Goal: Task Accomplishment & Management: Manage account settings

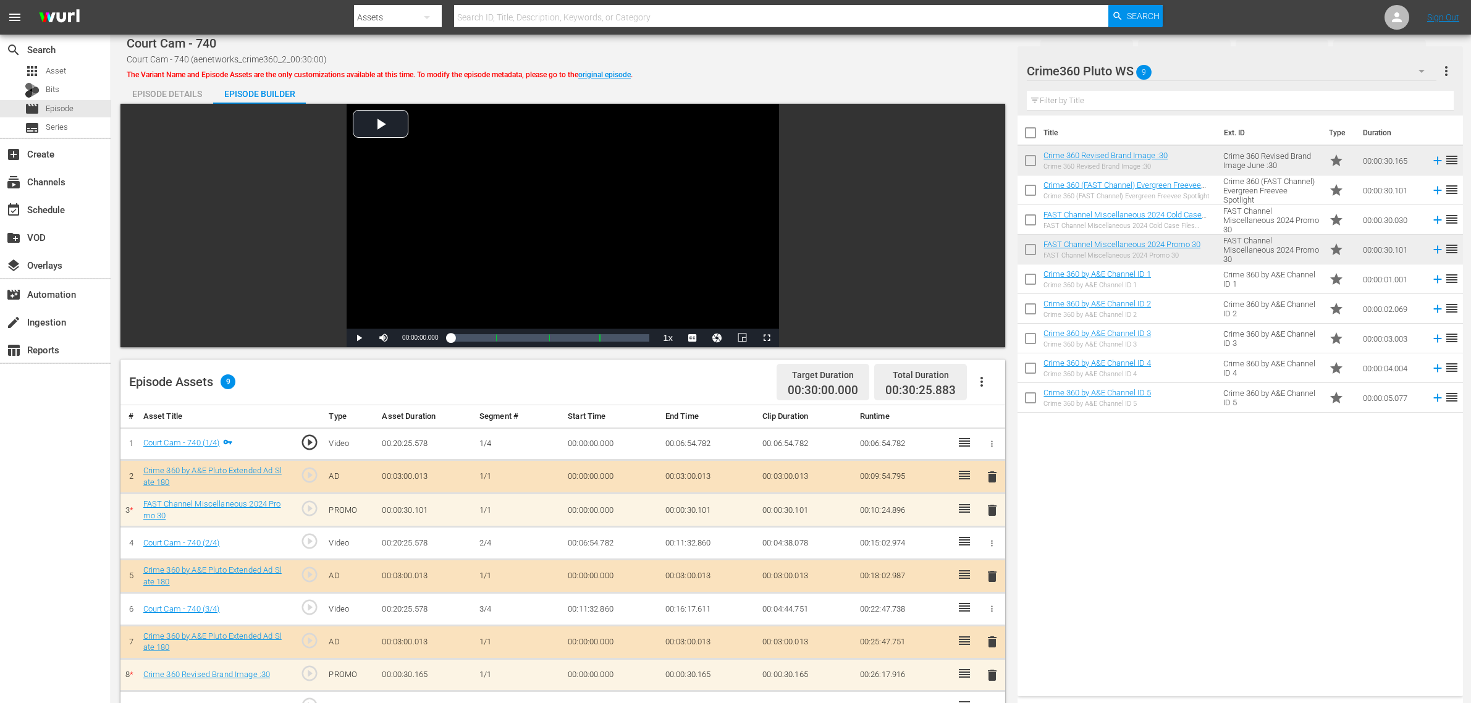
scroll to position [232, 0]
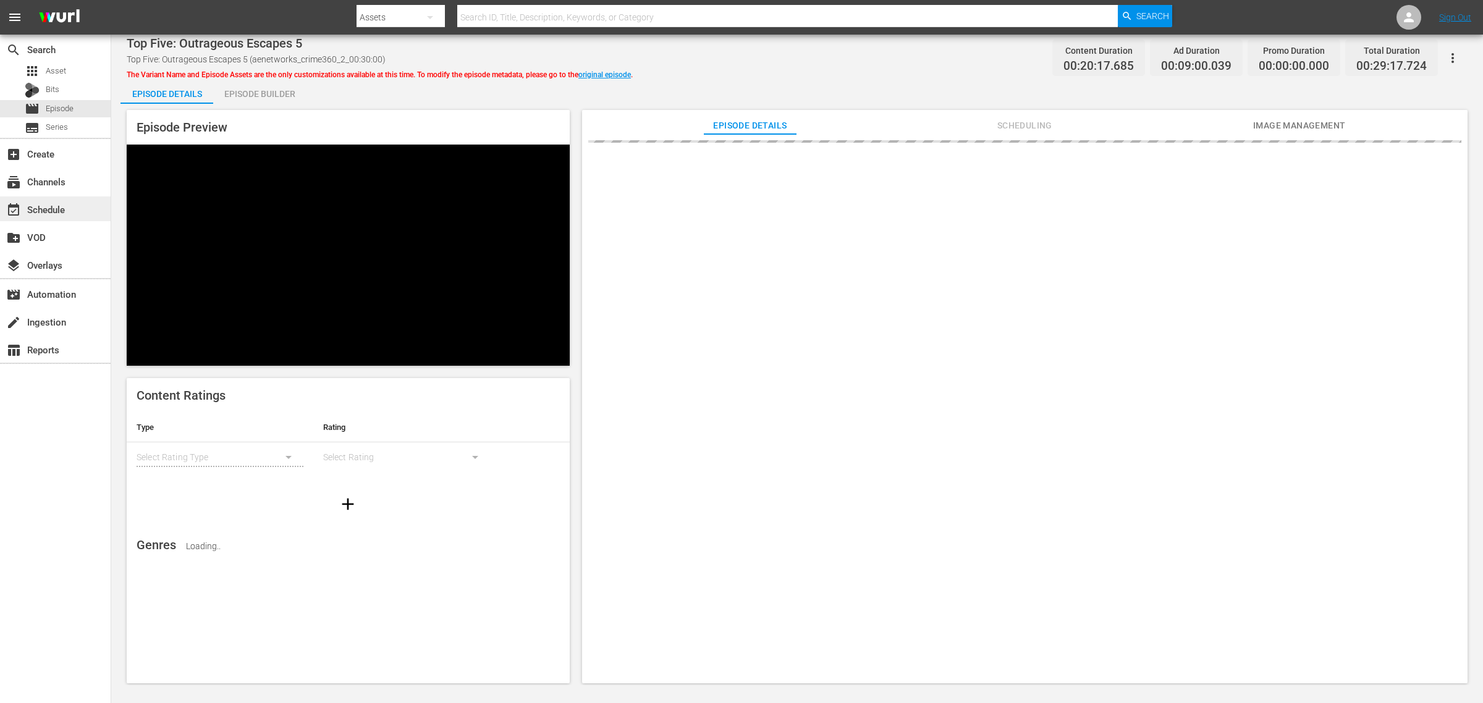
click at [54, 210] on div "event_available Schedule" at bounding box center [34, 207] width 69 height 11
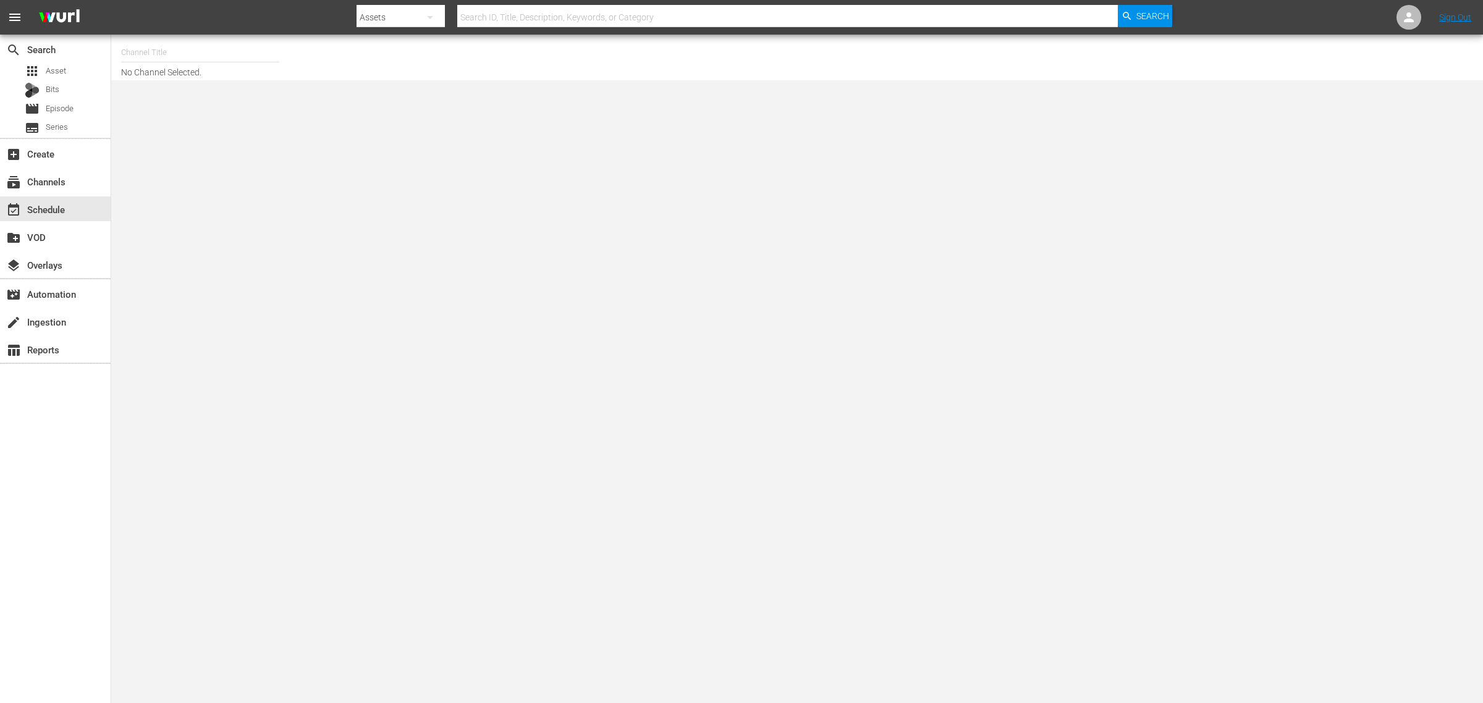
click at [214, 51] on input "text" at bounding box center [200, 53] width 158 height 30
click at [279, 88] on div "60 Days In by A&E (1603 - aenetworks_60daysin_1)" at bounding box center [291, 87] width 320 height 30
type input "60 Days In by A&E (1603 - aenetworks_60daysin_1)"
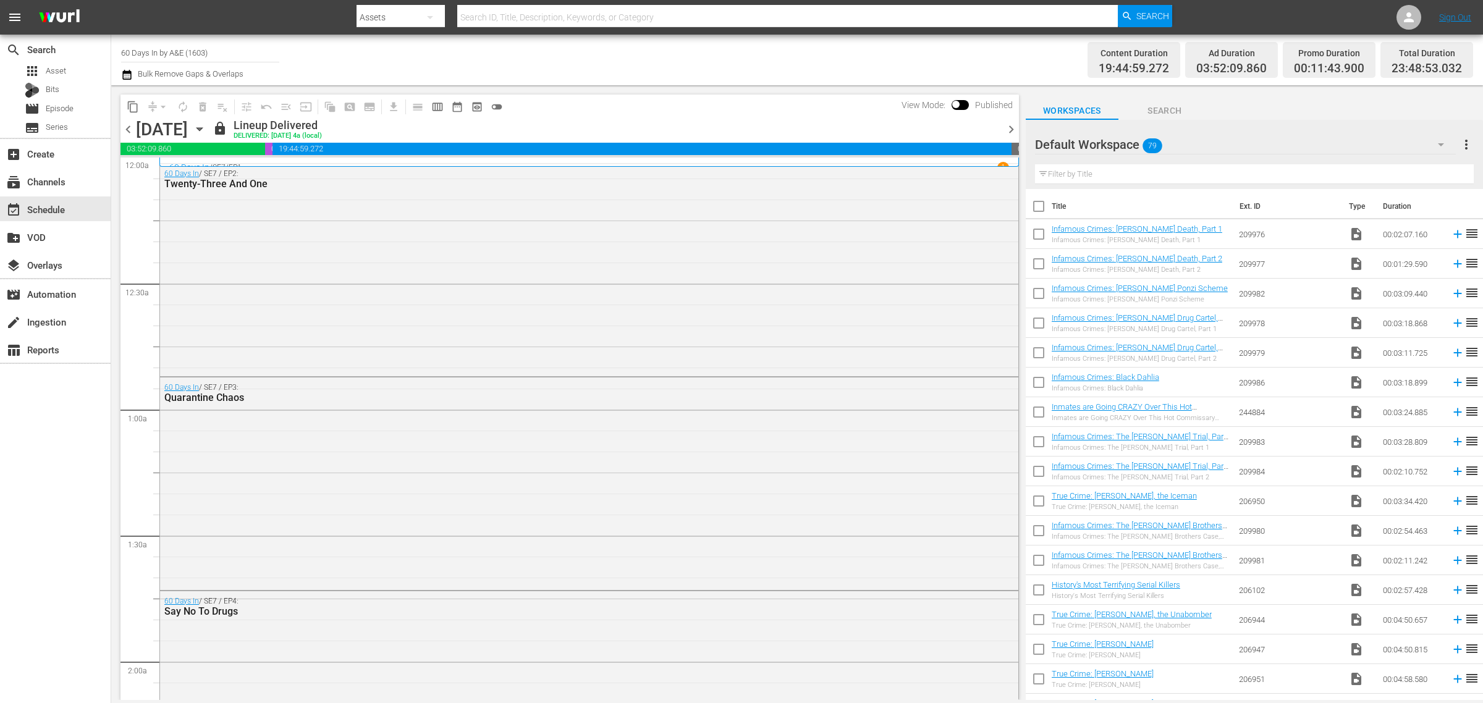
click at [206, 125] on icon "button" at bounding box center [200, 129] width 14 height 14
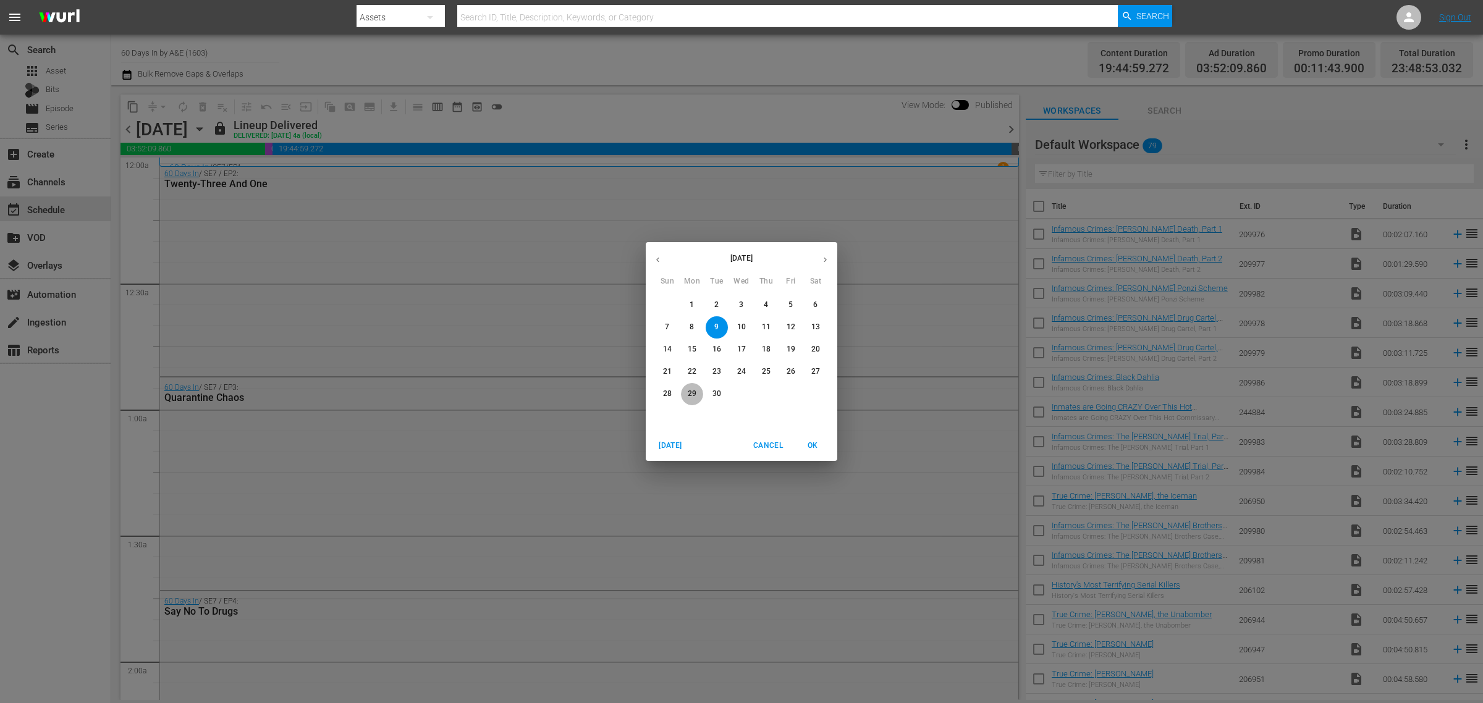
drag, startPoint x: 695, startPoint y: 395, endPoint x: 702, endPoint y: 607, distance: 211.4
click at [694, 395] on p "29" at bounding box center [692, 394] width 9 height 11
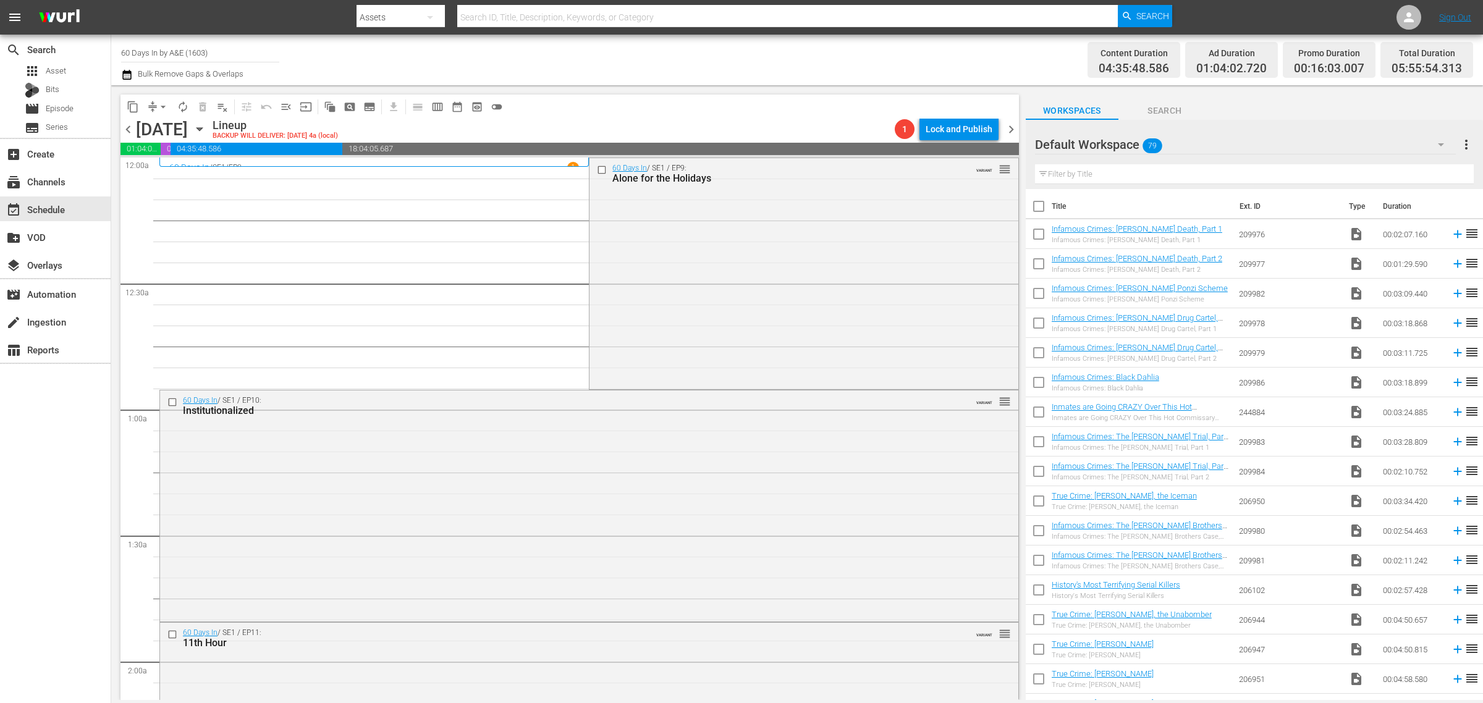
click at [658, 44] on div "Channel Title 60 Days In by A&E (1603) Bulk Remove Gaps & Overlaps" at bounding box center [489, 60] width 737 height 44
click at [1012, 130] on span "chevron_right" at bounding box center [1010, 129] width 15 height 15
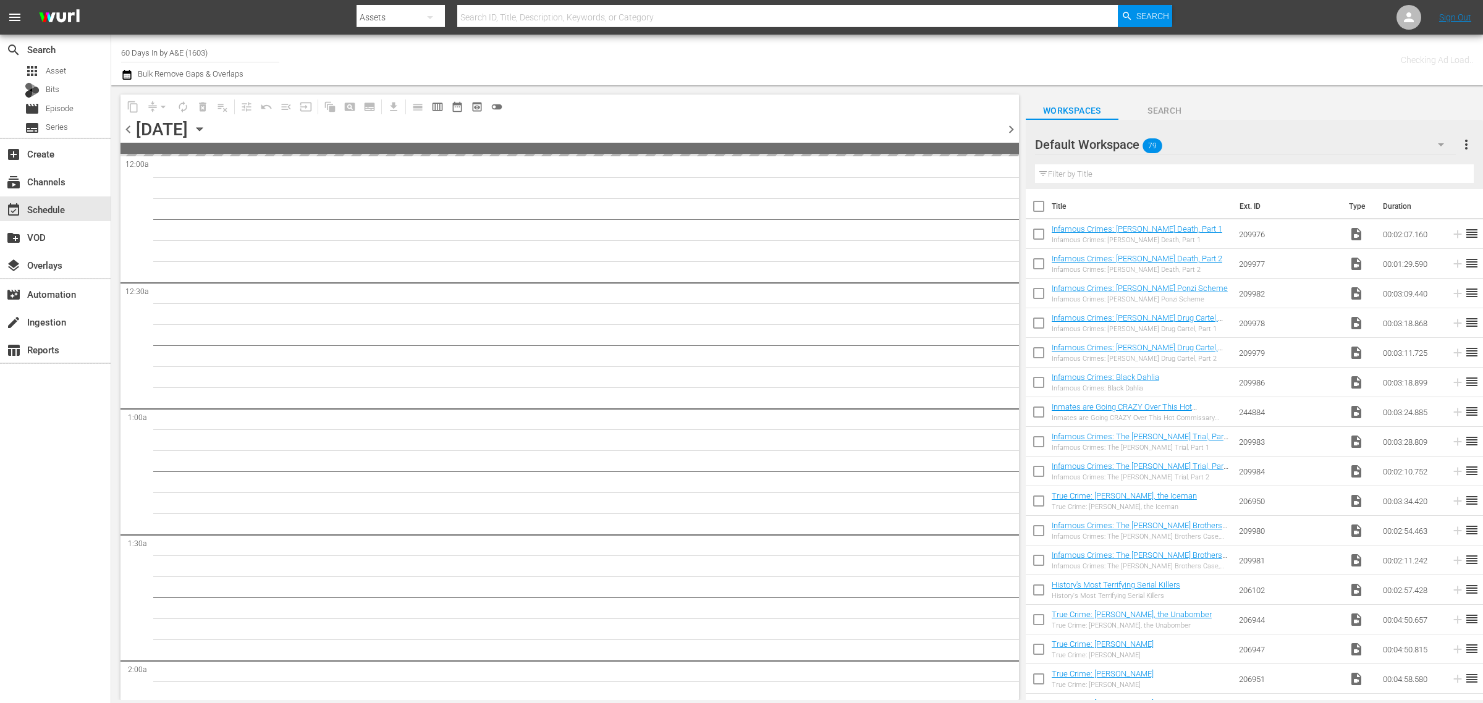
click at [812, 45] on div "Channel Title 60 Days In by A&E (1603) Bulk Remove Gaps & Overlaps" at bounding box center [489, 60] width 737 height 44
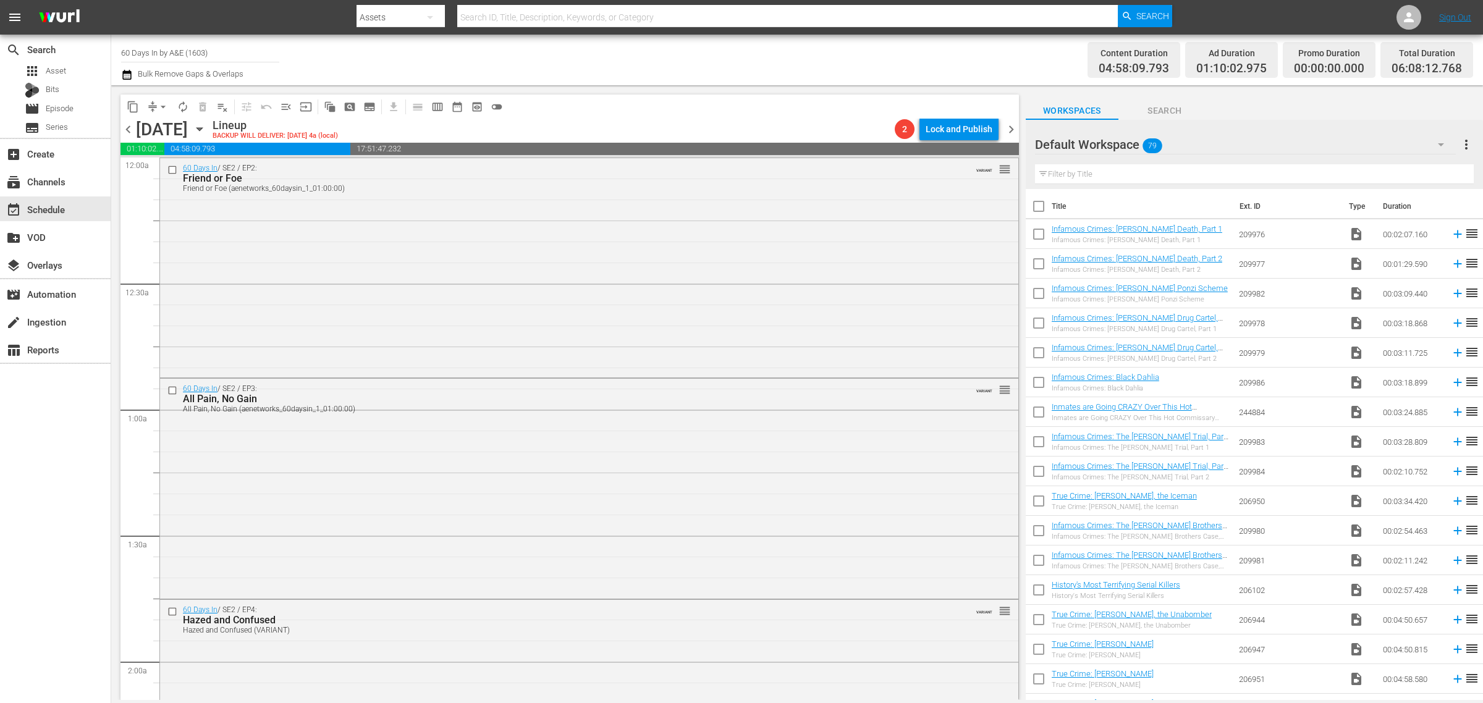
click at [1012, 131] on span "chevron_right" at bounding box center [1010, 129] width 15 height 15
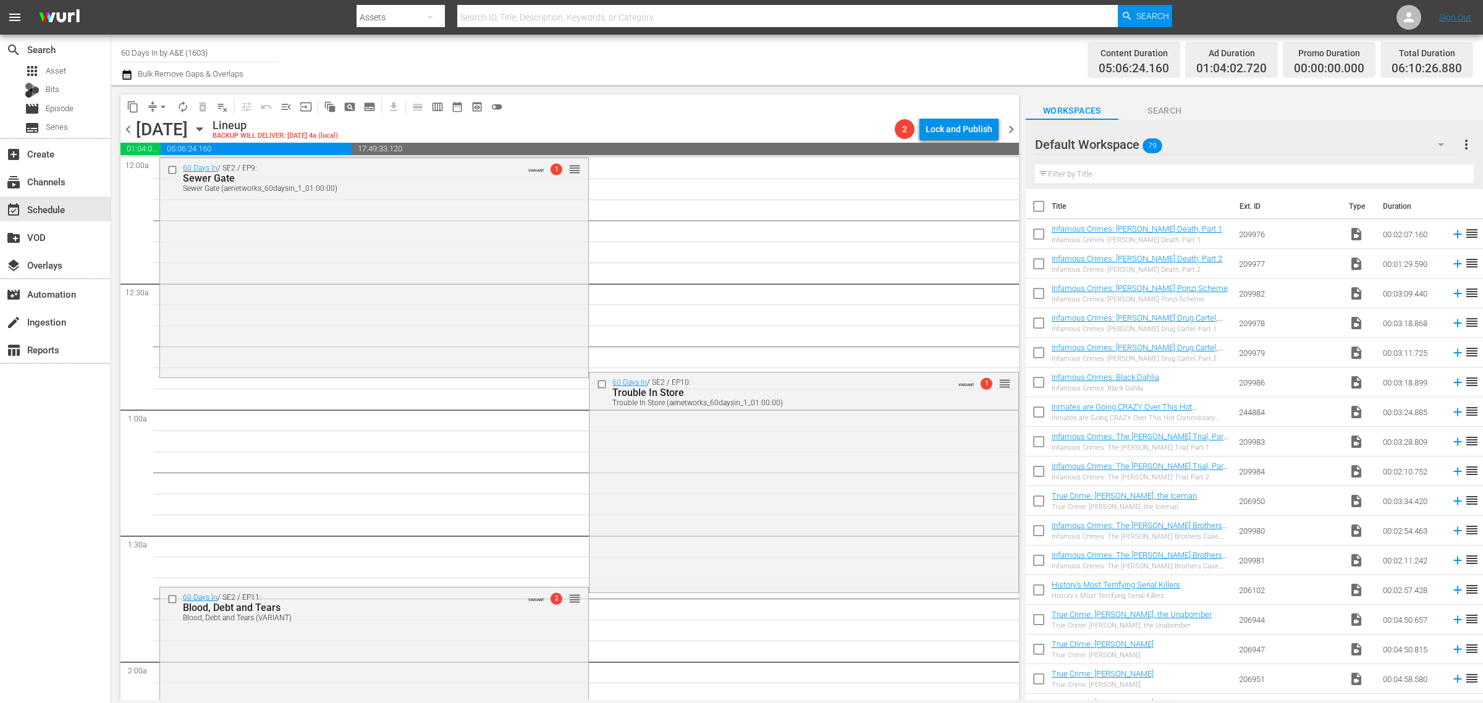
click at [1012, 127] on span "chevron_right" at bounding box center [1010, 129] width 15 height 15
click at [1009, 129] on span "chevron_right" at bounding box center [1010, 129] width 15 height 15
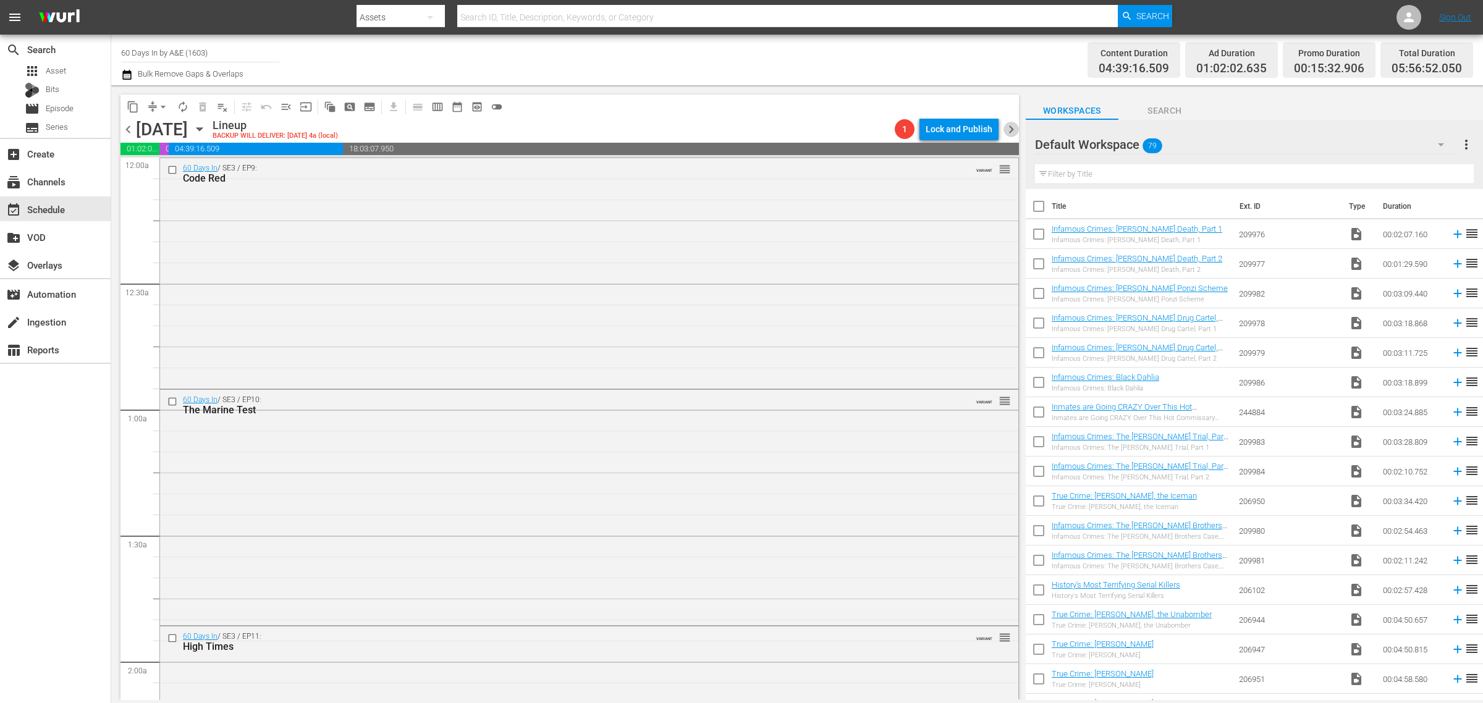
click at [1009, 129] on span "chevron_right" at bounding box center [1010, 129] width 15 height 15
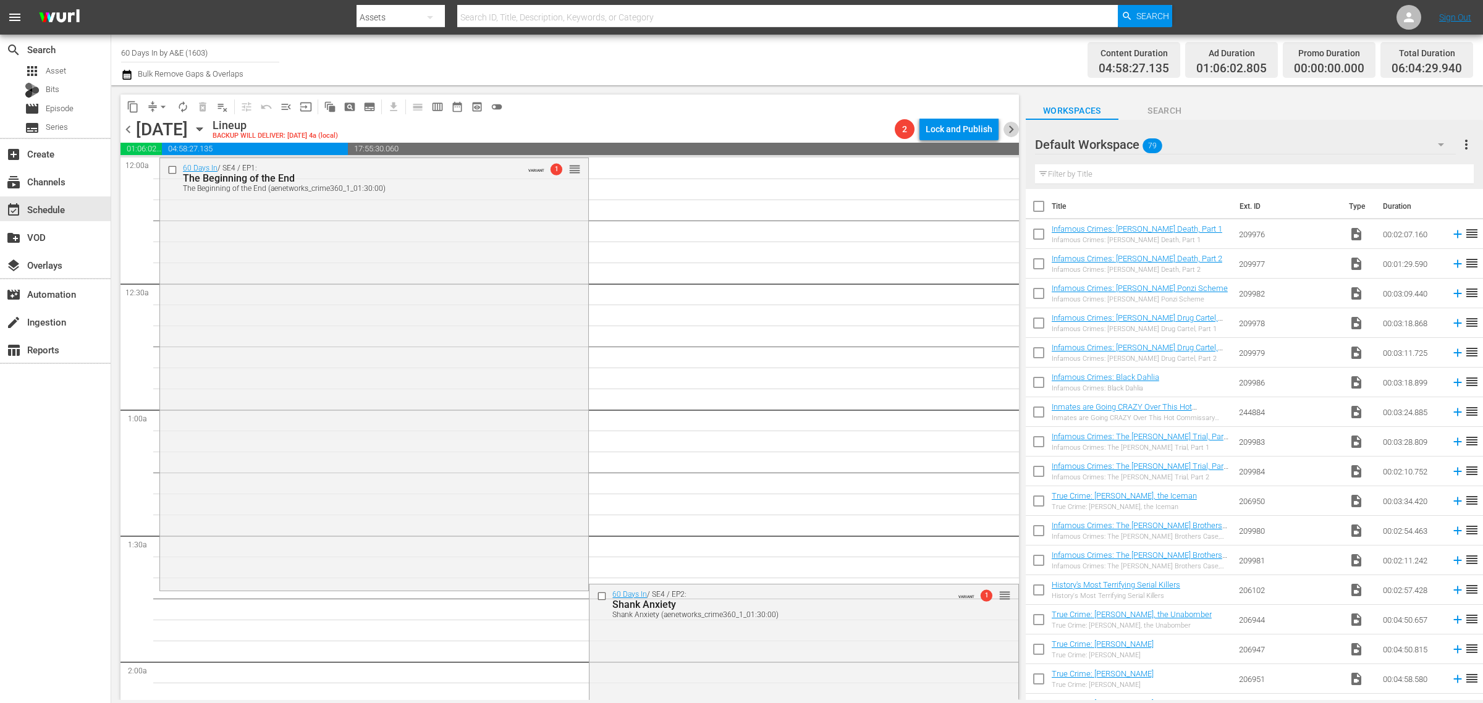
click at [1011, 127] on span "chevron_right" at bounding box center [1010, 129] width 15 height 15
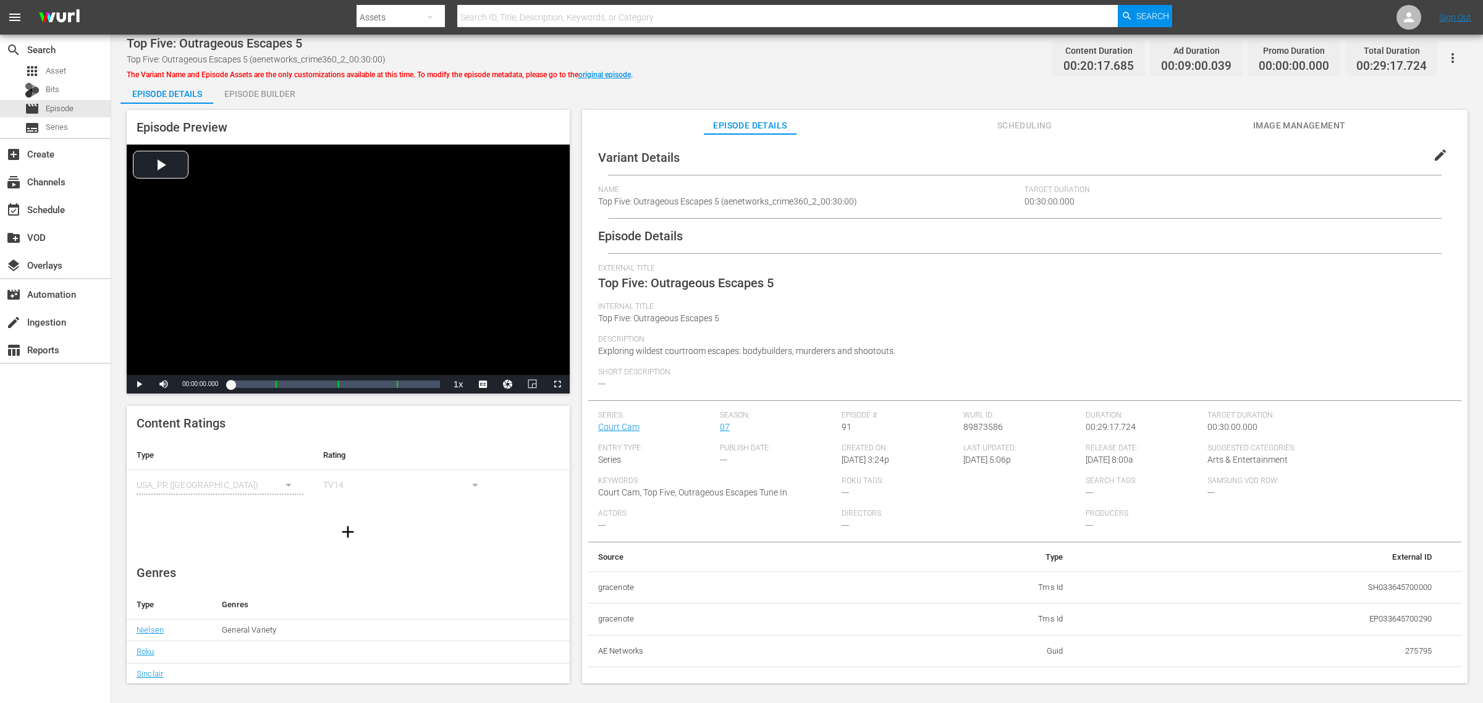
click at [1014, 73] on div "Top Five: Outrageous Escapes 5 Top Five: Outrageous Escapes 5 (aenetworks_crime…" at bounding box center [797, 360] width 1372 height 651
click at [246, 91] on div "Episode Builder" at bounding box center [259, 94] width 93 height 30
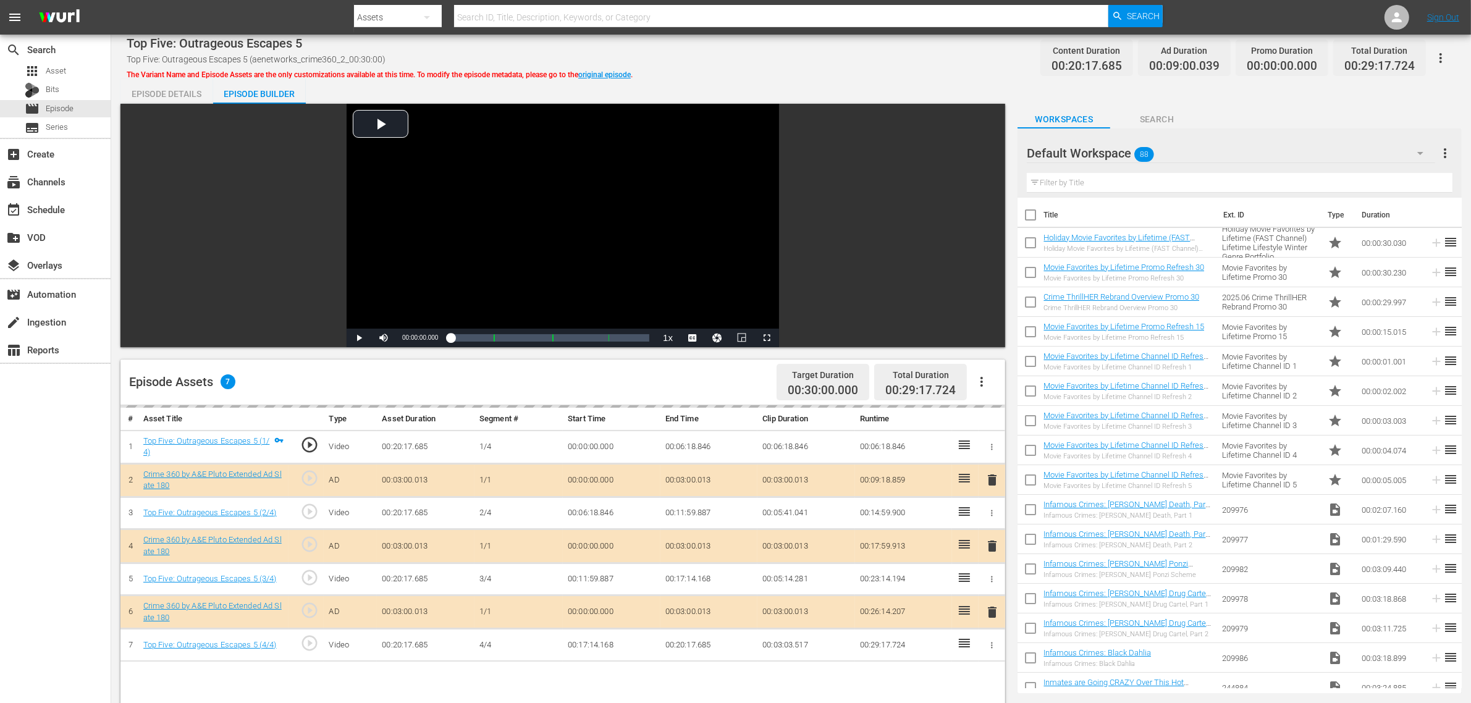
click at [854, 39] on div "Top Five: Outrageous Escapes 5 Top Five: Outrageous Escapes 5 (aenetworks_crime…" at bounding box center [791, 530] width 1360 height 990
click at [1265, 153] on div "Default Workspace 88" at bounding box center [1231, 153] width 408 height 35
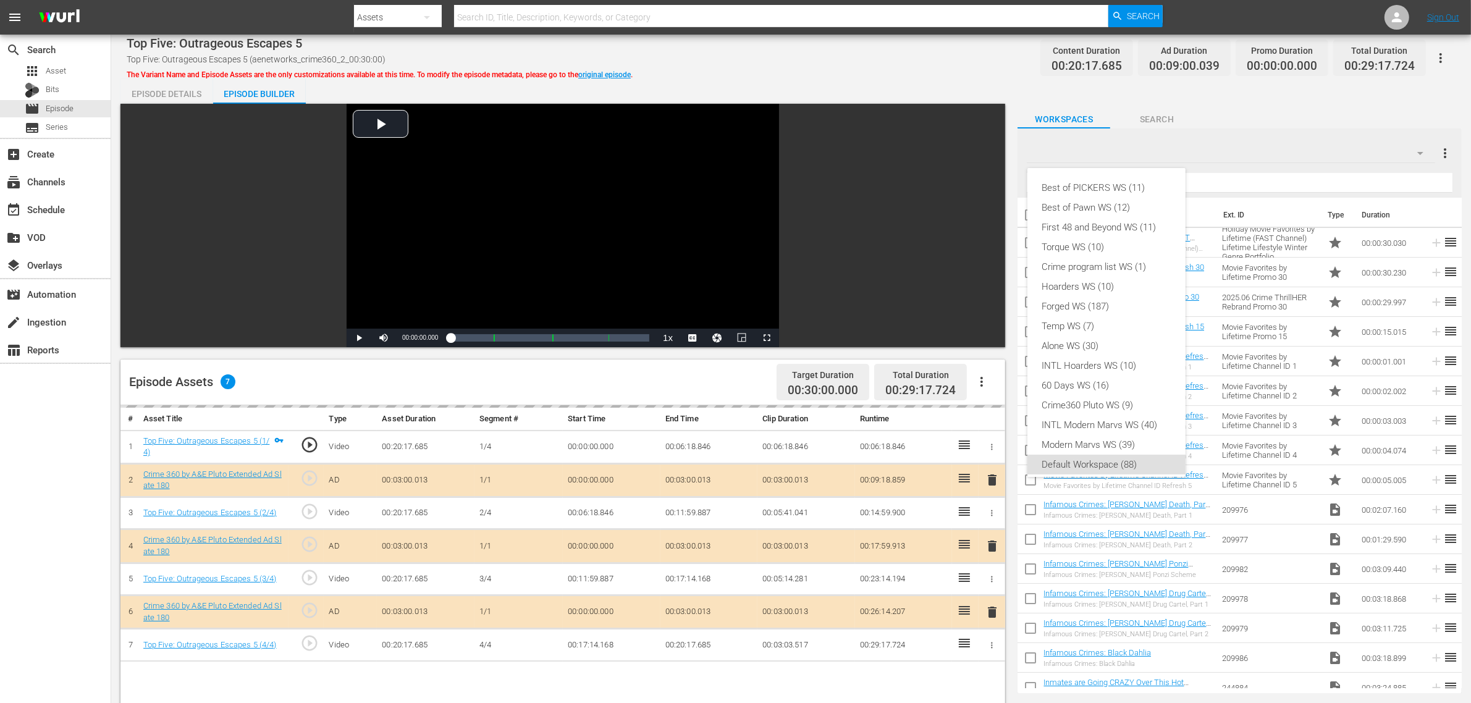
scroll to position [7, 0]
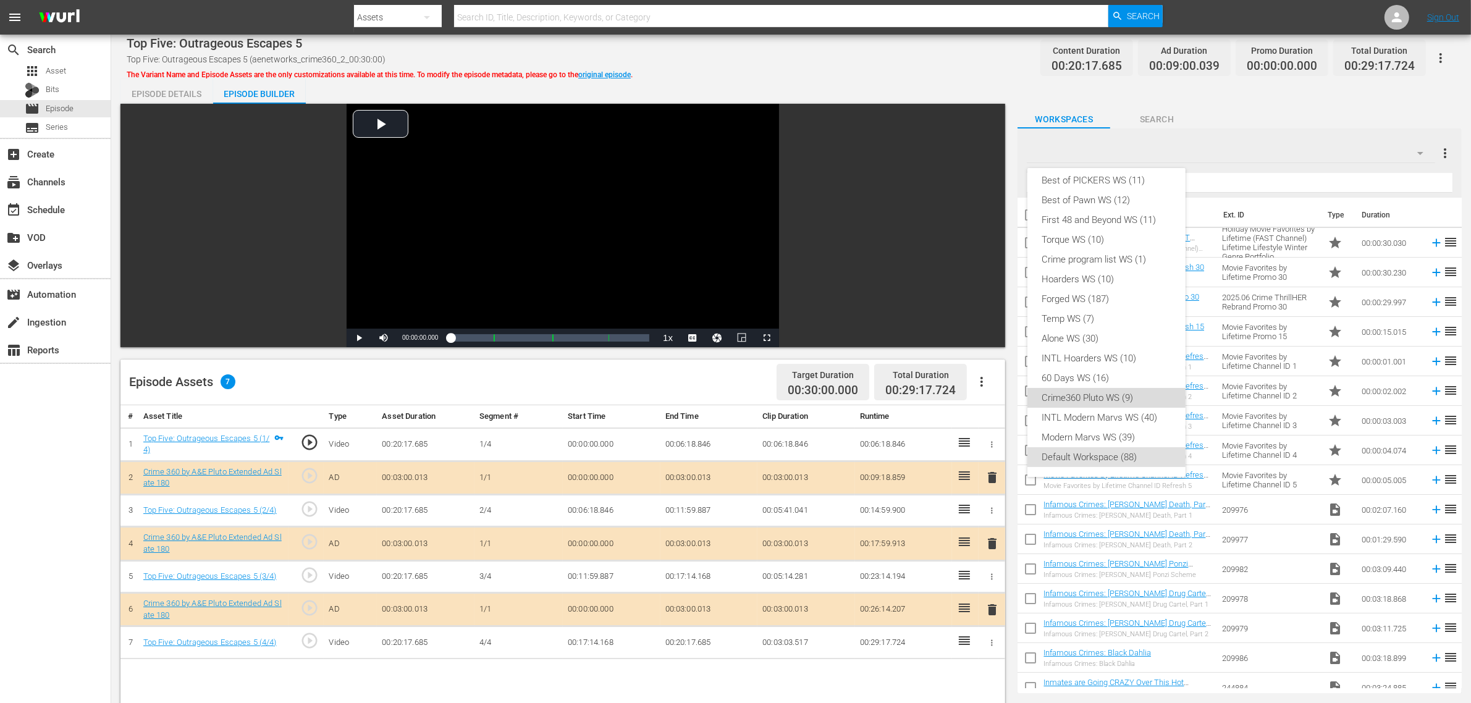
click at [1119, 390] on div "Crime360 Pluto WS (9)" at bounding box center [1106, 398] width 129 height 20
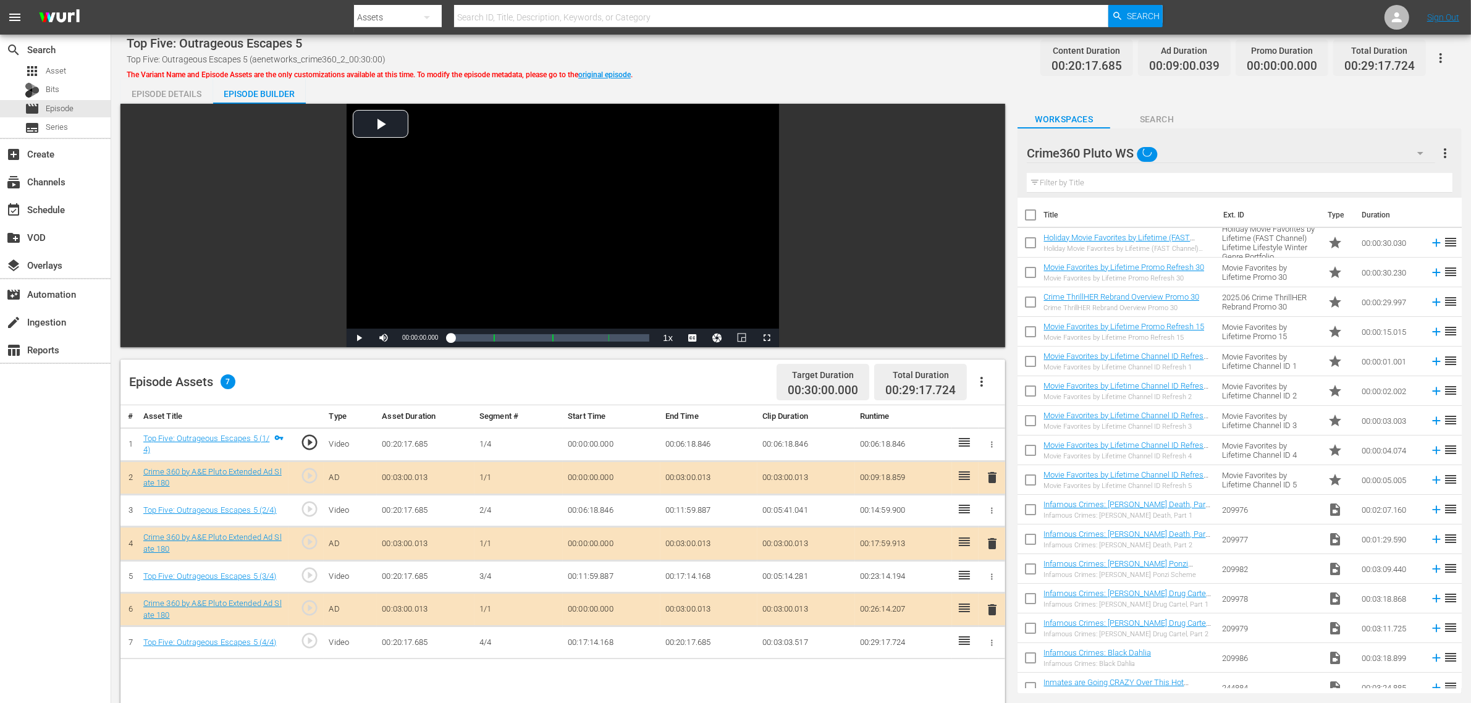
click at [924, 85] on div "Best of PICKERS WS (11) Best of Pawn WS (12) First 48 and Beyond WS (11) Torque…" at bounding box center [735, 351] width 1471 height 703
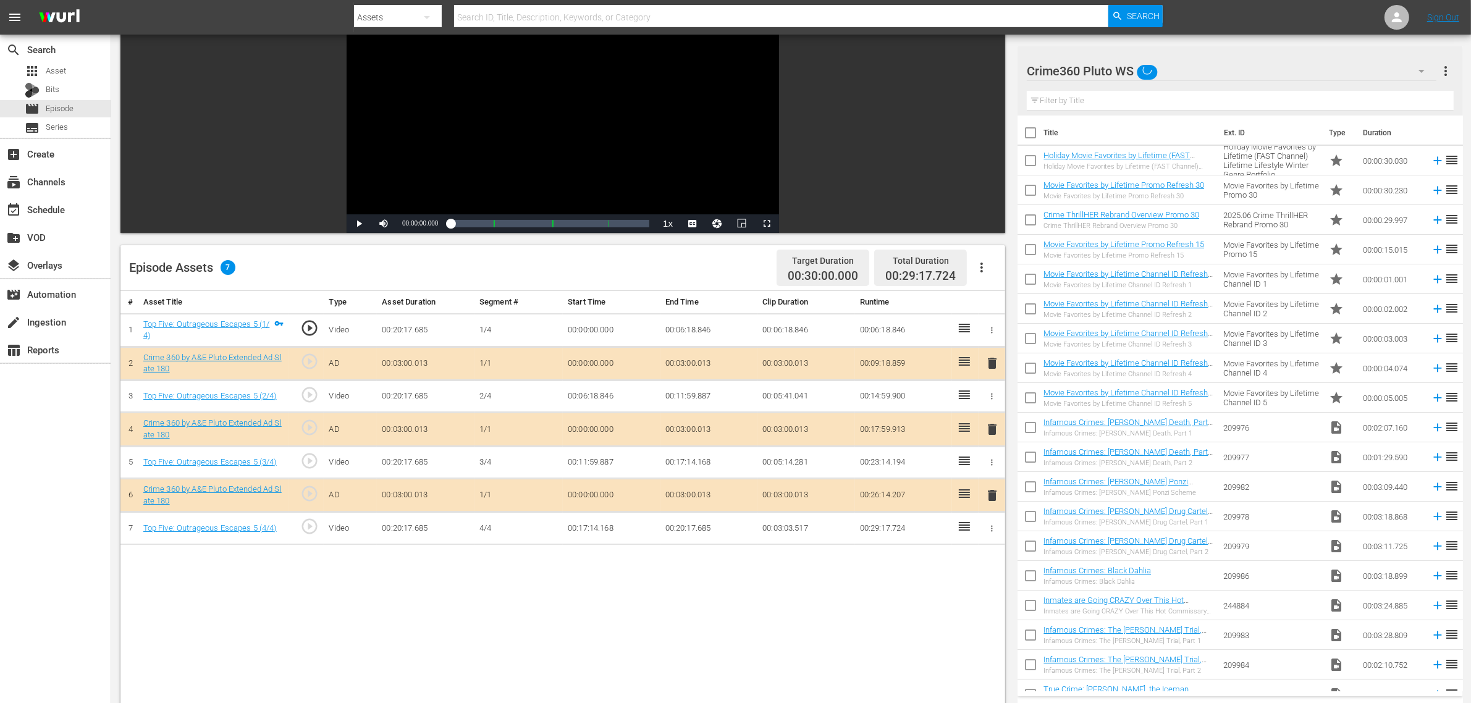
scroll to position [232, 0]
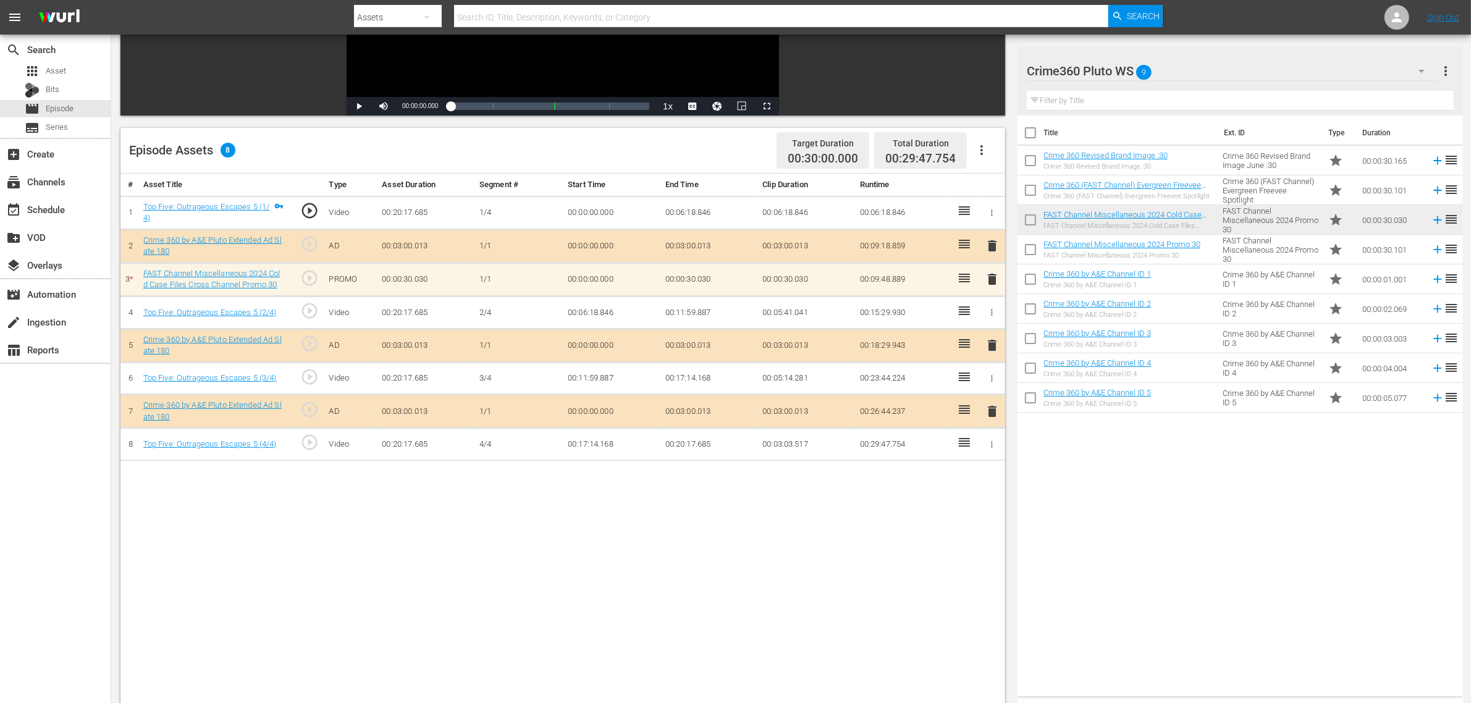
drag, startPoint x: 1249, startPoint y: 591, endPoint x: 1219, endPoint y: 595, distance: 29.9
click at [1247, 591] on div "Title Ext. ID Type Duration Crime 360 Revised Brand Image :30 Crime 360 Revised…" at bounding box center [1240, 404] width 445 height 576
click at [1196, 550] on div "Title Ext. ID Type Duration Crime 360 Revised Brand Image :30 Crime 360 Revised…" at bounding box center [1240, 404] width 445 height 576
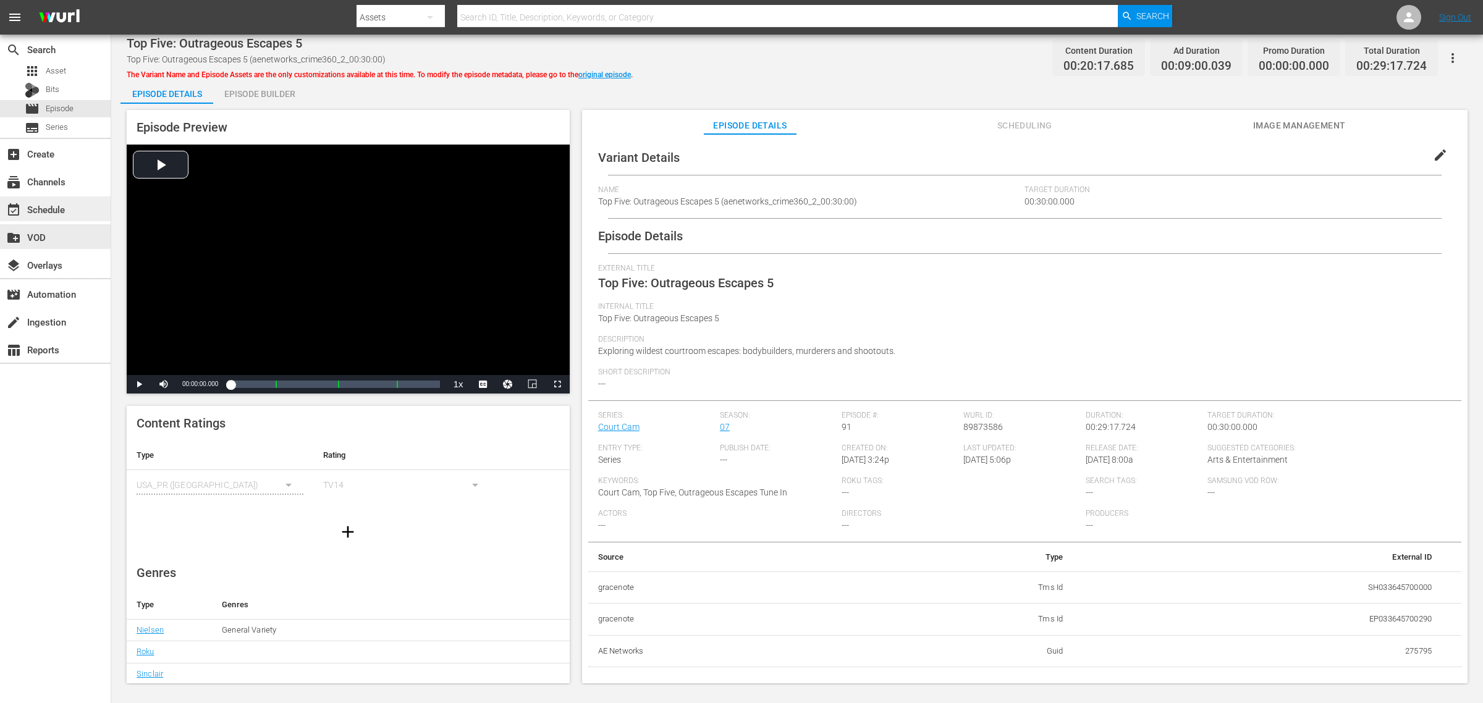
click at [39, 212] on div "event_available Schedule" at bounding box center [34, 207] width 69 height 11
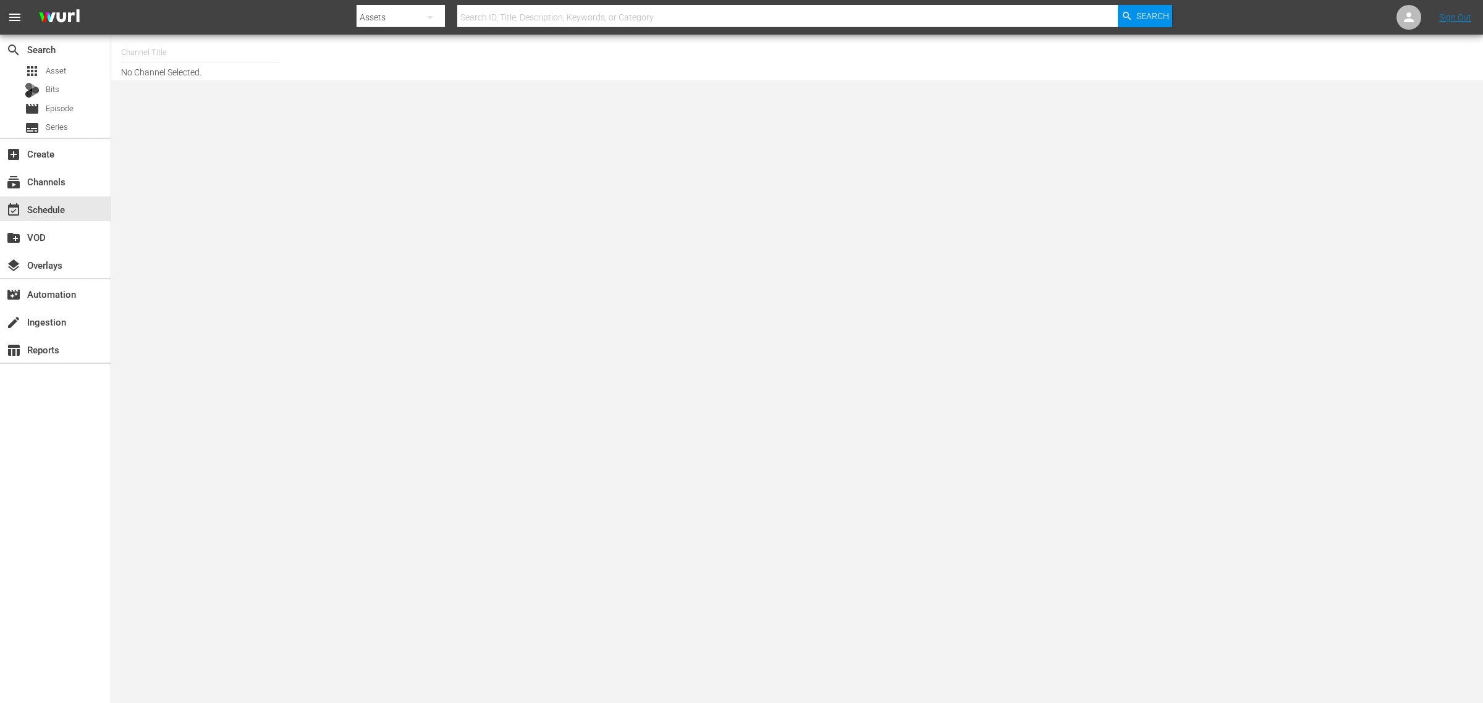
click at [203, 48] on input "text" at bounding box center [200, 53] width 158 height 30
click at [206, 90] on div "First 48 (1853 - ae_networks_first48_1)" at bounding box center [291, 87] width 320 height 30
type input "First 48 (1853 - ae_networks_first48_1)"
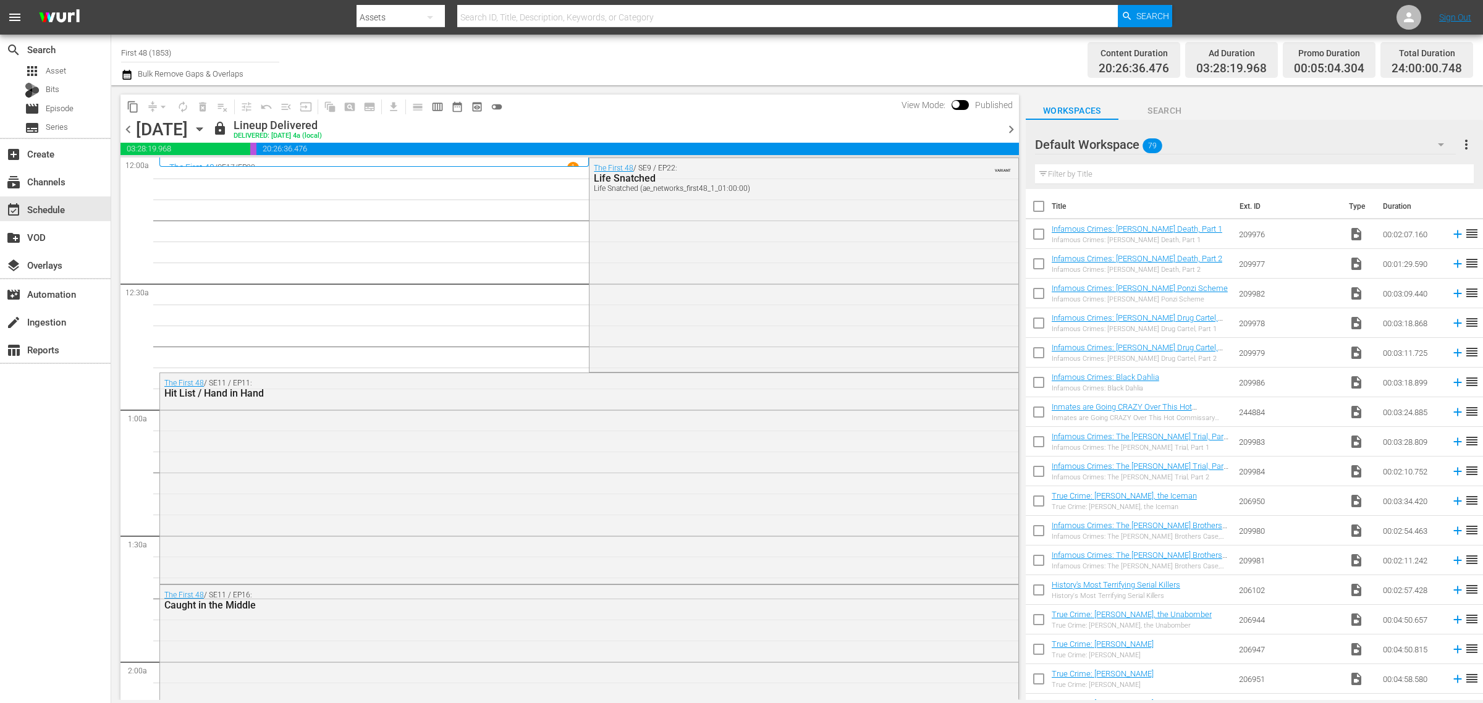
click at [634, 48] on div "Channel Title First 48 (1853) Bulk Remove Gaps & Overlaps" at bounding box center [489, 60] width 737 height 44
click at [206, 125] on icon "button" at bounding box center [200, 129] width 14 height 14
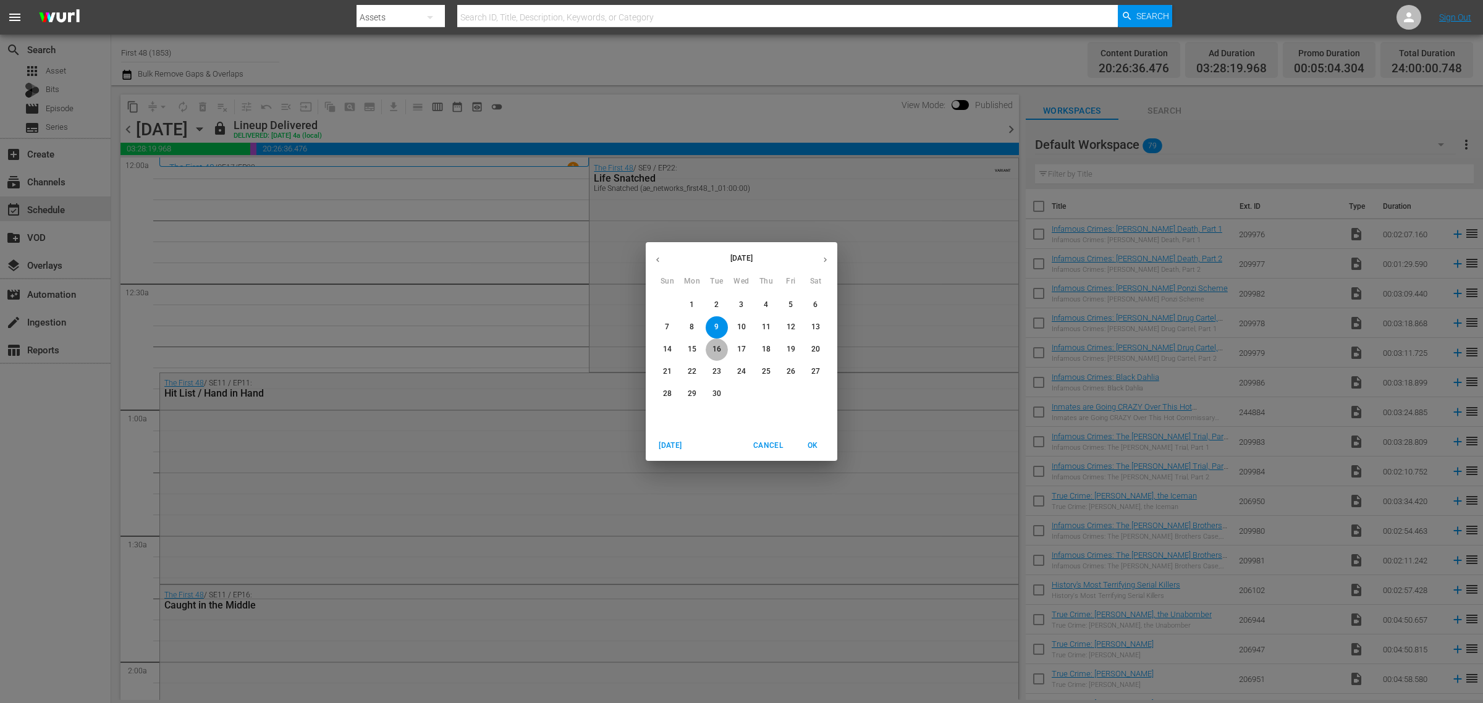
click at [722, 350] on span "16" at bounding box center [717, 349] width 22 height 11
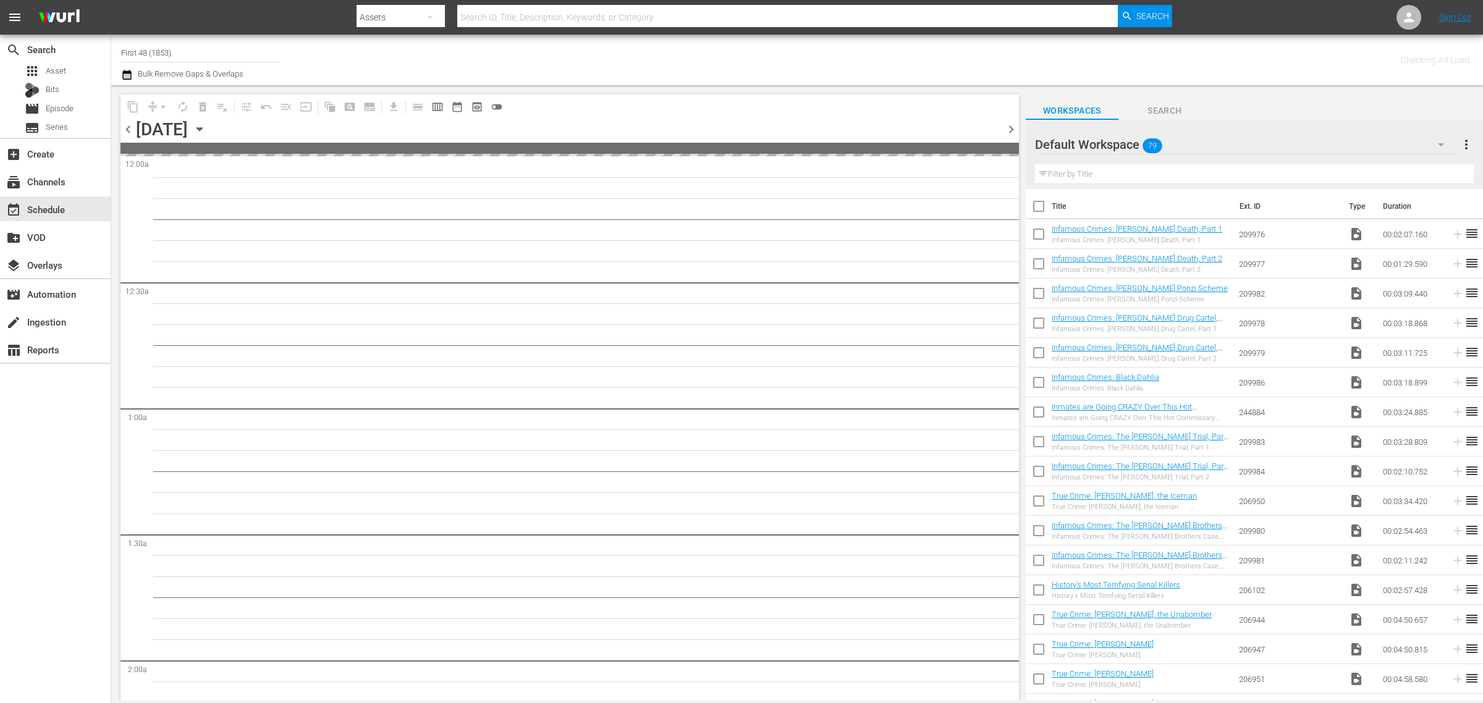
click at [853, 54] on div "Channel Title First 48 (1853) Bulk Remove Gaps & Overlaps" at bounding box center [489, 60] width 737 height 44
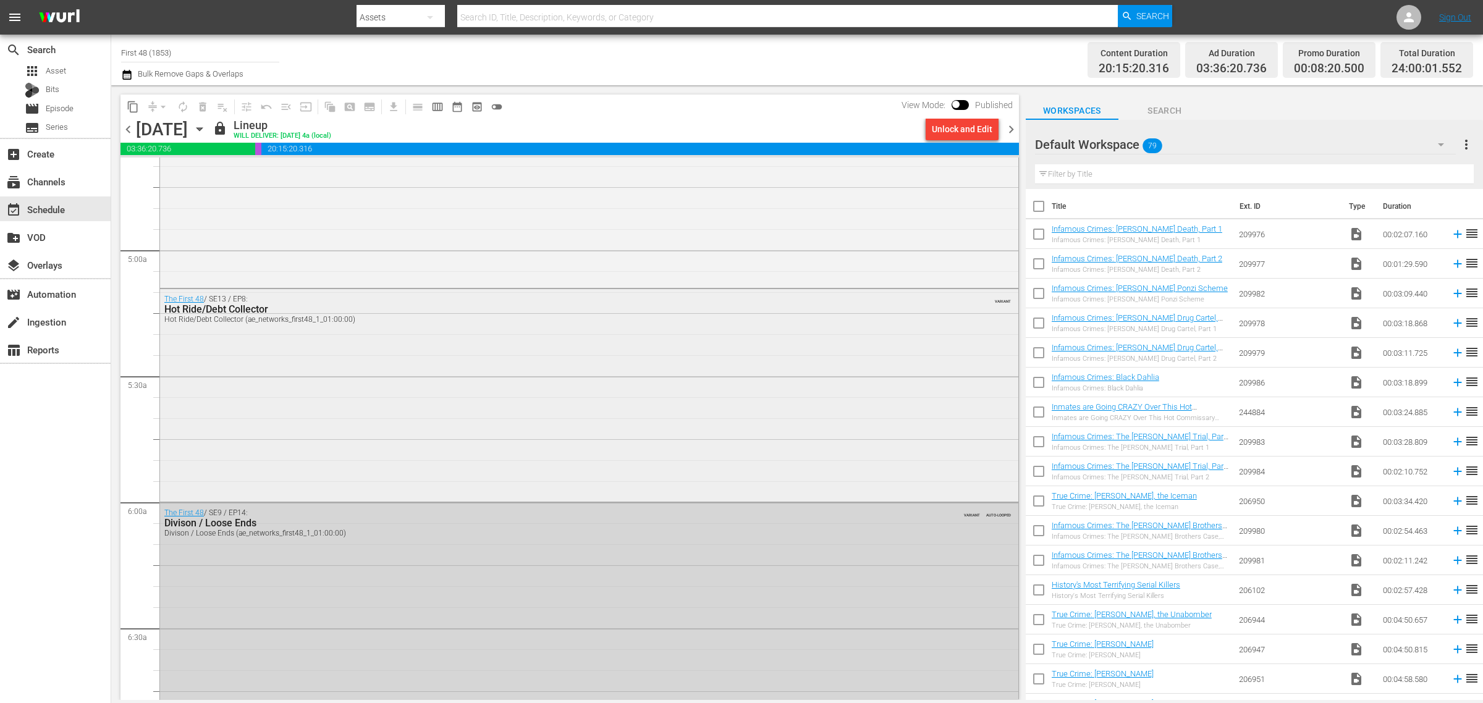
scroll to position [1236, 0]
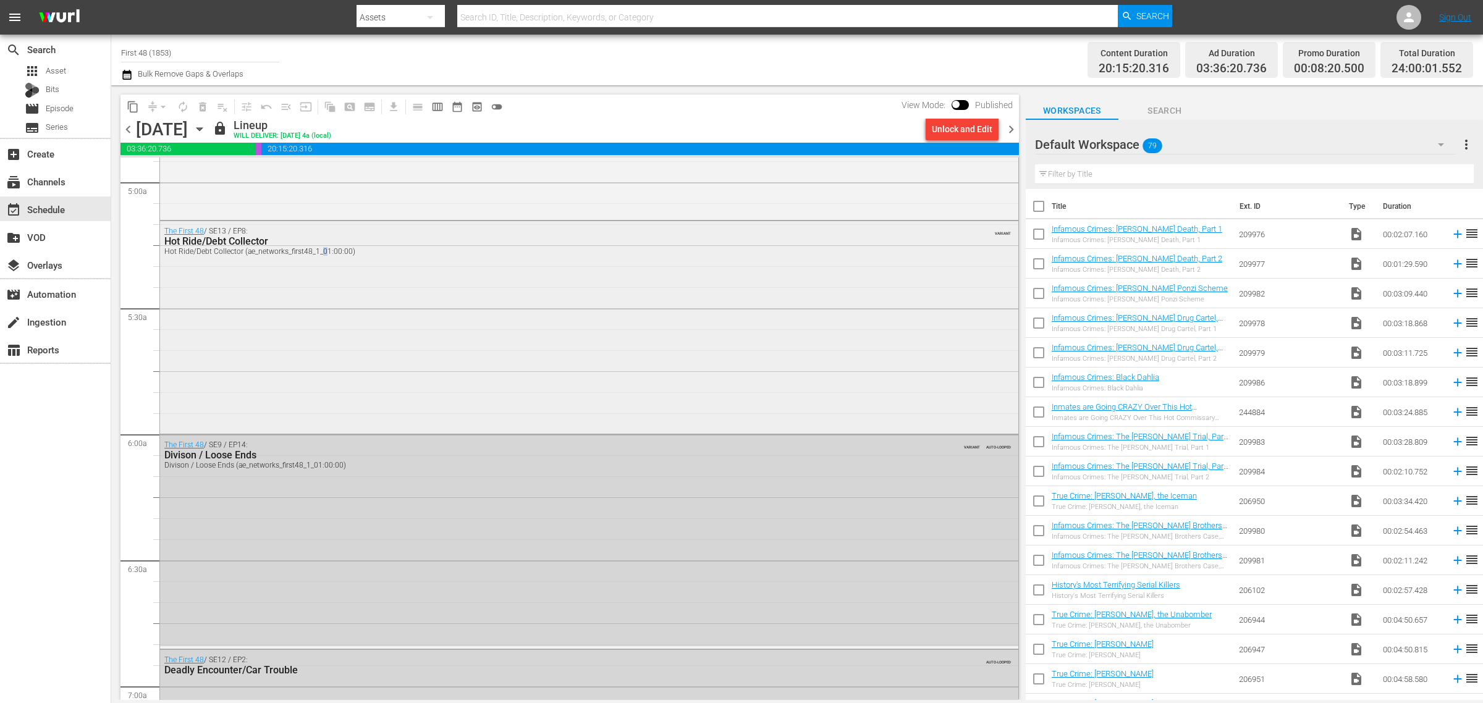
click at [323, 391] on div "The First 48 / SE13 / EP8: Hot Ride/Debt Collector Hot Ride/Debt Collector (ae_…" at bounding box center [589, 326] width 858 height 210
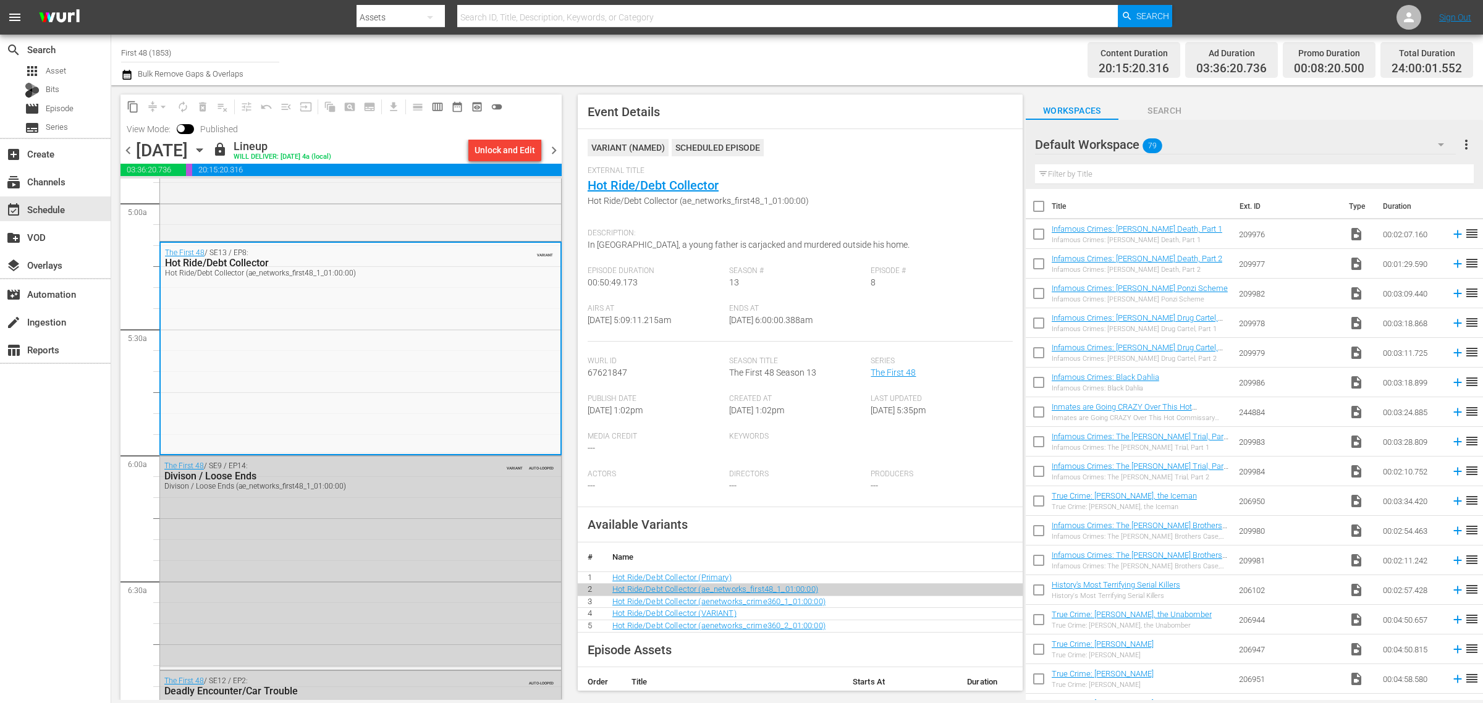
click at [556, 147] on span "chevron_right" at bounding box center [553, 150] width 15 height 15
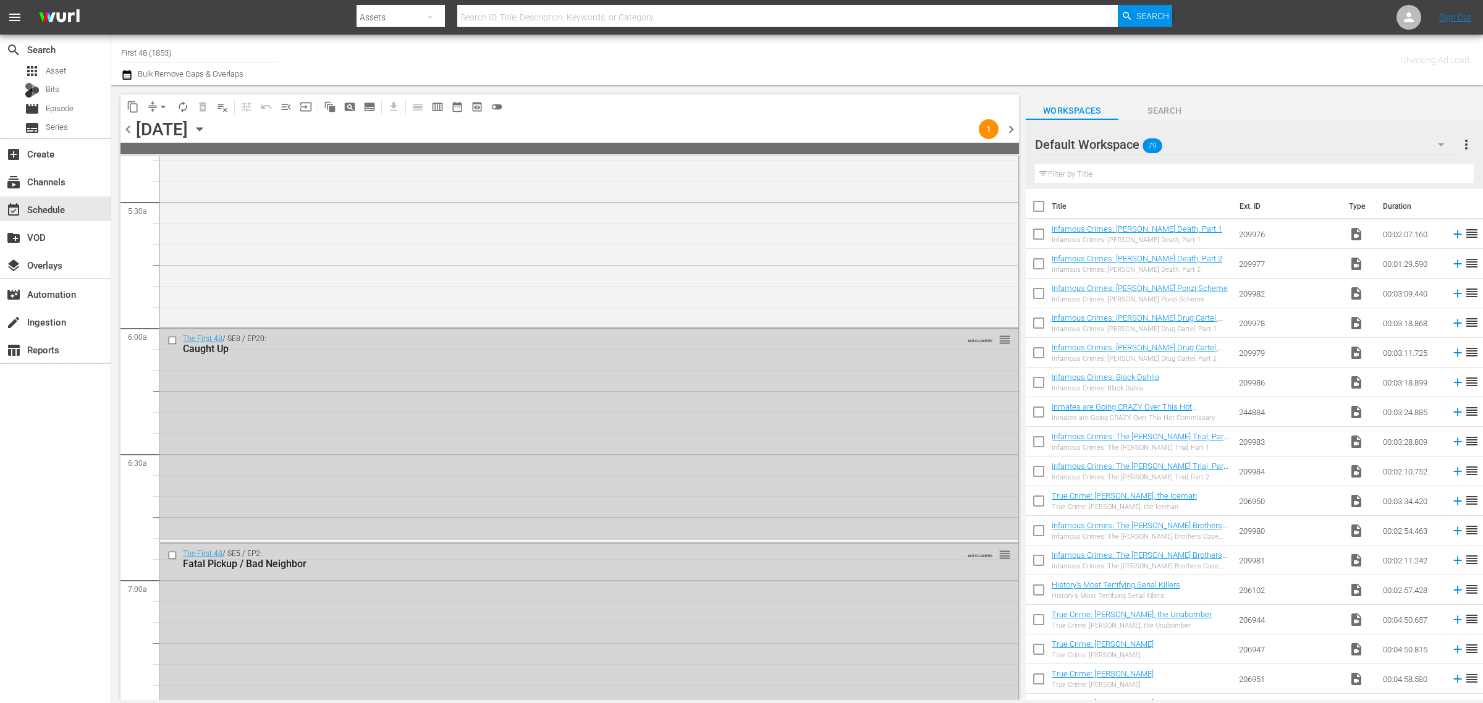
scroll to position [1256, 0]
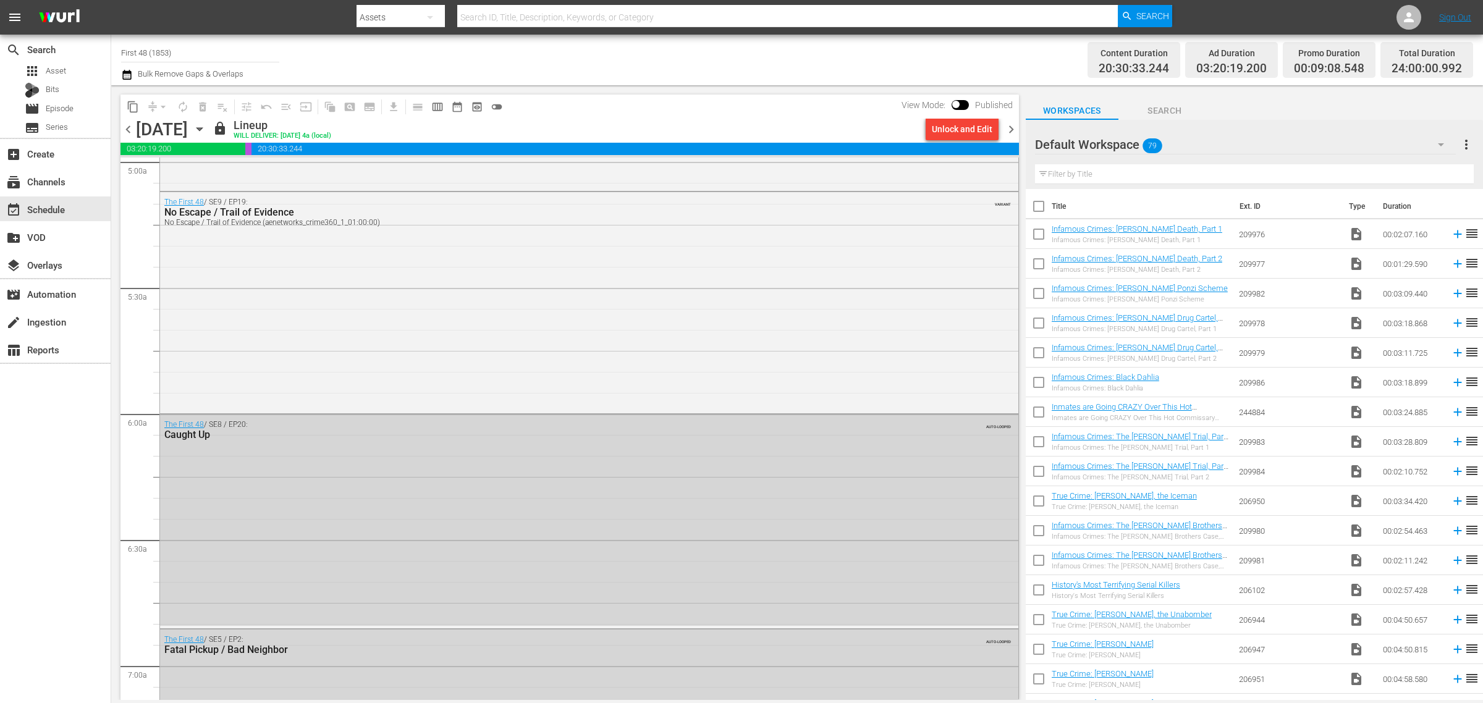
click at [1002, 124] on div "Unlock and Edit" at bounding box center [962, 129] width 83 height 21
click at [1007, 124] on span "chevron_right" at bounding box center [1010, 129] width 15 height 15
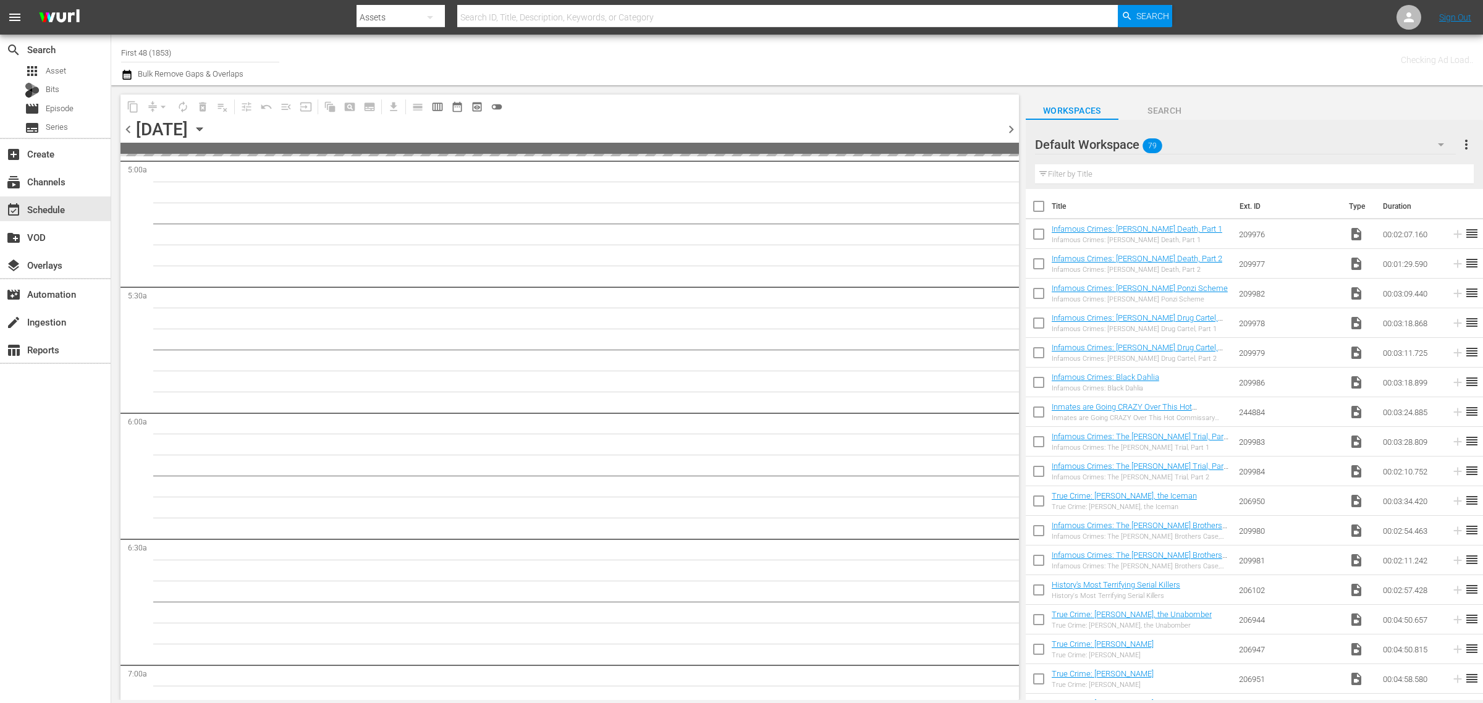
scroll to position [1341, 0]
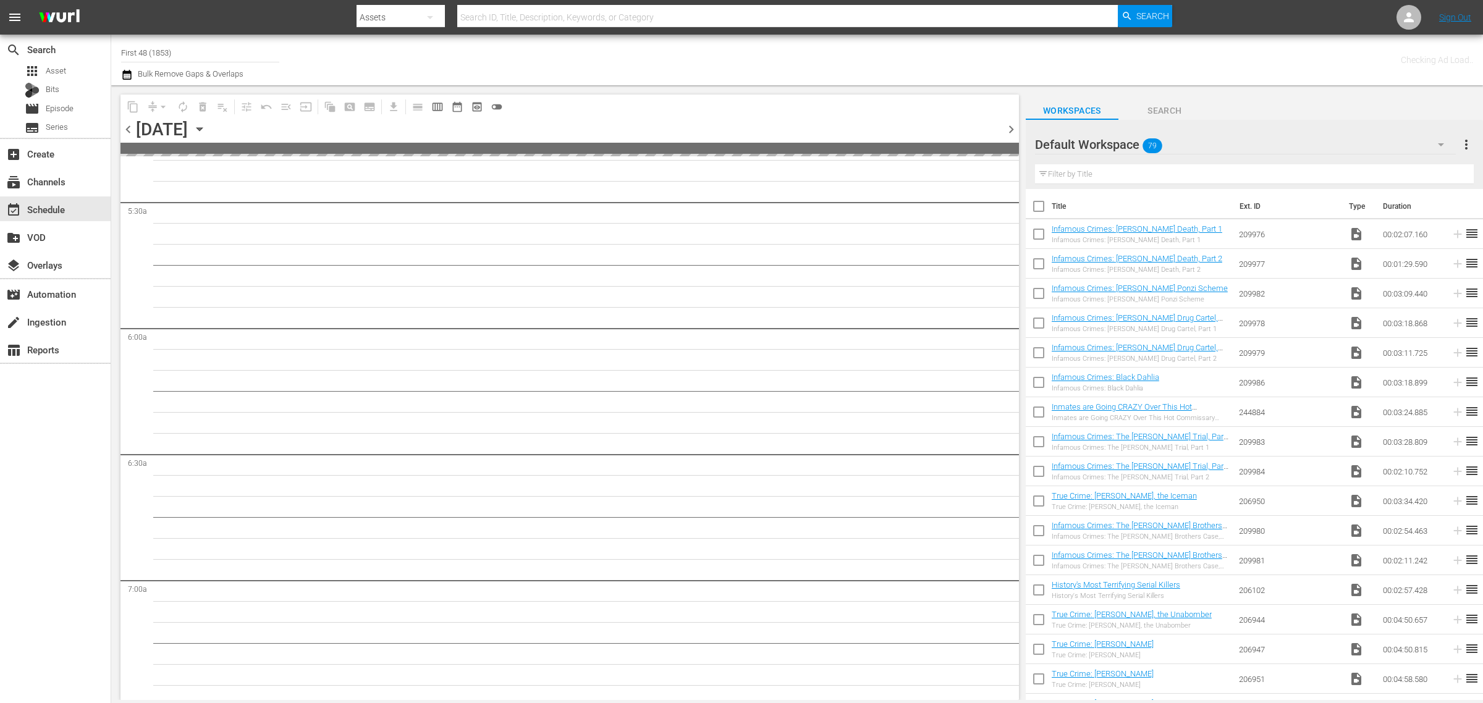
click at [633, 61] on div "Channel Title First 48 (1853) Bulk Remove Gaps & Overlaps" at bounding box center [489, 60] width 737 height 44
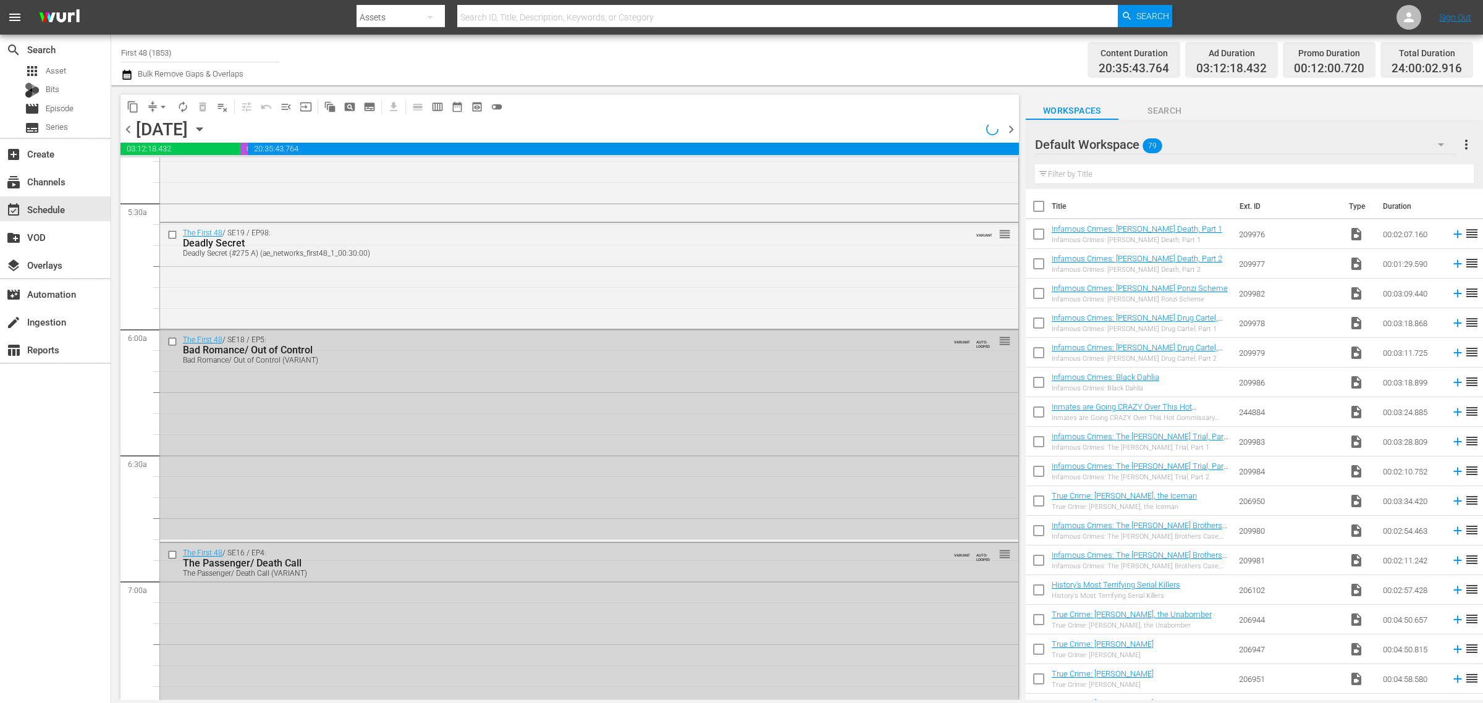
scroll to position [1256, 0]
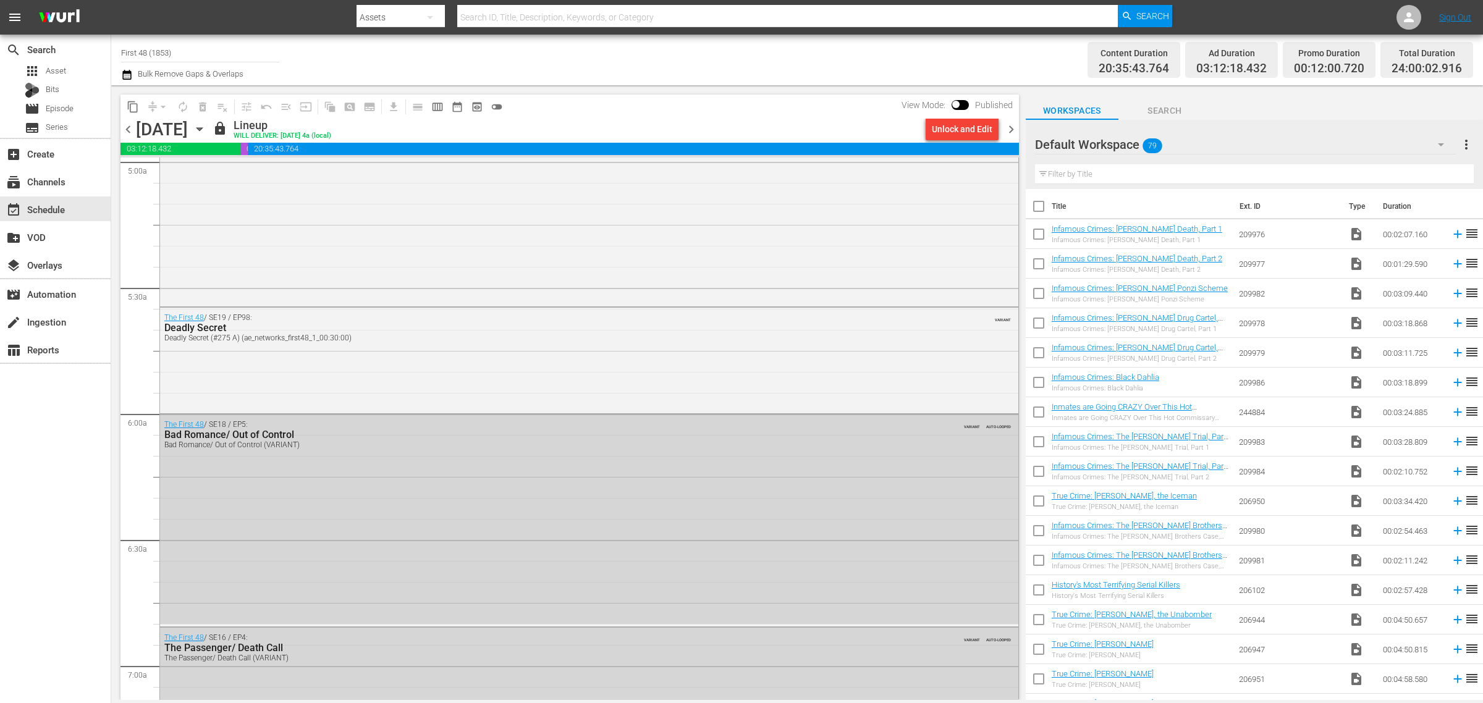
click at [1011, 127] on span "chevron_right" at bounding box center [1010, 129] width 15 height 15
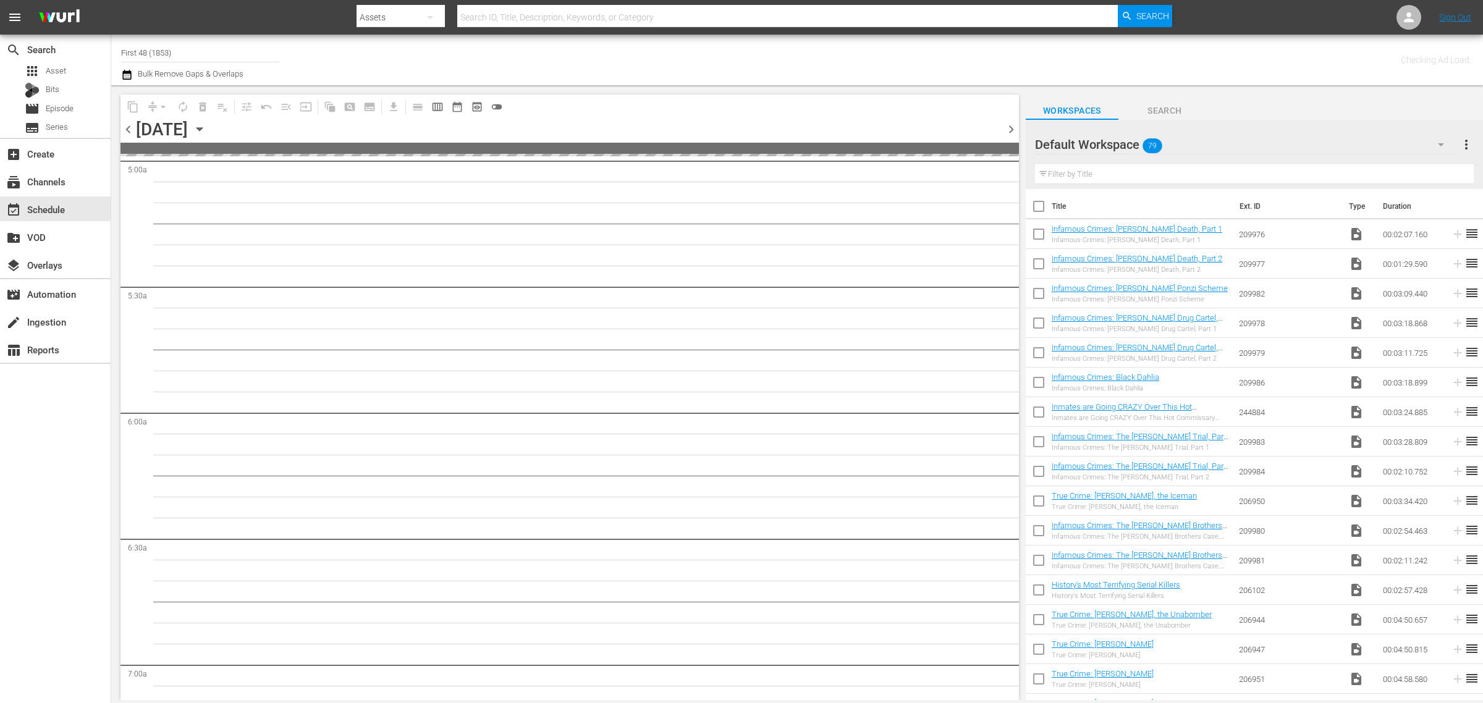
scroll to position [1341, 0]
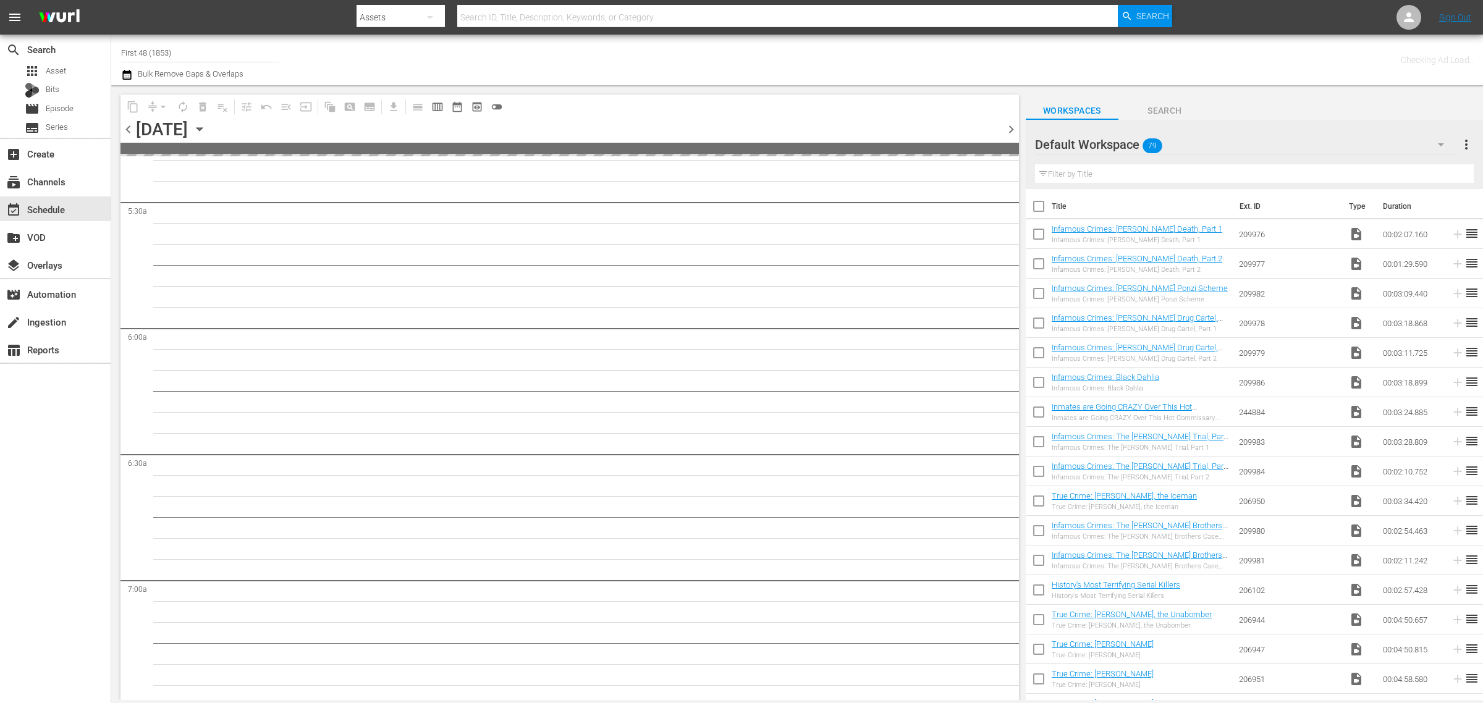
click at [692, 56] on div "Channel Title First 48 (1853) Bulk Remove Gaps & Overlaps" at bounding box center [489, 60] width 737 height 44
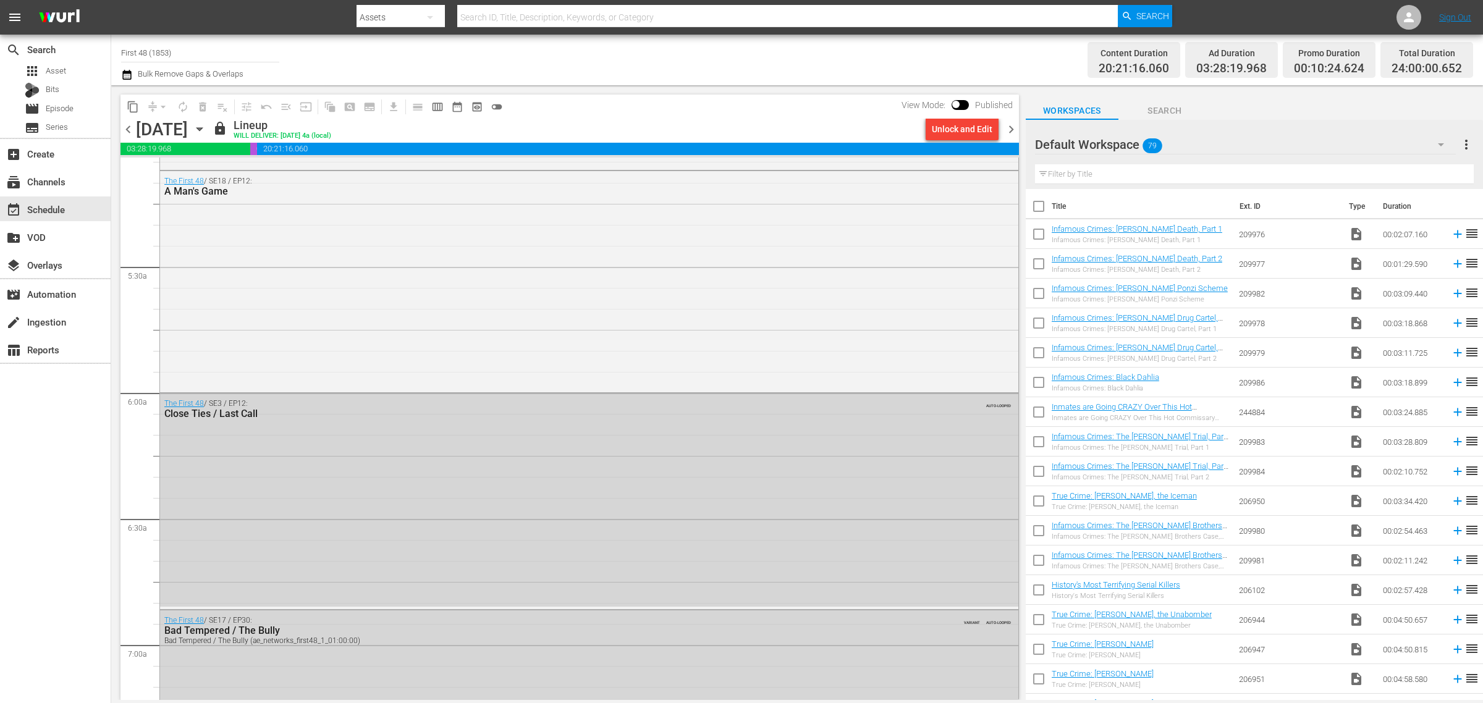
click at [1011, 128] on span "chevron_right" at bounding box center [1010, 129] width 15 height 15
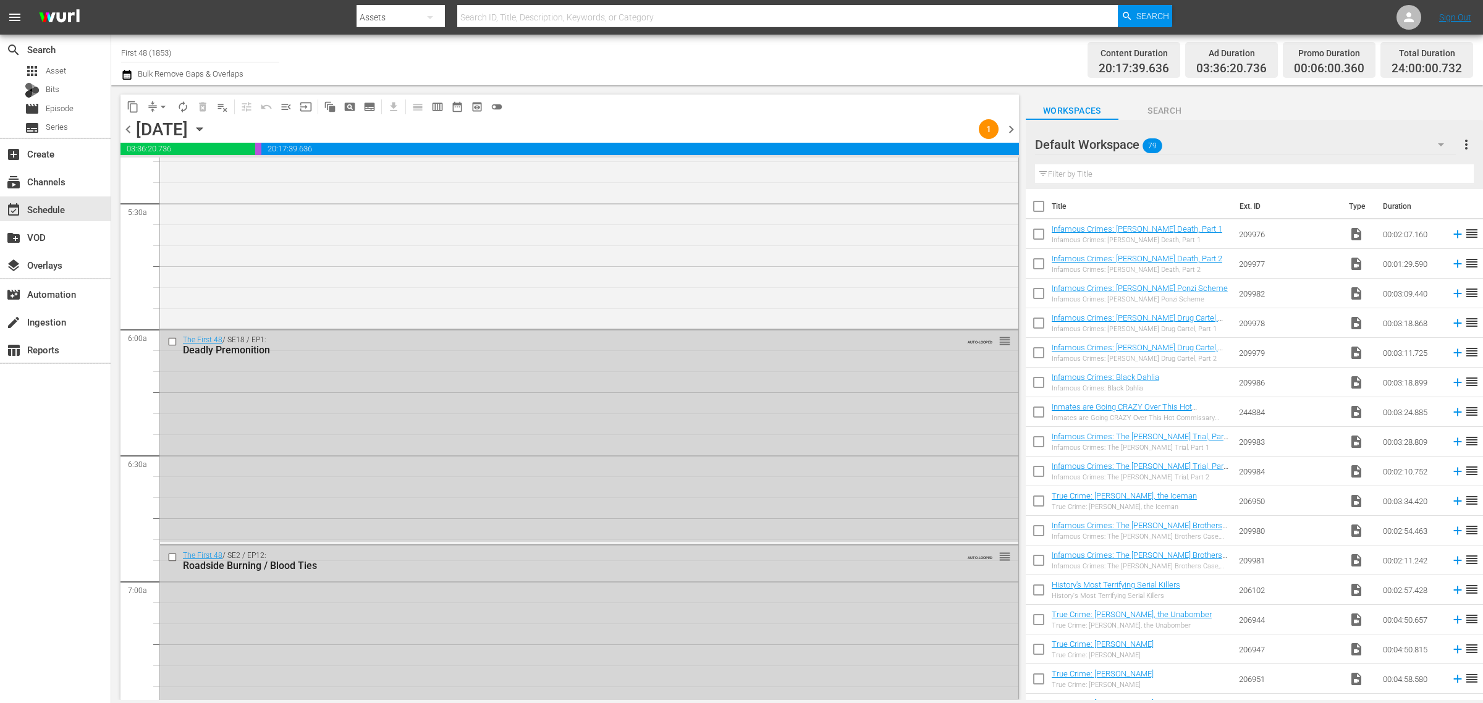
scroll to position [1256, 0]
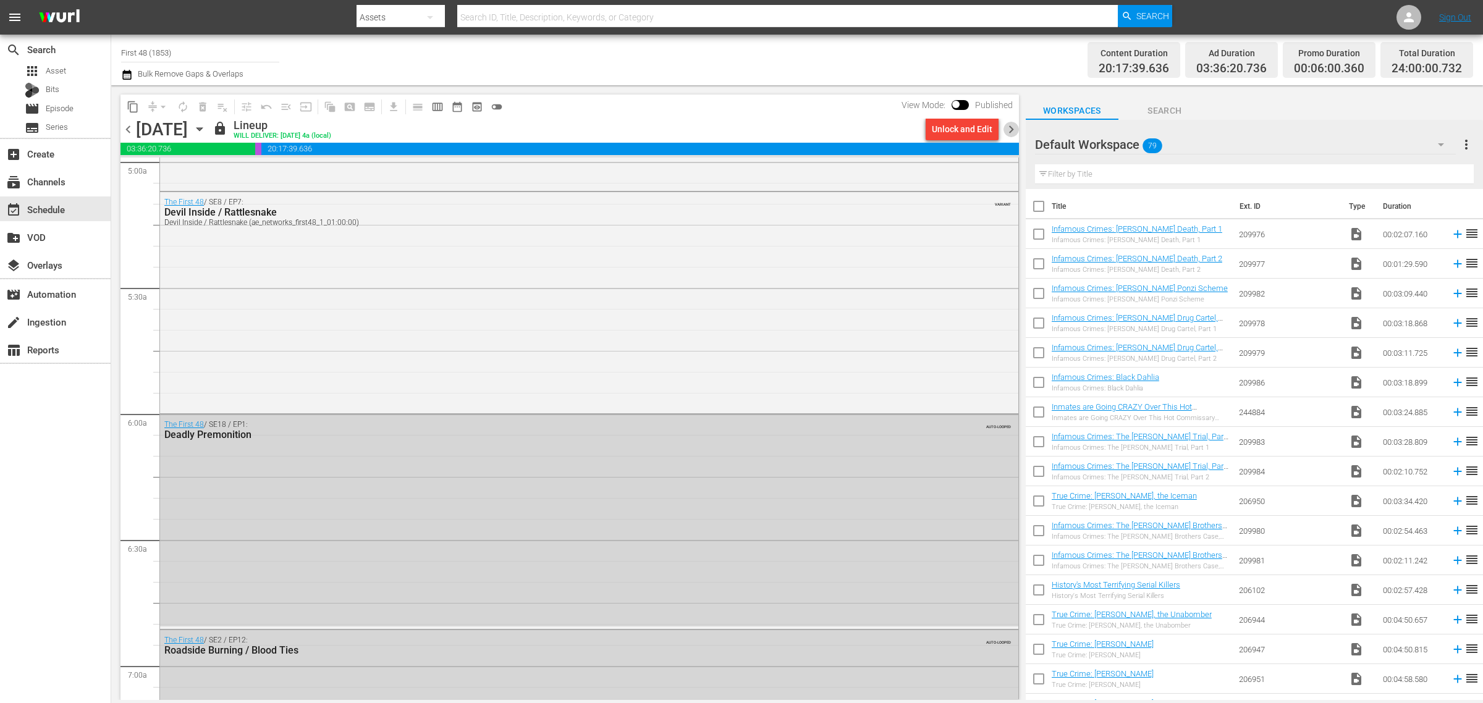
click at [1008, 129] on span "chevron_right" at bounding box center [1010, 129] width 15 height 15
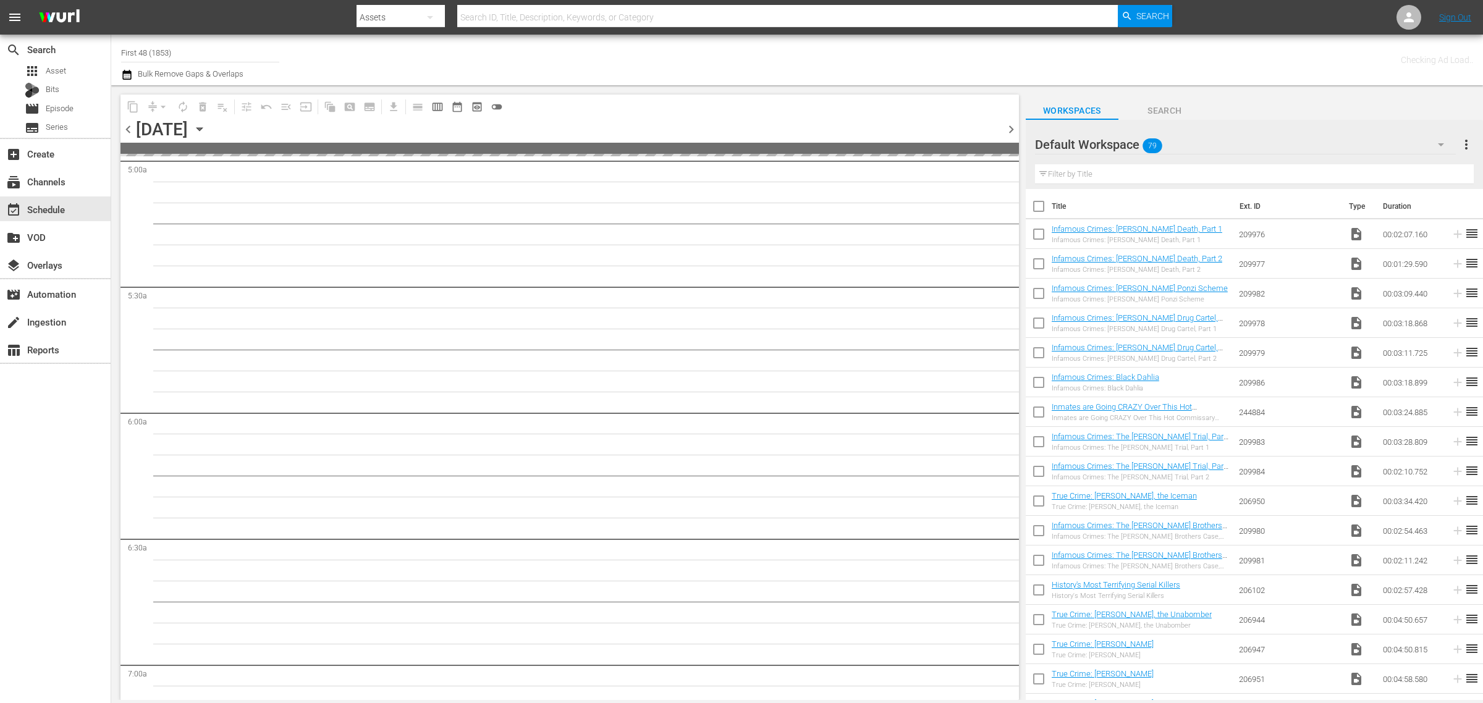
scroll to position [1341, 0]
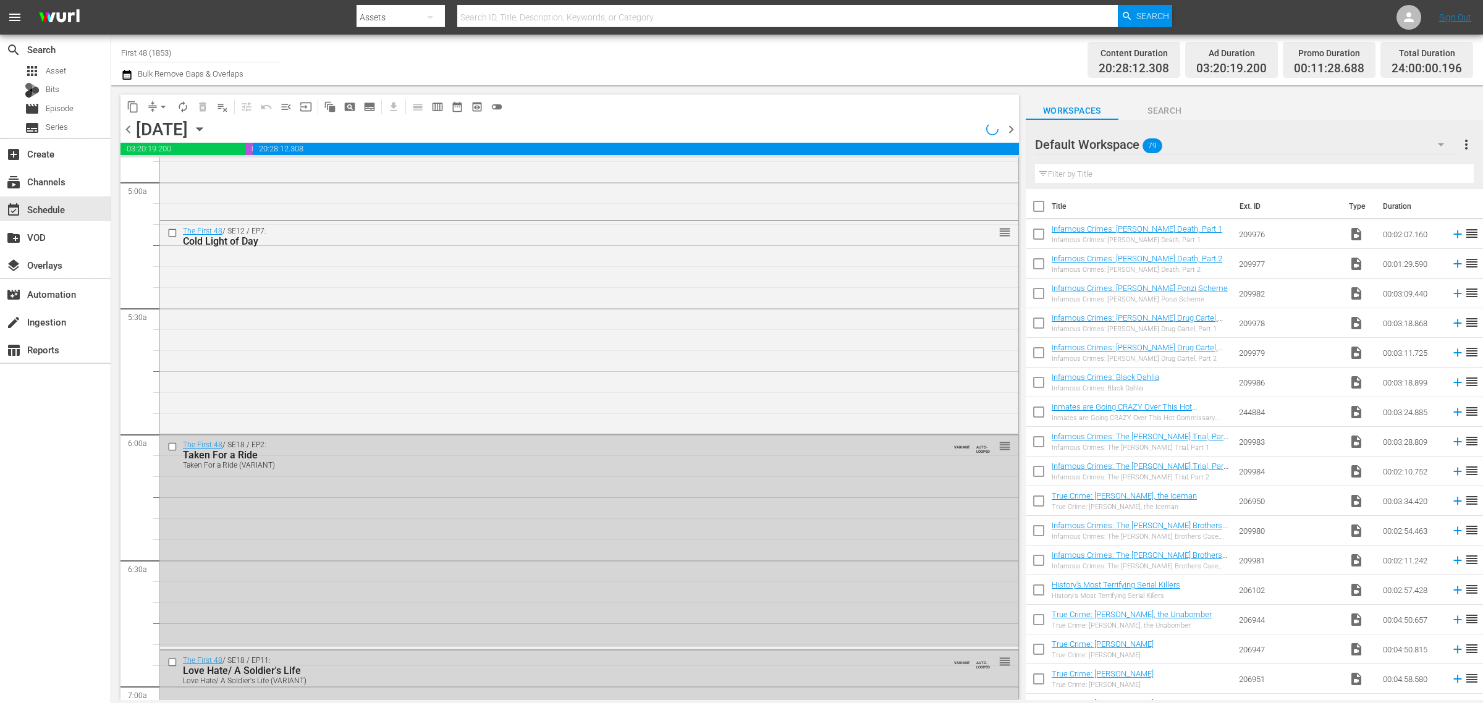
click at [1008, 129] on span "chevron_right" at bounding box center [1010, 129] width 15 height 15
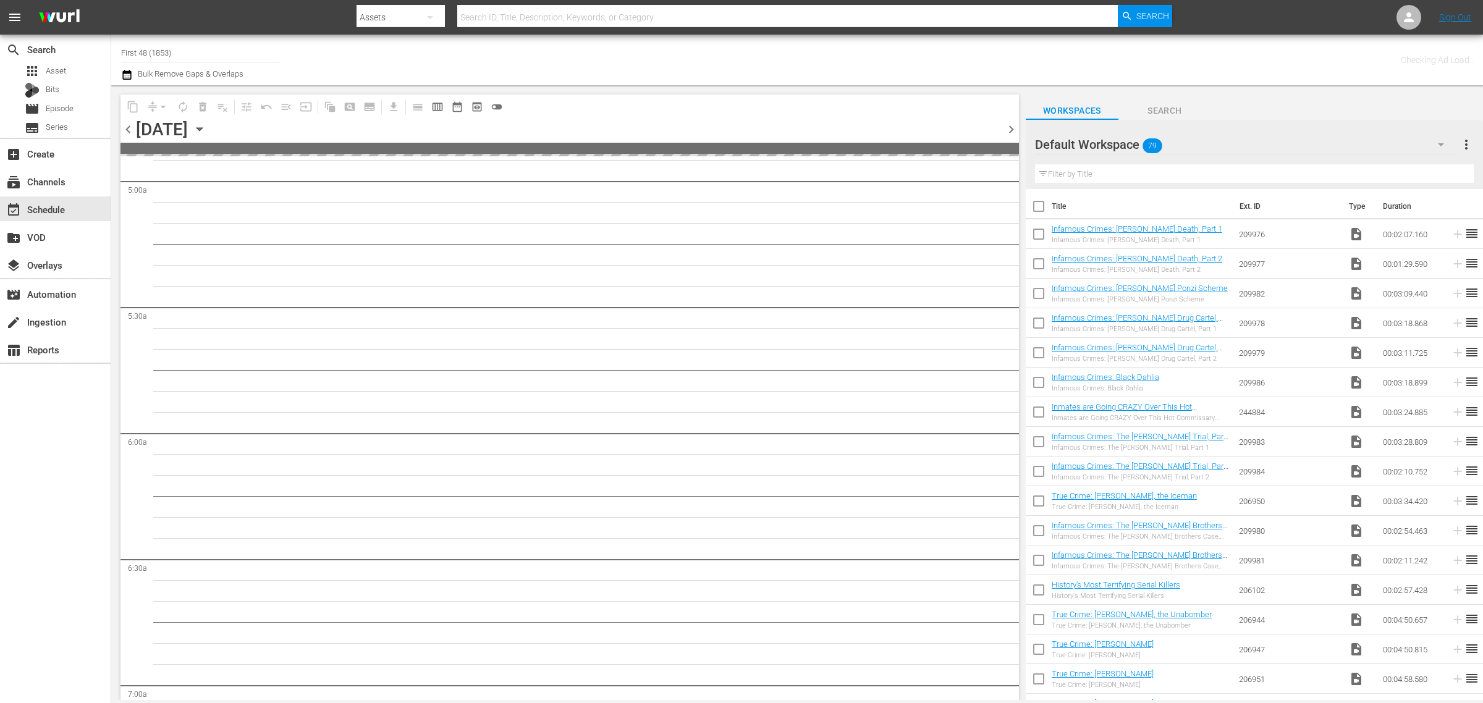
scroll to position [1341, 0]
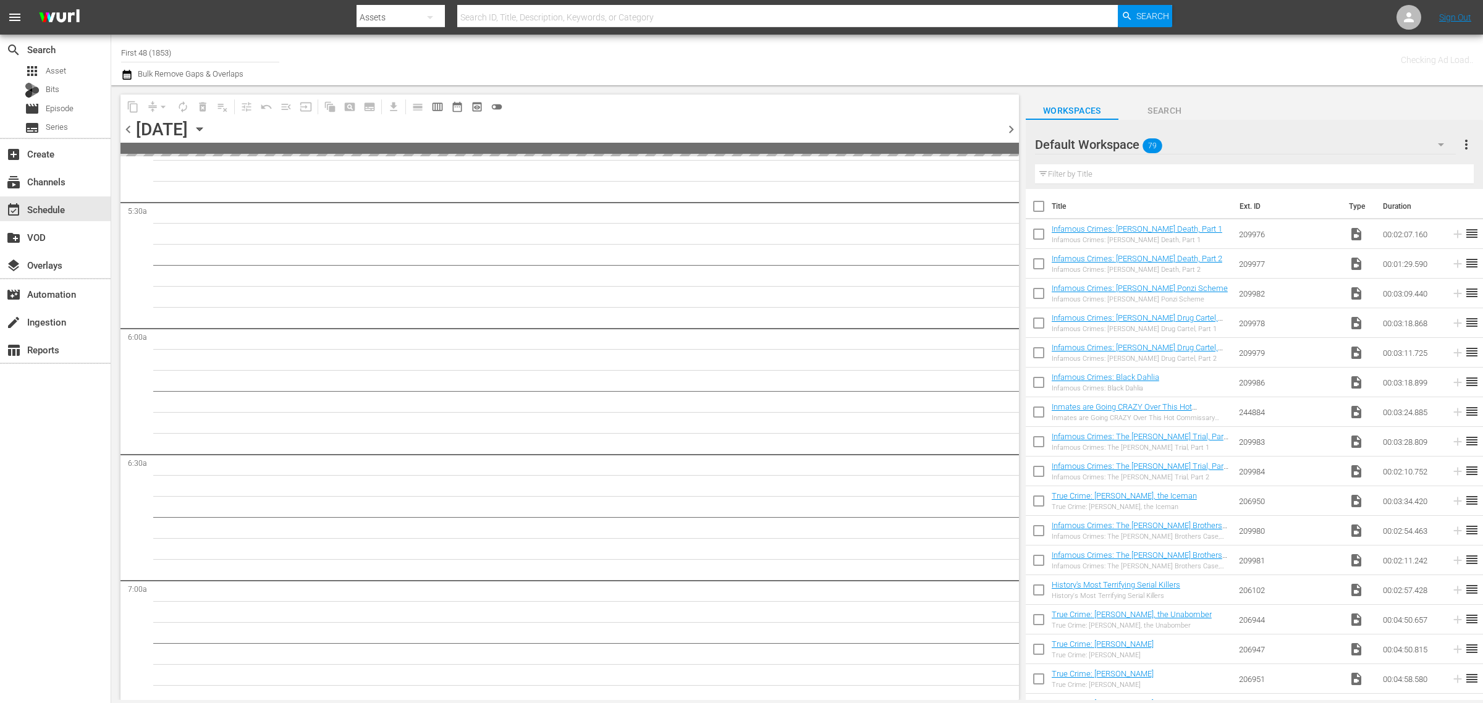
click at [1221, 6] on nav "menu Search By Assets Search ID, Title, Description, Keywords, or Category Sear…" at bounding box center [741, 17] width 1483 height 35
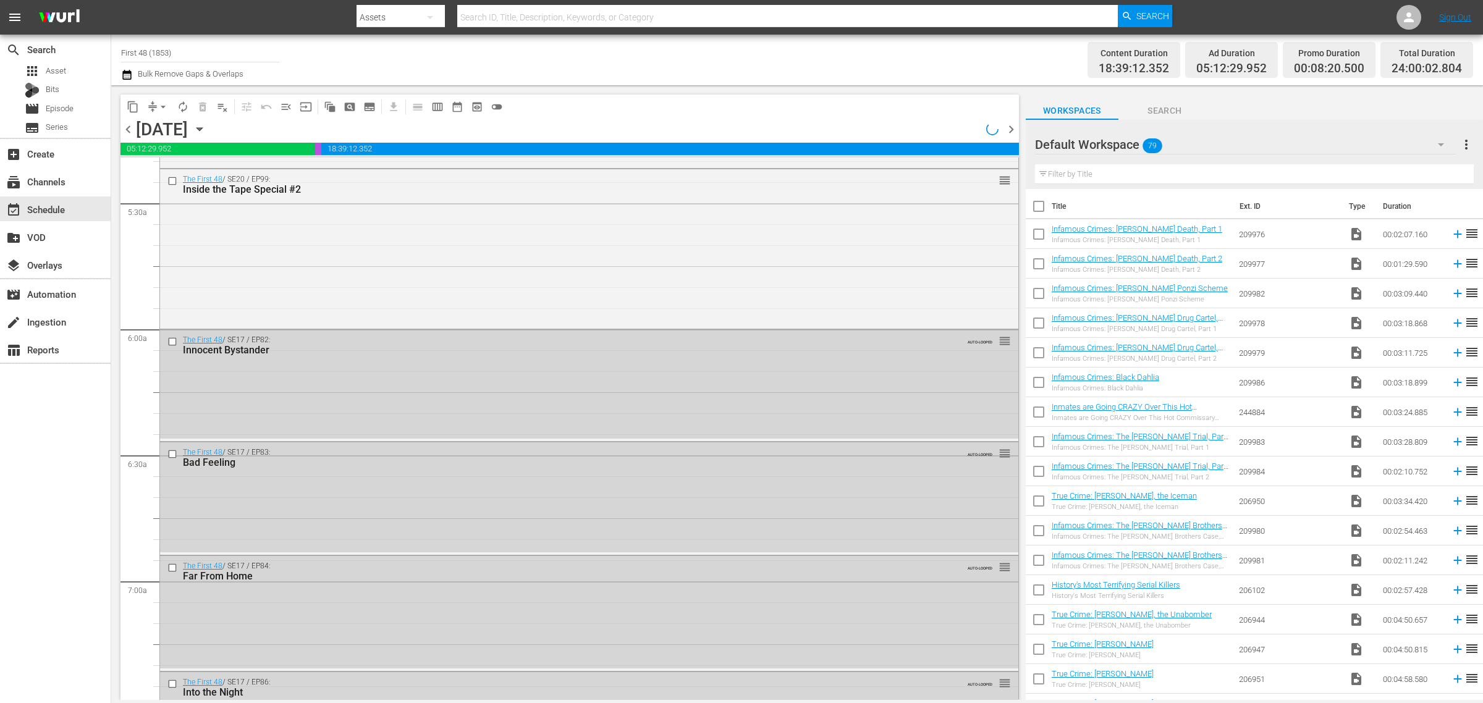
scroll to position [1194, 0]
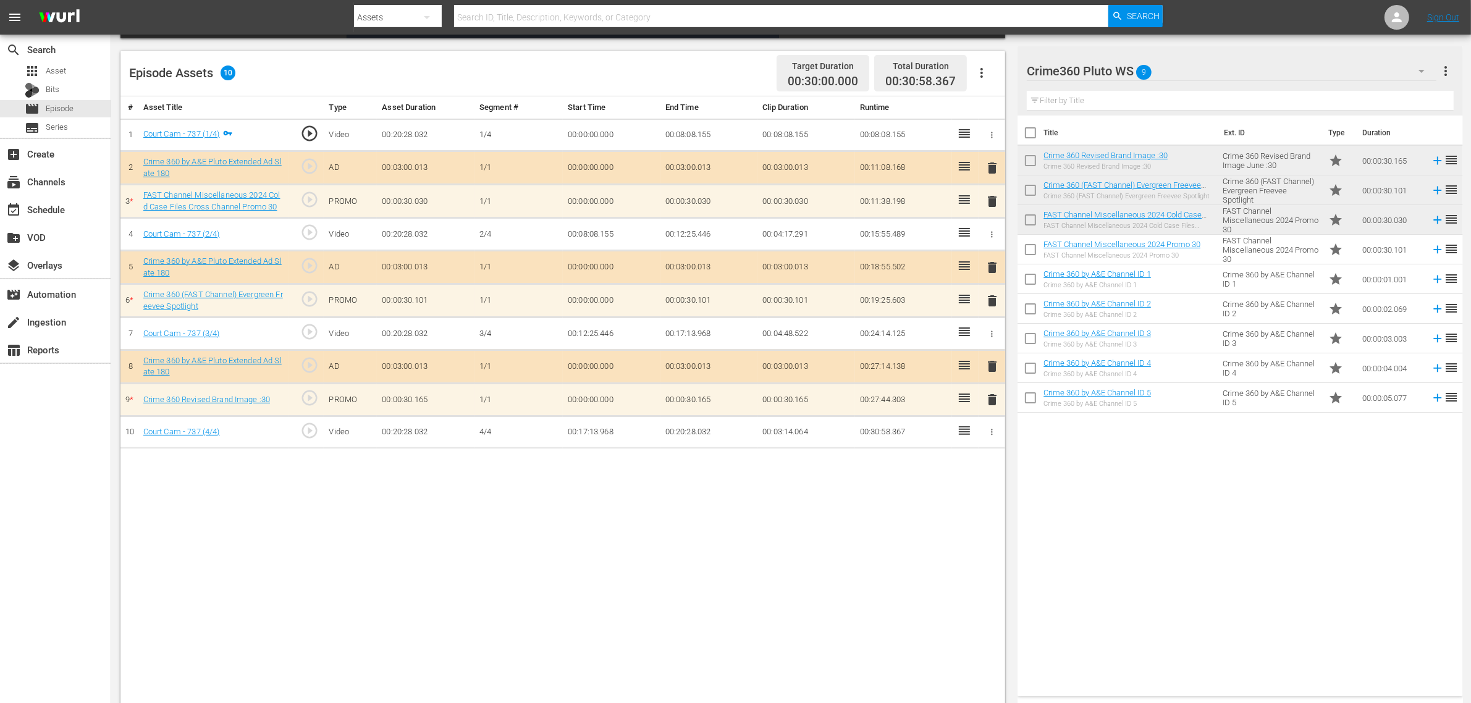
scroll to position [309, 0]
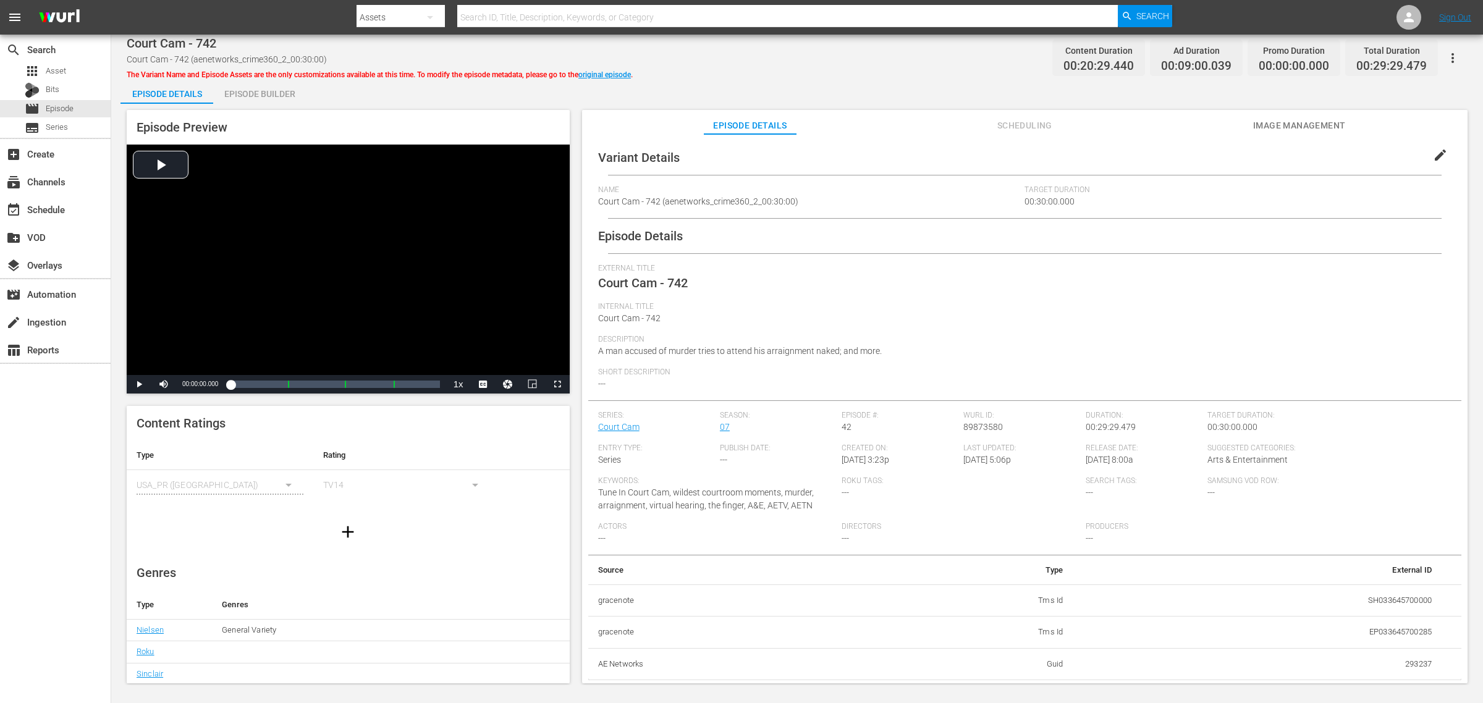
click at [291, 91] on div "Episode Builder" at bounding box center [259, 94] width 93 height 30
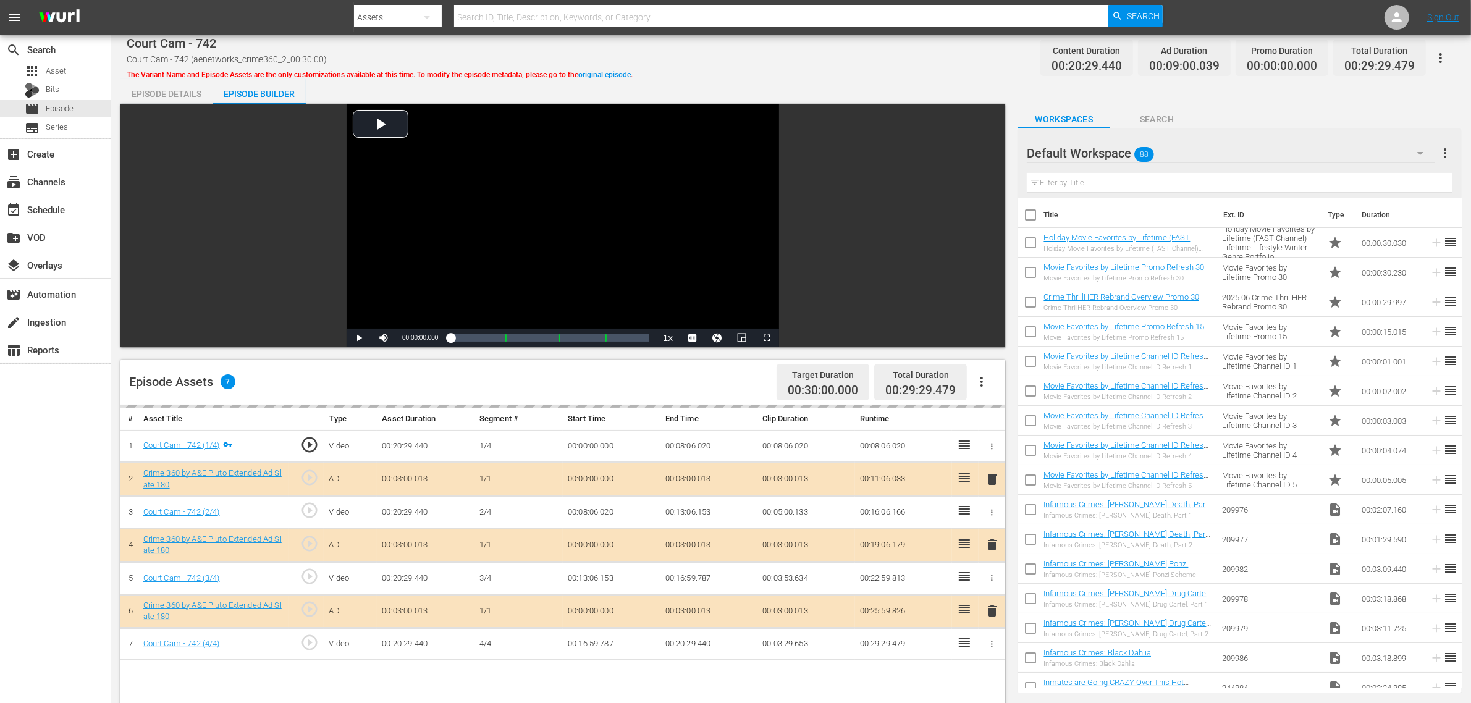
click at [863, 59] on div "Court Cam - 742 Court Cam - 742 (aenetworks_crime360_2_00:30:00) The Variant Na…" at bounding box center [791, 58] width 1329 height 28
click at [1220, 147] on div "Default Workspace 88" at bounding box center [1231, 153] width 408 height 35
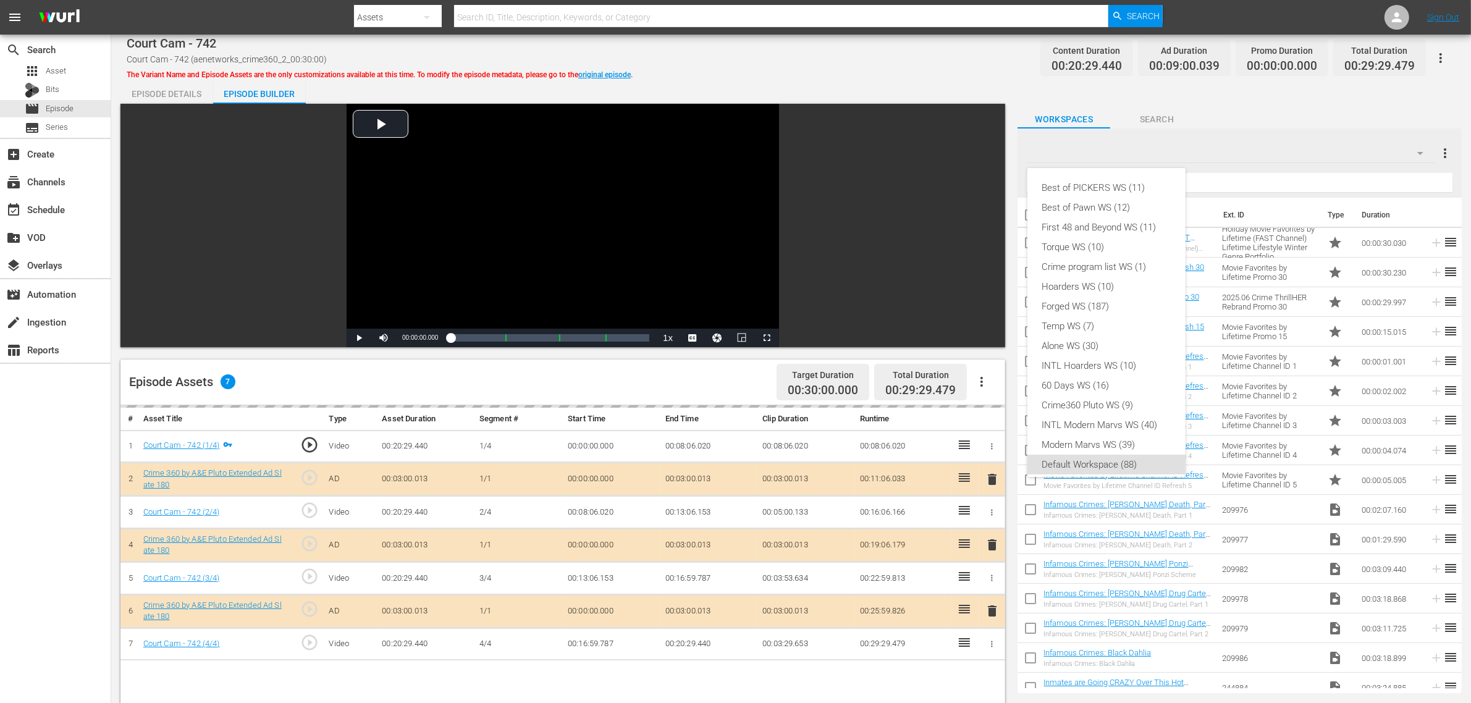
scroll to position [7, 0]
click at [1110, 394] on div "Crime360 Pluto WS (9)" at bounding box center [1106, 398] width 129 height 20
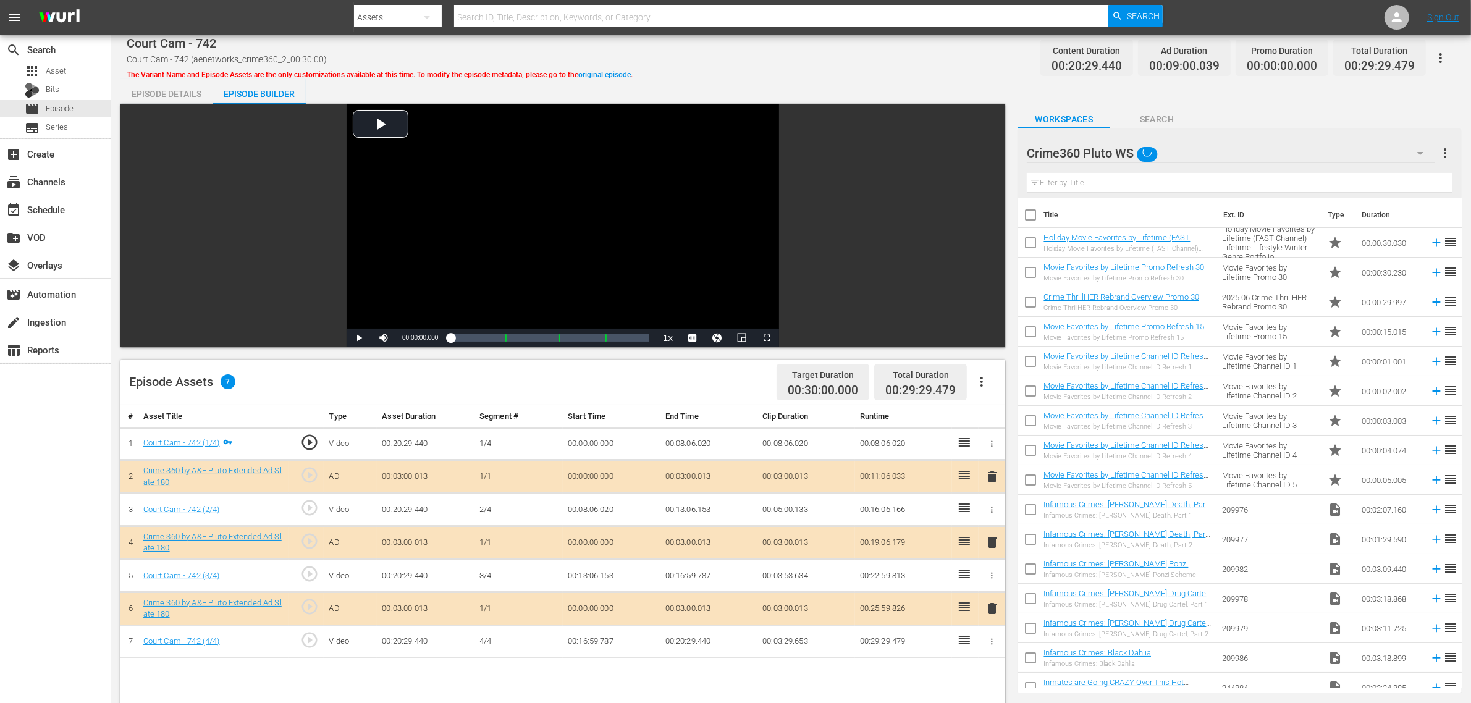
click at [860, 56] on div "Best of PICKERS WS (11) Best of Pawn WS (12) First 48 and Beyond WS (11) Torque…" at bounding box center [735, 351] width 1471 height 703
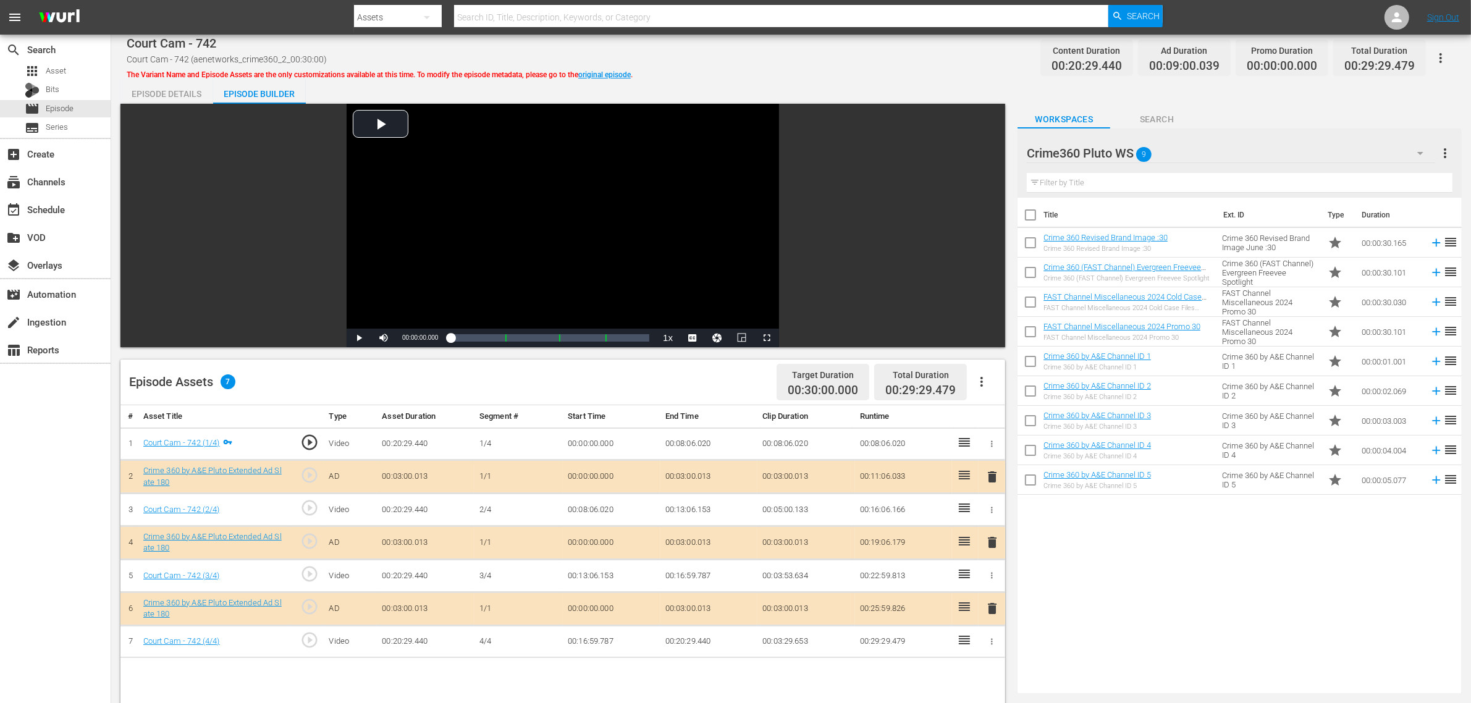
click at [755, 75] on div "Court Cam - 742 Court Cam - 742 (aenetworks_crime360_2_00:30:00) The Variant Na…" at bounding box center [791, 530] width 1360 height 990
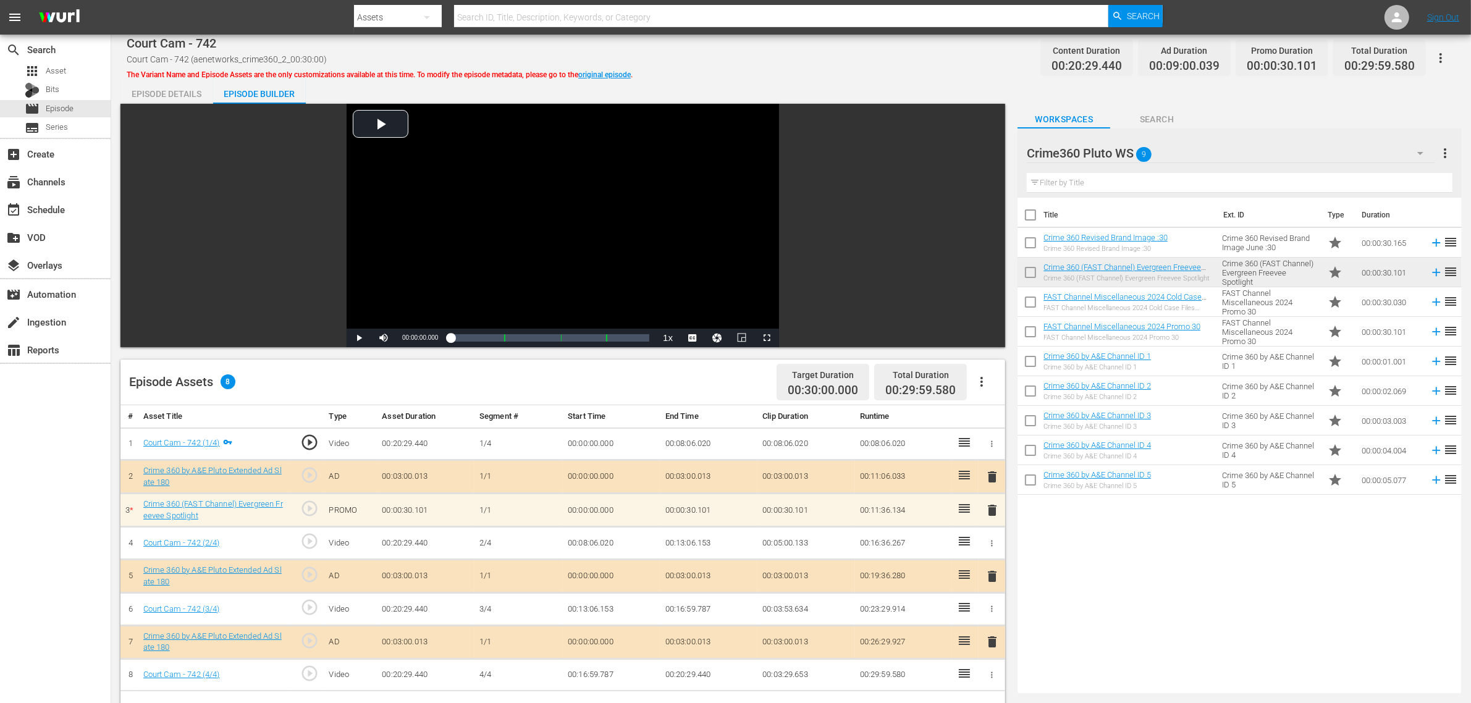
click at [822, 54] on div "Court Cam - 742 Court Cam - 742 (aenetworks_crime360_2_00:30:00) The Variant Na…" at bounding box center [791, 58] width 1329 height 28
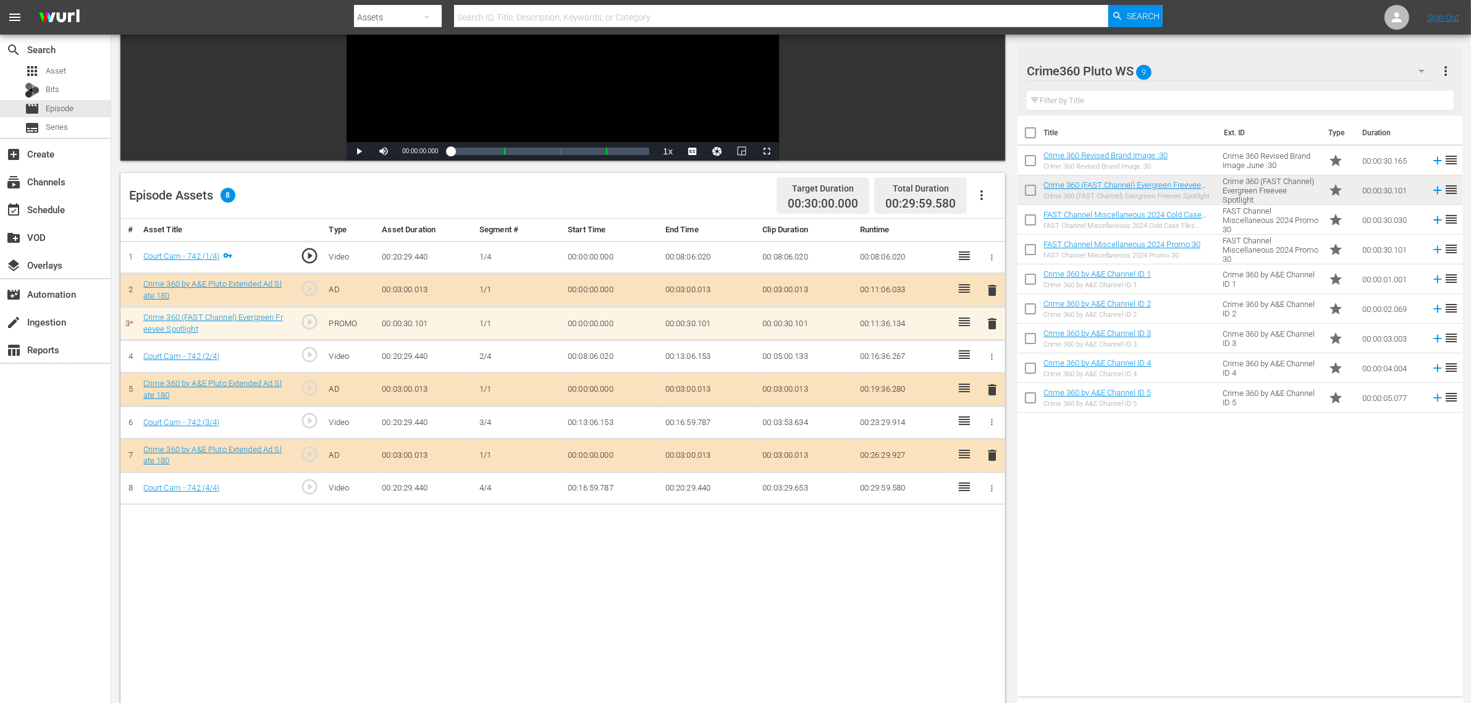
scroll to position [232, 0]
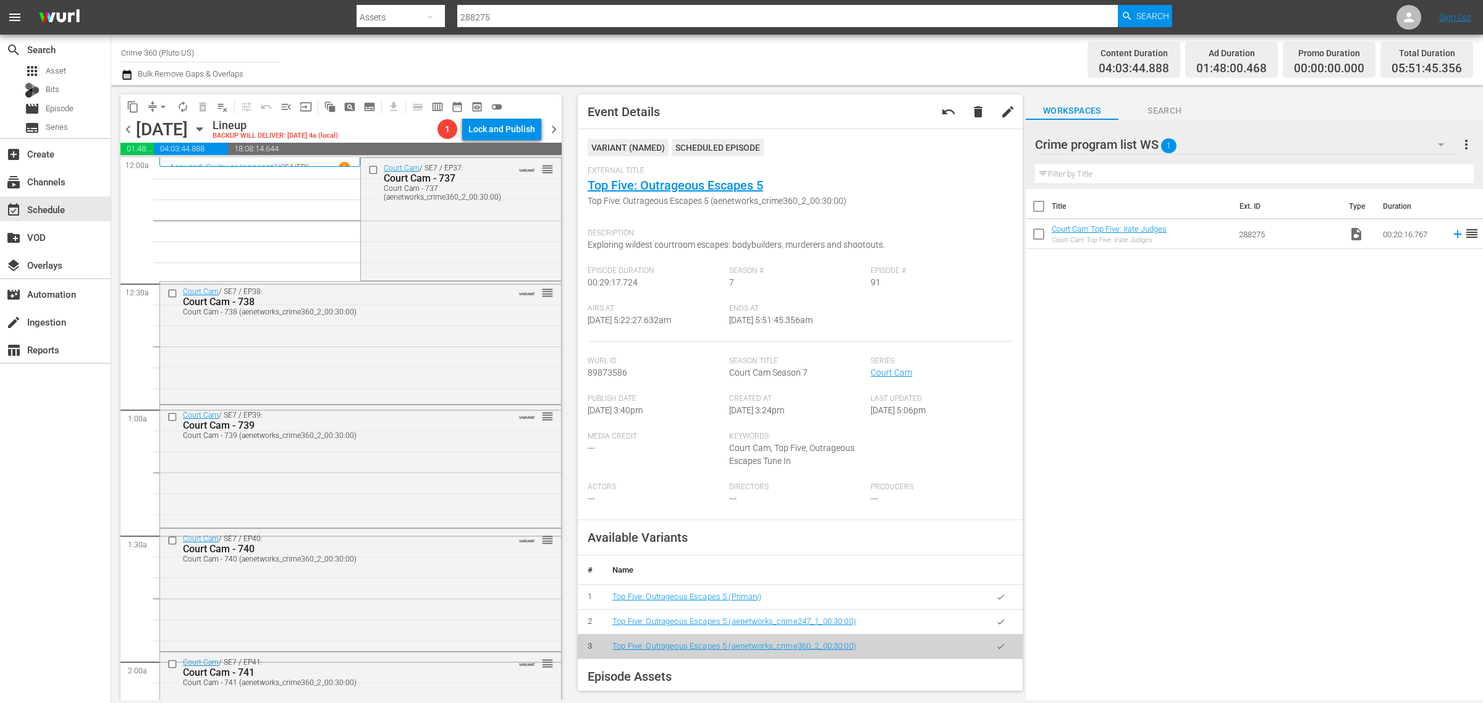
scroll to position [1004, 0]
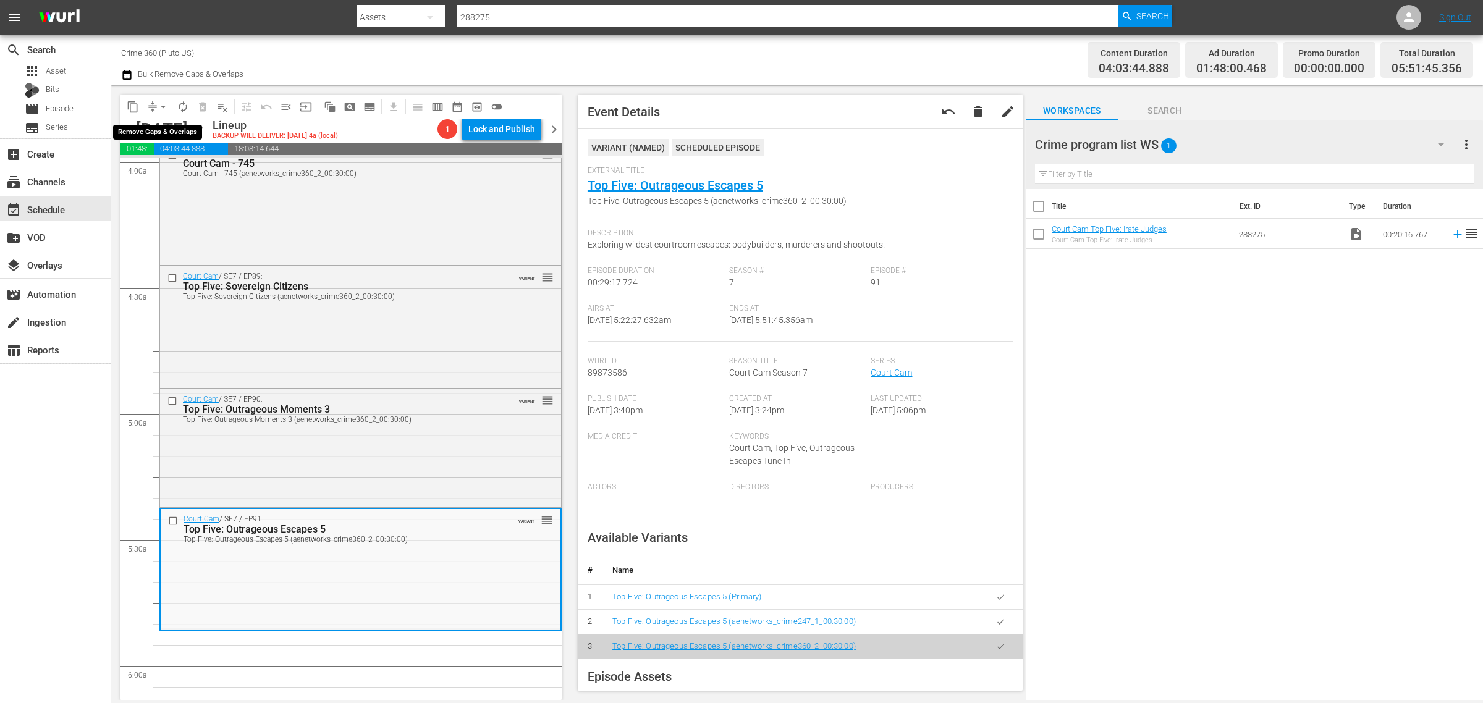
click at [165, 106] on span "arrow_drop_down" at bounding box center [163, 107] width 12 height 12
click at [171, 127] on li "Align to Midnight" at bounding box center [164, 131] width 130 height 20
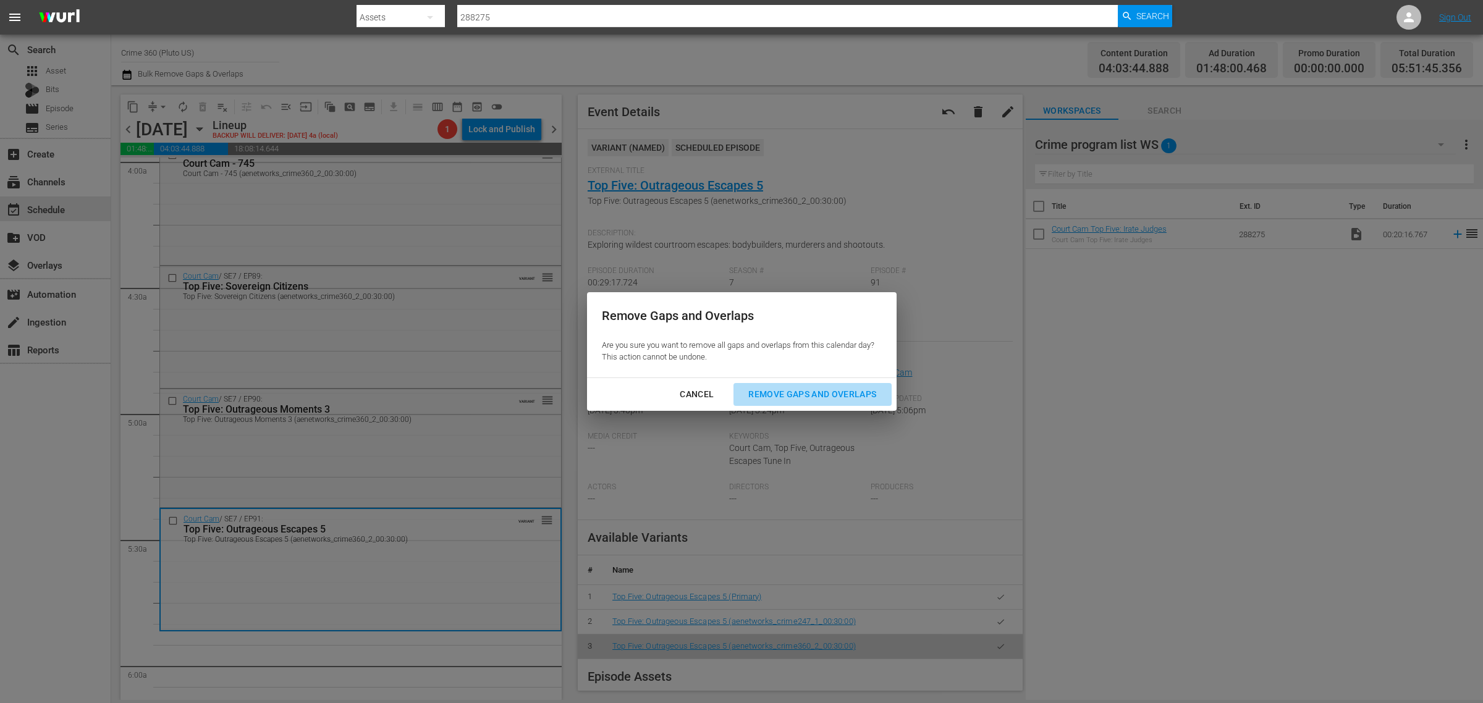
click at [768, 396] on div "Remove Gaps and Overlaps" at bounding box center [812, 394] width 148 height 15
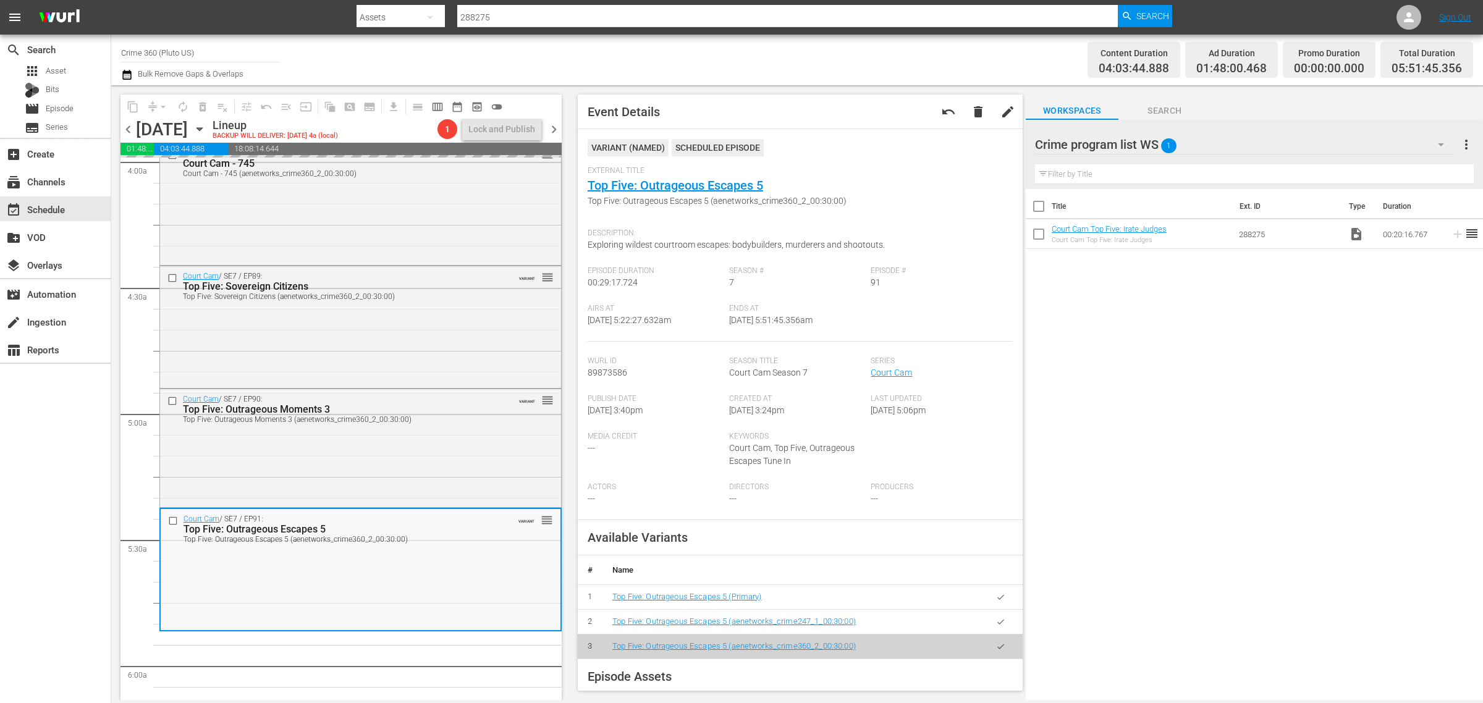
click at [971, 65] on div "Content Duration 04:03:44.888 Ad Duration 01:48:00.468 Promo Duration 00:00:00.…" at bounding box center [1165, 60] width 615 height 44
click at [374, 557] on div "Court Cam / SE7 / EP91: Top Five: Outrageous Escapes 5 Top Five: Outrageous Esc…" at bounding box center [361, 568] width 400 height 119
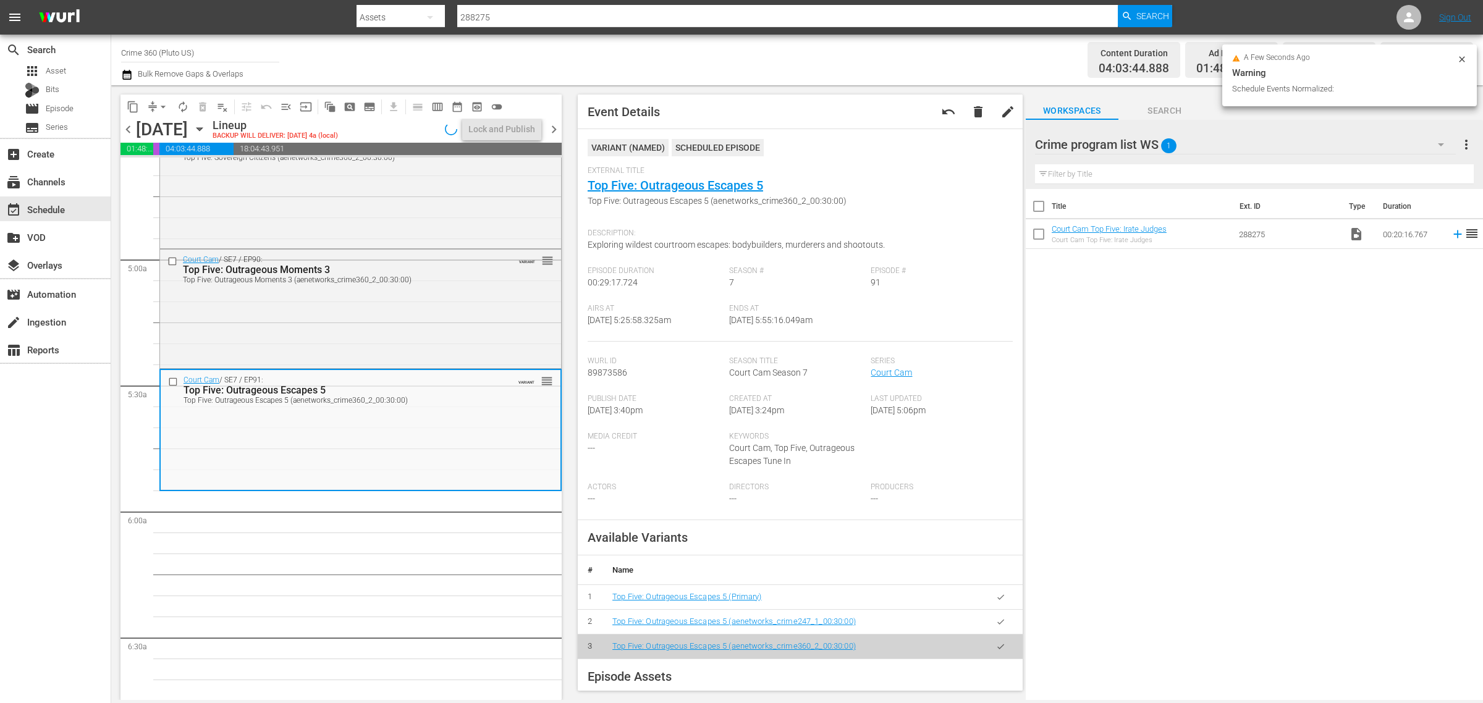
scroll to position [1221, 0]
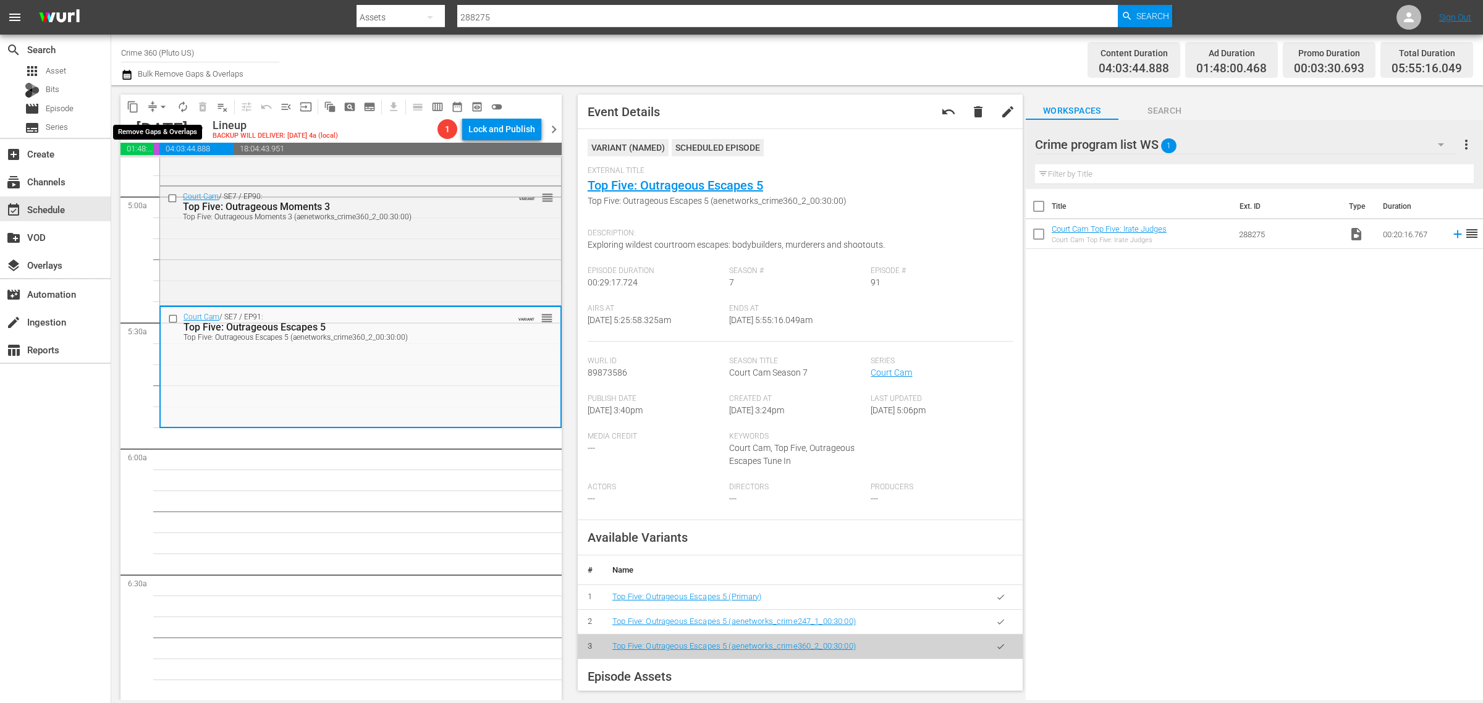
click at [162, 103] on span "arrow_drop_down" at bounding box center [163, 107] width 12 height 12
click at [166, 133] on li "Align to Midnight" at bounding box center [164, 131] width 130 height 20
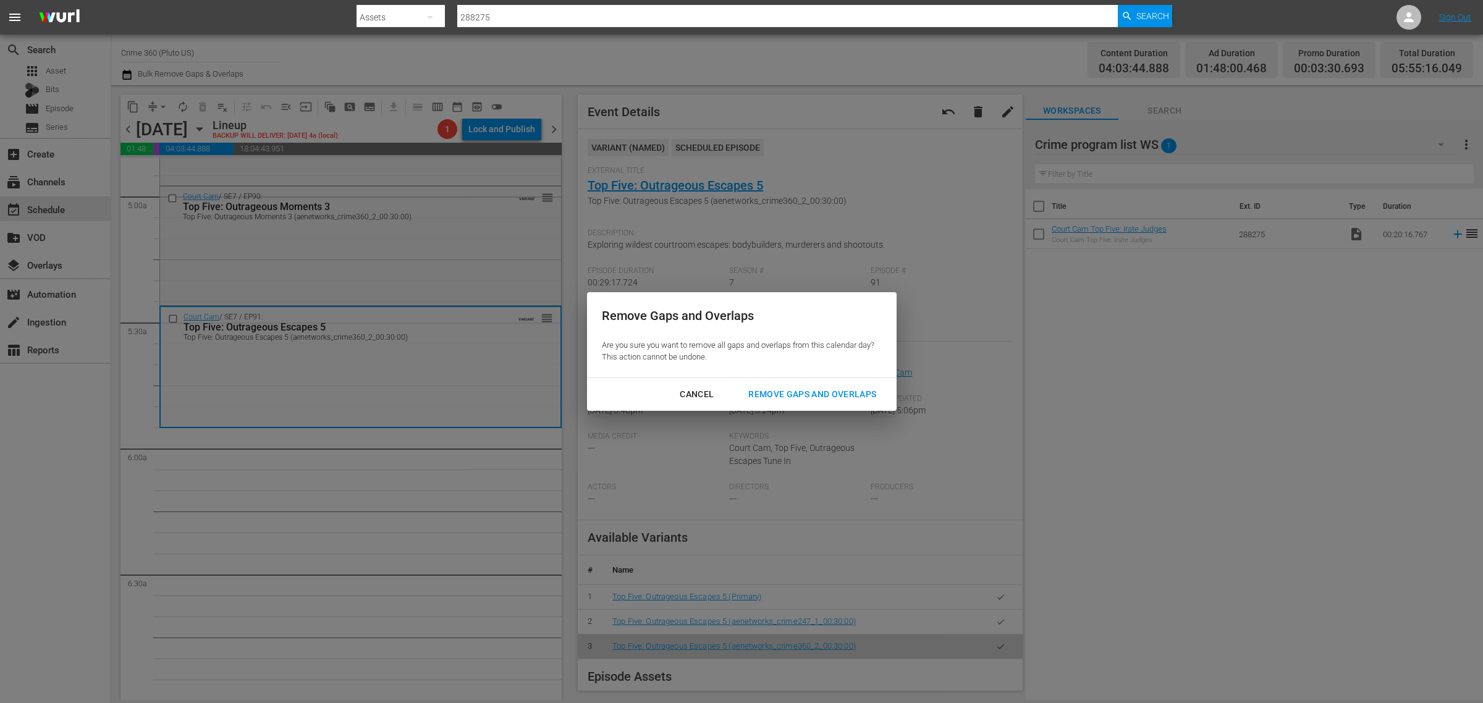
click at [823, 386] on button "Remove Gaps and Overlaps" at bounding box center [812, 394] width 158 height 23
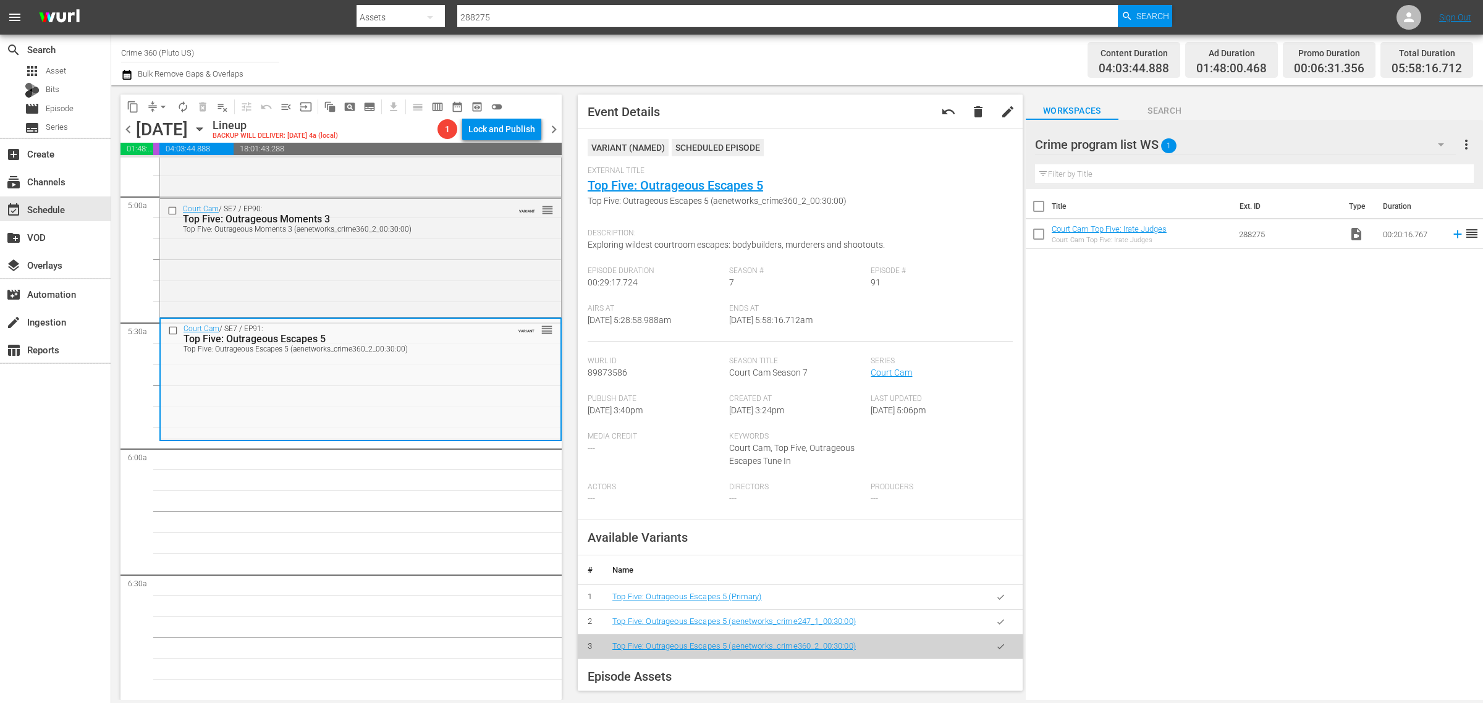
click at [837, 61] on div "Channel Title Crime 360 (Pluto US) Bulk Remove Gaps & Overlaps" at bounding box center [489, 60] width 737 height 44
click at [164, 104] on span "arrow_drop_down" at bounding box center [163, 107] width 12 height 12
click at [172, 137] on li "Align to Midnight" at bounding box center [164, 131] width 130 height 20
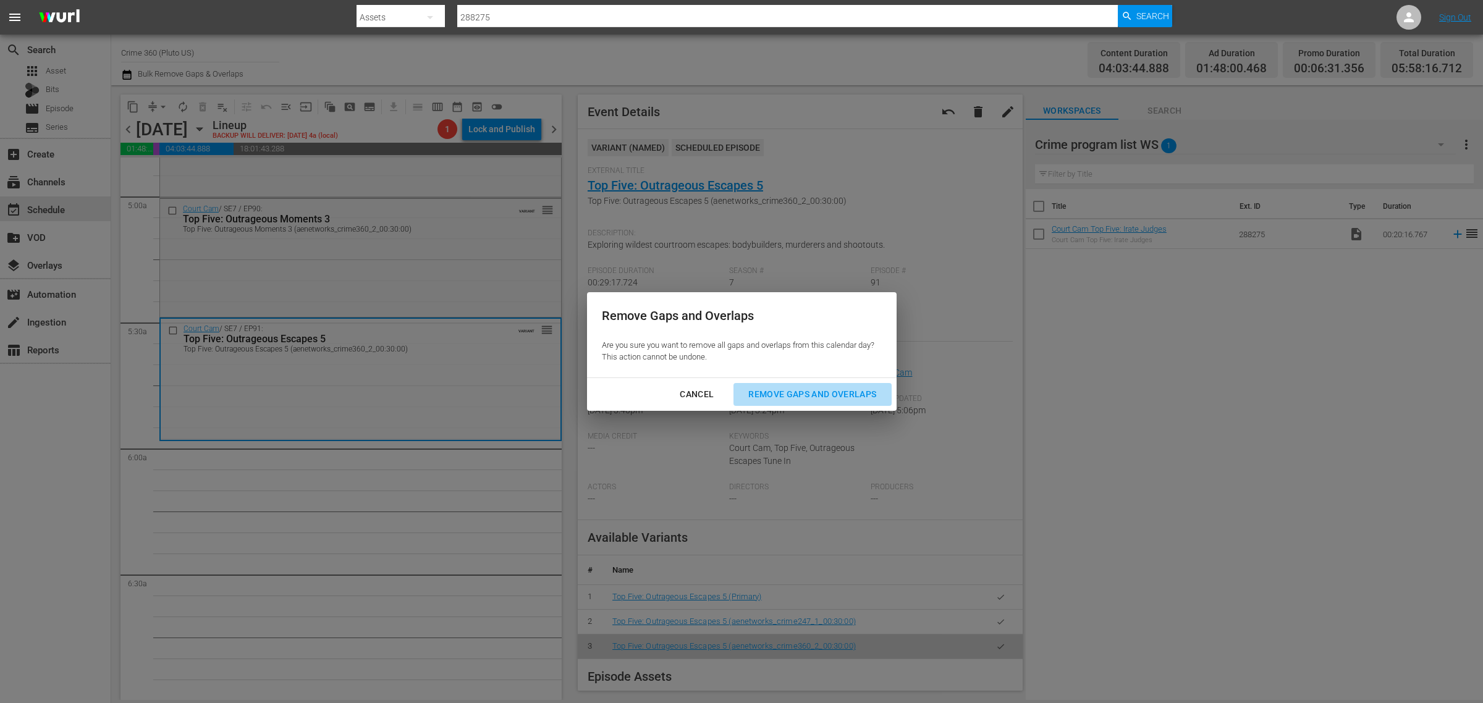
click at [774, 394] on div "Remove Gaps and Overlaps" at bounding box center [812, 394] width 148 height 15
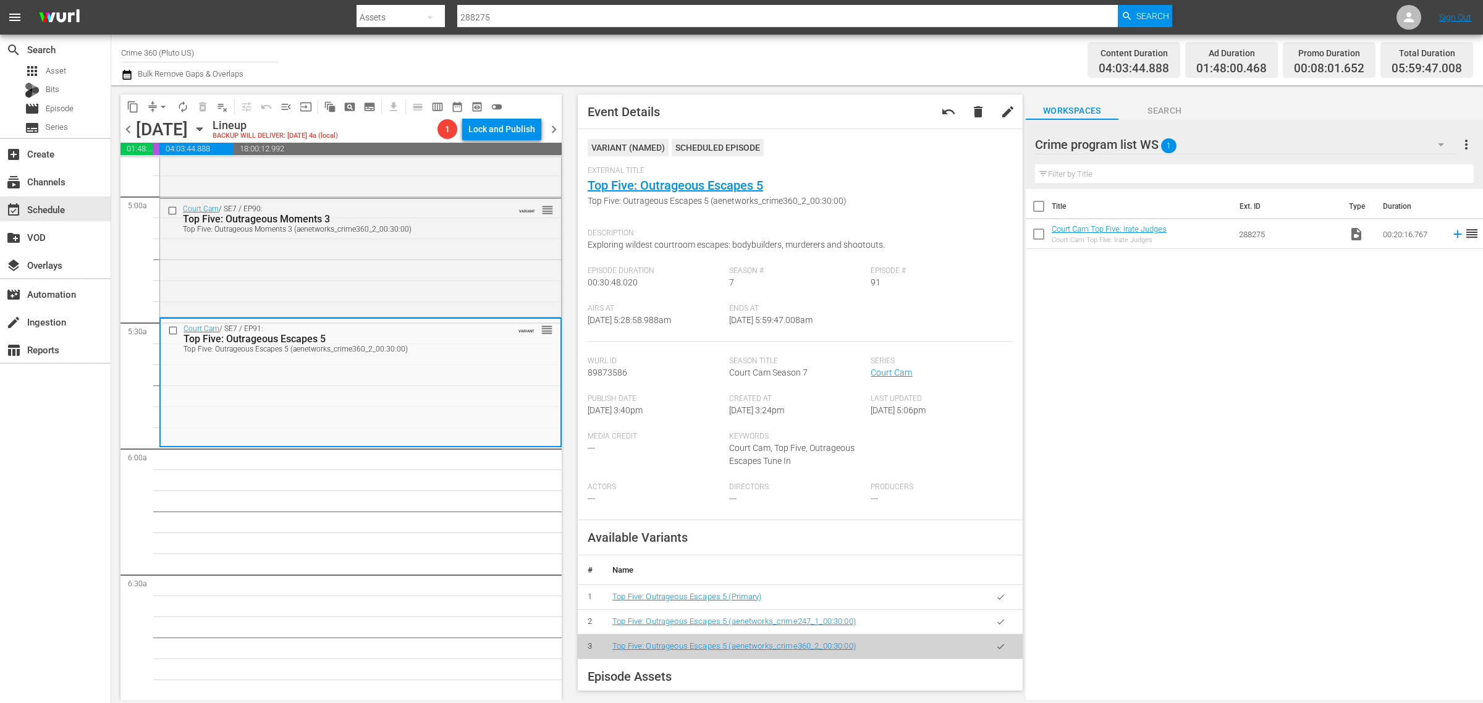
click at [792, 62] on div "Channel Title Crime 360 (Pluto US) Bulk Remove Gaps & Overlaps" at bounding box center [489, 60] width 737 height 44
click at [161, 103] on span "arrow_drop_down" at bounding box center [163, 107] width 12 height 12
click at [156, 125] on li "Align to Midnight" at bounding box center [164, 131] width 130 height 20
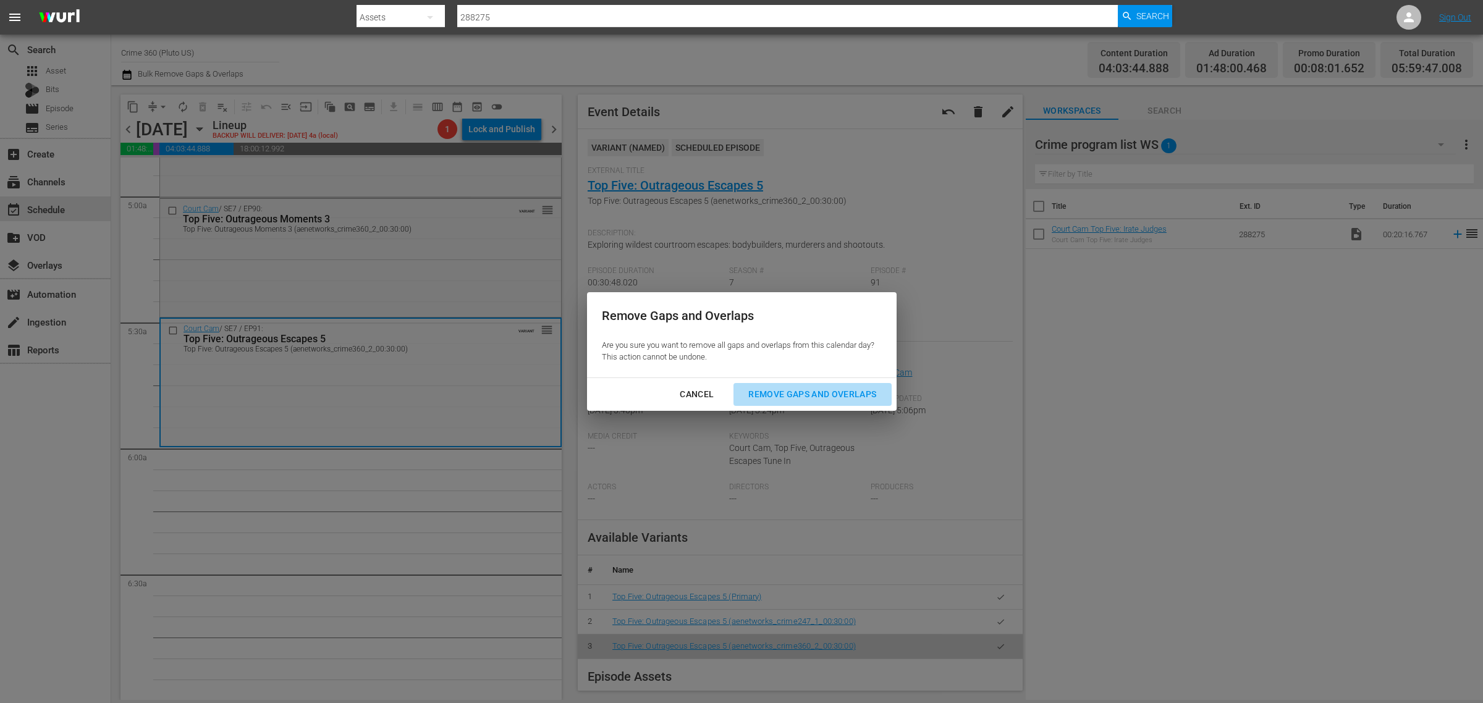
drag, startPoint x: 819, startPoint y: 389, endPoint x: 864, endPoint y: 263, distance: 133.7
click at [820, 389] on div "Remove Gaps and Overlaps" at bounding box center [812, 394] width 148 height 15
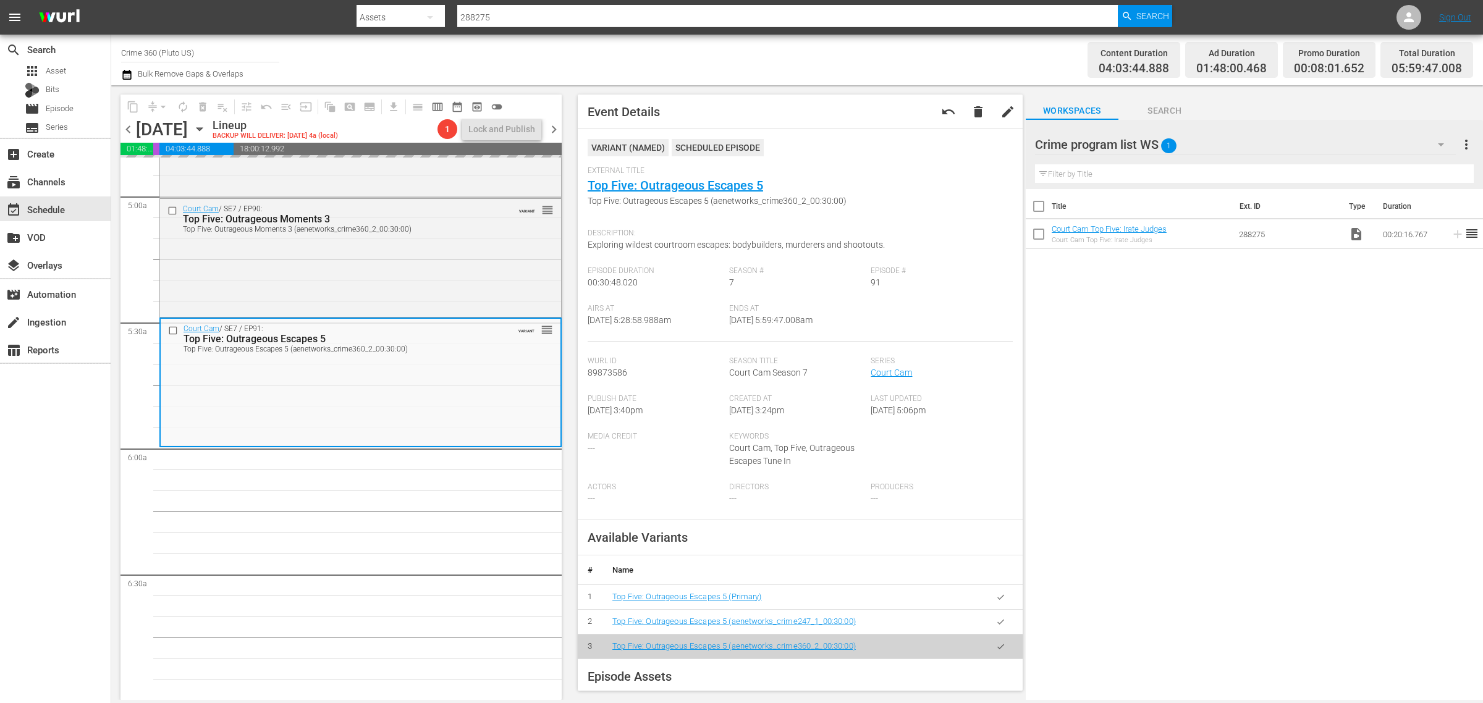
click at [845, 53] on div "Channel Title Crime 360 (Pluto US) Bulk Remove Gaps & Overlaps" at bounding box center [489, 60] width 737 height 44
click at [768, 63] on div "Channel Title Crime 360 (Pluto US) Bulk Remove Gaps & Overlaps" at bounding box center [489, 60] width 737 height 44
click at [180, 103] on span "autorenew_outlined" at bounding box center [183, 107] width 12 height 12
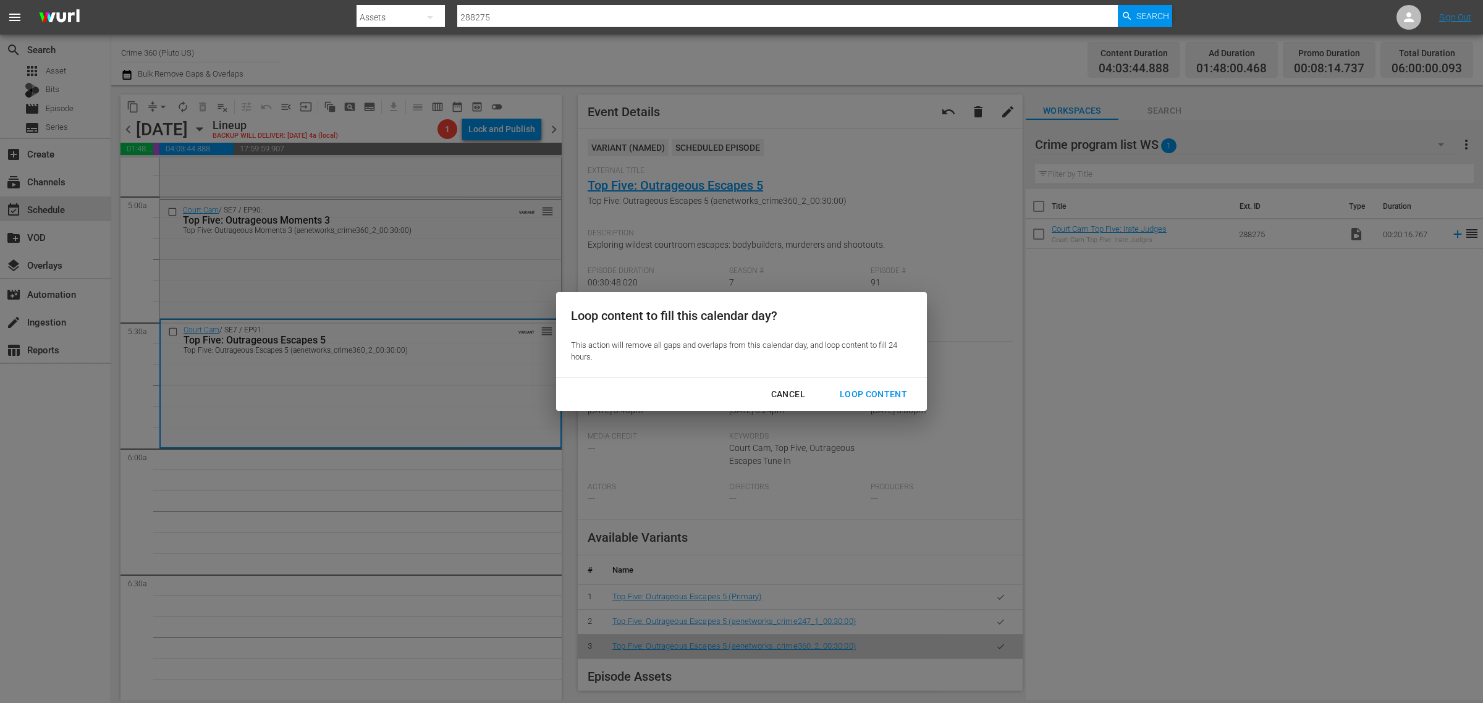
drag, startPoint x: 888, startPoint y: 394, endPoint x: 890, endPoint y: 311, distance: 83.4
click at [888, 394] on div "Loop Content" at bounding box center [873, 394] width 87 height 15
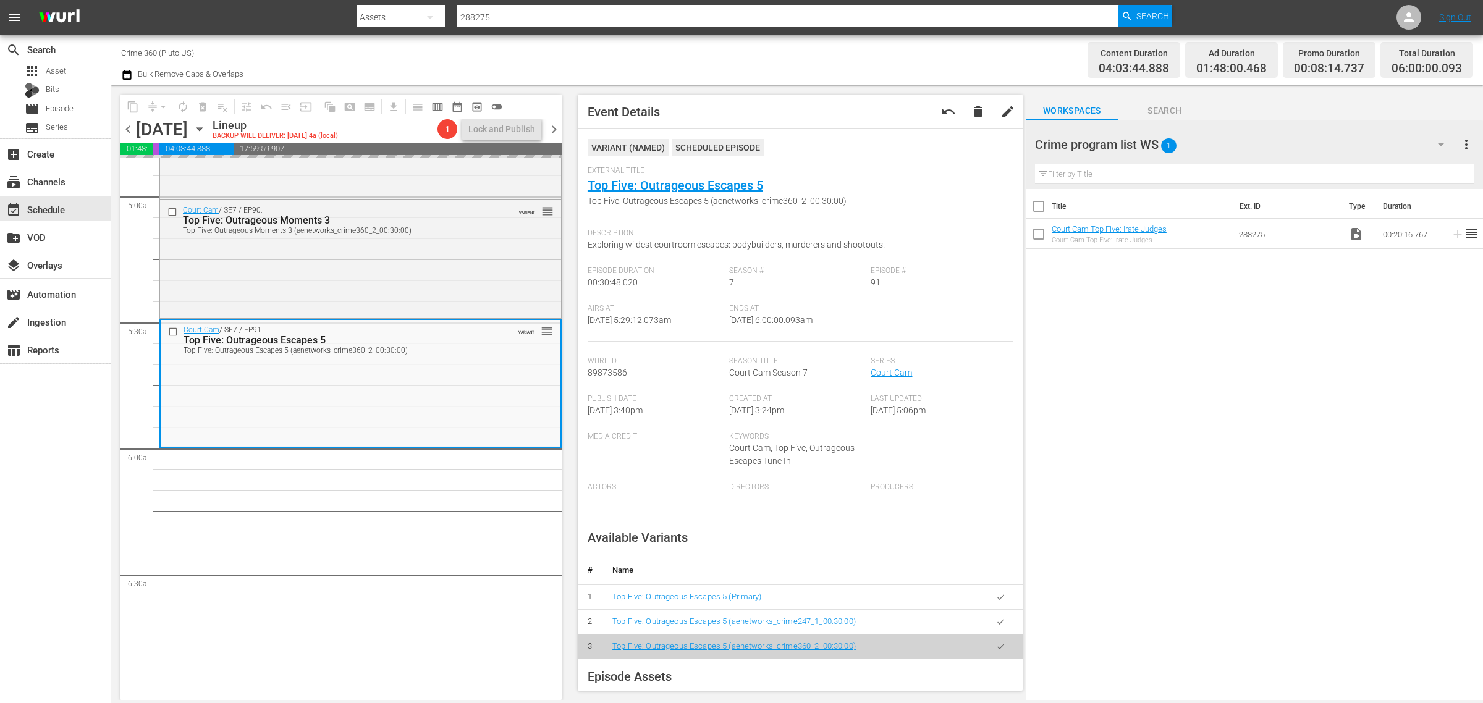
drag, startPoint x: 770, startPoint y: 48, endPoint x: 798, endPoint y: 35, distance: 30.4
click at [770, 48] on div "Channel Title Crime 360 (Pluto US) Bulk Remove Gaps & Overlaps" at bounding box center [489, 60] width 737 height 44
click at [833, 62] on div "Channel Title Crime 360 (Pluto US) Bulk Remove Gaps & Overlaps" at bounding box center [489, 60] width 737 height 44
click at [874, 167] on span "External Title" at bounding box center [797, 171] width 419 height 10
click at [824, 48] on div "Channel Title Crime 360 (Pluto US) Bulk Remove Gaps & Overlaps" at bounding box center [489, 60] width 737 height 44
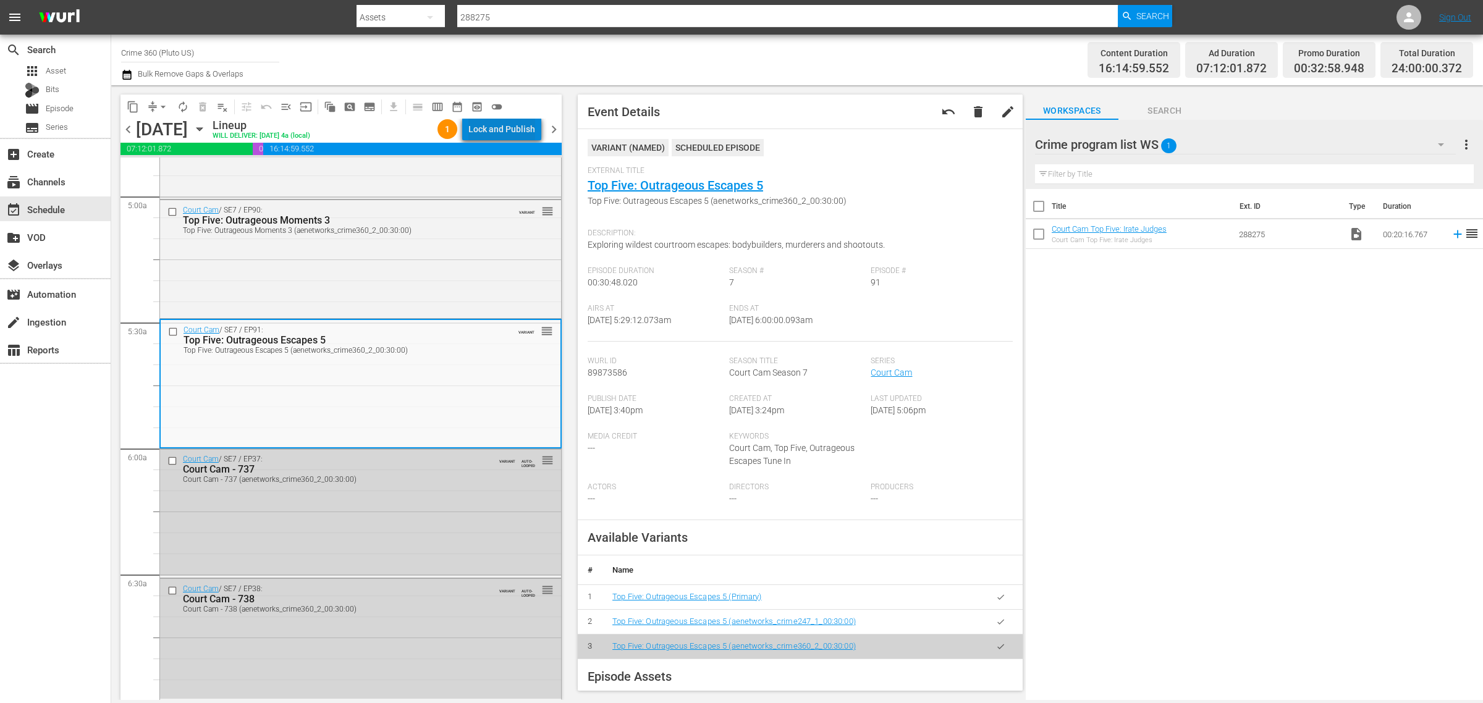
click at [510, 131] on div "Lock and Publish" at bounding box center [501, 129] width 67 height 22
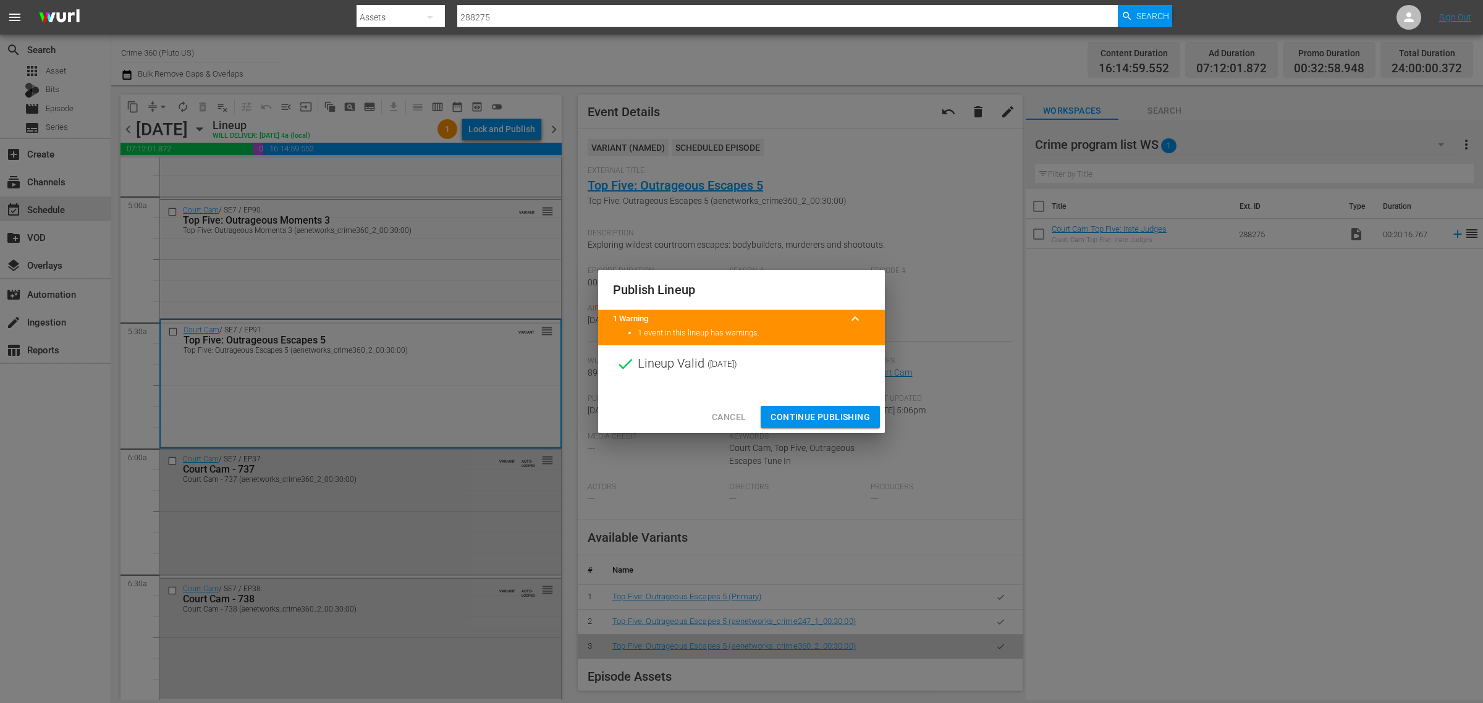
click at [817, 415] on span "Continue Publishing" at bounding box center [819, 417] width 99 height 15
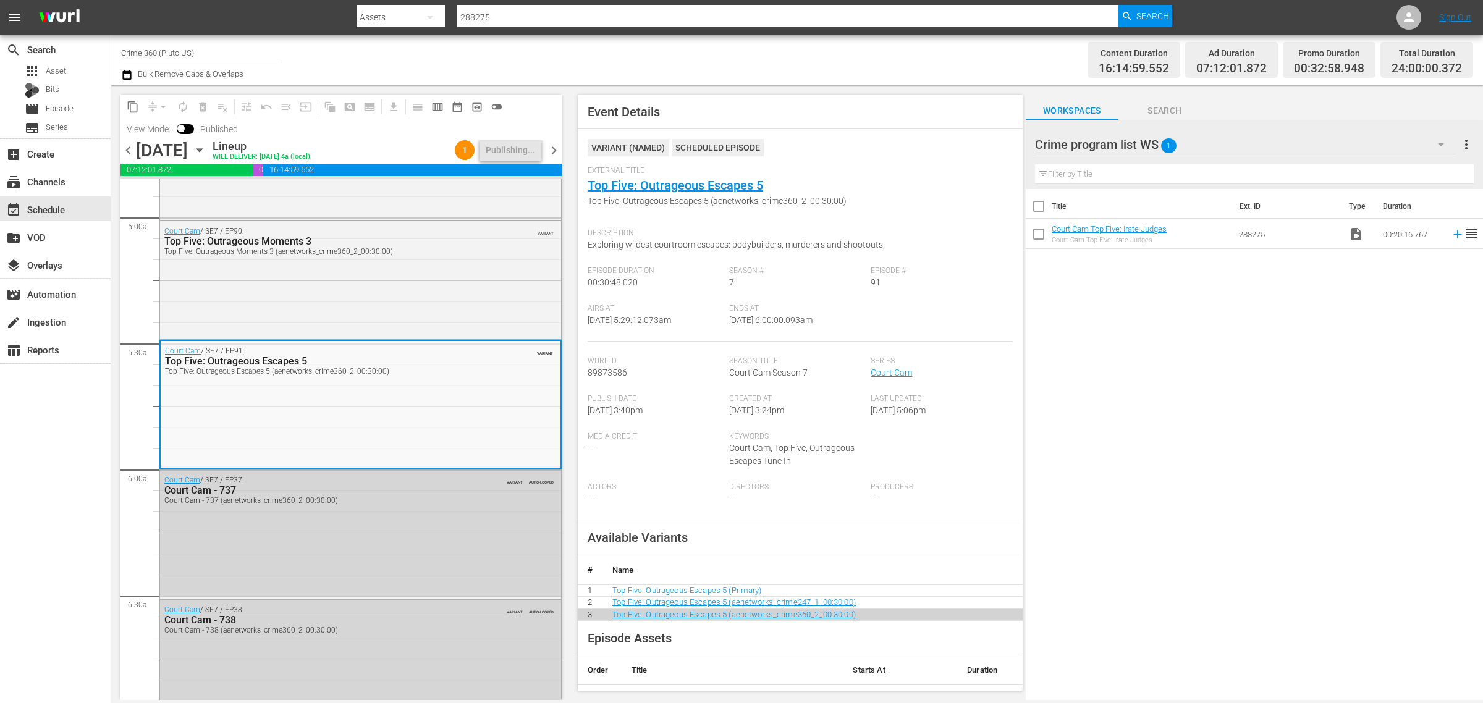
click at [749, 56] on div "Channel Title Crime 360 (Pluto US) Bulk Remove Gaps & Overlaps" at bounding box center [489, 60] width 737 height 44
click at [788, 34] on nav "menu Search By Assets Search ID, Title, Description, Keywords, or Category 2882…" at bounding box center [741, 17] width 1483 height 35
click at [788, 40] on div "Channel Title Crime 360 (Pluto US) Bulk Remove Gaps & Overlaps" at bounding box center [489, 60] width 737 height 44
click at [785, 62] on div "Channel Title Crime 360 (Pluto US) Bulk Remove Gaps & Overlaps" at bounding box center [489, 60] width 737 height 44
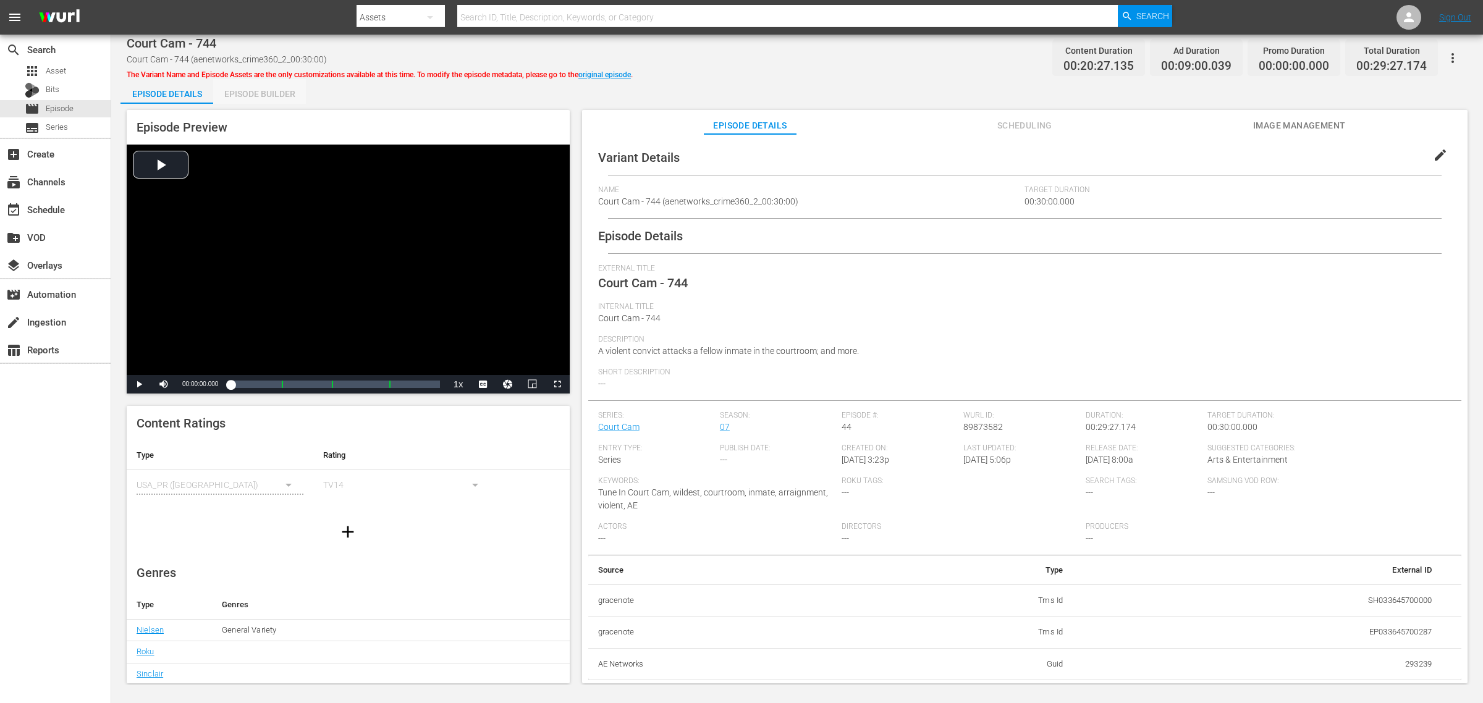
click at [282, 97] on div "Episode Builder" at bounding box center [259, 94] width 93 height 30
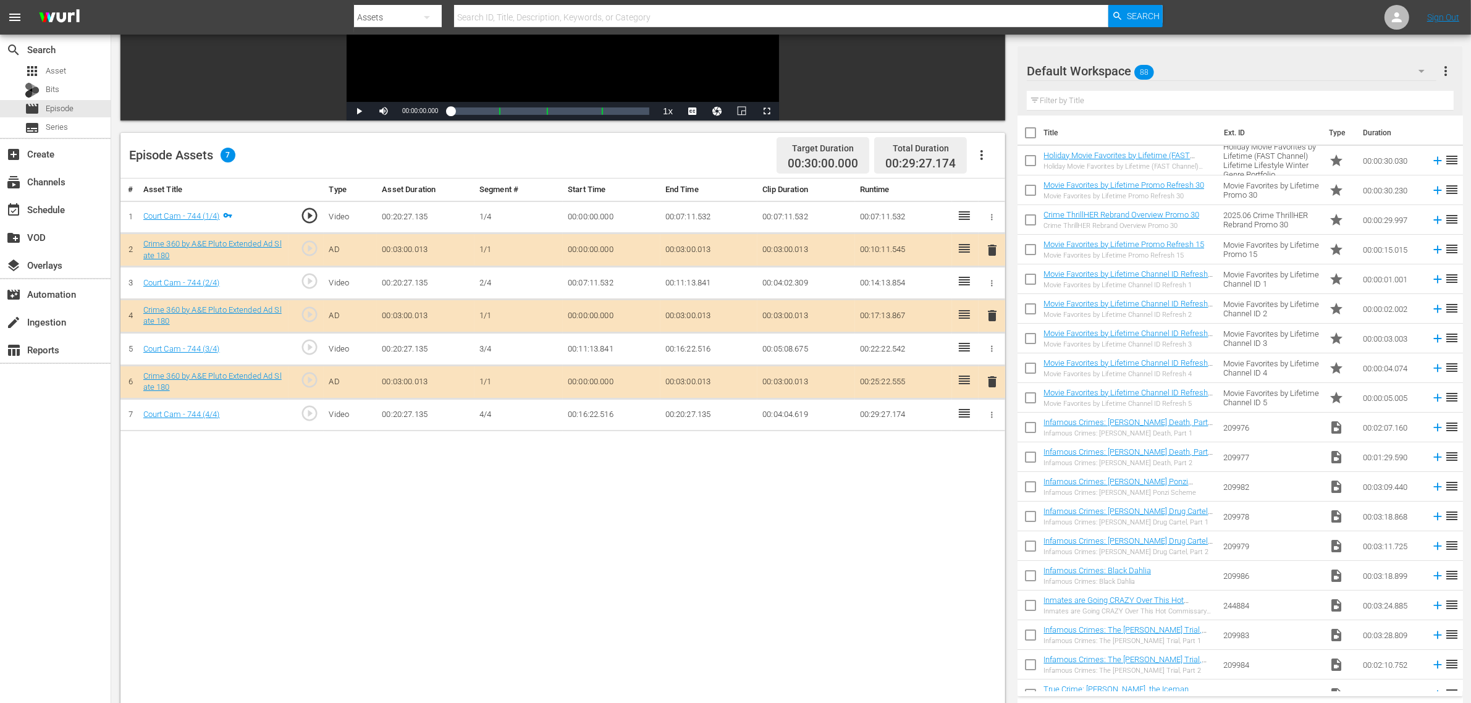
scroll to position [232, 0]
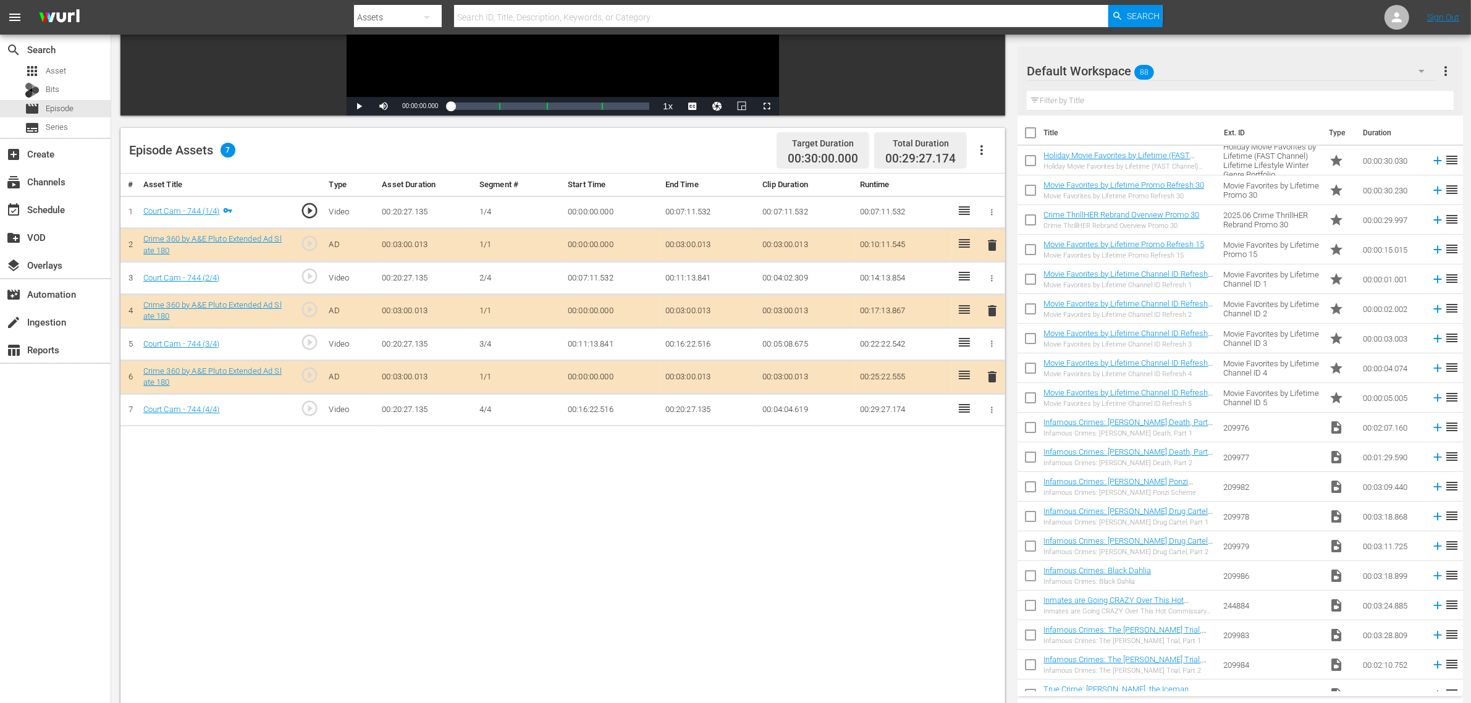
click at [1188, 75] on div "Default Workspace 88" at bounding box center [1232, 71] width 410 height 35
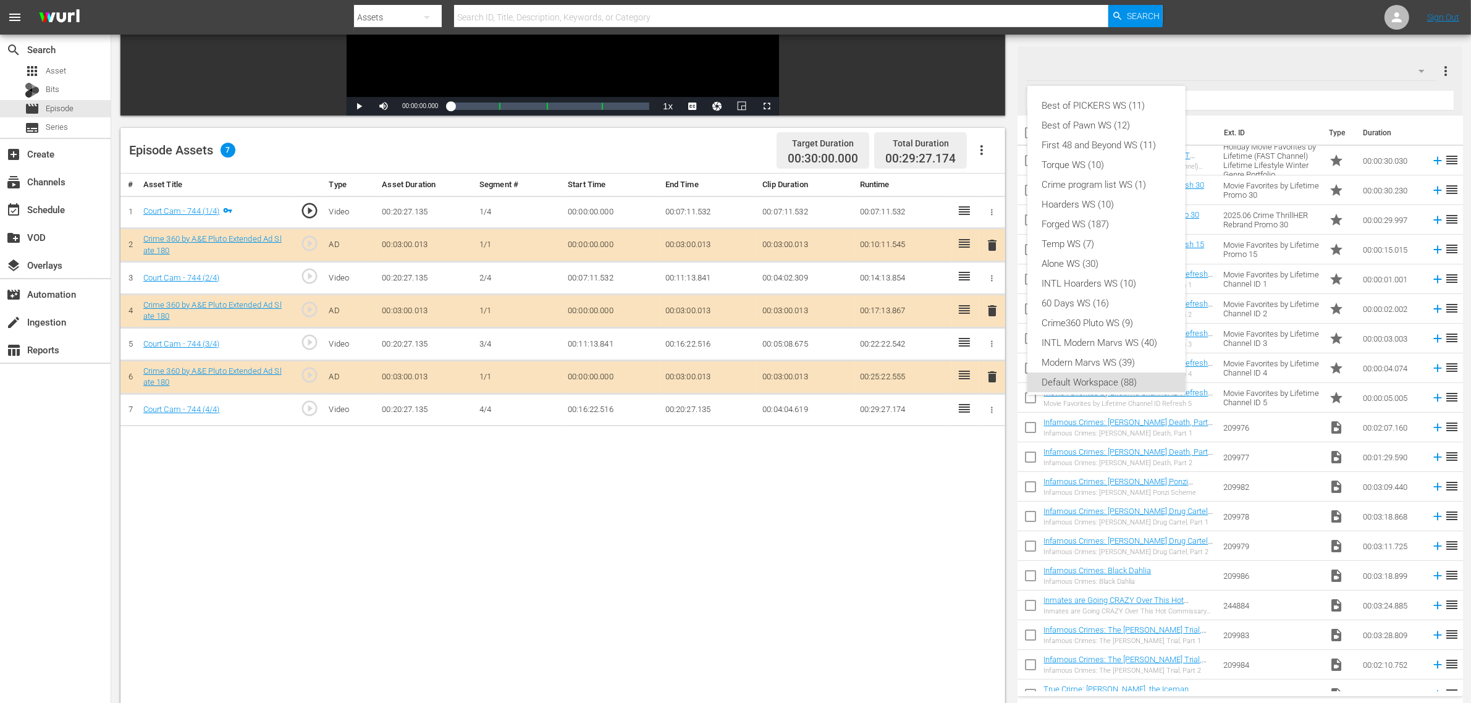
scroll to position [7, 0]
click at [1123, 314] on div "Crime360 Pluto WS (9)" at bounding box center [1106, 316] width 129 height 20
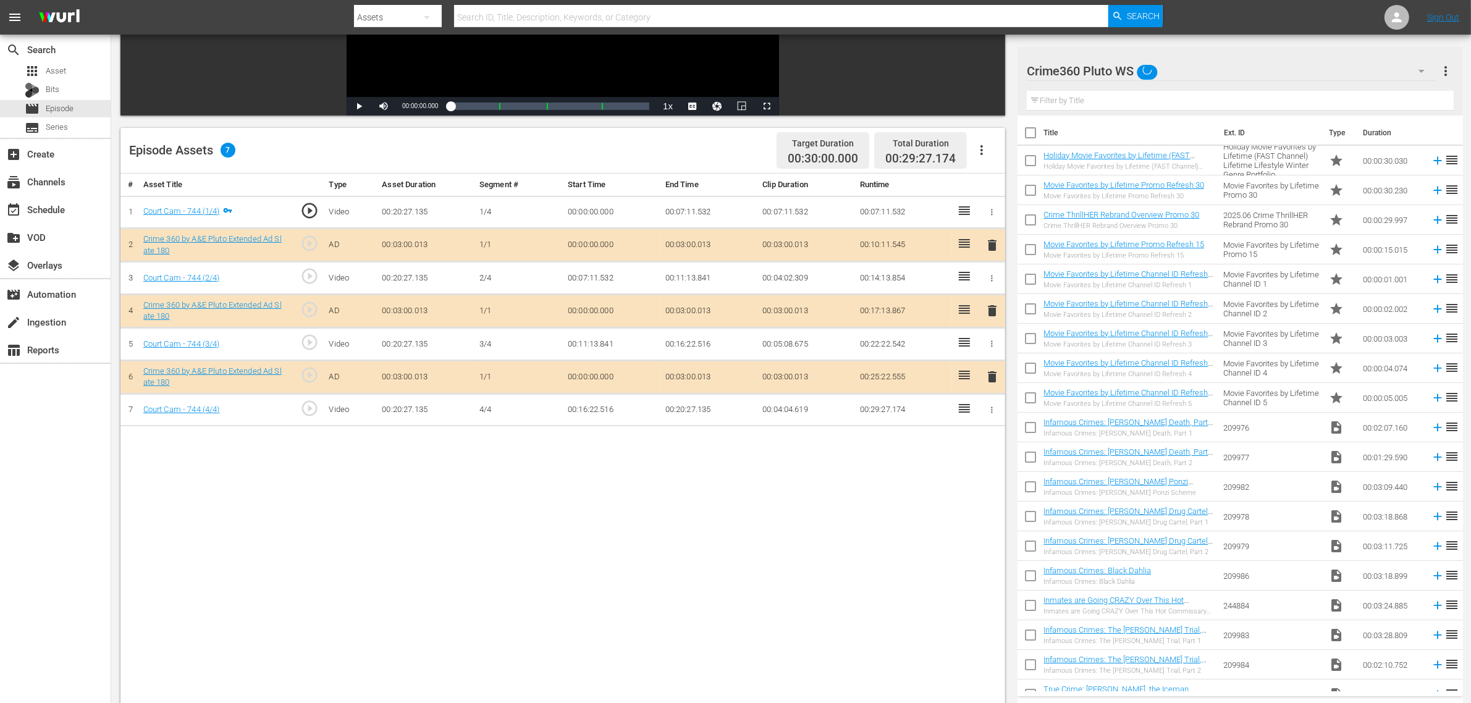
click at [660, 530] on div "Best of PICKERS WS (11) Best of Pawn WS (12) First 48 and Beyond WS (11) Torque…" at bounding box center [735, 351] width 1471 height 703
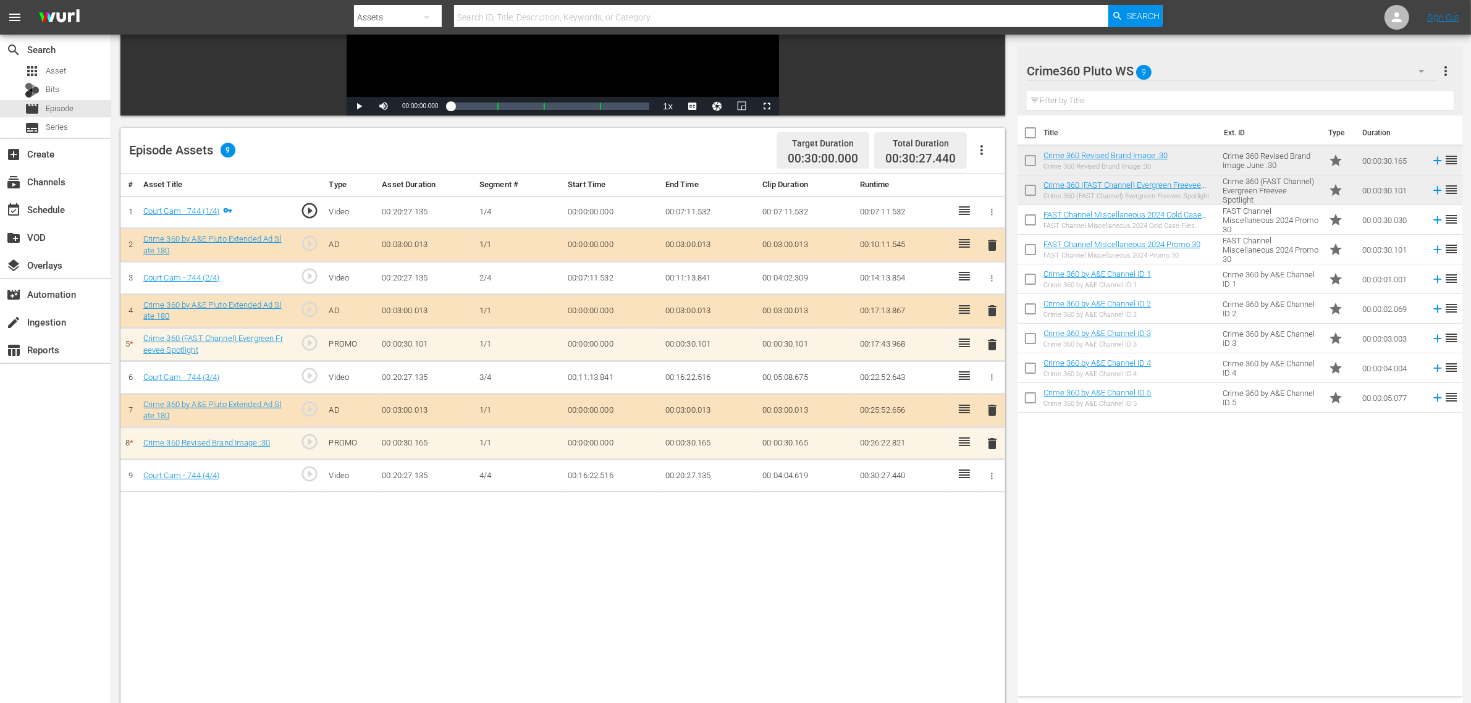
click at [1237, 560] on div "Title Ext. ID Type Duration Crime 360 Revised Brand Image :30 Crime 360 Revised…" at bounding box center [1240, 404] width 445 height 576
click at [1268, 12] on nav "menu Search By Assets Search ID, Title, Description, Keywords, or Category Sear…" at bounding box center [735, 17] width 1471 height 35
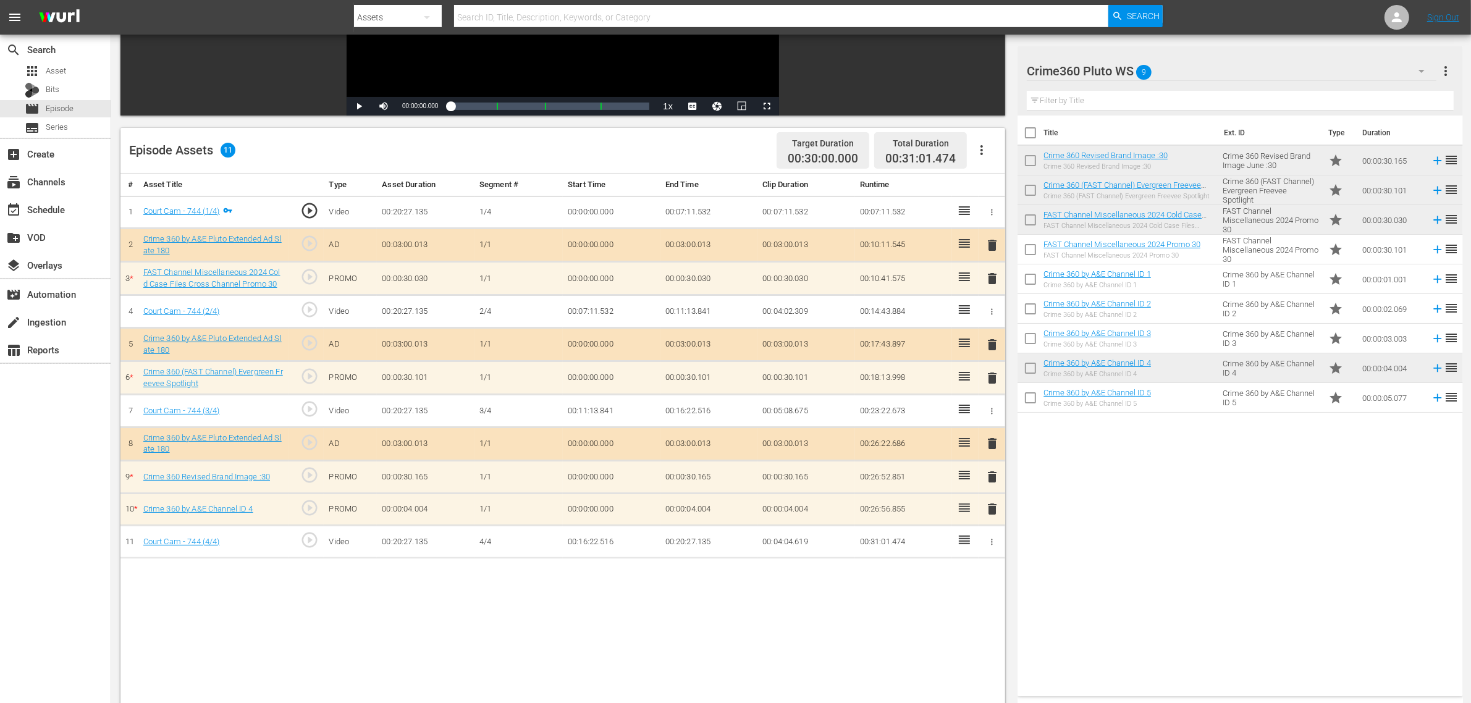
click at [1124, 542] on div "Title Ext. ID Type Duration Crime 360 Revised Brand Image :30 Crime 360 Revised…" at bounding box center [1240, 404] width 445 height 576
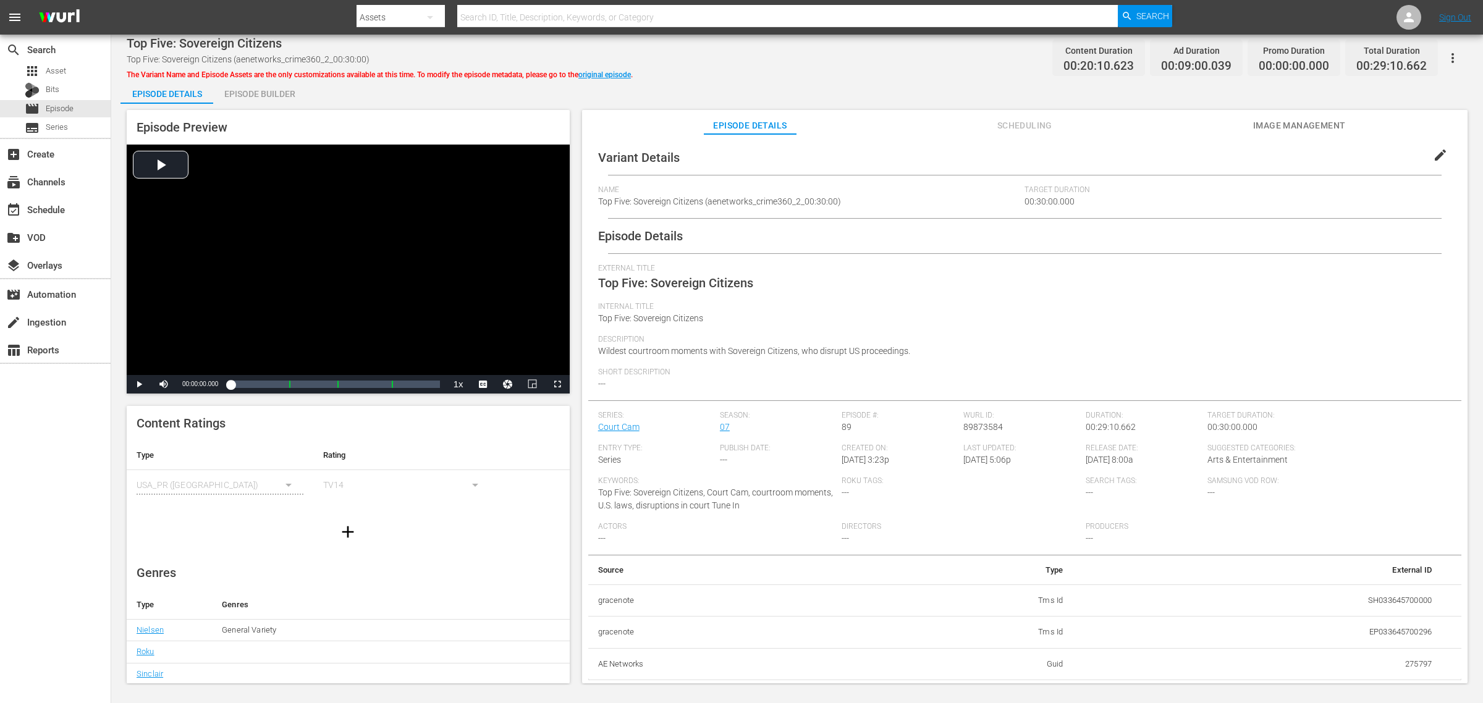
click at [247, 93] on div "Episode Builder" at bounding box center [259, 94] width 93 height 30
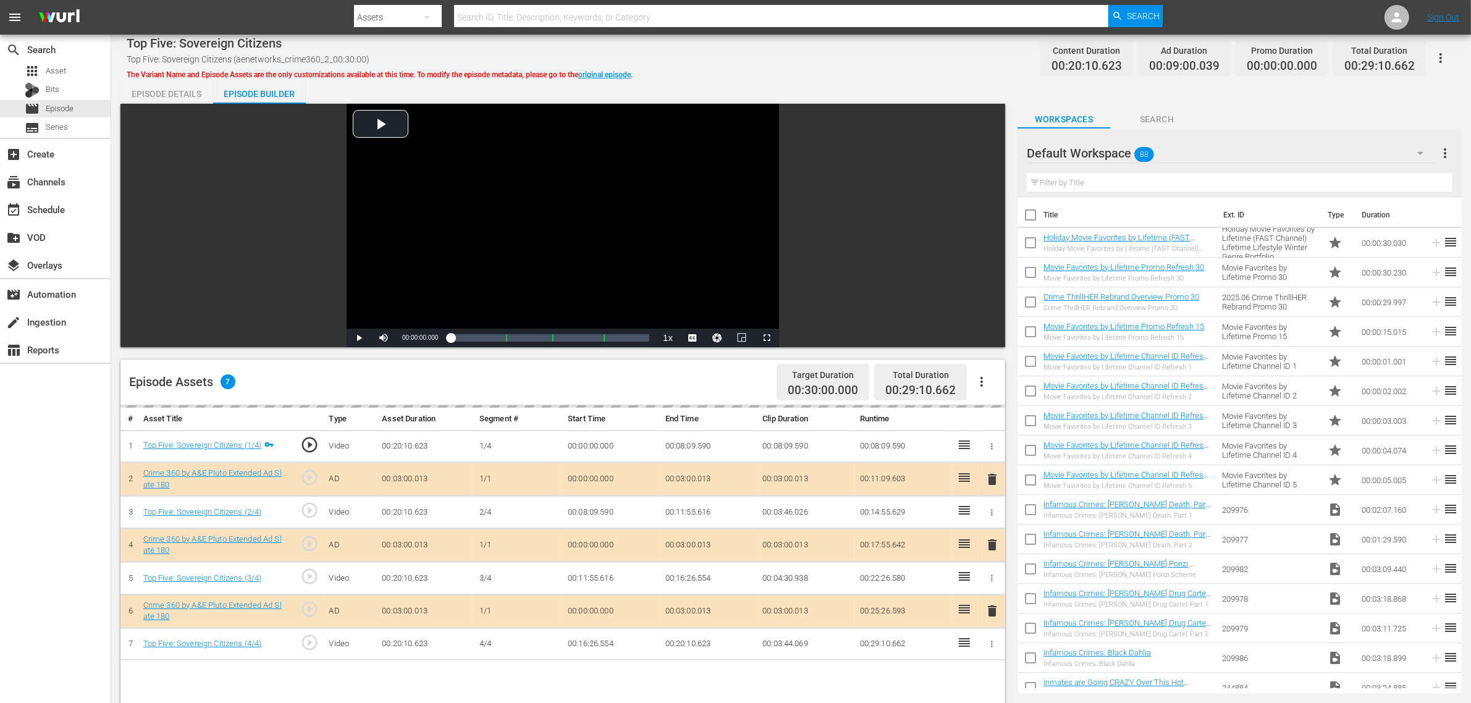
click at [882, 56] on div "Top Five: Sovereign Citizens Top Five: Sovereign Citizens (aenetworks_crime360_…" at bounding box center [791, 58] width 1329 height 28
click at [1202, 152] on div "Default Workspace 88" at bounding box center [1231, 153] width 408 height 35
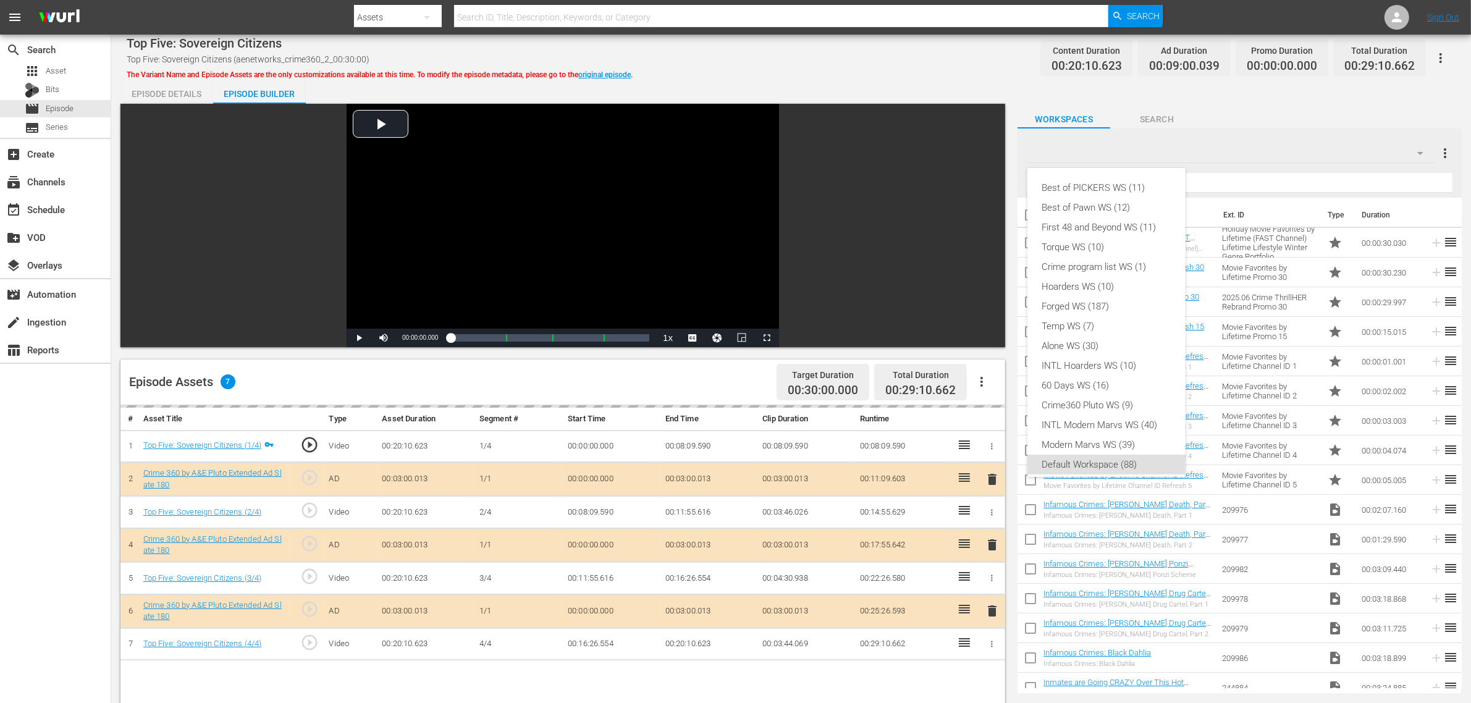
scroll to position [7, 0]
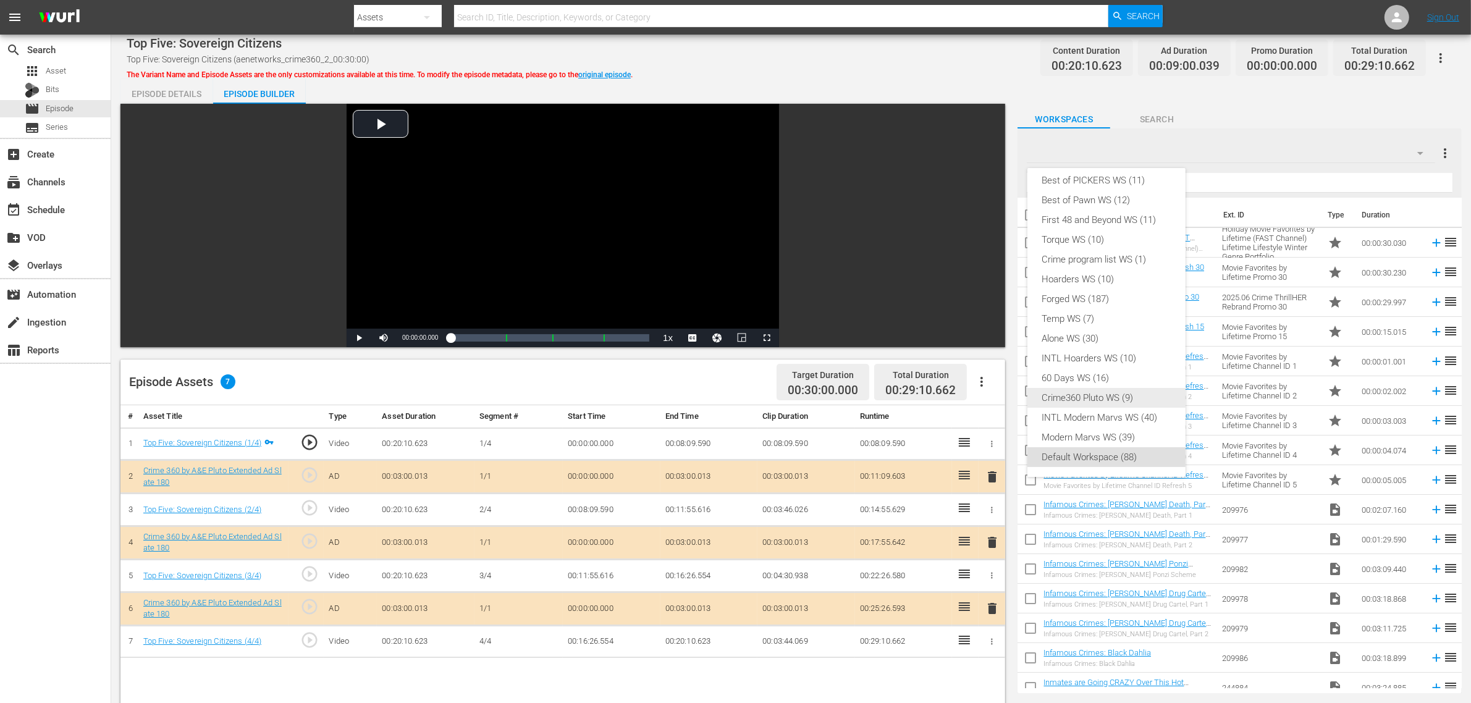
click at [1105, 394] on div "Crime360 Pluto WS (9)" at bounding box center [1106, 398] width 129 height 20
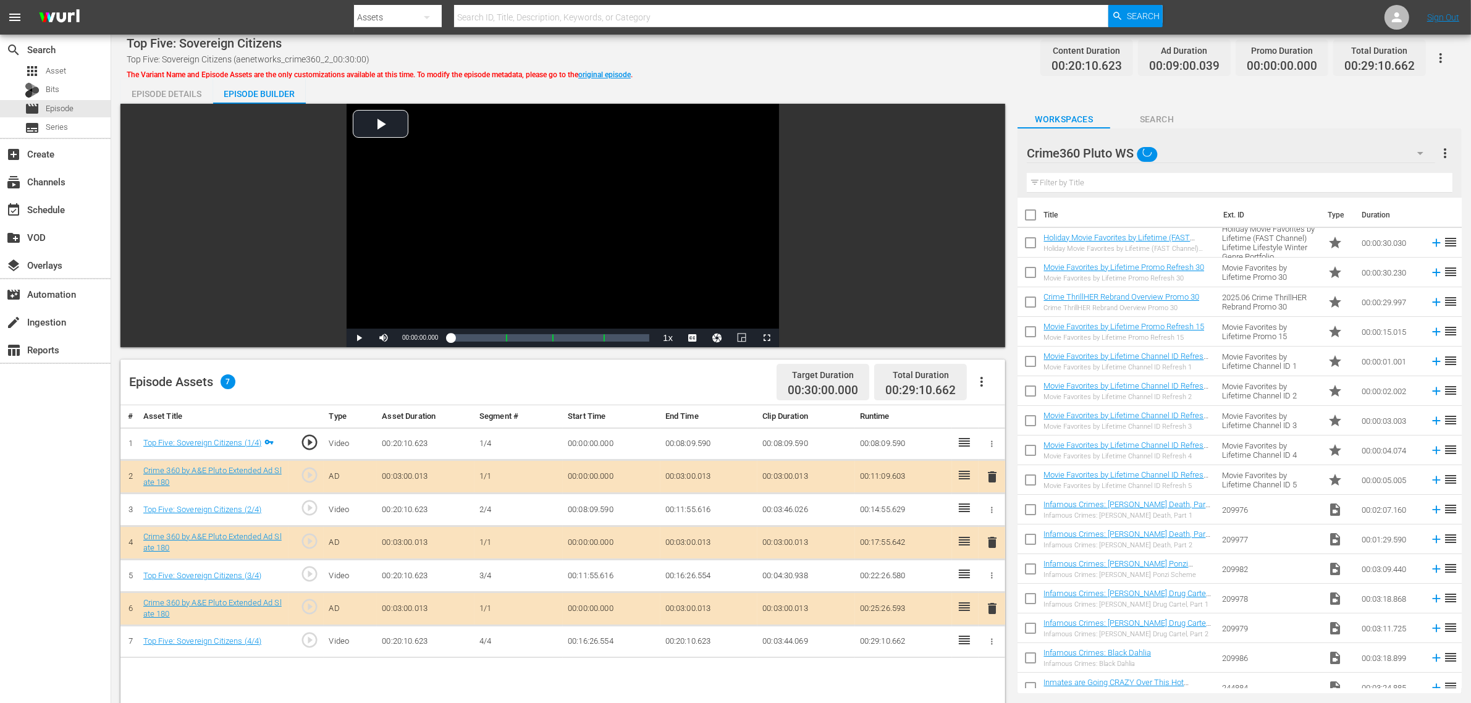
click at [799, 68] on div "Best of PICKERS WS (11) Best of Pawn WS (12) First 48 and Beyond WS (11) Torque…" at bounding box center [735, 351] width 1471 height 703
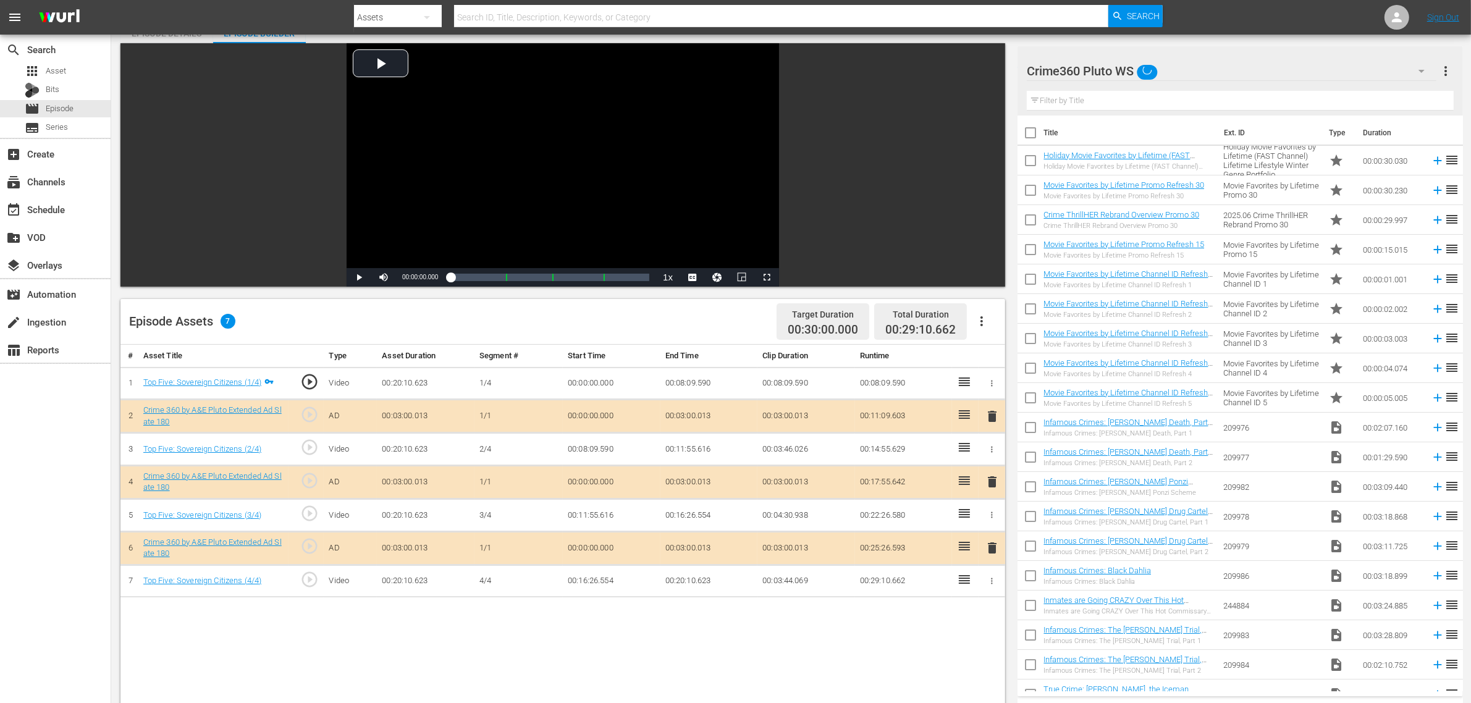
scroll to position [154, 0]
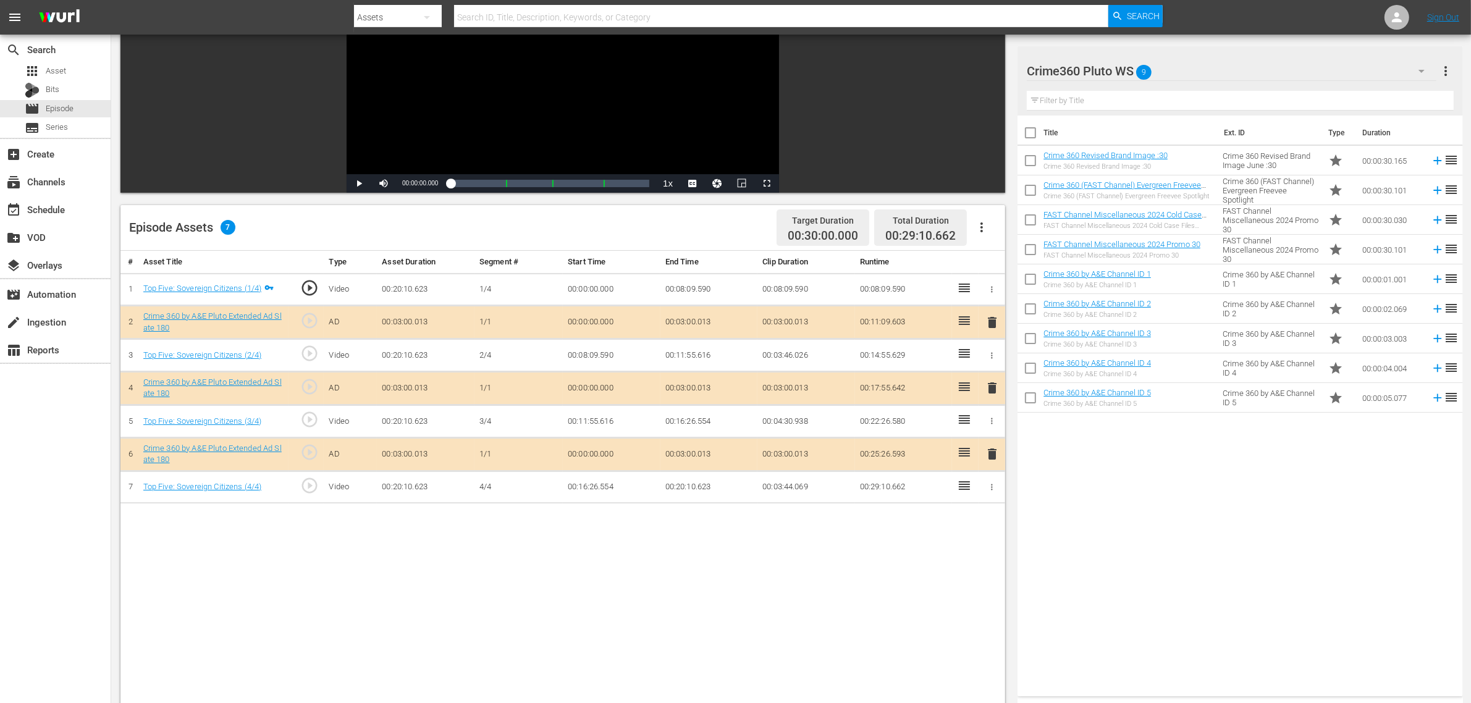
click at [1273, 489] on div "Title Ext. ID Type Duration Crime 360 Revised Brand Image :30 Crime 360 Revised…" at bounding box center [1240, 404] width 445 height 576
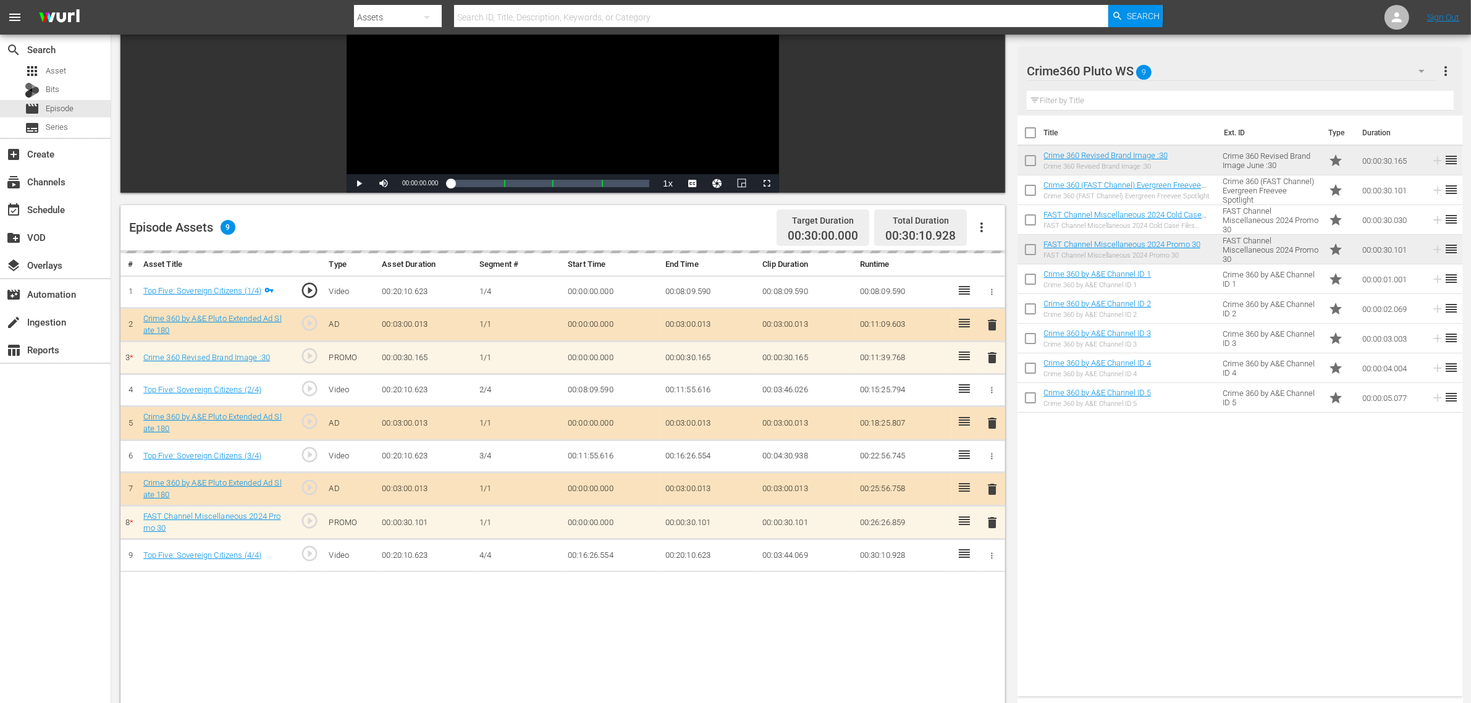
click at [1239, 12] on nav "menu Search By Assets Search ID, Title, Description, Keywords, or Category Sear…" at bounding box center [735, 17] width 1471 height 35
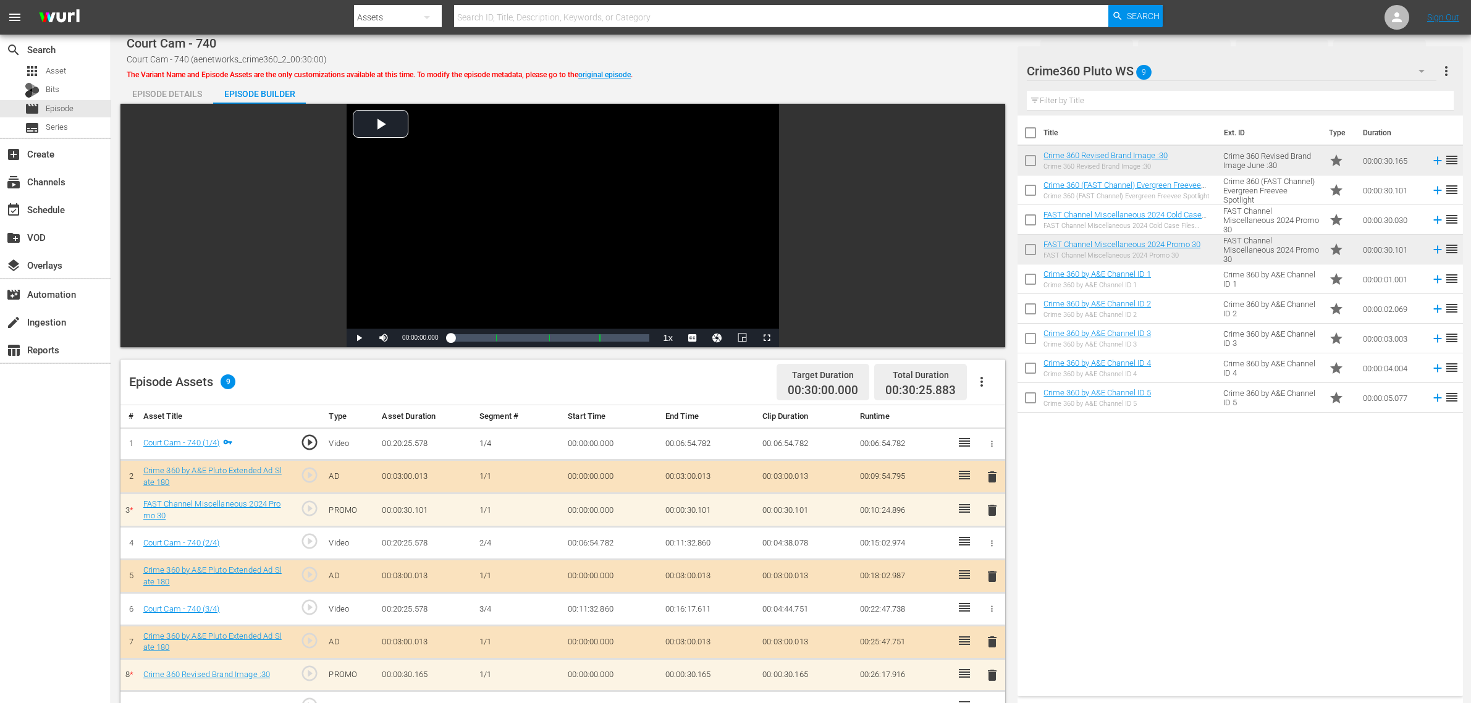
scroll to position [232, 0]
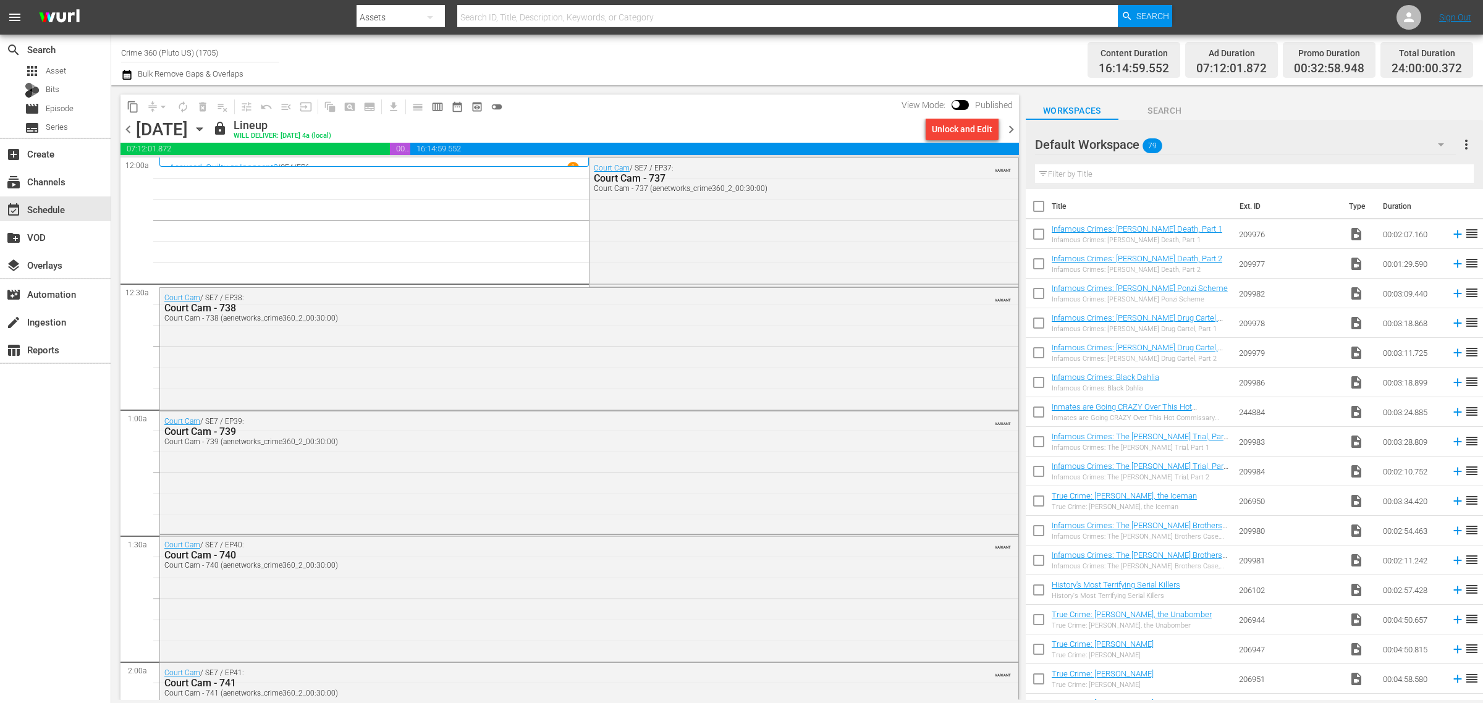
click at [753, 63] on div "Channel Title Crime 360 (Pluto US) (1705) Bulk Remove Gaps & Overlaps" at bounding box center [489, 60] width 737 height 44
click at [1009, 124] on span "chevron_right" at bounding box center [1010, 129] width 15 height 15
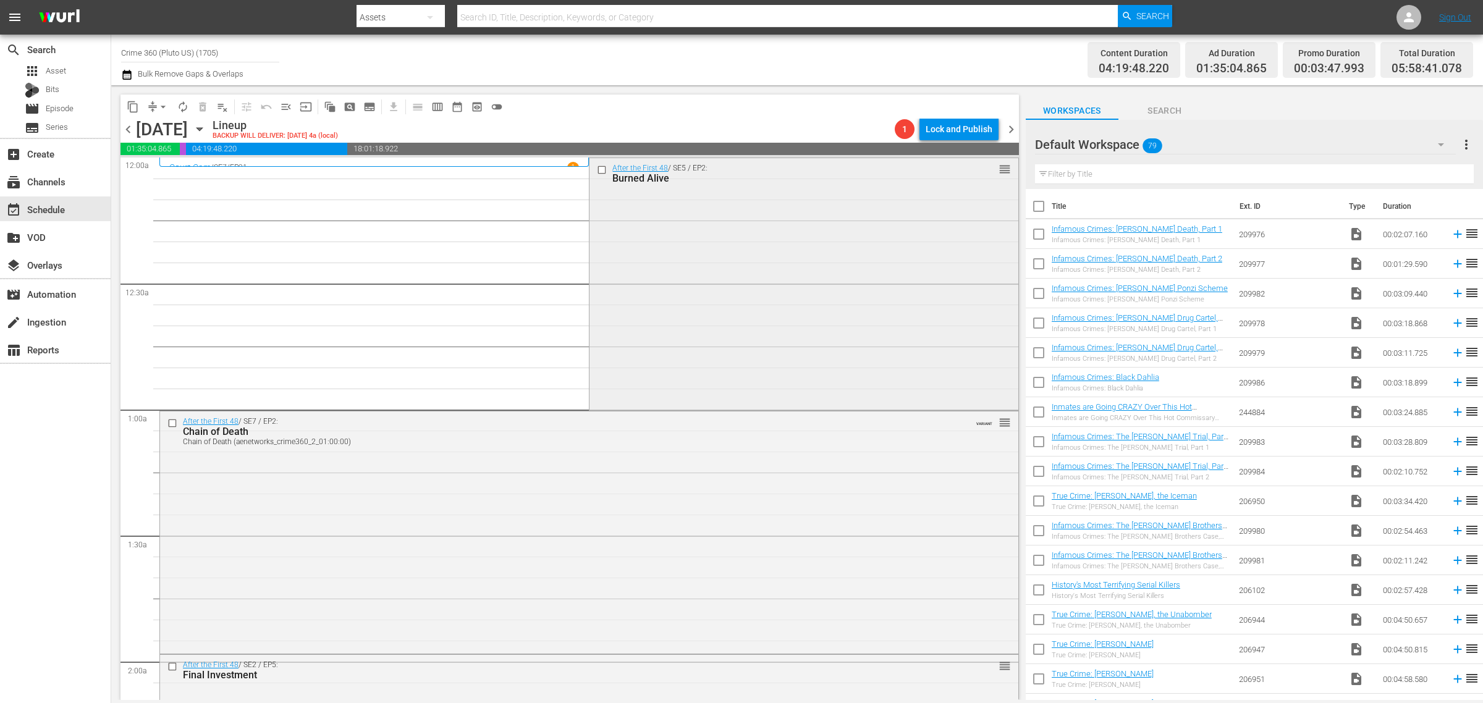
click at [711, 255] on div "After the First 48 / SE5 / EP2: Burned Alive reorder" at bounding box center [803, 283] width 428 height 250
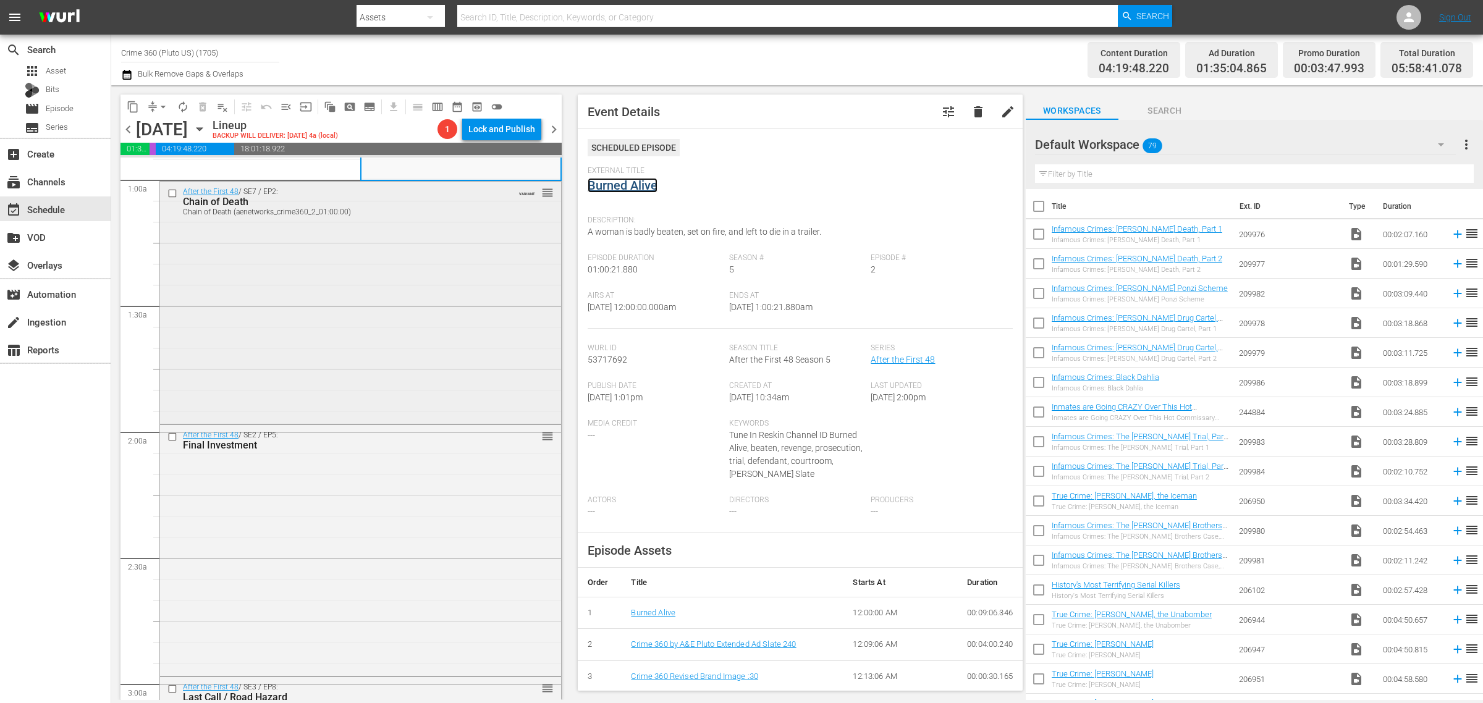
scroll to position [232, 0]
click at [325, 347] on div "After the First 48 / SE7 / EP2: Chain of Death Chain of Death (aenetworks_crime…" at bounding box center [360, 299] width 401 height 239
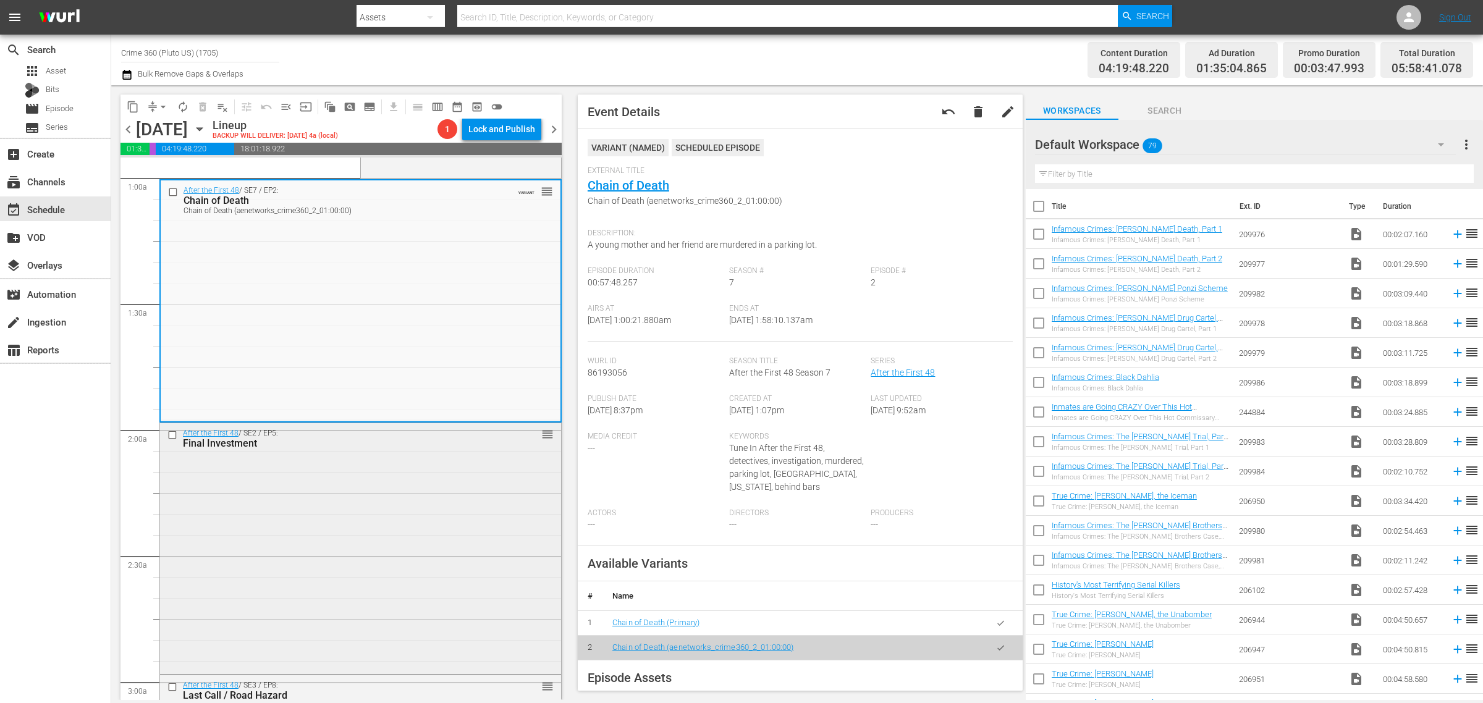
click at [423, 576] on div "After the First 48 / SE2 / EP5: Final Investment reorder" at bounding box center [360, 547] width 401 height 249
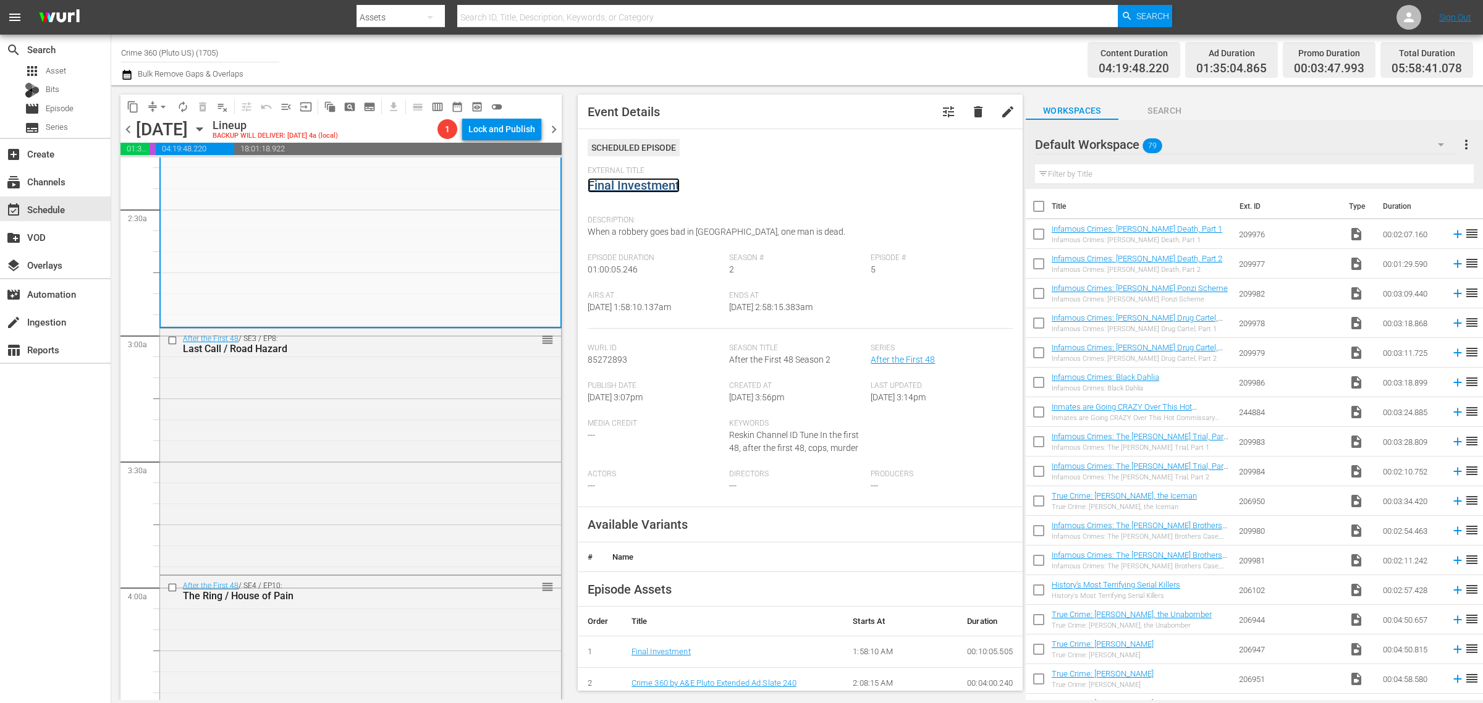
scroll to position [772, 0]
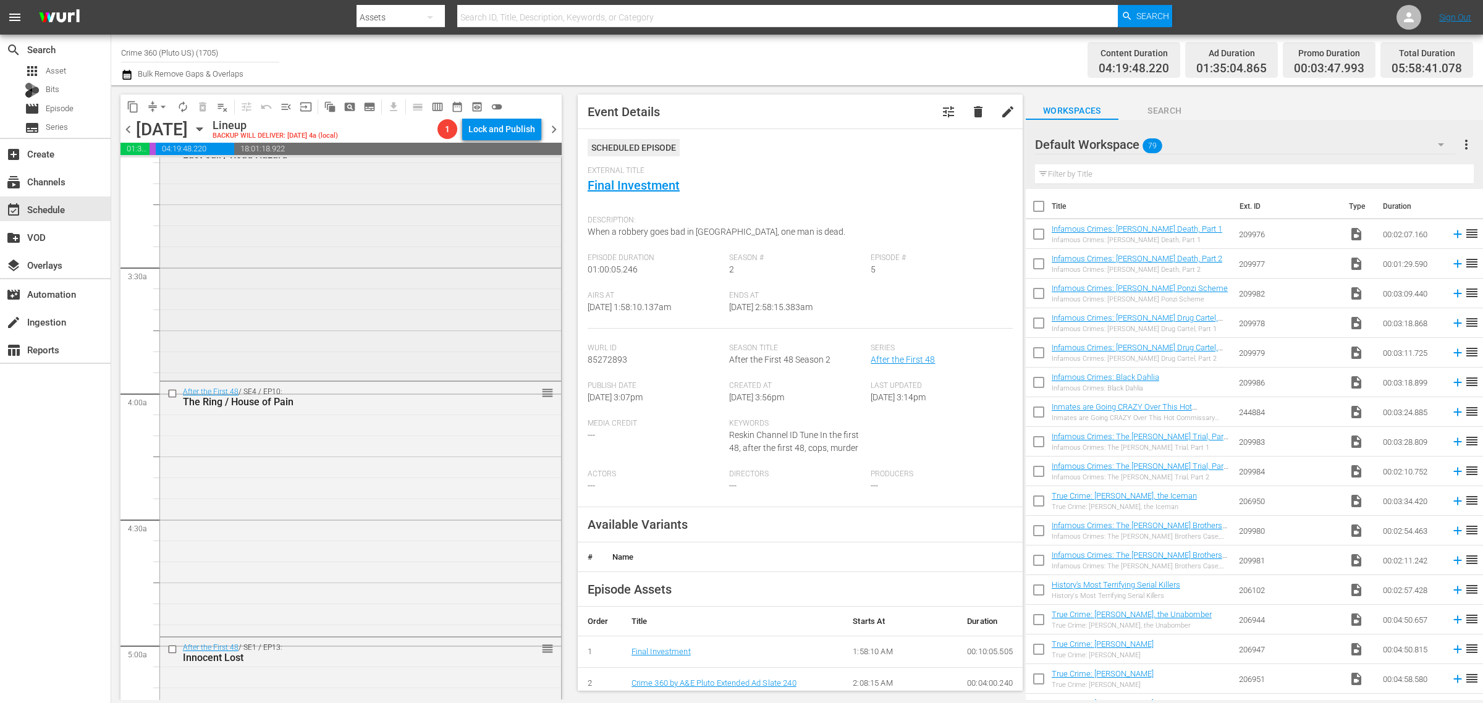
click at [279, 282] on div "After the First 48 / SE3 / EP8: Last Call / Road Hazard reorder" at bounding box center [360, 256] width 401 height 243
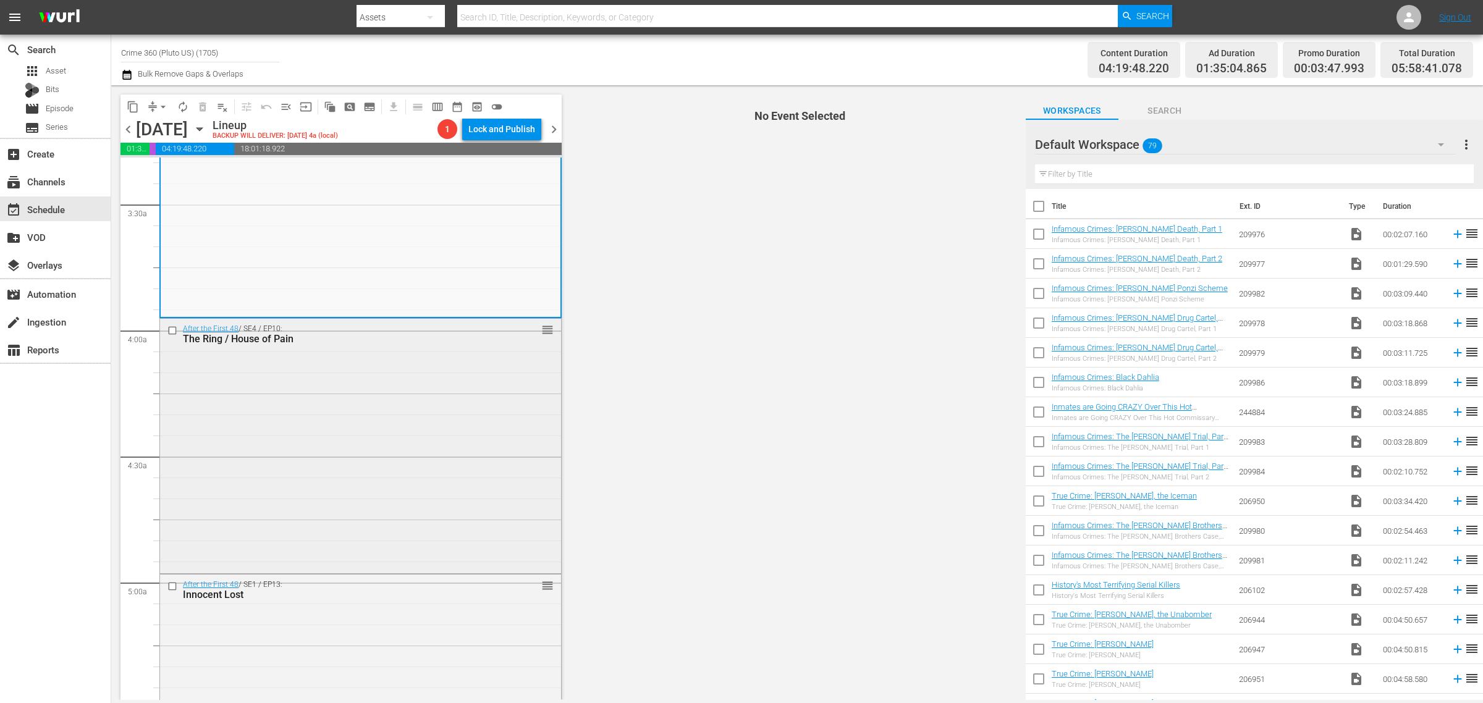
scroll to position [927, 0]
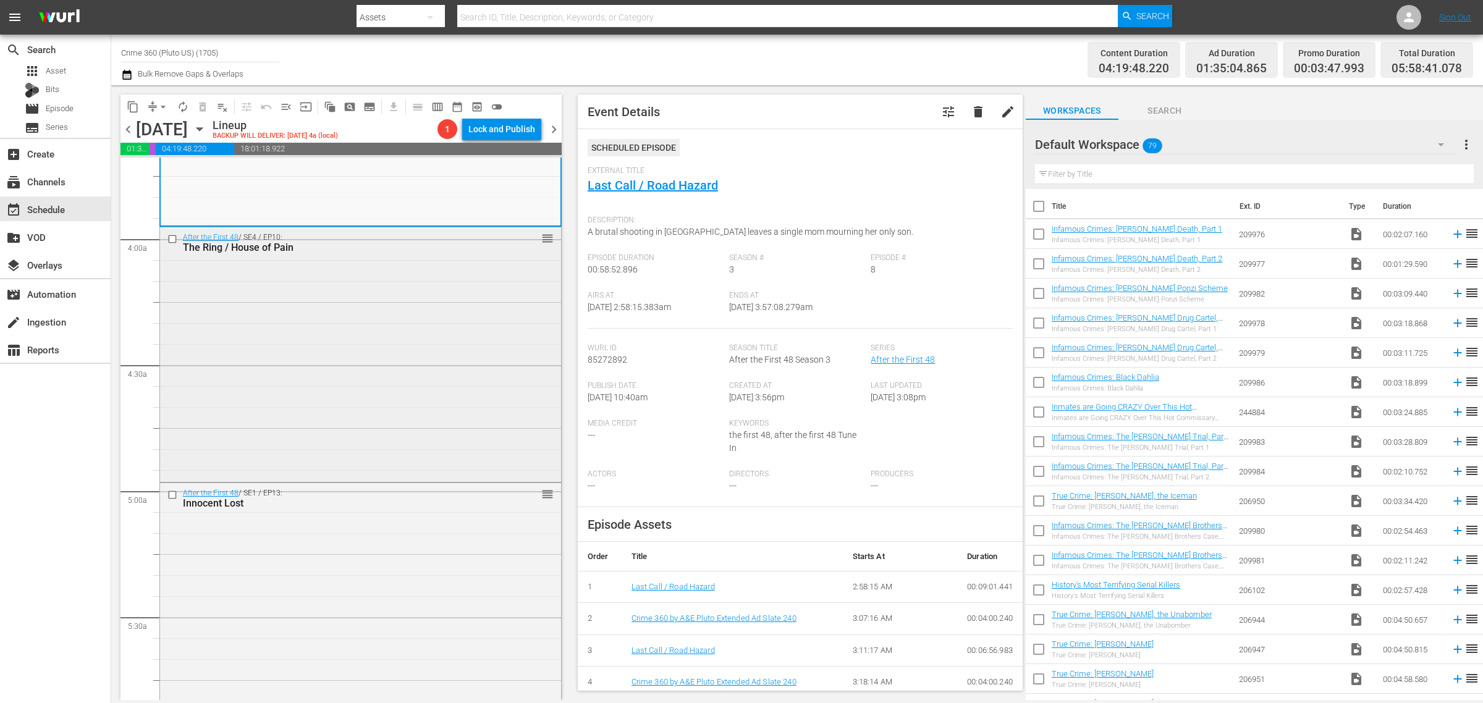
click at [345, 327] on div "After the First 48 / SE4 / EP10: The Ring / House of Pain reorder" at bounding box center [360, 352] width 401 height 251
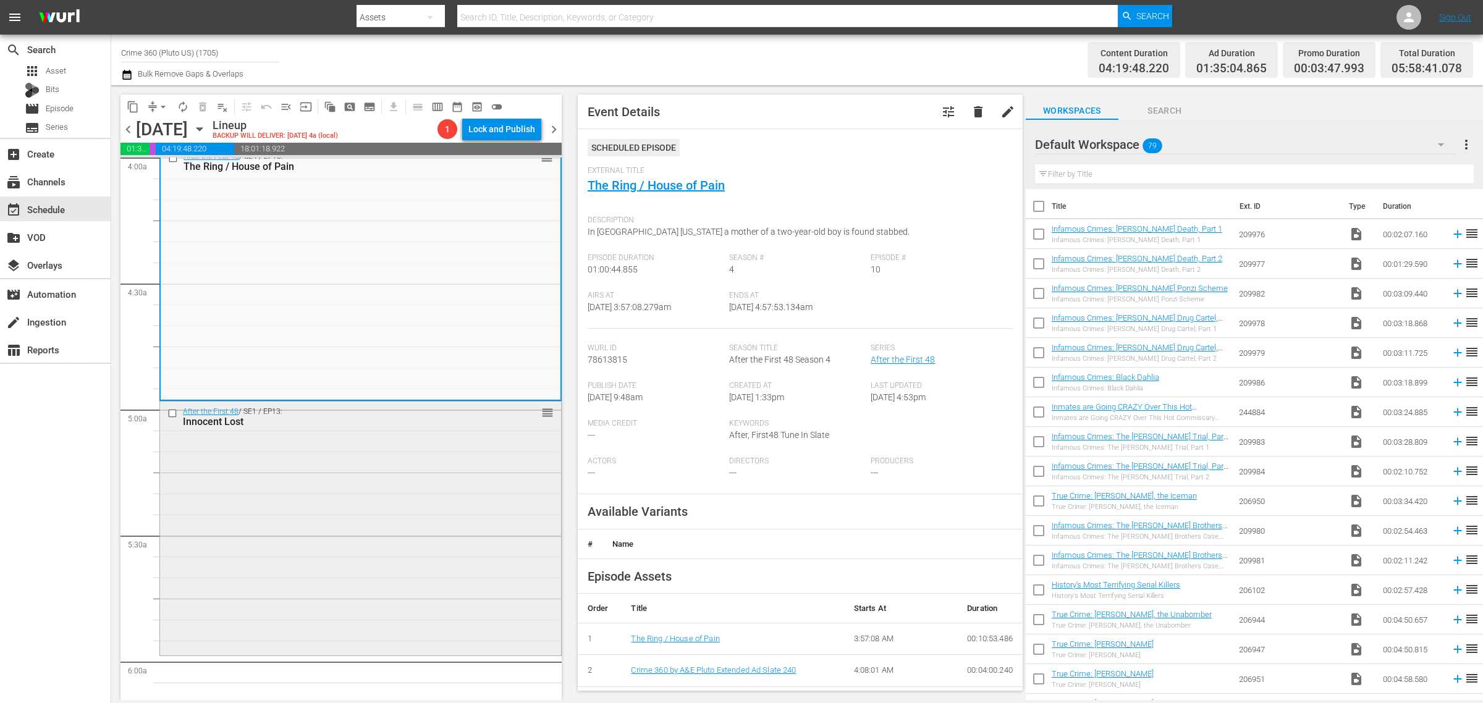
scroll to position [1158, 0]
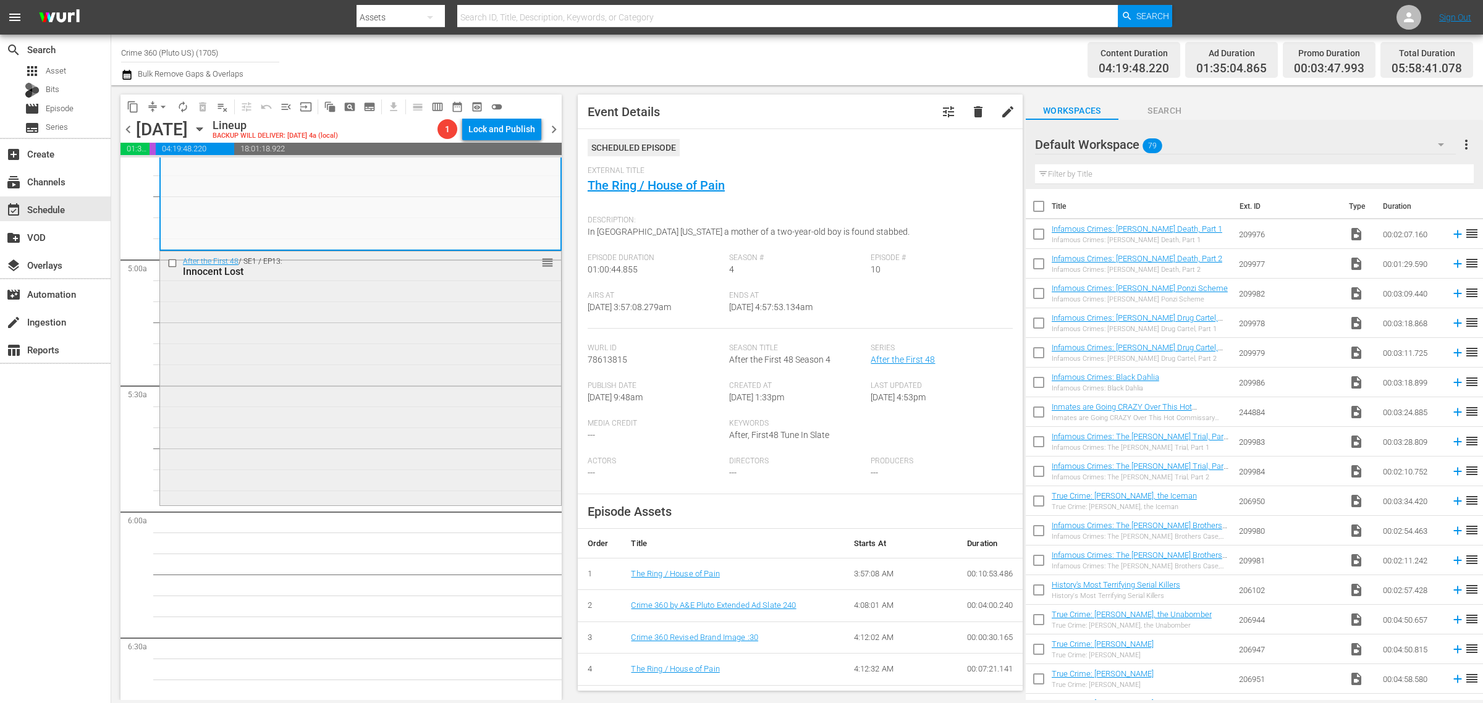
click at [452, 340] on div "After the First 48 / SE1 / EP13: Innocent Lost reorder" at bounding box center [360, 376] width 401 height 251
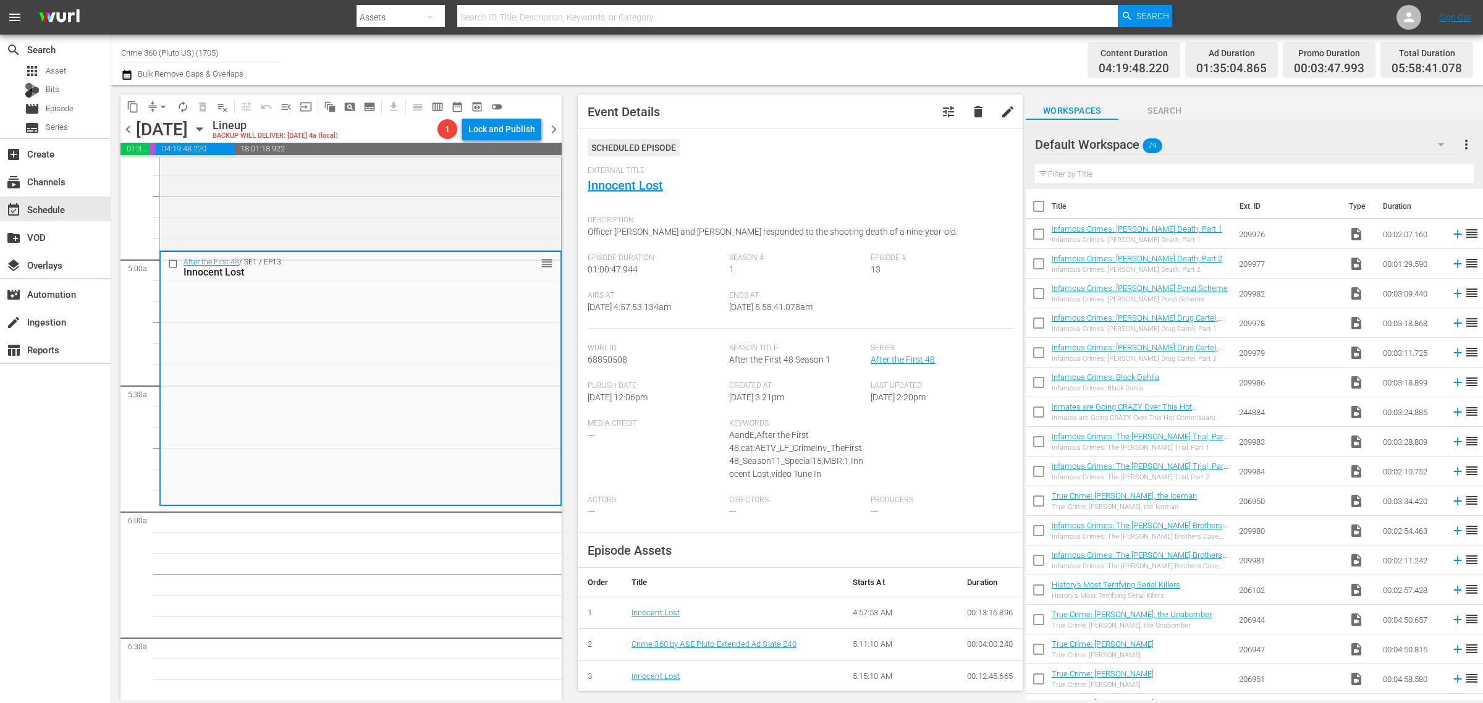
click at [157, 106] on span "arrow_drop_down" at bounding box center [163, 107] width 12 height 12
click at [159, 122] on li "Align to Midnight" at bounding box center [164, 131] width 130 height 20
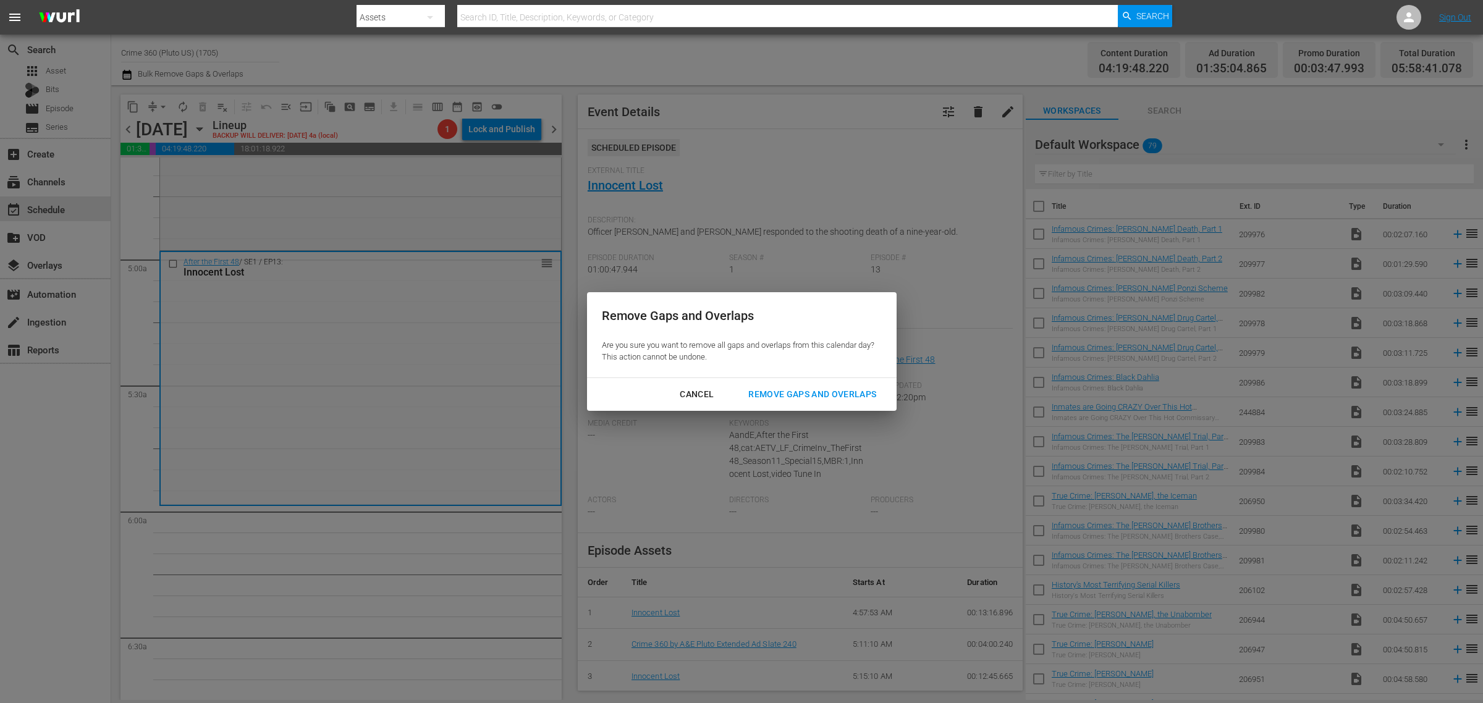
click at [795, 392] on div "Remove Gaps and Overlaps" at bounding box center [812, 394] width 148 height 15
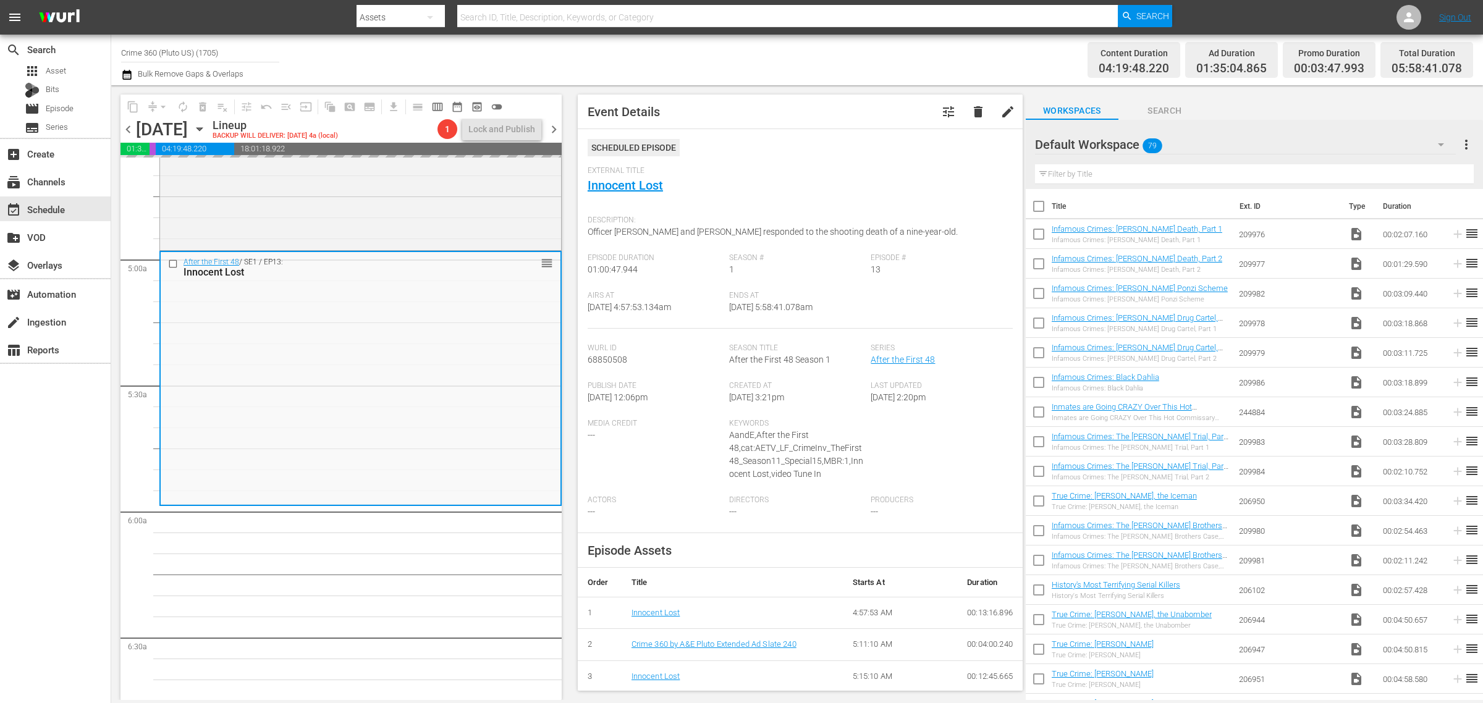
click at [832, 66] on div "Channel Title Crime 360 (Pluto US) (1705) Bulk Remove Gaps & Overlaps" at bounding box center [489, 60] width 737 height 44
click at [162, 106] on span "arrow_drop_down" at bounding box center [163, 107] width 12 height 12
click at [156, 137] on li "Align to Midnight" at bounding box center [164, 131] width 130 height 20
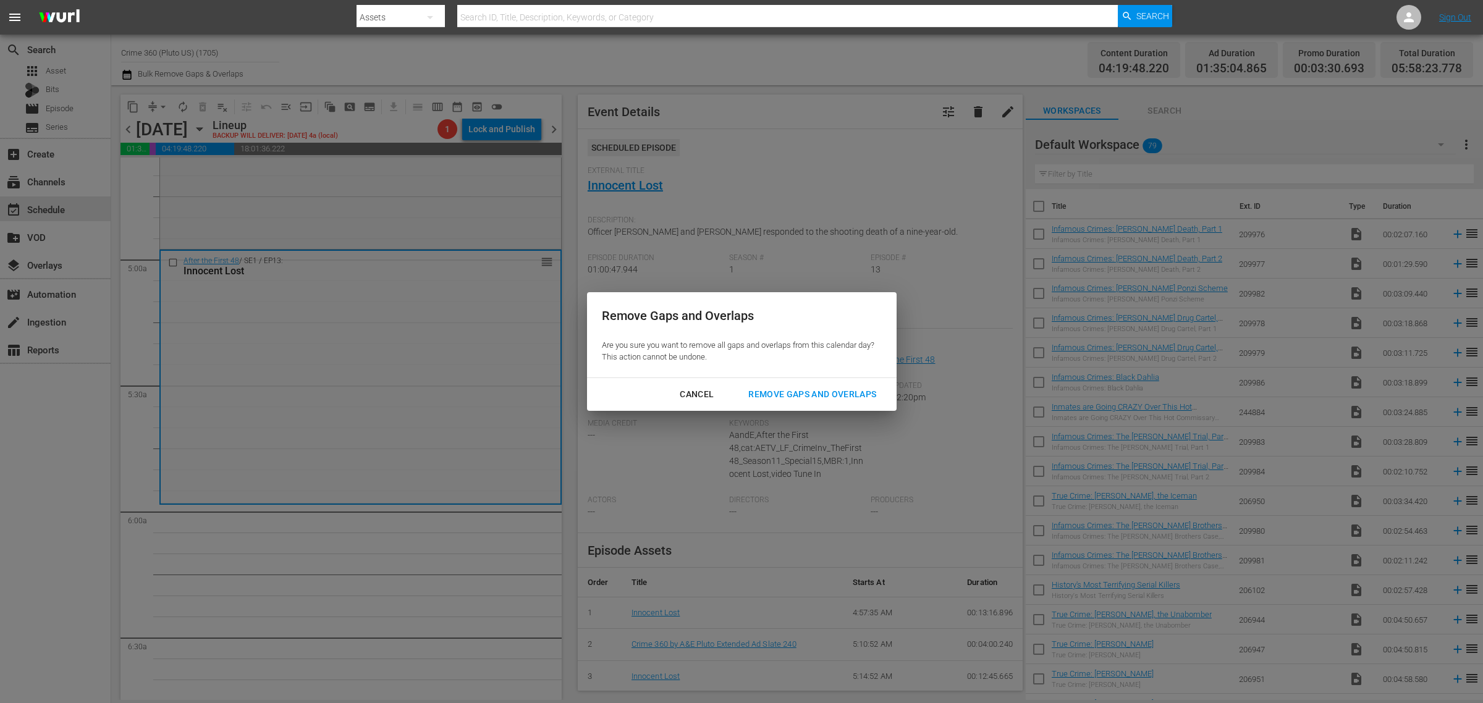
click at [811, 386] on button "Remove Gaps and Overlaps" at bounding box center [812, 394] width 158 height 23
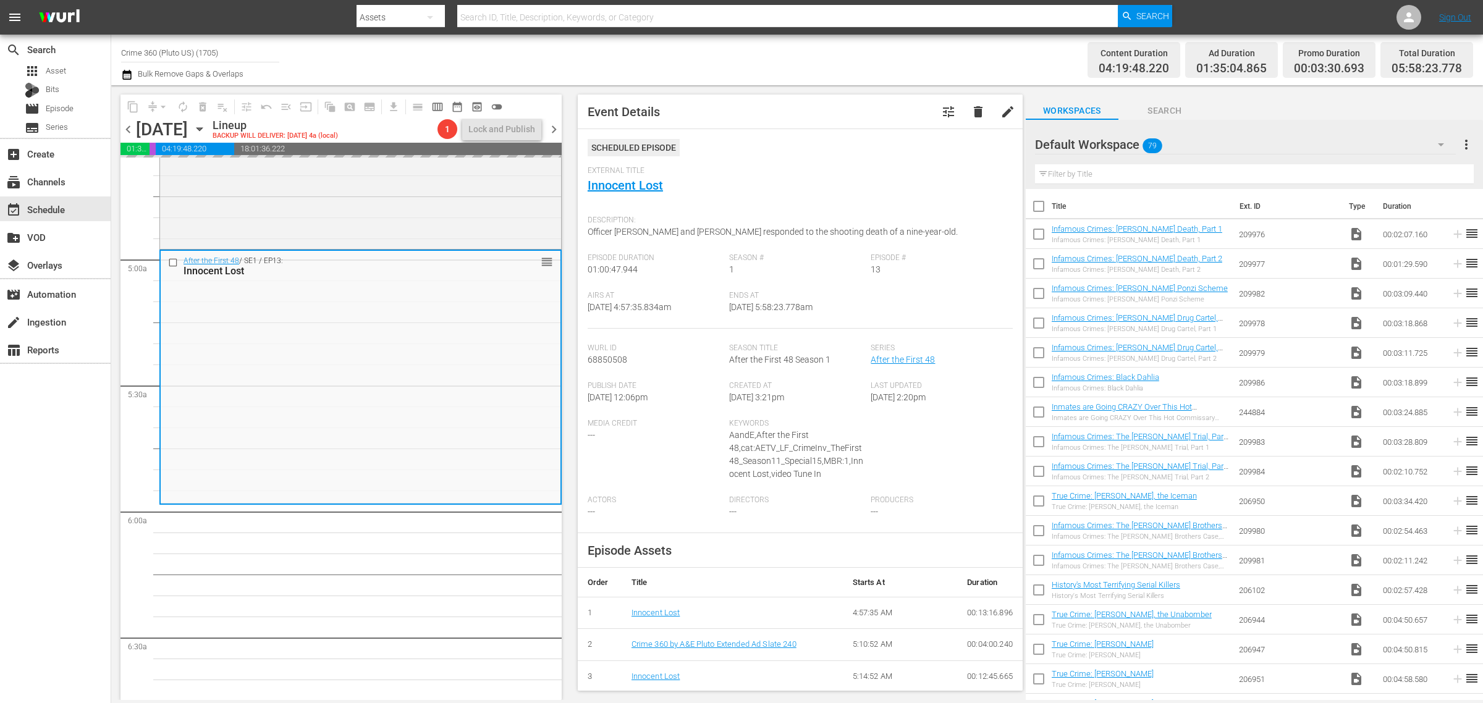
click at [767, 59] on div "Channel Title Crime 360 (Pluto US) (1705) Bulk Remove Gaps & Overlaps" at bounding box center [489, 60] width 737 height 44
click at [161, 99] on button "arrow_drop_down" at bounding box center [163, 107] width 20 height 20
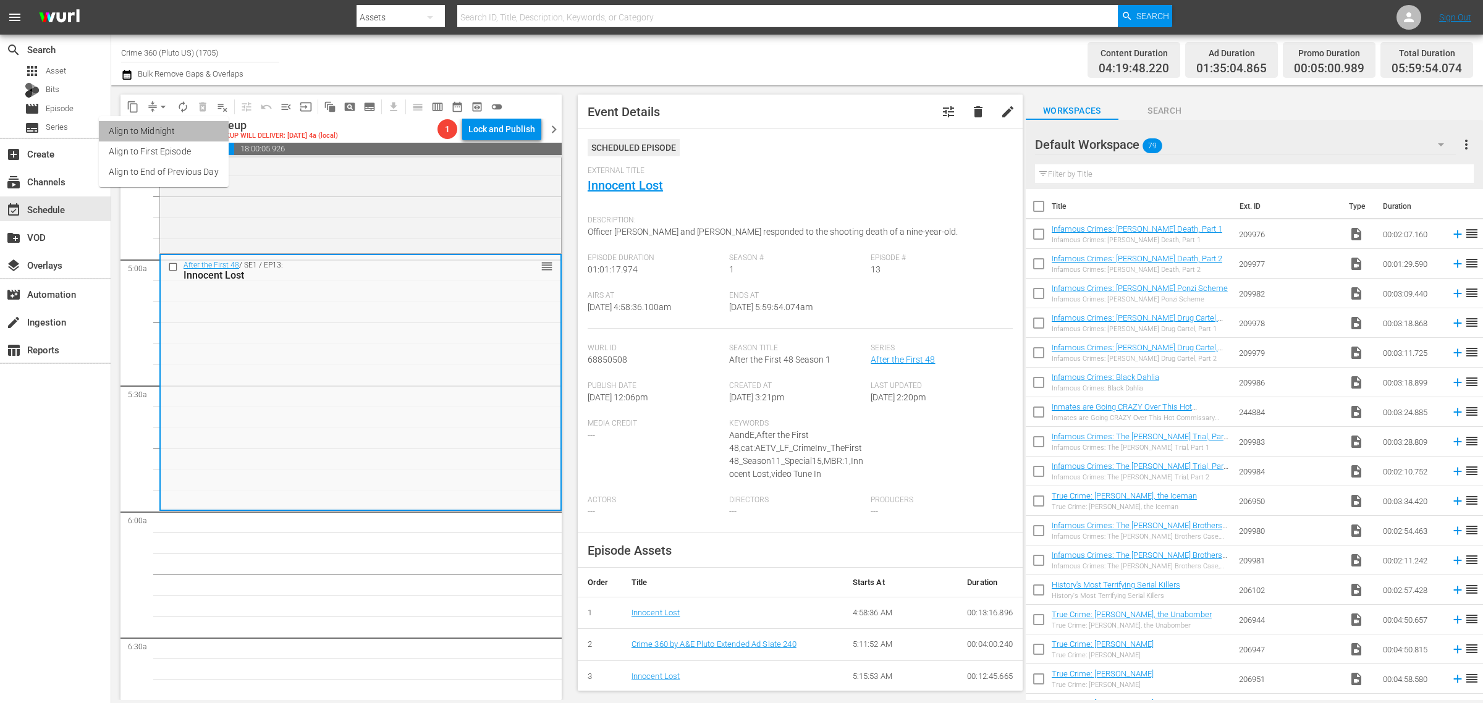
click at [164, 122] on li "Align to Midnight" at bounding box center [164, 131] width 130 height 20
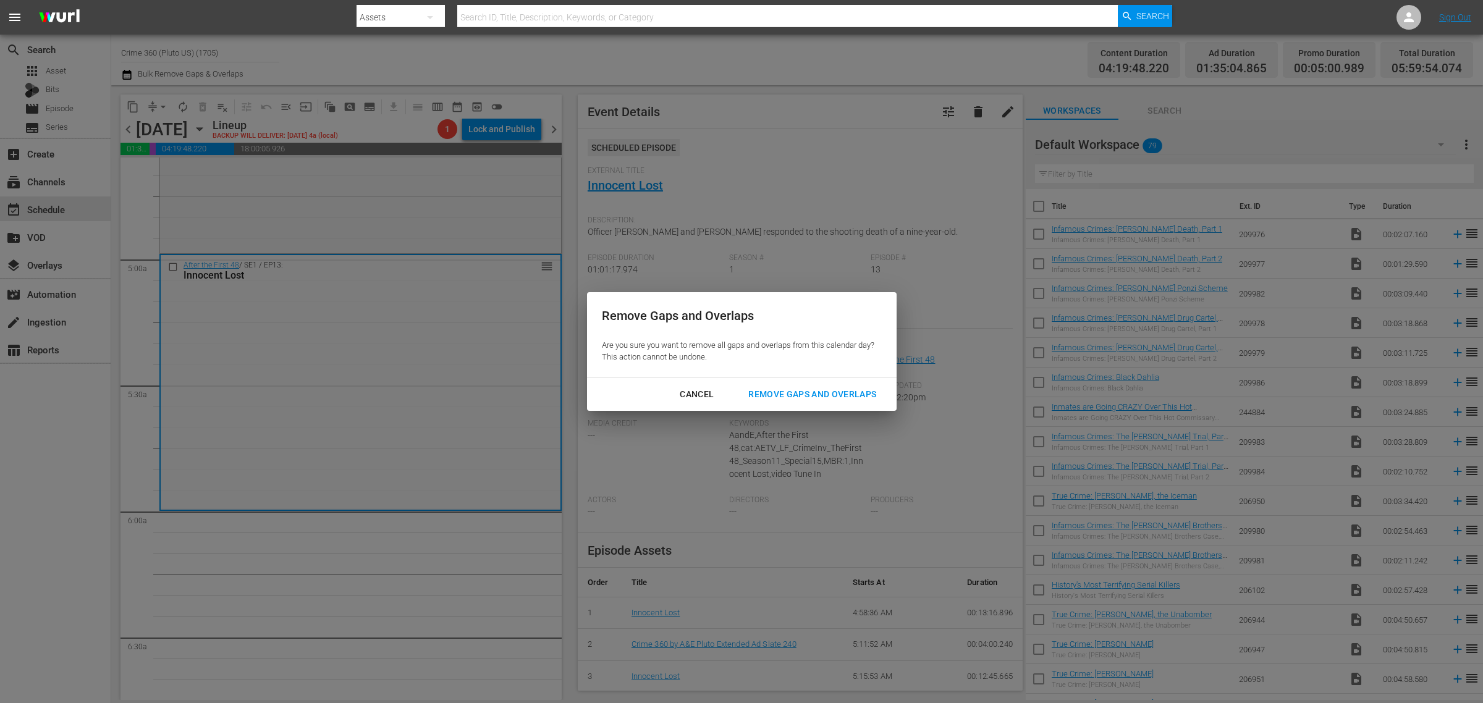
click at [822, 394] on div "Remove Gaps and Overlaps" at bounding box center [812, 394] width 148 height 15
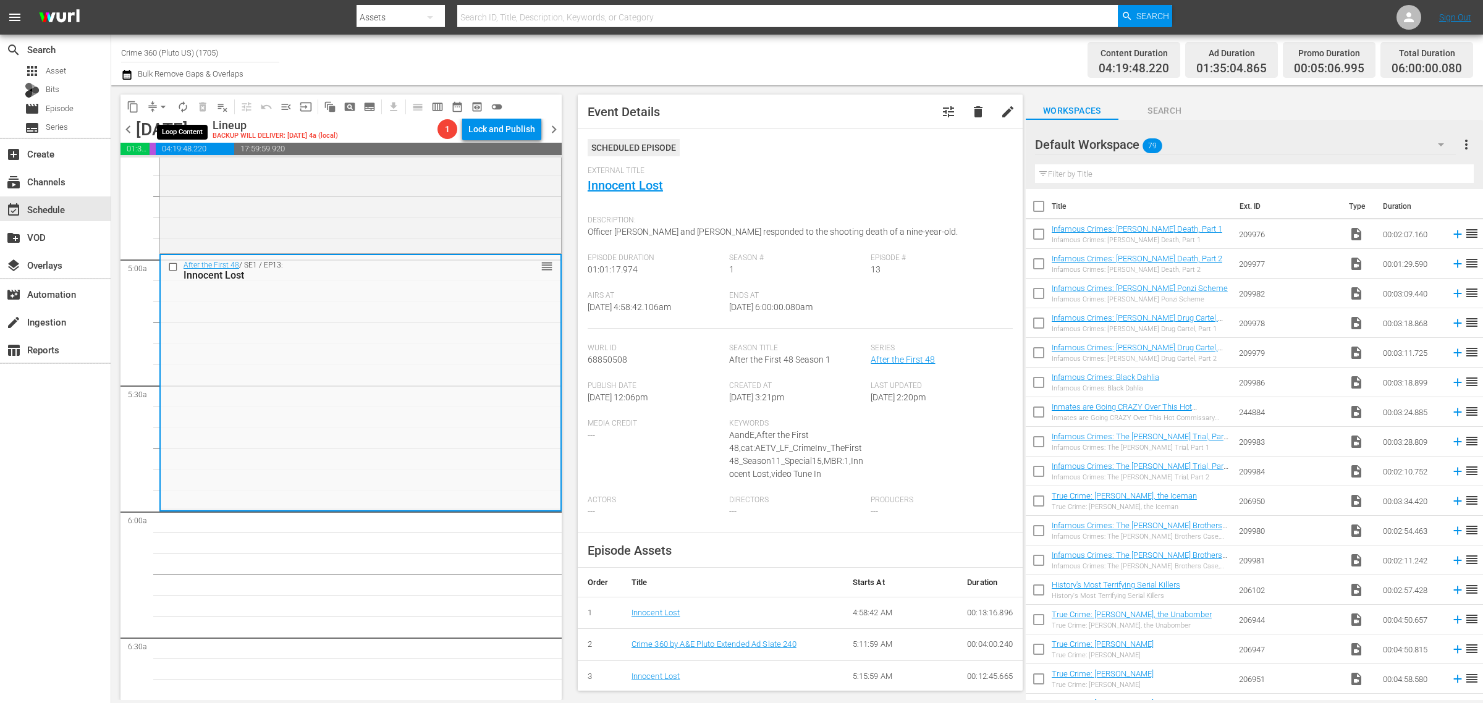
click at [180, 111] on span "autorenew_outlined" at bounding box center [183, 107] width 12 height 12
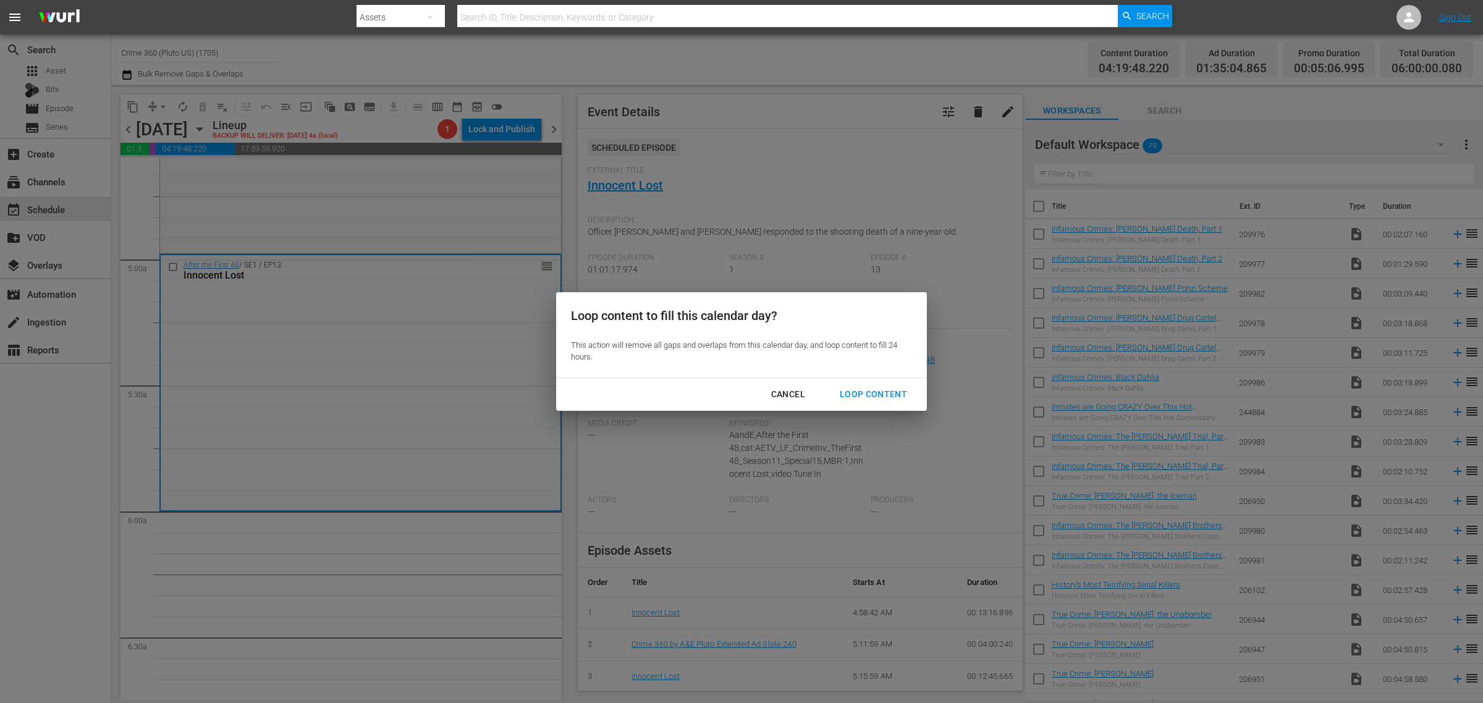
click at [885, 390] on div "Loop Content" at bounding box center [873, 394] width 87 height 15
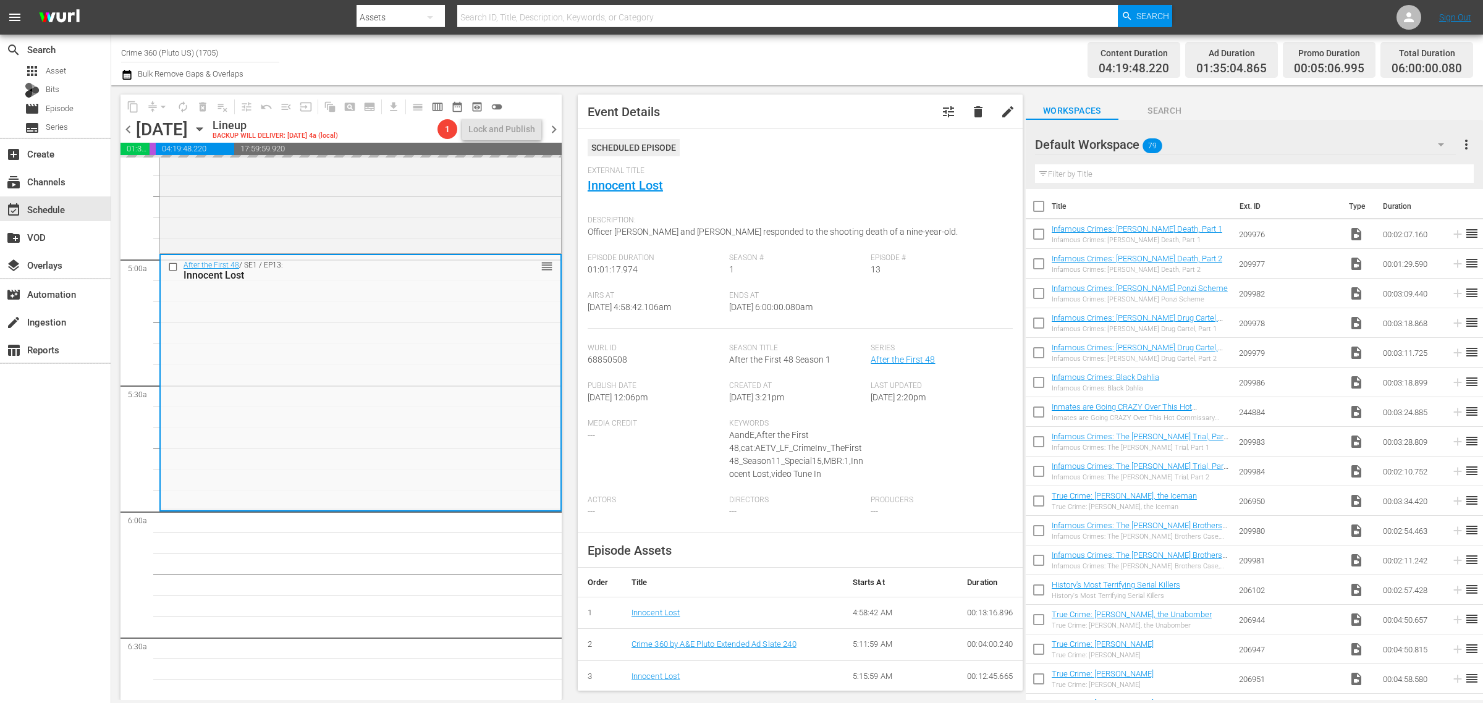
click at [811, 64] on div "Channel Title Crime 360 (Pluto US) (1705) Bulk Remove Gaps & Overlaps" at bounding box center [489, 60] width 737 height 44
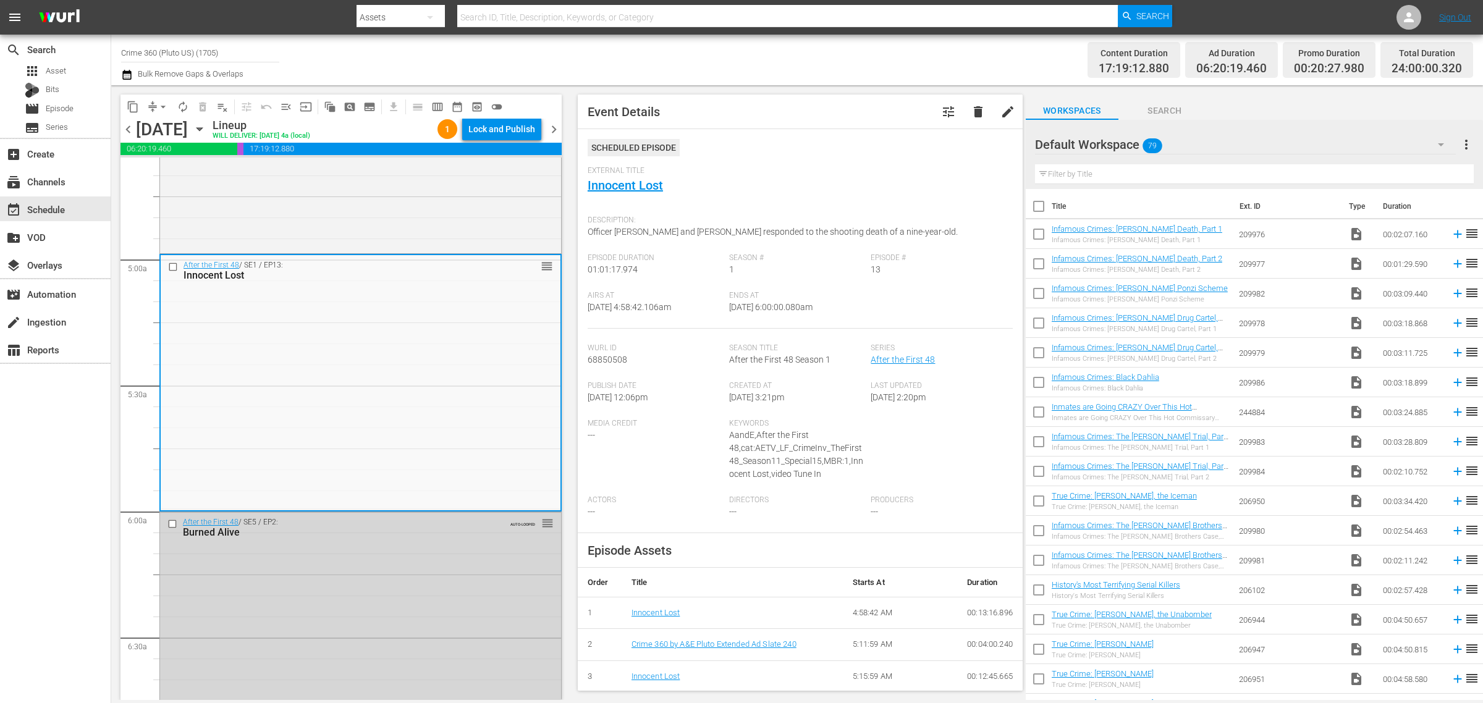
click at [786, 56] on div "Channel Title Crime 360 (Pluto US) (1705) Bulk Remove Gaps & Overlaps" at bounding box center [489, 60] width 737 height 44
click at [510, 122] on div "Lock and Publish" at bounding box center [501, 129] width 67 height 22
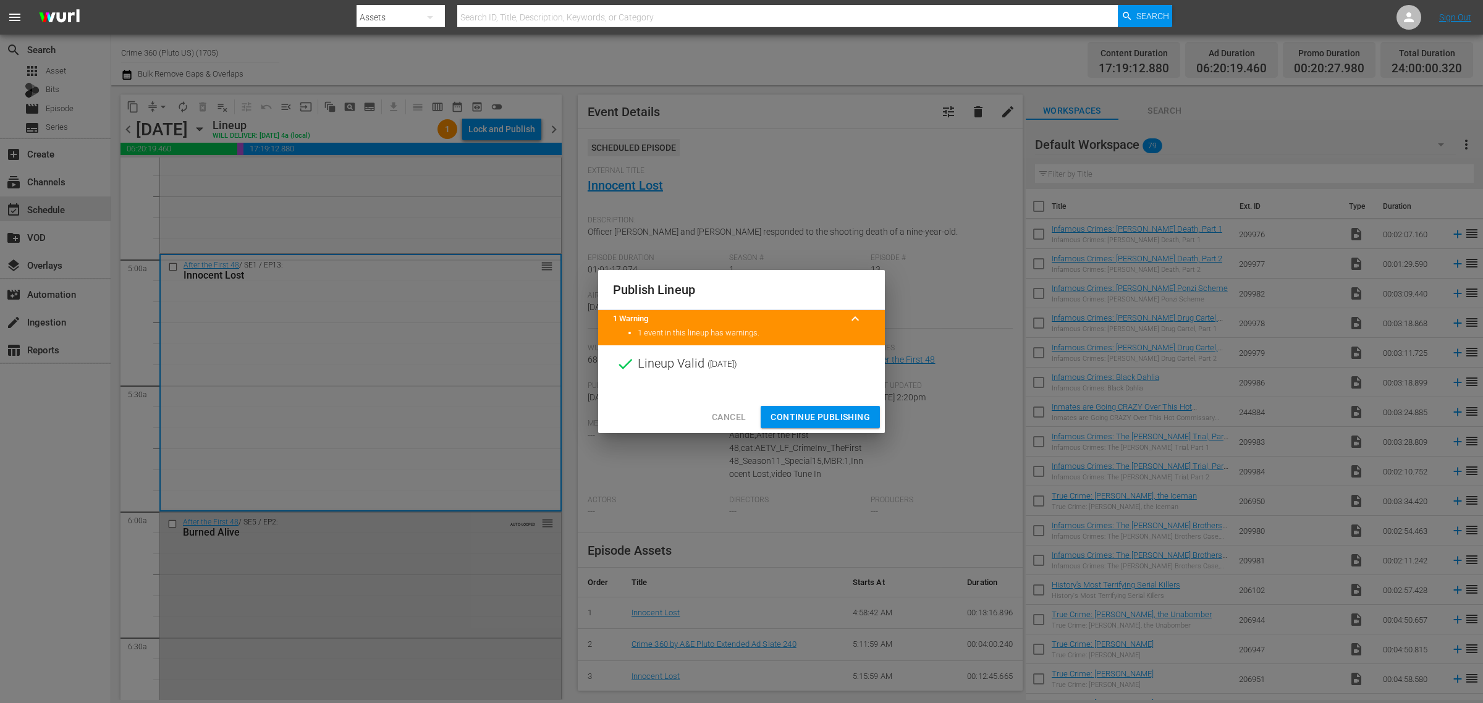
click at [841, 418] on span "Continue Publishing" at bounding box center [819, 417] width 99 height 15
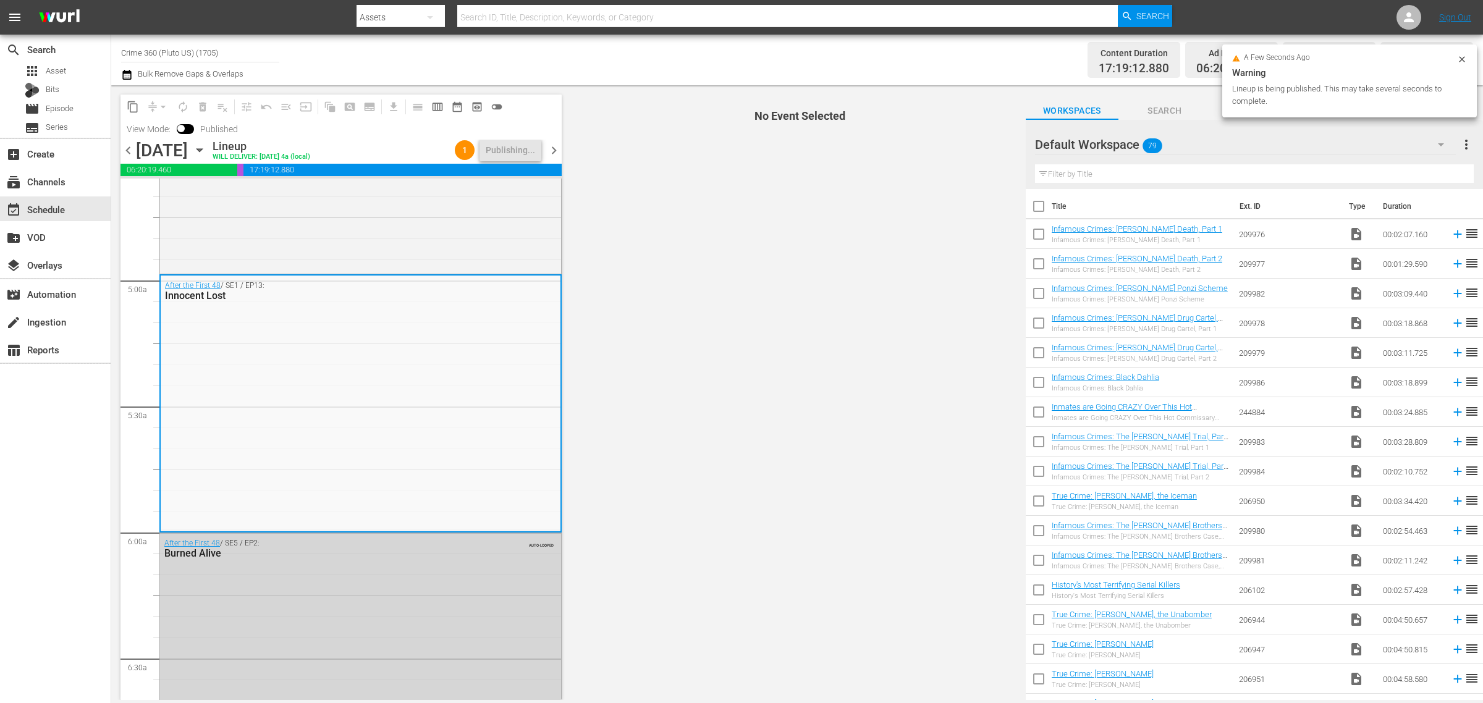
click at [623, 68] on div "Channel Title Crime 360 (Pluto US) (1705) Bulk Remove Gaps & Overlaps" at bounding box center [489, 60] width 737 height 44
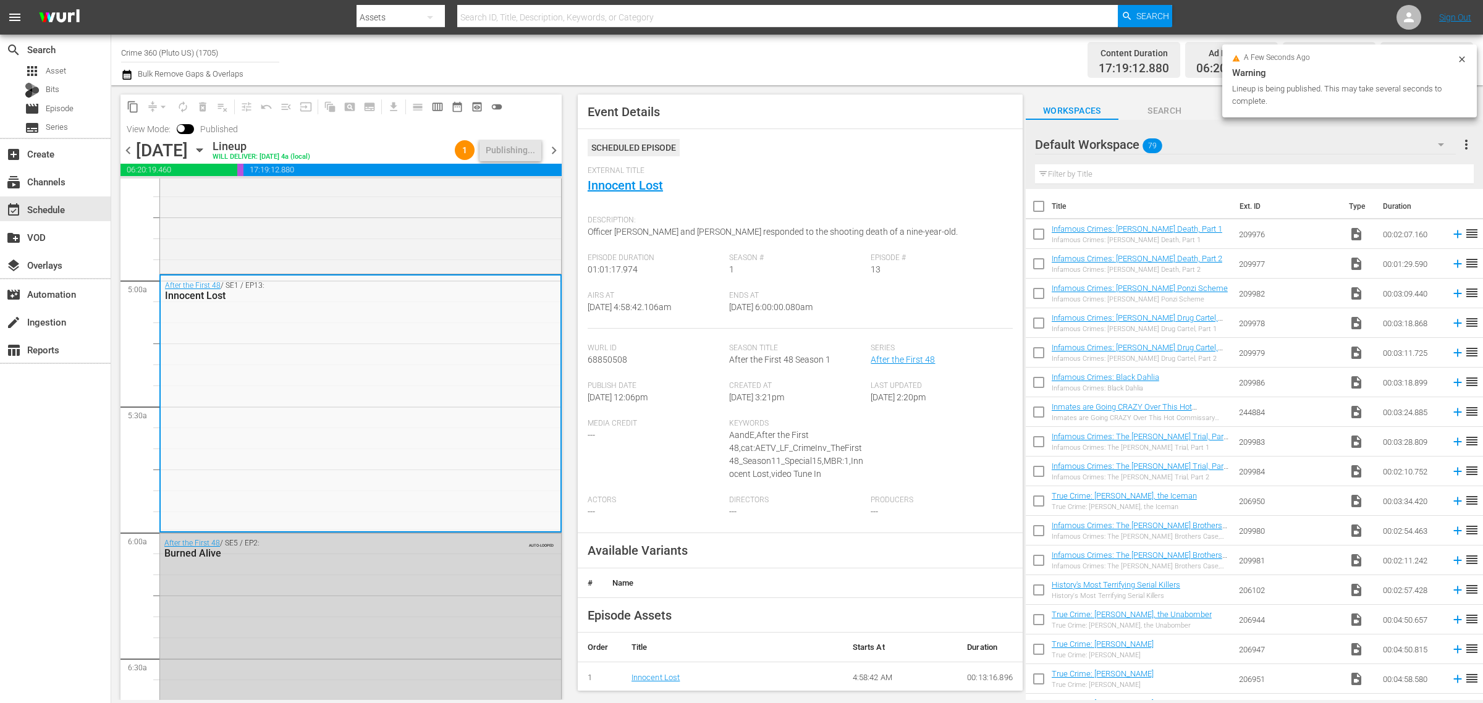
click at [491, 57] on div "Channel Title Crime 360 (Pluto US) (1705) Bulk Remove Gaps & Overlaps" at bounding box center [489, 60] width 737 height 44
click at [717, 59] on div "Channel Title Crime 360 (Pluto US) (1705) Bulk Remove Gaps & Overlaps" at bounding box center [489, 60] width 737 height 44
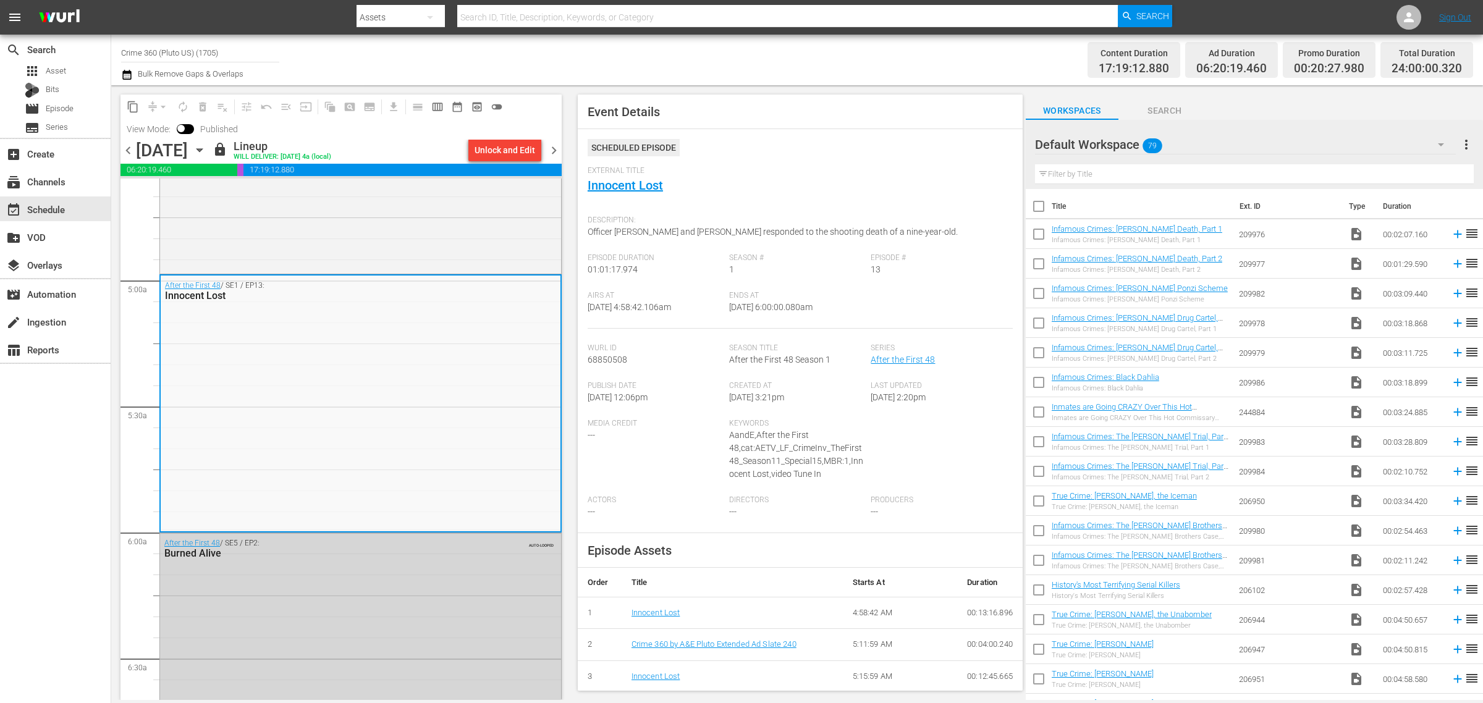
drag, startPoint x: 735, startPoint y: 54, endPoint x: 724, endPoint y: 57, distance: 11.5
click at [735, 54] on div "Channel Title Crime 360 (Pluto US) (1705) Bulk Remove Gaps & Overlaps" at bounding box center [489, 60] width 737 height 44
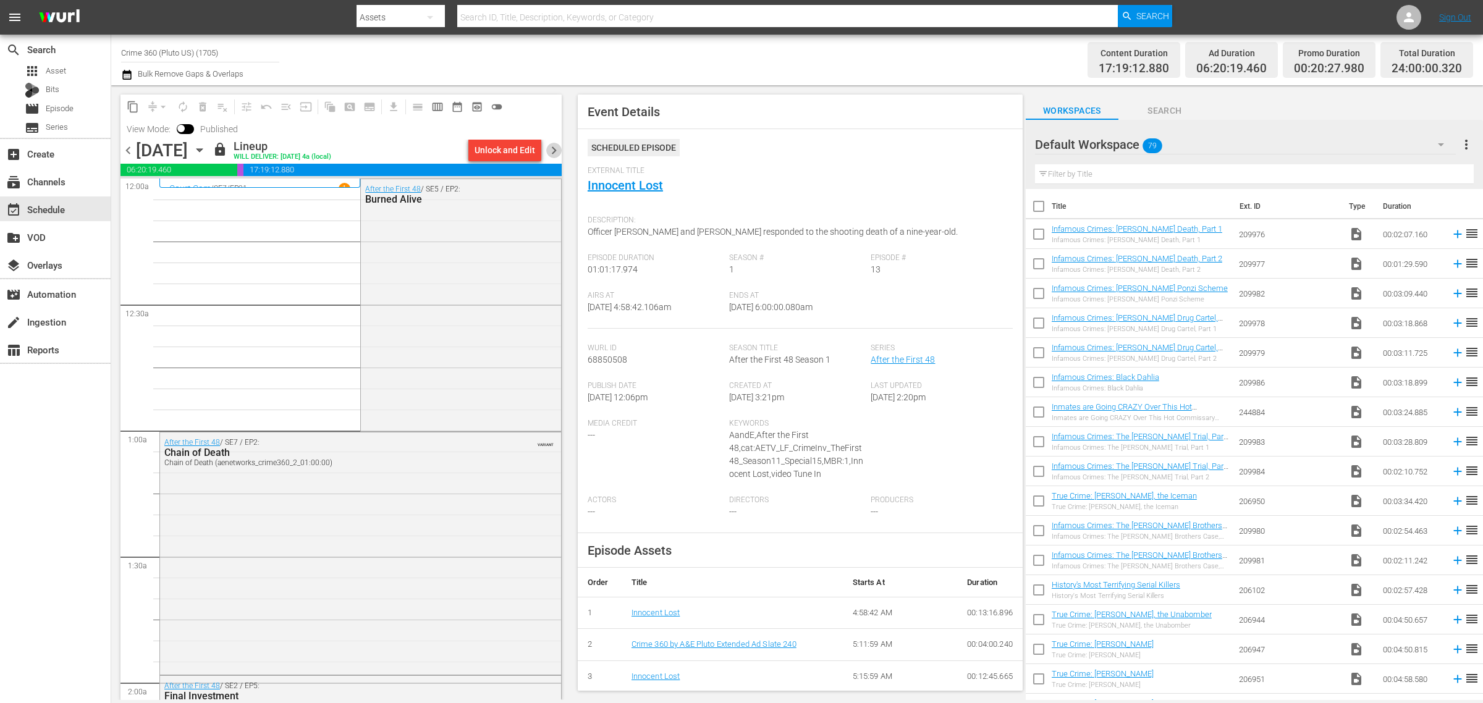
click at [550, 147] on span "chevron_right" at bounding box center [553, 150] width 15 height 15
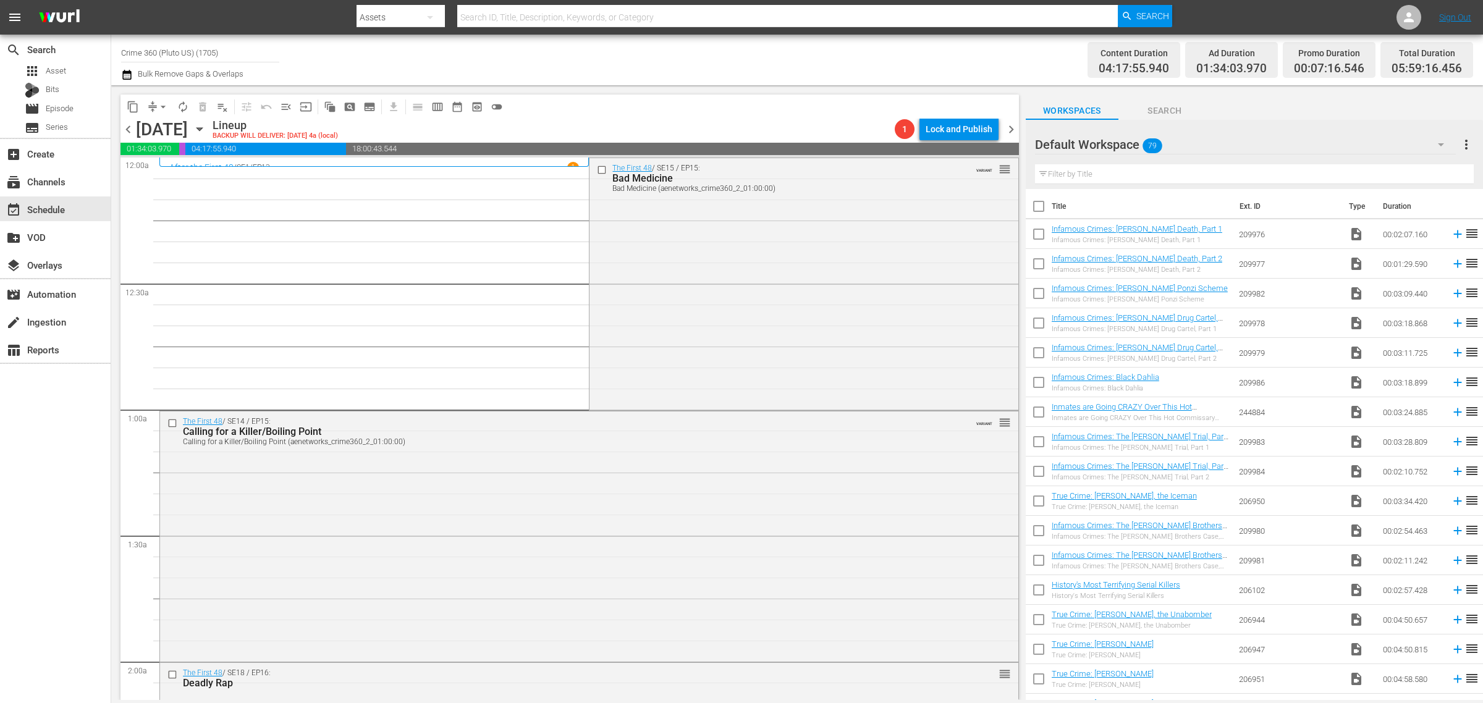
click at [671, 280] on div "The First 48 / SE15 / EP15: Bad Medicine Bad Medicine (aenetworks_crime360_2_01…" at bounding box center [803, 283] width 428 height 250
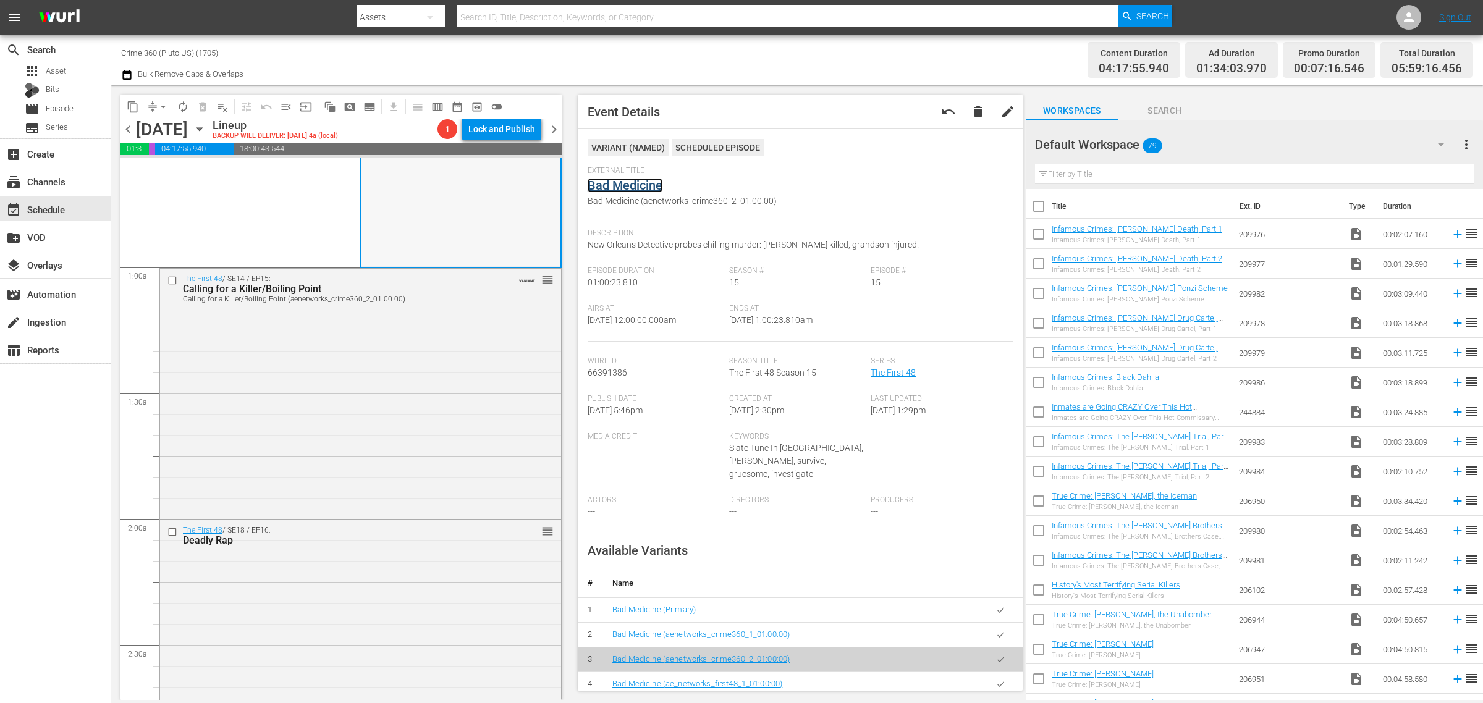
scroll to position [232, 0]
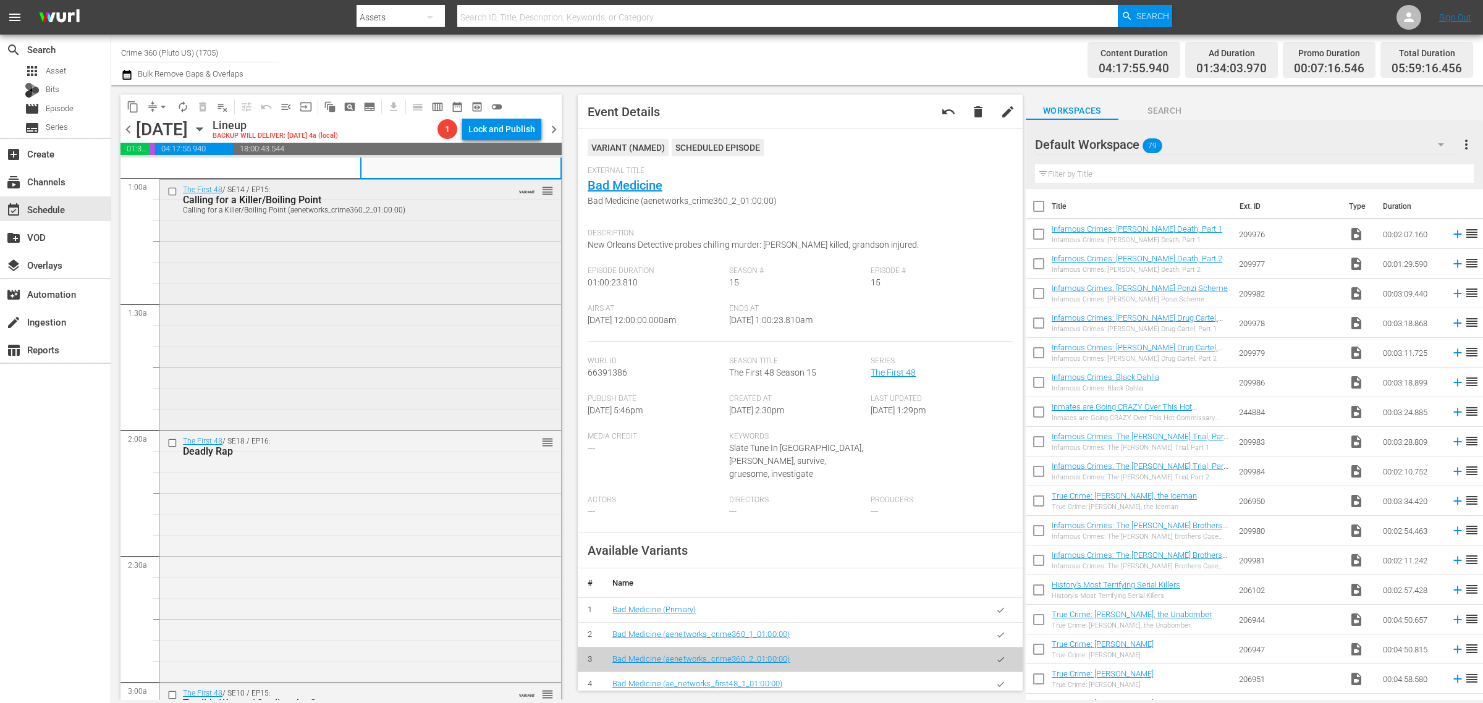
click at [430, 343] on div "The First 48 / SE14 / EP15: Calling for a Killer/Boiling Point Calling for a Ki…" at bounding box center [360, 304] width 401 height 248
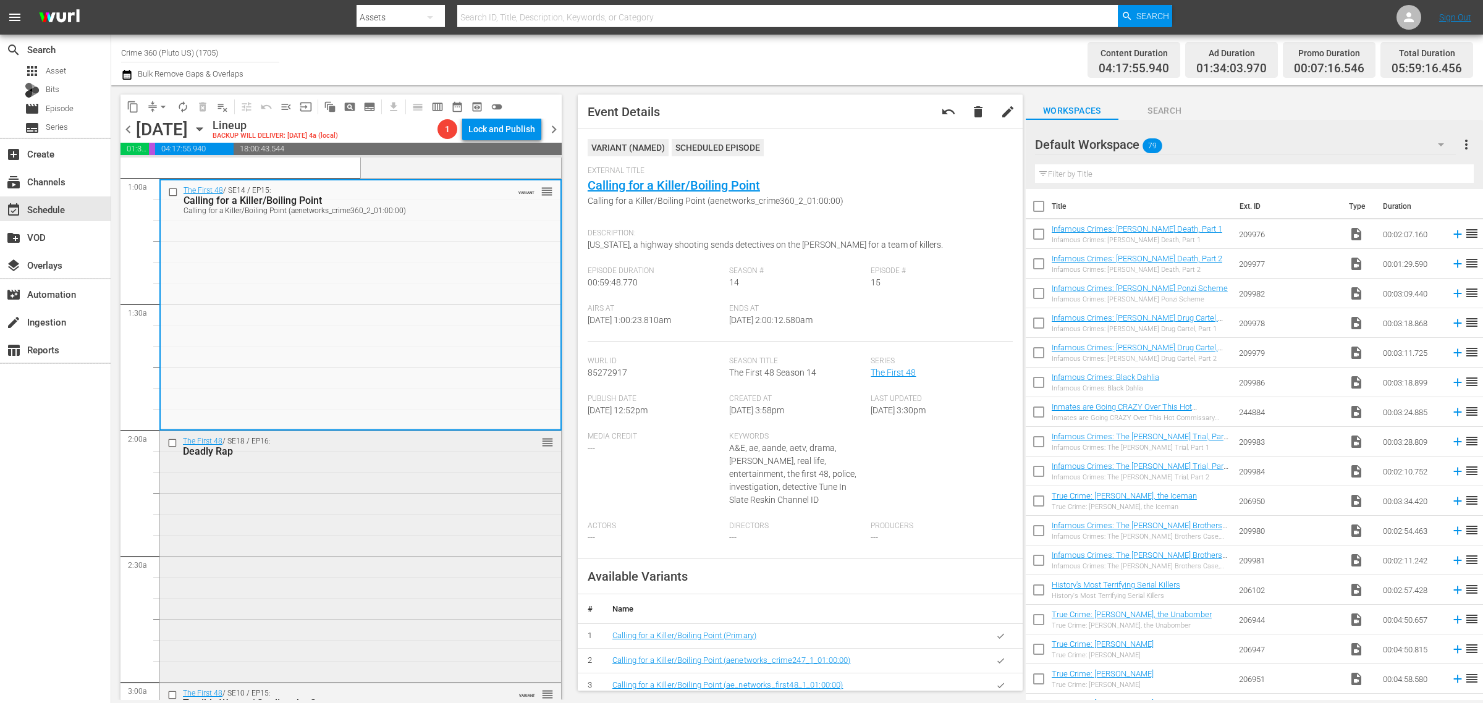
click at [447, 489] on div "The First 48 / SE18 / EP16: Deadly Rap reorder" at bounding box center [360, 555] width 401 height 248
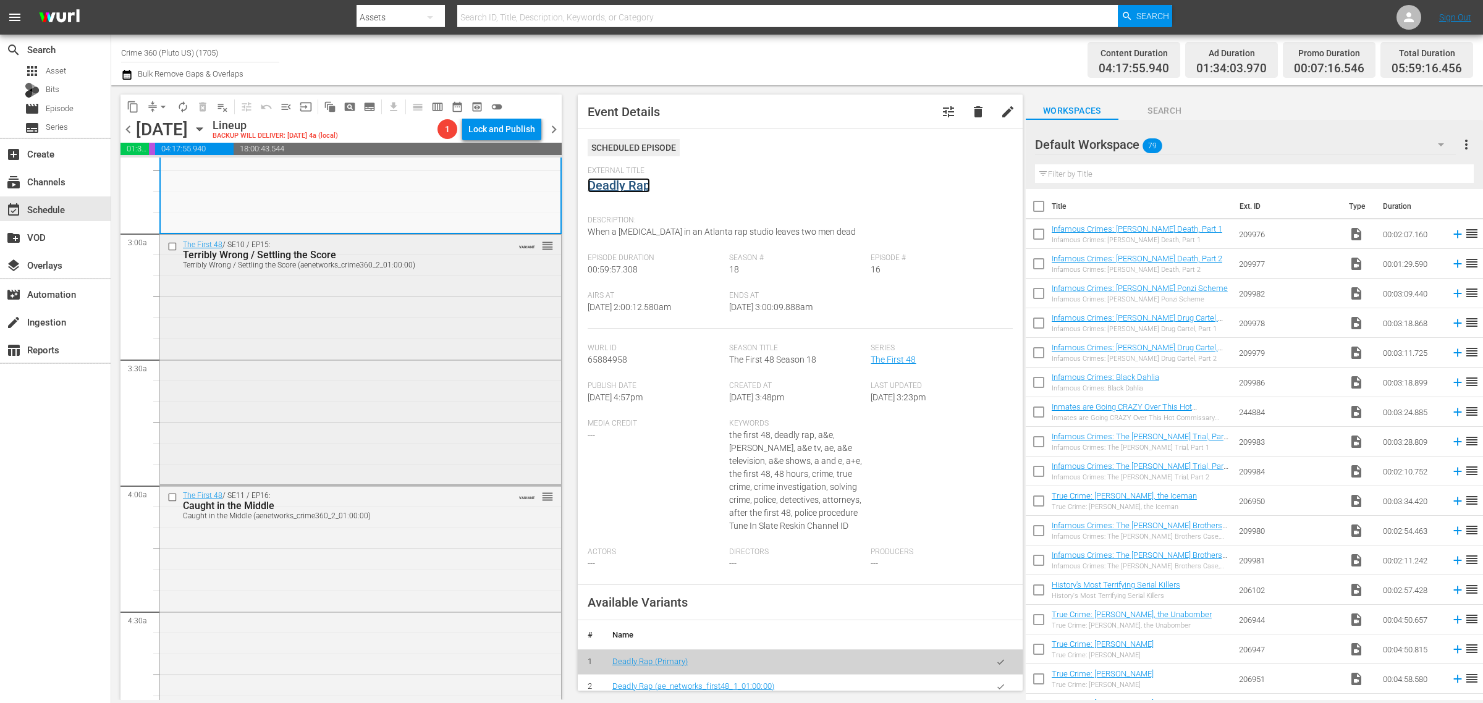
scroll to position [695, 0]
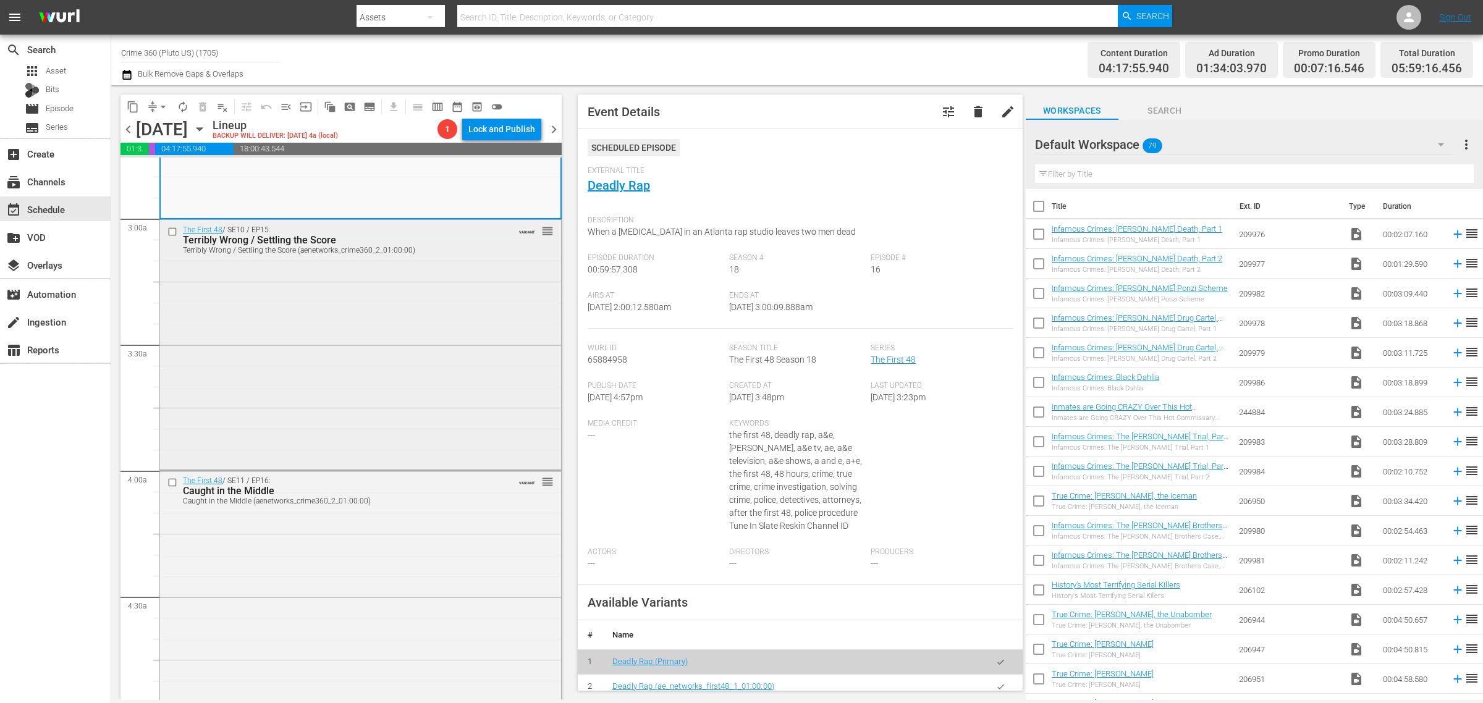
click at [305, 421] on div "The First 48 / SE10 / EP15: Terribly Wrong / Settling the Score Terribly Wrong …" at bounding box center [360, 344] width 401 height 248
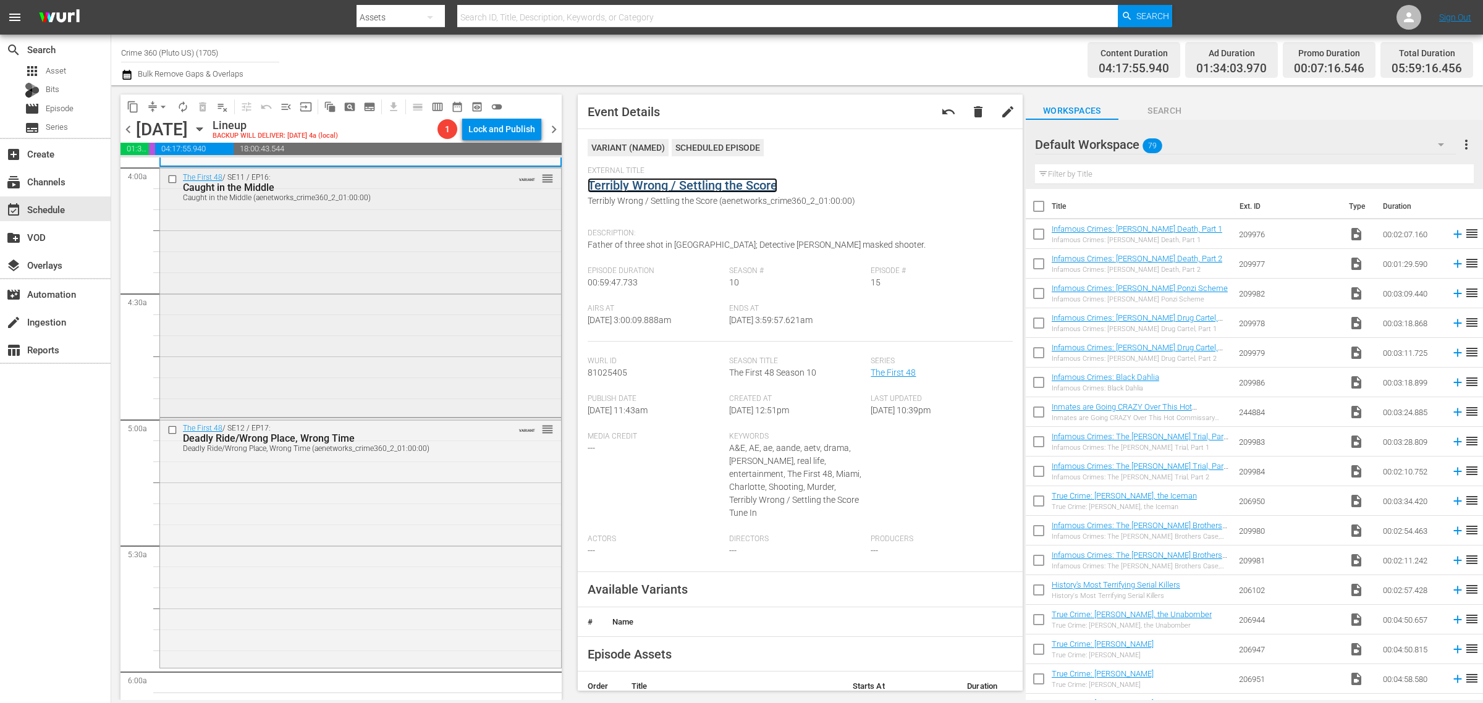
scroll to position [1004, 0]
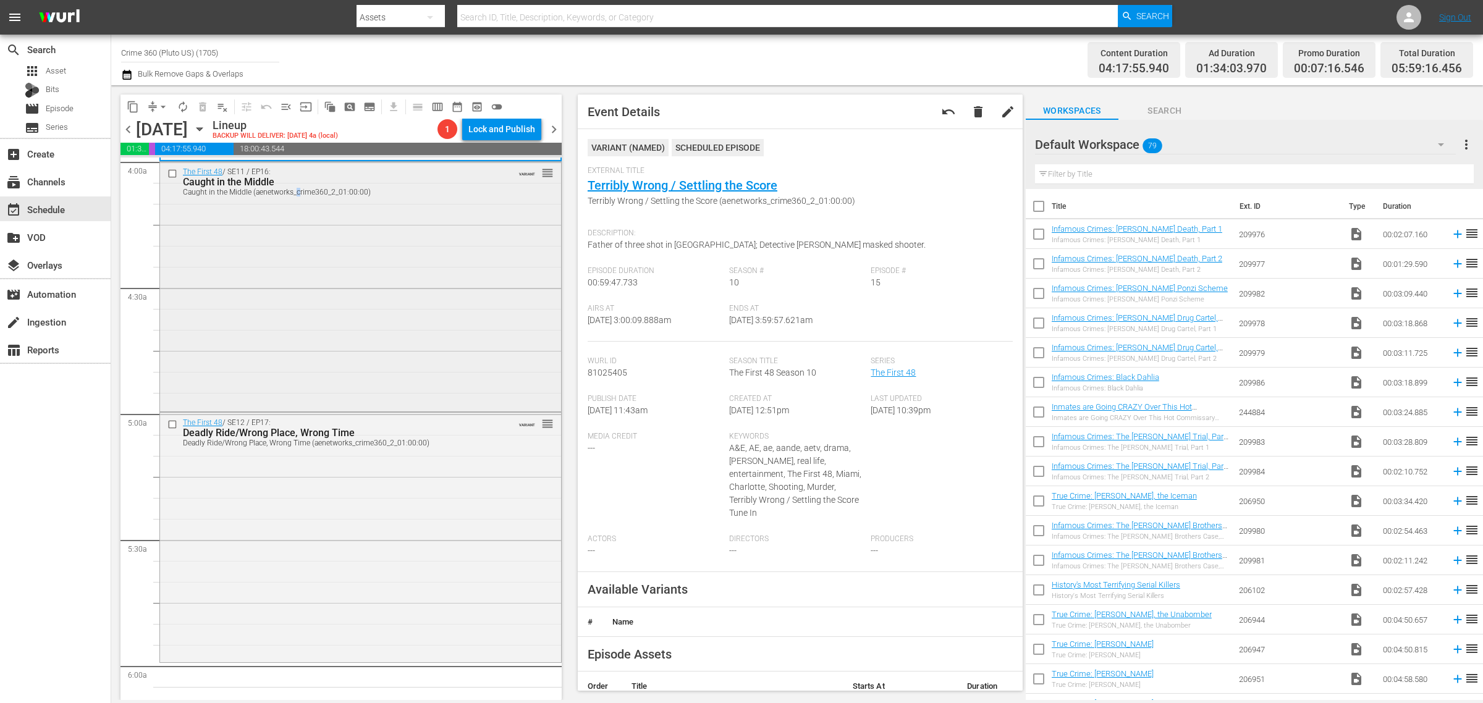
click at [297, 298] on div "The First 48 / SE11 / EP16: Caught in the Middle Caught in the Middle (aenetwor…" at bounding box center [360, 285] width 401 height 247
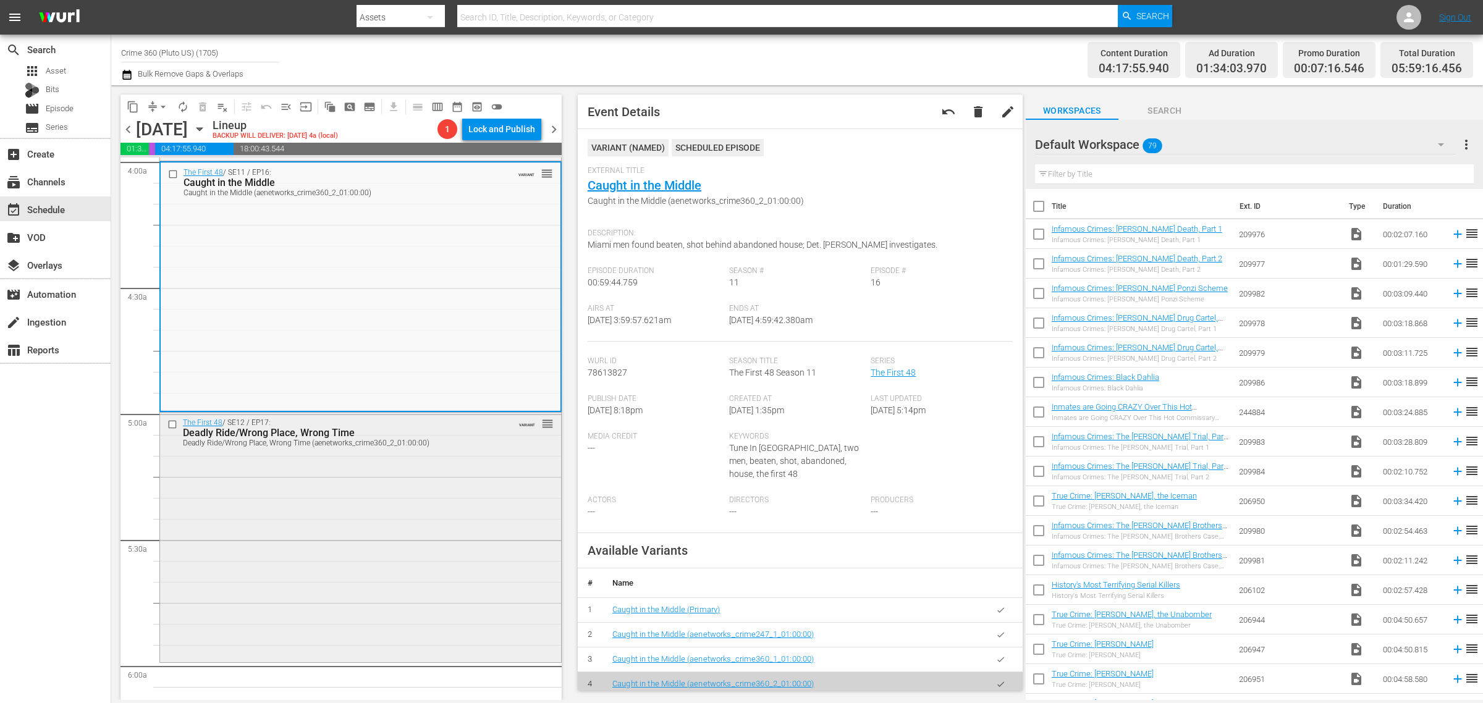
click at [382, 538] on div "The First 48 / SE12 / EP17: Deadly Ride/Wrong Place, Wrong Time Deadly Ride/Wro…" at bounding box center [360, 536] width 401 height 247
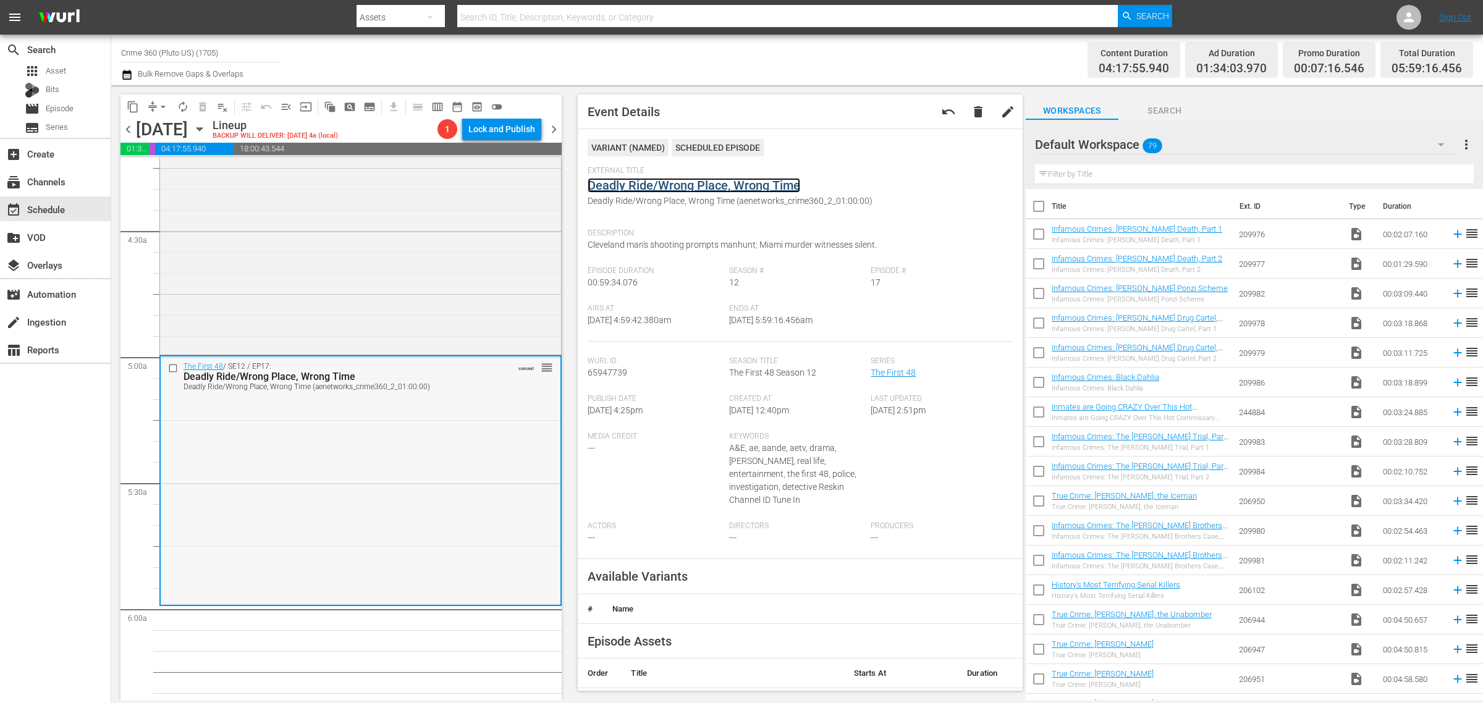
scroll to position [1236, 0]
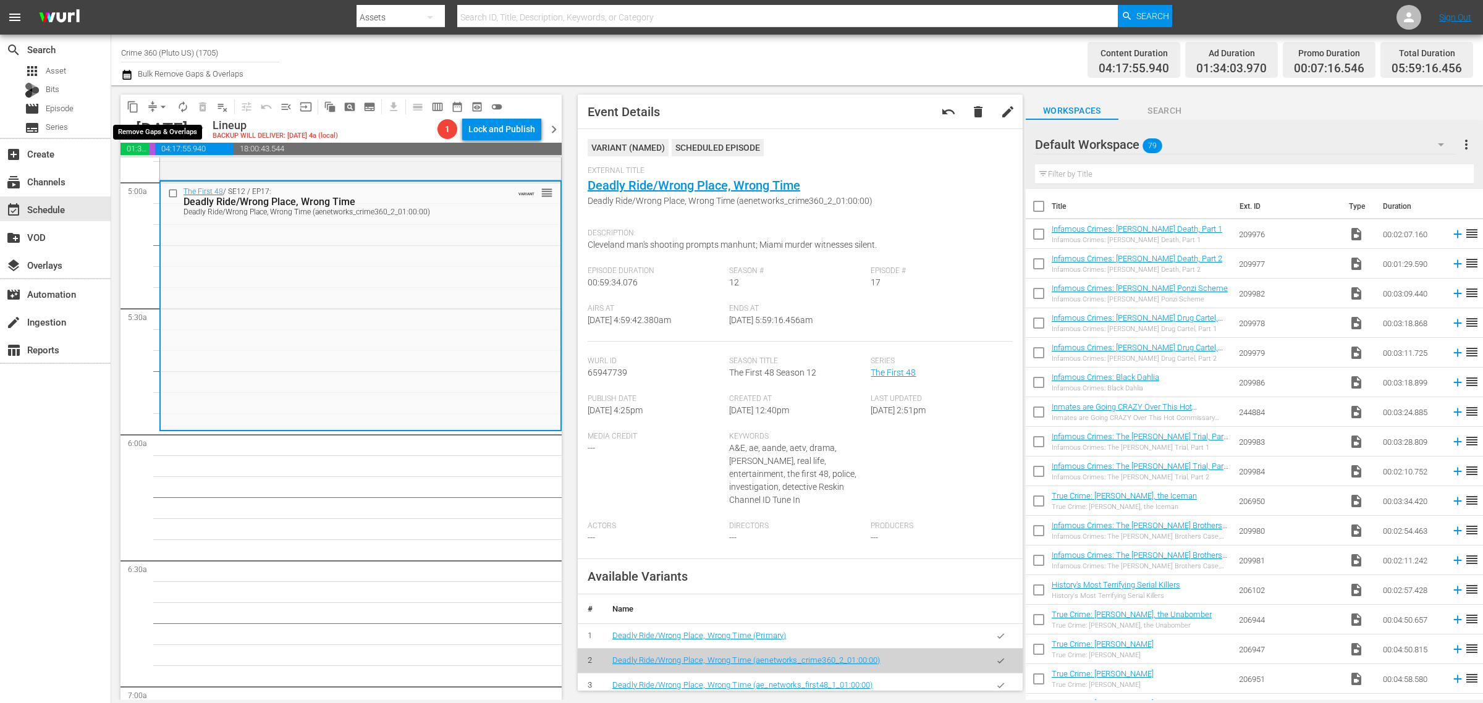
click at [165, 107] on span "arrow_drop_down" at bounding box center [163, 107] width 12 height 12
click at [166, 132] on li "Align to Midnight" at bounding box center [164, 131] width 130 height 20
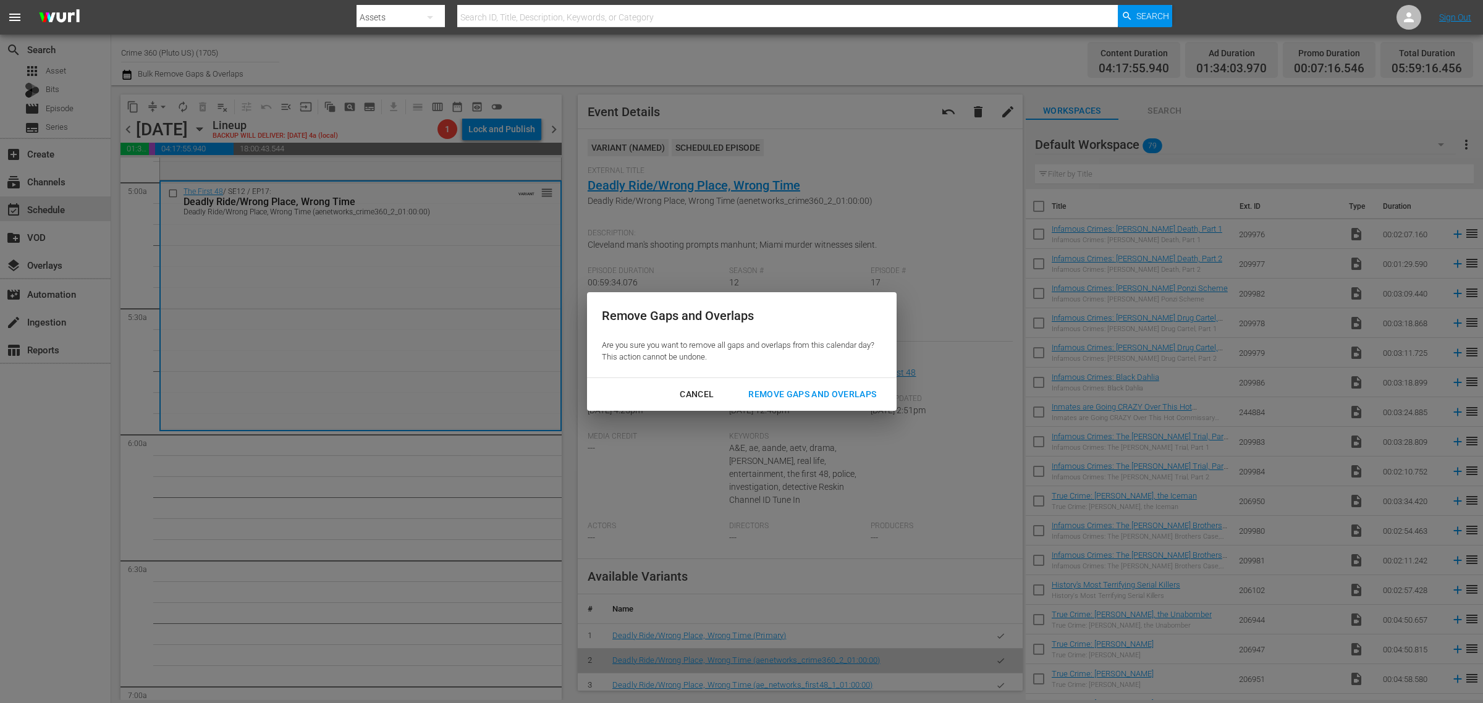
click at [854, 397] on div "Remove Gaps and Overlaps" at bounding box center [812, 394] width 148 height 15
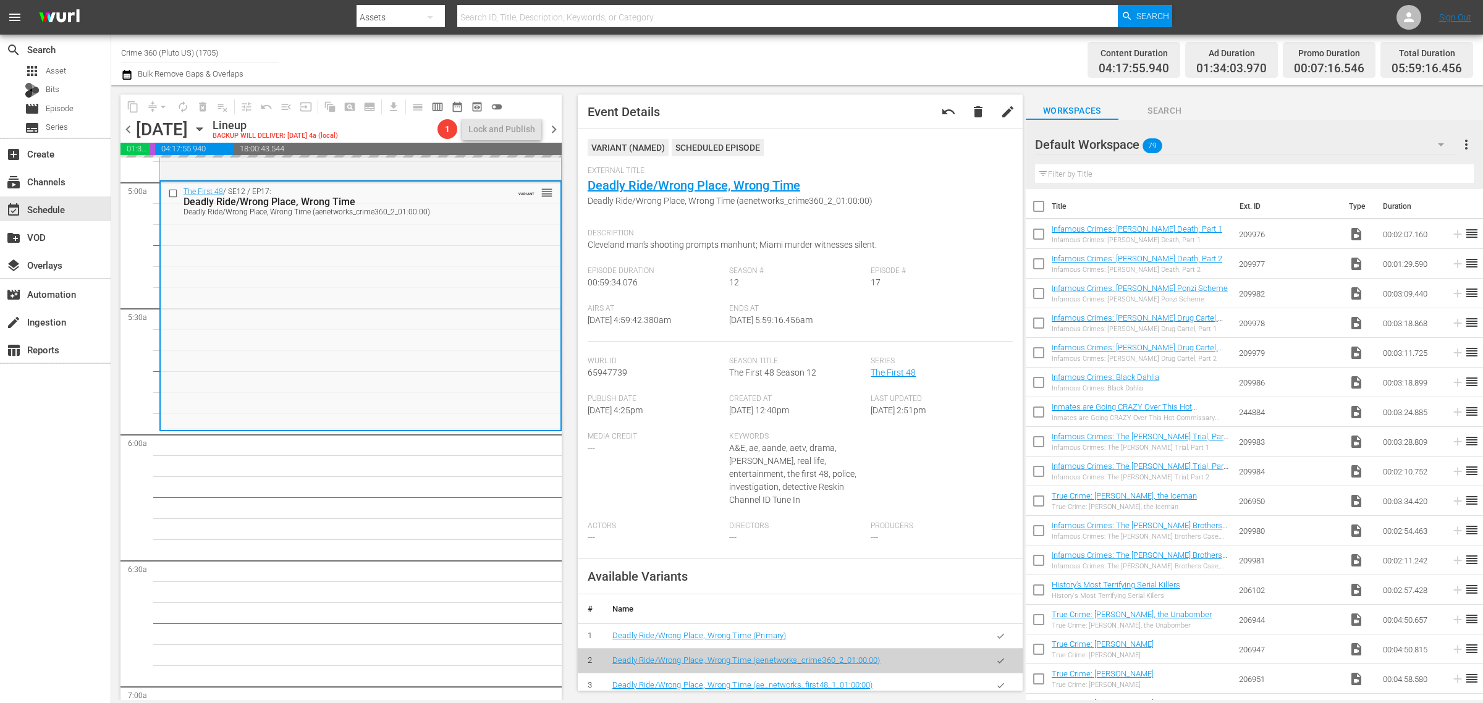
click at [1014, 66] on div "Content Duration 04:17:55.940 Ad Duration 01:34:03.970 Promo Duration 00:07:16.…" at bounding box center [1165, 60] width 615 height 44
click at [1287, 11] on nav "menu Search By Assets Search ID, Title, Description, Keywords, or Category Sear…" at bounding box center [741, 17] width 1483 height 35
click at [162, 103] on span "arrow_drop_down" at bounding box center [163, 107] width 12 height 12
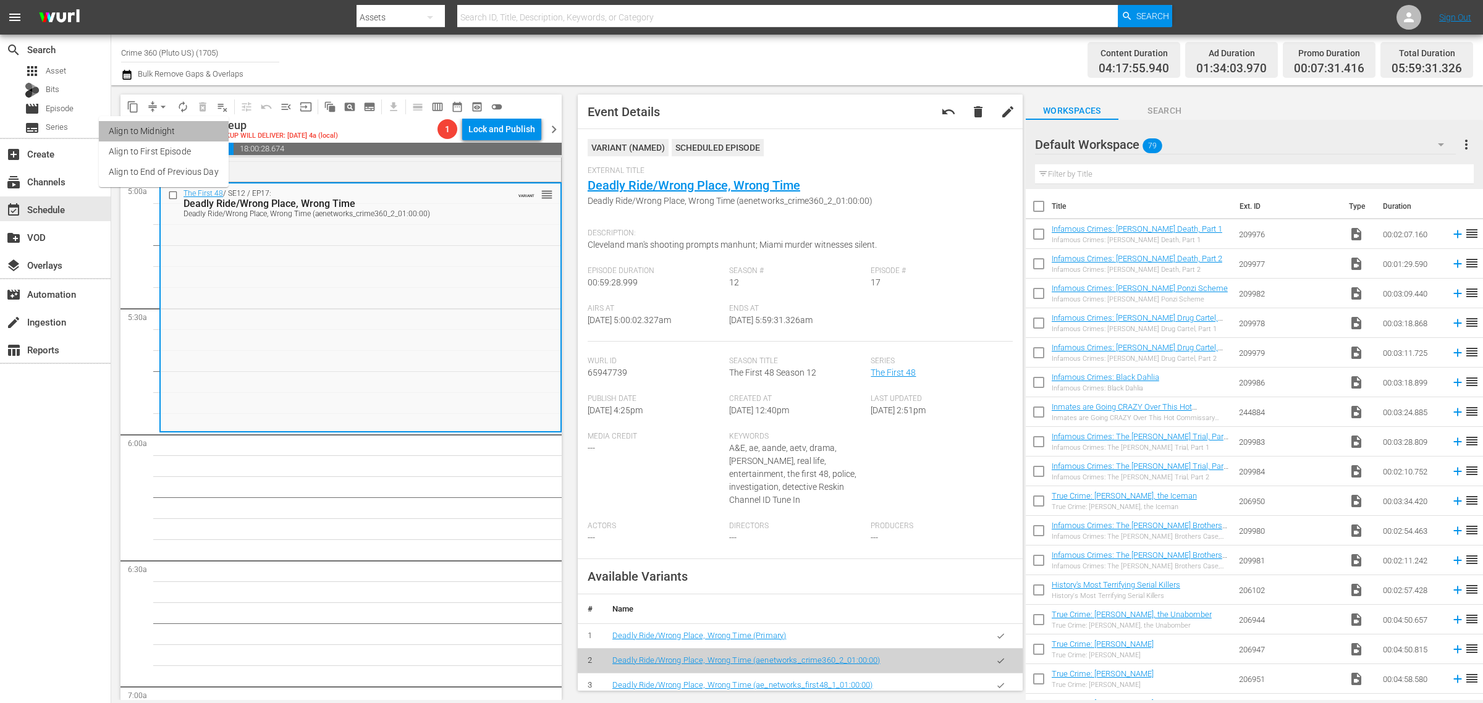
click at [164, 129] on li "Align to Midnight" at bounding box center [164, 131] width 130 height 20
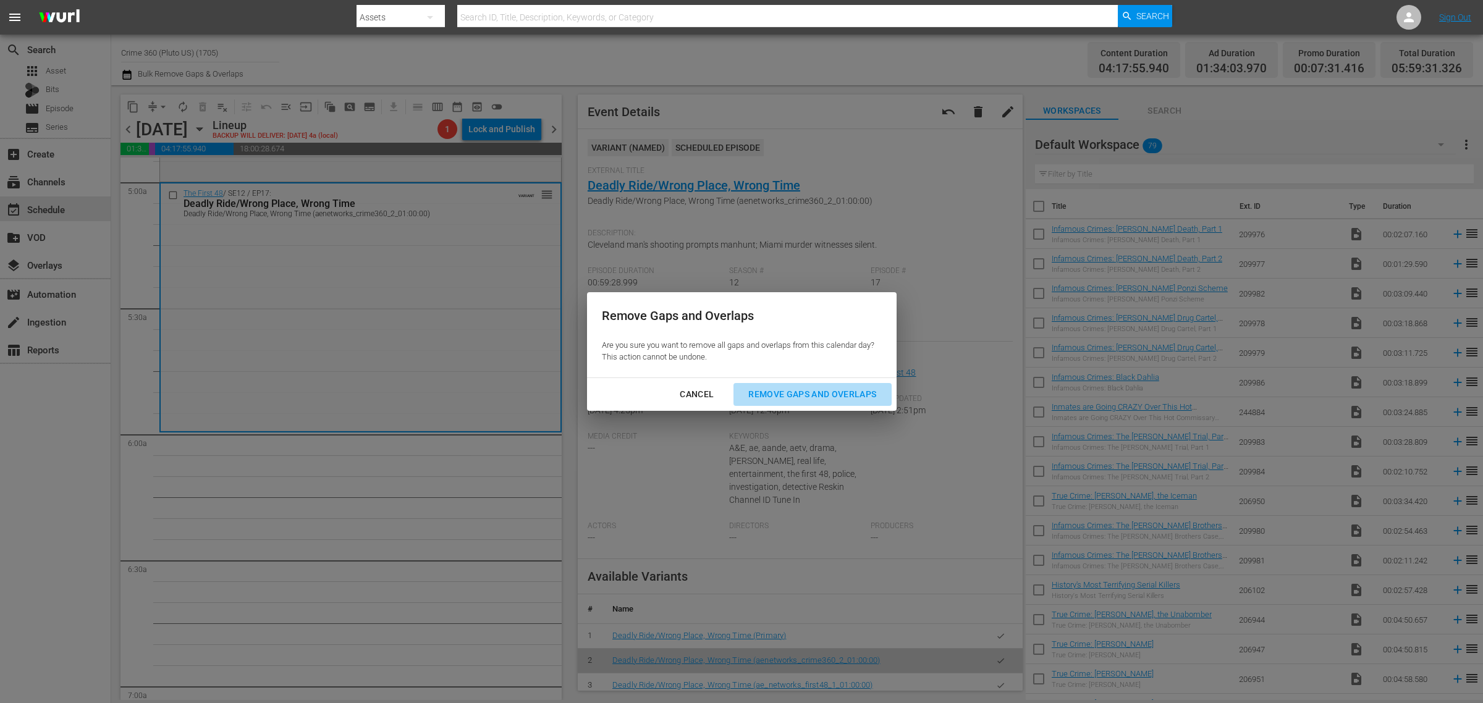
click at [836, 383] on button "Remove Gaps and Overlaps" at bounding box center [812, 394] width 158 height 23
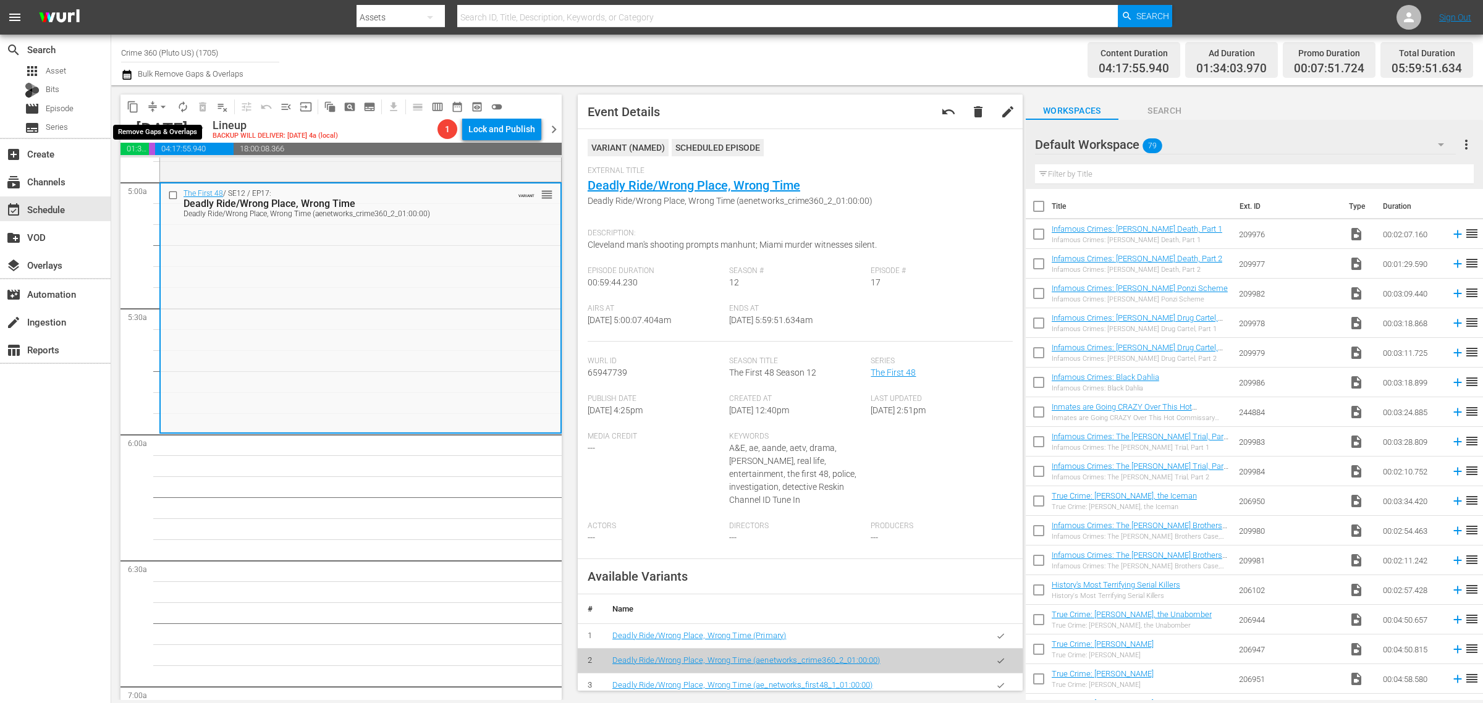
click at [159, 105] on span "arrow_drop_down" at bounding box center [163, 107] width 12 height 12
click at [159, 127] on li "Align to Midnight" at bounding box center [164, 131] width 130 height 20
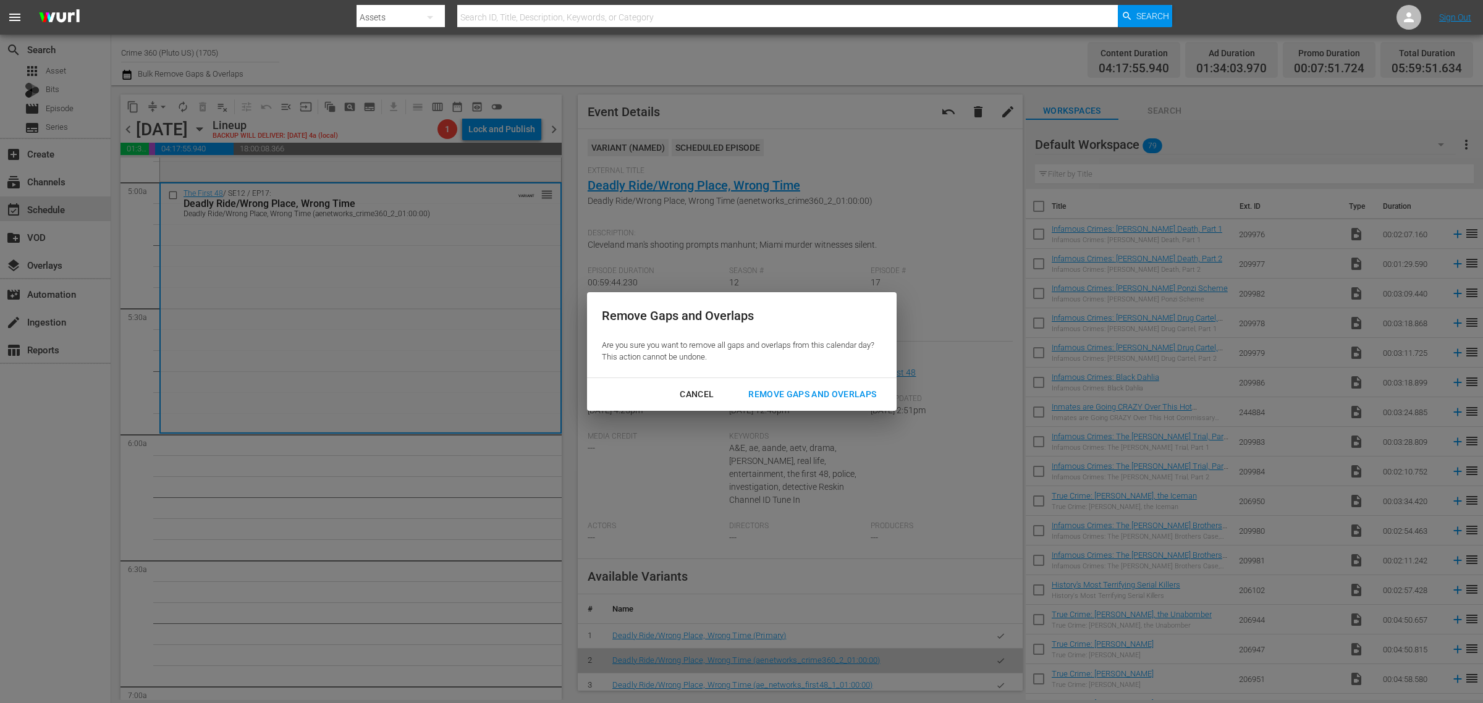
click at [765, 386] on button "Remove Gaps and Overlaps" at bounding box center [812, 394] width 158 height 23
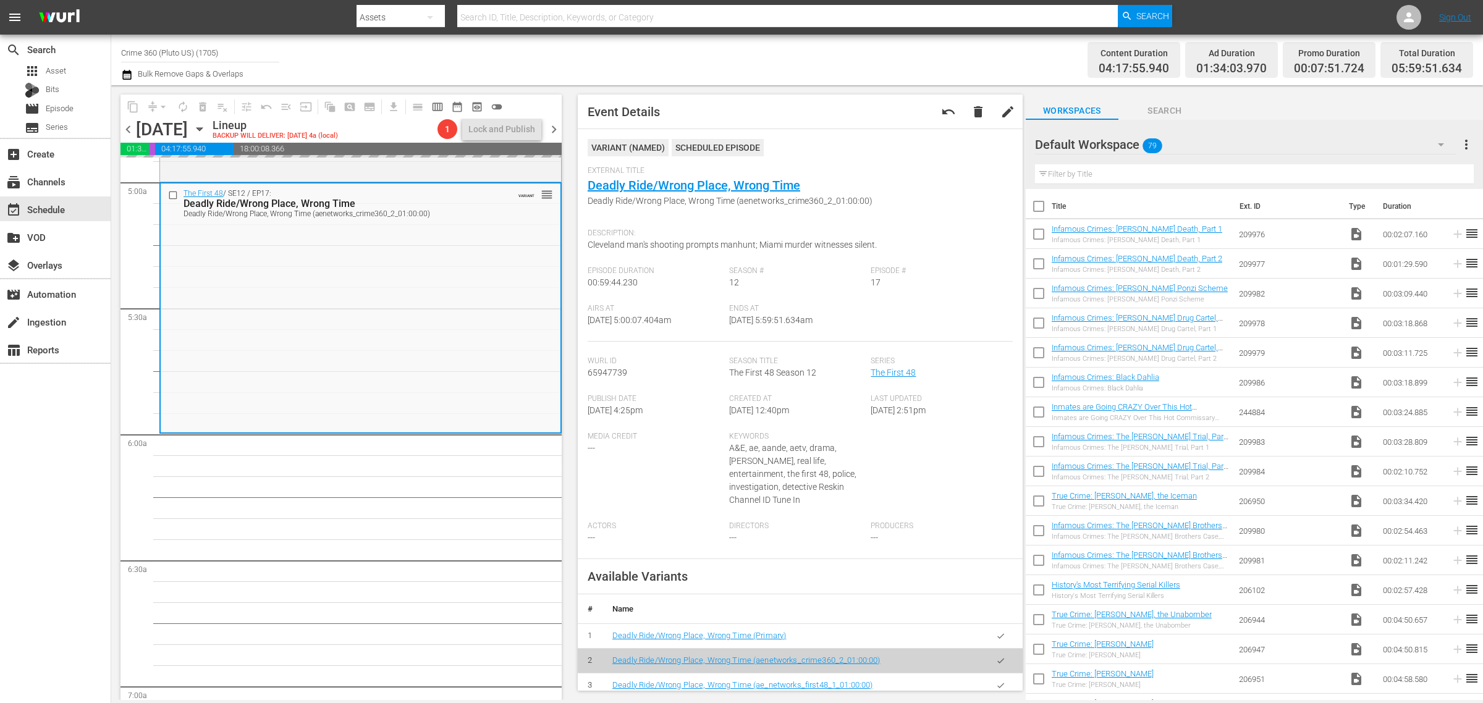
click at [899, 62] on div "Content Duration 04:17:55.940 Ad Duration 01:34:03.970 Promo Duration 00:07:51.…" at bounding box center [1165, 60] width 615 height 44
click at [159, 103] on span "arrow_drop_down" at bounding box center [163, 107] width 12 height 12
click at [301, 70] on div "Channel Title Crime 360 (Pluto US) (1705) Bulk Remove Gaps & Overlaps" at bounding box center [489, 60] width 737 height 44
click at [179, 108] on span "autorenew_outlined" at bounding box center [183, 107] width 12 height 12
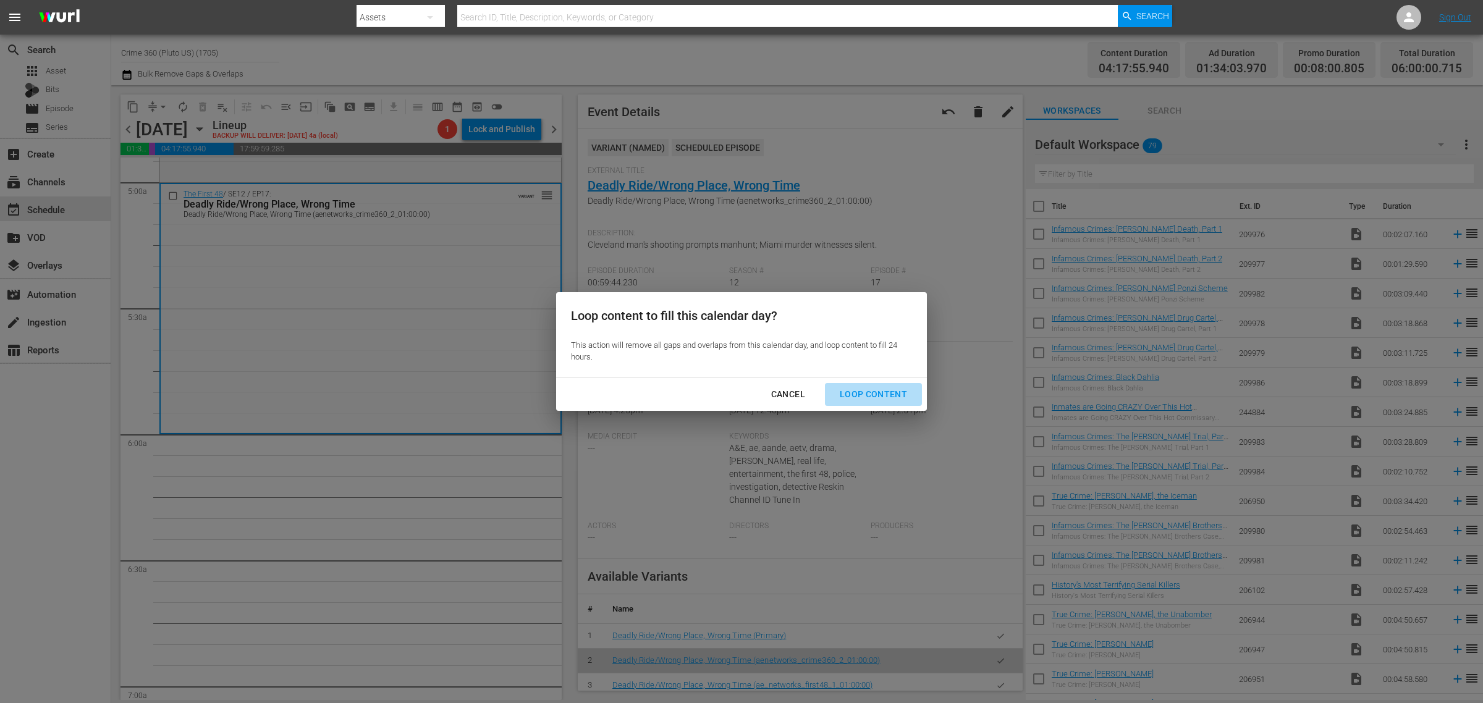
click at [885, 390] on div "Loop Content" at bounding box center [873, 394] width 87 height 15
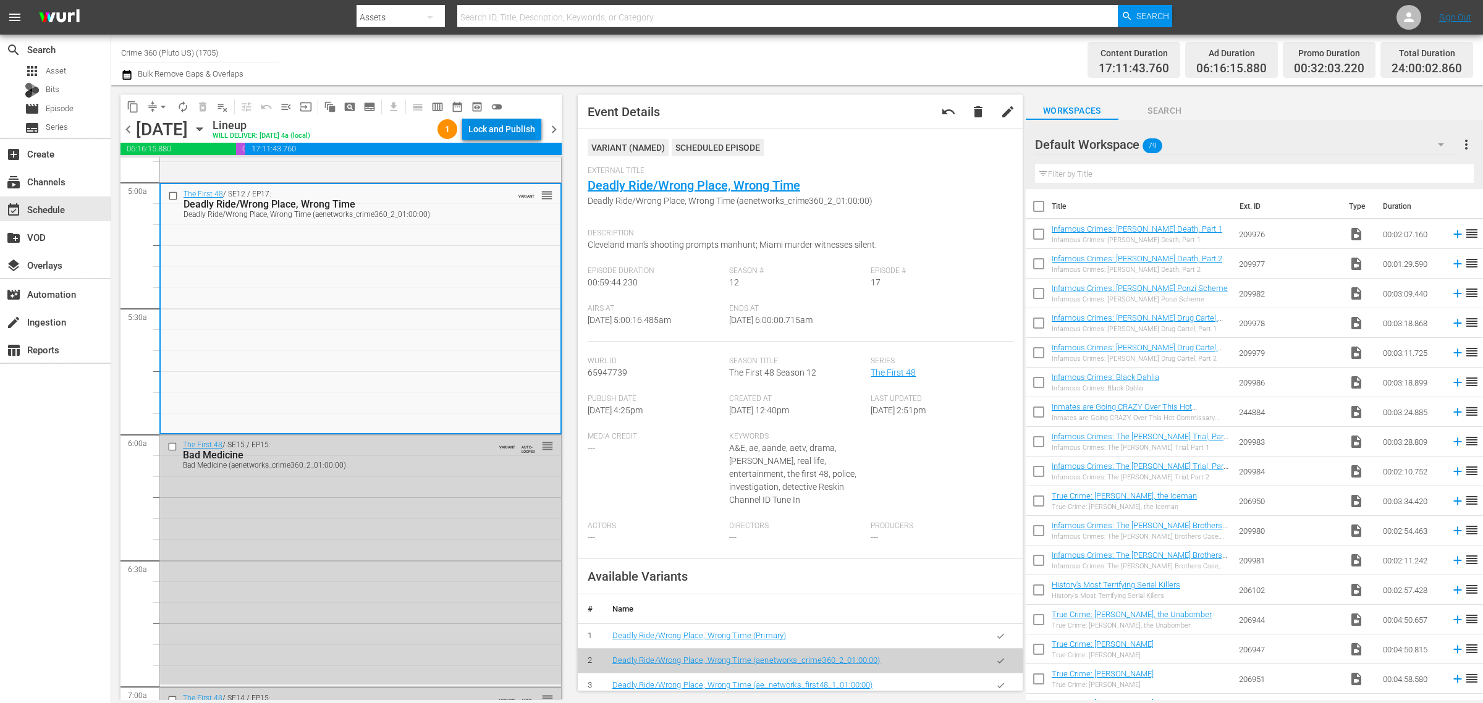
click at [523, 122] on div "Lock and Publish" at bounding box center [501, 129] width 67 height 22
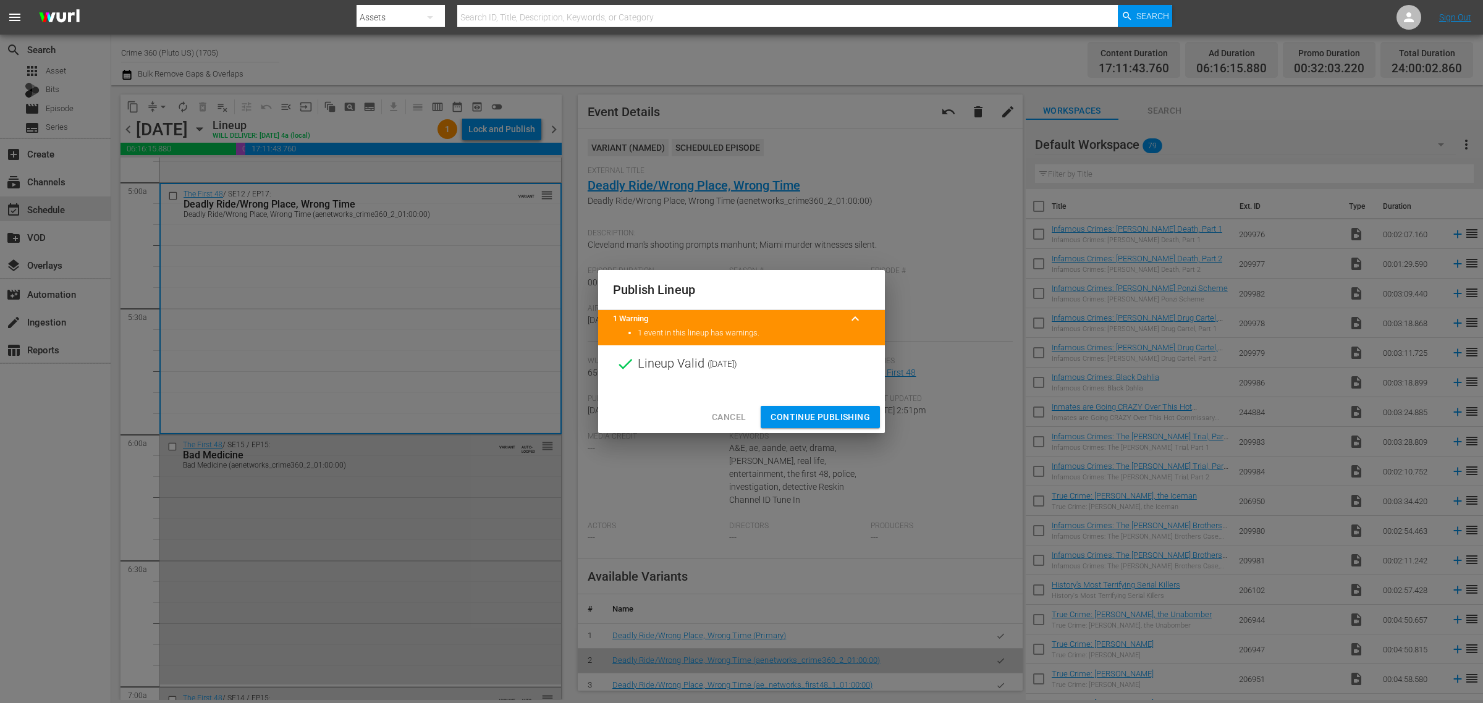
click at [843, 424] on span "Continue Publishing" at bounding box center [819, 417] width 99 height 15
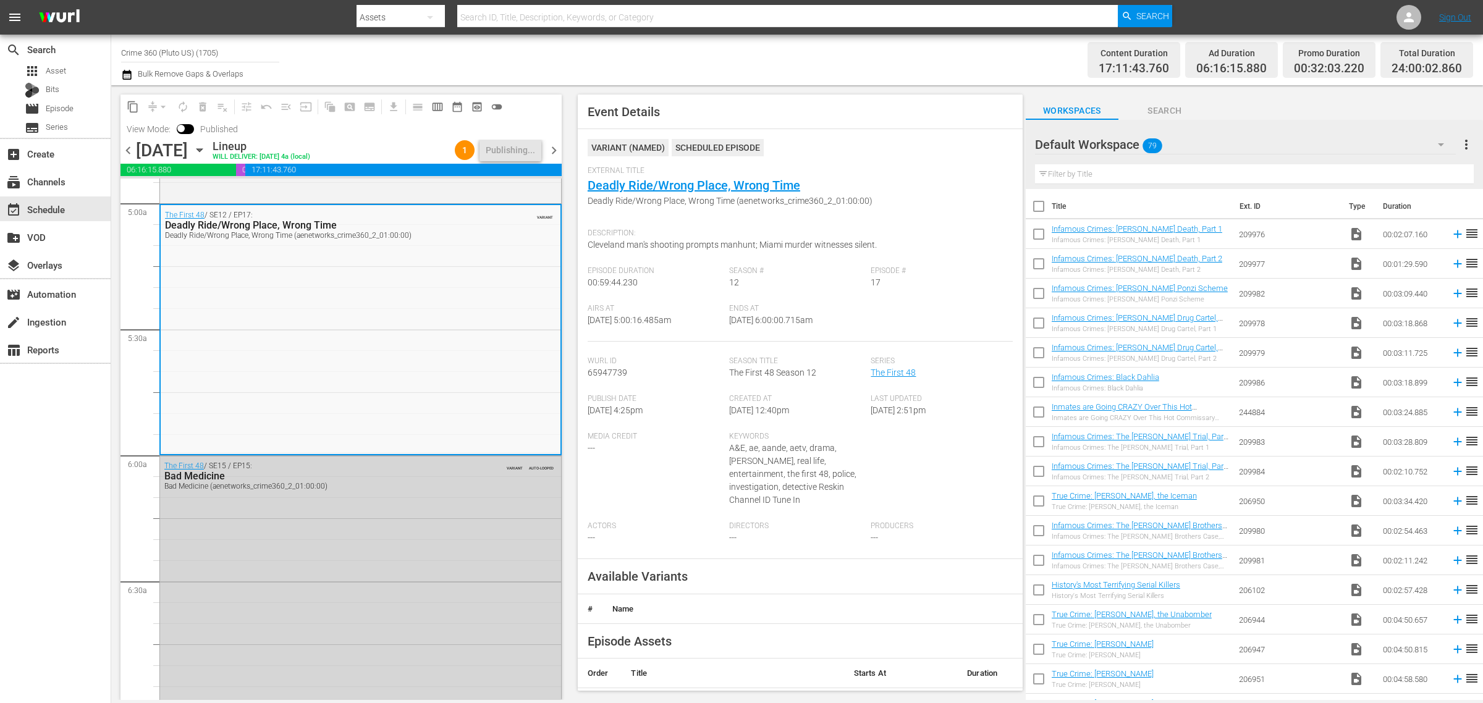
click at [853, 72] on div "Channel Title Crime 360 (Pluto US) (1705) Bulk Remove Gaps & Overlaps" at bounding box center [489, 60] width 737 height 44
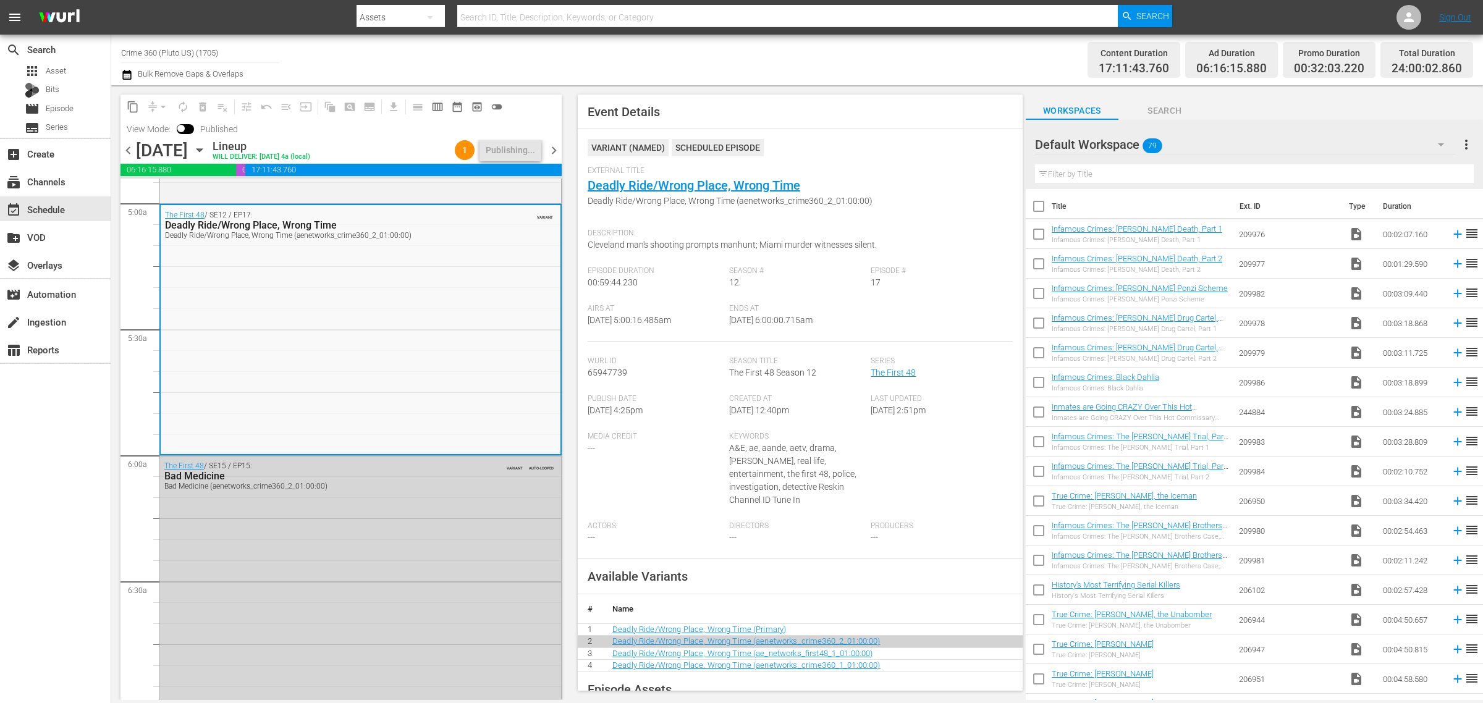
click at [775, 53] on div "Channel Title Crime 360 (Pluto US) (1705) Bulk Remove Gaps & Overlaps" at bounding box center [489, 60] width 737 height 44
click at [752, 49] on div "Channel Title Crime 360 (Pluto US) (1705) Bulk Remove Gaps & Overlaps" at bounding box center [489, 60] width 737 height 44
click at [751, 38] on div "Channel Title Crime 360 (Pluto US) (1705) Bulk Remove Gaps & Overlaps" at bounding box center [489, 60] width 737 height 44
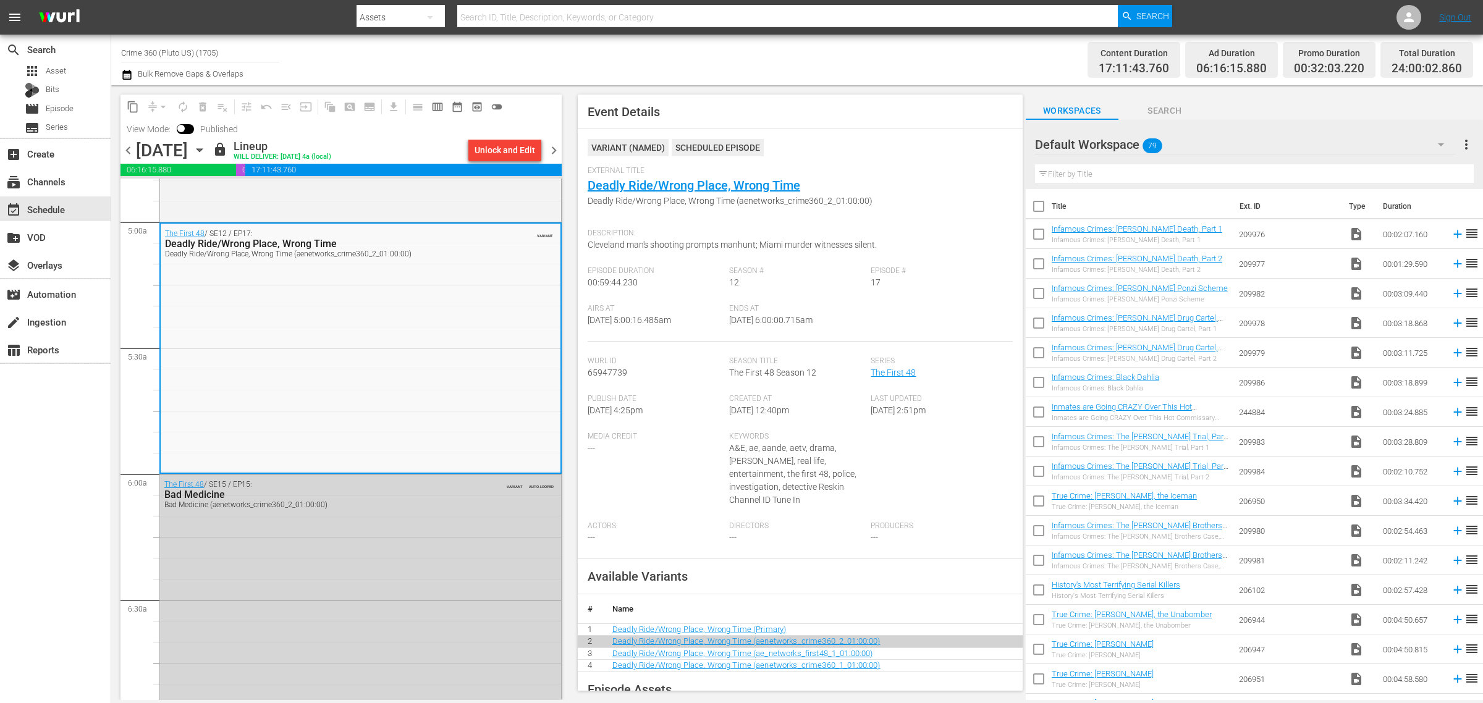
scroll to position [0, 0]
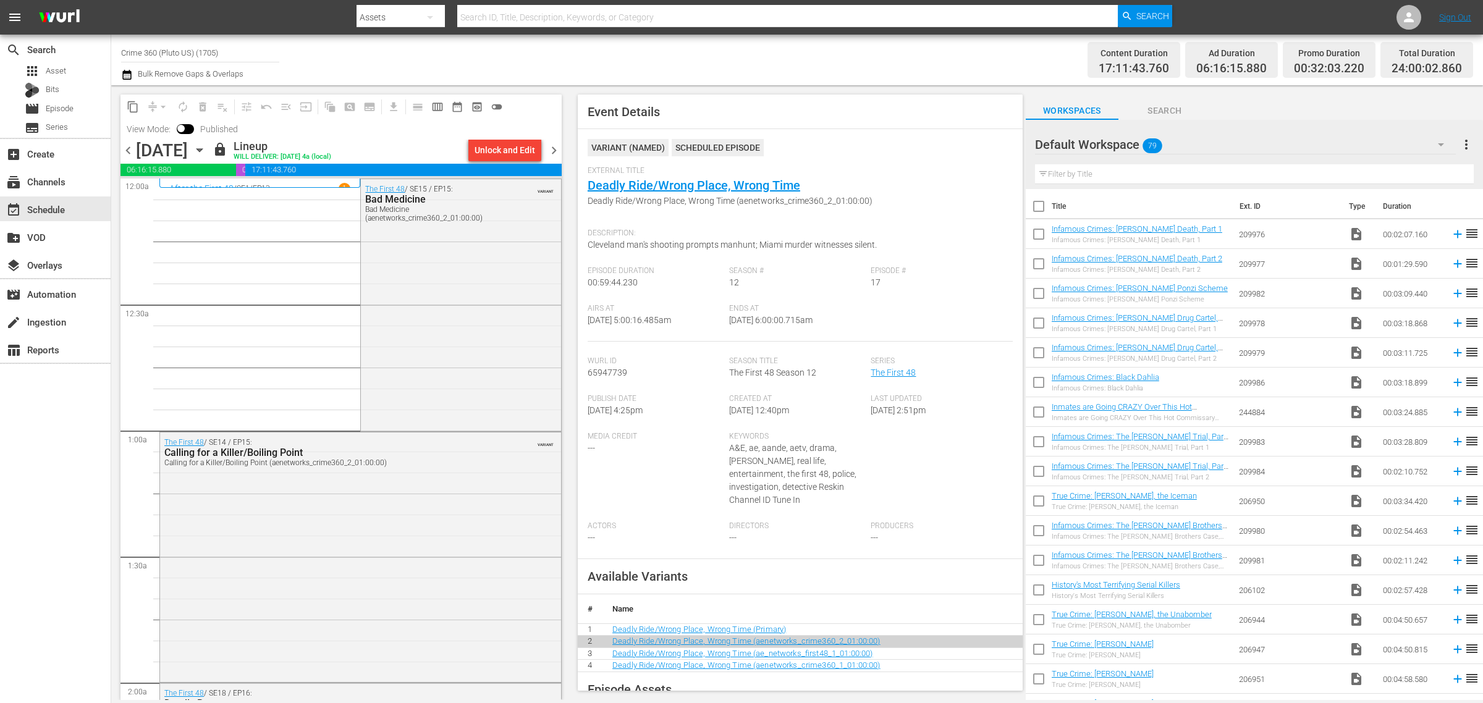
click at [722, 50] on div "Channel Title Crime 360 (Pluto US) (1705) Bulk Remove Gaps & Overlaps" at bounding box center [489, 60] width 737 height 44
click at [856, 53] on div "Channel Title Crime 360 (Pluto US) (1705) Bulk Remove Gaps & Overlaps" at bounding box center [489, 60] width 737 height 44
click at [858, 54] on div "Content Duration 17:11:43.760 Ad Duration 06:16:15.880 Promo Duration 00:32:03.…" at bounding box center [1165, 60] width 615 height 44
click at [824, 53] on div "Channel Title Crime 360 (Pluto US) (1705) Bulk Remove Gaps & Overlaps" at bounding box center [489, 60] width 737 height 44
click at [757, 67] on div "Channel Title Crime 360 (Pluto US) (1705) Bulk Remove Gaps & Overlaps" at bounding box center [489, 60] width 737 height 44
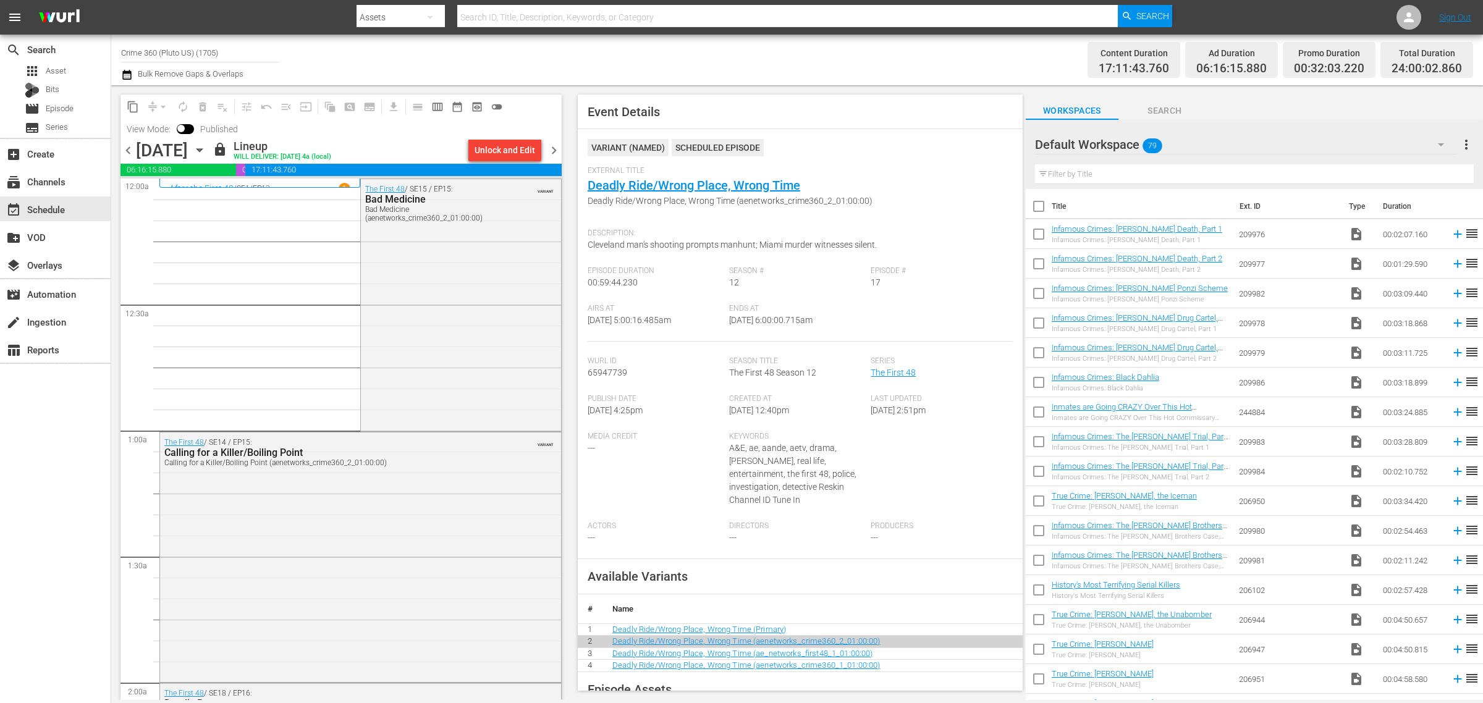
click at [831, 50] on div "Channel Title Crime 360 (Pluto US) (1705) Bulk Remove Gaps & Overlaps" at bounding box center [489, 60] width 737 height 44
click at [879, 65] on div "Content Duration 17:11:43.760 Ad Duration 06:16:15.880 Promo Duration 00:32:03.…" at bounding box center [1165, 60] width 615 height 44
click at [206, 150] on icon "button" at bounding box center [200, 150] width 14 height 14
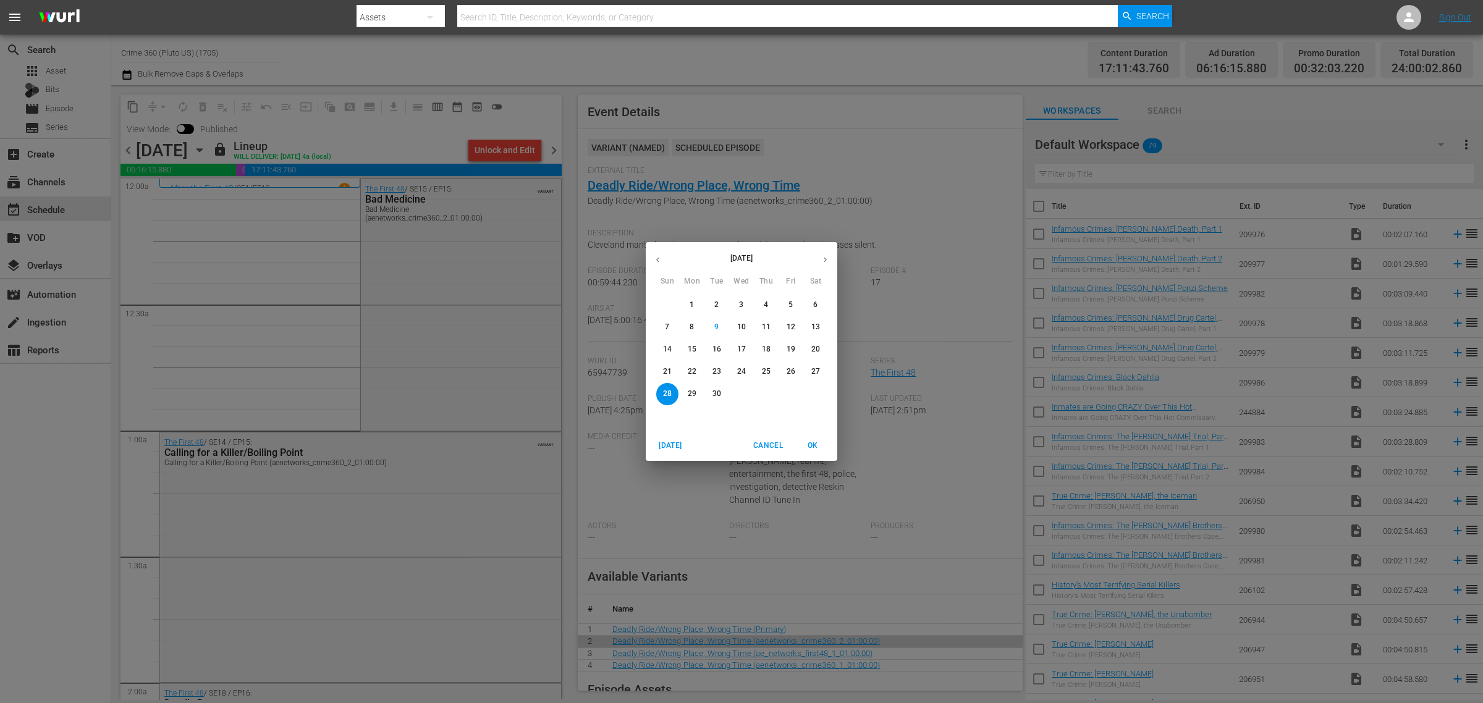
click at [764, 324] on p "11" at bounding box center [766, 327] width 9 height 11
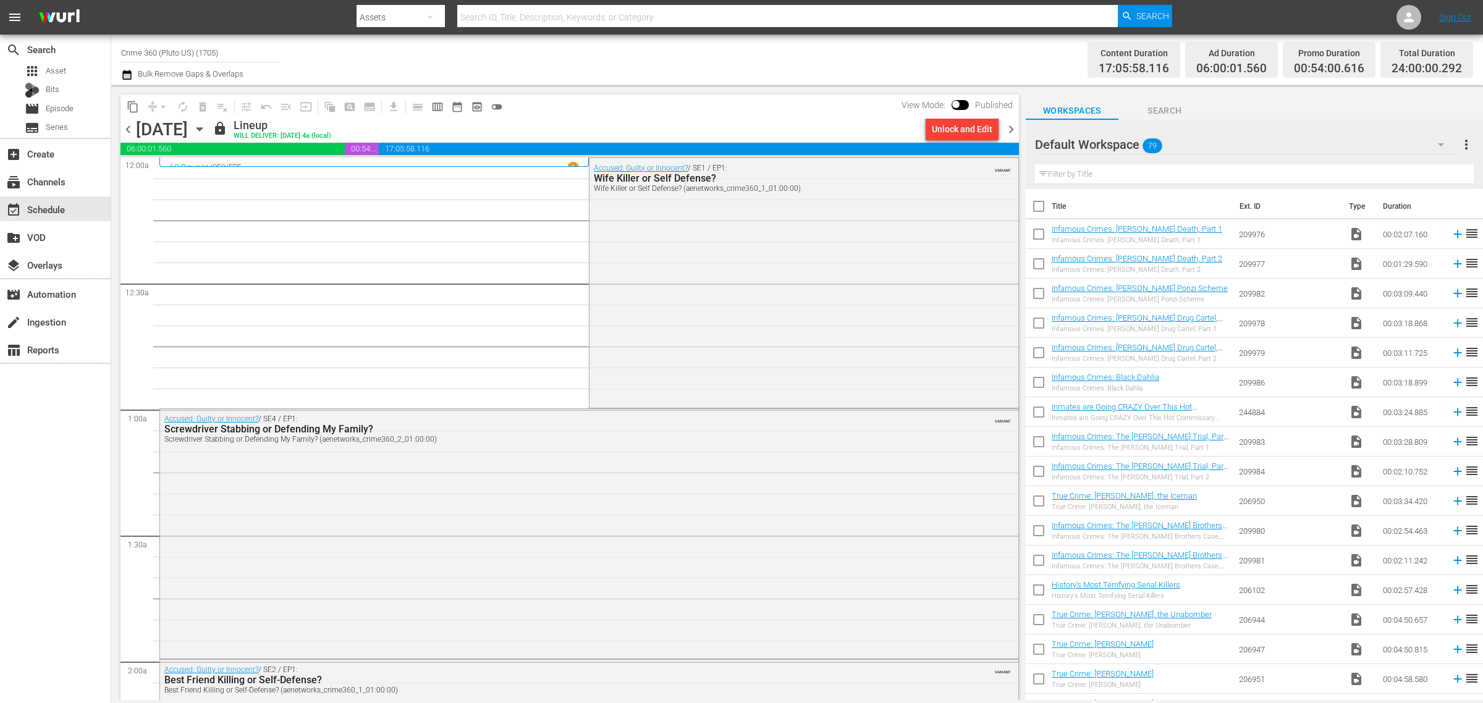
drag, startPoint x: 683, startPoint y: 300, endPoint x: 715, endPoint y: 282, distance: 35.9
click at [683, 300] on div "Accused: Guilty or Innocent? / SE1 / EP1: Wife Killer or Self Defense? Wife Kil…" at bounding box center [803, 282] width 428 height 248
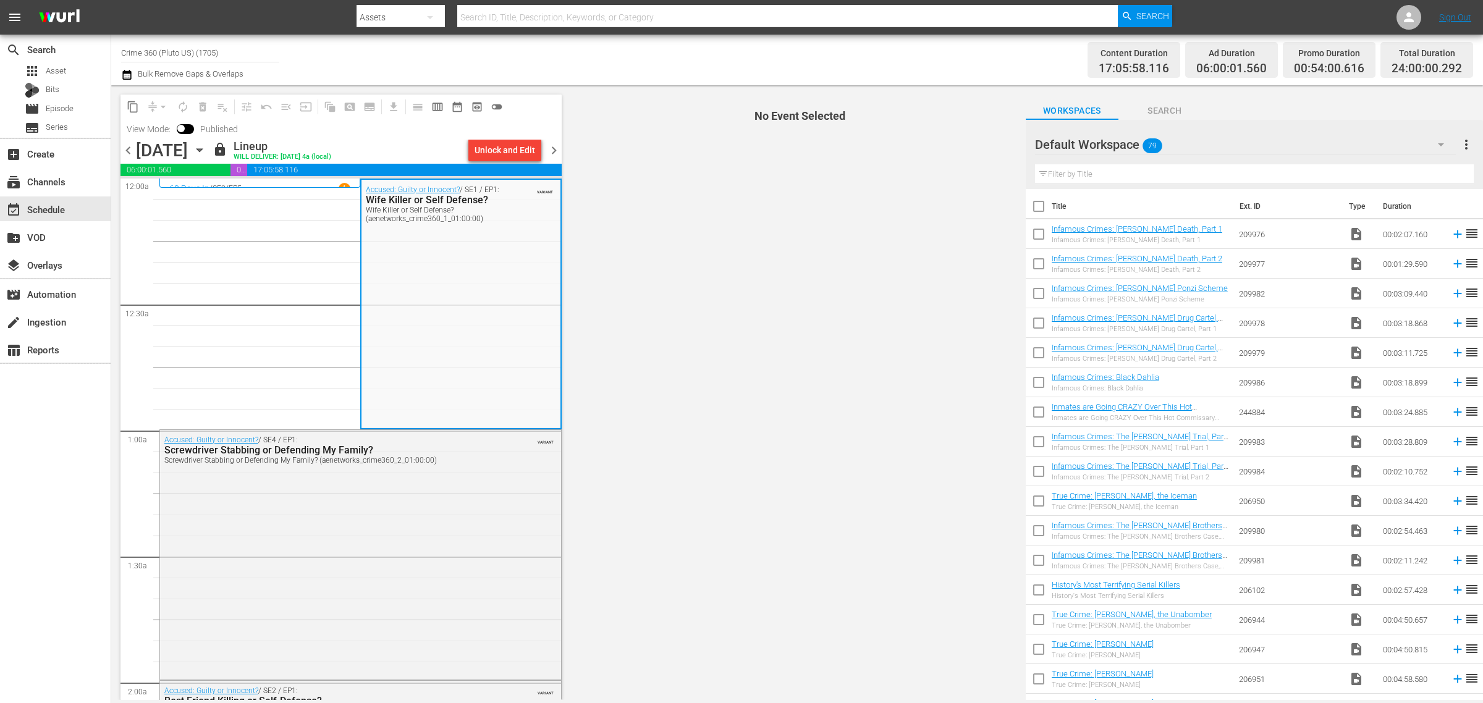
click at [943, 49] on div "Content Duration 17:05:58.116 Ad Duration 06:00:01.560 Promo Duration 00:54:00.…" at bounding box center [1165, 60] width 615 height 44
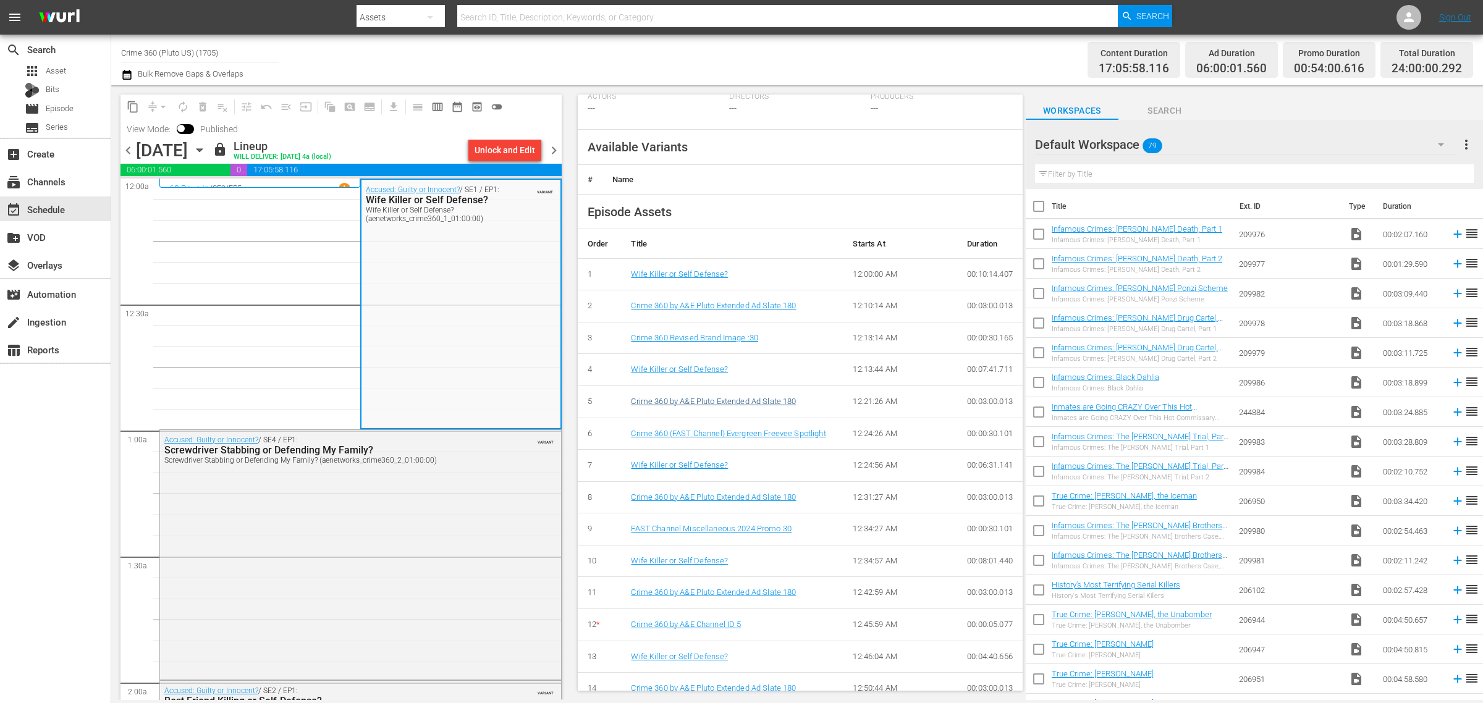
scroll to position [463, 0]
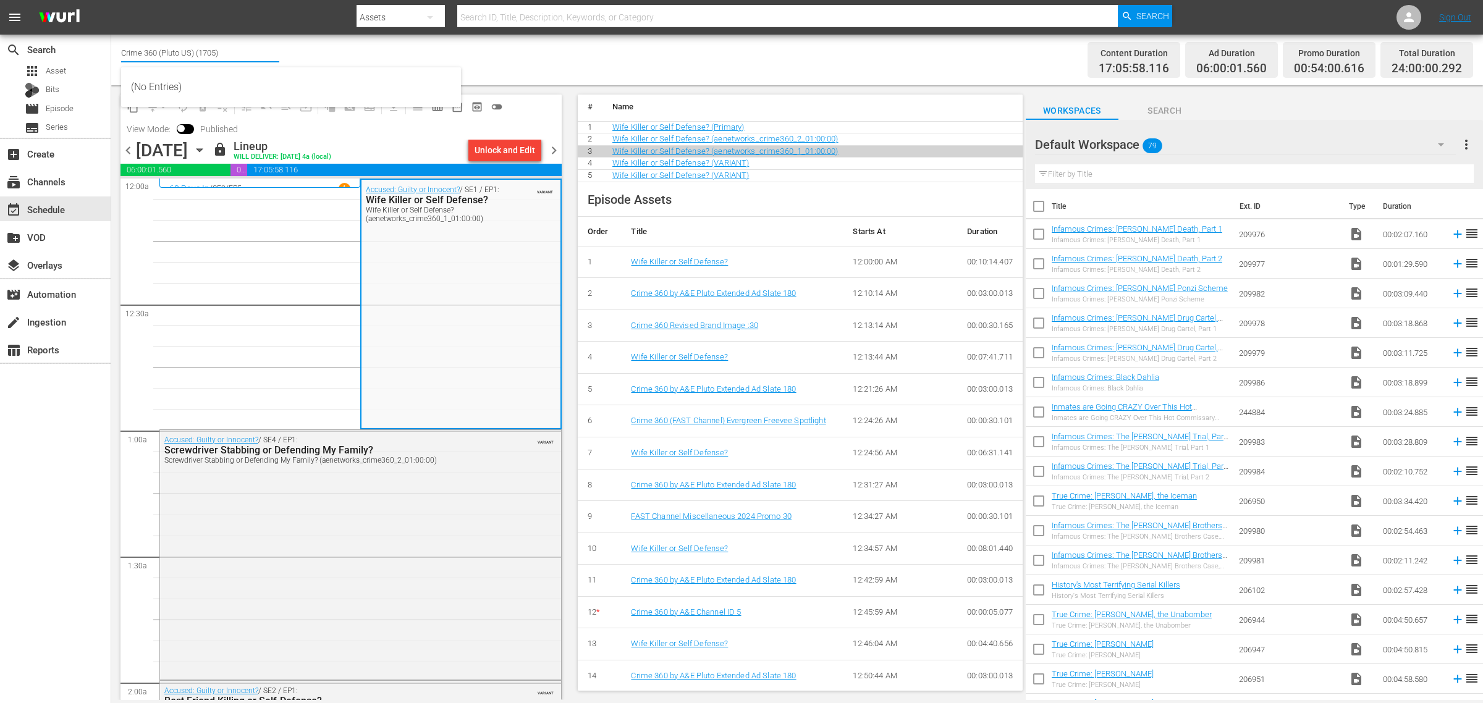
drag, startPoint x: 247, startPoint y: 47, endPoint x: -129, endPoint y: -30, distance: 383.4
click at [0, 0] on html "menu Search By Assets Search ID, Title, Description, Keywords, or Category Sear…" at bounding box center [741, 351] width 1483 height 703
click at [167, 114] on div "Best of Pawn Stars by History (2039 - ae_networks_bestofpawnstarsbyhistory_1)" at bounding box center [291, 117] width 320 height 30
type input "Best of Pawn Stars by History (2039 - ae_networks_bestofpawnstarsbyhistory_1)"
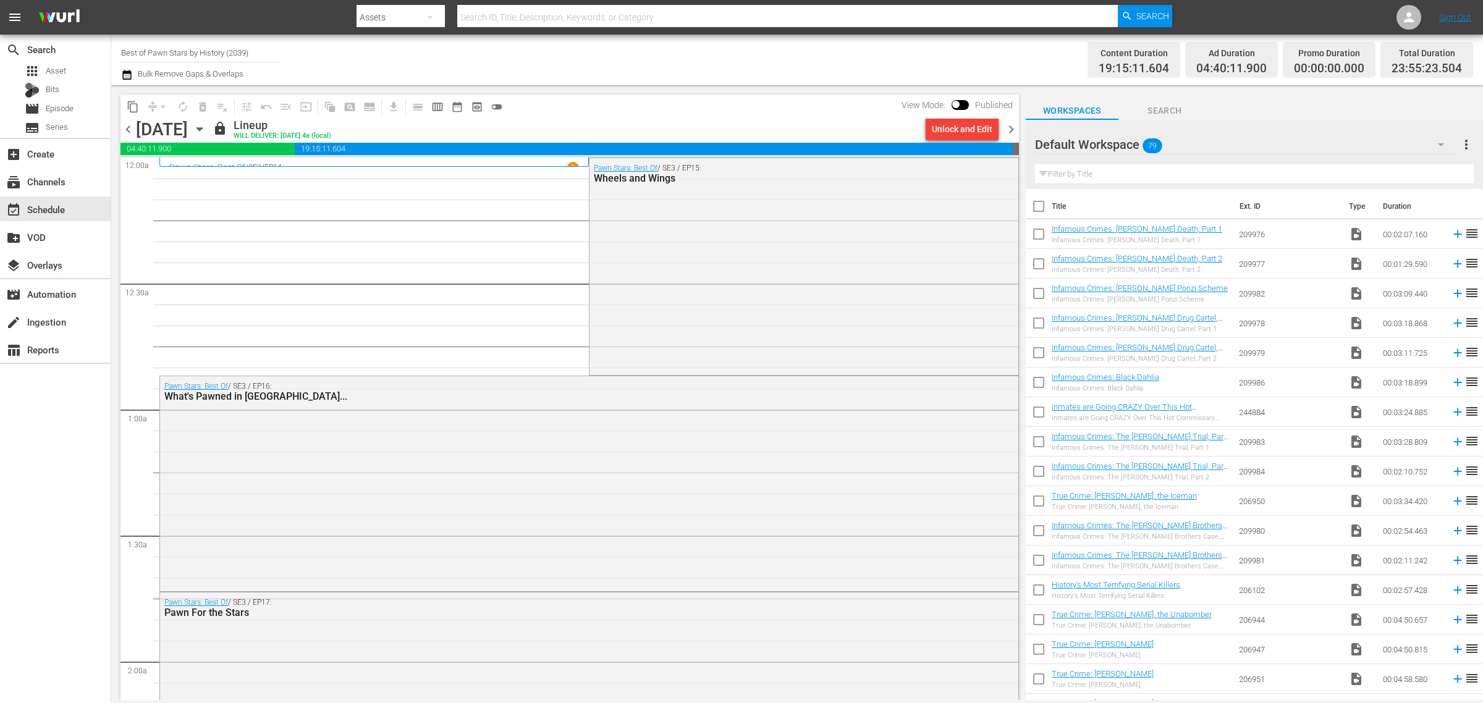
click at [746, 57] on div "Channel Title Best of Pawn Stars by History (2039) Bulk Remove Gaps & Overlaps" at bounding box center [489, 60] width 737 height 44
click at [1013, 125] on span "chevron_right" at bounding box center [1010, 129] width 15 height 15
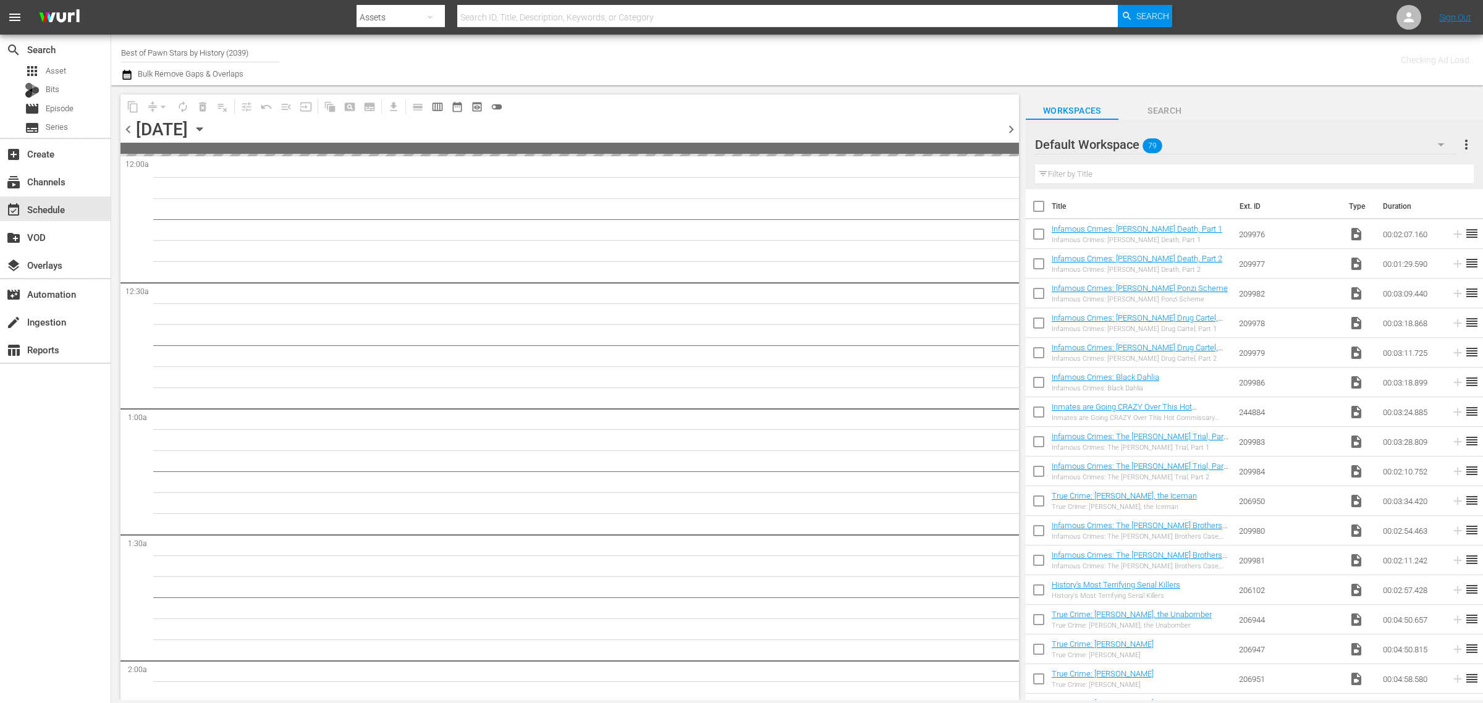
click at [687, 54] on div "Channel Title Best of Pawn Stars by History (2039) Bulk Remove Gaps & Overlaps" at bounding box center [489, 60] width 737 height 44
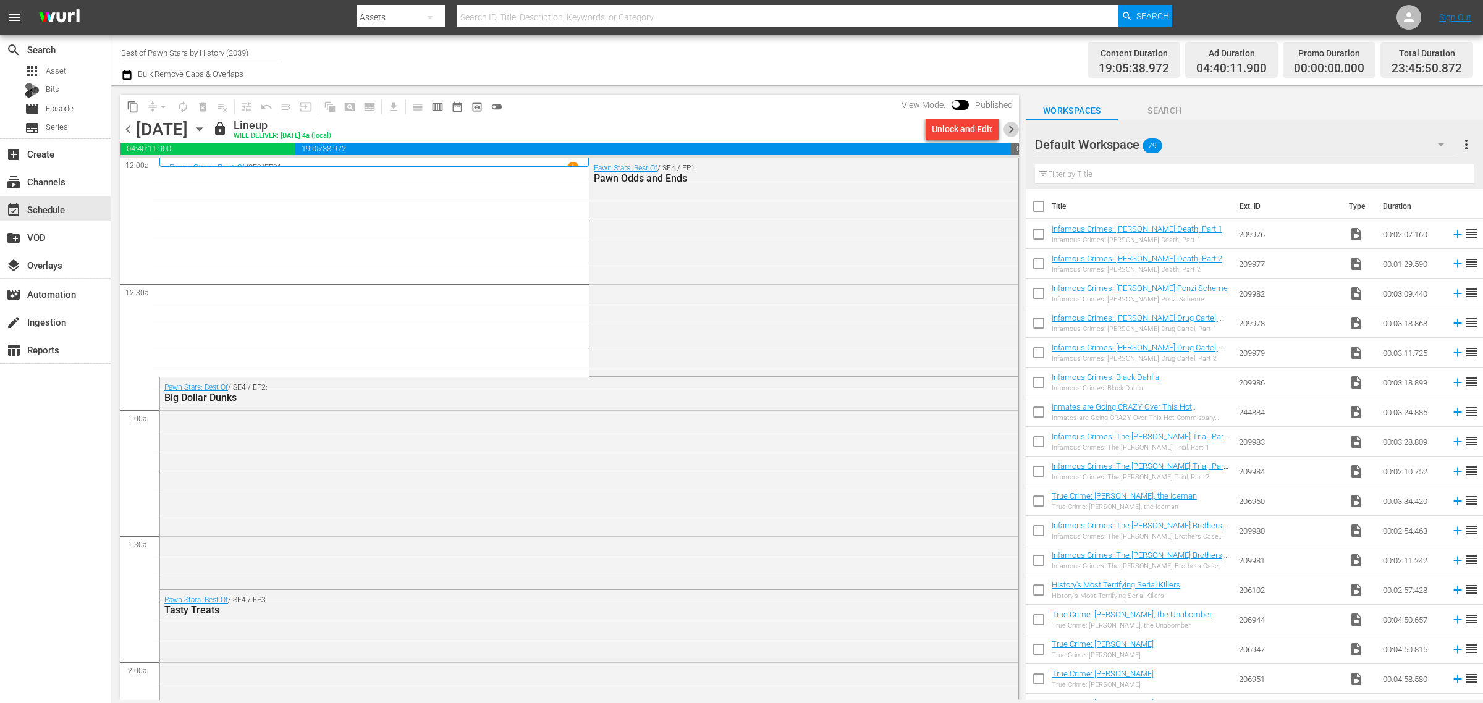
click at [1012, 124] on span "chevron_right" at bounding box center [1010, 129] width 15 height 15
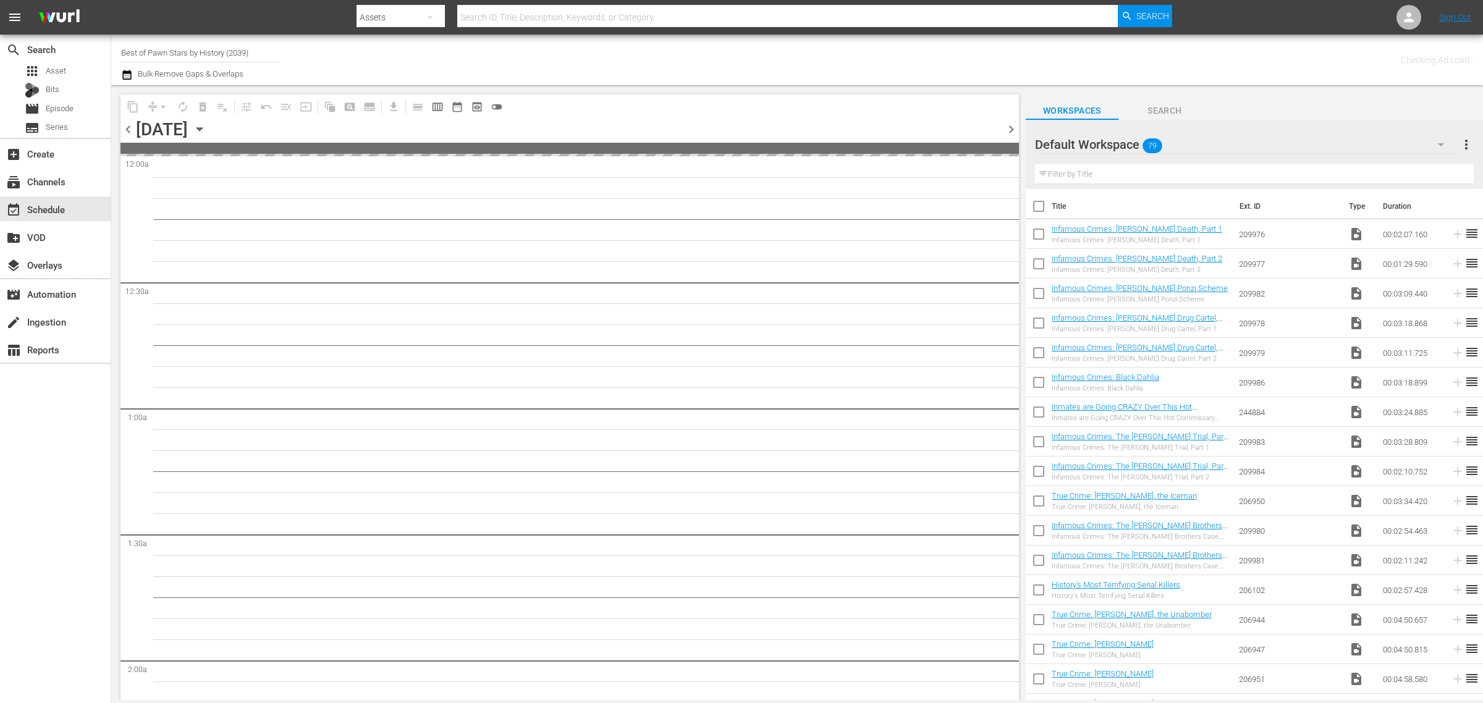
click at [693, 48] on div "Channel Title Best of Pawn Stars by History (2039) Bulk Remove Gaps & Overlaps" at bounding box center [489, 60] width 737 height 44
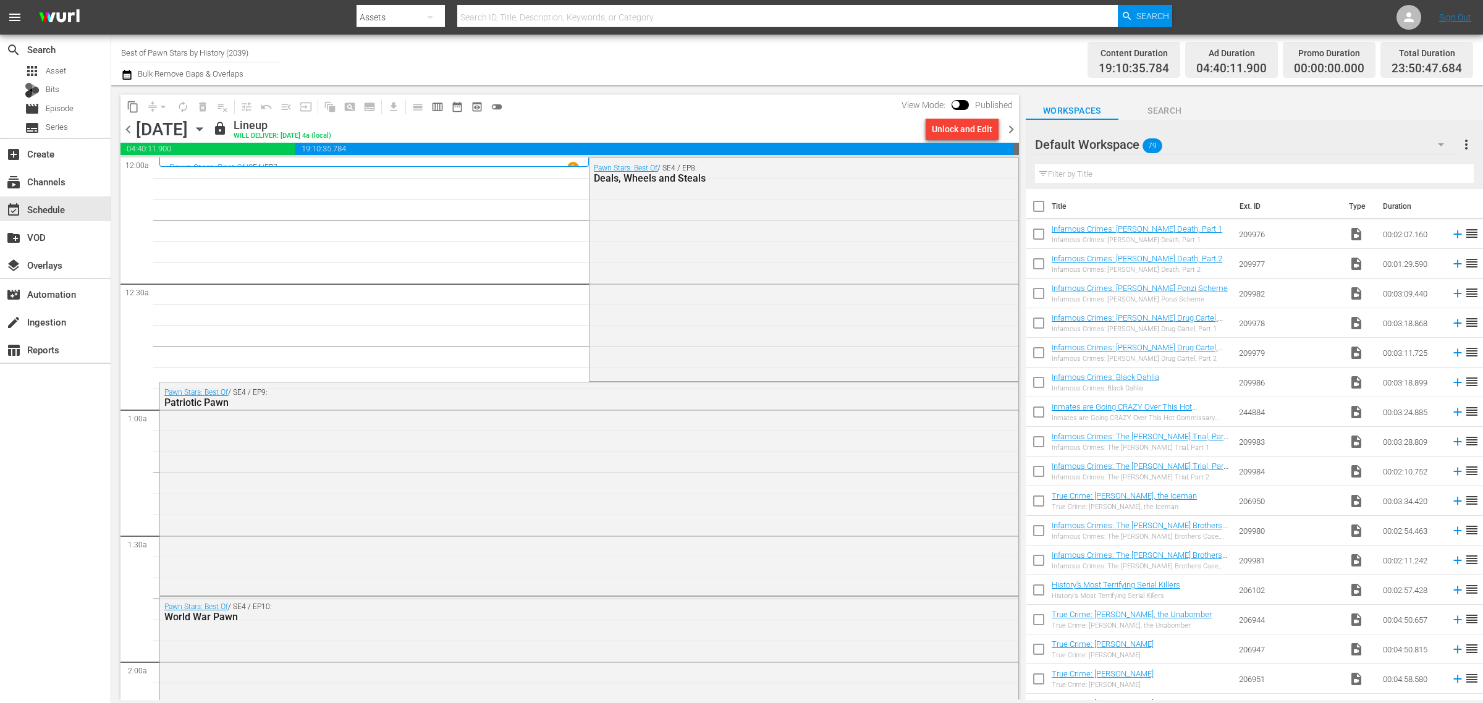
click at [1008, 129] on span "chevron_right" at bounding box center [1010, 129] width 15 height 15
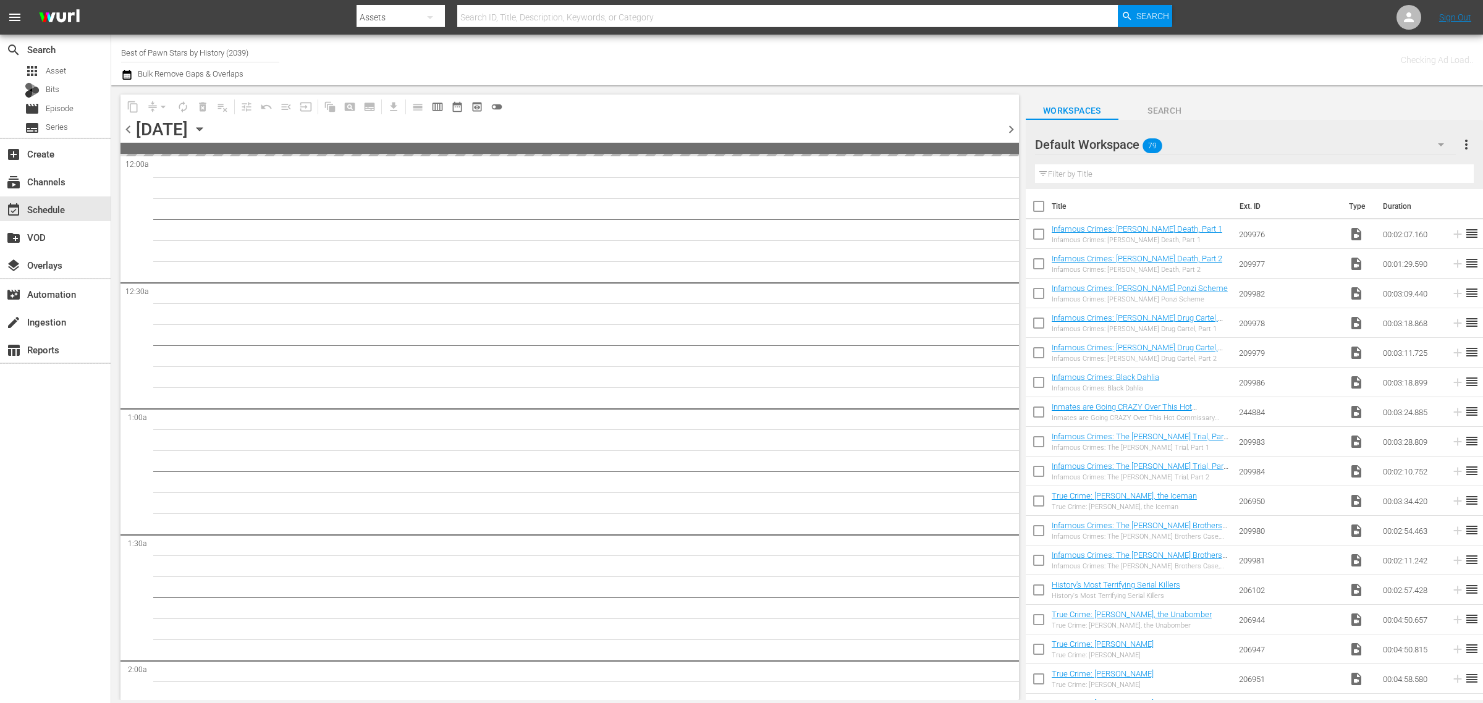
click at [764, 54] on div "Channel Title Best of Pawn Stars by History (2039) Bulk Remove Gaps & Overlaps" at bounding box center [489, 60] width 737 height 44
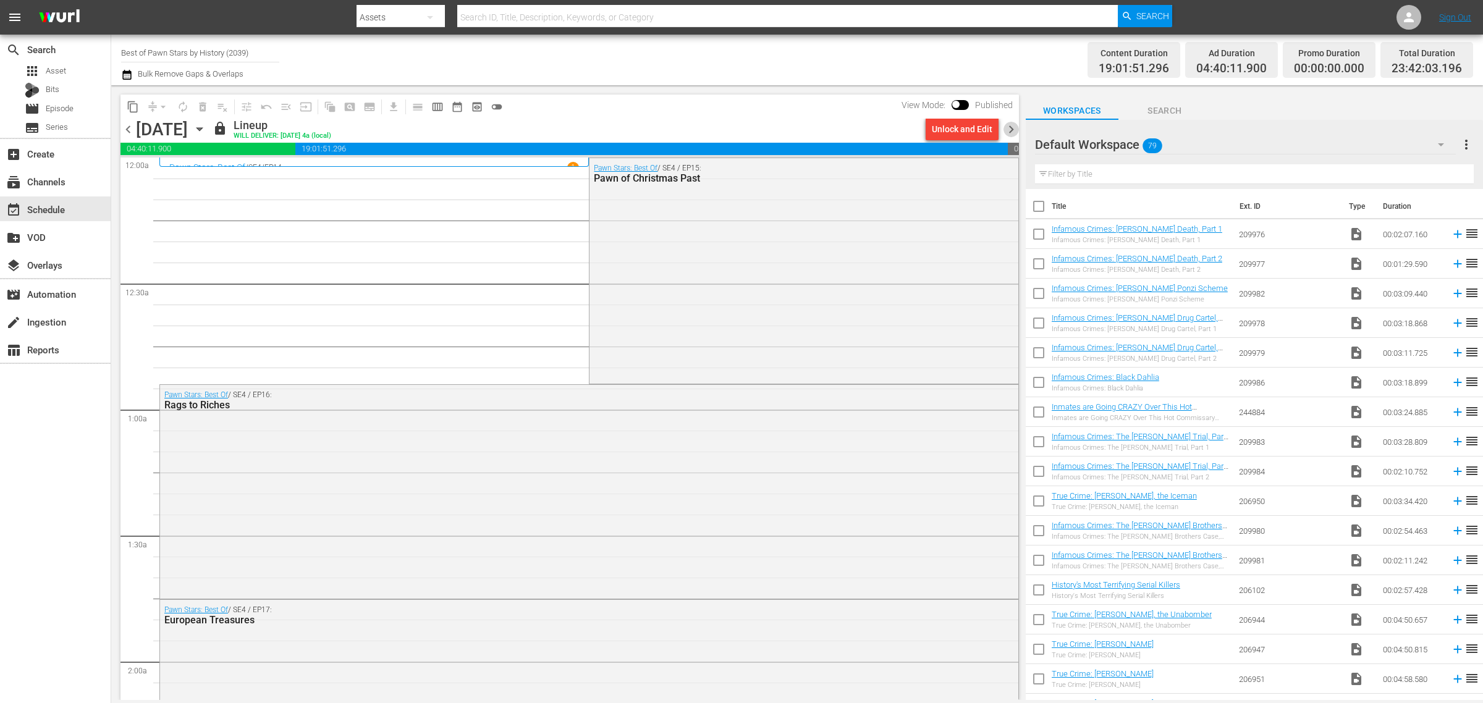
click at [1009, 129] on span "chevron_right" at bounding box center [1010, 129] width 15 height 15
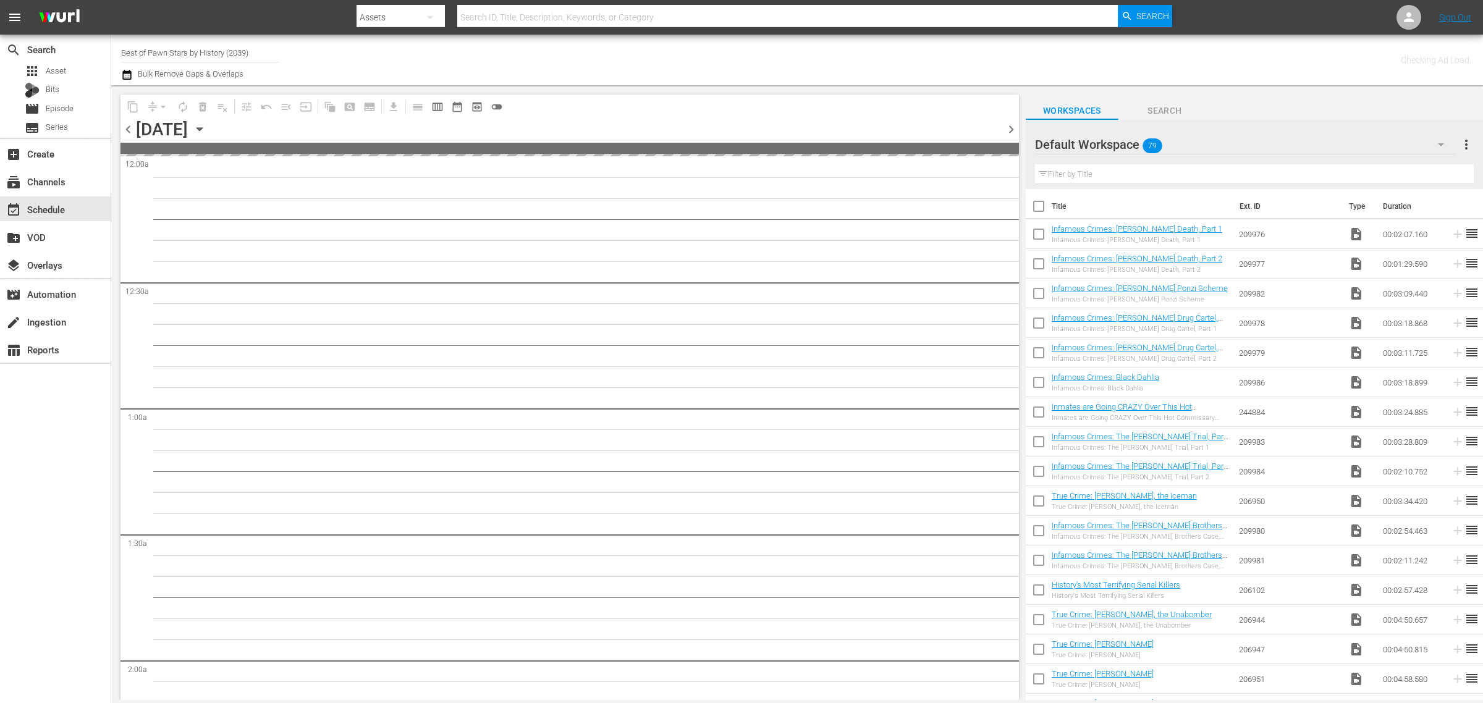
click at [771, 54] on div "Channel Title Best of Pawn Stars by History (2039) Bulk Remove Gaps & Overlaps" at bounding box center [489, 60] width 737 height 44
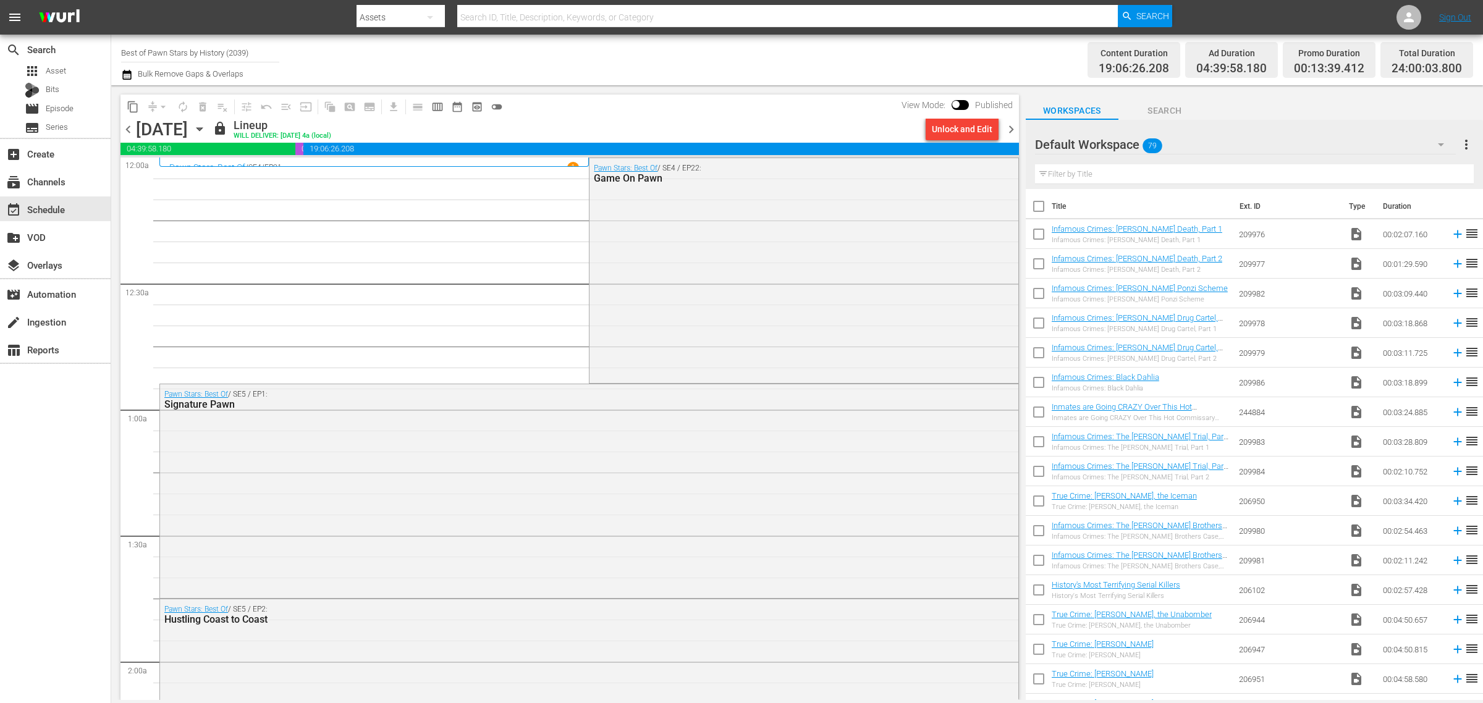
click at [206, 125] on icon "button" at bounding box center [200, 129] width 14 height 14
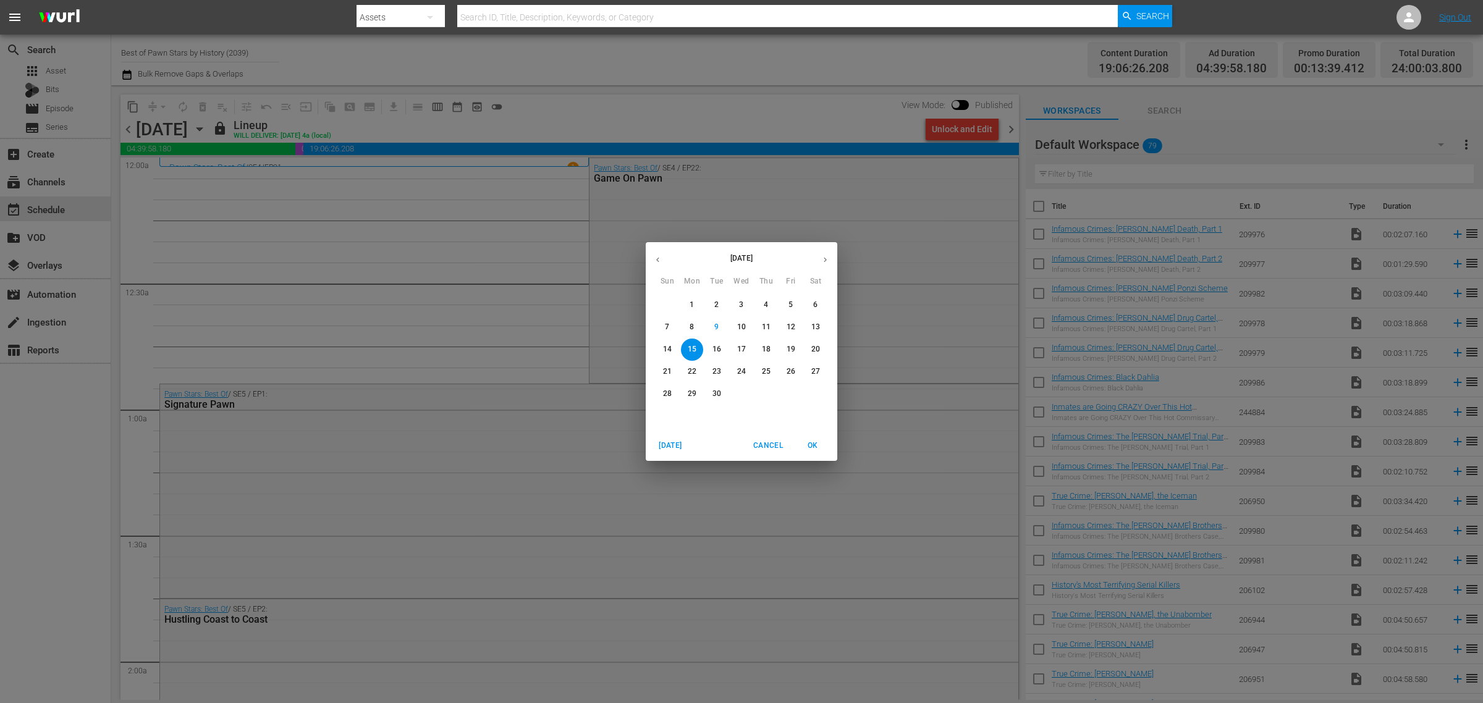
click at [717, 373] on p "23" at bounding box center [716, 371] width 9 height 11
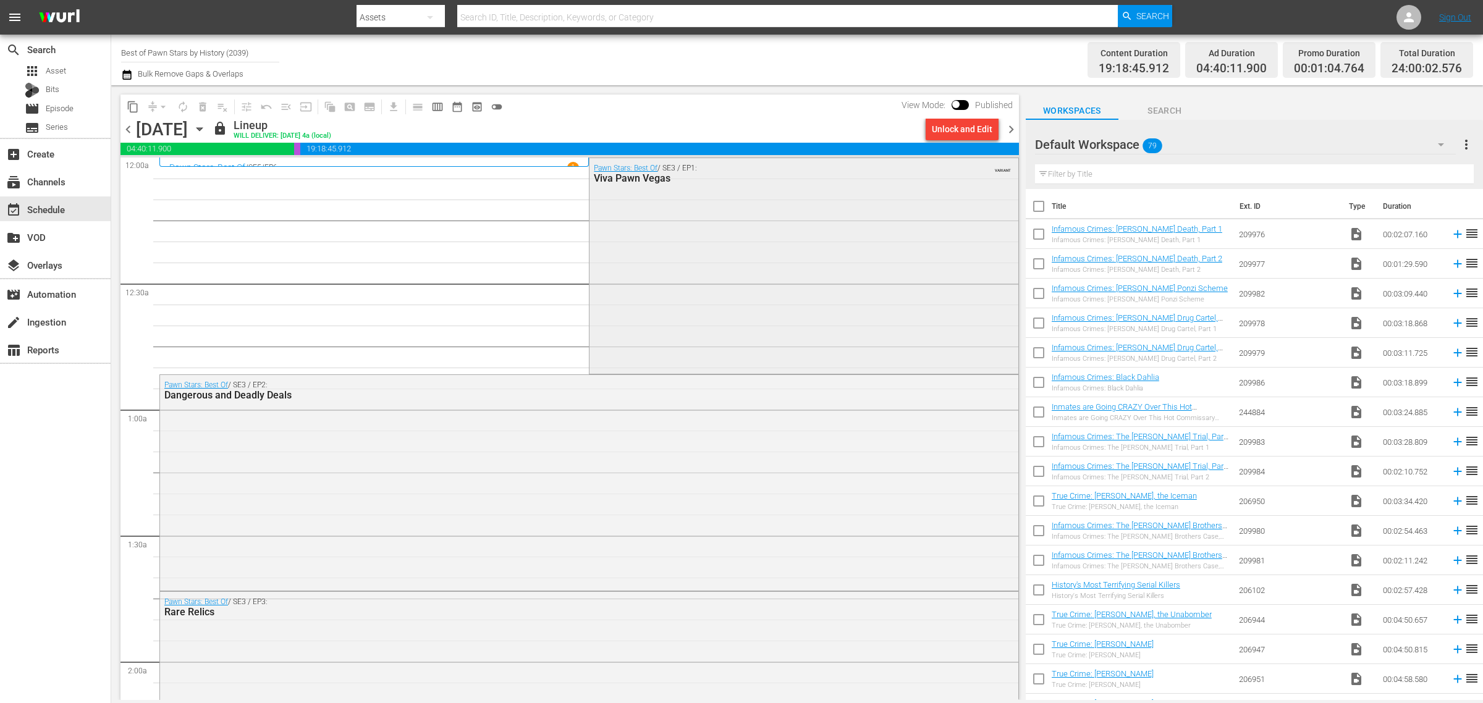
click at [729, 251] on div "Pawn Stars: Best Of / SE3 / EP1: Viva Pawn Vegas VARIANT" at bounding box center [803, 265] width 428 height 214
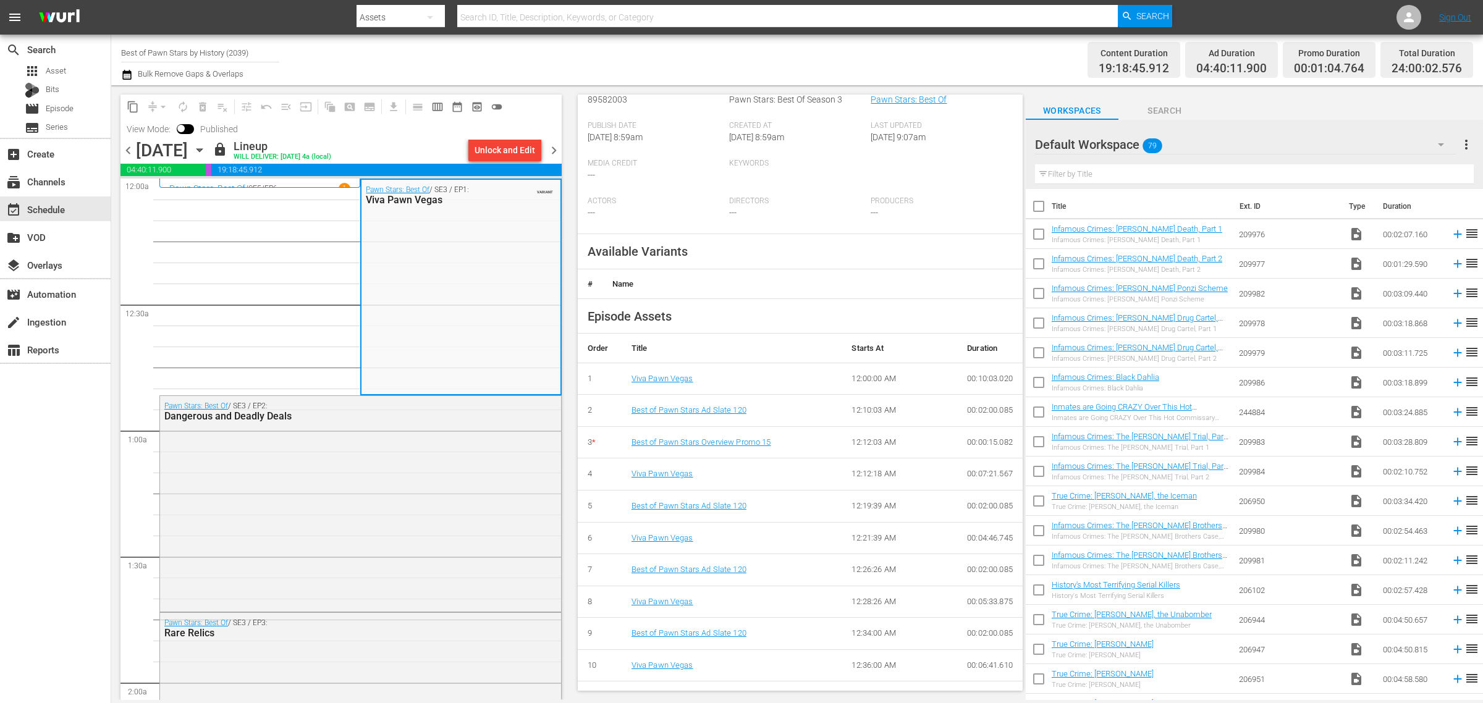
scroll to position [309, 0]
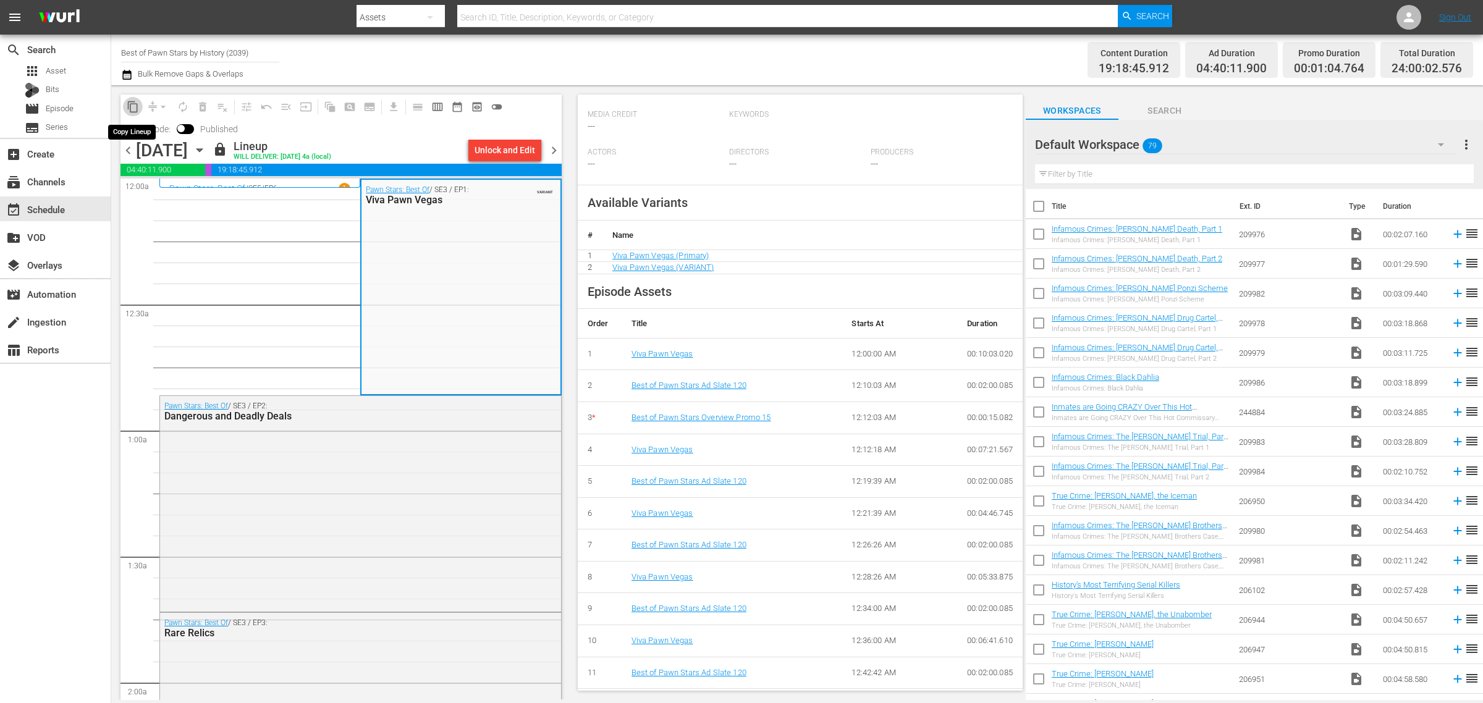
click at [133, 106] on span "content_copy" at bounding box center [133, 107] width 12 height 12
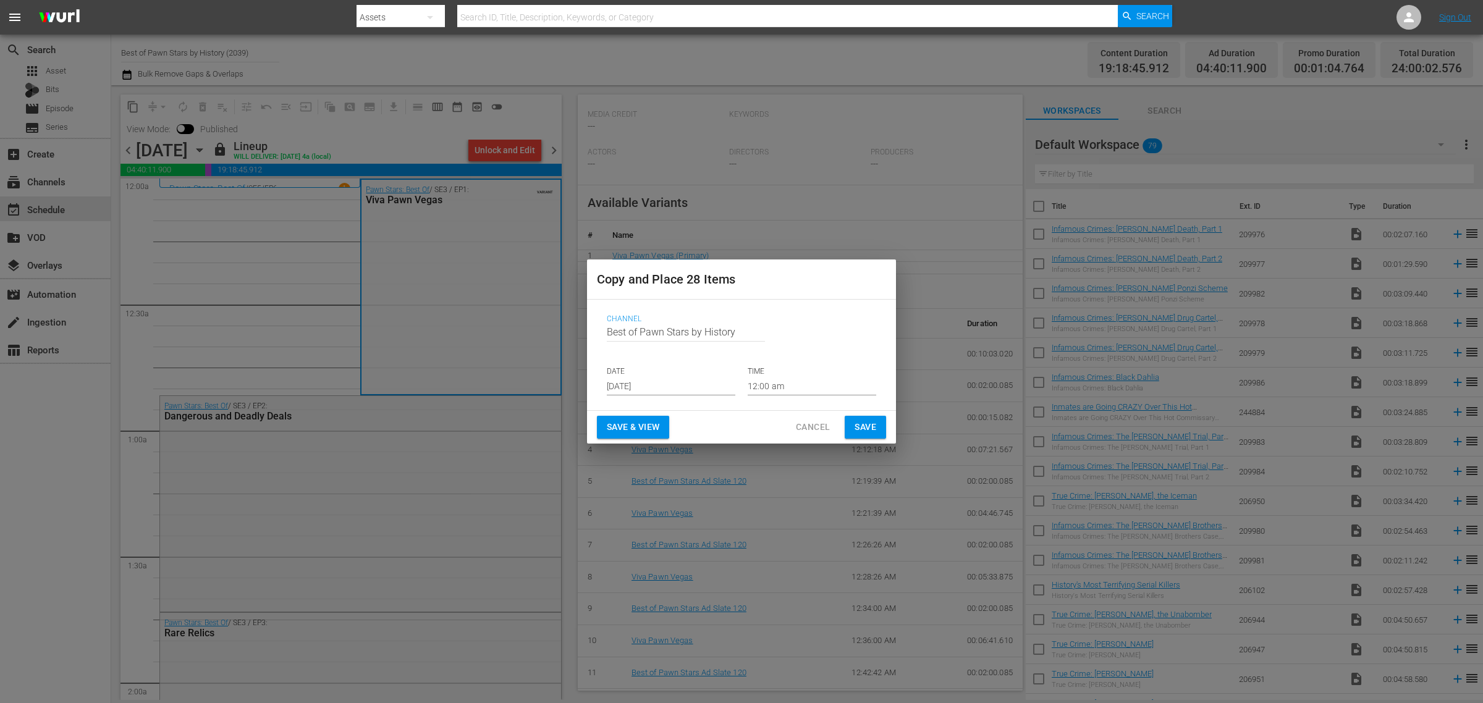
click at [662, 381] on input "Sep 11th 2025" at bounding box center [671, 386] width 129 height 19
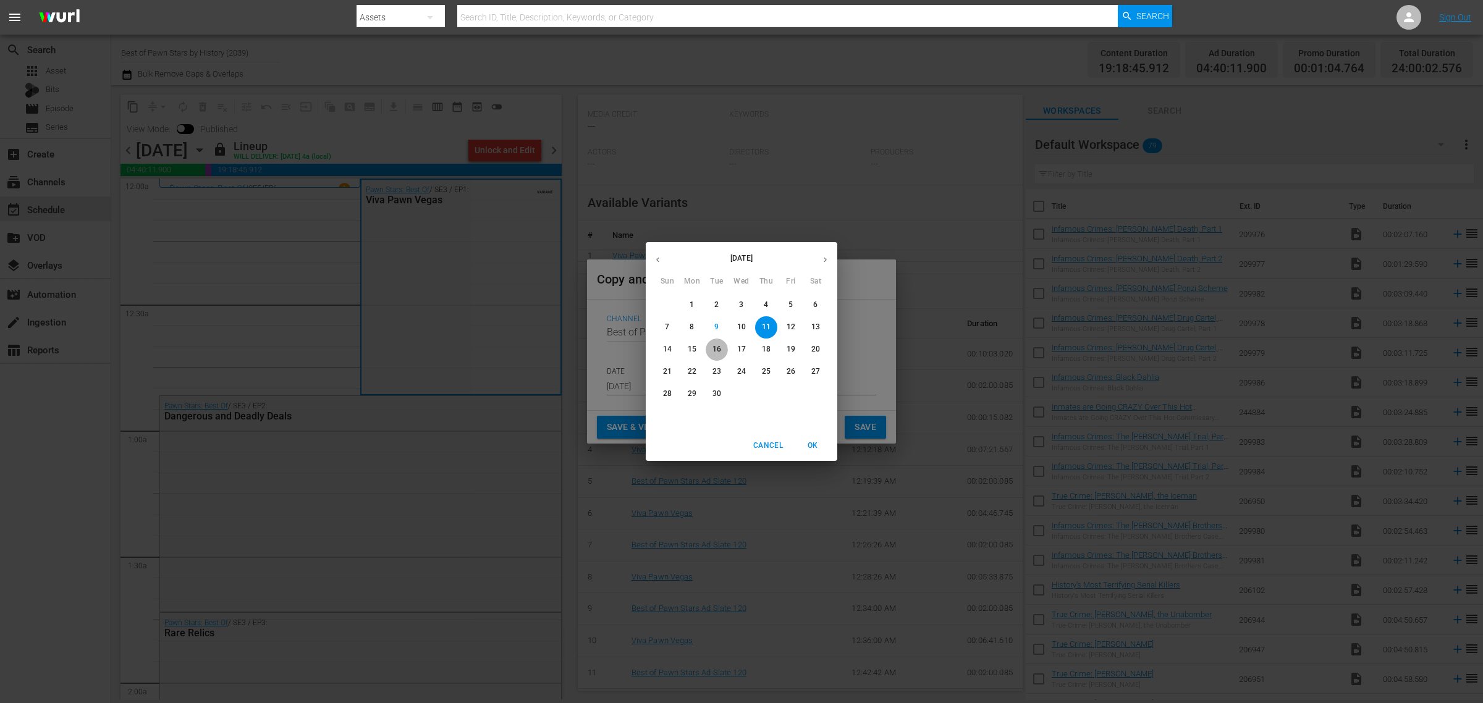
click at [717, 350] on p "16" at bounding box center [716, 349] width 9 height 11
type input "Sep 16th 2025"
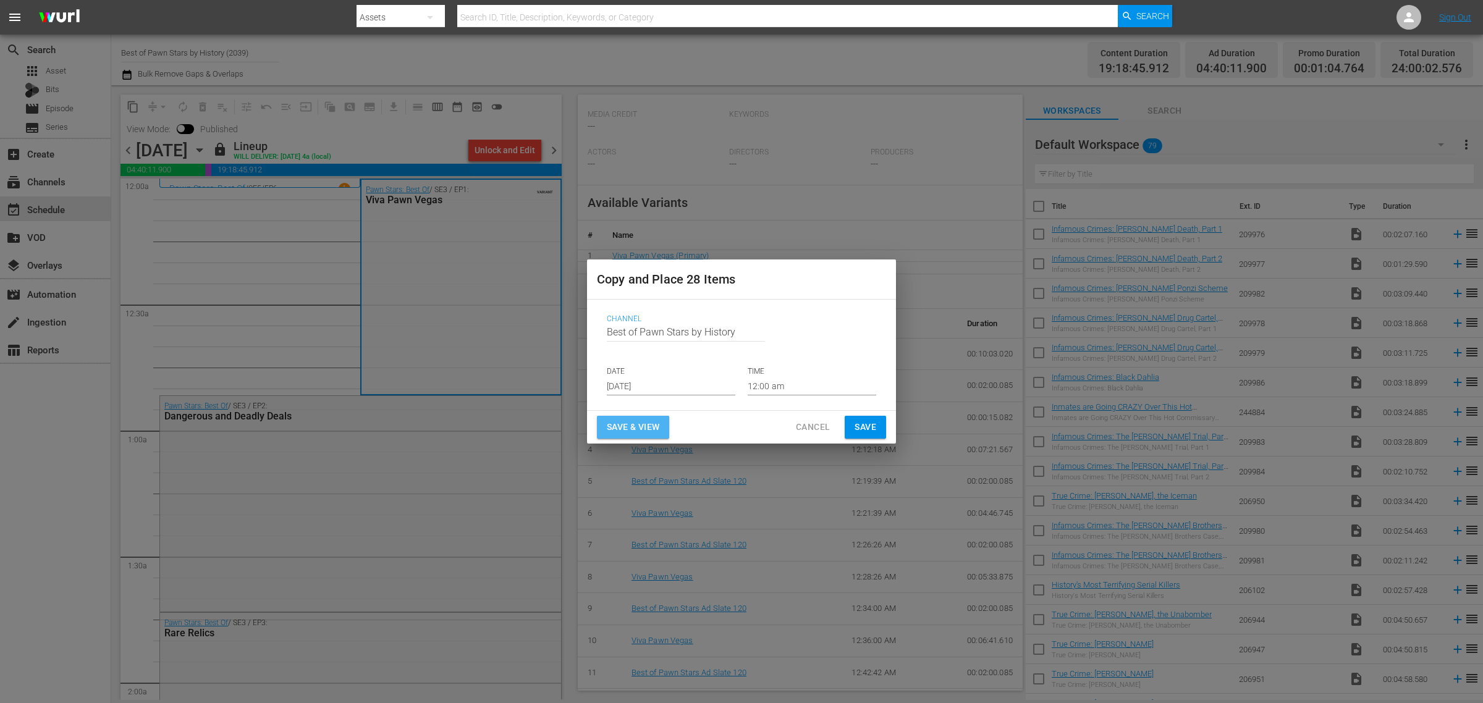
click at [637, 427] on span "Save & View" at bounding box center [633, 427] width 53 height 15
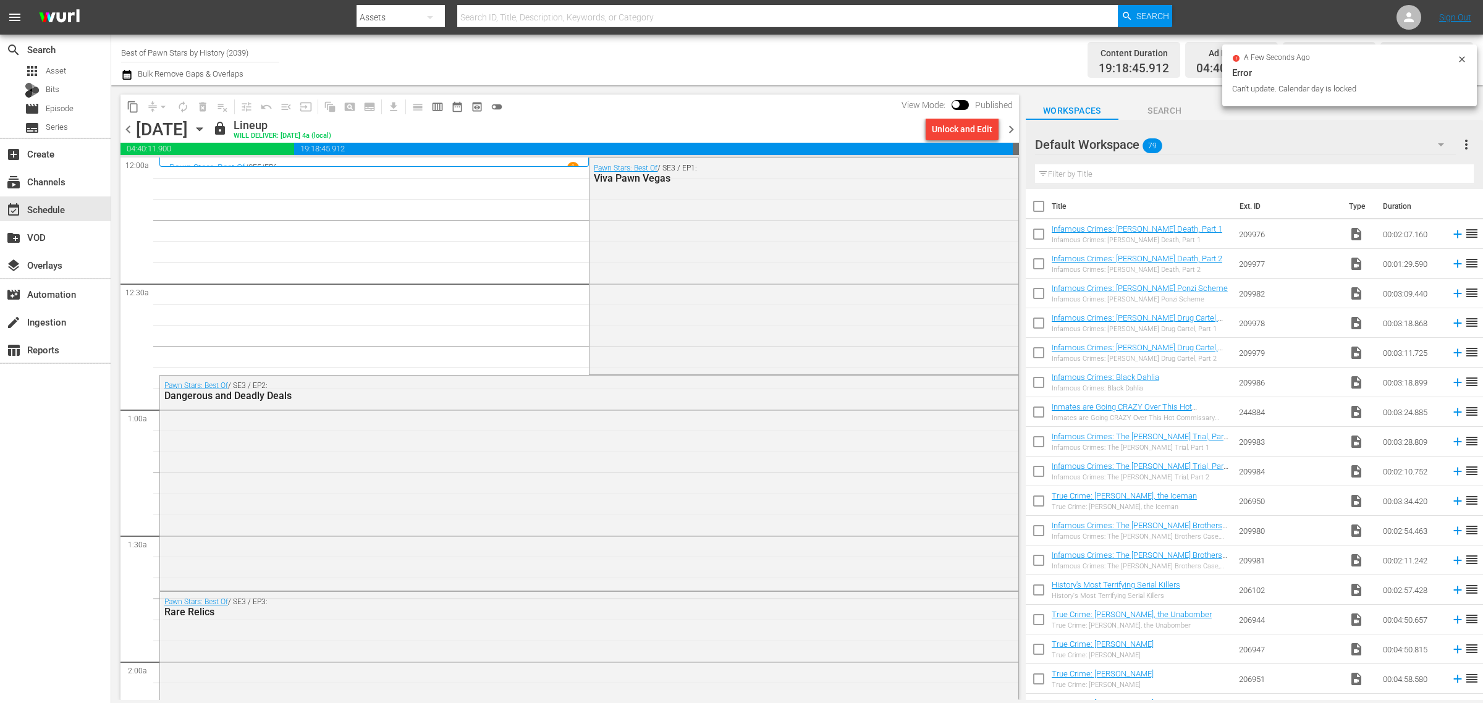
click at [1459, 57] on icon at bounding box center [1462, 59] width 10 height 10
click at [644, 59] on div "Channel Title Best of Pawn Stars by History (2039) Bulk Remove Gaps & Overlaps" at bounding box center [489, 60] width 737 height 44
click at [206, 130] on icon "button" at bounding box center [200, 129] width 14 height 14
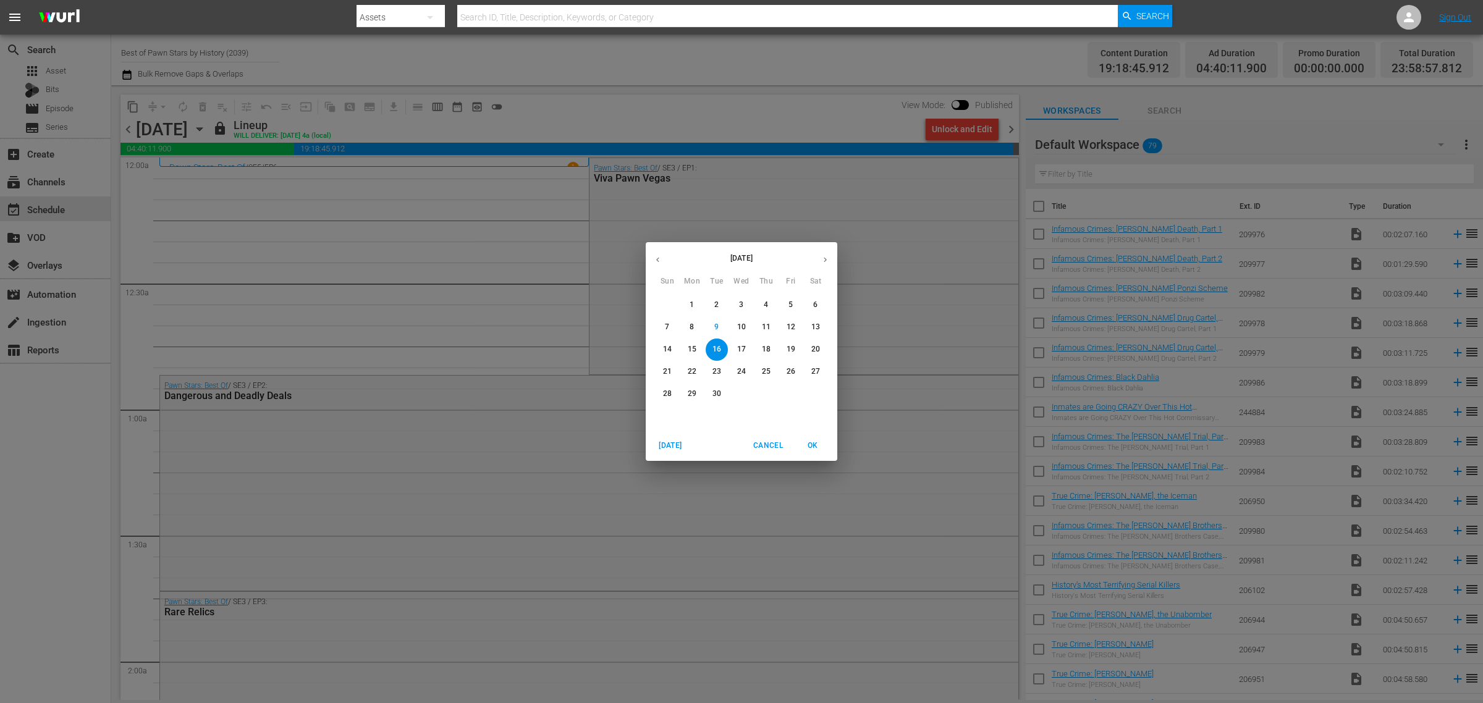
click at [763, 325] on p "11" at bounding box center [766, 327] width 9 height 11
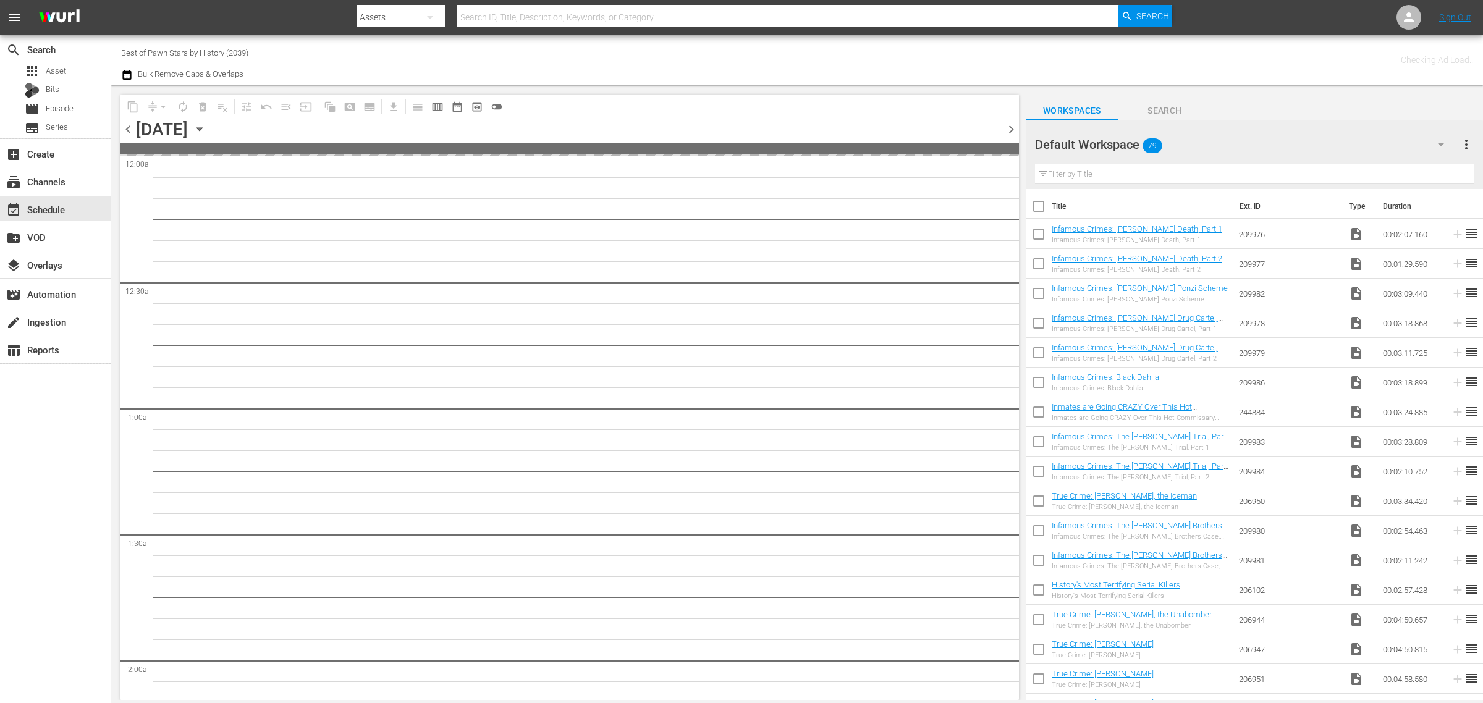
click at [776, 68] on div "Channel Title Best of Pawn Stars by History (2039) Bulk Remove Gaps & Overlaps" at bounding box center [489, 60] width 737 height 44
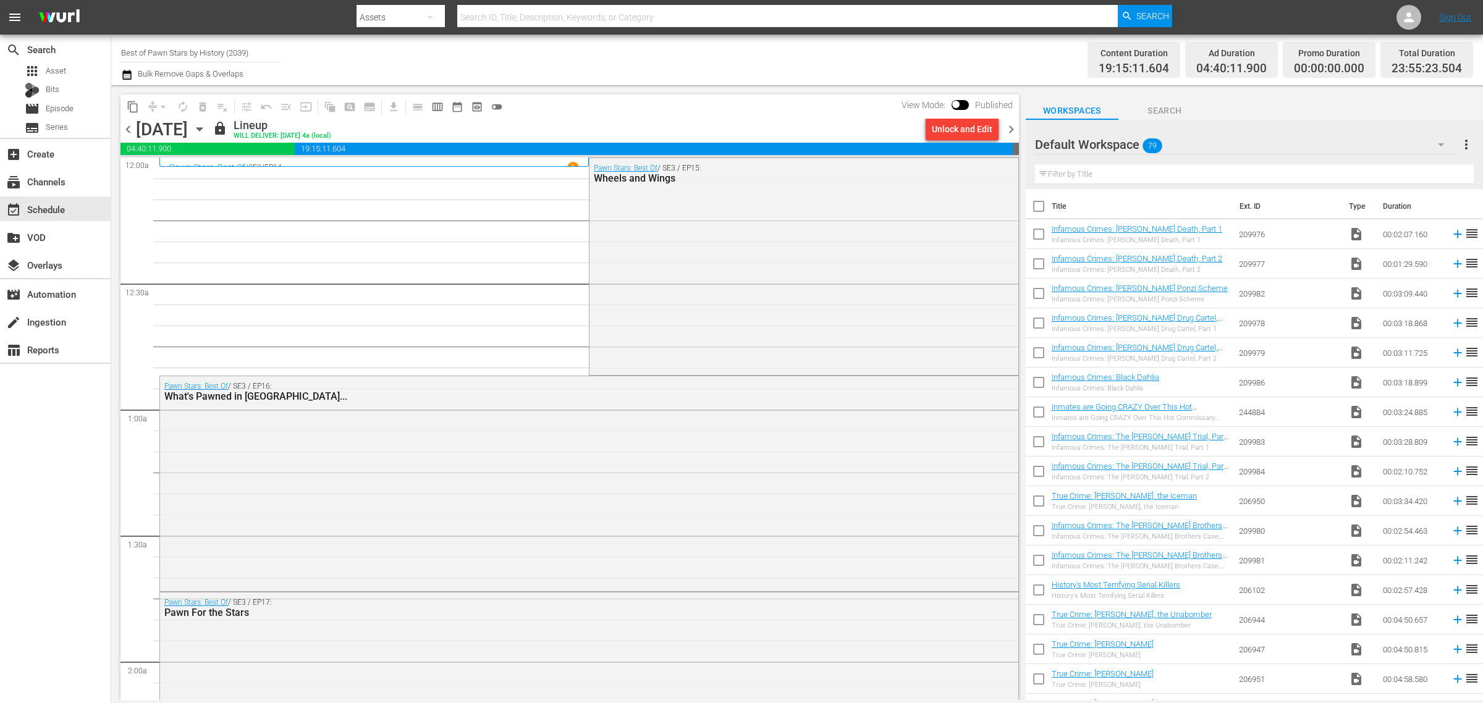
click at [768, 59] on div "Channel Title Best of Pawn Stars by History (2039) Bulk Remove Gaps & Overlaps" at bounding box center [489, 60] width 737 height 44
click at [760, 56] on div "Channel Title Best of Pawn Stars by History (2039) Bulk Remove Gaps & Overlaps" at bounding box center [489, 60] width 737 height 44
click at [956, 122] on div "Unlock and Edit" at bounding box center [962, 129] width 61 height 22
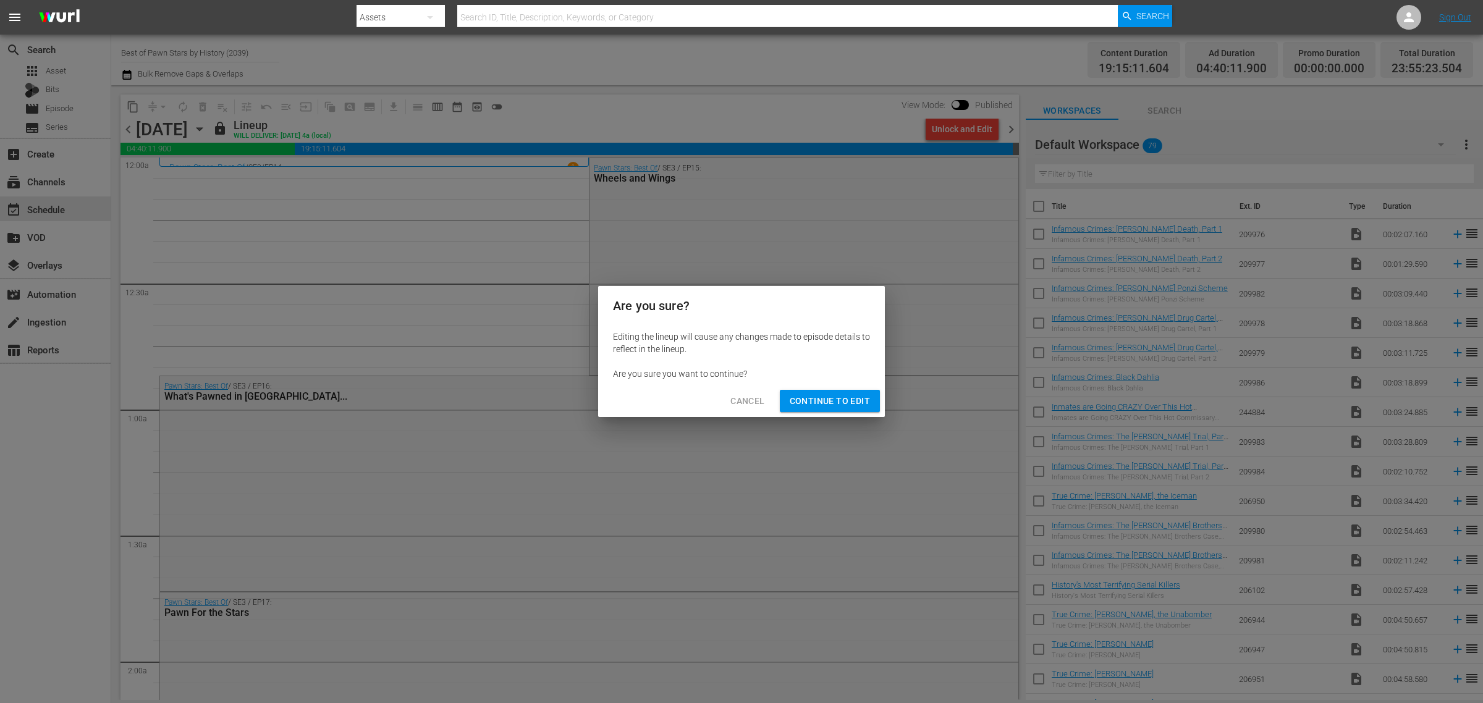
click at [831, 408] on span "Continue to Edit" at bounding box center [830, 401] width 80 height 15
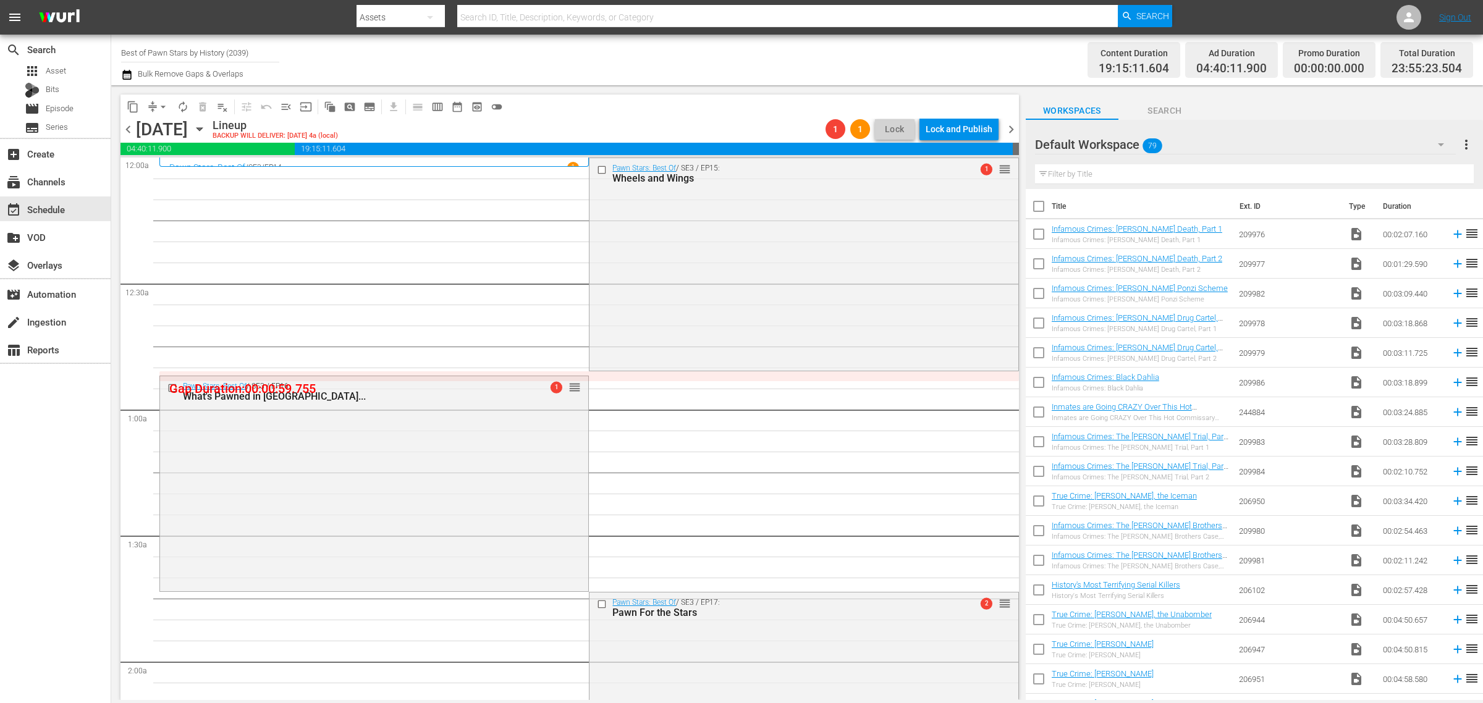
click at [202, 129] on icon "button" at bounding box center [199, 129] width 6 height 3
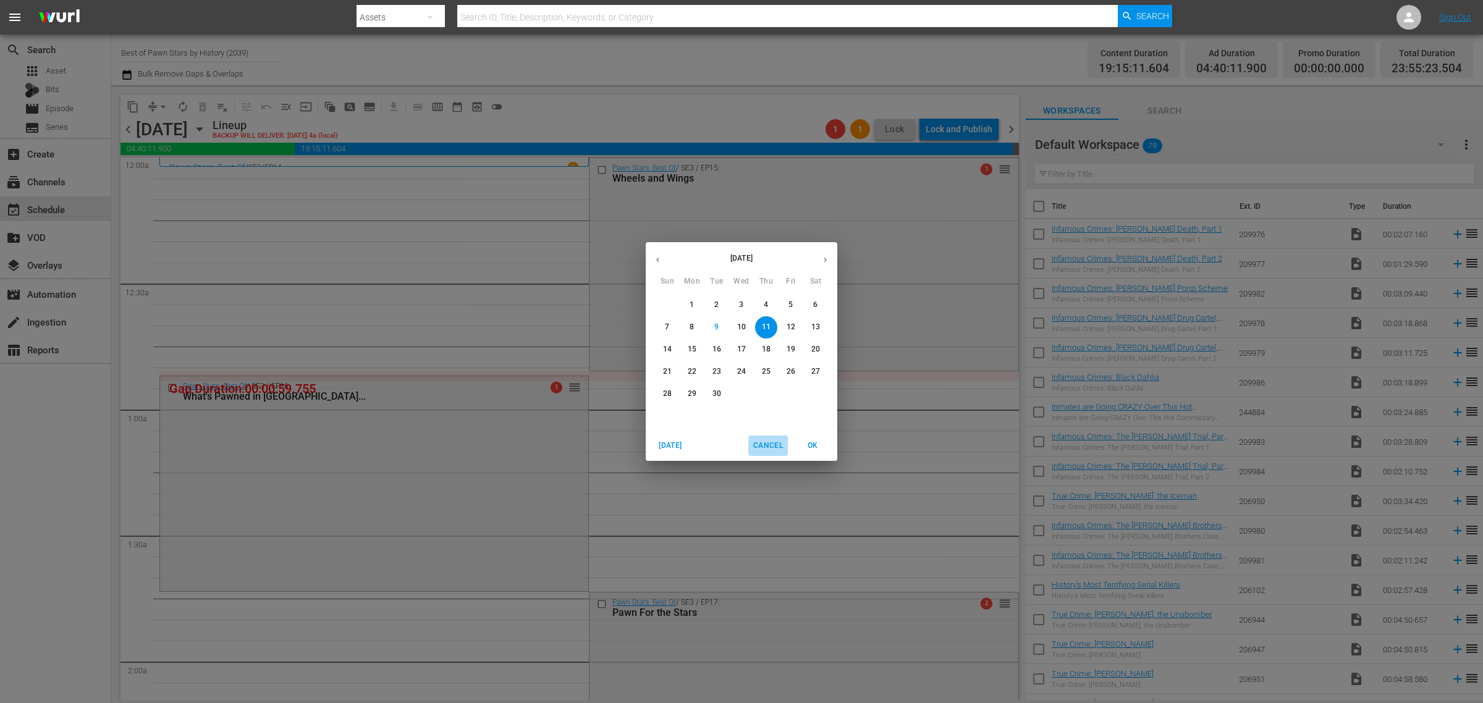
click at [775, 443] on span "Cancel" at bounding box center [768, 445] width 30 height 13
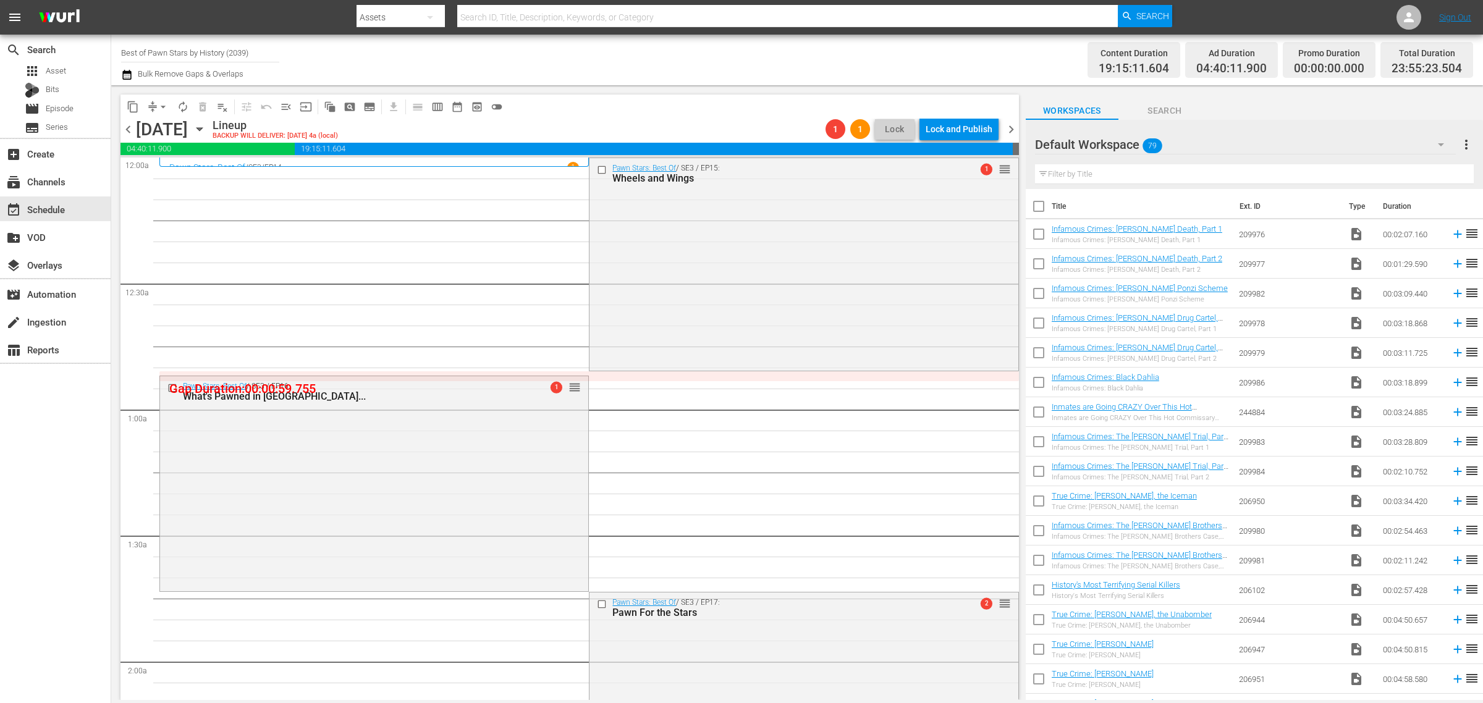
click at [859, 68] on div "Content Duration 19:15:11.604 Ad Duration 04:40:11.900 Promo Duration 00:00:00.…" at bounding box center [1165, 60] width 615 height 44
click at [221, 105] on span "playlist_remove_outlined" at bounding box center [222, 107] width 12 height 12
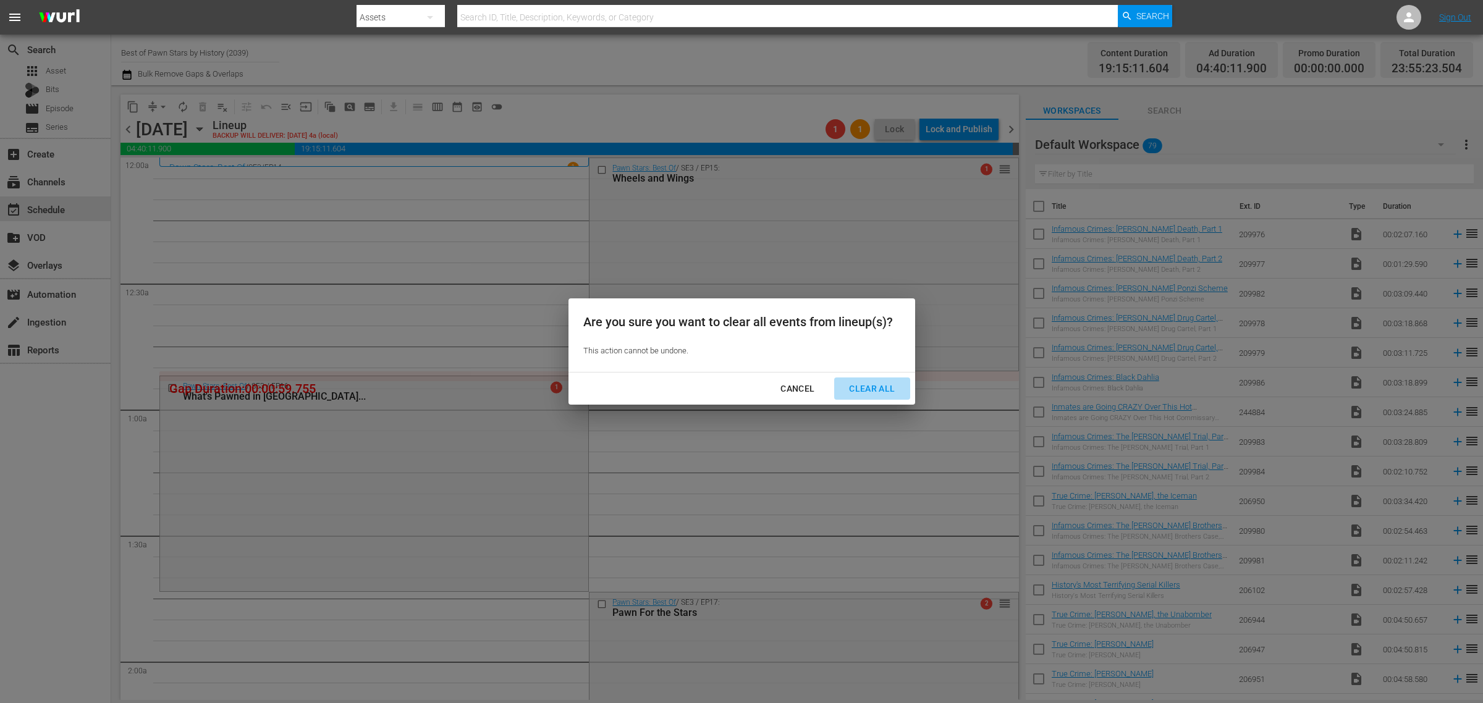
click at [885, 391] on div "Clear All" at bounding box center [871, 388] width 65 height 15
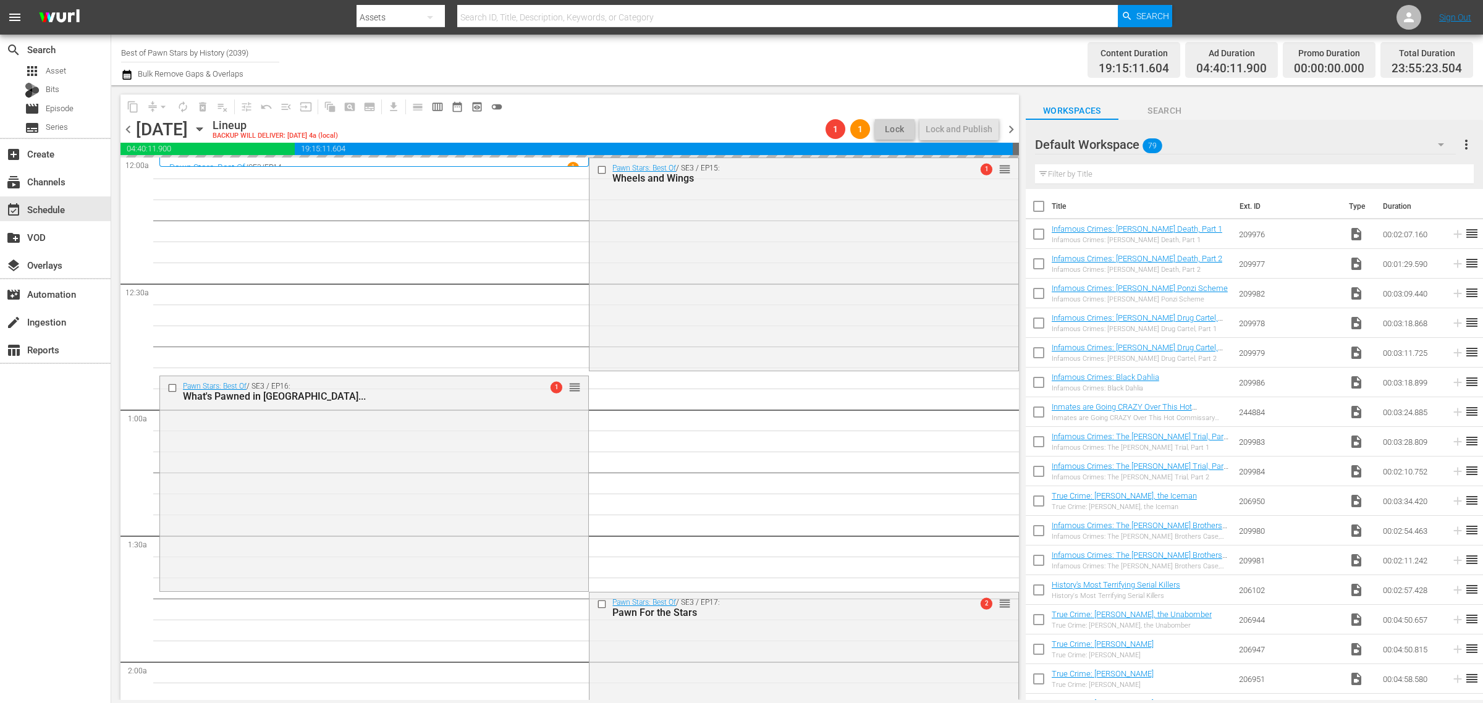
click at [652, 57] on div "Channel Title Best of Pawn Stars by History (2039) Bulk Remove Gaps & Overlaps" at bounding box center [489, 60] width 737 height 44
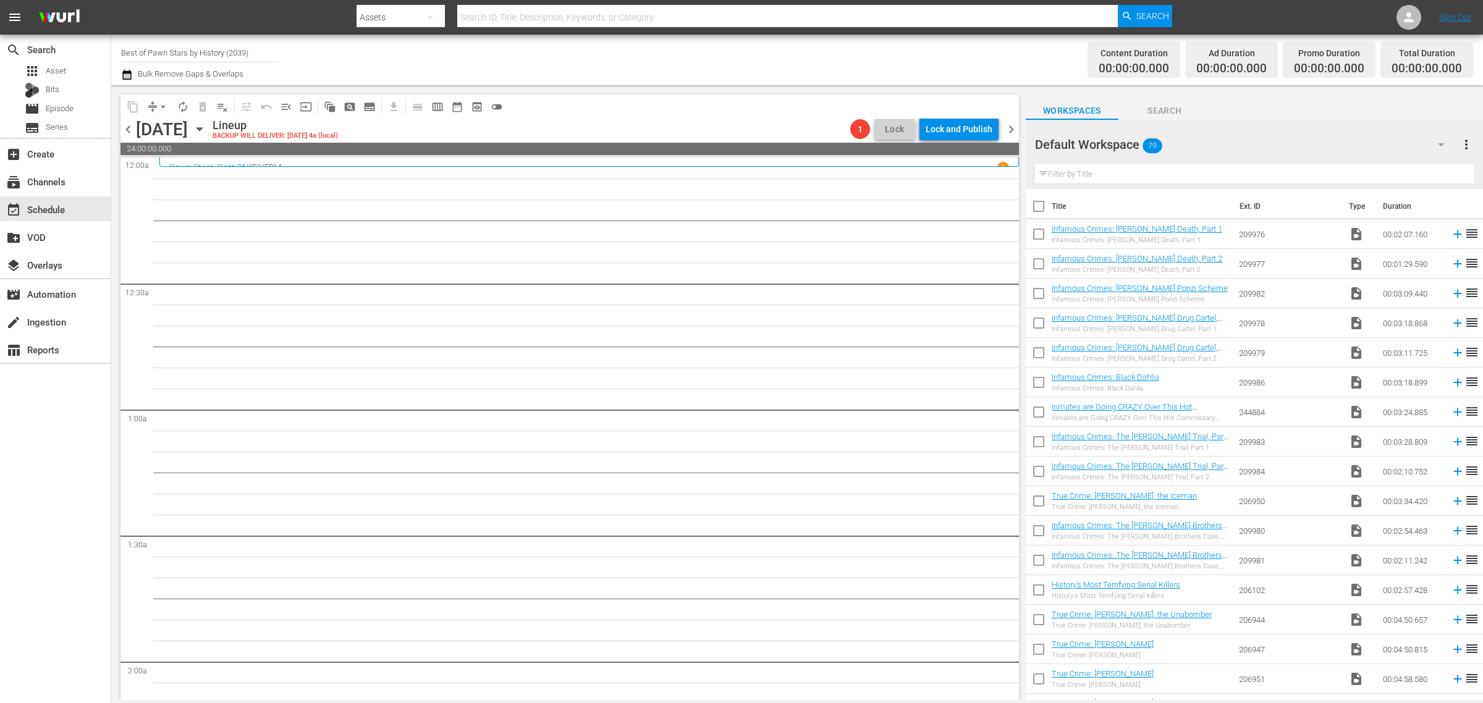
click at [1010, 125] on span "chevron_right" at bounding box center [1010, 129] width 15 height 15
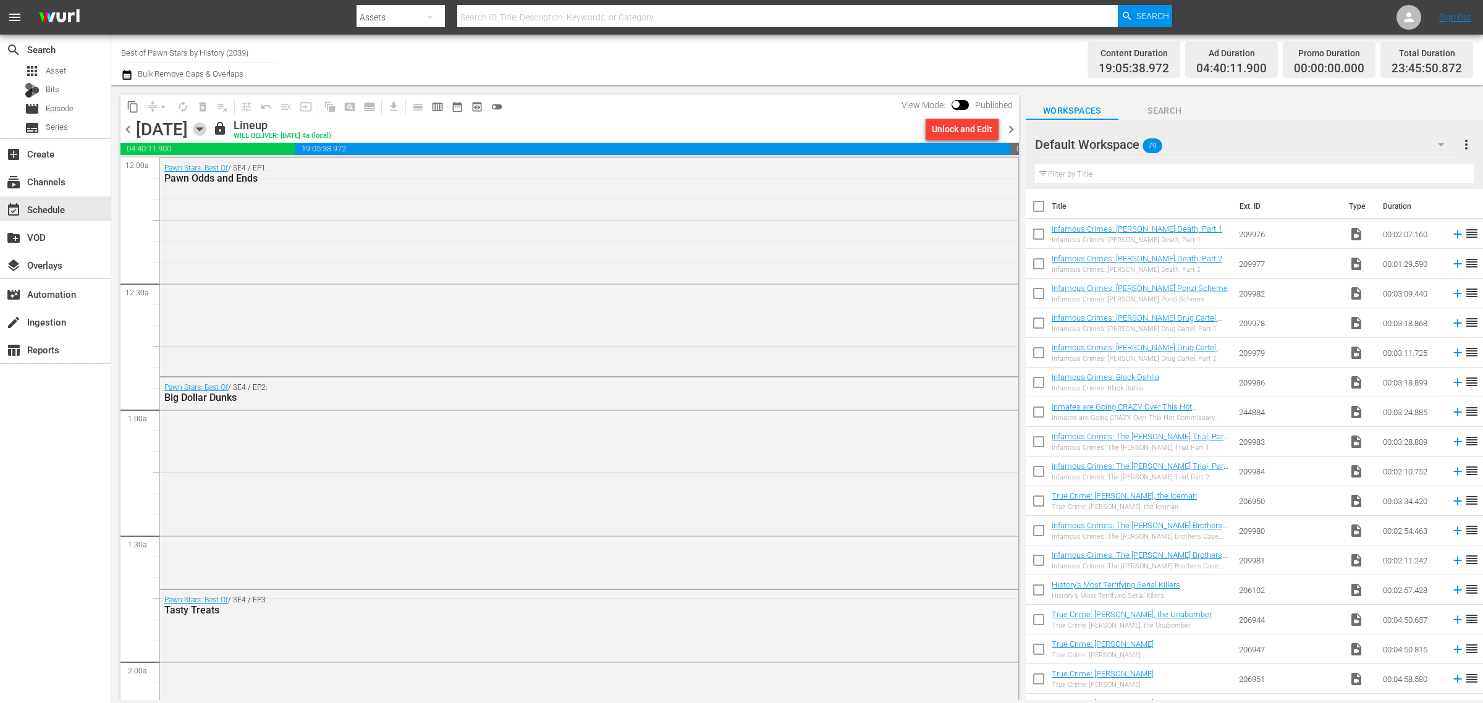
click at [206, 128] on icon "button" at bounding box center [200, 129] width 14 height 14
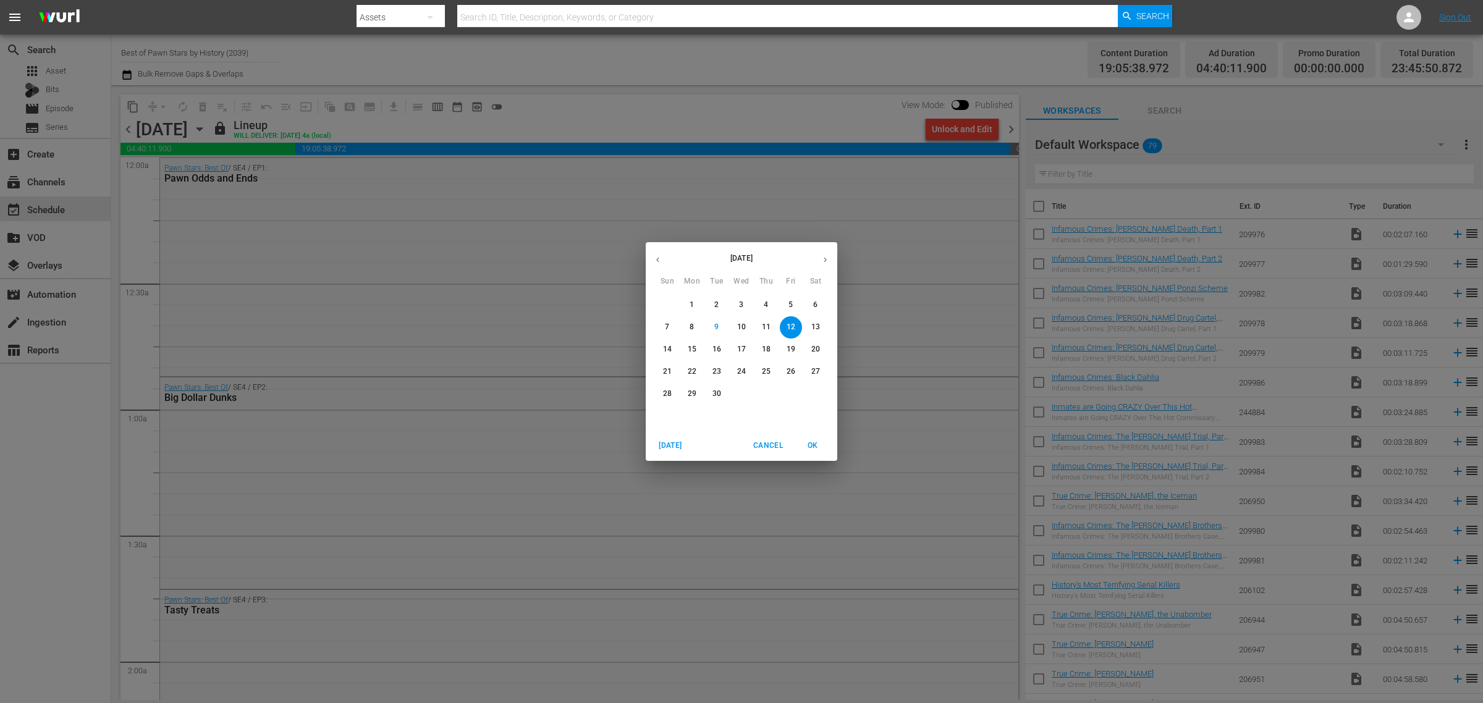
click at [814, 445] on span "OK" at bounding box center [813, 445] width 30 height 13
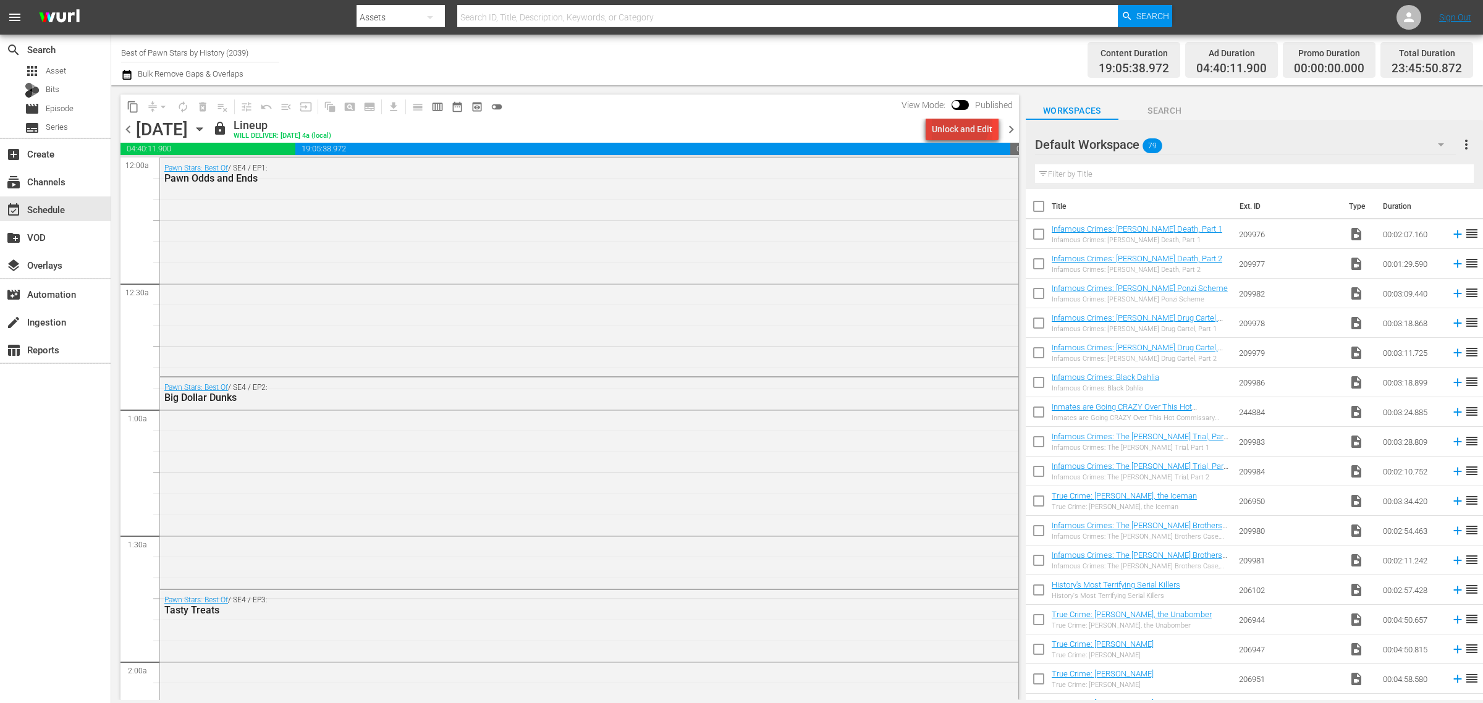
click at [955, 122] on div "Unlock and Edit" at bounding box center [962, 129] width 61 height 22
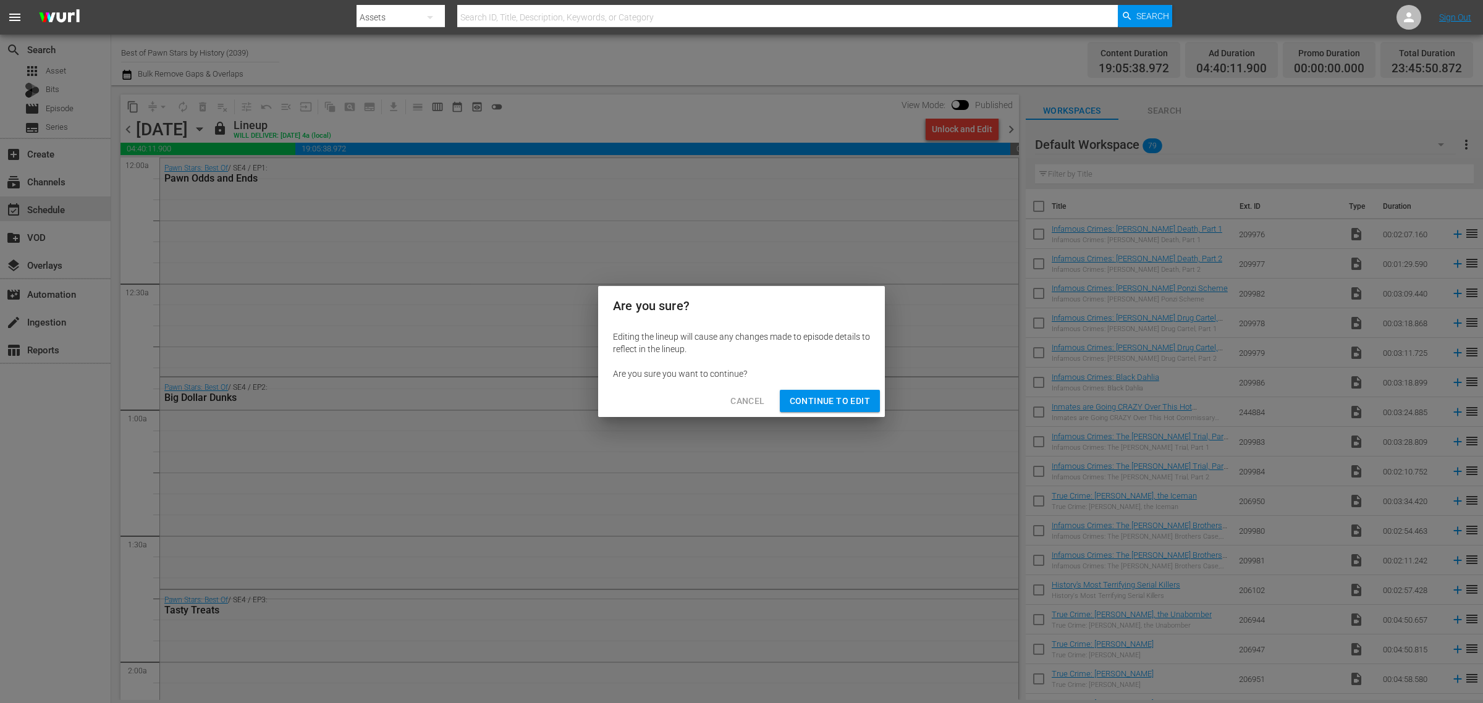
click at [825, 399] on span "Continue to Edit" at bounding box center [830, 401] width 80 height 15
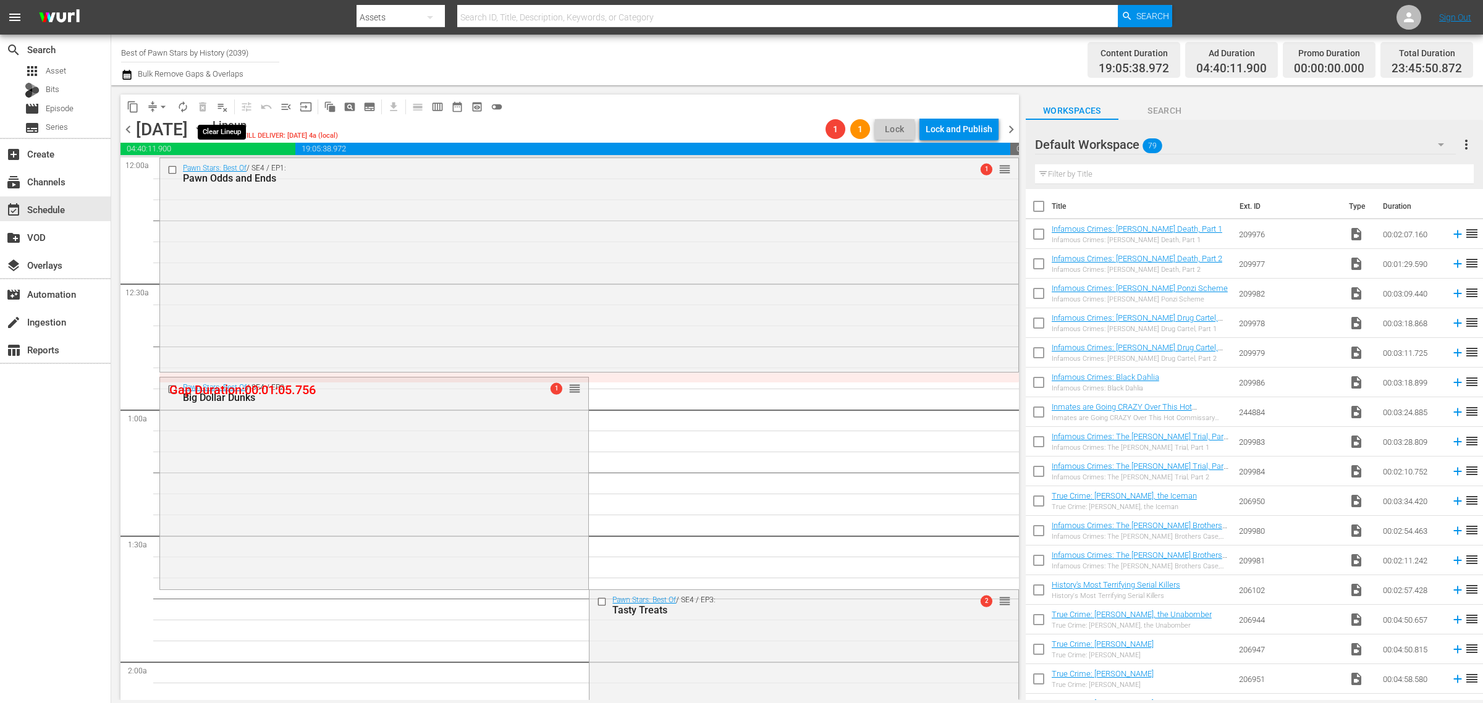
click at [221, 108] on span "playlist_remove_outlined" at bounding box center [222, 107] width 12 height 12
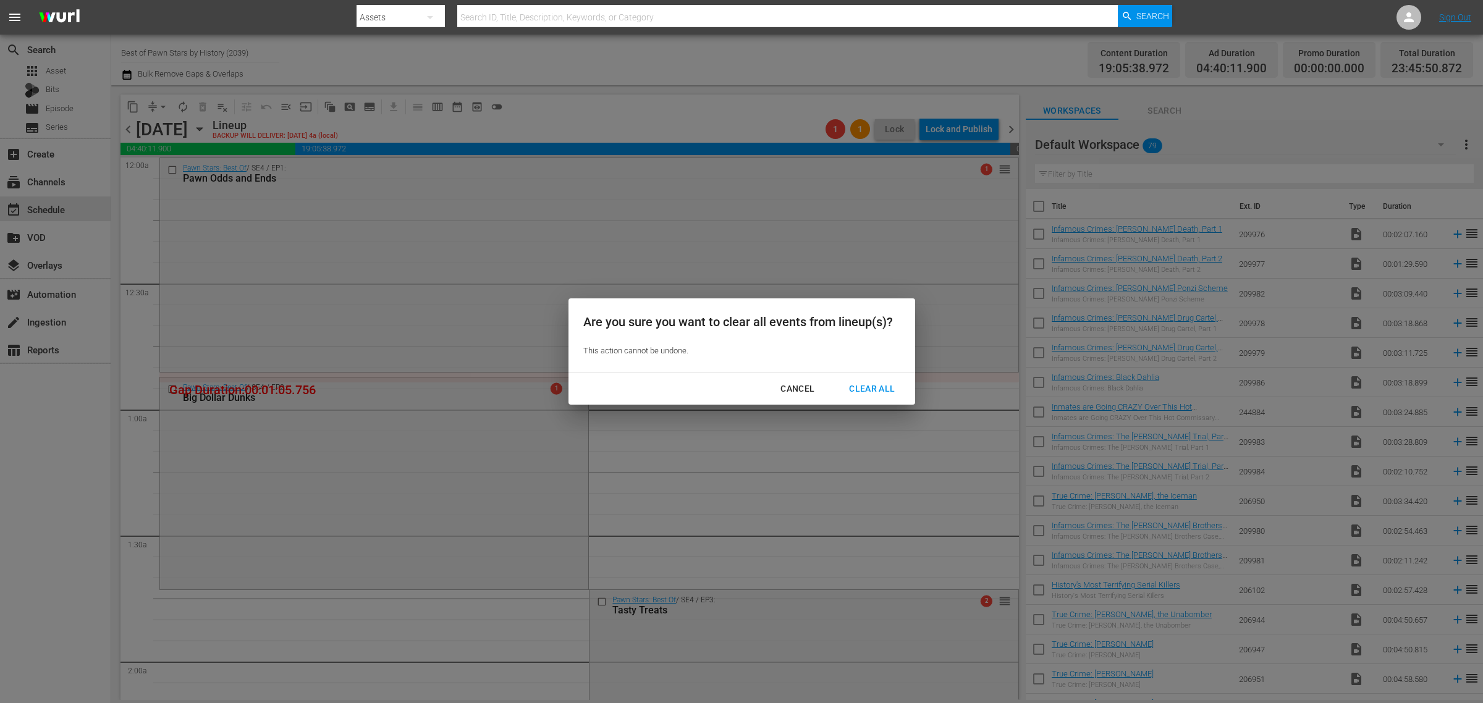
click at [877, 381] on div "Clear All" at bounding box center [871, 388] width 65 height 15
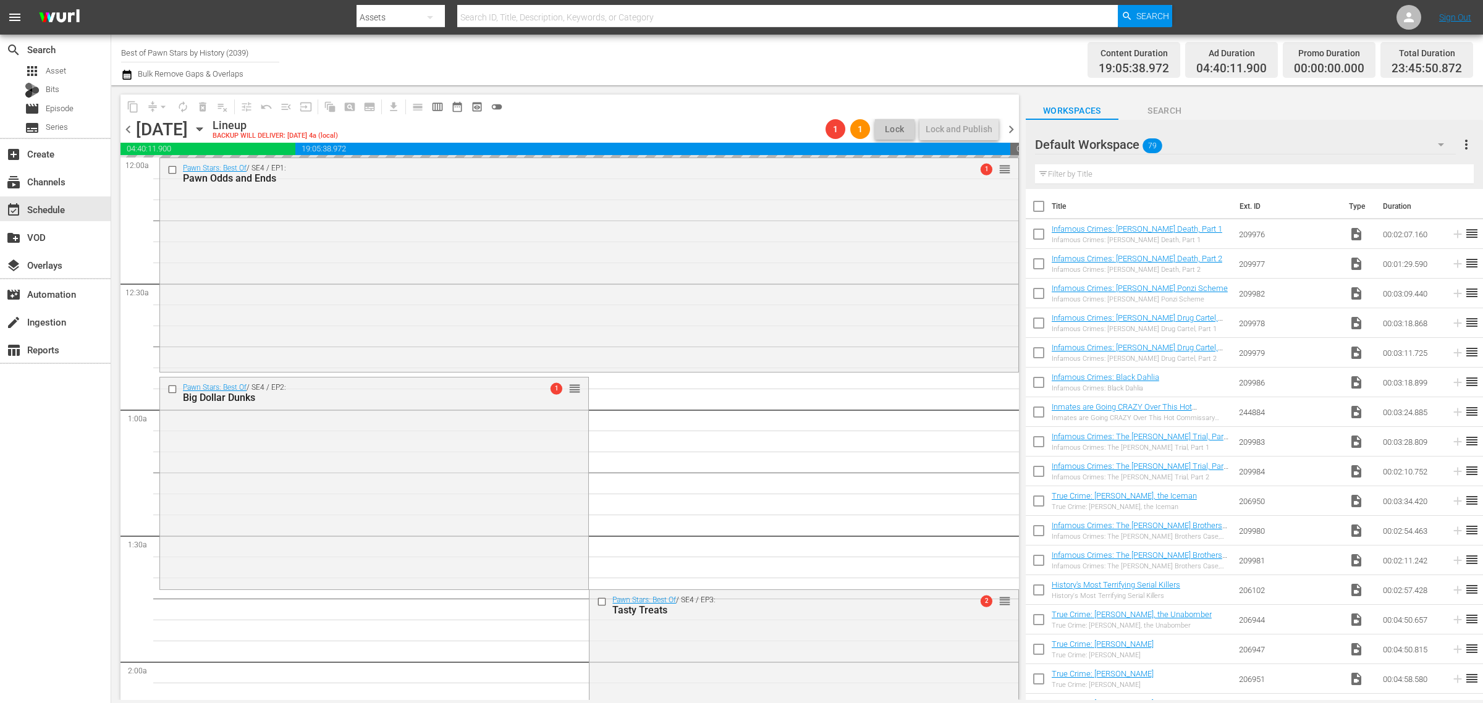
click at [722, 76] on div "Channel Title Best of Pawn Stars by History (2039) Bulk Remove Gaps & Overlaps" at bounding box center [489, 60] width 737 height 44
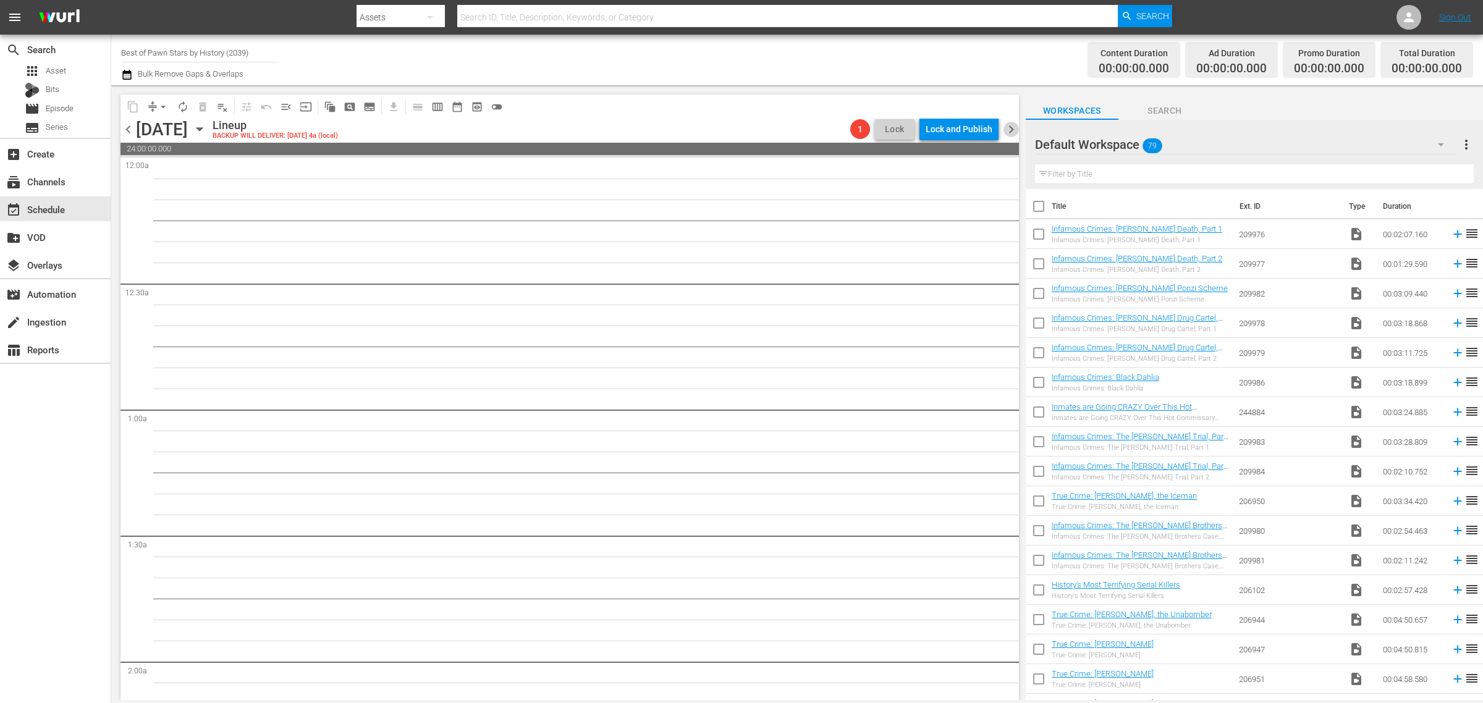
click at [1011, 128] on span "chevron_right" at bounding box center [1010, 129] width 15 height 15
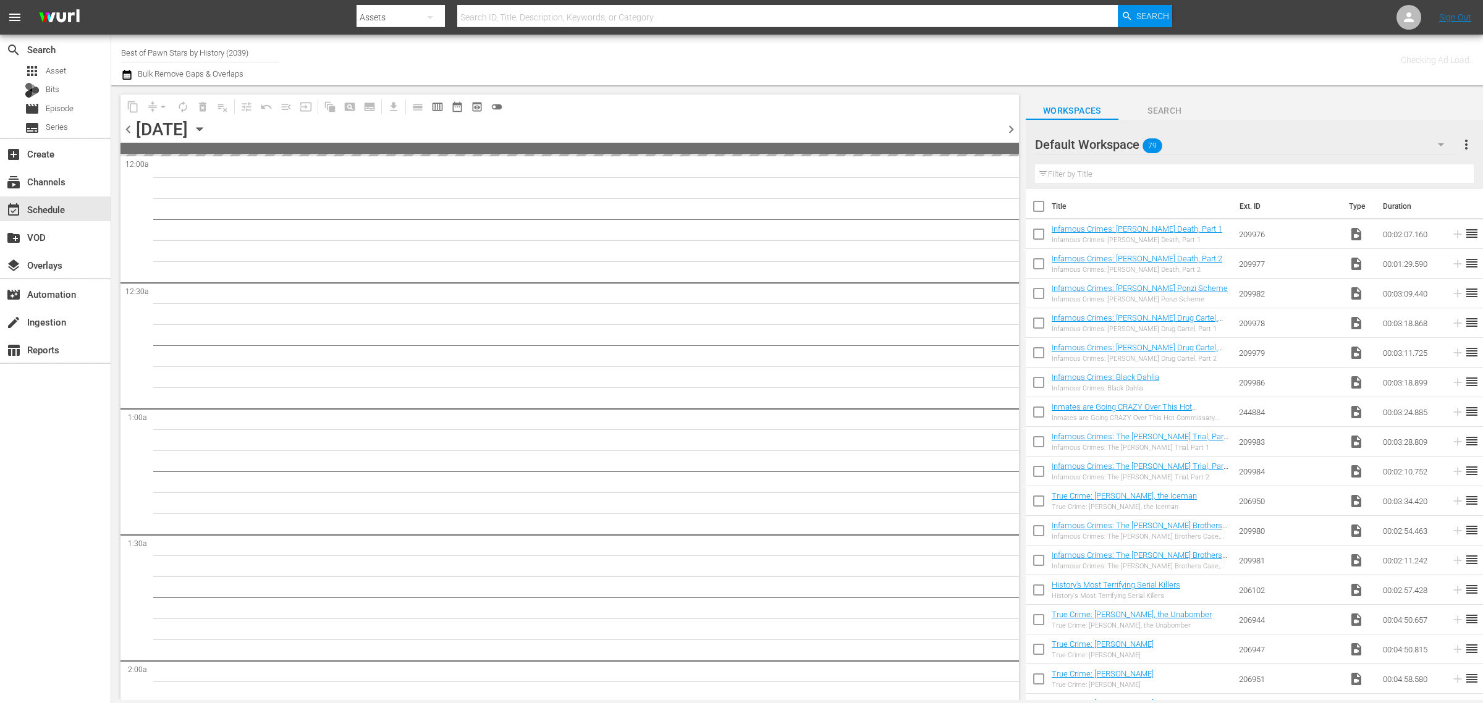
click at [702, 46] on div "Channel Title Best of Pawn Stars by History (2039) Bulk Remove Gaps & Overlaps" at bounding box center [489, 60] width 737 height 44
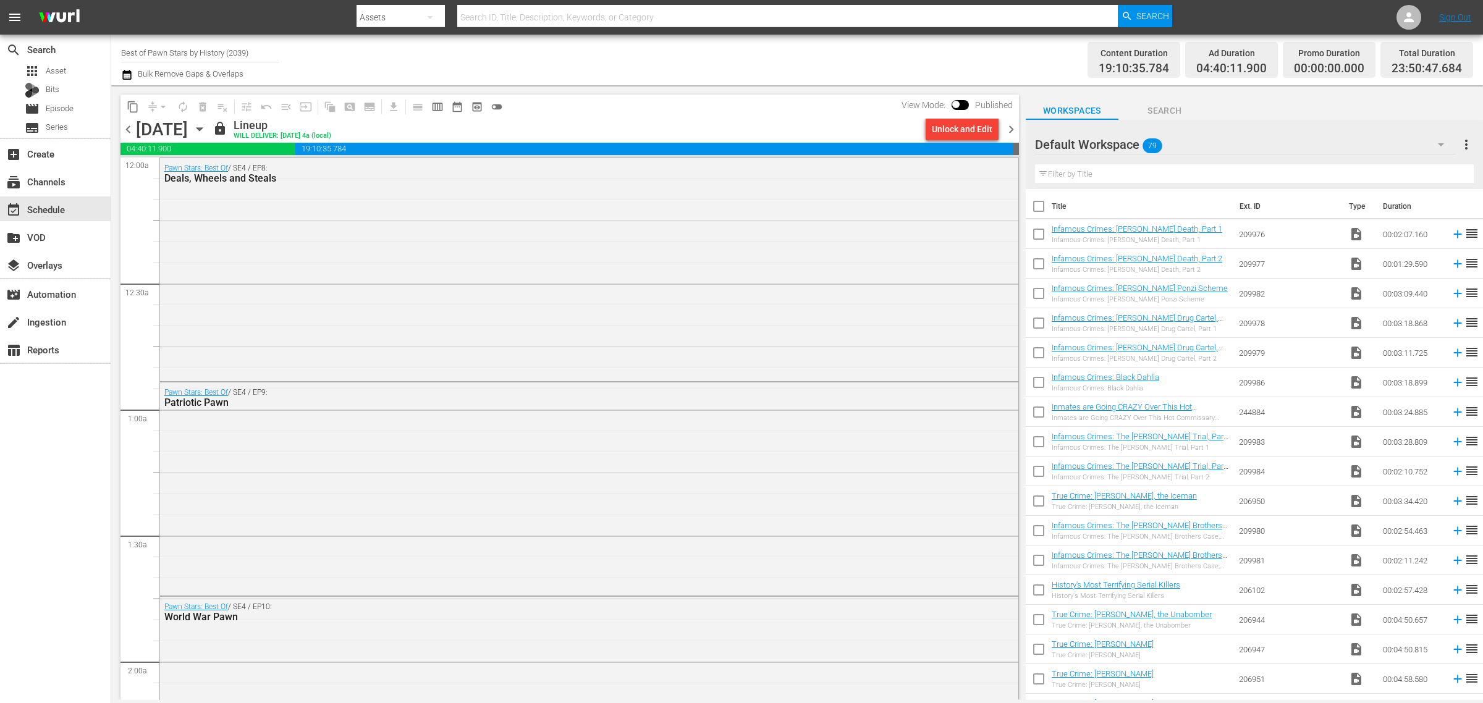
click at [955, 127] on div "Unlock and Edit" at bounding box center [962, 129] width 61 height 22
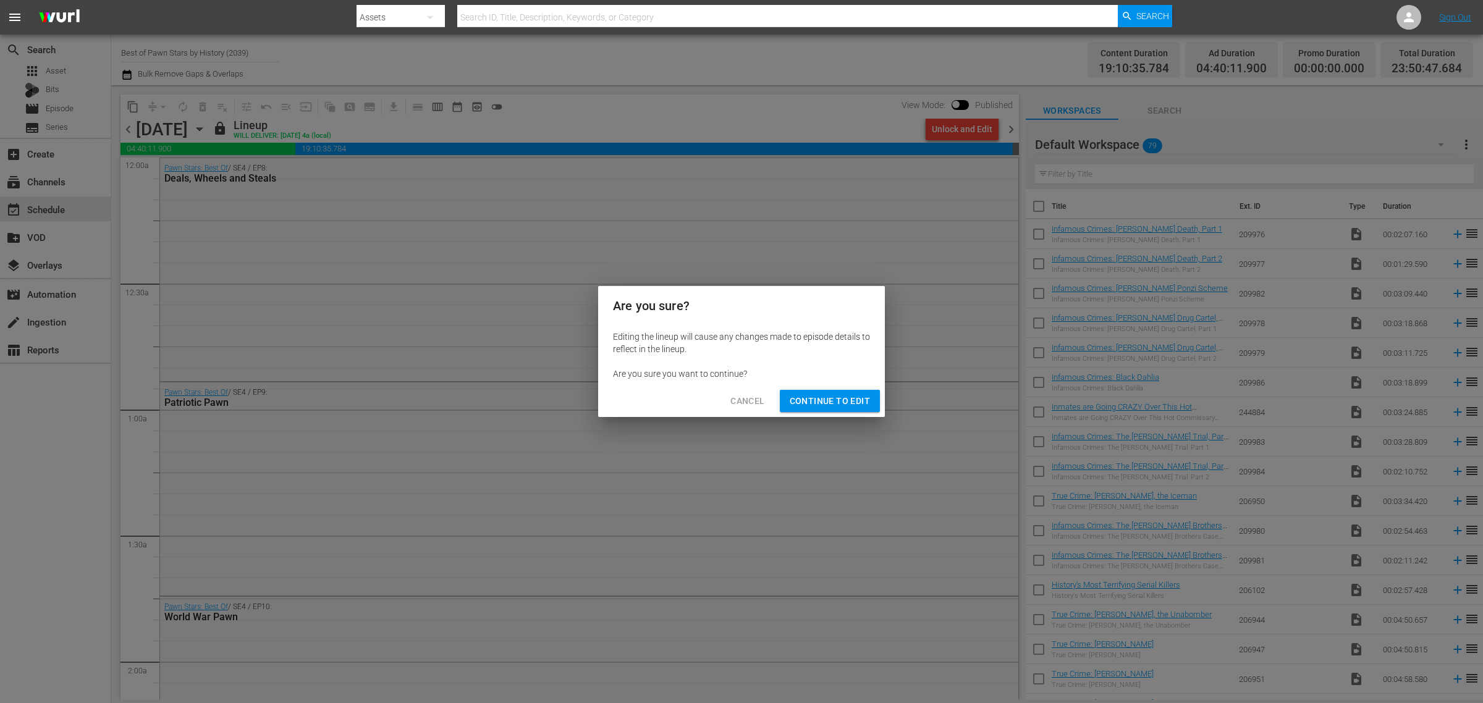
click at [848, 390] on button "Continue to Edit" at bounding box center [830, 401] width 100 height 23
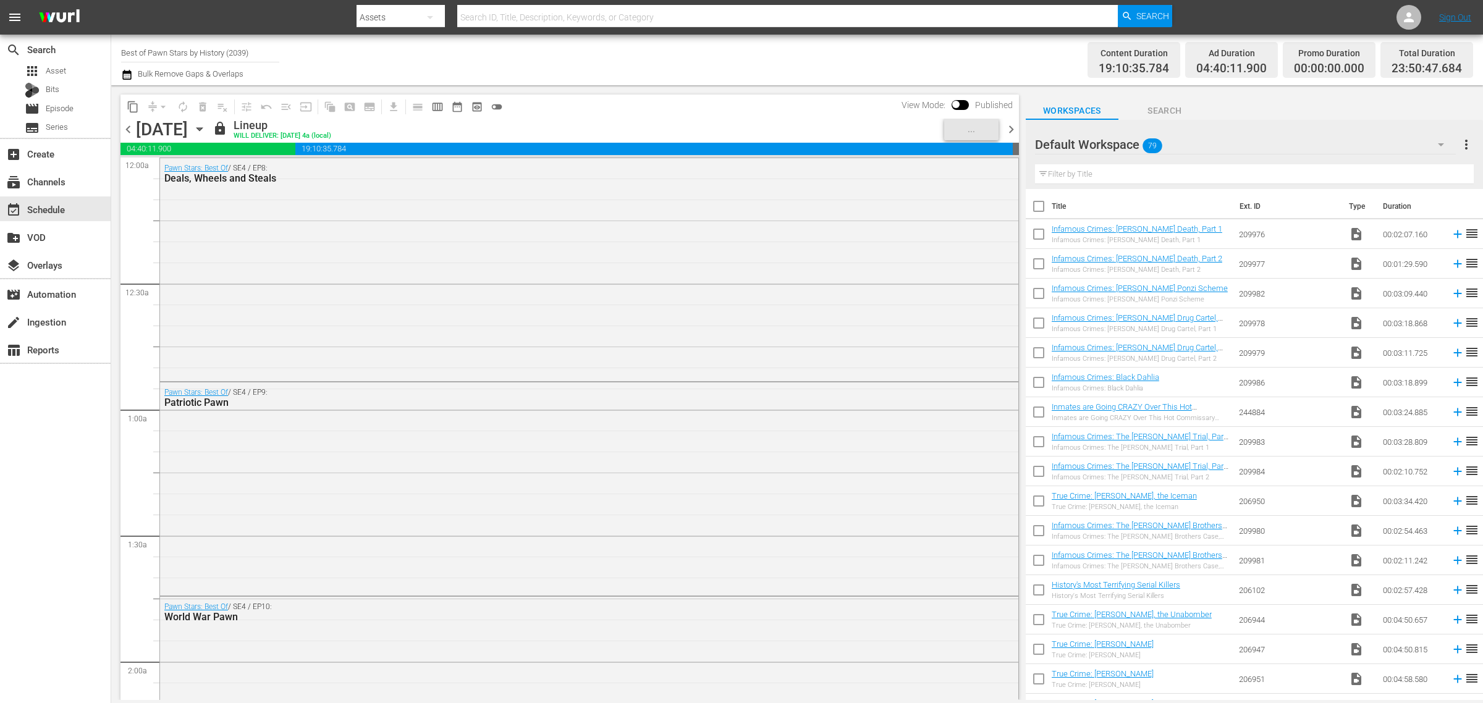
click at [730, 72] on div "Channel Title Best of Pawn Stars by History (2039) Bulk Remove Gaps & Overlaps" at bounding box center [489, 60] width 737 height 44
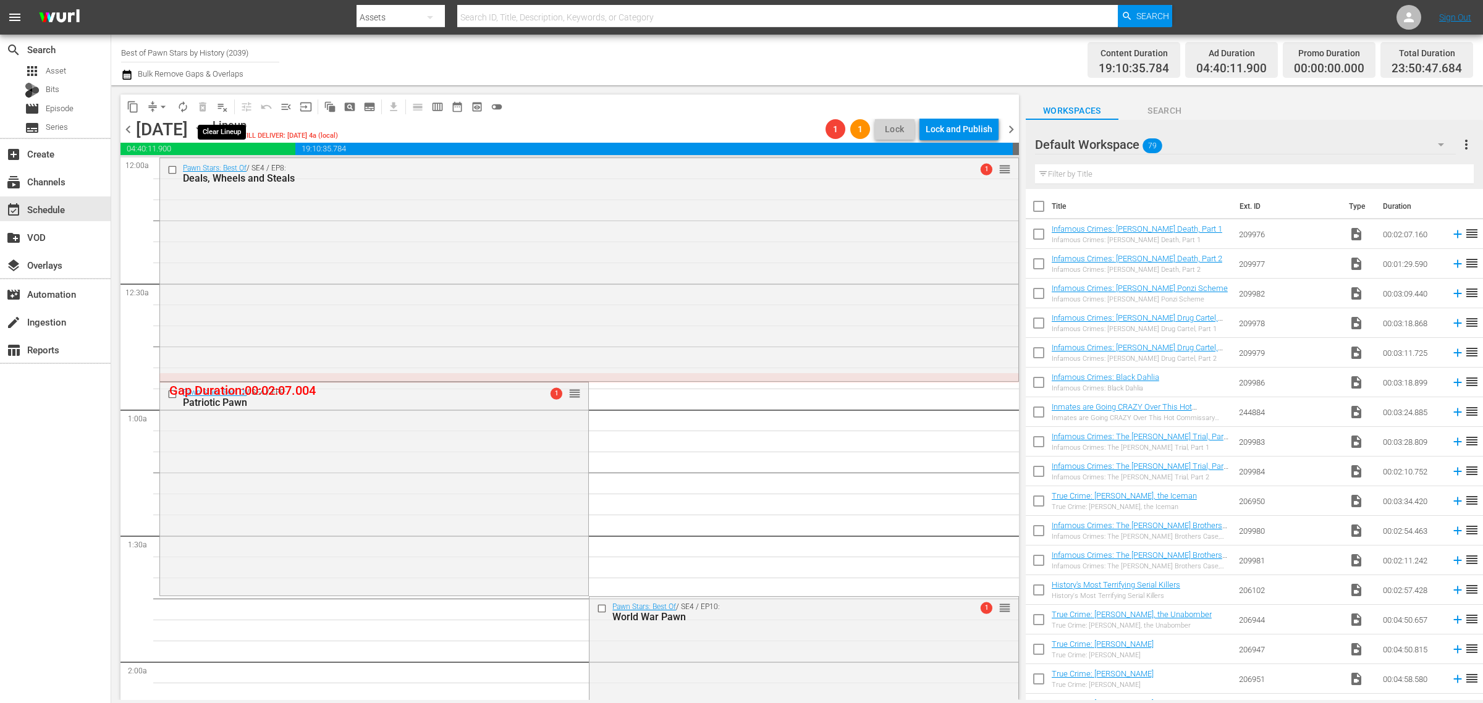
click at [221, 106] on span "playlist_remove_outlined" at bounding box center [222, 107] width 12 height 12
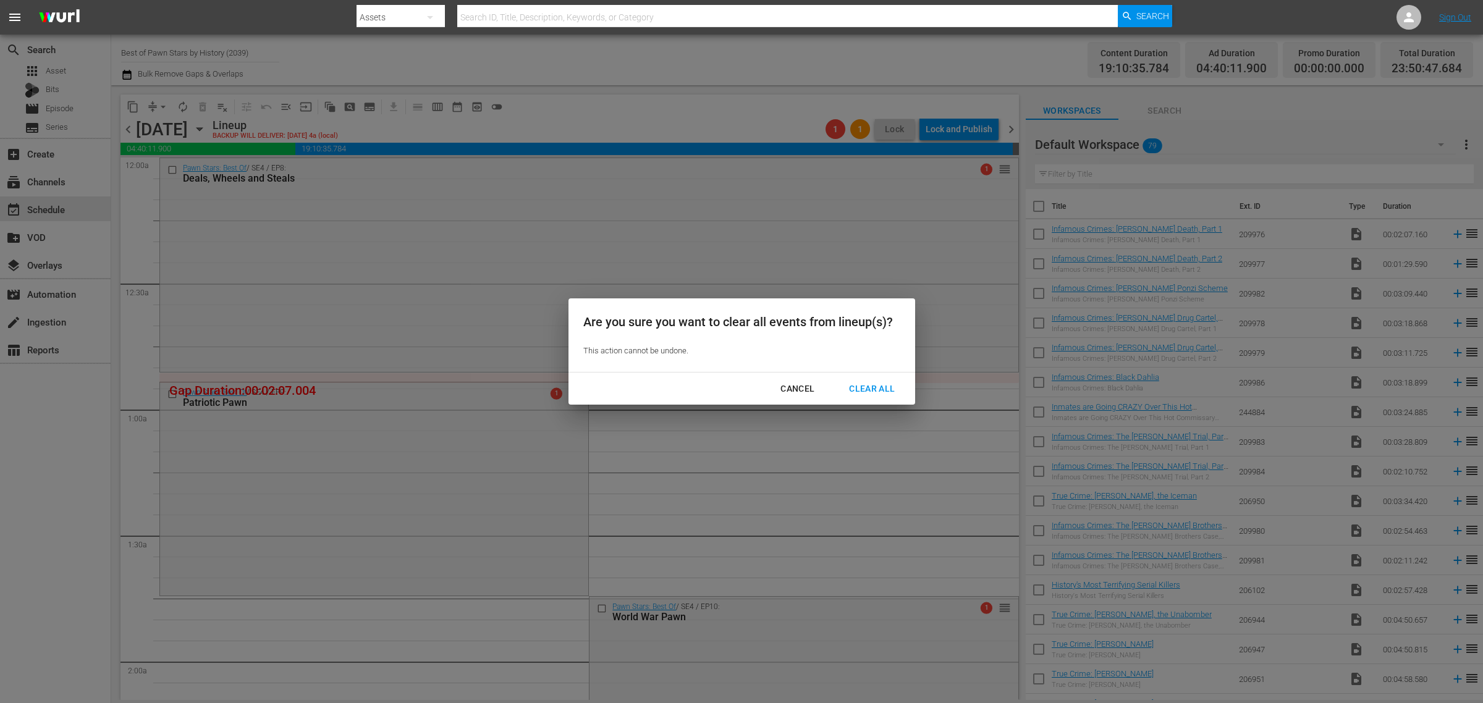
click at [875, 381] on div "Clear All" at bounding box center [871, 388] width 65 height 15
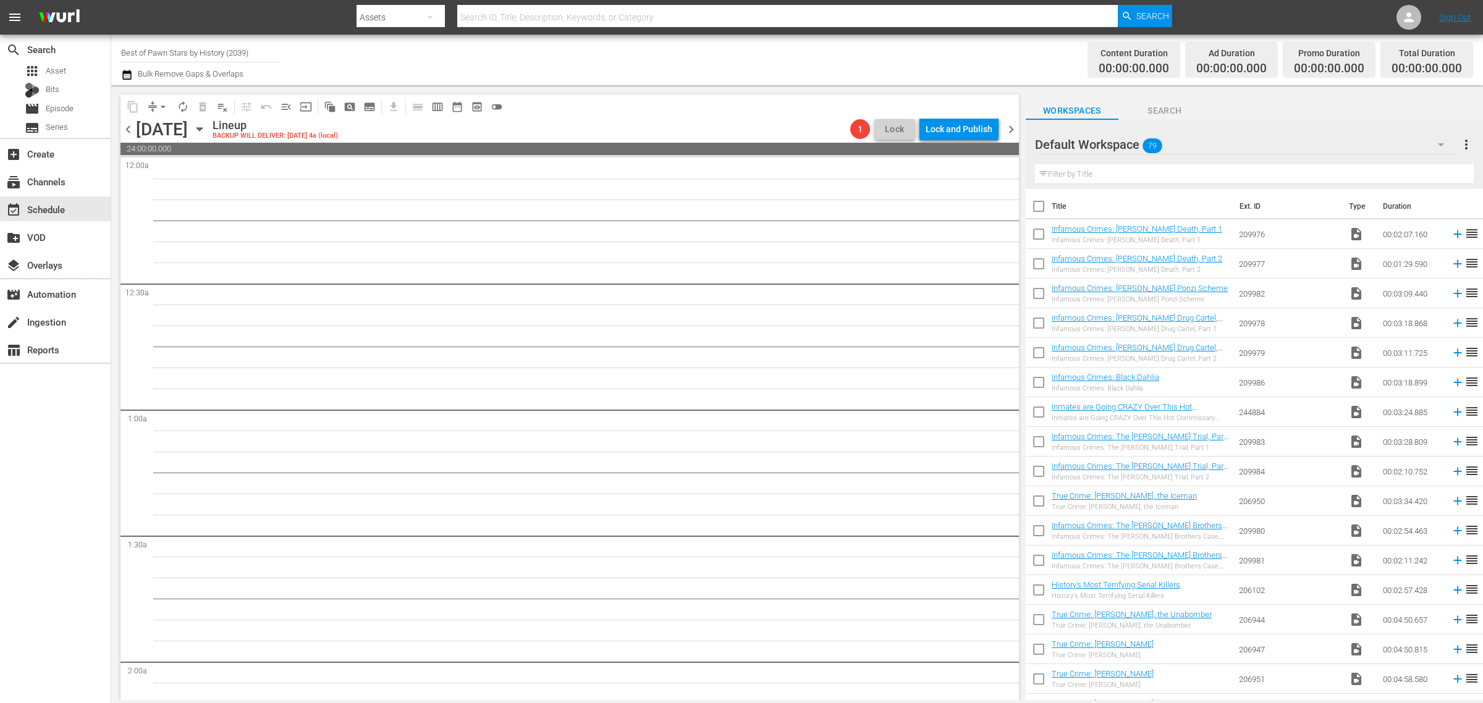
click at [1010, 127] on span "chevron_right" at bounding box center [1010, 129] width 15 height 15
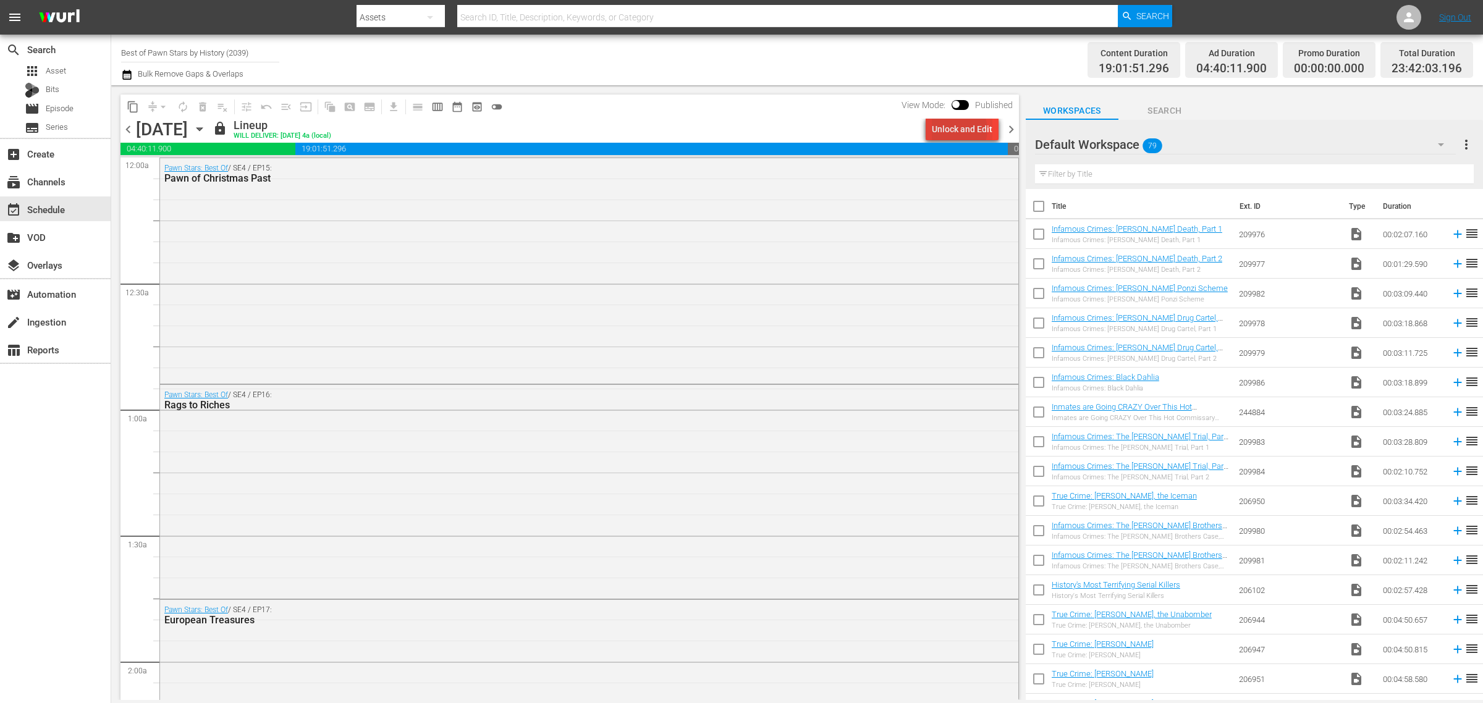
click at [958, 130] on div "Unlock and Edit" at bounding box center [962, 129] width 61 height 22
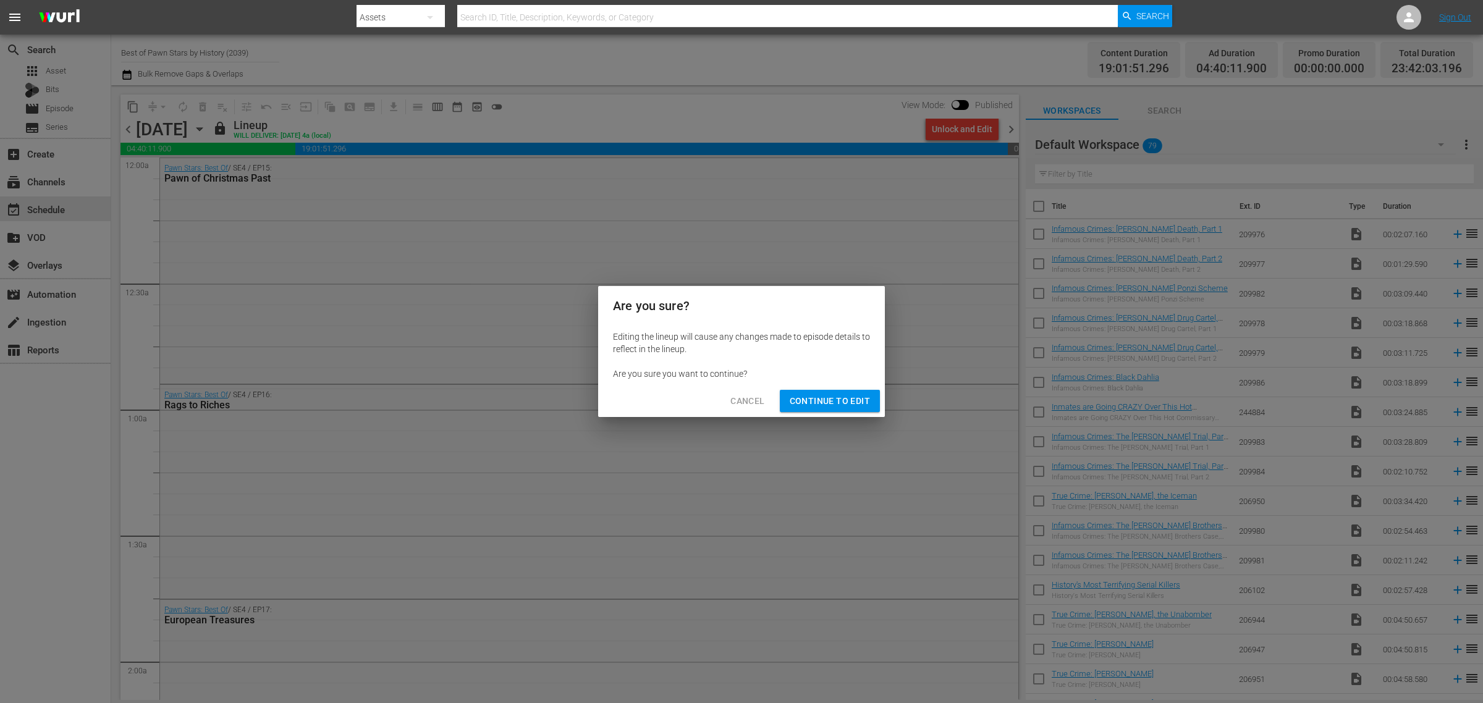
click at [807, 395] on span "Continue to Edit" at bounding box center [830, 401] width 80 height 15
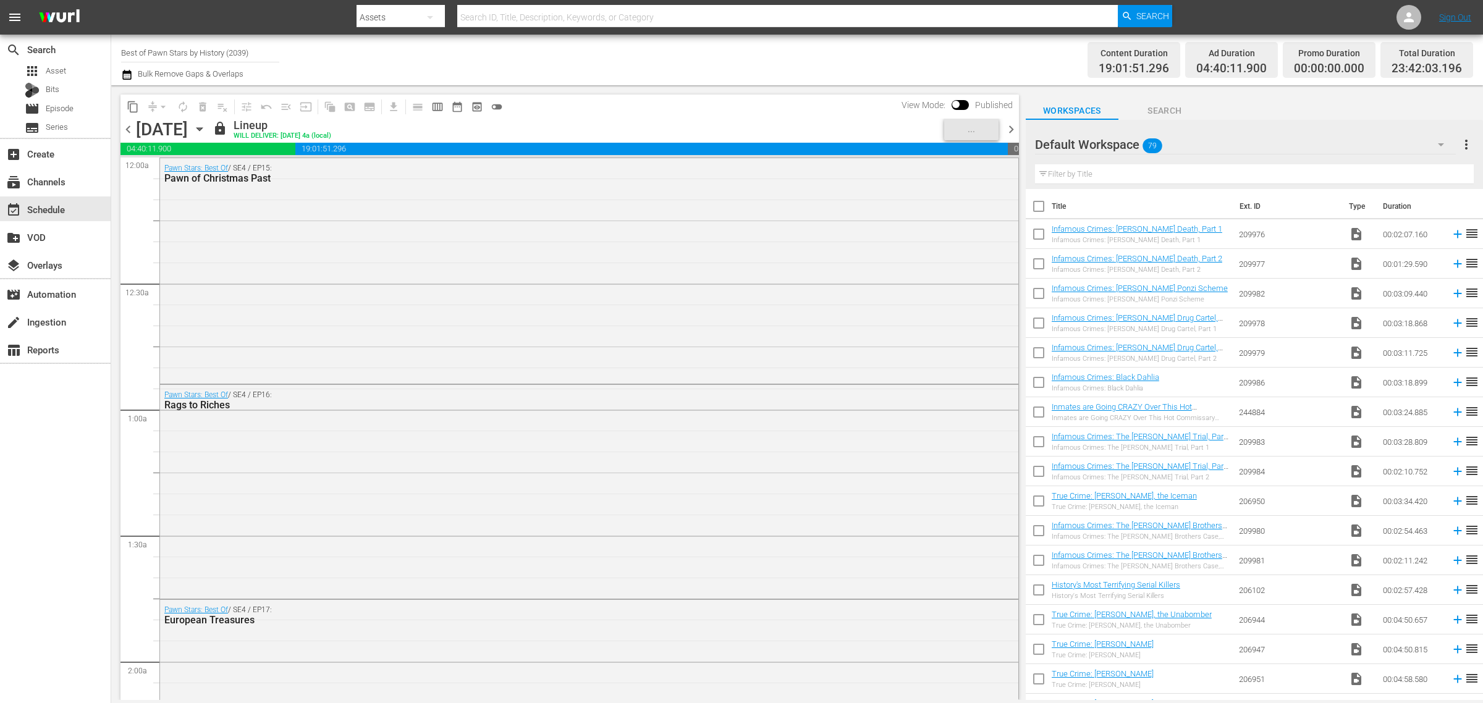
click at [707, 56] on div "Channel Title Best of Pawn Stars by History (2039) Bulk Remove Gaps & Overlaps" at bounding box center [489, 60] width 737 height 44
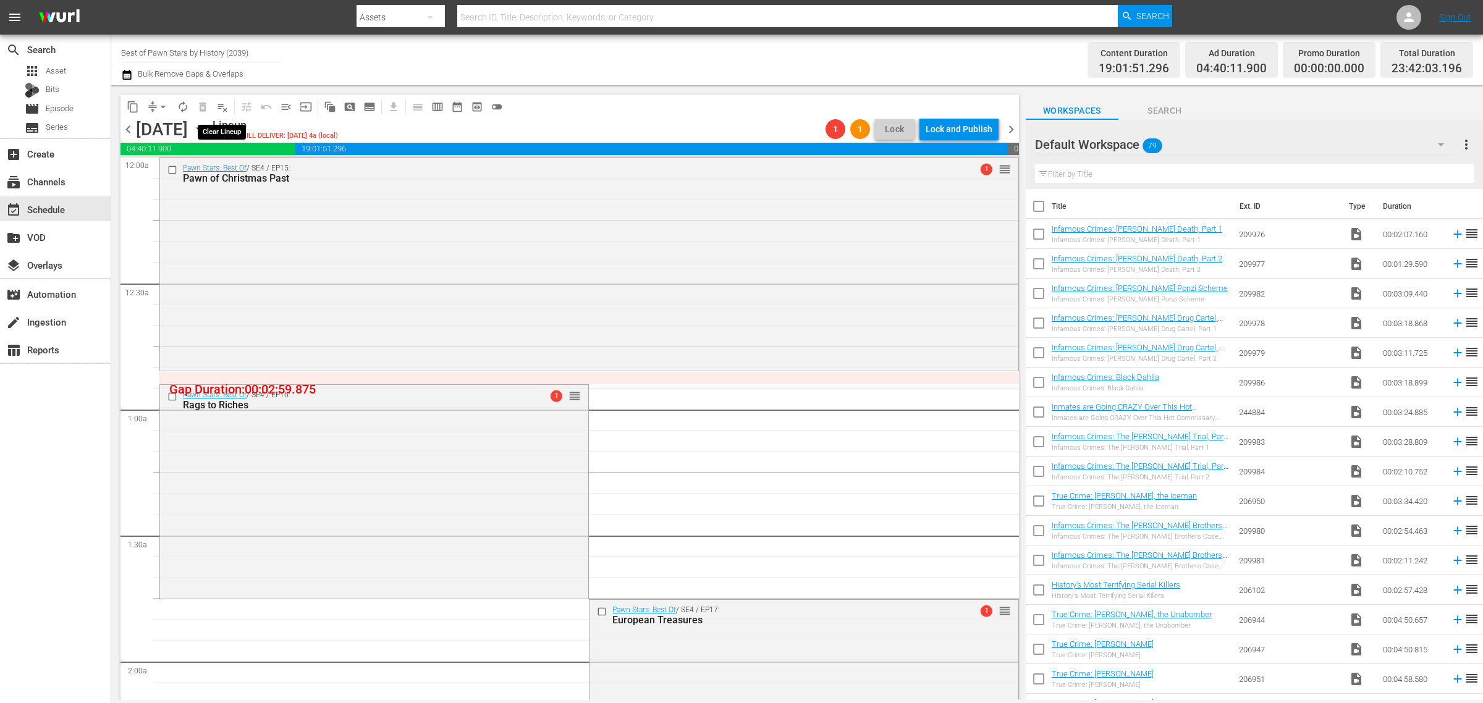
click at [220, 103] on span "playlist_remove_outlined" at bounding box center [222, 107] width 12 height 12
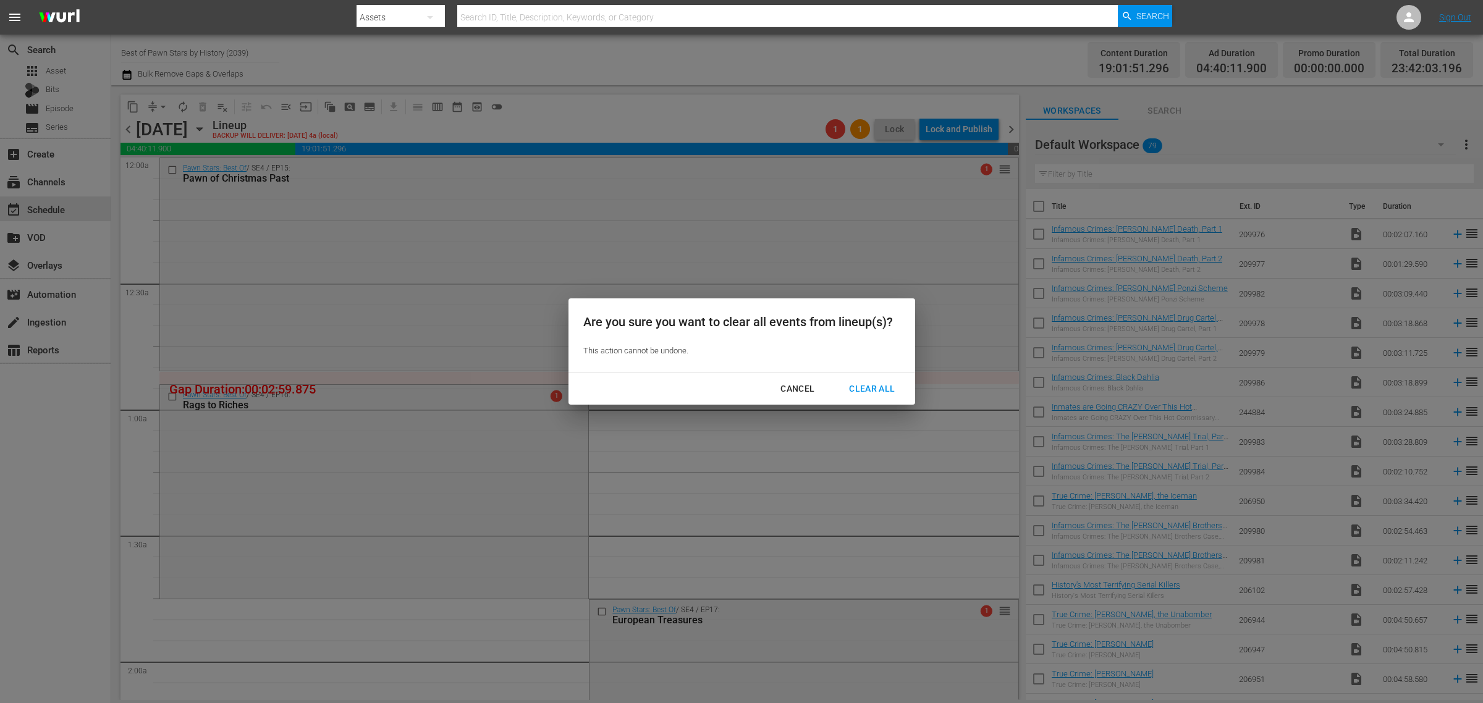
click at [862, 386] on div "Clear All" at bounding box center [871, 388] width 65 height 15
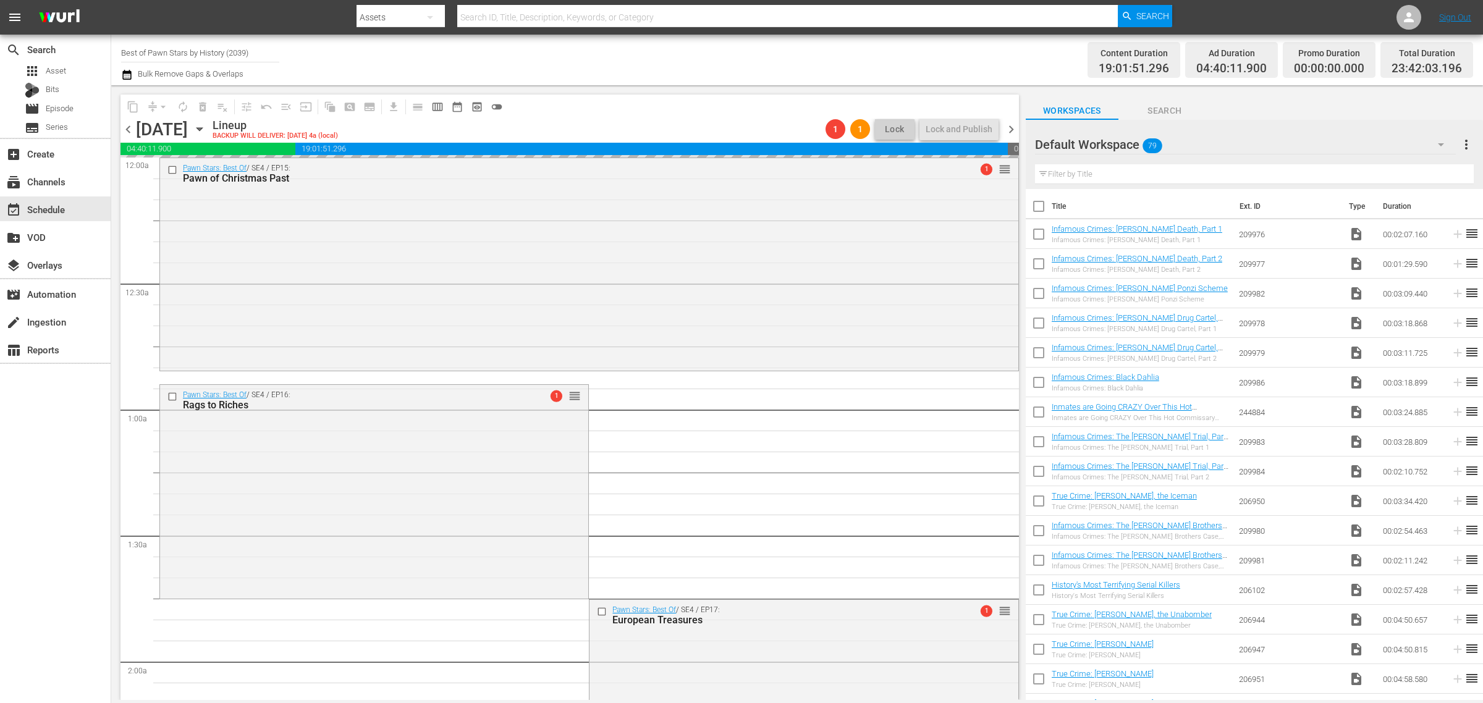
click at [643, 56] on div "Channel Title Best of Pawn Stars by History (2039) Bulk Remove Gaps & Overlaps" at bounding box center [489, 60] width 737 height 44
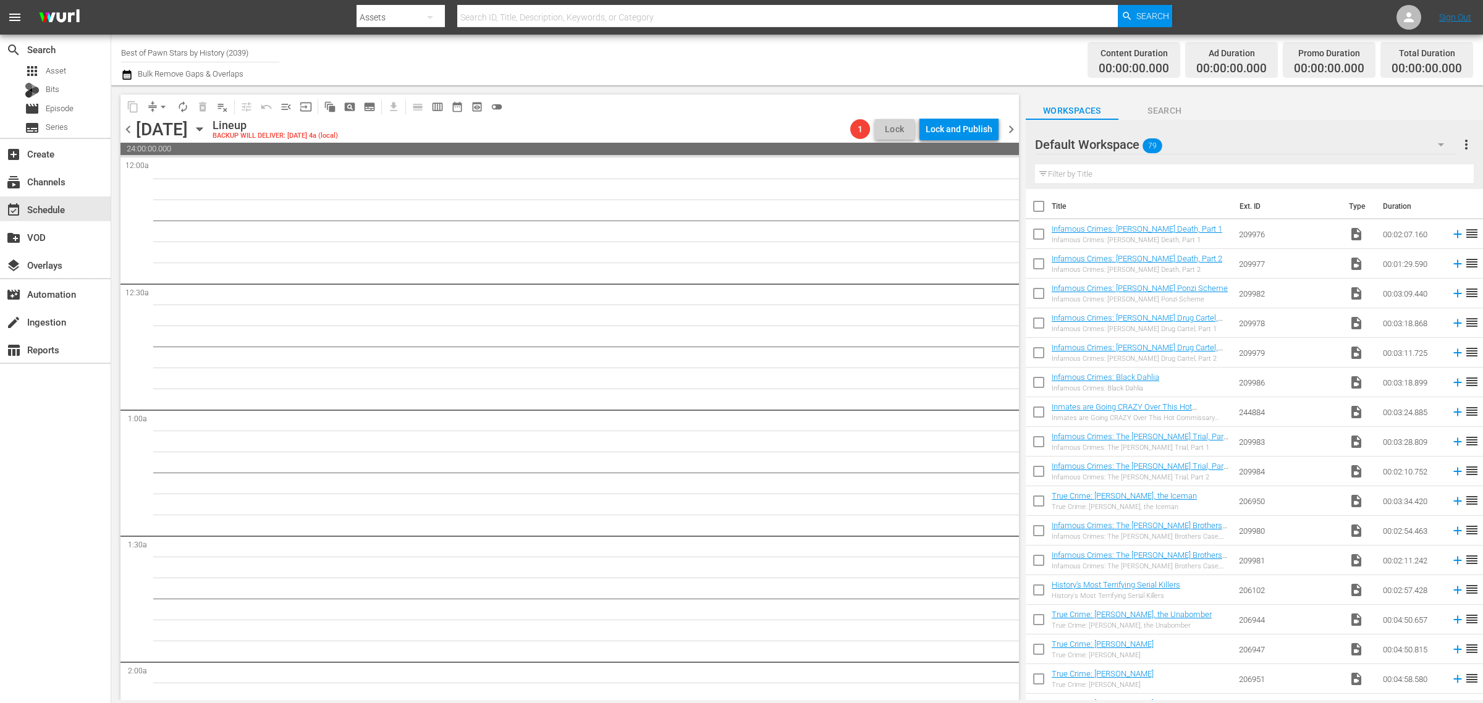
click at [785, 44] on div "Channel Title Best of Pawn Stars by History (2039) Bulk Remove Gaps & Overlaps" at bounding box center [489, 60] width 737 height 44
click at [1008, 133] on span "chevron_right" at bounding box center [1010, 129] width 15 height 15
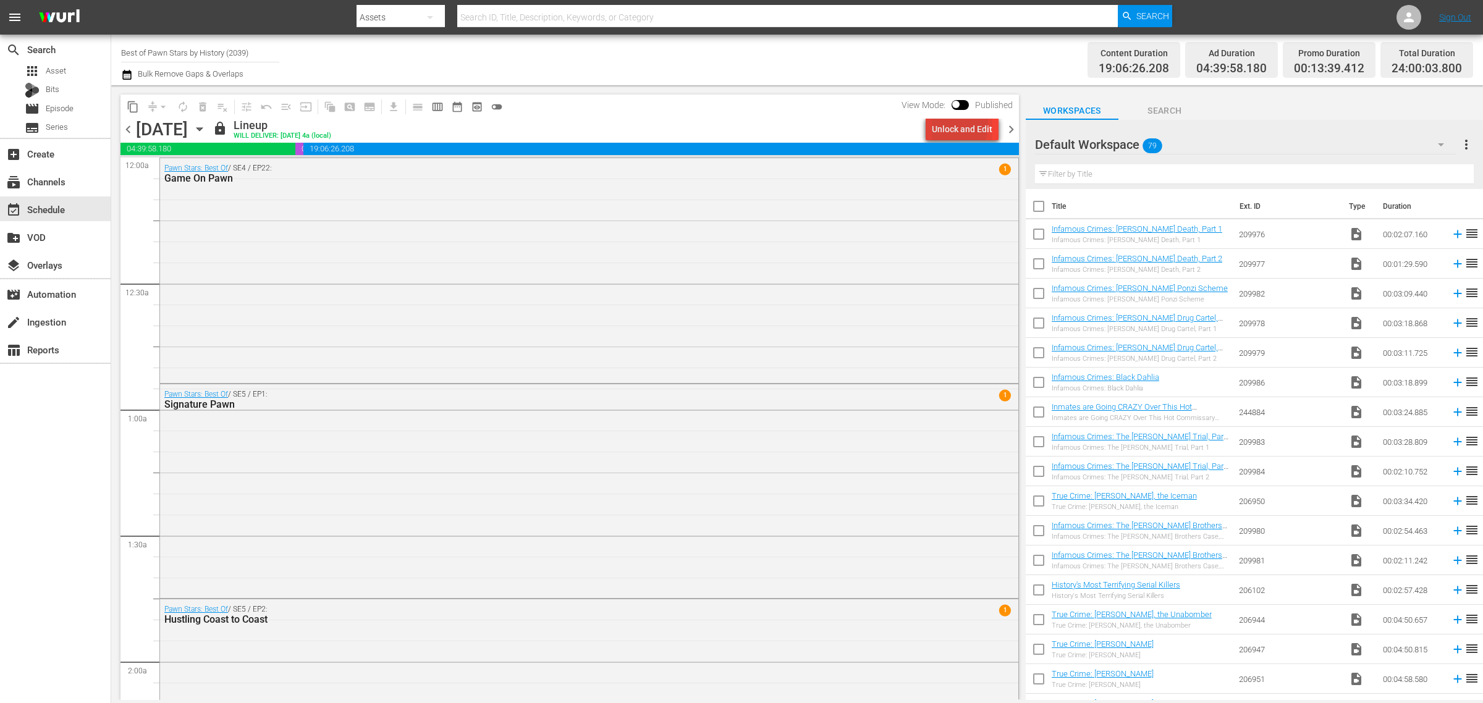
click at [943, 125] on div "Unlock and Edit" at bounding box center [962, 129] width 61 height 22
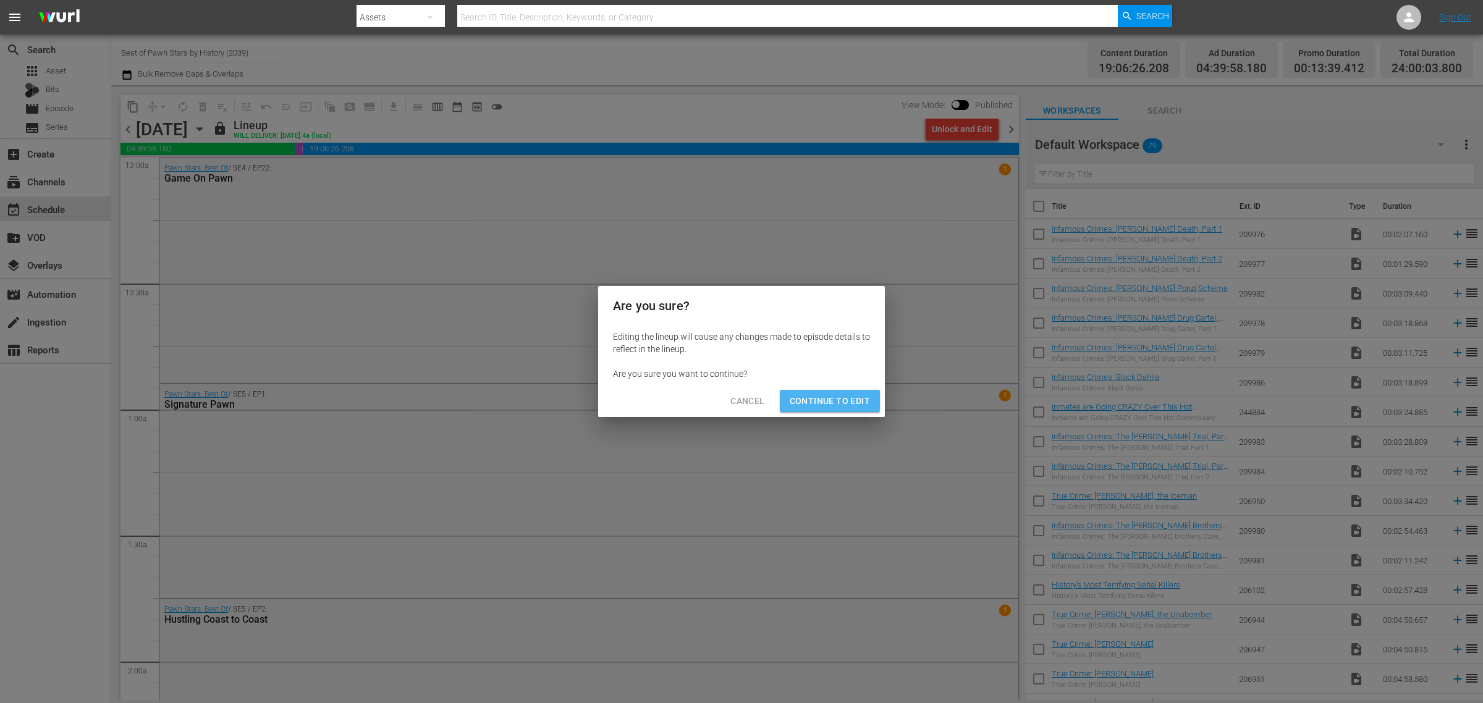
click at [844, 400] on span "Continue to Edit" at bounding box center [830, 401] width 80 height 15
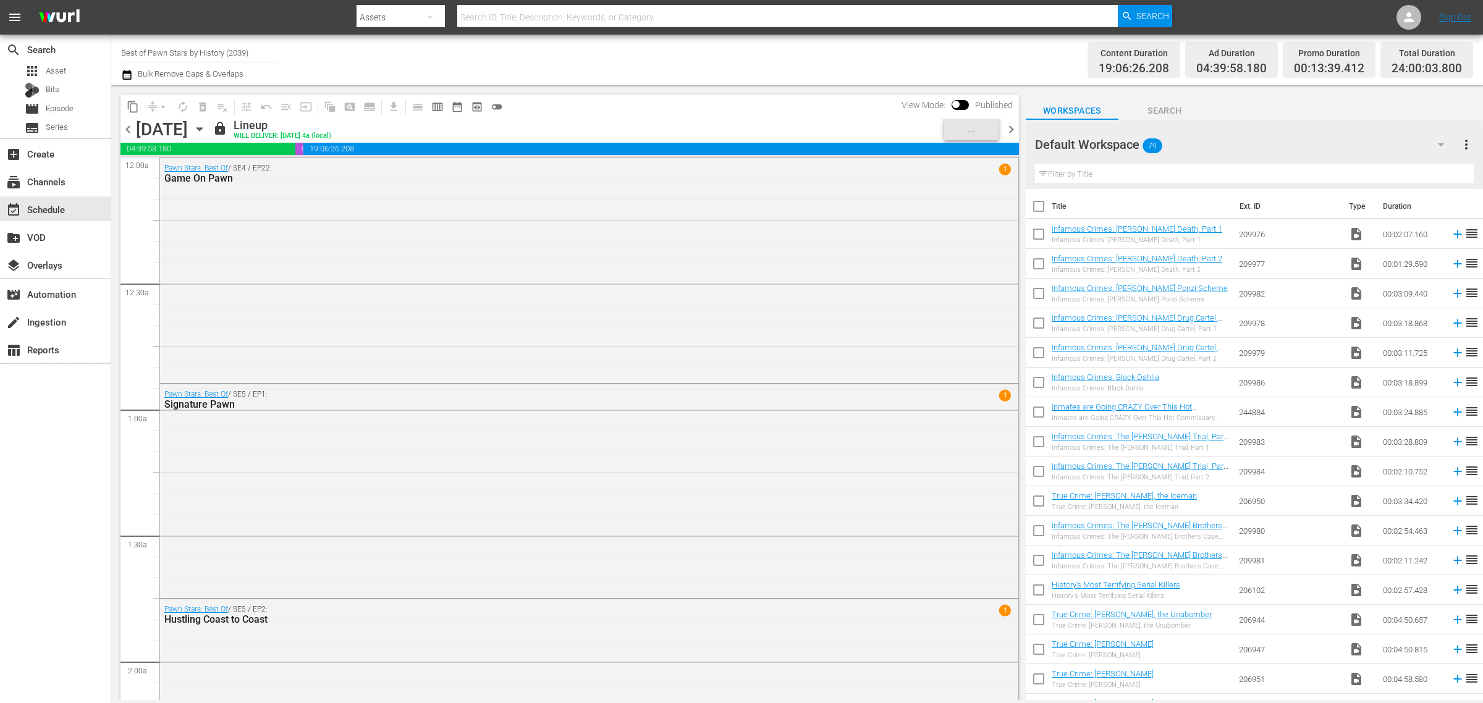
click at [701, 70] on div "Channel Title Best of Pawn Stars by History (2039) Bulk Remove Gaps & Overlaps" at bounding box center [489, 60] width 737 height 44
click at [728, 54] on div "Channel Title Best of Pawn Stars by History (2039) Bulk Remove Gaps & Overlaps" at bounding box center [489, 60] width 737 height 44
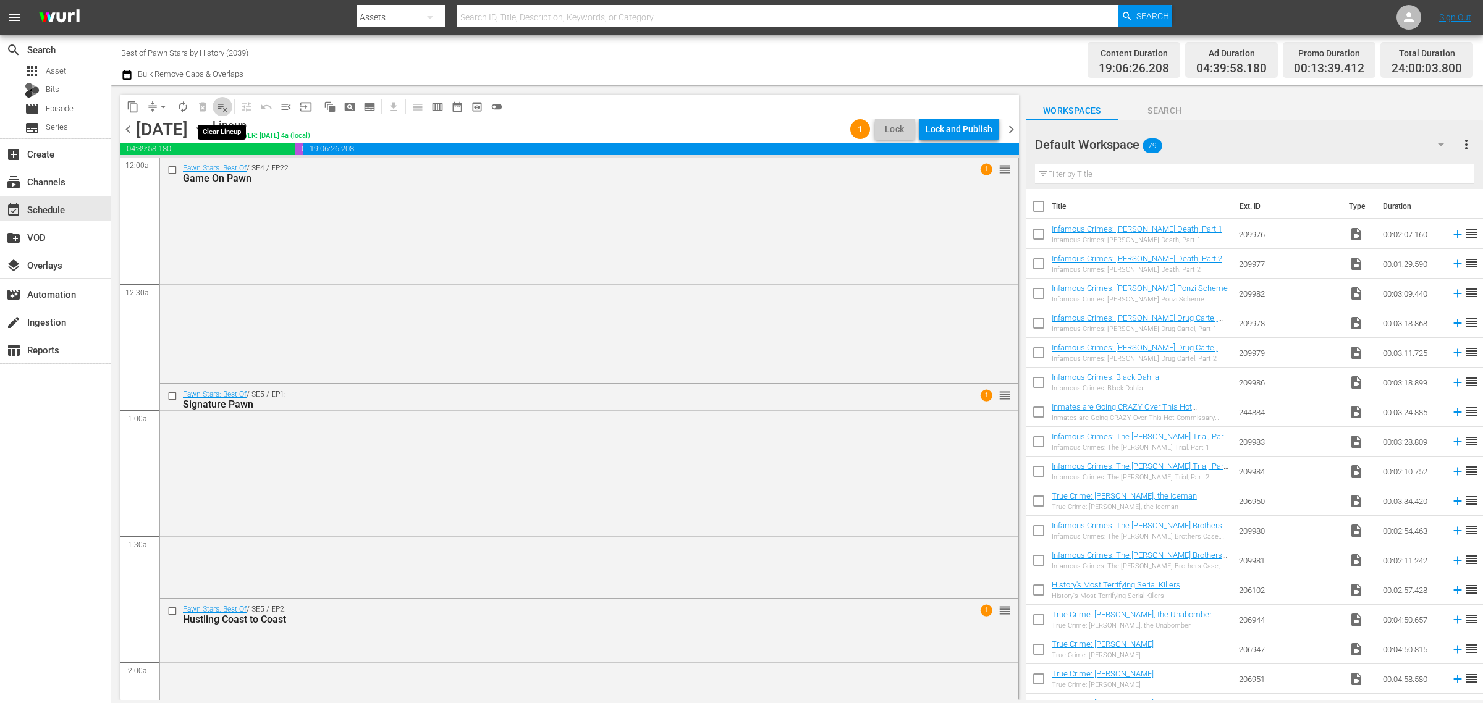
click at [218, 107] on span "playlist_remove_outlined" at bounding box center [222, 107] width 12 height 12
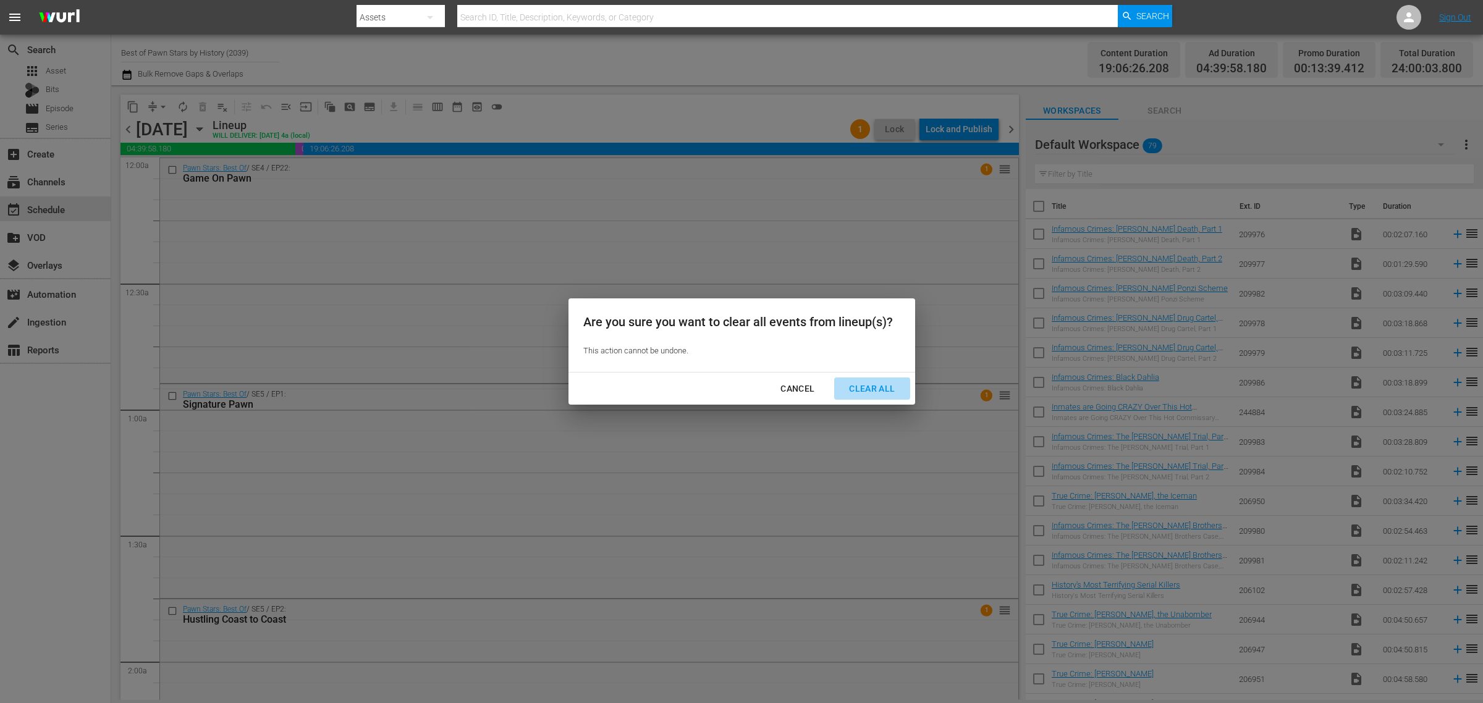
click at [878, 396] on div "Clear All" at bounding box center [871, 388] width 65 height 15
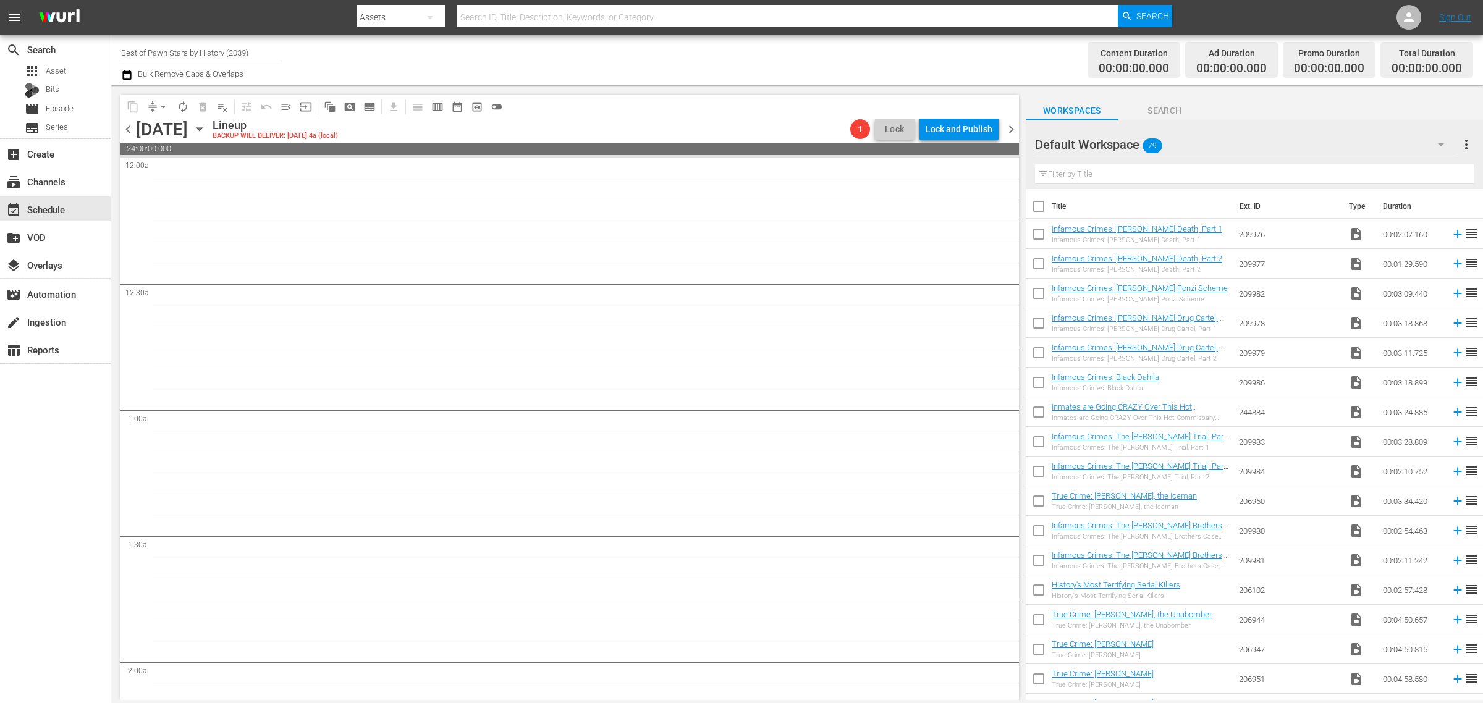
click at [754, 59] on div "Channel Title Best of Pawn Stars by History (2039) Bulk Remove Gaps & Overlaps" at bounding box center [489, 60] width 737 height 44
click at [964, 57] on div "Content Duration 00:00:00.000 Ad Duration 00:00:00.000 Promo Duration 00:00:00.…" at bounding box center [1165, 60] width 615 height 44
drag, startPoint x: 1013, startPoint y: 127, endPoint x: 1002, endPoint y: 128, distance: 11.1
click at [1013, 127] on span "chevron_right" at bounding box center [1010, 129] width 15 height 15
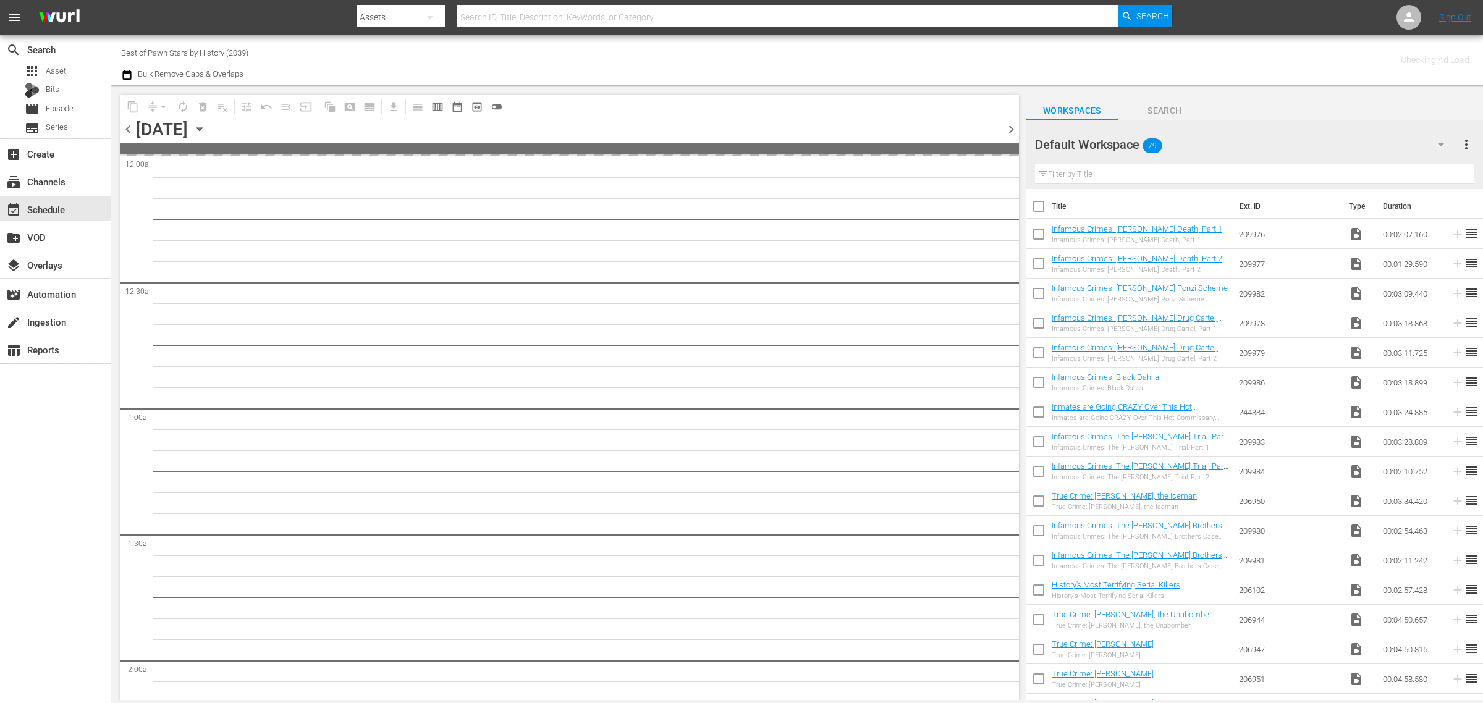
click at [702, 62] on div "Channel Title Best of Pawn Stars by History (2039) Bulk Remove Gaps & Overlaps" at bounding box center [489, 60] width 737 height 44
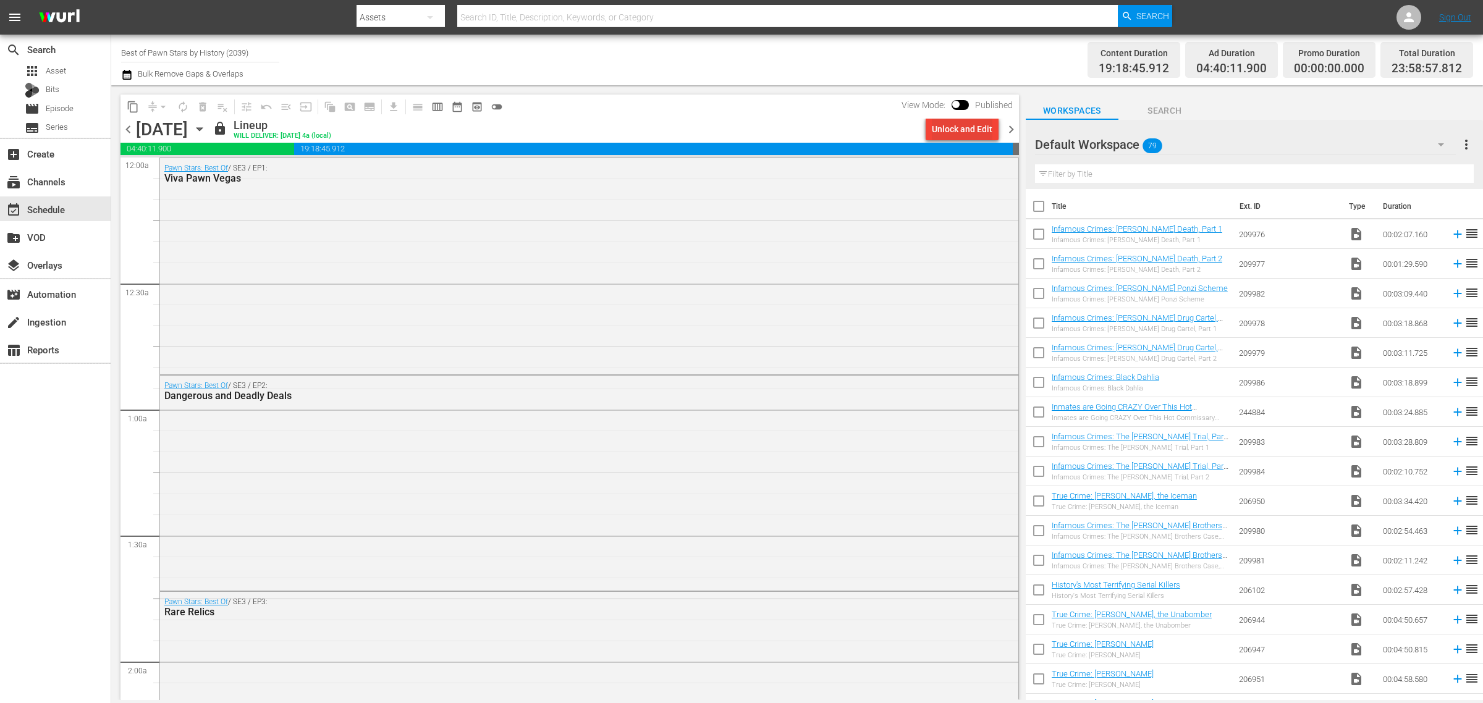
click at [950, 129] on div "Unlock and Edit" at bounding box center [962, 129] width 61 height 22
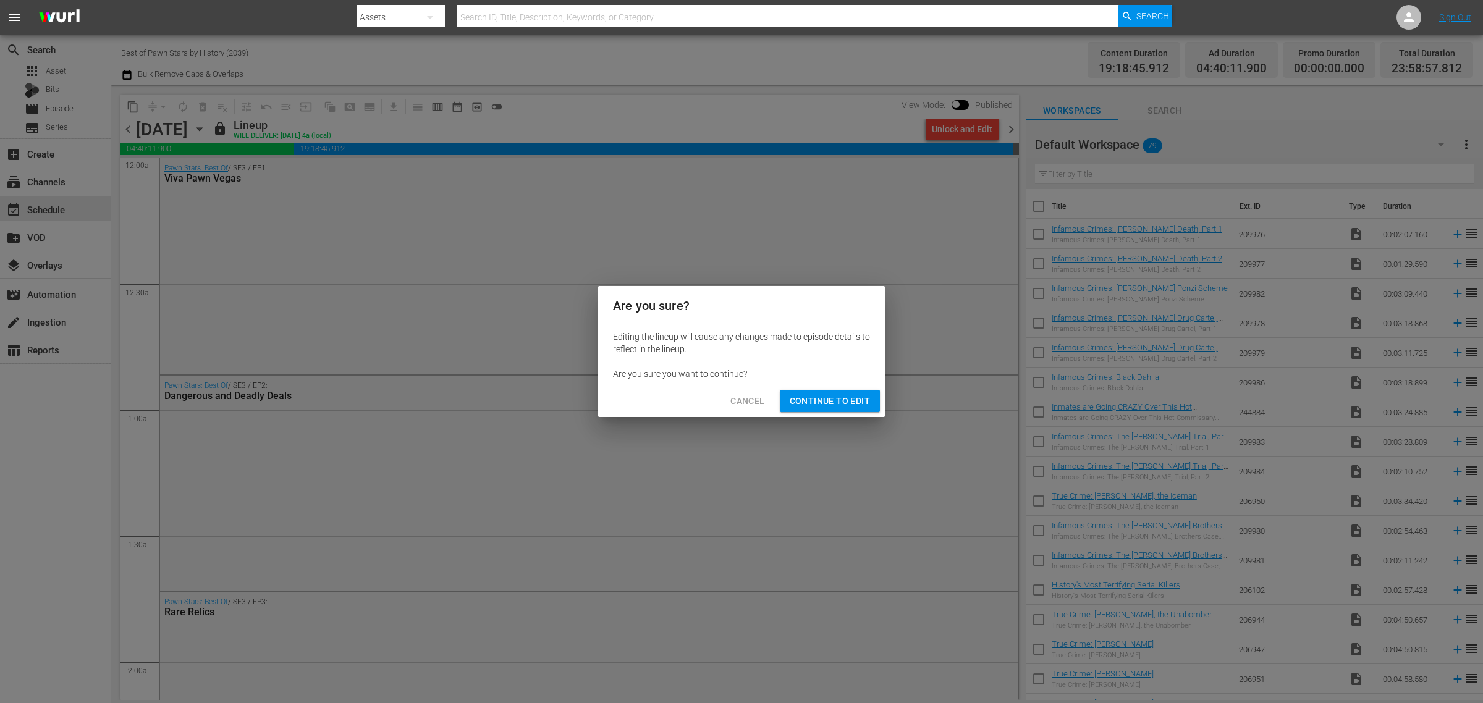
click at [819, 384] on div "Editing the lineup will cause any changes made to episode details to reflect in…" at bounding box center [741, 355] width 287 height 59
click at [822, 399] on span "Continue to Edit" at bounding box center [830, 401] width 80 height 15
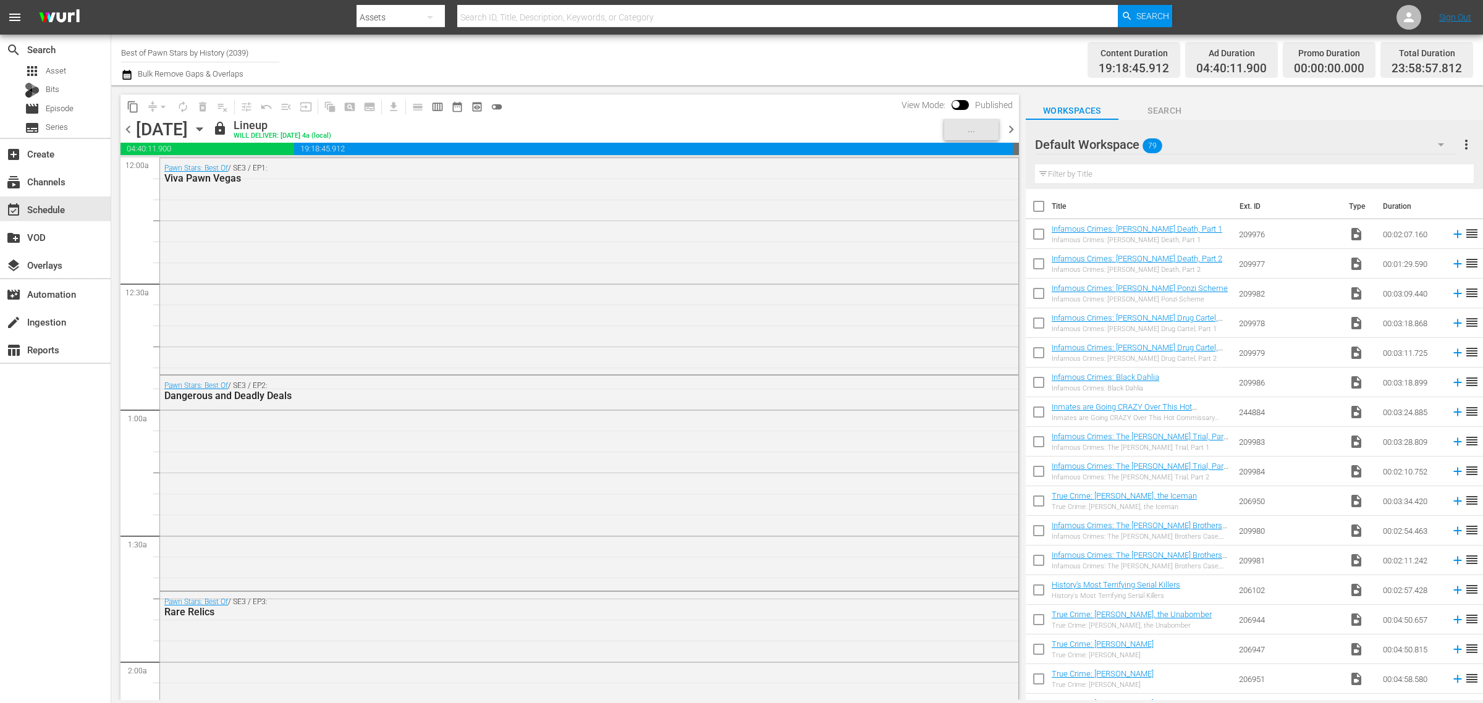
click at [742, 56] on div "Channel Title Best of Pawn Stars by History (2039) Bulk Remove Gaps & Overlaps" at bounding box center [489, 60] width 737 height 44
click at [399, 334] on div "Pawn Stars: Best Of / SE3 / EP1: Viva Pawn Vegas" at bounding box center [589, 265] width 858 height 214
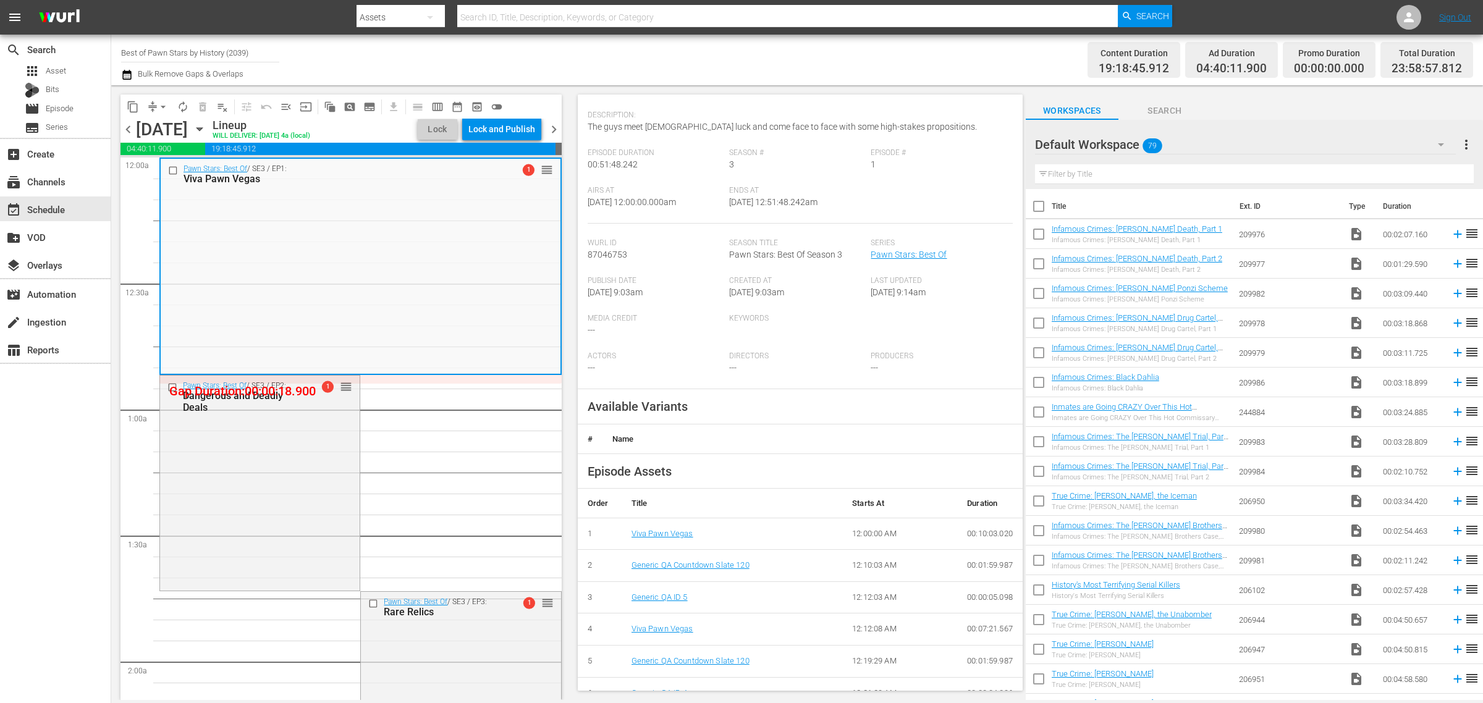
scroll to position [232, 0]
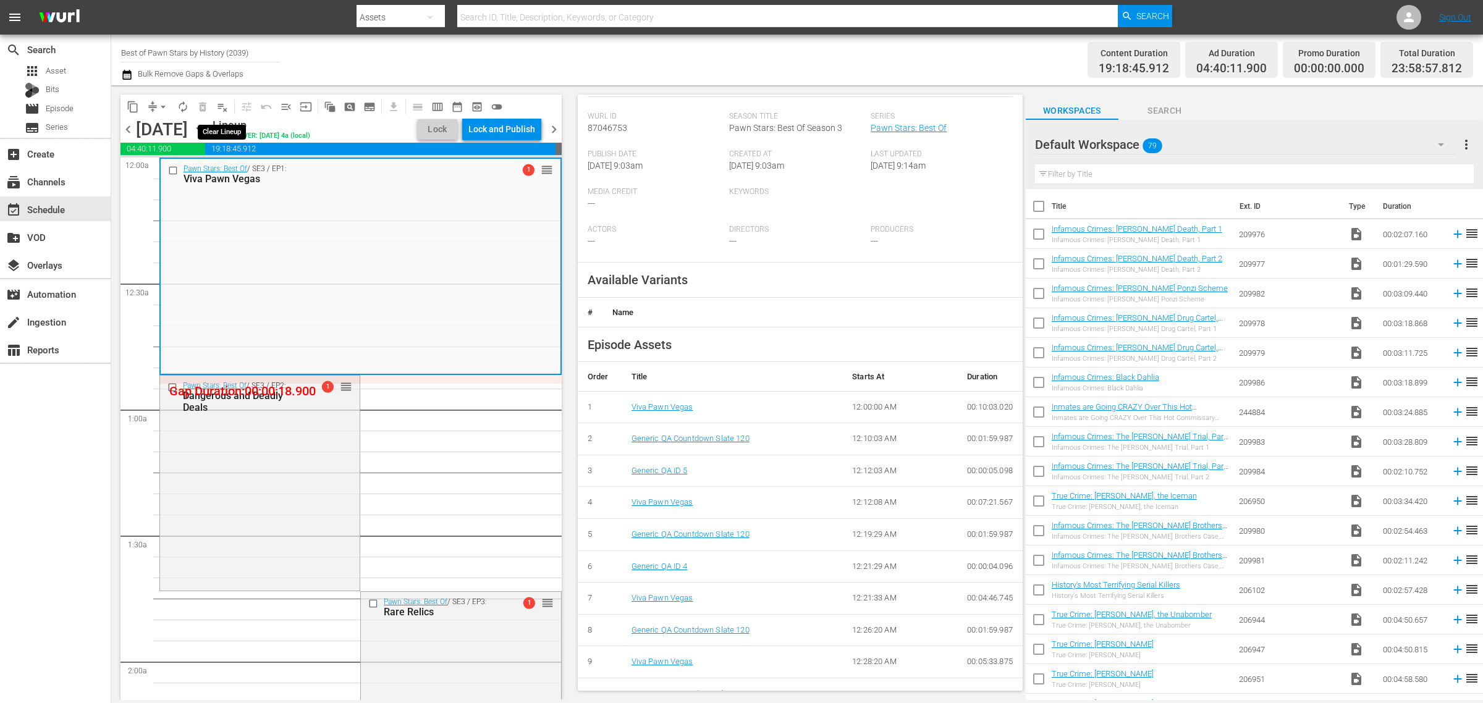
click at [218, 101] on span "playlist_remove_outlined" at bounding box center [222, 107] width 12 height 12
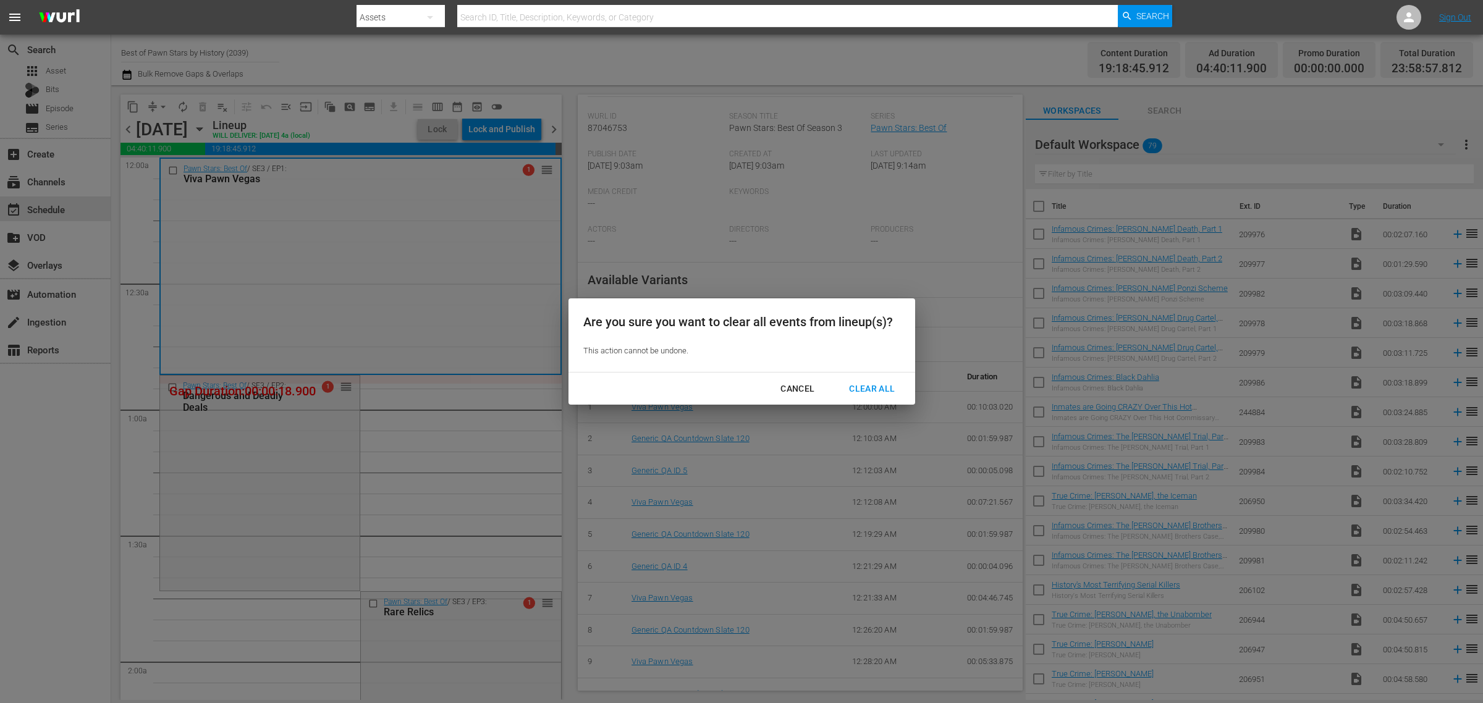
click at [866, 384] on div "Clear All" at bounding box center [871, 388] width 65 height 15
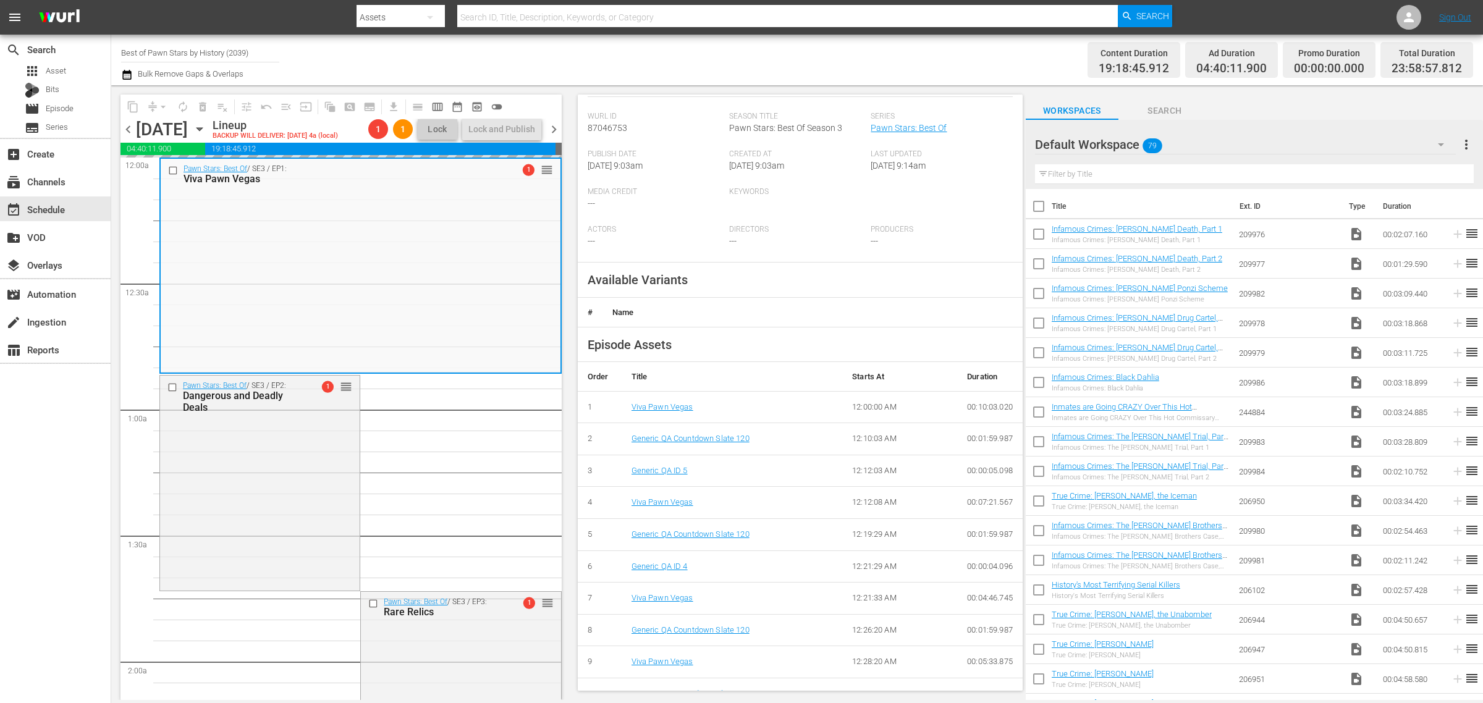
click at [695, 47] on div "Channel Title Best of Pawn Stars by History (2039) Bulk Remove Gaps & Overlaps" at bounding box center [489, 60] width 737 height 44
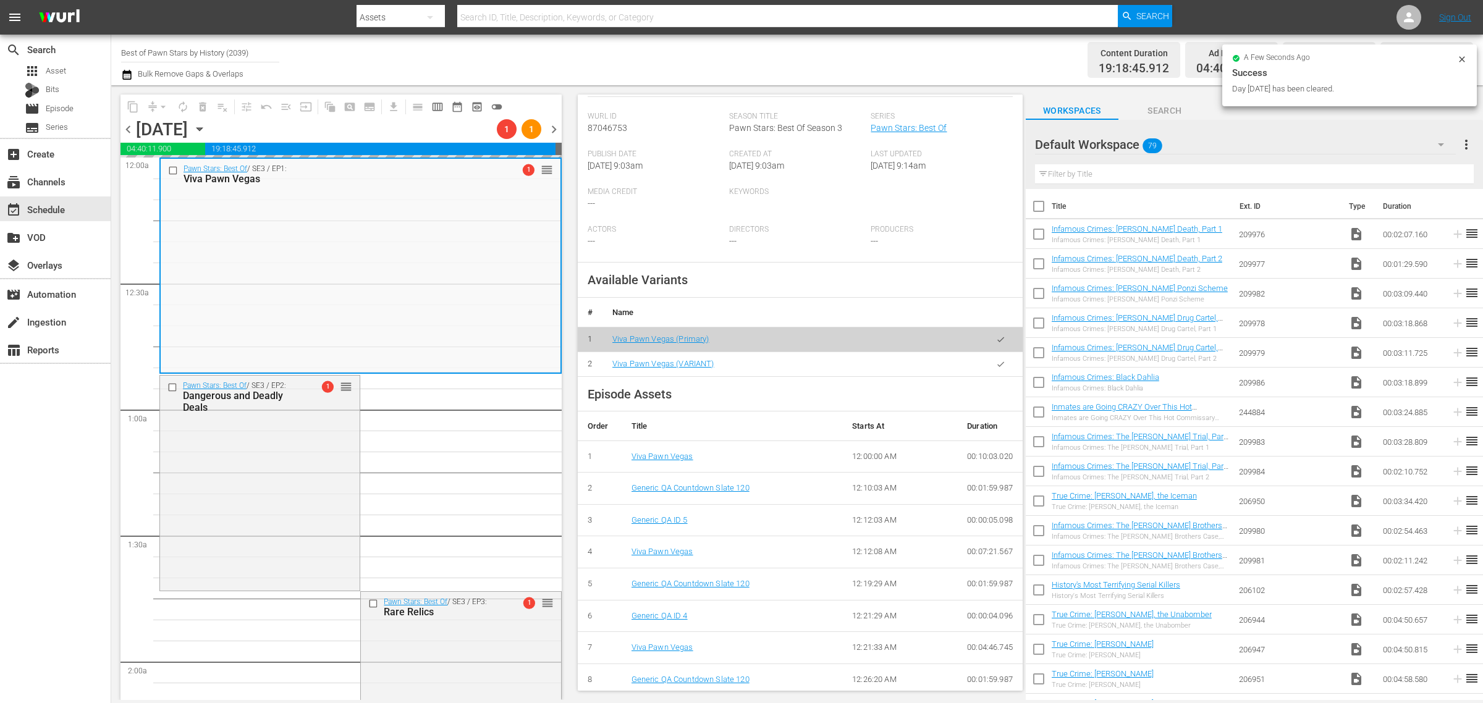
click at [677, 57] on div "Channel Title Best of Pawn Stars by History (2039) Bulk Remove Gaps & Overlaps" at bounding box center [489, 60] width 737 height 44
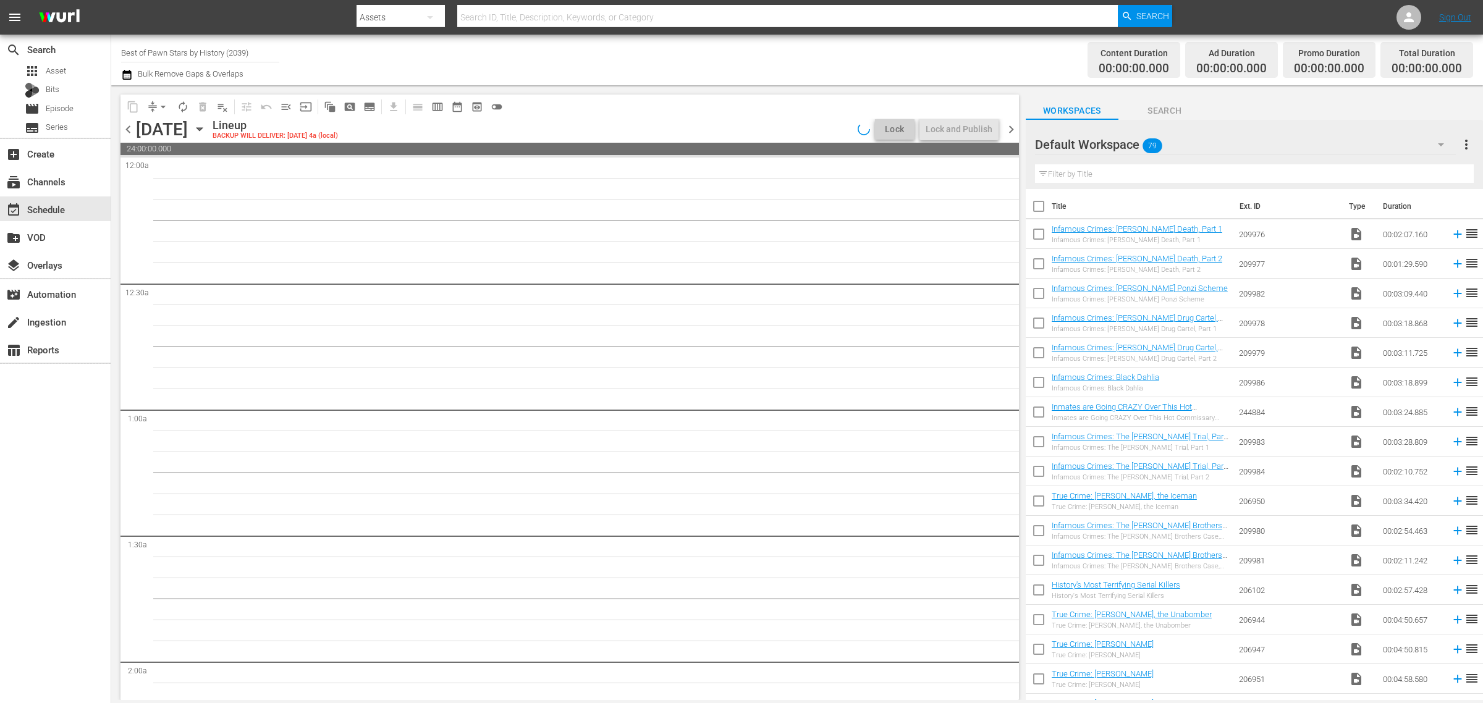
click at [697, 56] on div "Channel Title Best of Pawn Stars by History (2039) Bulk Remove Gaps & Overlaps" at bounding box center [489, 60] width 737 height 44
click at [1012, 129] on span "chevron_right" at bounding box center [1010, 129] width 15 height 15
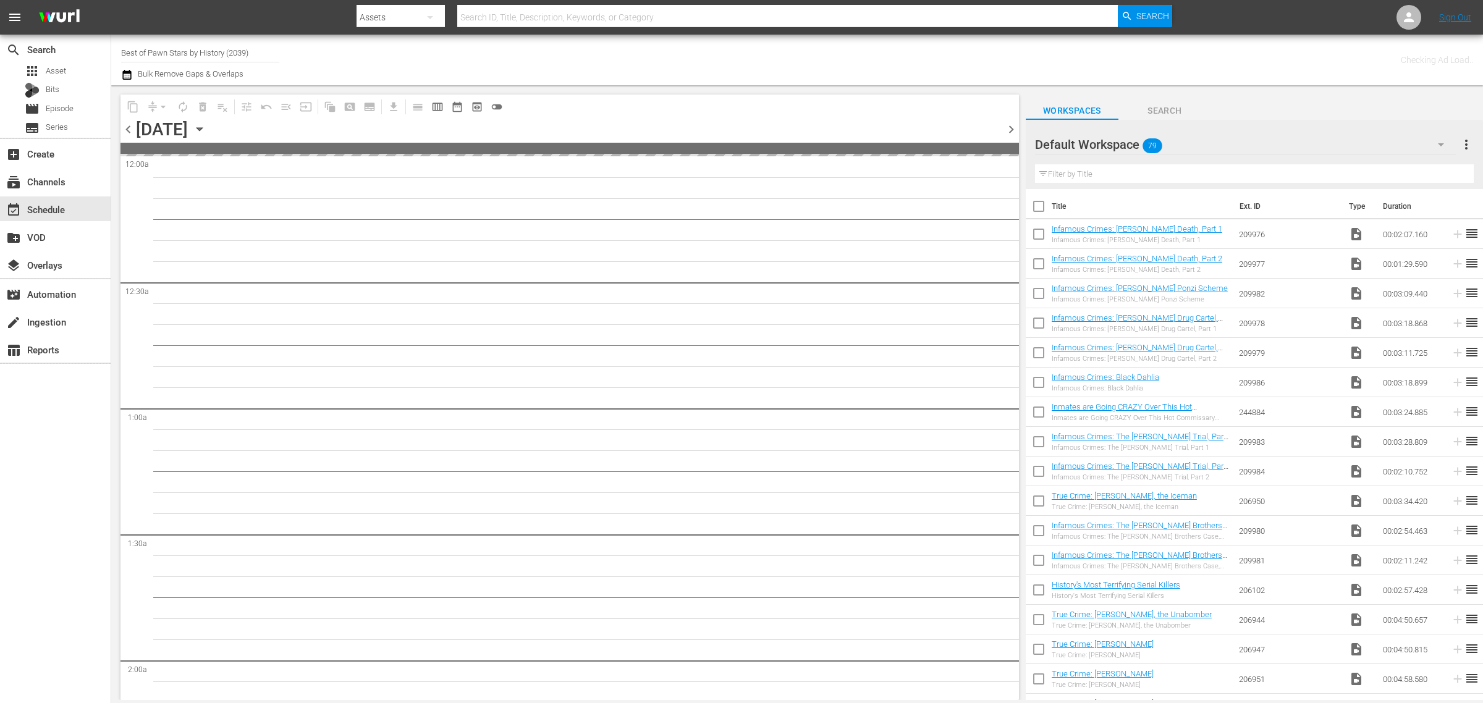
click at [780, 51] on div "Channel Title Best of Pawn Stars by History (2039) Bulk Remove Gaps & Overlaps" at bounding box center [489, 60] width 737 height 44
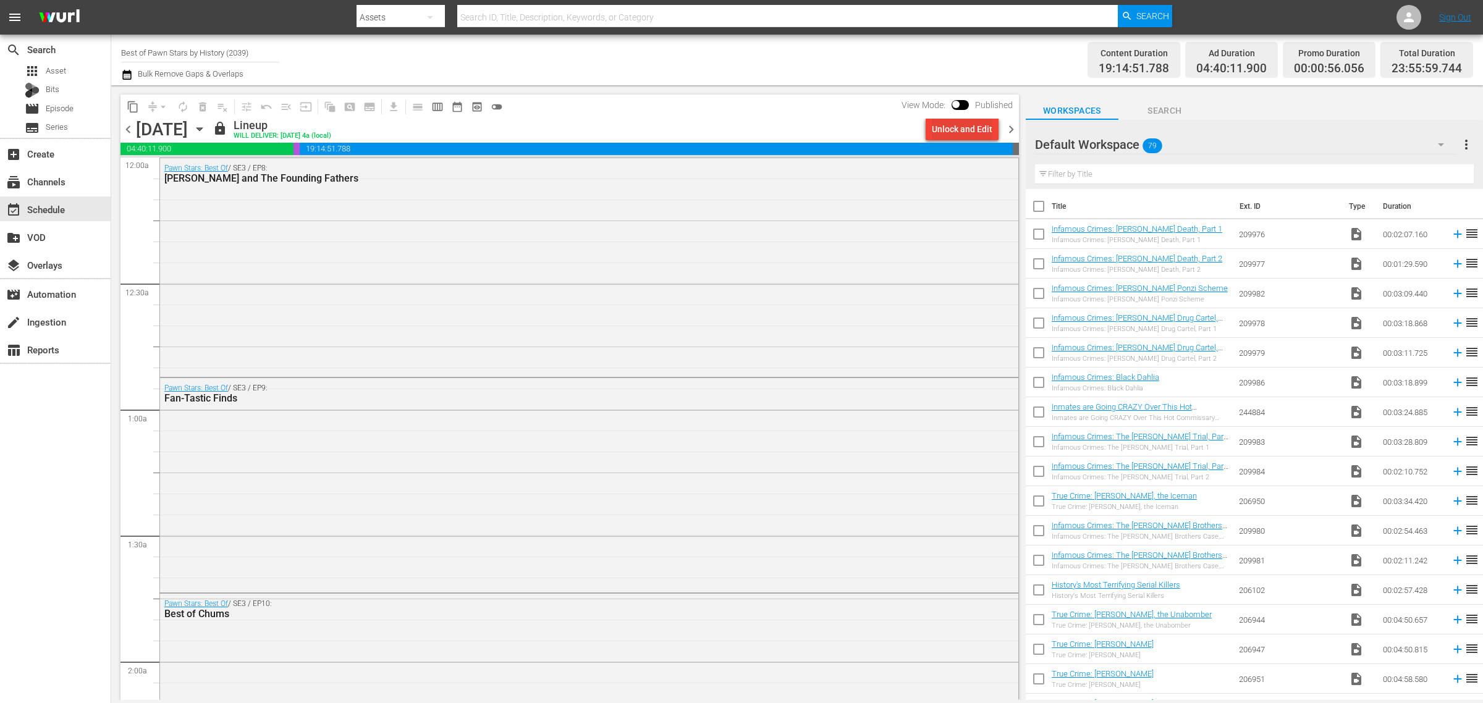
click at [945, 131] on div "Unlock and Edit" at bounding box center [962, 129] width 61 height 22
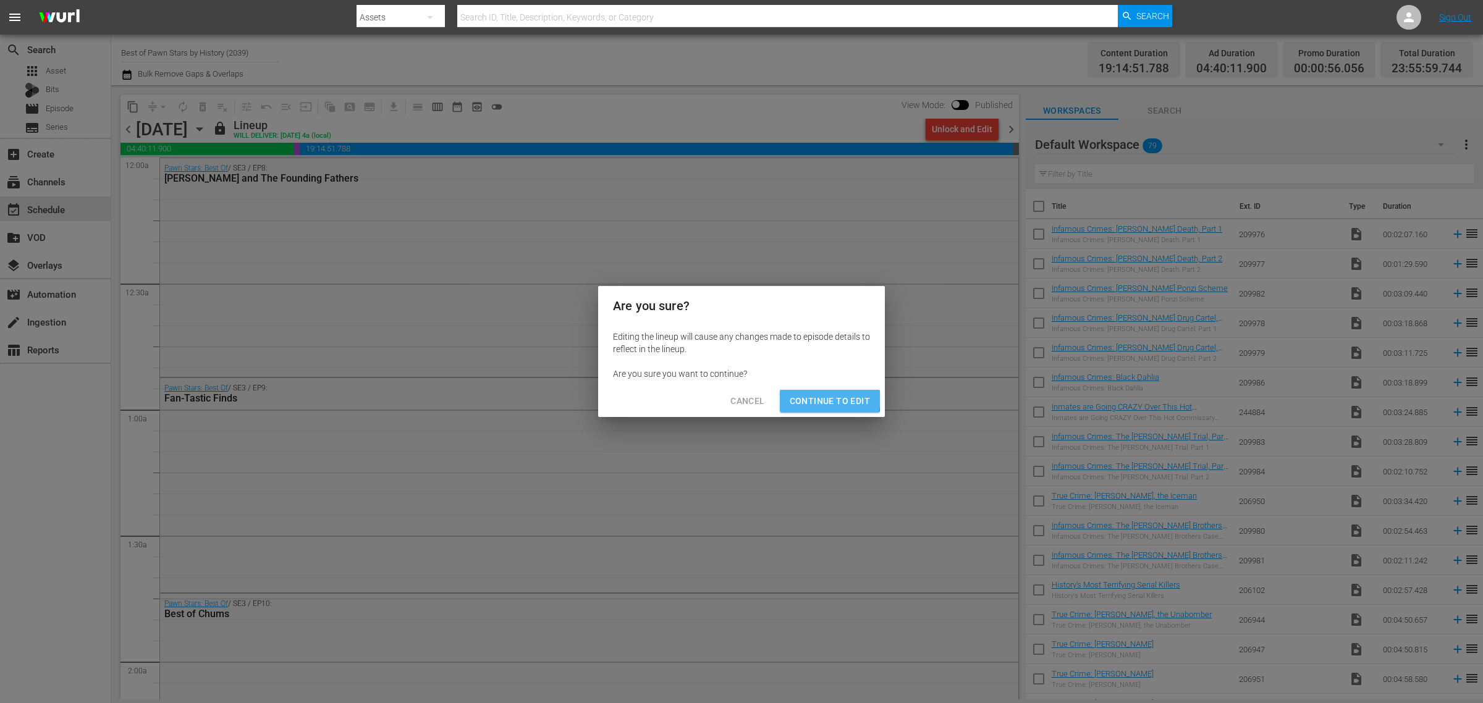
click at [810, 397] on span "Continue to Edit" at bounding box center [830, 401] width 80 height 15
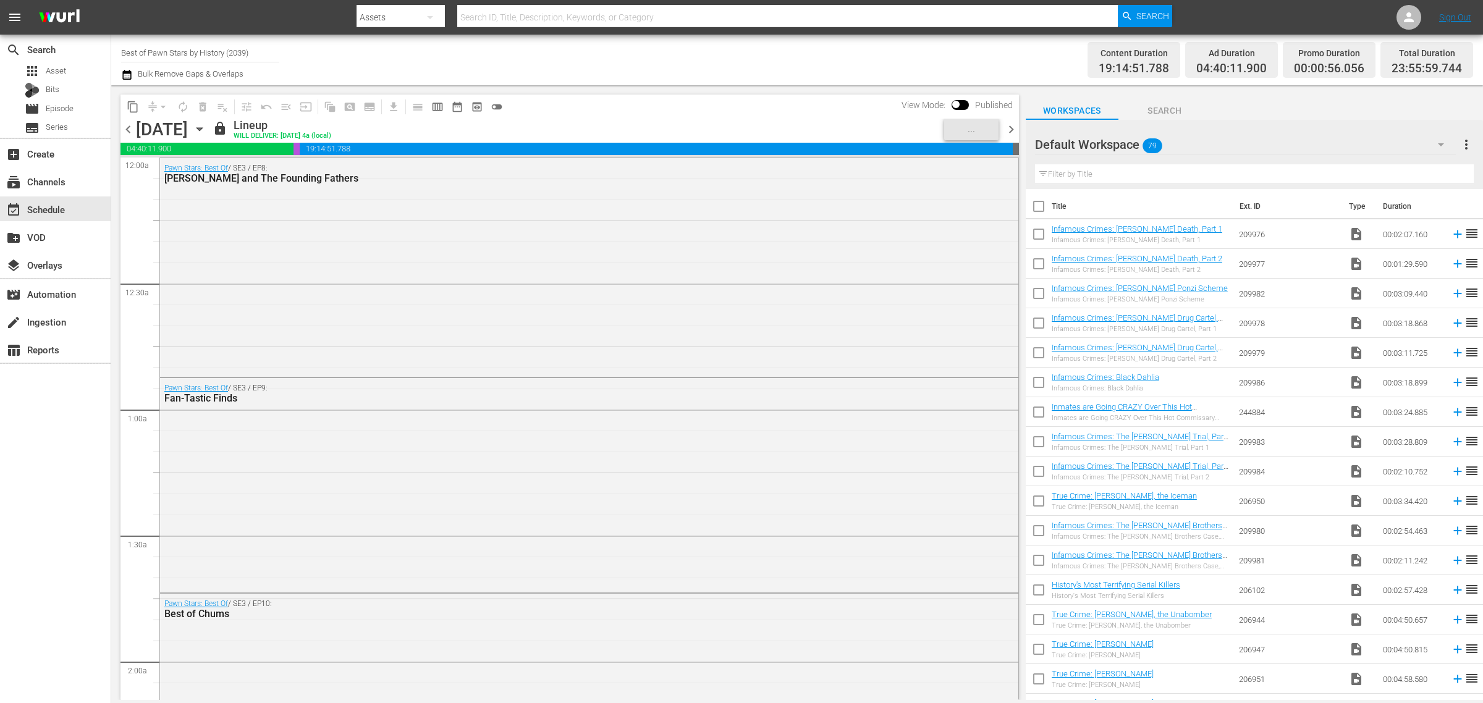
click at [694, 48] on div "Channel Title Best of Pawn Stars by History (2039) Bulk Remove Gaps & Overlaps" at bounding box center [489, 60] width 737 height 44
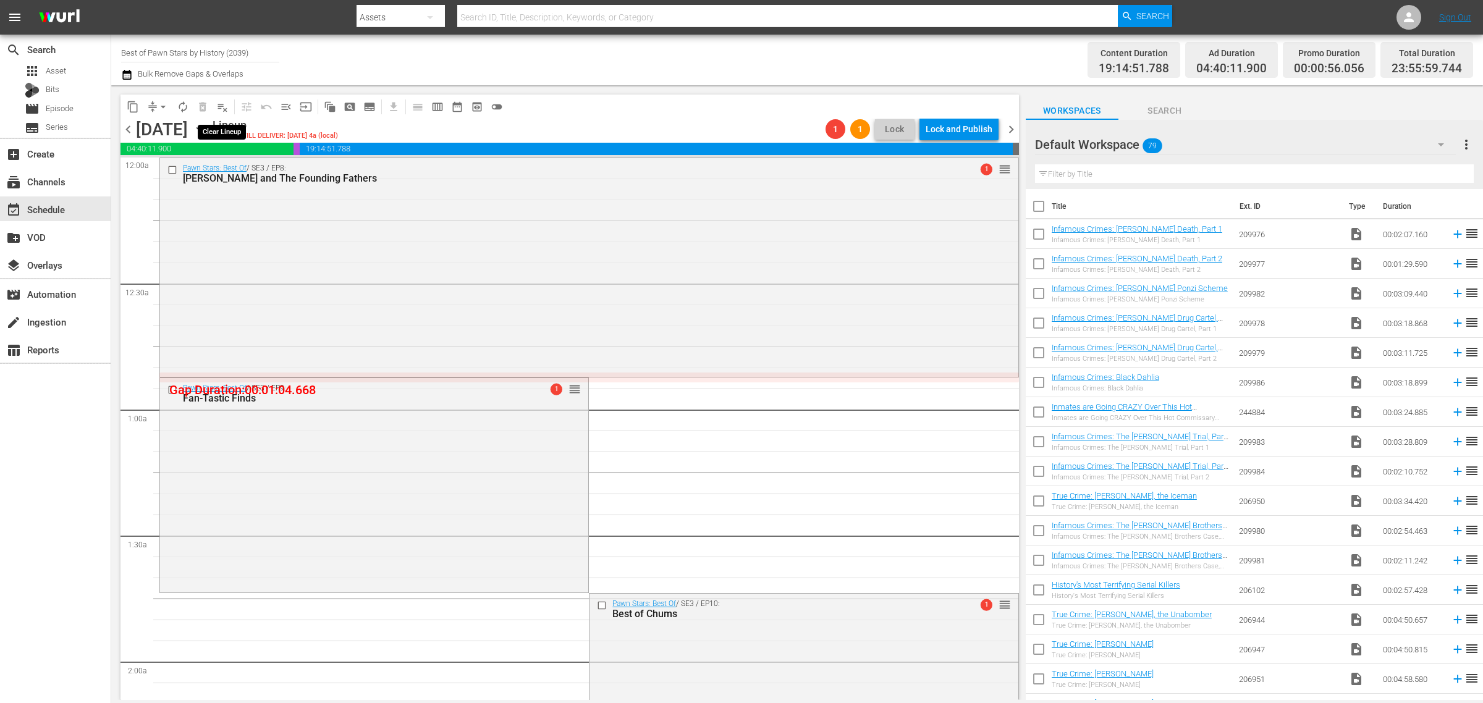
click at [217, 104] on span "playlist_remove_outlined" at bounding box center [222, 107] width 12 height 12
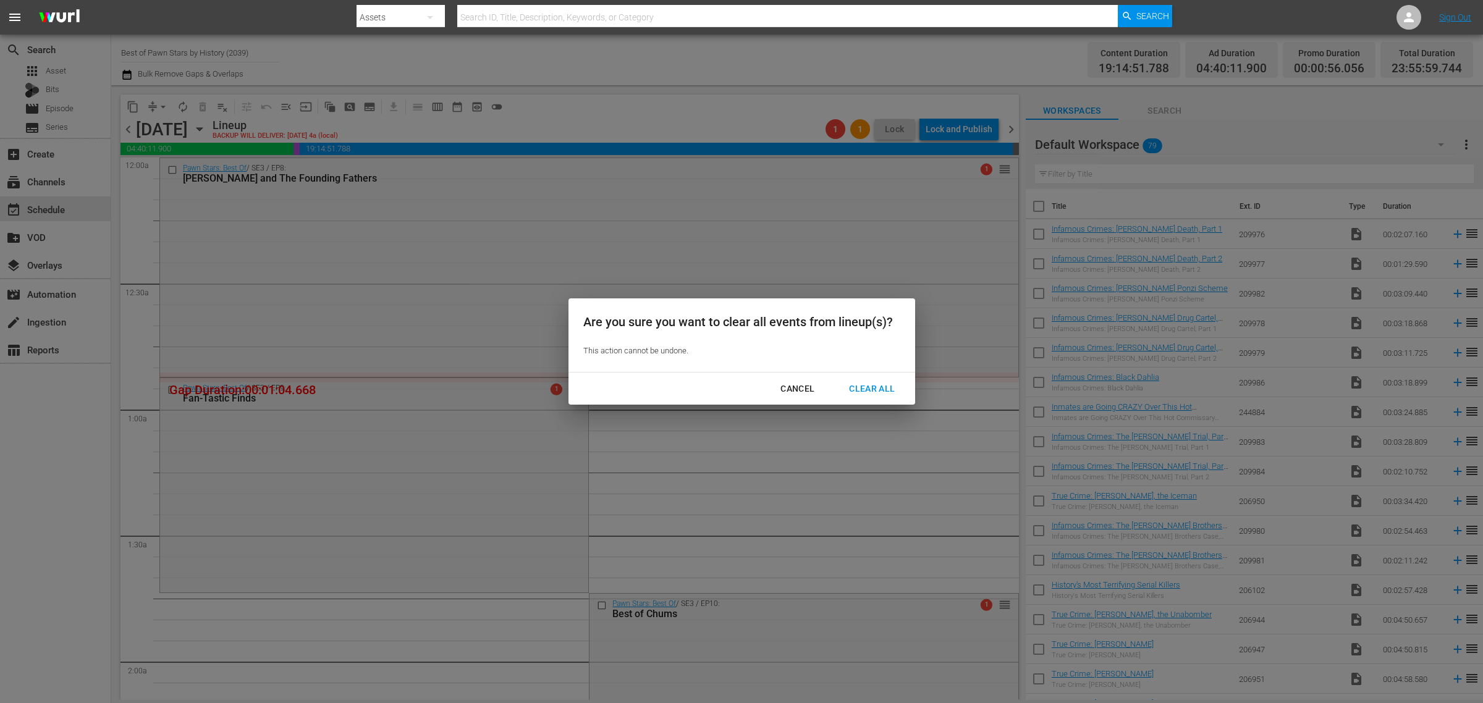
click at [866, 386] on div "Clear All" at bounding box center [871, 388] width 65 height 15
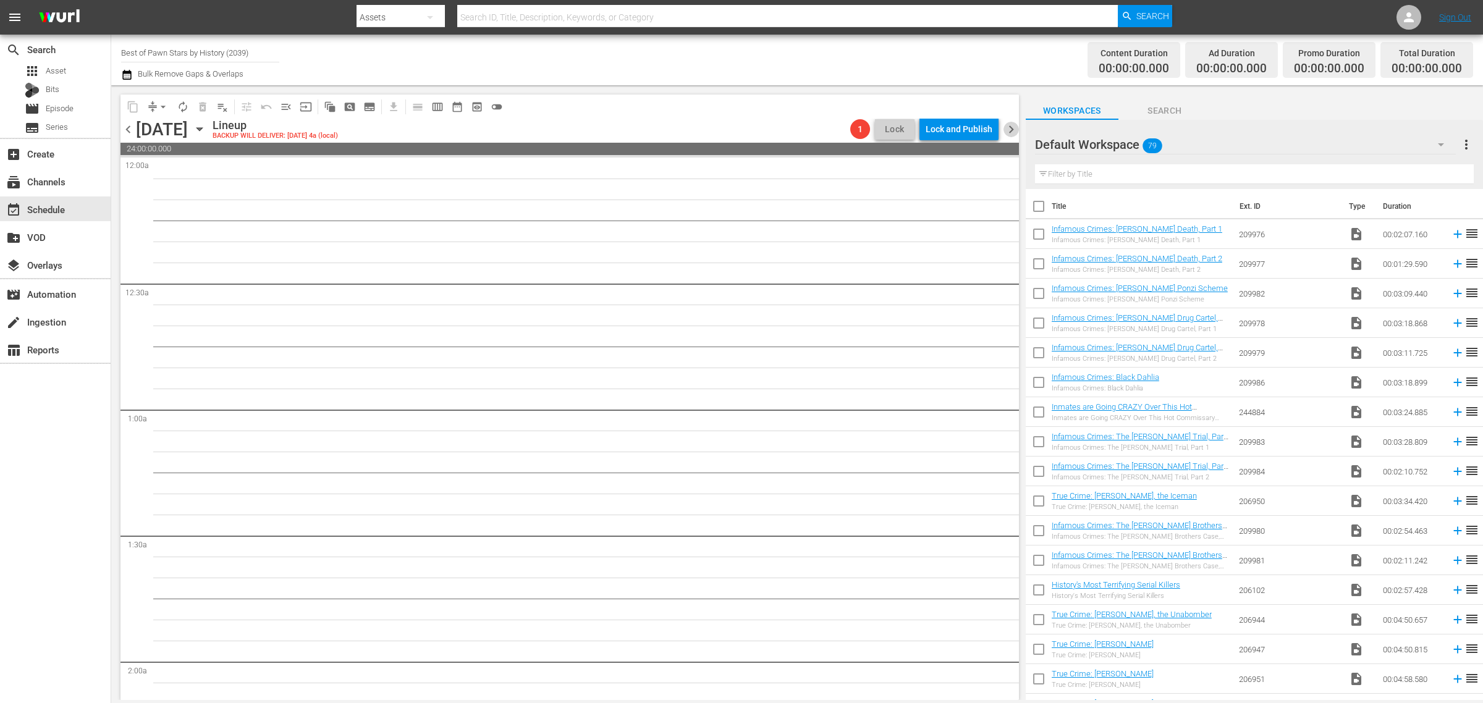
click at [1010, 130] on span "chevron_right" at bounding box center [1010, 129] width 15 height 15
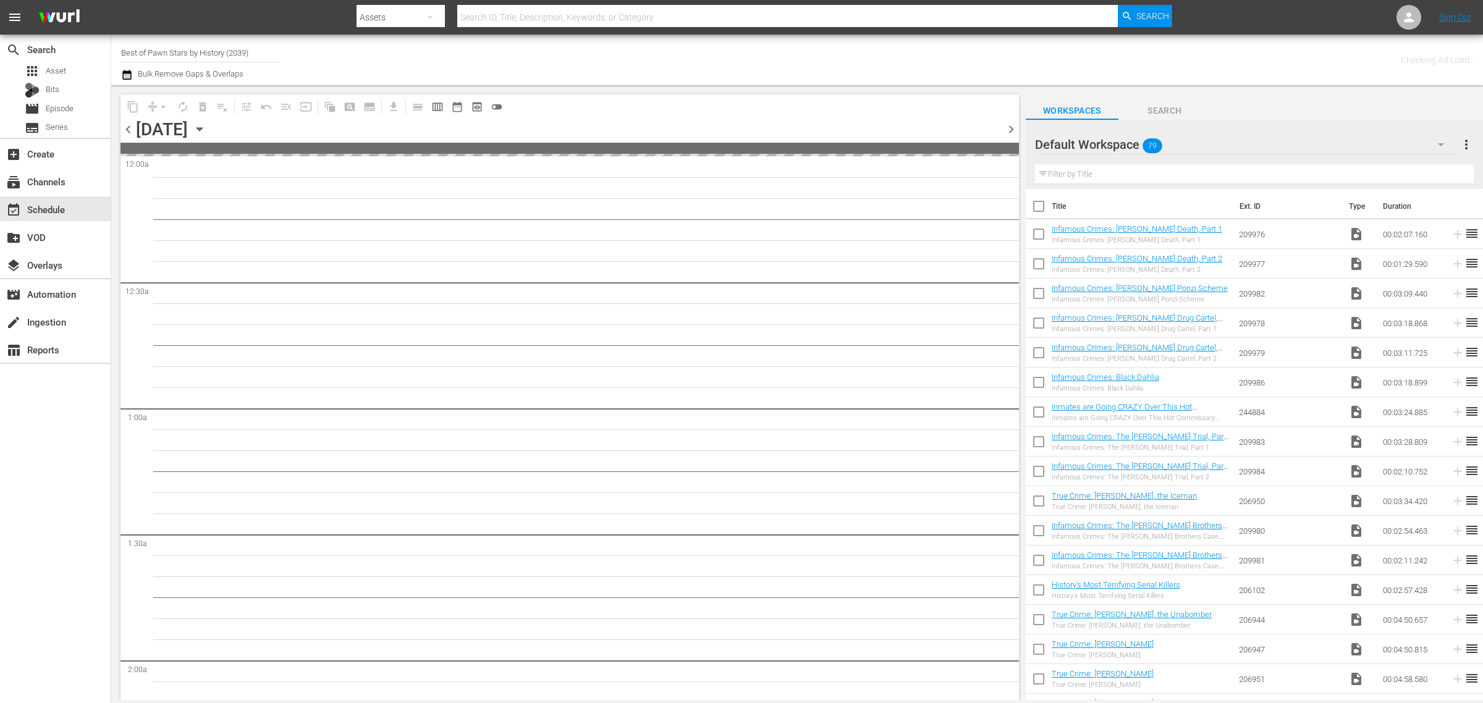
click at [748, 47] on div "Channel Title Best of Pawn Stars by History (2039) Bulk Remove Gaps & Overlaps" at bounding box center [489, 60] width 737 height 44
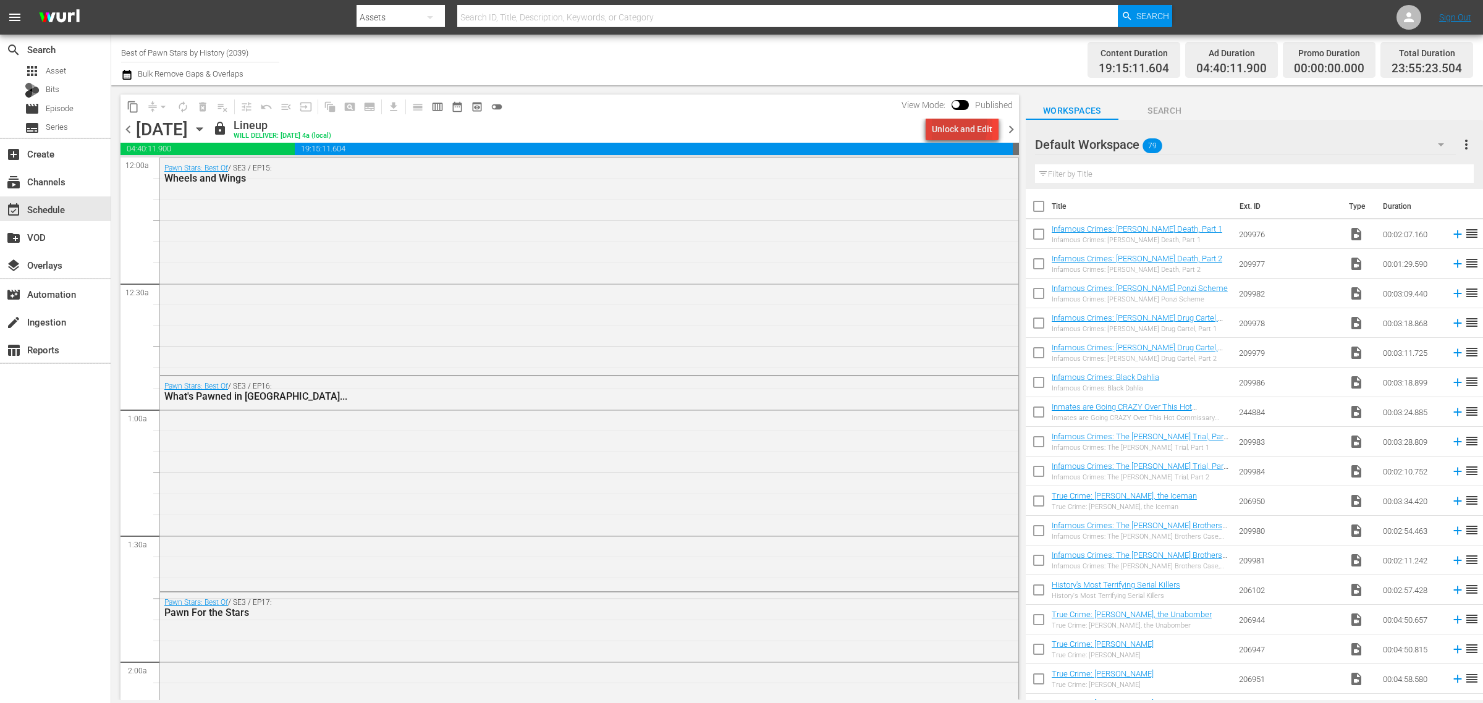
click at [943, 125] on div "Unlock and Edit" at bounding box center [962, 129] width 61 height 22
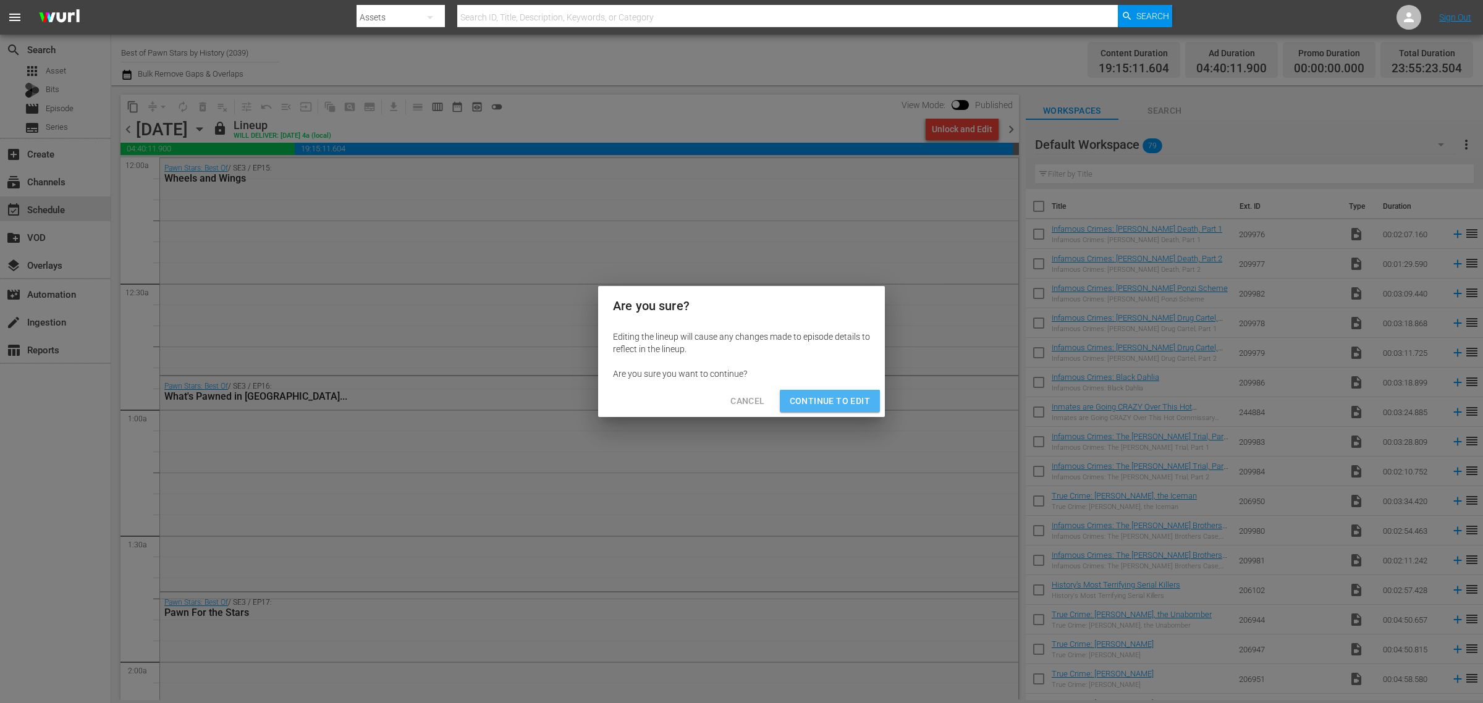
click at [825, 407] on span "Continue to Edit" at bounding box center [830, 401] width 80 height 15
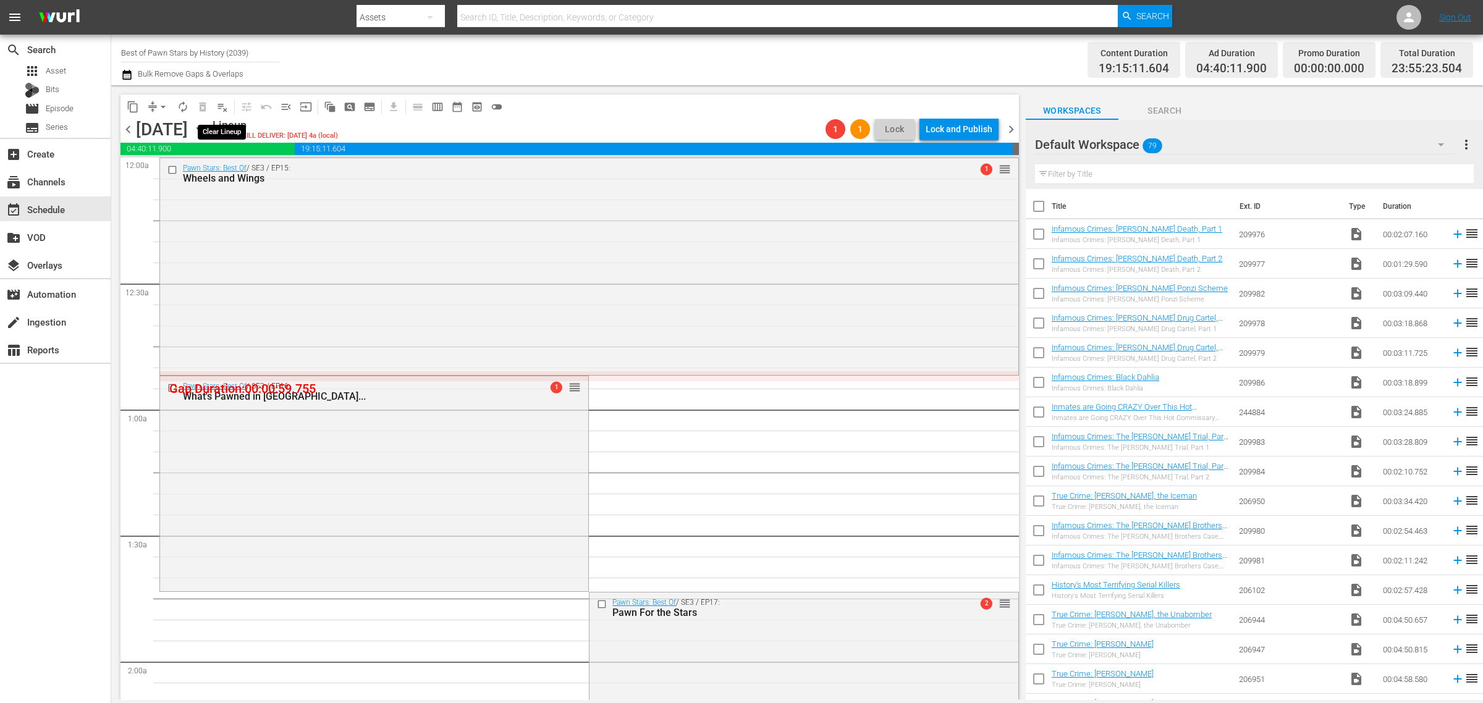
click at [221, 105] on span "playlist_remove_outlined" at bounding box center [222, 107] width 12 height 12
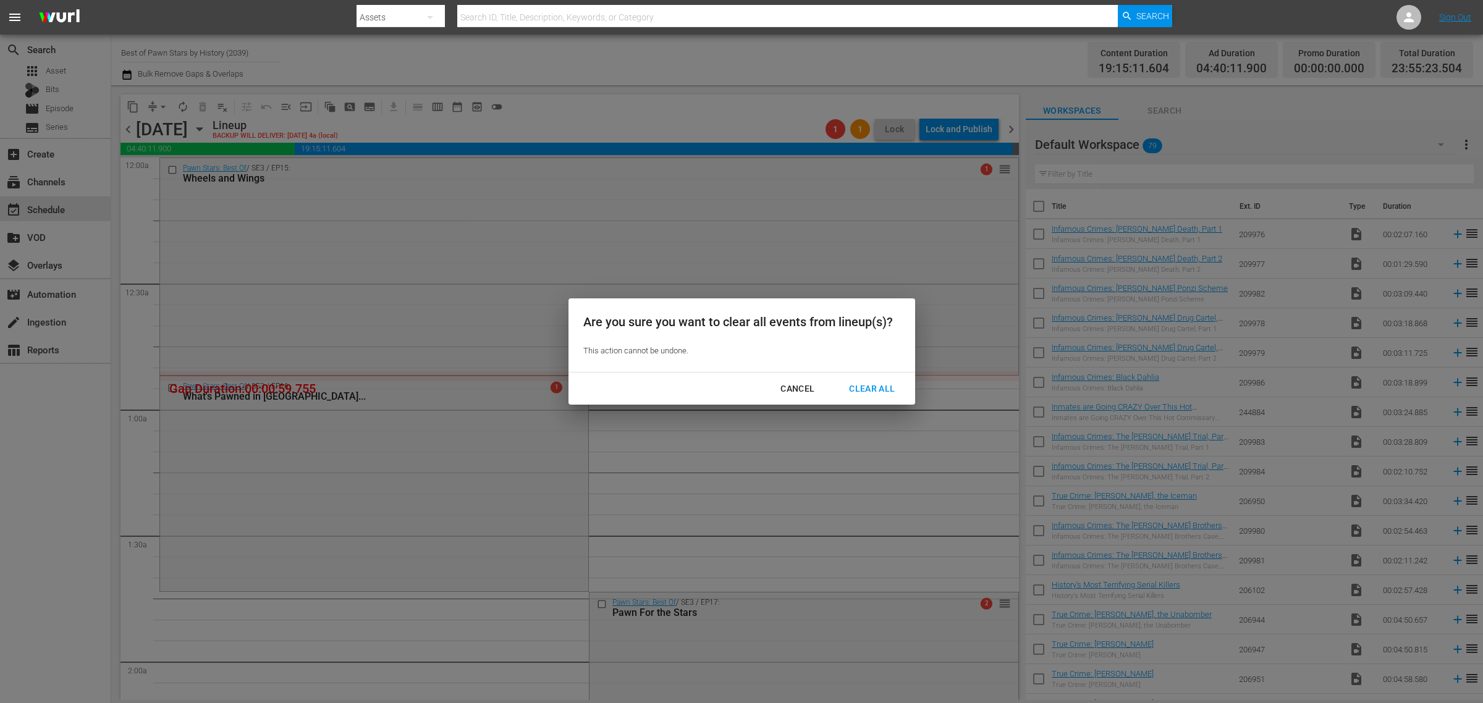
click at [885, 390] on div "Clear All" at bounding box center [871, 388] width 65 height 15
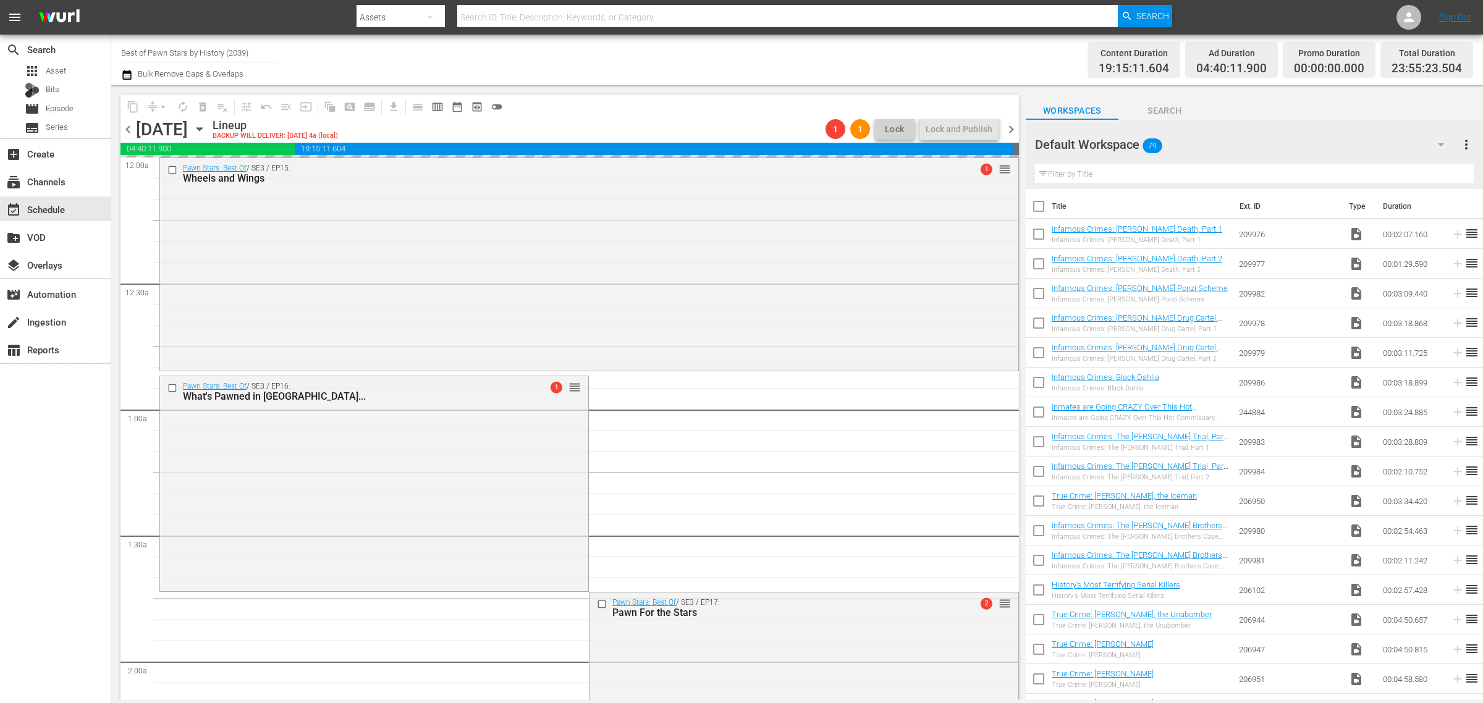
click at [724, 50] on div "Channel Title Best of Pawn Stars by History (2039) Bulk Remove Gaps & Overlaps" at bounding box center [489, 60] width 737 height 44
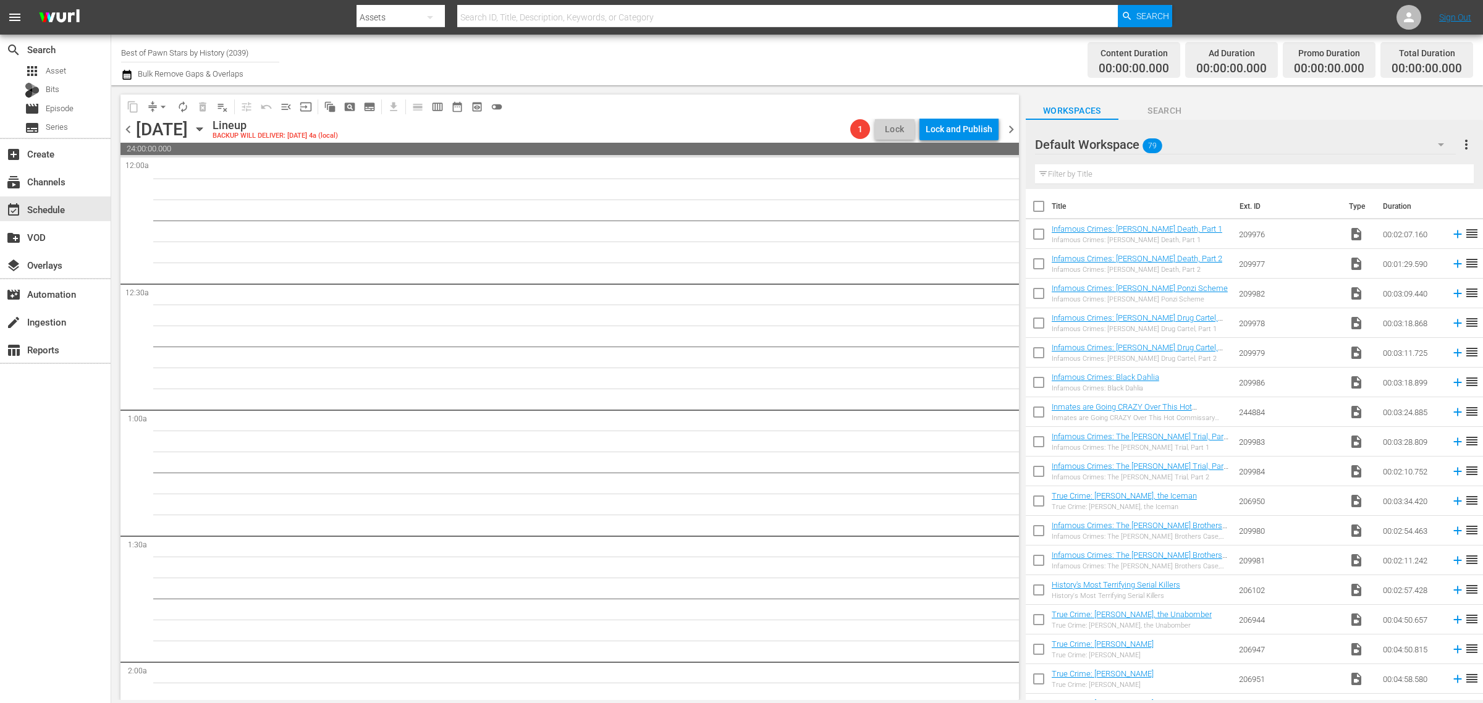
click at [1011, 125] on span "chevron_right" at bounding box center [1010, 129] width 15 height 15
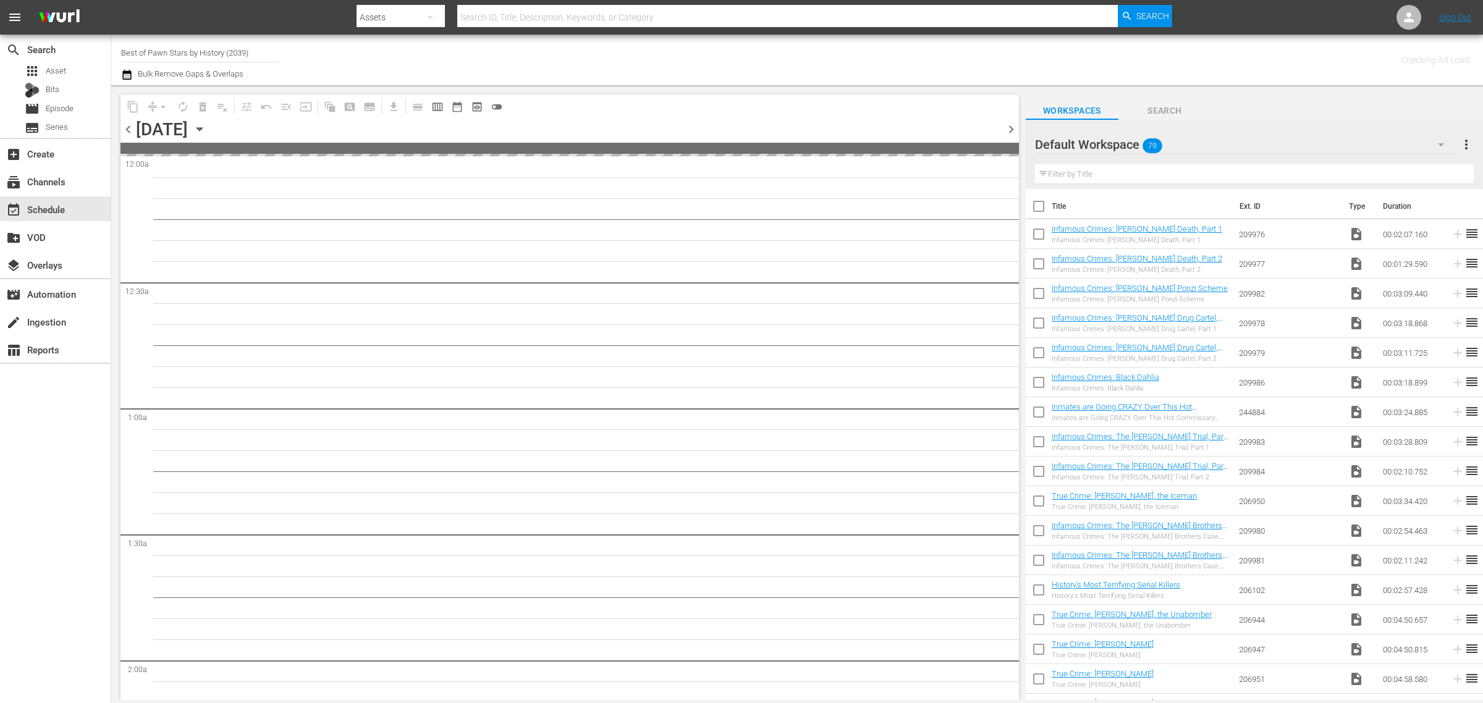
click at [721, 53] on div "Channel Title Best of Pawn Stars by History (2039) Bulk Remove Gaps & Overlaps" at bounding box center [489, 60] width 737 height 44
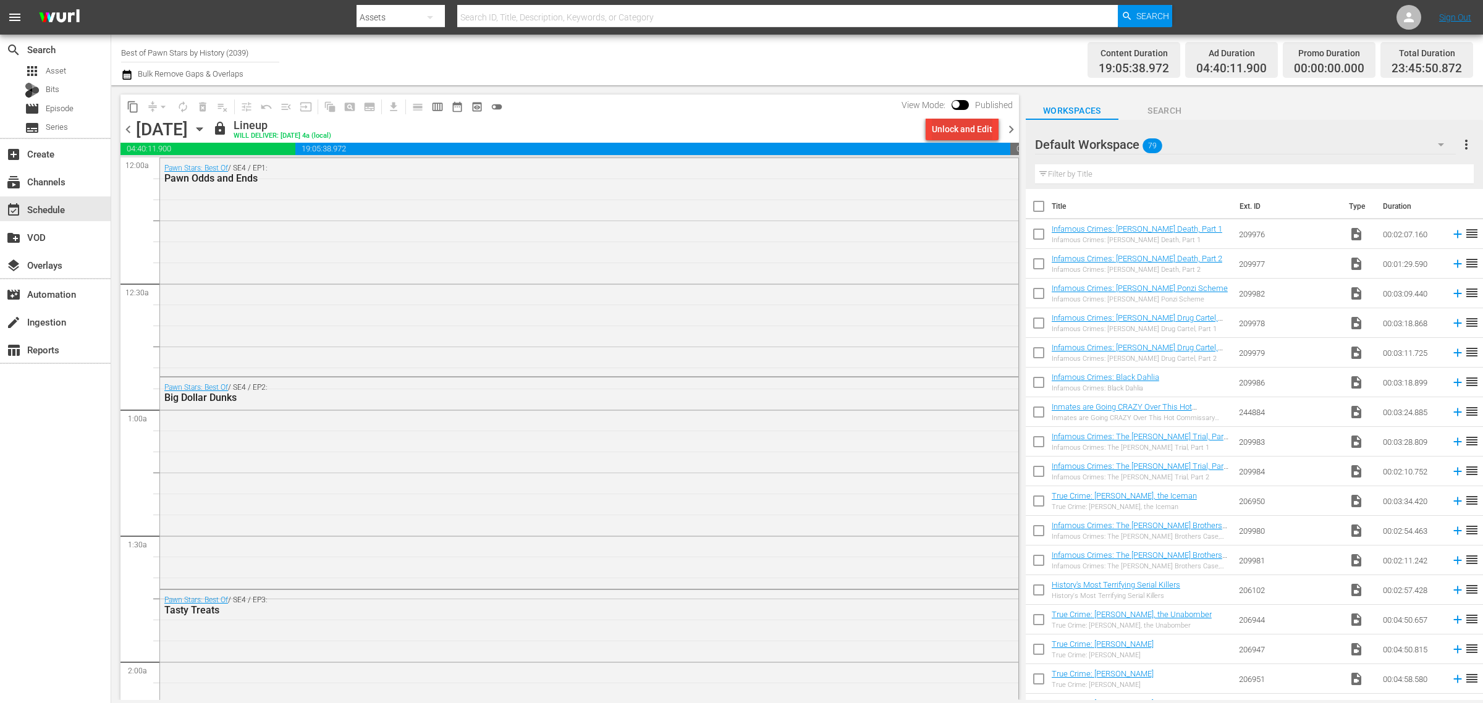
click at [942, 127] on div "Unlock and Edit" at bounding box center [962, 129] width 61 height 22
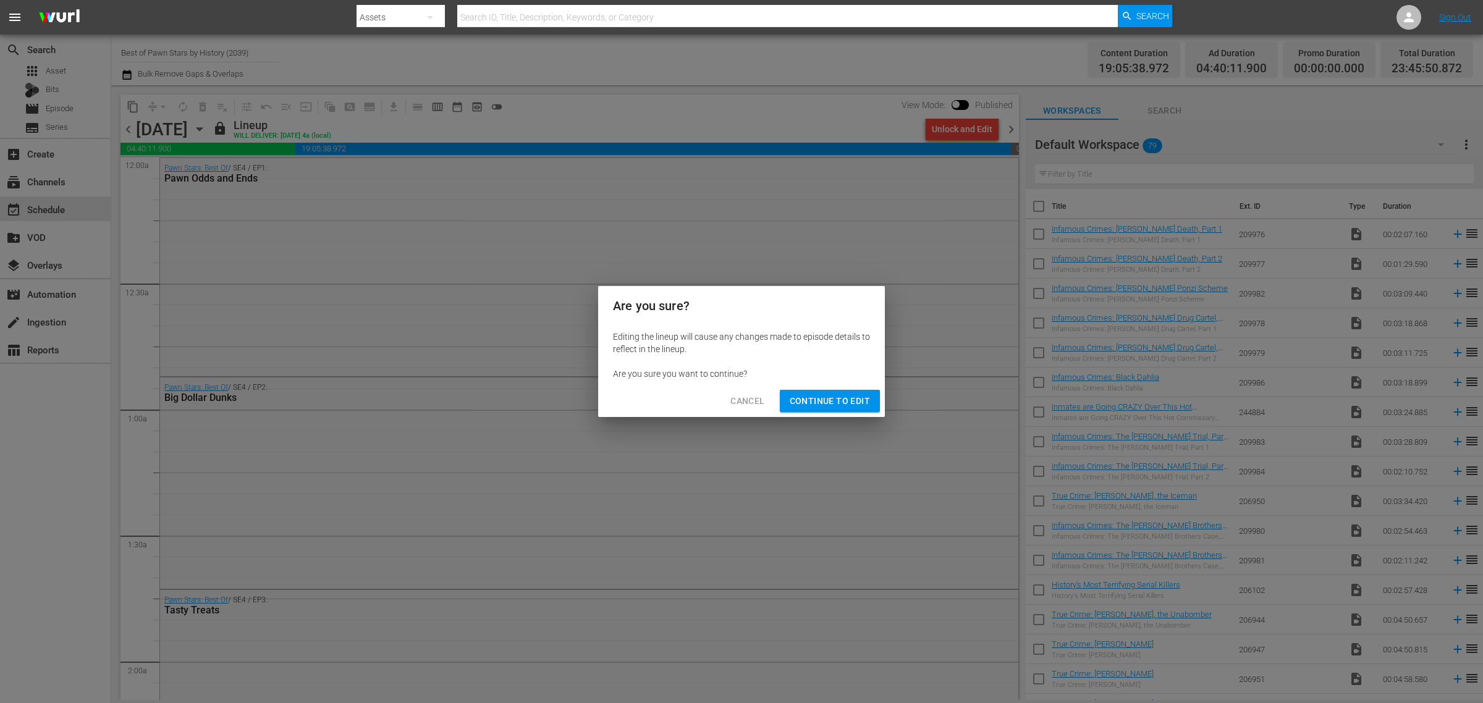
click at [824, 394] on span "Continue to Edit" at bounding box center [830, 401] width 80 height 15
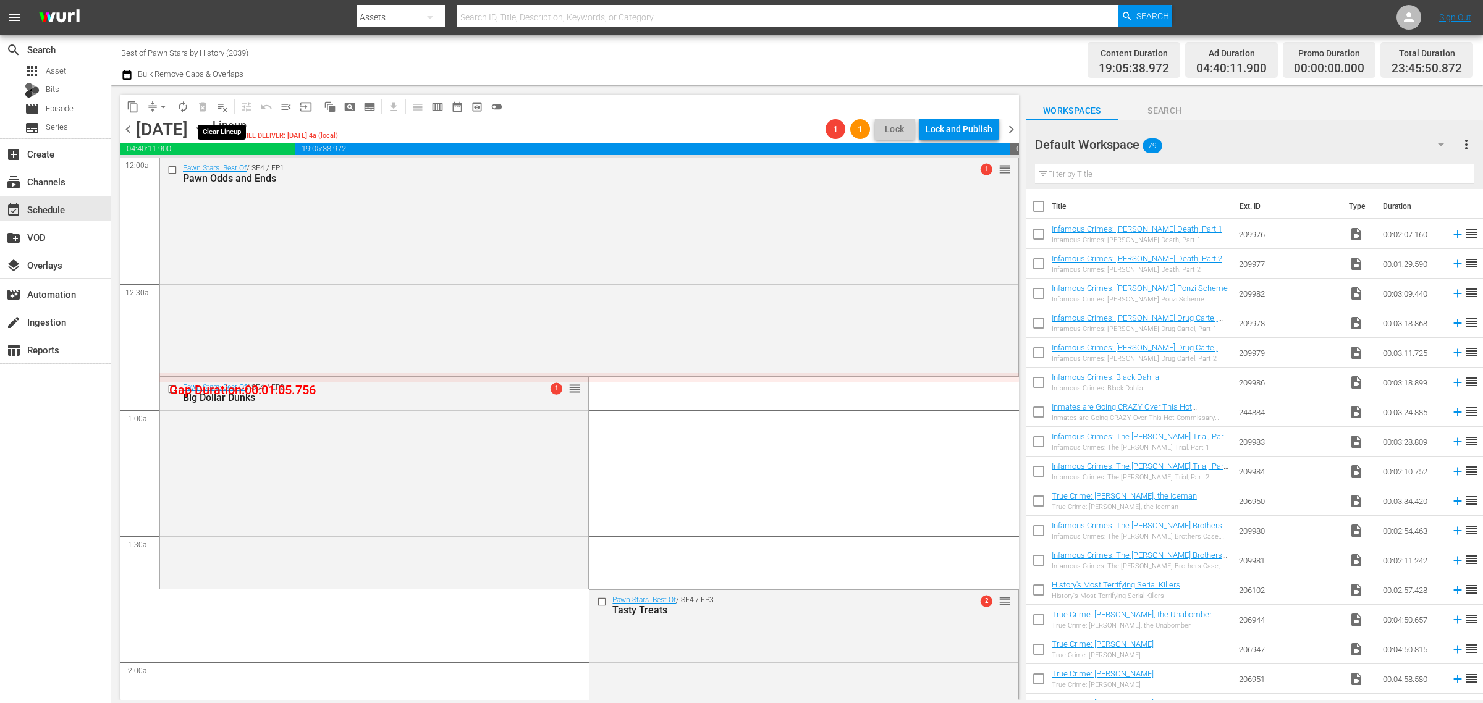
click at [224, 107] on span "playlist_remove_outlined" at bounding box center [222, 107] width 12 height 12
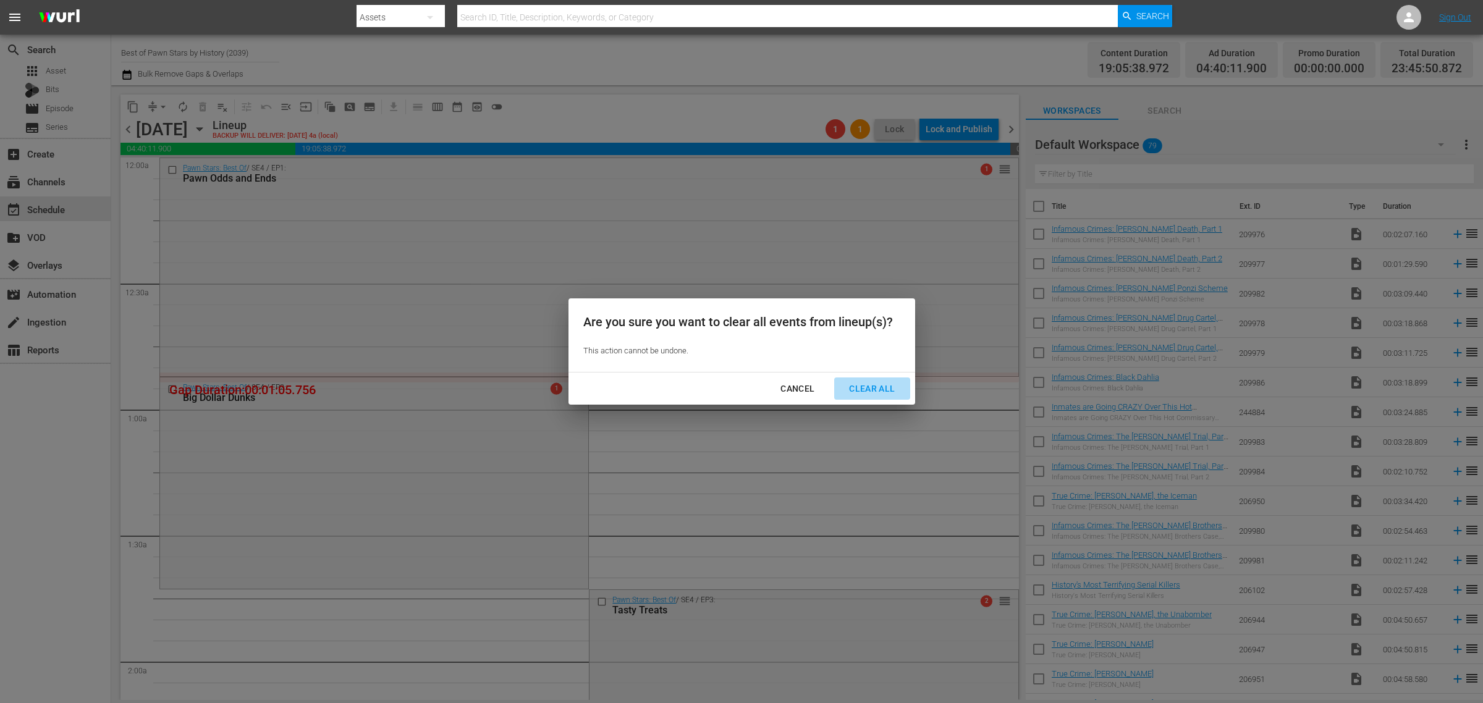
click at [868, 387] on div "Clear All" at bounding box center [871, 388] width 65 height 15
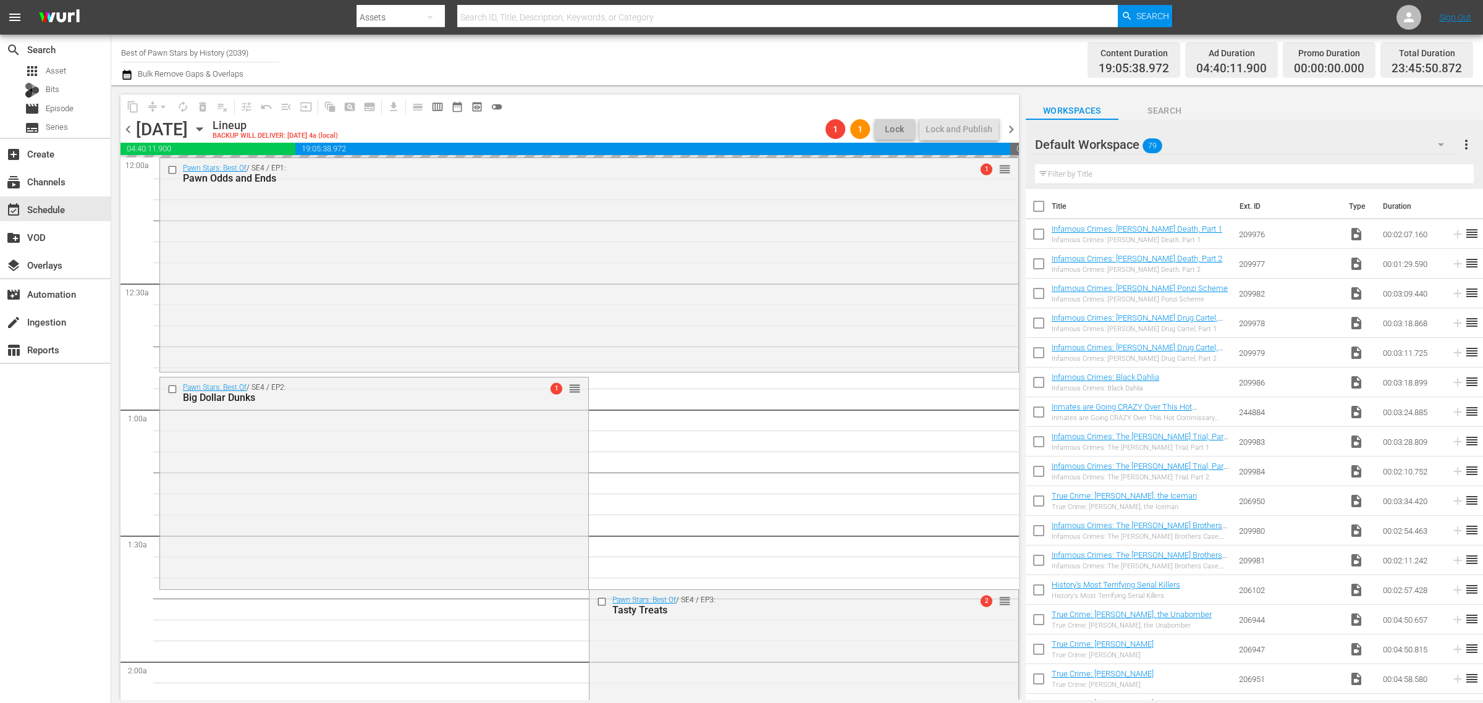
click at [695, 59] on div "Channel Title Best of Pawn Stars by History (2039) Bulk Remove Gaps & Overlaps" at bounding box center [489, 60] width 737 height 44
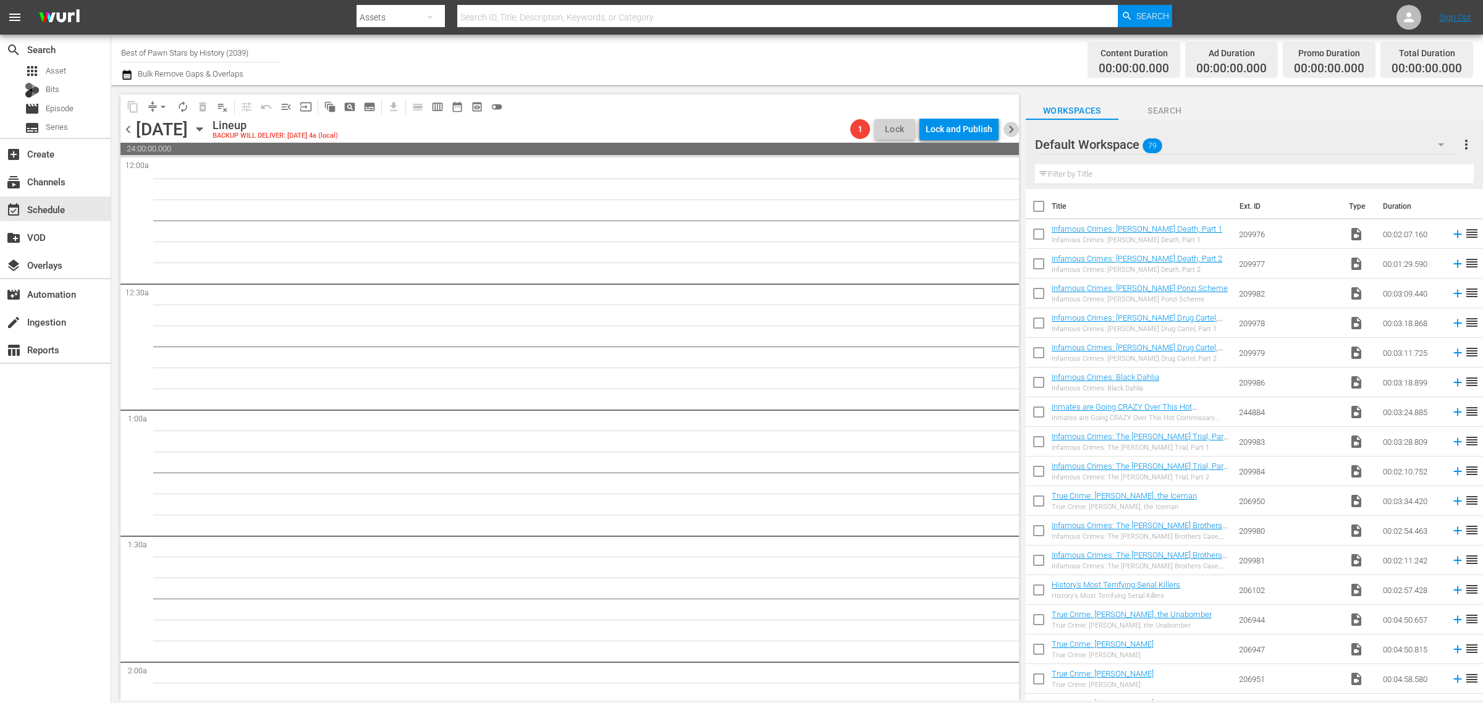
click at [1006, 125] on span "chevron_right" at bounding box center [1010, 129] width 15 height 15
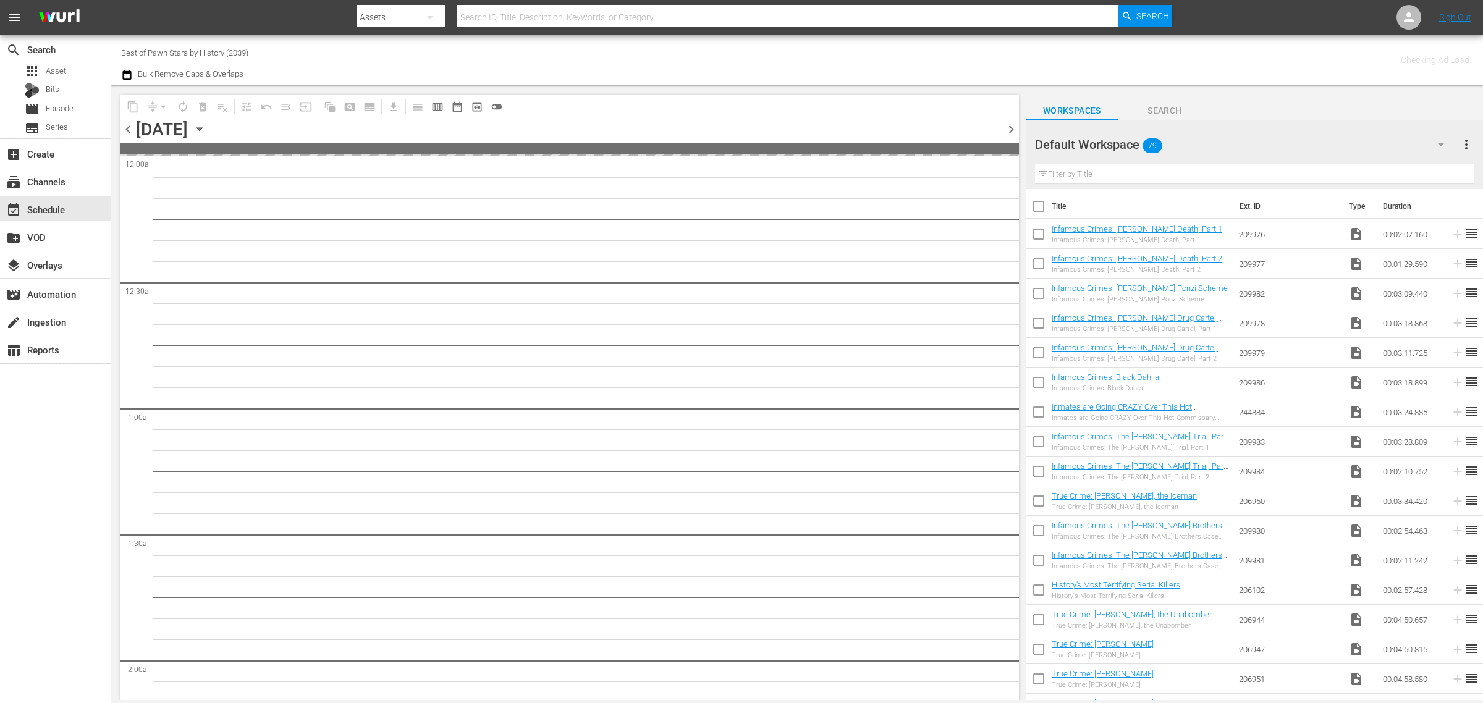
click at [618, 57] on div "Channel Title Best of Pawn Stars by History (2039) Bulk Remove Gaps & Overlaps" at bounding box center [489, 60] width 737 height 44
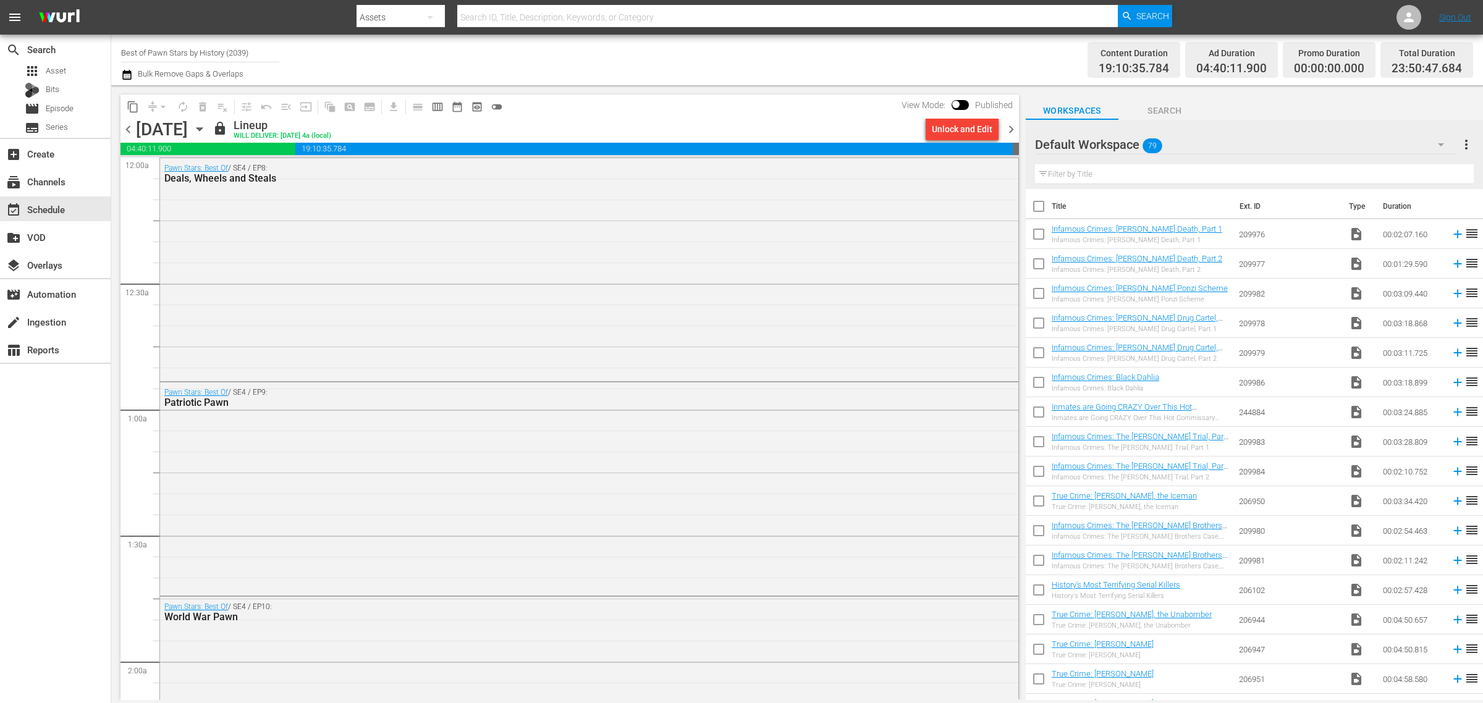
click at [774, 65] on div "Channel Title Best of Pawn Stars by History (2039) Bulk Remove Gaps & Overlaps" at bounding box center [489, 60] width 737 height 44
click at [948, 128] on div "Unlock and Edit" at bounding box center [962, 129] width 61 height 22
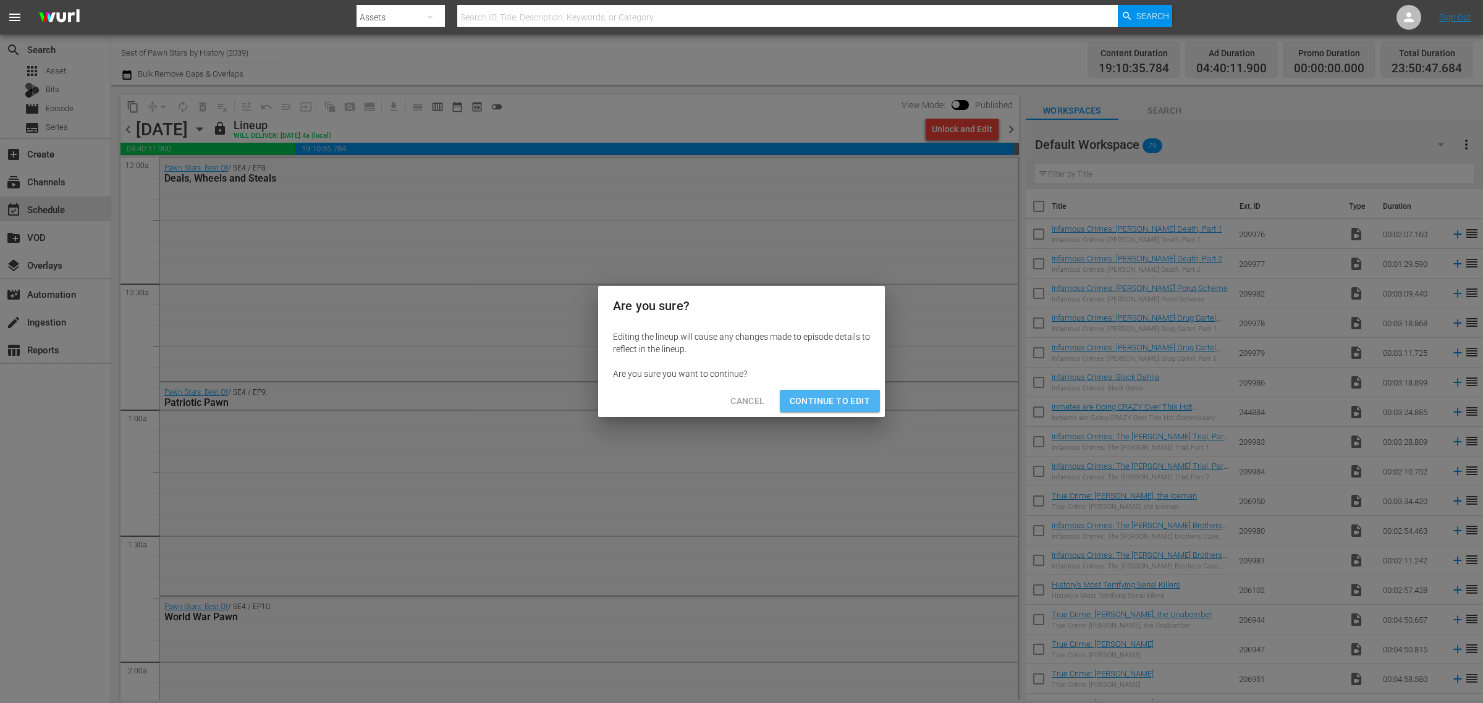
click at [862, 408] on span "Continue to Edit" at bounding box center [830, 401] width 80 height 15
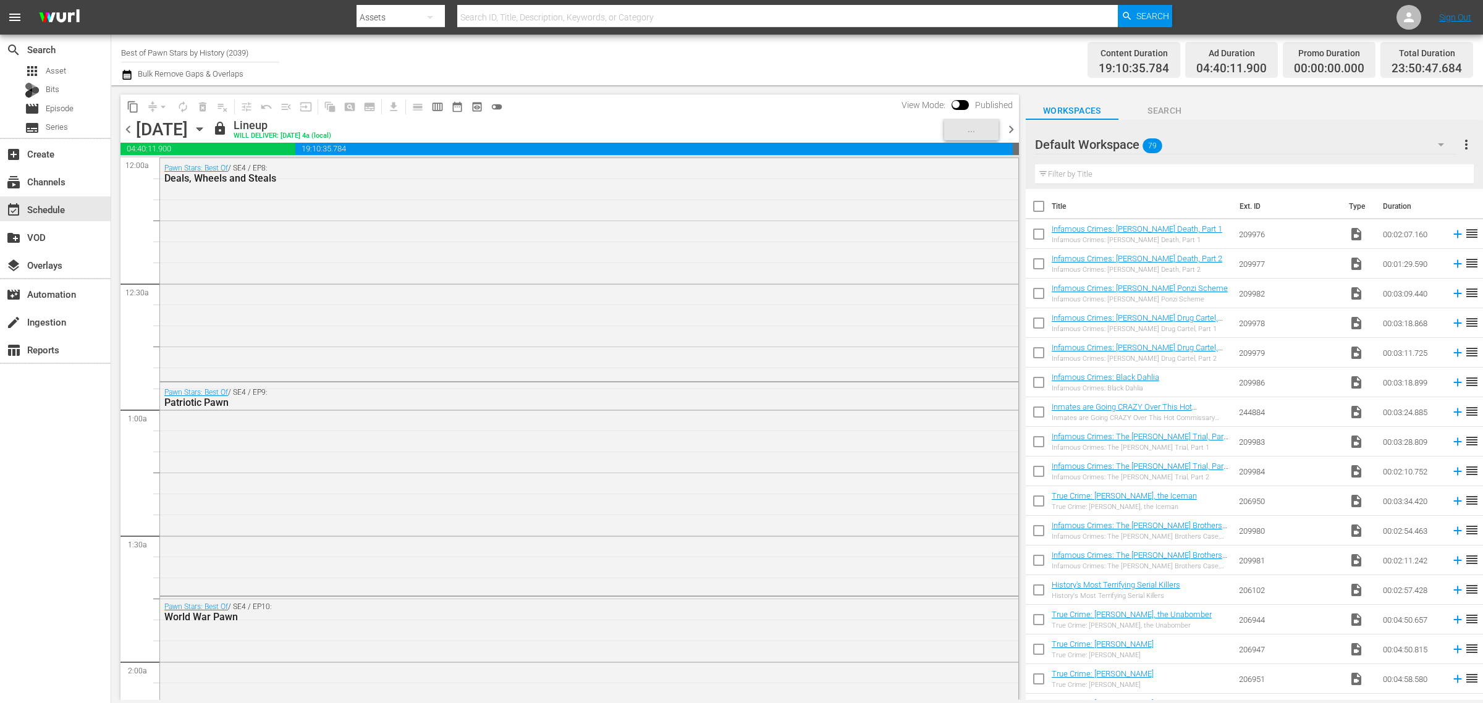
click at [690, 48] on div "Channel Title Best of Pawn Stars by History (2039) Bulk Remove Gaps & Overlaps" at bounding box center [489, 60] width 737 height 44
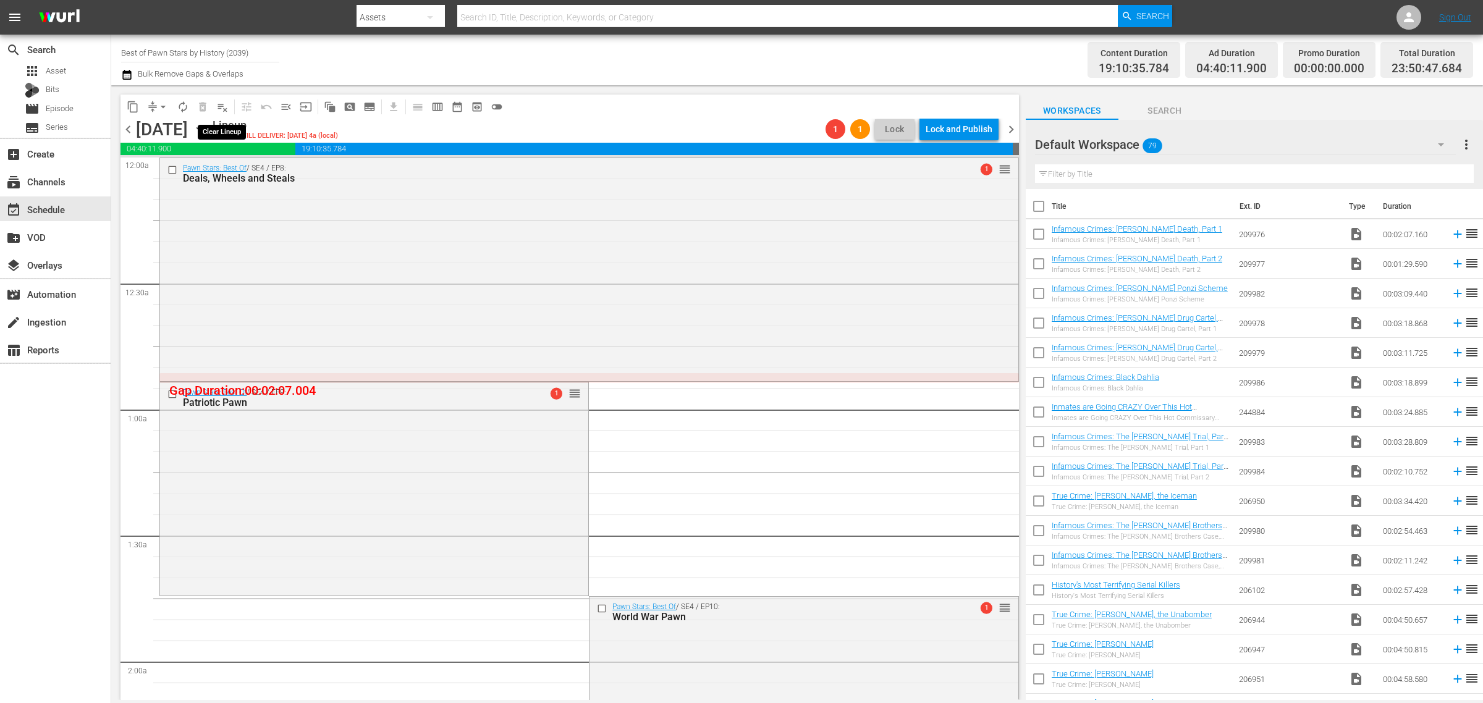
click at [219, 103] on span "playlist_remove_outlined" at bounding box center [222, 107] width 12 height 12
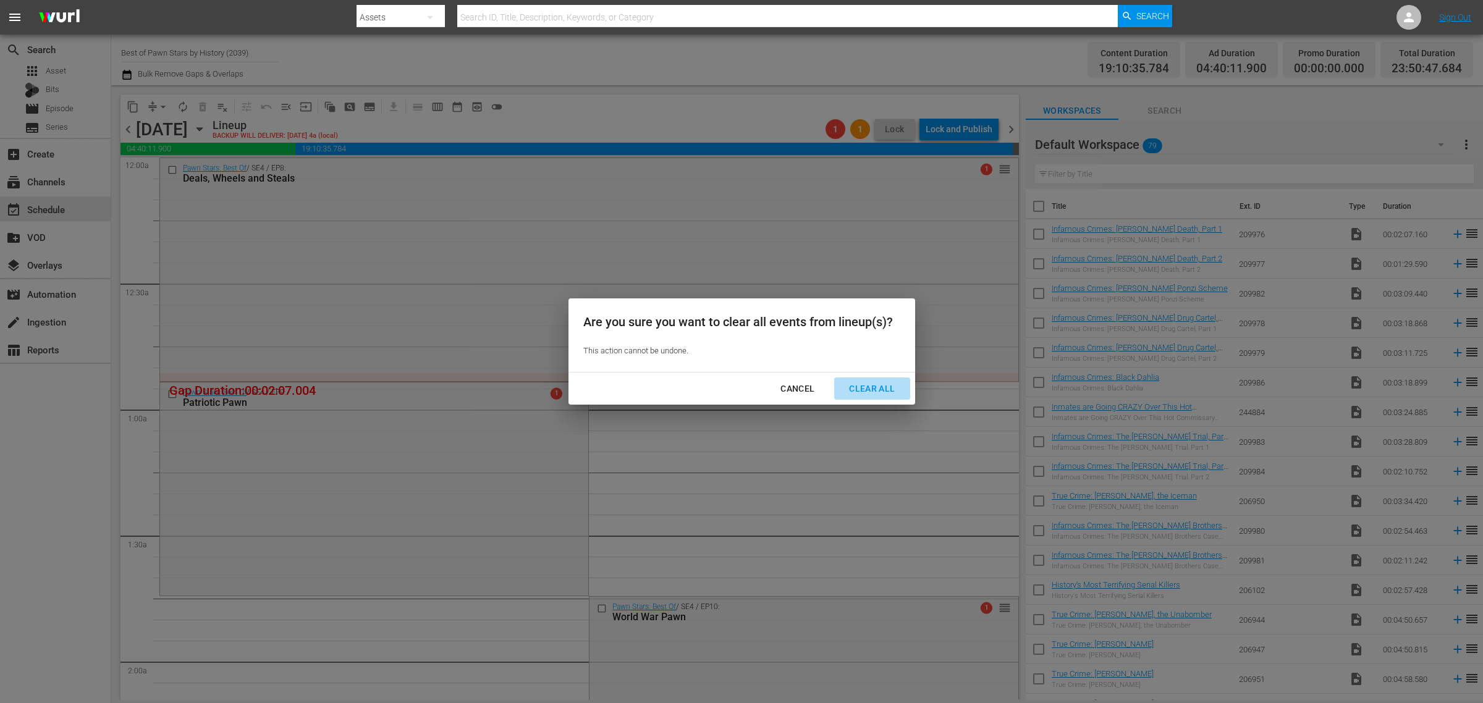
click at [867, 381] on div "Clear All" at bounding box center [871, 388] width 65 height 15
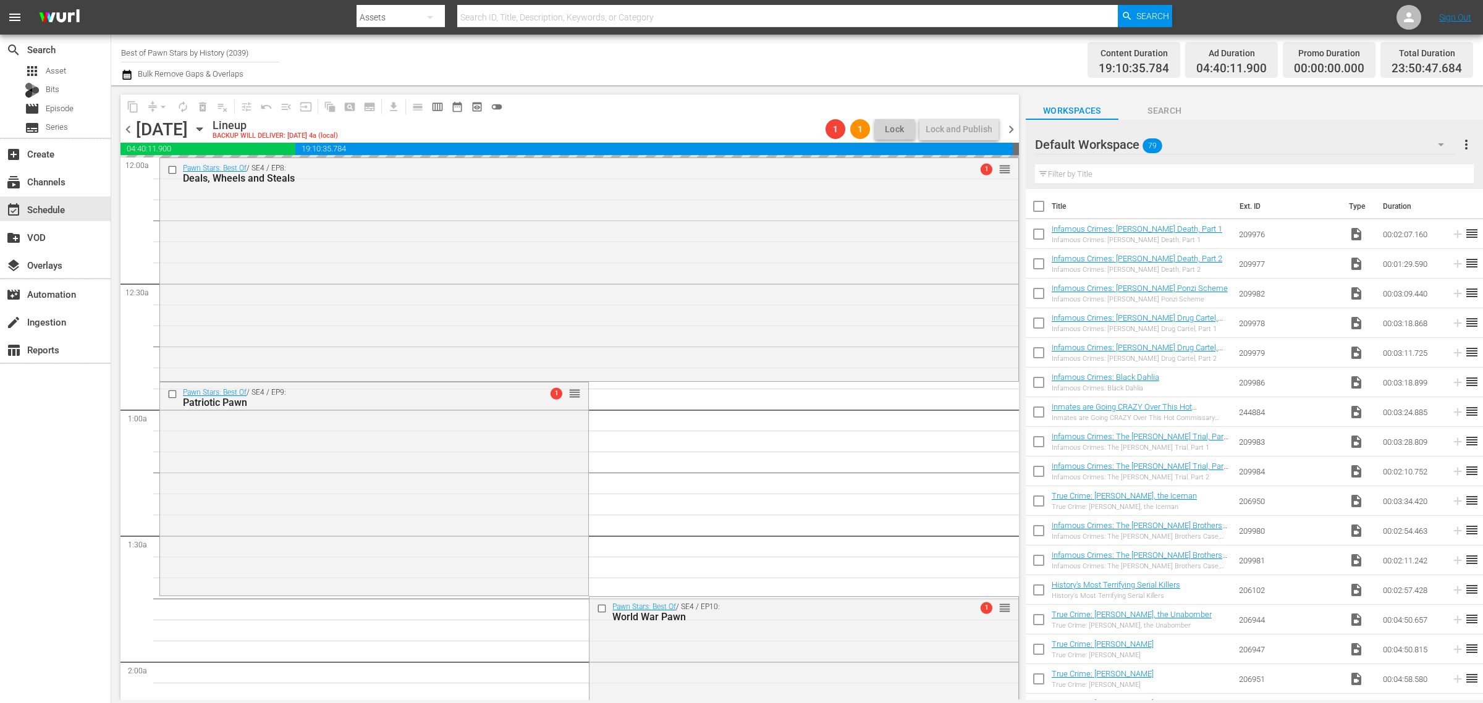
click at [756, 59] on div "Channel Title Best of Pawn Stars by History (2039) Bulk Remove Gaps & Overlaps" at bounding box center [489, 60] width 737 height 44
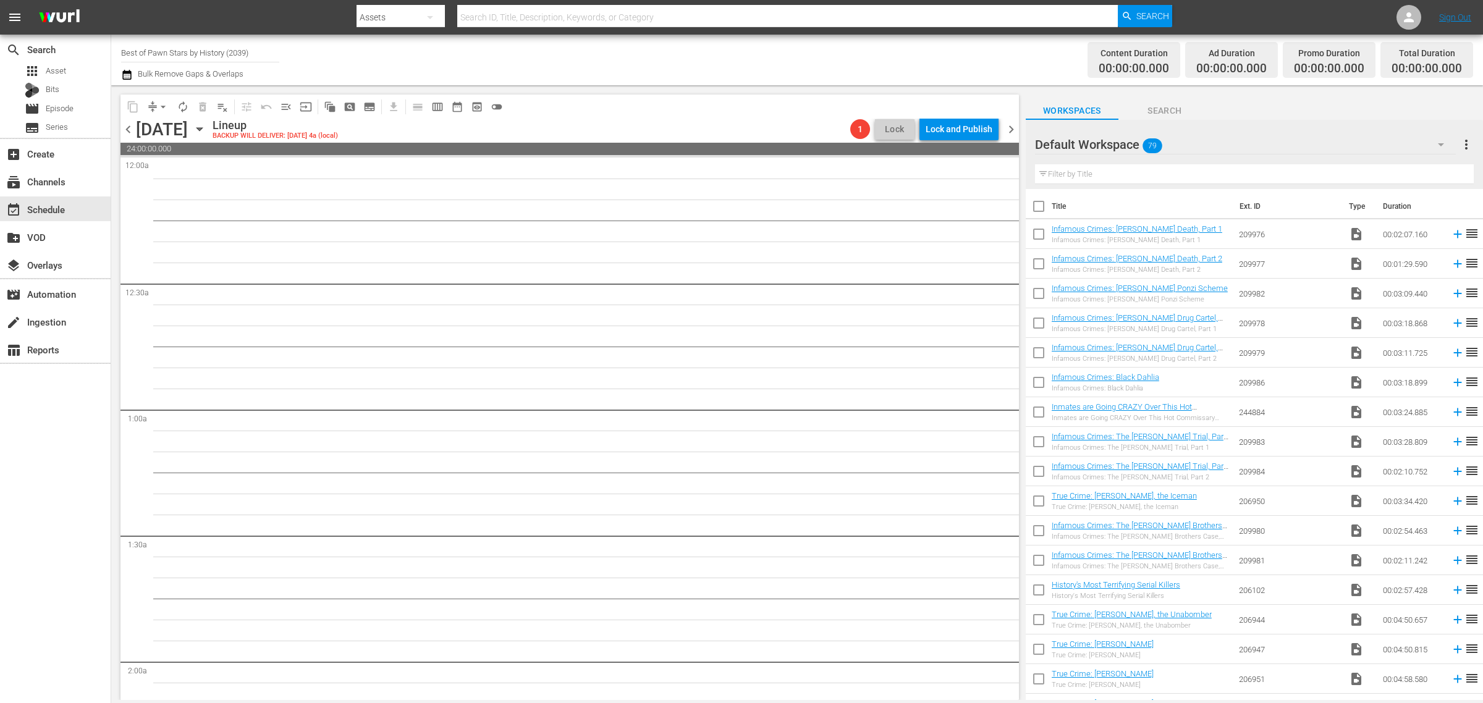
click at [1012, 128] on span "chevron_right" at bounding box center [1010, 129] width 15 height 15
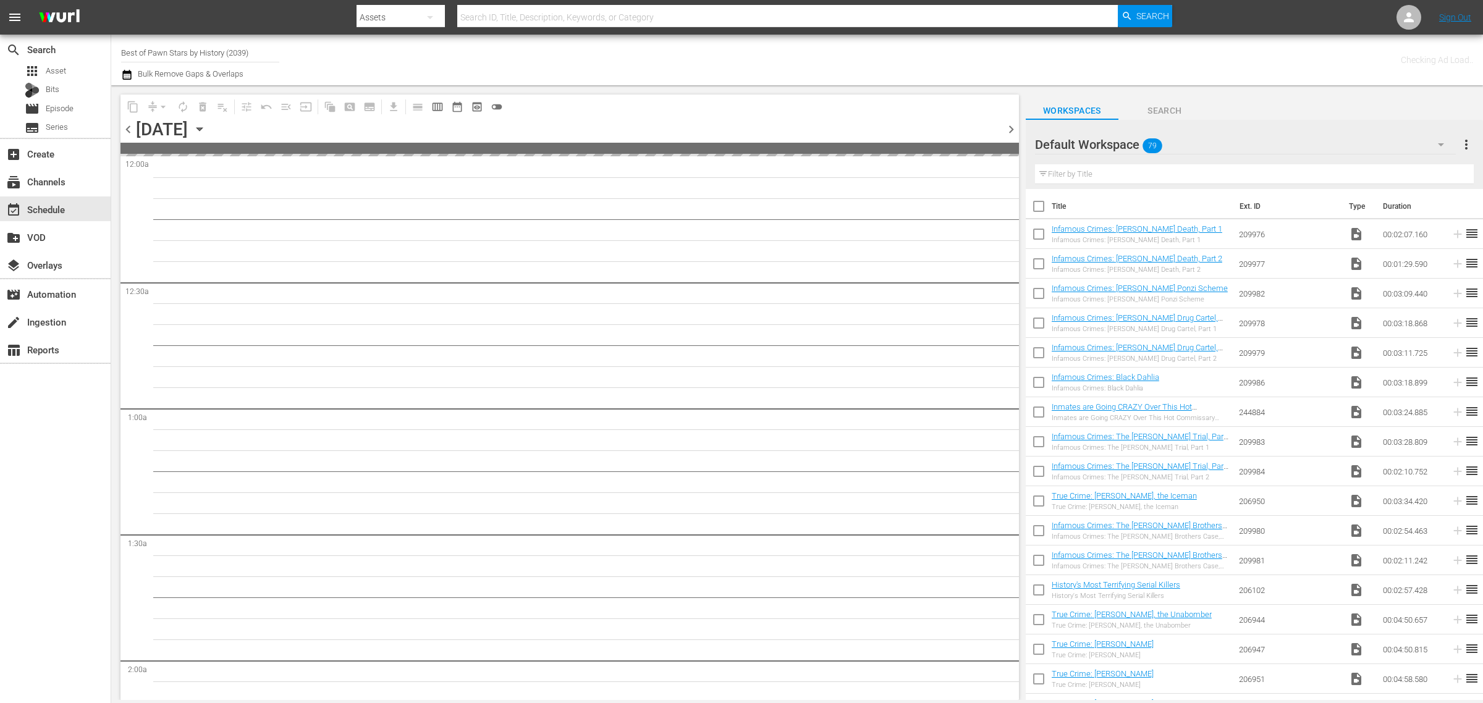
click at [610, 54] on div "Channel Title Best of Pawn Stars by History (2039) Bulk Remove Gaps & Overlaps" at bounding box center [489, 60] width 737 height 44
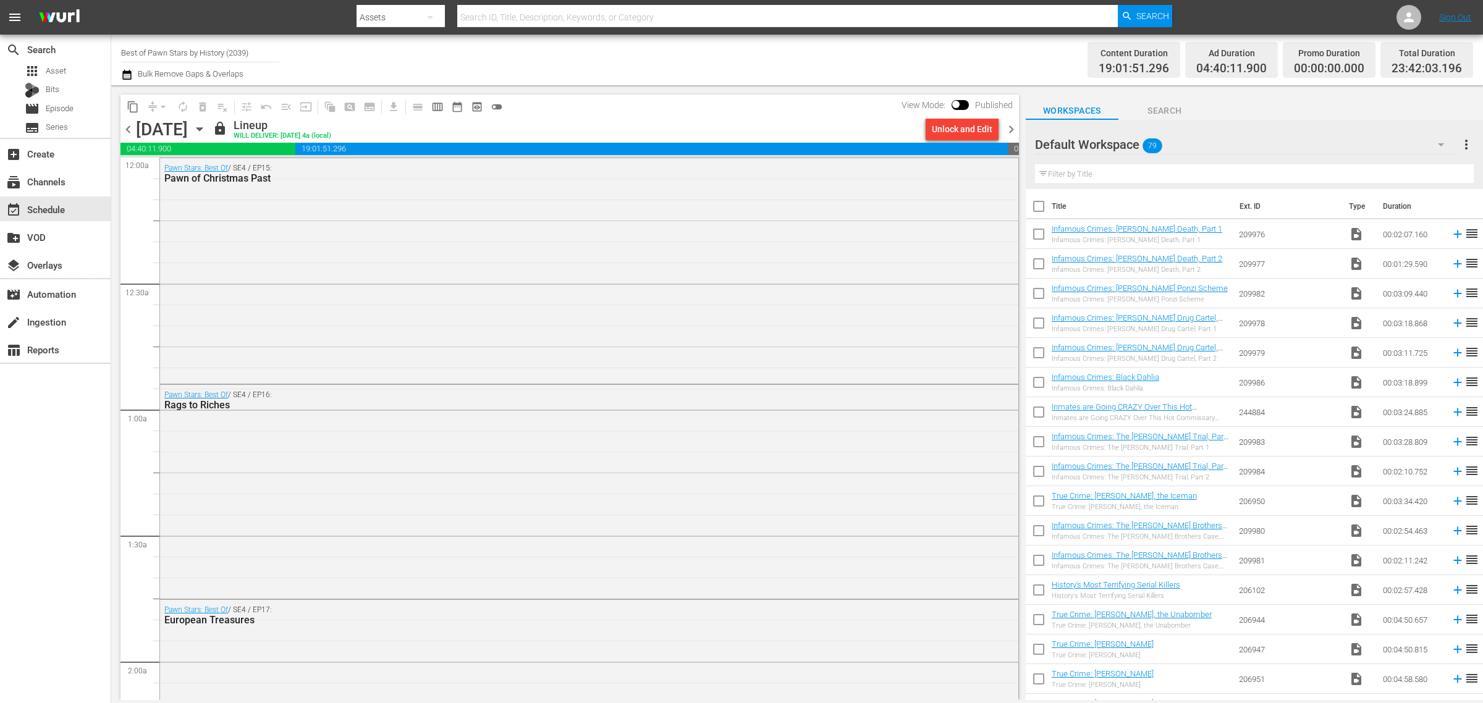
click at [962, 128] on div "Unlock and Edit" at bounding box center [962, 129] width 61 height 22
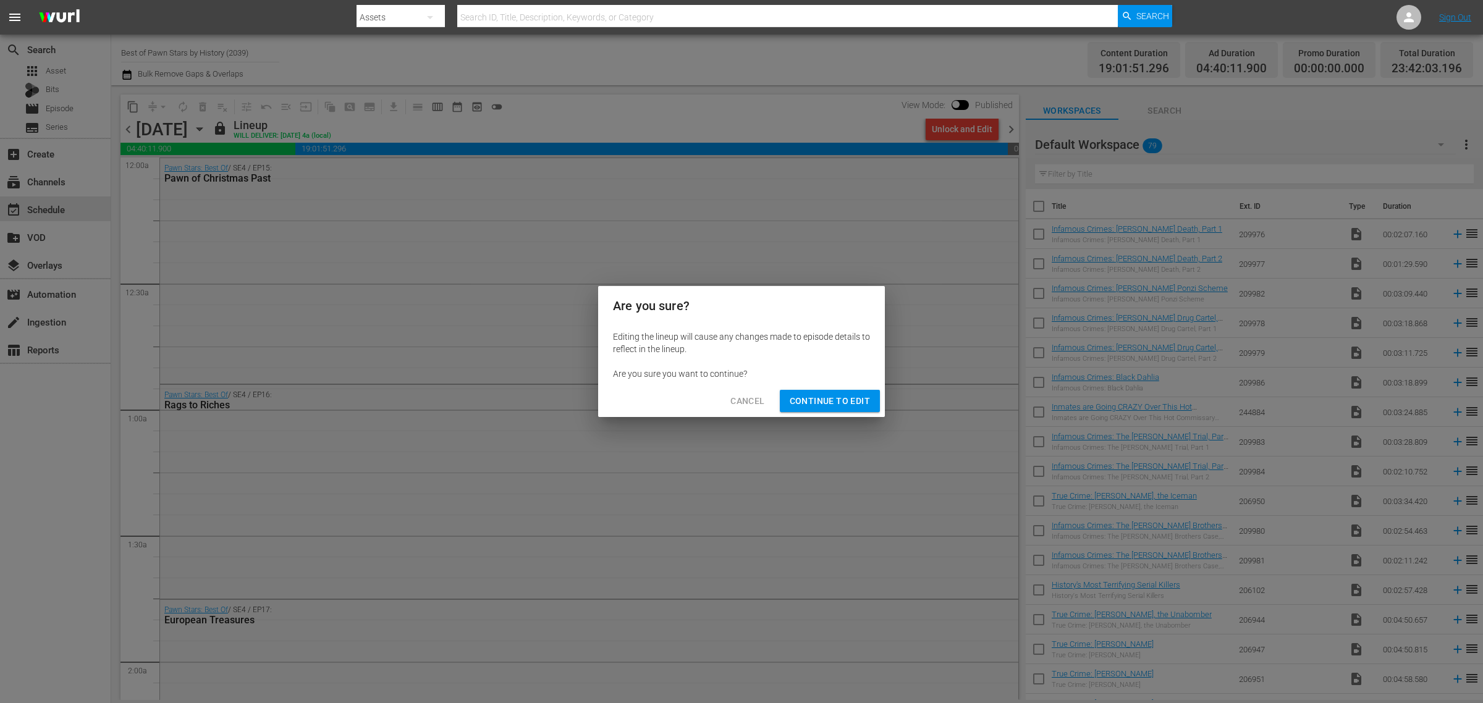
click at [843, 394] on span "Continue to Edit" at bounding box center [830, 401] width 80 height 15
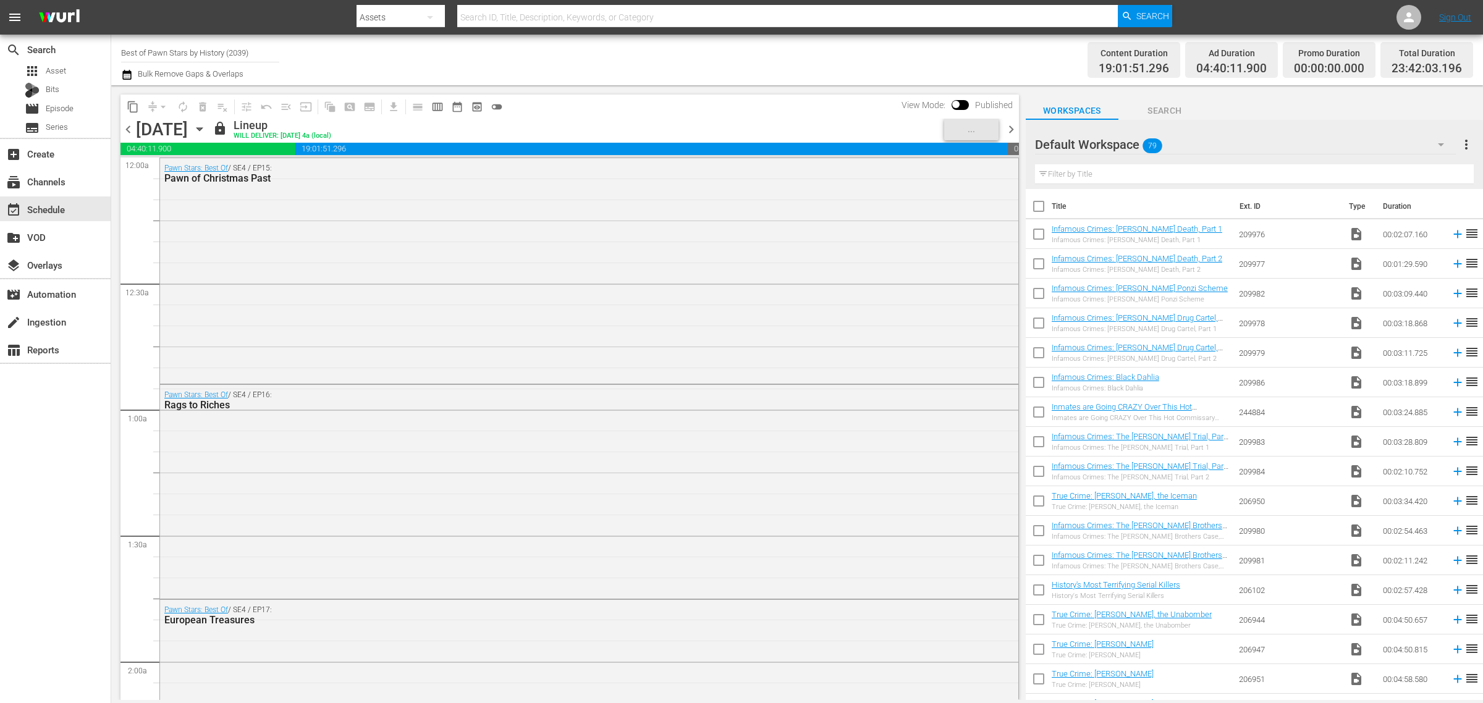
click at [664, 53] on div "Channel Title Best of Pawn Stars by History (2039) Bulk Remove Gaps & Overlaps" at bounding box center [489, 60] width 737 height 44
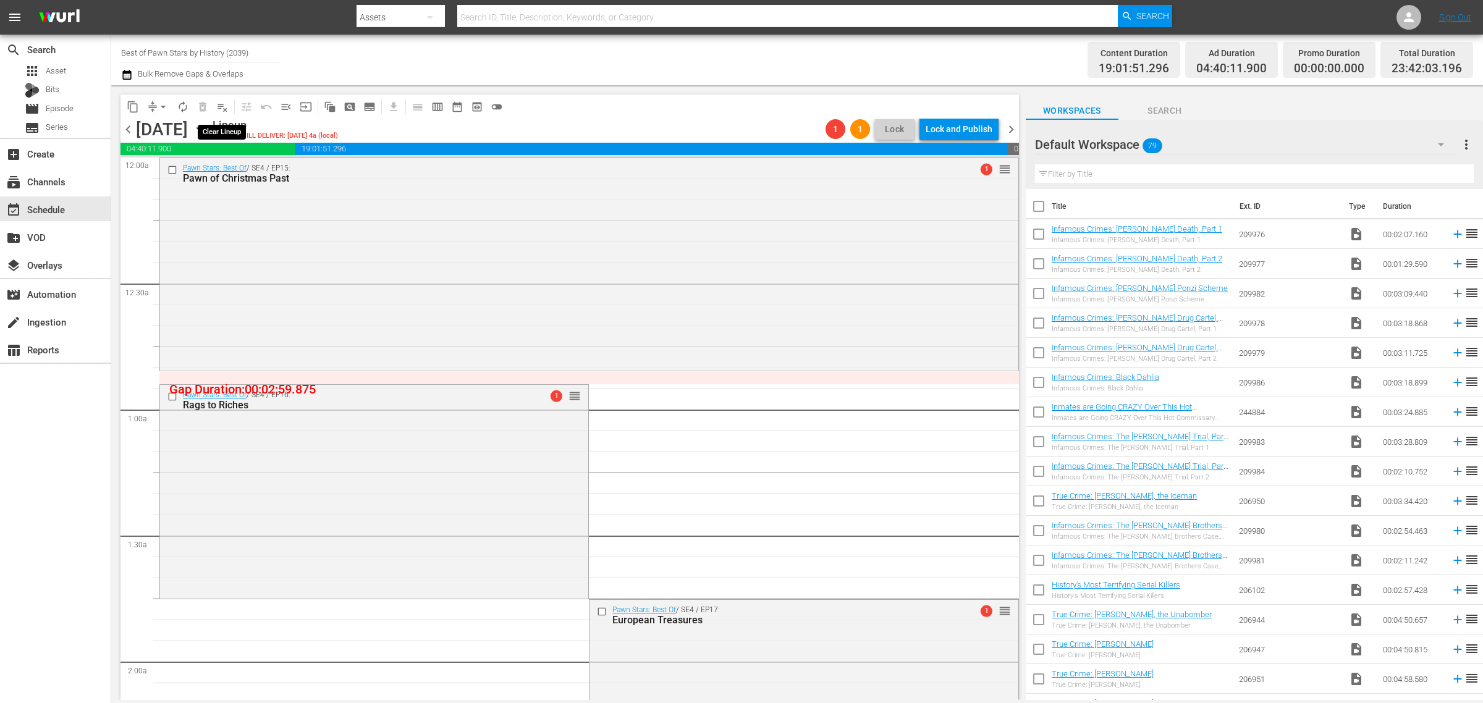
click at [219, 103] on span "playlist_remove_outlined" at bounding box center [222, 107] width 12 height 12
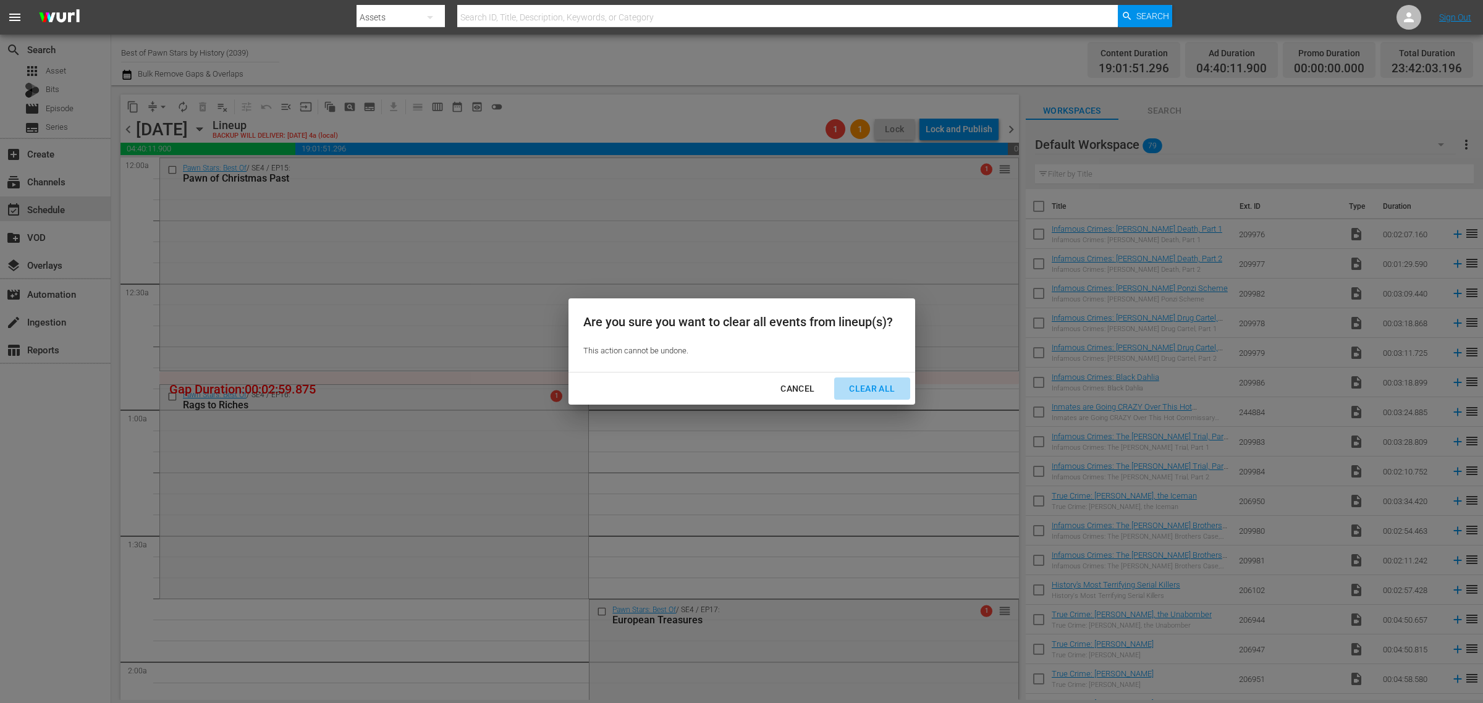
click at [881, 389] on div "Clear All" at bounding box center [871, 388] width 65 height 15
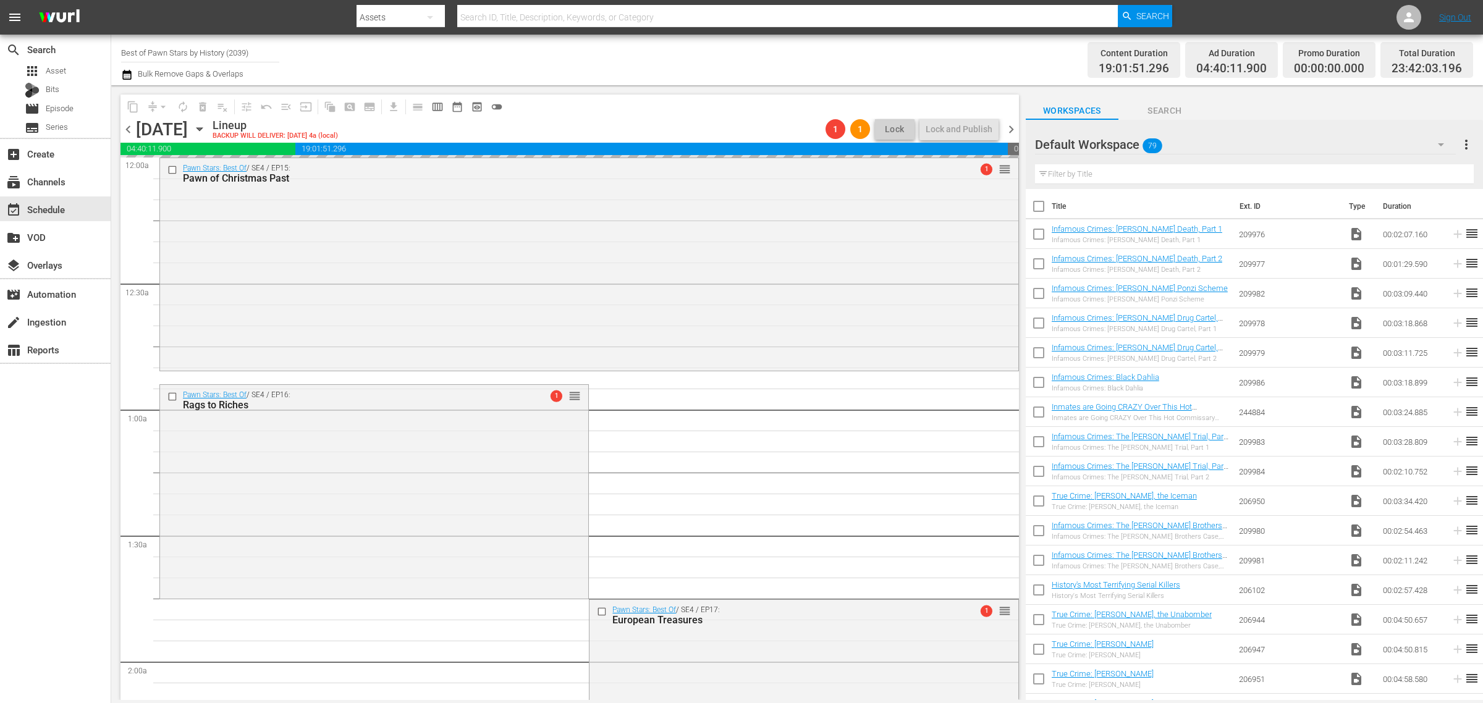
click at [714, 54] on div "Channel Title Best of Pawn Stars by History (2039) Bulk Remove Gaps & Overlaps" at bounding box center [489, 60] width 737 height 44
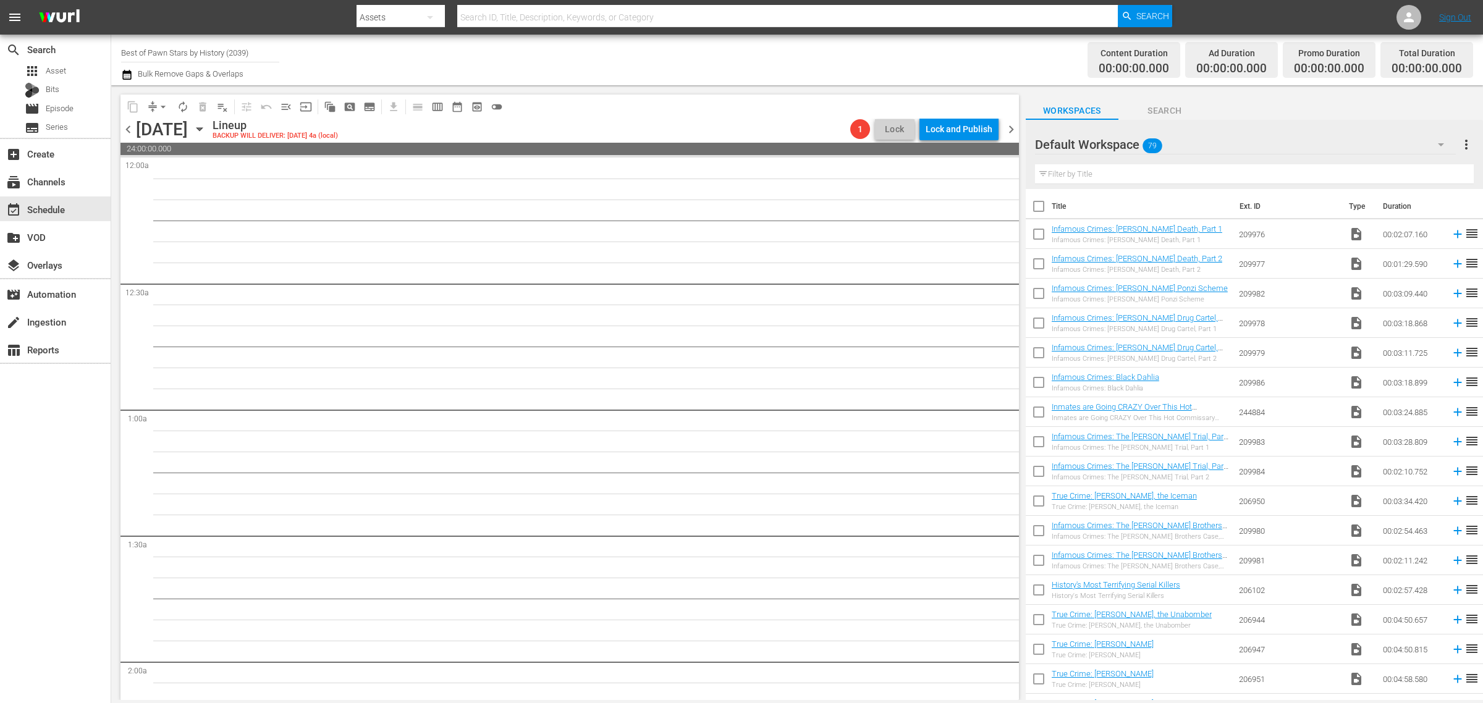
click at [1008, 125] on span "chevron_right" at bounding box center [1010, 129] width 15 height 15
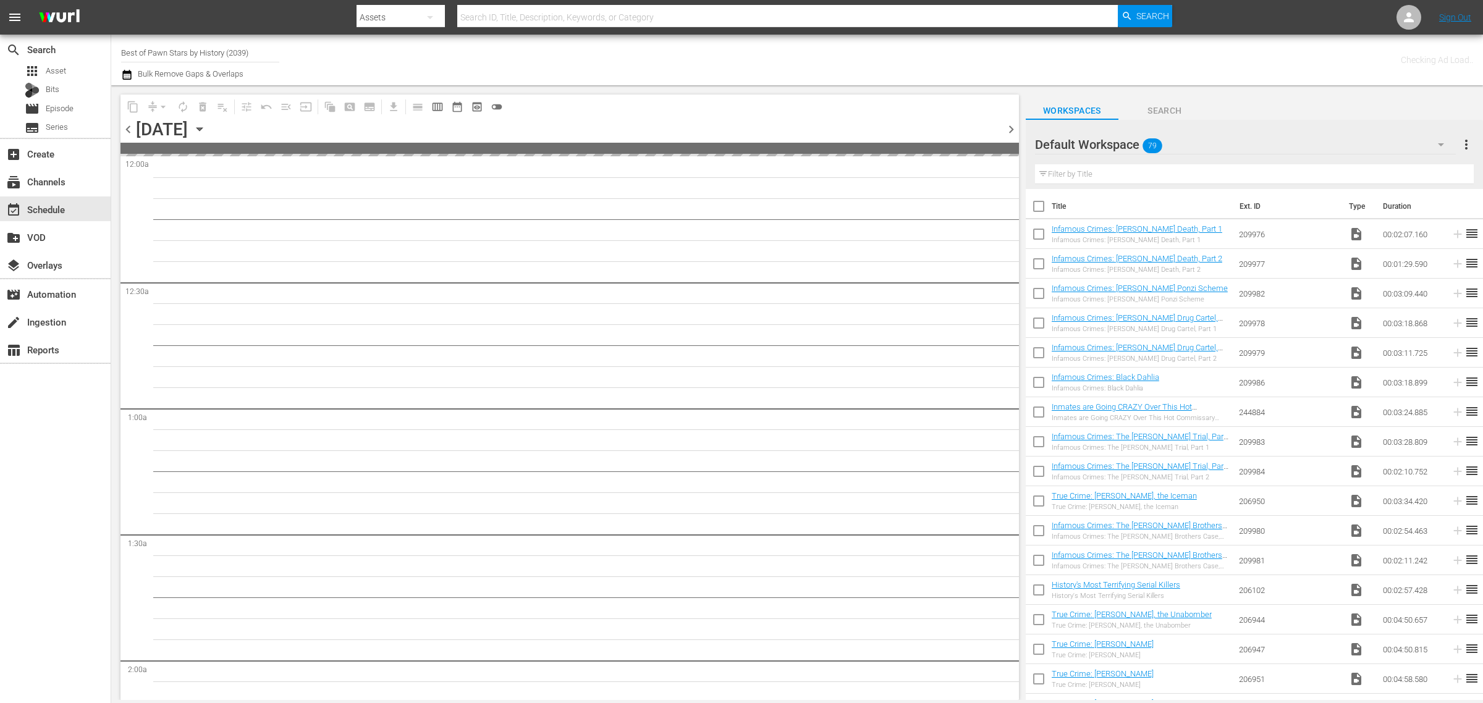
click at [757, 61] on div "Channel Title Best of Pawn Stars by History (2039) Bulk Remove Gaps & Overlaps" at bounding box center [489, 60] width 737 height 44
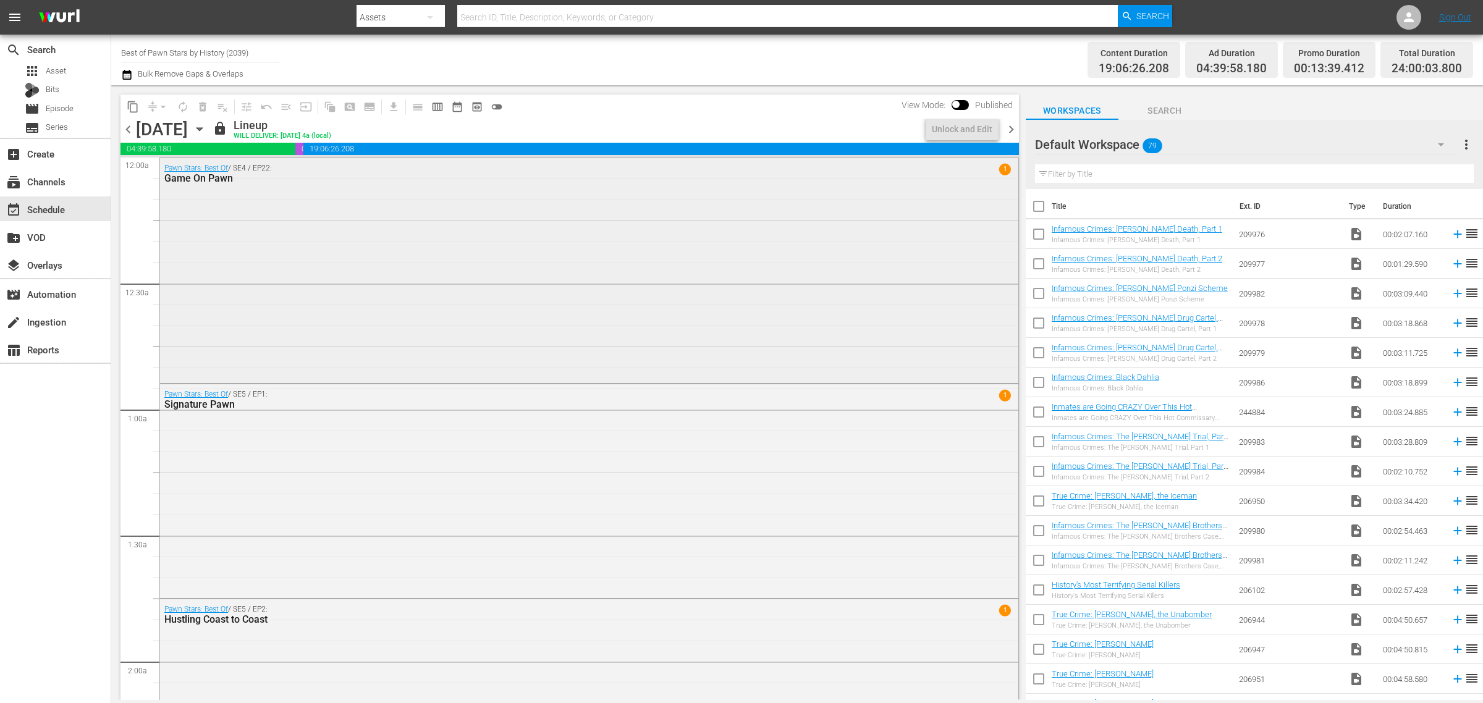
click at [263, 258] on div "Pawn Stars: Best Of / SE4 / EP22: Game On Pawn 1" at bounding box center [589, 269] width 858 height 222
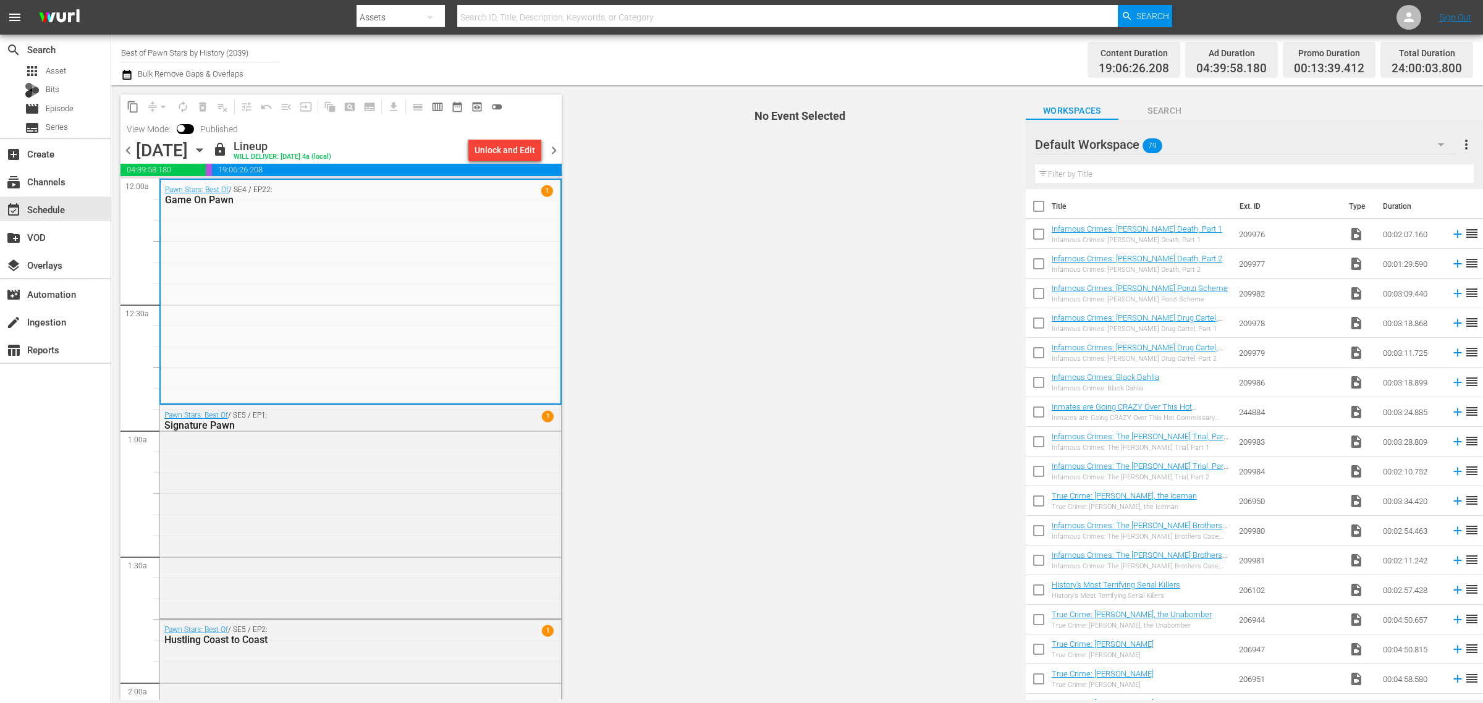
click at [658, 53] on div "Channel Title Best of Pawn Stars by History (2039) Bulk Remove Gaps & Overlaps" at bounding box center [489, 60] width 737 height 44
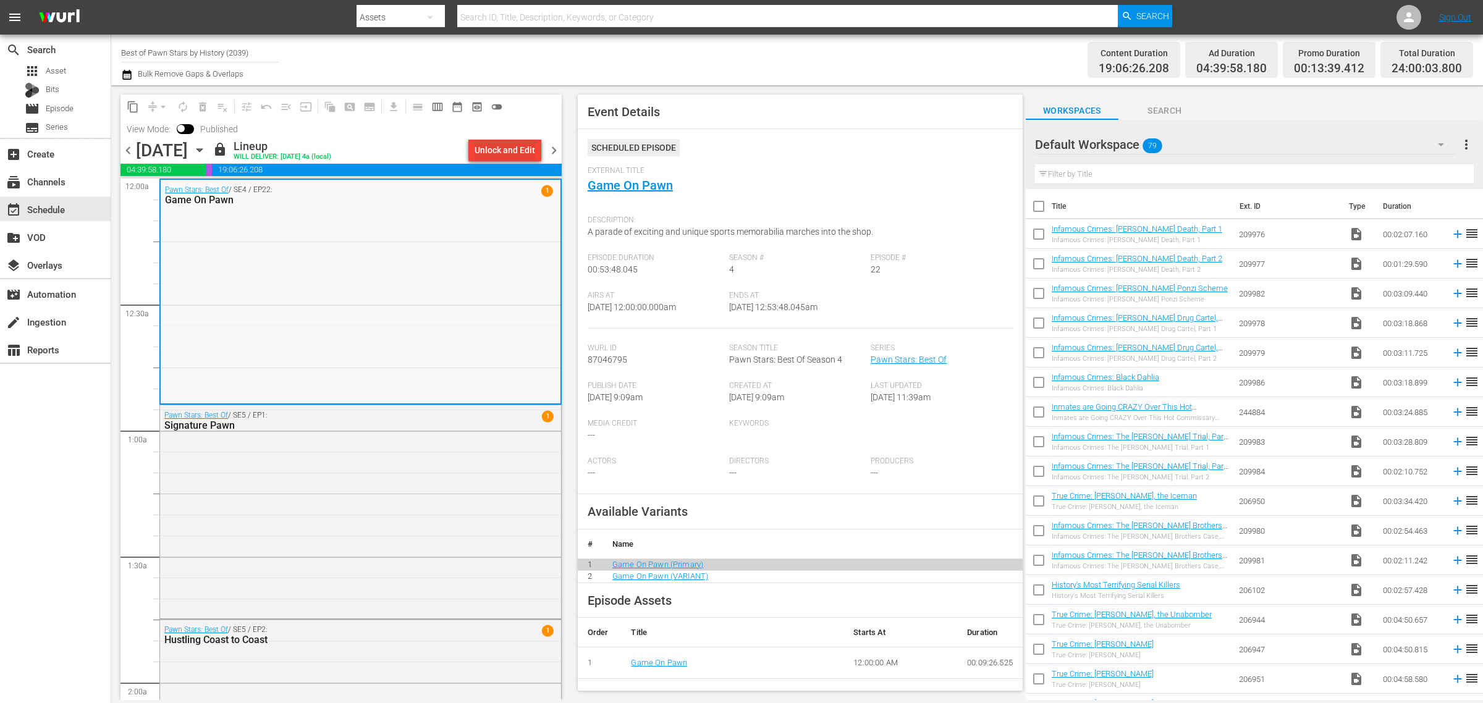
click at [486, 155] on div "Unlock and Edit" at bounding box center [504, 150] width 61 height 22
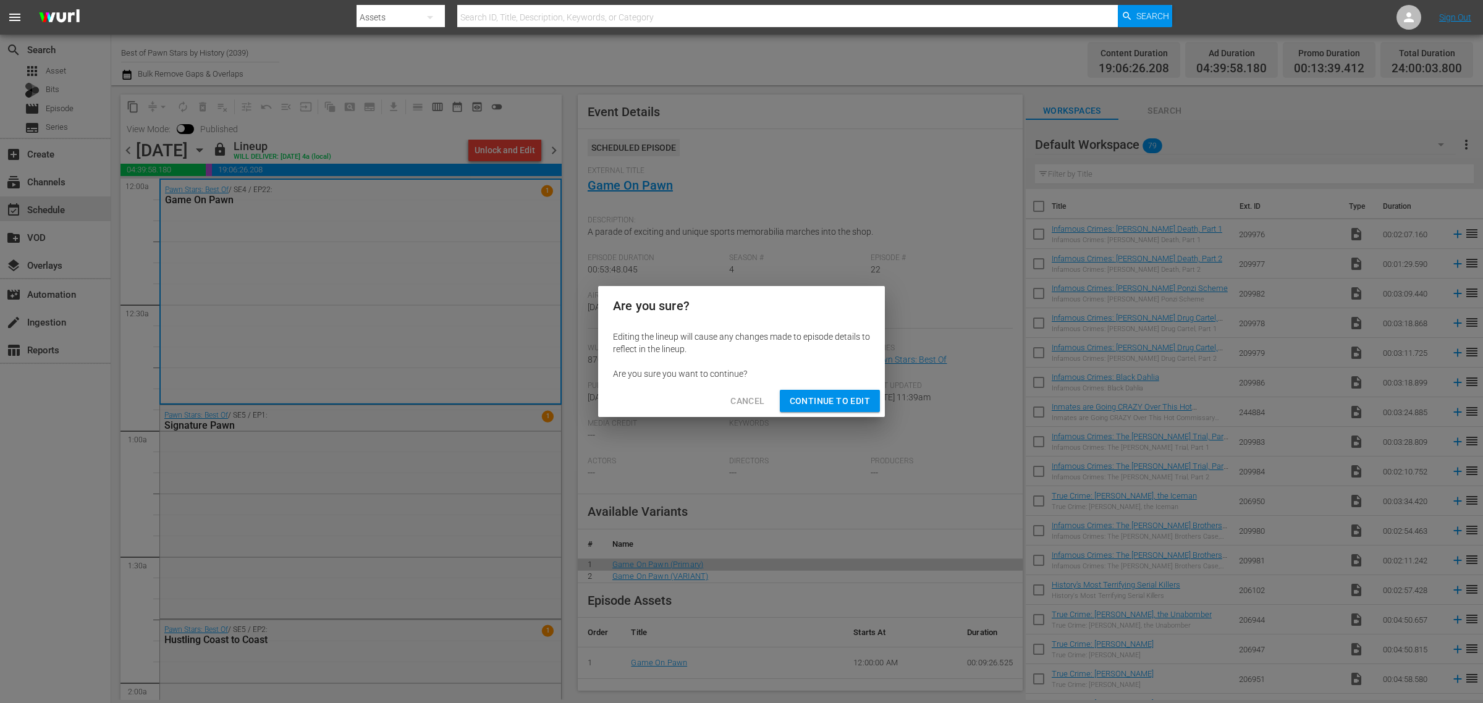
click at [864, 400] on span "Continue to Edit" at bounding box center [830, 401] width 80 height 15
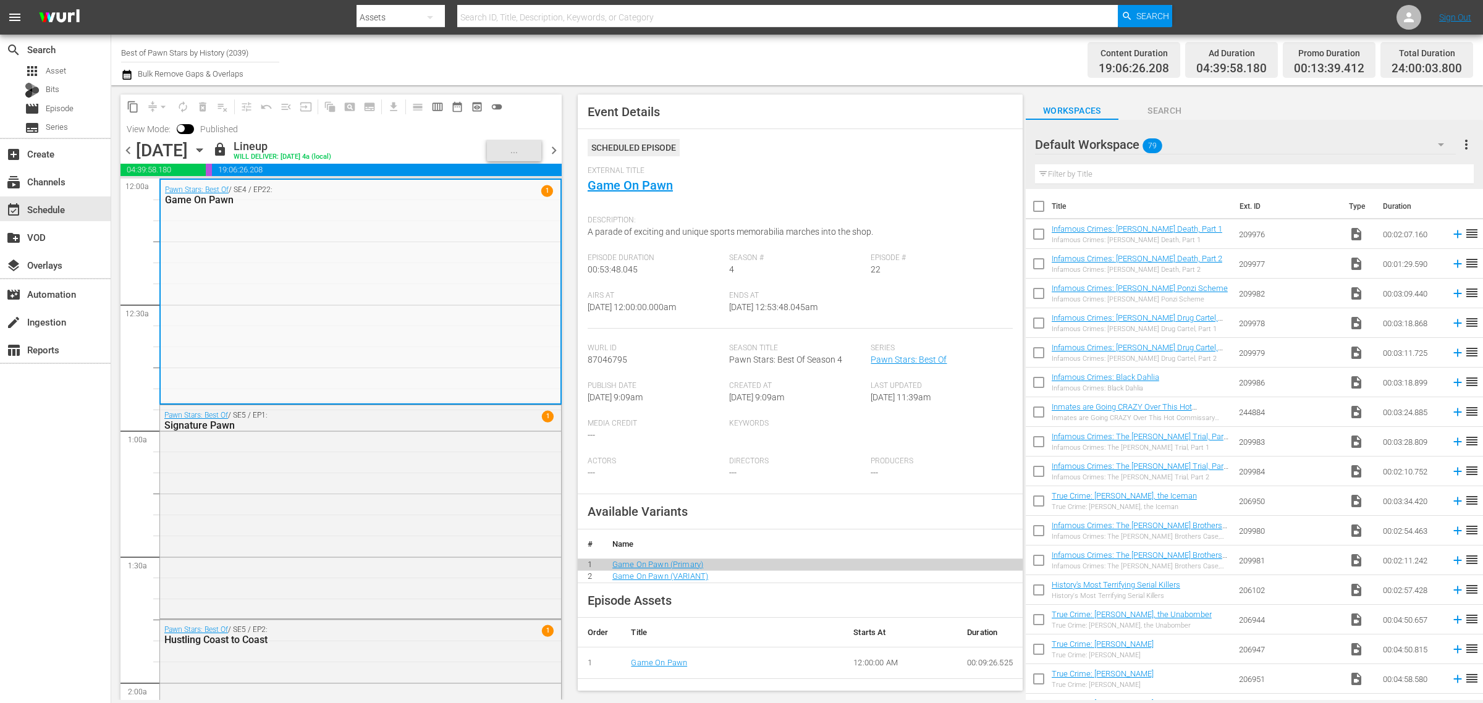
click at [694, 59] on div "Channel Title Best of Pawn Stars by History (2039) Bulk Remove Gaps & Overlaps" at bounding box center [489, 60] width 737 height 44
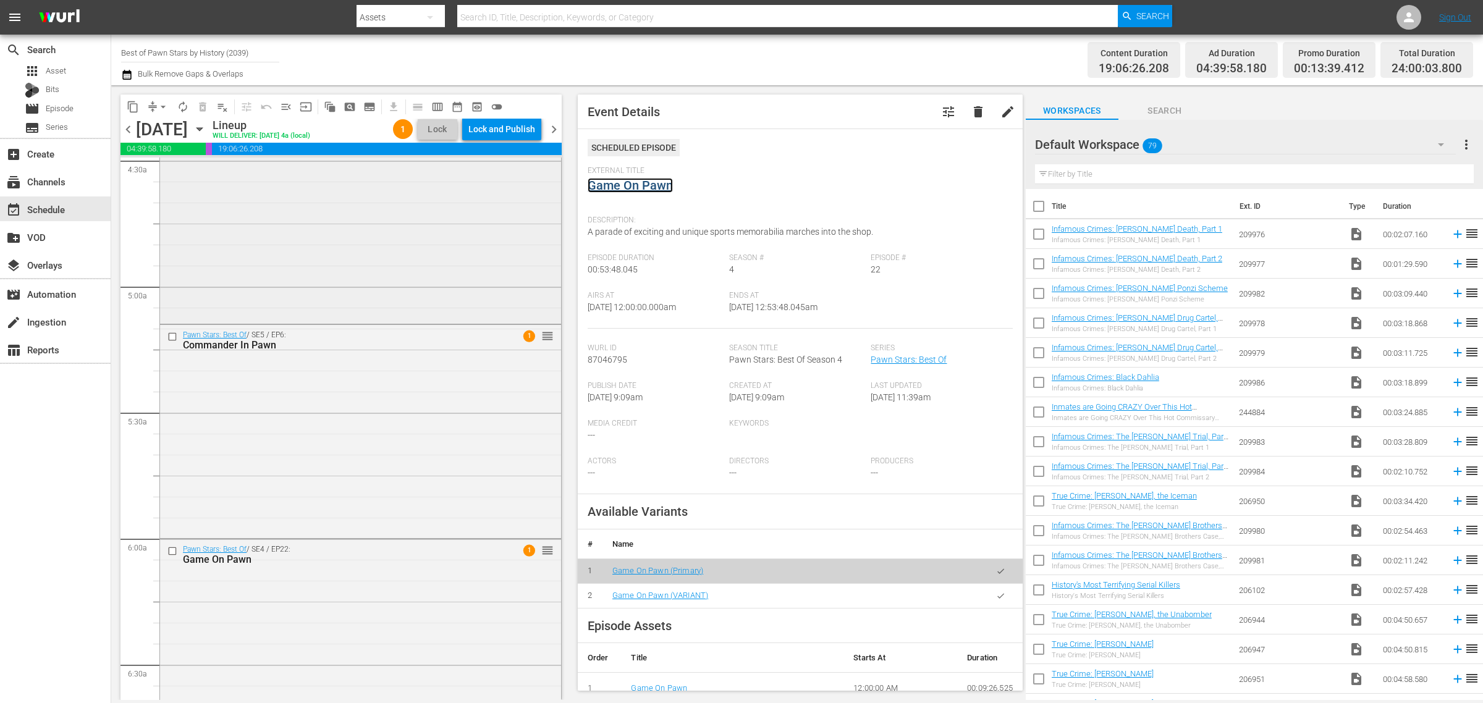
scroll to position [1158, 0]
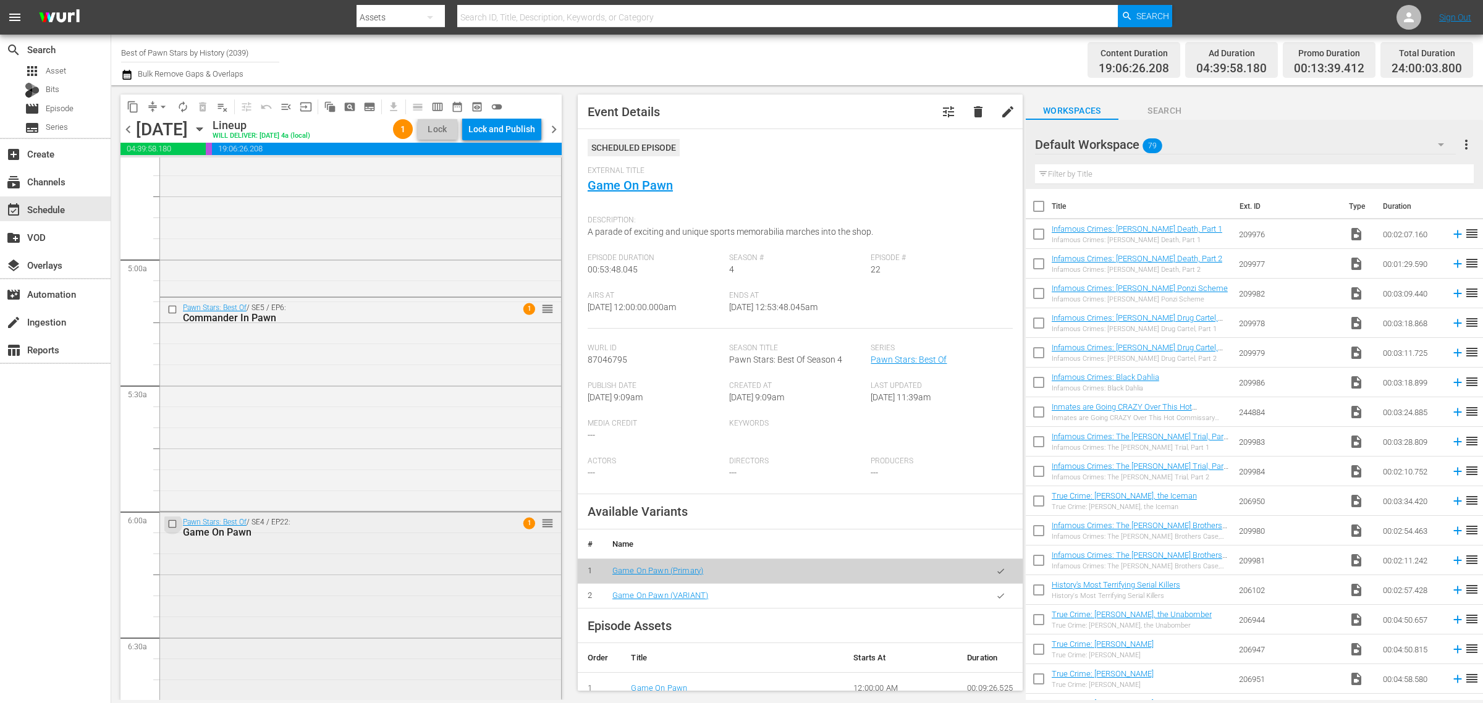
click at [174, 526] on input "checkbox" at bounding box center [173, 523] width 13 height 11
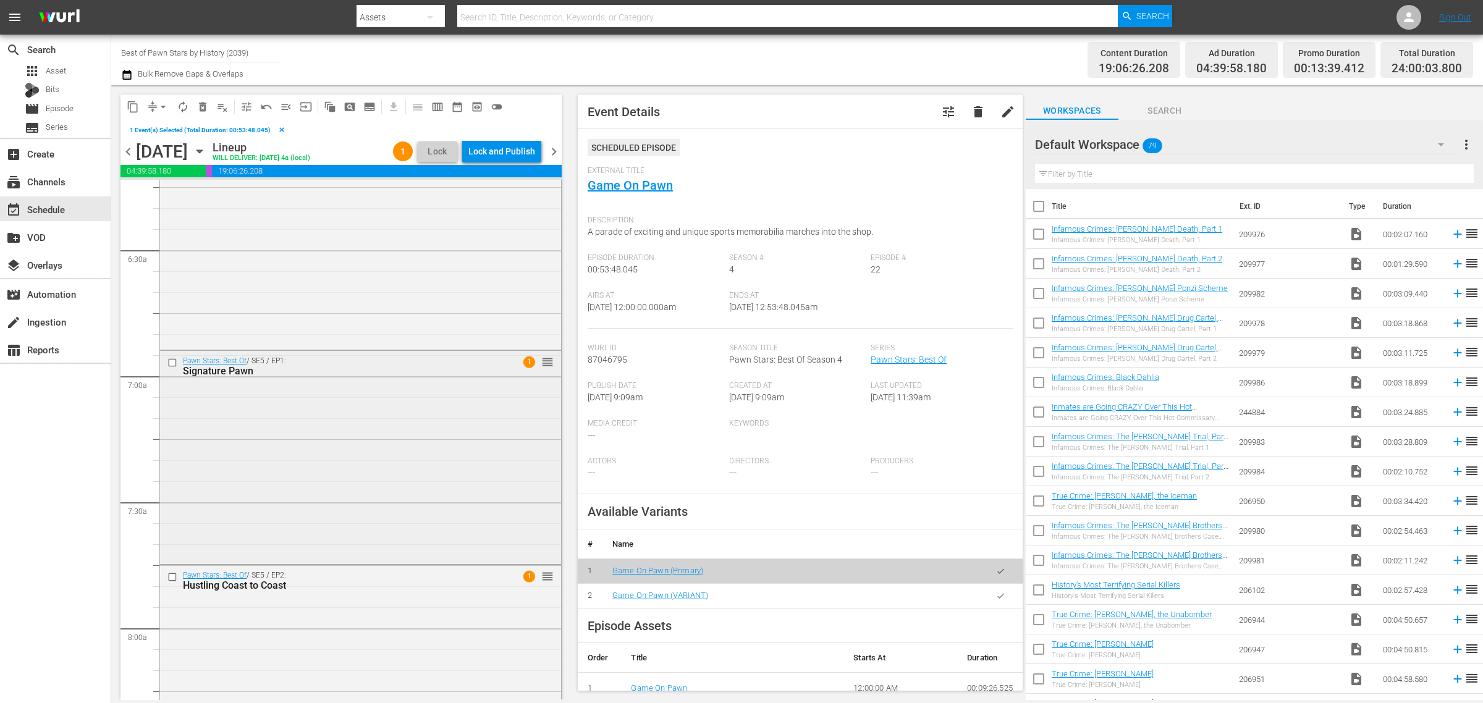
scroll to position [1622, 0]
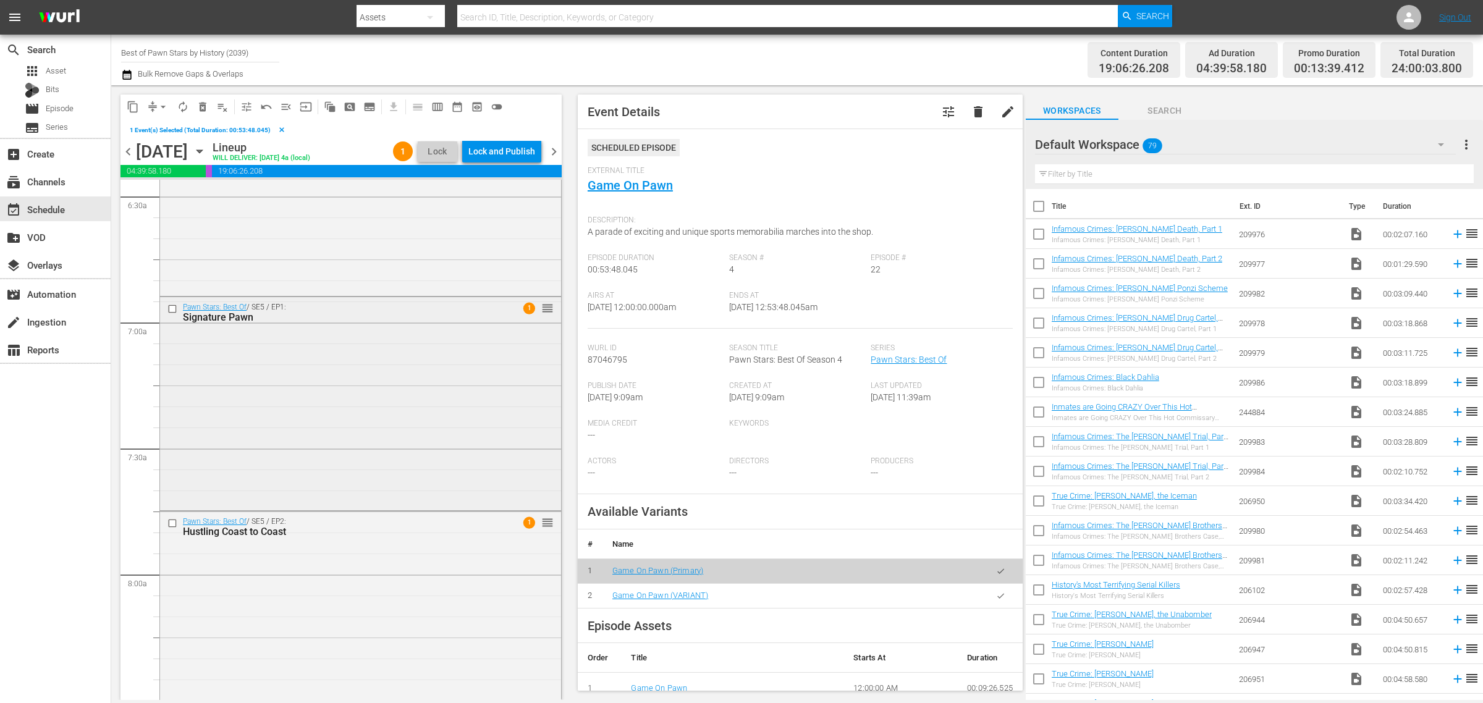
click at [174, 311] on input "checkbox" at bounding box center [173, 308] width 13 height 11
click at [173, 526] on input "checkbox" at bounding box center [173, 523] width 13 height 11
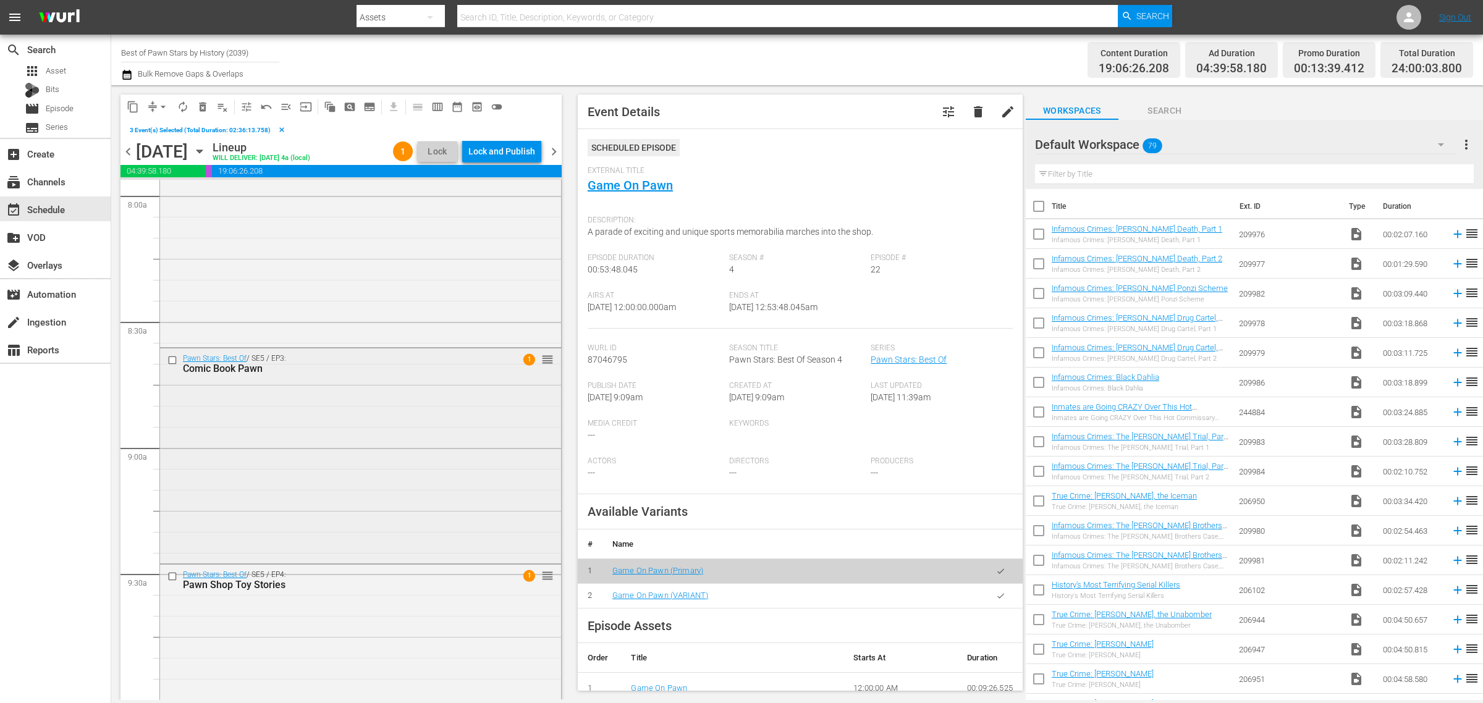
scroll to position [2008, 0]
click at [173, 356] on input "checkbox" at bounding box center [173, 353] width 13 height 11
click at [174, 567] on input "checkbox" at bounding box center [173, 568] width 13 height 11
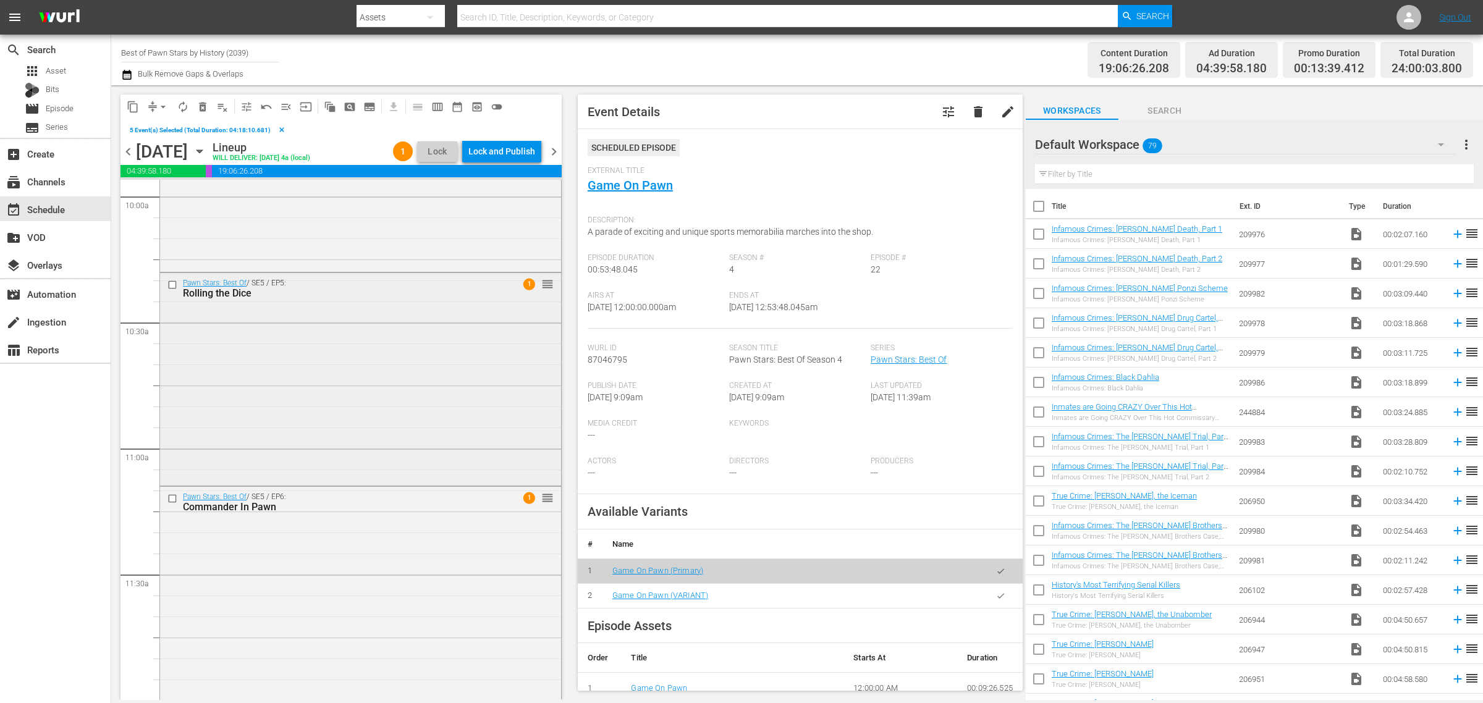
scroll to position [2549, 0]
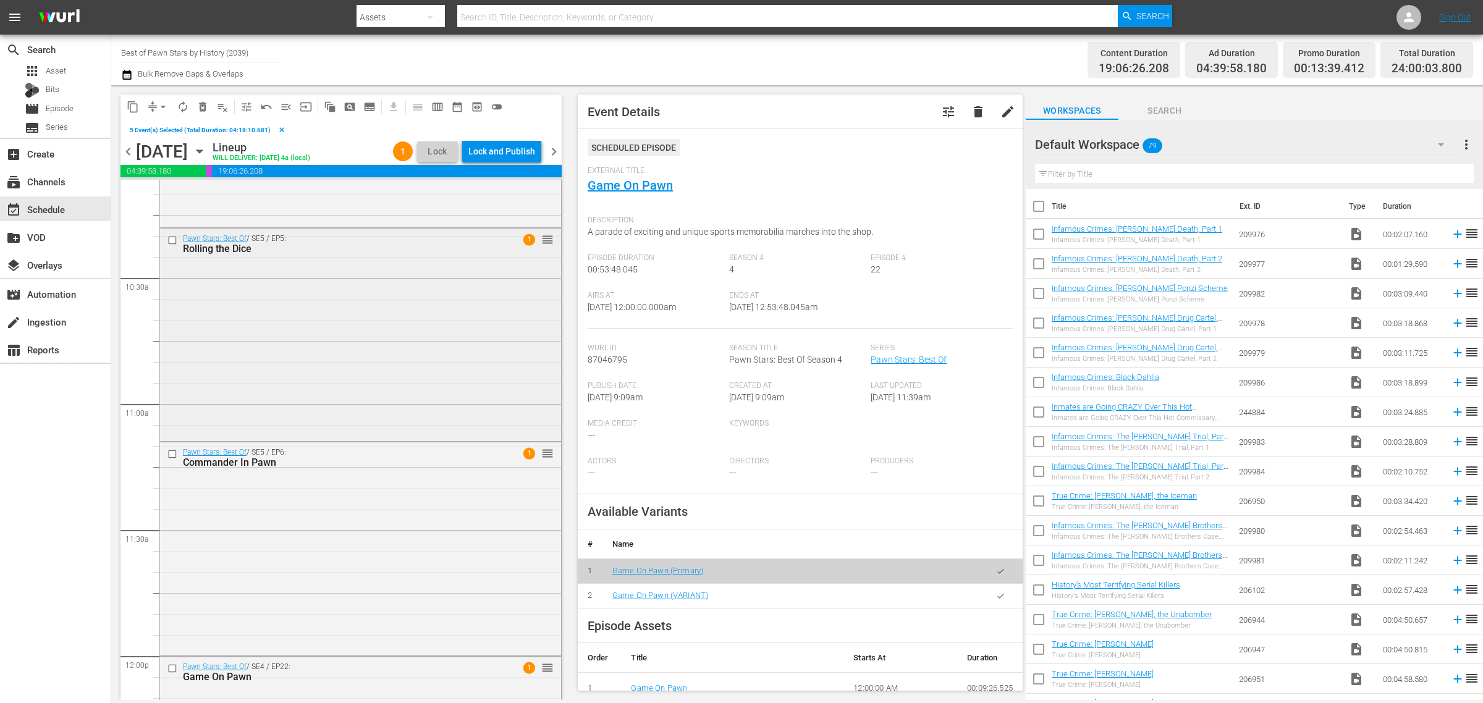
click at [171, 242] on input "checkbox" at bounding box center [173, 240] width 13 height 11
click at [171, 454] on input "checkbox" at bounding box center [173, 454] width 13 height 11
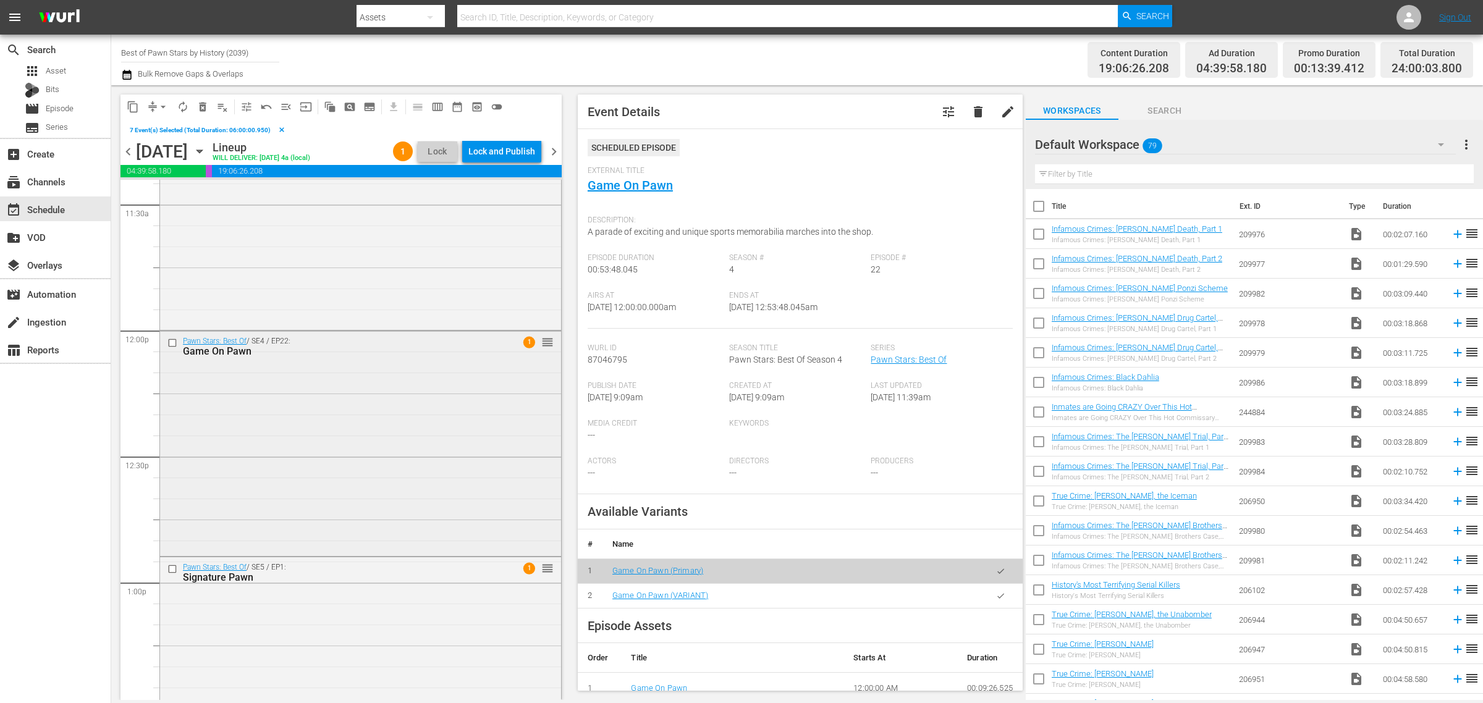
scroll to position [2935, 0]
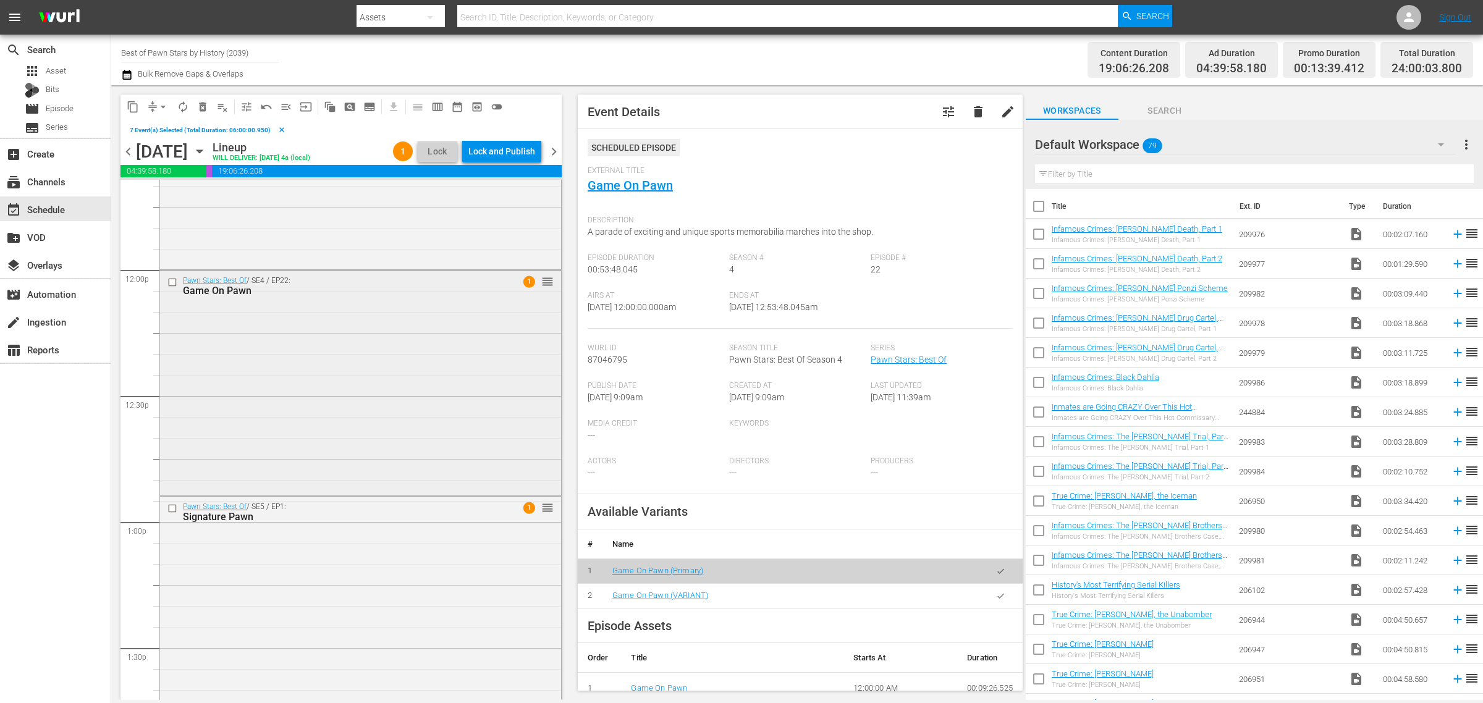
click at [173, 284] on input "checkbox" at bounding box center [173, 282] width 13 height 11
click at [177, 507] on input "checkbox" at bounding box center [173, 508] width 13 height 11
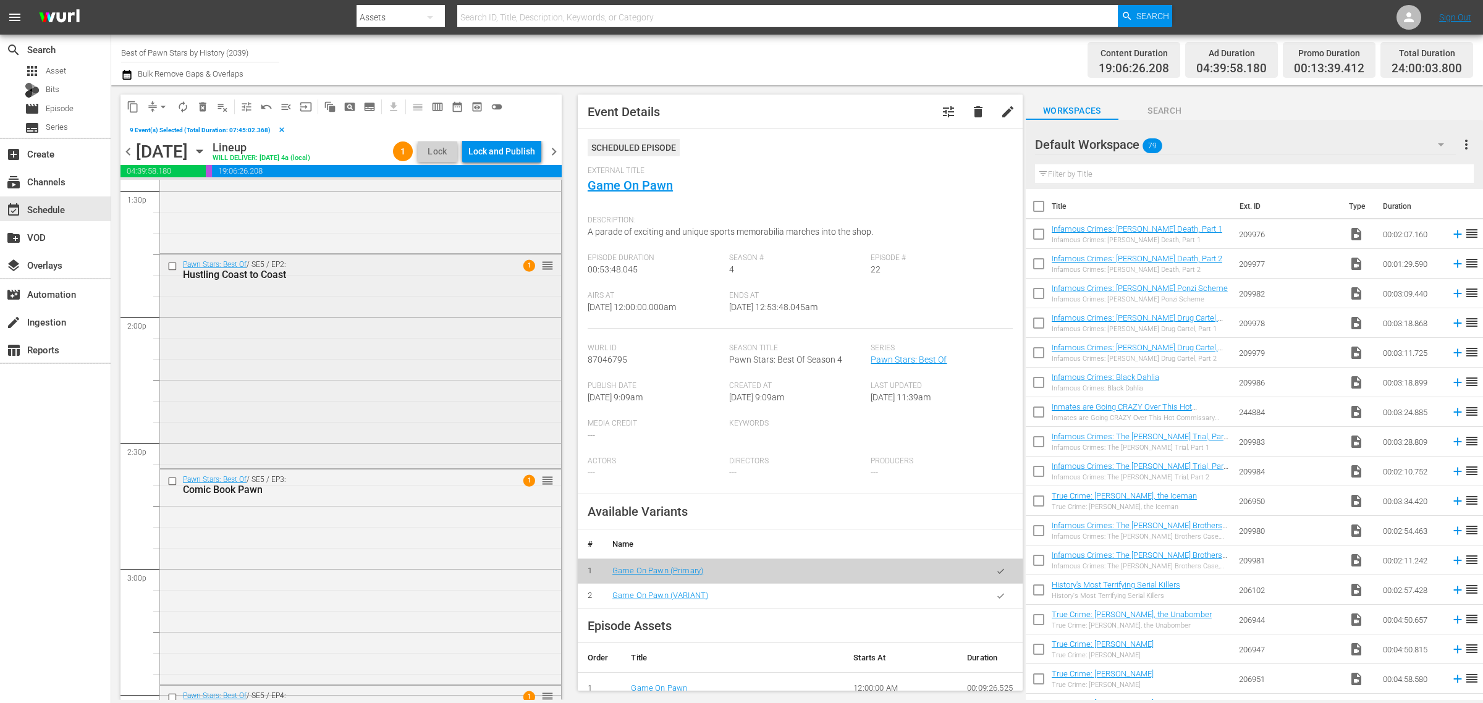
scroll to position [3398, 0]
click at [173, 261] on input "checkbox" at bounding box center [173, 260] width 13 height 11
click at [173, 476] on input "checkbox" at bounding box center [173, 475] width 13 height 11
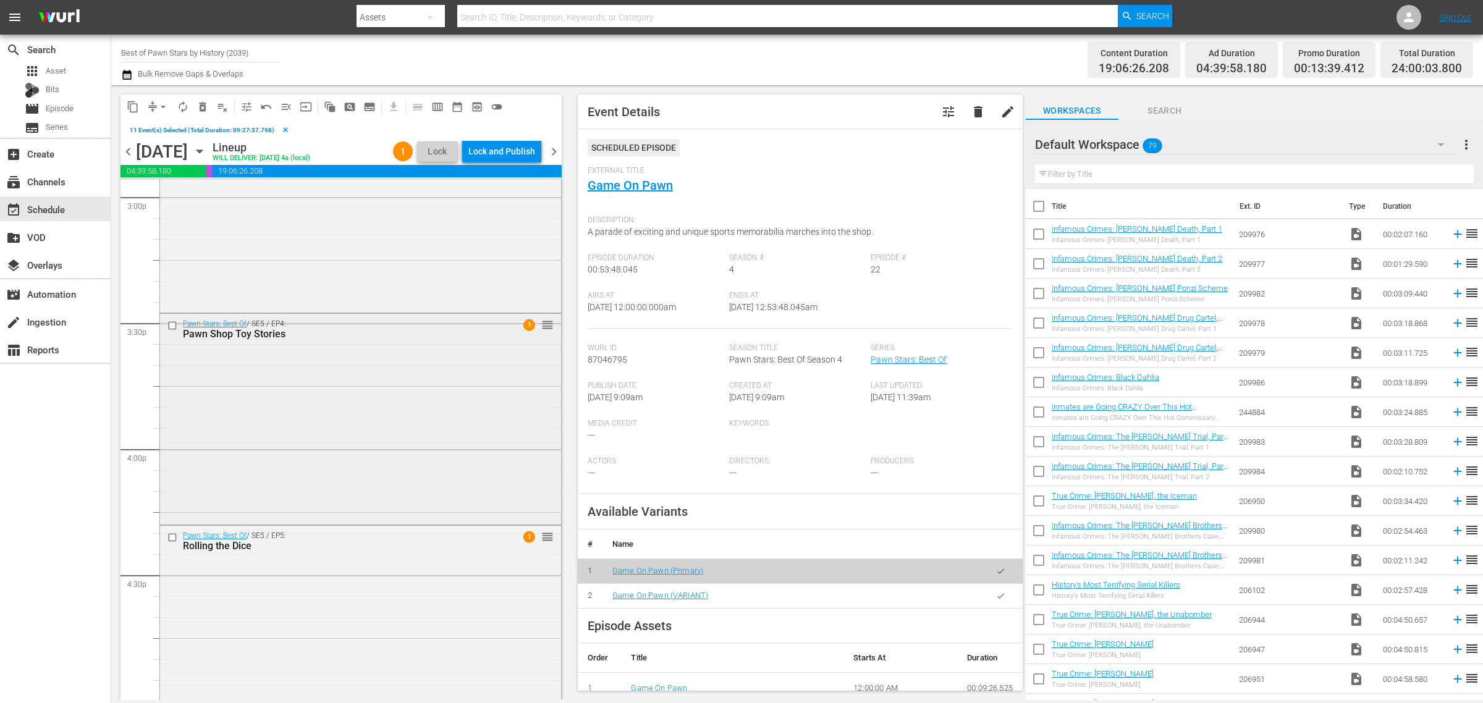
scroll to position [3784, 0]
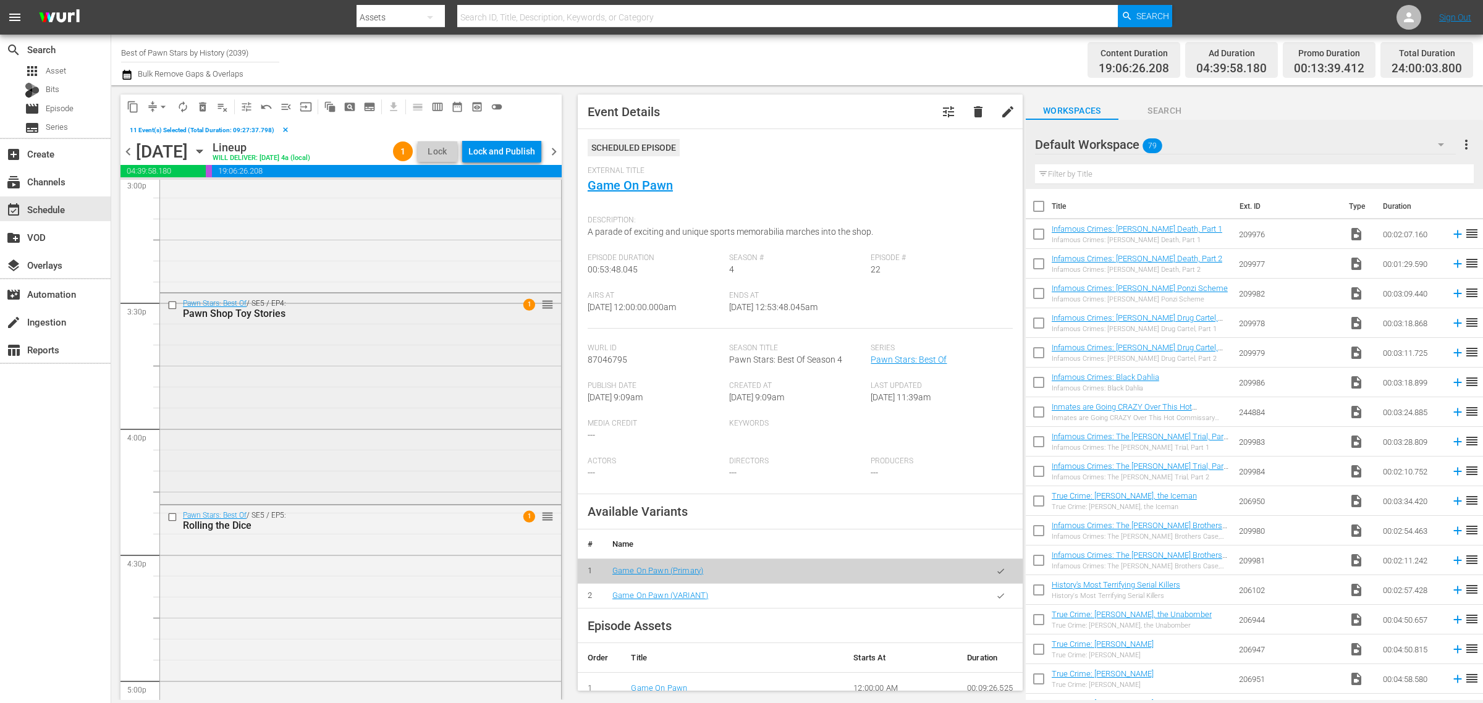
click at [168, 301] on input "checkbox" at bounding box center [173, 305] width 13 height 11
click at [171, 517] on input "checkbox" at bounding box center [173, 517] width 13 height 11
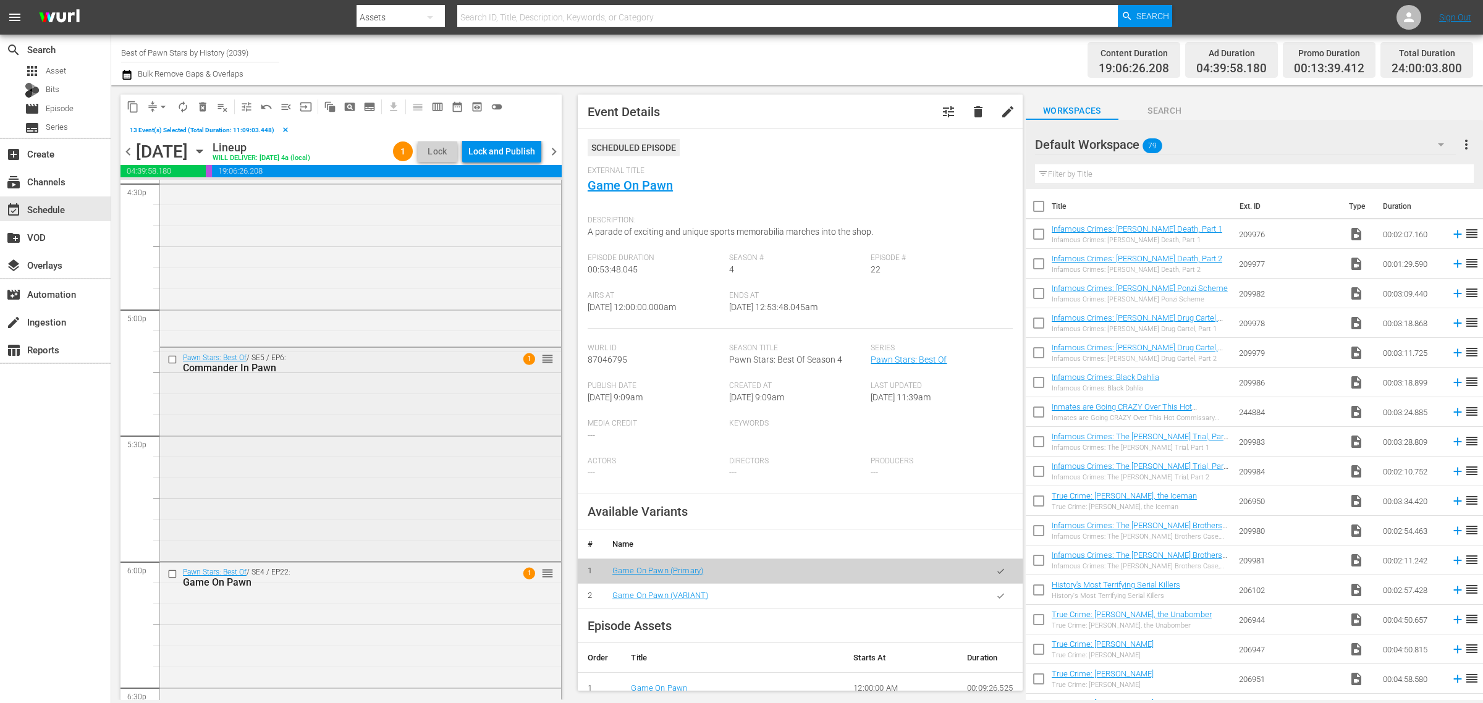
scroll to position [4170, 0]
click at [171, 347] on input "checkbox" at bounding box center [173, 345] width 13 height 11
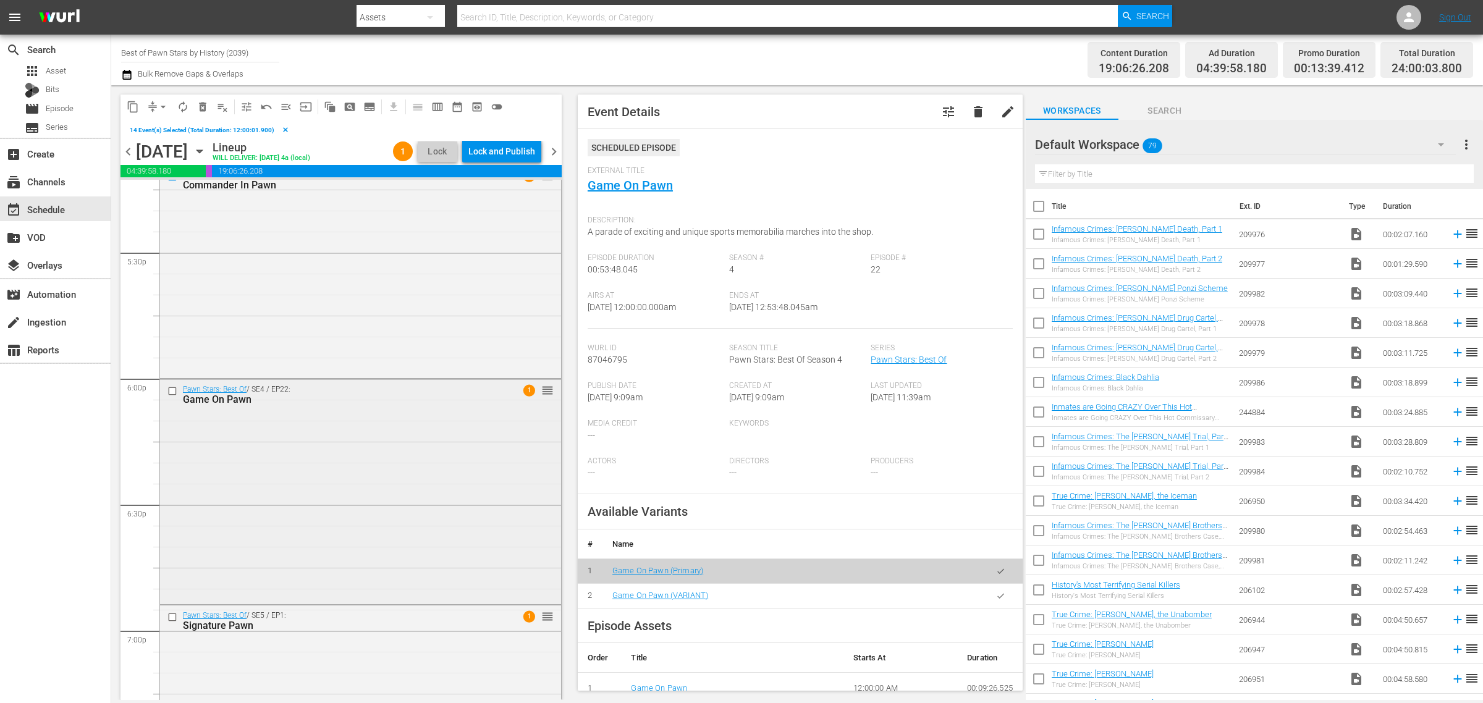
scroll to position [4402, 0]
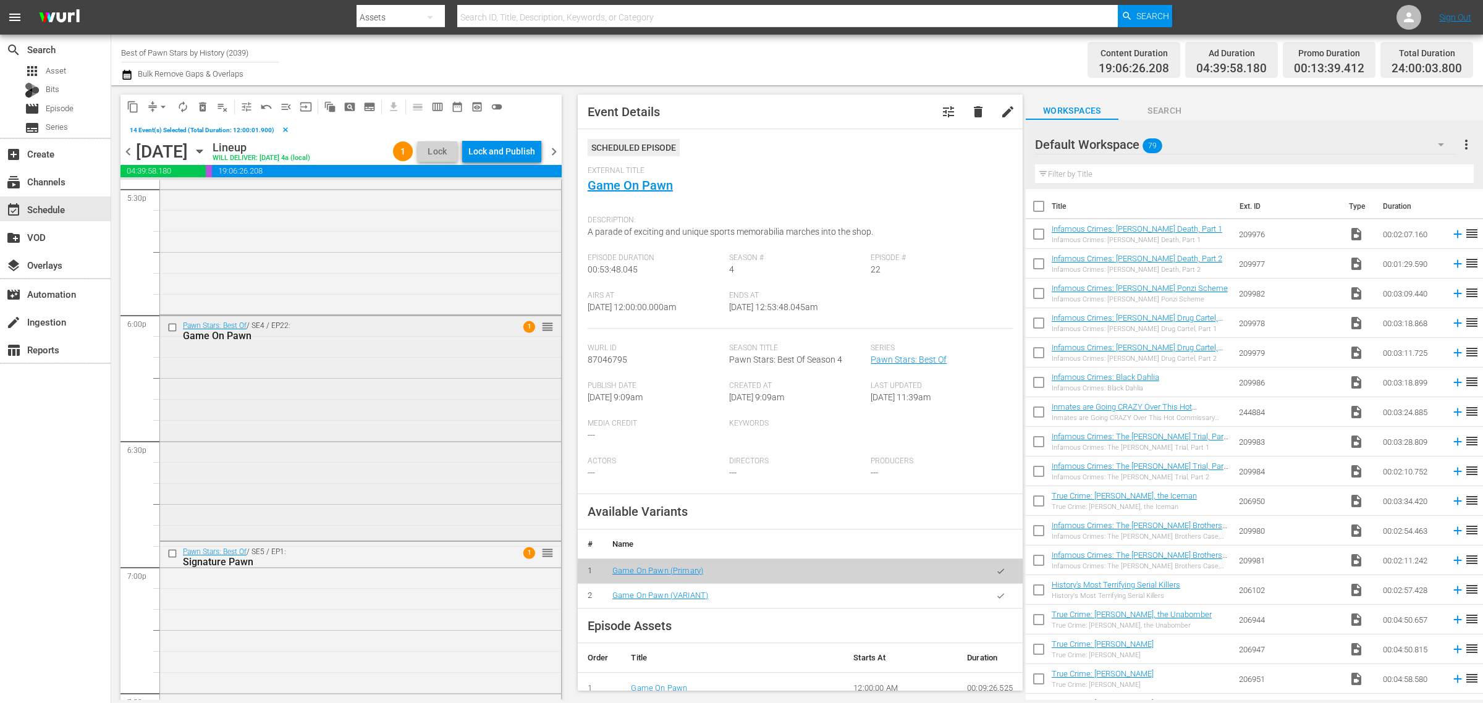
click at [169, 325] on input "checkbox" at bounding box center [173, 327] width 13 height 11
click at [171, 554] on input "checkbox" at bounding box center [173, 553] width 13 height 11
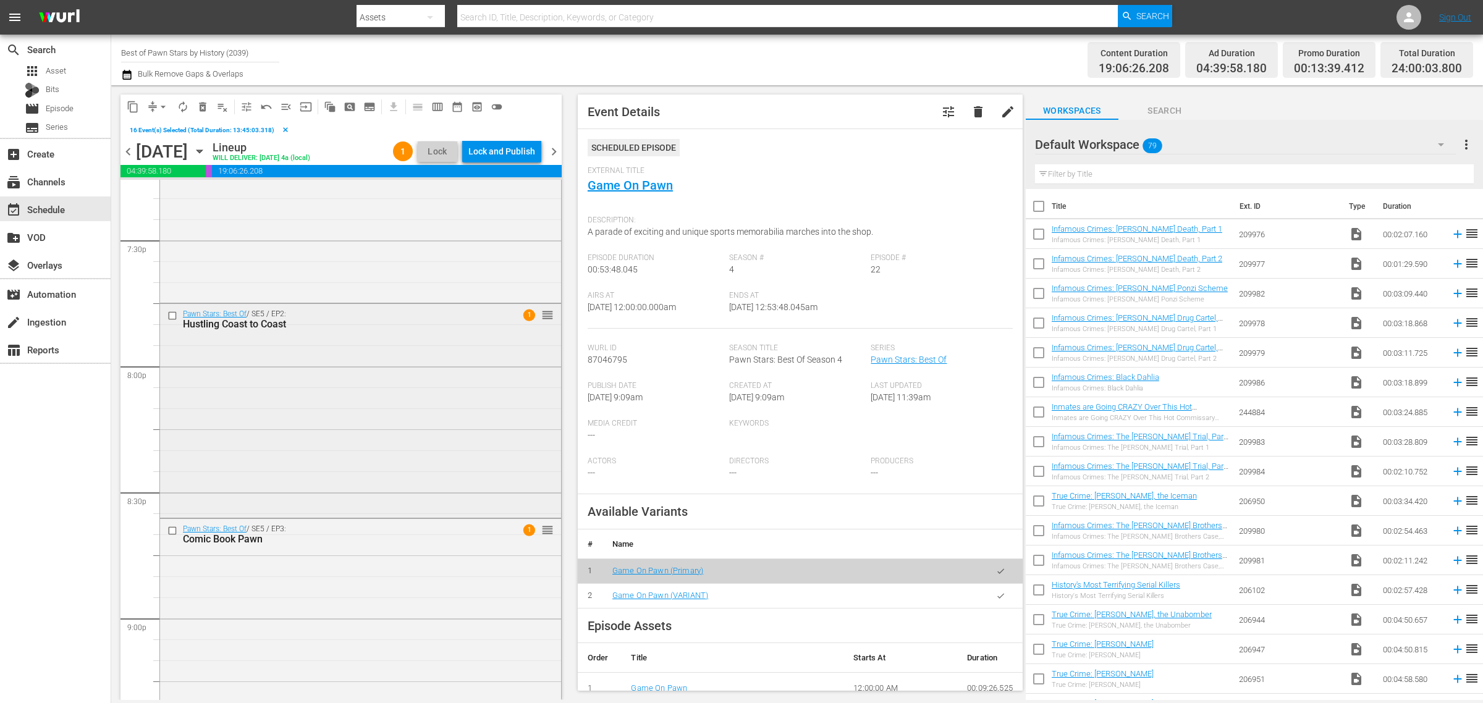
scroll to position [4865, 0]
click at [169, 302] on input "checkbox" at bounding box center [173, 305] width 13 height 11
click at [172, 517] on input "checkbox" at bounding box center [173, 520] width 13 height 11
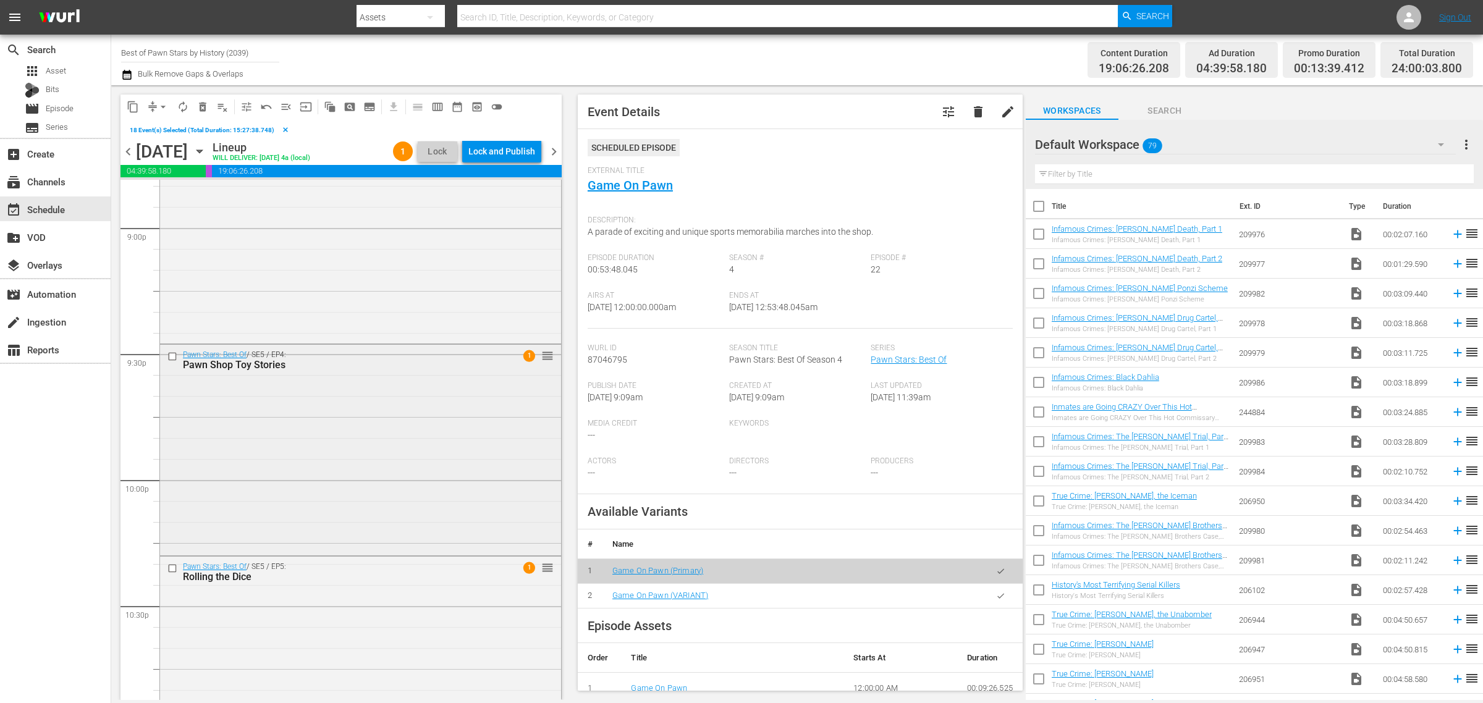
scroll to position [5252, 0]
click at [170, 351] on input "checkbox" at bounding box center [173, 350] width 13 height 11
click at [174, 564] on input "checkbox" at bounding box center [173, 562] width 13 height 11
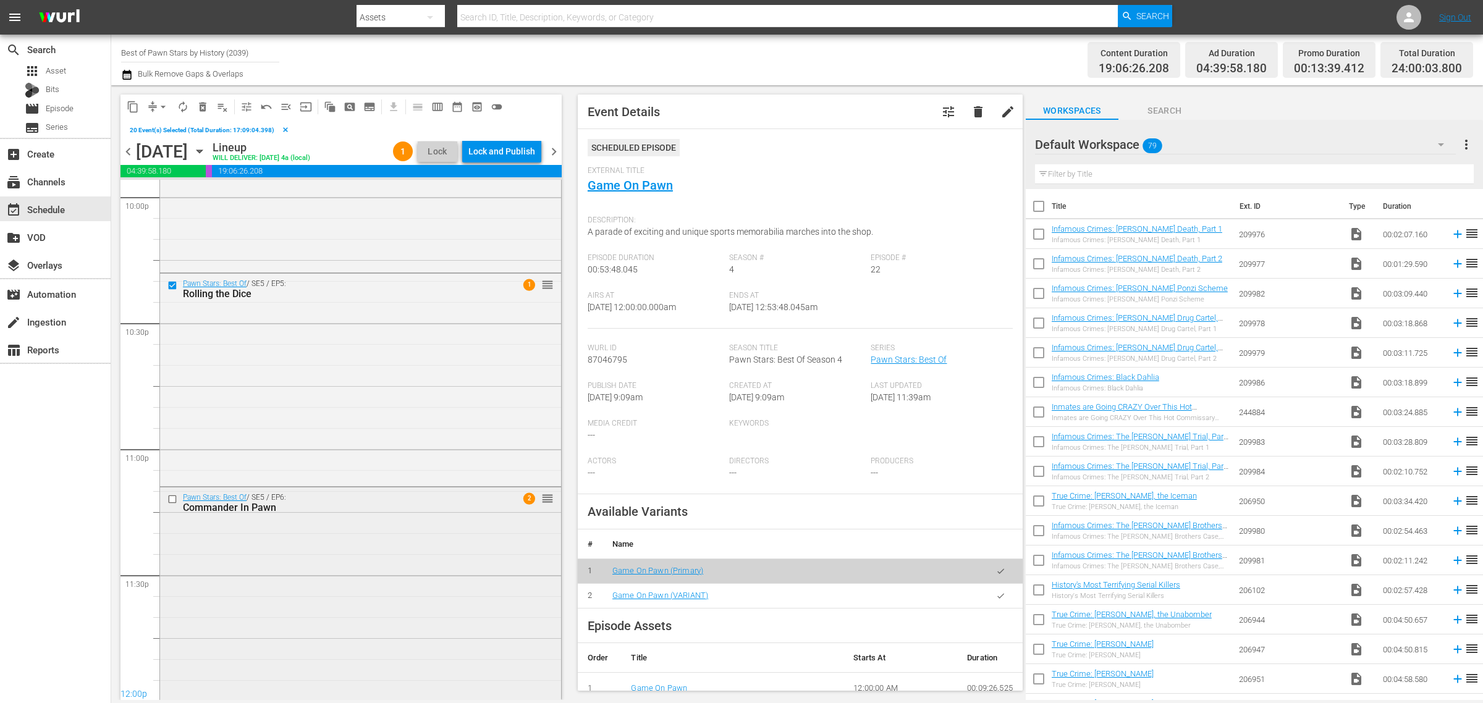
click at [173, 505] on div at bounding box center [173, 499] width 19 height 15
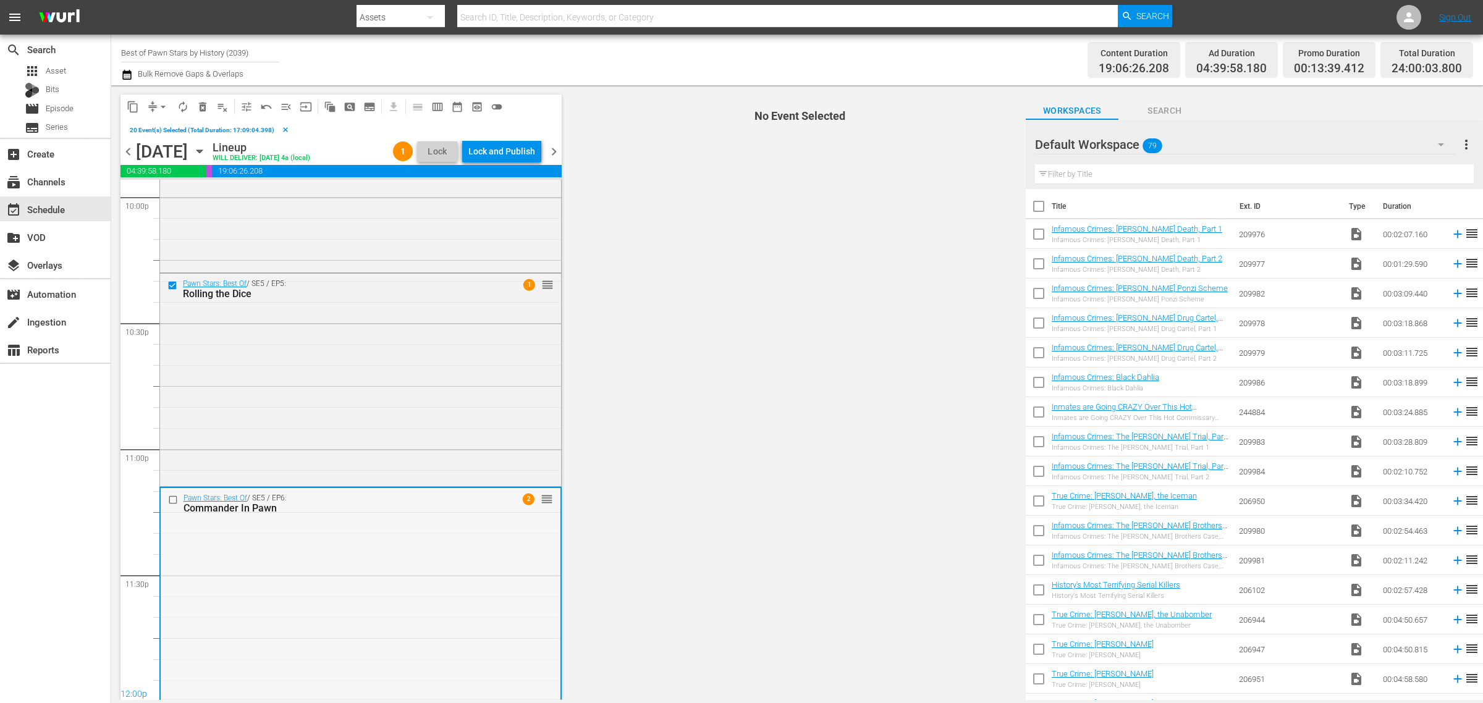
click at [175, 499] on input "checkbox" at bounding box center [174, 500] width 13 height 11
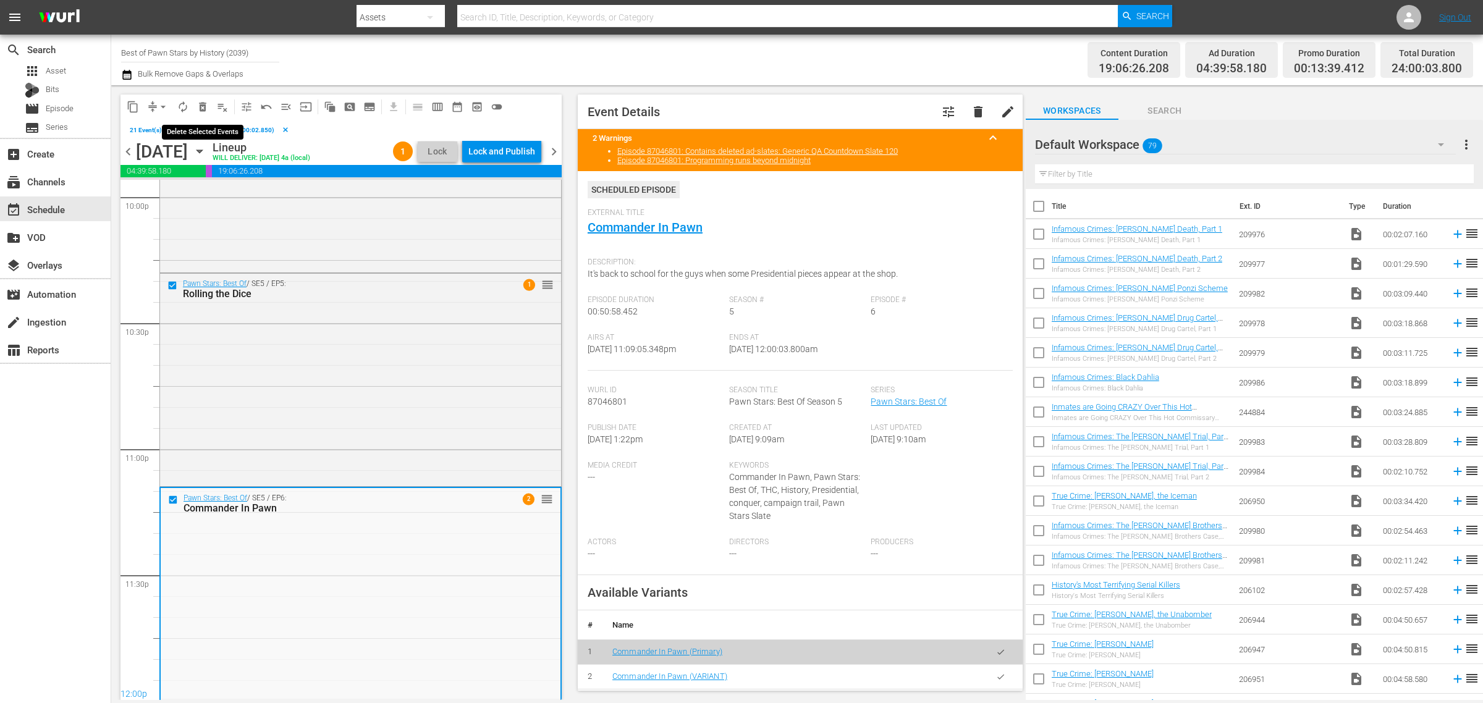
click at [202, 105] on span "delete_forever_outlined" at bounding box center [202, 107] width 12 height 12
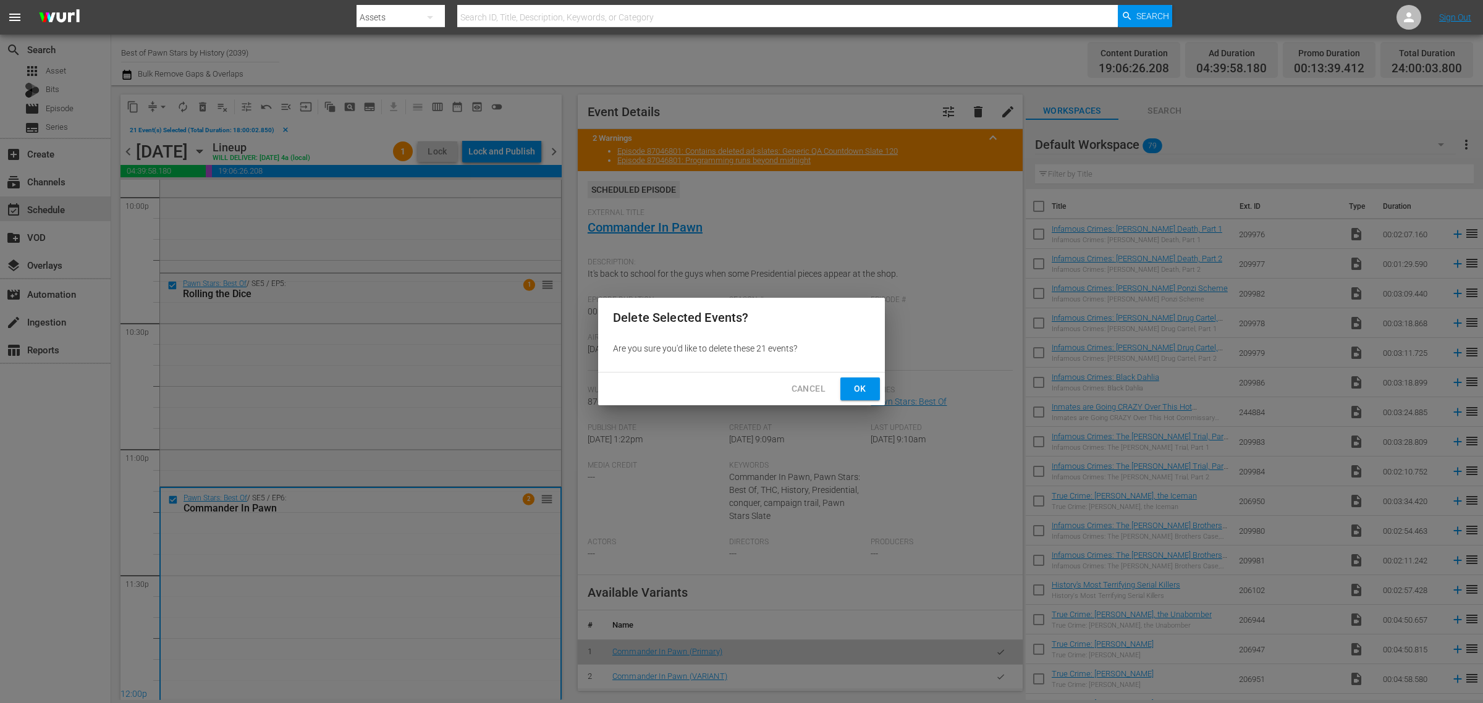
click at [856, 384] on span "Ok" at bounding box center [860, 388] width 20 height 15
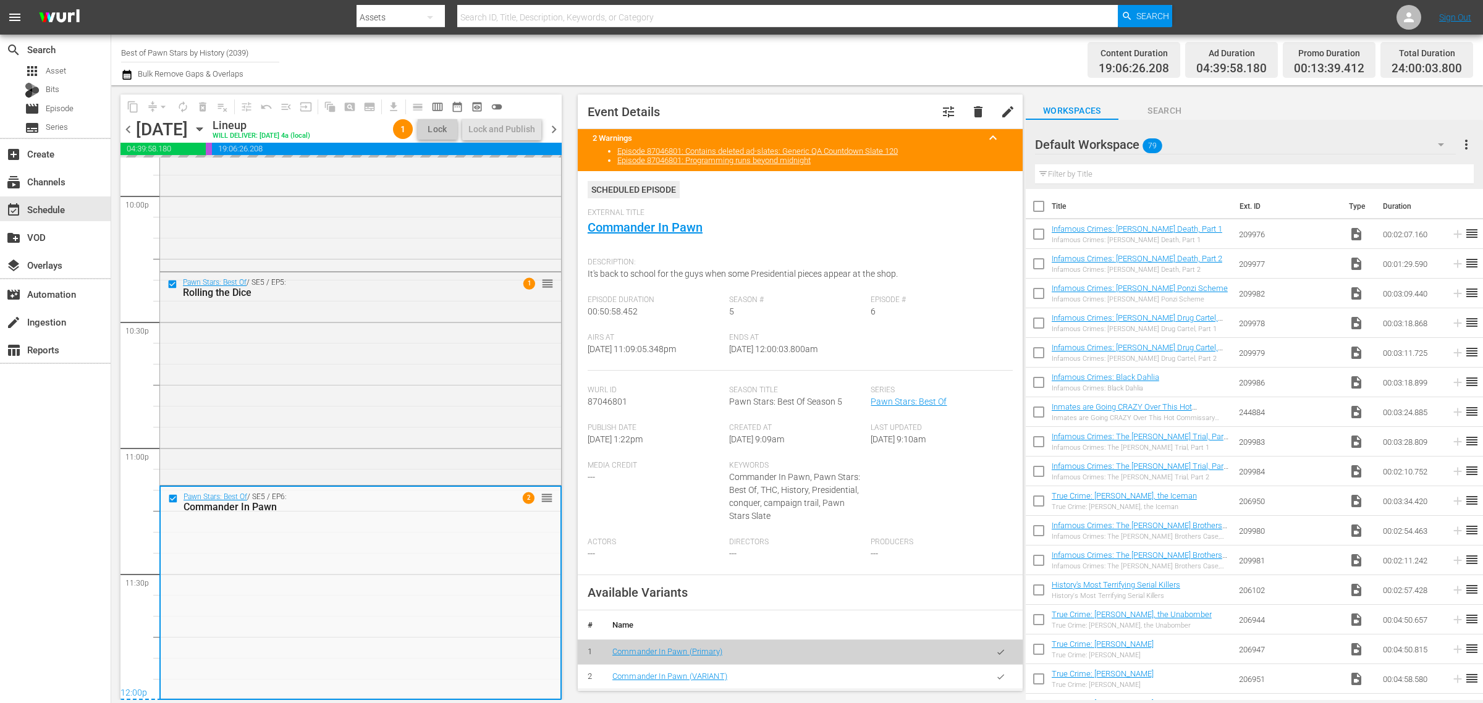
scroll to position [5507, 0]
click at [788, 41] on div "Channel Title Best of Pawn Stars by History (2039) Bulk Remove Gaps & Overlaps" at bounding box center [489, 60] width 737 height 44
click at [695, 57] on div "Channel Title Best of Pawn Stars by History (2039) Bulk Remove Gaps & Overlaps" at bounding box center [489, 60] width 737 height 44
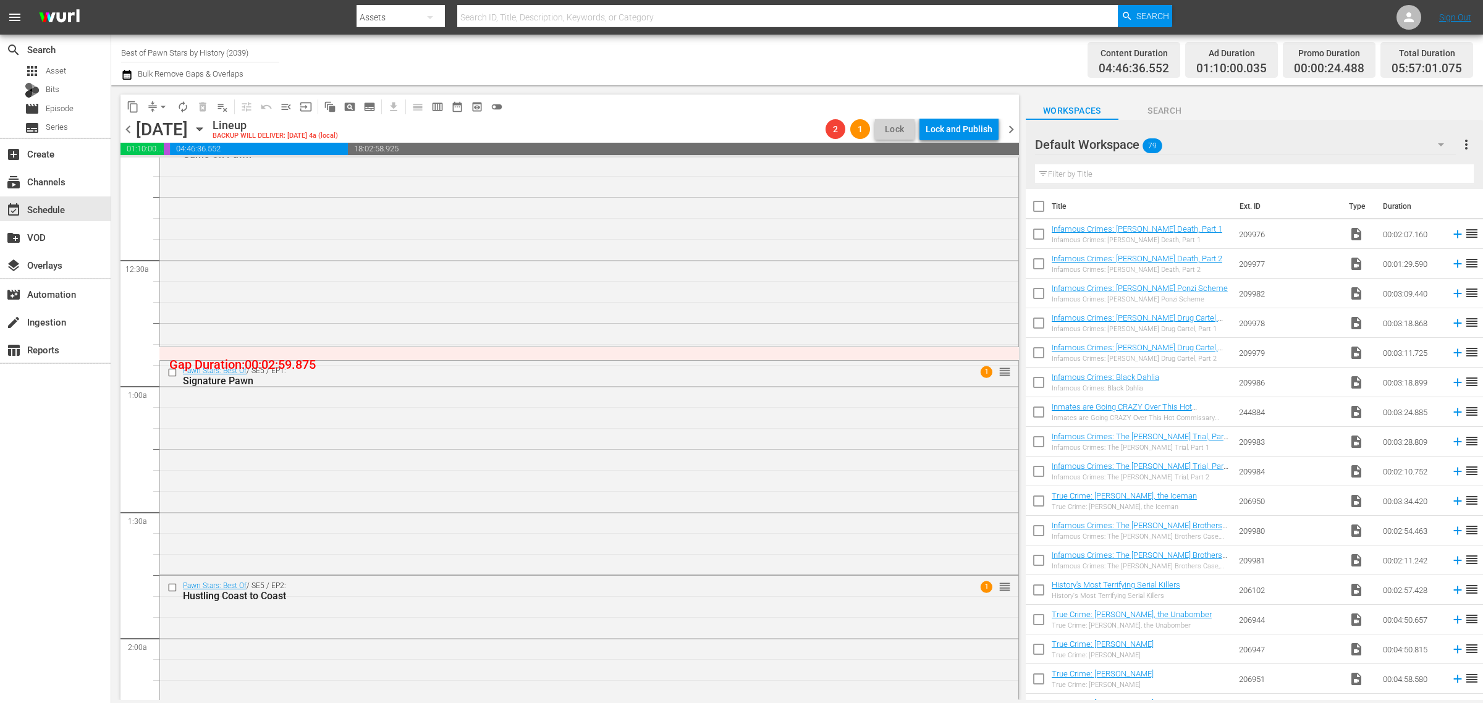
scroll to position [0, 0]
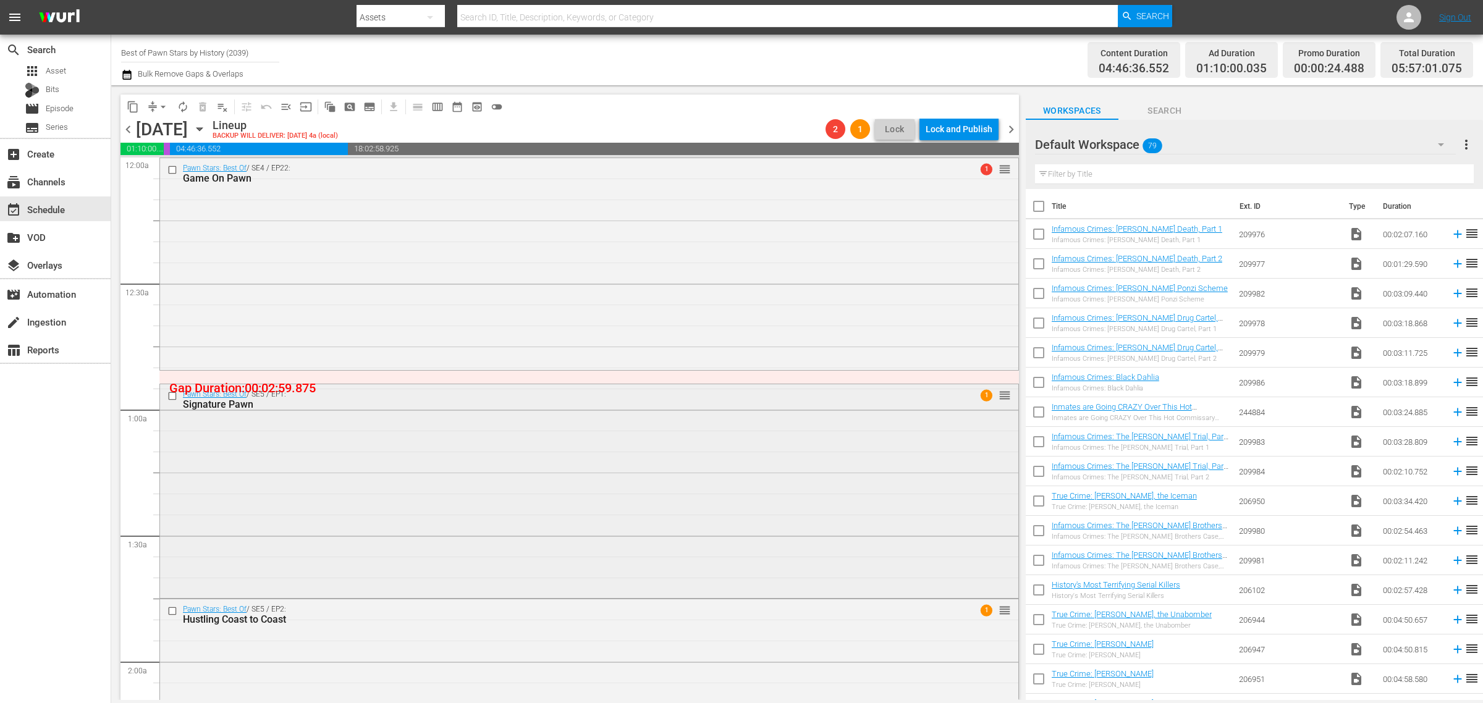
click at [295, 476] on div "Pawn Stars: Best Of / SE5 / EP1: Signature Pawn 1 reorder" at bounding box center [589, 489] width 858 height 211
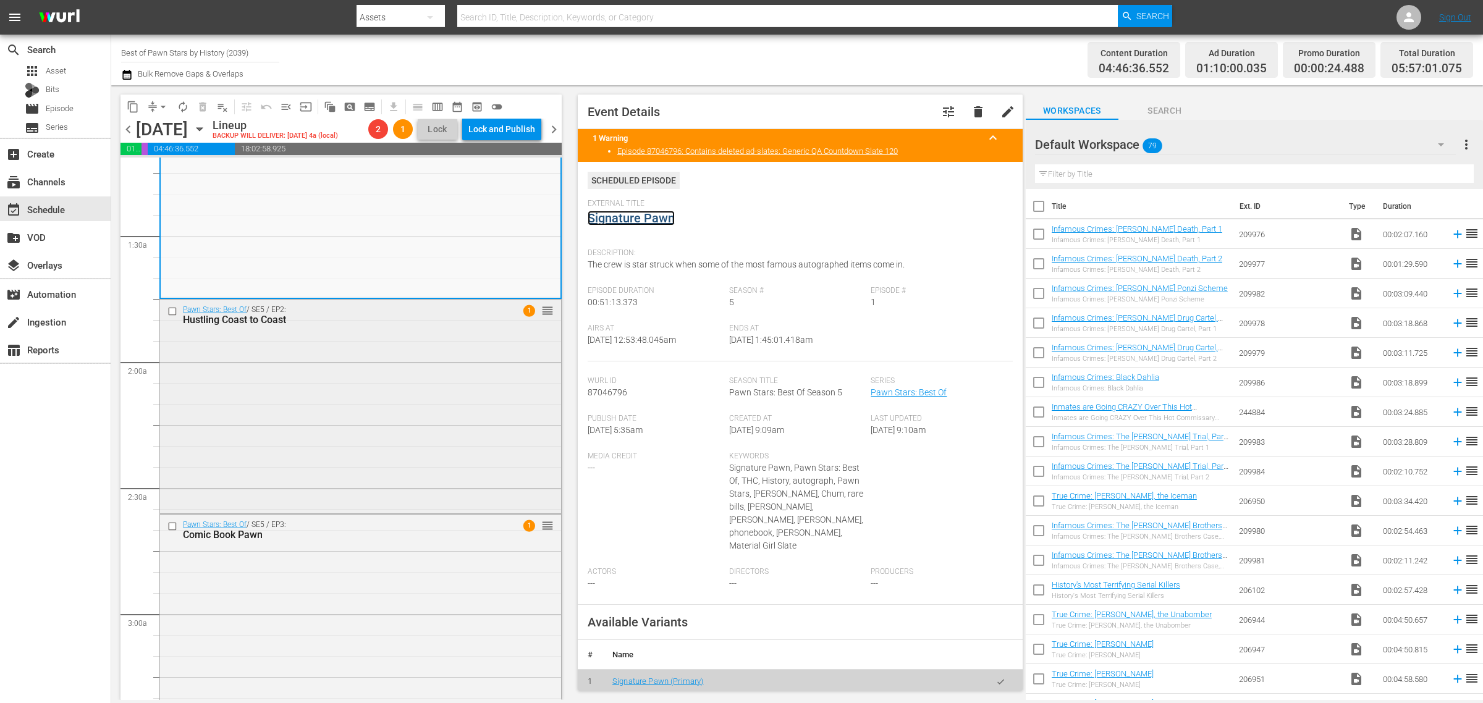
scroll to position [309, 0]
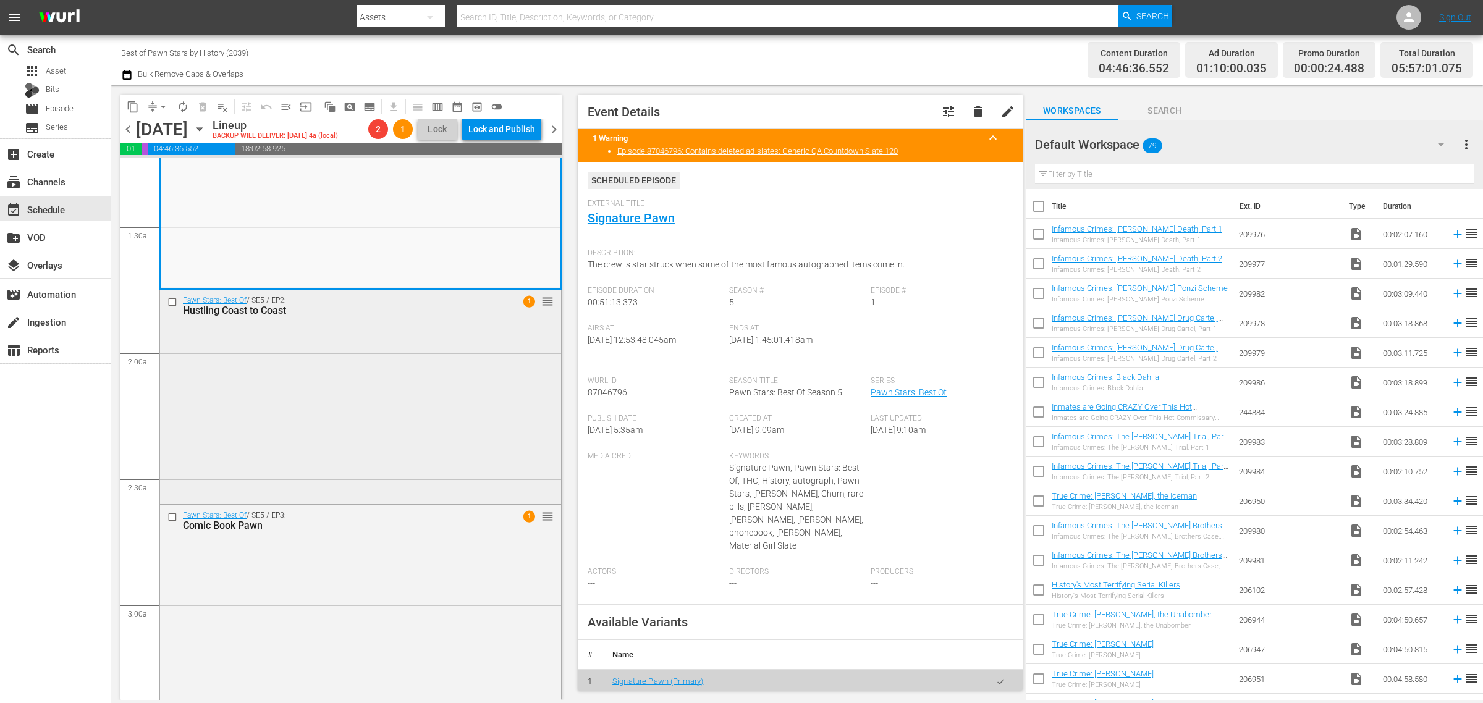
click at [387, 486] on div "Pawn Stars: Best Of / SE5 / EP2: Hustling Coast to Coast 1 reorder" at bounding box center [360, 395] width 401 height 211
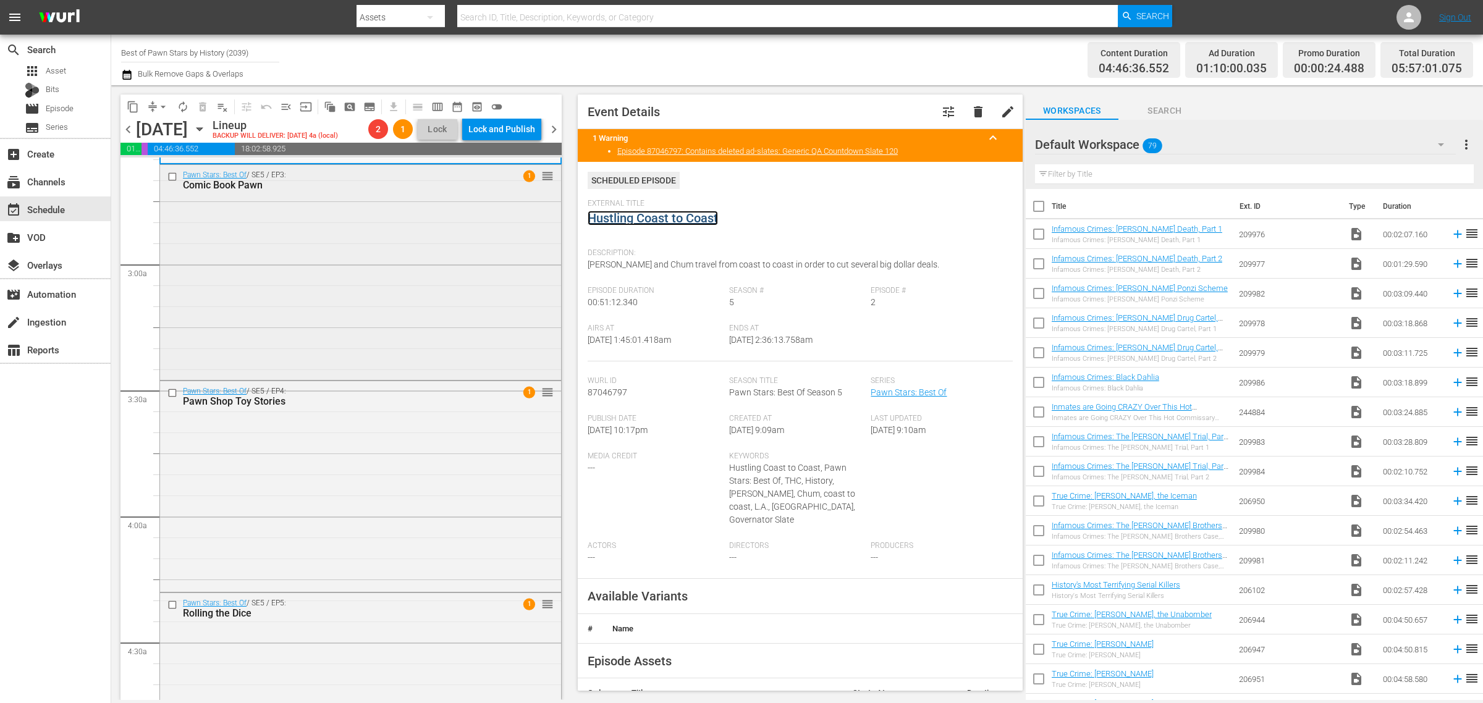
scroll to position [695, 0]
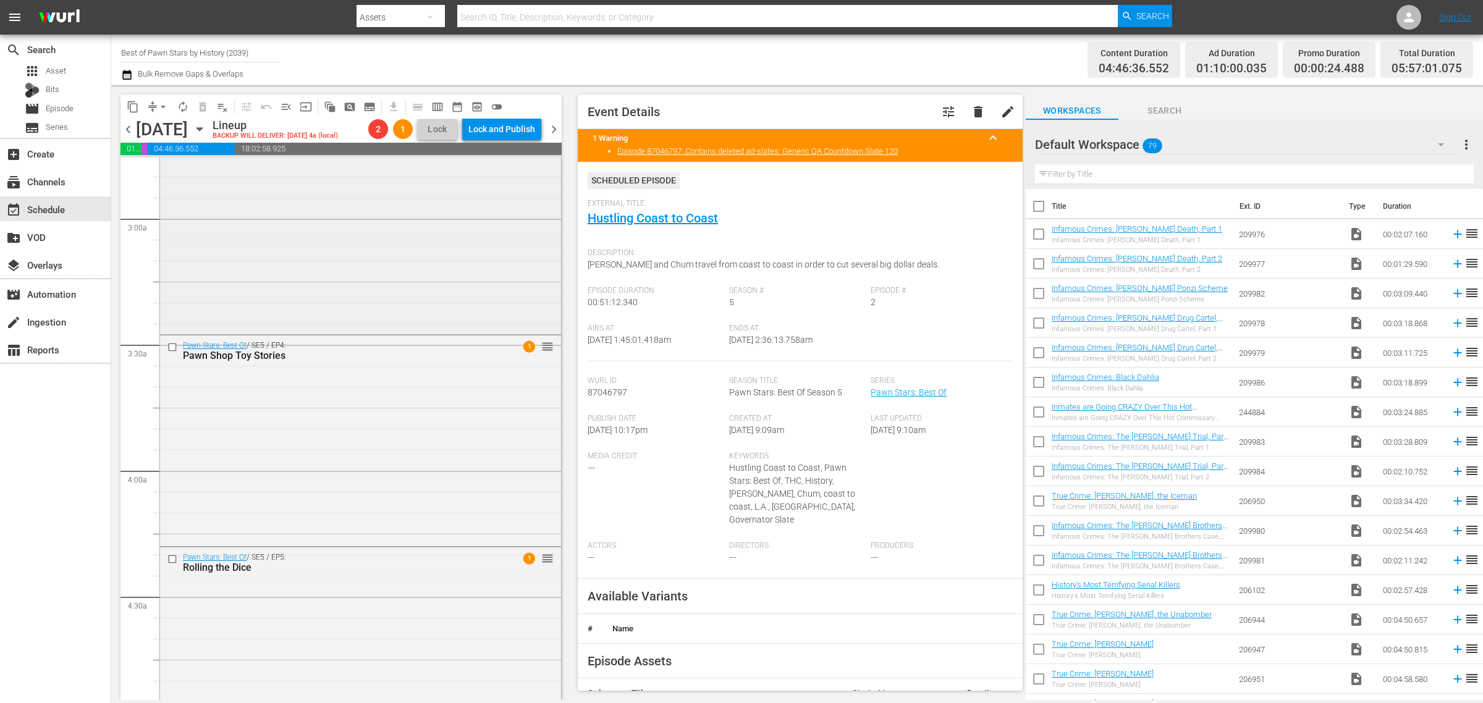
click at [313, 292] on div "Pawn Stars: Best Of / SE5 / EP3: Comic Book Pawn 1 reorder" at bounding box center [360, 225] width 401 height 212
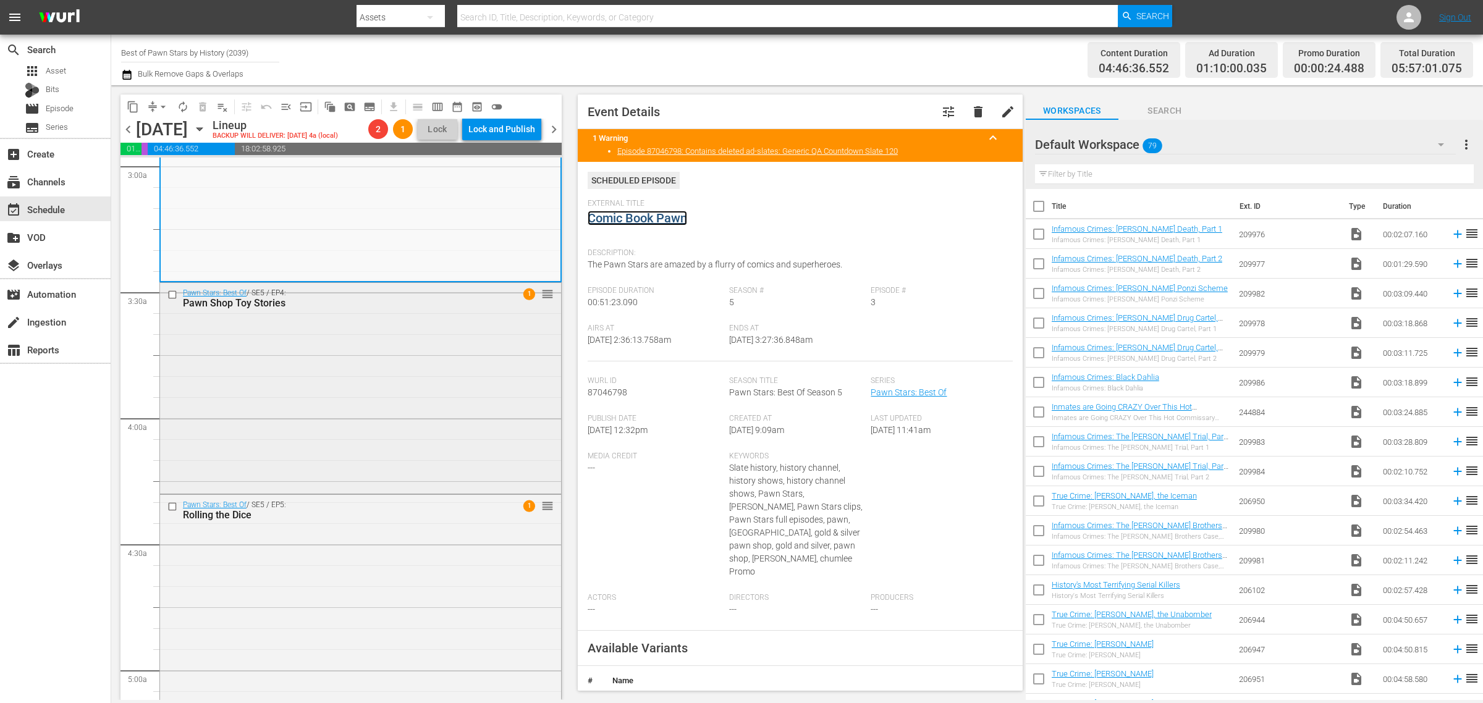
scroll to position [772, 0]
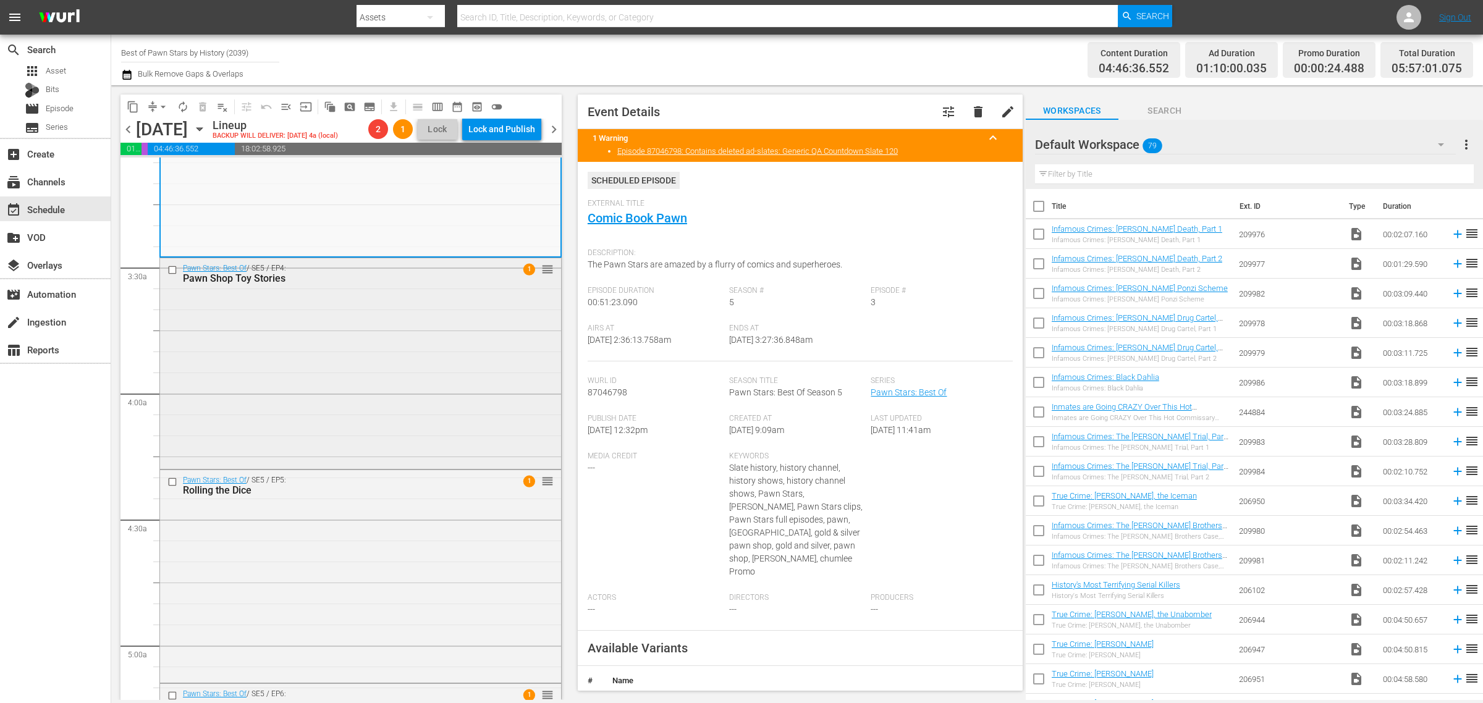
click at [316, 376] on div "Pawn Stars: Best Of / SE5 / EP4: Pawn Shop Toy Stories 1 reorder" at bounding box center [360, 362] width 401 height 209
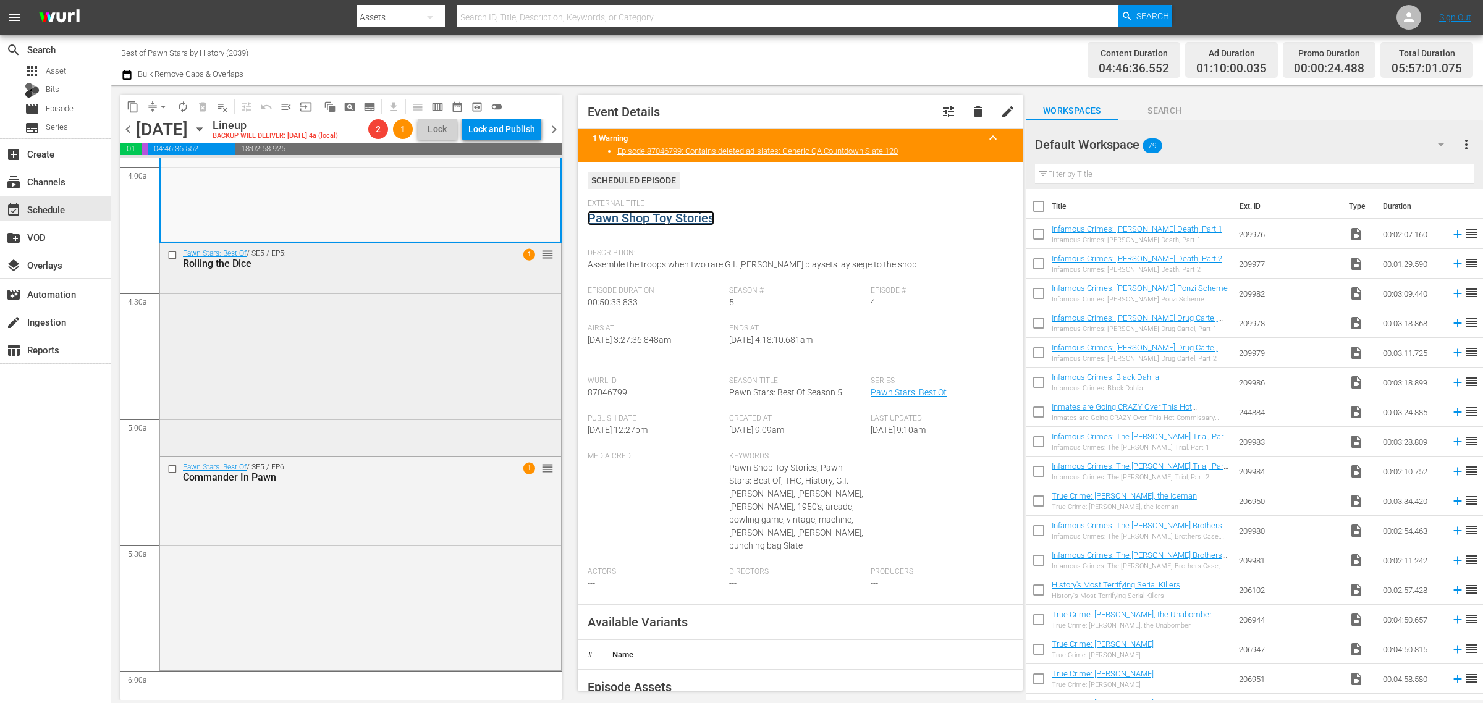
scroll to position [1004, 0]
click at [366, 323] on div "Pawn Stars: Best Of / SE5 / EP5: Rolling the Dice 1 reorder" at bounding box center [360, 343] width 401 height 210
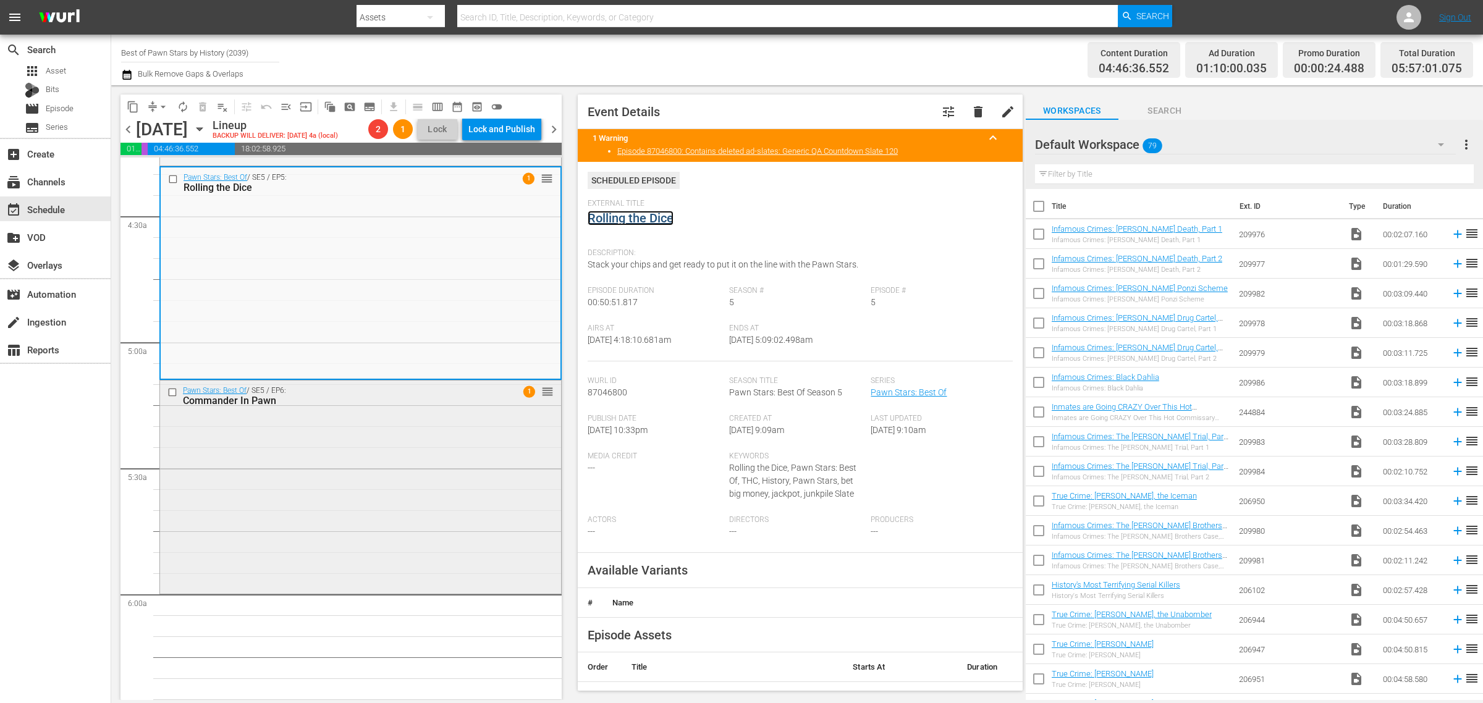
scroll to position [1236, 0]
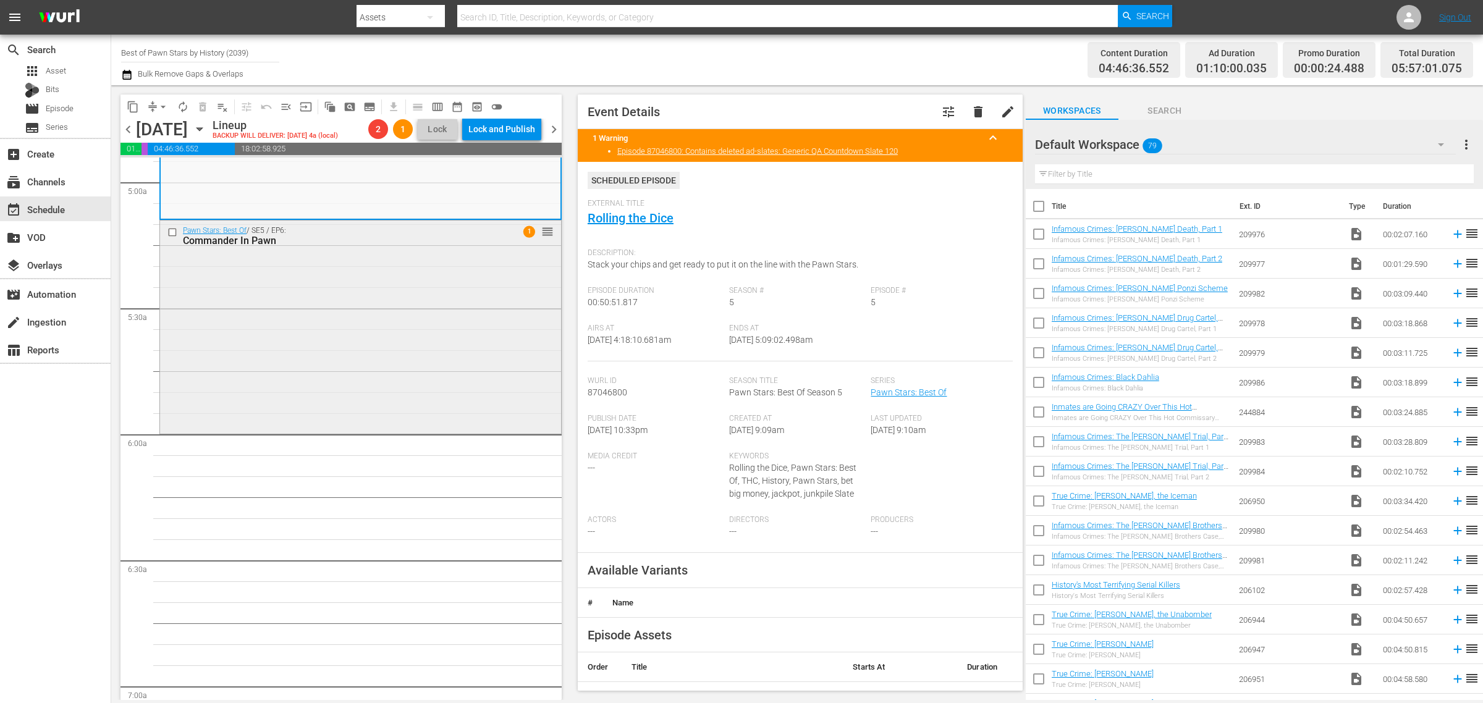
click at [368, 306] on div "Pawn Stars: Best Of / SE5 / EP6: Commander In Pawn 1 reorder" at bounding box center [360, 326] width 401 height 211
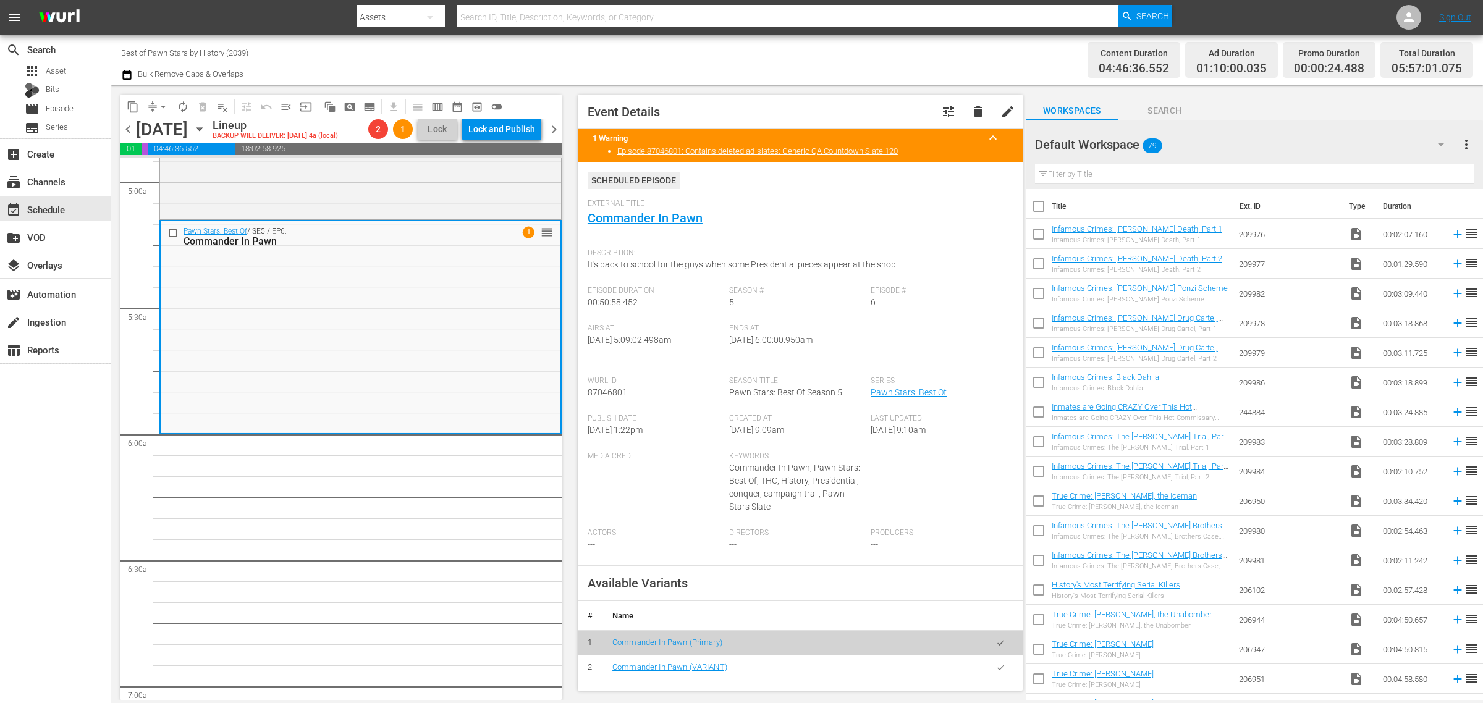
click at [785, 76] on div "Channel Title Best of Pawn Stars by History (2039) Bulk Remove Gaps & Overlaps" at bounding box center [489, 60] width 737 height 44
drag, startPoint x: 662, startPoint y: 75, endPoint x: 644, endPoint y: 65, distance: 21.3
click at [662, 75] on div "Channel Title Best of Pawn Stars by History (2039) Bulk Remove Gaps & Overlaps" at bounding box center [489, 60] width 737 height 44
click at [283, 103] on span "menu_open" at bounding box center [286, 107] width 12 height 12
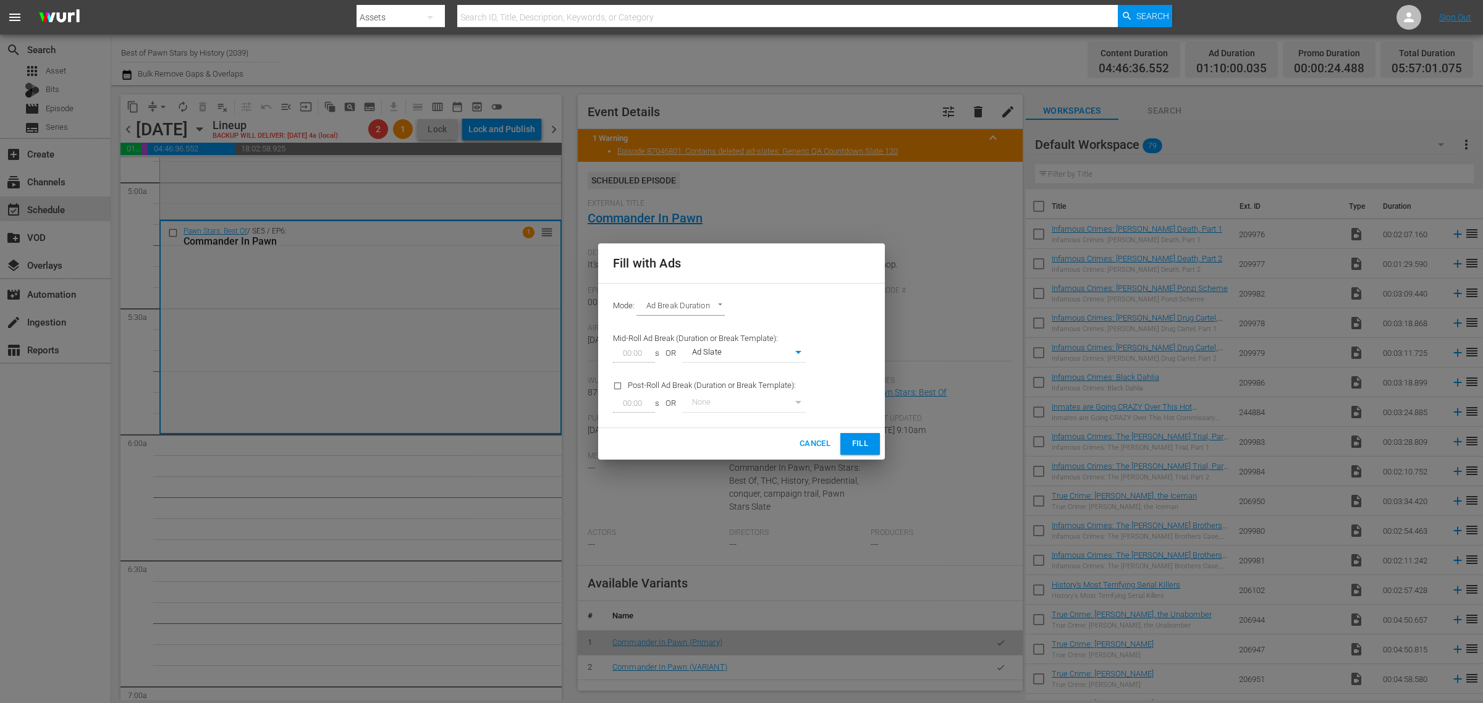
click at [848, 444] on button "Fill" at bounding box center [860, 444] width 40 height 22
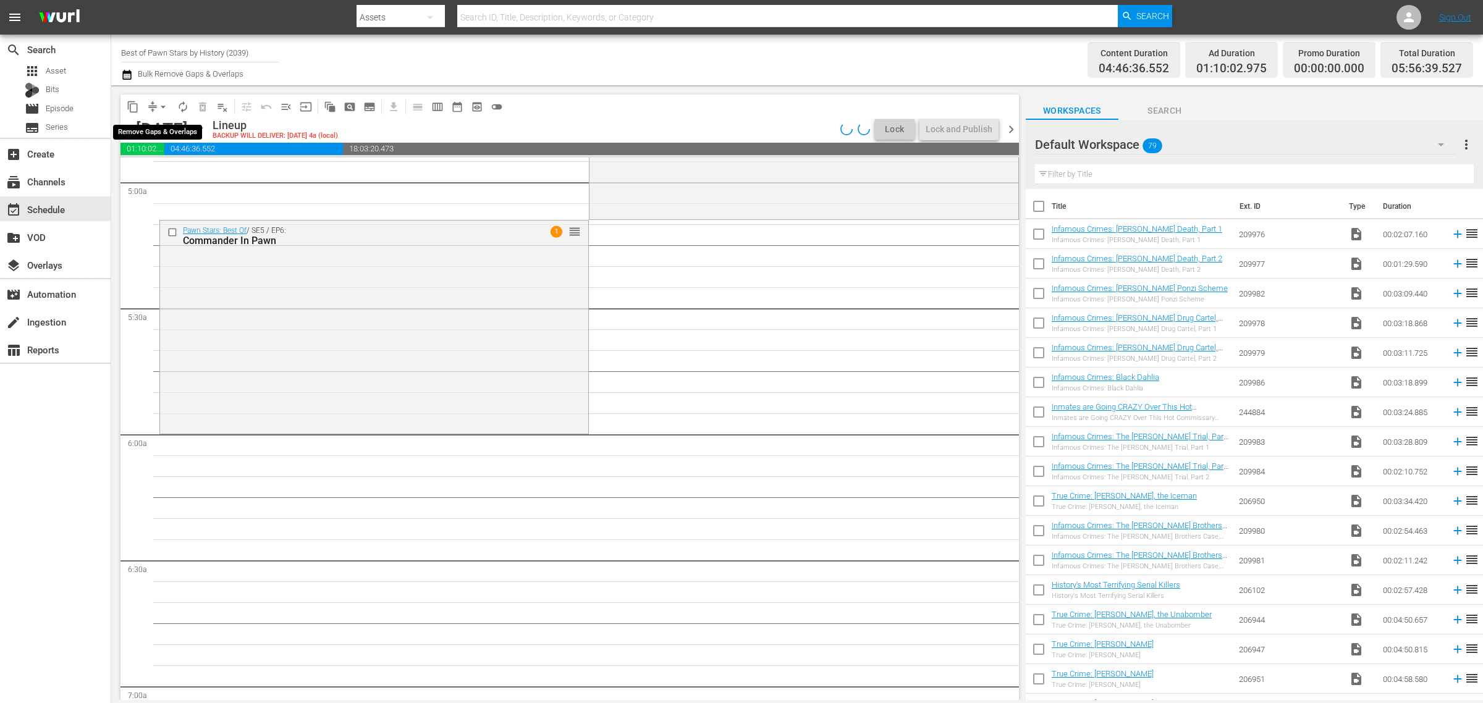
click at [159, 108] on span "arrow_drop_down" at bounding box center [163, 107] width 12 height 12
click at [170, 130] on li "Align to Midnight" at bounding box center [163, 131] width 102 height 20
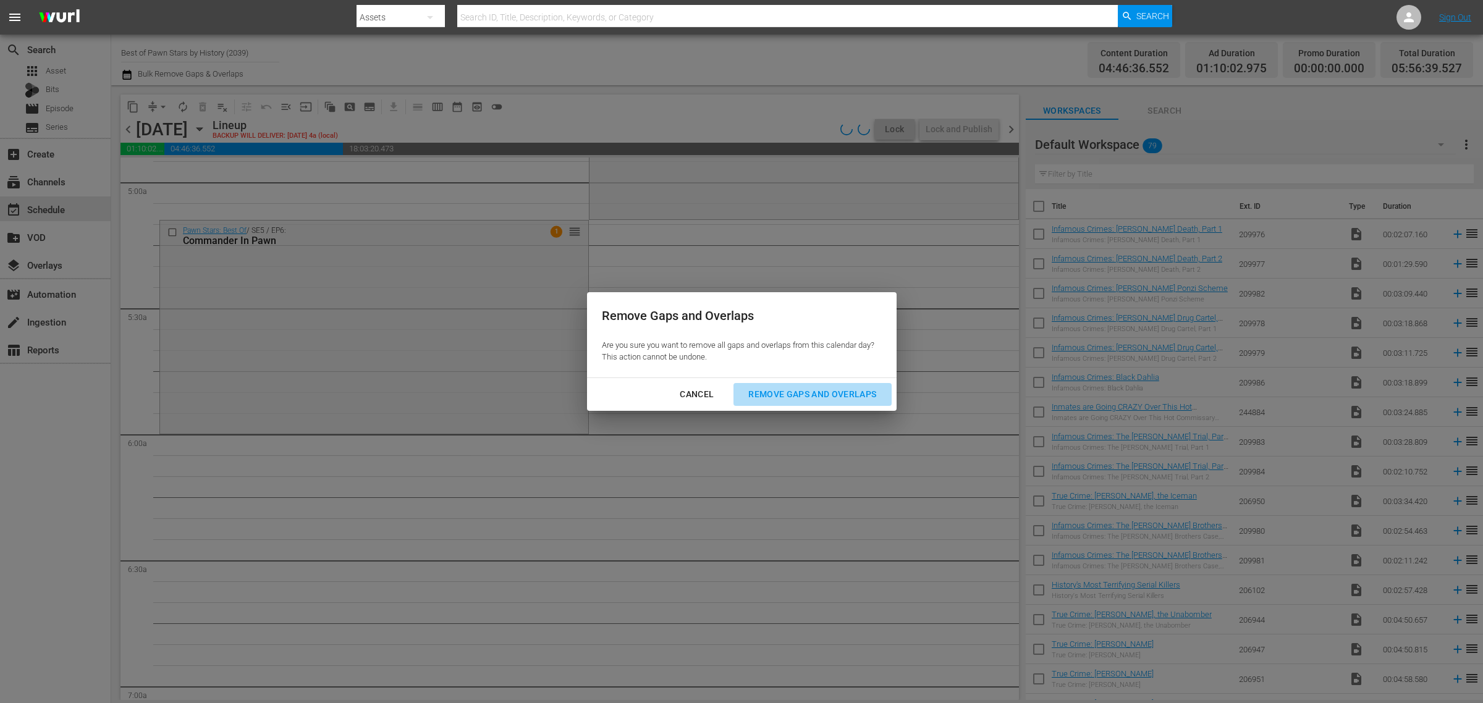
click at [839, 385] on button "Remove Gaps and Overlaps" at bounding box center [812, 394] width 158 height 23
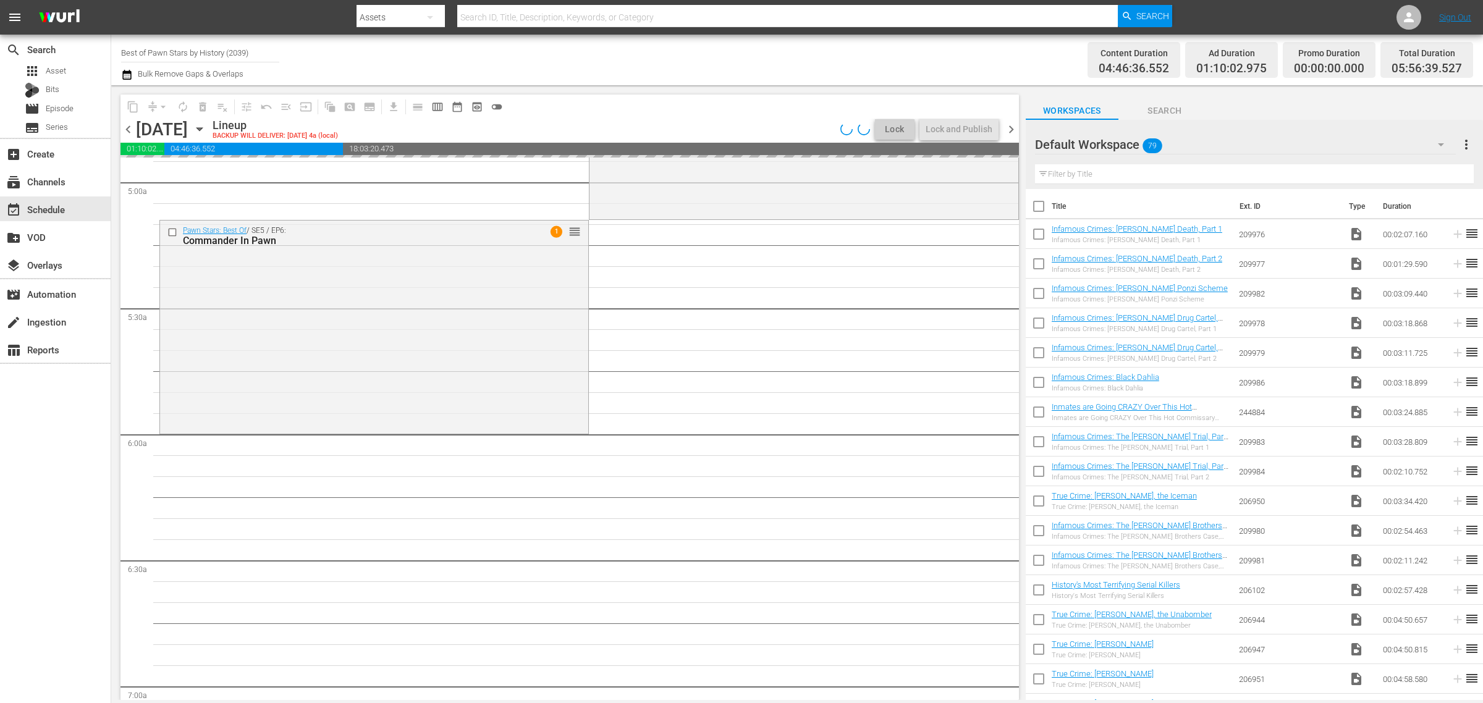
click at [757, 54] on div "Channel Title Best of Pawn Stars by History (2039) Bulk Remove Gaps & Overlaps" at bounding box center [489, 60] width 737 height 44
click at [751, 54] on div "Channel Title Best of Pawn Stars by History (2039) Bulk Remove Gaps & Overlaps" at bounding box center [489, 60] width 737 height 44
click at [615, 56] on div "Channel Title Best of Pawn Stars by History (2039) Bulk Remove Gaps & Overlaps" at bounding box center [489, 60] width 737 height 44
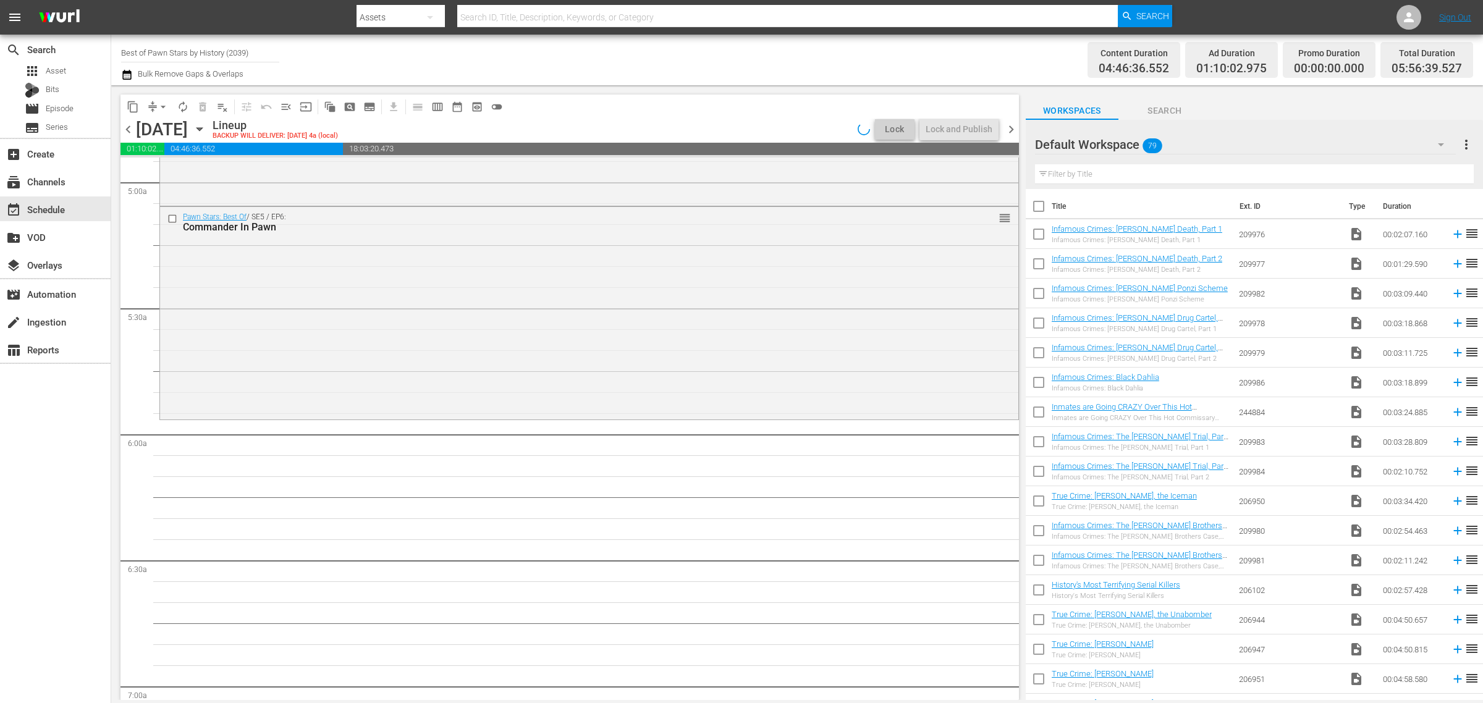
scroll to position [1256, 0]
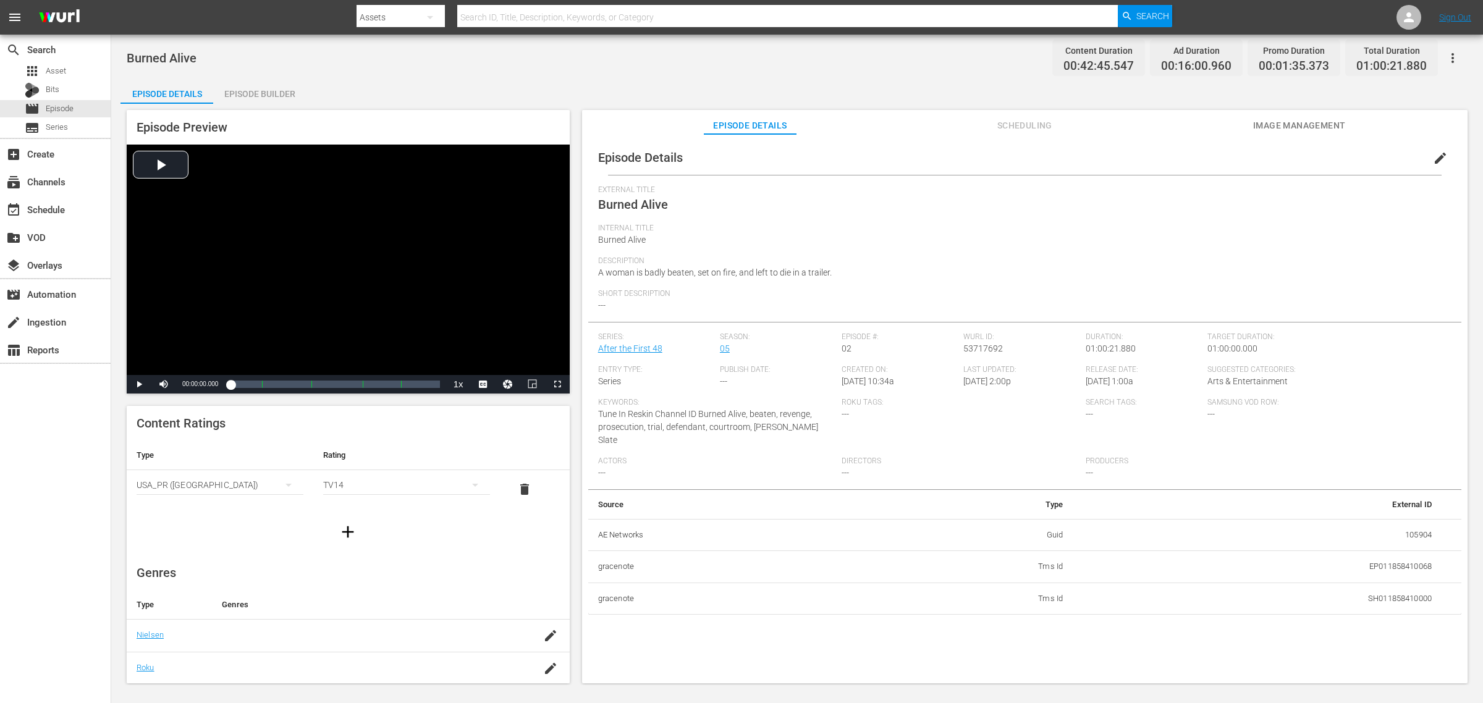
click at [248, 91] on div "Episode Builder" at bounding box center [259, 94] width 93 height 30
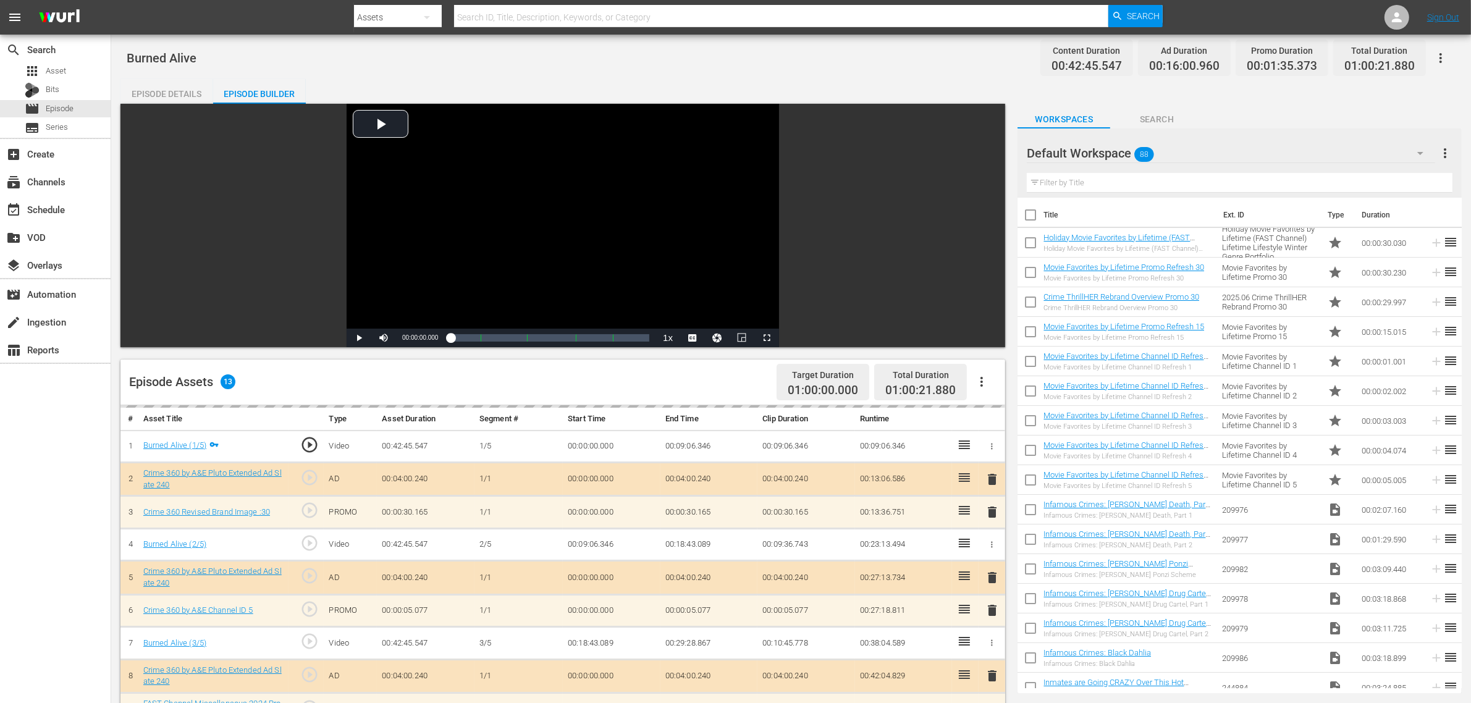
click at [767, 61] on div "Burned Alive Content Duration 00:42:45.547 Ad Duration 00:16:00.960 Promo Durat…" at bounding box center [791, 58] width 1329 height 28
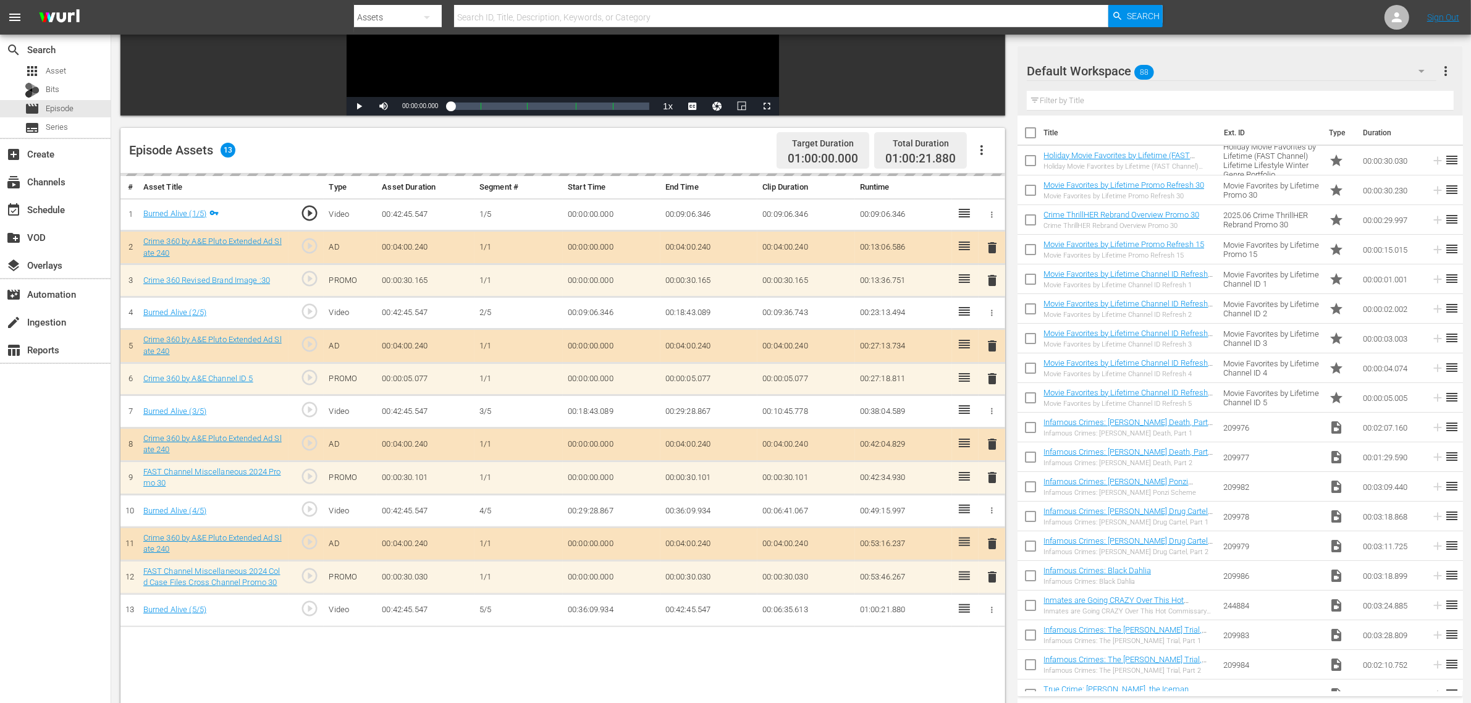
click at [1186, 62] on div "Default Workspace 88" at bounding box center [1232, 71] width 410 height 35
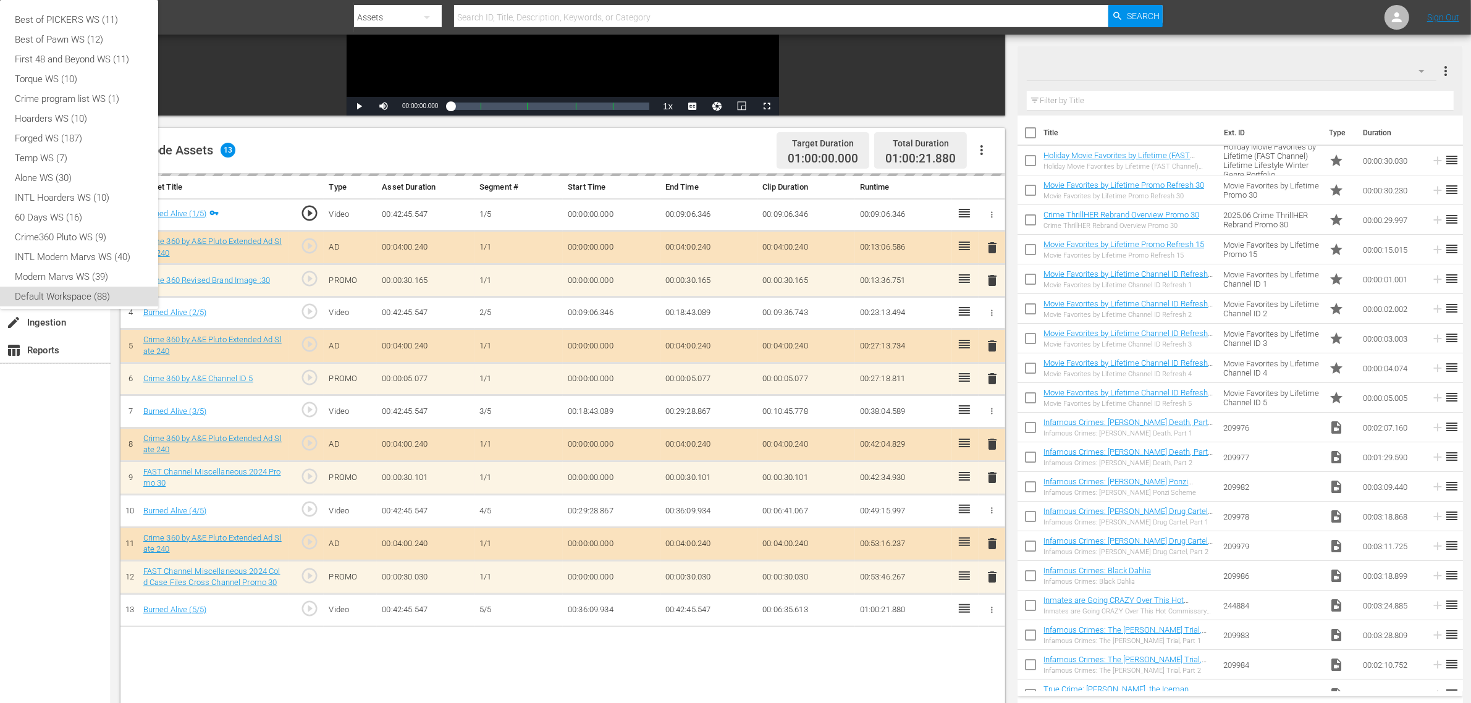
scroll to position [7, 0]
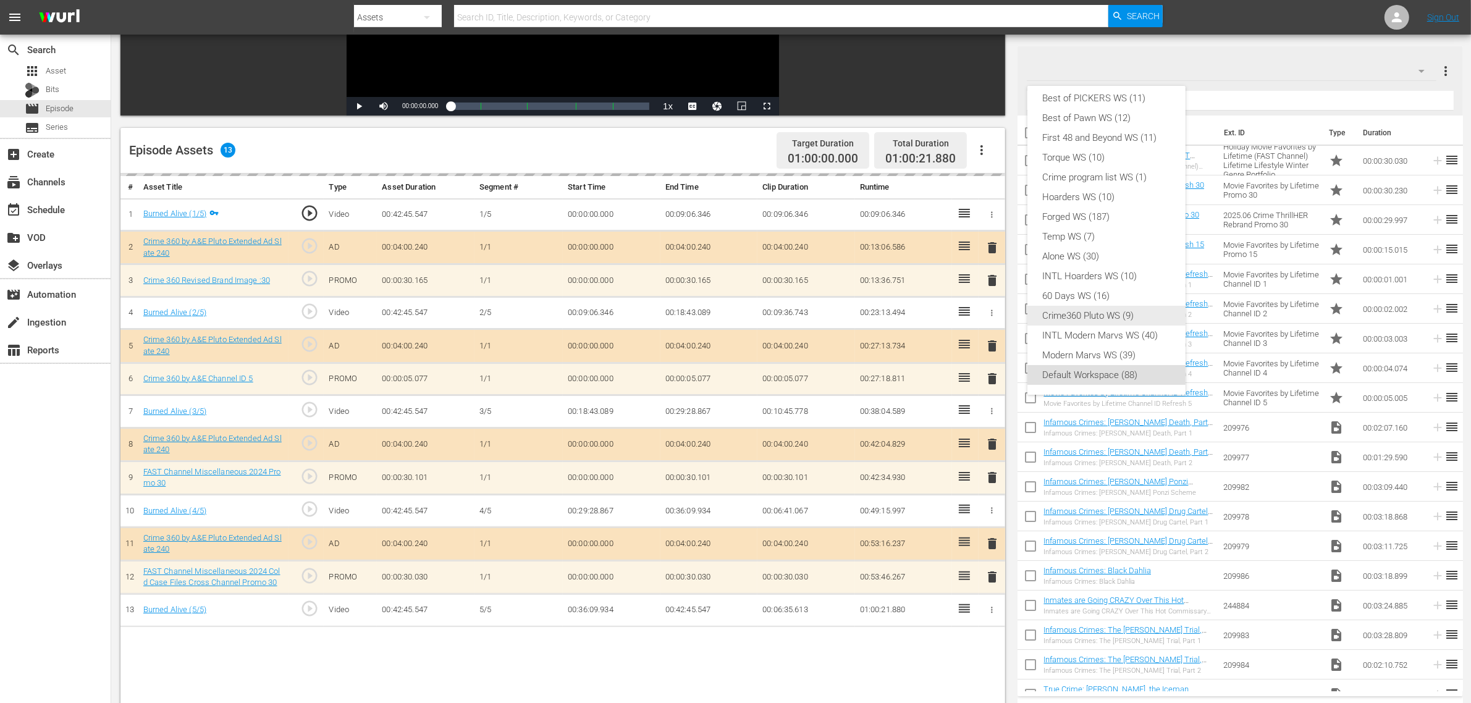
click at [1119, 318] on div "Crime360 Pluto WS (9)" at bounding box center [1106, 316] width 129 height 20
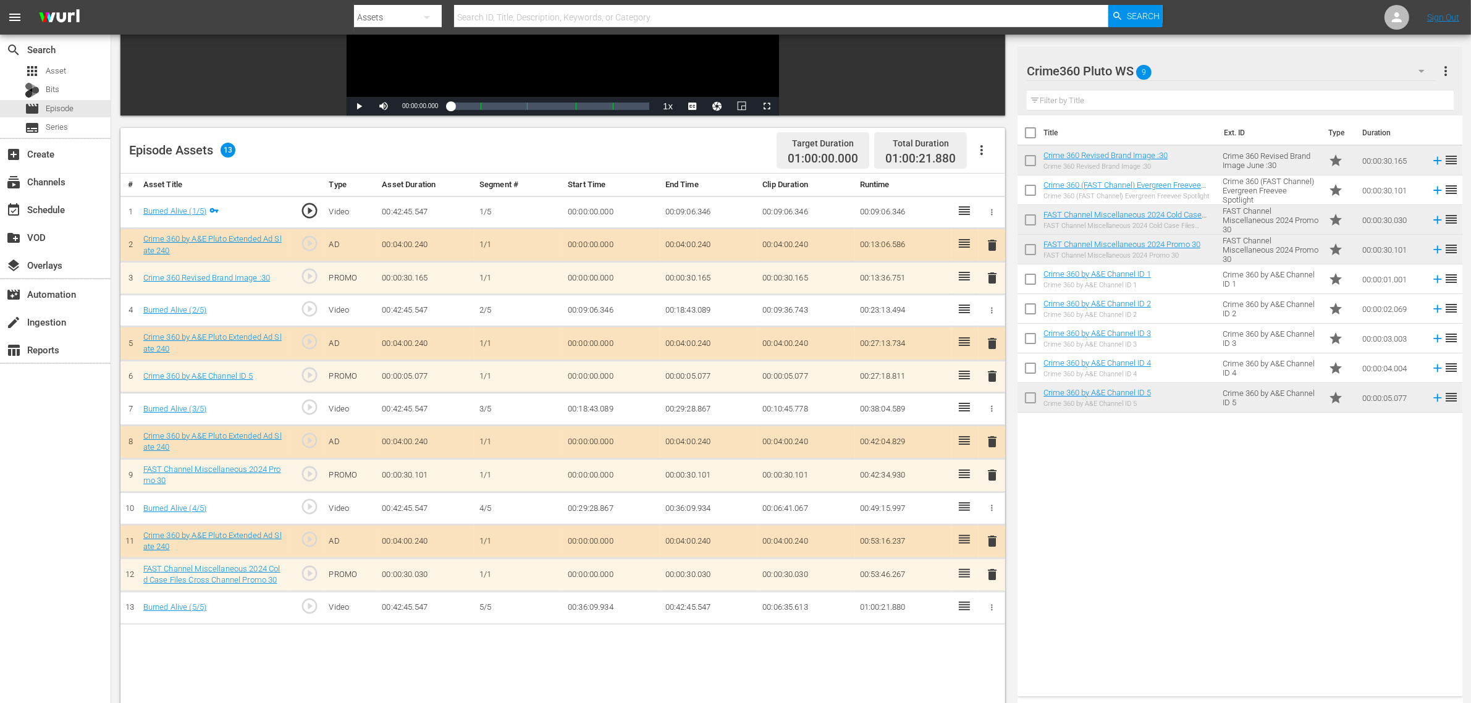
click at [1155, 496] on div "Title Ext. ID Type Duration Crime 360 Revised Brand Image :30 Crime 360 Revised…" at bounding box center [1240, 404] width 445 height 576
click at [993, 382] on span "delete" at bounding box center [992, 376] width 15 height 15
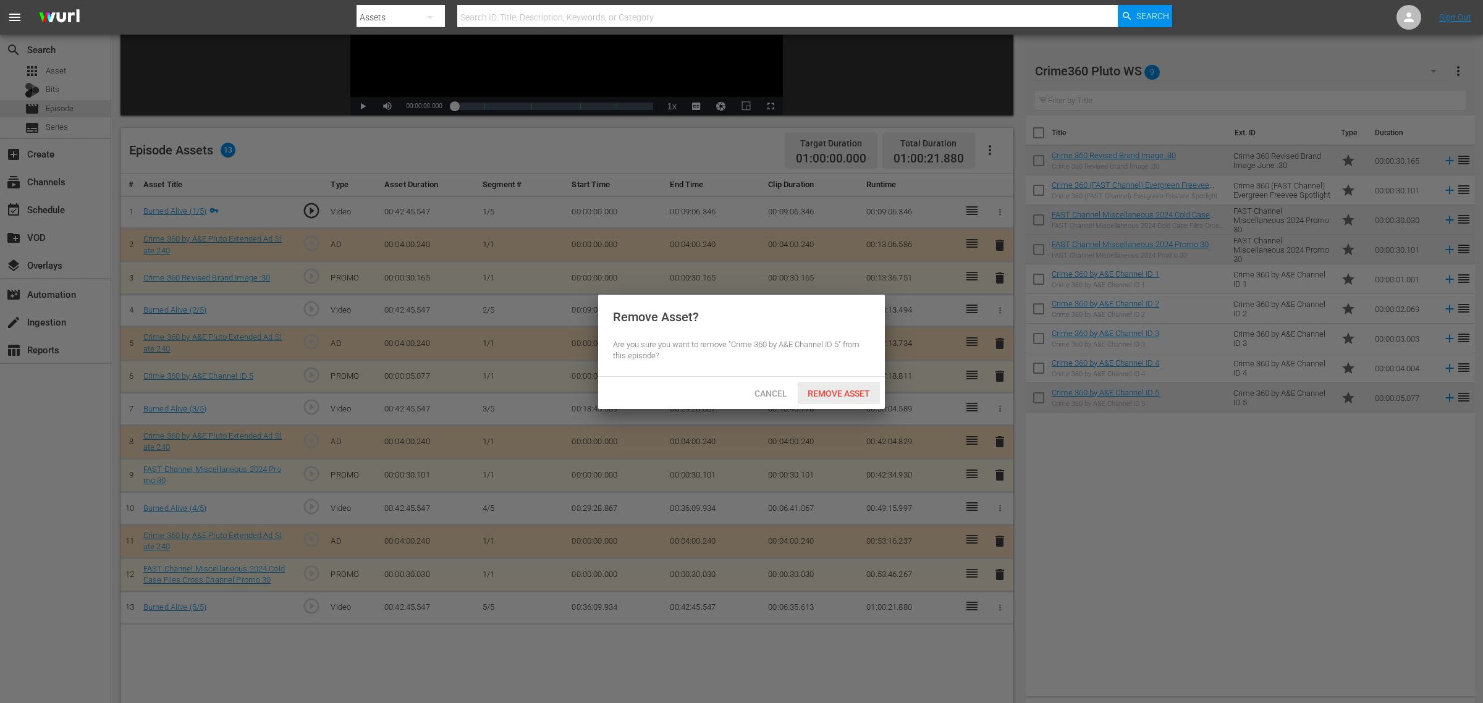
click at [862, 393] on span "Remove Asset" at bounding box center [839, 394] width 82 height 10
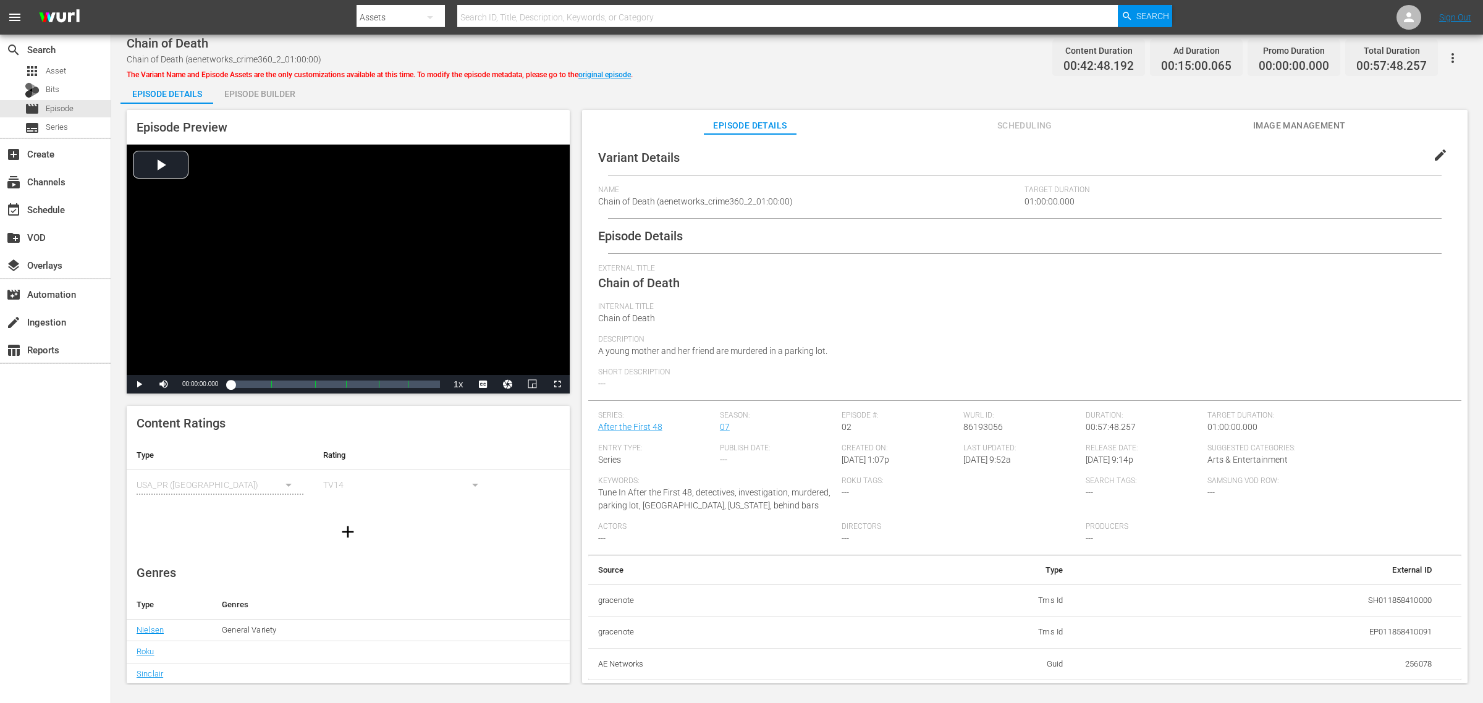
drag, startPoint x: 268, startPoint y: 96, endPoint x: 276, endPoint y: 95, distance: 8.2
click at [269, 96] on div "Episode Builder" at bounding box center [259, 94] width 93 height 30
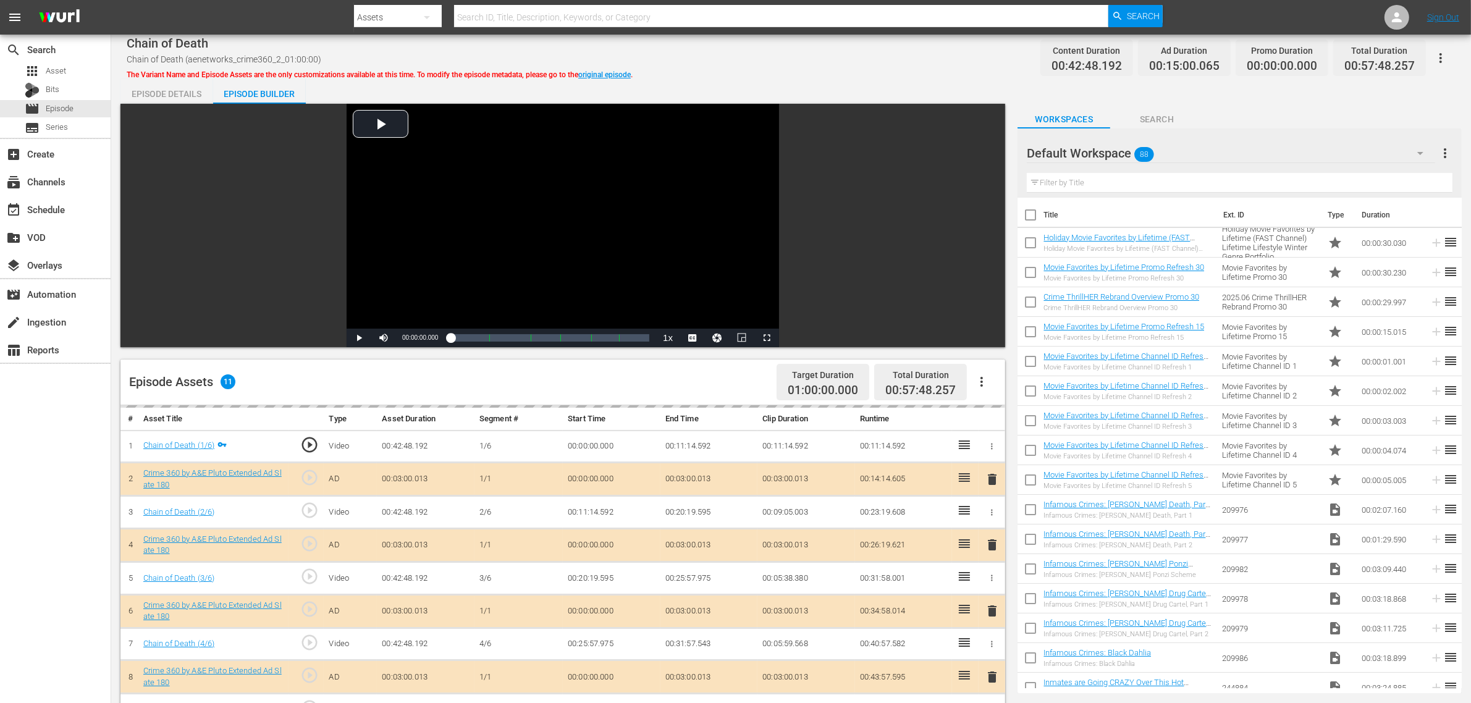
click at [851, 62] on div "Chain of Death Chain of Death (aenetworks_crime360_2_01:00:00) The Variant Name…" at bounding box center [791, 58] width 1329 height 28
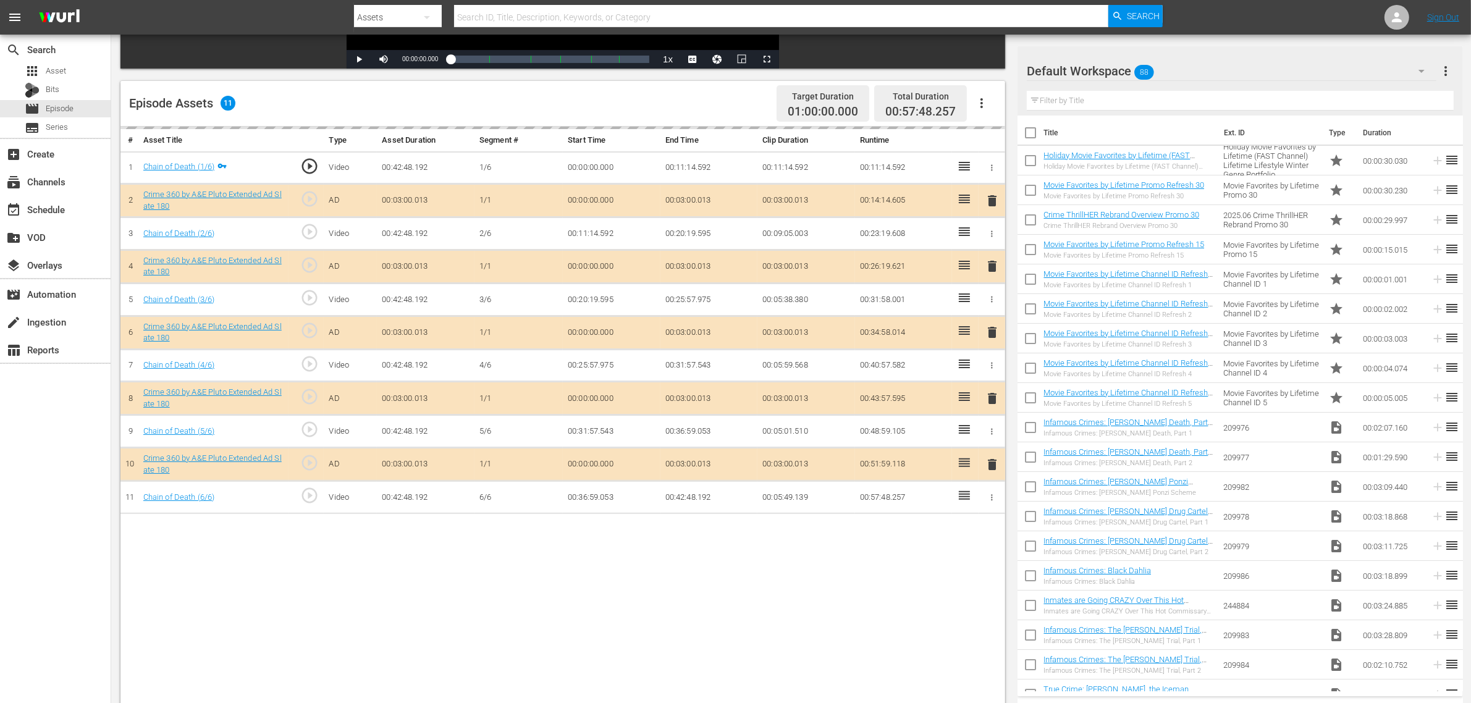
scroll to position [309, 0]
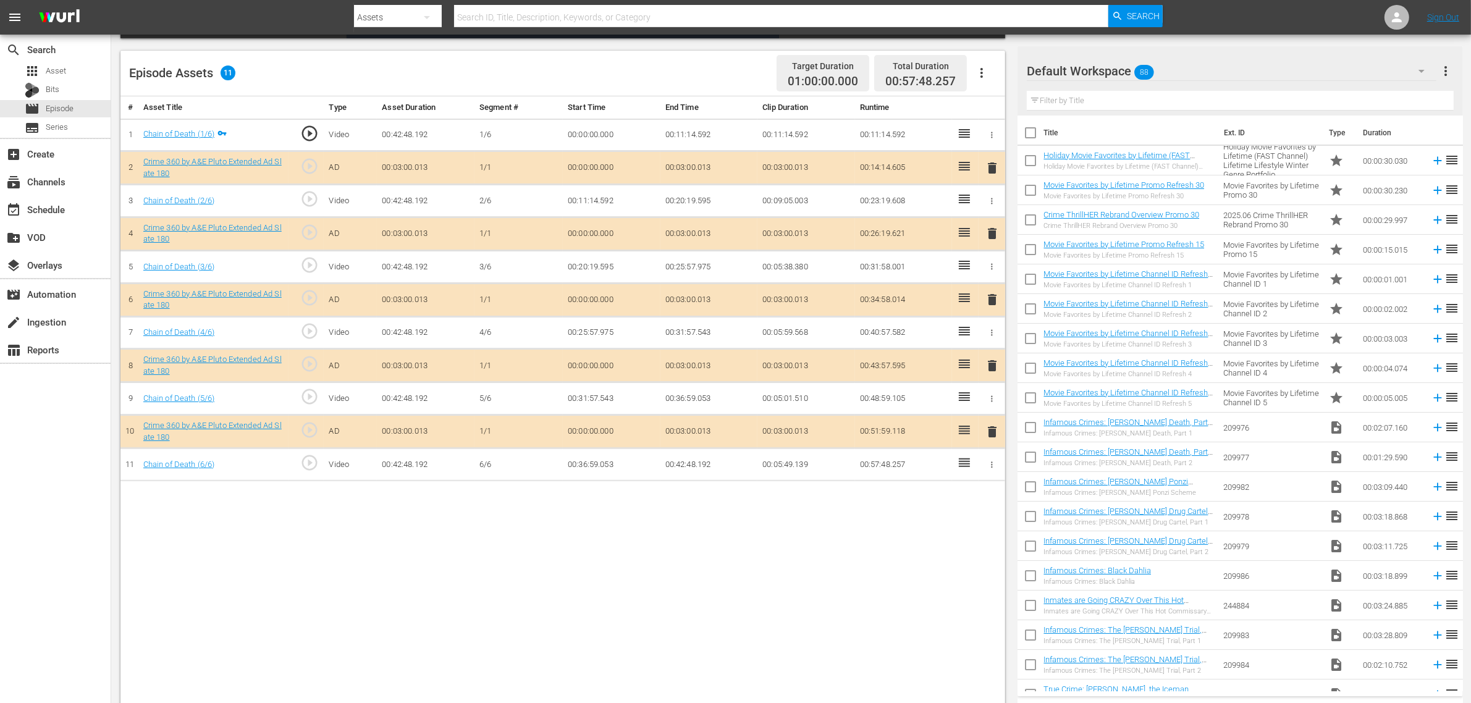
click at [1186, 74] on div "Default Workspace 88" at bounding box center [1232, 71] width 410 height 35
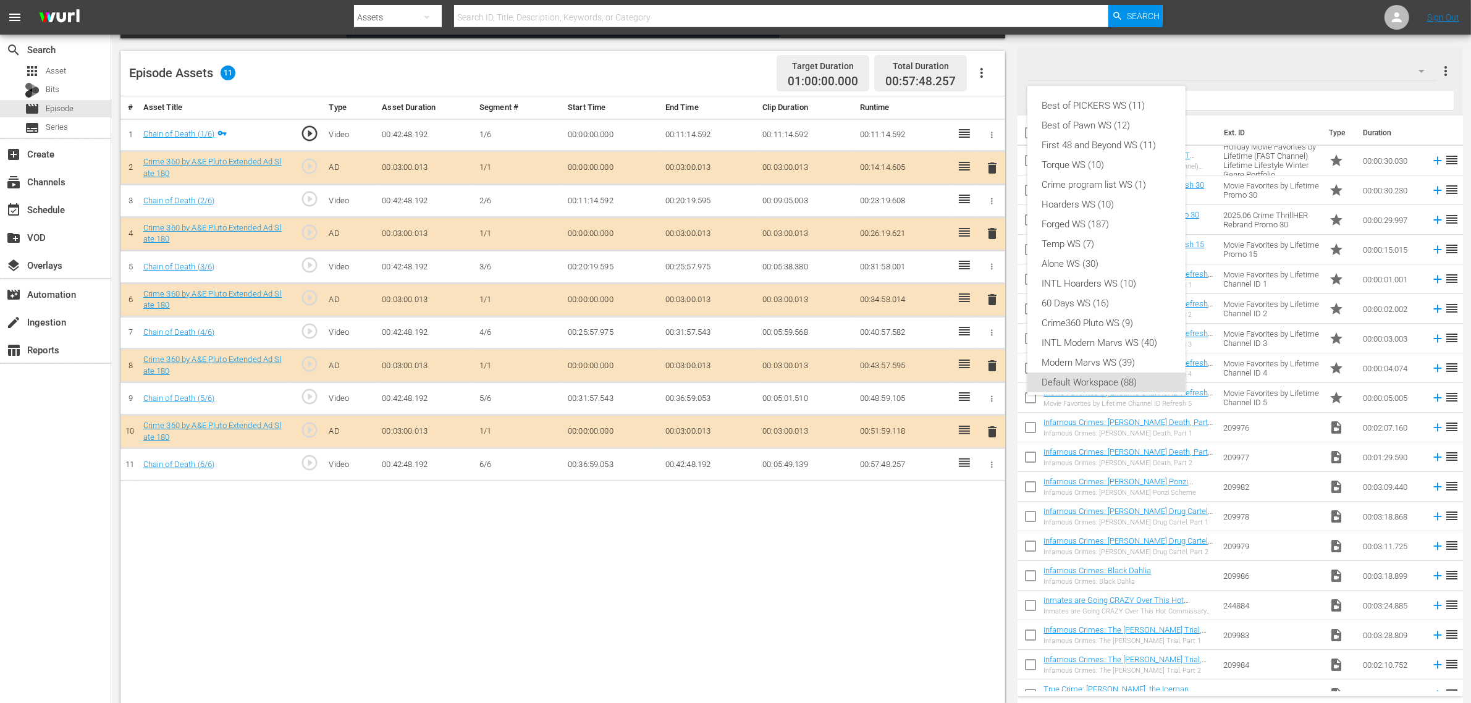
scroll to position [7, 0]
click at [1145, 310] on div "Crime360 Pluto WS (9)" at bounding box center [1106, 316] width 129 height 20
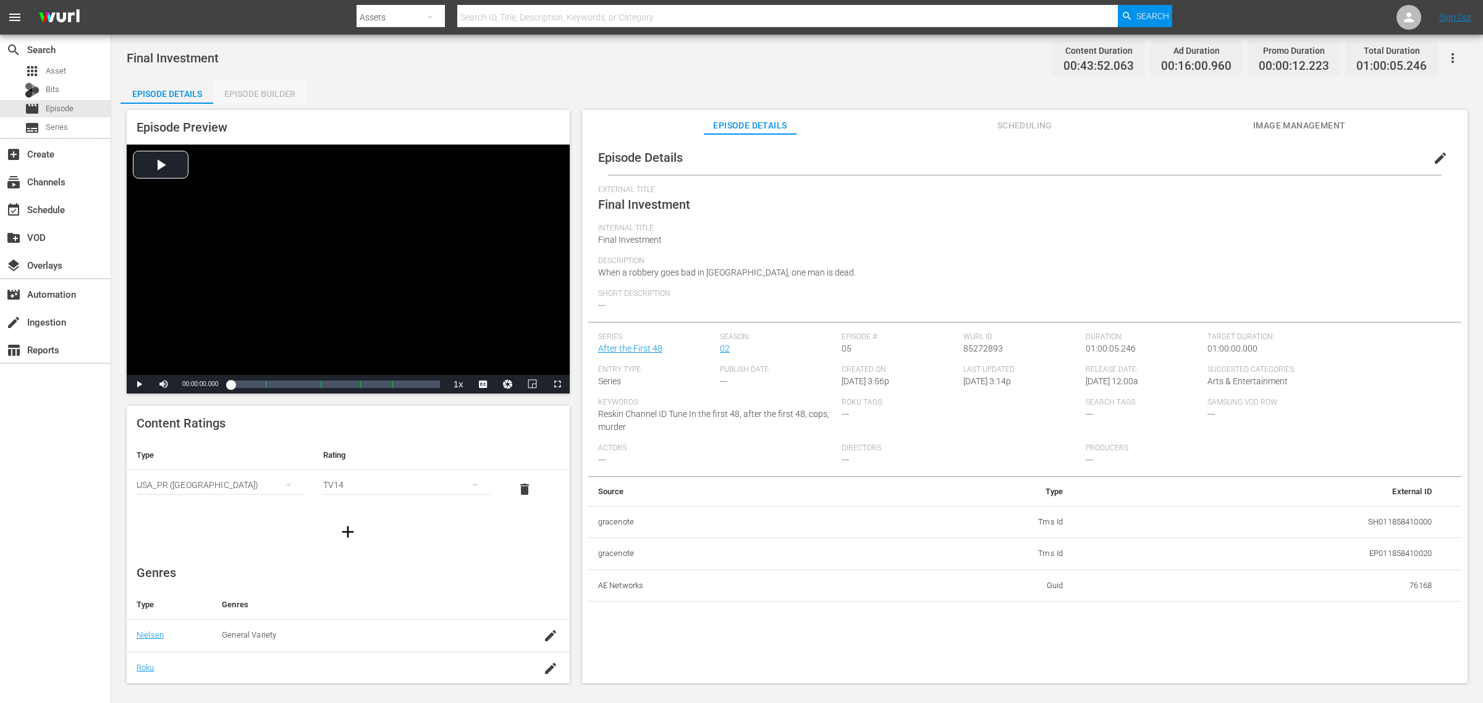
click at [255, 96] on div "Episode Builder" at bounding box center [259, 94] width 93 height 30
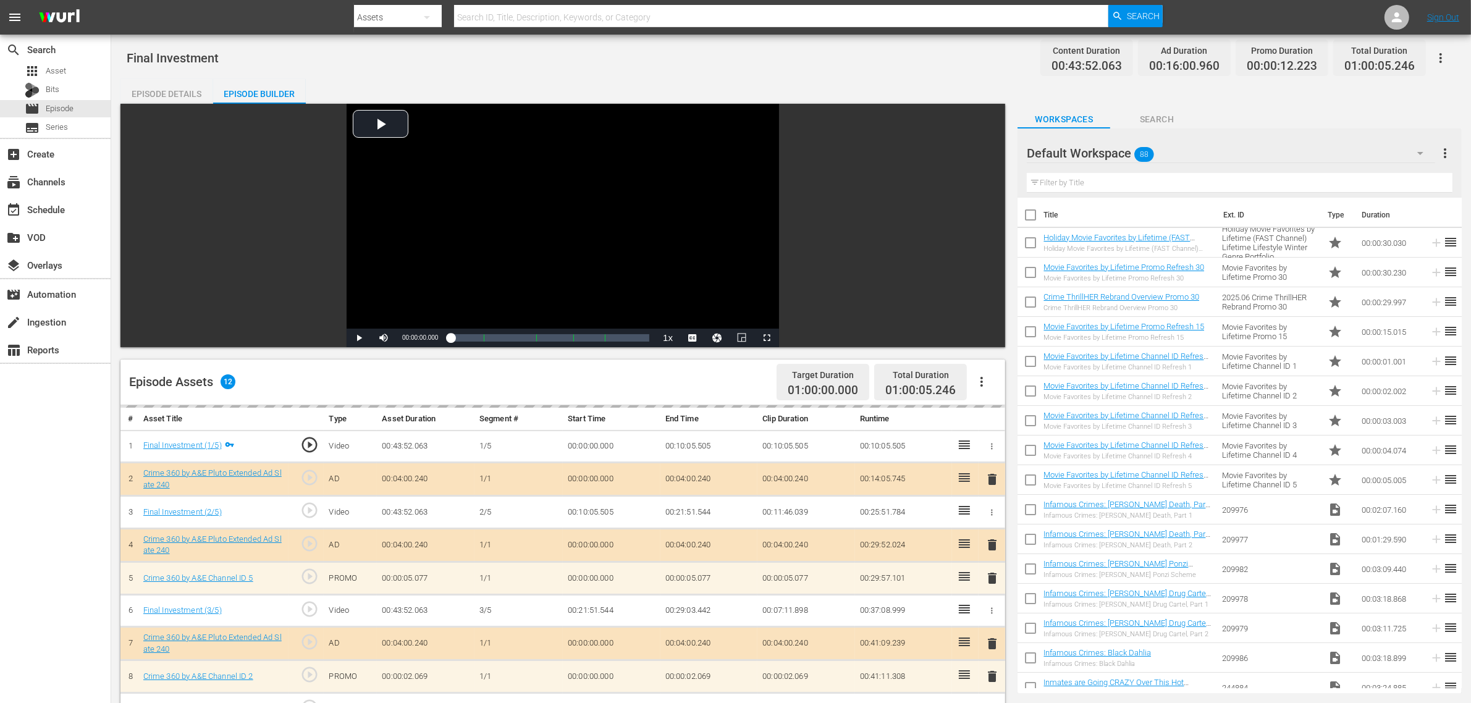
click at [1186, 164] on div "Default Workspace 88" at bounding box center [1231, 153] width 408 height 35
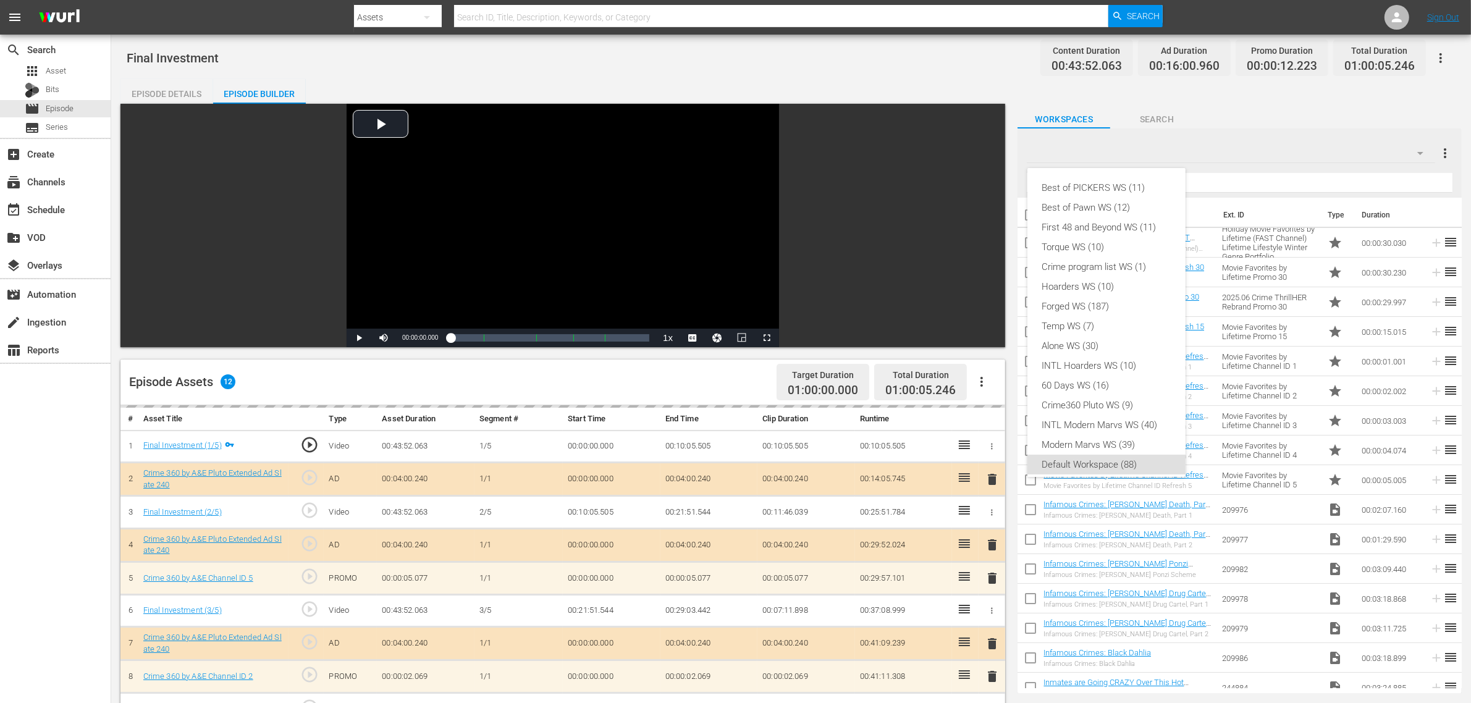
scroll to position [7, 0]
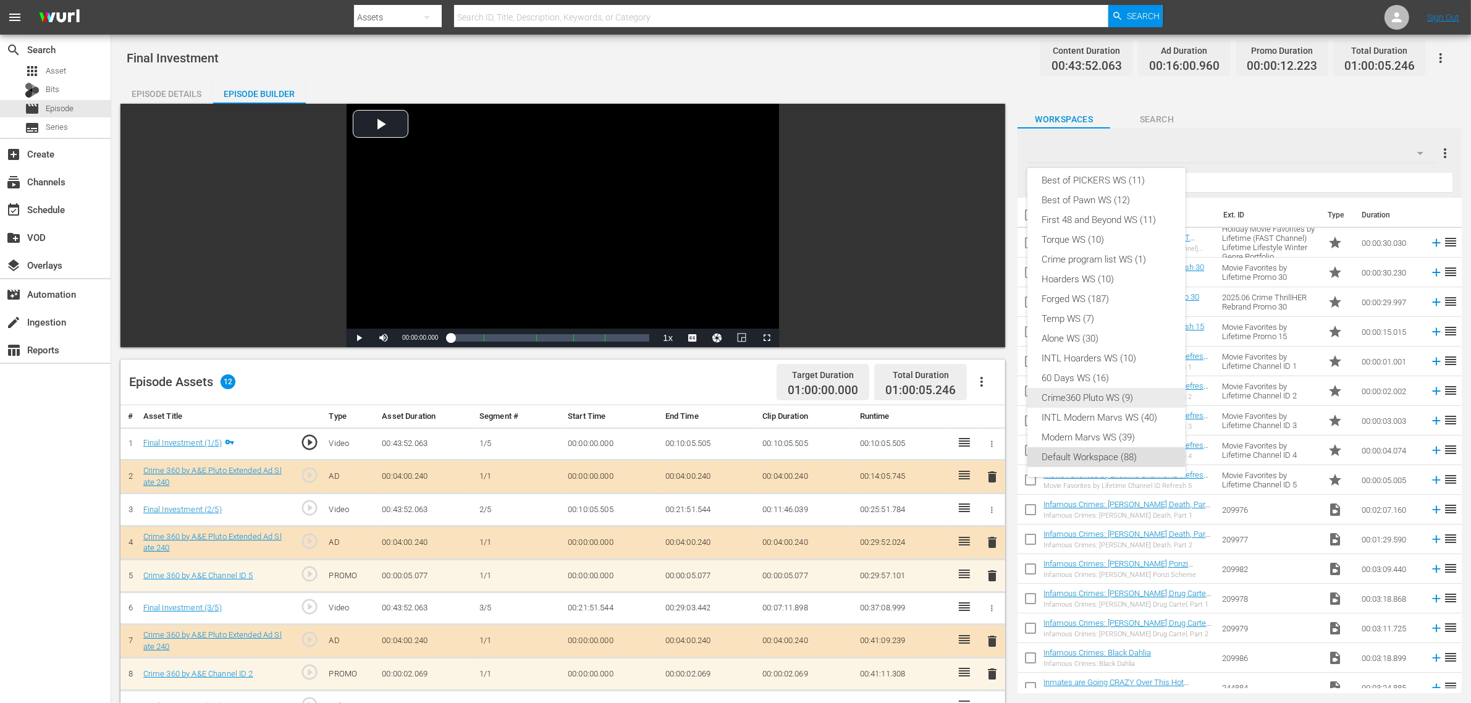
click at [1104, 394] on div "Crime360 Pluto WS (9)" at bounding box center [1106, 398] width 129 height 20
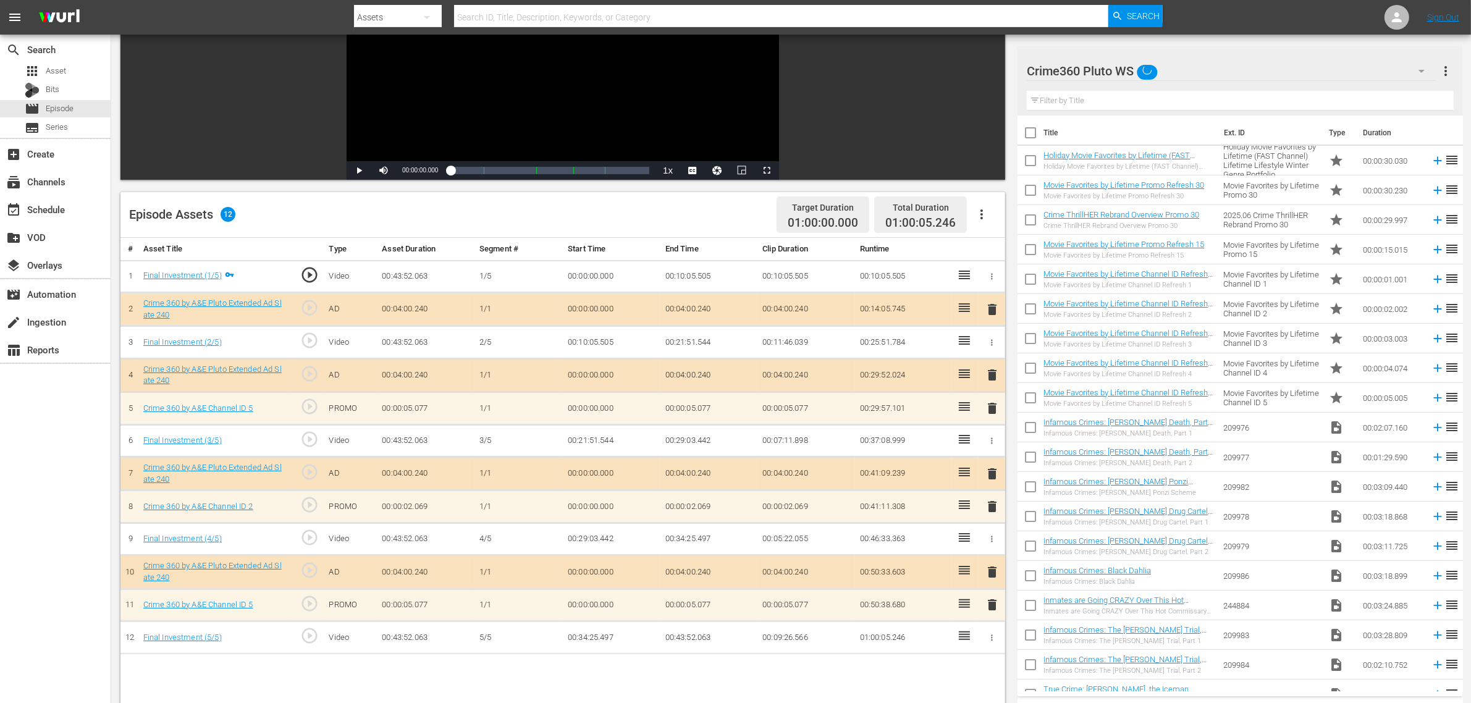
scroll to position [309, 0]
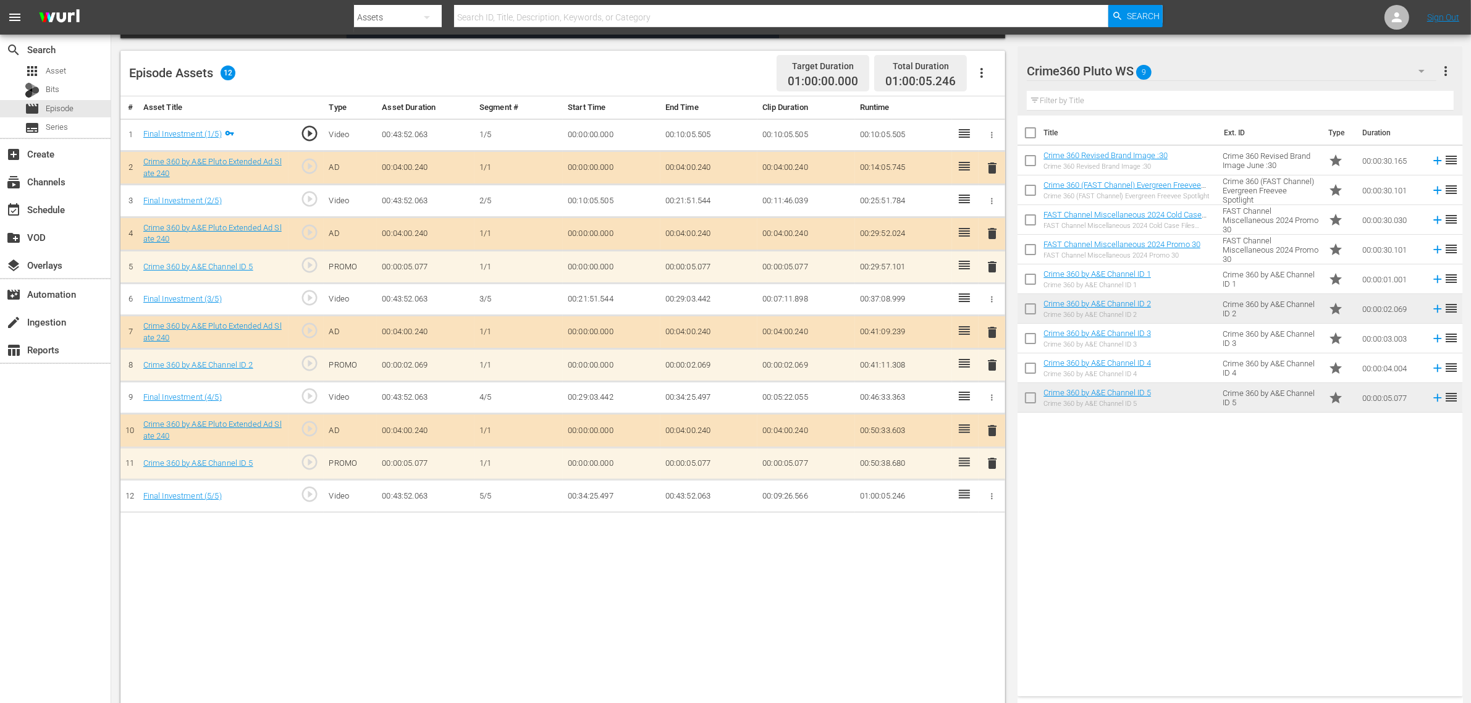
click at [992, 465] on span "delete" at bounding box center [992, 463] width 15 height 15
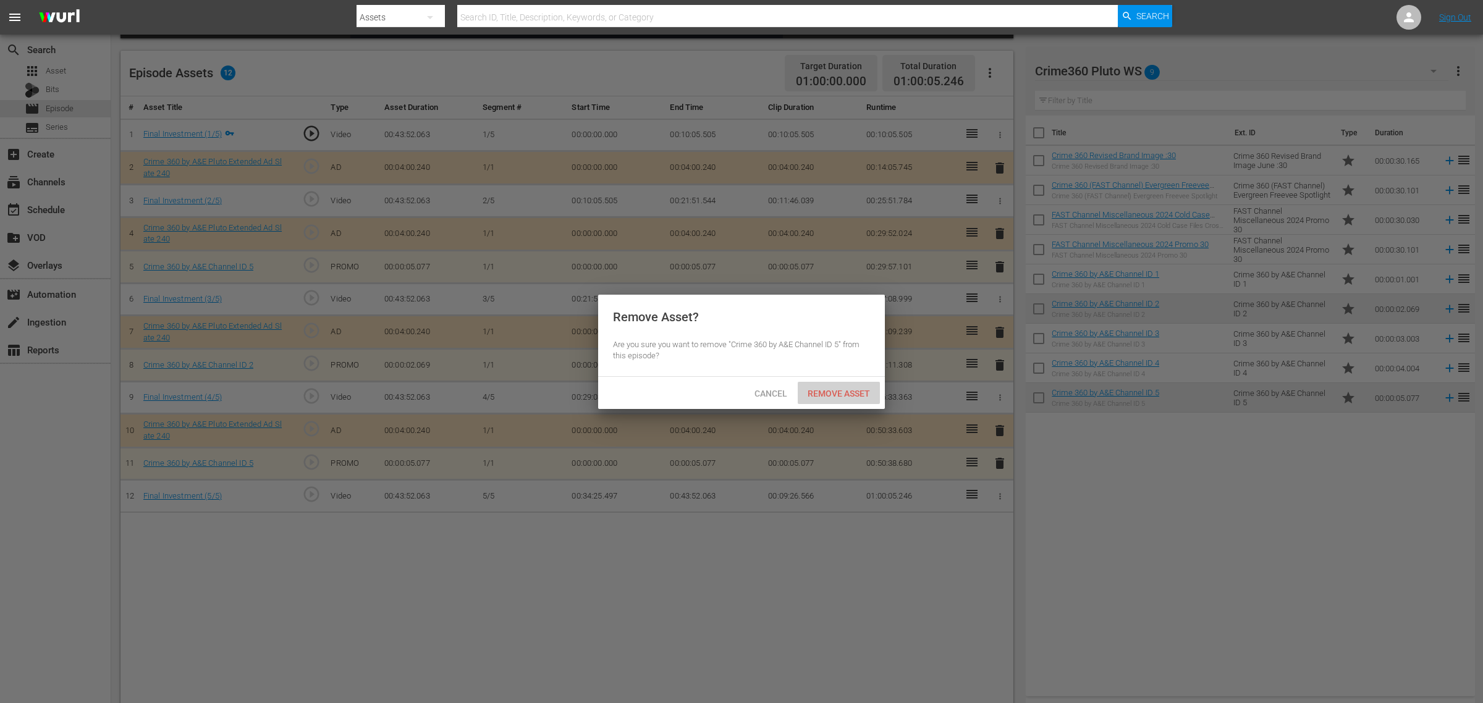
click at [858, 390] on span "Remove Asset" at bounding box center [839, 394] width 82 height 10
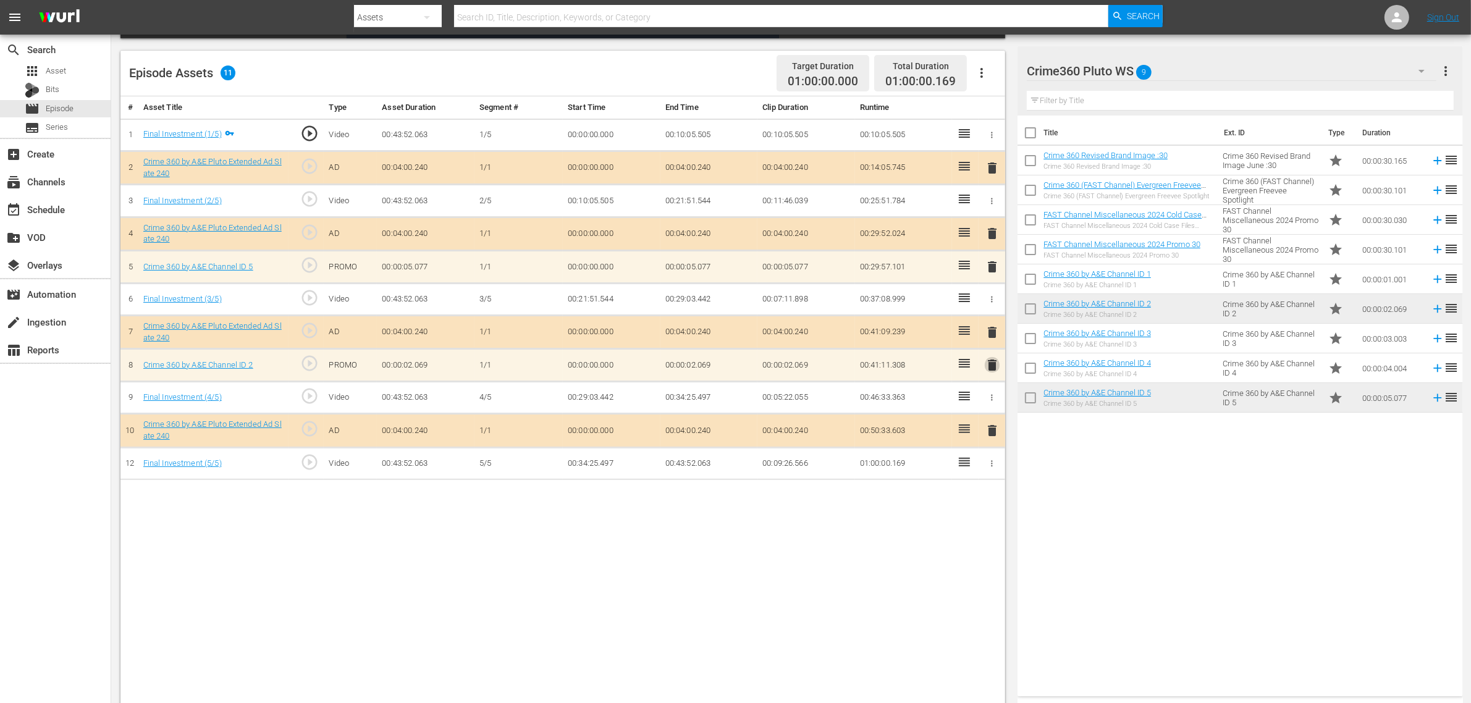
click at [990, 371] on span "delete" at bounding box center [992, 365] width 15 height 15
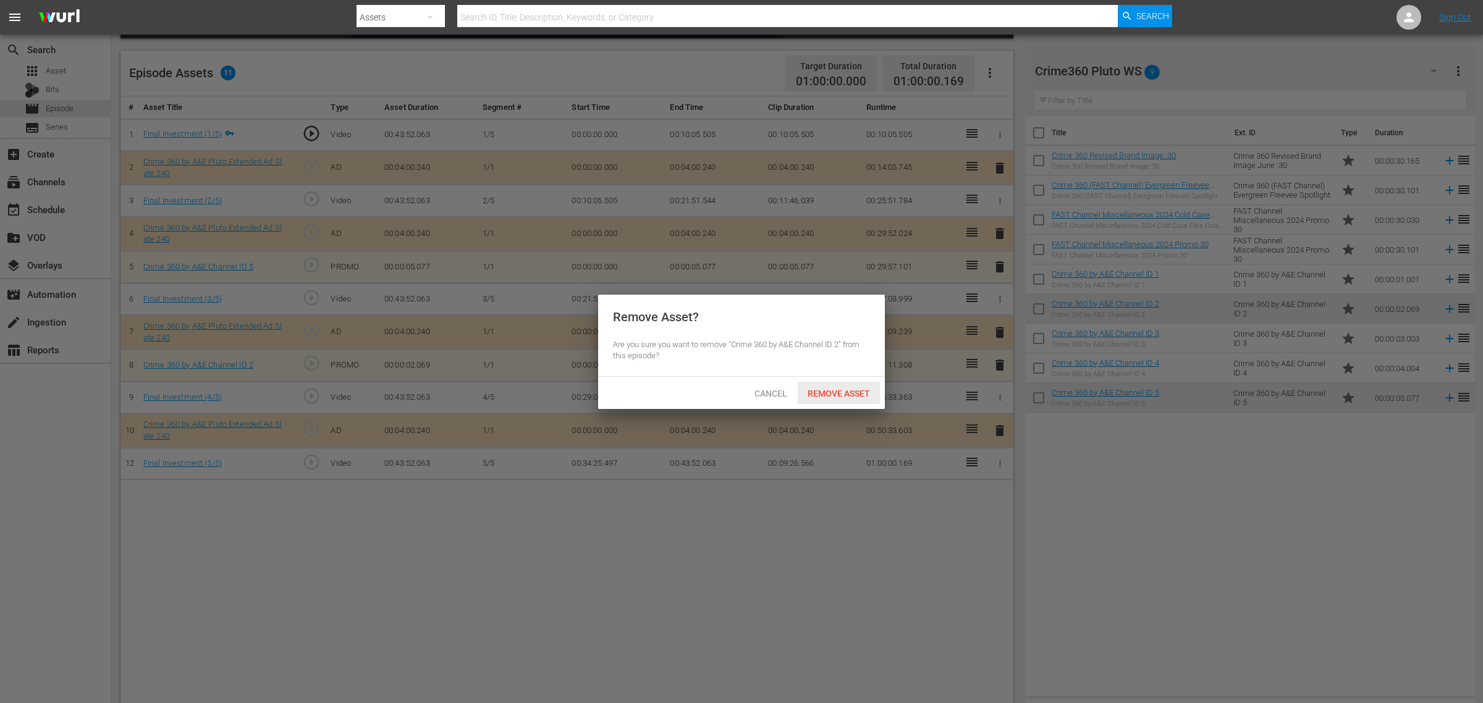
click at [829, 395] on span "Remove Asset" at bounding box center [839, 394] width 82 height 10
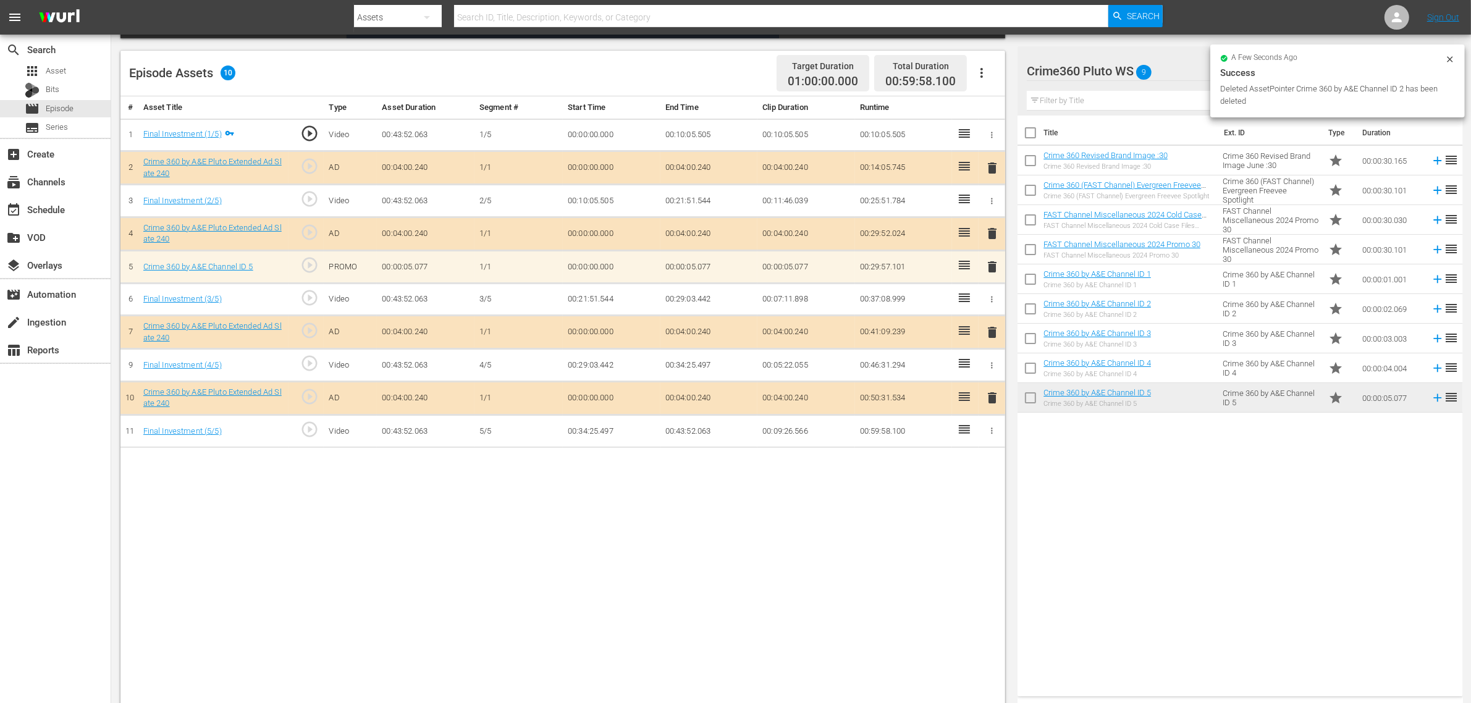
click at [995, 269] on span "delete" at bounding box center [992, 266] width 15 height 15
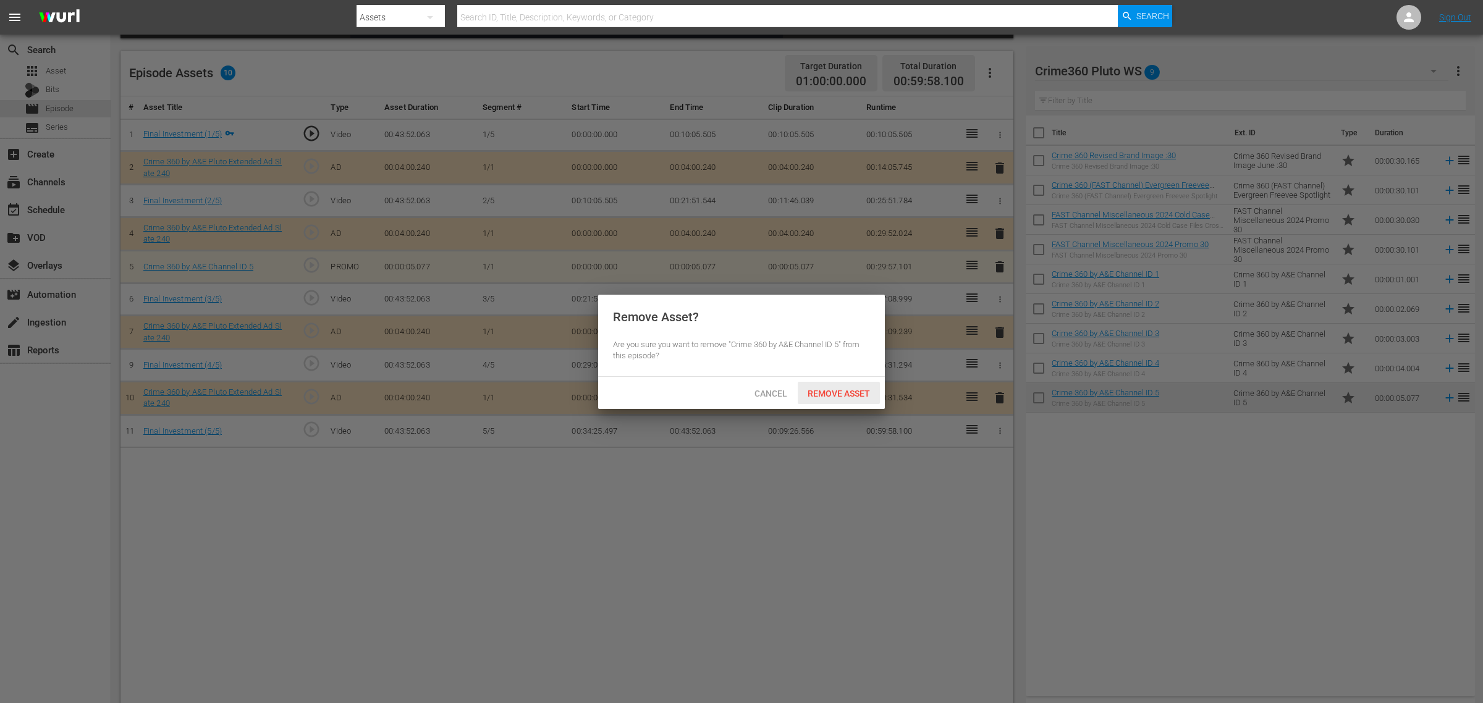
click at [850, 390] on span "Remove Asset" at bounding box center [839, 394] width 82 height 10
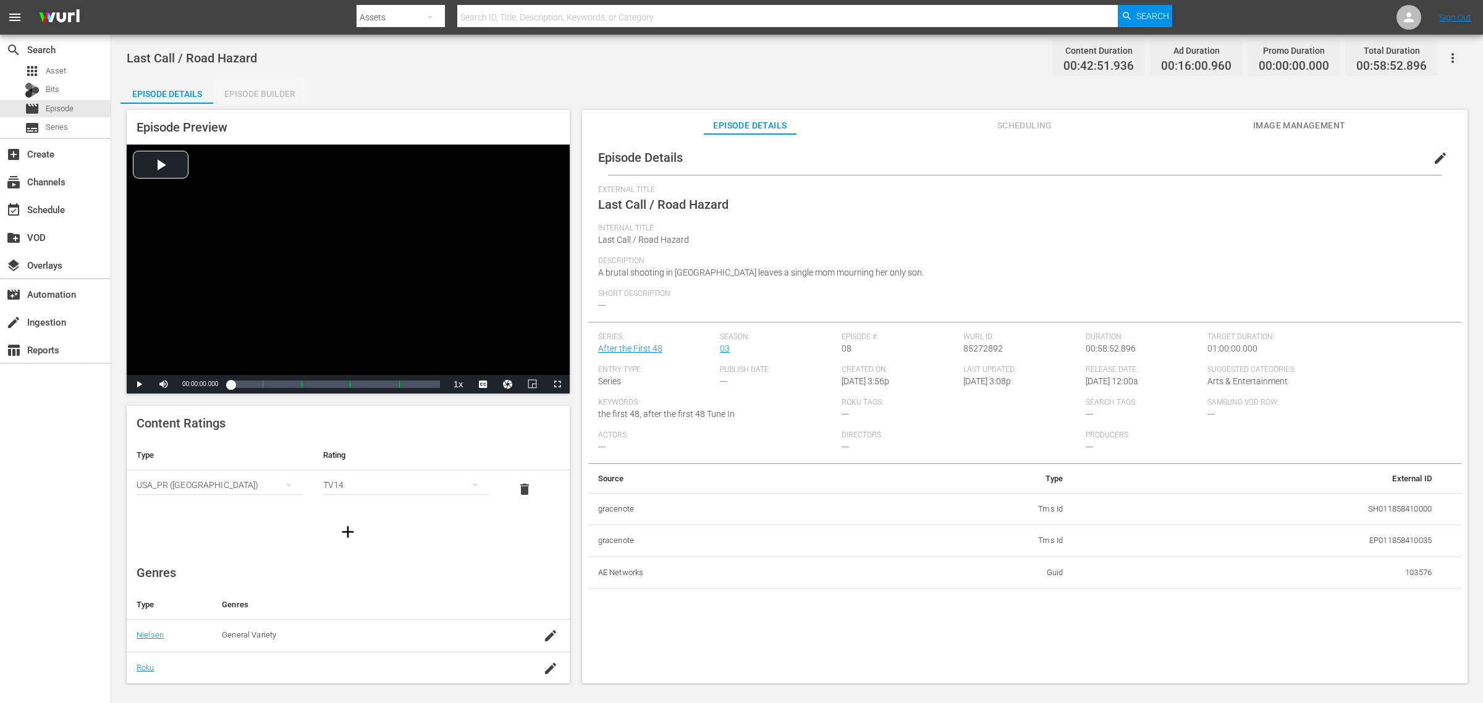
click at [259, 85] on div "Episode Builder" at bounding box center [259, 94] width 93 height 30
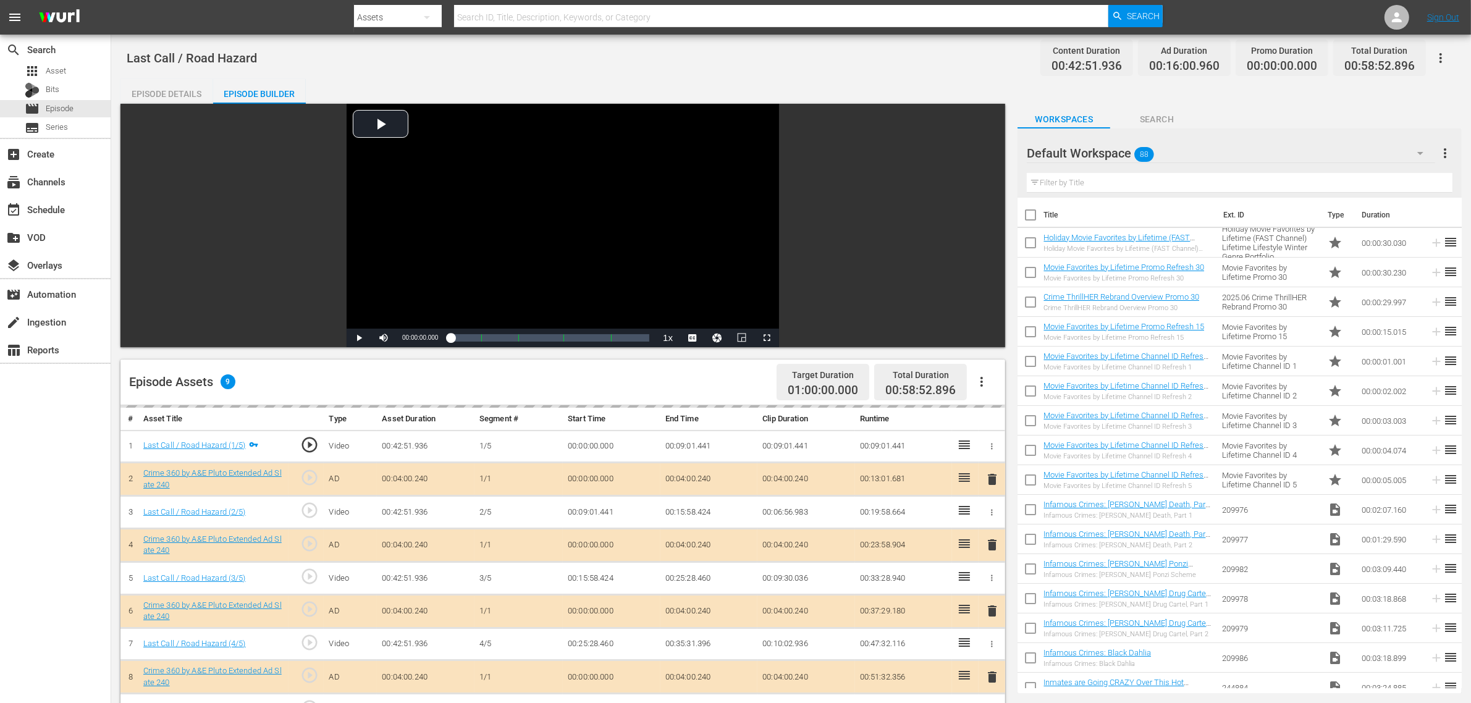
click at [754, 70] on div "Last Call / Road Hazard Content Duration 00:42:51.936 Ad Duration 00:16:00.960 …" at bounding box center [791, 58] width 1329 height 28
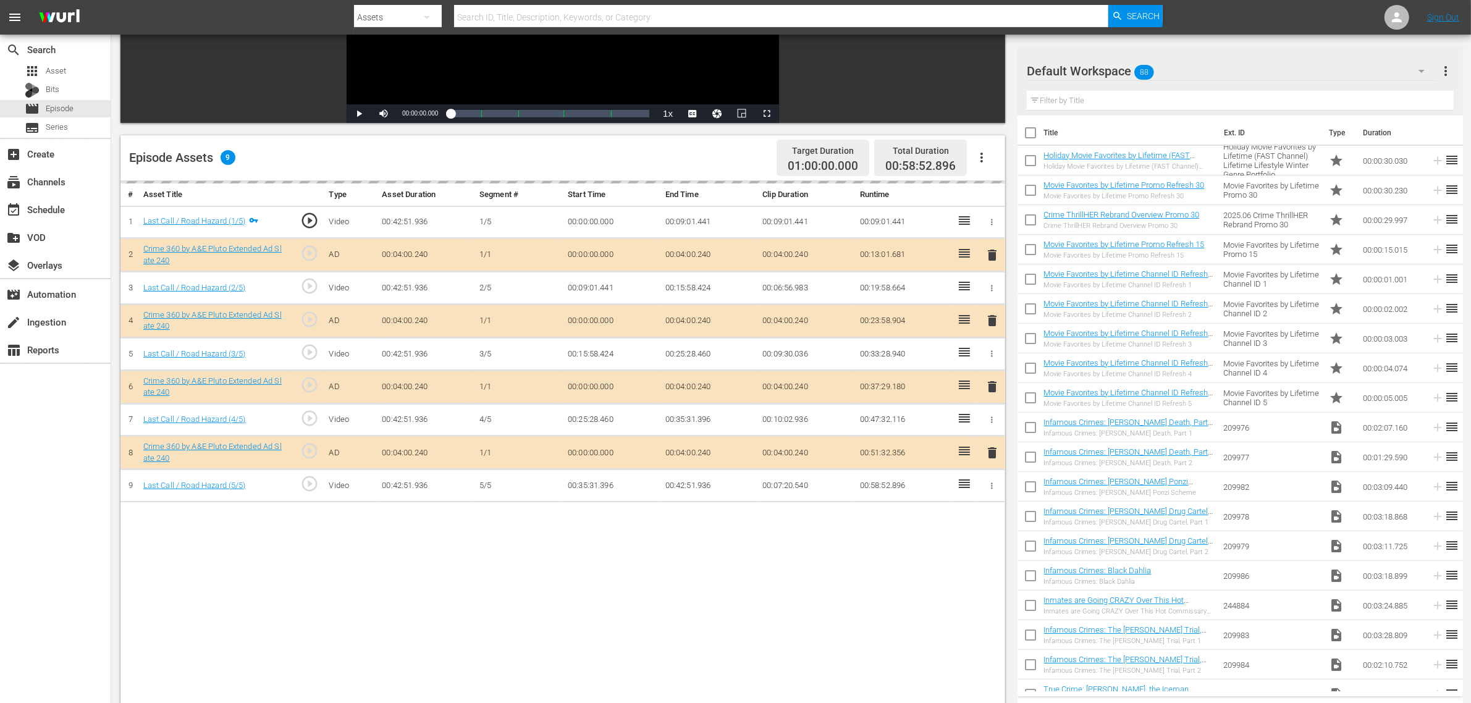
scroll to position [232, 0]
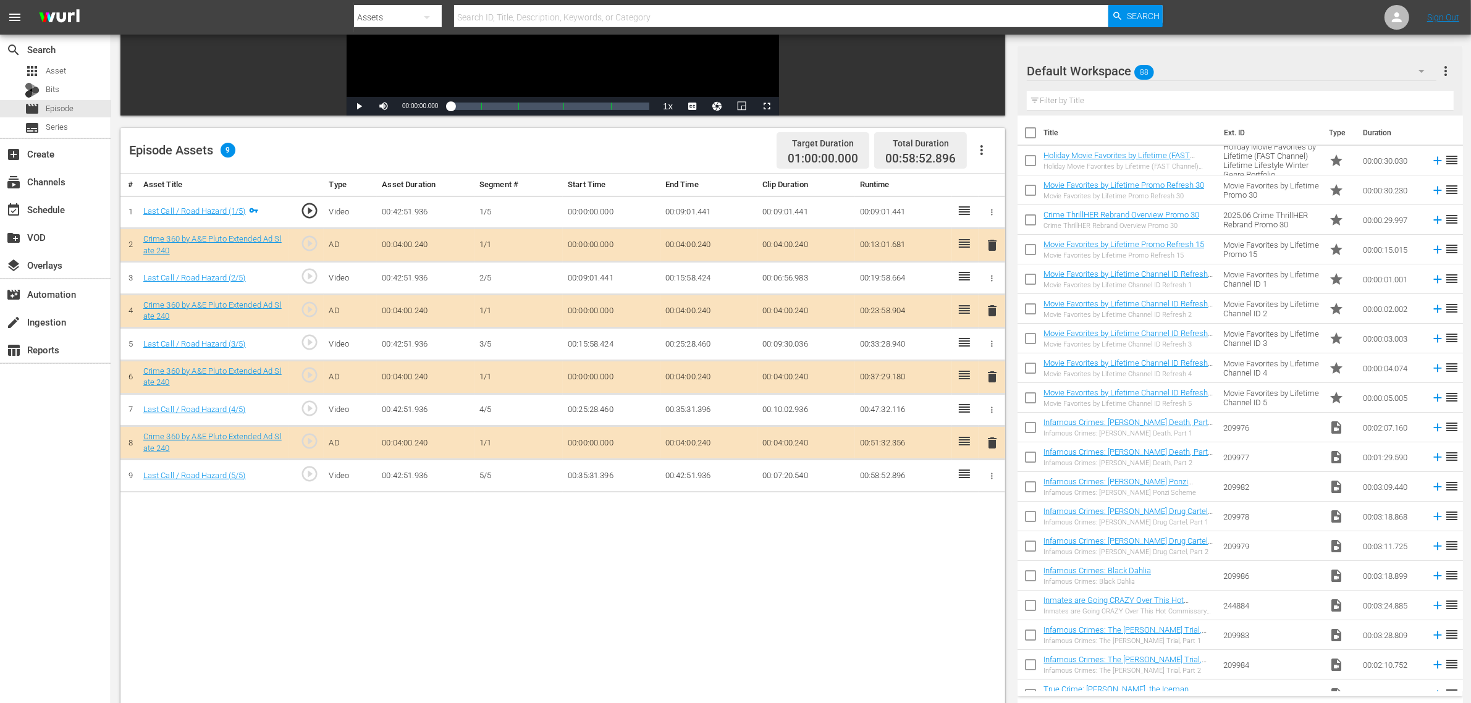
click at [1160, 60] on div "Default Workspace 88" at bounding box center [1232, 71] width 410 height 35
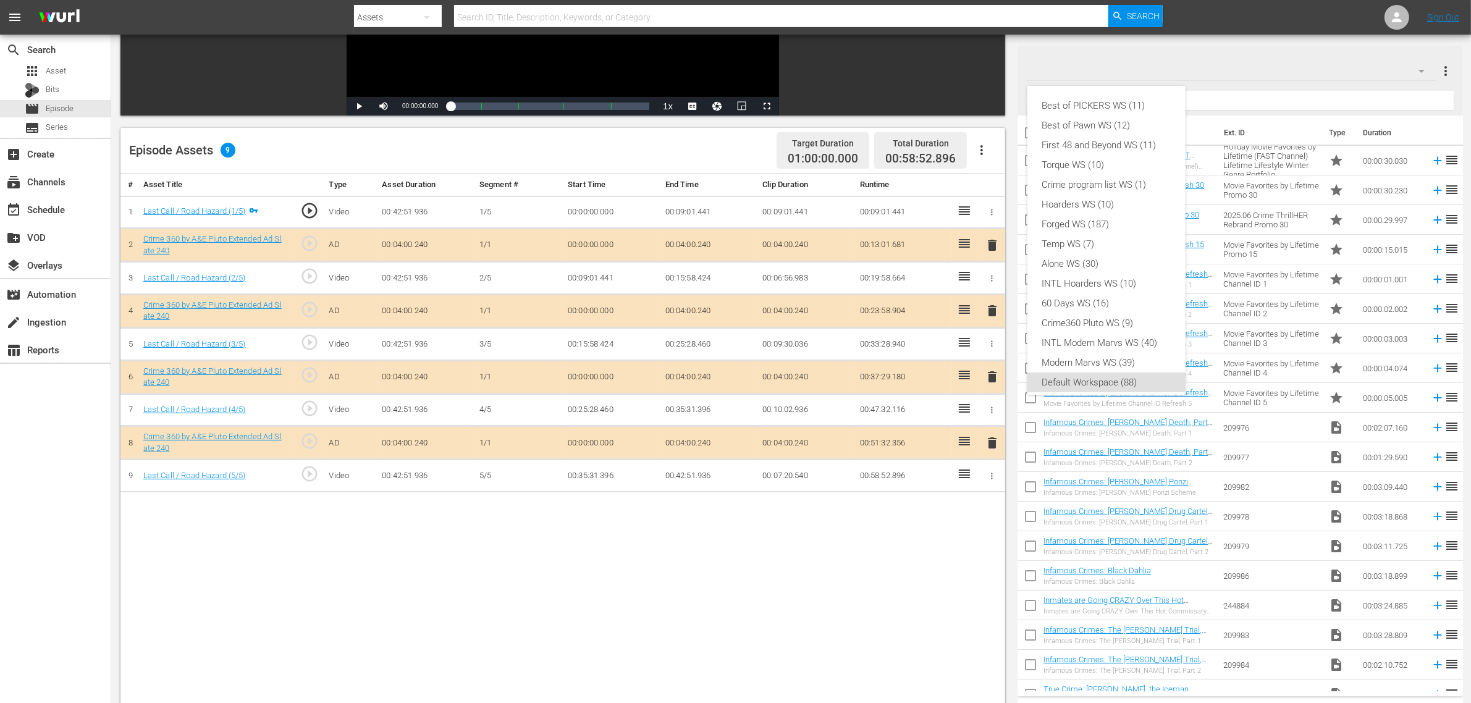
scroll to position [7, 0]
click at [1111, 311] on div "Crime360 Pluto WS (9)" at bounding box center [1106, 316] width 129 height 20
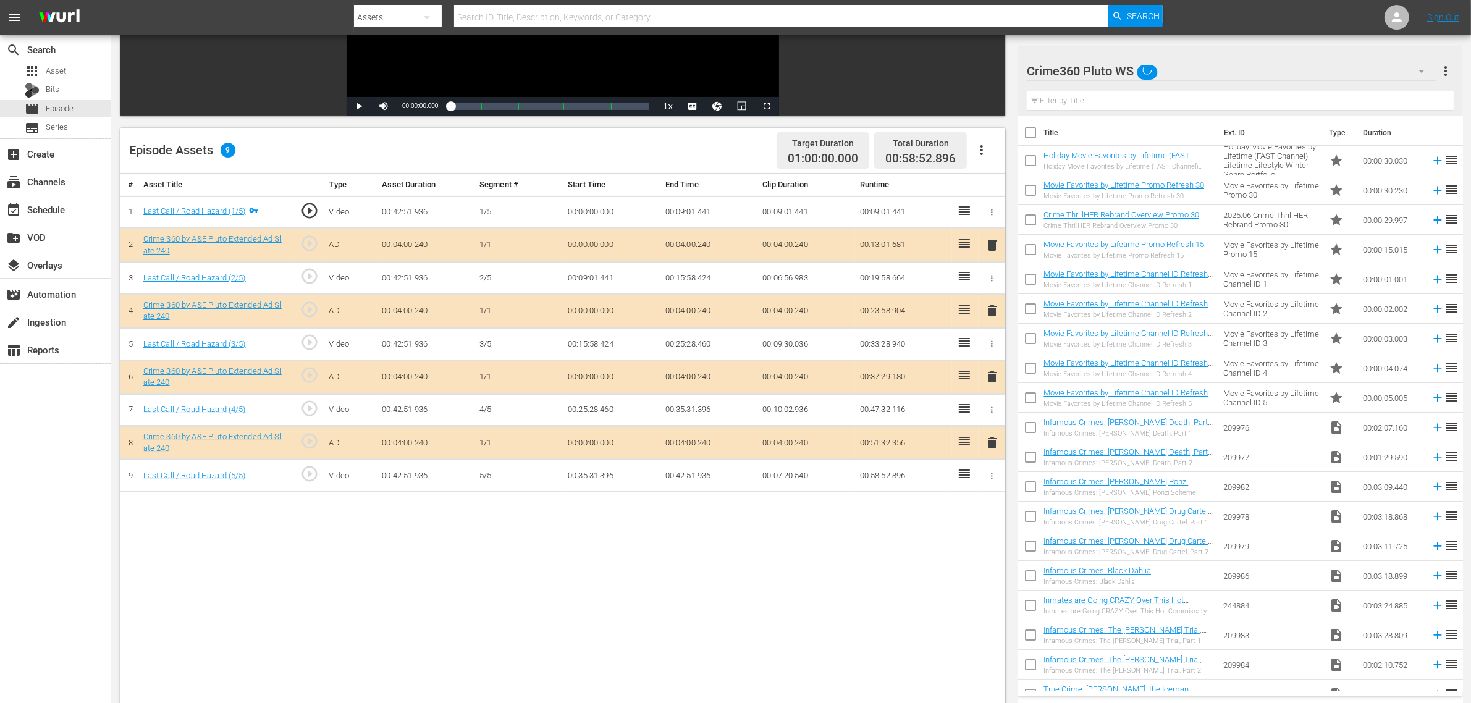
click at [711, 562] on div "Best of PICKERS WS (11) Best of Pawn WS (12) First 48 and Beyond WS (11) Torque…" at bounding box center [735, 351] width 1471 height 703
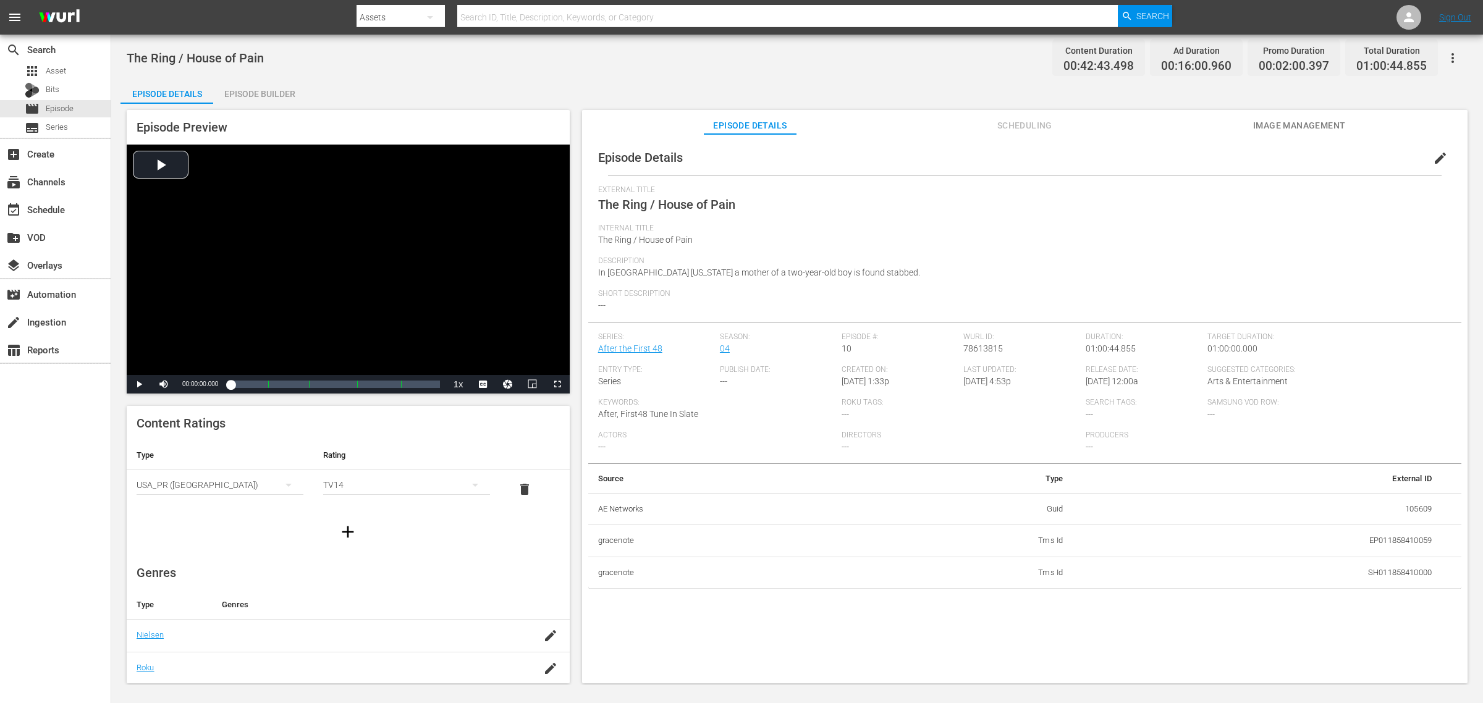
click at [602, 62] on div "The Ring / House of Pain Content Duration 00:42:43.498 Ad Duration 00:16:00.960…" at bounding box center [797, 58] width 1341 height 28
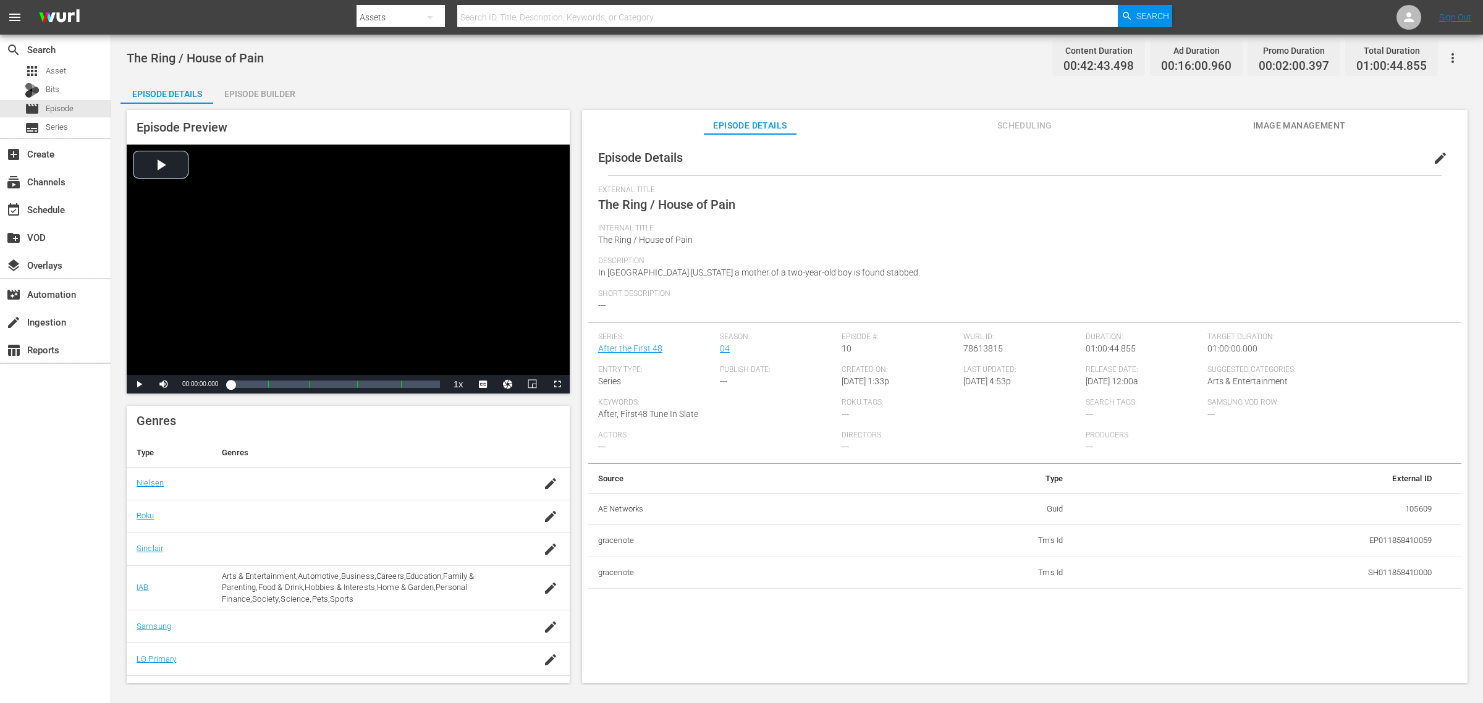
scroll to position [178, 0]
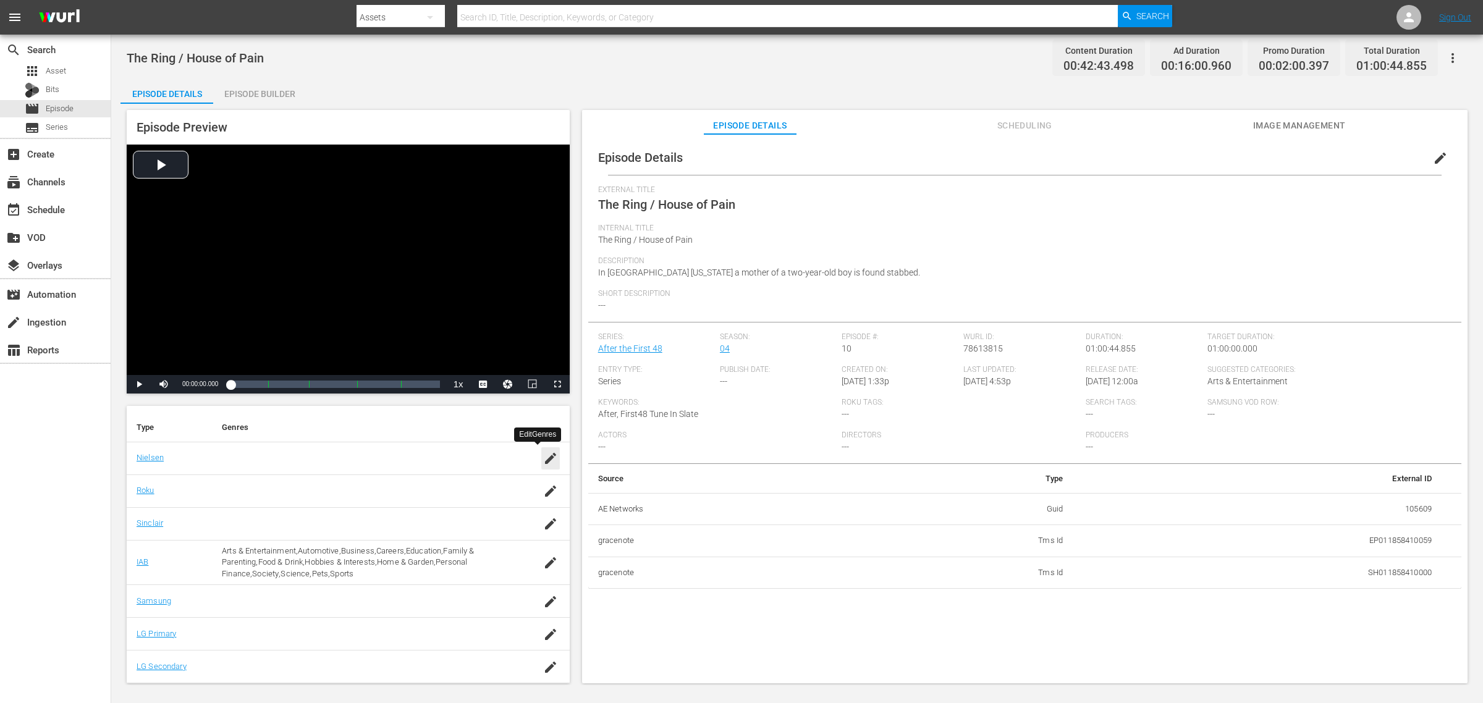
click at [543, 455] on icon "button" at bounding box center [550, 458] width 15 height 15
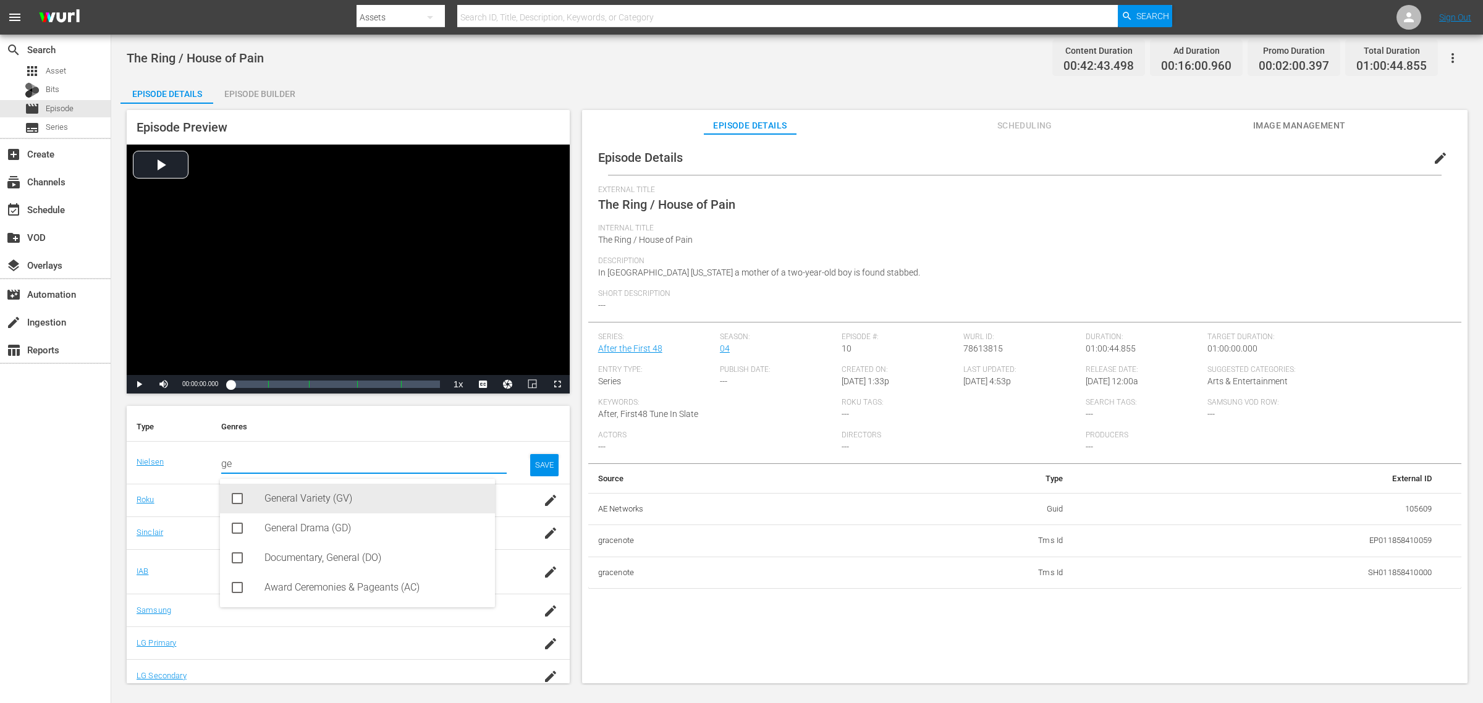
click at [295, 499] on div "General Variety (GV)" at bounding box center [374, 499] width 221 height 30
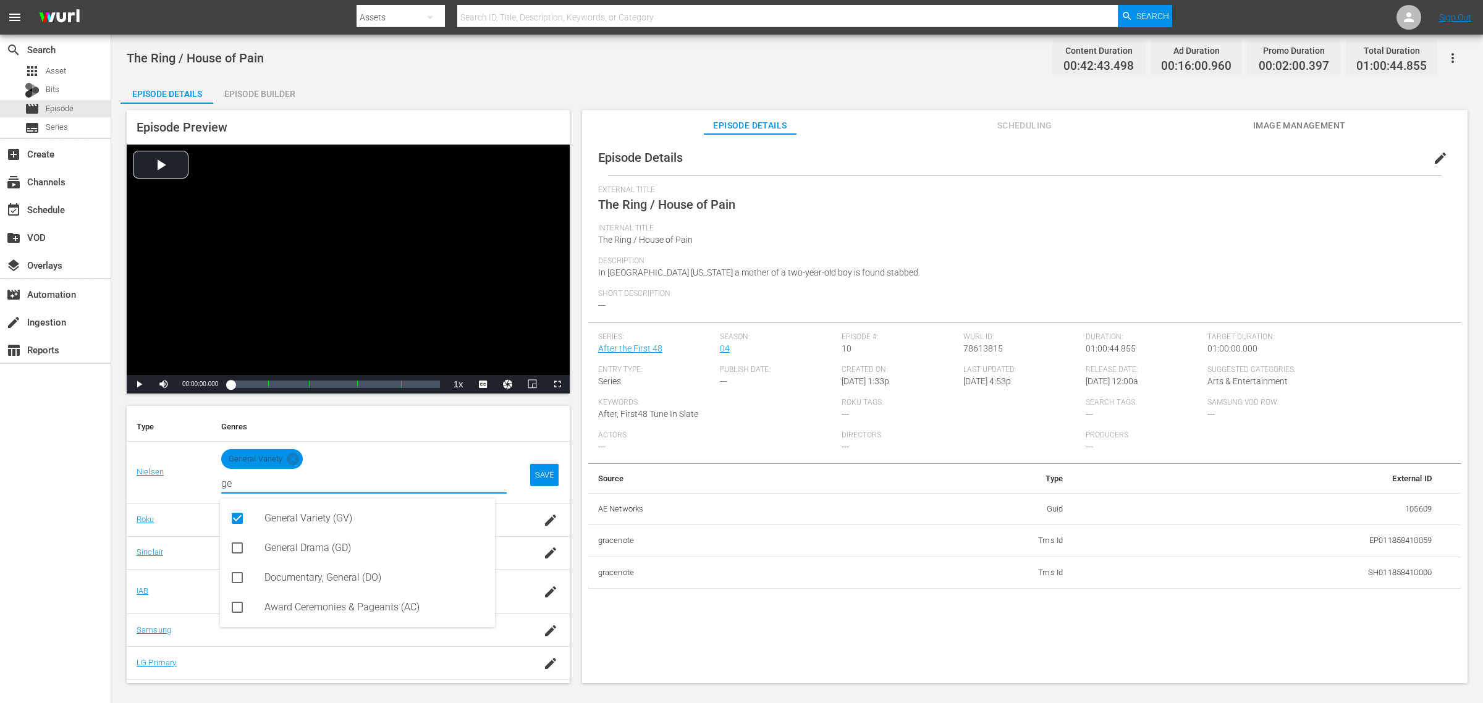
type input "ge"
click at [538, 473] on div "SAVE" at bounding box center [544, 475] width 28 height 22
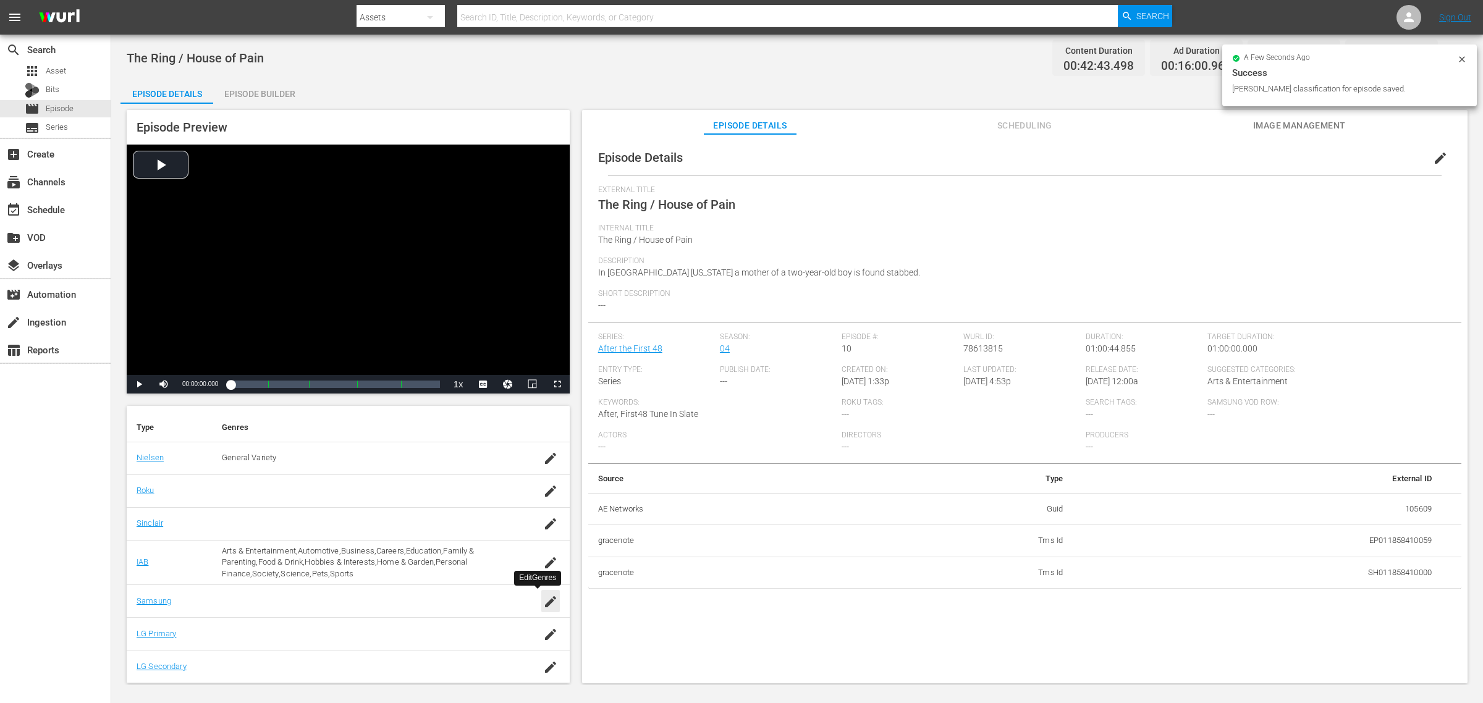
click at [543, 562] on icon "button" at bounding box center [550, 601] width 15 height 15
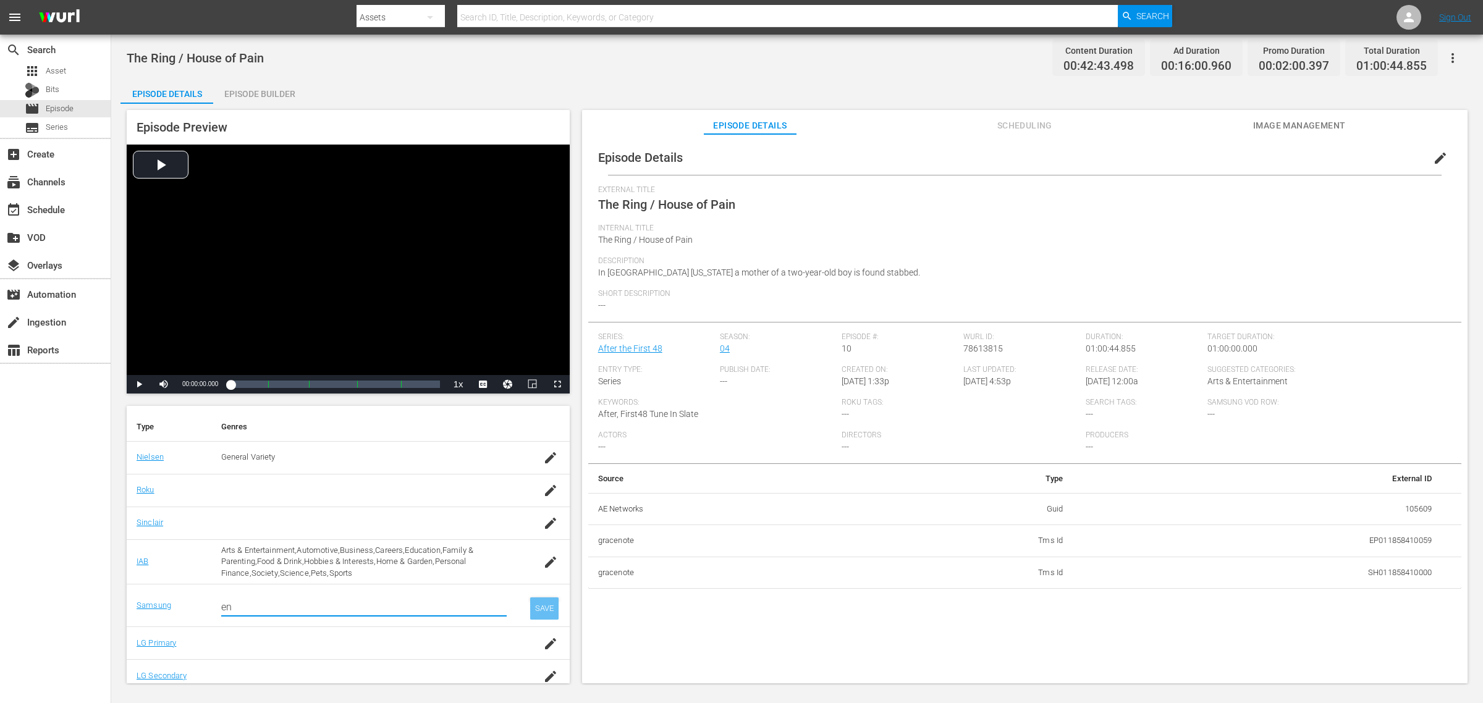
type input "en"
click at [533, 562] on div "SAVE" at bounding box center [544, 608] width 28 height 22
click at [281, 562] on input "en" at bounding box center [363, 607] width 285 height 30
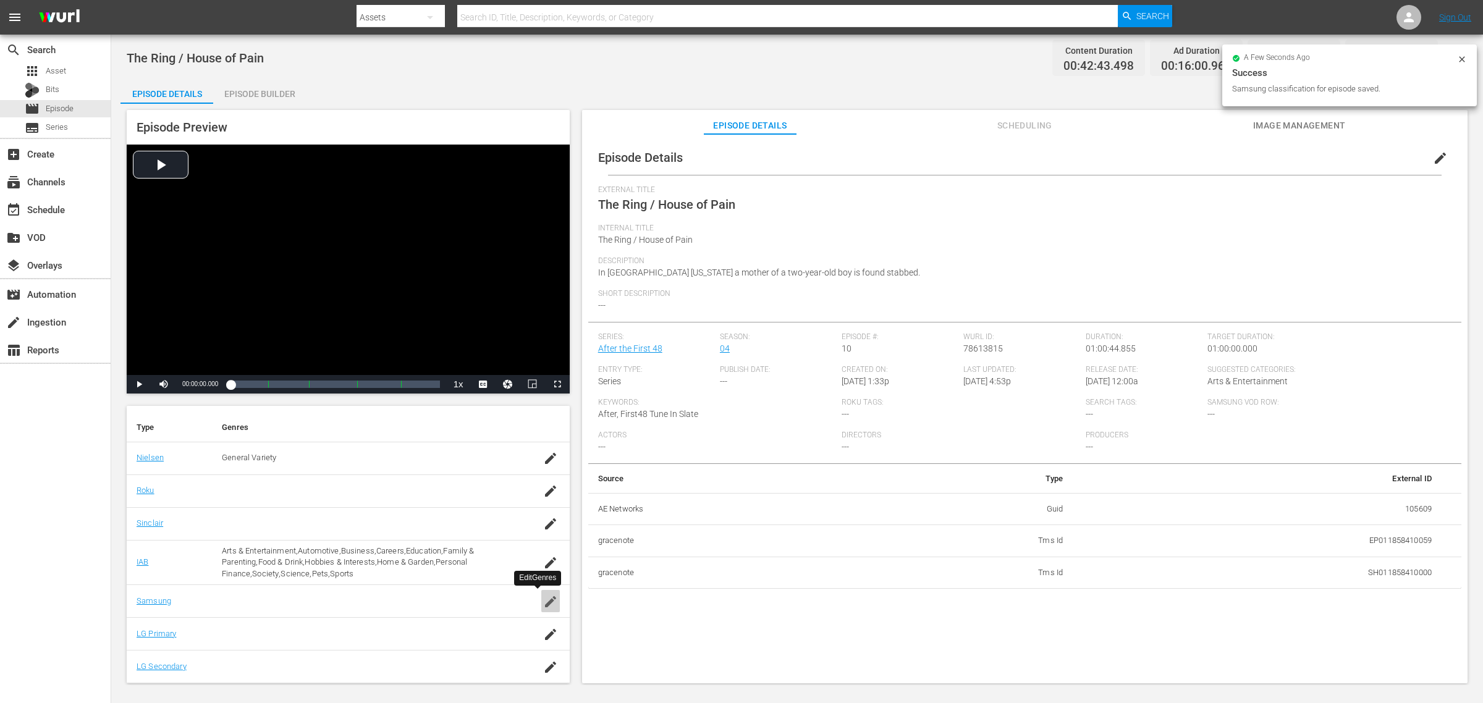
drag, startPoint x: 546, startPoint y: 599, endPoint x: 505, endPoint y: 599, distance: 40.2
click at [545, 562] on icon "button" at bounding box center [550, 601] width 15 height 15
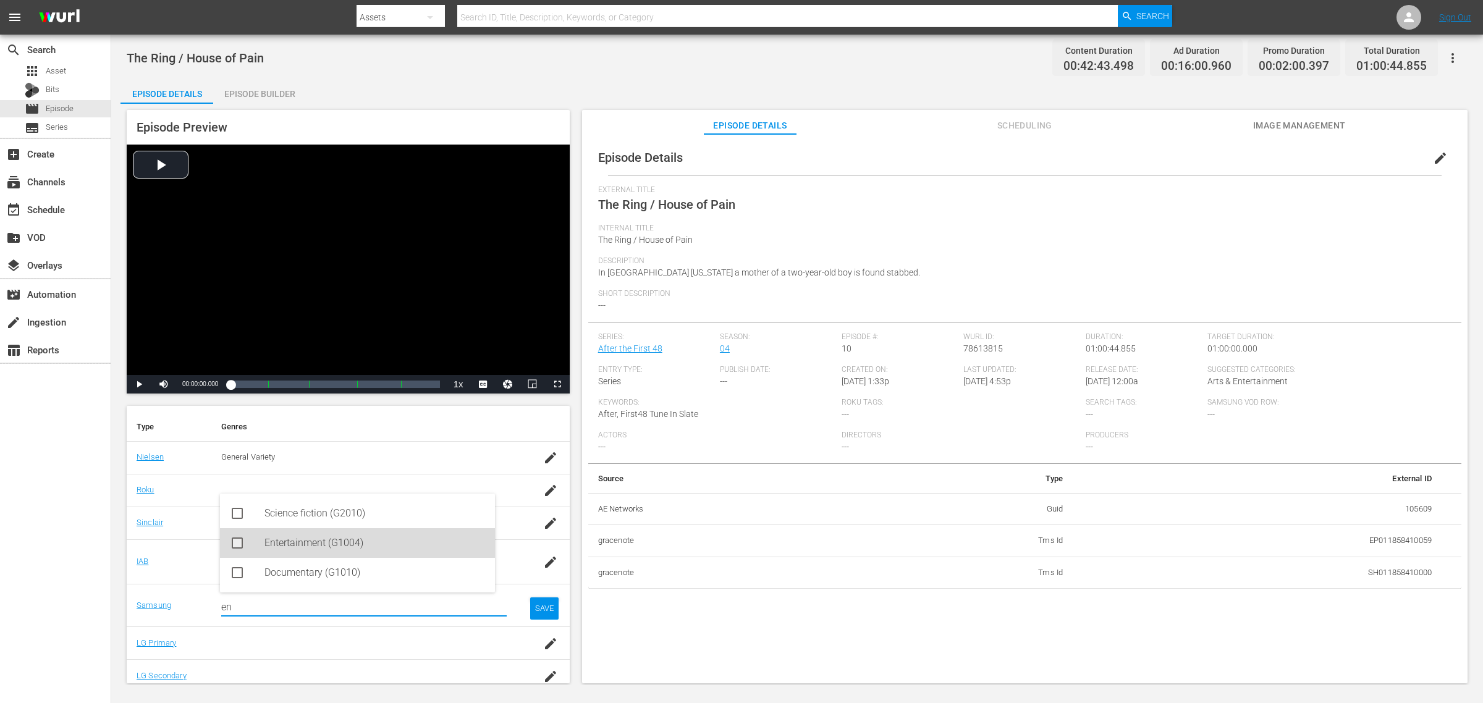
click at [272, 539] on div "Entertainment (G1004)" at bounding box center [374, 543] width 221 height 30
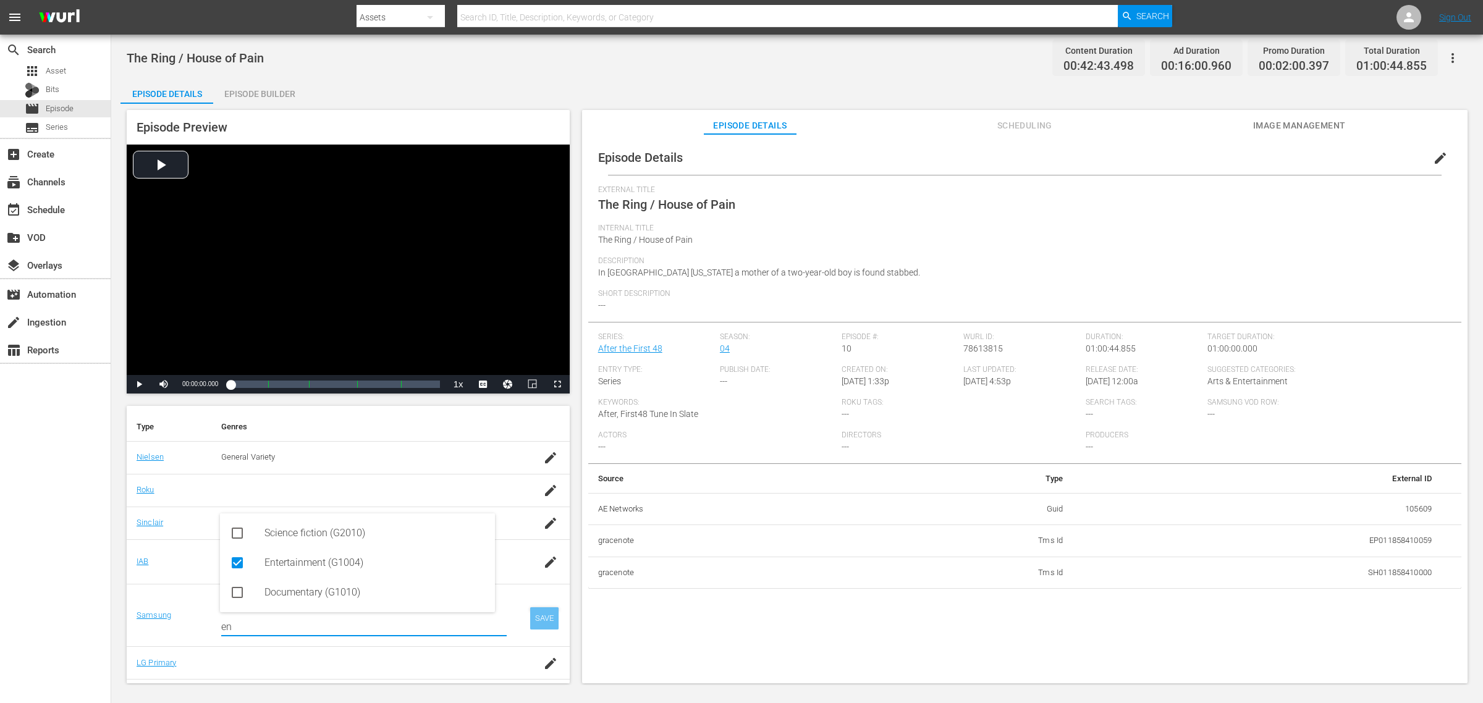
type input "en"
click at [536, 562] on div "SAVE" at bounding box center [544, 618] width 28 height 22
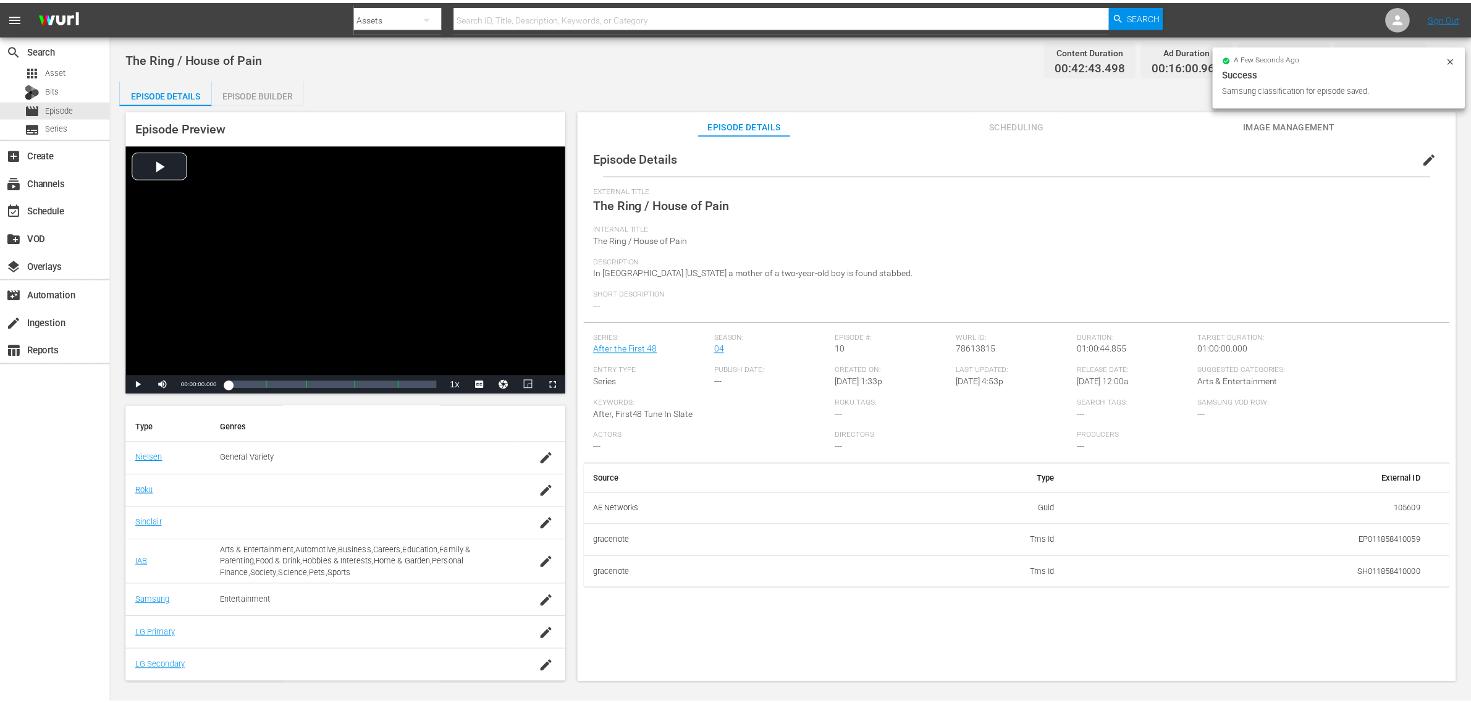
scroll to position [0, 0]
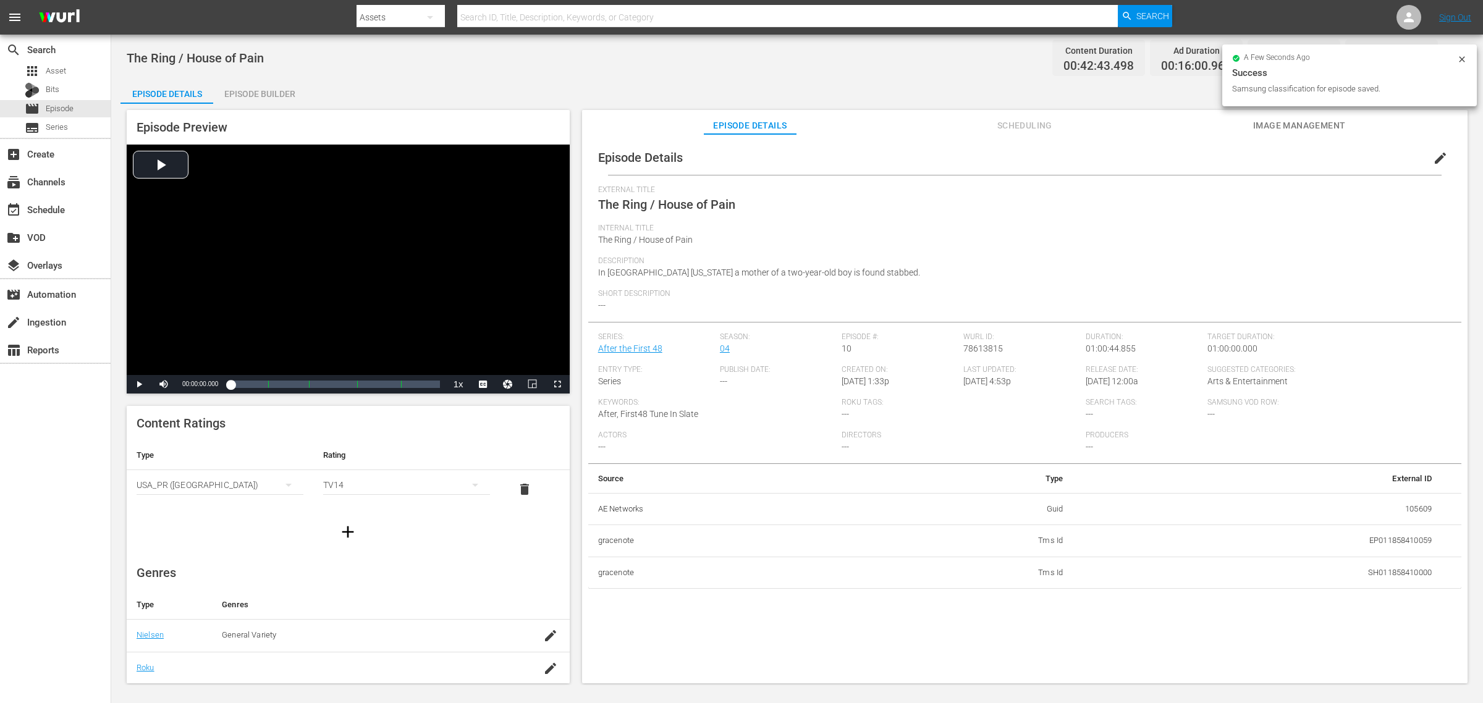
click at [235, 91] on div "Episode Builder" at bounding box center [259, 94] width 93 height 30
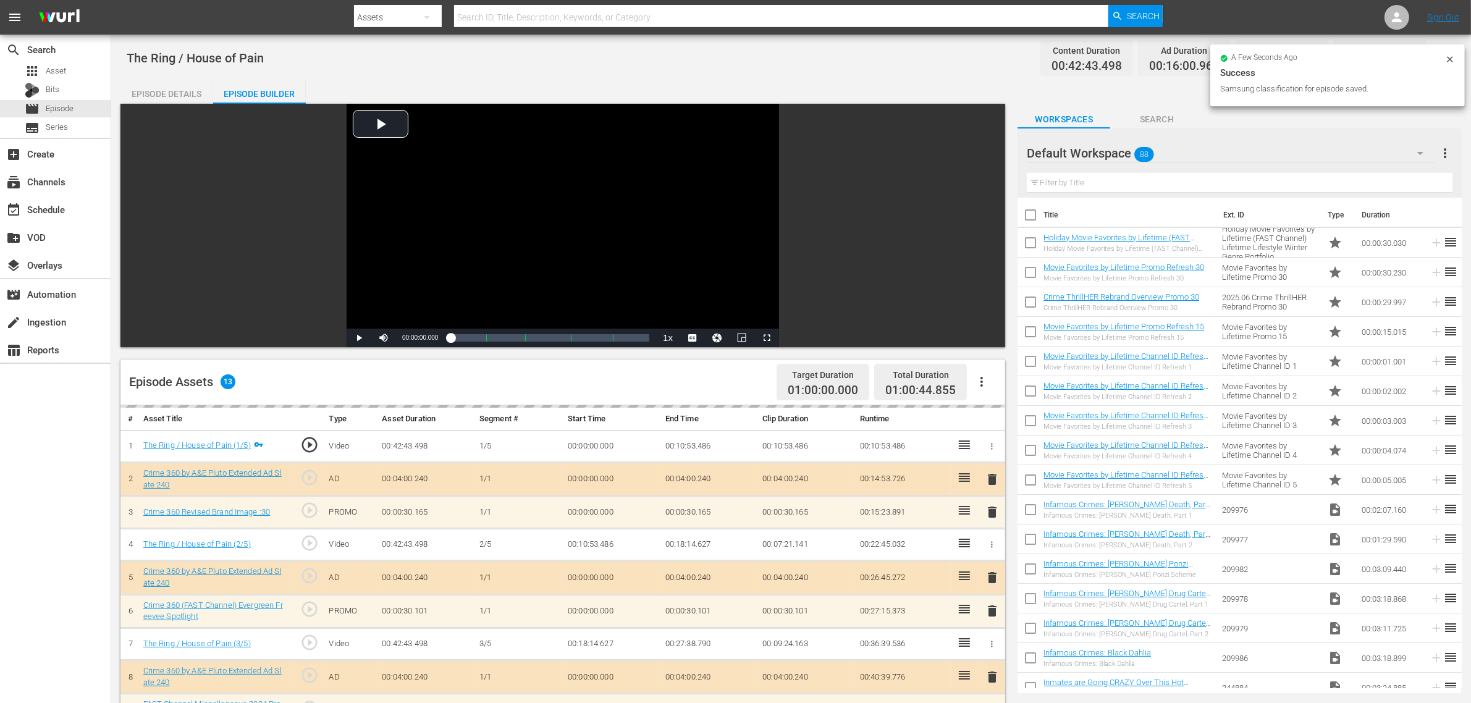
click at [624, 69] on div "The Ring / House of Pain Content Duration 00:42:43.498 Ad Duration 00:16:00.960…" at bounding box center [791, 58] width 1329 height 28
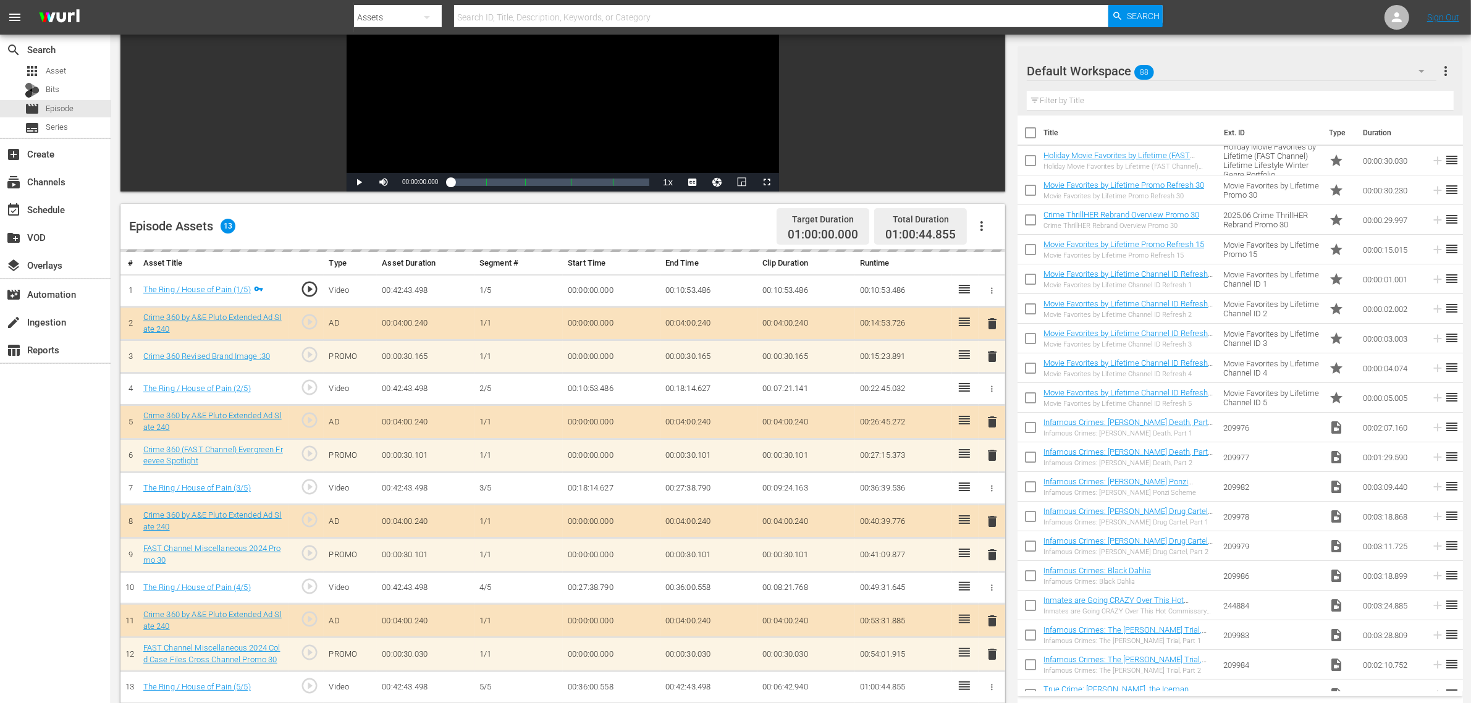
scroll to position [232, 0]
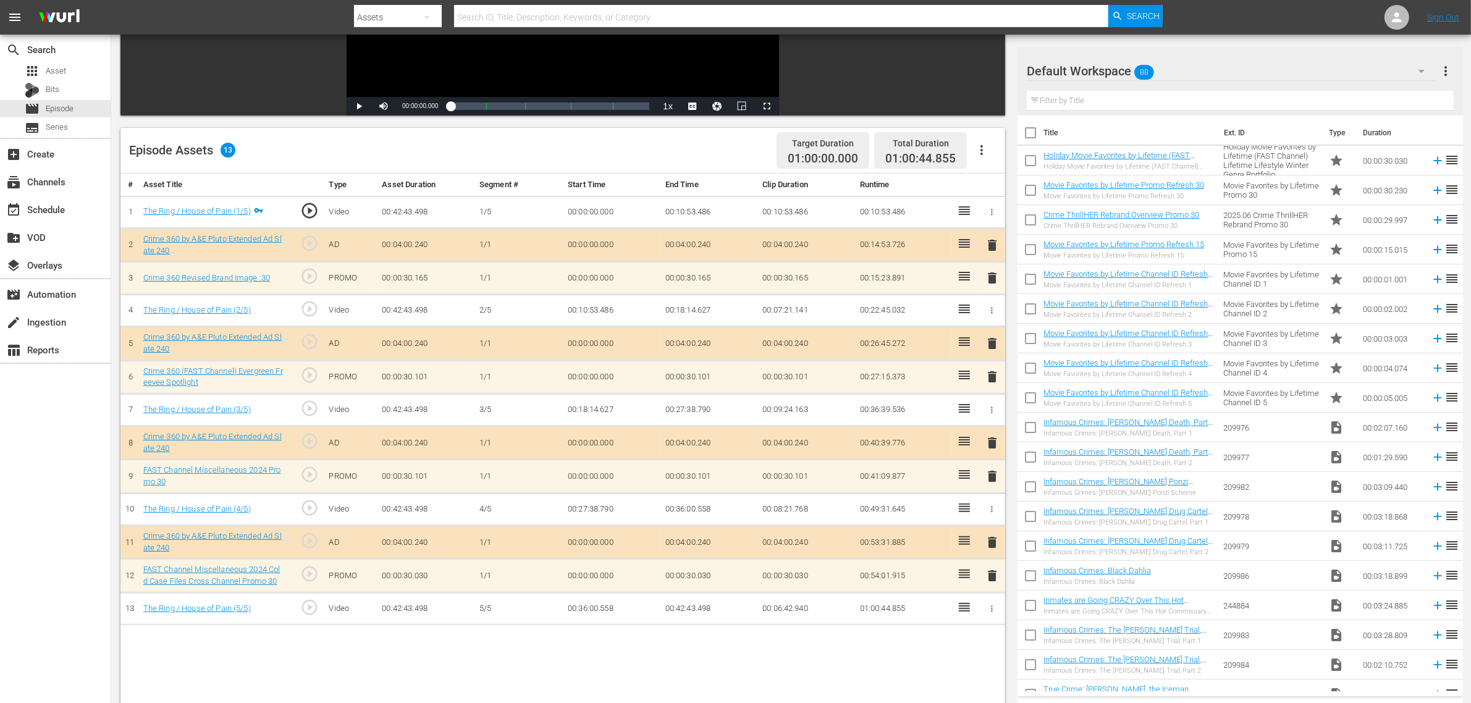
click at [1184, 78] on div "Default Workspace 88" at bounding box center [1232, 71] width 410 height 35
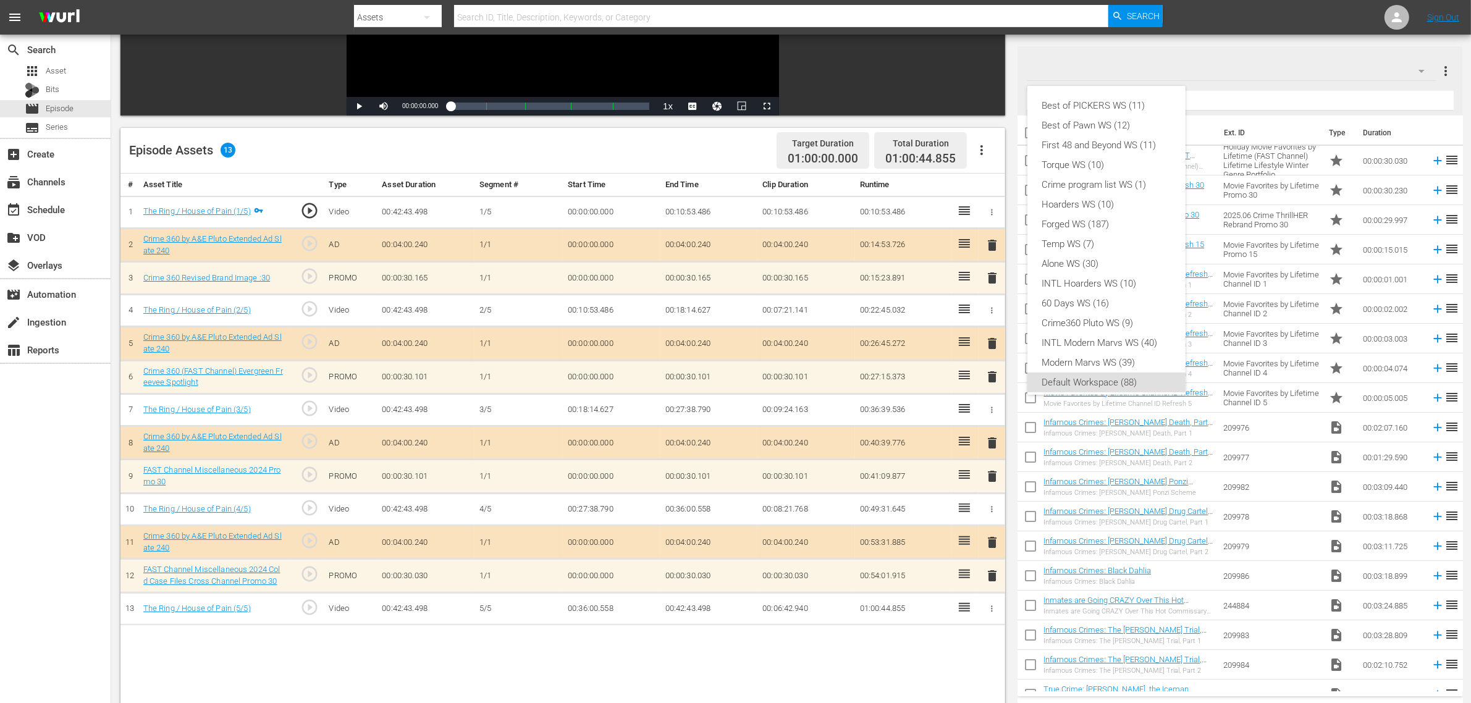
scroll to position [7, 0]
click at [1089, 317] on div "Crime360 Pluto WS (9)" at bounding box center [1106, 316] width 129 height 20
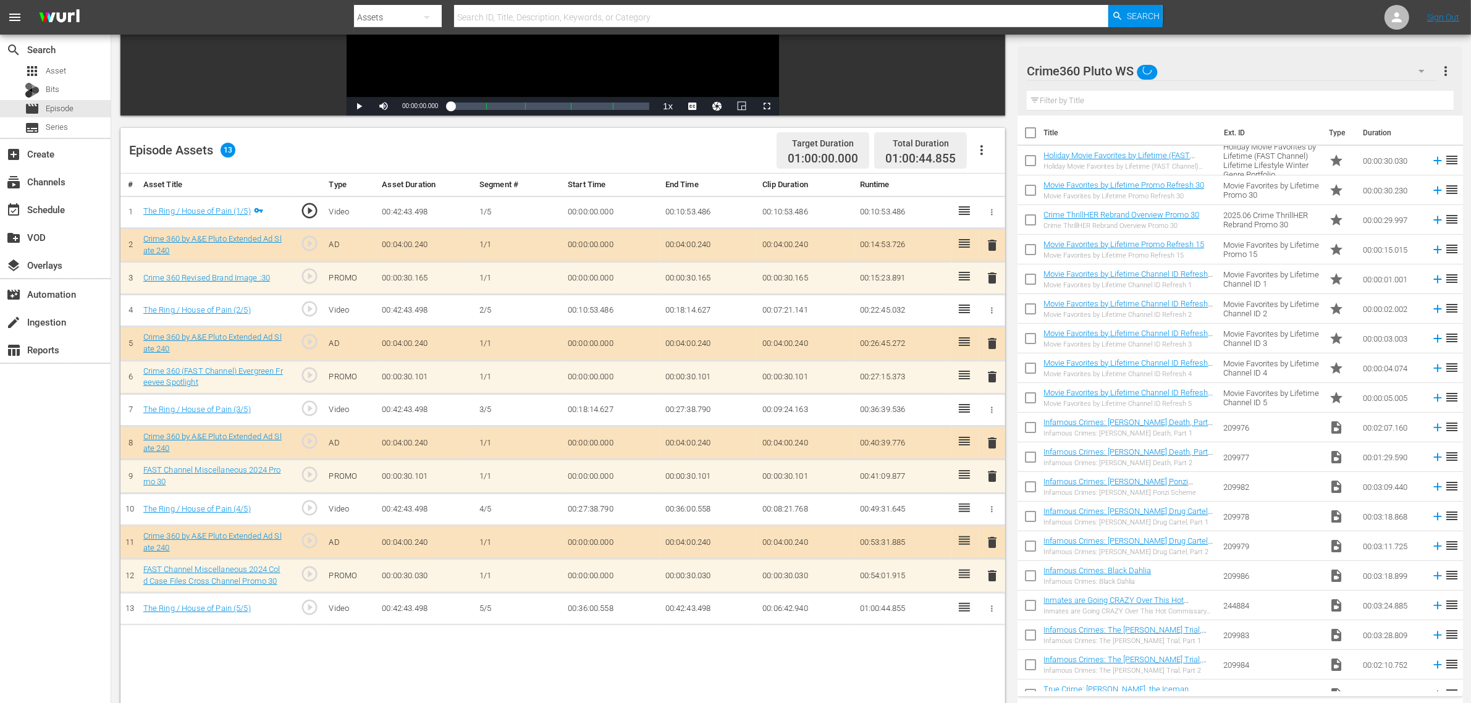
click at [650, 144] on div "Episode Assets 13 Target Duration 01:00:00.000 Total Duration 01:00:44.855" at bounding box center [562, 151] width 885 height 46
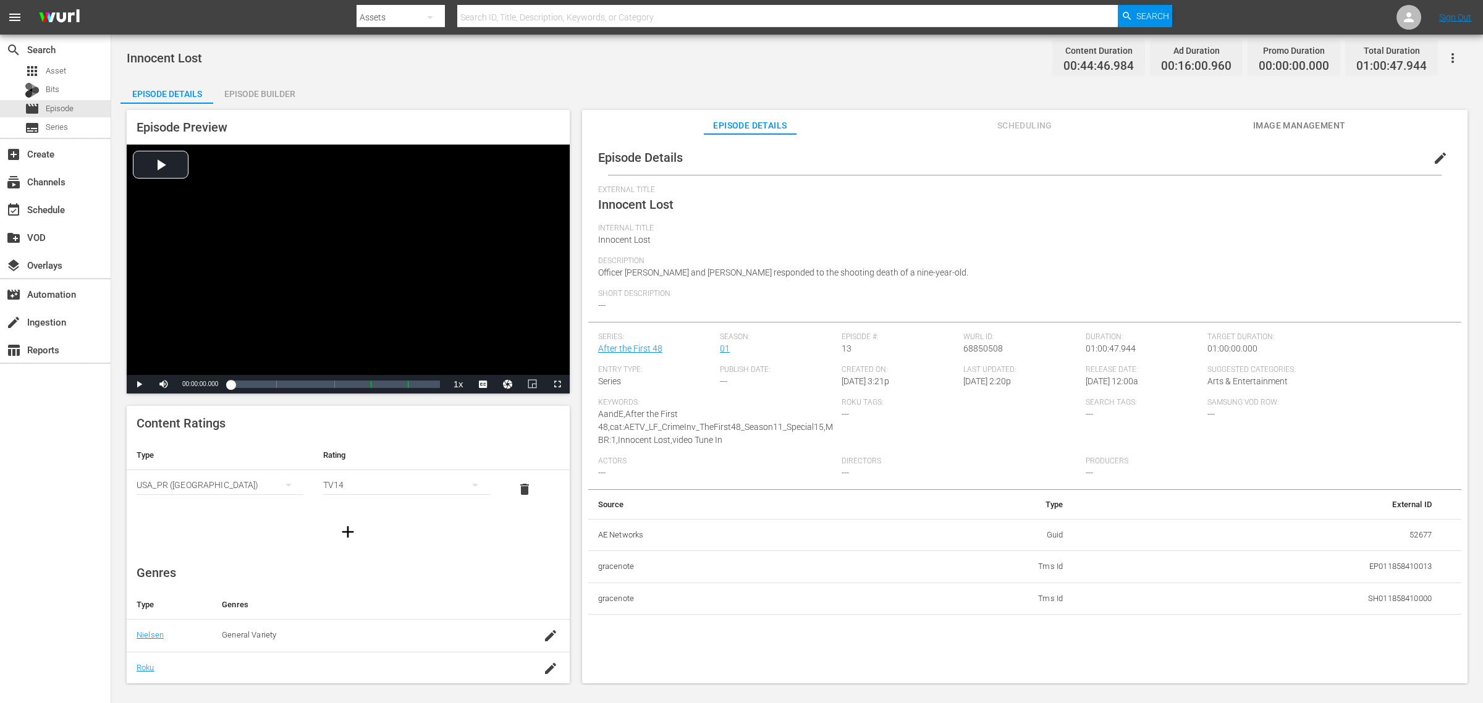
click at [261, 91] on div "Episode Builder" at bounding box center [259, 94] width 93 height 30
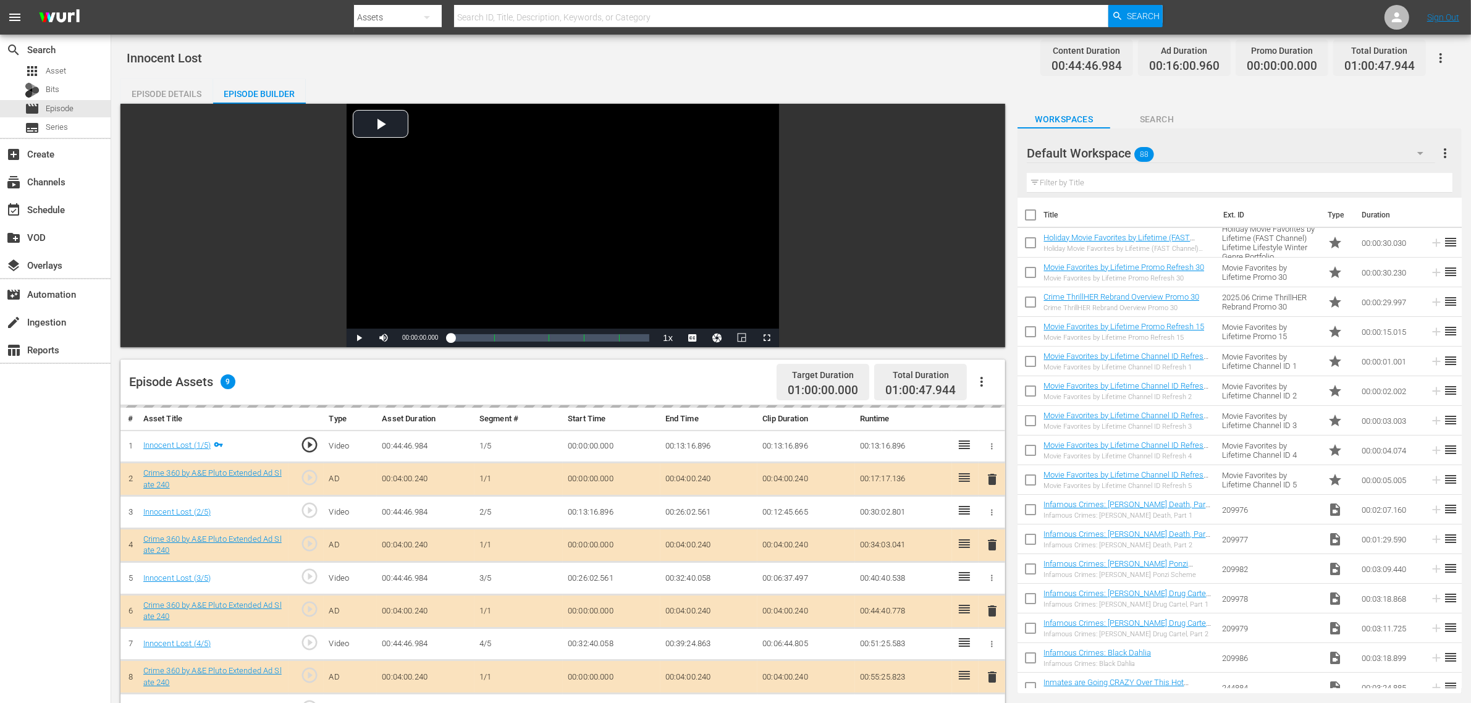
click at [614, 59] on div "Innocent Lost Content Duration 00:44:46.984 Ad Duration 00:16:00.960 Promo Dura…" at bounding box center [791, 58] width 1329 height 28
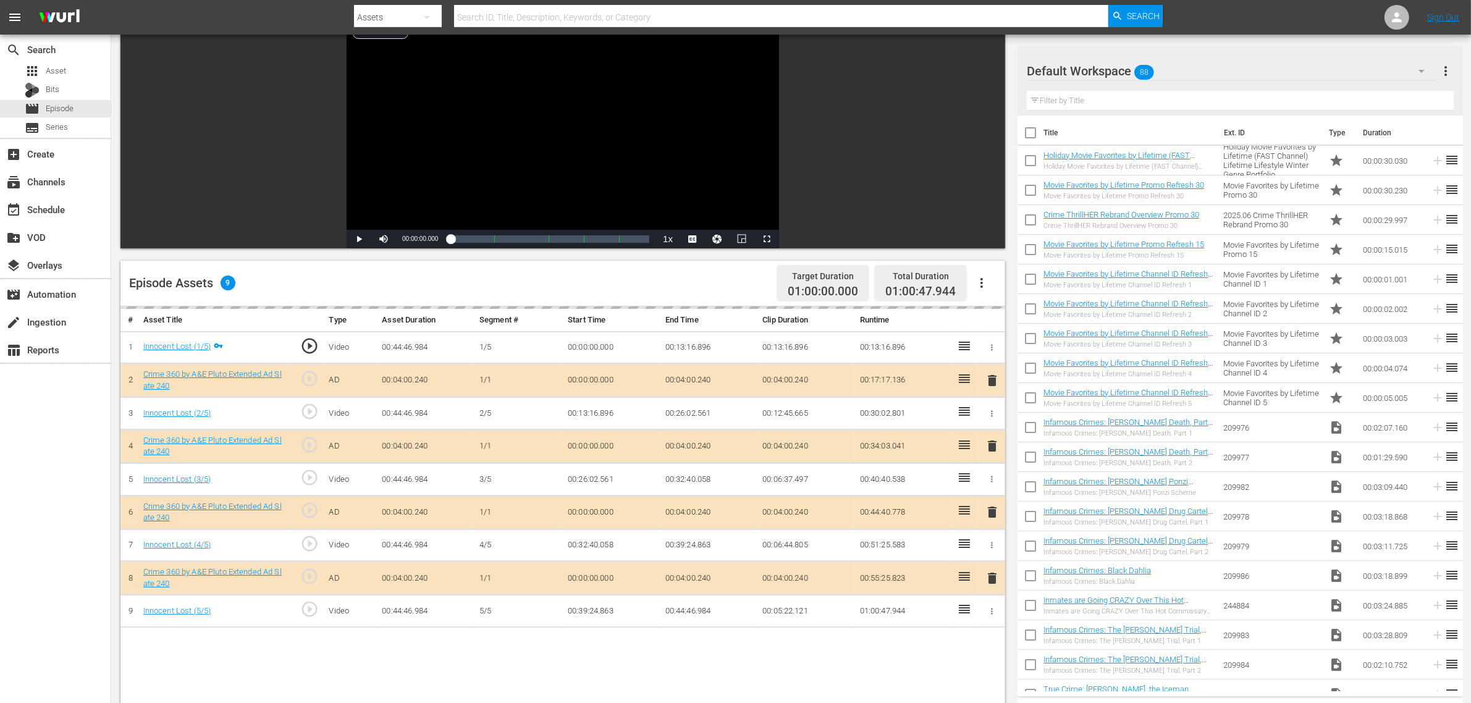
scroll to position [309, 0]
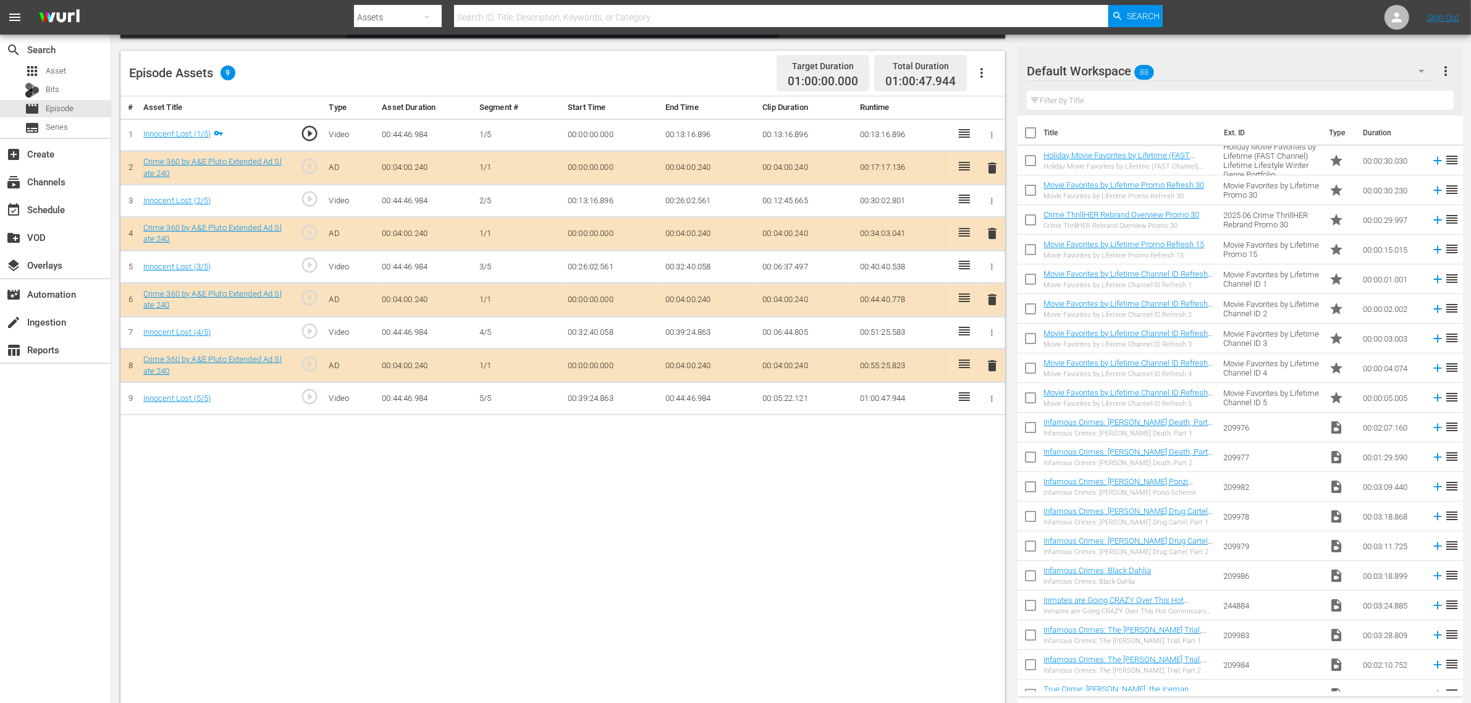
click at [1186, 65] on div "Default Workspace 88" at bounding box center [1232, 71] width 410 height 35
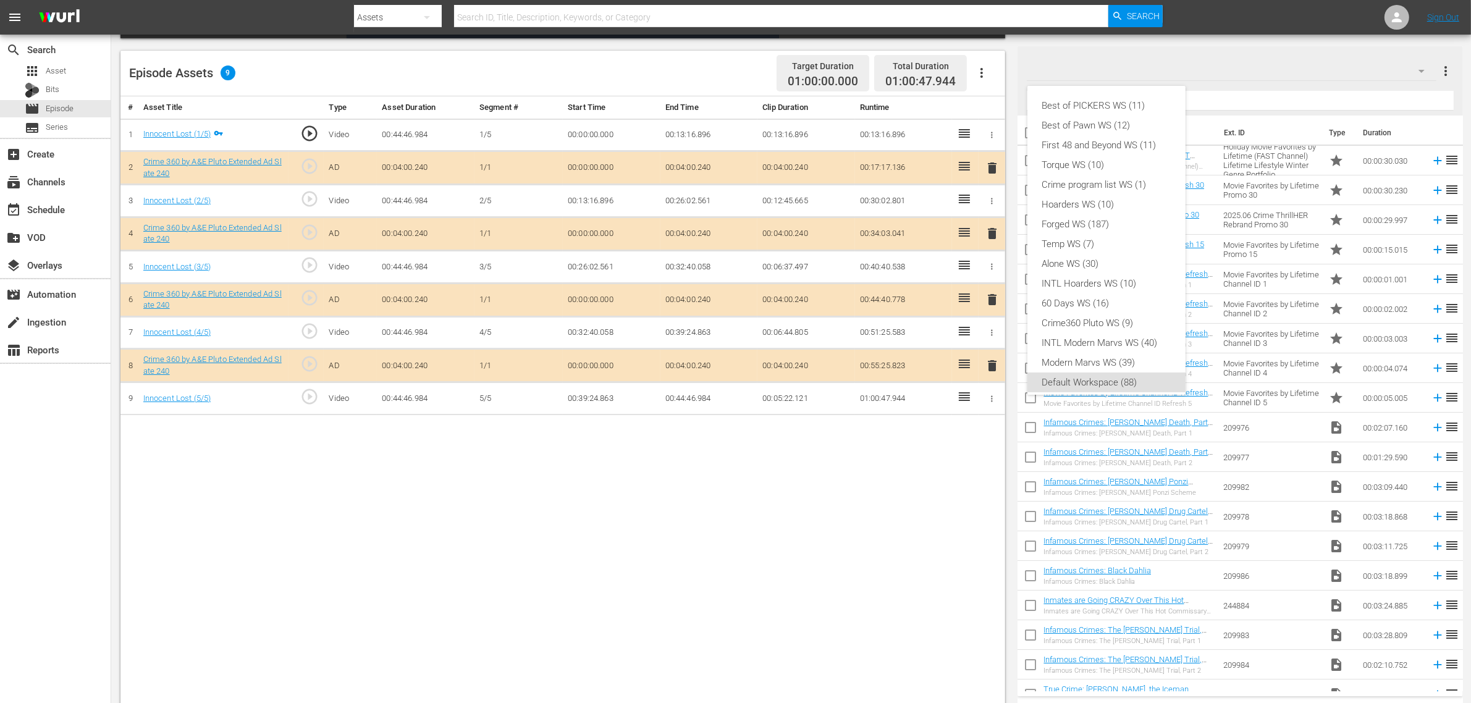
scroll to position [7, 0]
click at [1142, 310] on div "Crime360 Pluto WS (9)" at bounding box center [1106, 316] width 129 height 20
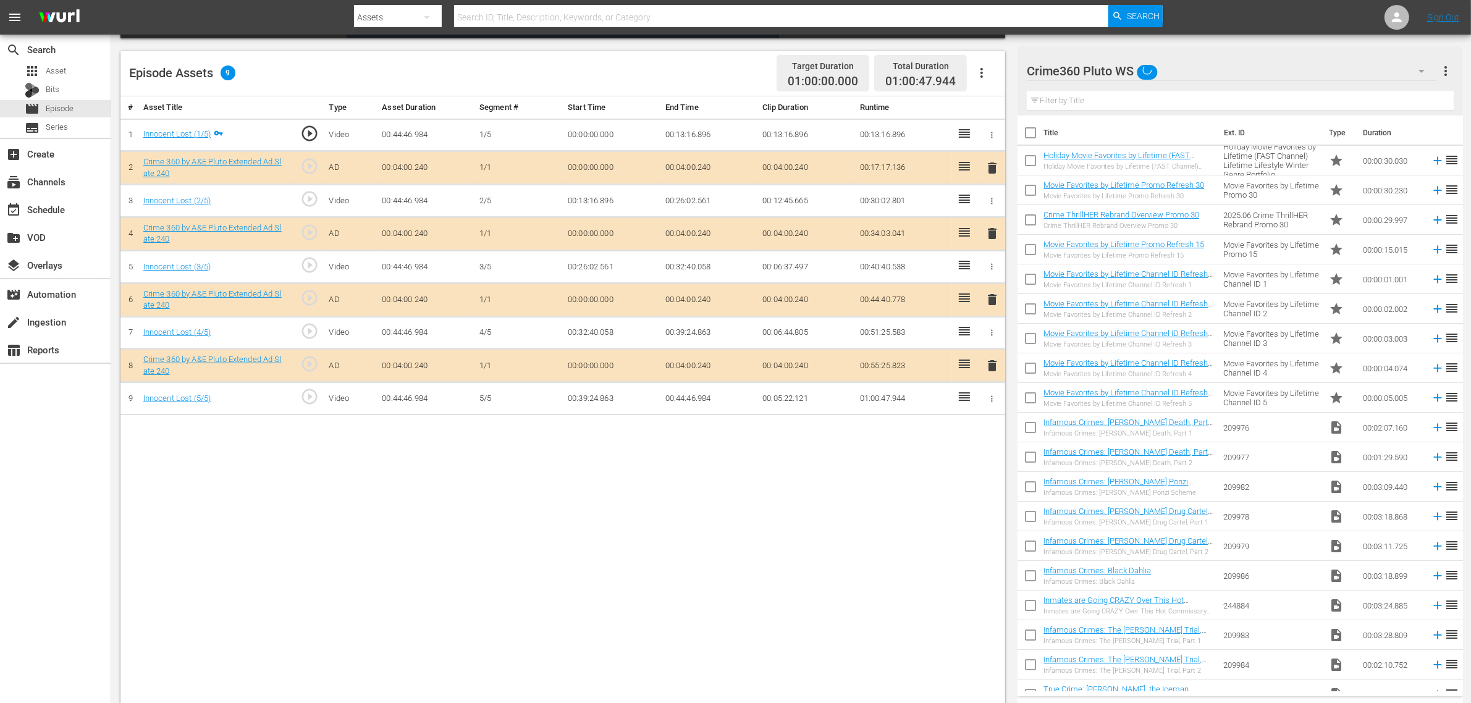
click at [714, 505] on div "Best of PICKERS WS (11) Best of Pawn WS (12) First 48 and Beyond WS (11) Torque…" at bounding box center [735, 351] width 1471 height 703
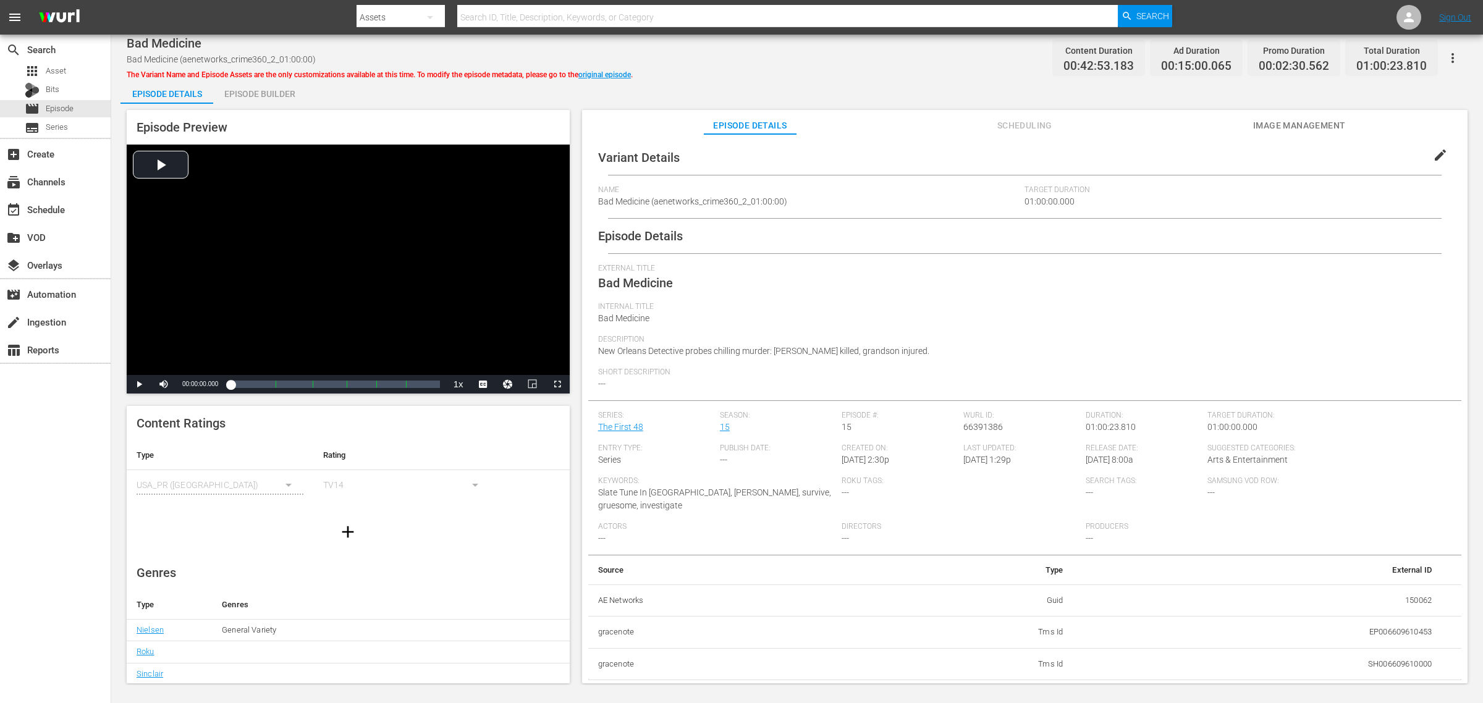
drag, startPoint x: 263, startPoint y: 96, endPoint x: 326, endPoint y: 93, distance: 63.1
click at [263, 96] on div "Episode Builder" at bounding box center [259, 94] width 93 height 30
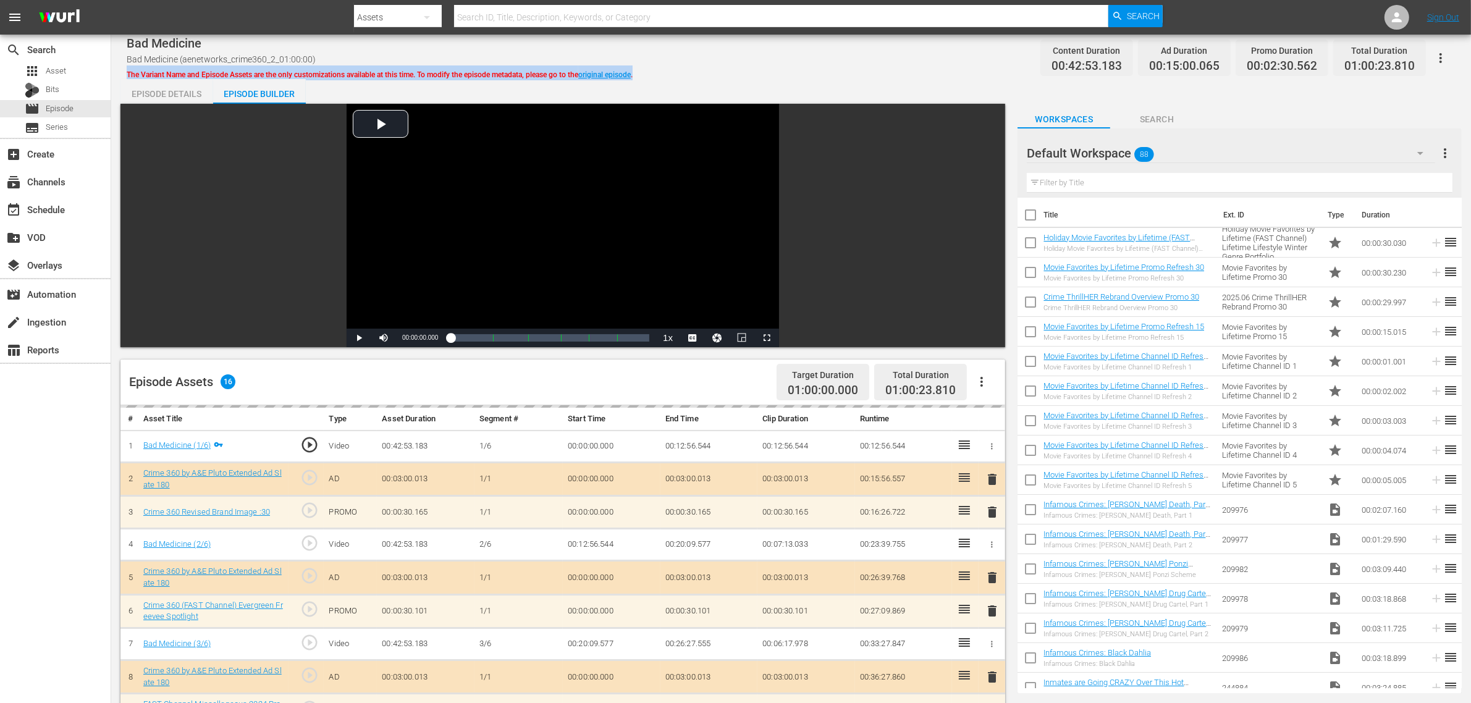
click at [819, 65] on div "Bad Medicine Bad Medicine (aenetworks_crime360_2_01:00:00) The Variant Name and…" at bounding box center [791, 58] width 1329 height 28
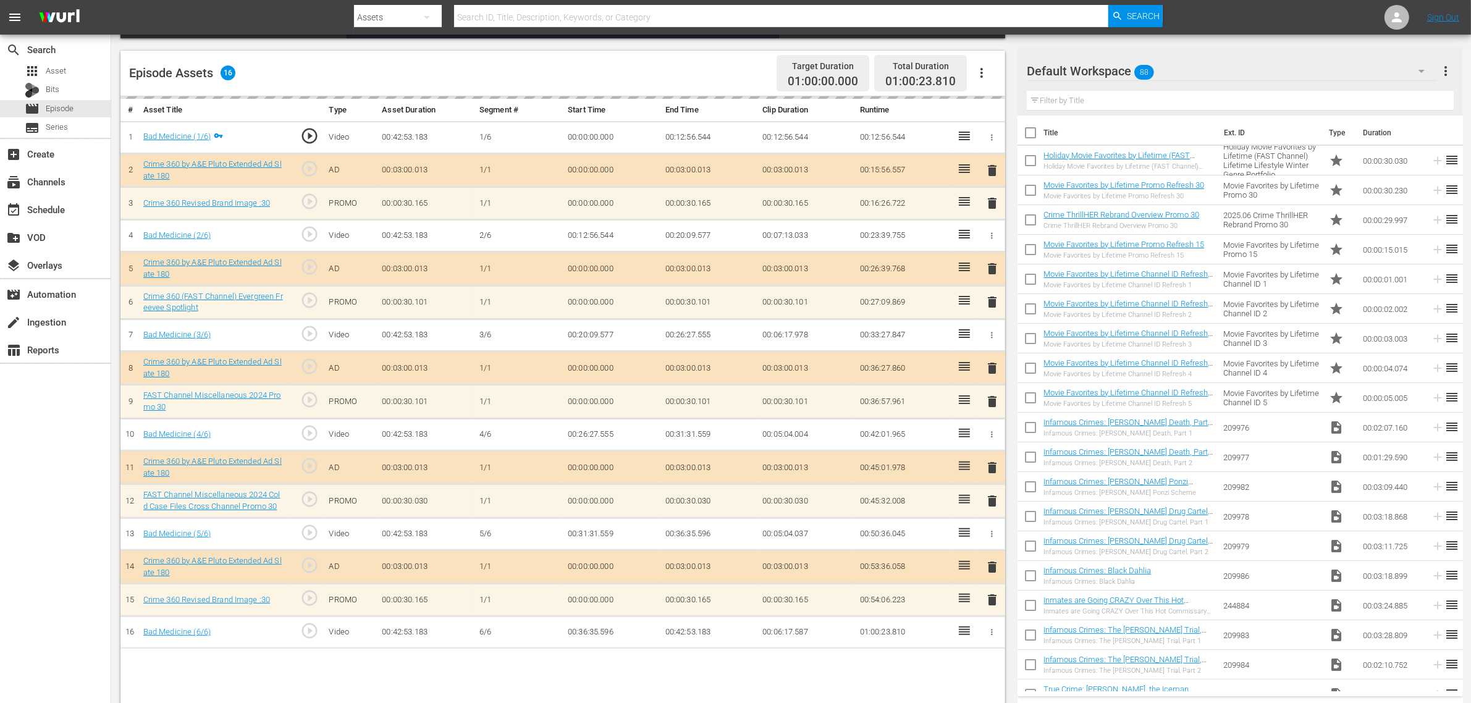
click at [1186, 68] on div "Default Workspace 88" at bounding box center [1232, 71] width 410 height 35
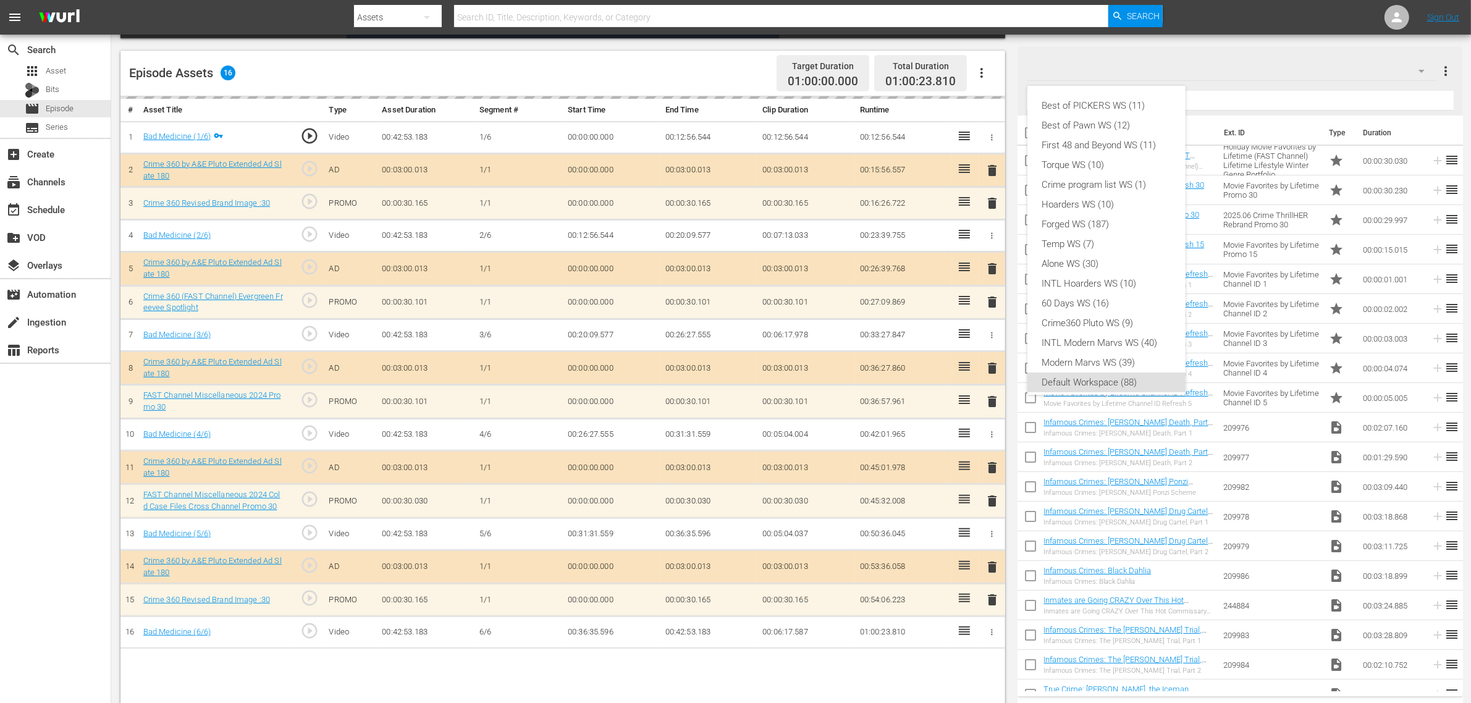
scroll to position [7, 0]
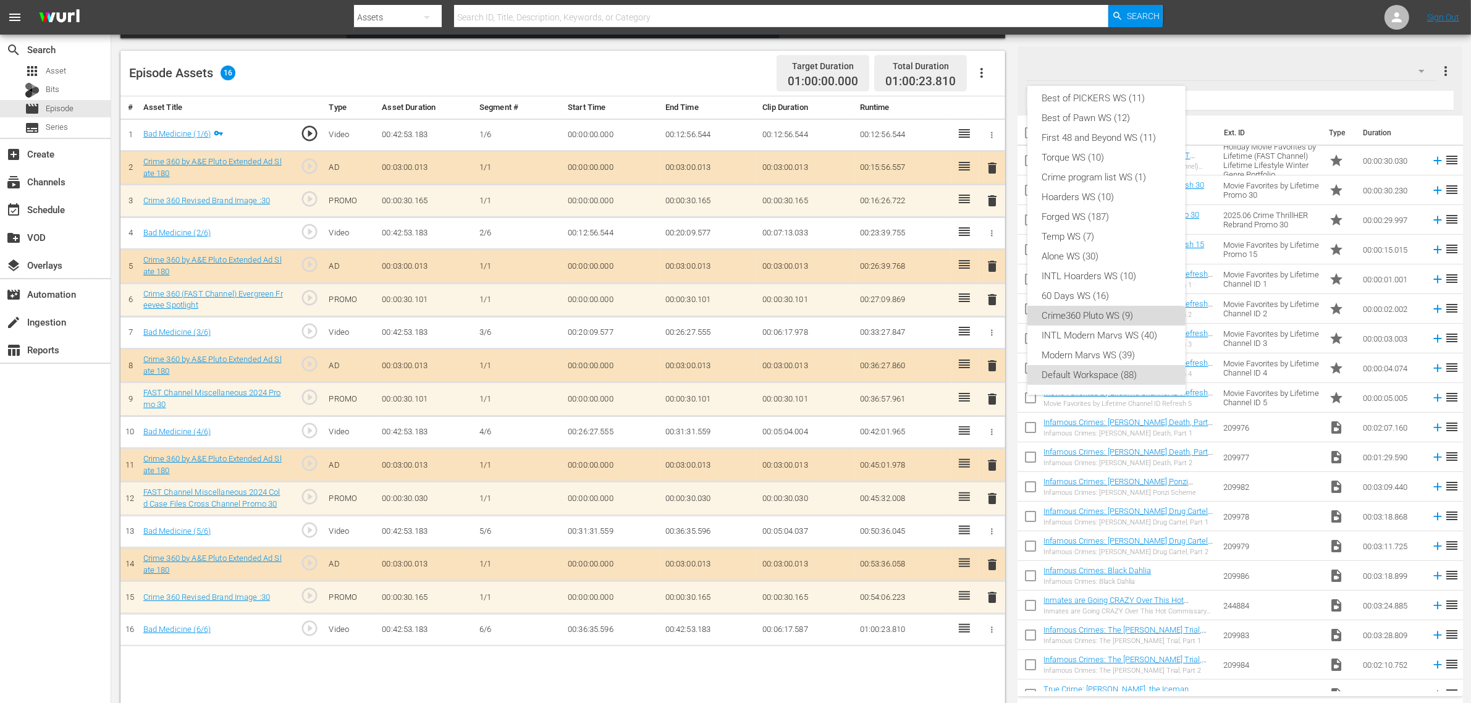
click at [1104, 309] on div "Crime360 Pluto WS (9)" at bounding box center [1106, 316] width 129 height 20
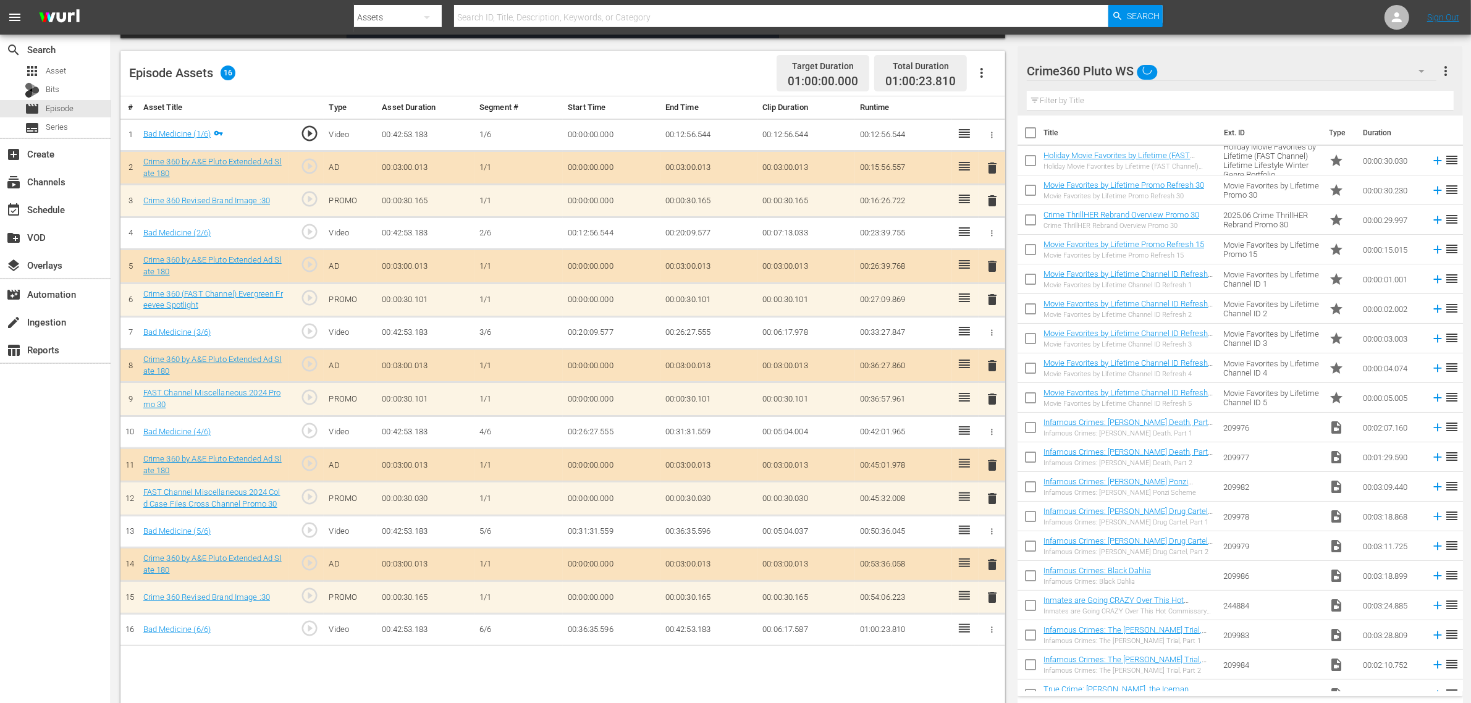
click at [707, 62] on div "Episode Assets 16 Target Duration 01:00:00.000 Total Duration 01:00:23.810" at bounding box center [562, 74] width 885 height 46
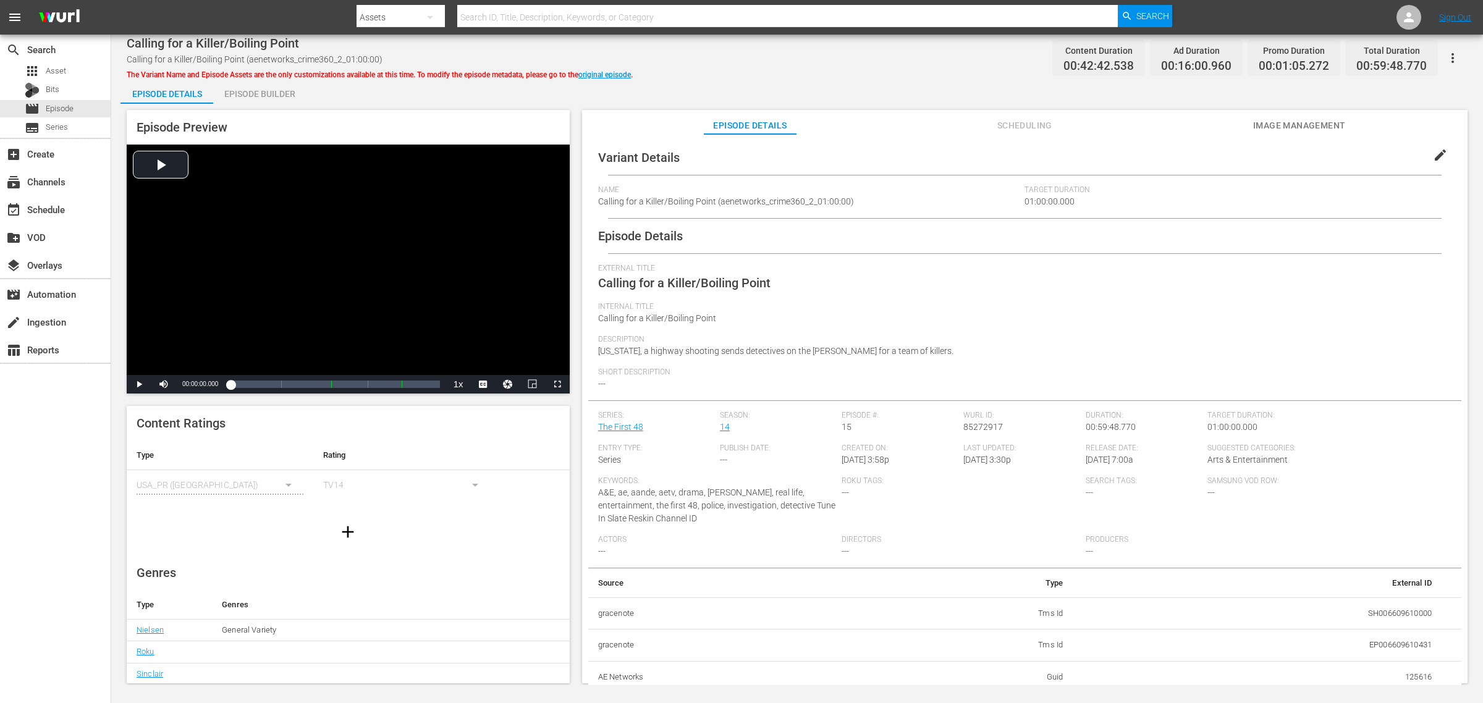
click at [263, 90] on div "Episode Builder" at bounding box center [259, 94] width 93 height 30
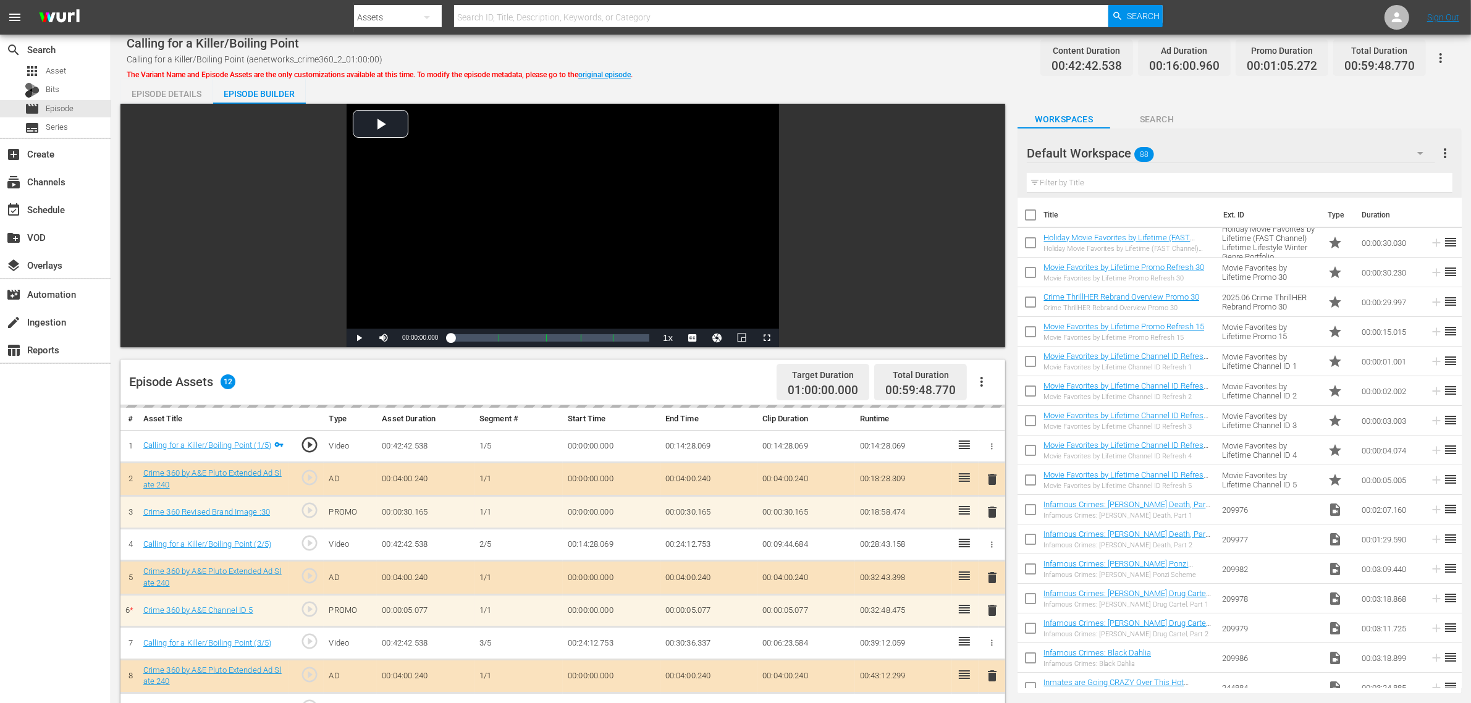
click at [875, 53] on div "Calling for a Killer/Boiling Point Calling for a Killer/Boiling Point (aenetwor…" at bounding box center [791, 58] width 1329 height 28
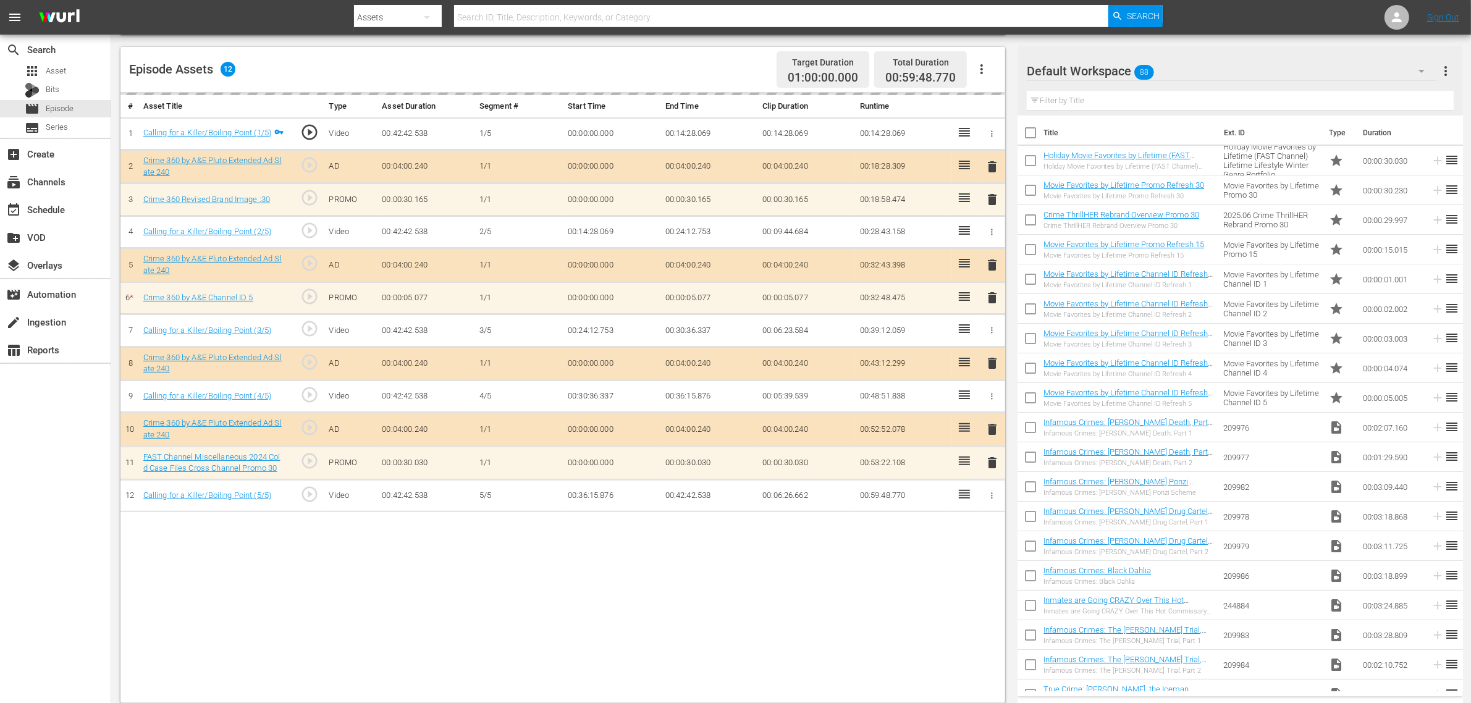
scroll to position [321, 0]
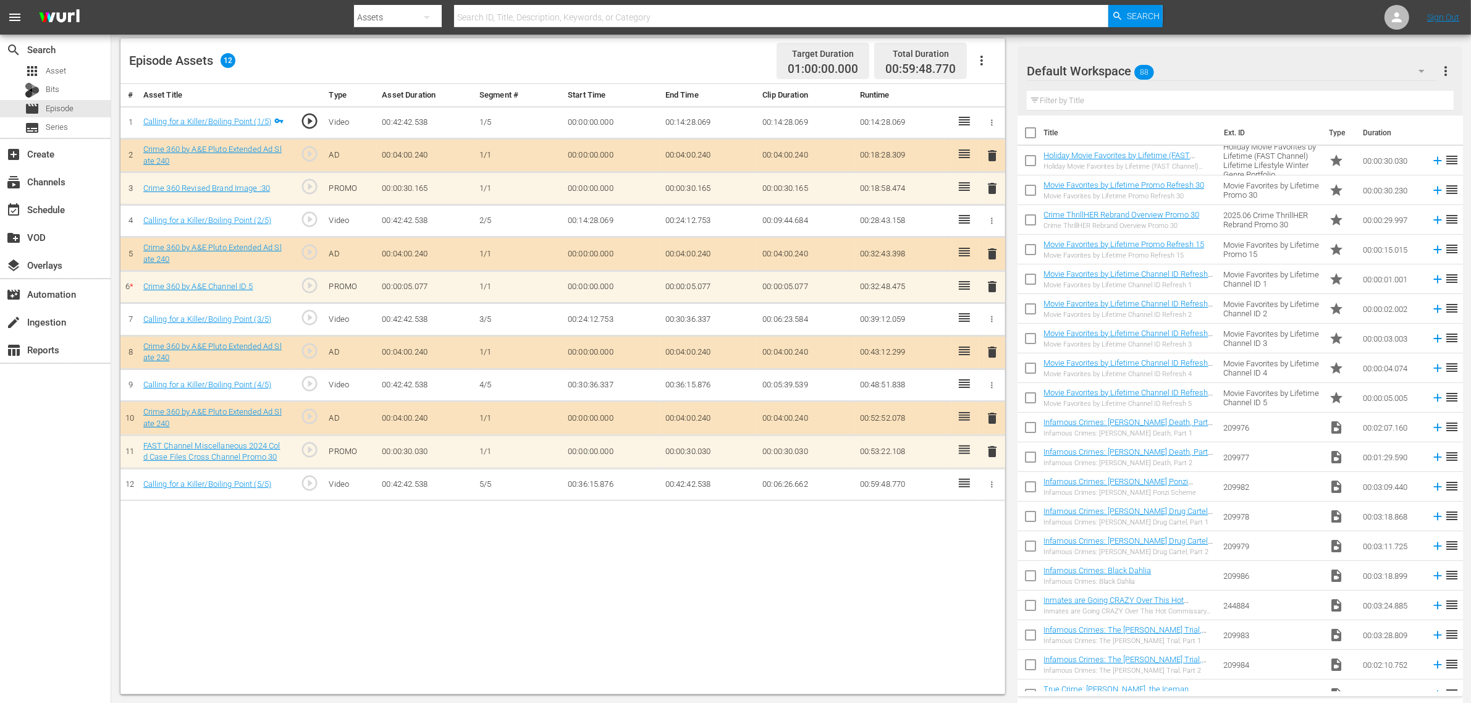
click at [1186, 65] on div "Default Workspace 88" at bounding box center [1232, 71] width 410 height 35
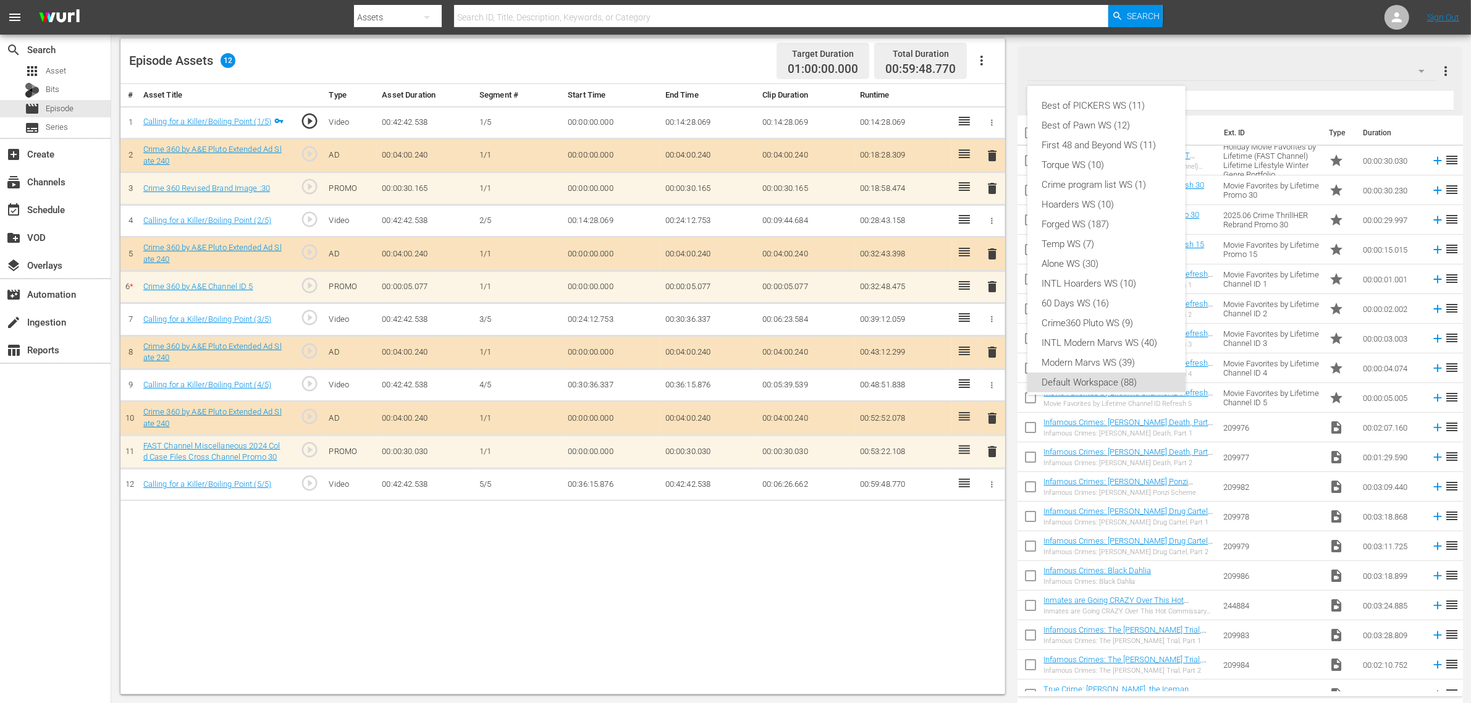
scroll to position [7, 0]
click at [1132, 310] on div "Crime360 Pluto WS (9)" at bounding box center [1106, 316] width 129 height 20
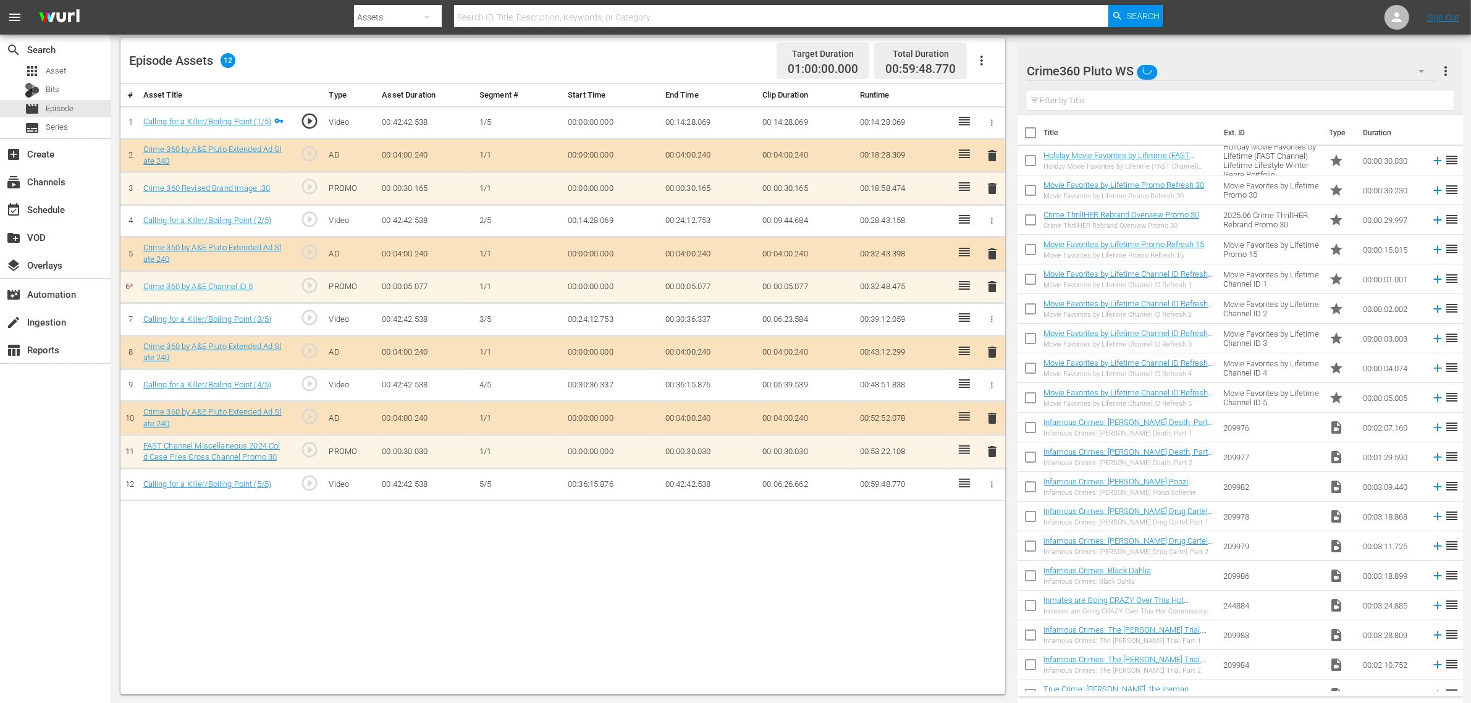
click at [451, 526] on div "# Asset Title Type Asset Duration Segment # Start Time End Time Clip Duration R…" at bounding box center [562, 389] width 885 height 610
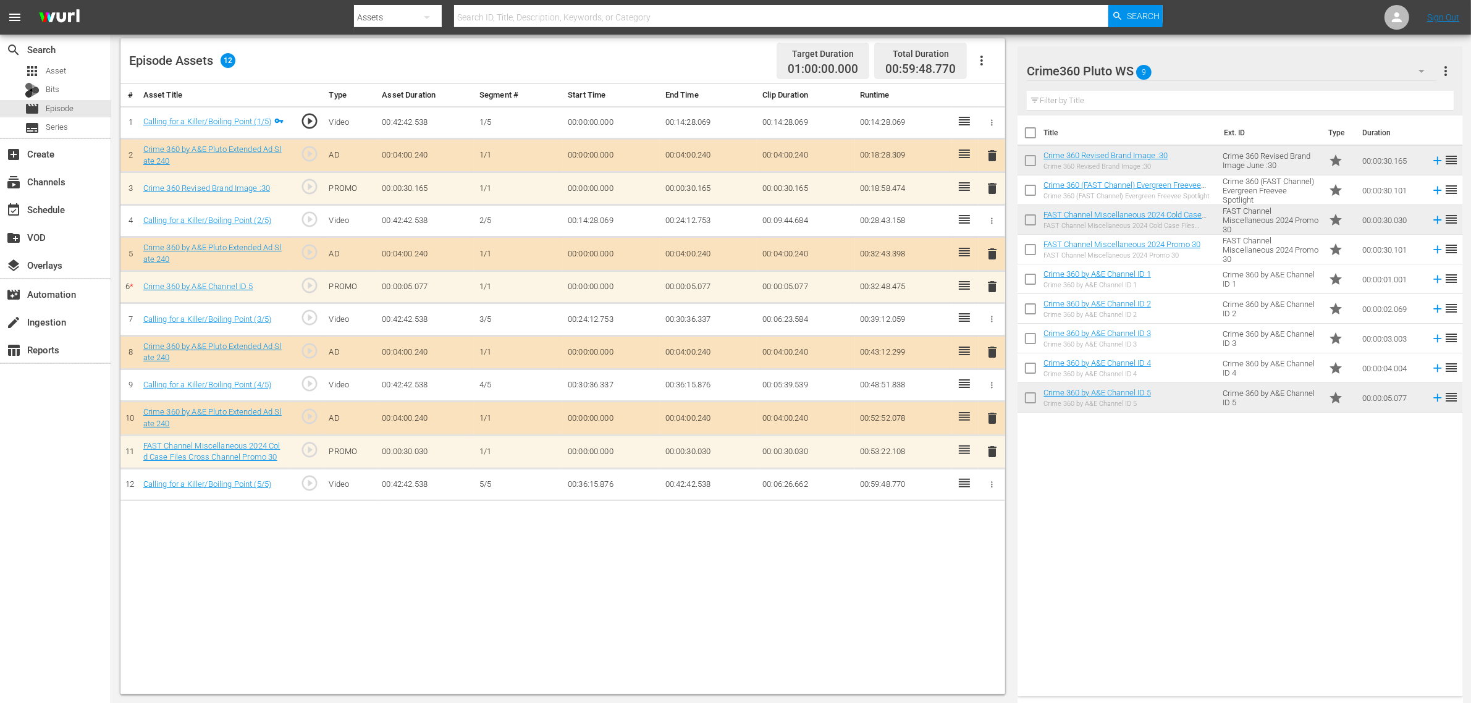
click at [992, 289] on span "delete" at bounding box center [992, 286] width 15 height 15
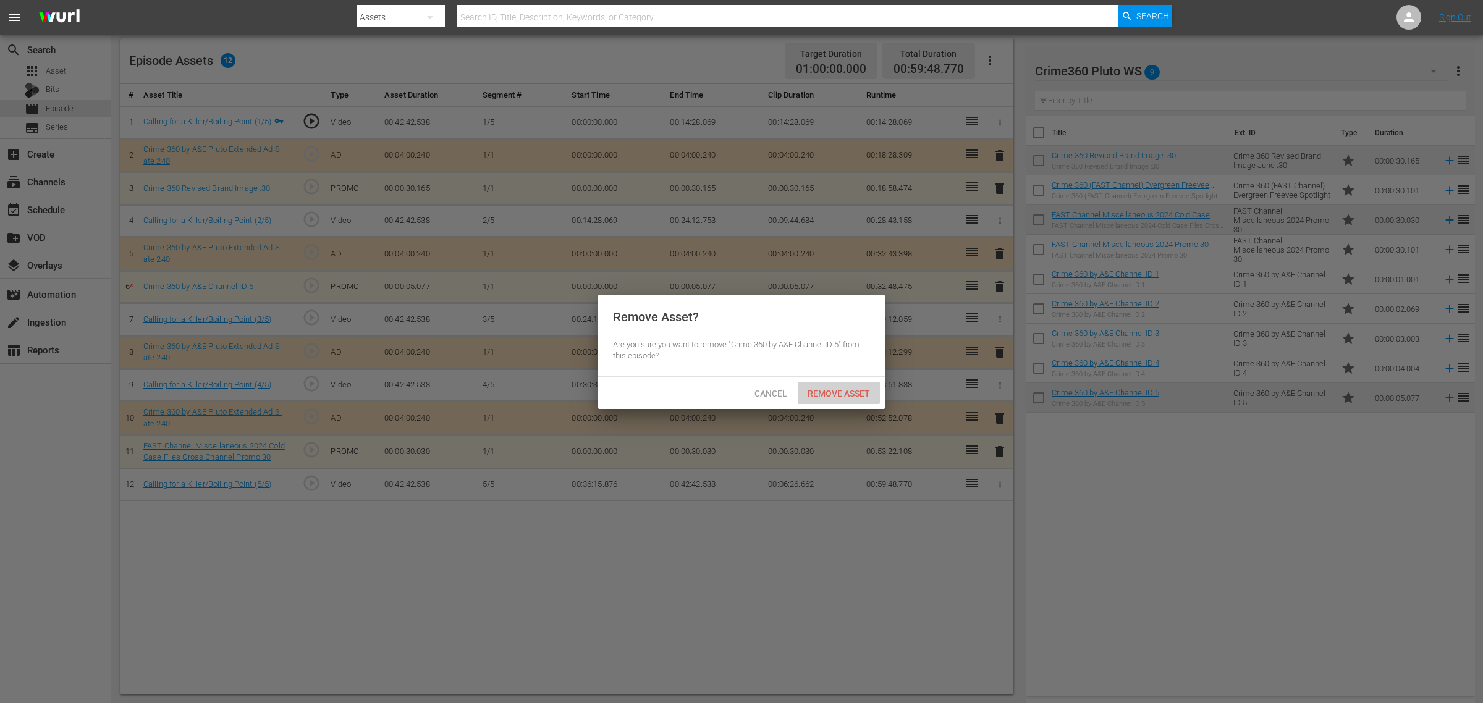
click at [824, 397] on span "Remove Asset" at bounding box center [839, 394] width 82 height 10
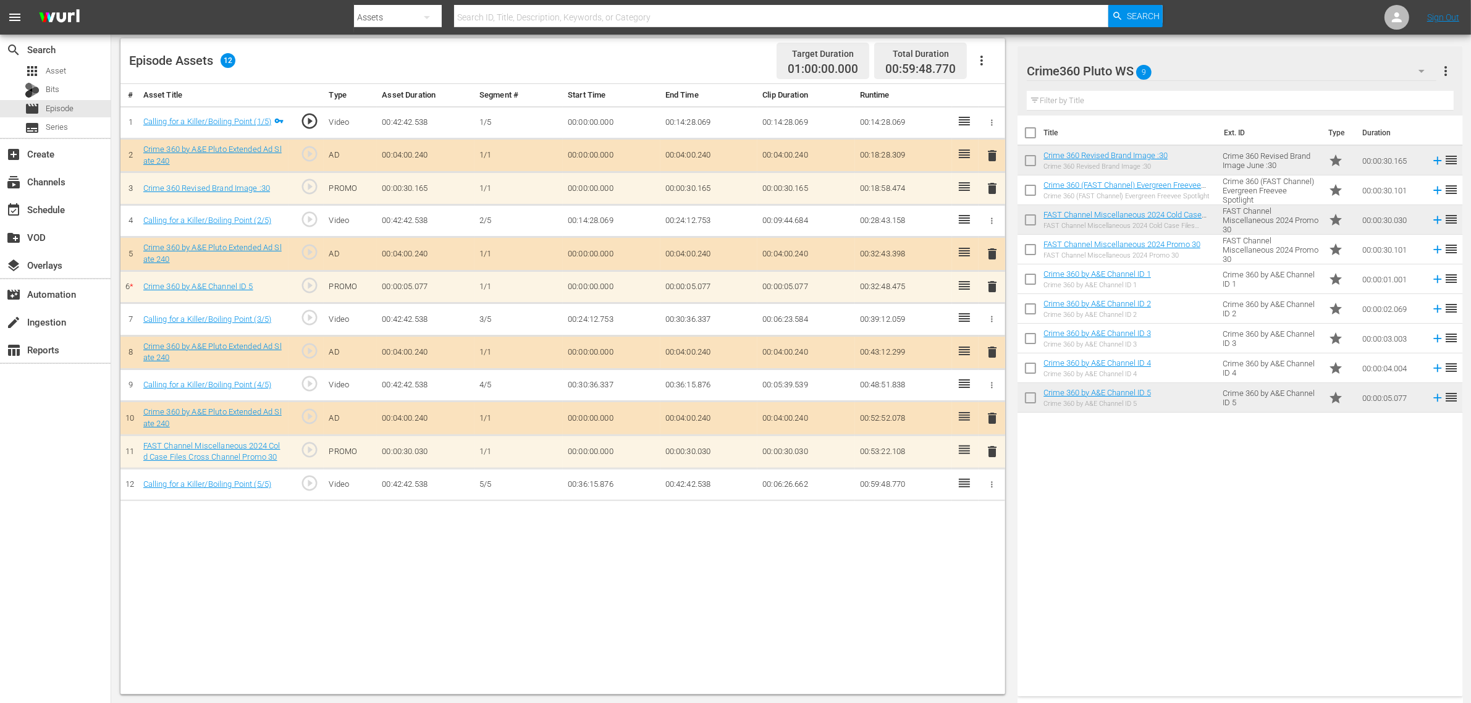
click at [703, 48] on div "Episode Assets 12 Target Duration 01:00:00.000 Total Duration 00:59:48.770" at bounding box center [562, 61] width 885 height 46
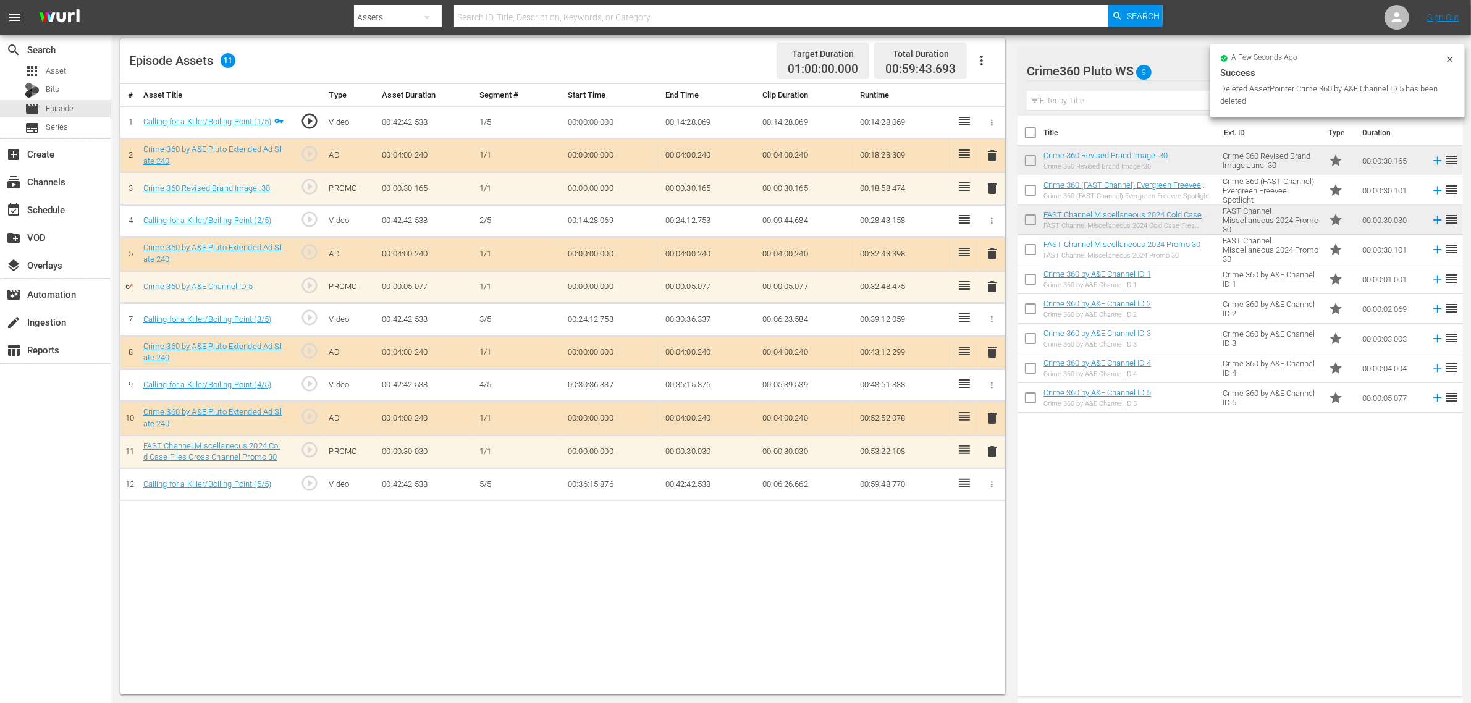
click at [1186, 11] on nav "menu Search By Assets Search ID, Title, Description, Keywords, or Category Sear…" at bounding box center [735, 17] width 1471 height 35
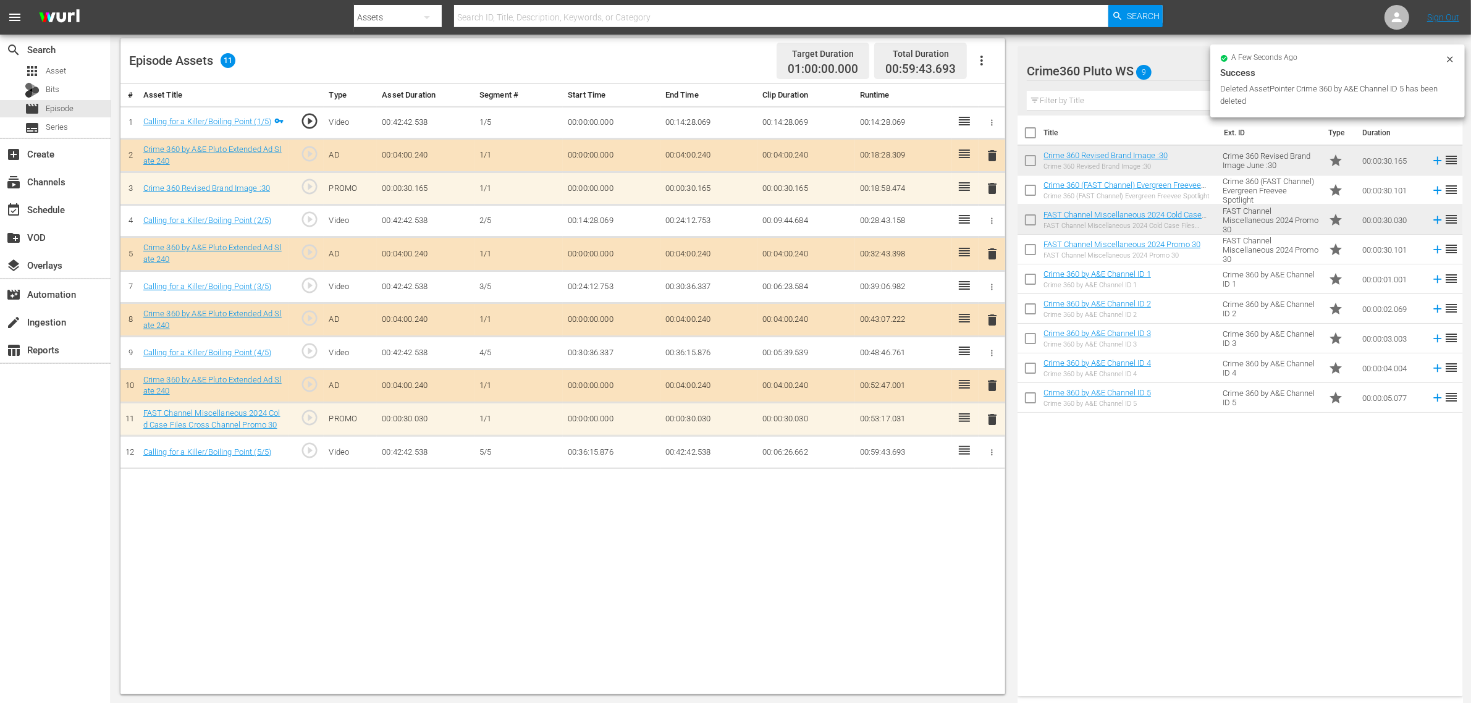
click at [1027, 42] on div "Video Player is loading. Play Video Play Mute Current Time 00:00:00.000 / Durat…" at bounding box center [790, 239] width 1341 height 912
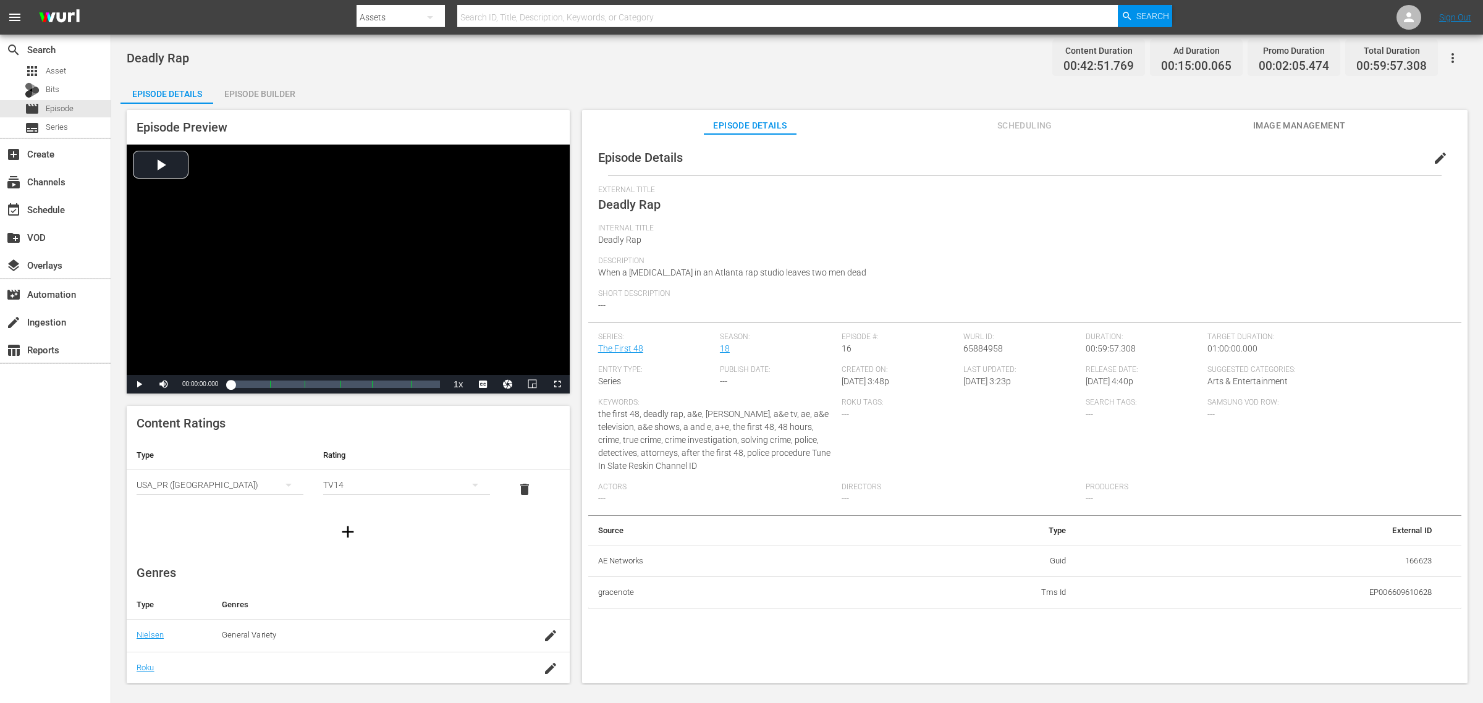
click at [255, 95] on div "Episode Builder" at bounding box center [259, 94] width 93 height 30
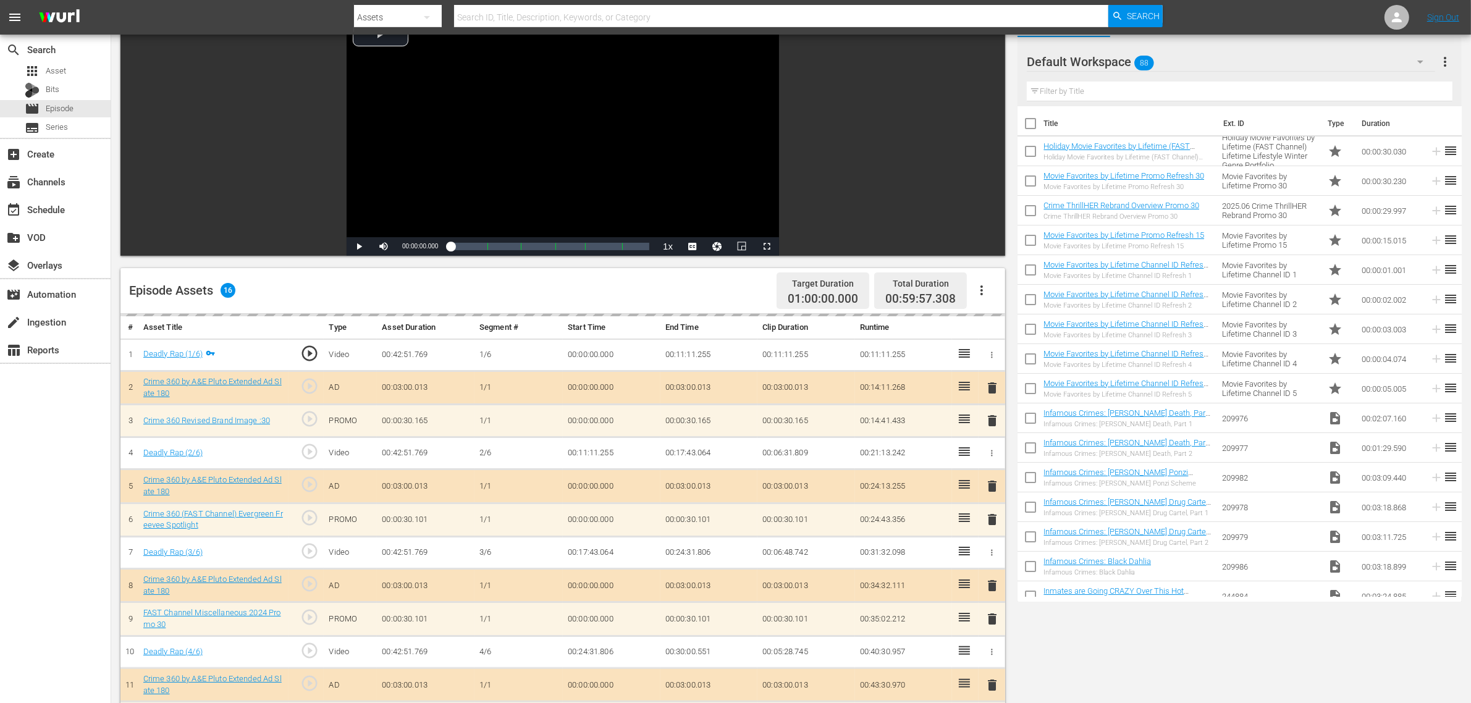
scroll to position [309, 0]
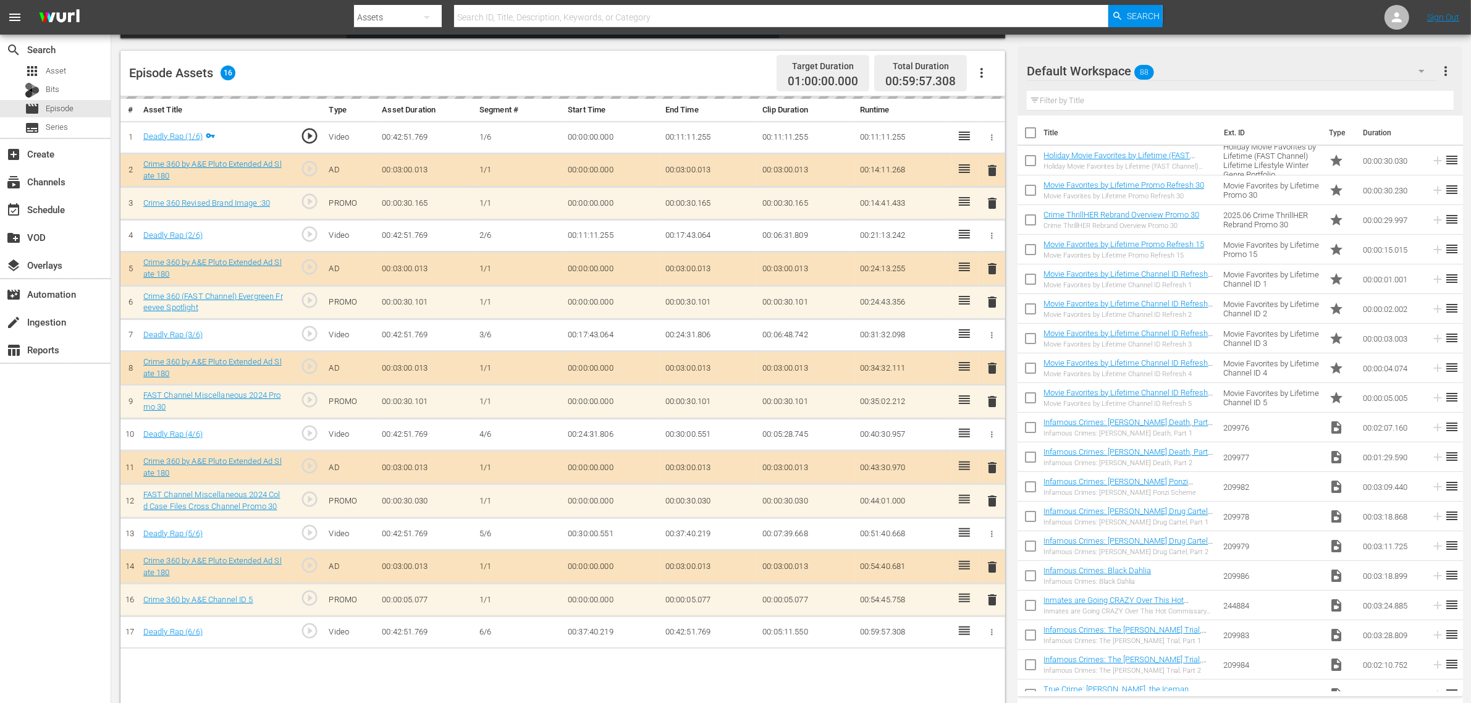
click at [1186, 69] on div "Default Workspace 88" at bounding box center [1232, 71] width 410 height 35
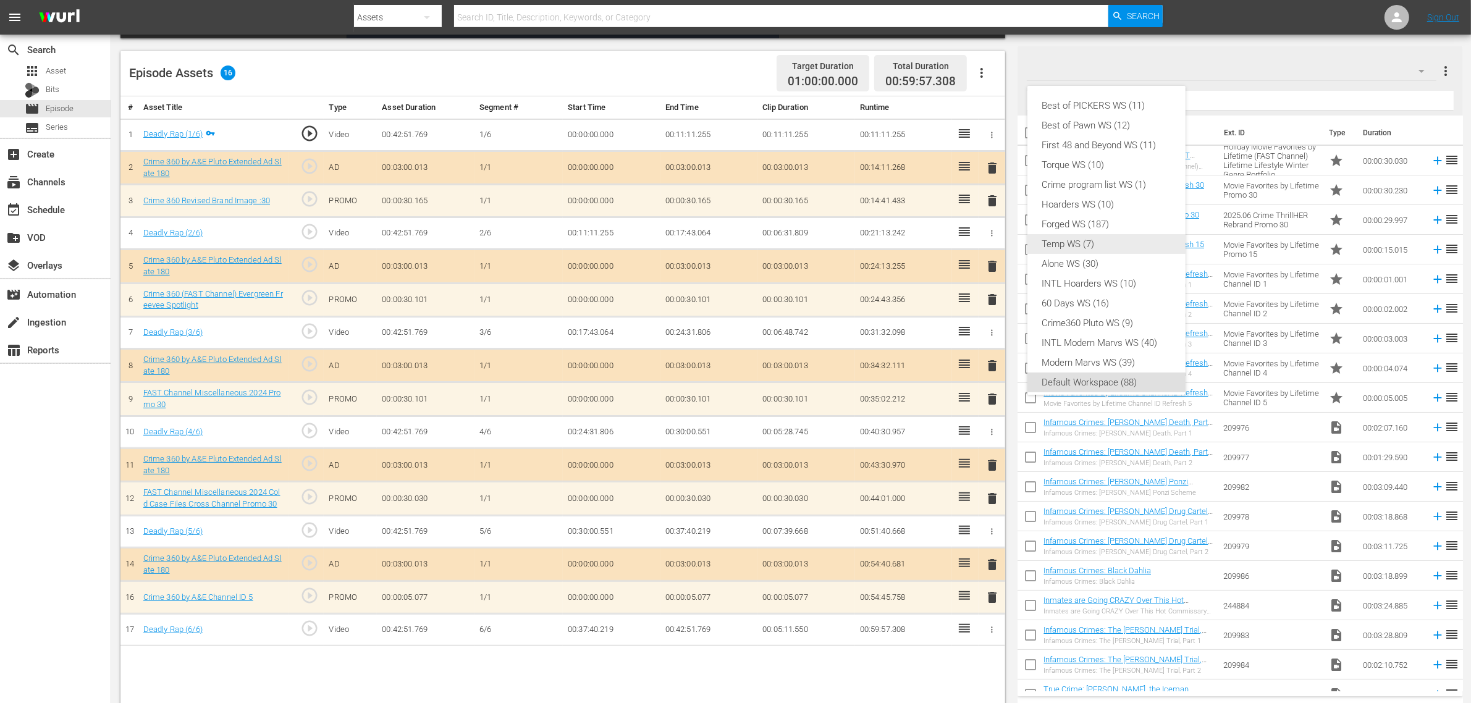
scroll to position [7, 0]
click at [1097, 316] on div "Crime360 Pluto WS (9)" at bounding box center [1106, 316] width 129 height 20
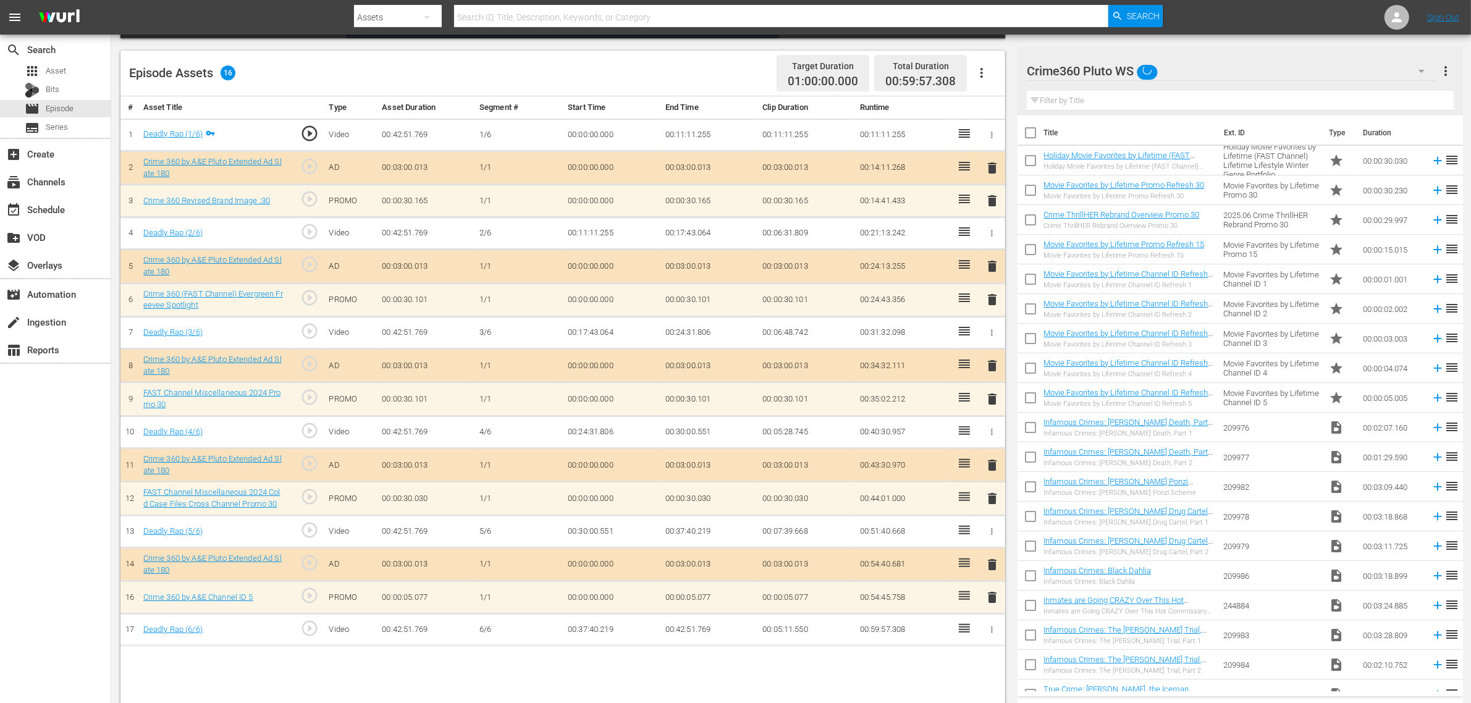
click at [733, 562] on td "00:03:00.013" at bounding box center [709, 564] width 98 height 33
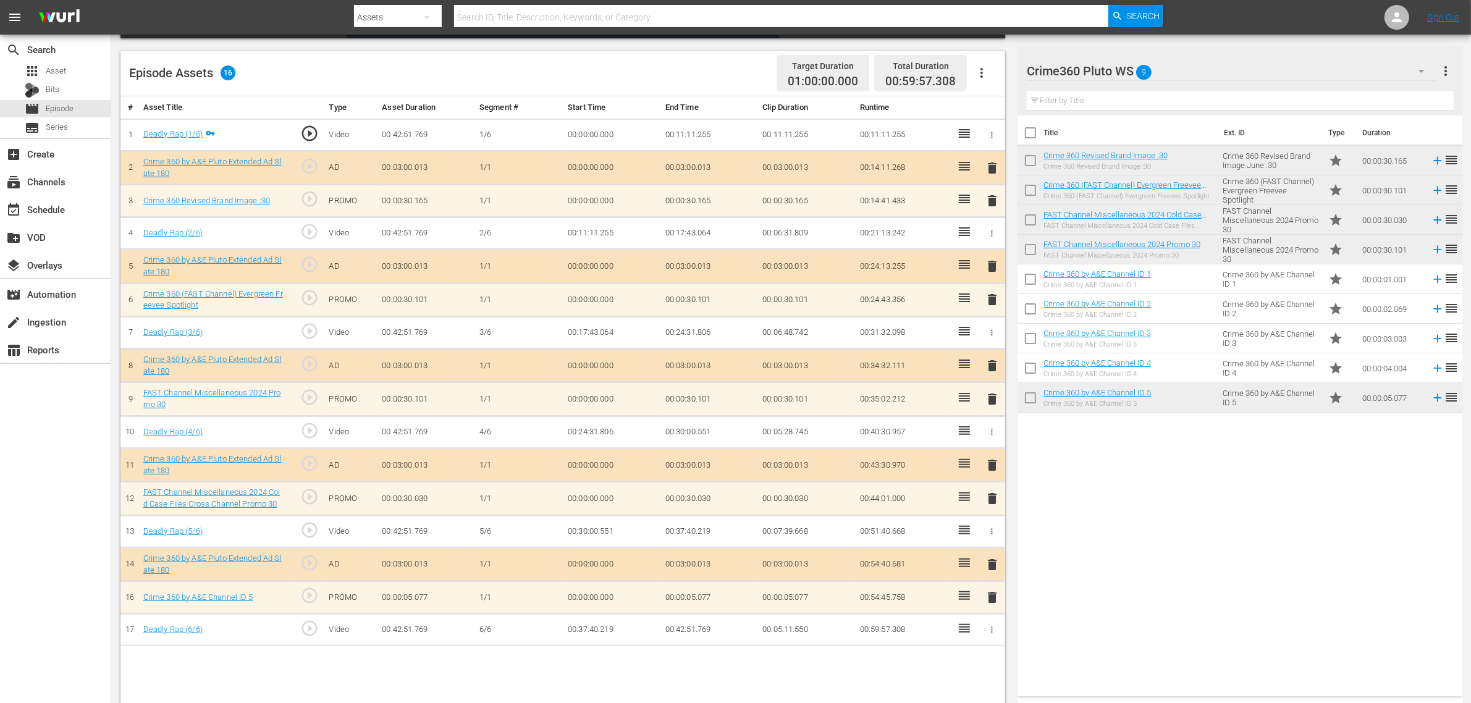
click at [989, 562] on span "delete" at bounding box center [992, 597] width 15 height 15
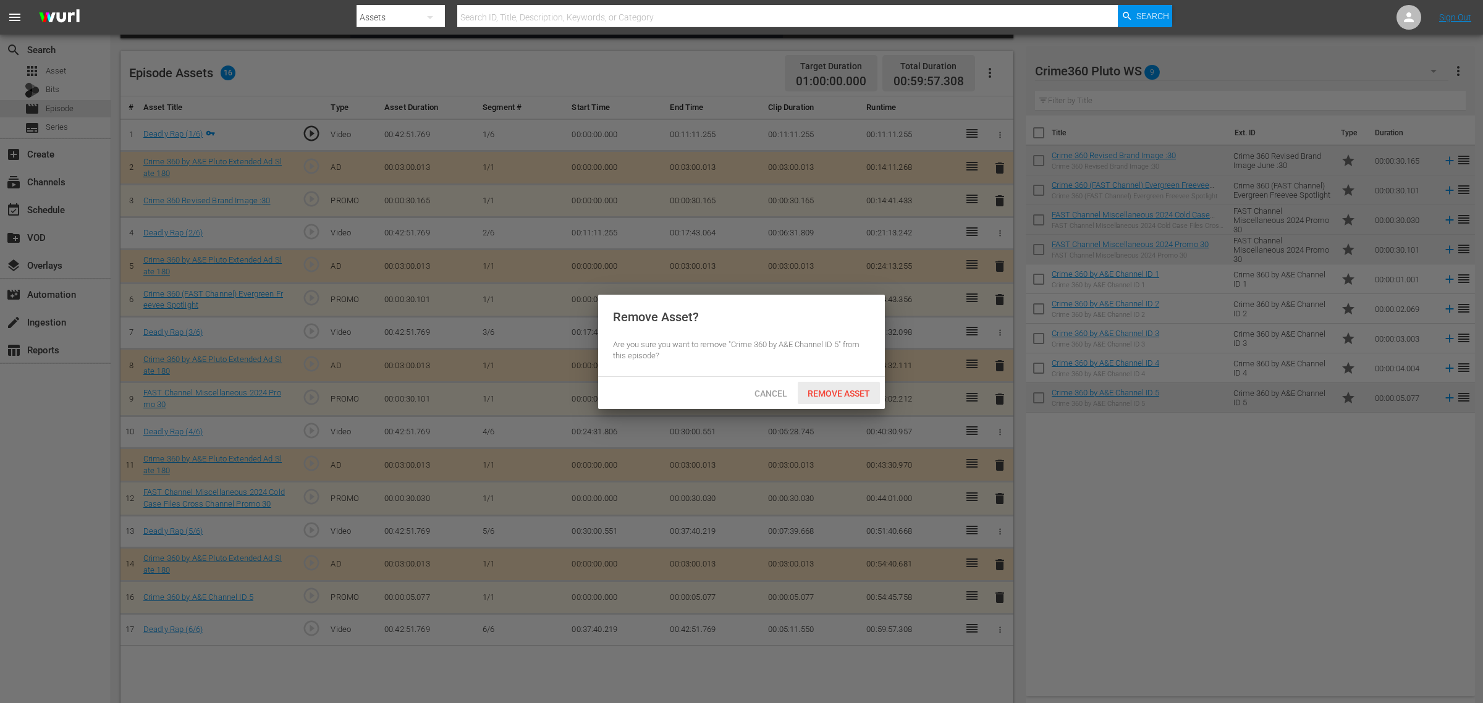
drag, startPoint x: 858, startPoint y: 395, endPoint x: 976, endPoint y: 446, distance: 129.0
click at [857, 395] on span "Remove Asset" at bounding box center [839, 394] width 82 height 10
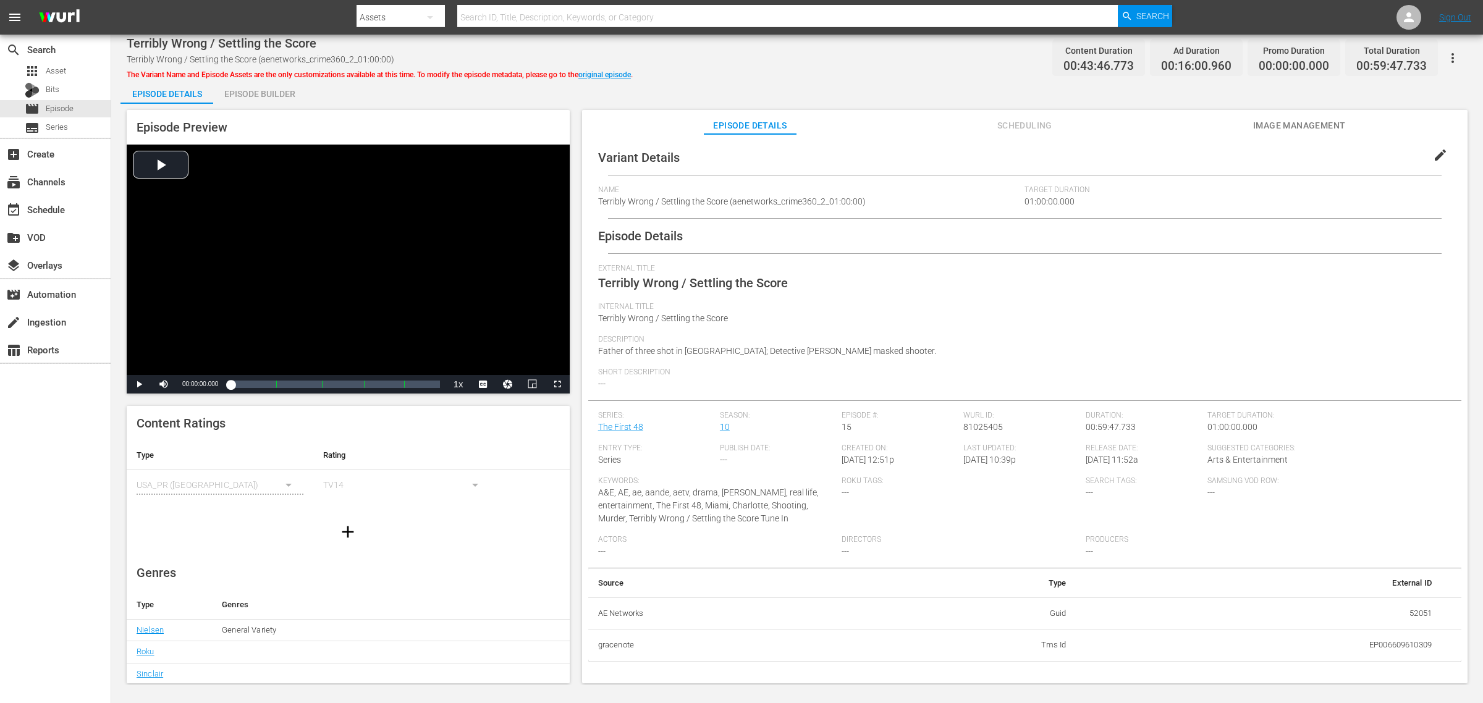
click at [261, 95] on div "Episode Builder" at bounding box center [259, 94] width 93 height 30
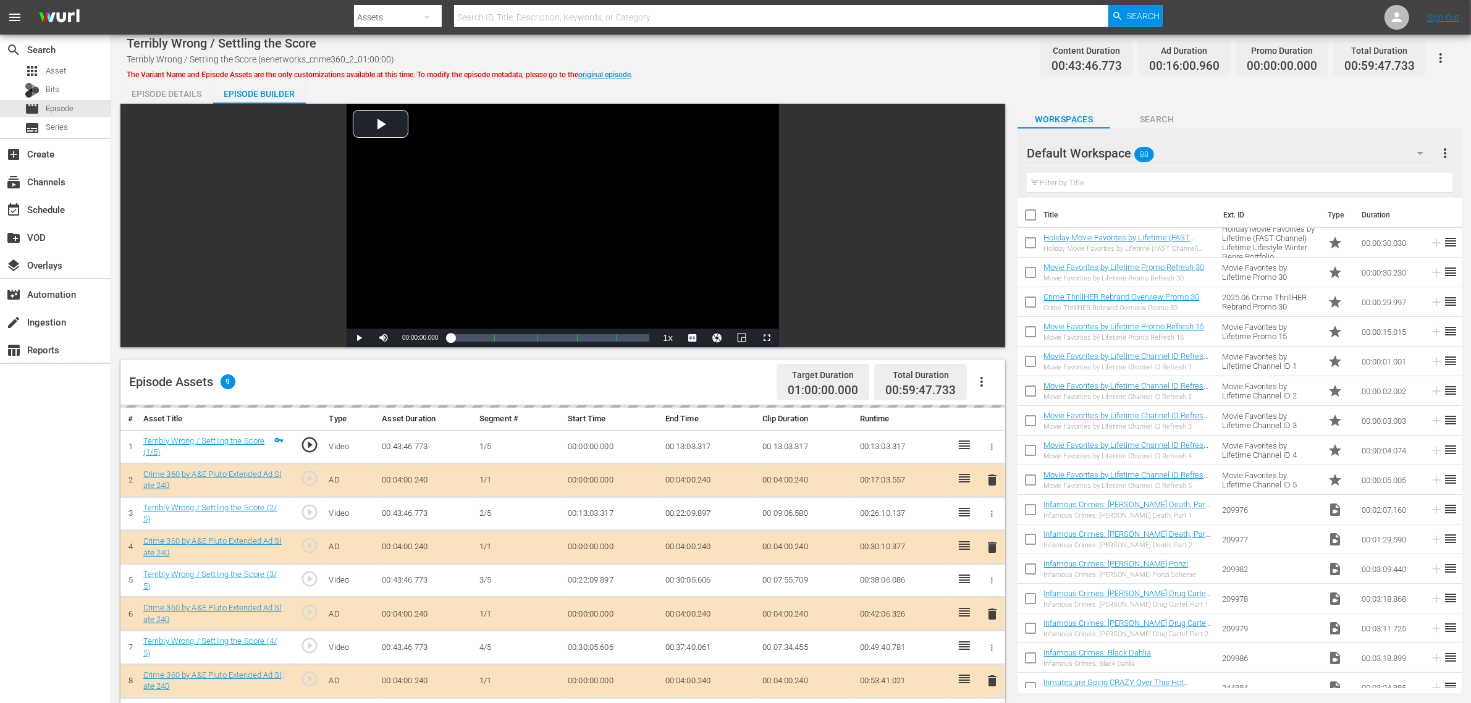
click at [1186, 158] on div "Default Workspace 88" at bounding box center [1231, 153] width 408 height 35
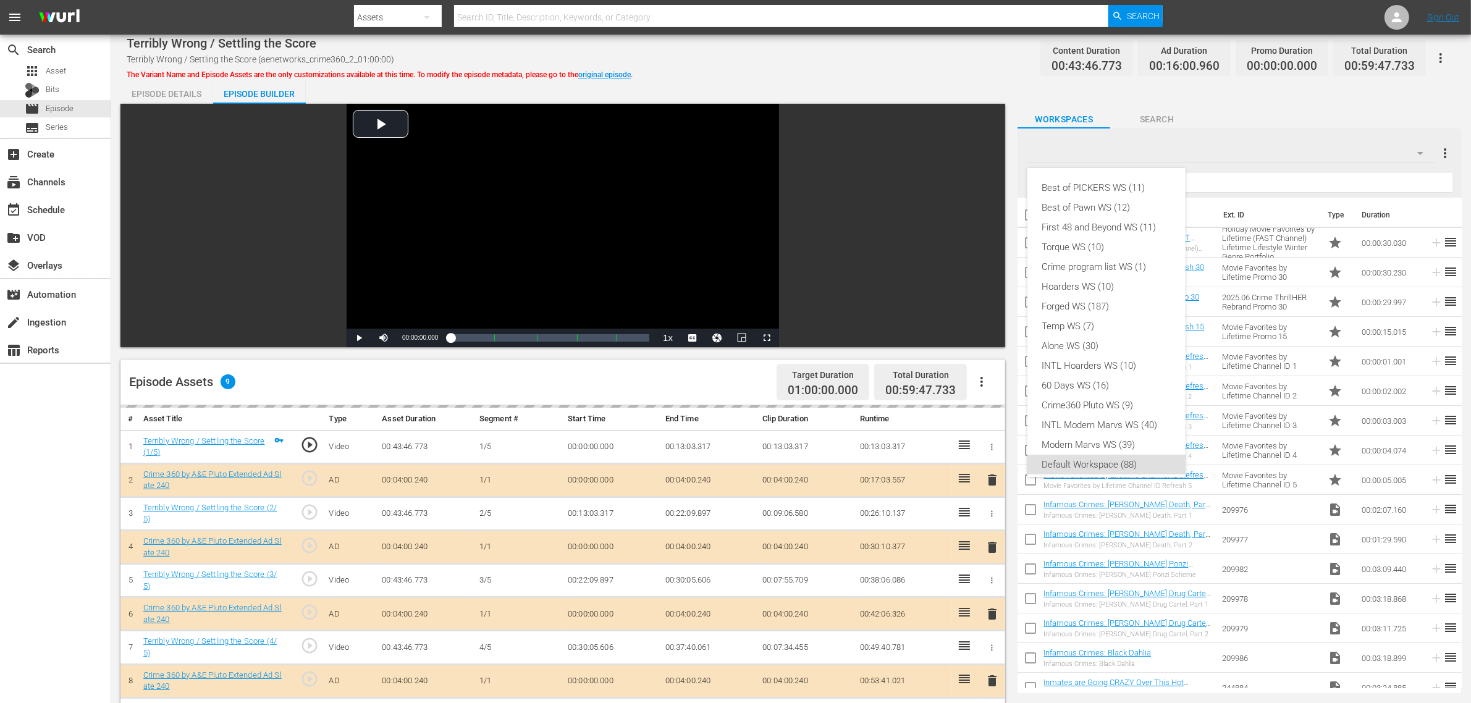
scroll to position [7, 0]
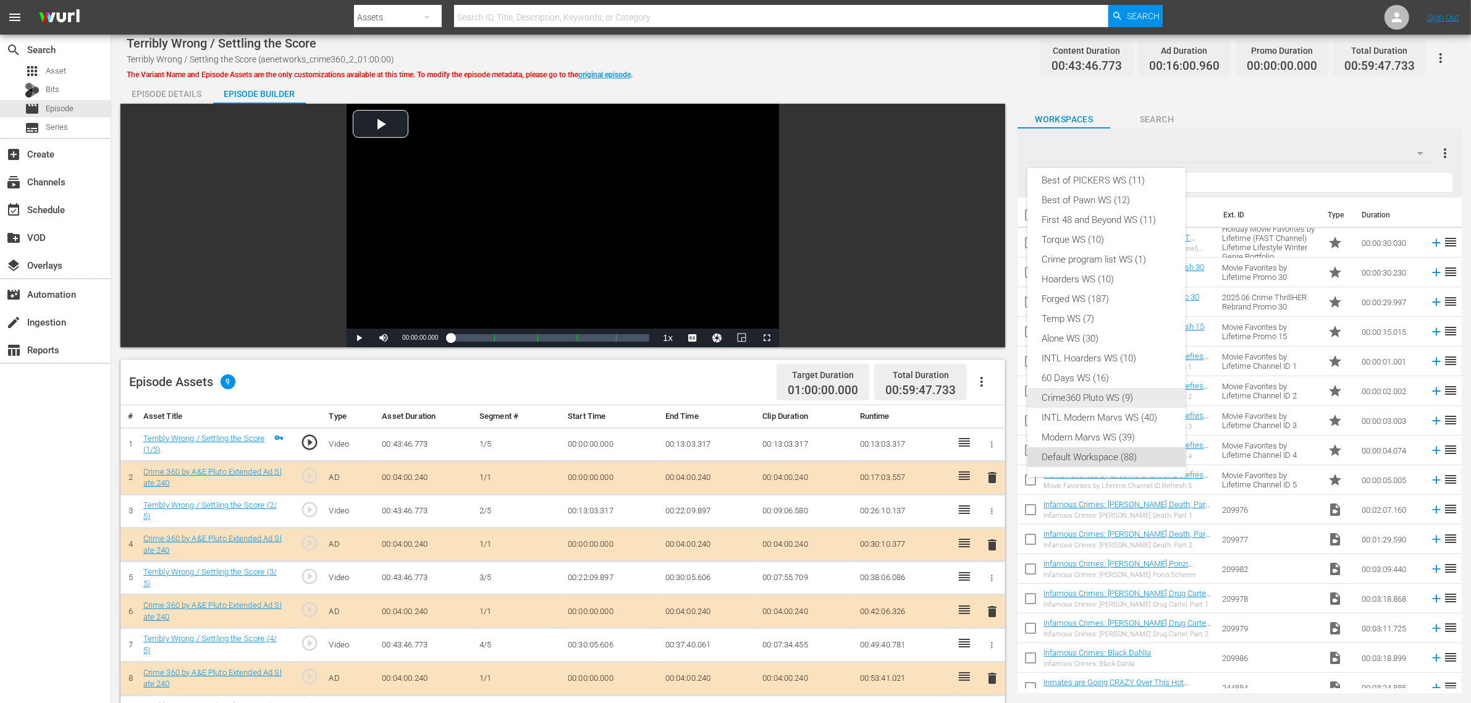
click at [1115, 397] on div "Crime360 Pluto WS (9)" at bounding box center [1106, 398] width 129 height 20
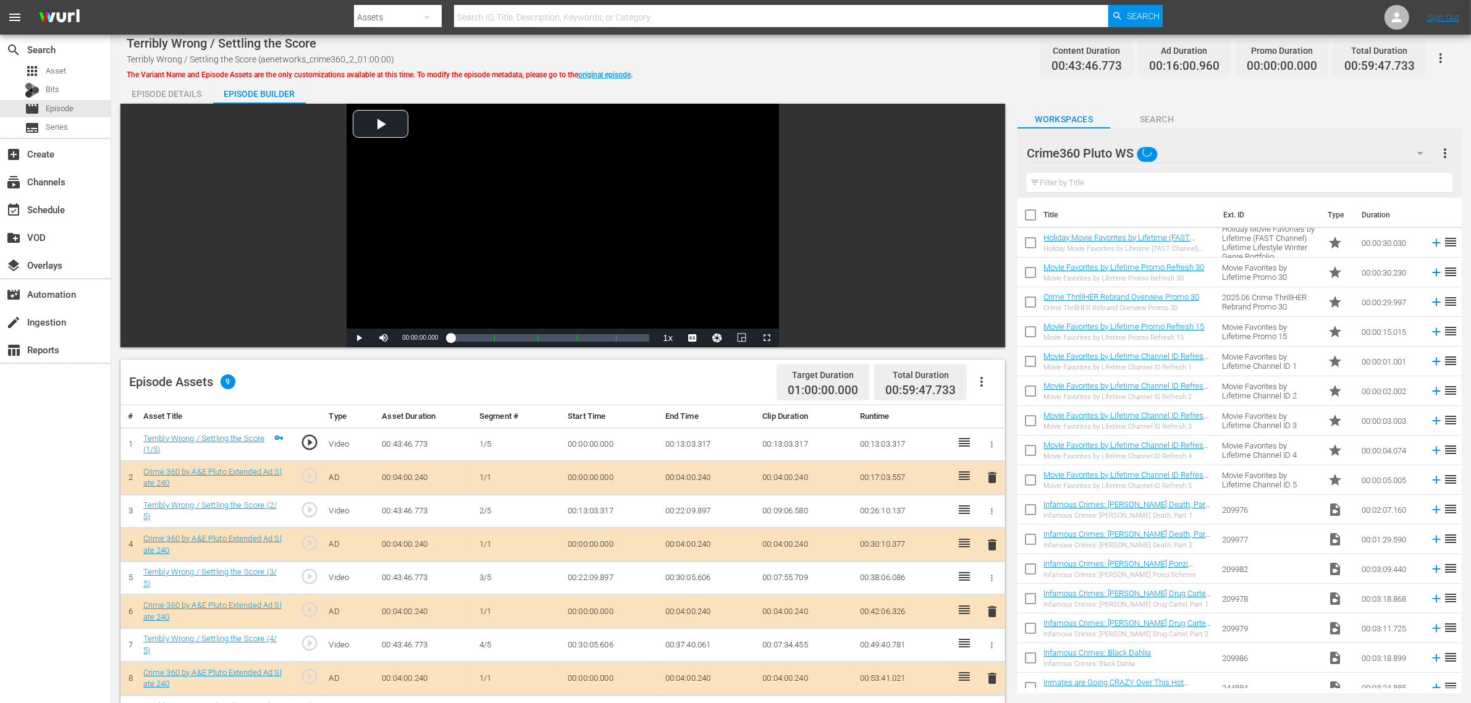
click at [862, 78] on div "Terribly Wrong / Settling the Score Terribly Wrong / Settling the Score (aenetw…" at bounding box center [791, 530] width 1360 height 990
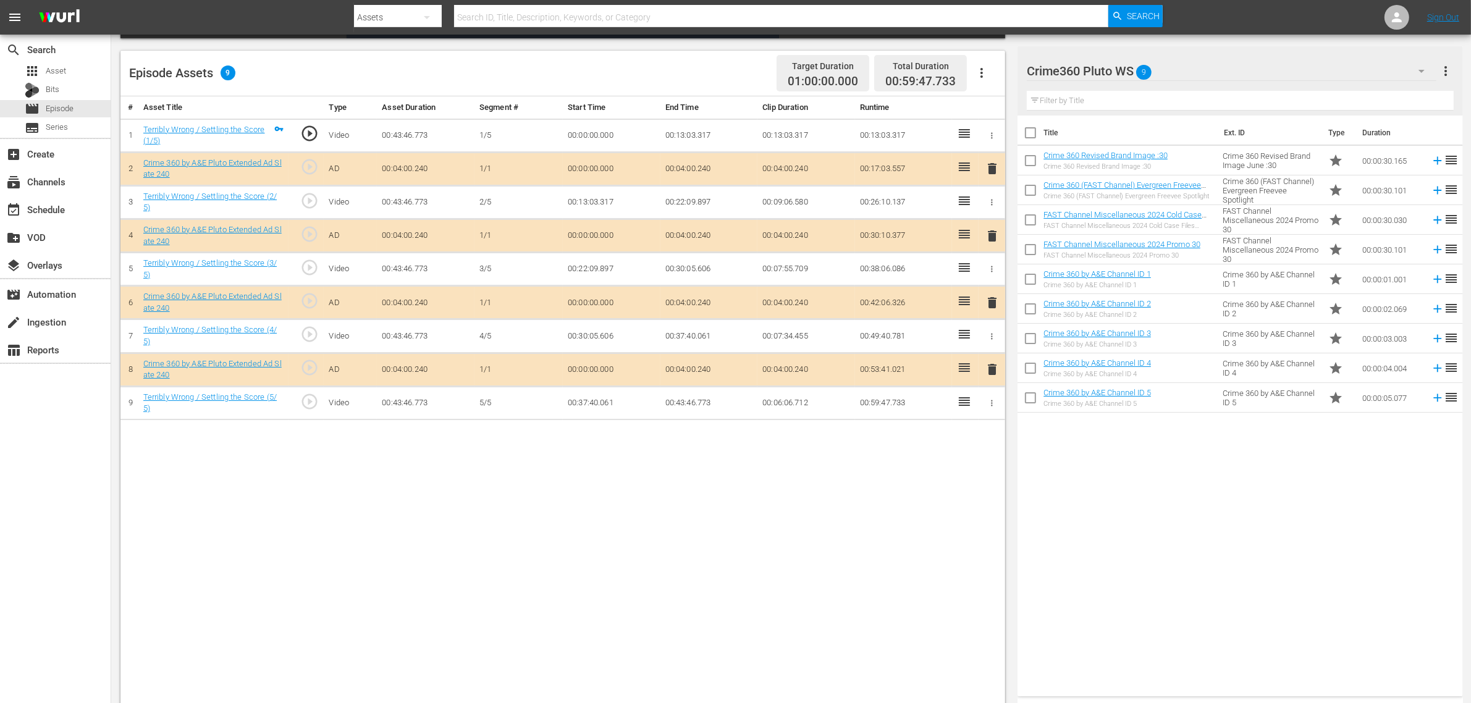
click at [737, 521] on div "# Asset Title Type Asset Duration Segment # Start Time End Time Clip Duration R…" at bounding box center [562, 401] width 885 height 610
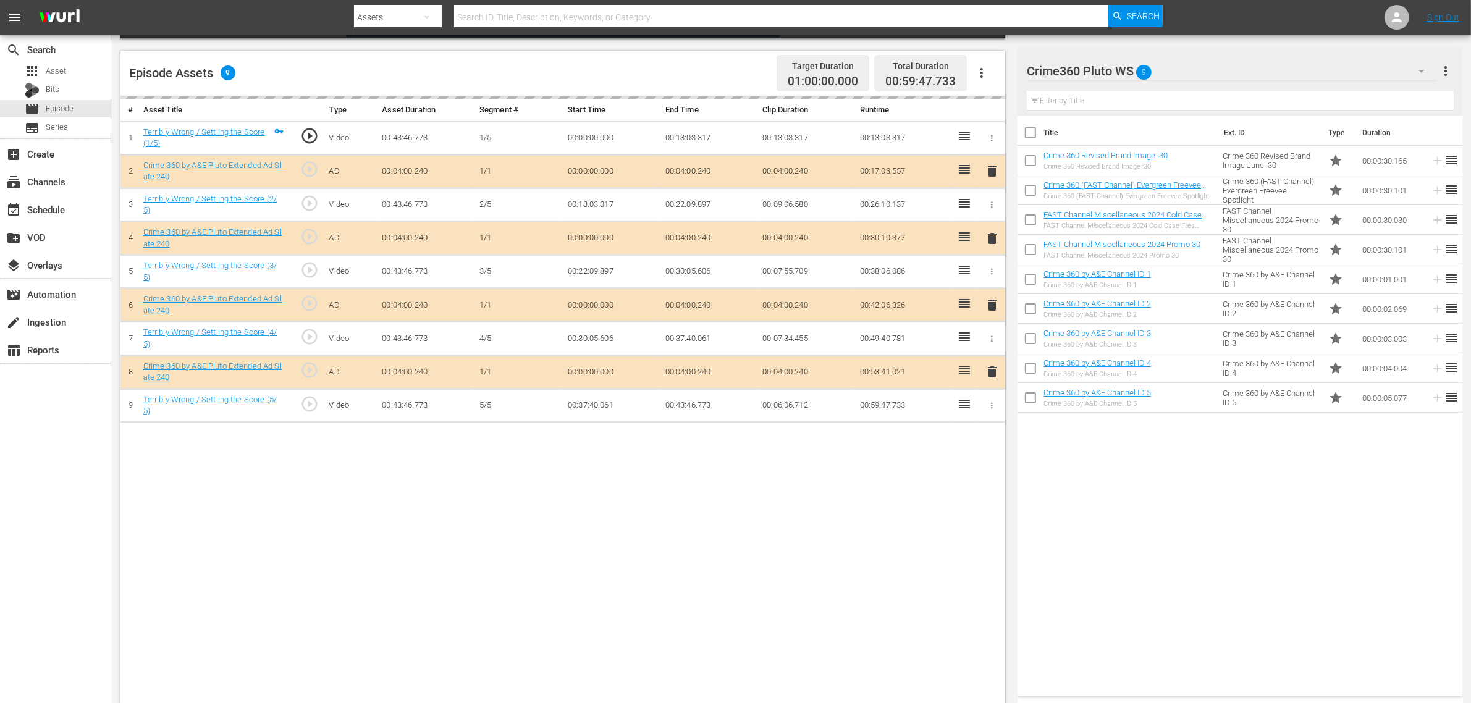
click at [1186, 15] on nav "menu Search By Assets Search ID, Title, Description, Keywords, or Category Sear…" at bounding box center [735, 17] width 1471 height 35
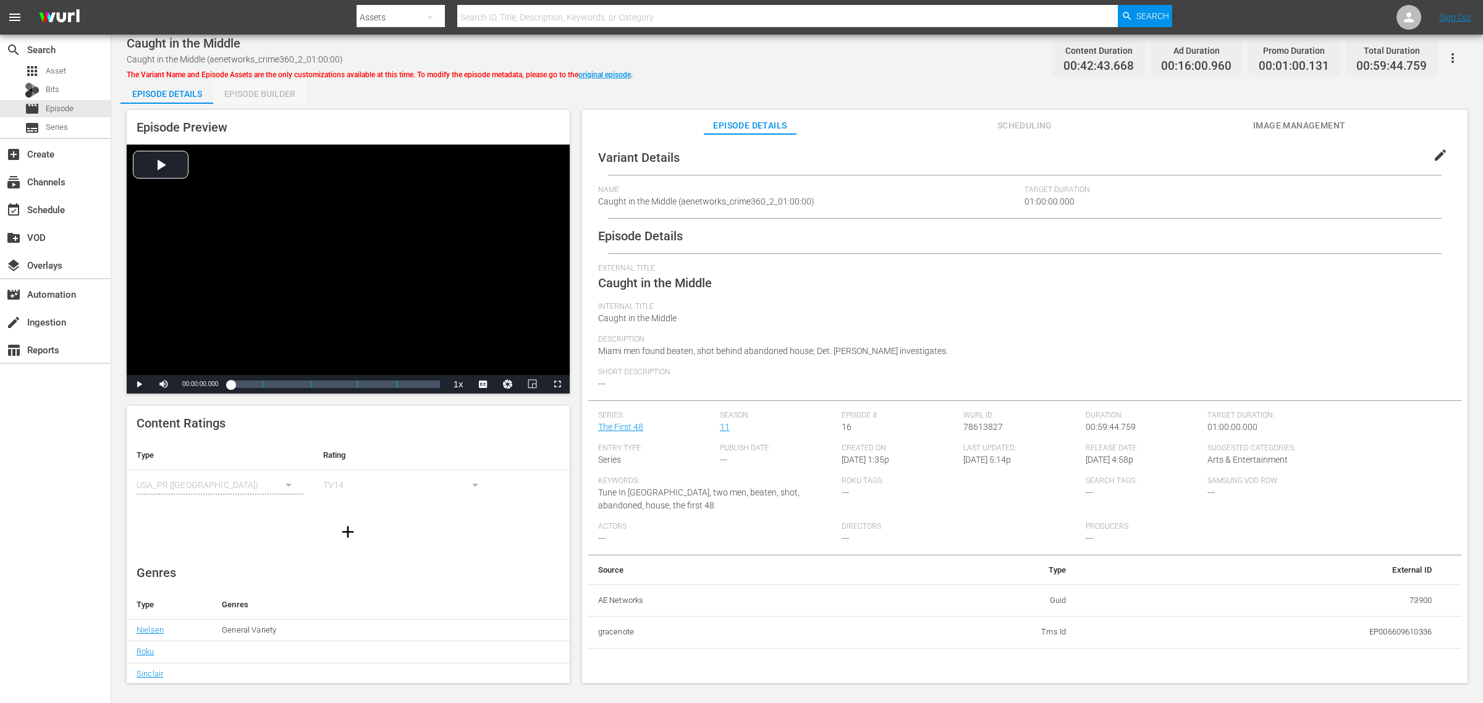
click at [258, 91] on div "Episode Builder" at bounding box center [259, 94] width 93 height 30
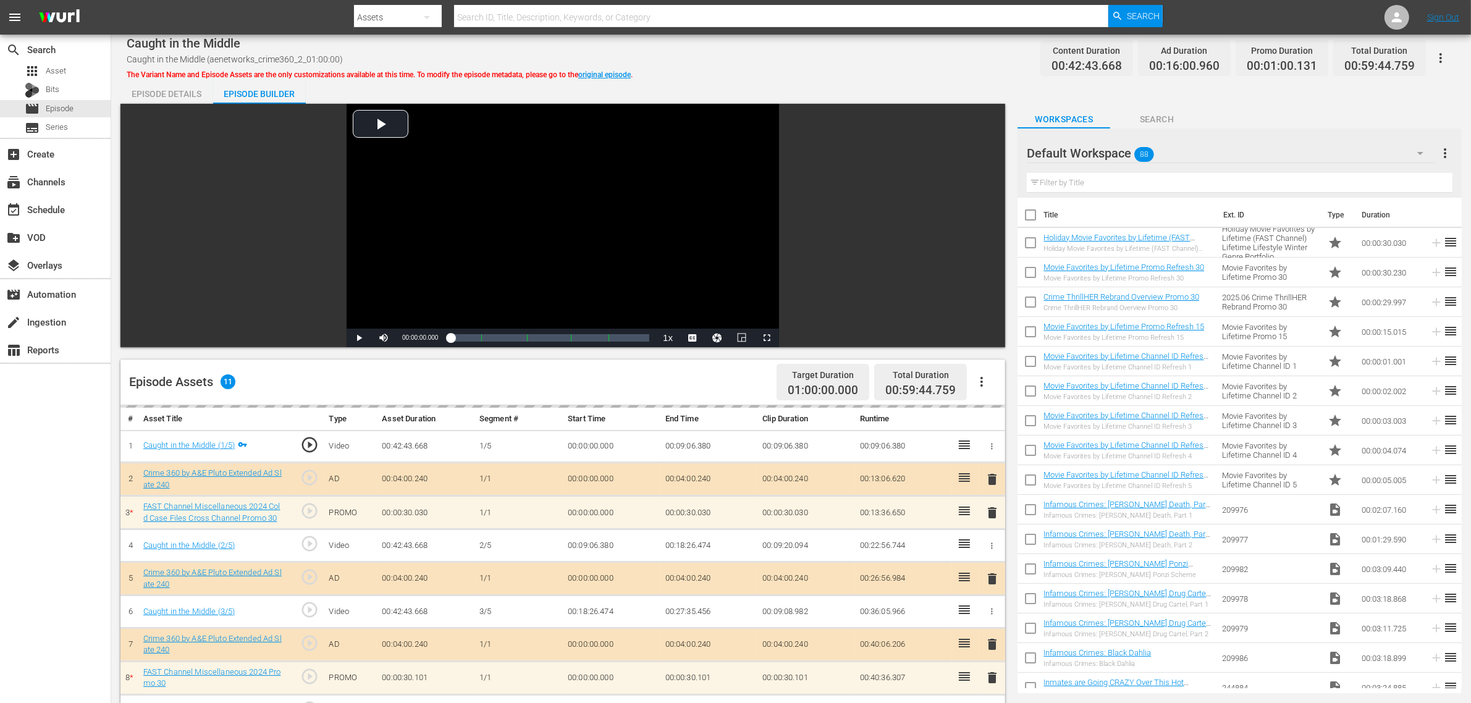
click at [1186, 152] on div "Default Workspace 88" at bounding box center [1231, 153] width 408 height 35
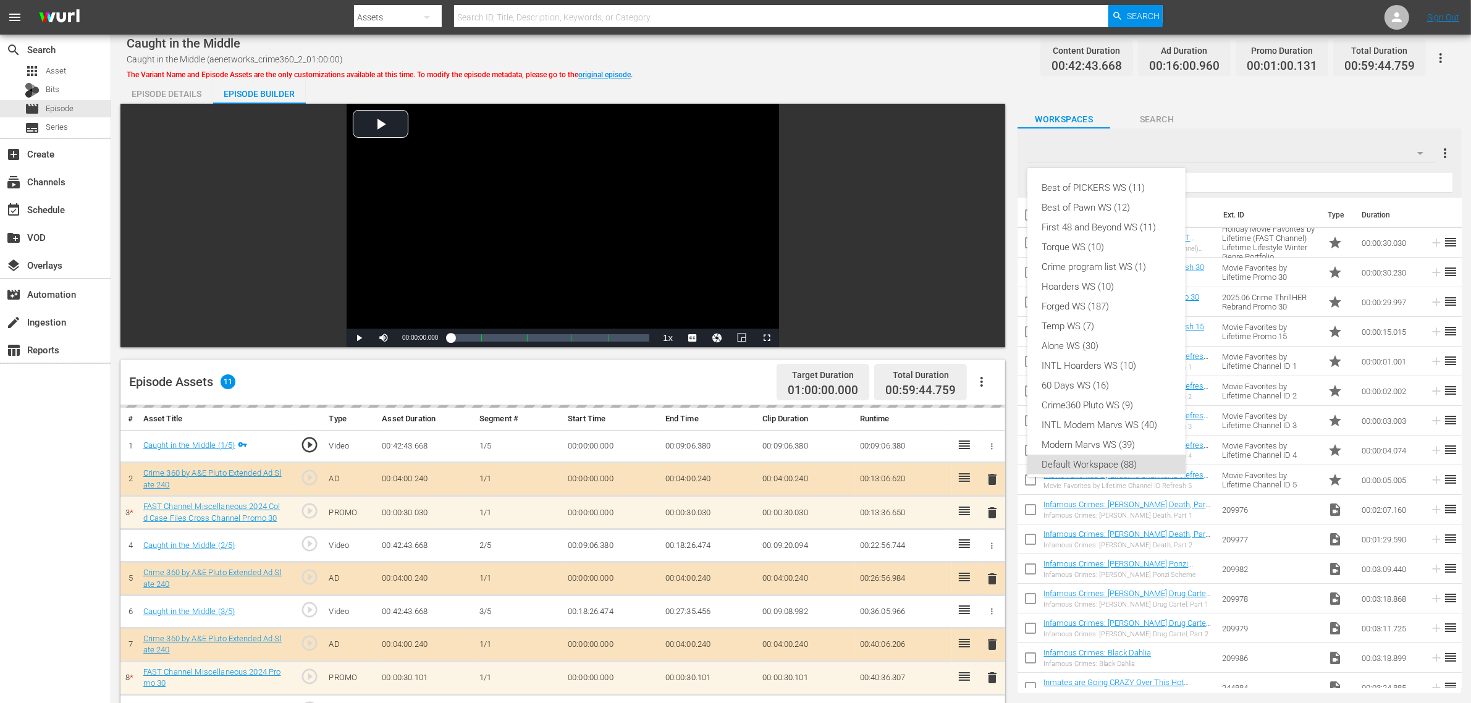
scroll to position [7, 0]
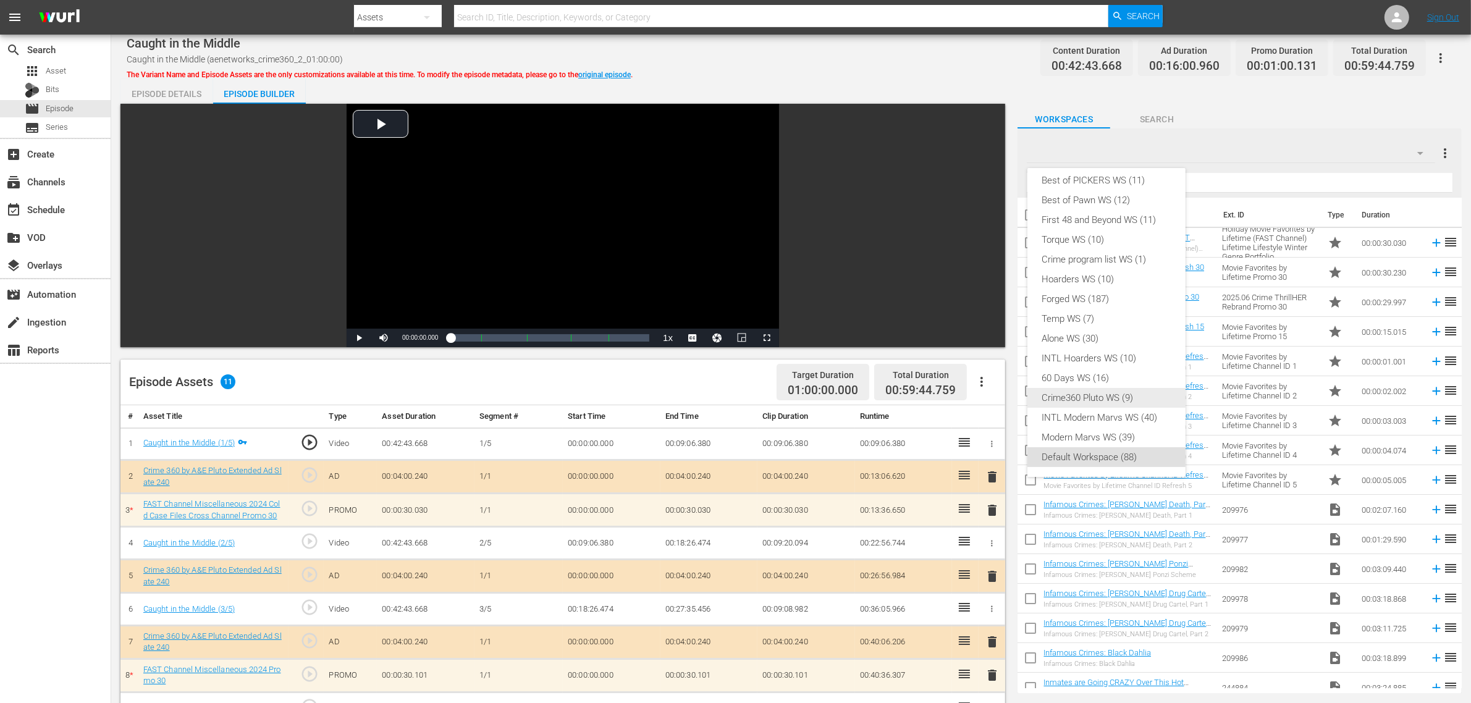
click at [1095, 399] on div "Crime360 Pluto WS (9)" at bounding box center [1106, 398] width 129 height 20
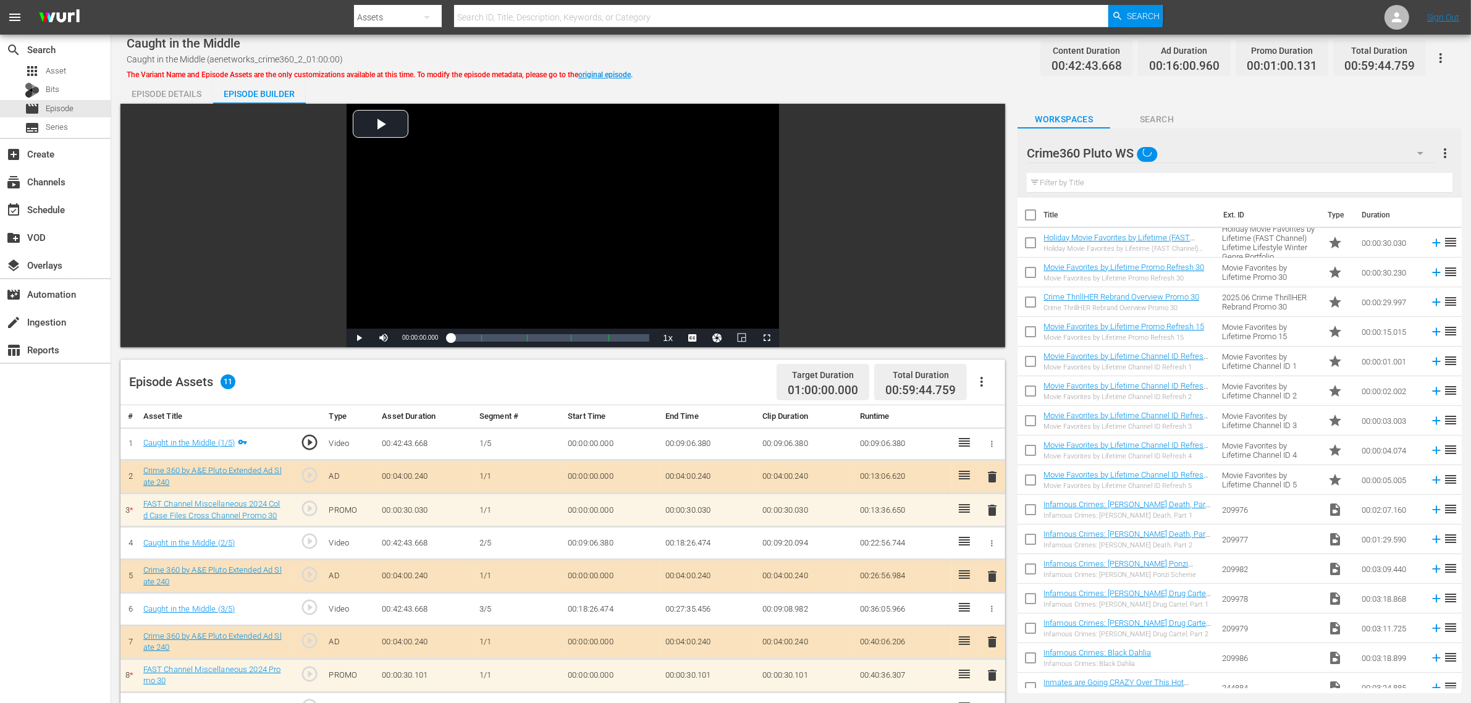
click at [850, 82] on div "Episode Details Episode Builder Episode Preview Video Player is loading. Play V…" at bounding box center [790, 547] width 1341 height 937
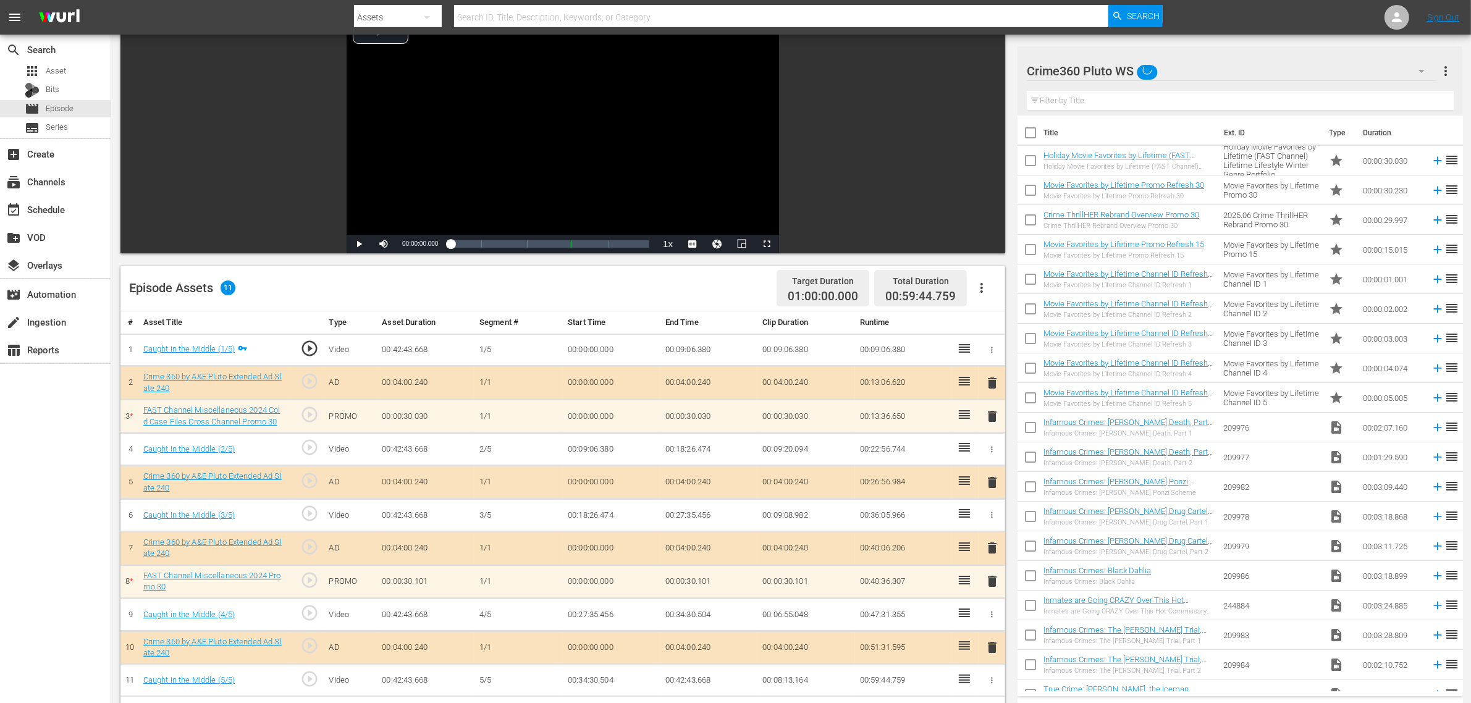
scroll to position [321, 0]
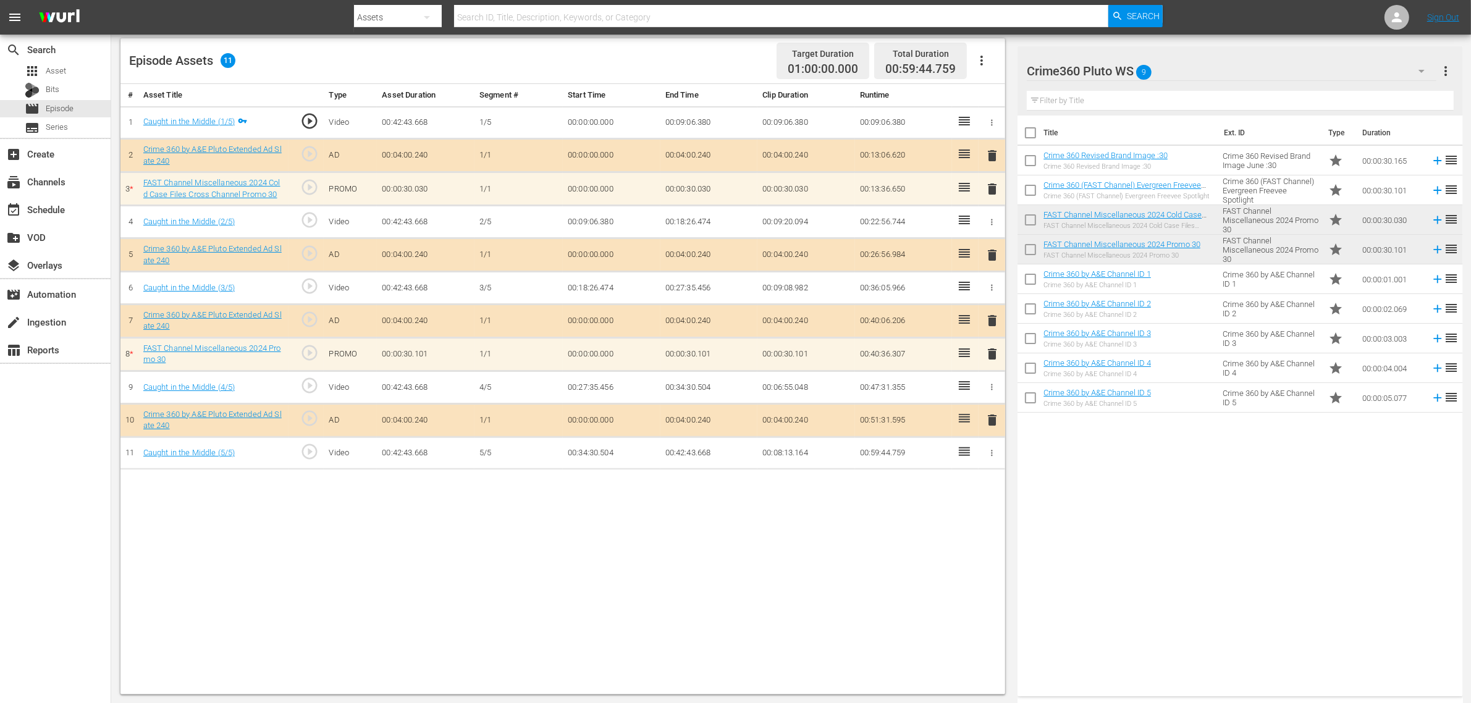
click at [775, 562] on div "# Asset Title Type Asset Duration Segment # Start Time End Time Clip Duration R…" at bounding box center [562, 389] width 885 height 610
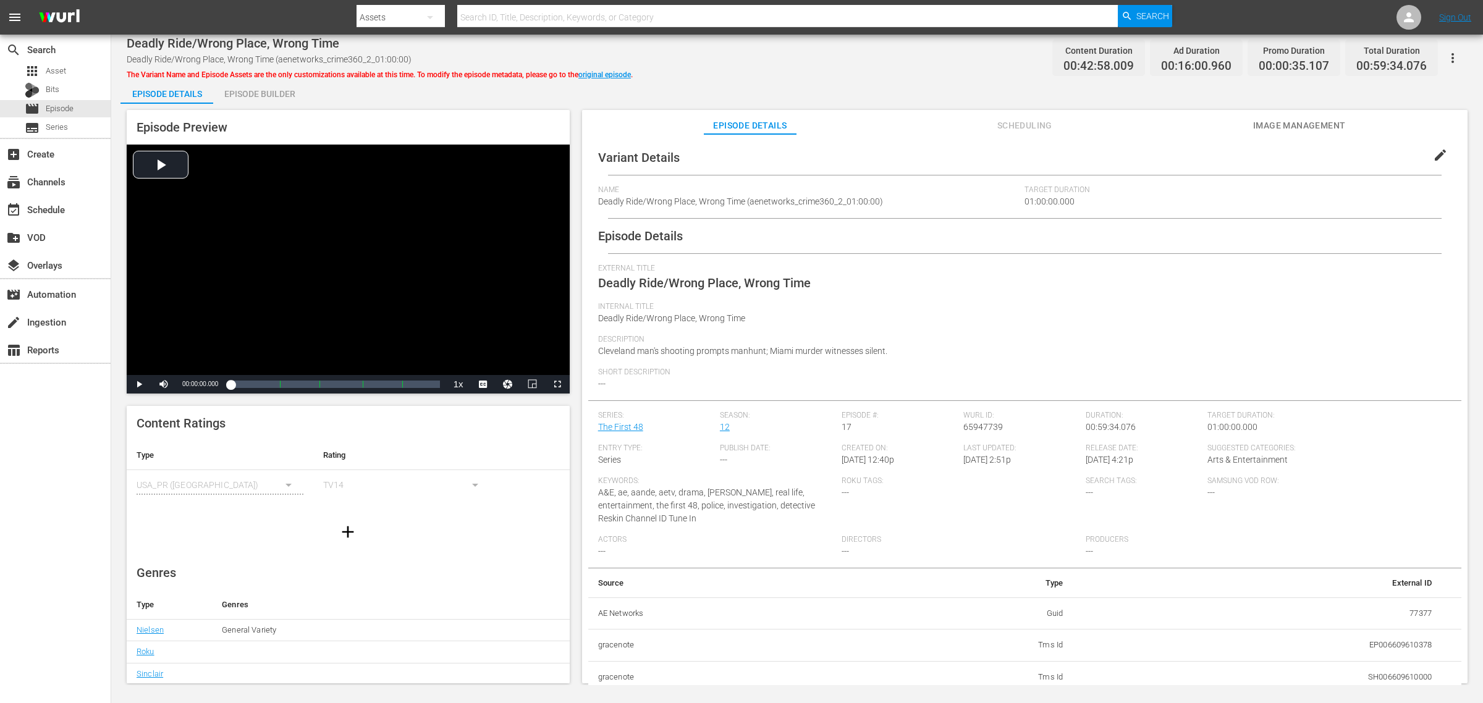
click at [255, 96] on div "Episode Builder" at bounding box center [259, 94] width 93 height 30
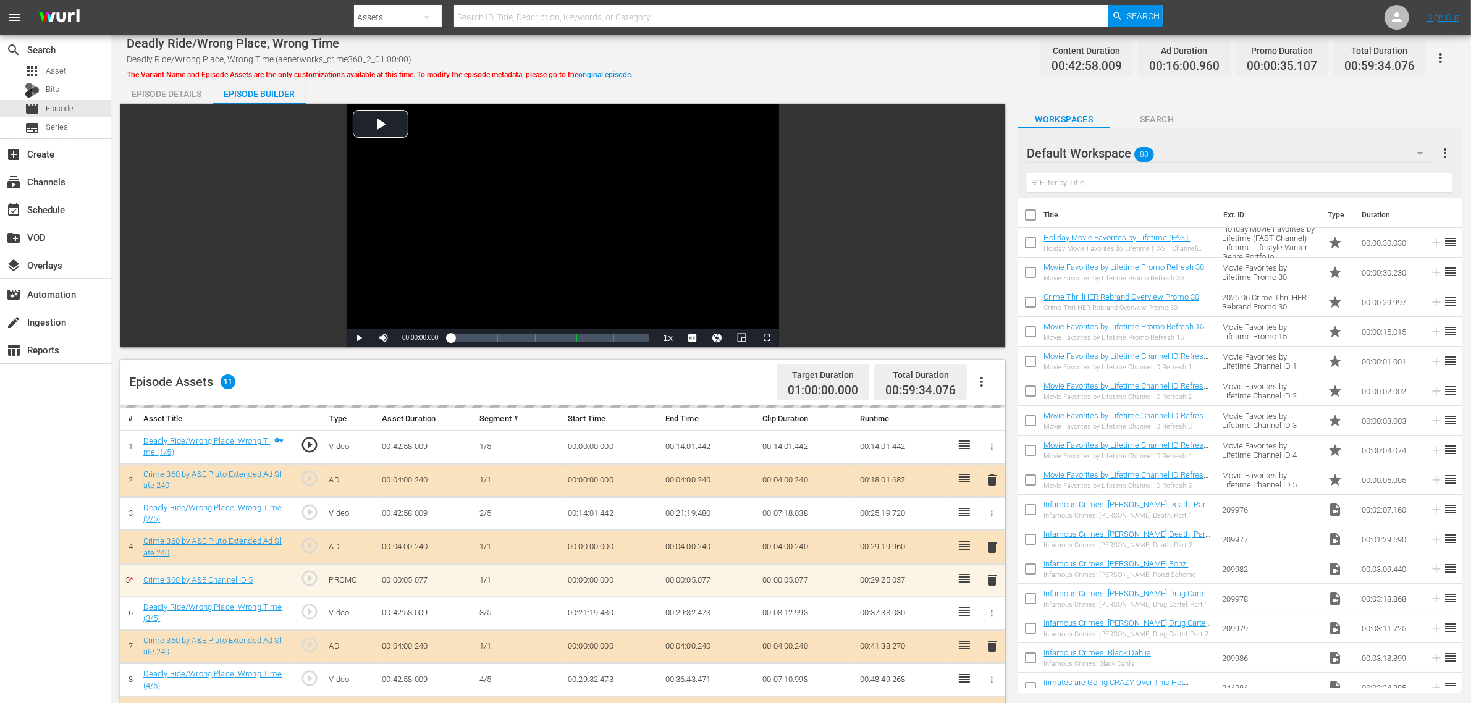
click at [864, 59] on div "Deadly Ride/Wrong Place, Wrong Time Deadly Ride/Wrong Place, Wrong Time (aenetw…" at bounding box center [791, 58] width 1329 height 28
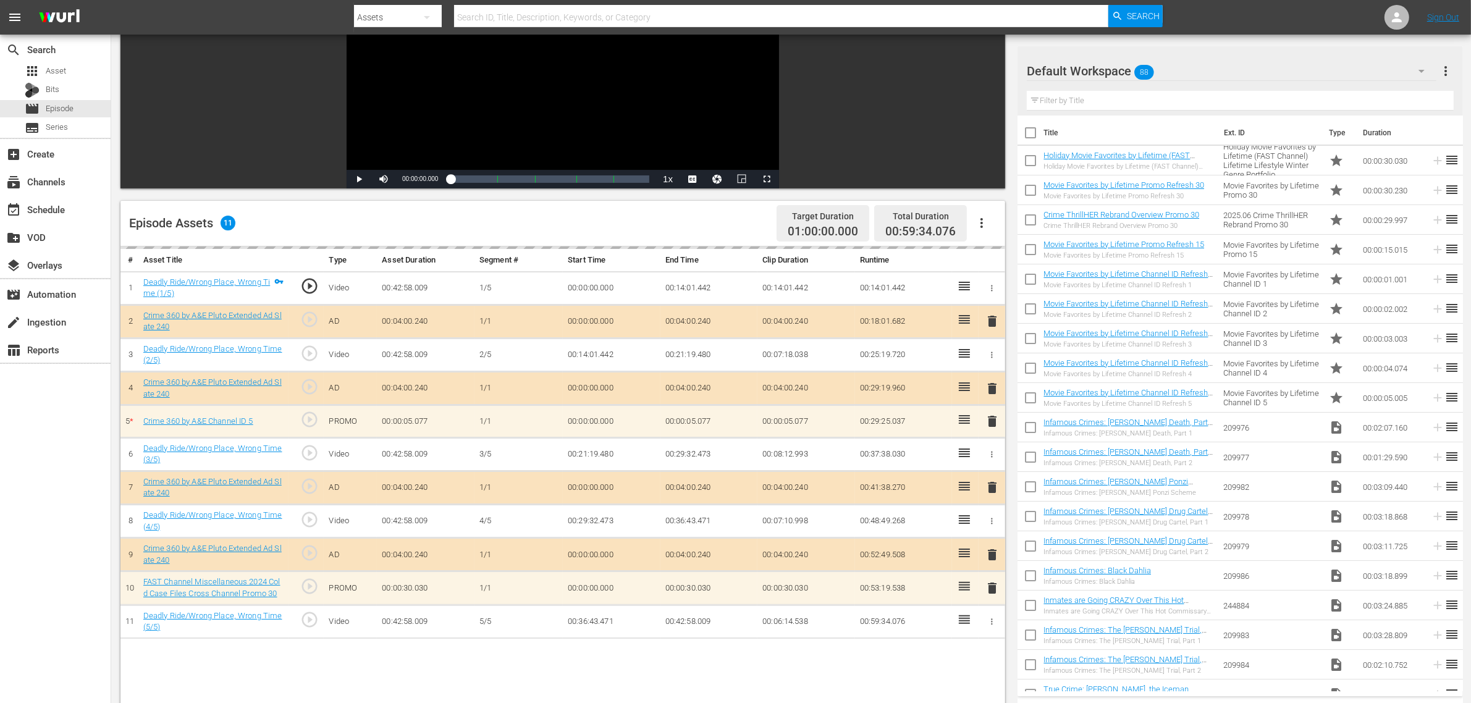
scroll to position [309, 0]
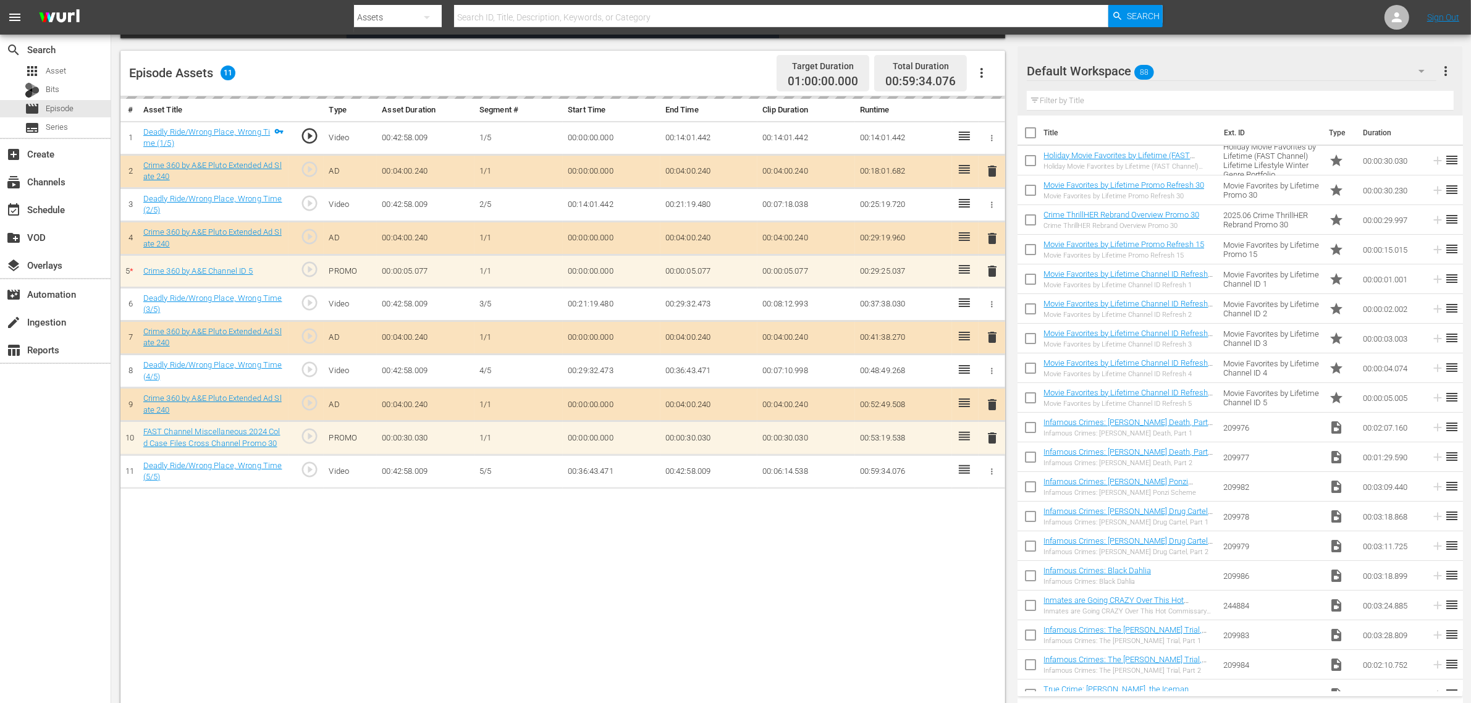
click at [990, 273] on div "delete" at bounding box center [992, 271] width 17 height 18
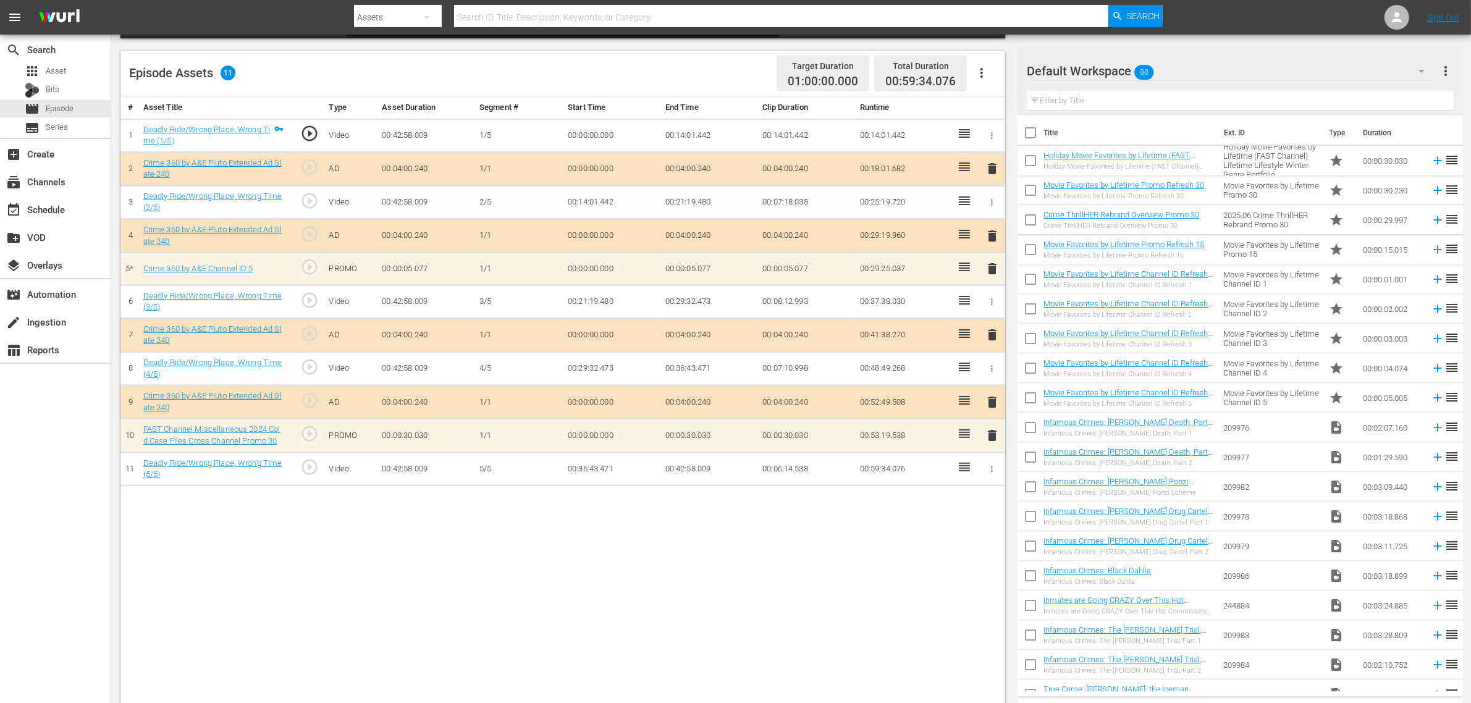
click at [1186, 72] on div "Default Workspace 88" at bounding box center [1232, 71] width 410 height 35
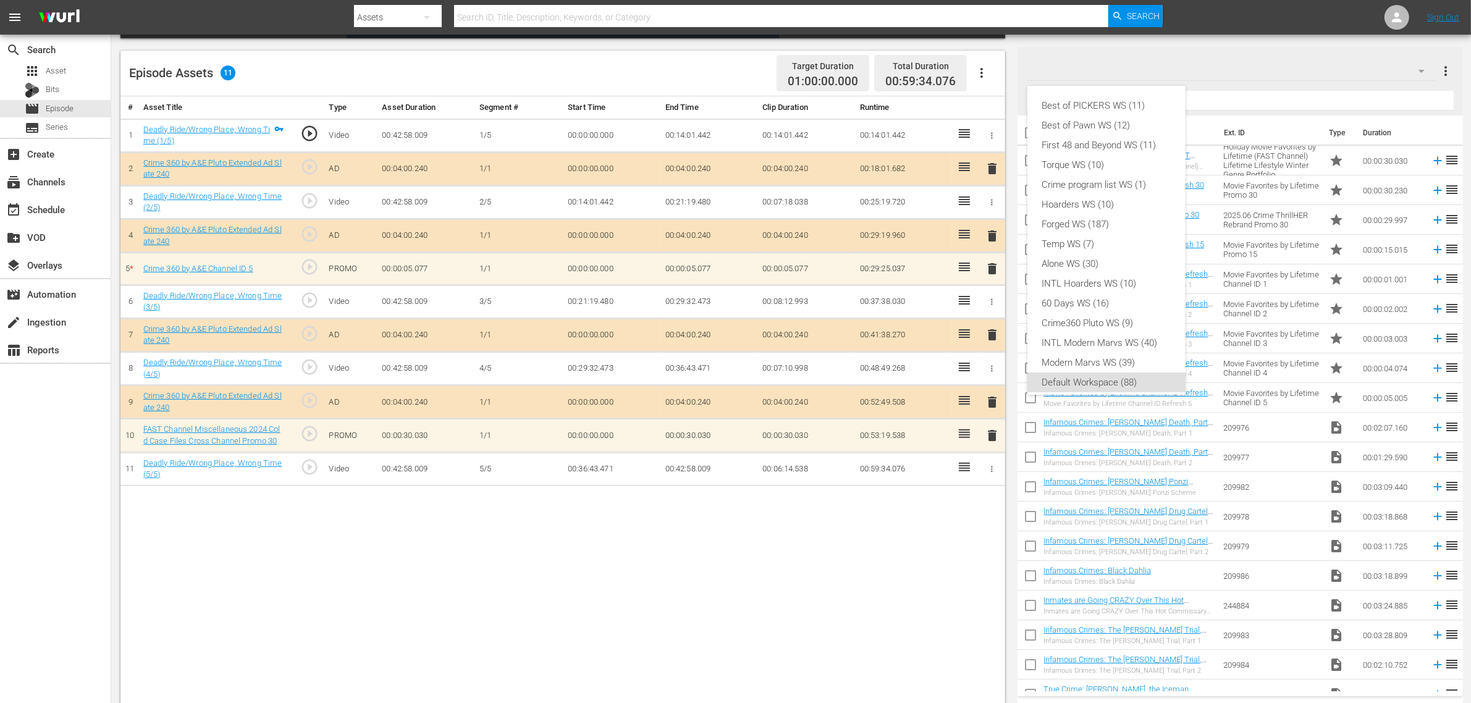
scroll to position [7, 0]
click at [1103, 317] on div "Crime360 Pluto WS (9)" at bounding box center [1106, 316] width 129 height 20
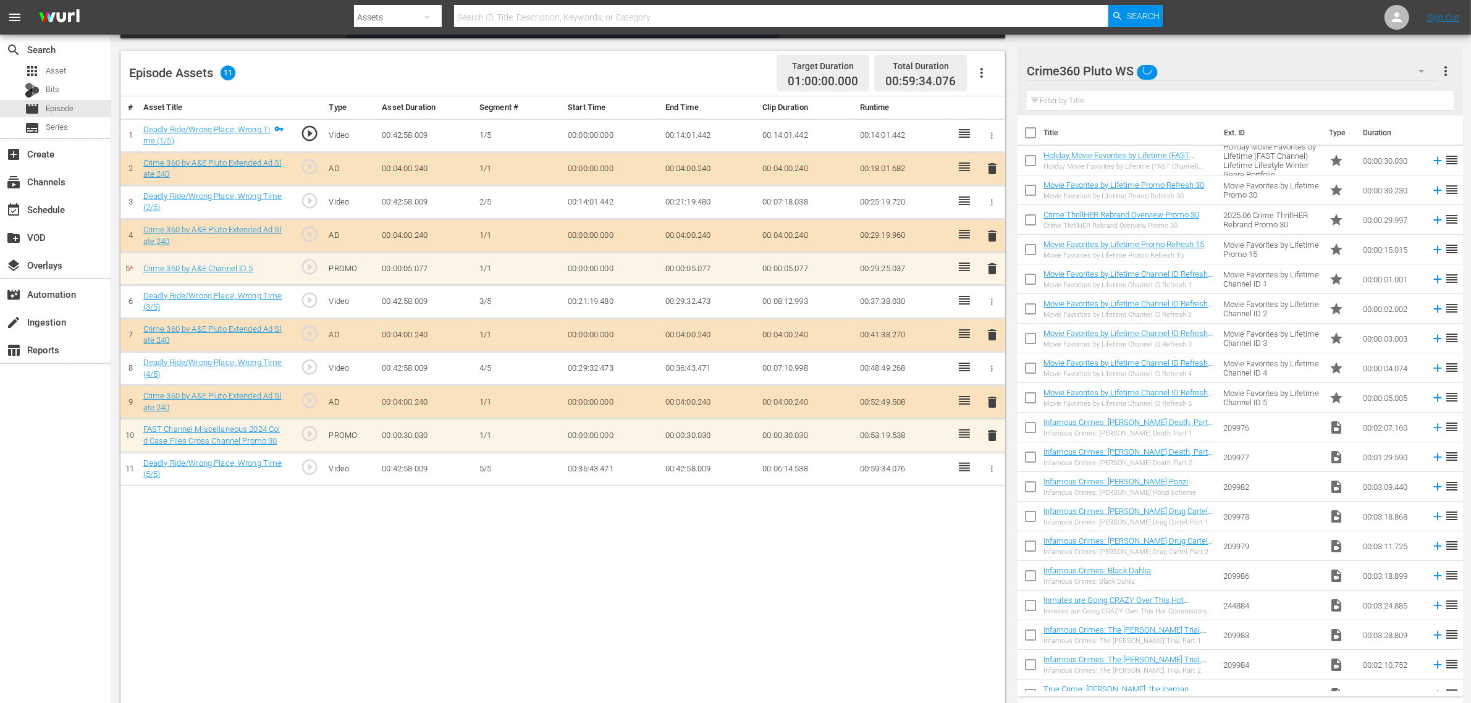
click at [651, 54] on div "Episode Assets 11 Target Duration 01:00:00.000 Total Duration 00:59:34.076" at bounding box center [562, 74] width 885 height 46
click at [993, 273] on span "delete" at bounding box center [992, 268] width 15 height 15
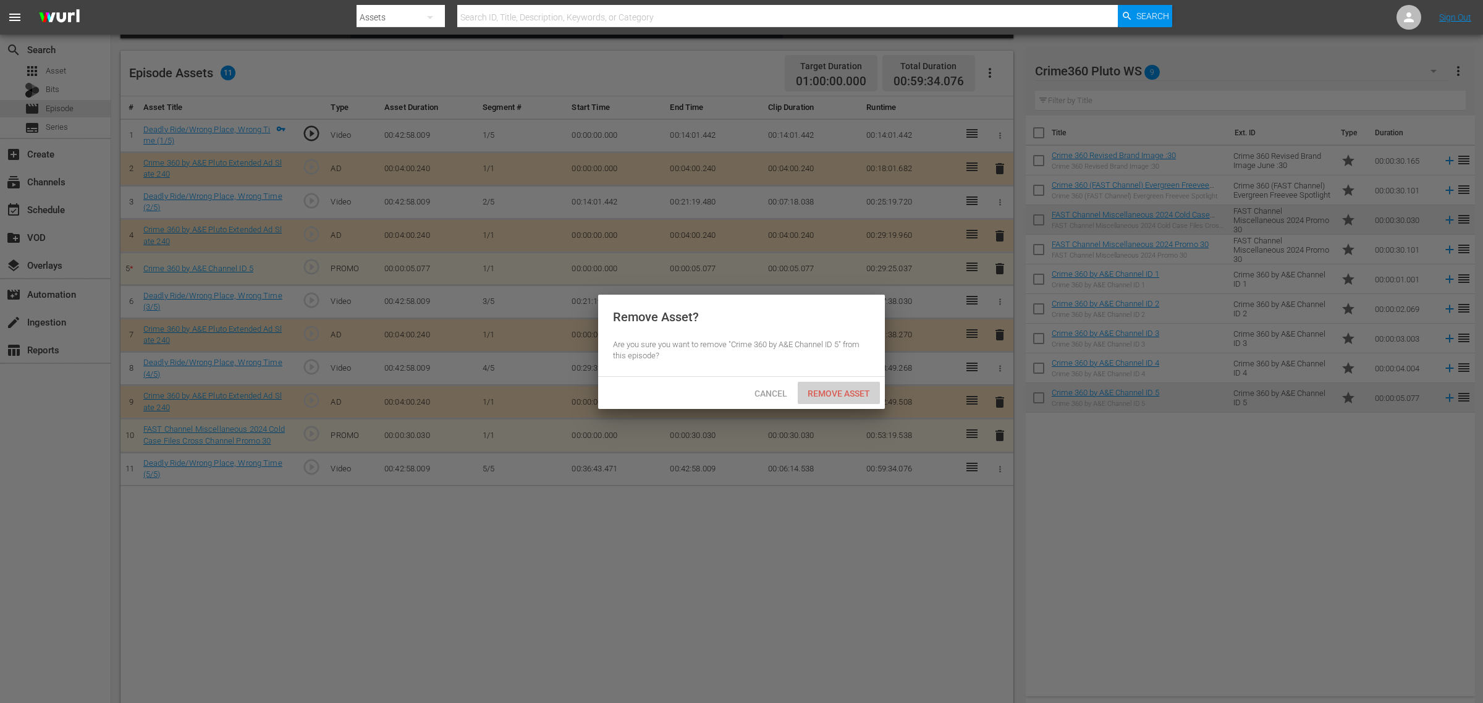
click at [869, 389] on span "Remove Asset" at bounding box center [839, 394] width 82 height 10
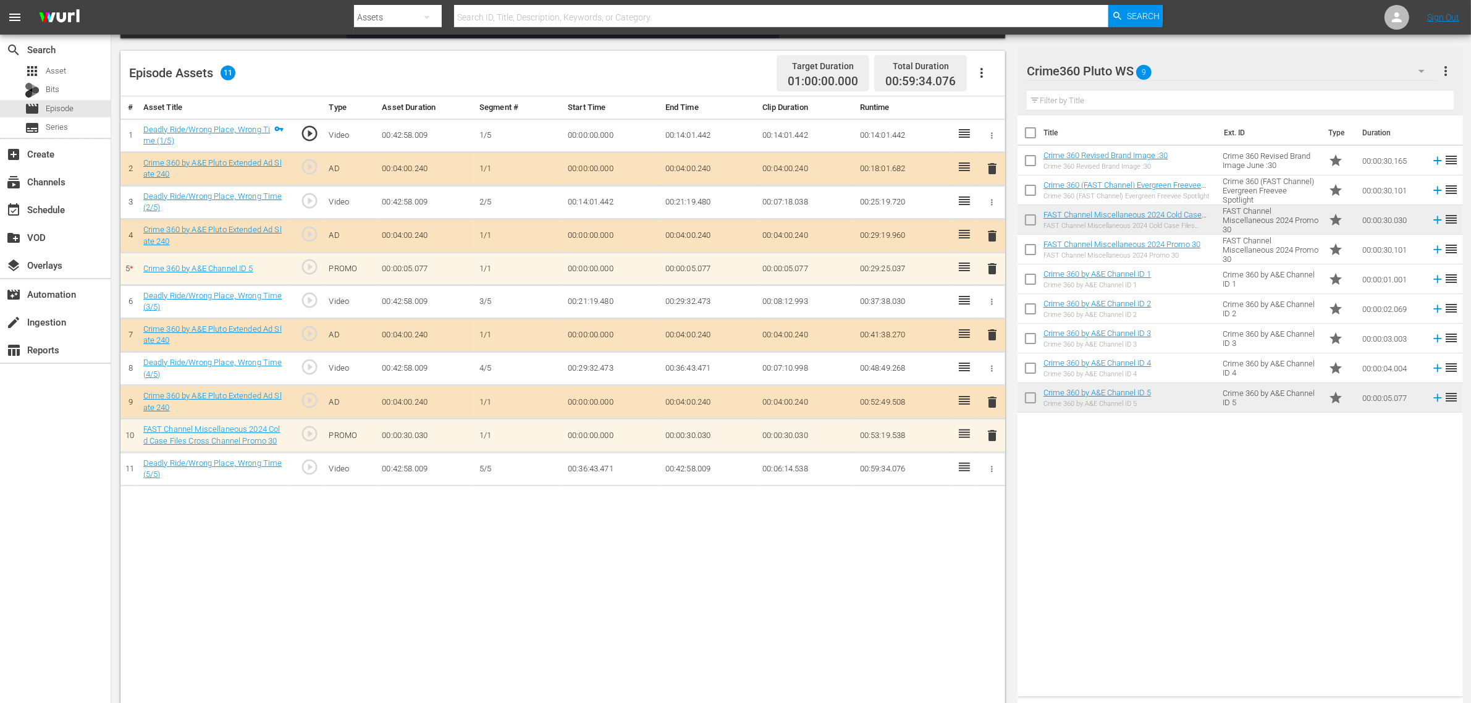
click at [631, 73] on div "Episode Assets 11 Target Duration 01:00:00.000 Total Duration 00:59:34.076" at bounding box center [562, 74] width 885 height 46
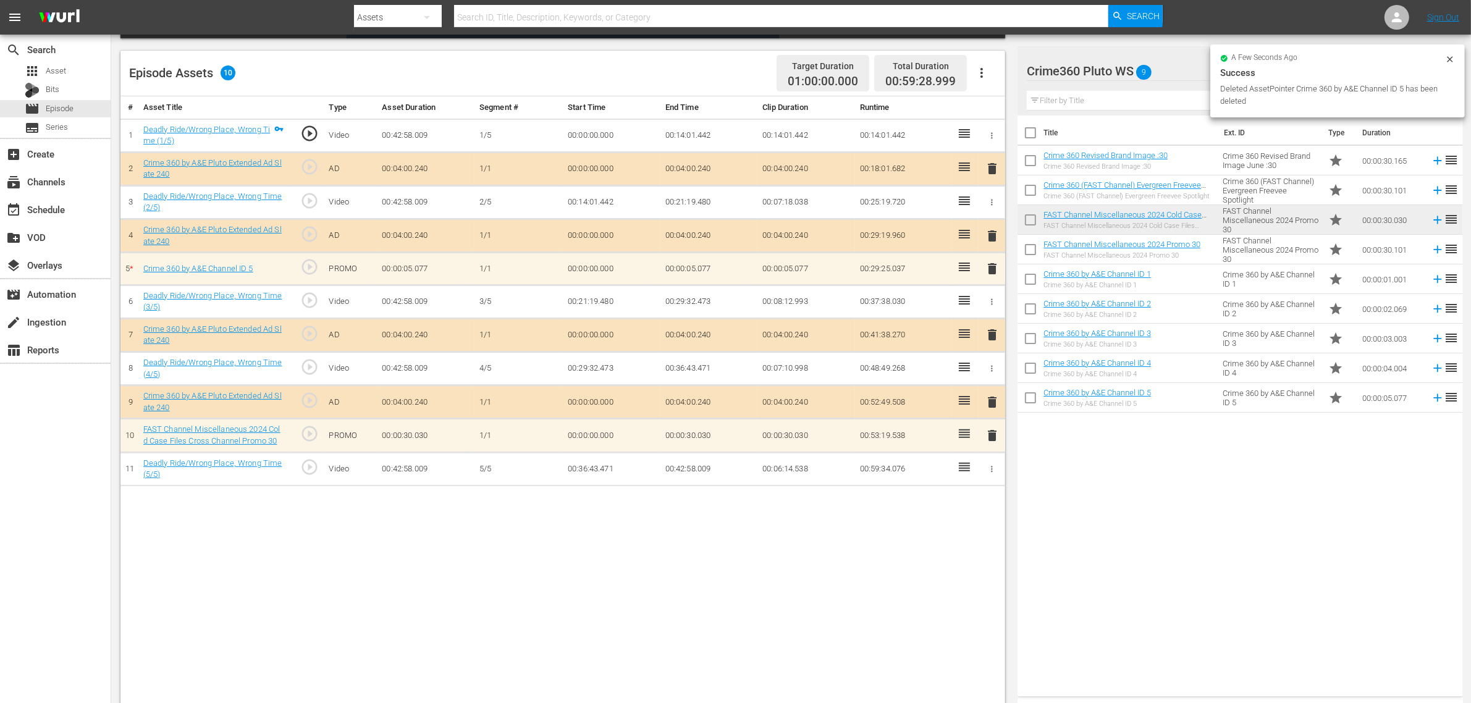
click at [1186, 520] on div "Title Ext. ID Type Duration Crime 360 Revised Brand Image :30 Crime 360 Revised…" at bounding box center [1240, 404] width 445 height 576
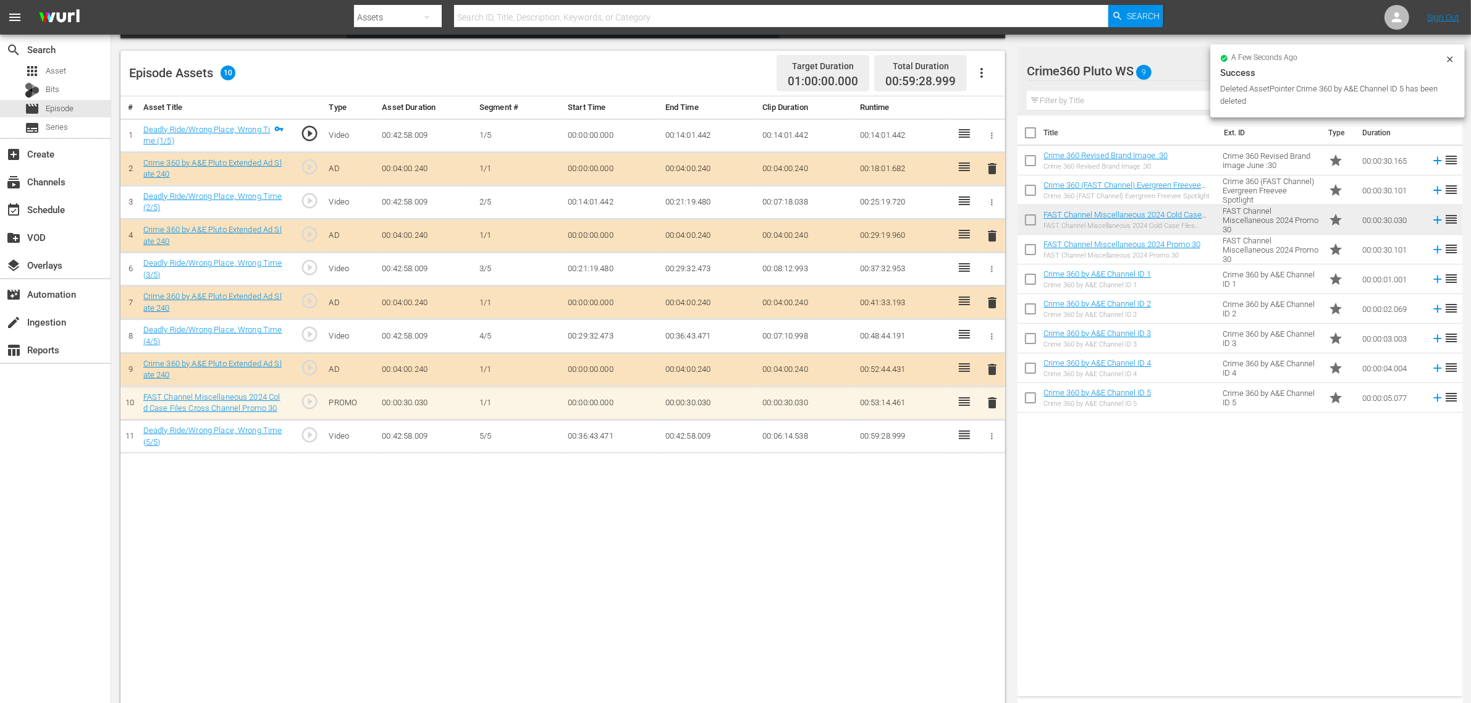
click at [1186, 22] on nav "menu Search By Assets Search ID, Title, Description, Keywords, or Category Sear…" at bounding box center [735, 17] width 1471 height 35
click at [1186, 562] on div "Title Ext. ID Type Duration Crime 360 Revised Brand Image :30 Crime 360 Revised…" at bounding box center [1240, 404] width 445 height 576
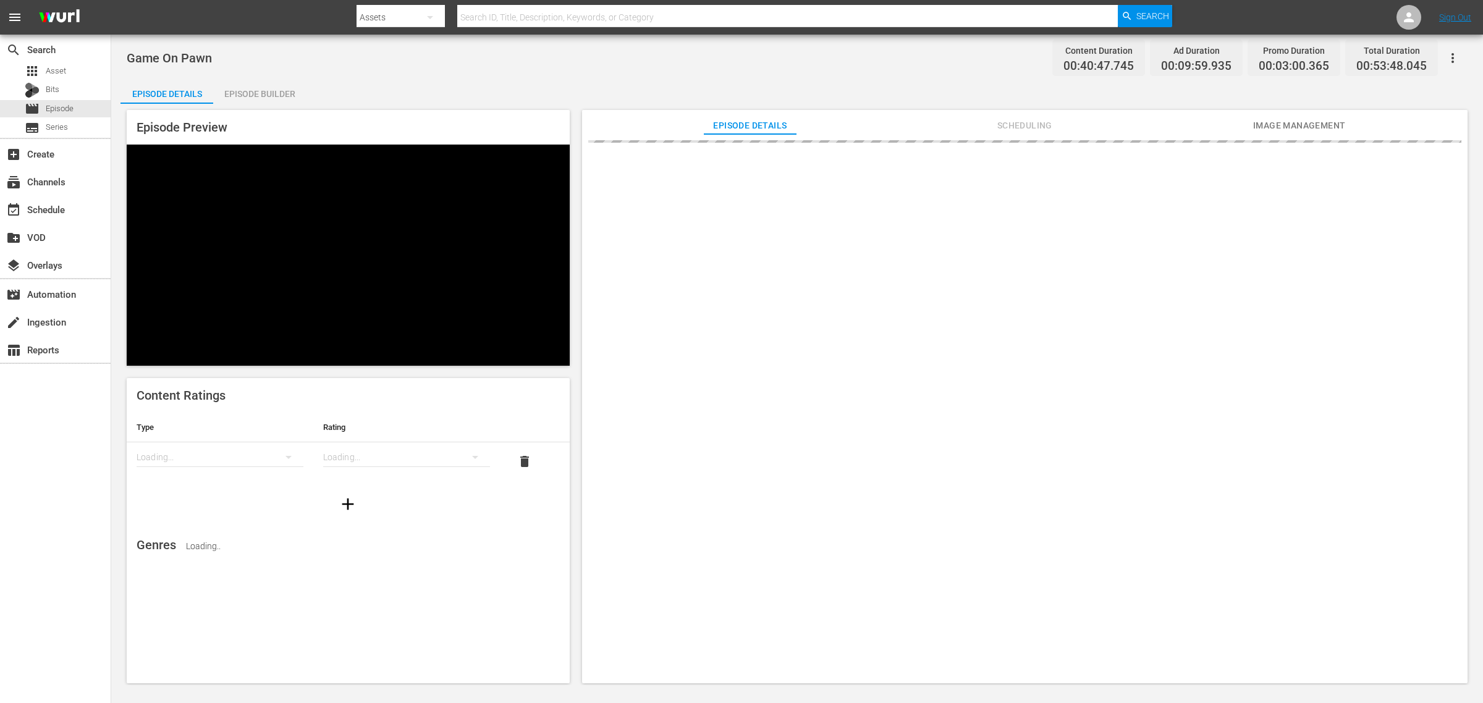
click at [276, 95] on div "Episode Builder" at bounding box center [259, 94] width 93 height 30
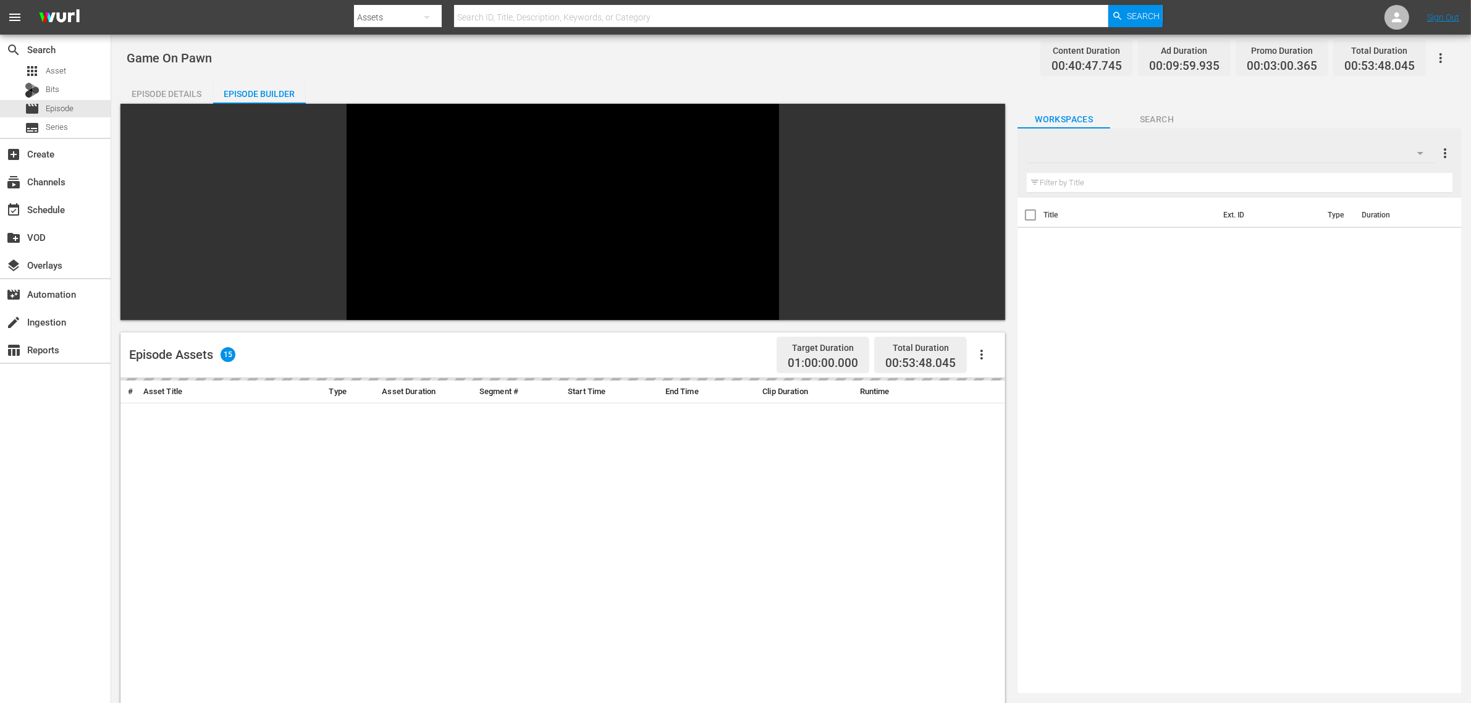
click at [700, 62] on div "Game On Pawn Content Duration 00:40:47.745 Ad Duration 00:09:59.935 Promo Durat…" at bounding box center [791, 58] width 1329 height 28
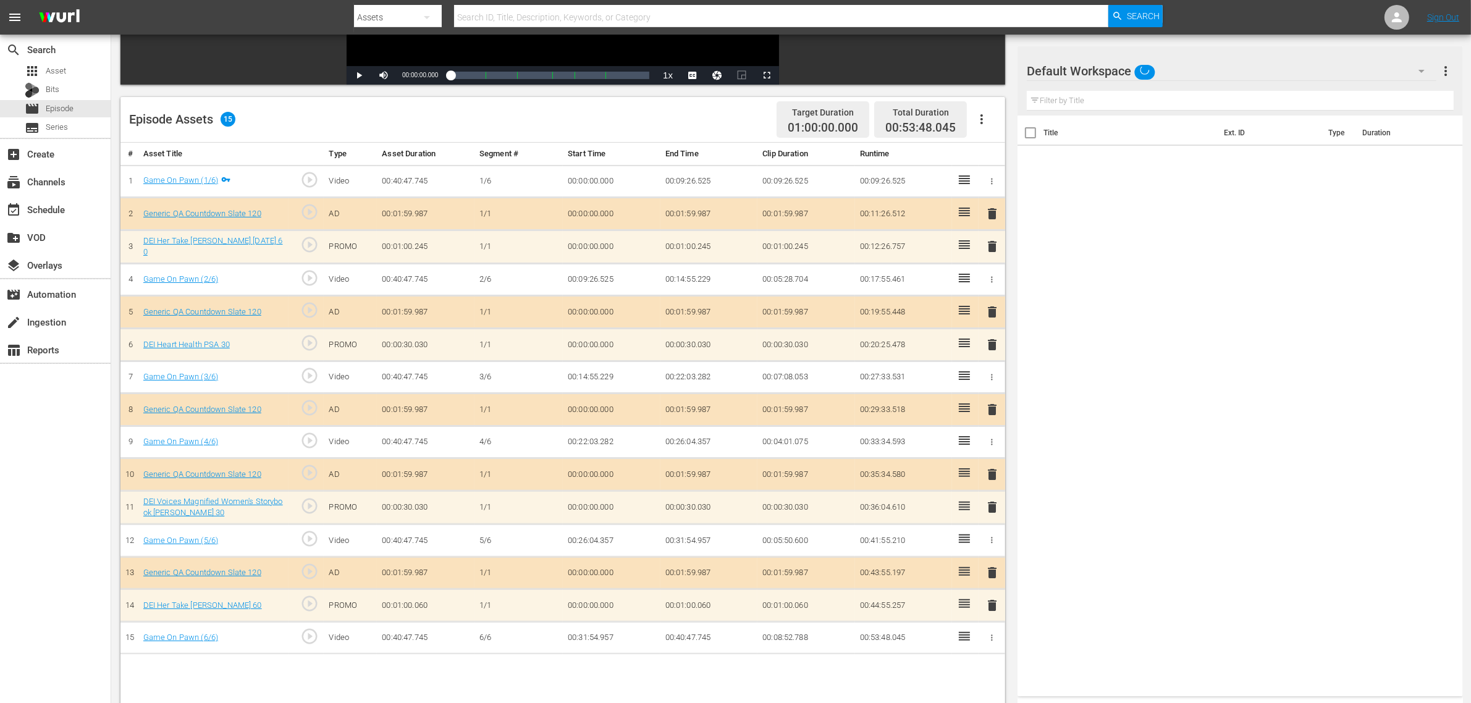
scroll to position [309, 0]
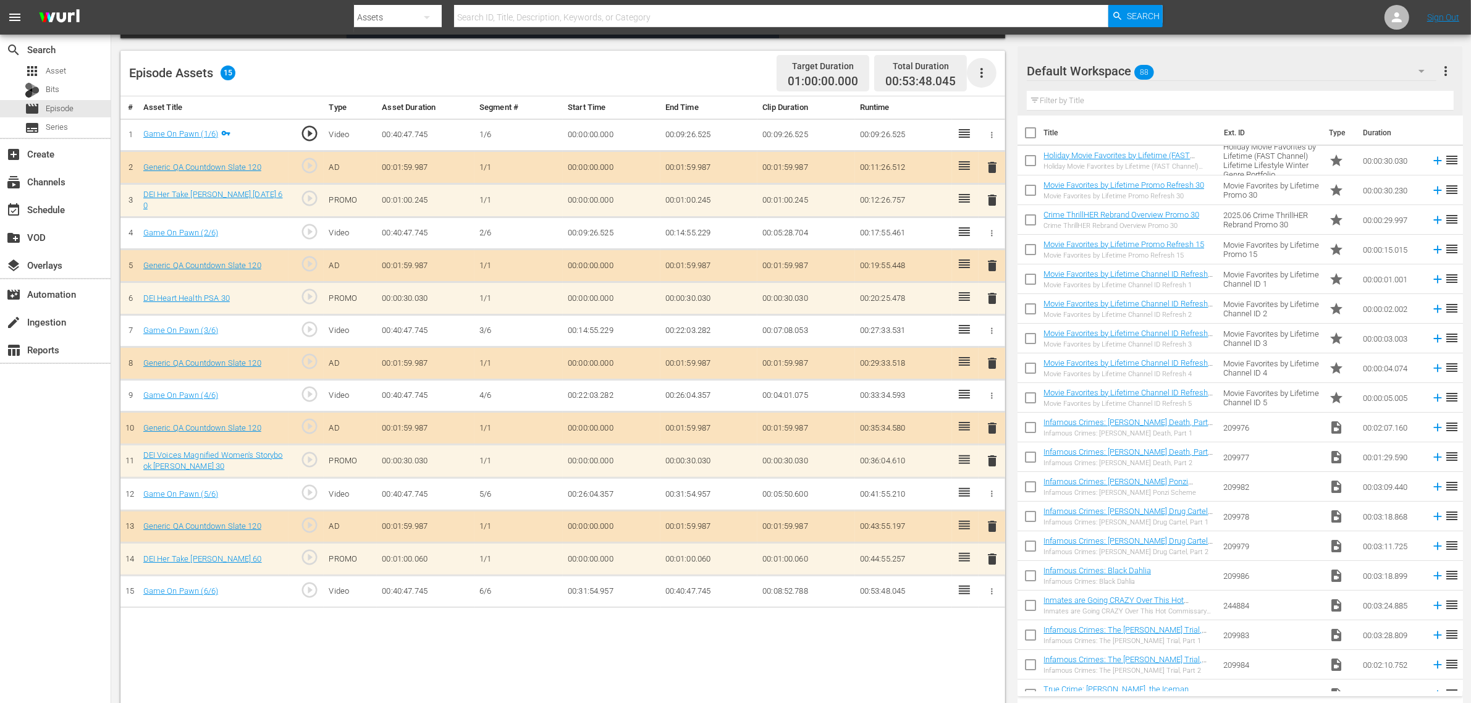
click at [977, 70] on icon "button" at bounding box center [981, 72] width 15 height 15
click at [976, 113] on div "Clear Ads" at bounding box center [1019, 108] width 104 height 30
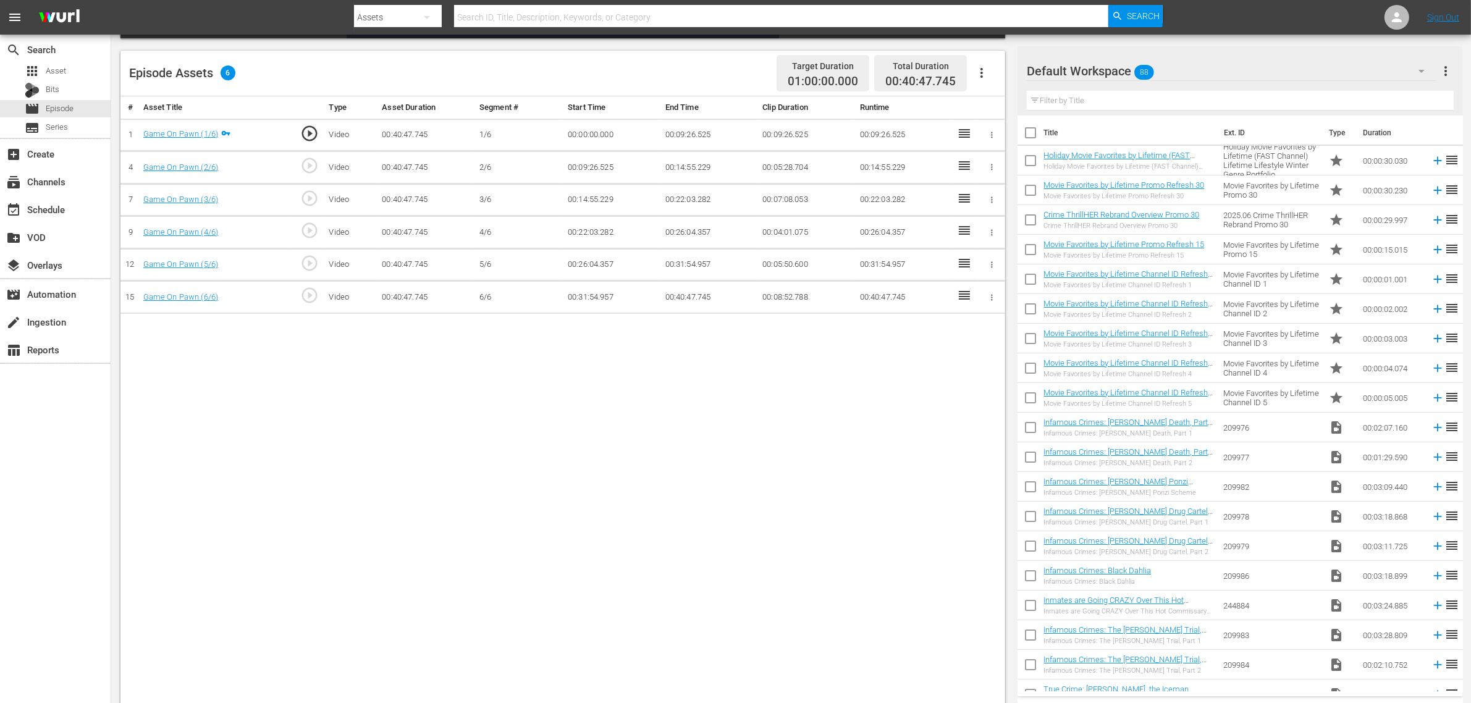
click at [984, 70] on icon "button" at bounding box center [981, 72] width 15 height 15
click at [984, 76] on div "Fill with Ads" at bounding box center [1019, 78] width 84 height 30
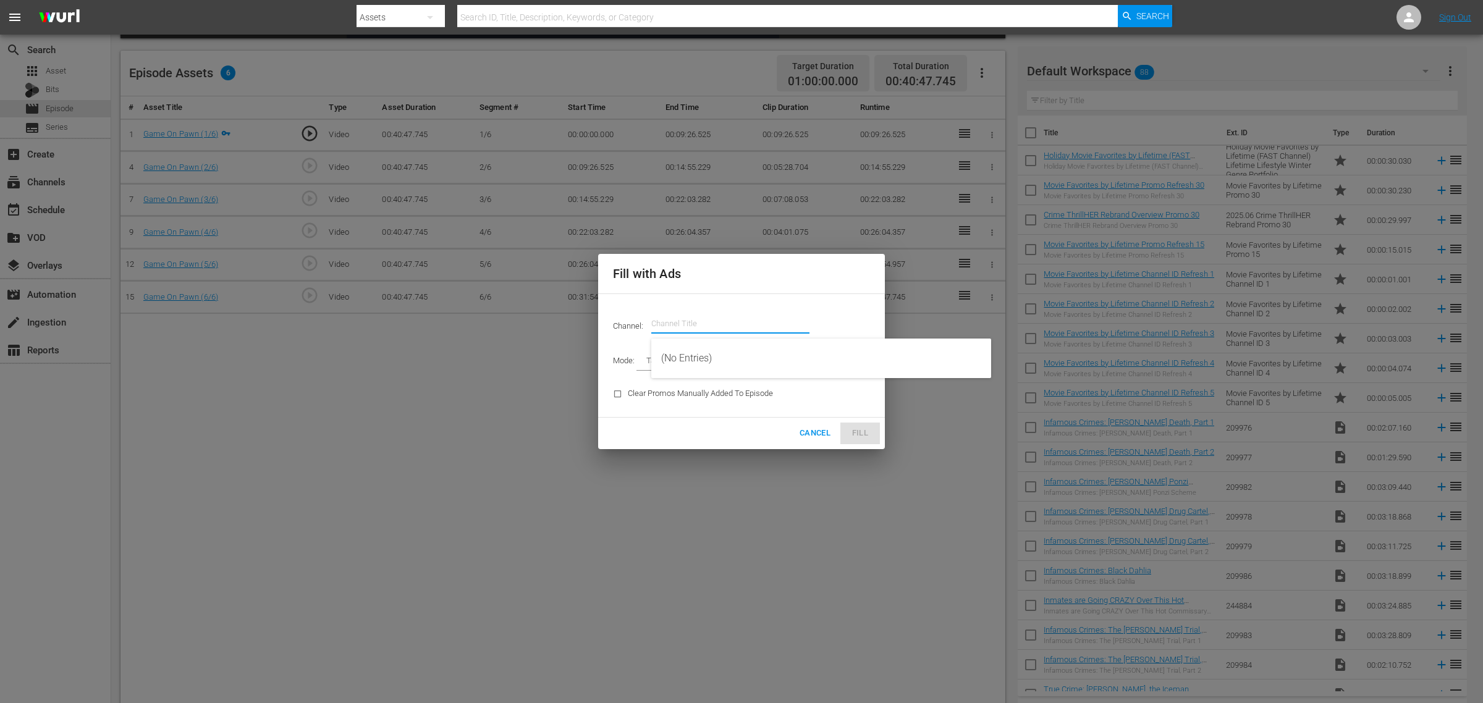
click at [662, 319] on input "text" at bounding box center [730, 324] width 158 height 30
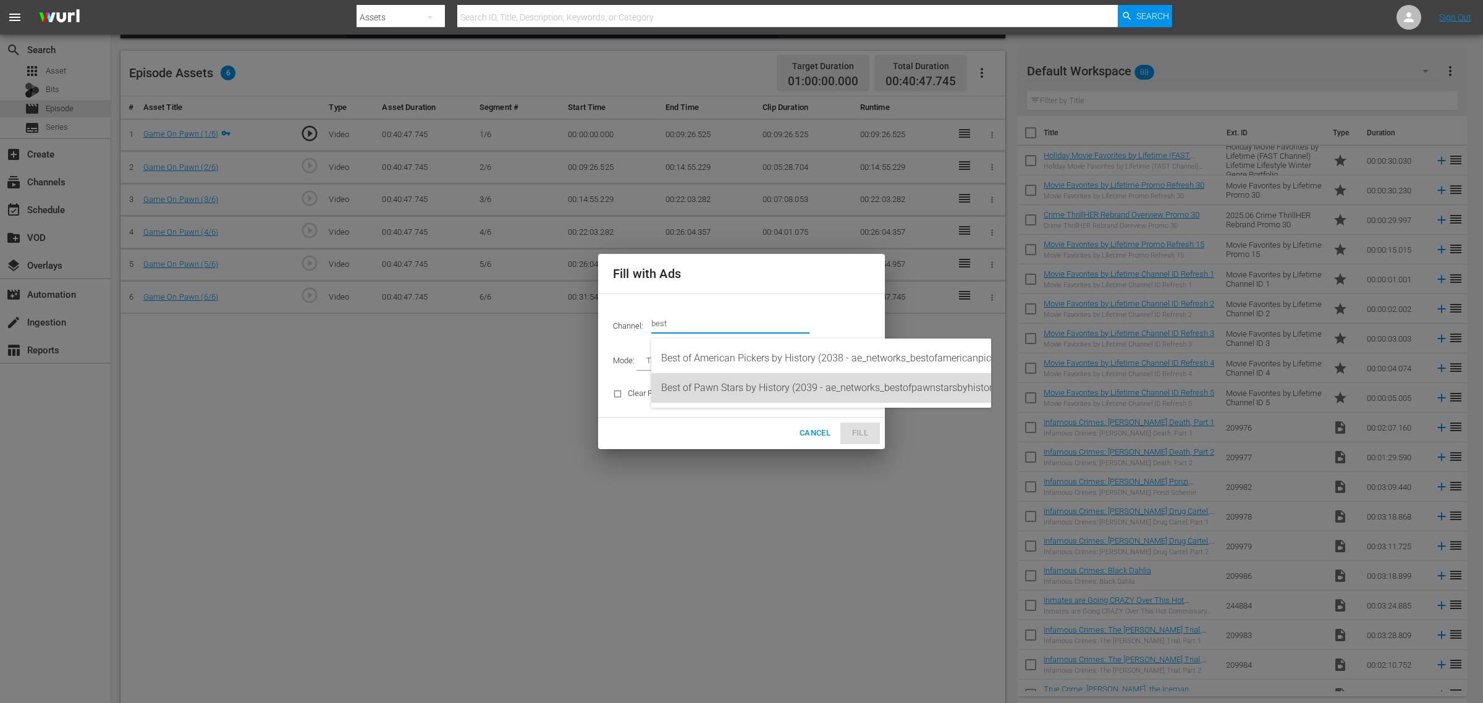
click at [741, 383] on div "Best of Pawn Stars by History (2039 - ae_networks_bestofpawnstarsbyhistory_1)" at bounding box center [821, 388] width 320 height 30
type input "Best of Pawn Stars by History (2039)"
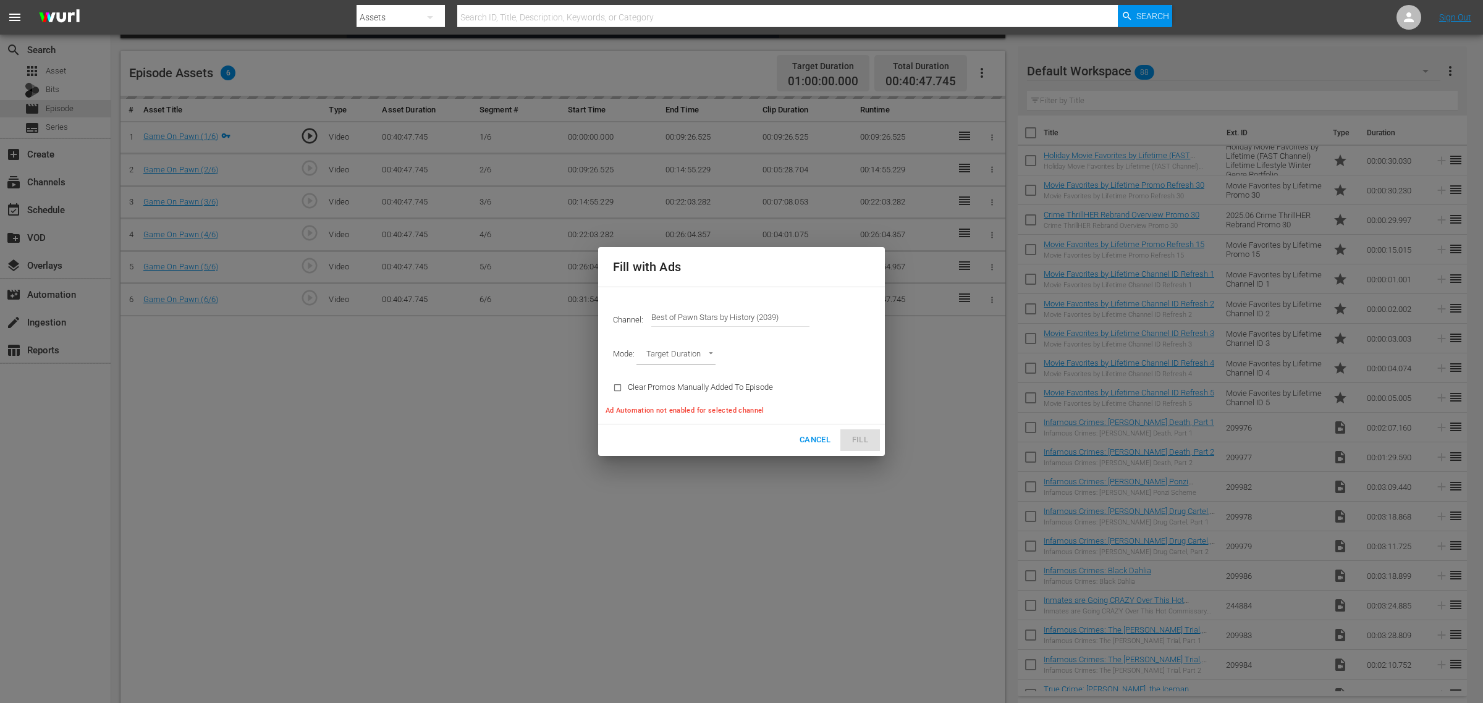
type input "AD_BREAK_DURATION"
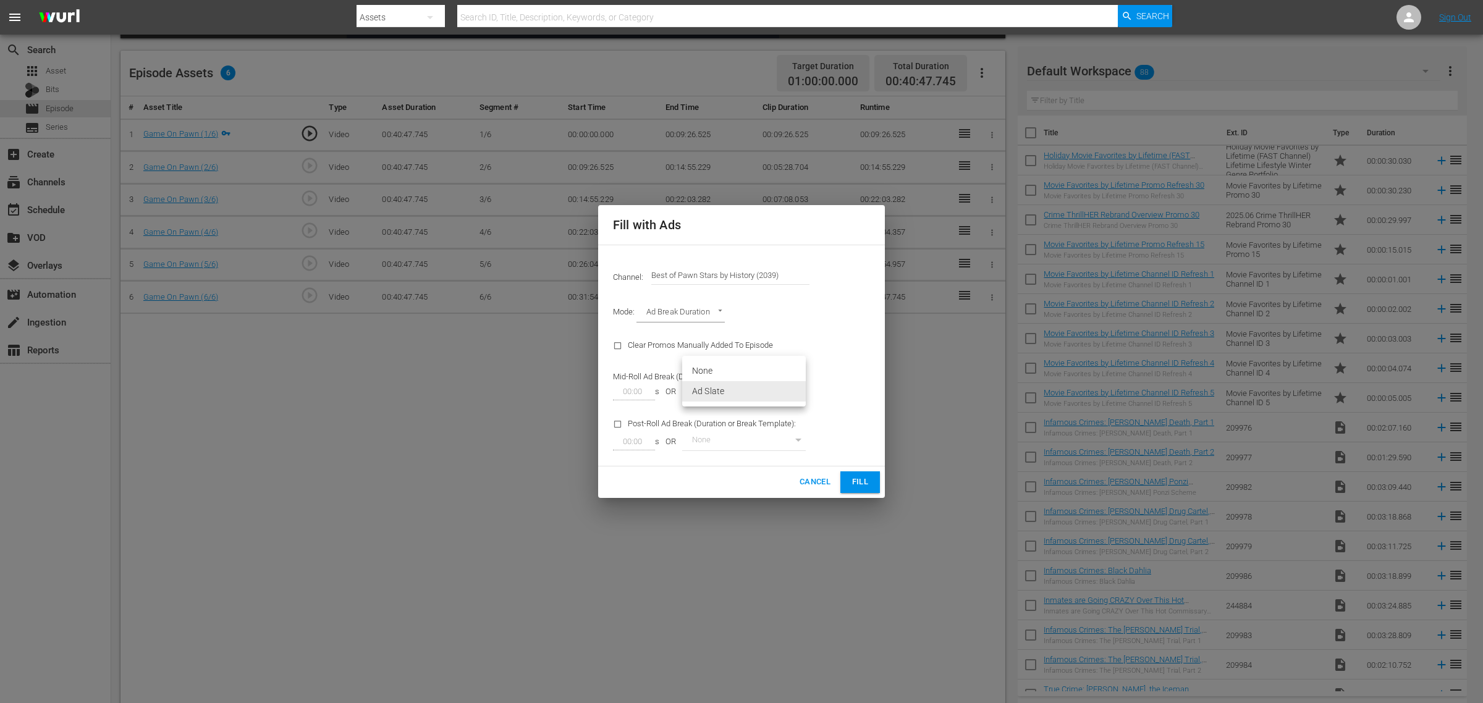
click at [799, 391] on body "menu Search By Assets Search ID, Title, Description, Keywords, or Category Sear…" at bounding box center [741, 42] width 1483 height 703
click at [832, 287] on div at bounding box center [741, 351] width 1483 height 703
click at [865, 479] on span "Fill" at bounding box center [860, 482] width 20 height 14
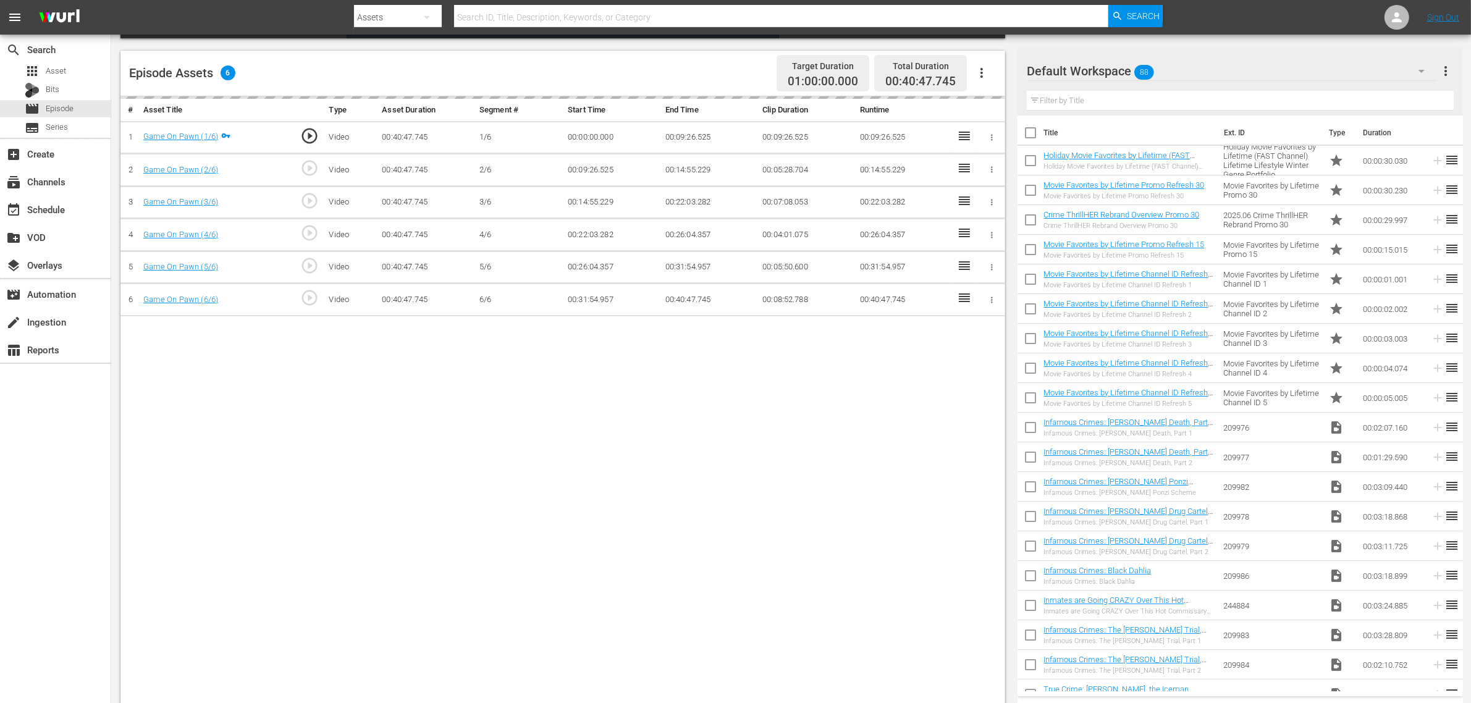
click at [1207, 69] on div "Default Workspace 88" at bounding box center [1232, 71] width 410 height 35
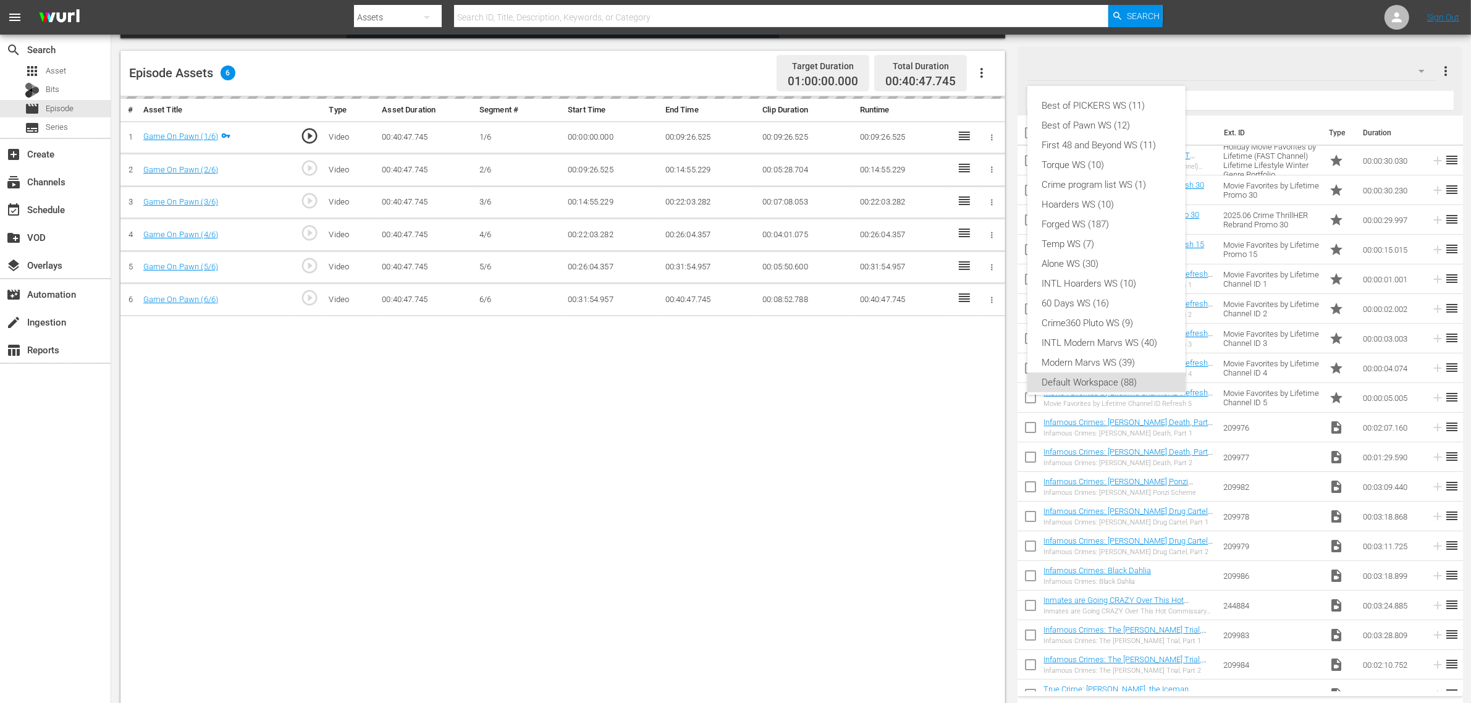
scroll to position [7, 0]
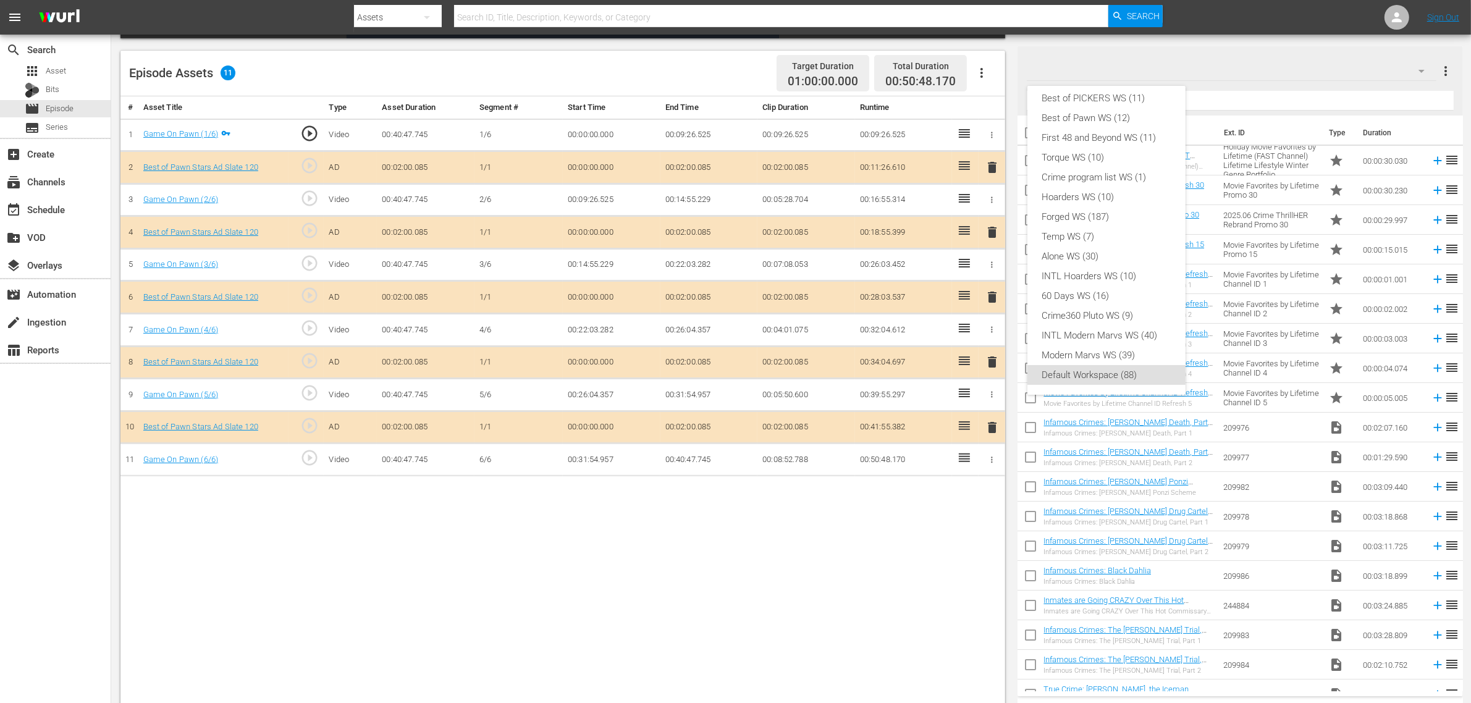
click at [858, 564] on div "Best of PICKERS WS (11) Best of Pawn WS (12) First 48 and Beyond WS (11) Torque…" at bounding box center [735, 351] width 1471 height 703
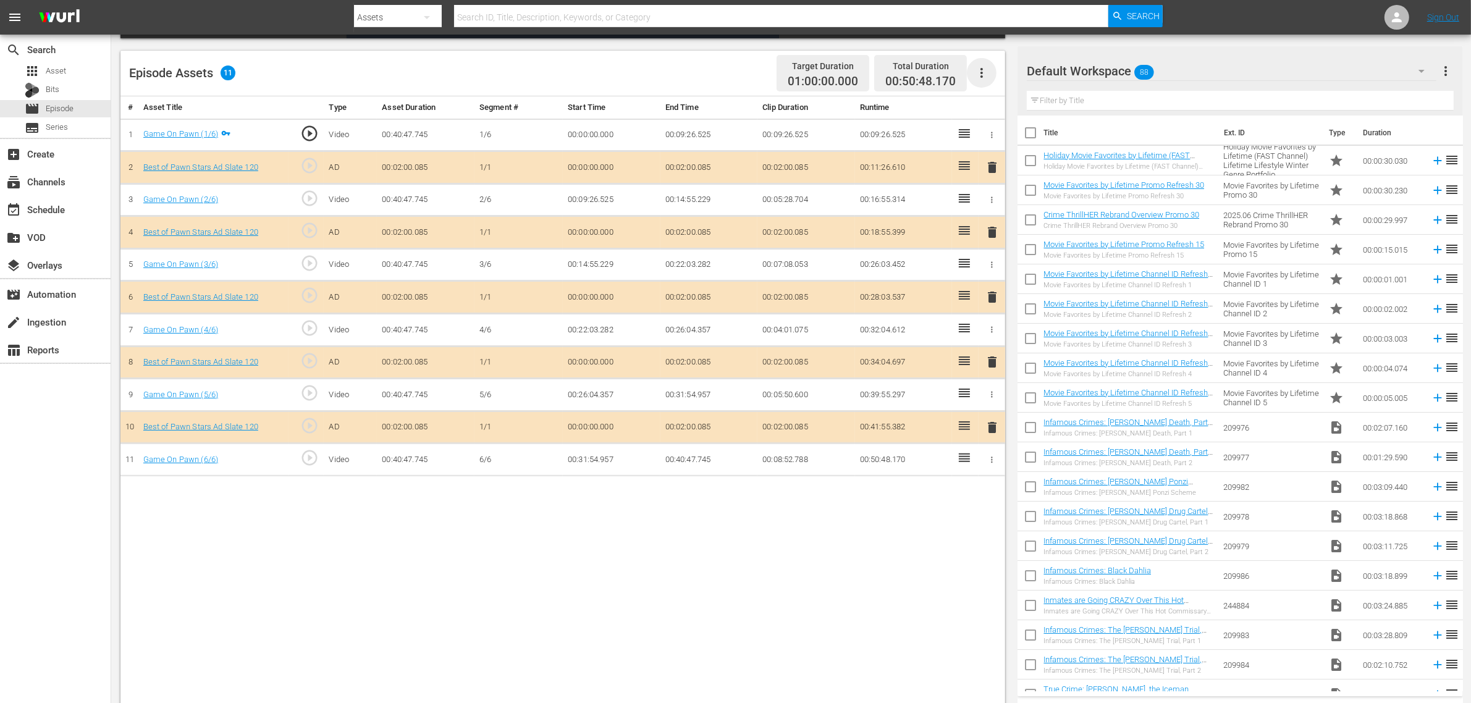
click at [981, 73] on icon "button" at bounding box center [982, 73] width 2 height 10
click at [1002, 114] on div "Clear Ads" at bounding box center [1019, 108] width 84 height 30
click at [1207, 68] on div "Default Workspace 88" at bounding box center [1232, 71] width 410 height 35
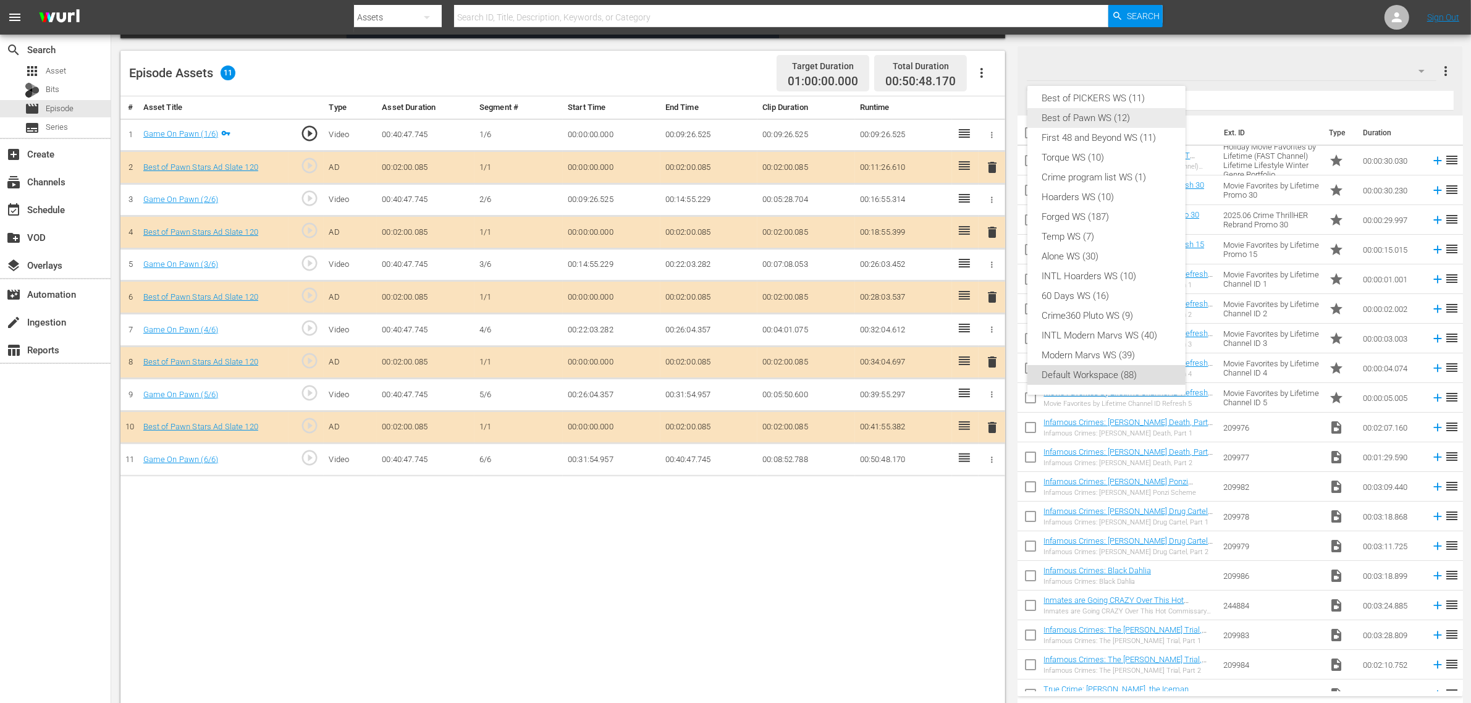
click at [1109, 113] on div "Best of Pawn WS (12)" at bounding box center [1106, 118] width 129 height 20
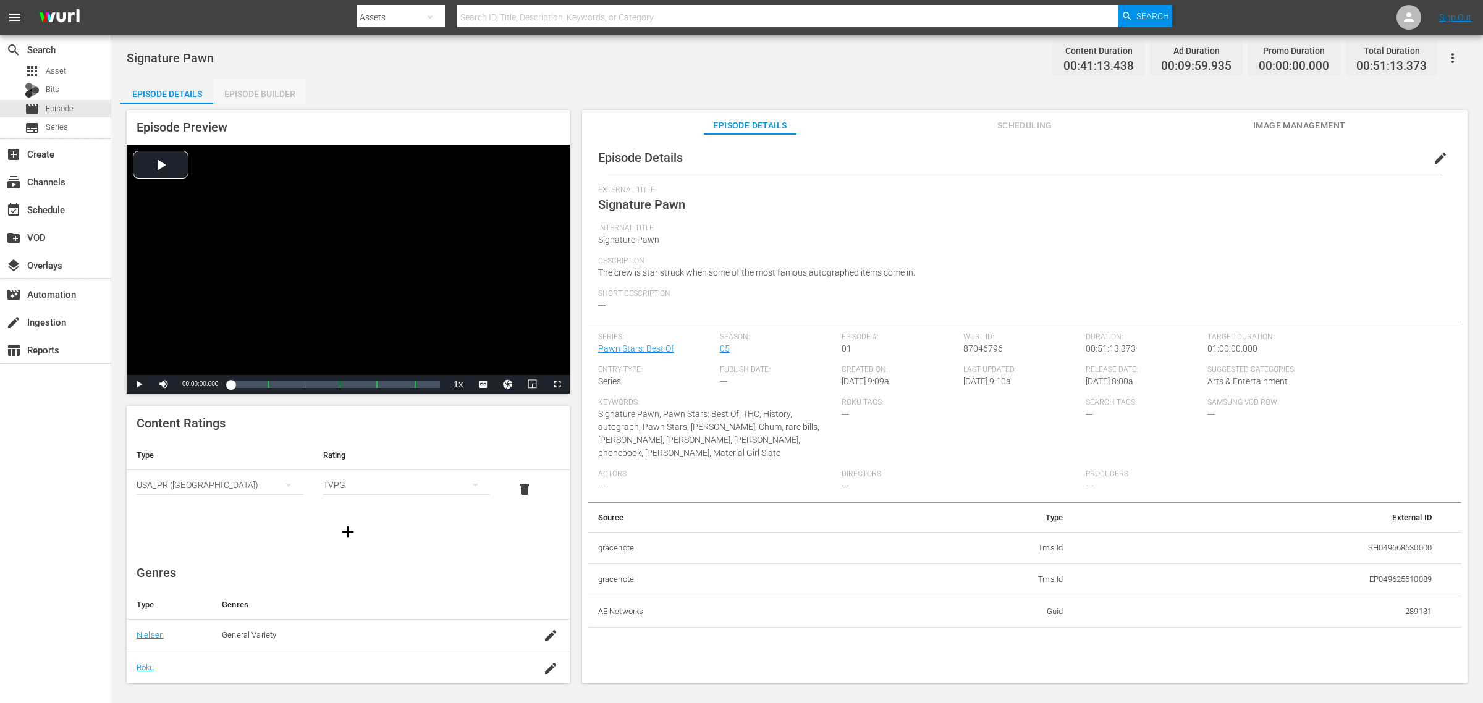
click at [246, 88] on div "Episode Builder" at bounding box center [259, 94] width 93 height 30
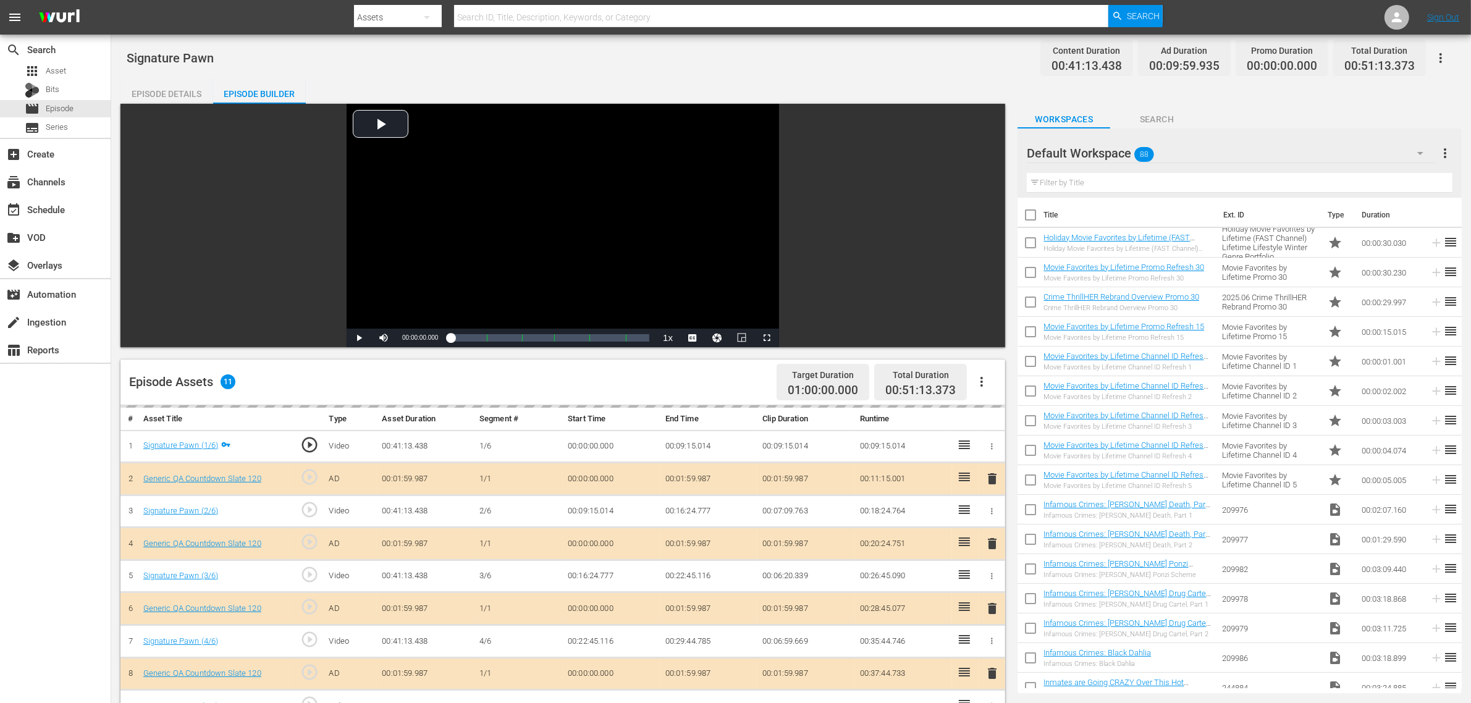
click at [979, 379] on icon "button" at bounding box center [981, 381] width 15 height 15
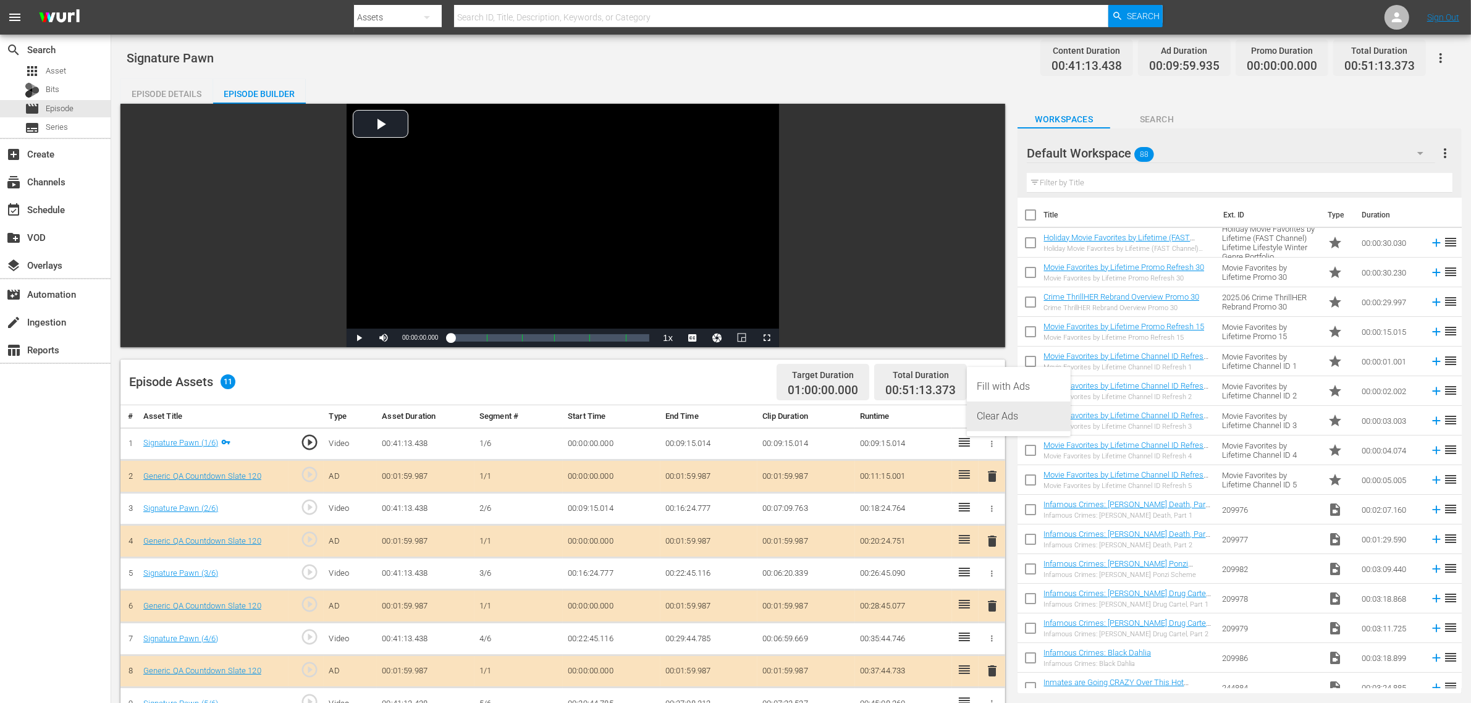
click at [1024, 412] on div "Clear Ads" at bounding box center [1019, 417] width 84 height 30
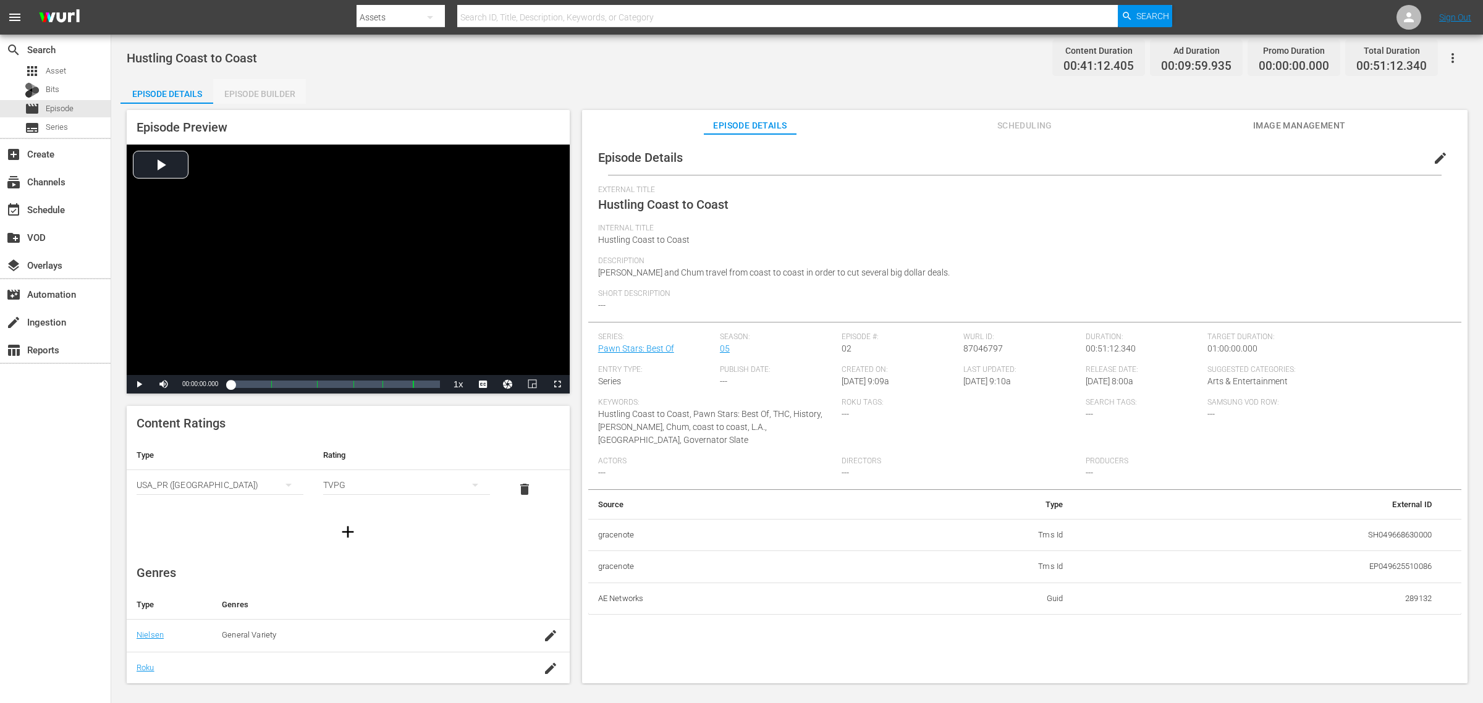
click at [242, 91] on div "Episode Builder" at bounding box center [259, 94] width 93 height 30
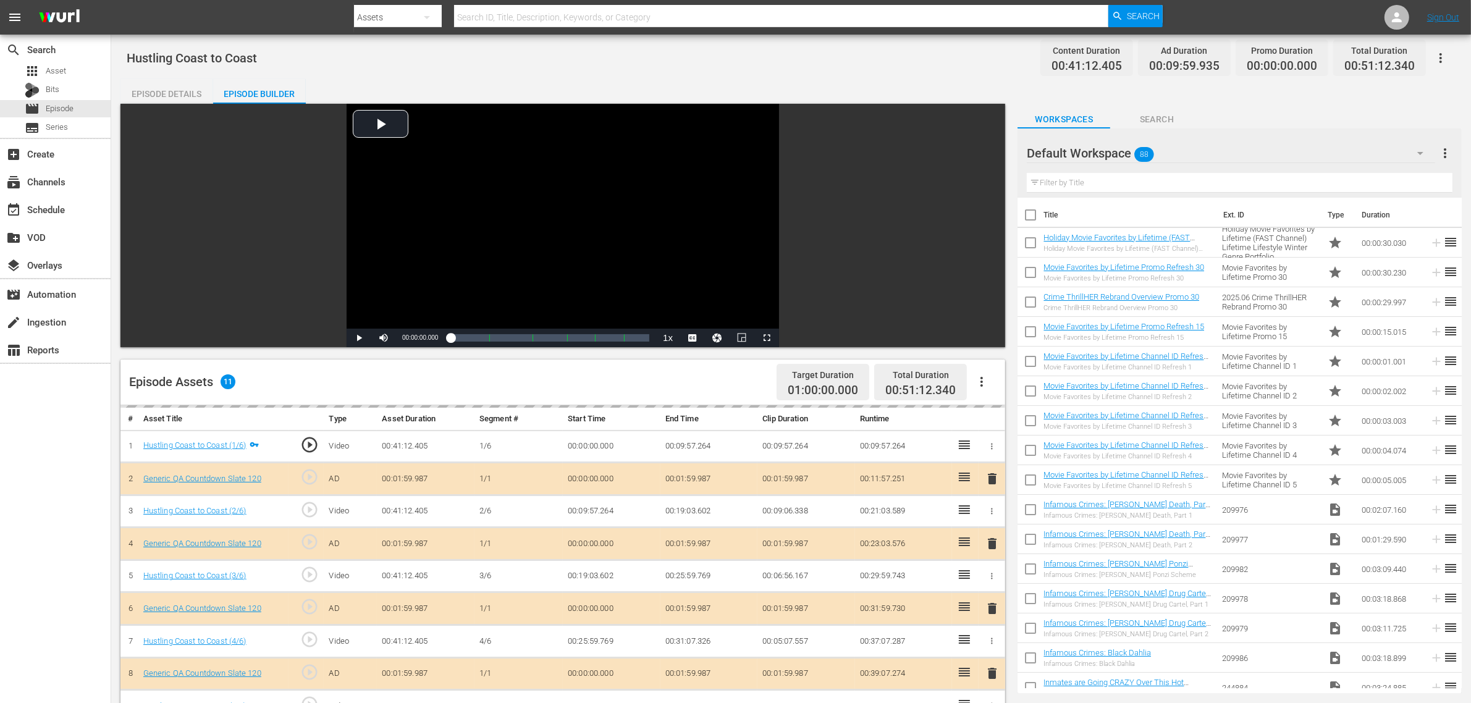
click at [987, 381] on icon "button" at bounding box center [981, 381] width 15 height 15
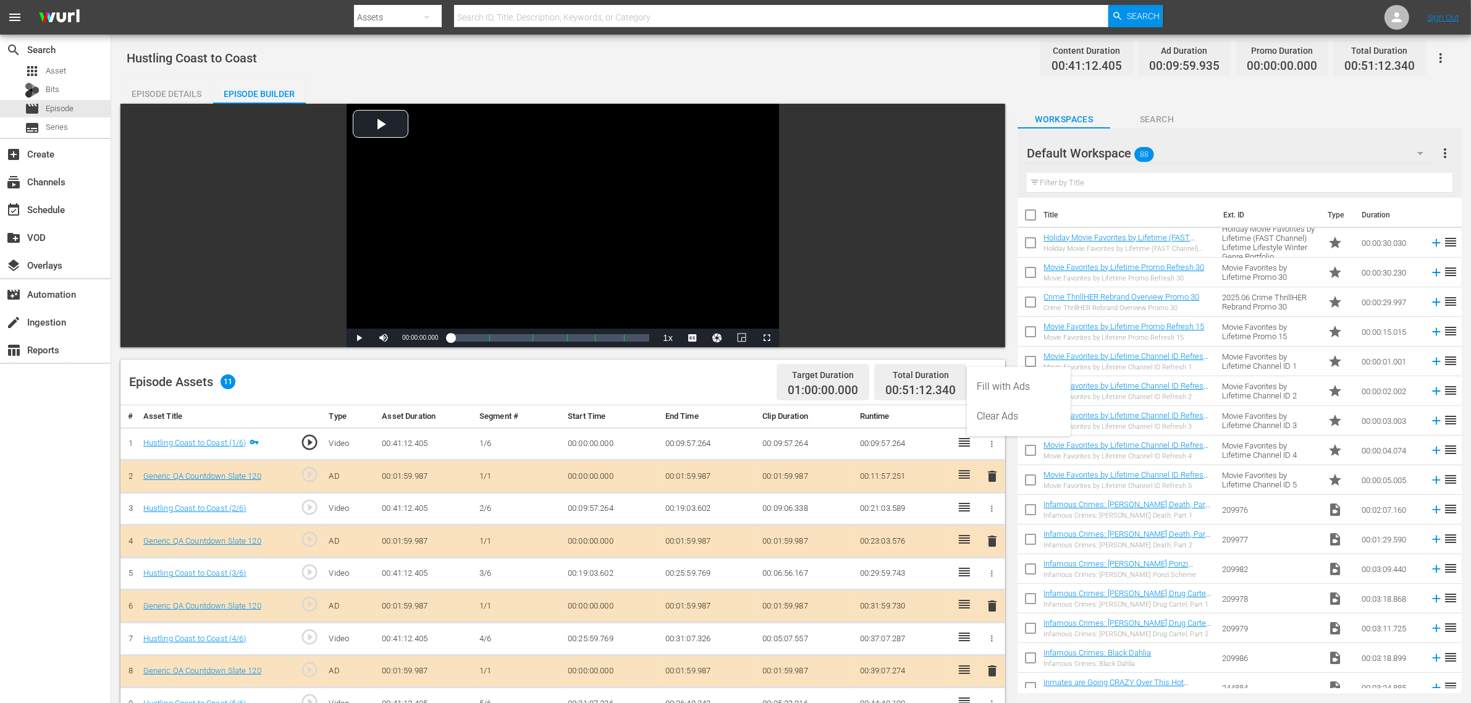
click at [996, 413] on div "Clear Ads" at bounding box center [1019, 417] width 84 height 30
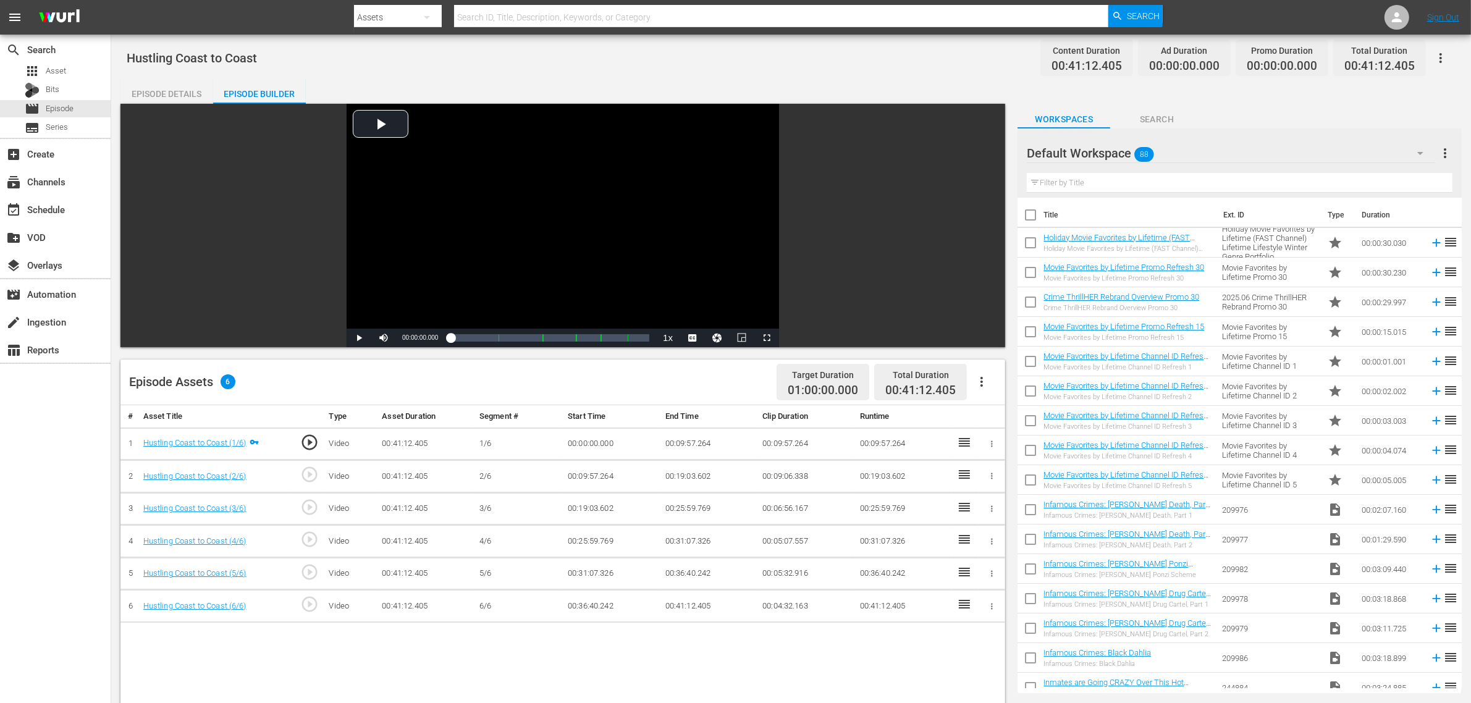
click at [1186, 152] on div "Default Workspace 88" at bounding box center [1231, 153] width 408 height 35
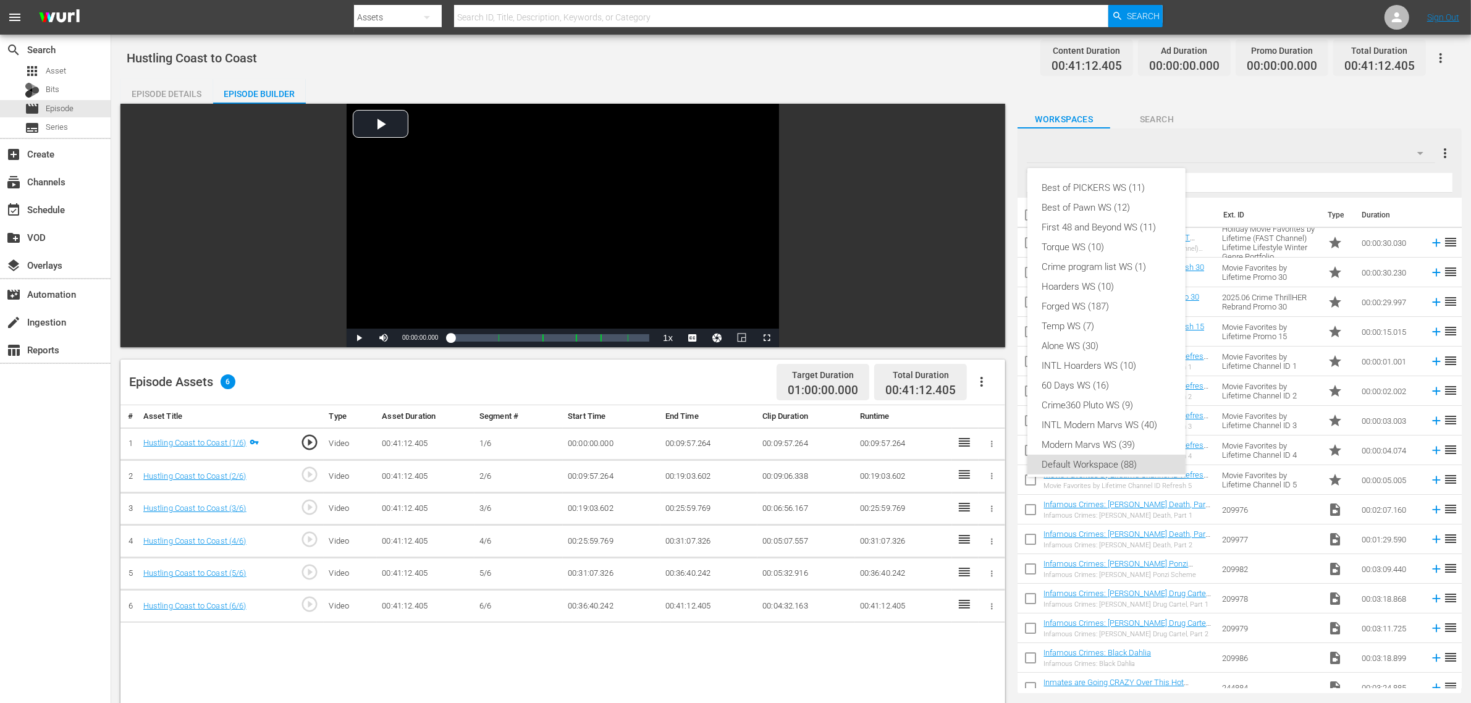
scroll to position [7, 0]
click at [824, 62] on div "Best of PICKERS WS (11) Best of Pawn WS (12) First 48 and Beyond WS (11) Torque…" at bounding box center [735, 351] width 1471 height 703
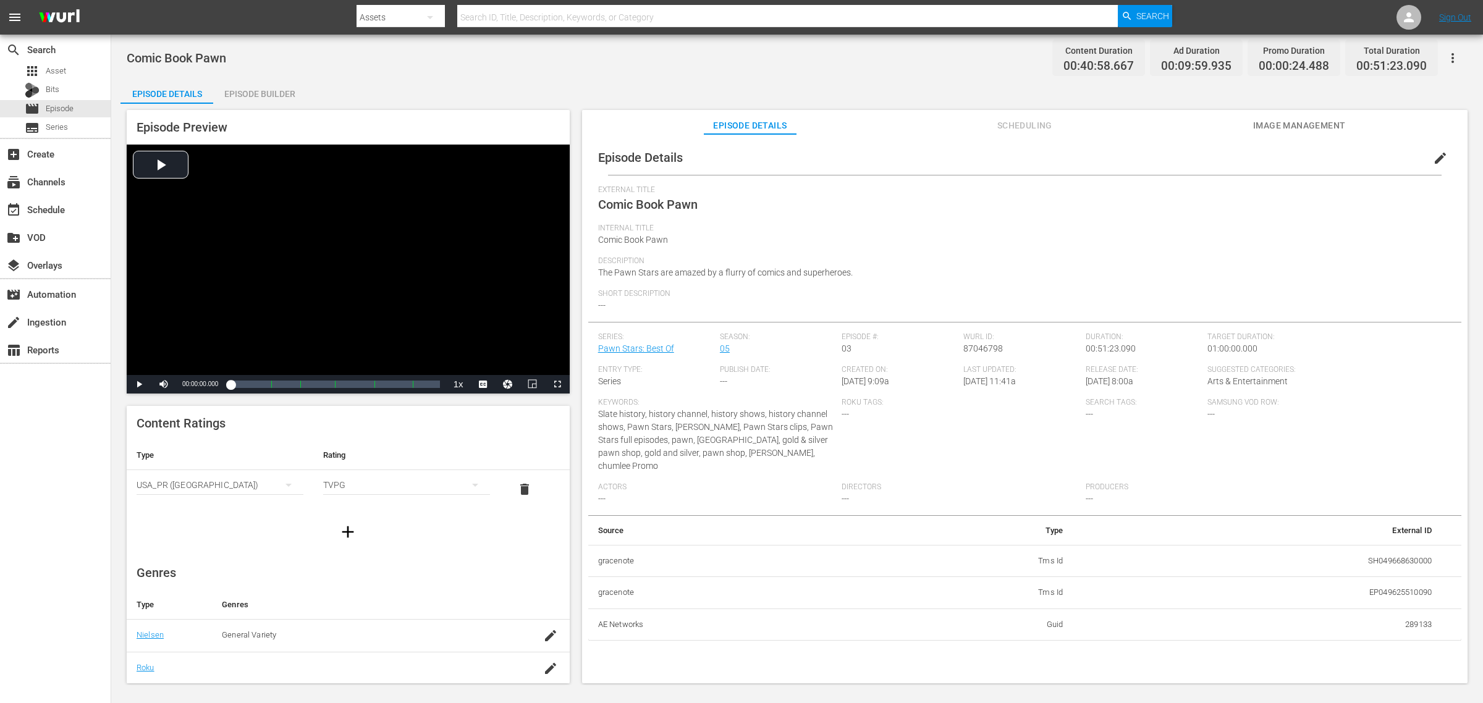
click at [253, 85] on div "Episode Builder" at bounding box center [259, 94] width 93 height 30
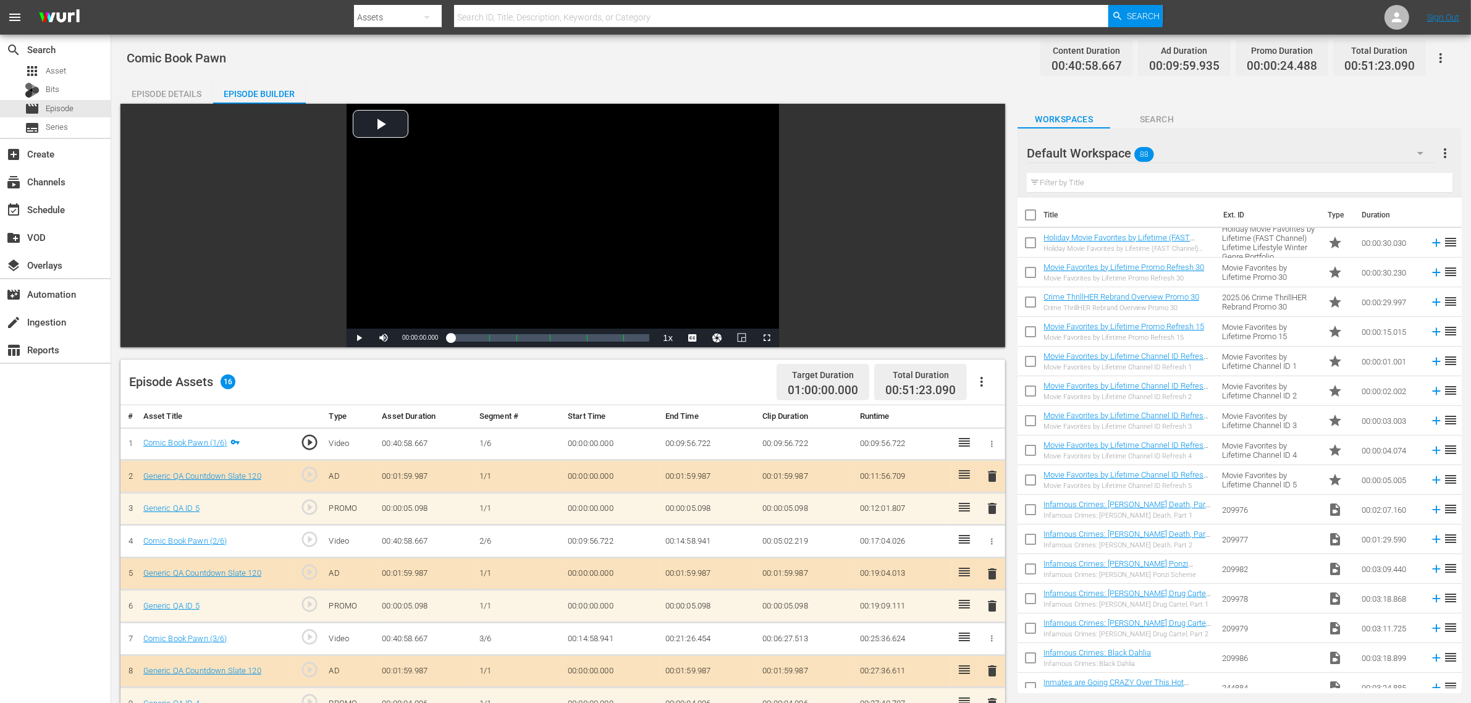
click at [984, 380] on icon "button" at bounding box center [981, 381] width 15 height 15
click at [1007, 419] on div "Clear Ads" at bounding box center [1019, 417] width 84 height 30
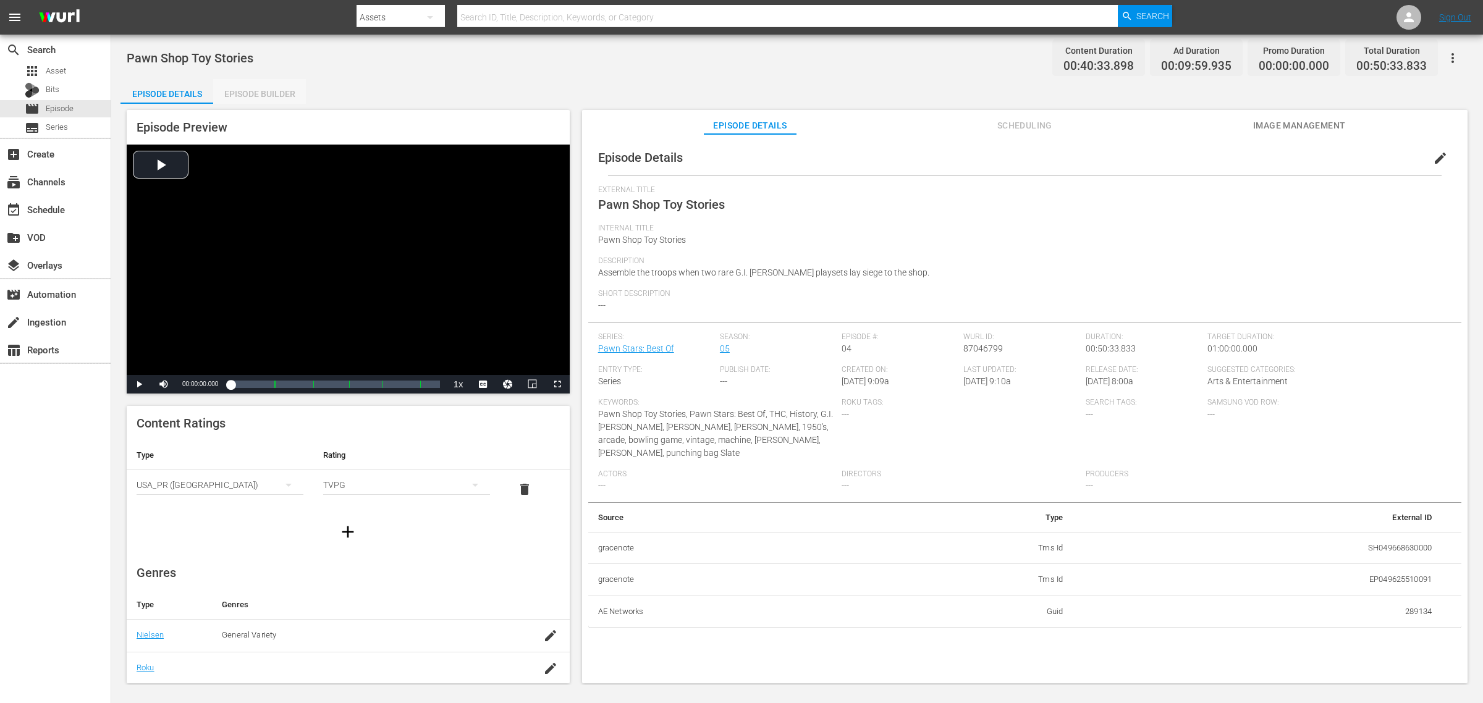
click at [245, 88] on div "Episode Builder" at bounding box center [259, 94] width 93 height 30
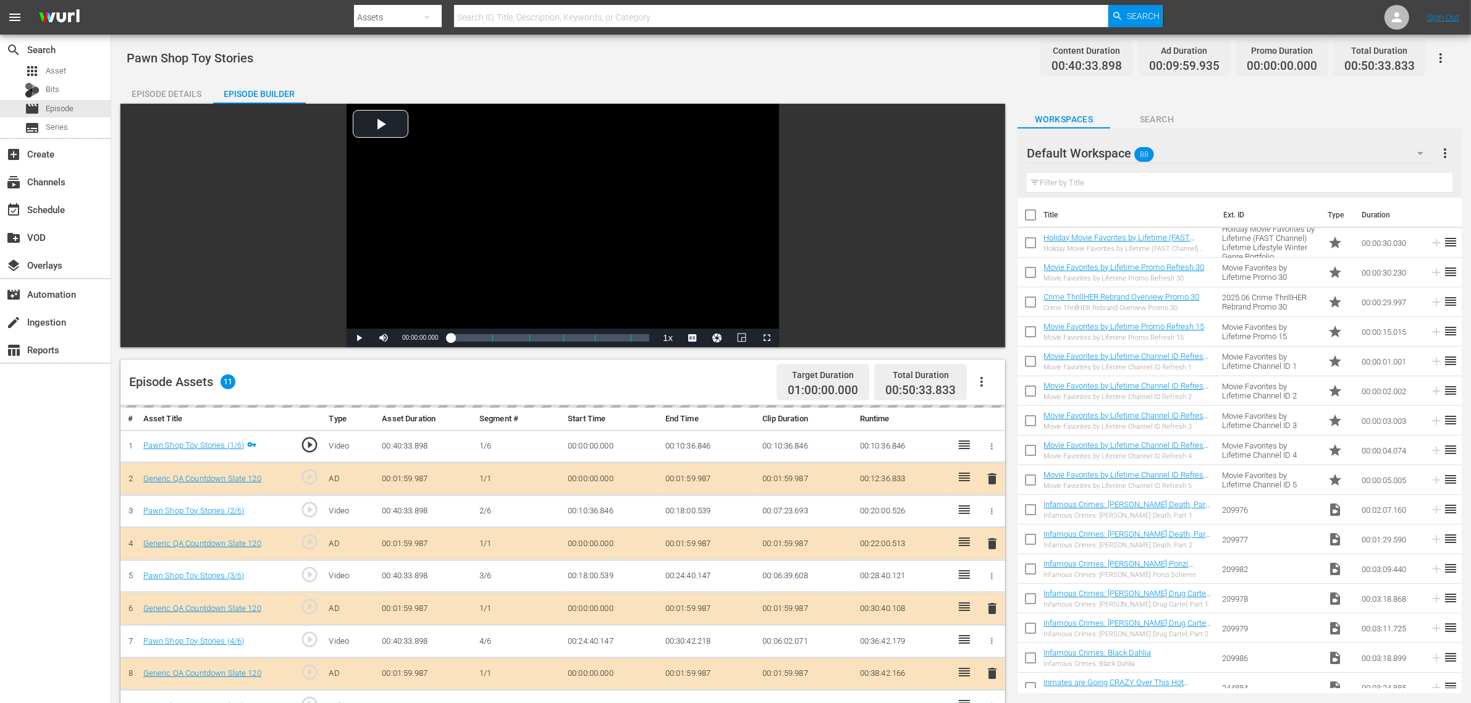
click at [980, 373] on button "button" at bounding box center [982, 382] width 30 height 30
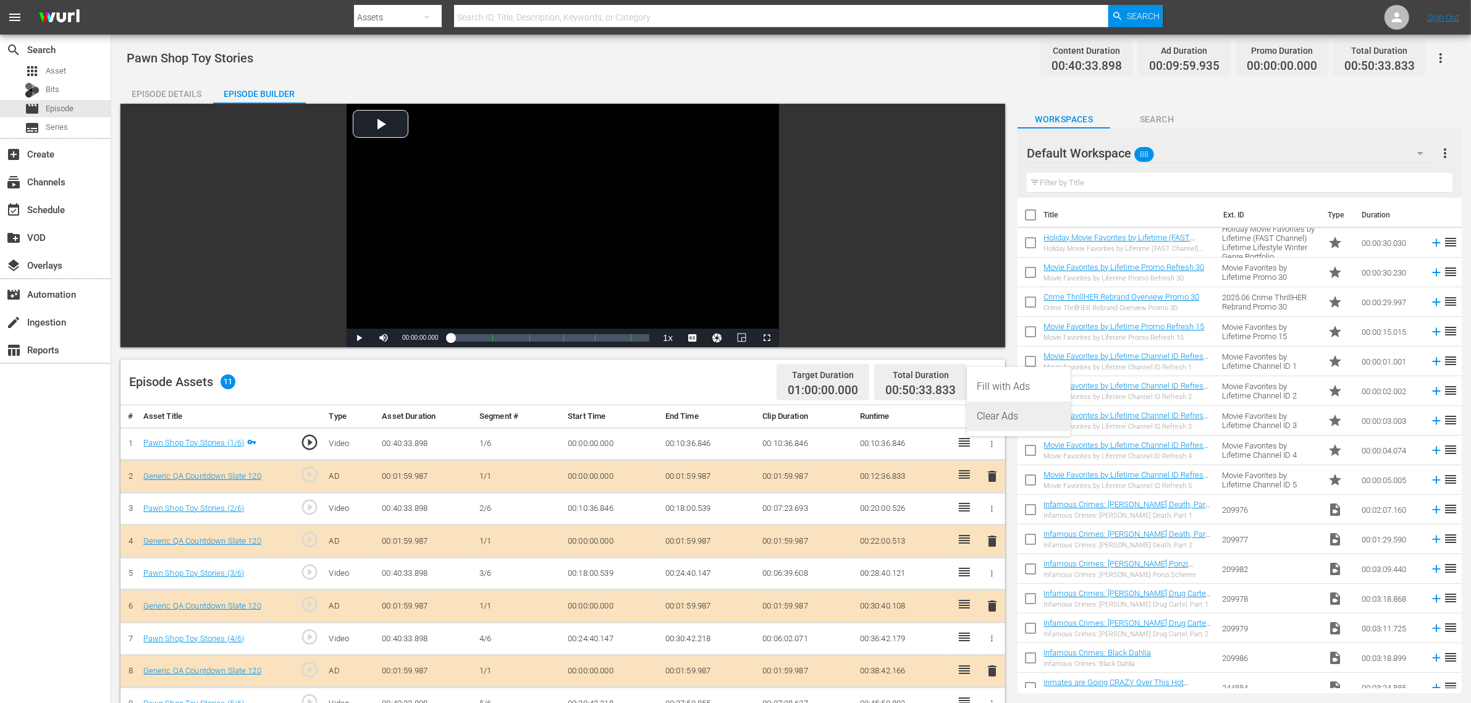
click at [999, 415] on div "Clear Ads" at bounding box center [1019, 417] width 84 height 30
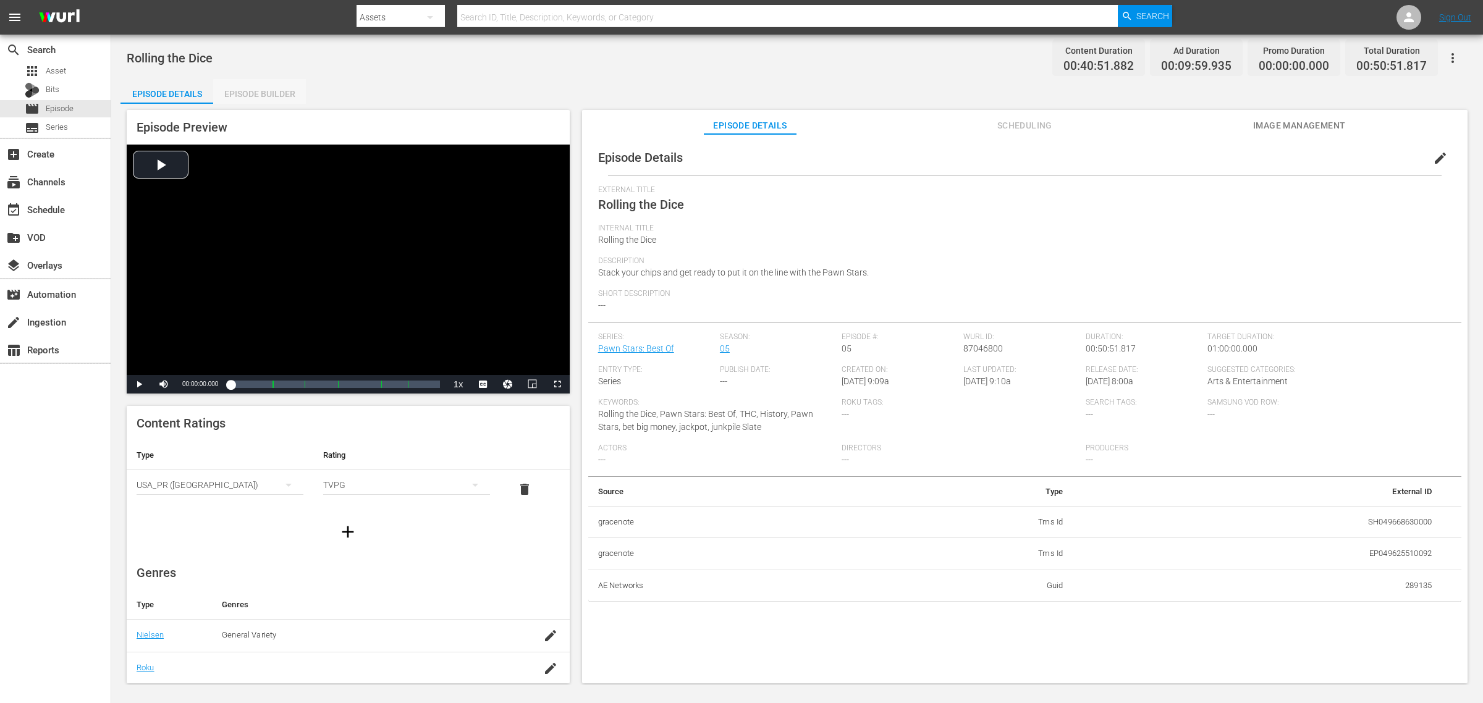
click at [261, 99] on div "Episode Builder" at bounding box center [259, 94] width 93 height 30
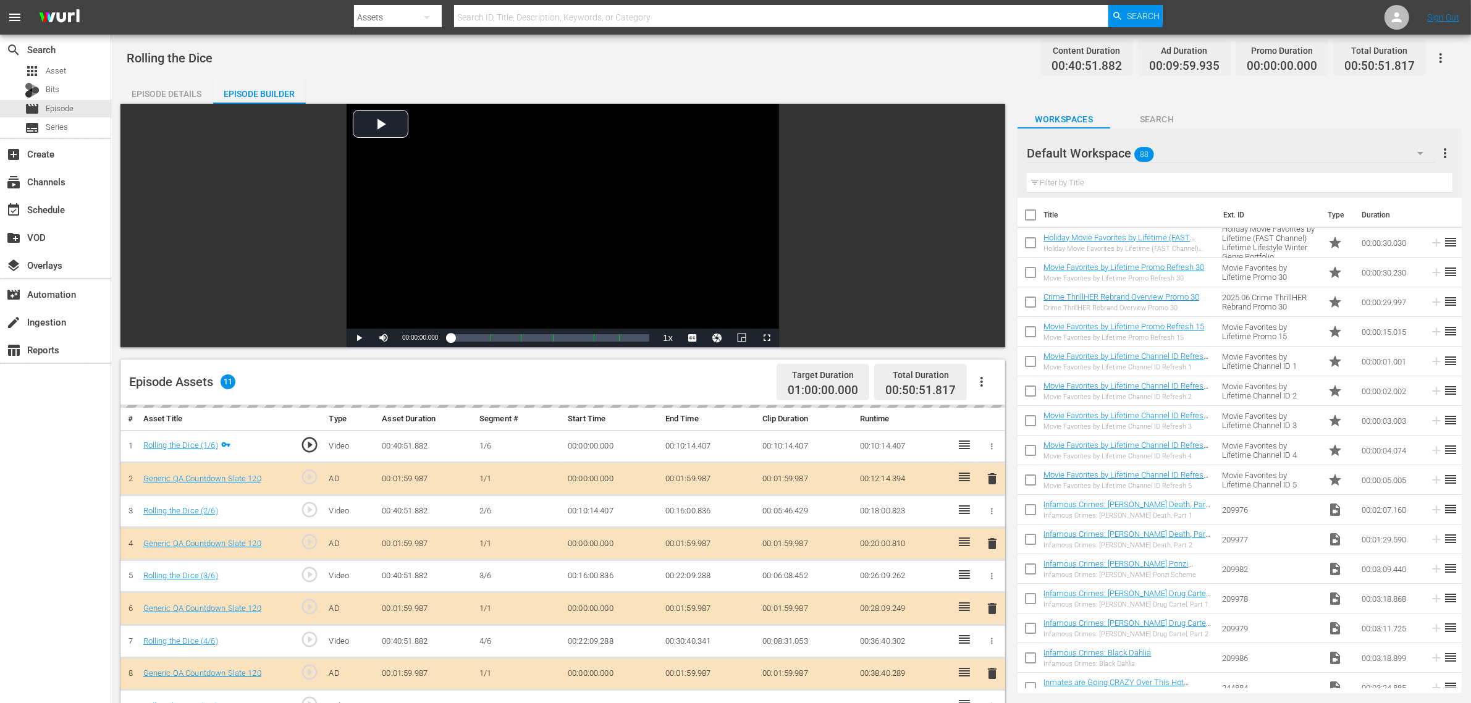
click at [782, 88] on div "Episode Details Episode Builder Episode Preview Video Player is loading. Play V…" at bounding box center [790, 547] width 1341 height 937
click at [980, 378] on icon "button" at bounding box center [981, 381] width 15 height 15
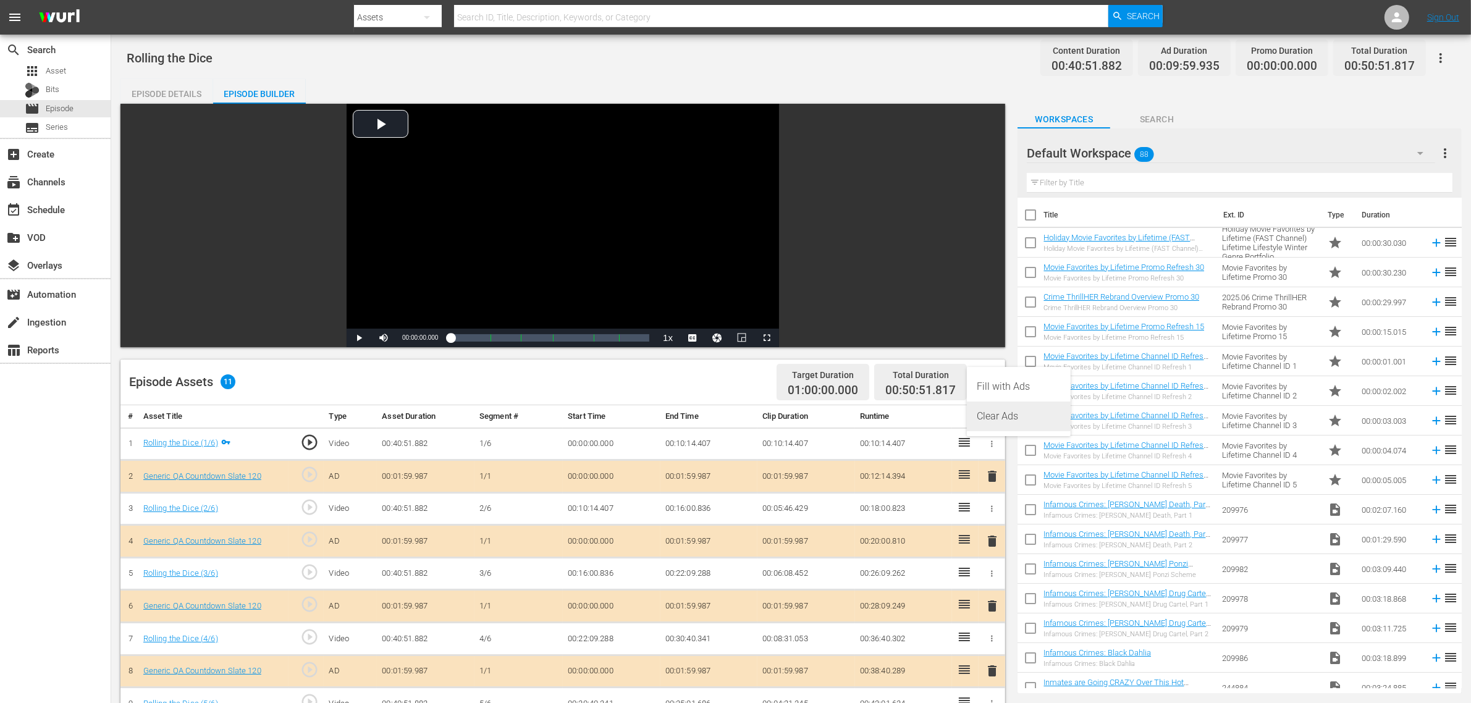
click at [998, 413] on div "Clear Ads" at bounding box center [1019, 417] width 84 height 30
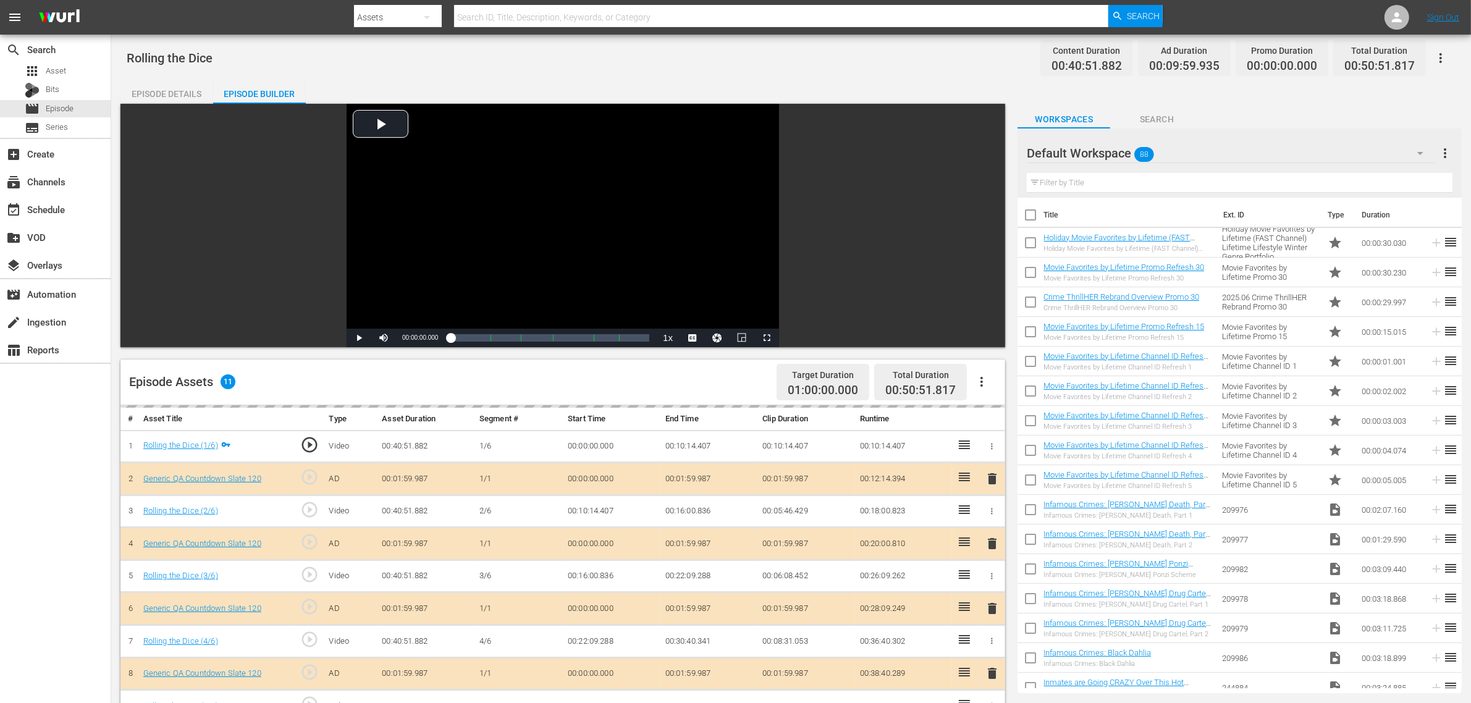
click at [910, 59] on div "Rolling the Dice Content Duration 00:40:51.882 Ad Duration 00:09:59.935 Promo D…" at bounding box center [791, 58] width 1329 height 28
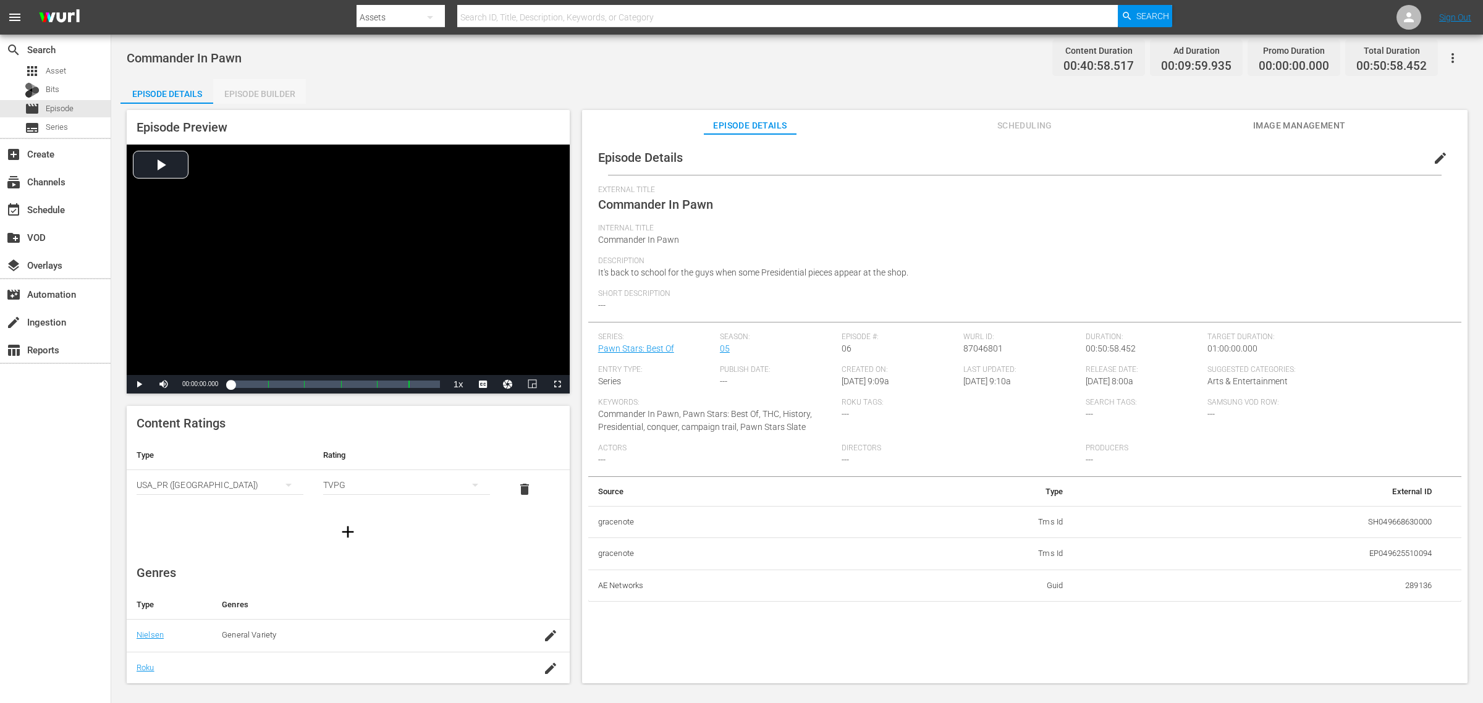
click at [248, 93] on div "Episode Builder" at bounding box center [259, 94] width 93 height 30
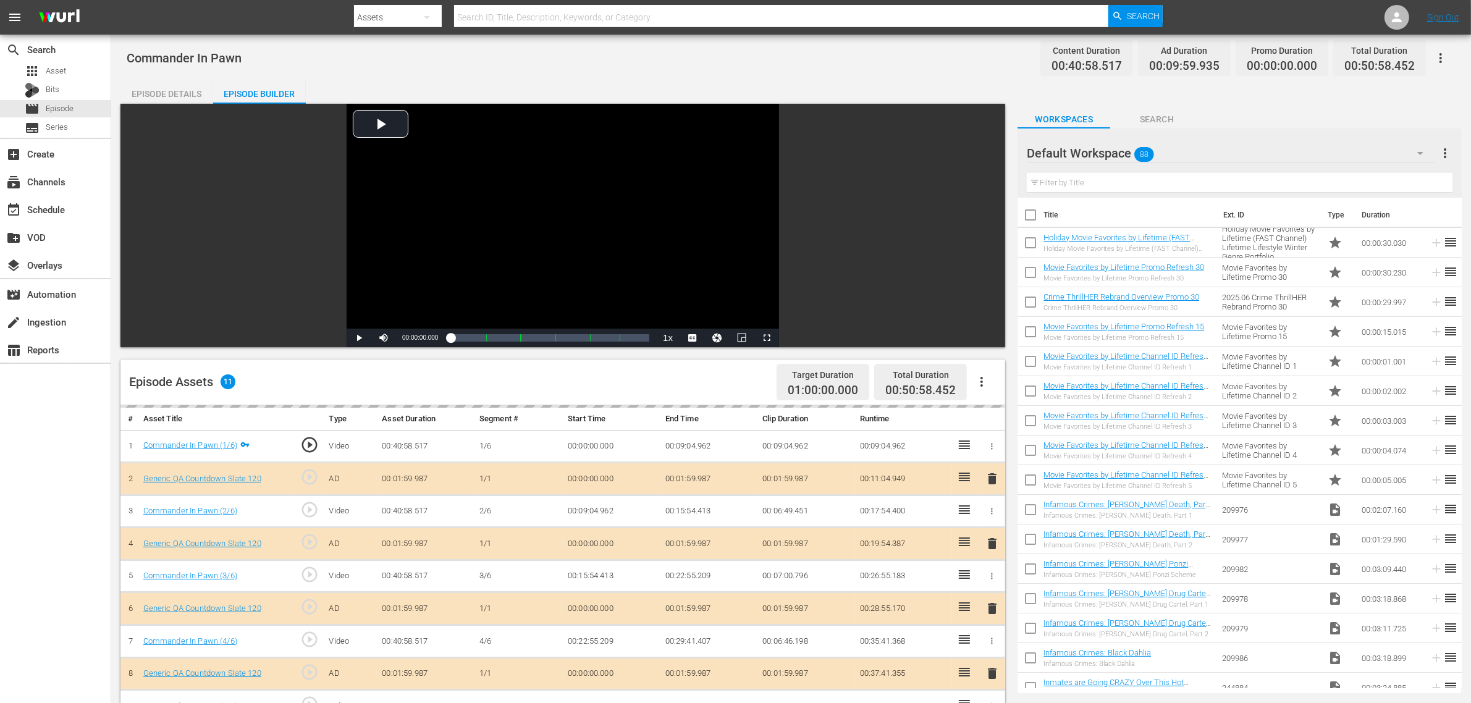
click at [618, 64] on div "Commander In Pawn Content Duration 00:40:58.517 Ad Duration 00:09:59.935 Promo …" at bounding box center [791, 58] width 1329 height 28
click at [982, 379] on icon "button" at bounding box center [982, 382] width 2 height 10
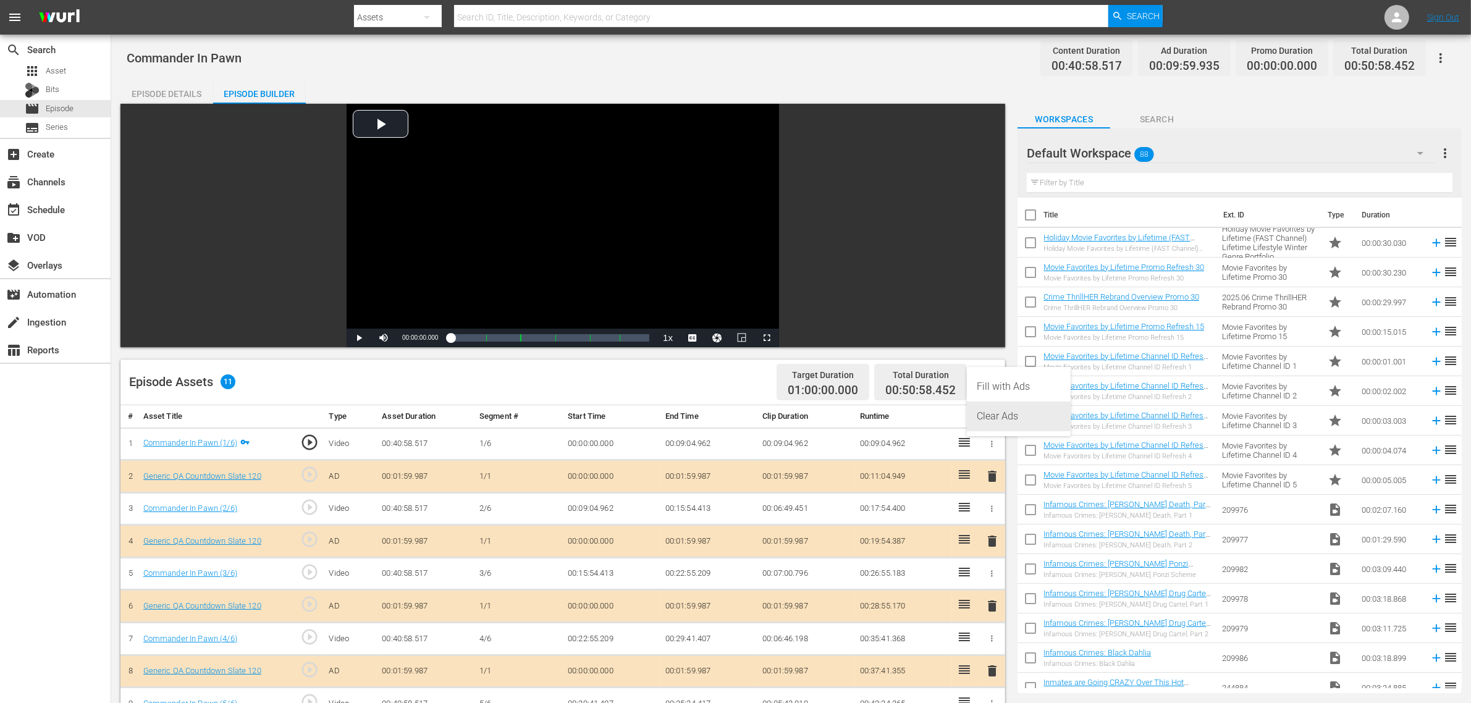
click at [992, 416] on div "Clear Ads" at bounding box center [1019, 417] width 84 height 30
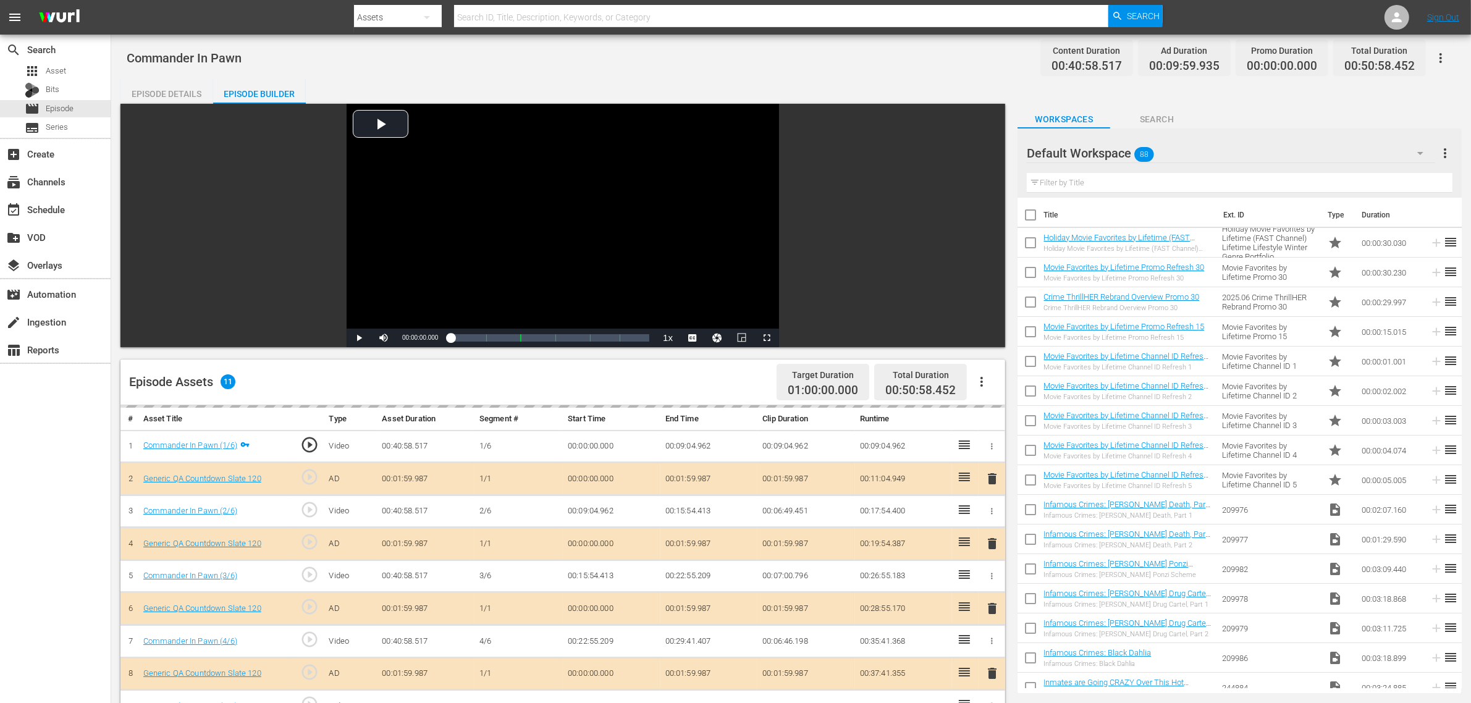
click at [866, 69] on div "Commander In Pawn Content Duration 00:40:58.517 Ad Duration 00:09:59.935 Promo …" at bounding box center [791, 58] width 1329 height 28
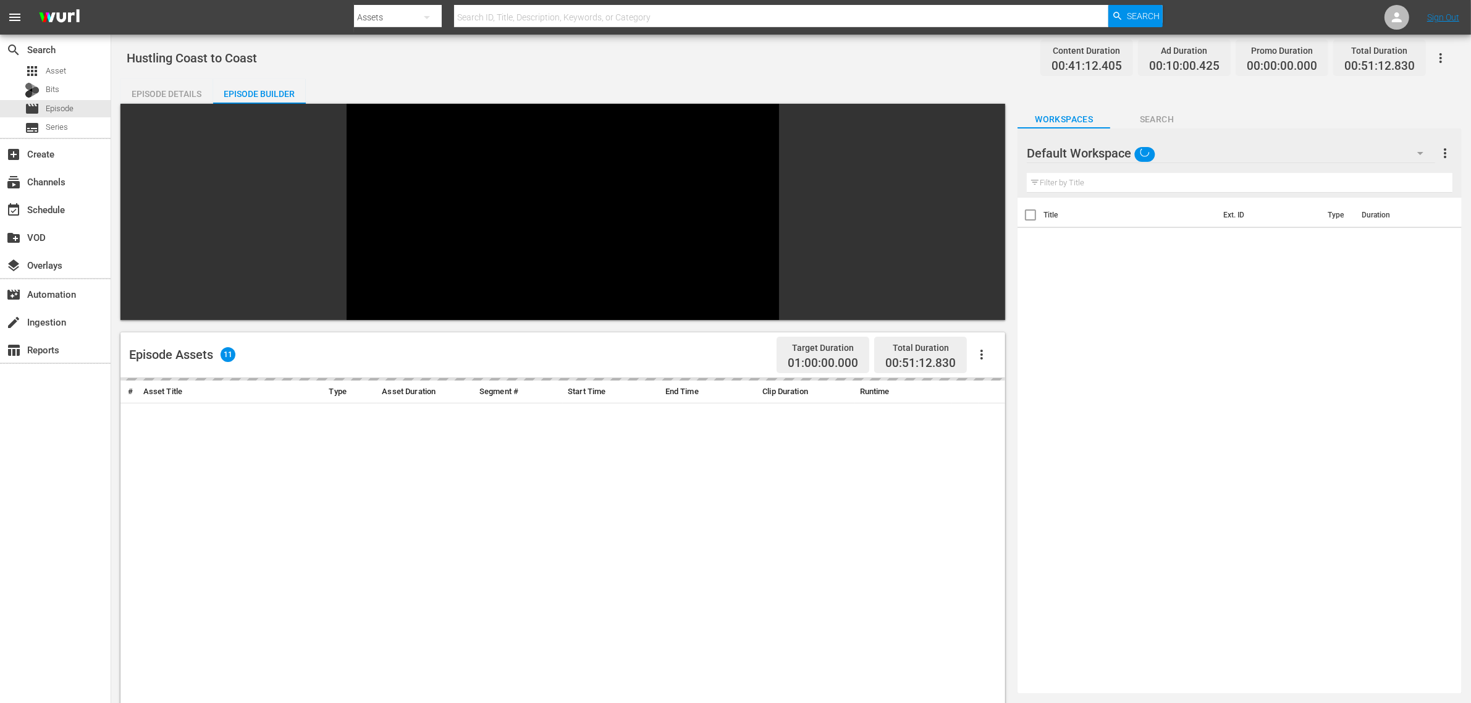
click at [1362, 154] on div "Default Workspace" at bounding box center [1231, 153] width 408 height 35
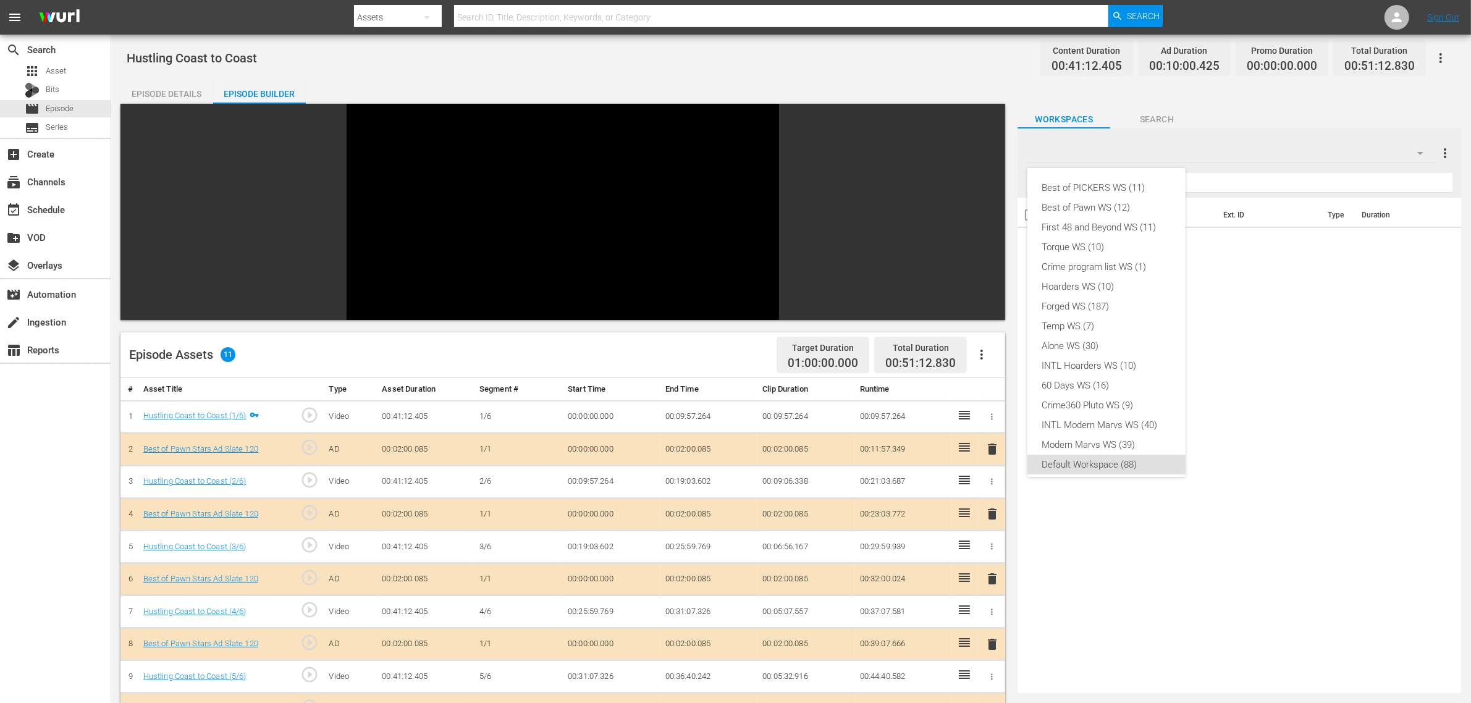
scroll to position [7, 0]
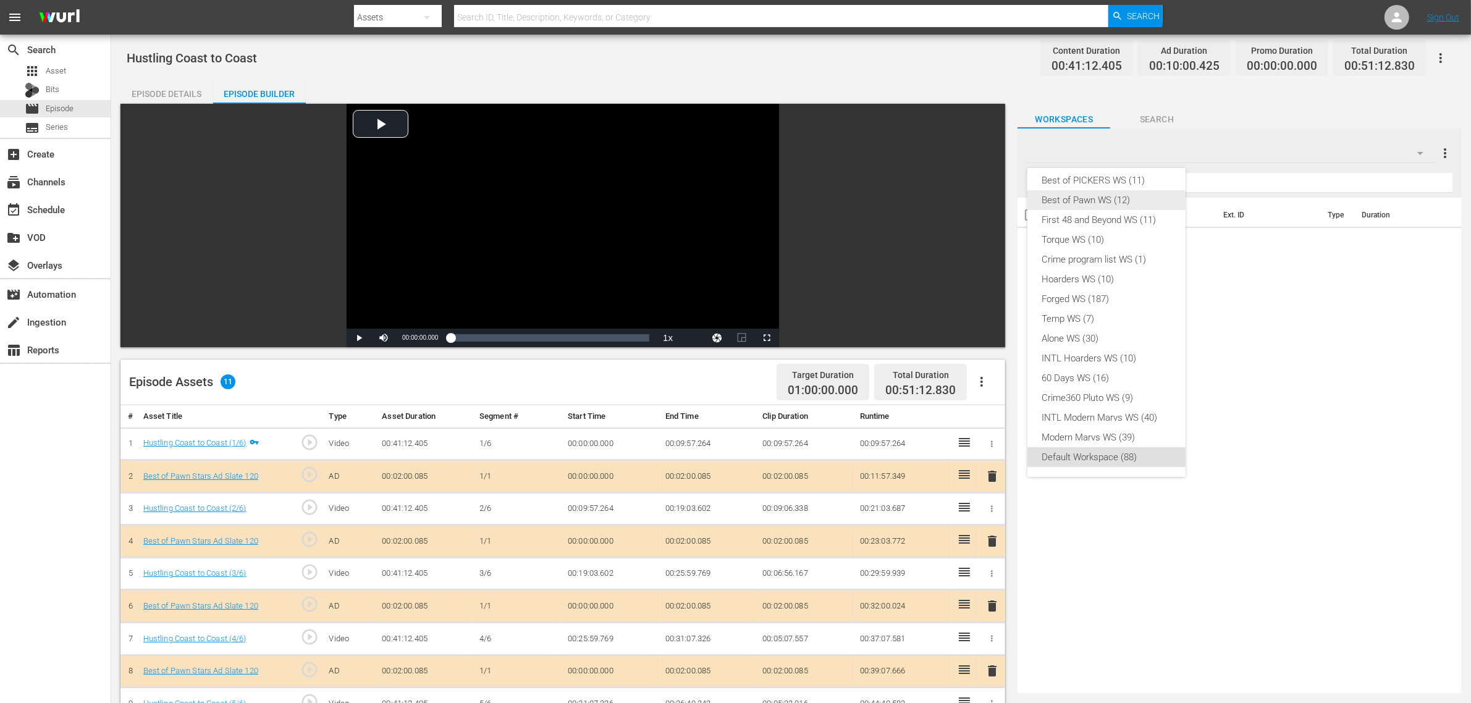
click at [1120, 196] on div "Best of Pawn WS (12)" at bounding box center [1106, 200] width 129 height 20
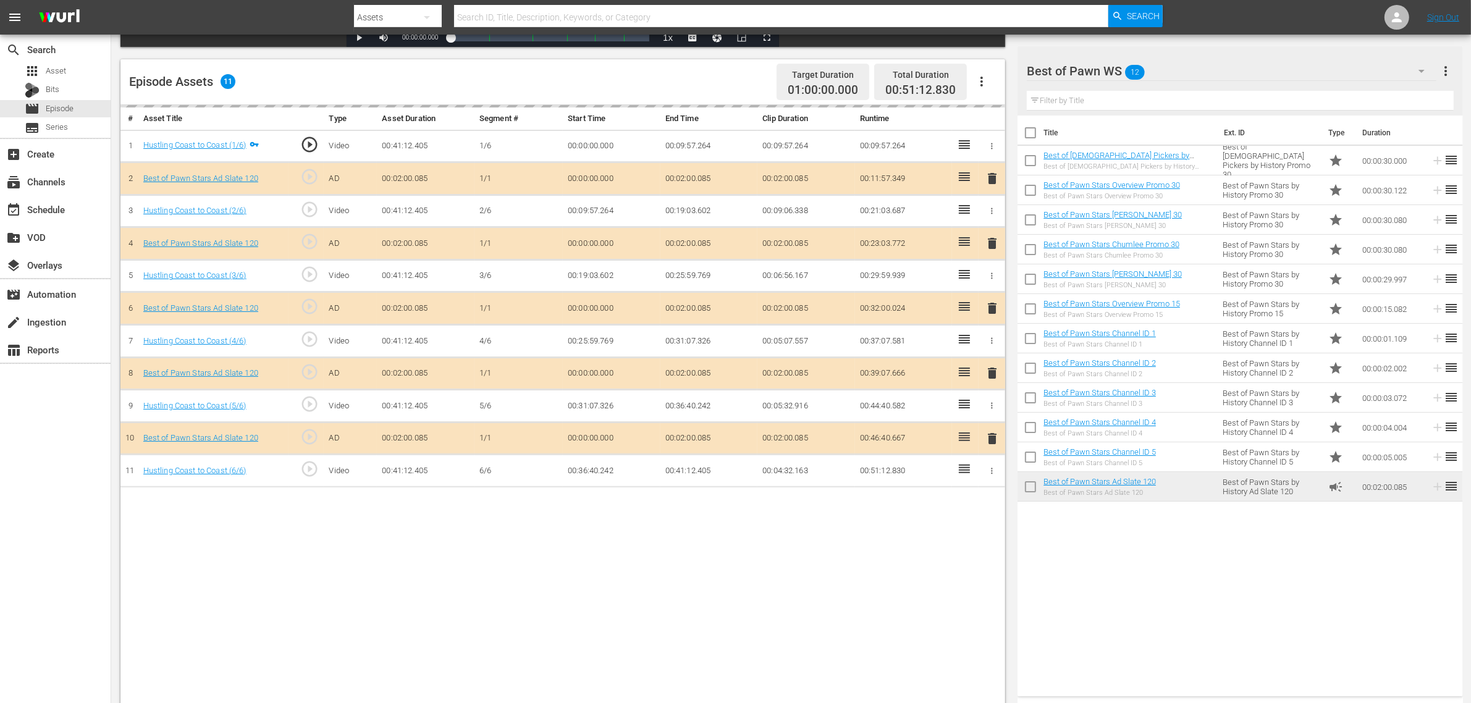
scroll to position [321, 0]
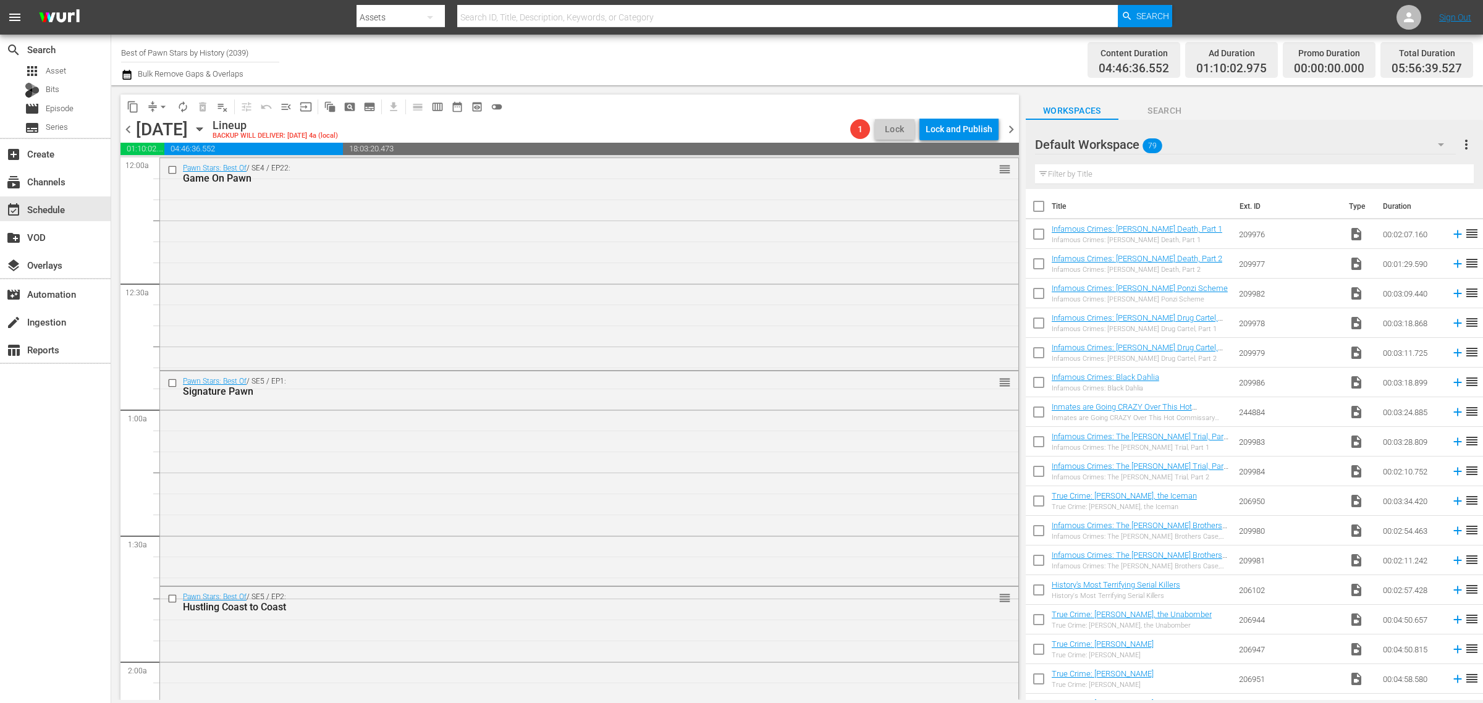
scroll to position [1256, 0]
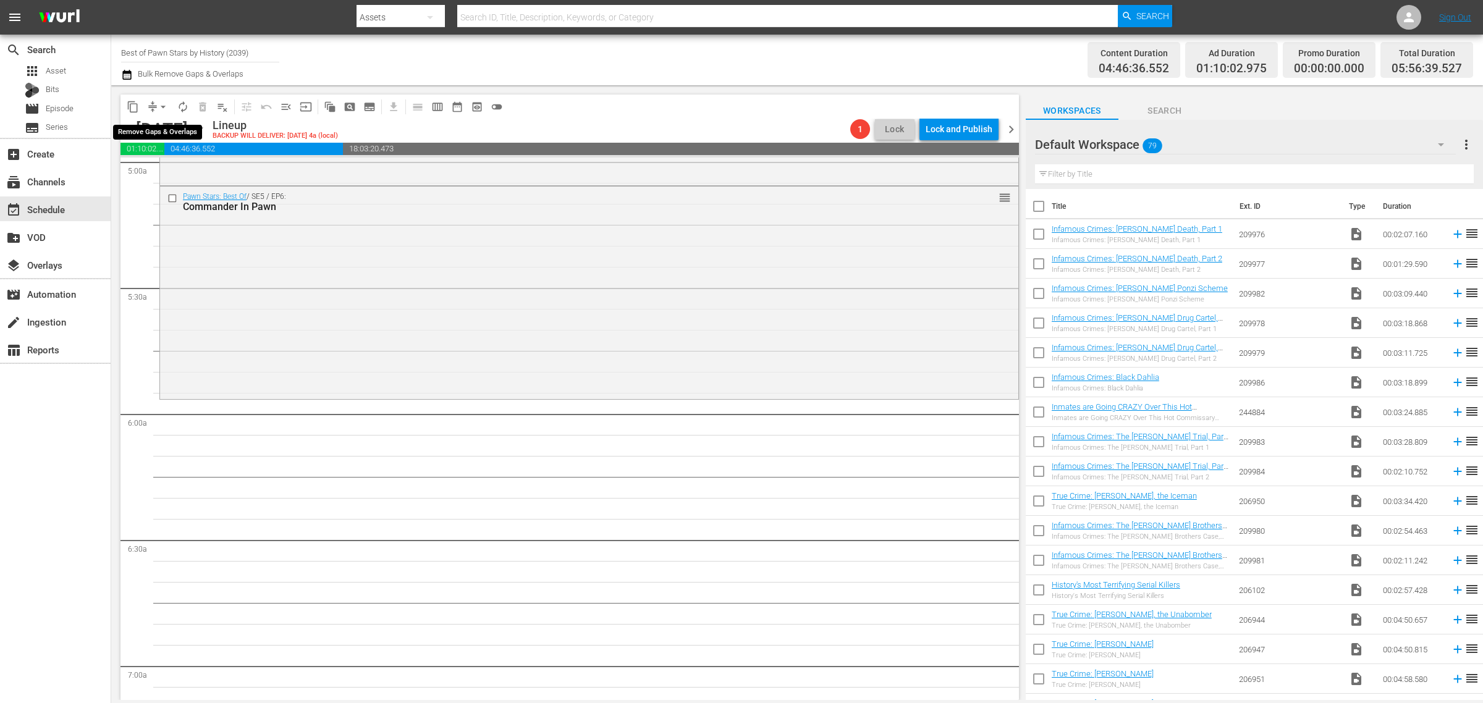
click at [164, 106] on span "arrow_drop_down" at bounding box center [163, 107] width 12 height 12
click at [173, 130] on li "Align to Midnight" at bounding box center [163, 131] width 102 height 20
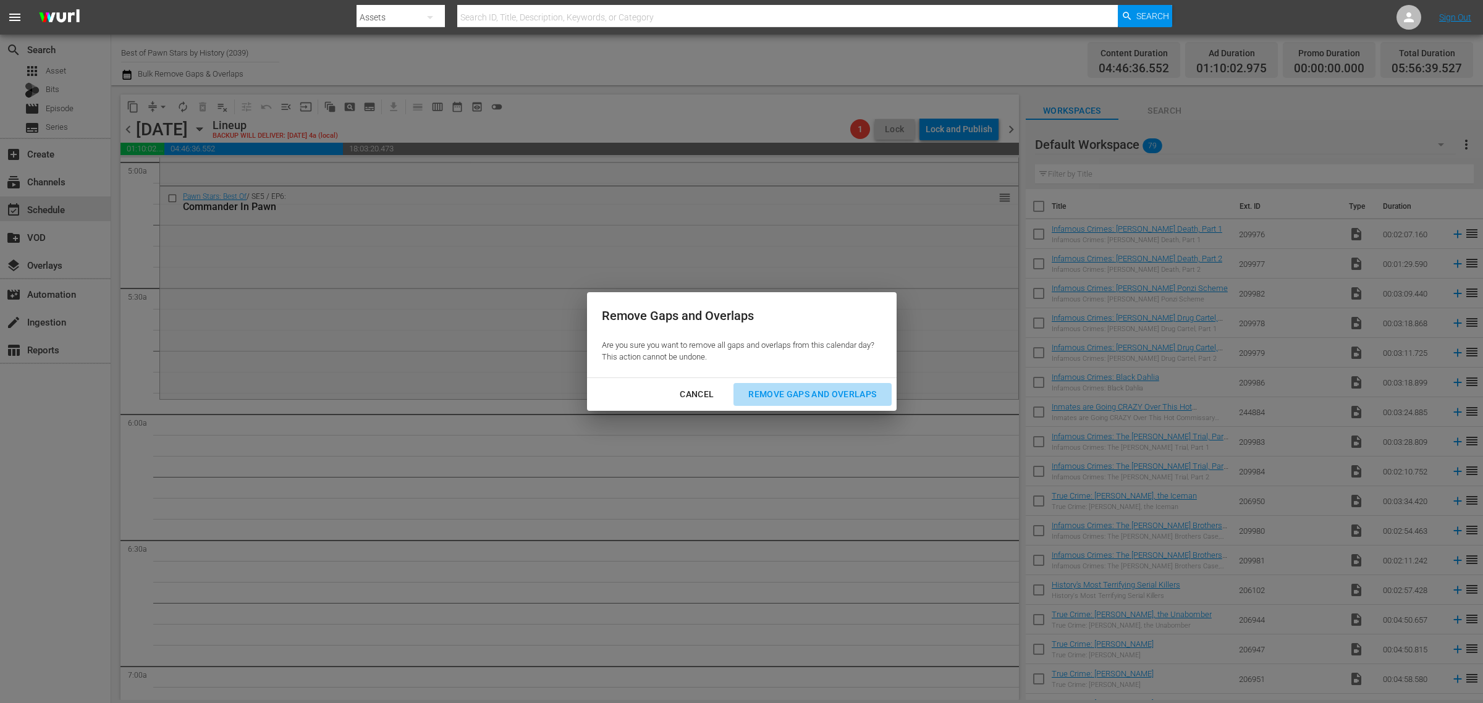
click at [830, 405] on button "Remove Gaps and Overlaps" at bounding box center [812, 394] width 158 height 23
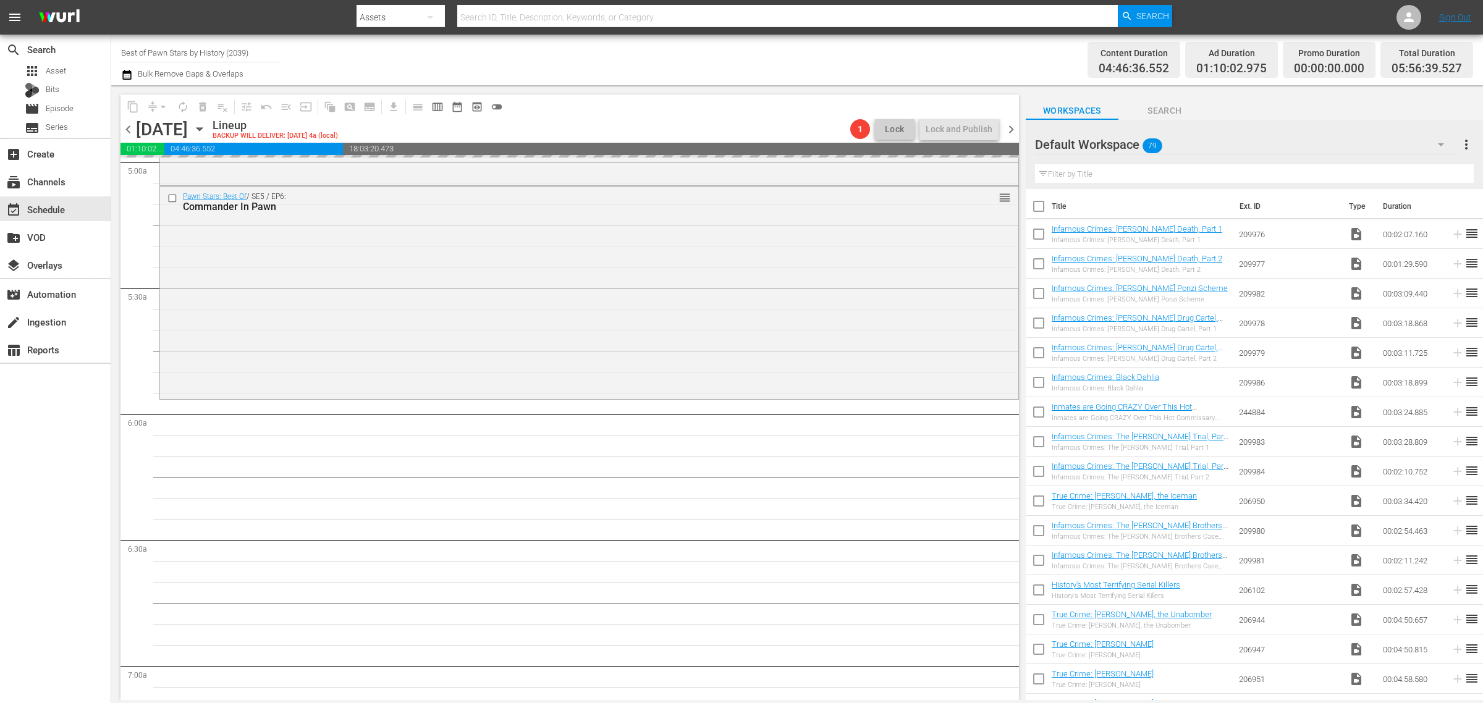
click at [814, 51] on div "Channel Title Best of Pawn Stars by History (2039) Bulk Remove Gaps & Overlaps" at bounding box center [489, 60] width 737 height 44
click at [477, 304] on div "Pawn Stars: Best Of / SE5 / EP6: Commander In Pawn reorder" at bounding box center [589, 292] width 858 height 211
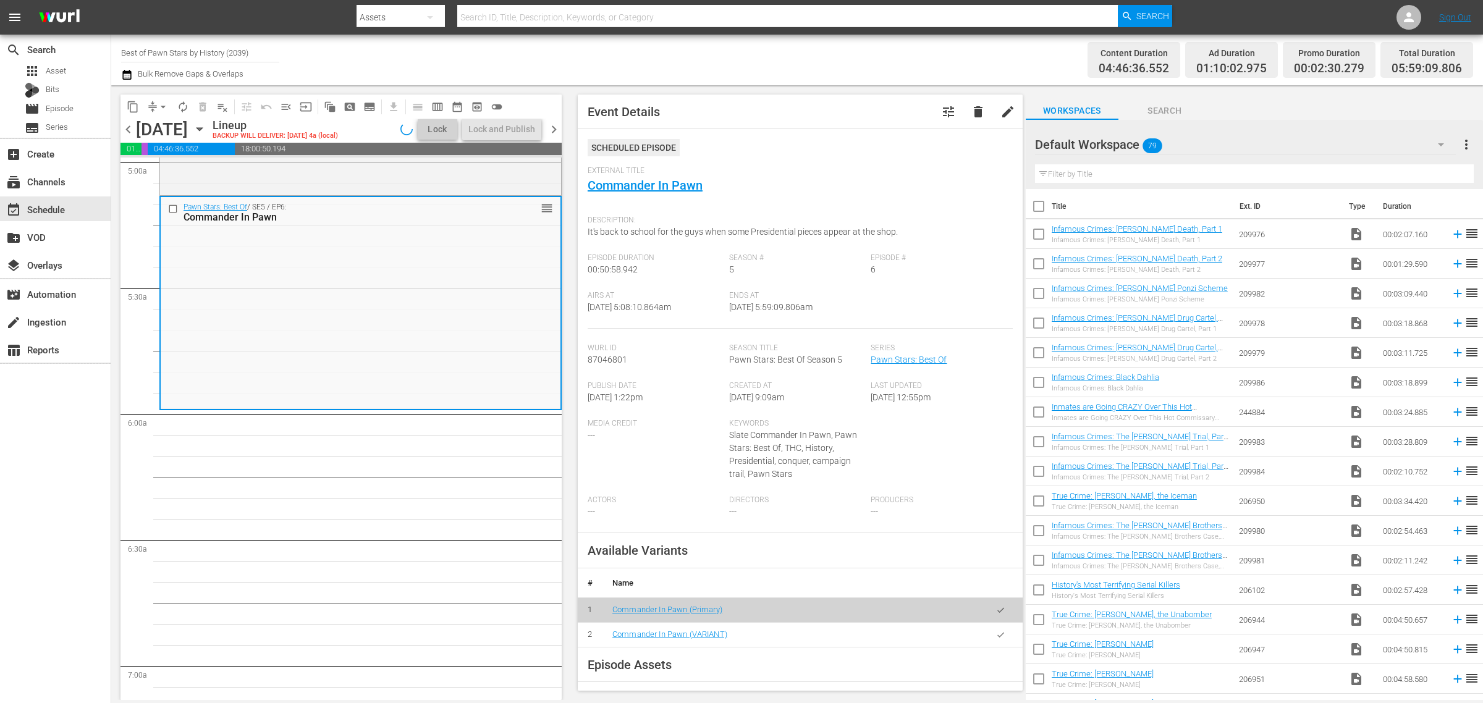
scroll to position [1236, 0]
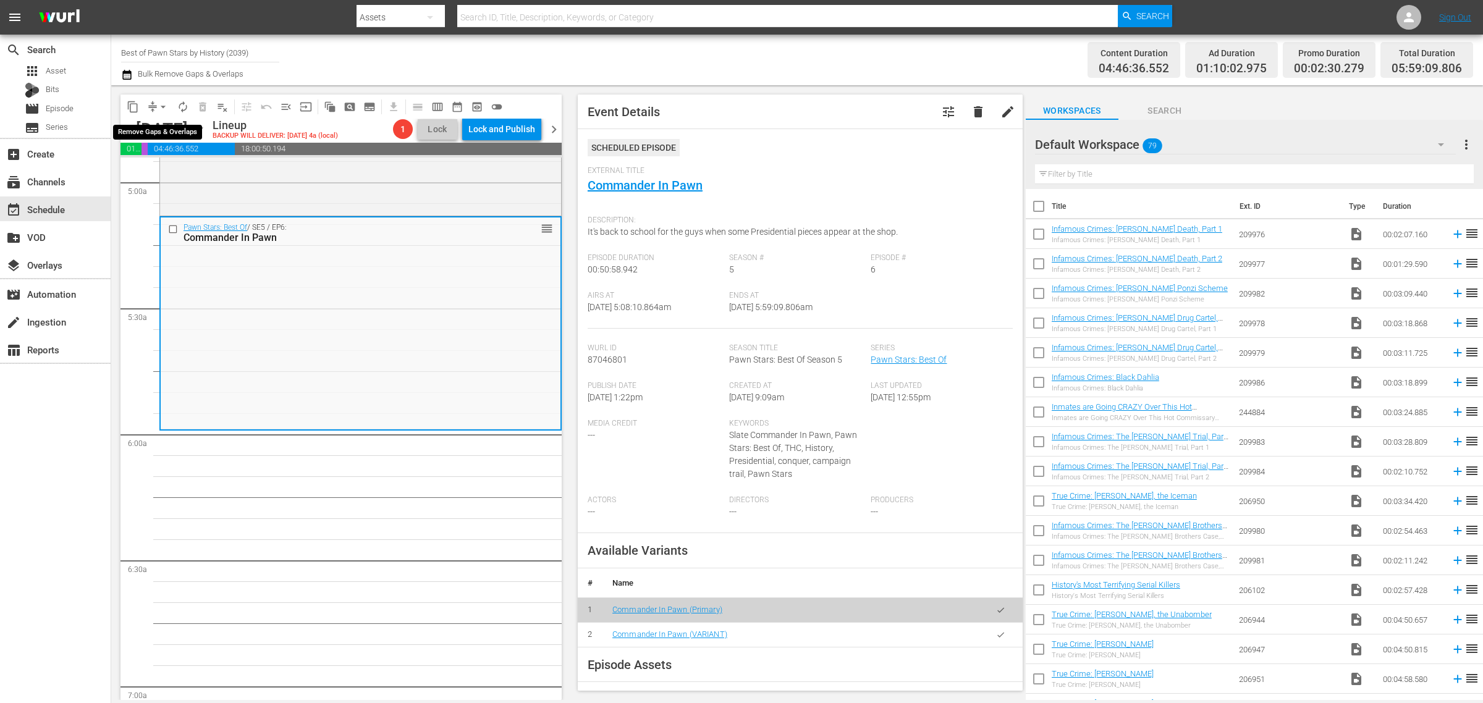
click at [161, 106] on span "arrow_drop_down" at bounding box center [163, 107] width 12 height 12
click at [161, 130] on li "Align to Midnight" at bounding box center [163, 131] width 102 height 20
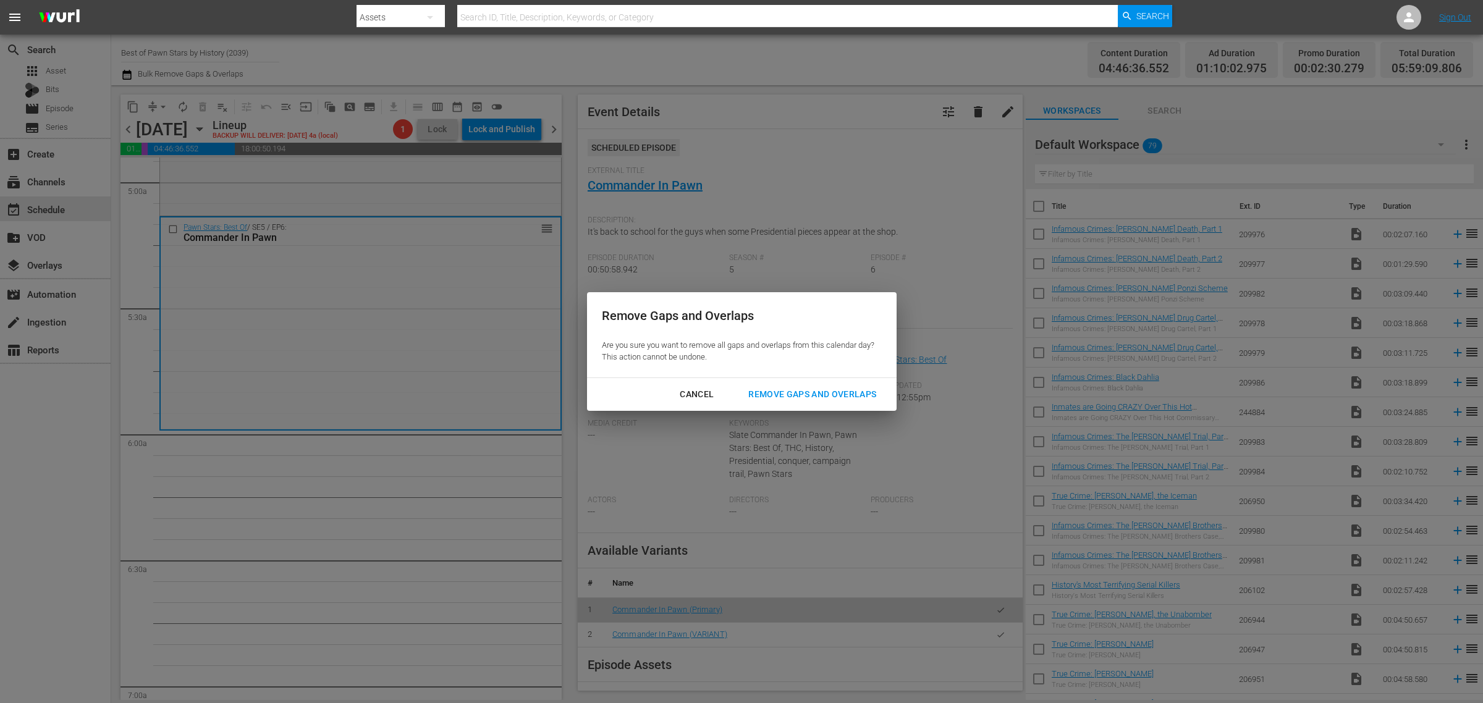
click at [845, 394] on div "Remove Gaps and Overlaps" at bounding box center [812, 394] width 148 height 15
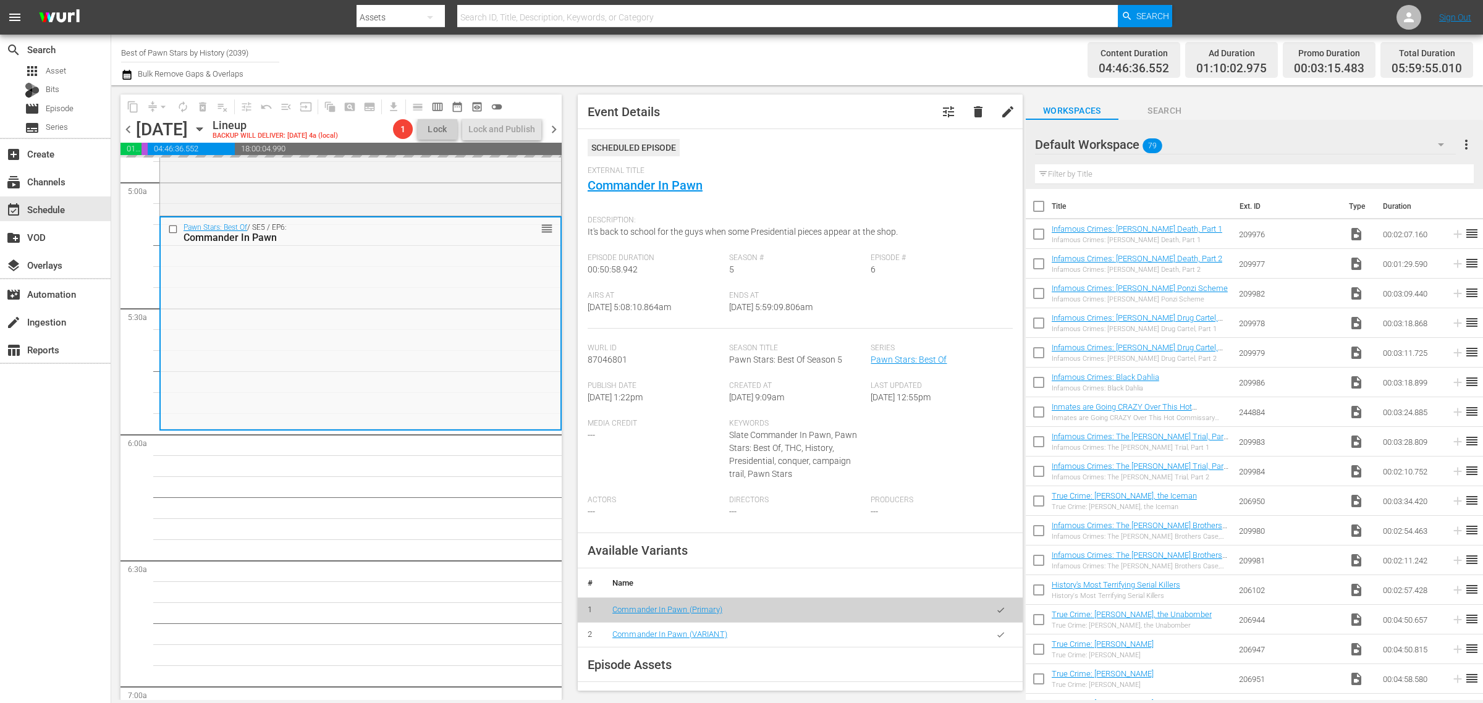
click at [804, 49] on div "Channel Title Best of Pawn Stars by History (2039) Bulk Remove Gaps & Overlaps" at bounding box center [489, 60] width 737 height 44
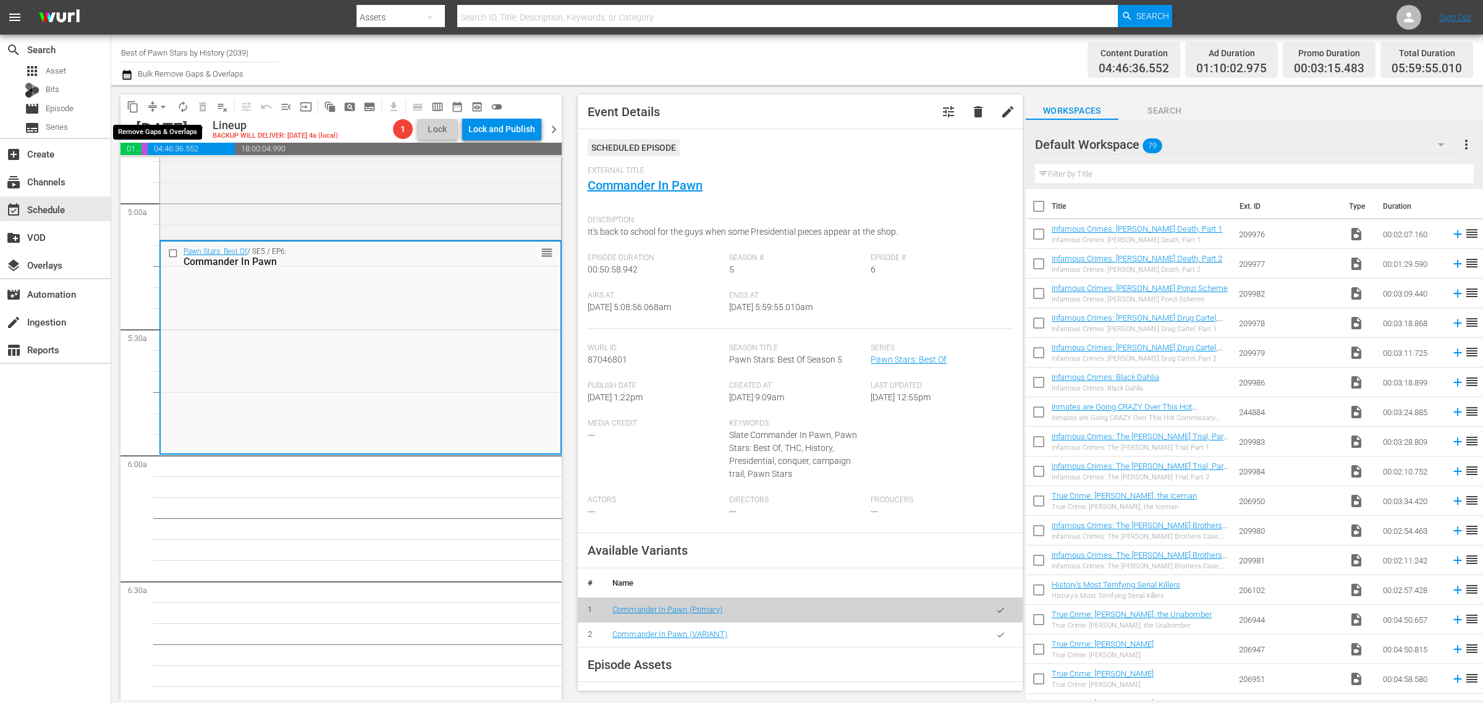
click at [164, 106] on span "arrow_drop_down" at bounding box center [163, 107] width 12 height 12
click at [159, 133] on li "Align to Midnight" at bounding box center [163, 131] width 102 height 20
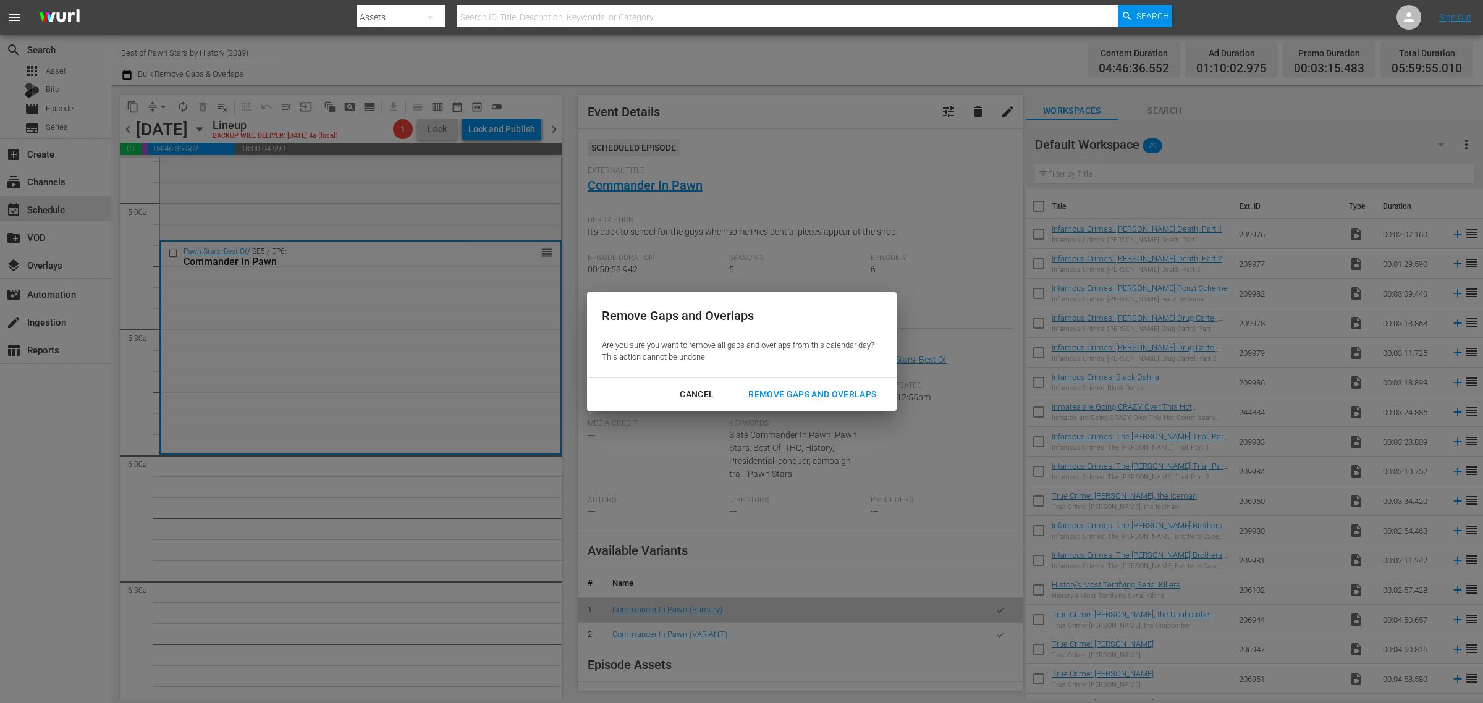
click at [837, 396] on div "Remove Gaps and Overlaps" at bounding box center [812, 394] width 148 height 15
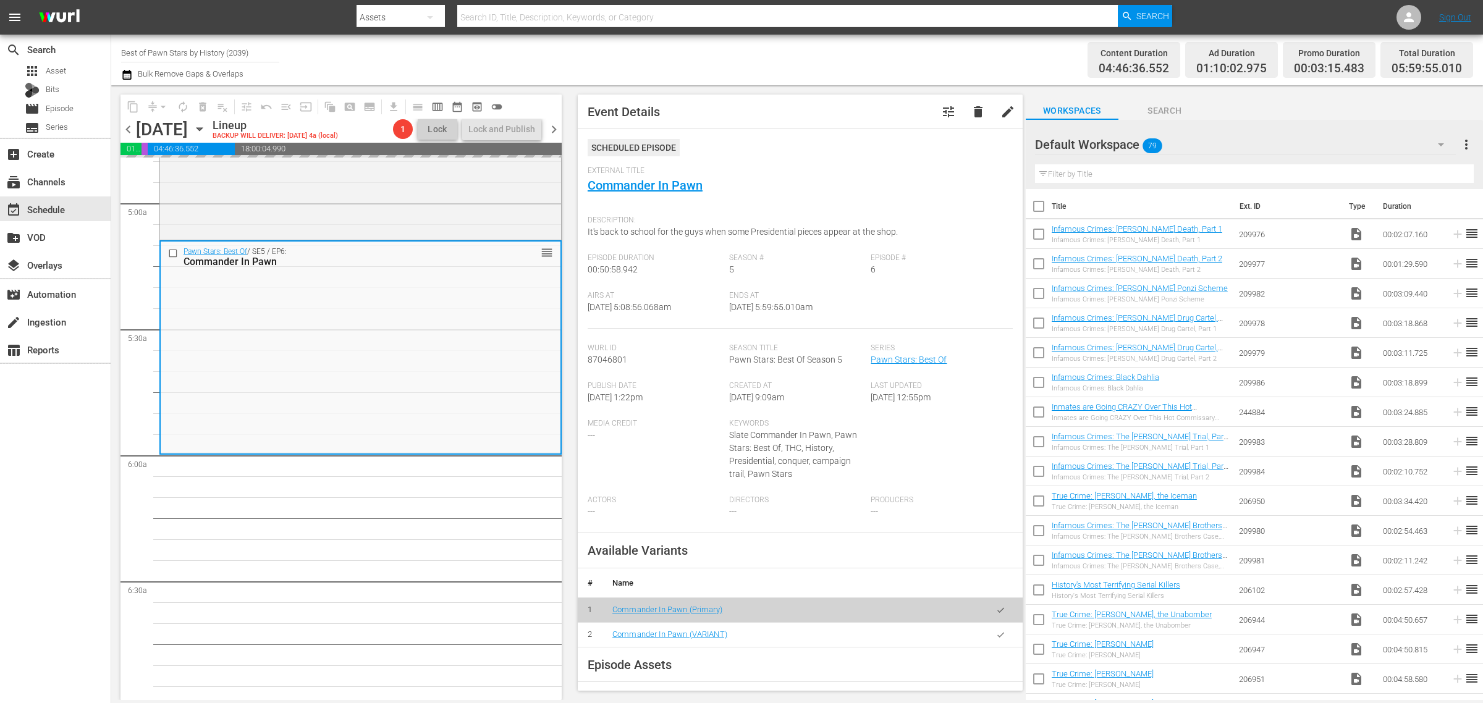
click at [796, 68] on div "Channel Title Best of Pawn Stars by History (2039) Bulk Remove Gaps & Overlaps" at bounding box center [489, 60] width 737 height 44
click at [756, 53] on div "Channel Title Best of Pawn Stars by History (2039) Bulk Remove Gaps & Overlaps" at bounding box center [489, 60] width 737 height 44
click at [179, 103] on span "autorenew_outlined" at bounding box center [183, 107] width 12 height 12
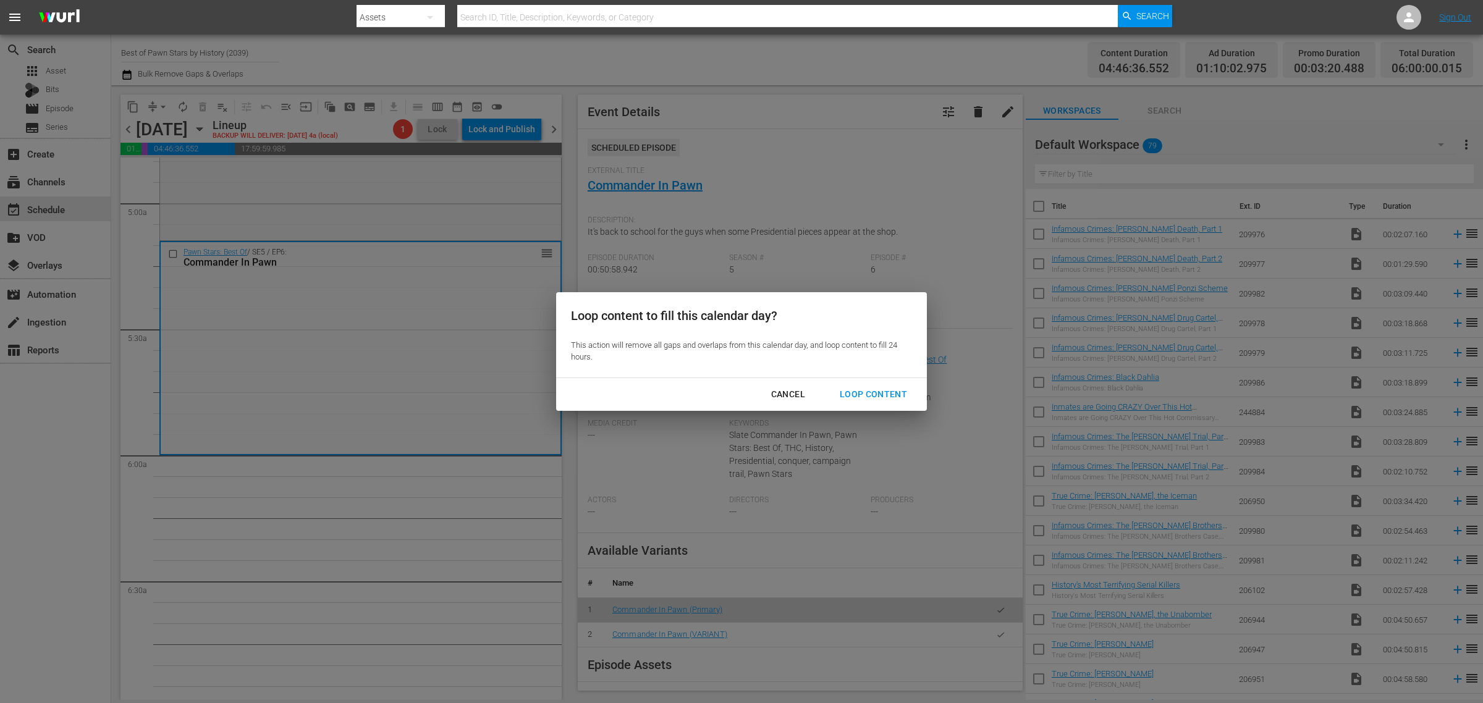
click at [859, 392] on div "Loop Content" at bounding box center [873, 394] width 87 height 15
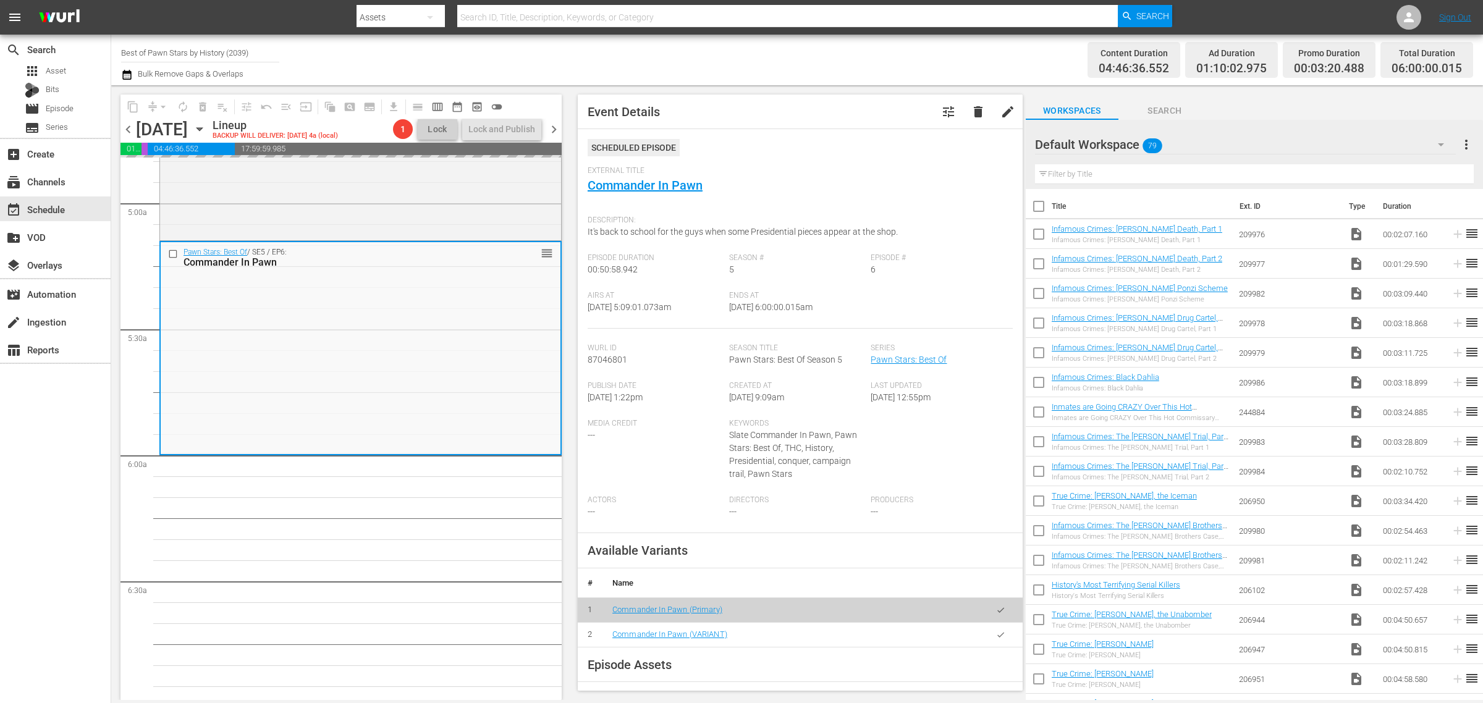
click at [803, 59] on div "Channel Title Best of Pawn Stars by History (2039) Bulk Remove Gaps & Overlaps" at bounding box center [489, 60] width 737 height 44
click at [1014, 44] on div "Content Duration 04:46:36.552 Ad Duration 01:10:02.975 Promo Duration 00:03:20.…" at bounding box center [1165, 60] width 615 height 44
click at [1227, 19] on nav "menu Search By Assets Search ID, Title, Description, Keywords, or Category Sear…" at bounding box center [741, 17] width 1483 height 35
click at [625, 56] on div "Channel Title Best of Pawn Stars by History (2039) Bulk Remove Gaps & Overlaps" at bounding box center [489, 60] width 737 height 44
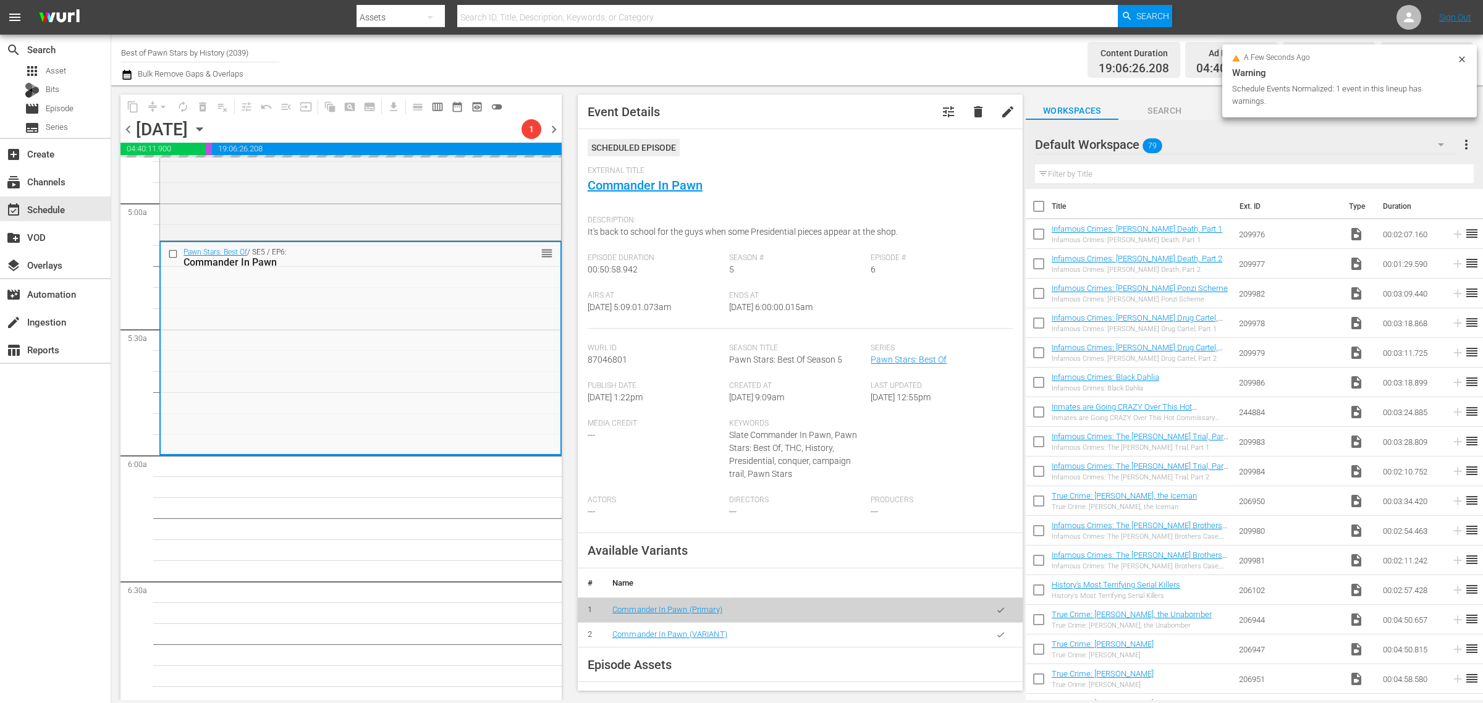
click at [491, 56] on div "Channel Title Best of Pawn Stars by History (2039) Bulk Remove Gaps & Overlaps" at bounding box center [489, 60] width 737 height 44
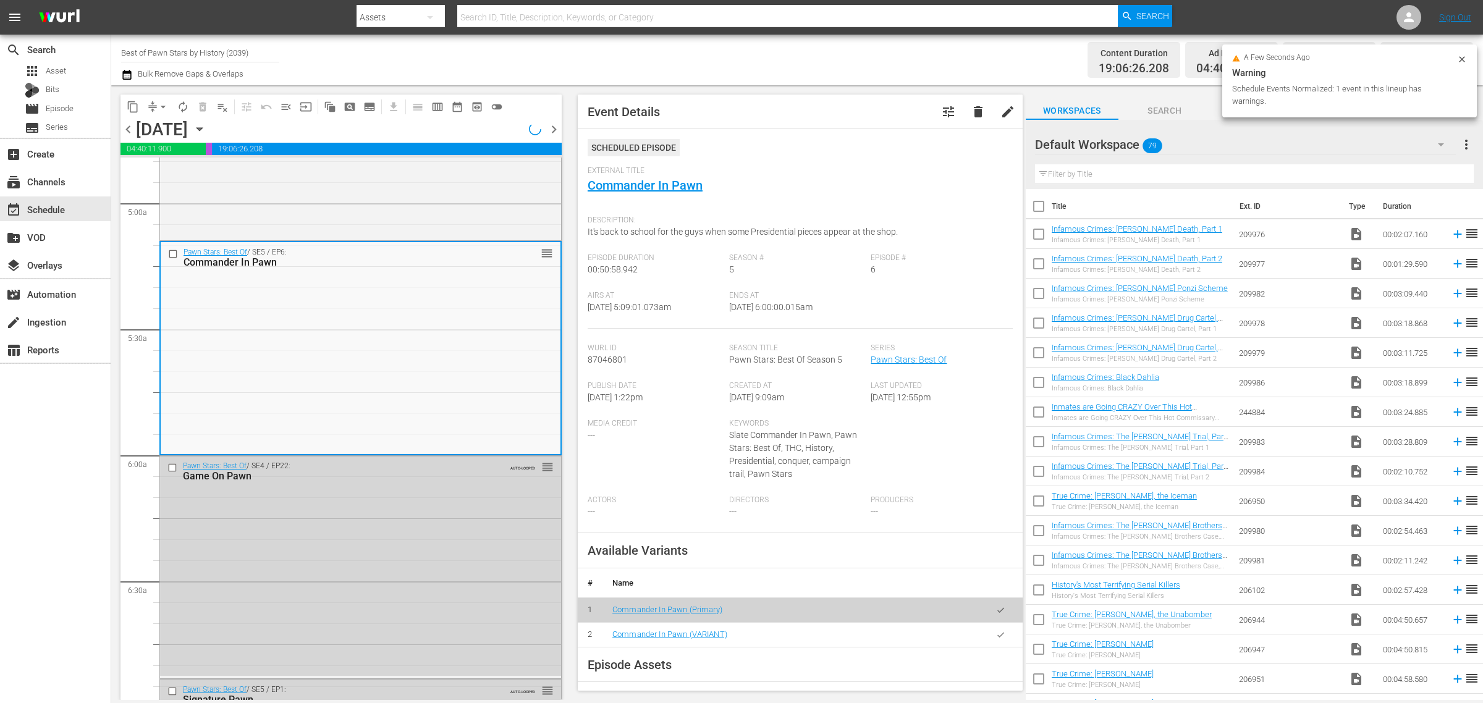
click at [689, 51] on div "Channel Title Best of Pawn Stars by History (2039) Bulk Remove Gaps & Overlaps" at bounding box center [489, 60] width 737 height 44
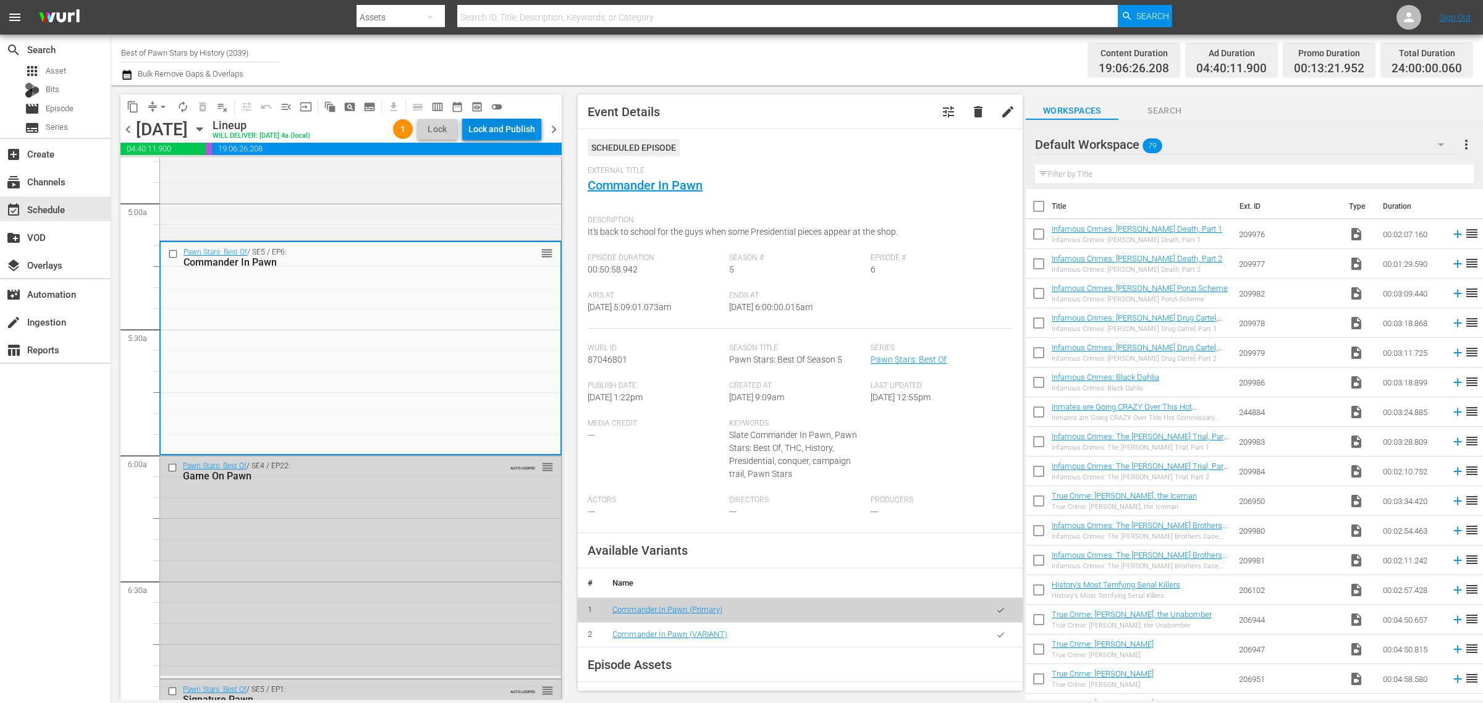
click at [489, 124] on div "Lock and Publish" at bounding box center [501, 129] width 67 height 22
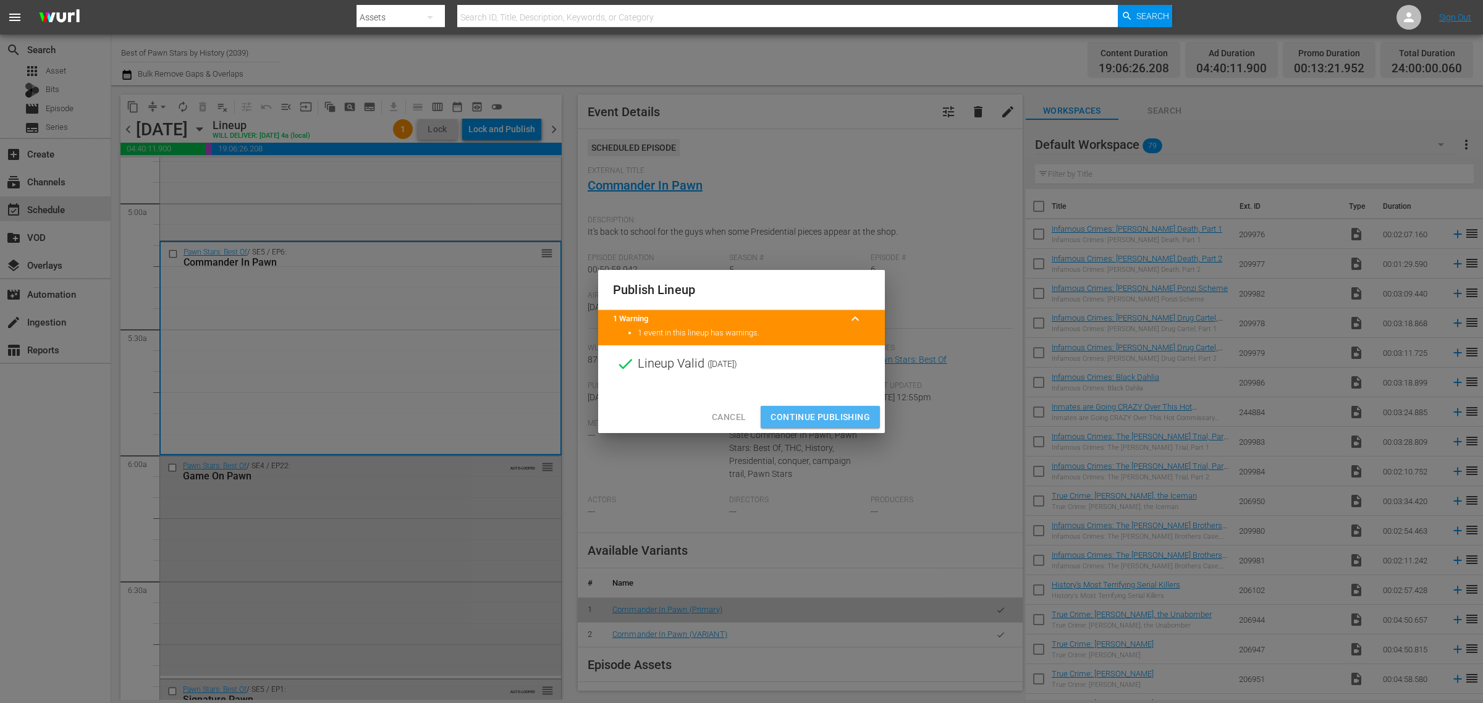
click at [837, 416] on span "Continue Publishing" at bounding box center [819, 417] width 99 height 15
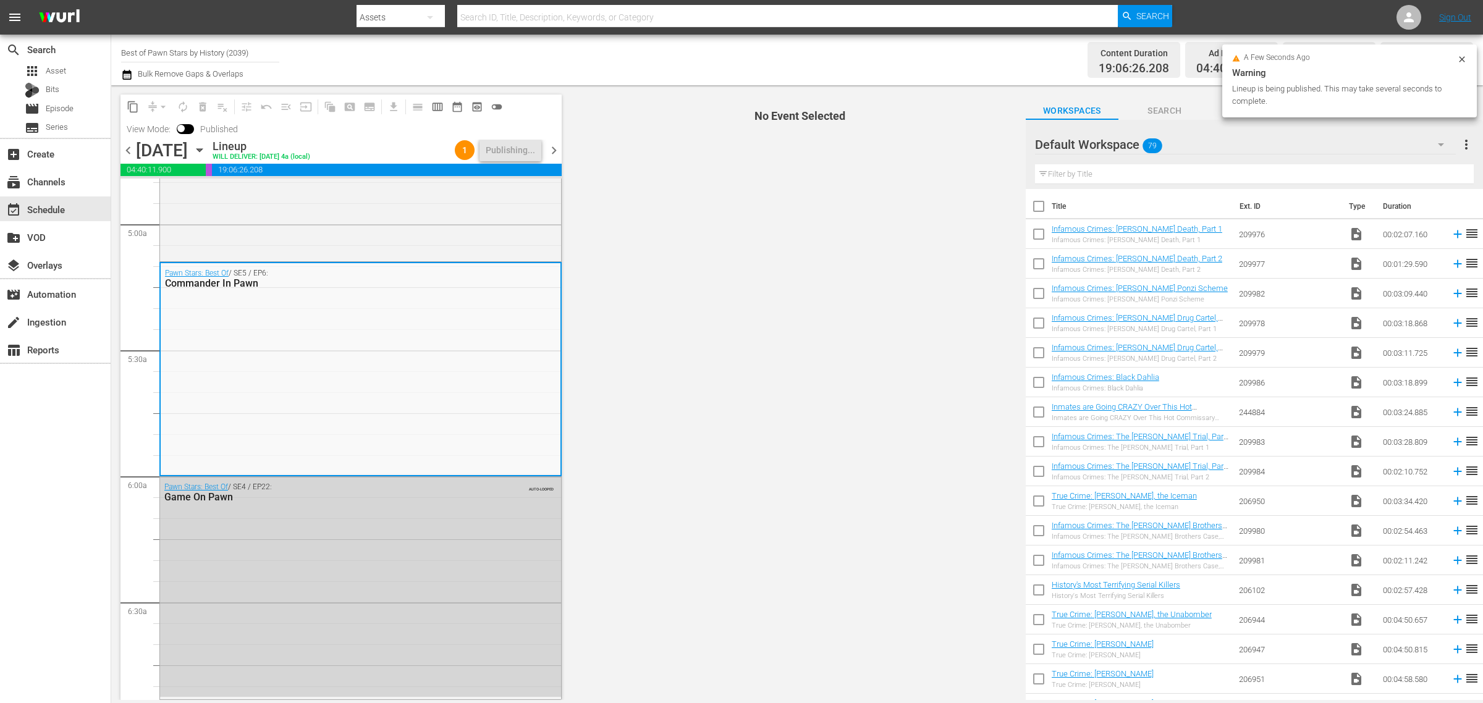
click at [847, 54] on div "Channel Title Best of Pawn Stars by History (2039) Bulk Remove Gaps & Overlaps" at bounding box center [489, 60] width 737 height 44
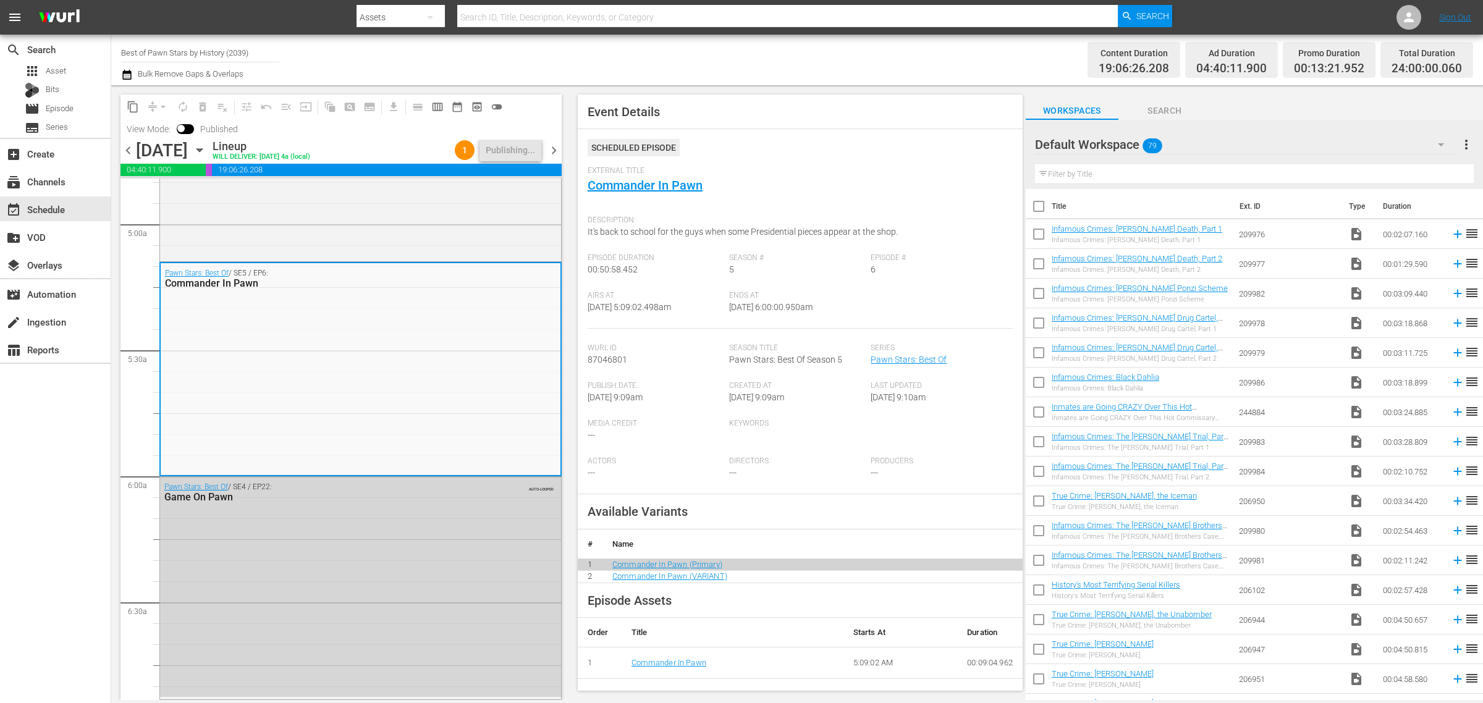
click at [810, 75] on div "Channel Title Best of Pawn Stars by History (2039) Bulk Remove Gaps & Overlaps" at bounding box center [489, 60] width 737 height 44
click at [890, 72] on div "Content Duration 19:06:26.208 Ad Duration 04:40:11.900 Promo Duration 00:13:21.…" at bounding box center [1165, 60] width 615 height 44
click at [131, 104] on span "content_copy" at bounding box center [133, 107] width 12 height 12
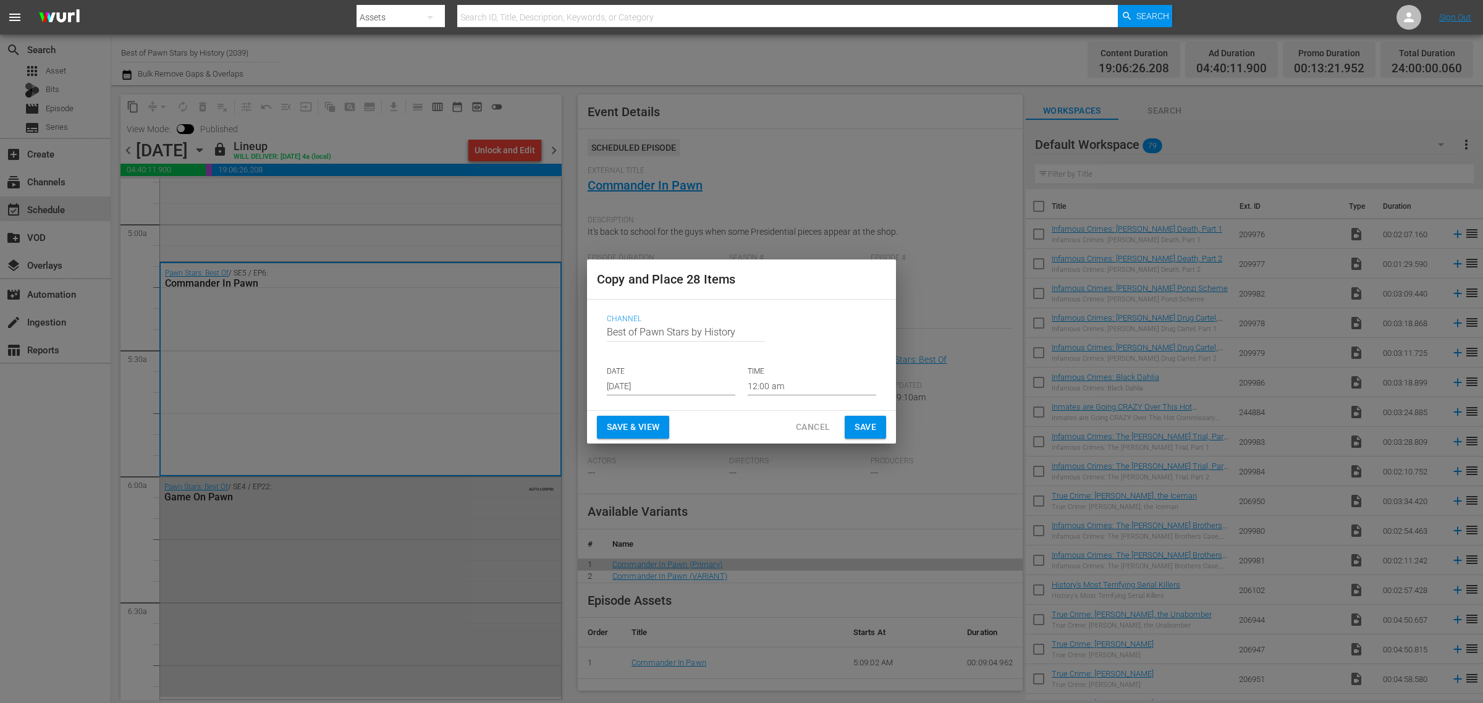
click at [644, 386] on input "Sep 11th 2025" at bounding box center [671, 386] width 129 height 19
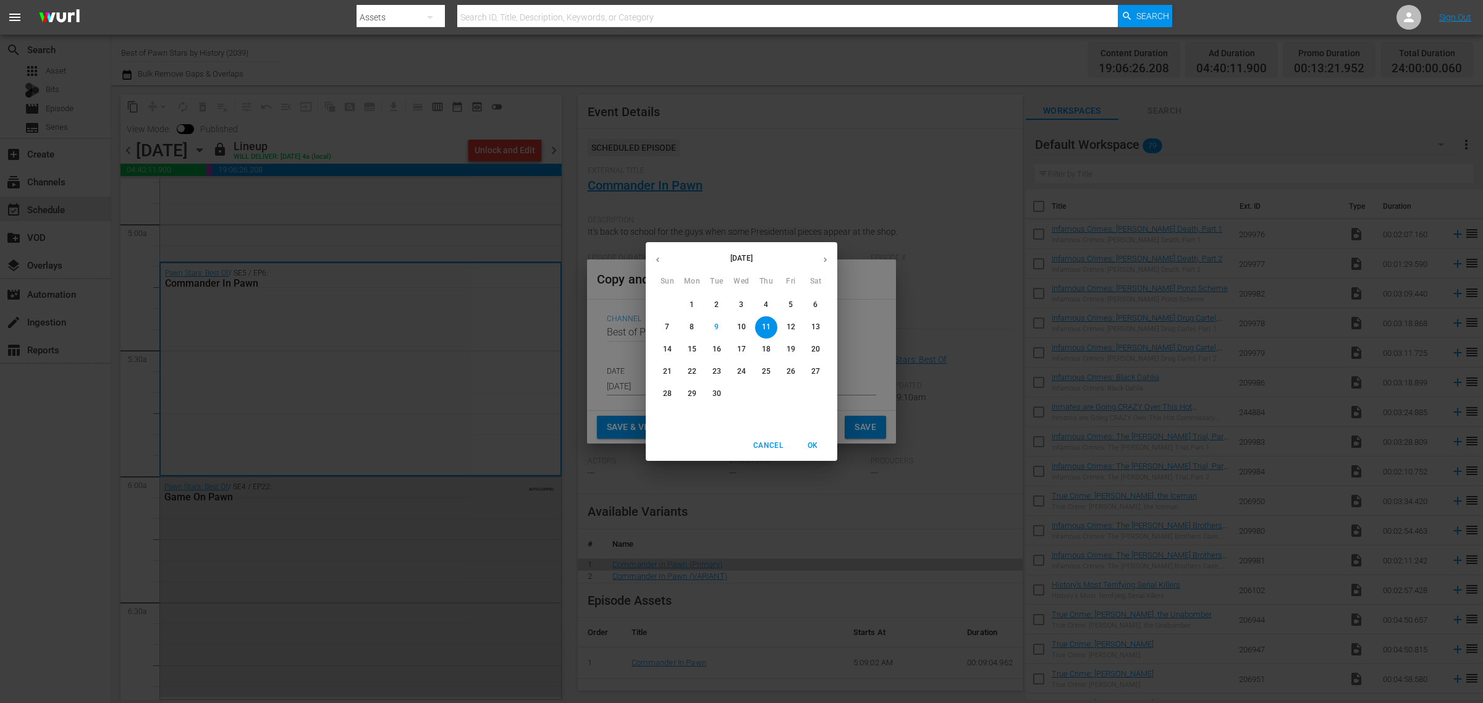
click at [693, 349] on p "15" at bounding box center [692, 349] width 9 height 11
type input "Sep 15th 2025"
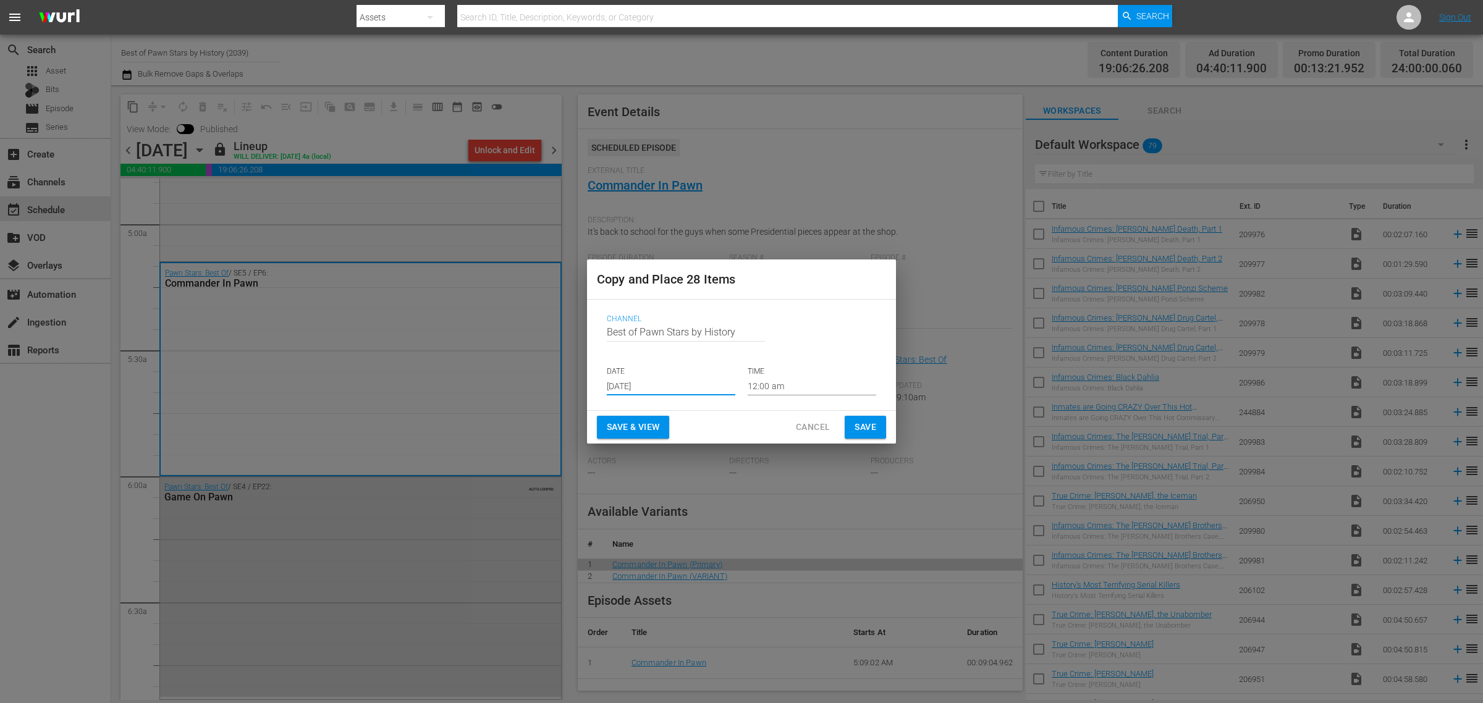
click at [661, 428] on button "Save & View" at bounding box center [633, 427] width 72 height 23
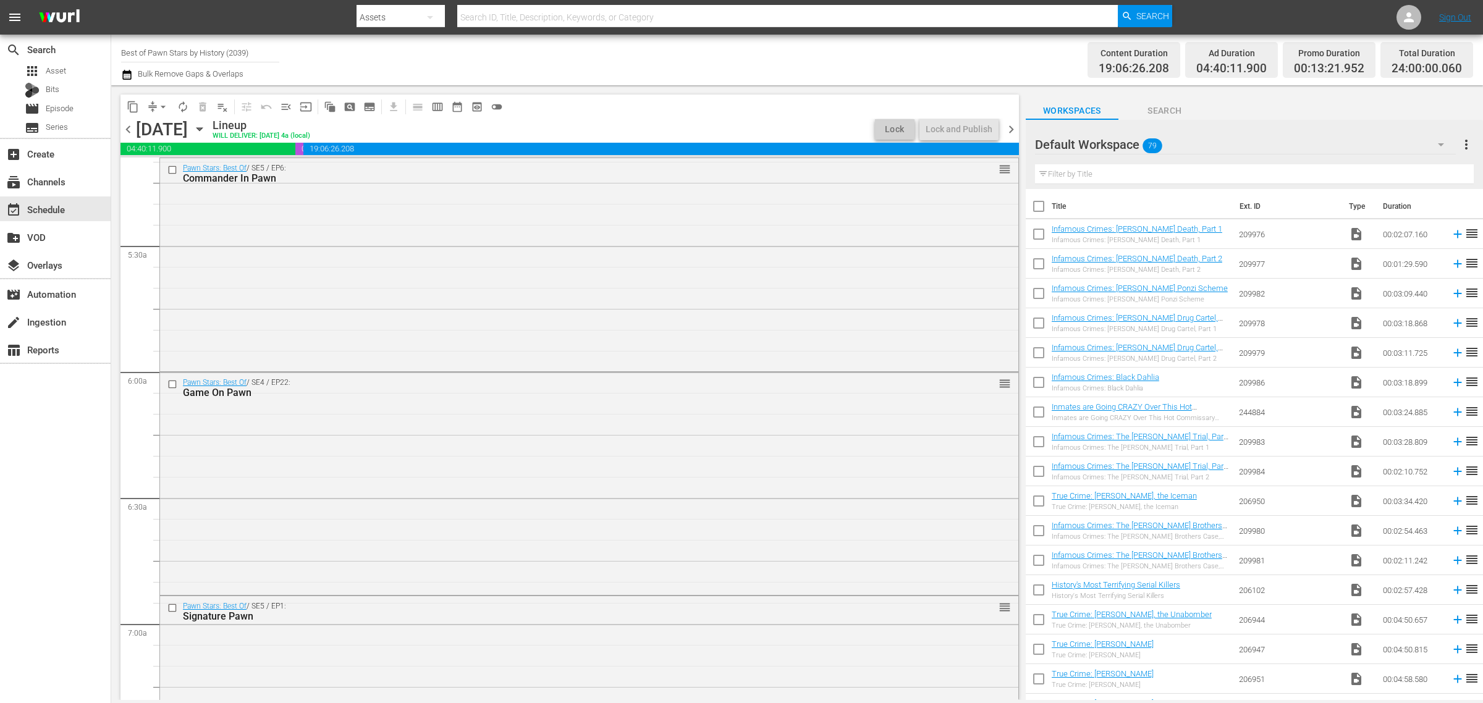
scroll to position [1215, 0]
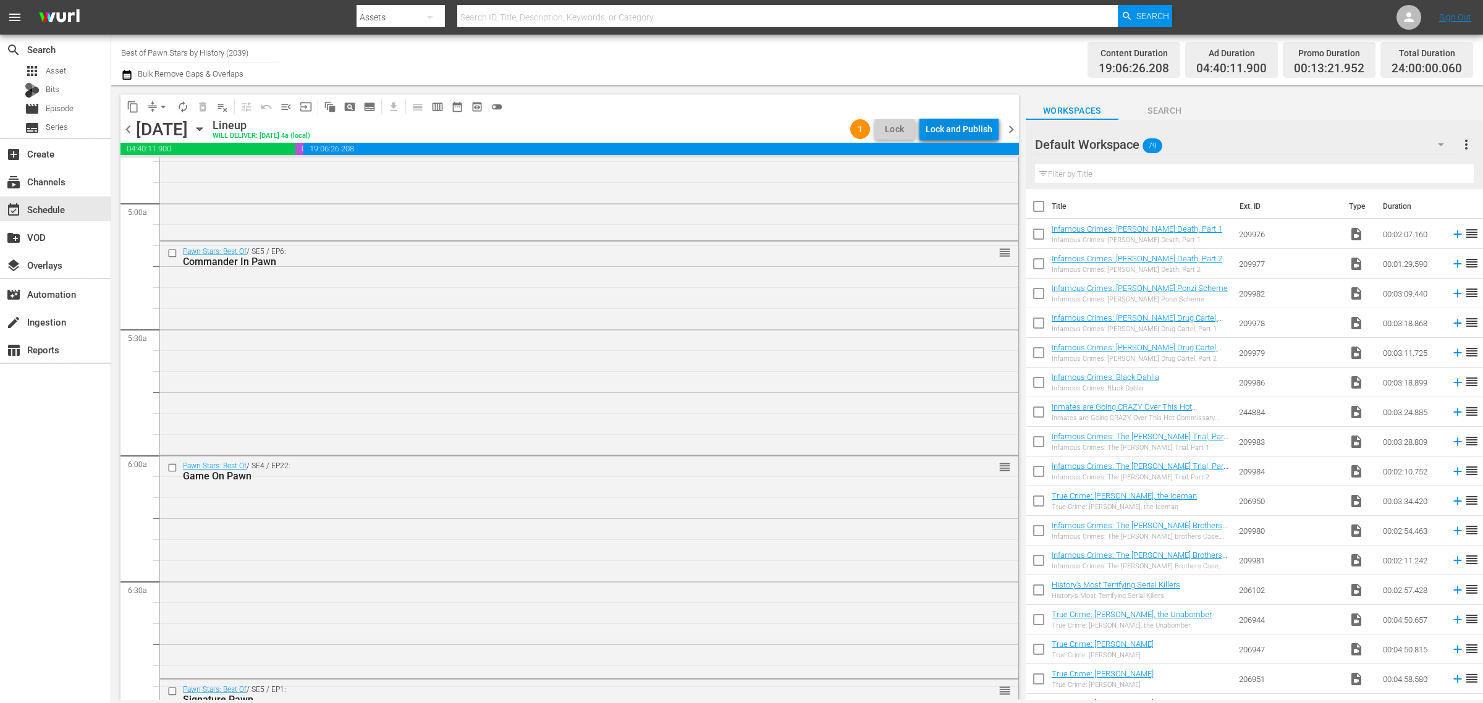
click at [956, 127] on div "Lock and Publish" at bounding box center [959, 129] width 67 height 22
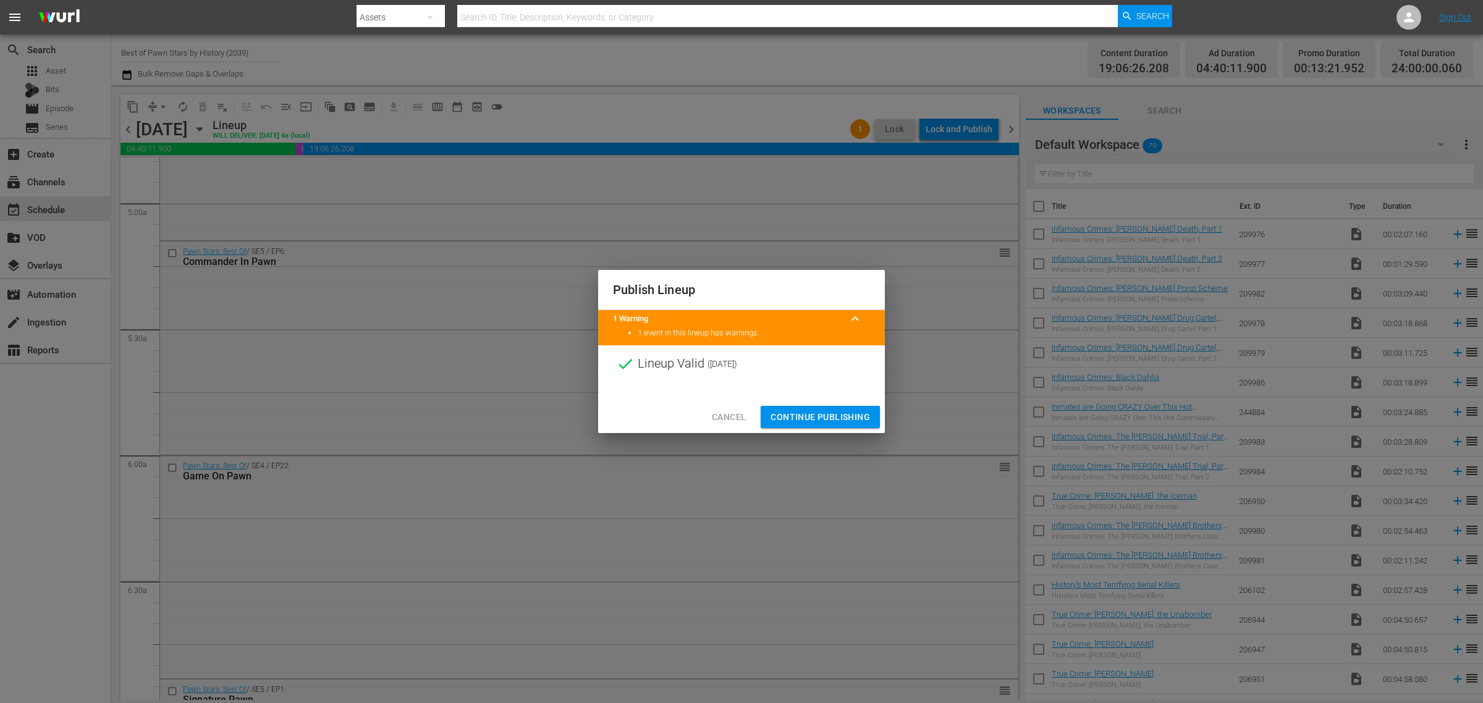
click at [835, 421] on span "Continue Publishing" at bounding box center [819, 417] width 99 height 15
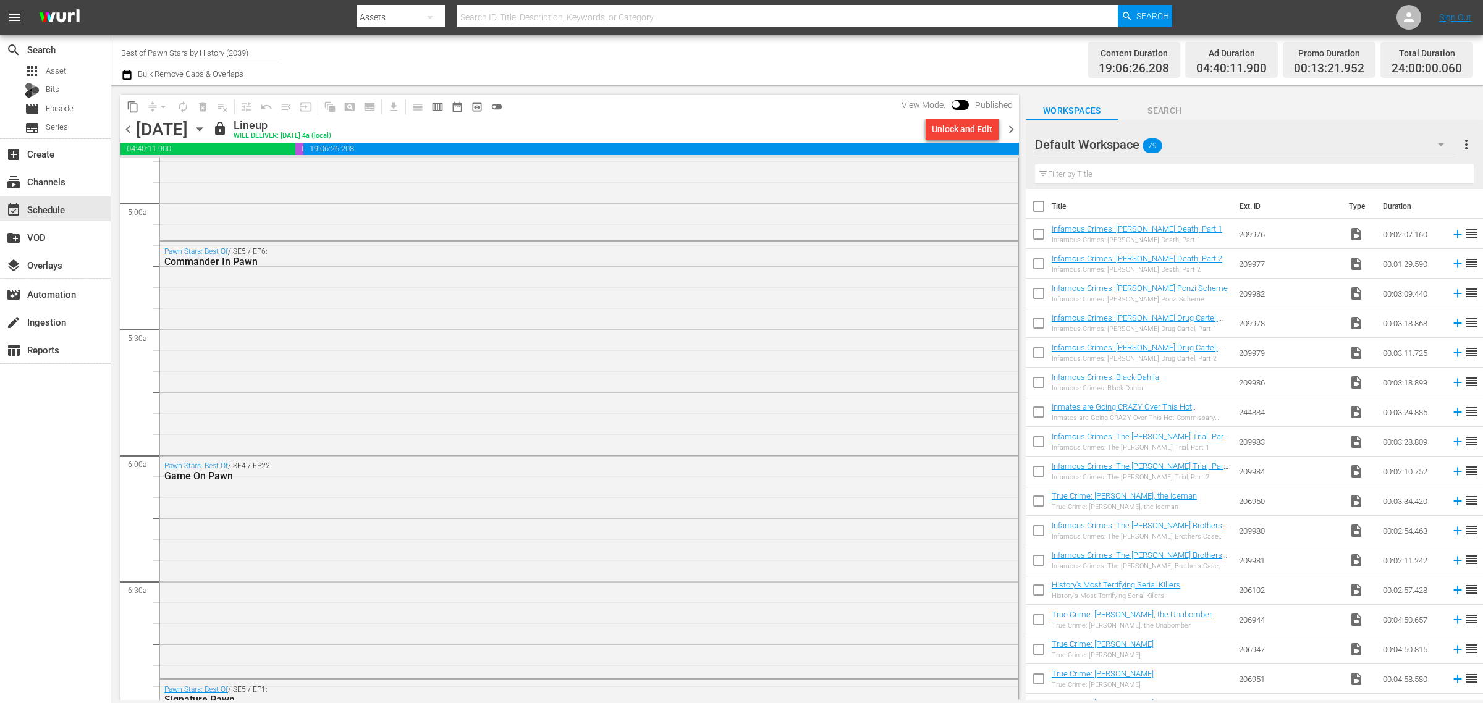
click at [752, 48] on div "Channel Title Best of Pawn Stars by History (2039) Bulk Remove Gaps & Overlaps" at bounding box center [489, 60] width 737 height 44
click at [206, 127] on icon "button" at bounding box center [200, 129] width 14 height 14
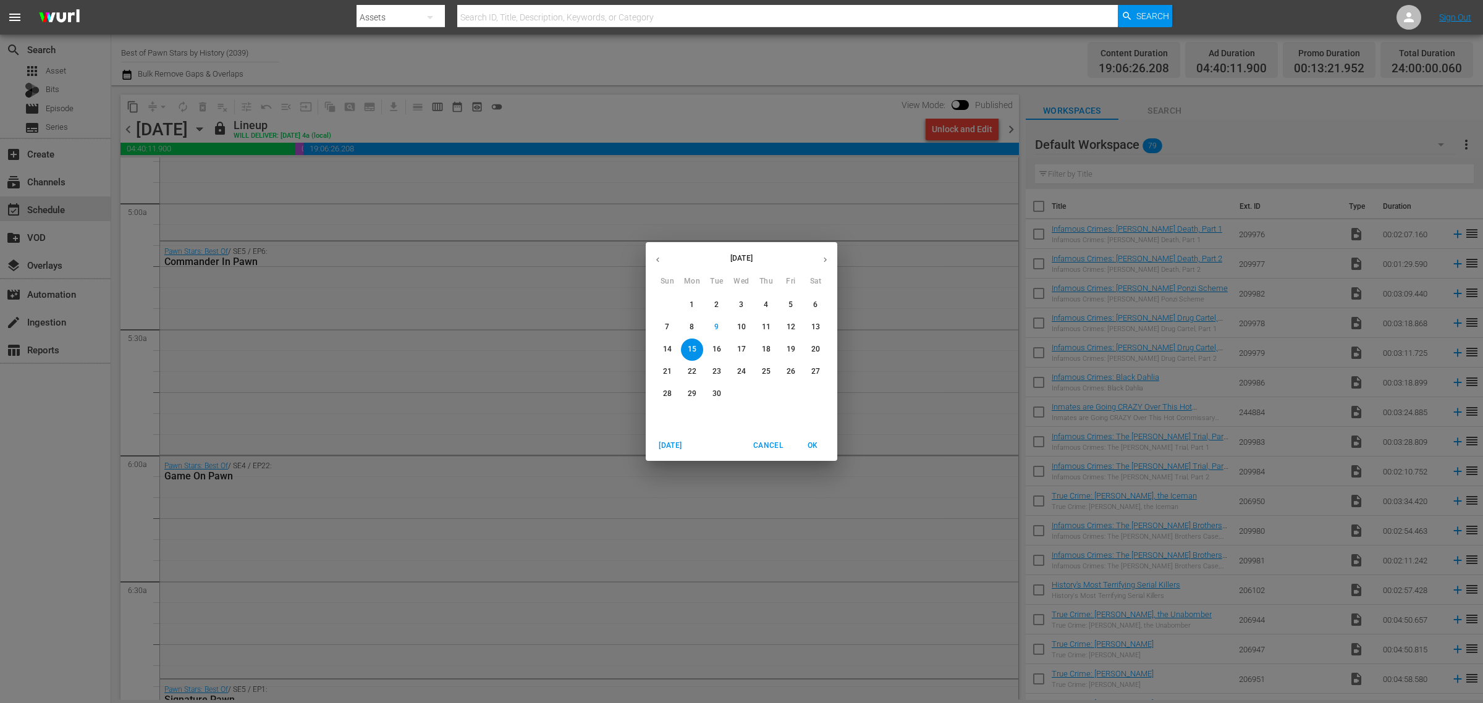
click at [717, 371] on p "23" at bounding box center [716, 371] width 9 height 11
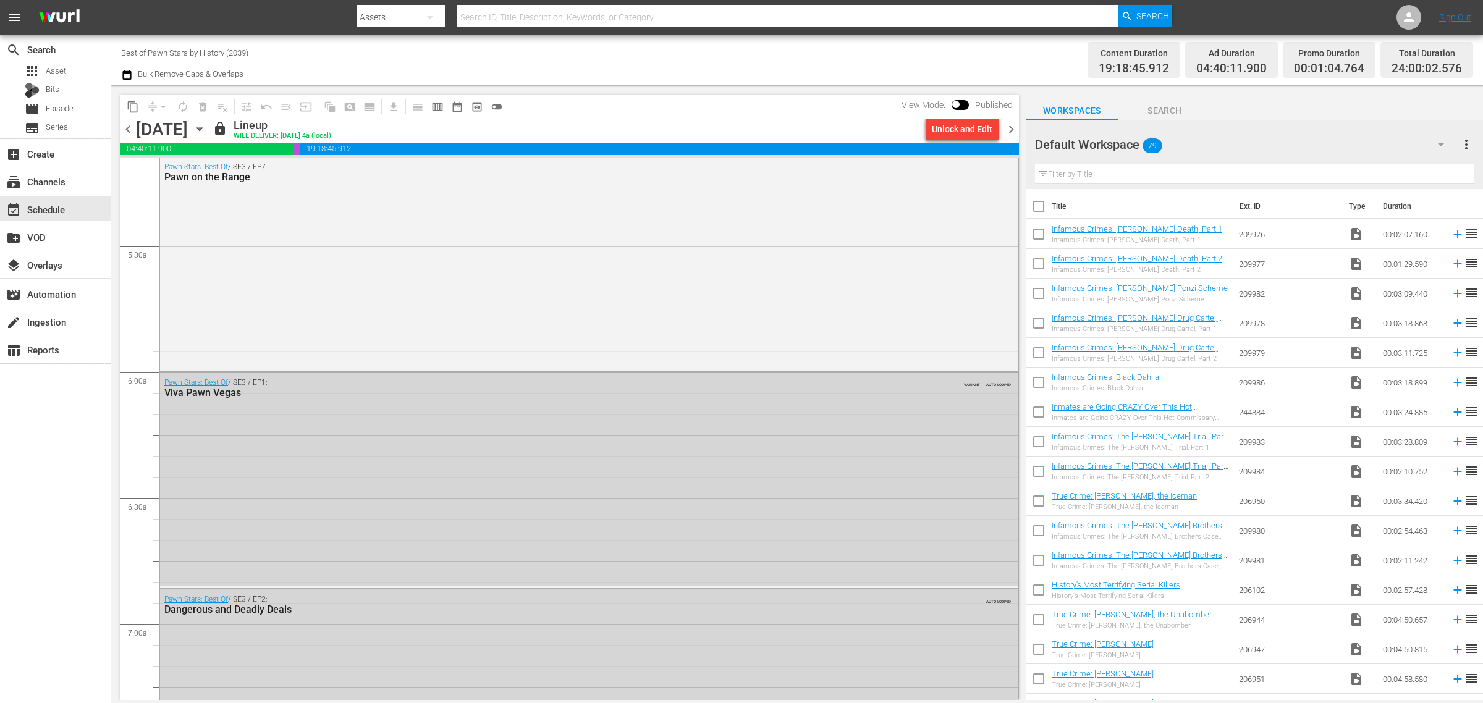
scroll to position [1194, 0]
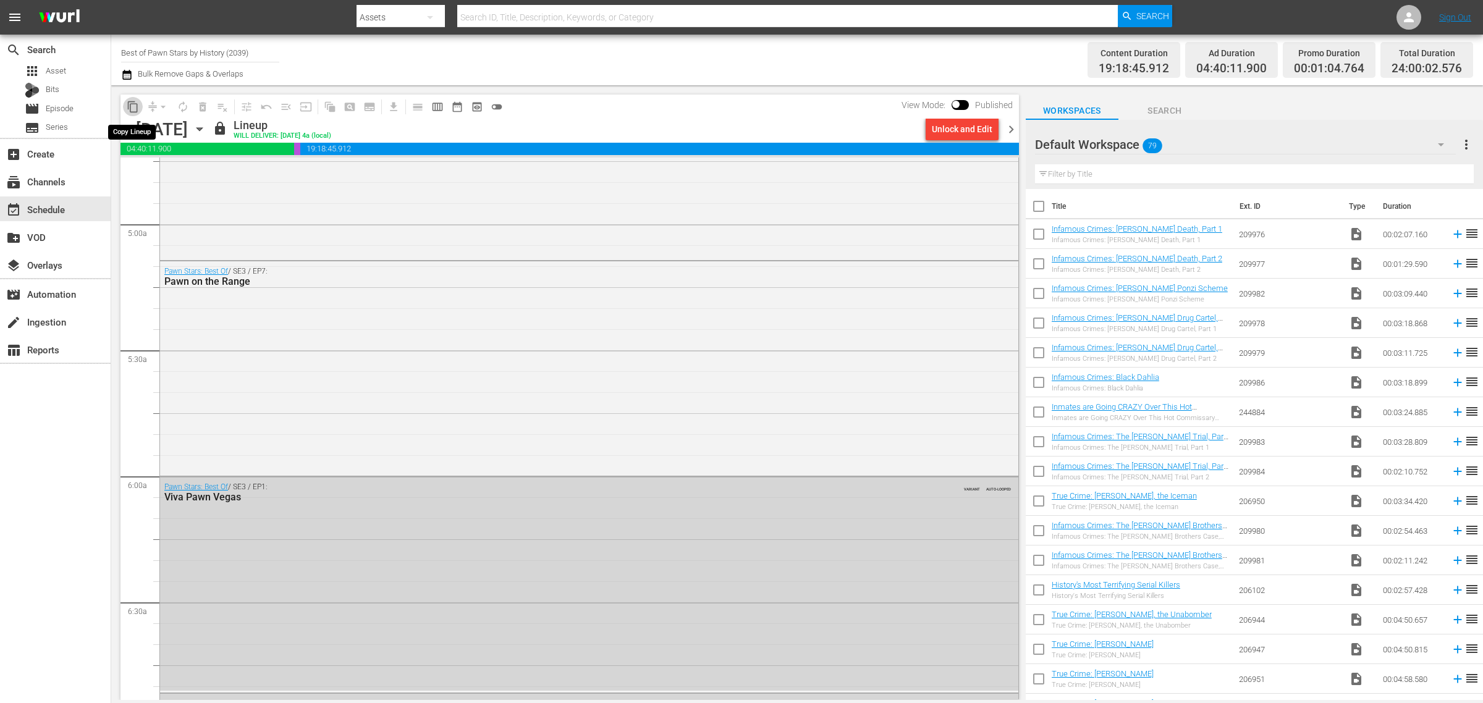
click at [134, 106] on span "content_copy" at bounding box center [133, 107] width 12 height 12
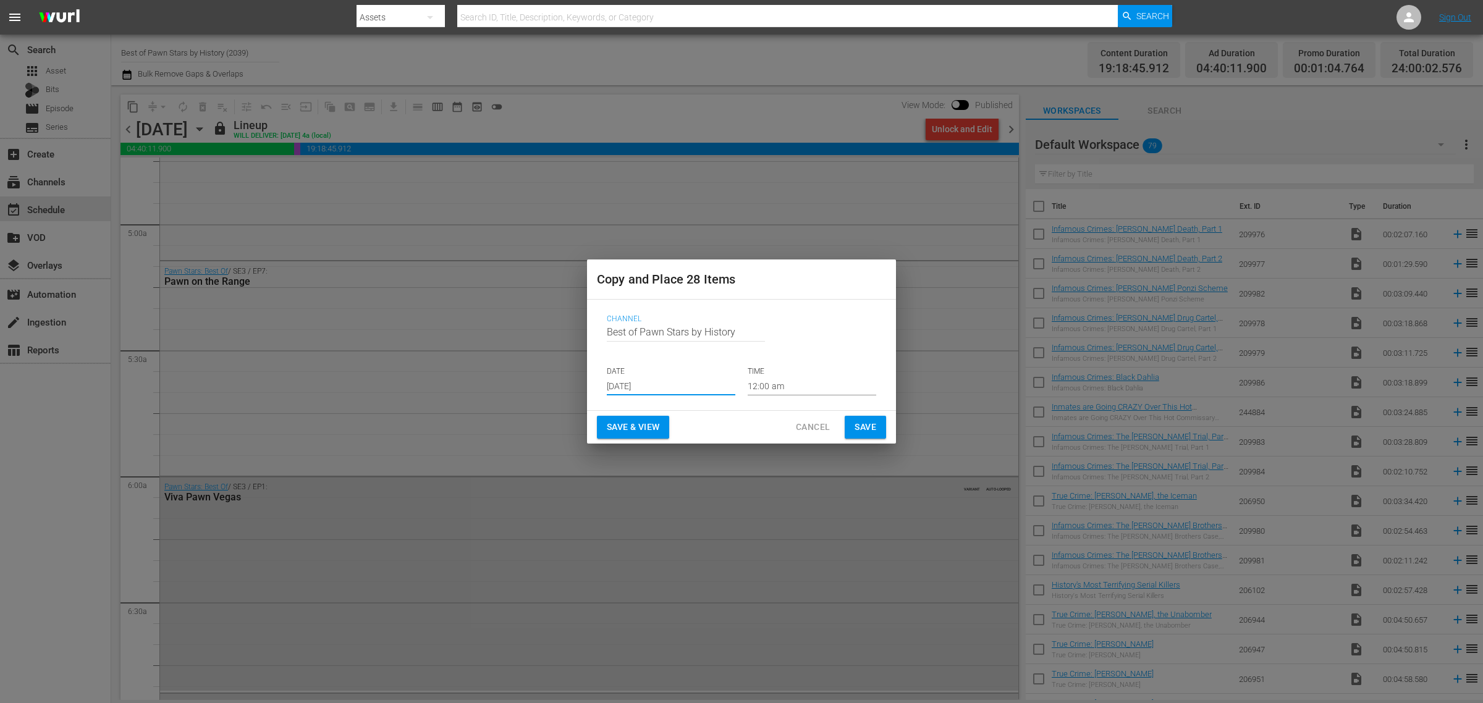
click at [647, 387] on input "Sep 11th 2025" at bounding box center [671, 386] width 129 height 19
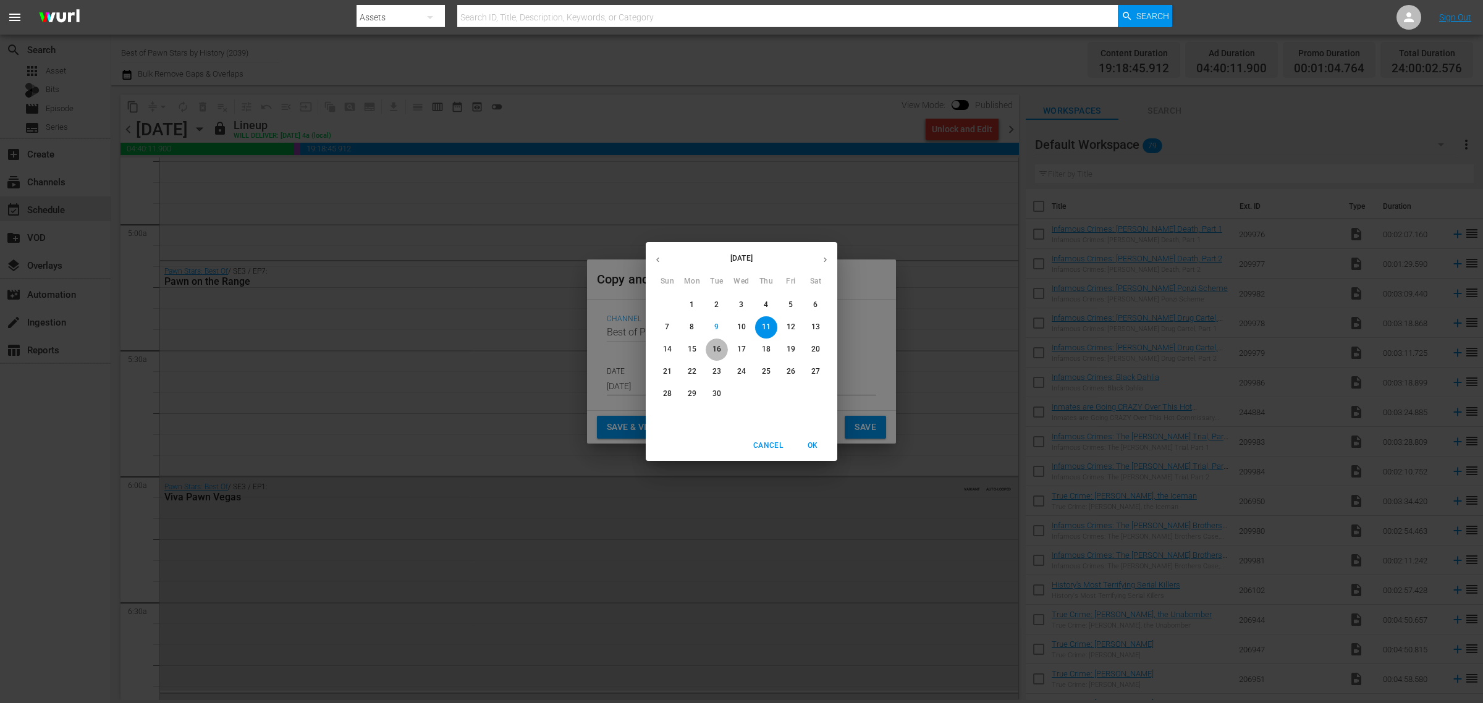
click at [715, 347] on p "16" at bounding box center [716, 349] width 9 height 11
type input "Sep 16th 2025"
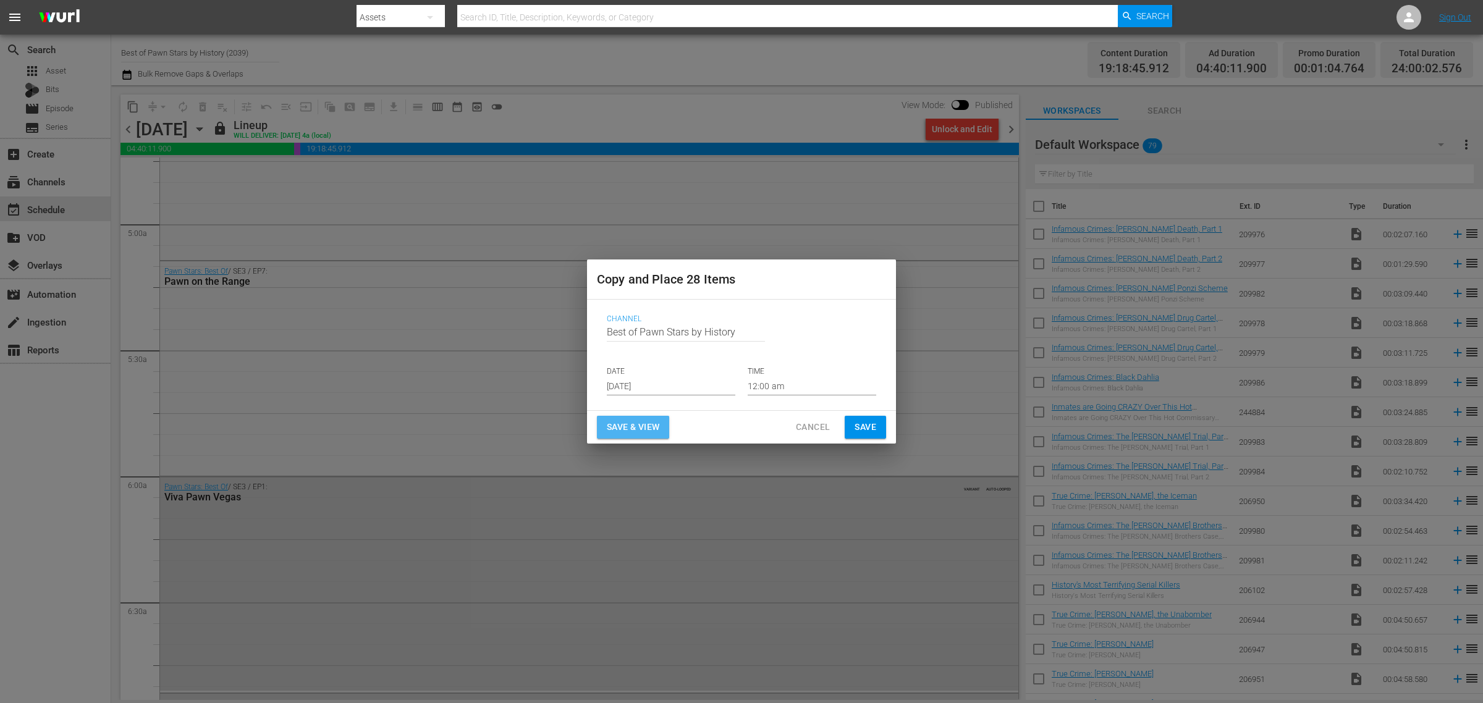
click at [656, 426] on span "Save & View" at bounding box center [633, 427] width 53 height 15
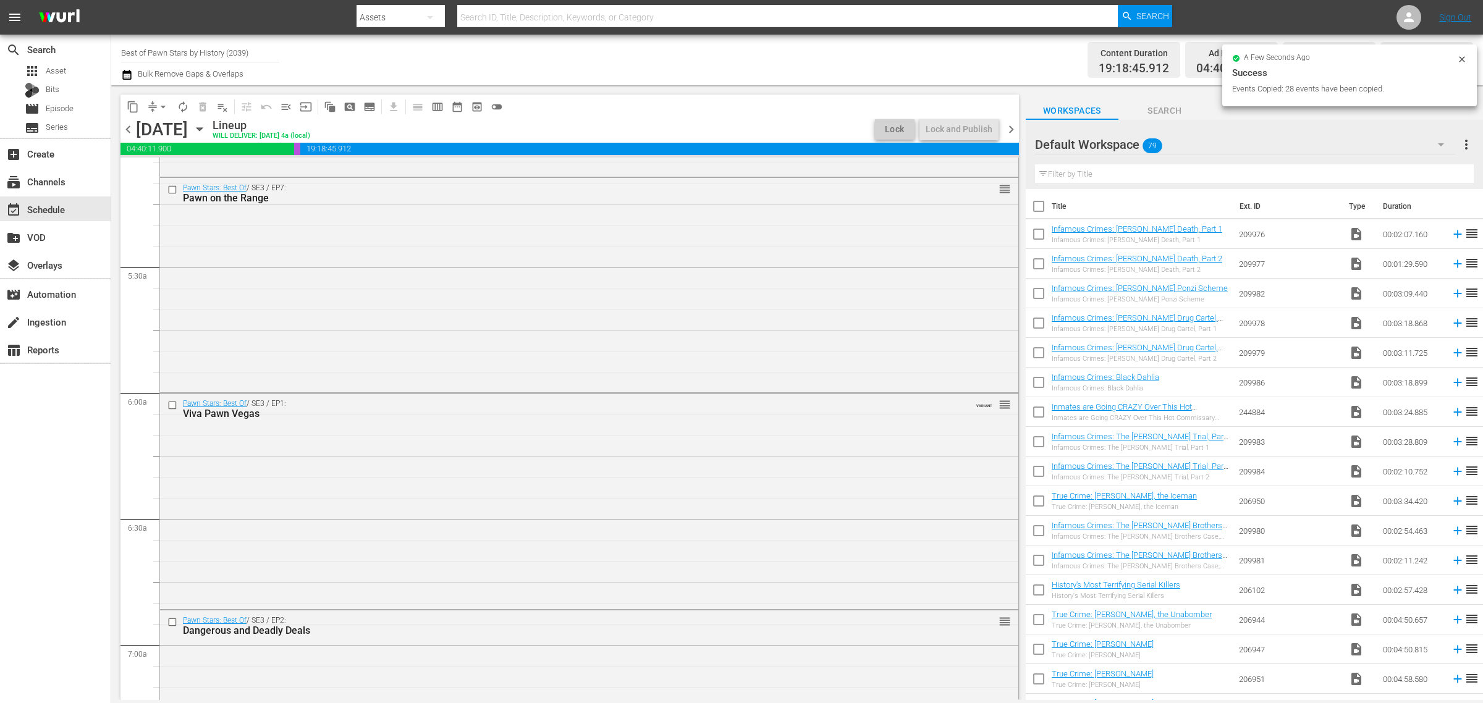
scroll to position [1194, 0]
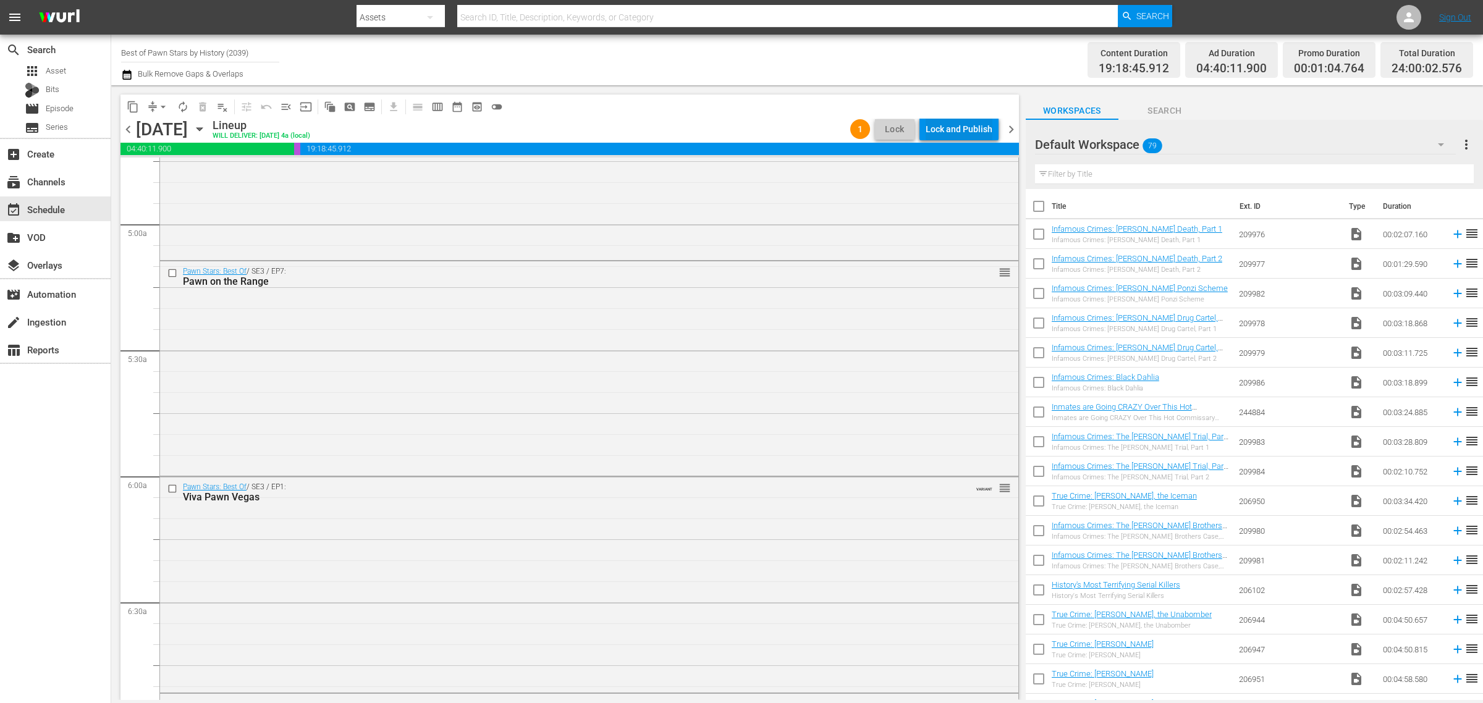
click at [968, 122] on div "Lock and Publish" at bounding box center [959, 129] width 67 height 22
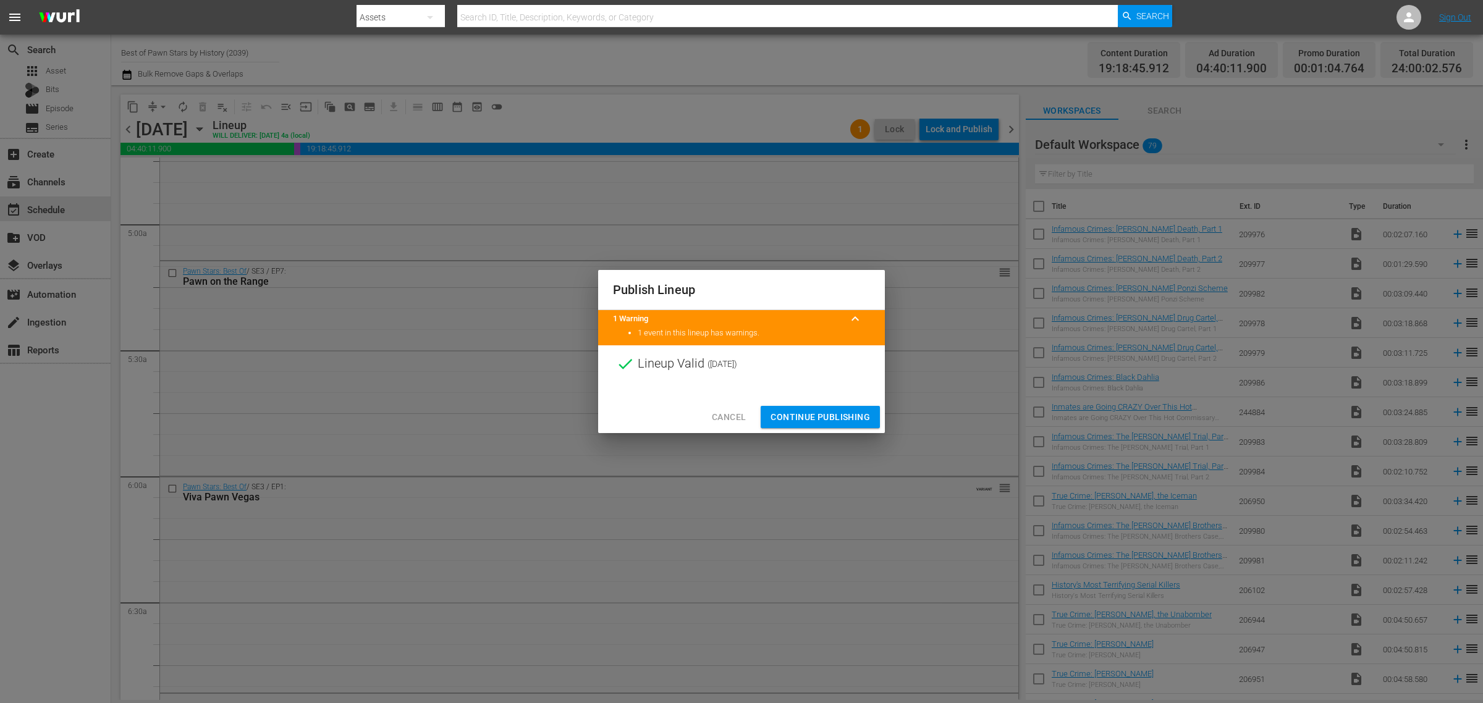
click at [822, 418] on span "Continue Publishing" at bounding box center [819, 417] width 99 height 15
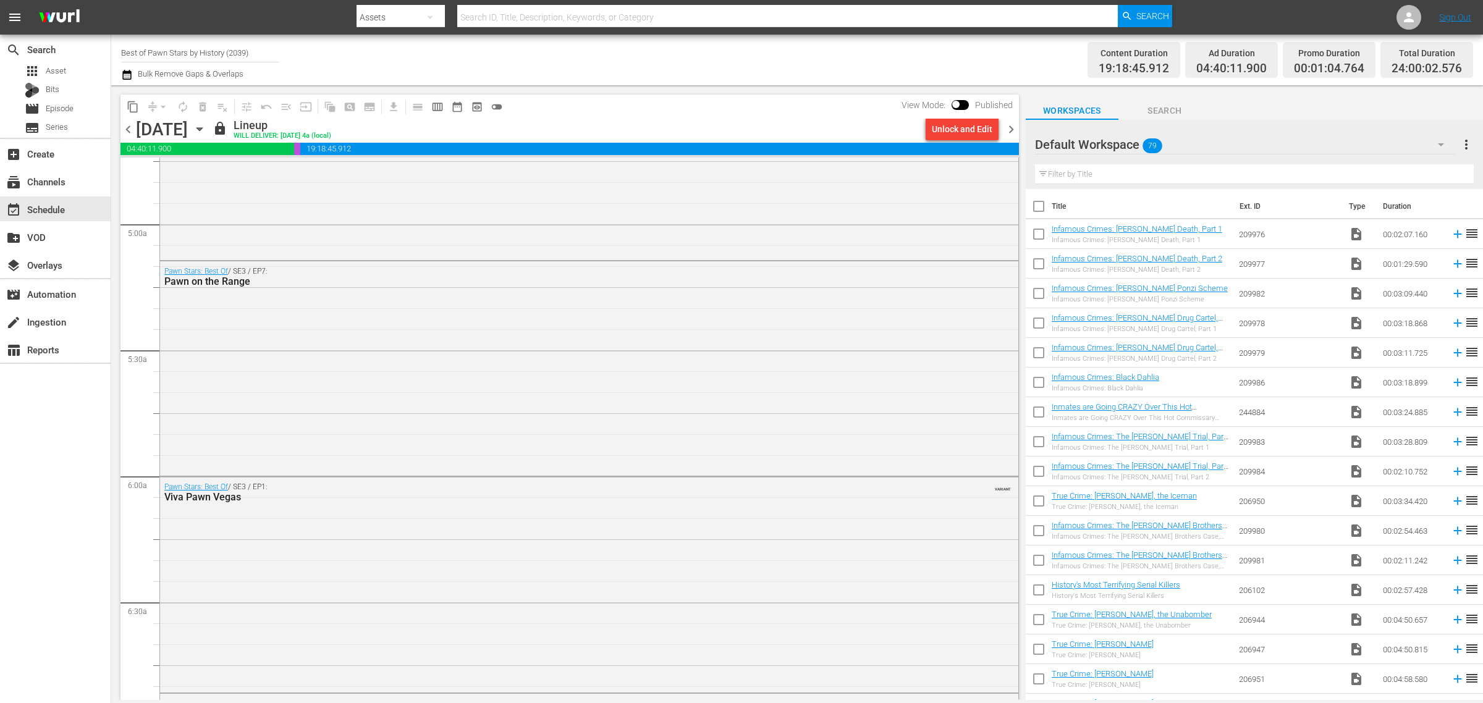
click at [561, 57] on div "Channel Title Best of Pawn Stars by History (2039) Bulk Remove Gaps & Overlaps" at bounding box center [489, 60] width 737 height 44
click at [206, 127] on icon "button" at bounding box center [200, 129] width 14 height 14
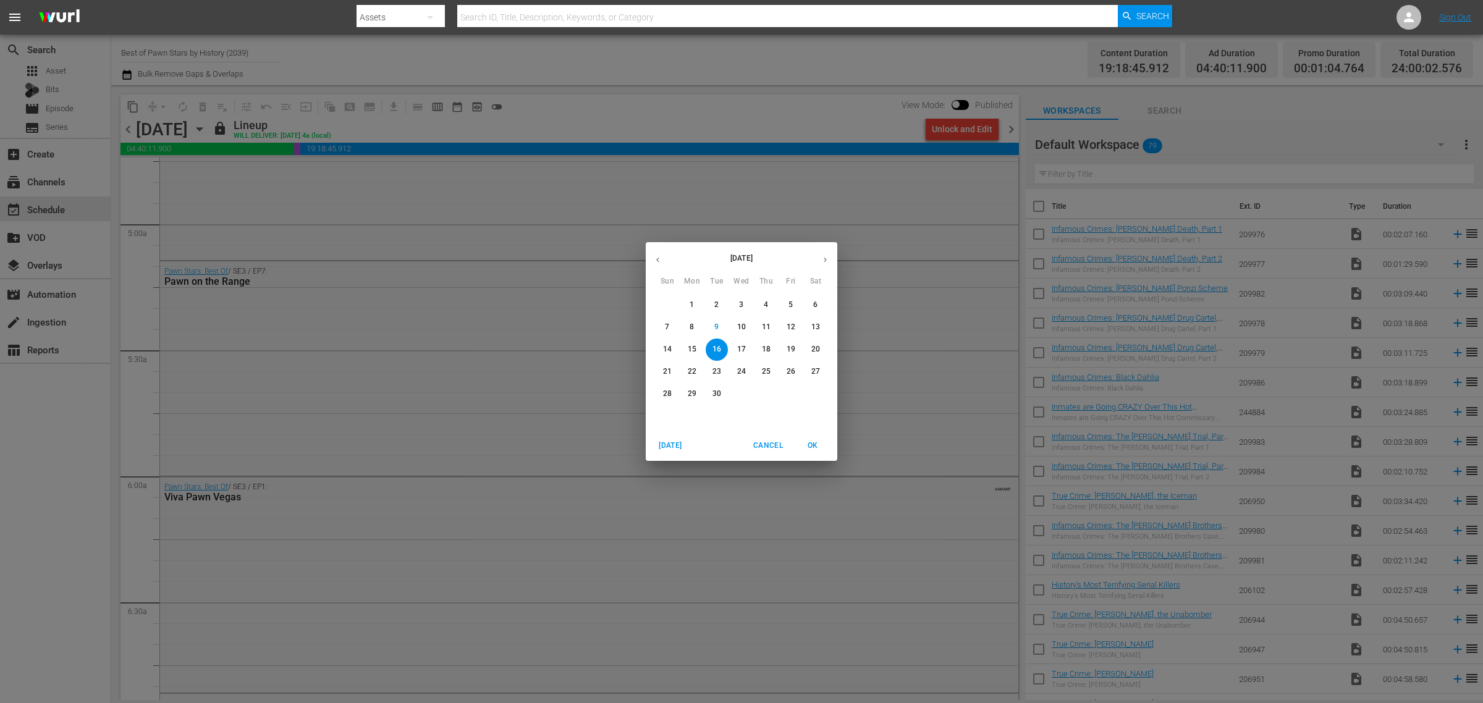
click at [740, 369] on p "24" at bounding box center [741, 371] width 9 height 11
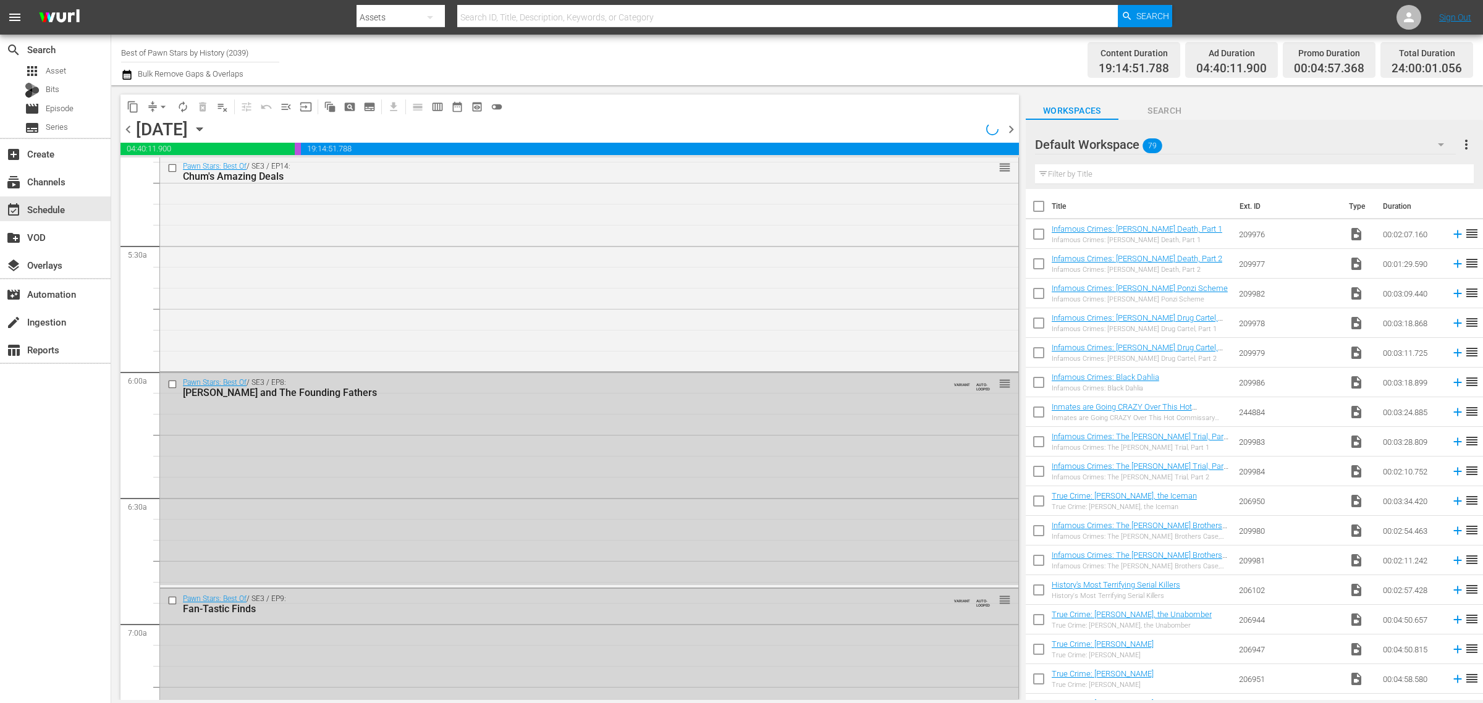
scroll to position [1215, 0]
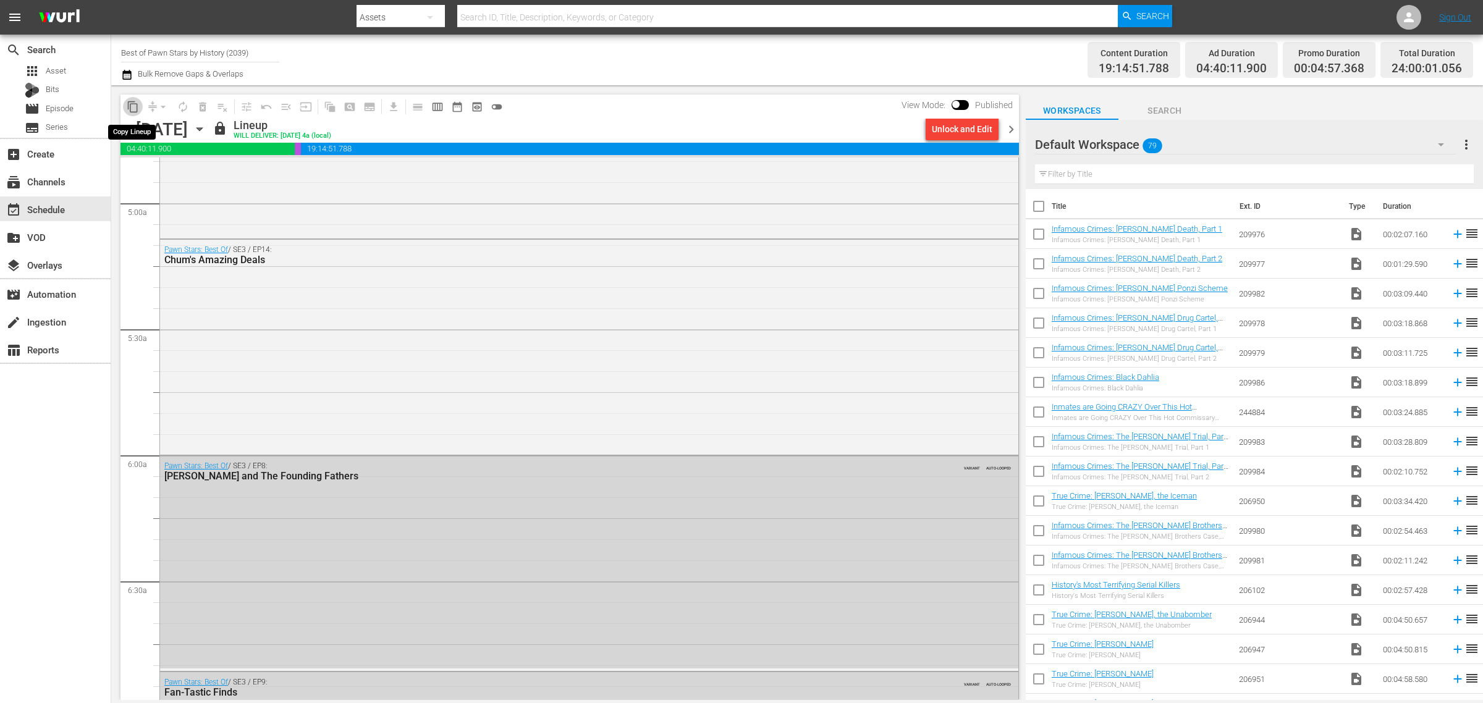
click at [130, 105] on span "content_copy" at bounding box center [133, 107] width 12 height 12
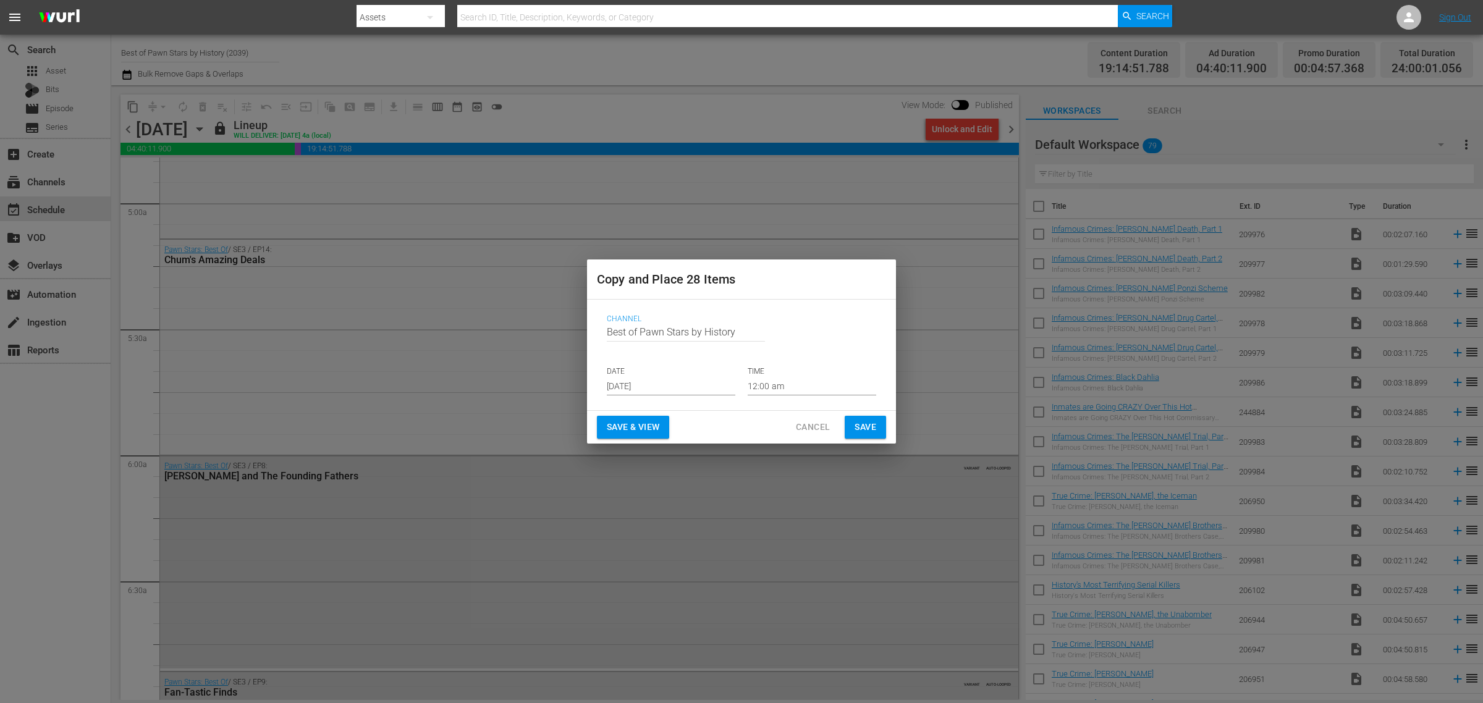
click at [661, 384] on input "Sep 11th 2025" at bounding box center [671, 386] width 129 height 19
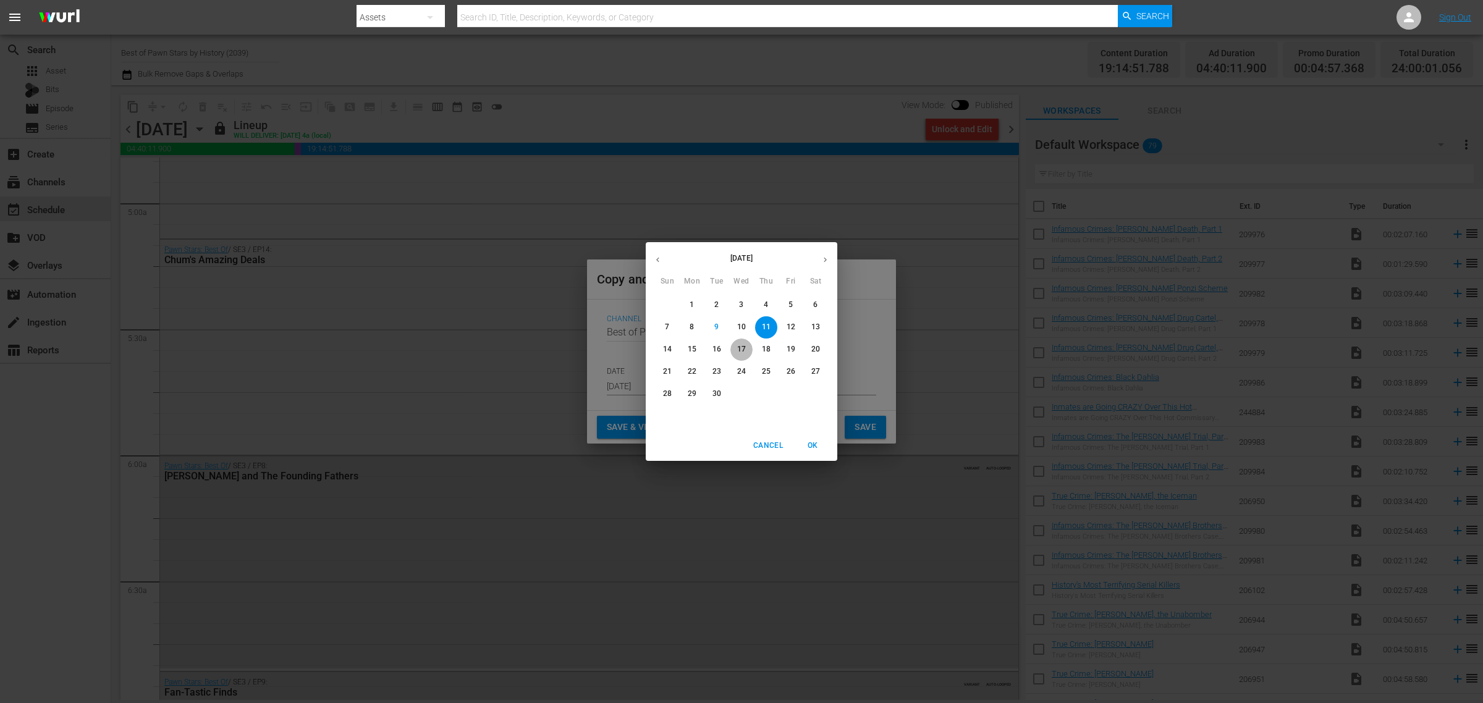
click at [740, 349] on p "17" at bounding box center [741, 349] width 9 height 11
type input "Sep 17th 2025"
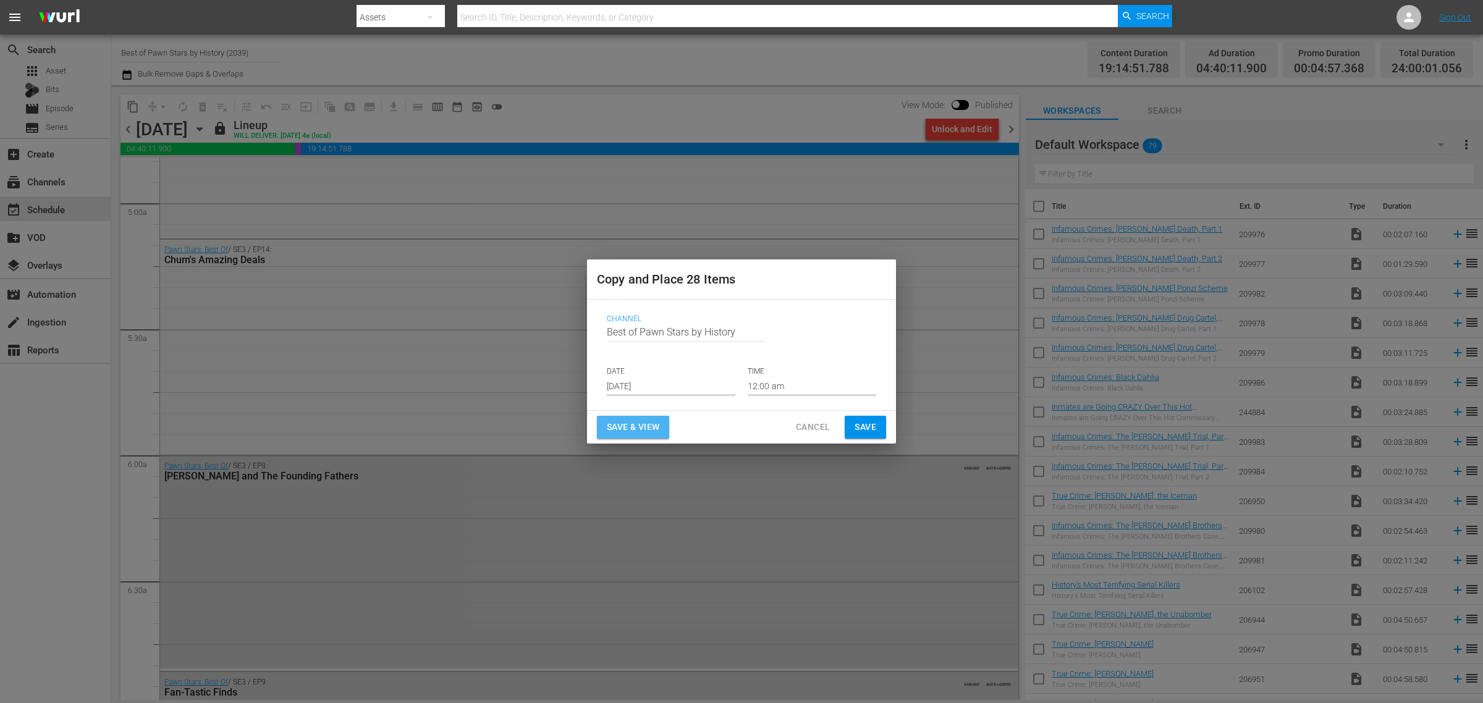
click at [630, 421] on span "Save & View" at bounding box center [633, 427] width 53 height 15
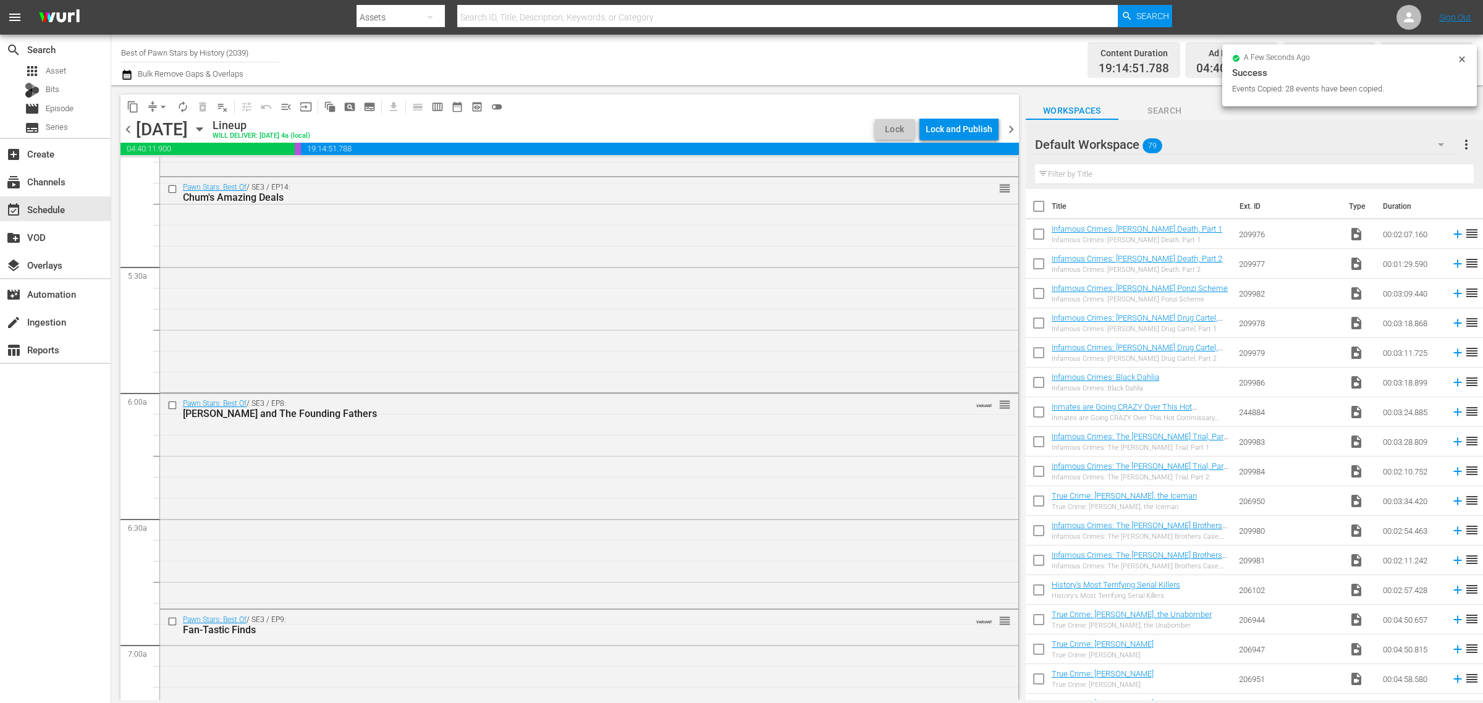
scroll to position [1215, 0]
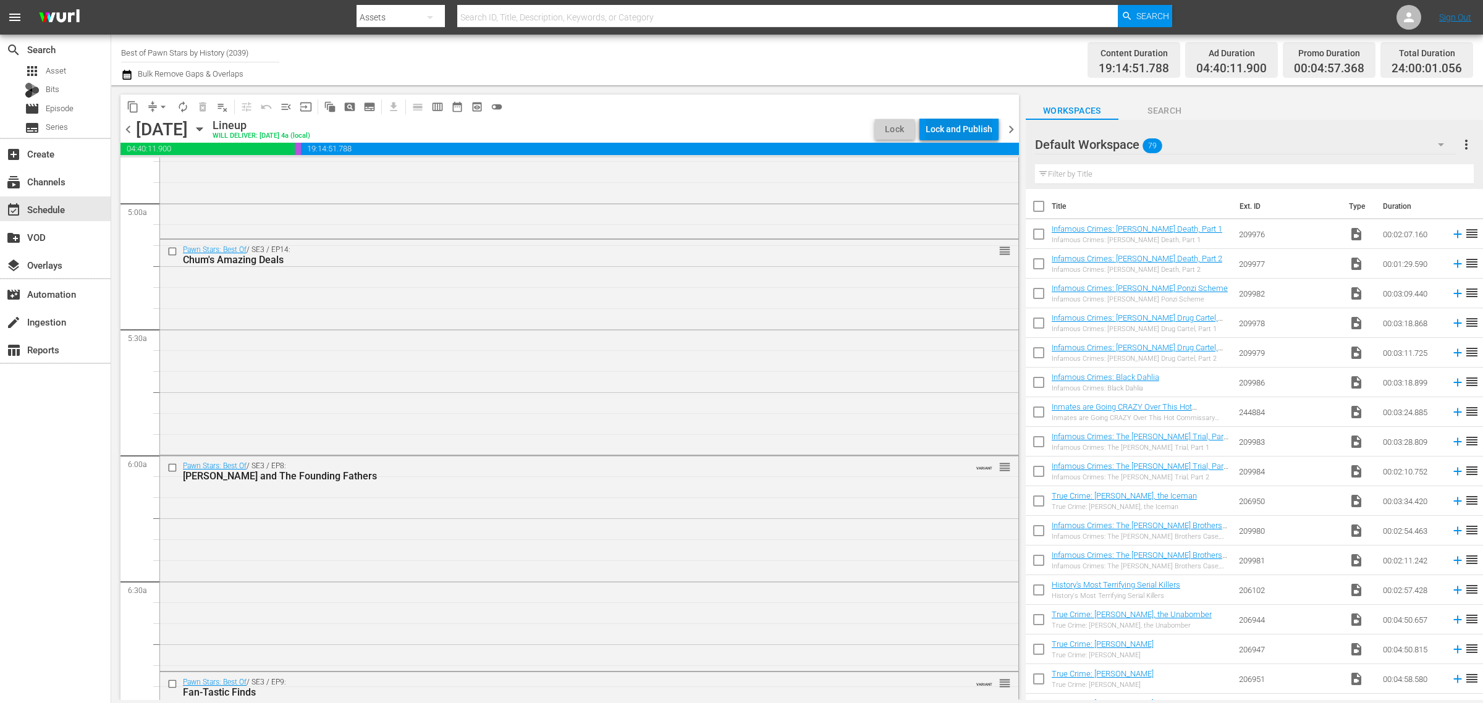
click at [961, 129] on div "Lock and Publish" at bounding box center [959, 129] width 67 height 22
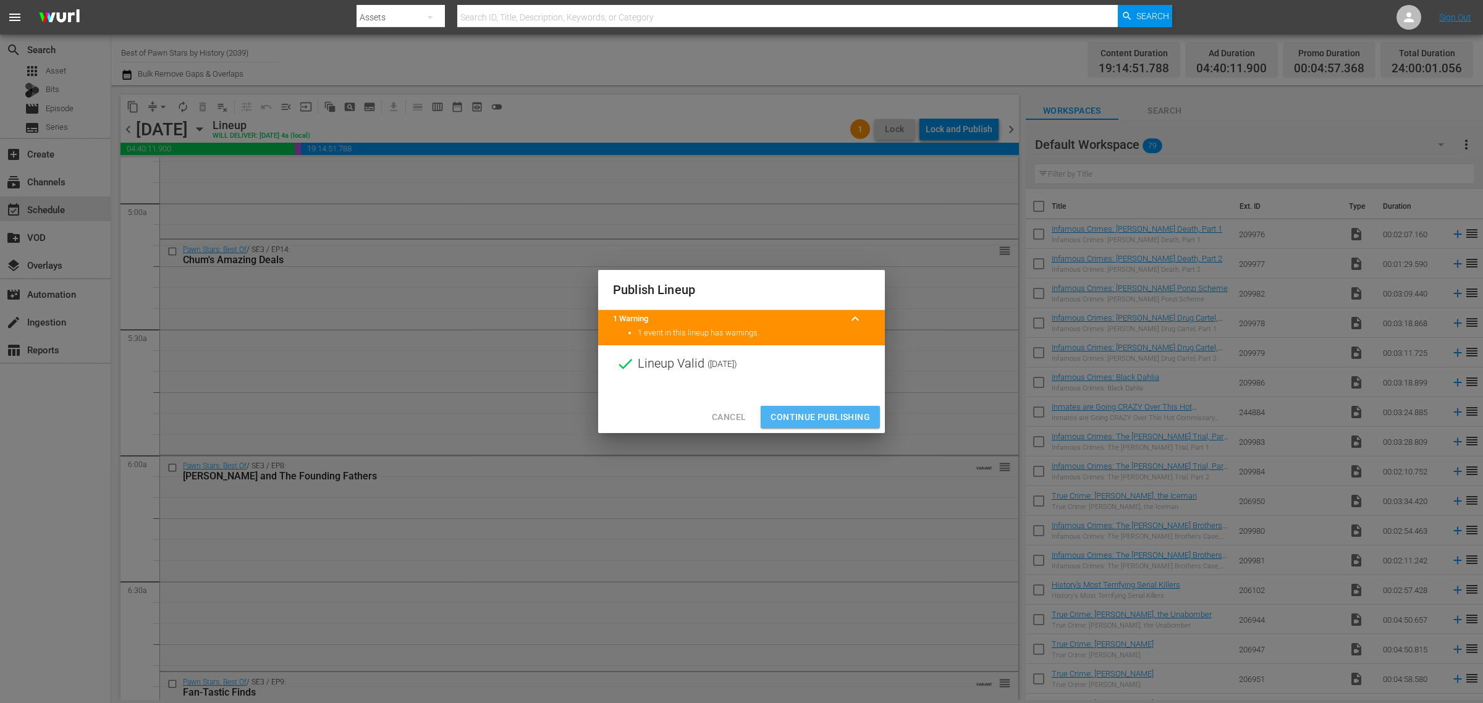
click at [827, 414] on span "Continue Publishing" at bounding box center [819, 417] width 99 height 15
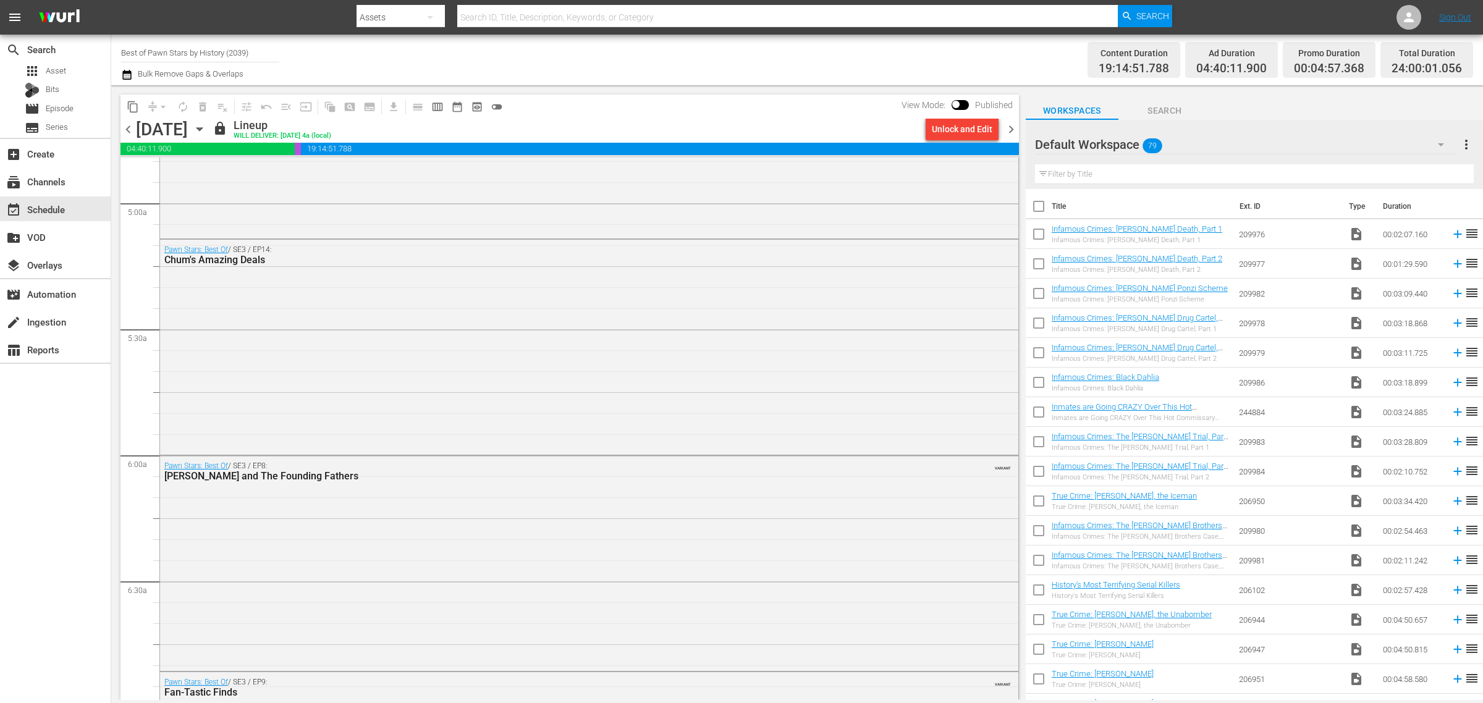
click at [206, 127] on icon "button" at bounding box center [200, 129] width 14 height 14
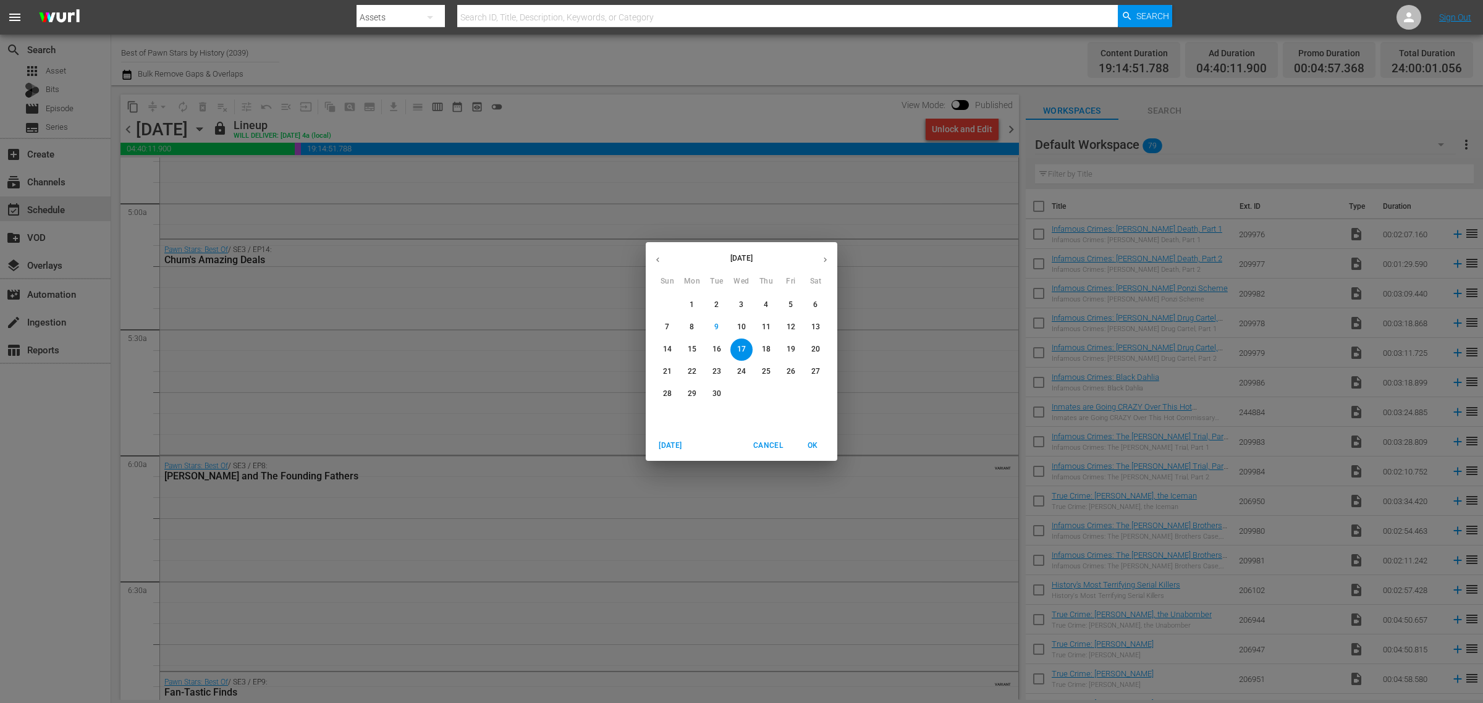
click at [767, 371] on p "25" at bounding box center [766, 371] width 9 height 11
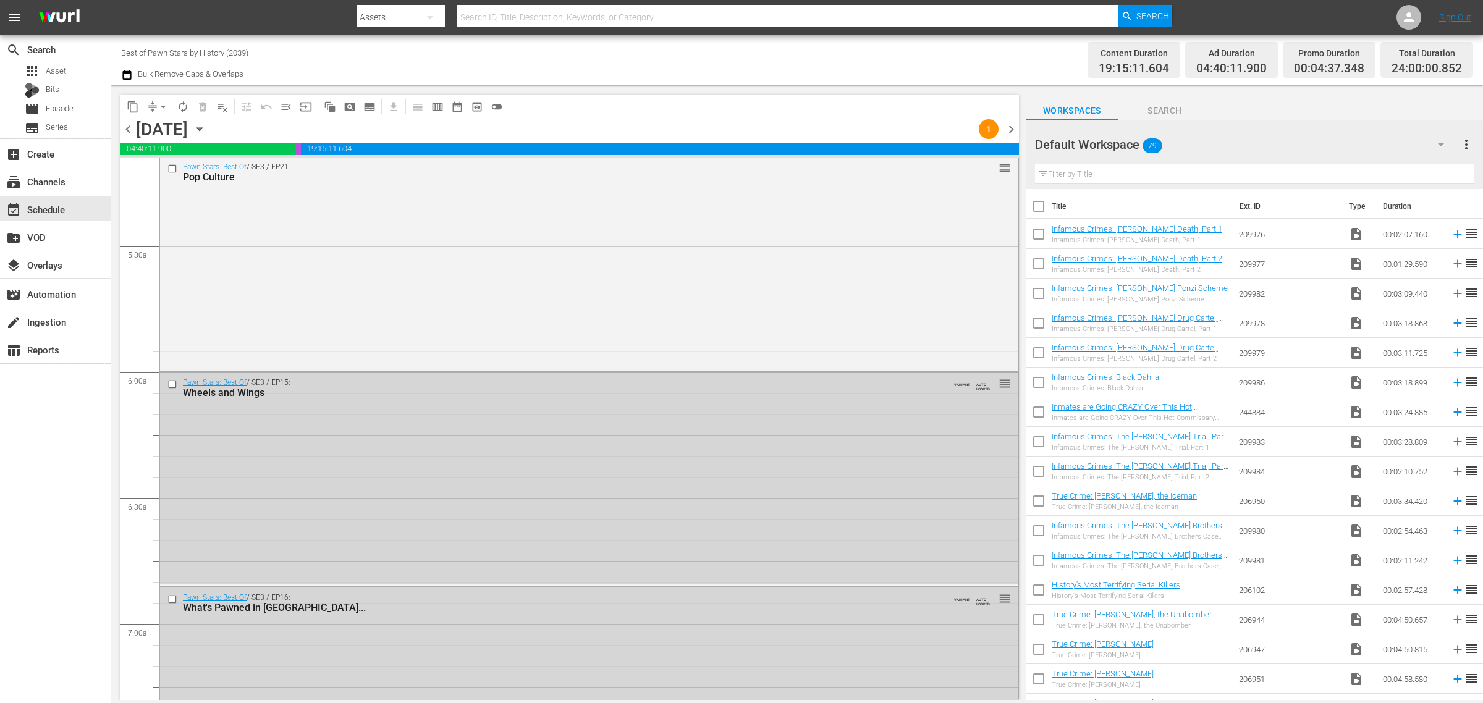
scroll to position [1194, 0]
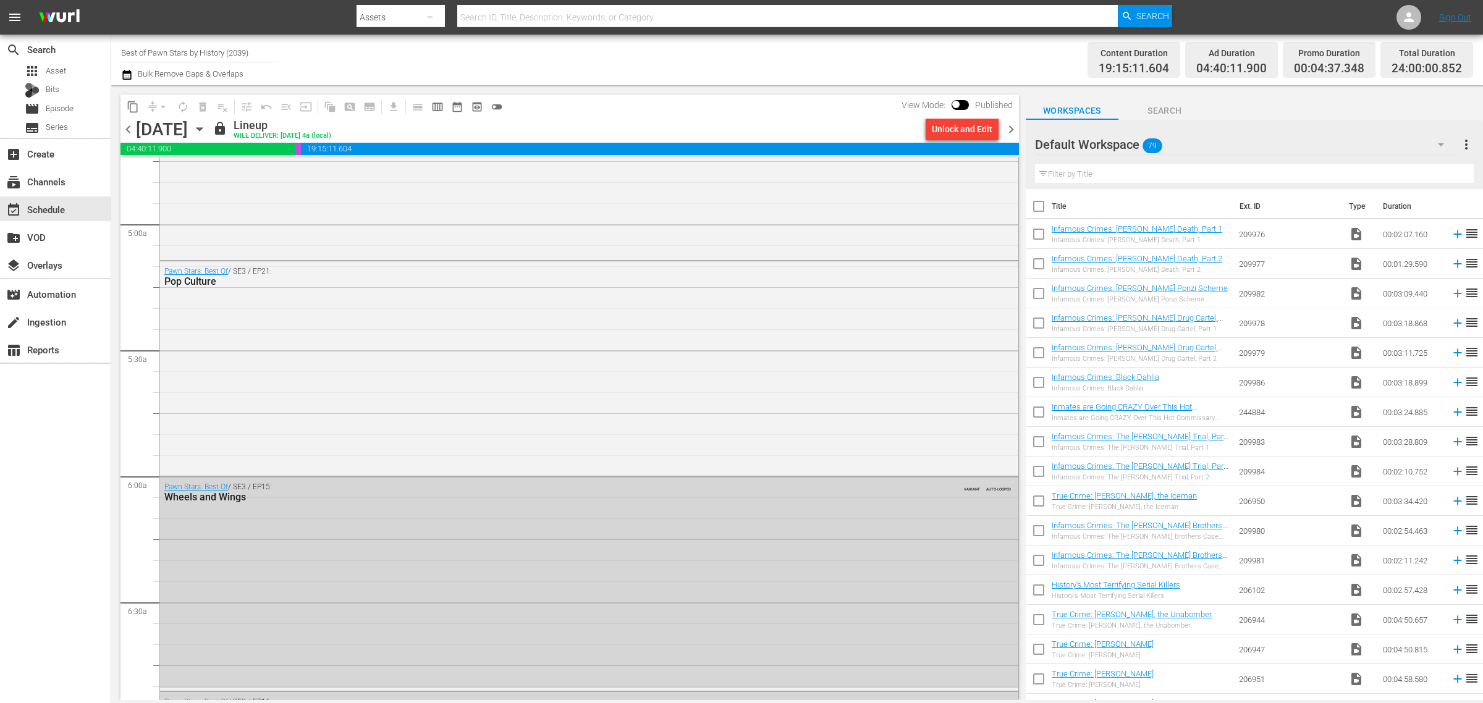
click at [705, 65] on div "Channel Title Best of Pawn Stars by History (2039) Bulk Remove Gaps & Overlaps" at bounding box center [489, 60] width 737 height 44
click at [134, 103] on span "content_copy" at bounding box center [133, 107] width 12 height 12
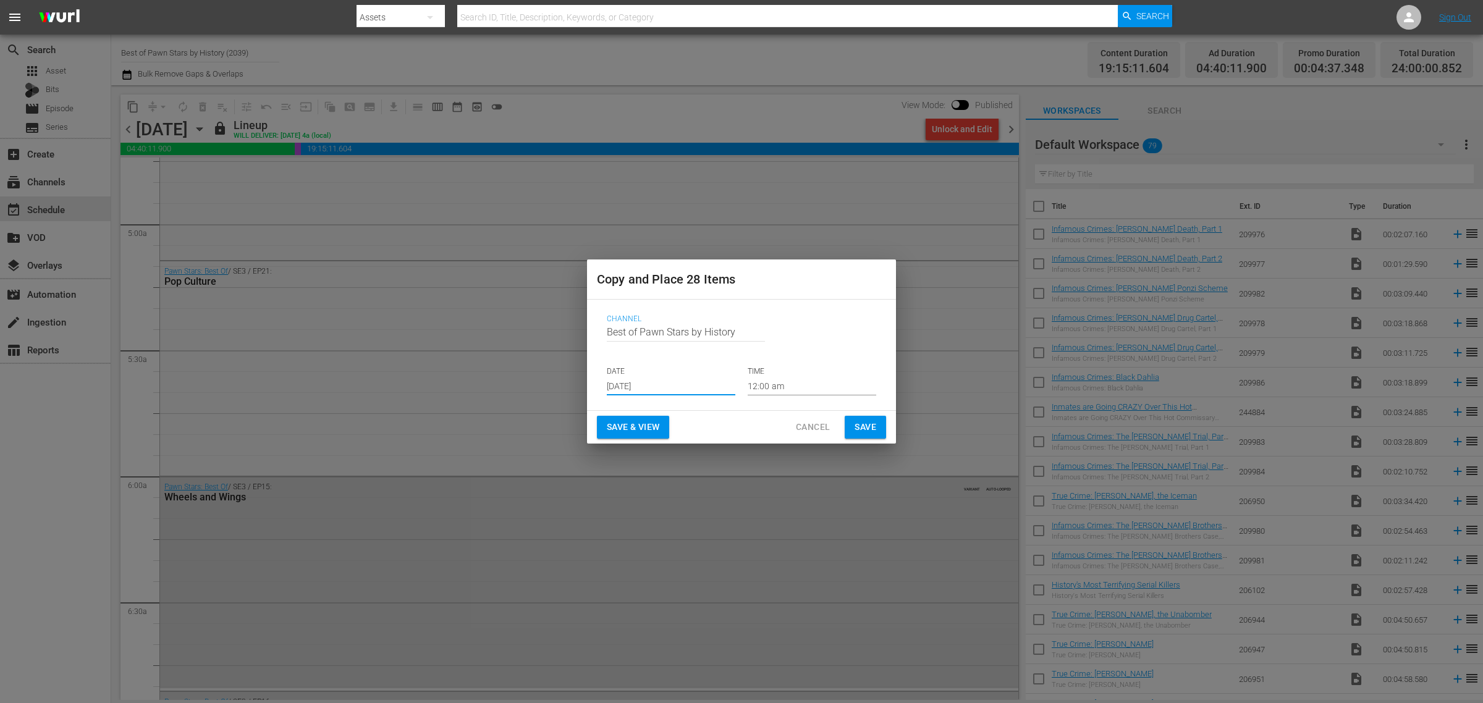
click at [652, 387] on input "Sep 11th 2025" at bounding box center [671, 386] width 129 height 19
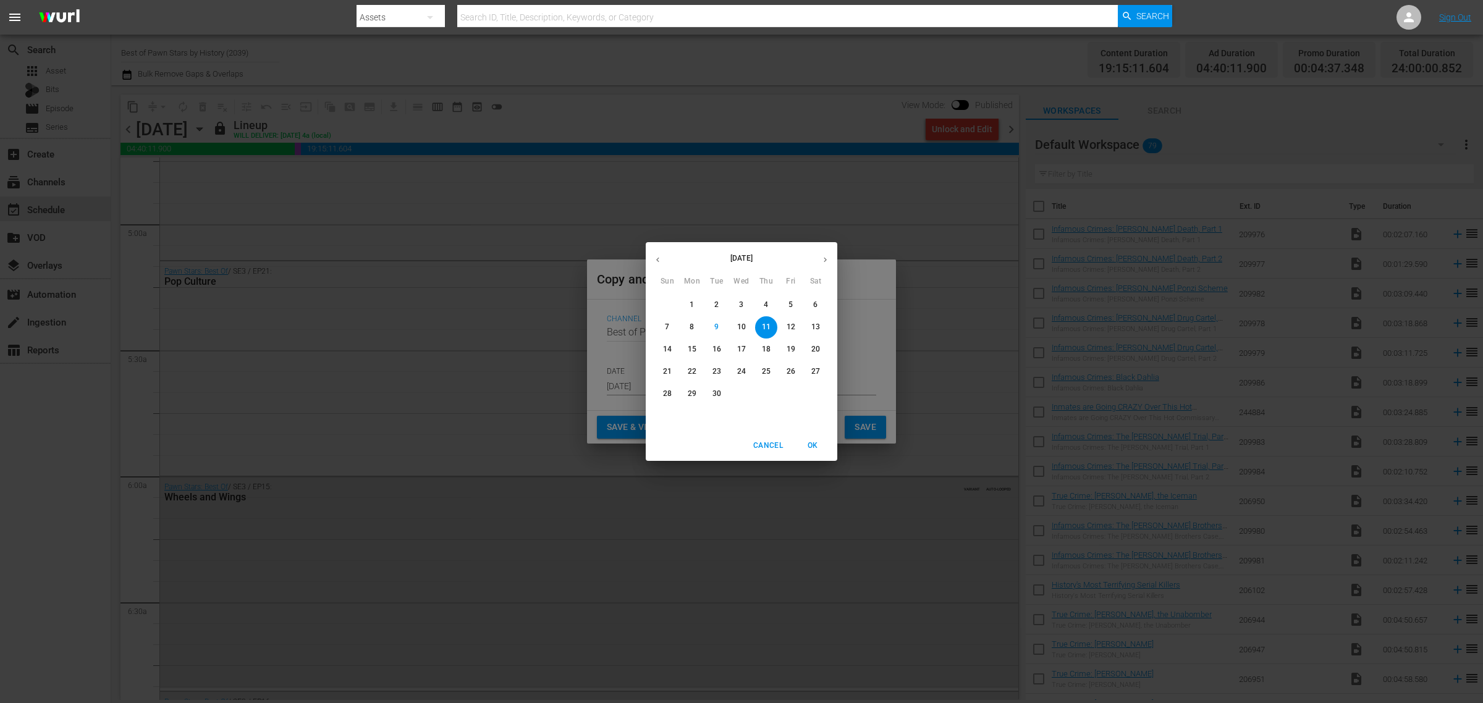
click at [768, 346] on p "18" at bounding box center [766, 349] width 9 height 11
type input "Sep 18th 2025"
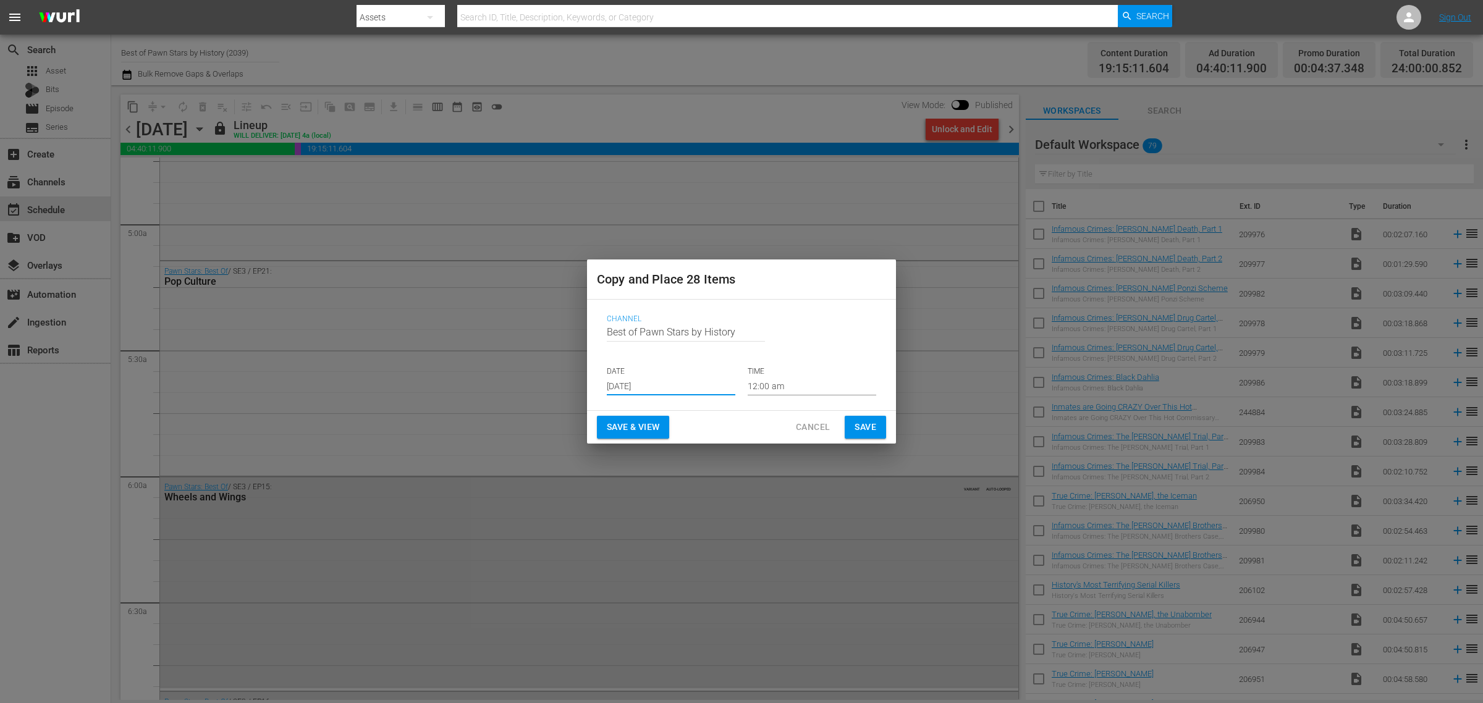
click at [651, 422] on span "Save & View" at bounding box center [633, 427] width 53 height 15
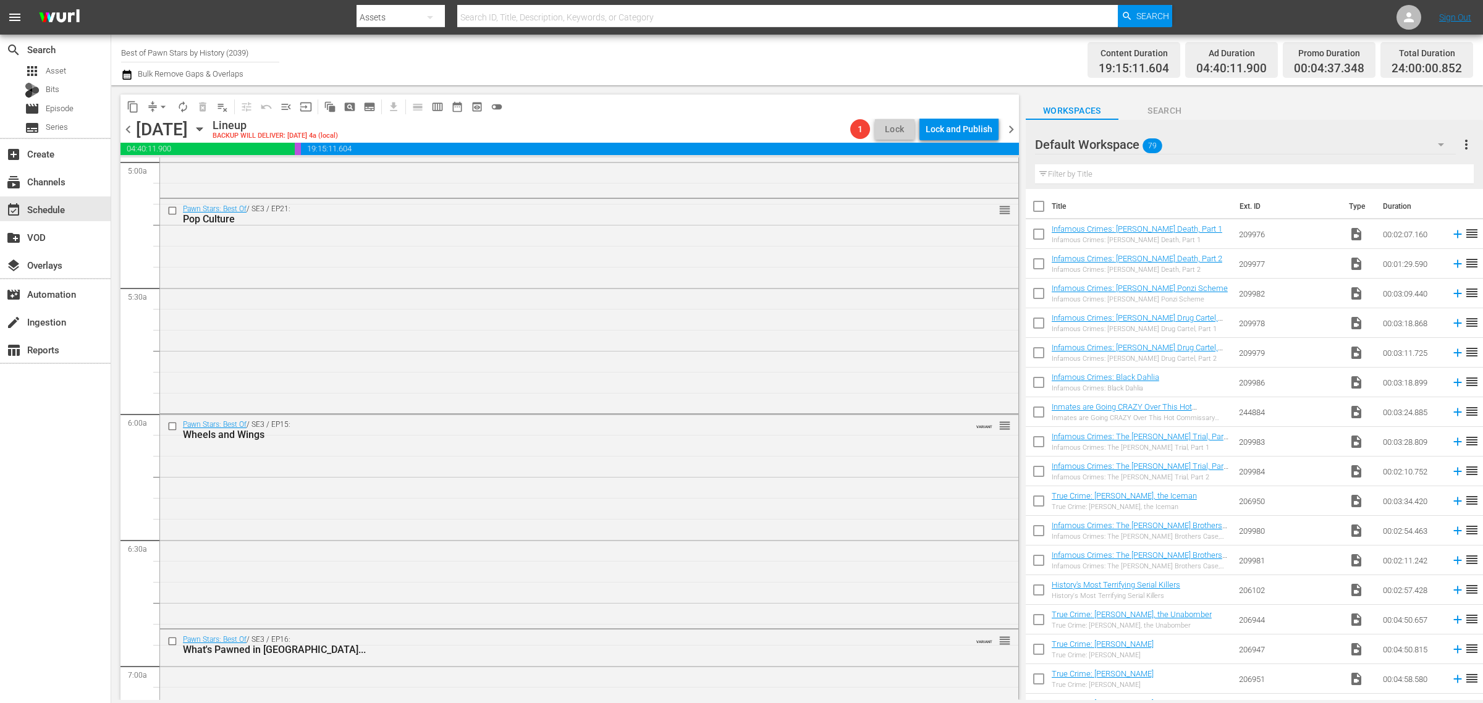
scroll to position [1194, 0]
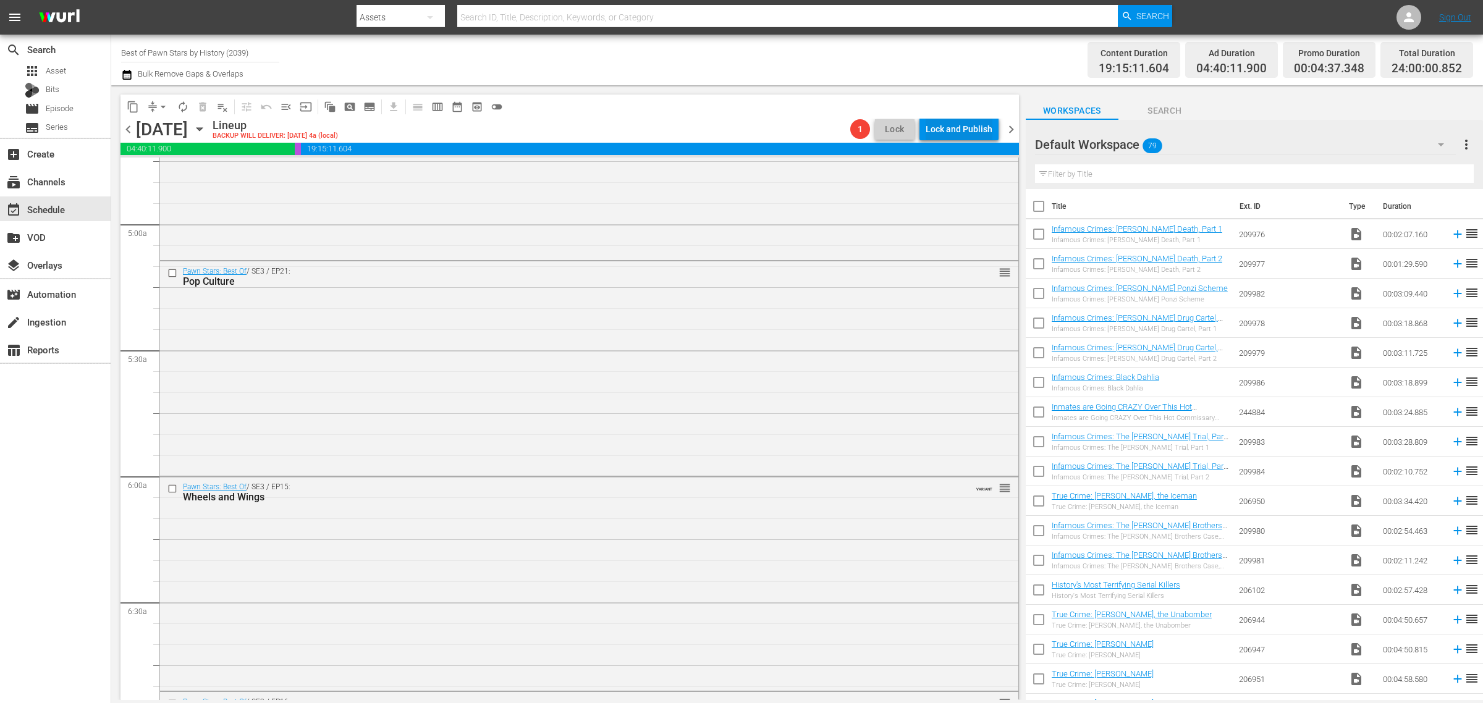
click at [966, 125] on div "Lock and Publish" at bounding box center [959, 129] width 67 height 22
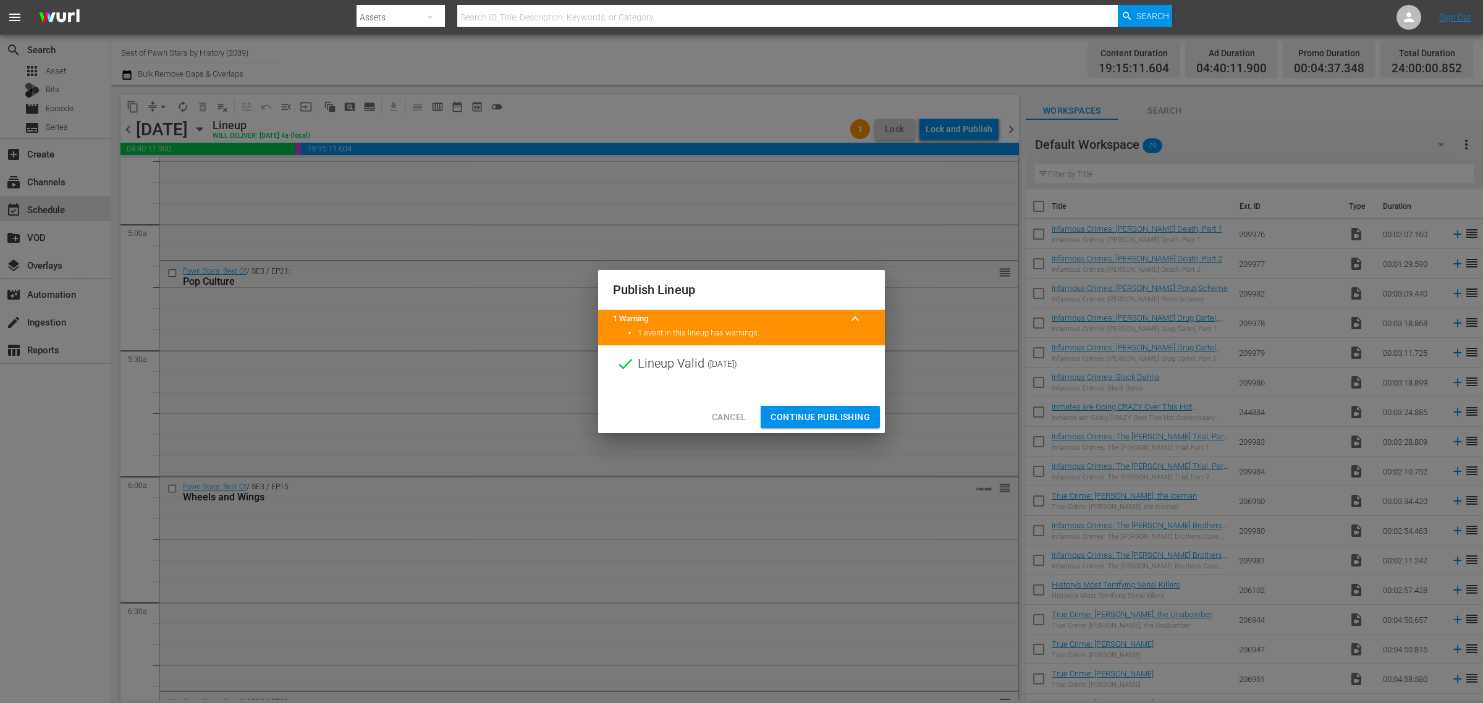
click at [832, 420] on span "Continue Publishing" at bounding box center [819, 417] width 99 height 15
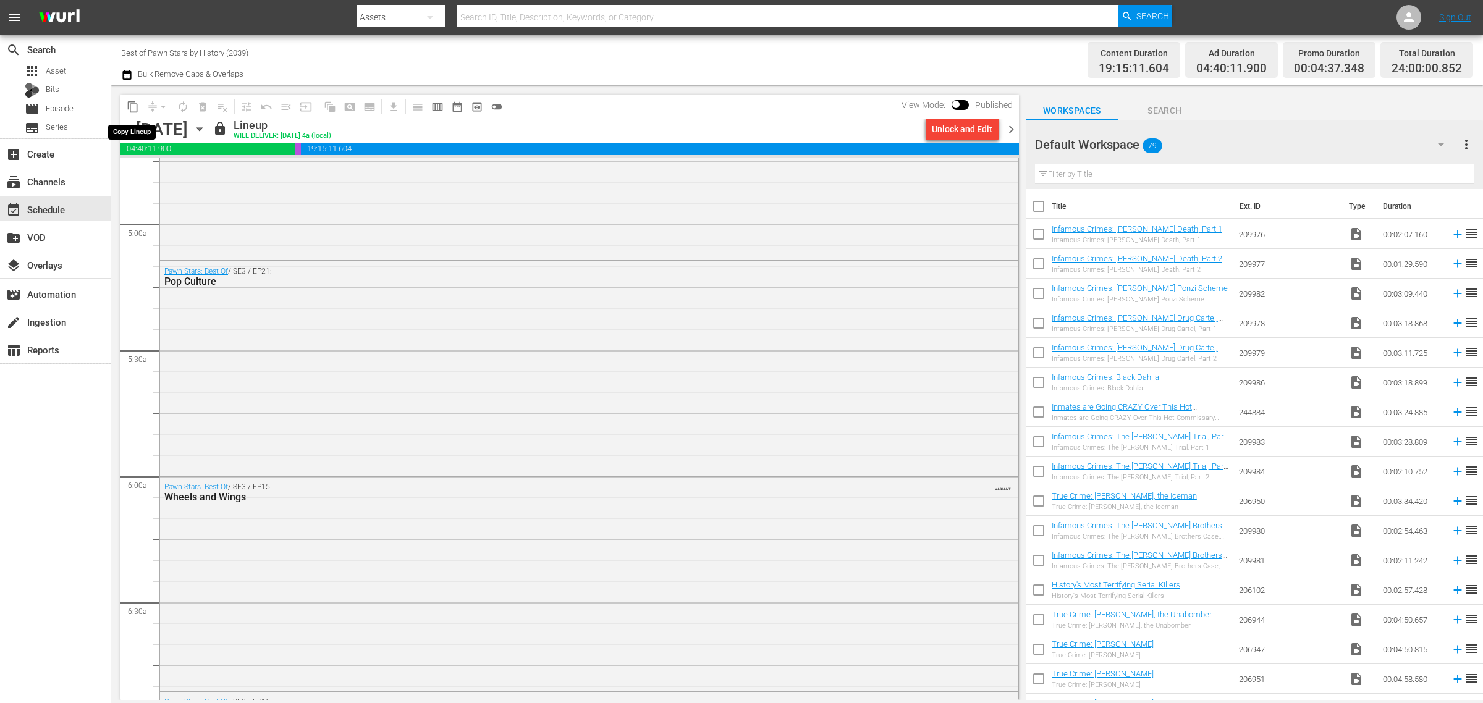
click at [137, 106] on span "content_copy" at bounding box center [133, 107] width 12 height 12
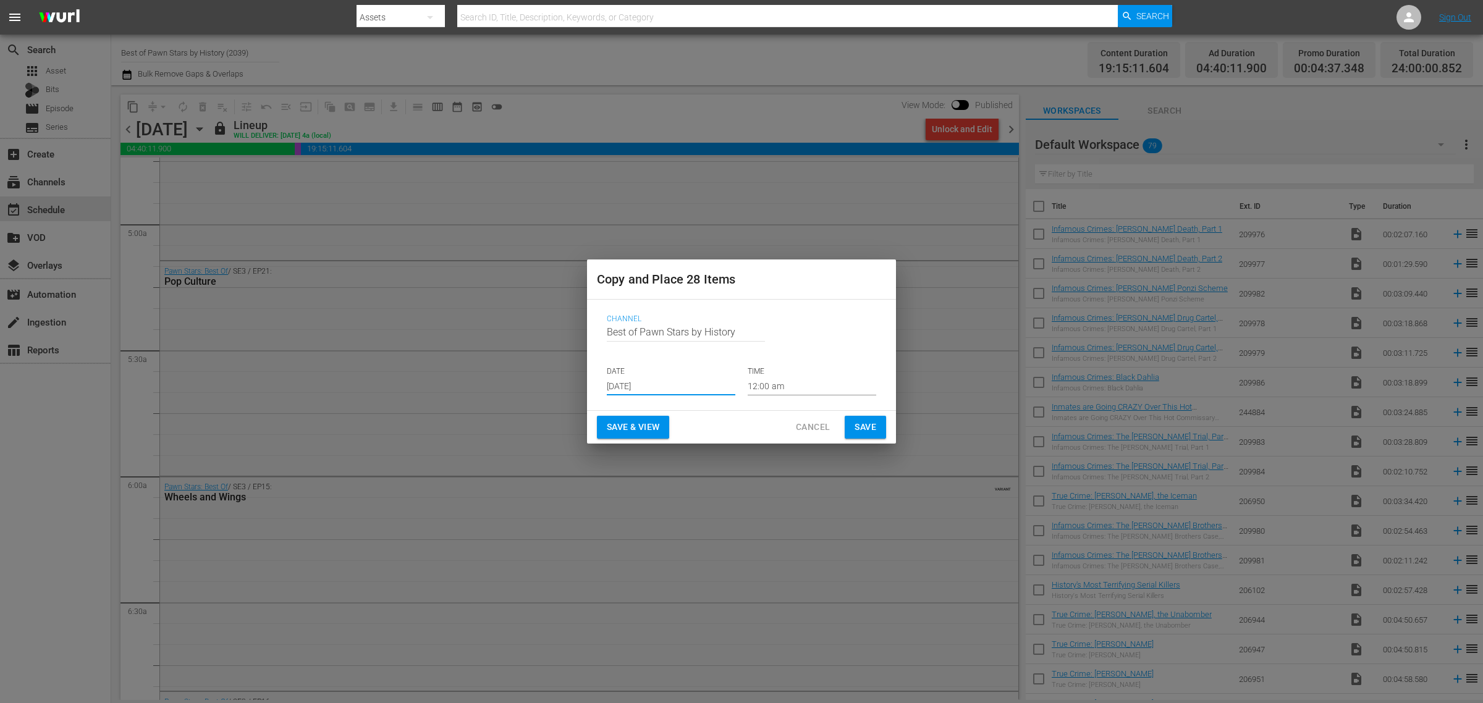
click at [632, 387] on input "Sep 11th 2025" at bounding box center [671, 386] width 129 height 19
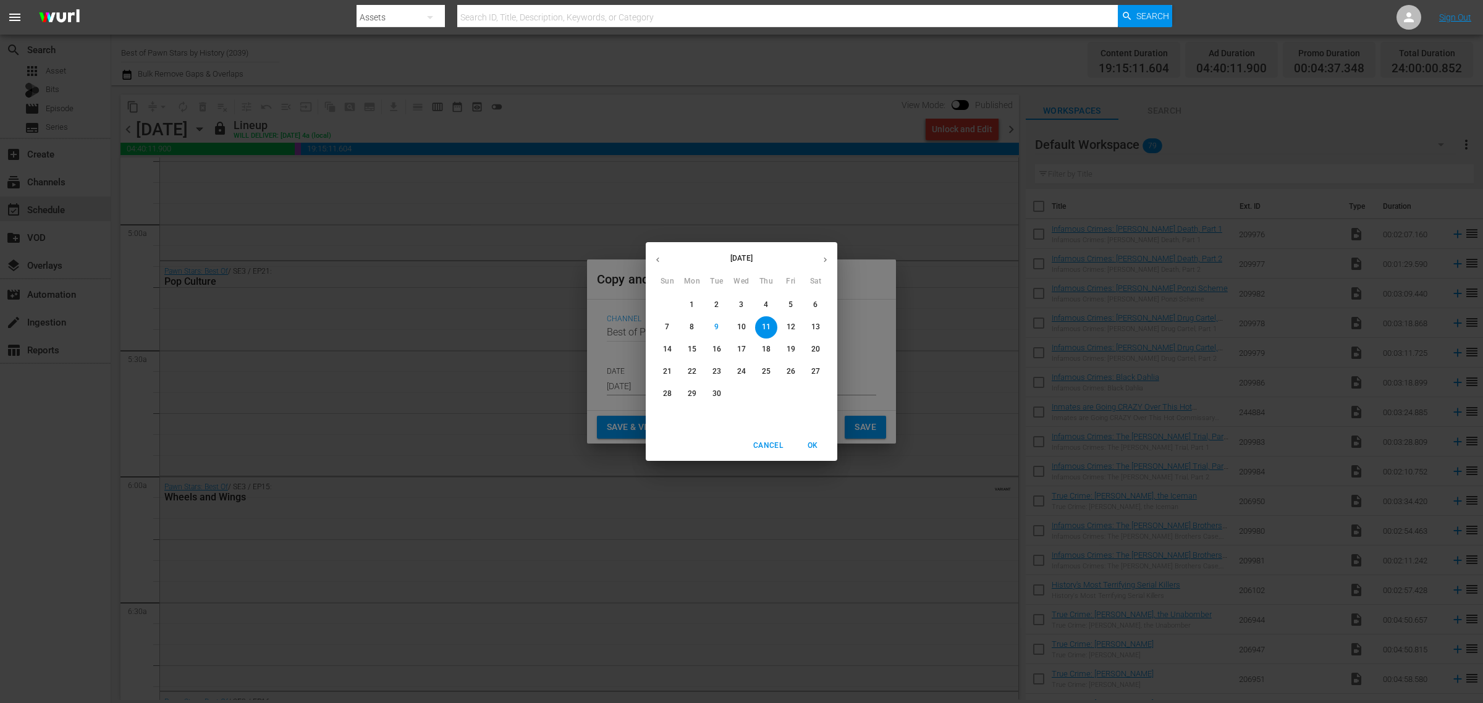
click at [816, 445] on span "OK" at bounding box center [813, 445] width 30 height 13
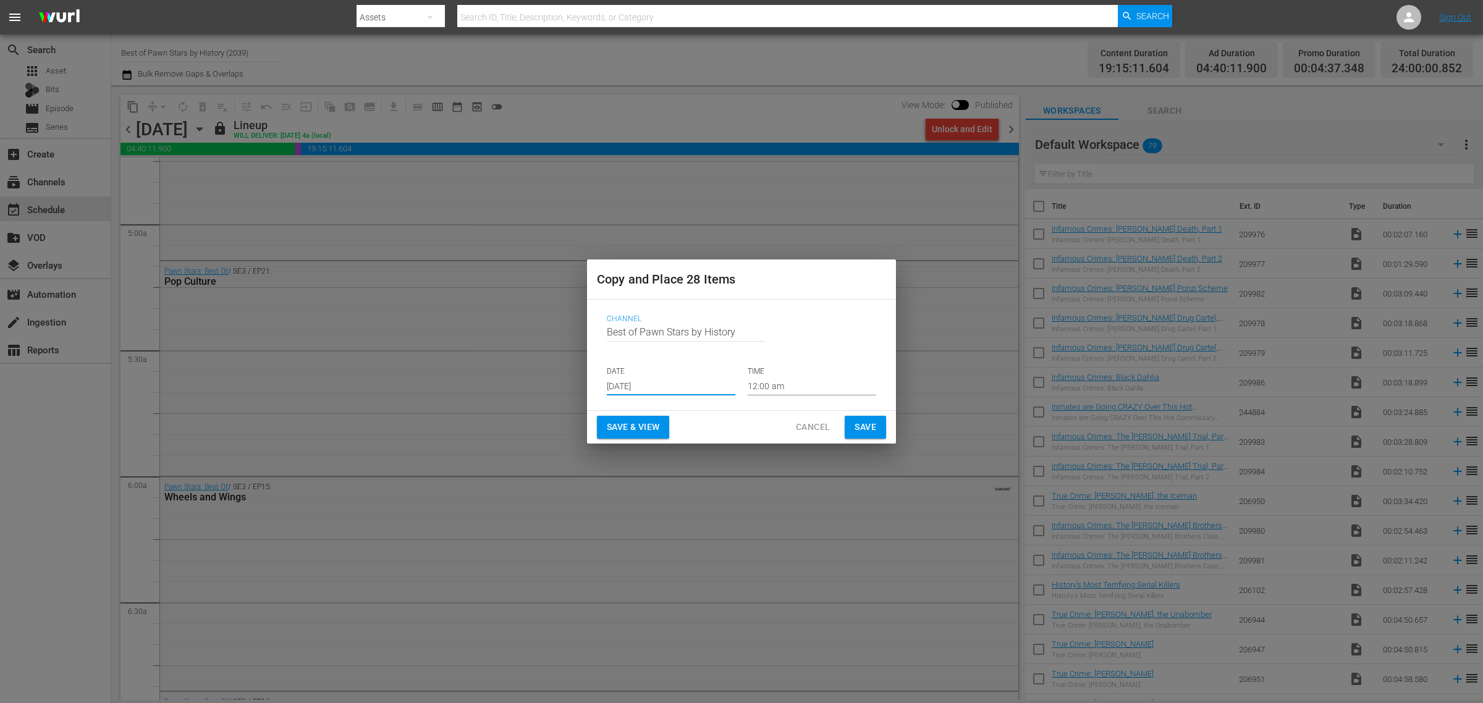
click at [649, 428] on span "Save & View" at bounding box center [633, 427] width 53 height 15
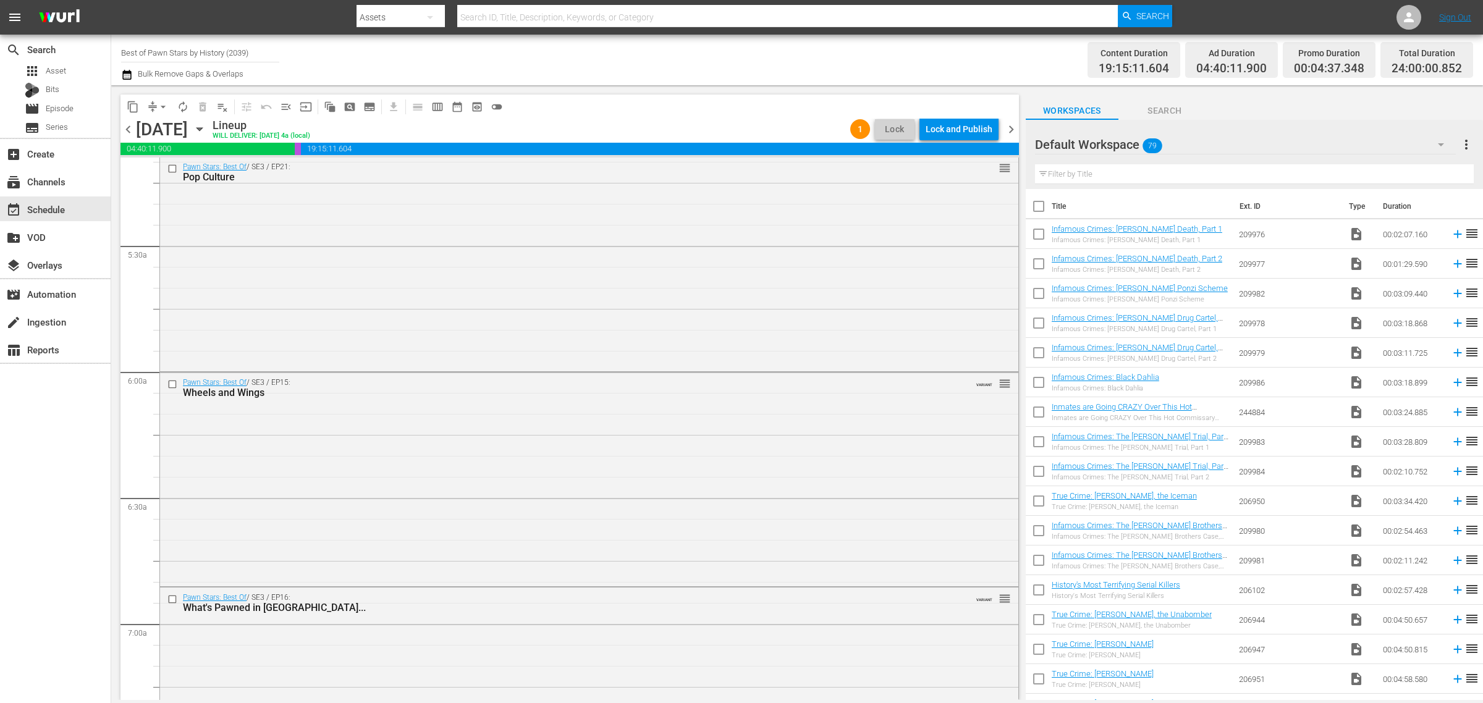
scroll to position [1194, 0]
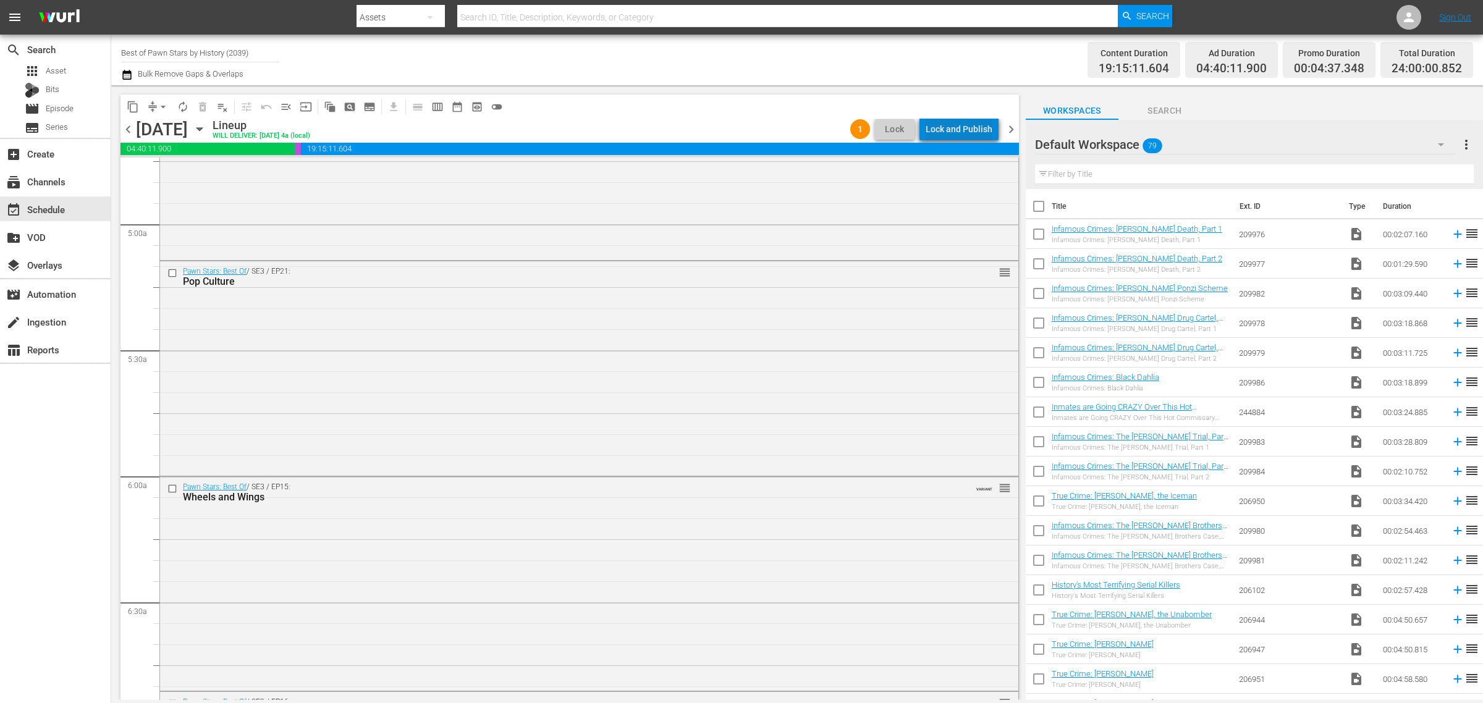
click at [977, 128] on div "Lock and Publish" at bounding box center [959, 129] width 67 height 22
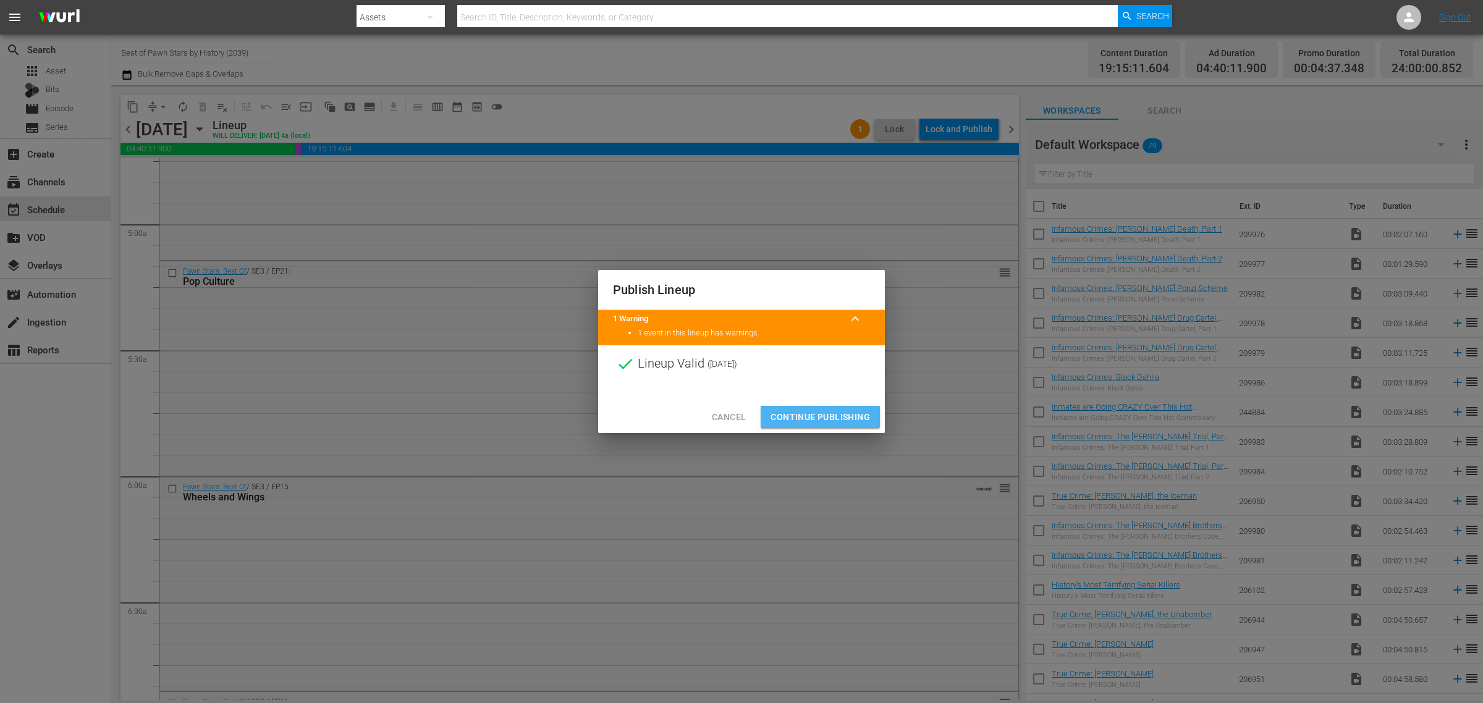
click at [844, 422] on span "Continue Publishing" at bounding box center [819, 417] width 99 height 15
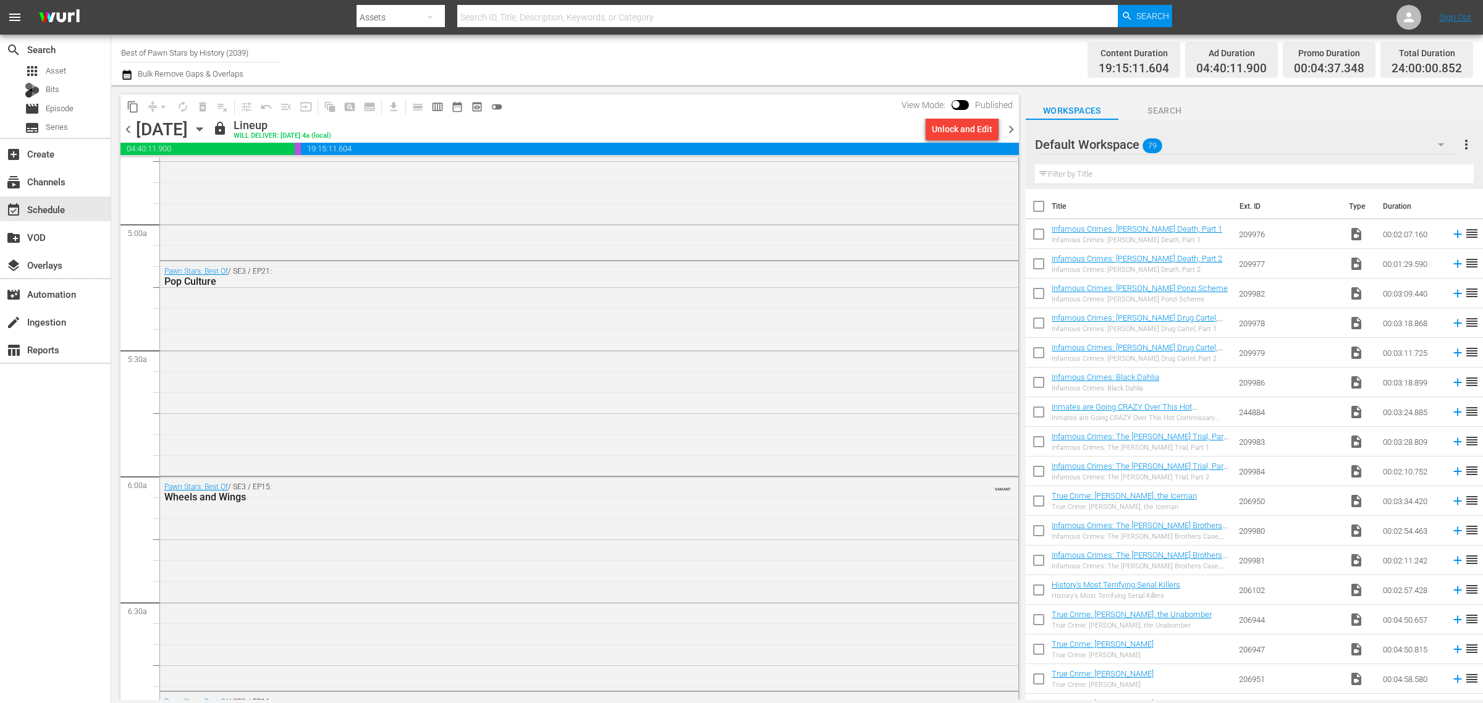
click at [808, 67] on div "Channel Title Best of Pawn Stars by History (2039) Bulk Remove Gaps & Overlaps" at bounding box center [489, 60] width 737 height 44
click at [206, 128] on icon "button" at bounding box center [200, 129] width 14 height 14
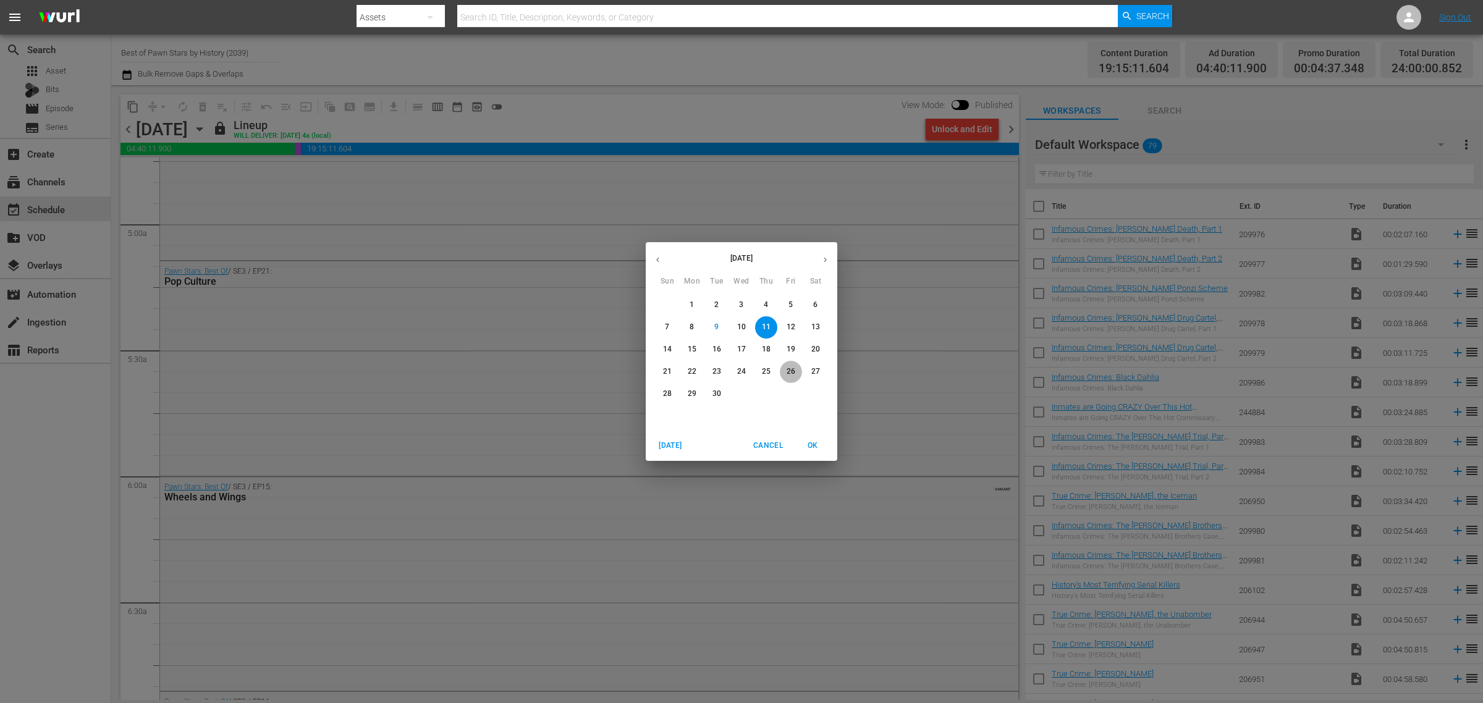
click at [785, 372] on span "26" at bounding box center [791, 371] width 22 height 11
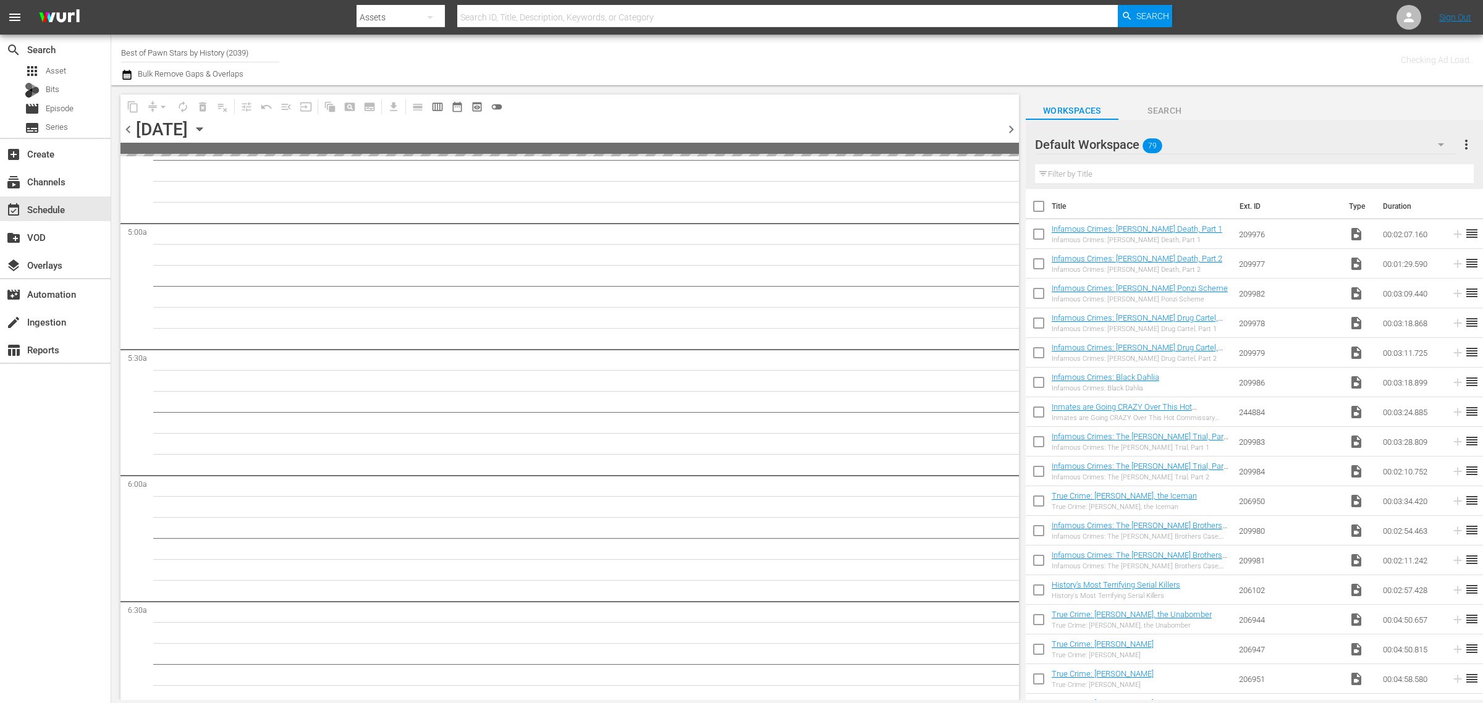
scroll to position [1298, 0]
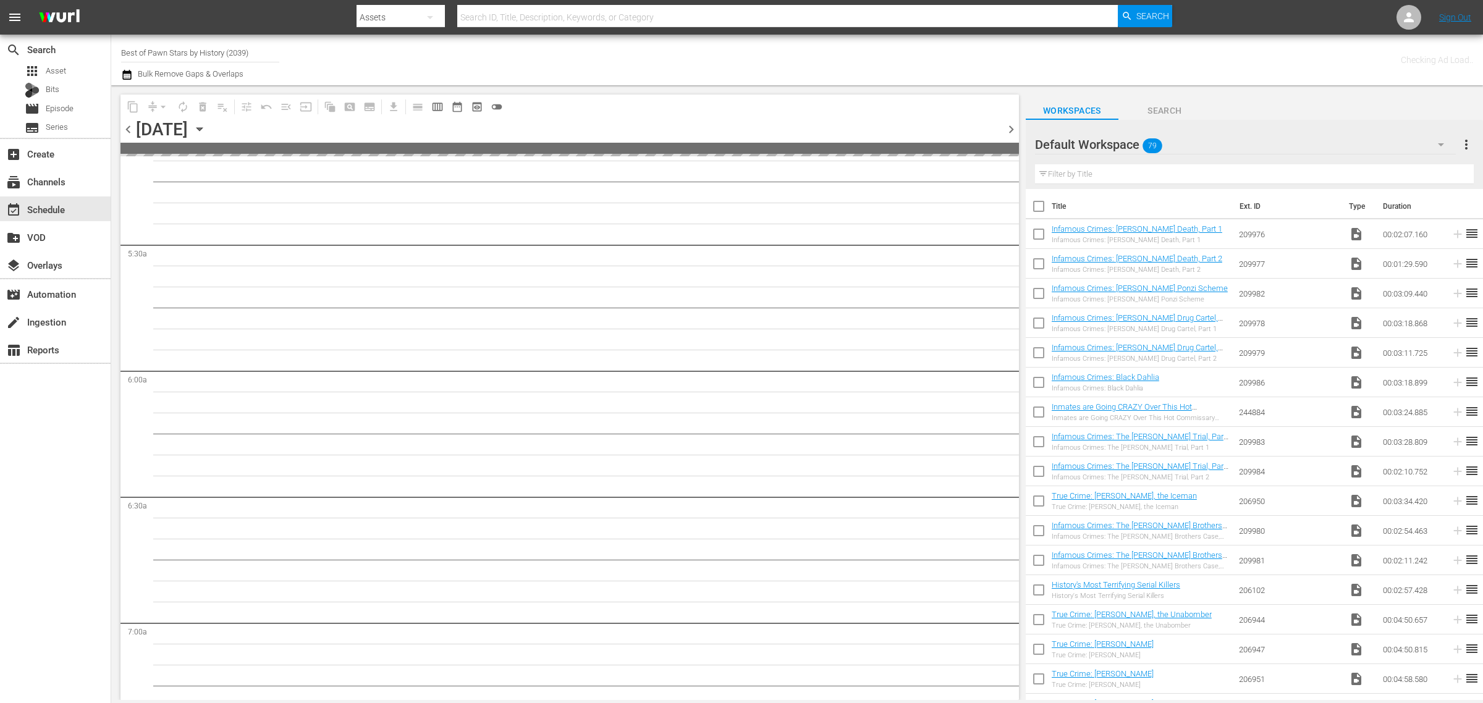
click at [827, 54] on div "Channel Title Best of Pawn Stars by History (2039) Bulk Remove Gaps & Overlaps" at bounding box center [489, 60] width 737 height 44
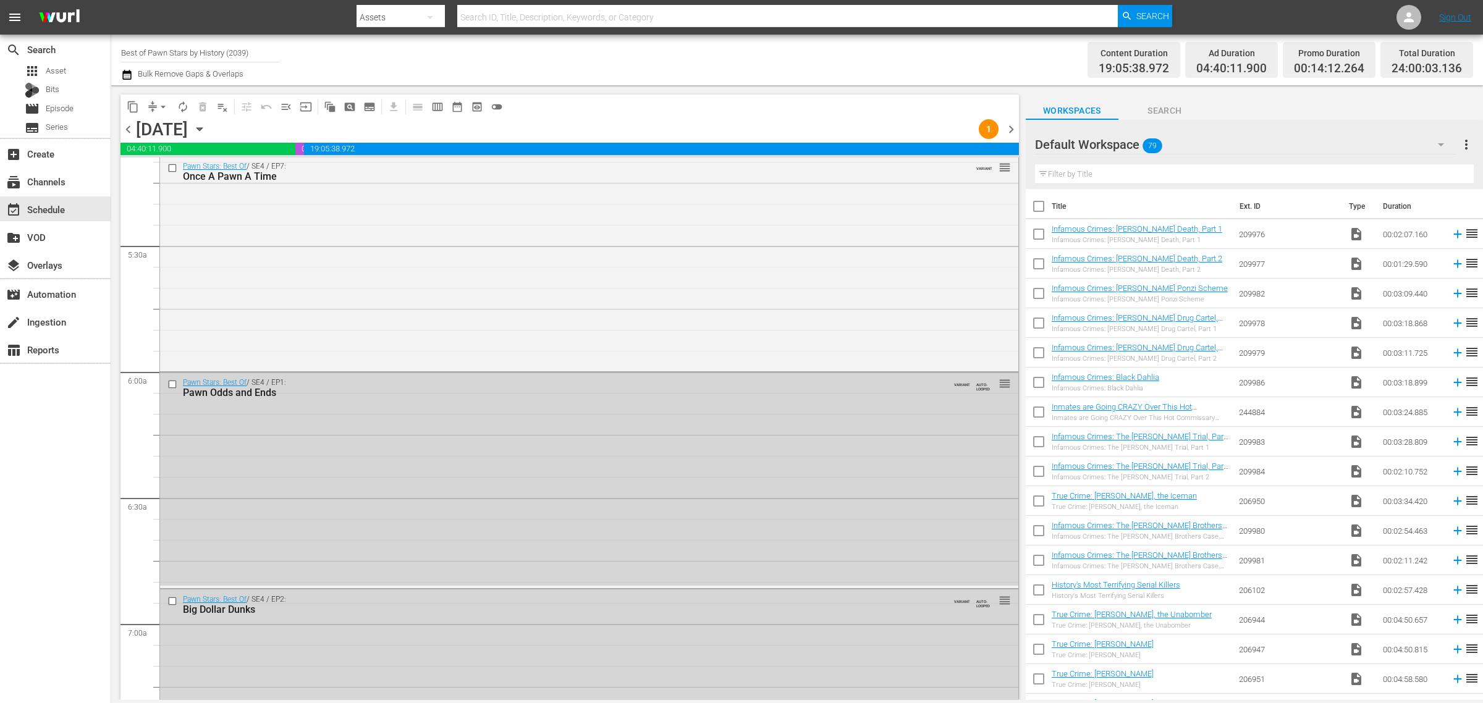
scroll to position [1193, 0]
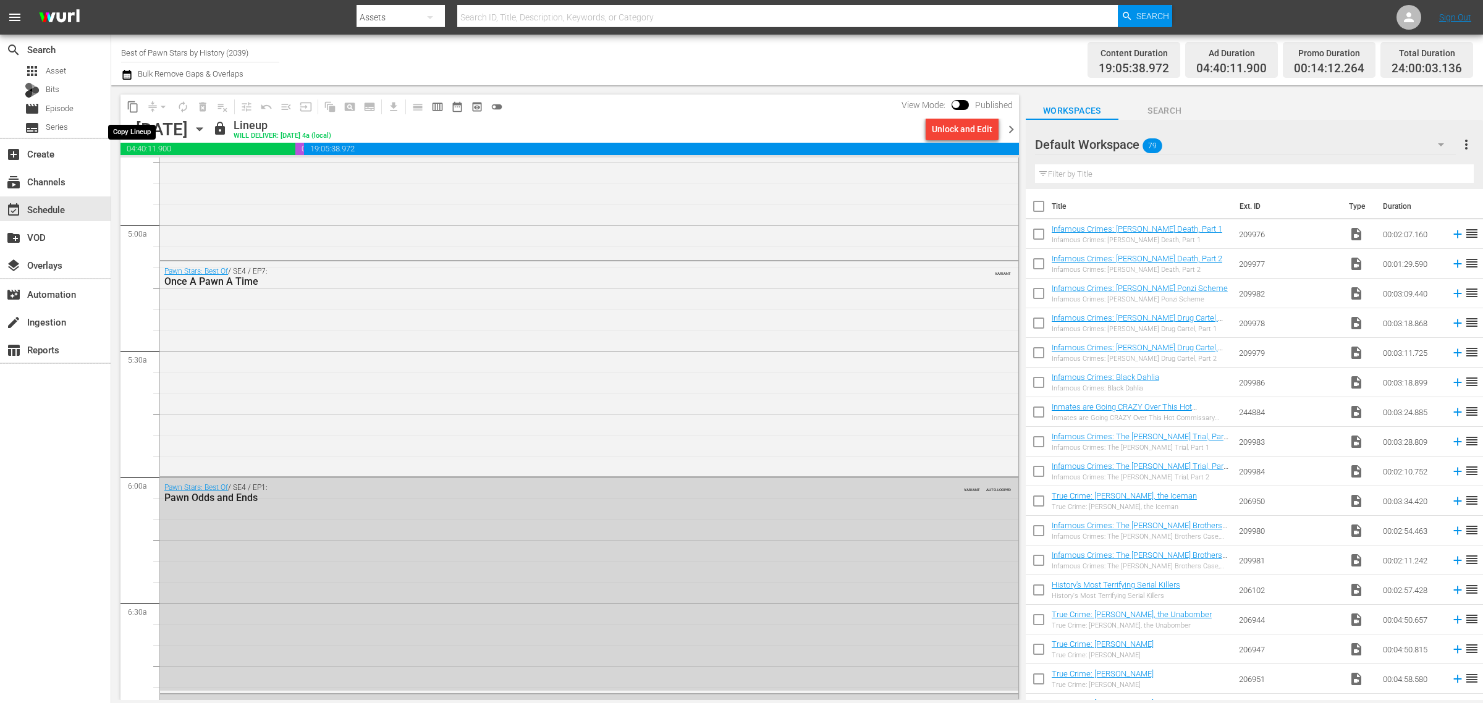
click at [133, 103] on span "content_copy" at bounding box center [133, 107] width 12 height 12
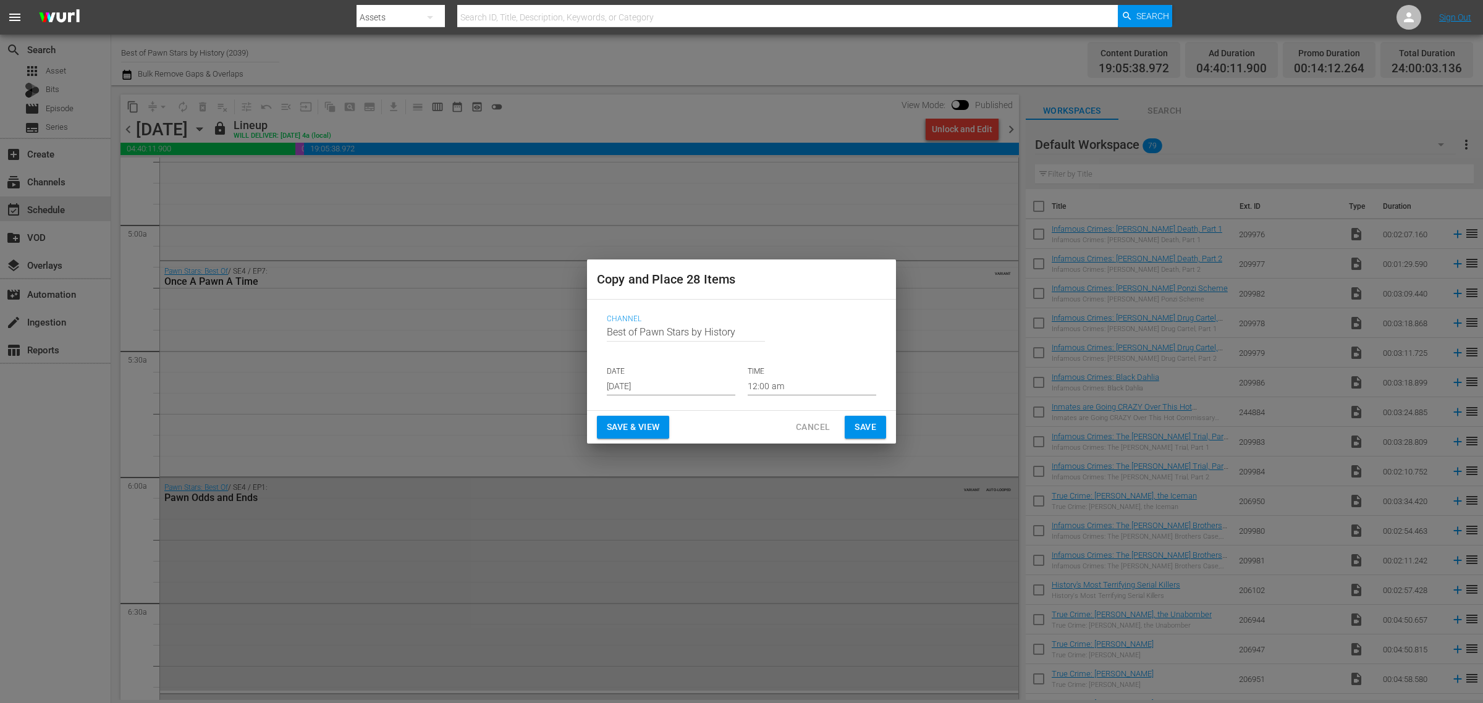
click at [663, 386] on input "Sep 11th 2025" at bounding box center [671, 386] width 129 height 19
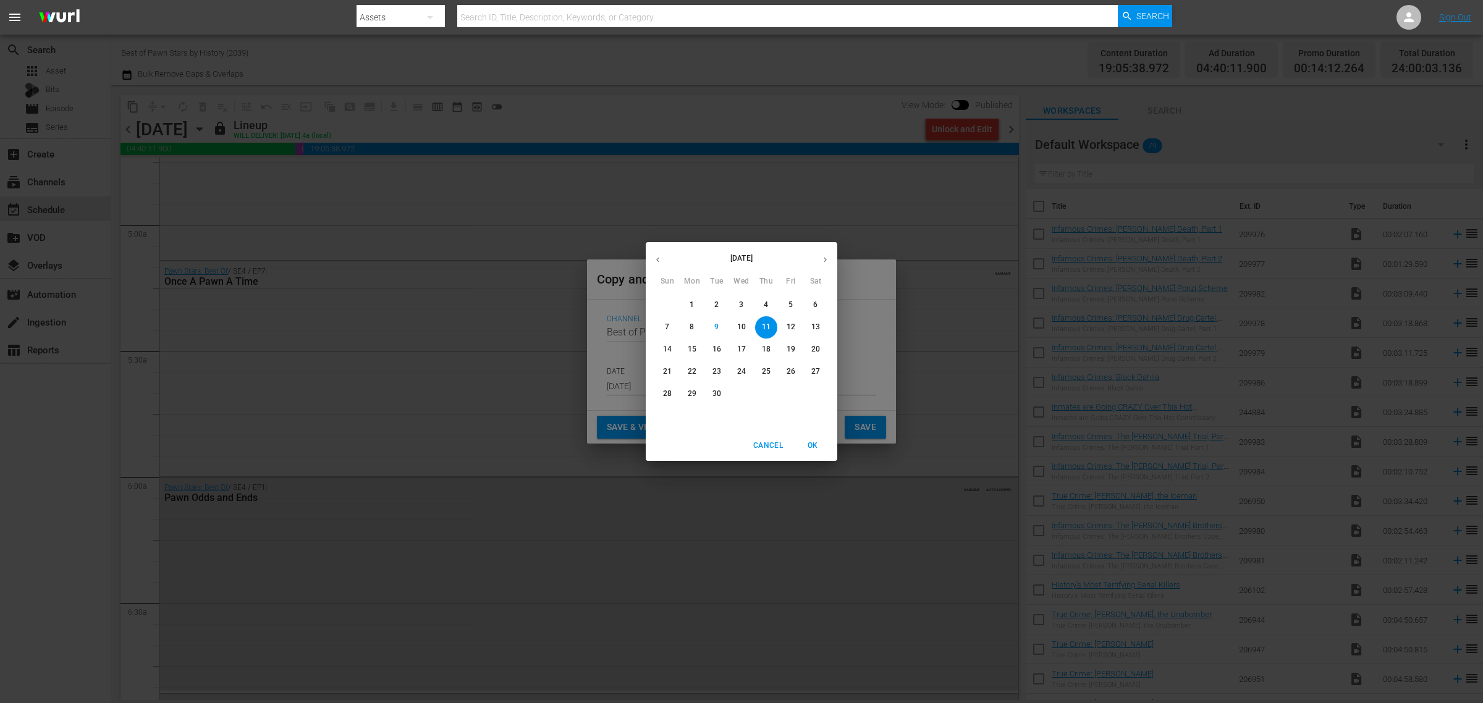
click at [789, 347] on p "19" at bounding box center [791, 349] width 9 height 11
type input "Sep 19th 2025"
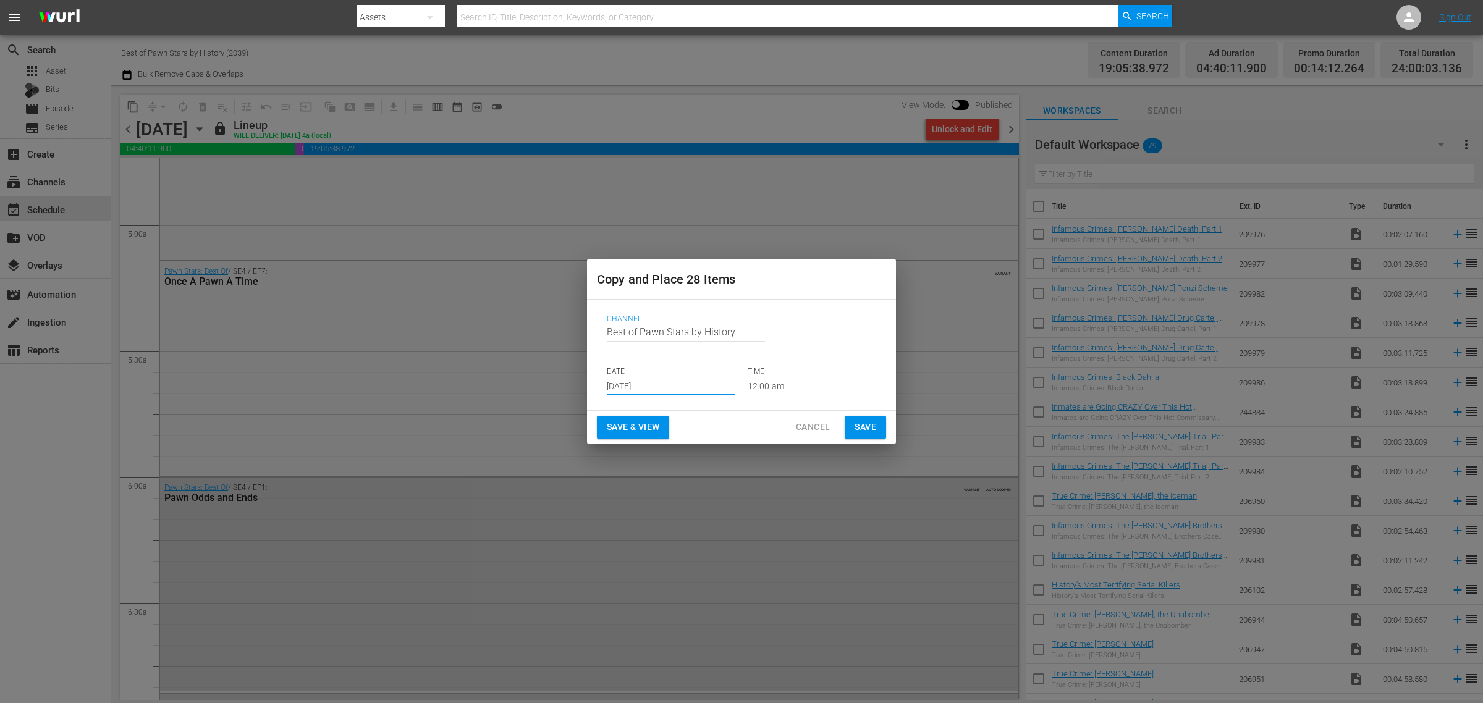
click at [652, 421] on span "Save & View" at bounding box center [633, 427] width 53 height 15
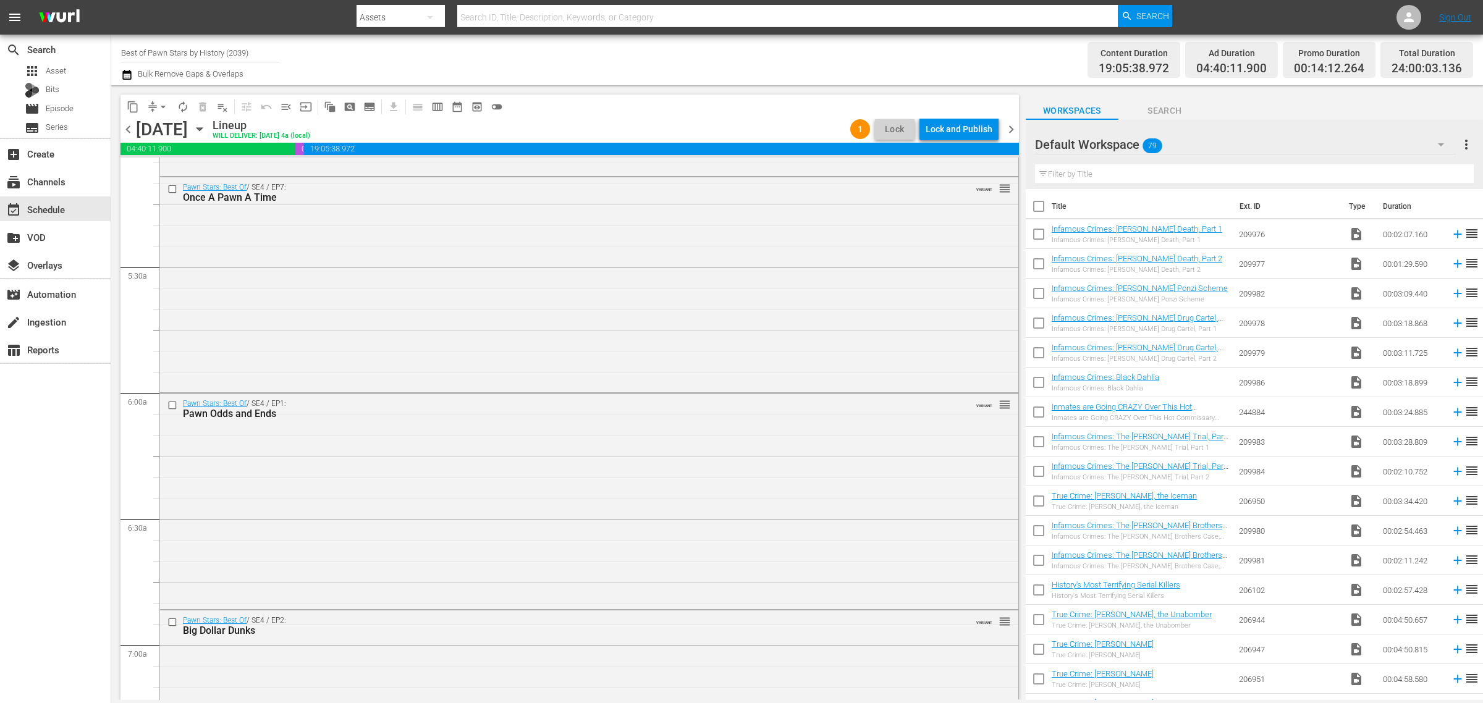
scroll to position [1193, 0]
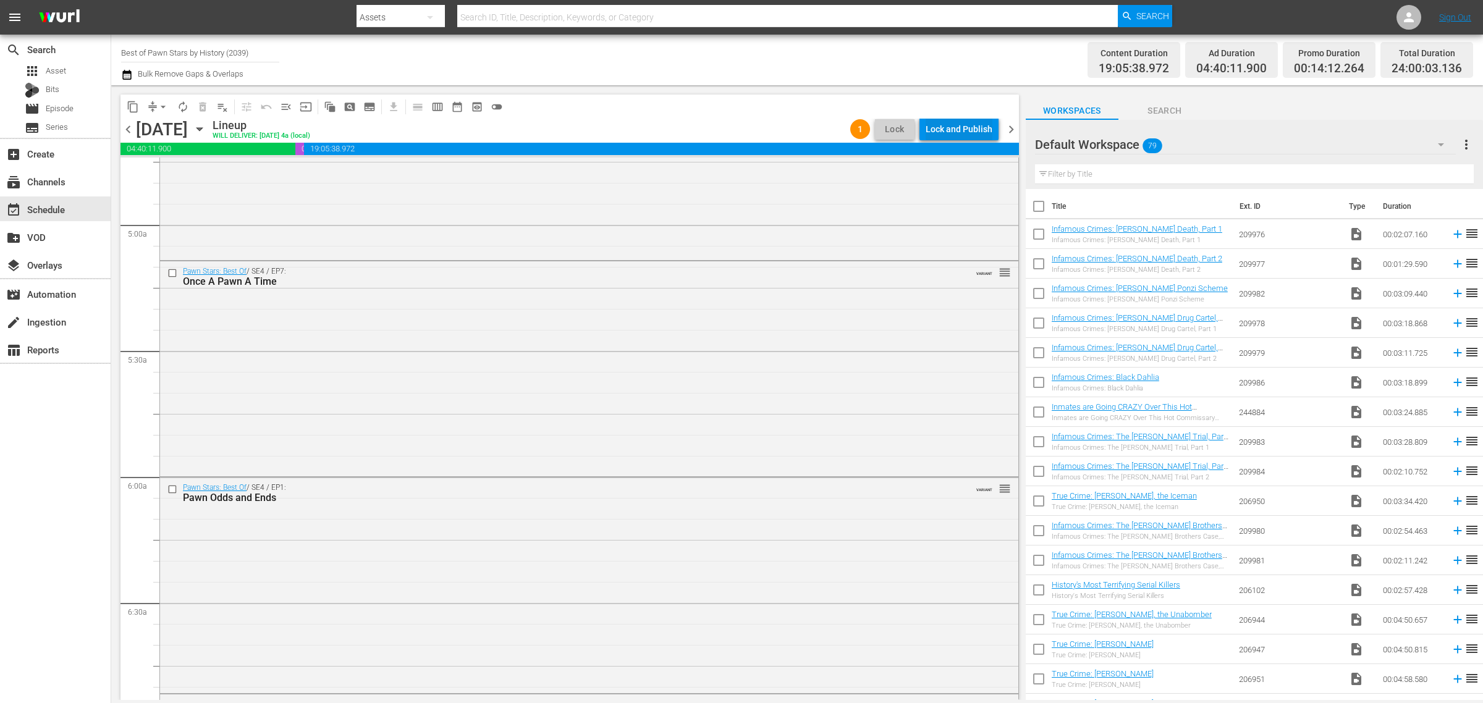
click at [956, 130] on div "Lock and Publish" at bounding box center [959, 129] width 67 height 22
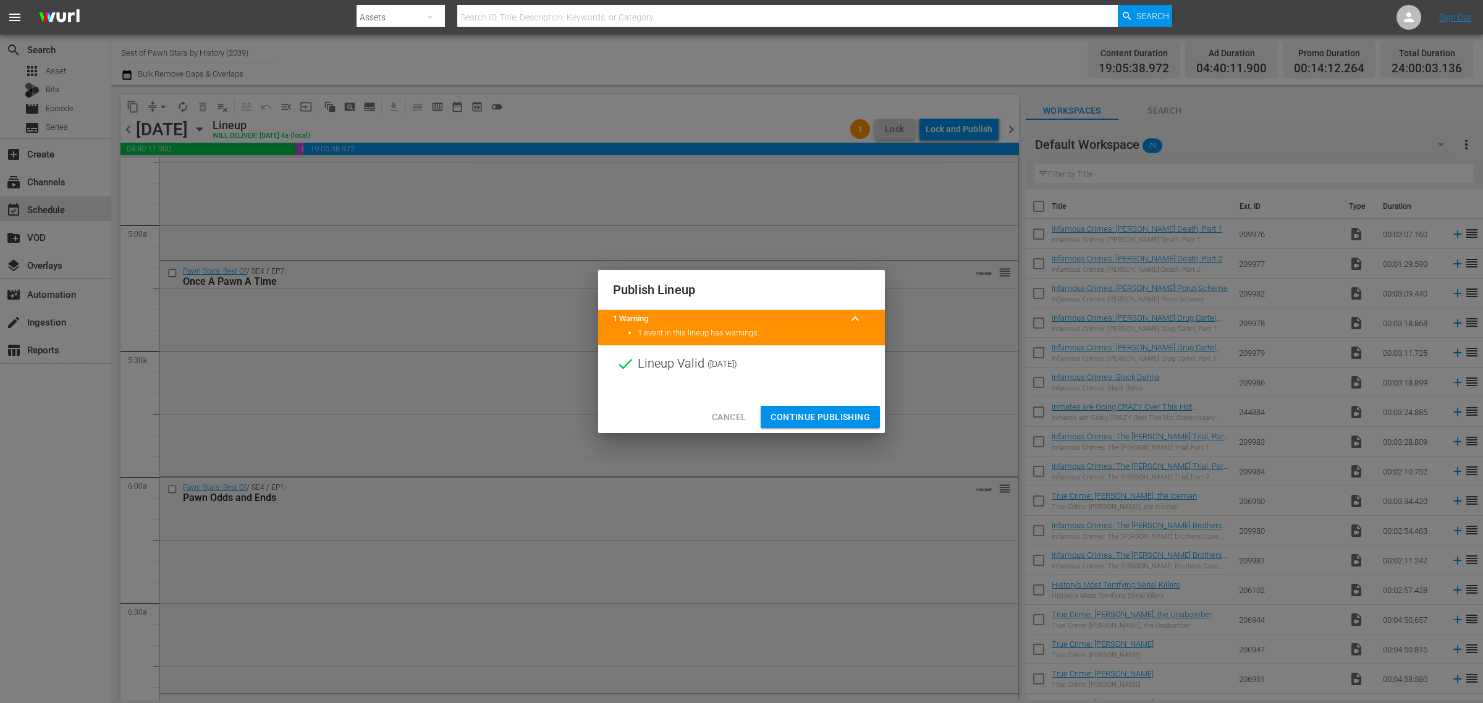
click at [822, 419] on span "Continue Publishing" at bounding box center [819, 417] width 99 height 15
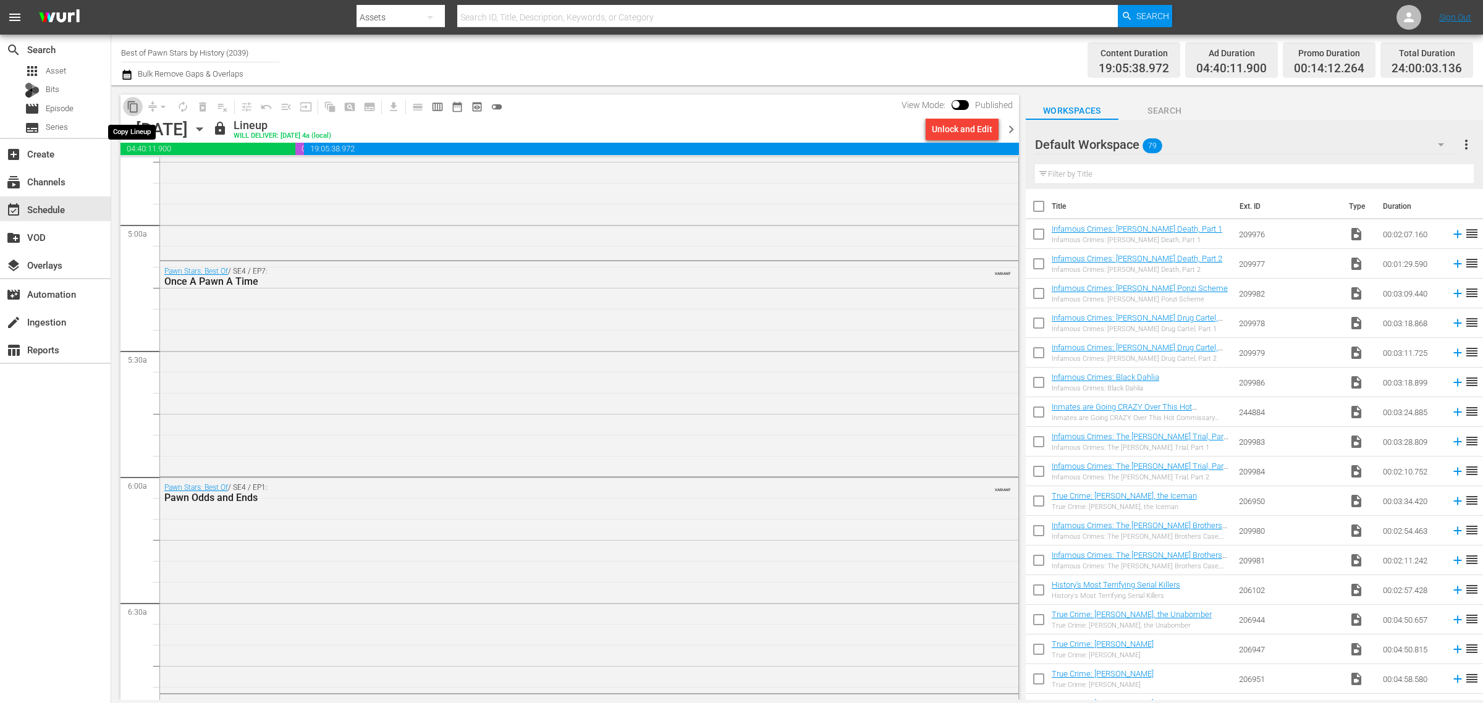
click at [129, 104] on span "content_copy" at bounding box center [133, 107] width 12 height 12
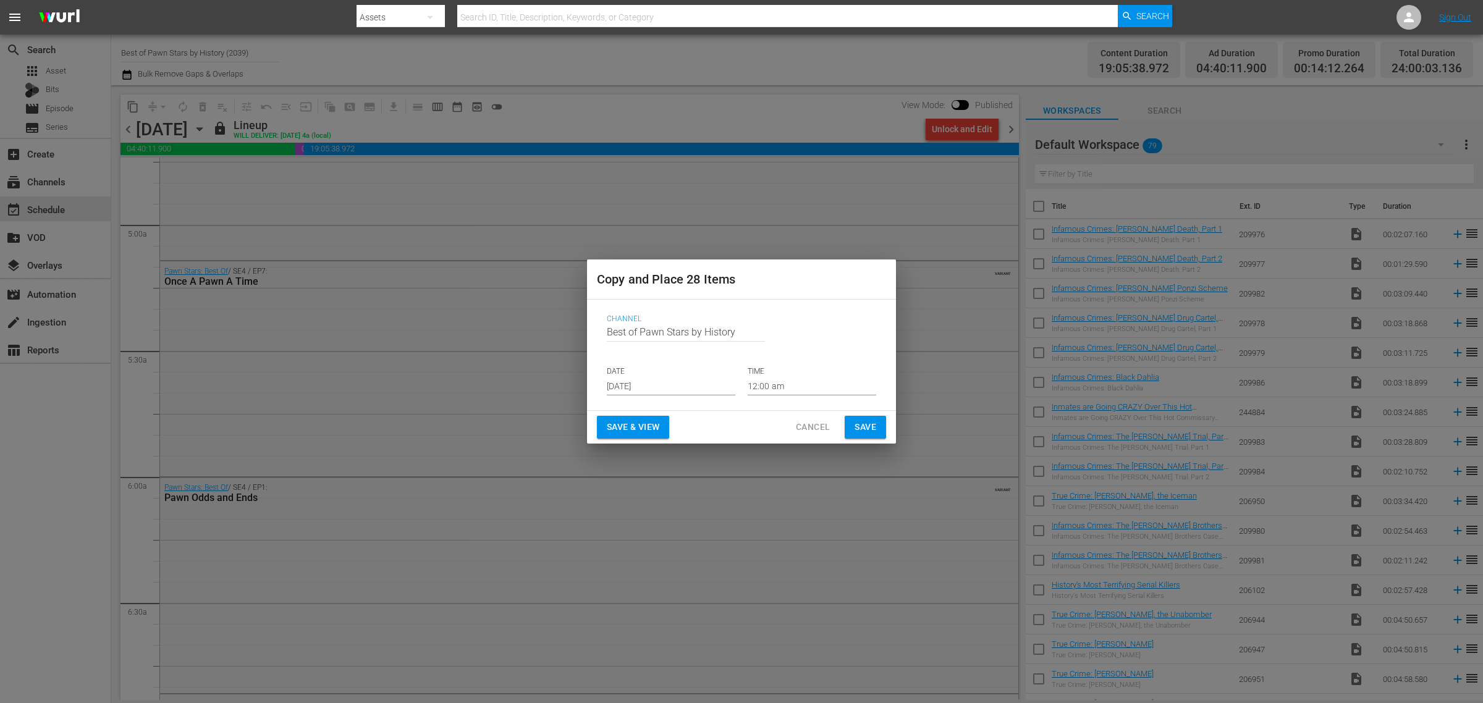
click at [638, 386] on input "Sep 11th 2025" at bounding box center [671, 386] width 129 height 19
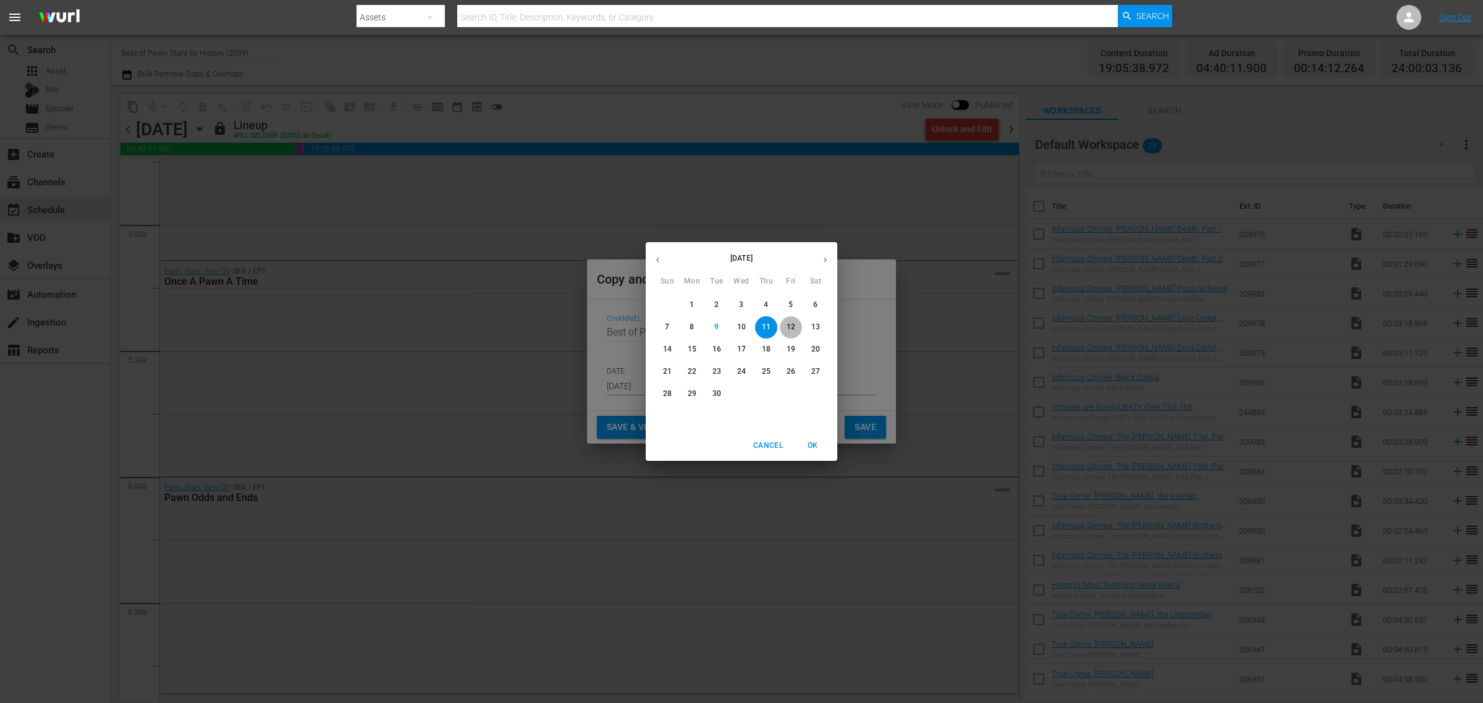
click at [793, 326] on p "12" at bounding box center [791, 327] width 9 height 11
type input "Sep 12th 2025"
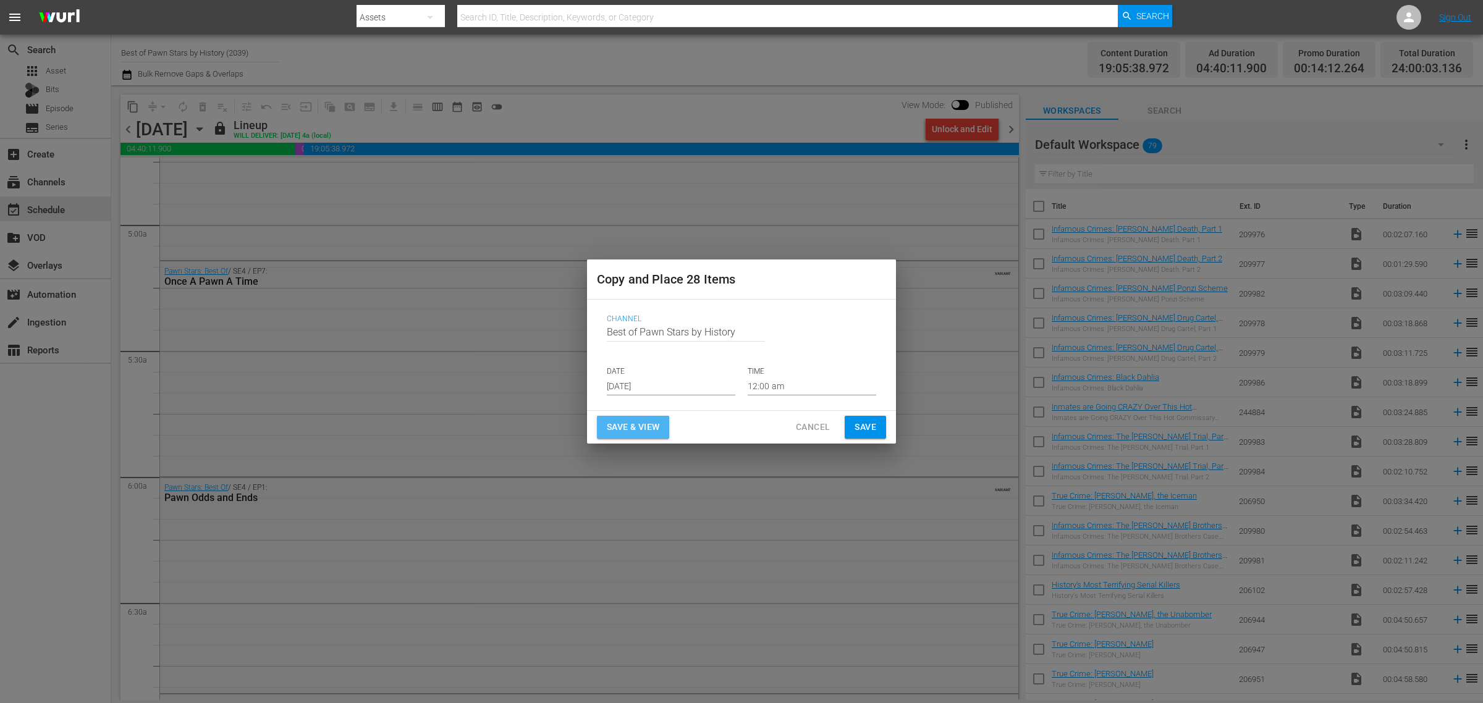
click at [652, 428] on span "Save & View" at bounding box center [633, 427] width 53 height 15
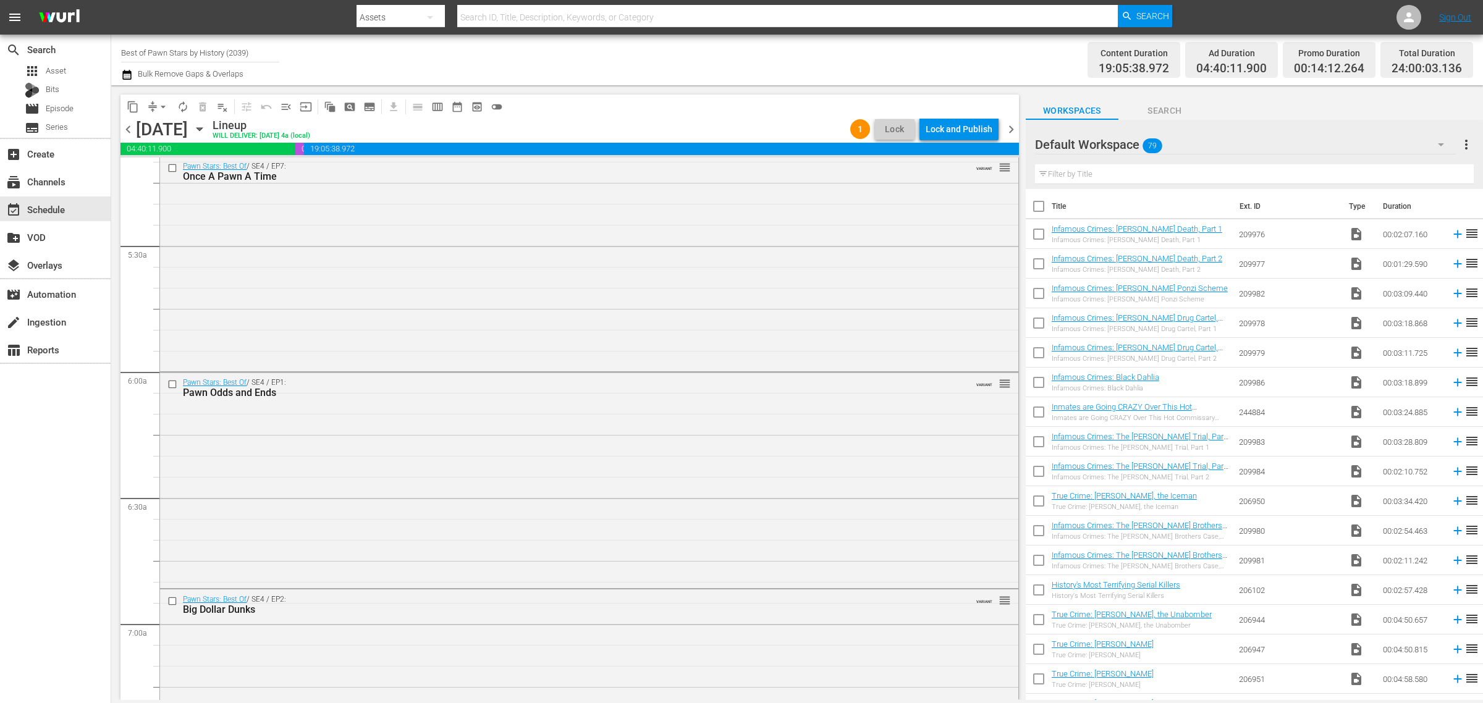
scroll to position [1193, 0]
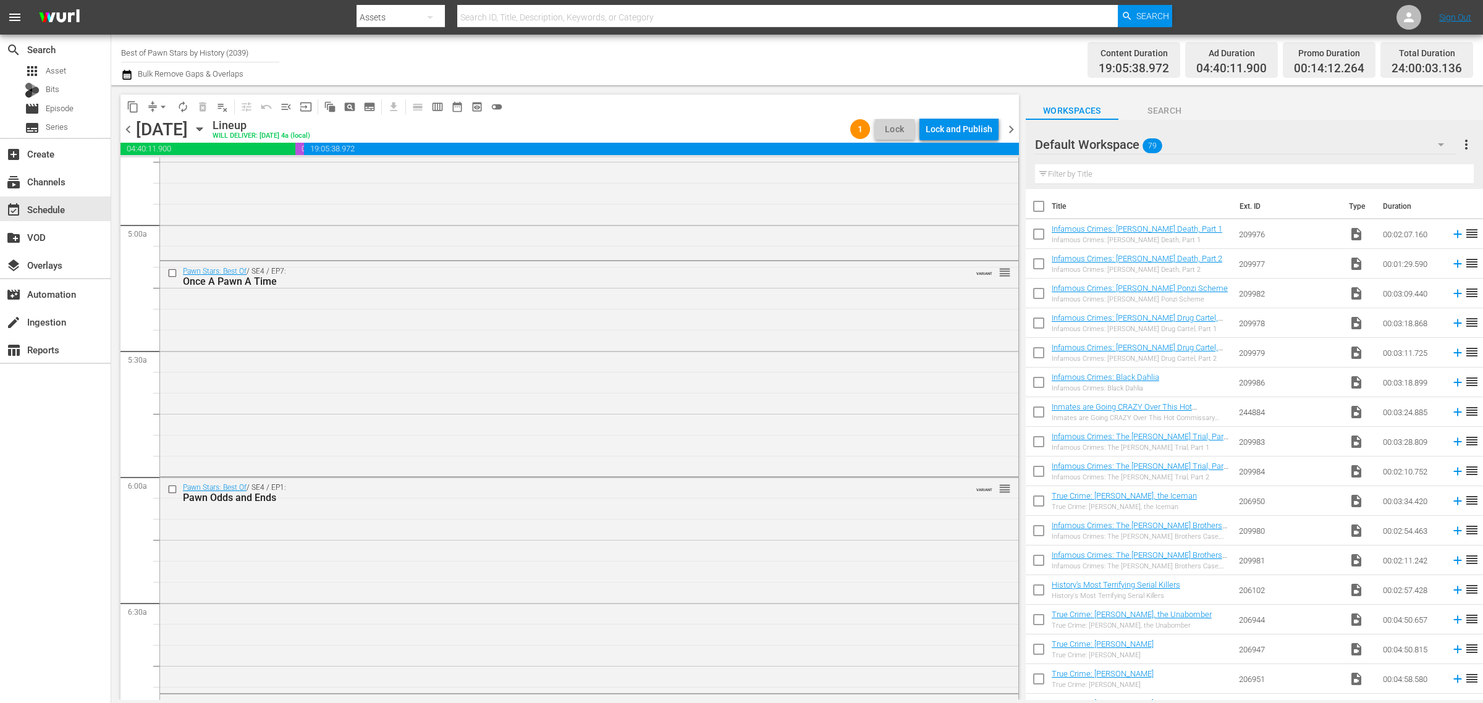
click at [794, 54] on div "Channel Title Best of Pawn Stars by History (2039) Bulk Remove Gaps & Overlaps" at bounding box center [489, 60] width 737 height 44
click at [953, 124] on div "Lock and Publish" at bounding box center [959, 129] width 67 height 22
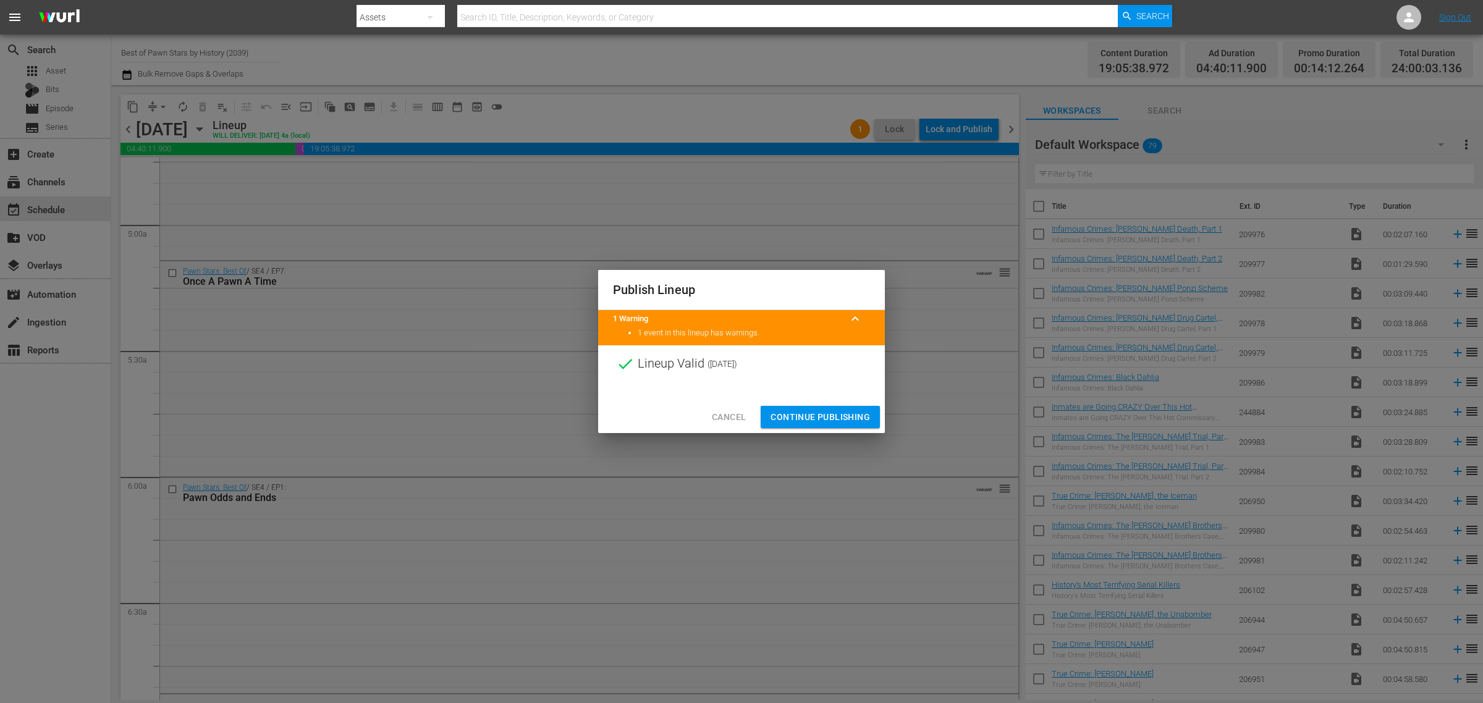
click at [816, 420] on span "Continue Publishing" at bounding box center [819, 417] width 99 height 15
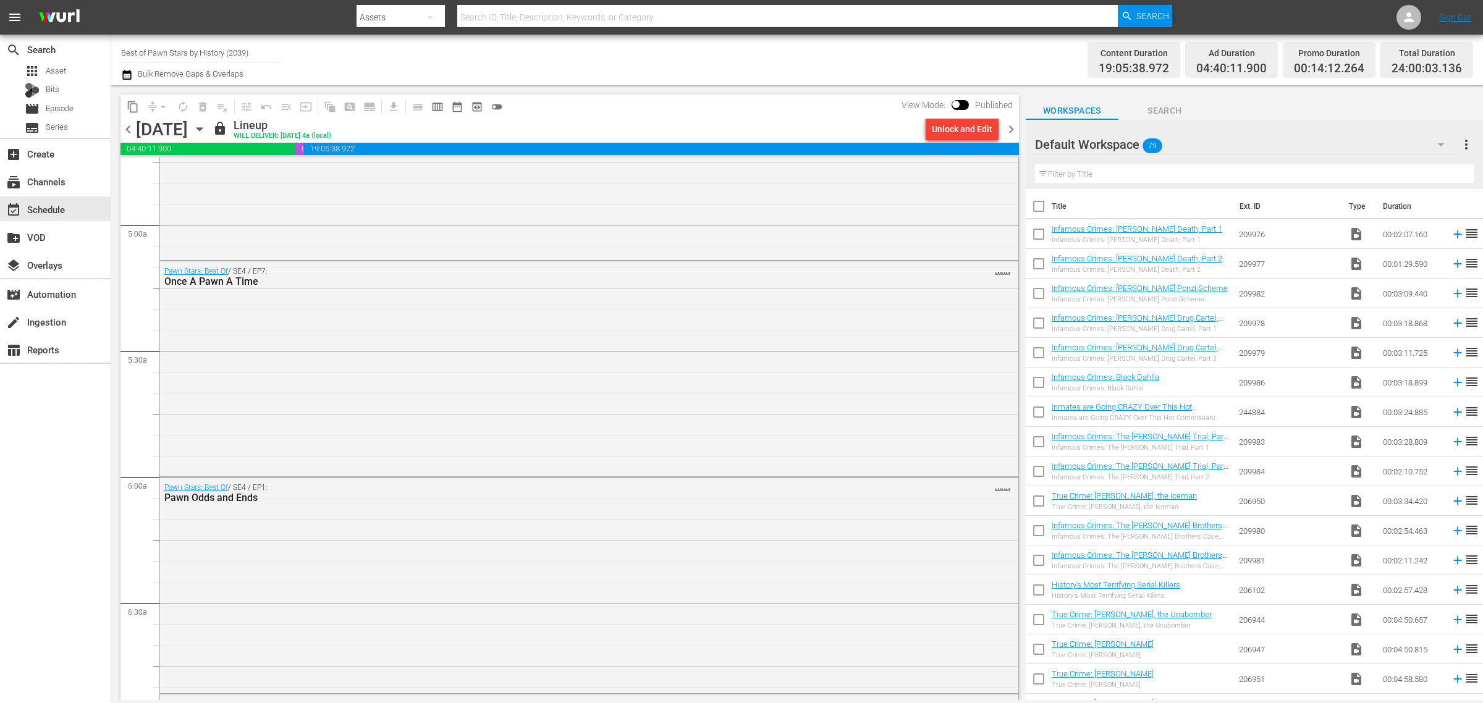
click at [787, 44] on div "Channel Title Best of Pawn Stars by History (2039) Bulk Remove Gaps & Overlaps" at bounding box center [489, 60] width 737 height 44
click at [202, 129] on icon "button" at bounding box center [199, 129] width 6 height 3
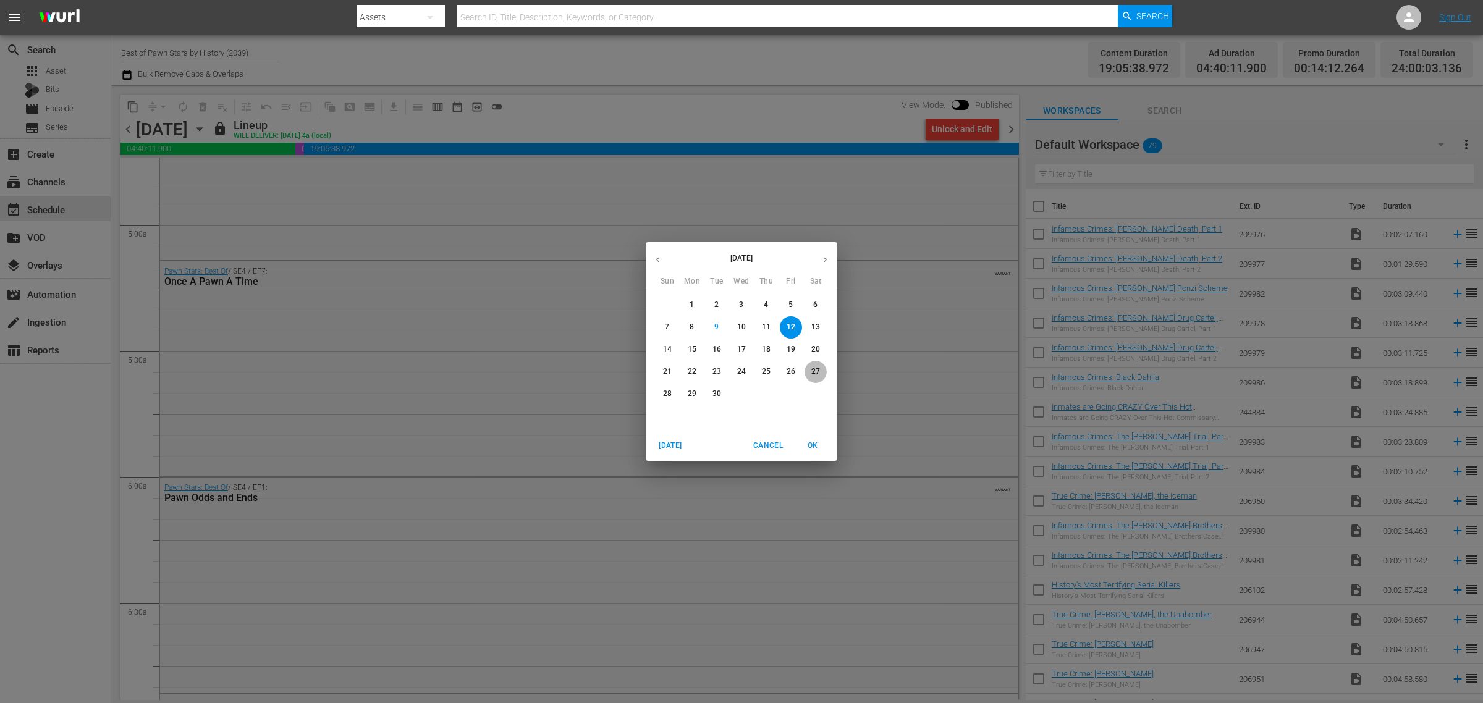
click at [809, 371] on span "27" at bounding box center [815, 371] width 22 height 11
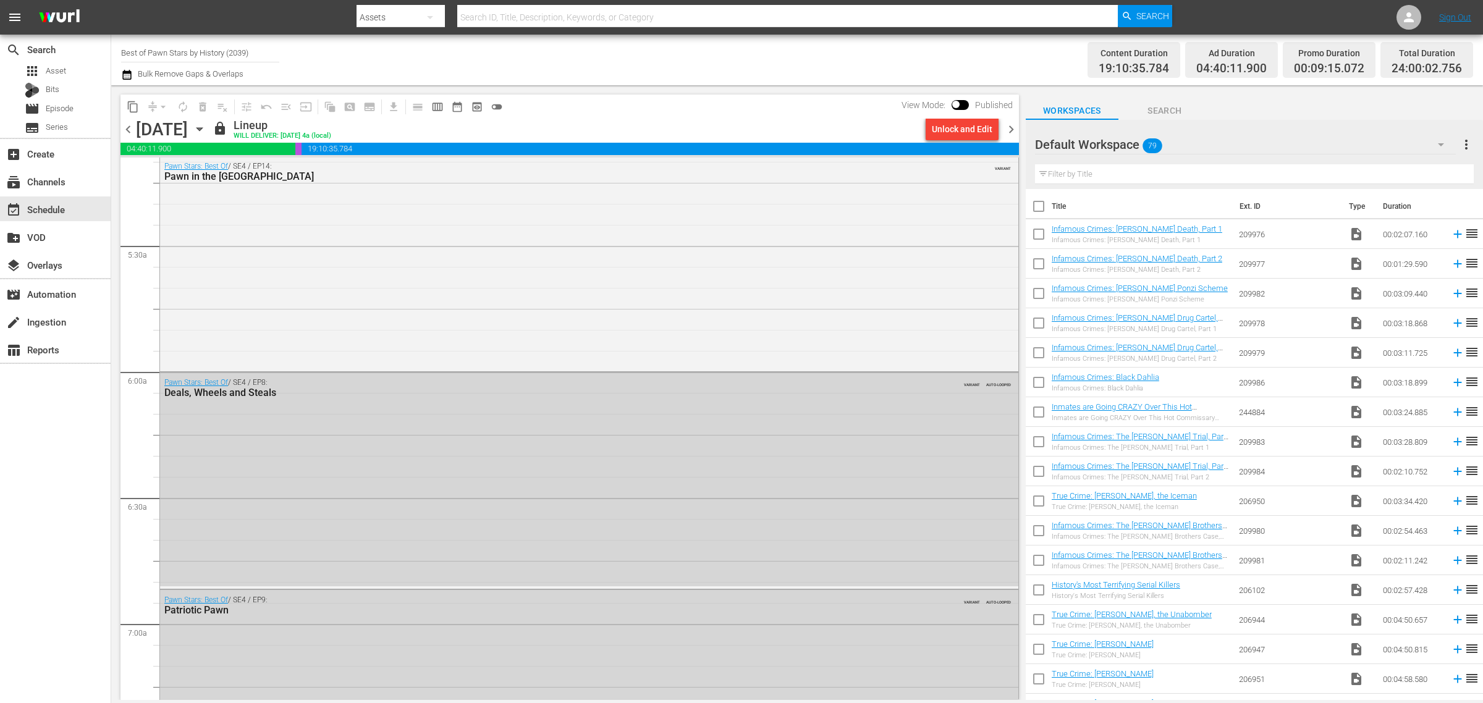
scroll to position [1215, 0]
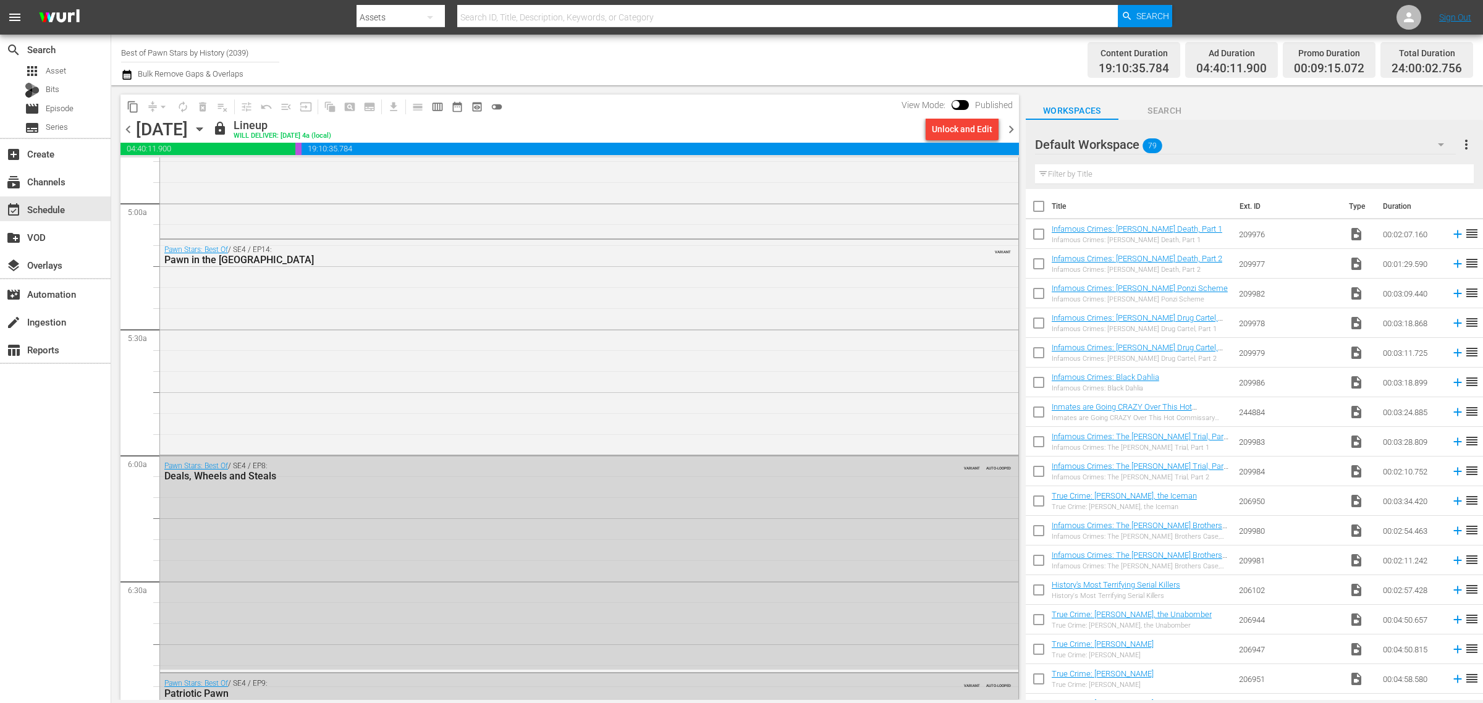
click at [714, 73] on div "Channel Title Best of Pawn Stars by History (2039) Bulk Remove Gaps & Overlaps" at bounding box center [489, 60] width 737 height 44
click at [133, 109] on span "content_copy" at bounding box center [133, 107] width 12 height 12
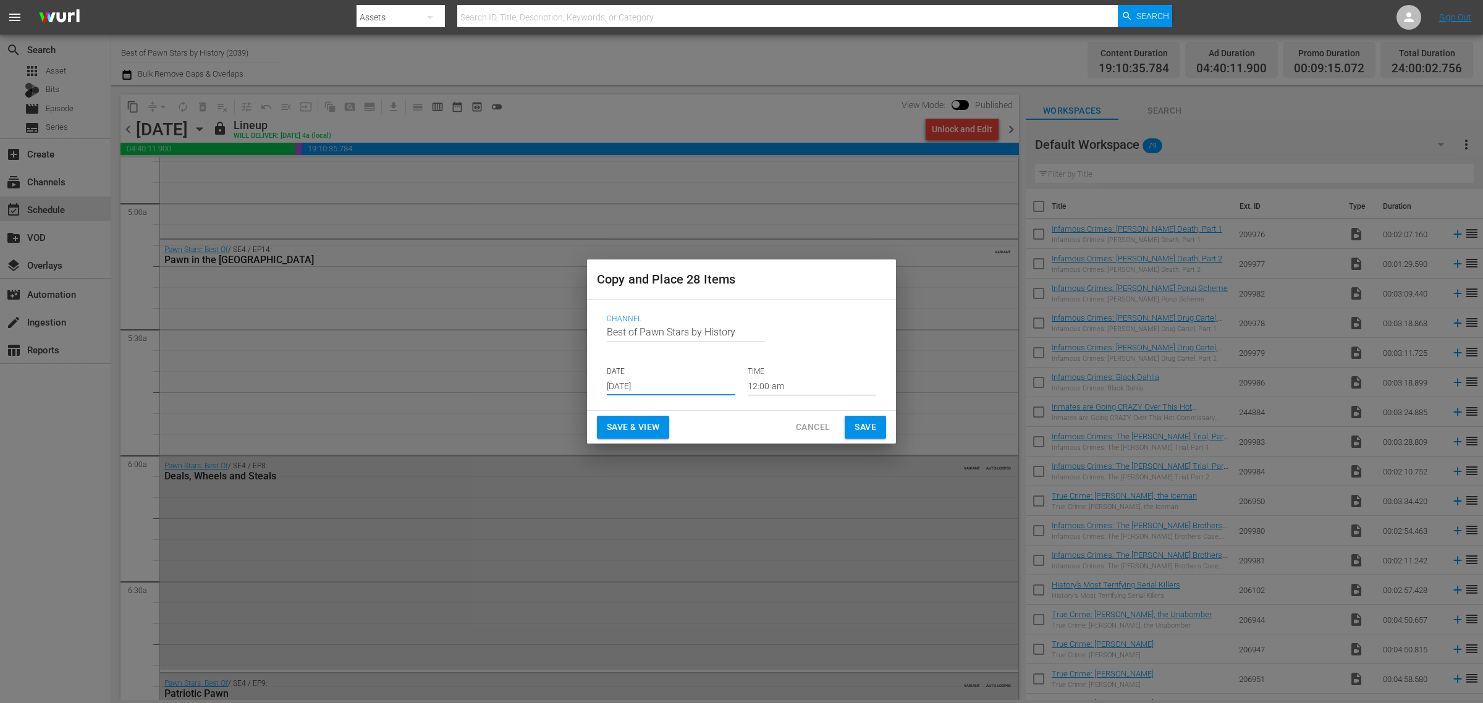
click at [659, 387] on input "Sep 11th 2025" at bounding box center [671, 386] width 129 height 19
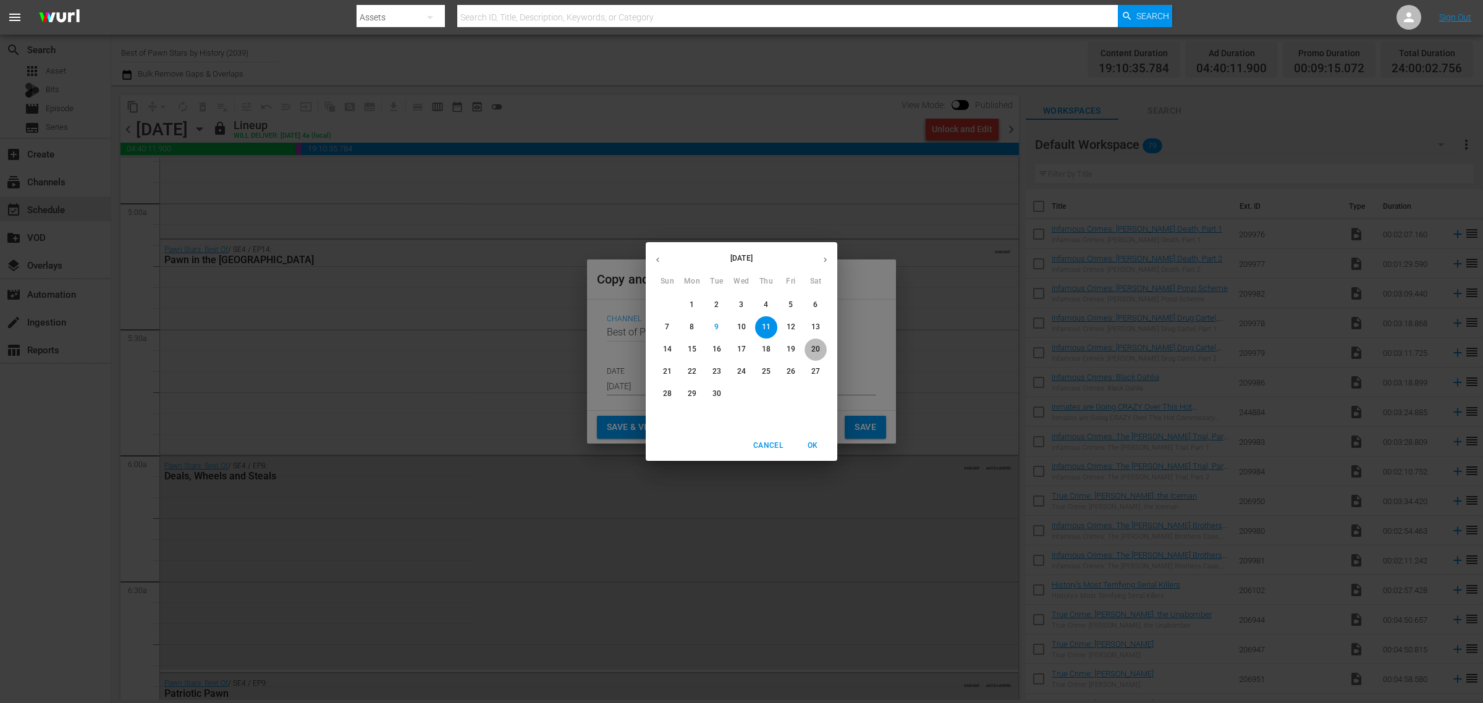
click at [820, 348] on span "20" at bounding box center [815, 349] width 22 height 11
type input "Sep 20th 2025"
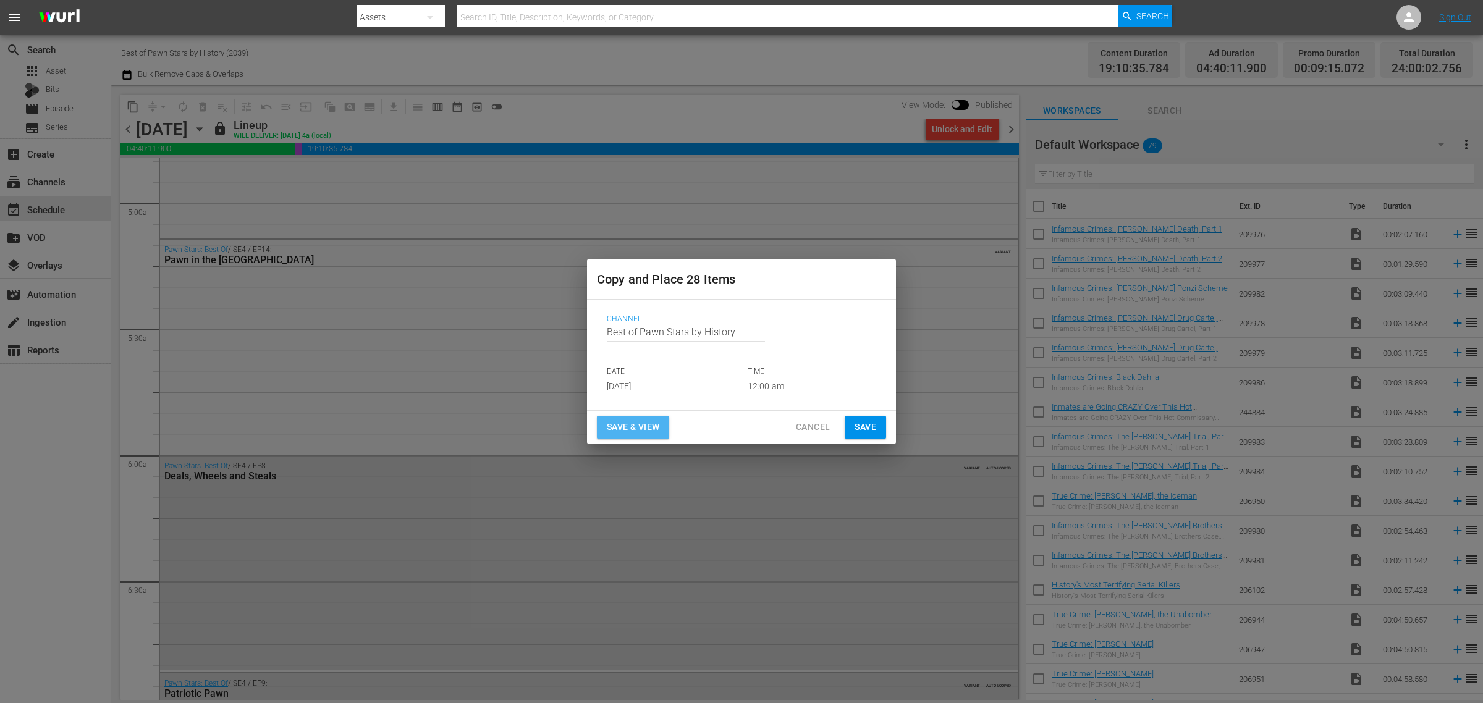
click at [639, 428] on span "Save & View" at bounding box center [633, 427] width 53 height 15
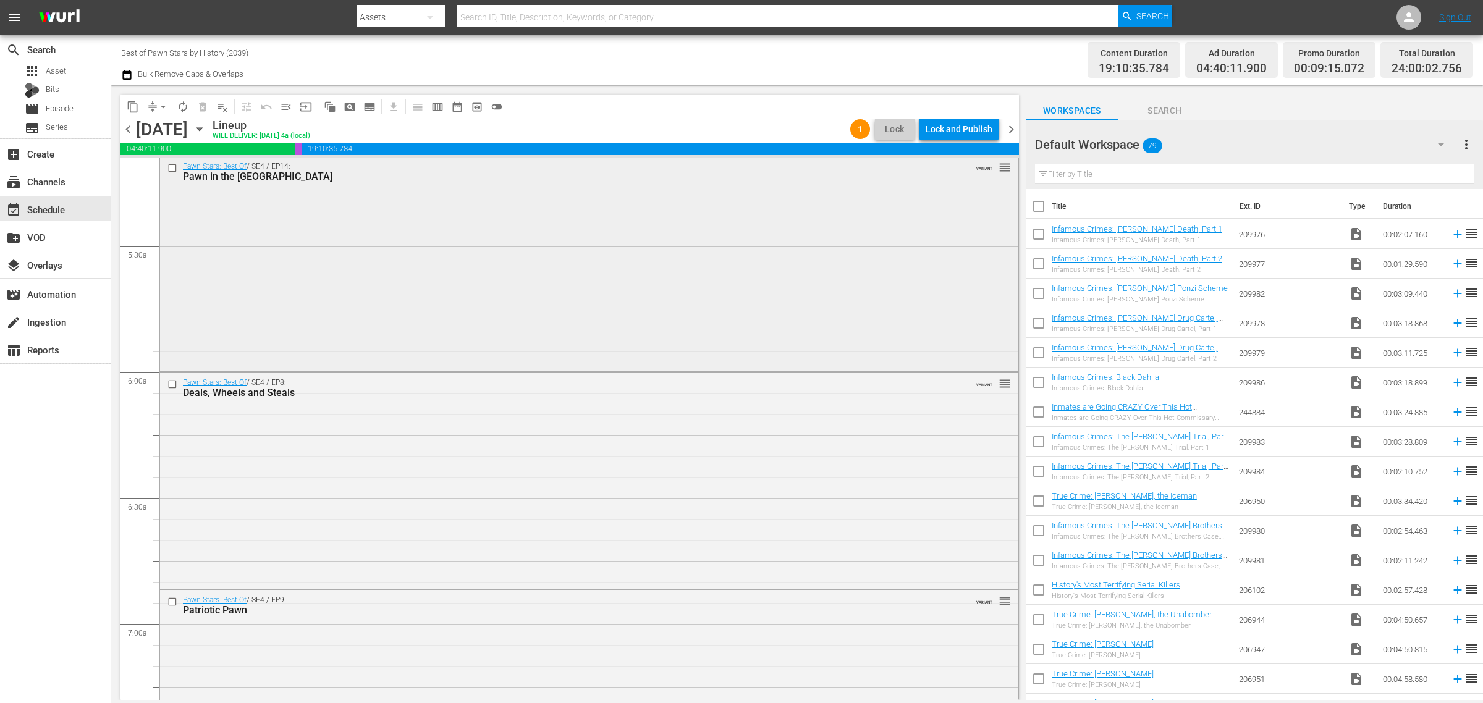
scroll to position [1215, 0]
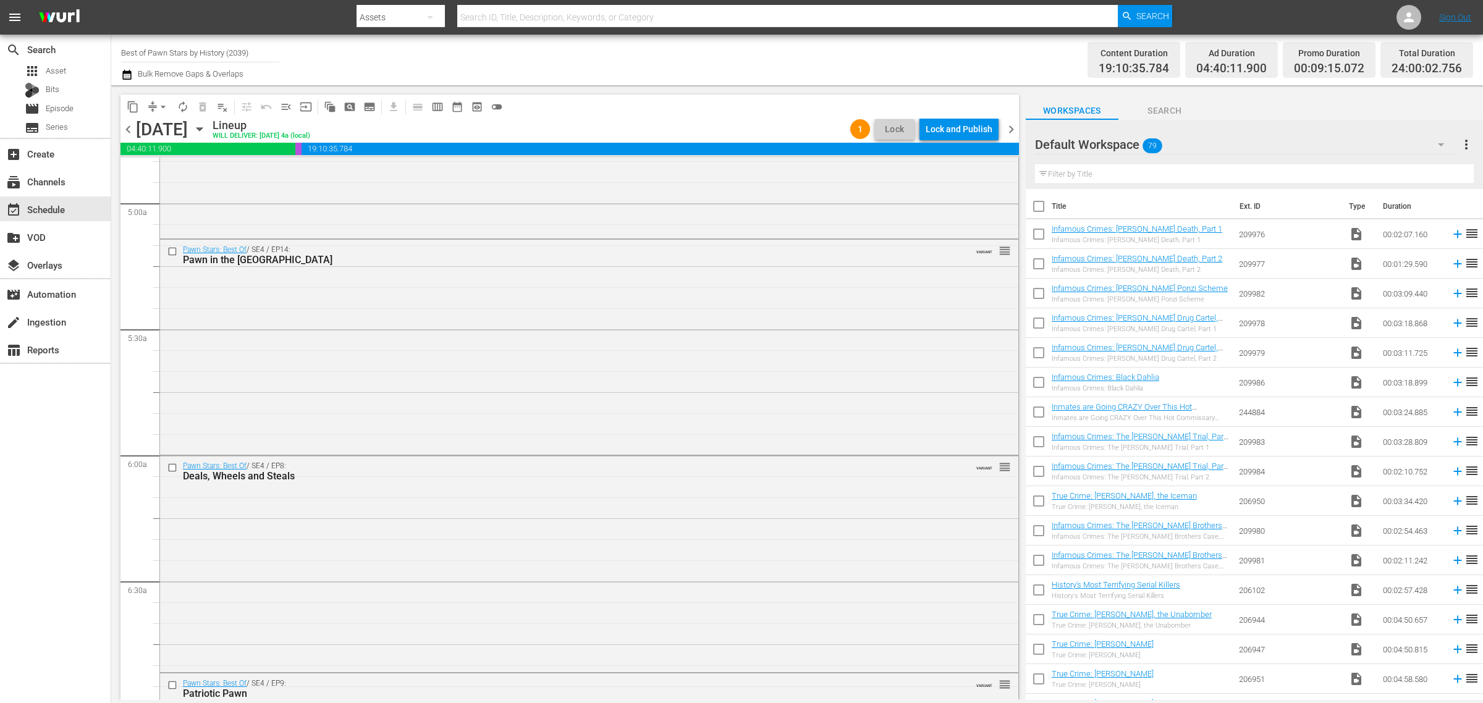
click at [709, 48] on div "Channel Title Best of Pawn Stars by History (2039) Bulk Remove Gaps & Overlaps" at bounding box center [489, 60] width 737 height 44
click at [930, 124] on div "Lock and Publish" at bounding box center [959, 129] width 67 height 22
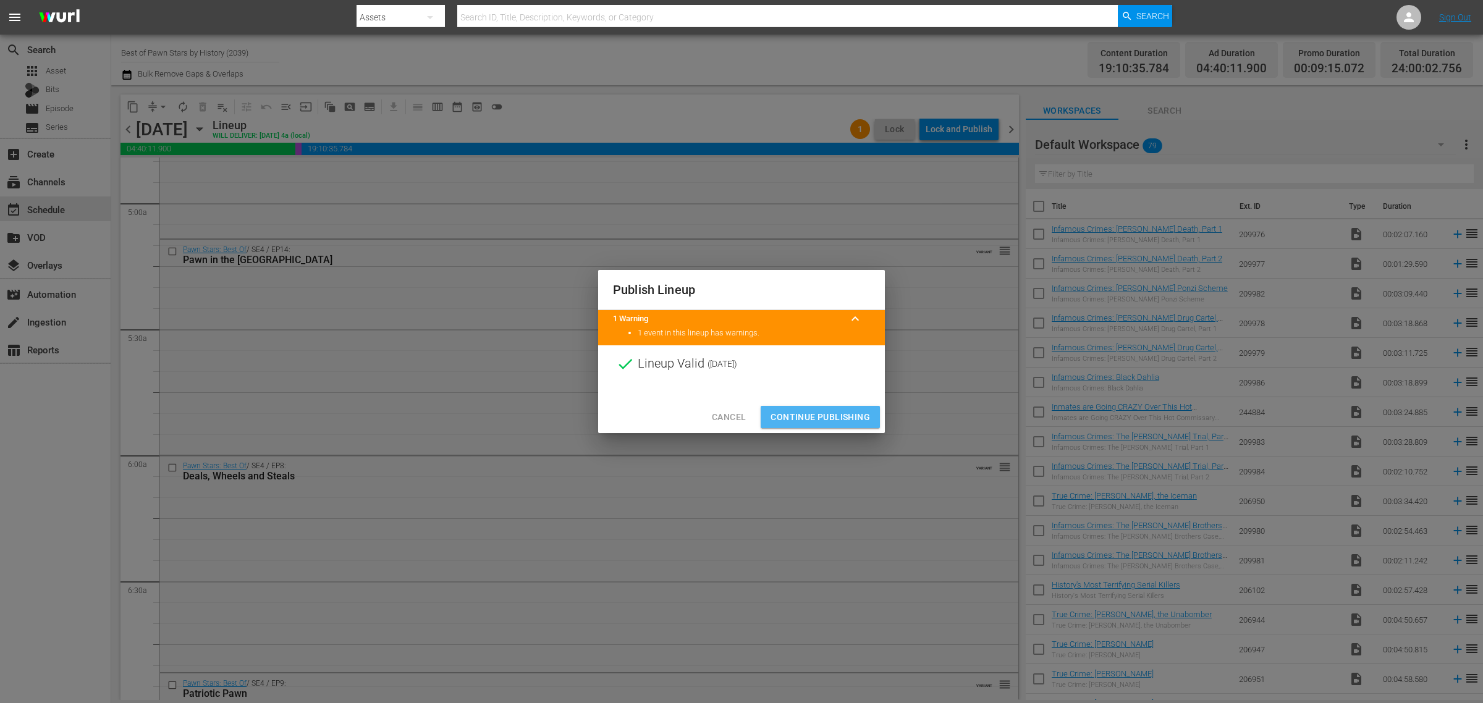
click at [819, 419] on span "Continue Publishing" at bounding box center [819, 417] width 99 height 15
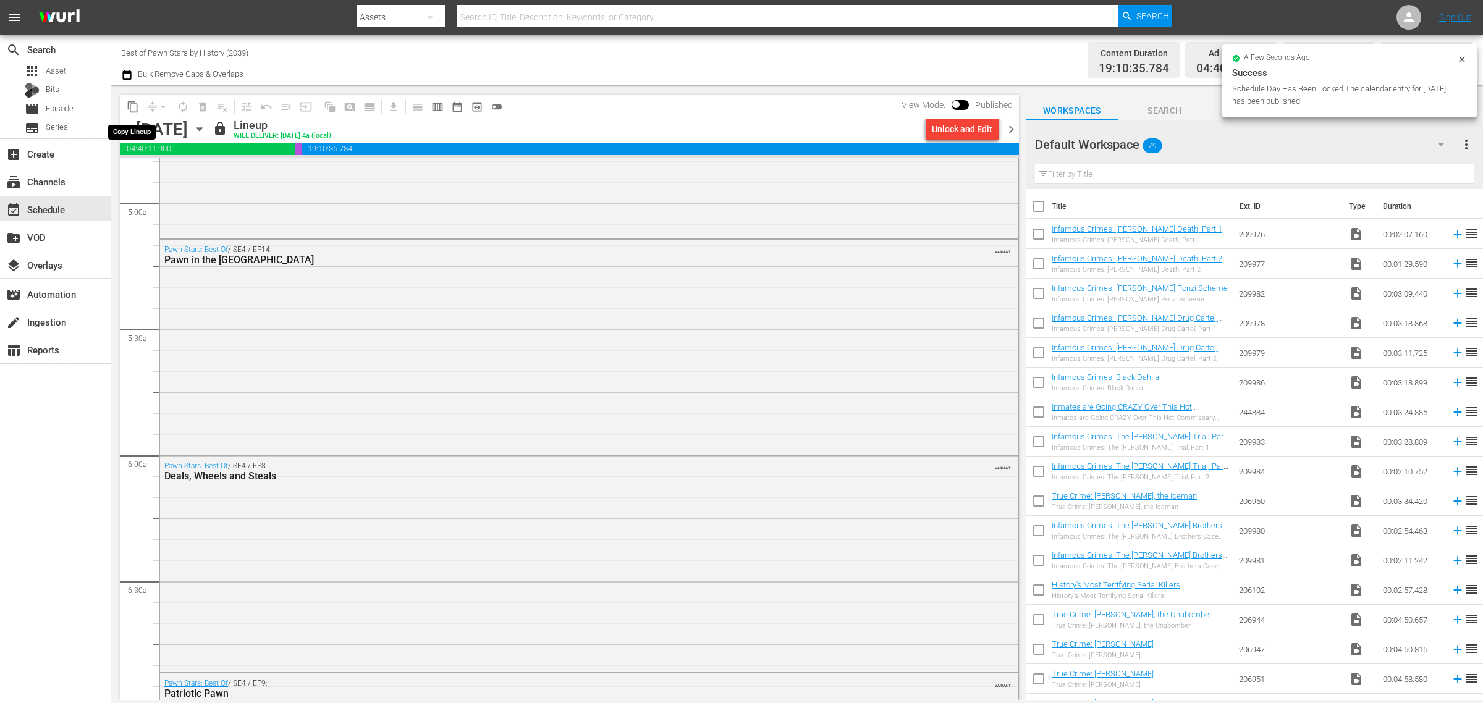
click at [133, 108] on span "content_copy" at bounding box center [133, 107] width 12 height 12
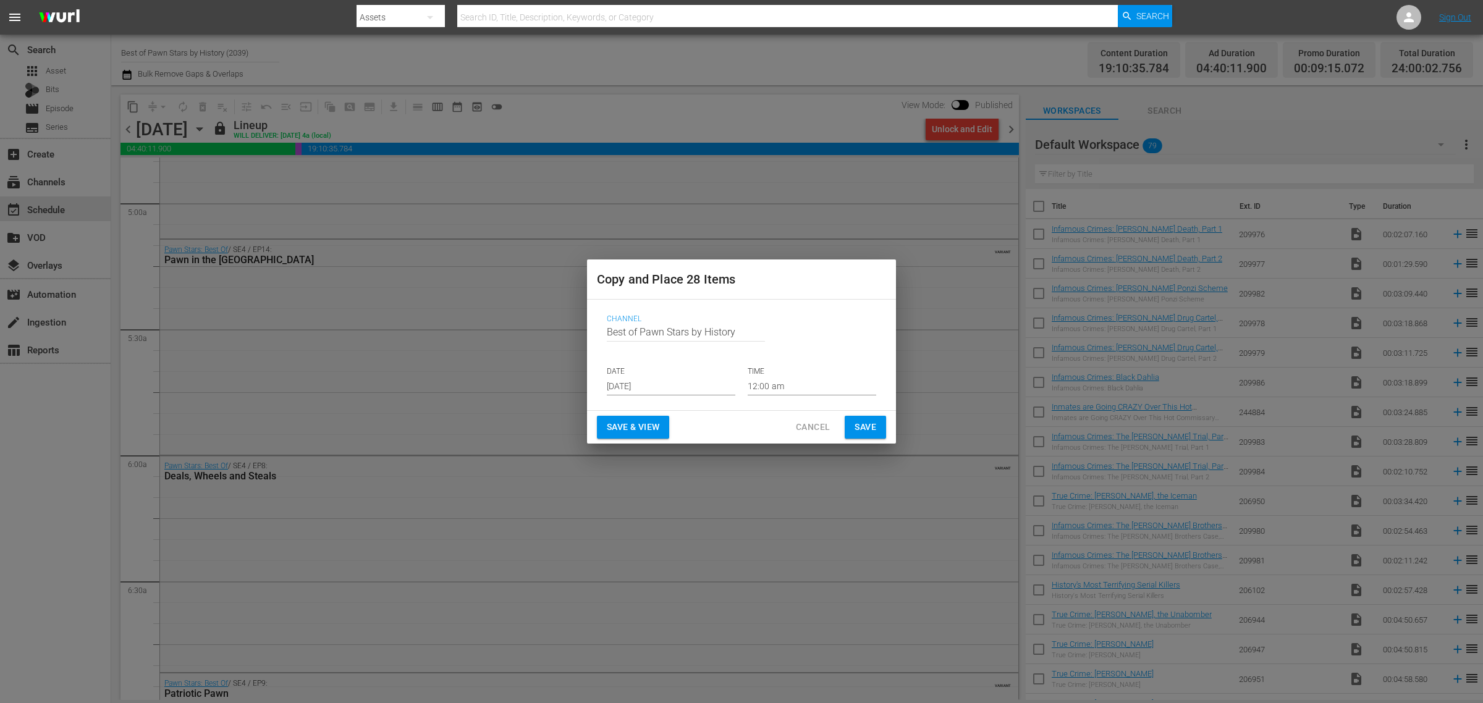
click at [641, 381] on input "Sep 11th 2025" at bounding box center [671, 386] width 129 height 19
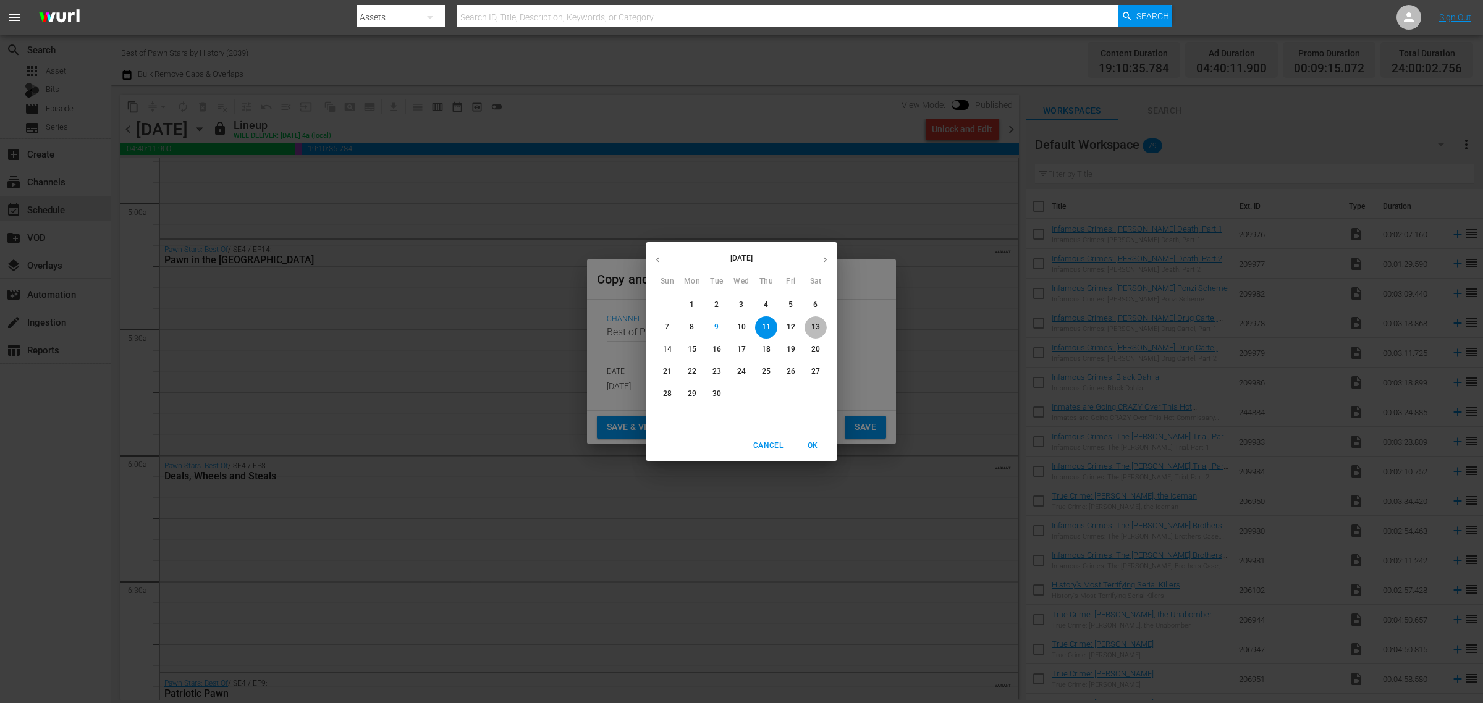
click at [819, 323] on p "13" at bounding box center [815, 327] width 9 height 11
type input "Sep 13th 2025"
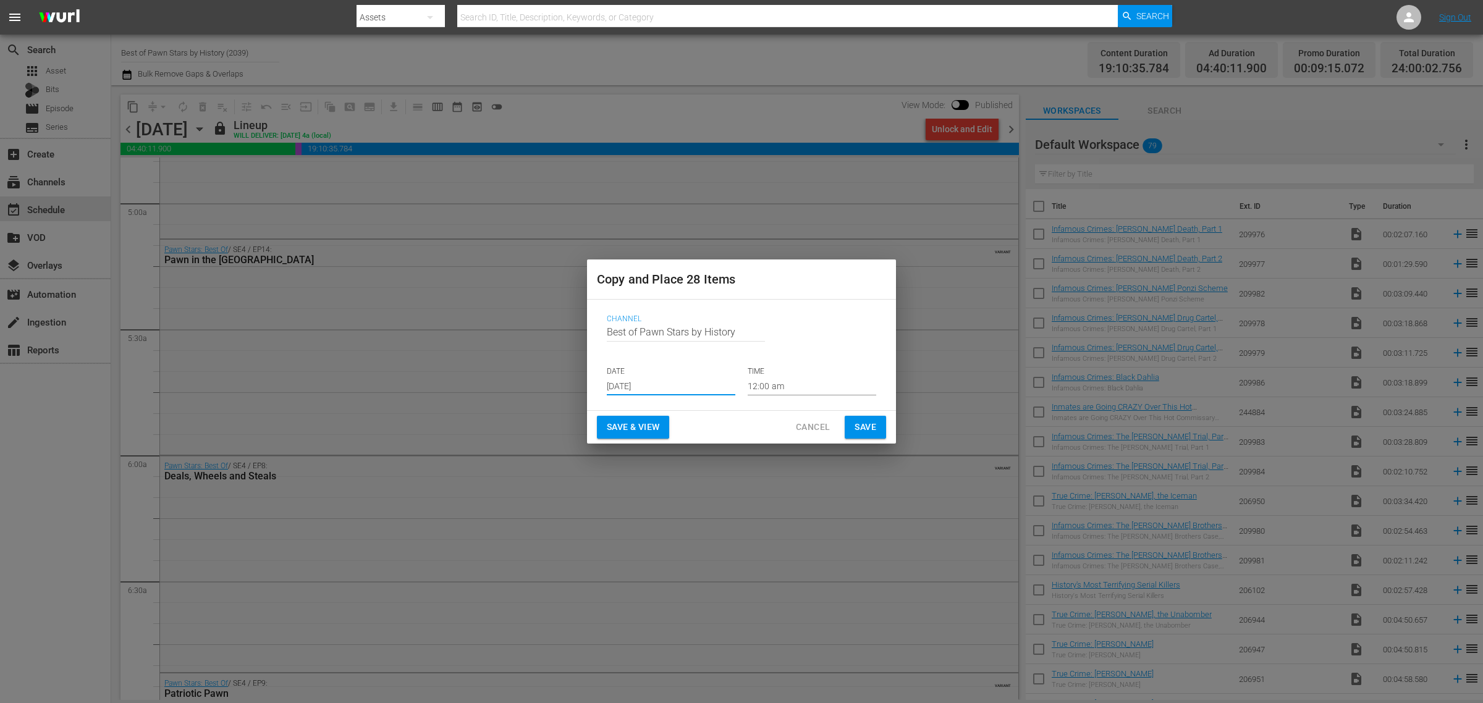
click at [632, 422] on span "Save & View" at bounding box center [633, 427] width 53 height 15
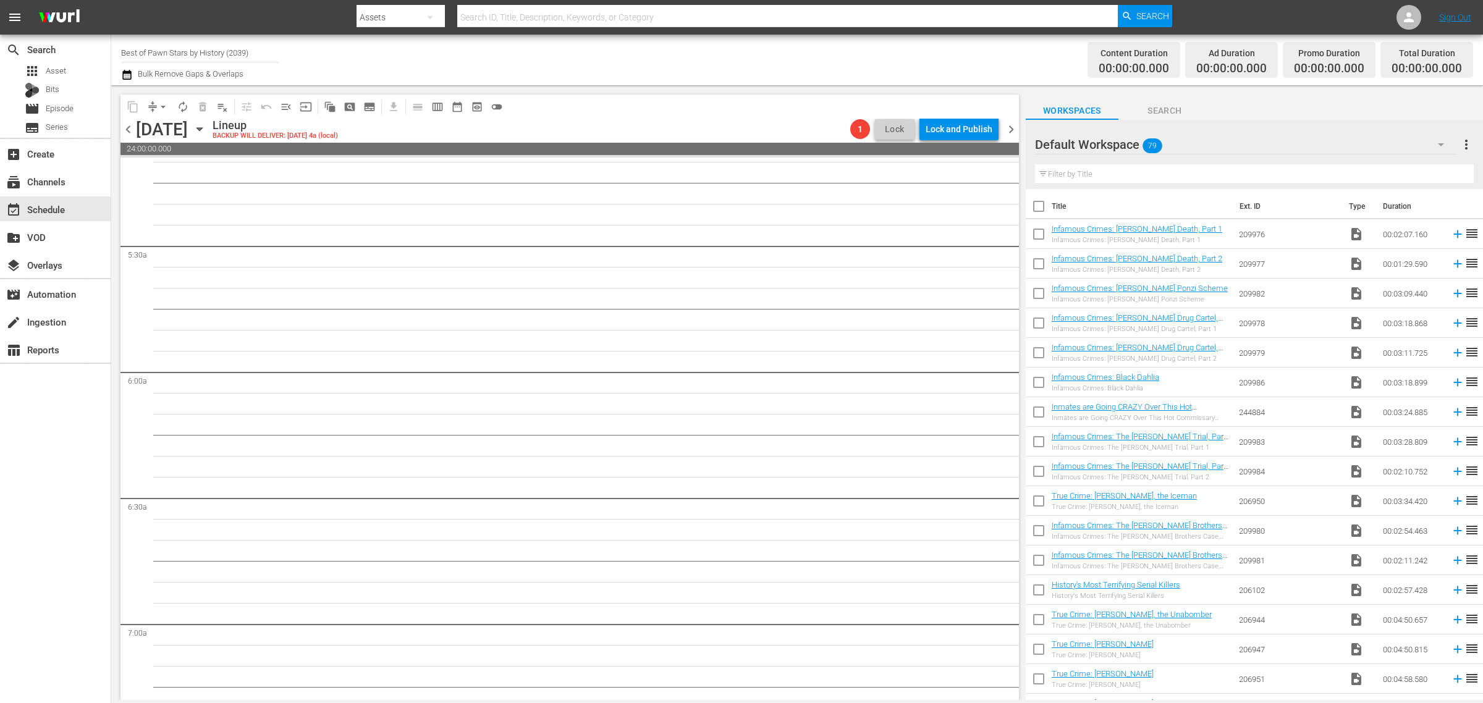
scroll to position [1277, 0]
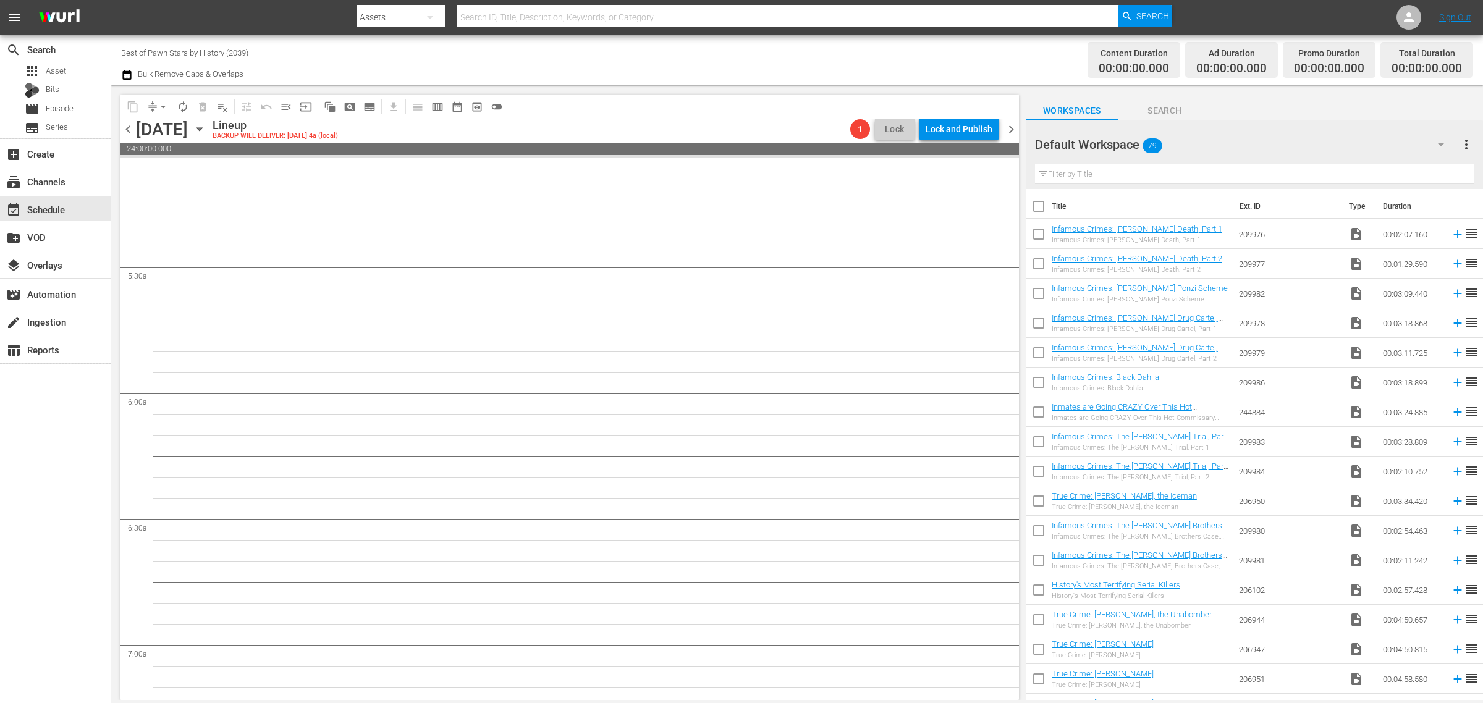
click at [734, 59] on div "Channel Title Best of Pawn Stars by History (2039) Bulk Remove Gaps & Overlaps" at bounding box center [489, 60] width 737 height 44
click at [720, 65] on div "Channel Title Best of Pawn Stars by History (2039) Bulk Remove Gaps & Overlaps" at bounding box center [489, 60] width 737 height 44
click at [202, 128] on icon "button" at bounding box center [199, 129] width 6 height 3
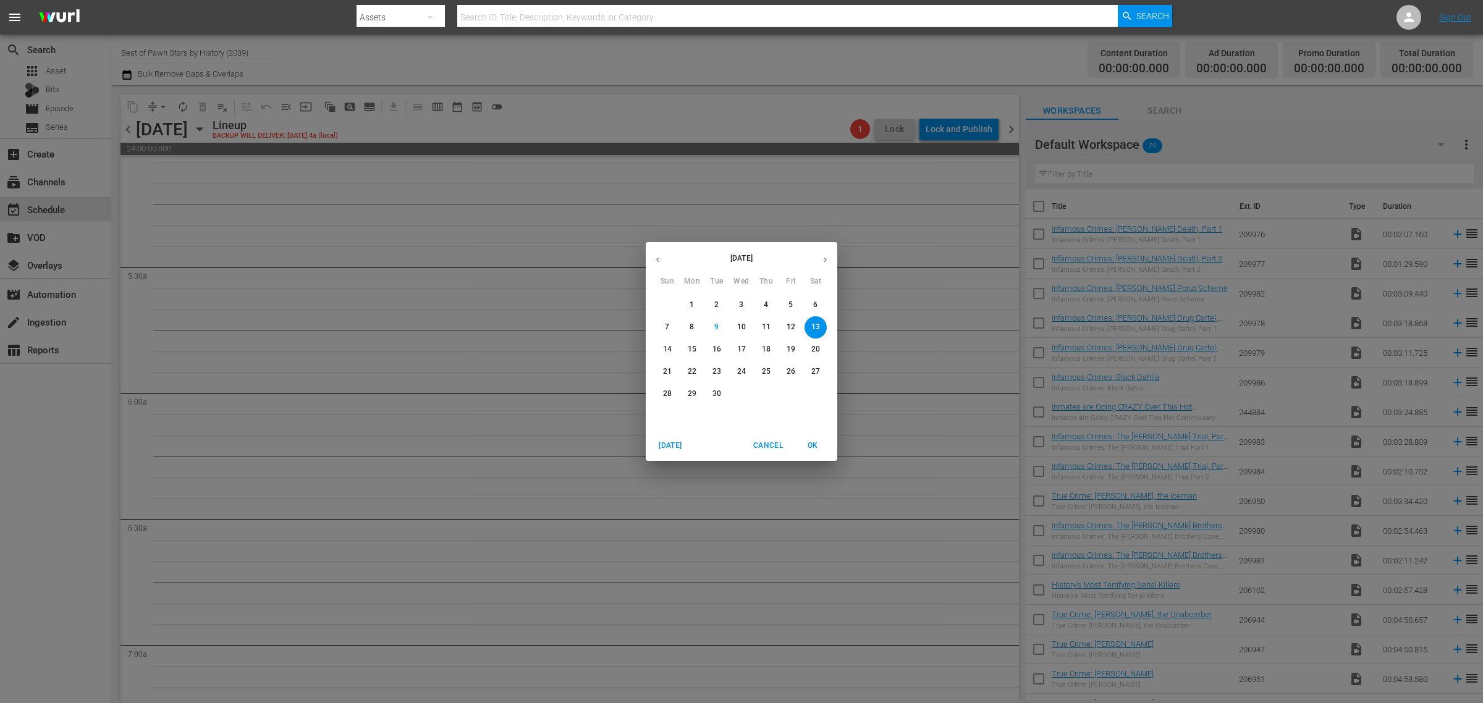
click at [816, 350] on p "20" at bounding box center [815, 349] width 9 height 11
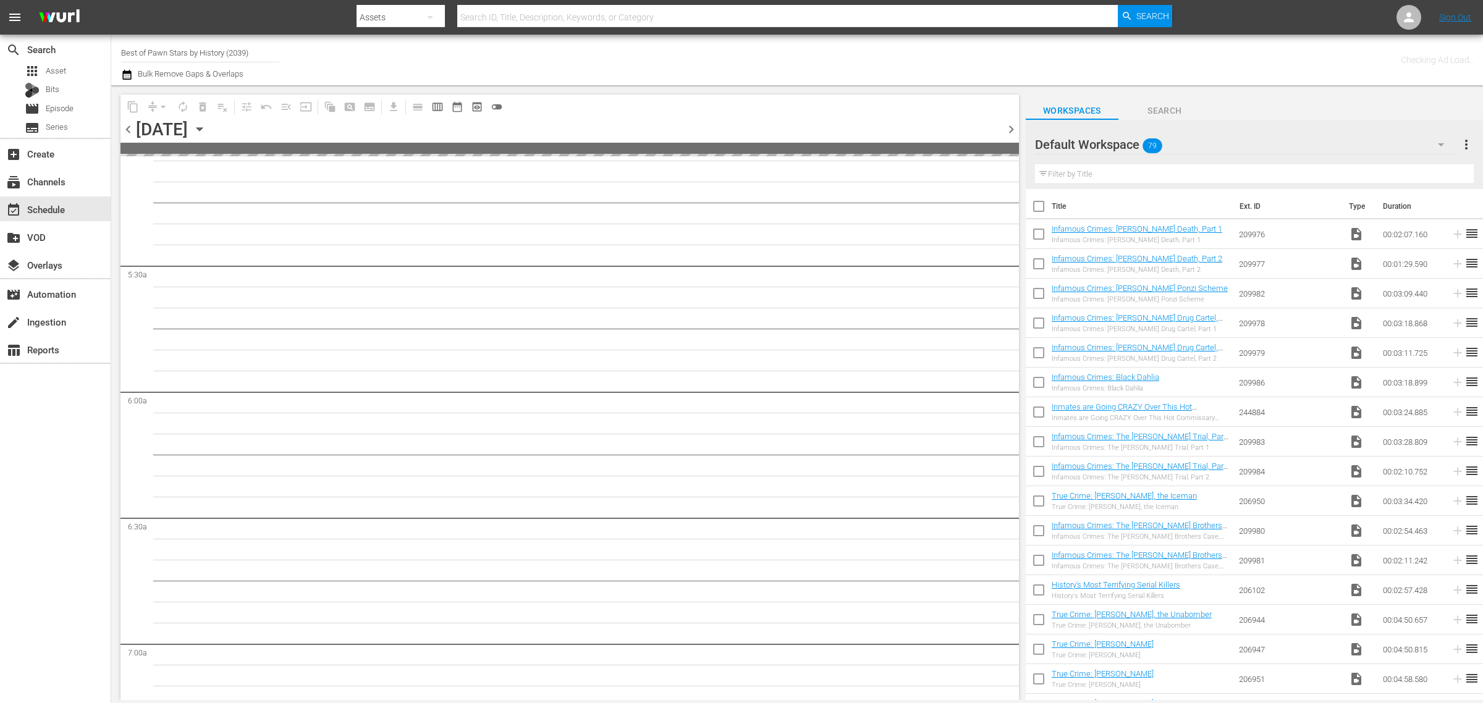
scroll to position [1298, 0]
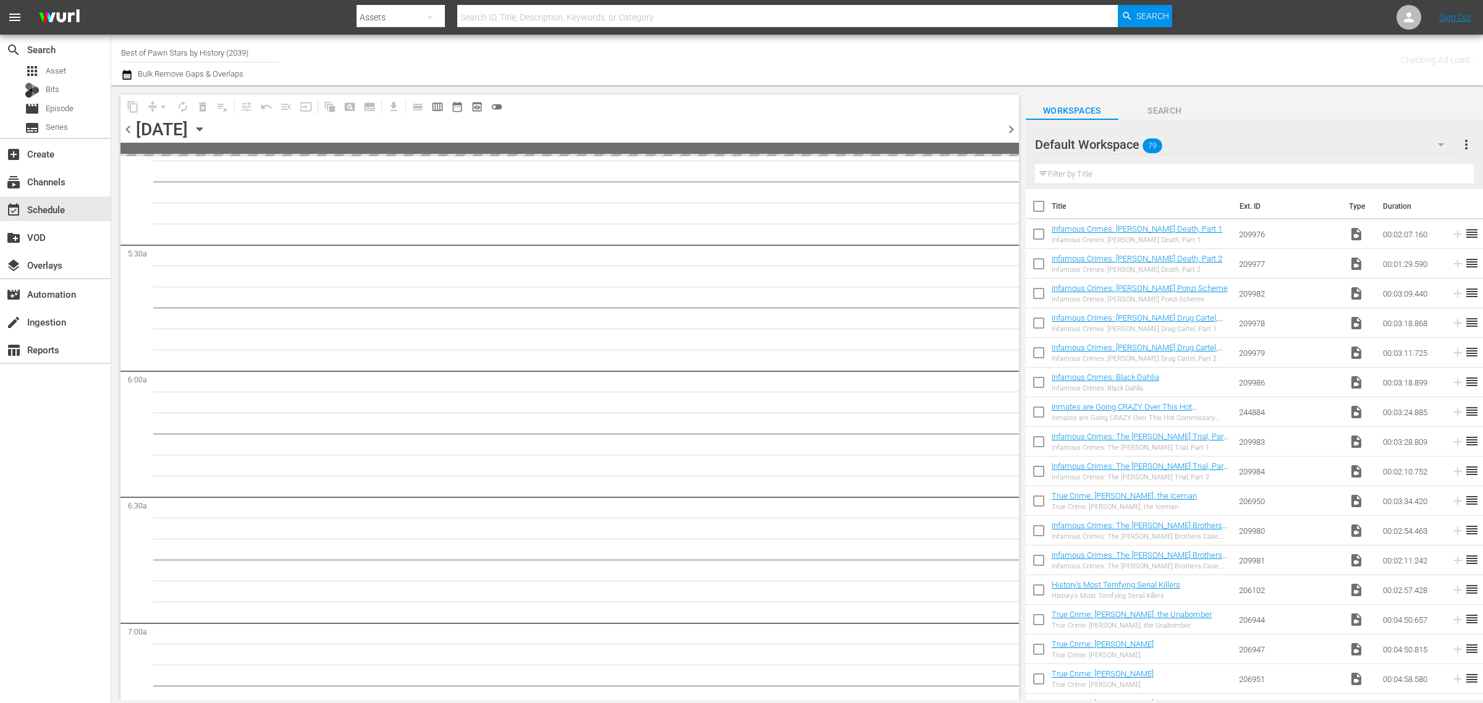
click at [622, 57] on div "Channel Title Best of Pawn Stars by History (2039) Bulk Remove Gaps & Overlaps" at bounding box center [489, 60] width 737 height 44
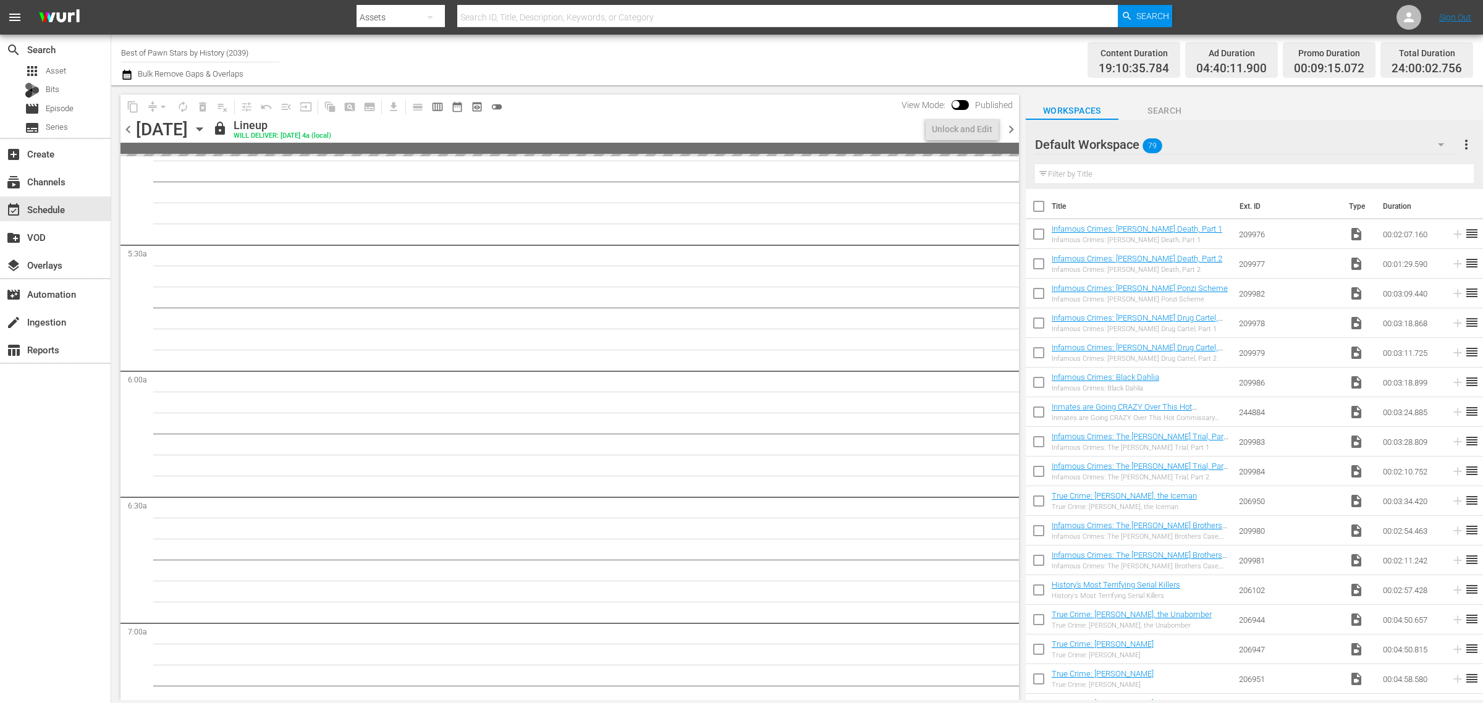
click at [770, 62] on div "Channel Title Best of Pawn Stars by History (2039) Bulk Remove Gaps & Overlaps" at bounding box center [489, 60] width 737 height 44
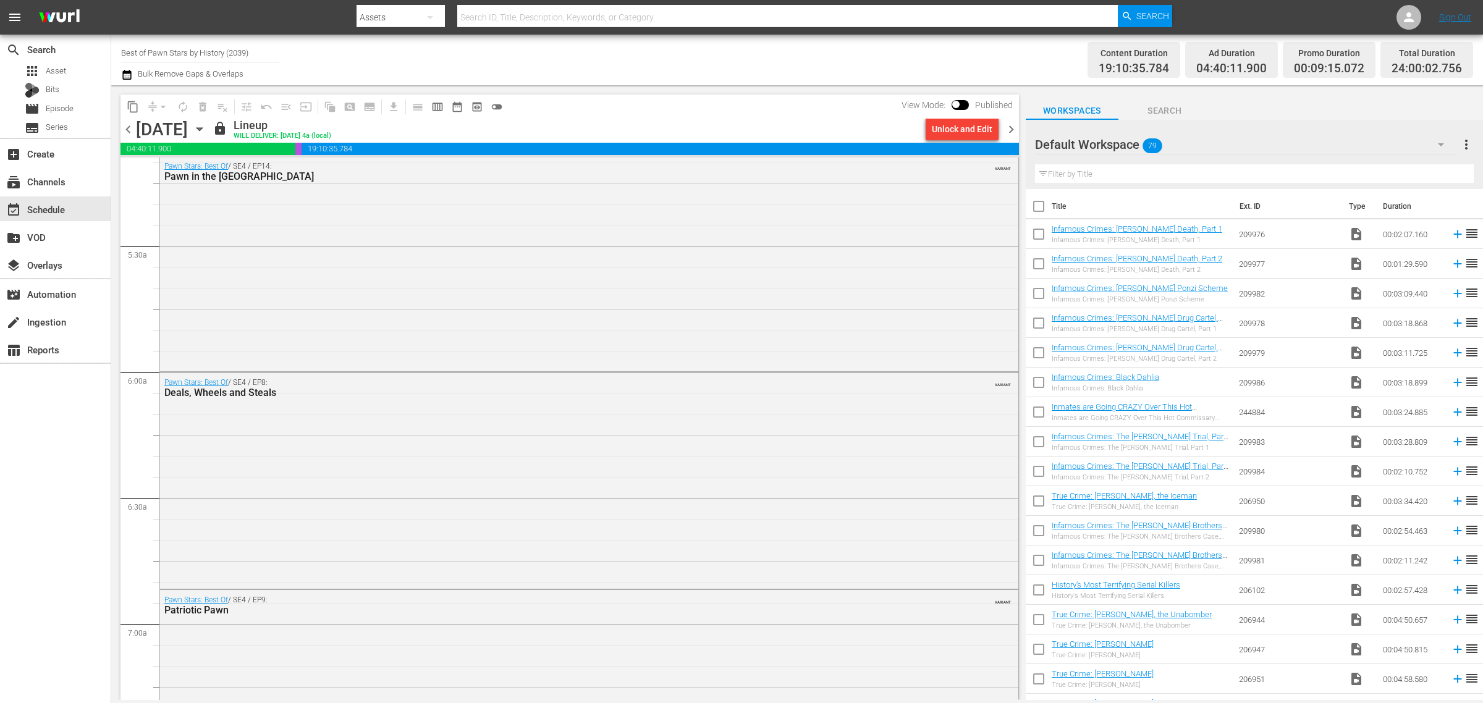
scroll to position [1215, 0]
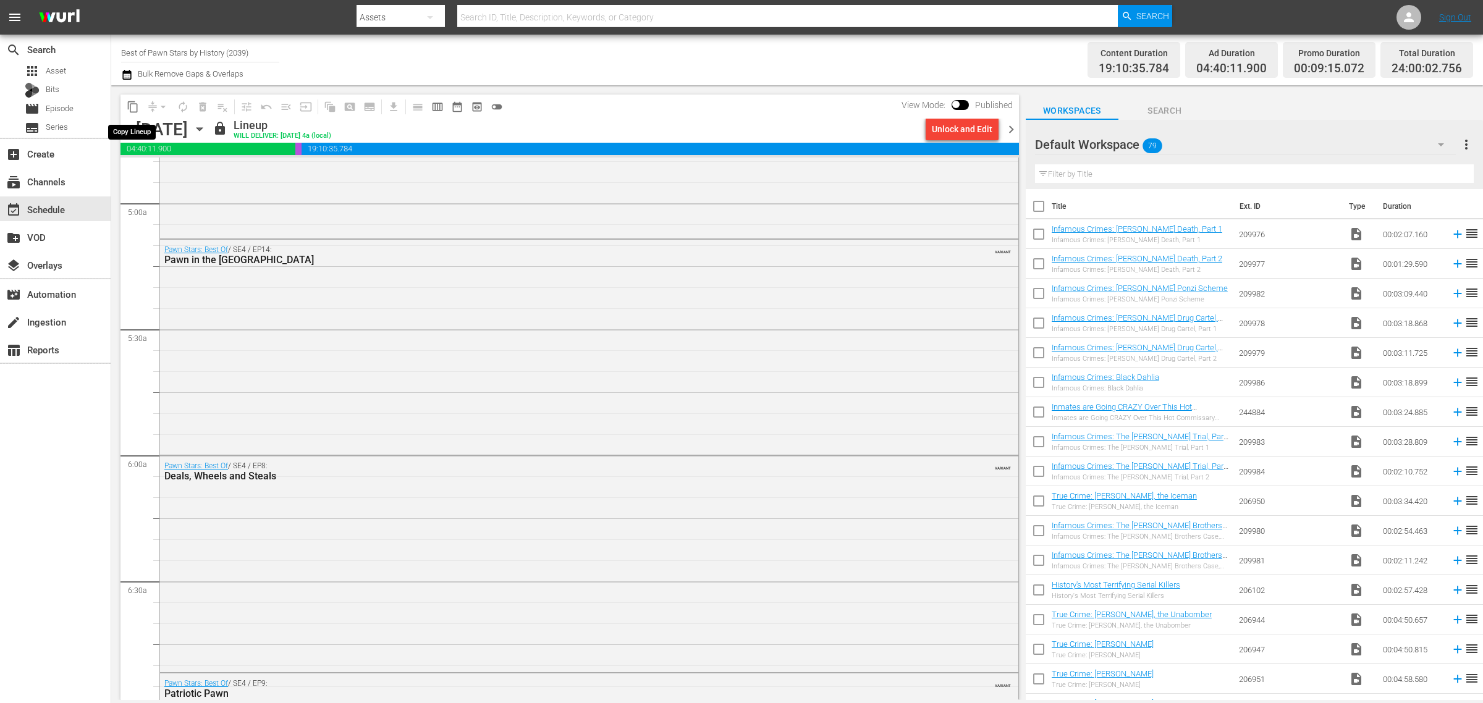
click at [132, 108] on span "content_copy" at bounding box center [133, 107] width 12 height 12
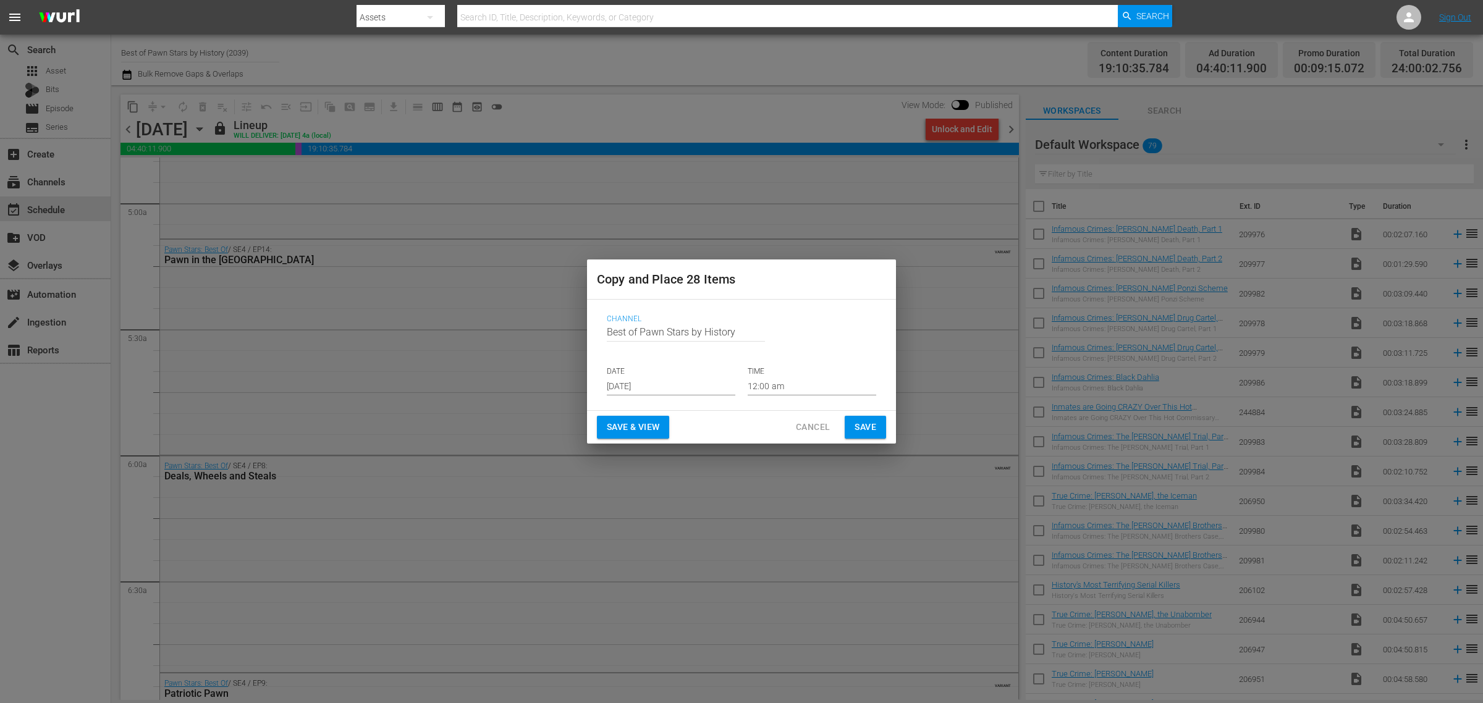
click at [656, 384] on input "Sep 11th 2025" at bounding box center [671, 386] width 129 height 19
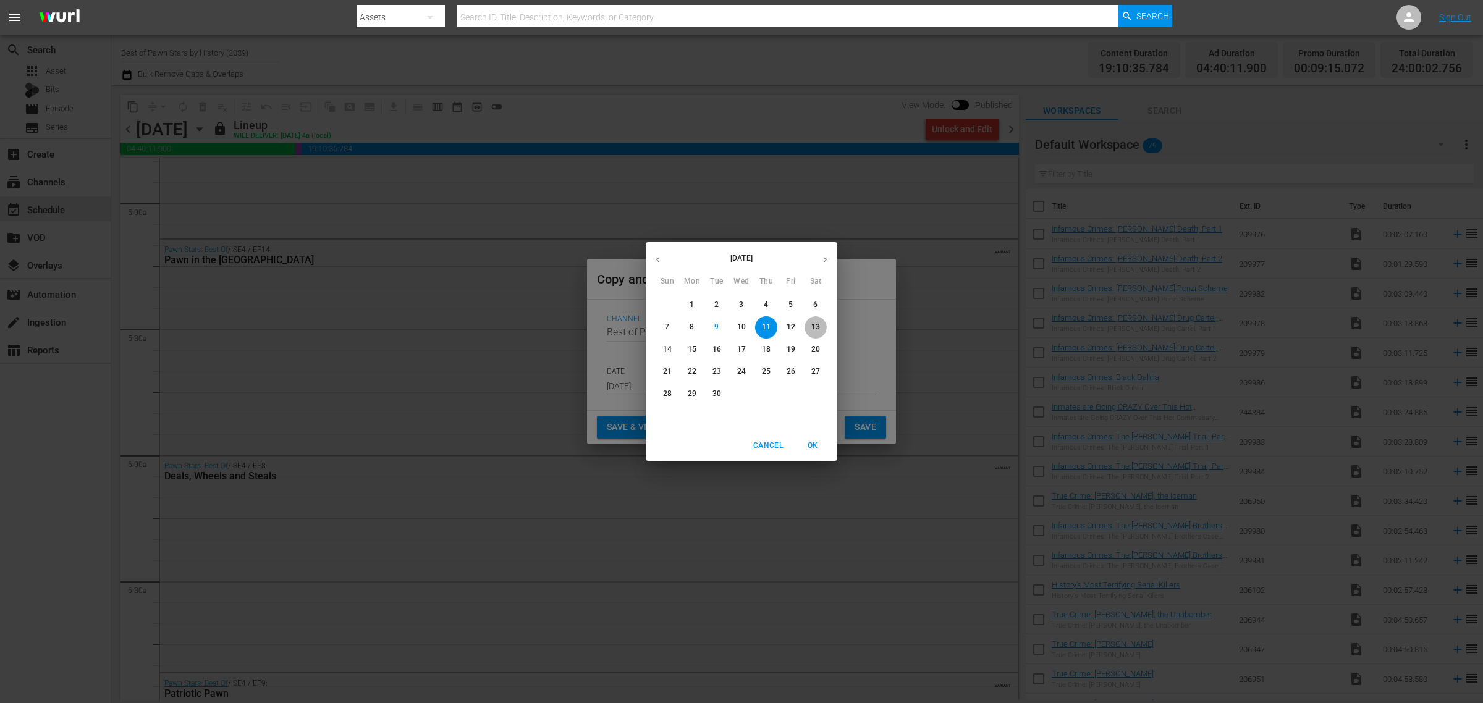
click at [816, 326] on p "13" at bounding box center [815, 327] width 9 height 11
type input "Sep 13th 2025"
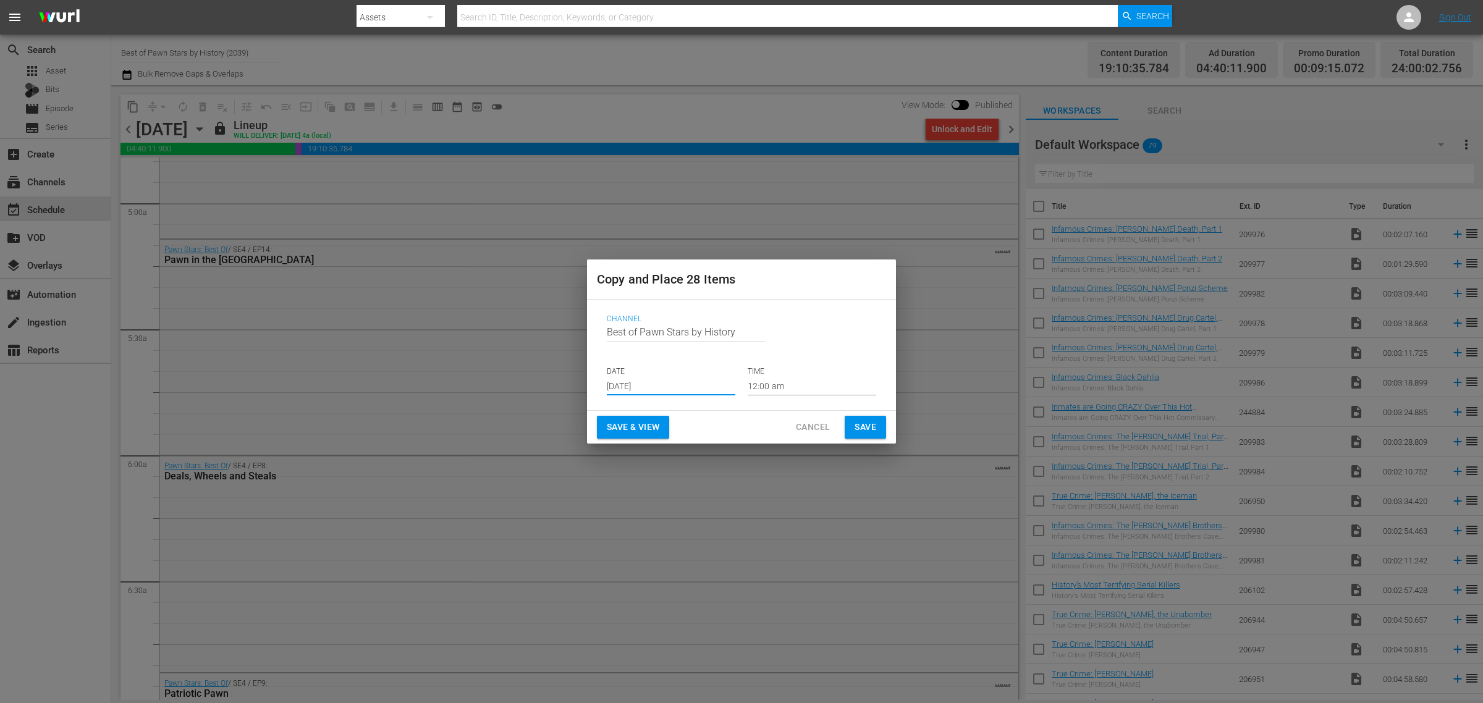
click at [638, 428] on span "Save & View" at bounding box center [633, 427] width 53 height 15
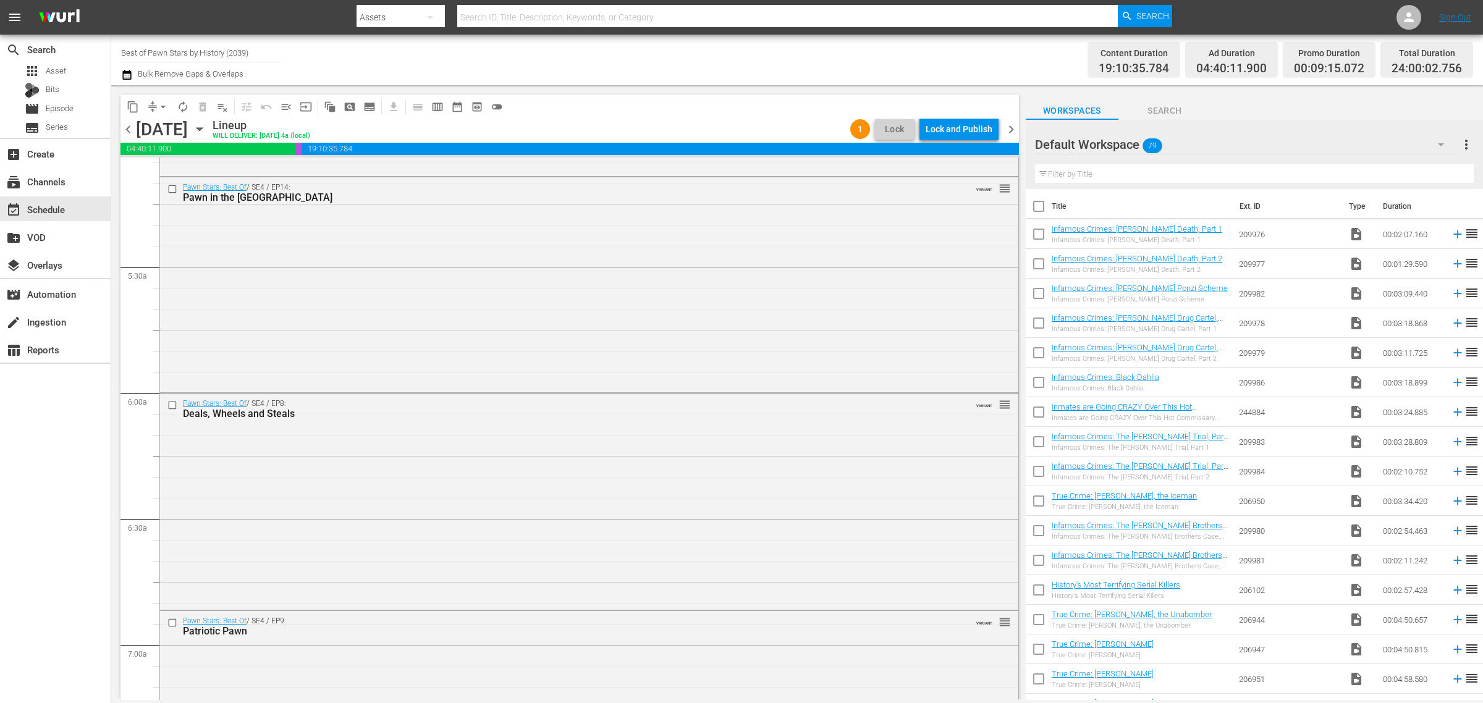
scroll to position [1215, 0]
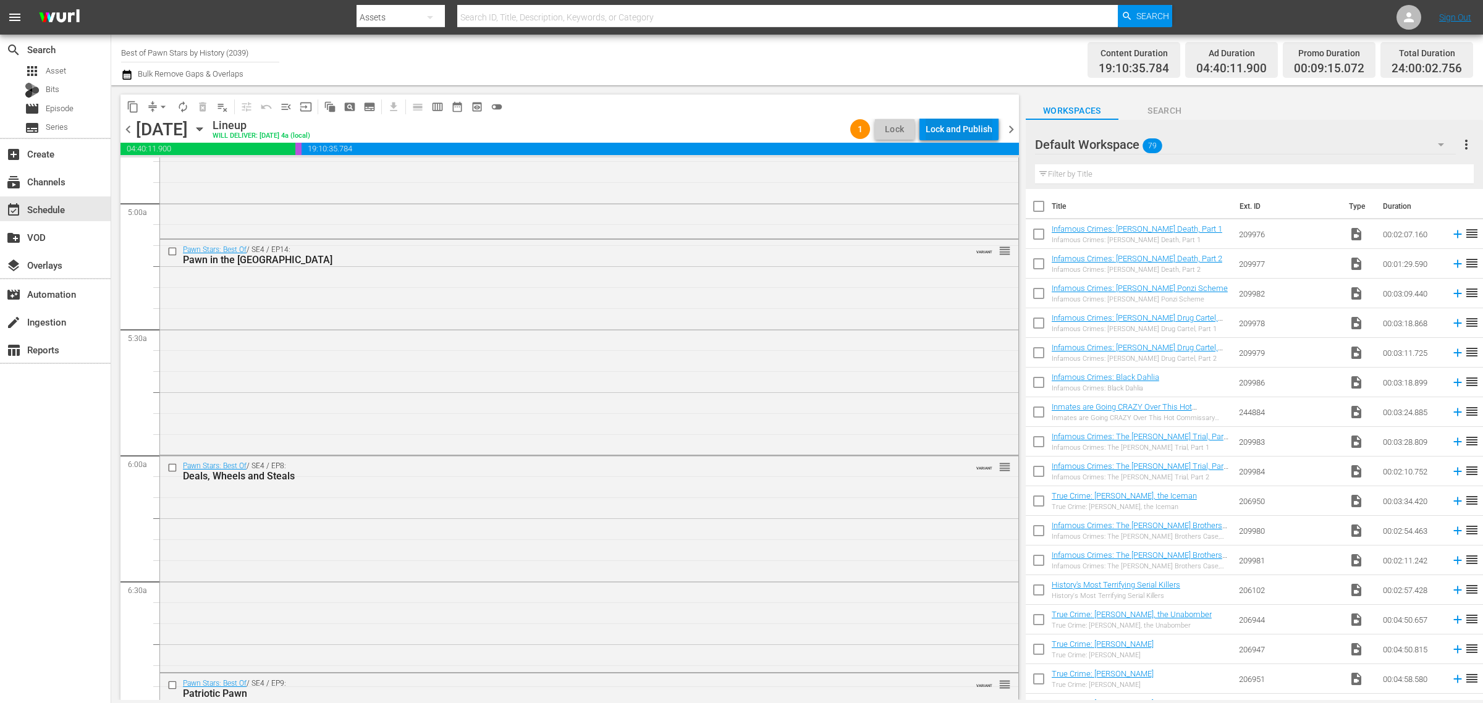
click at [952, 130] on div "Lock and Publish" at bounding box center [959, 129] width 67 height 22
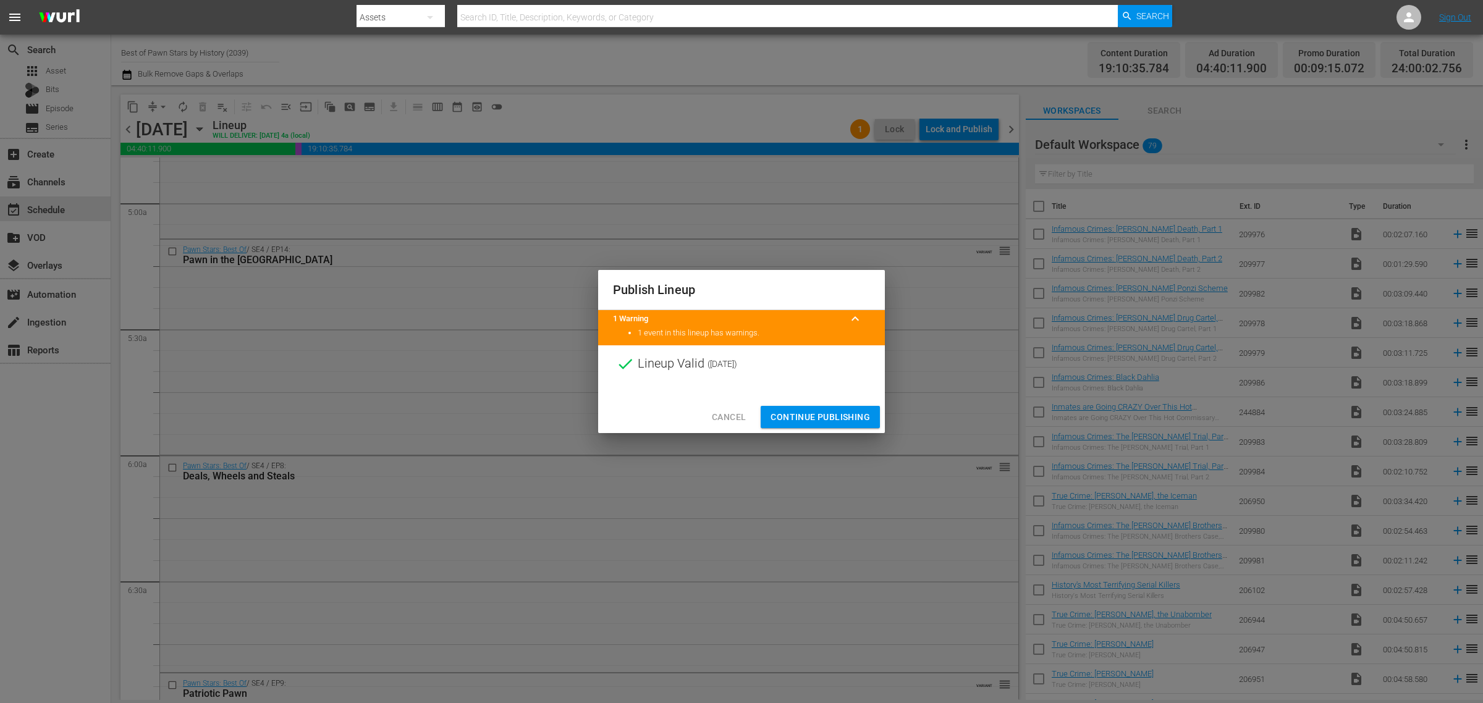
click at [814, 418] on span "Continue Publishing" at bounding box center [819, 417] width 99 height 15
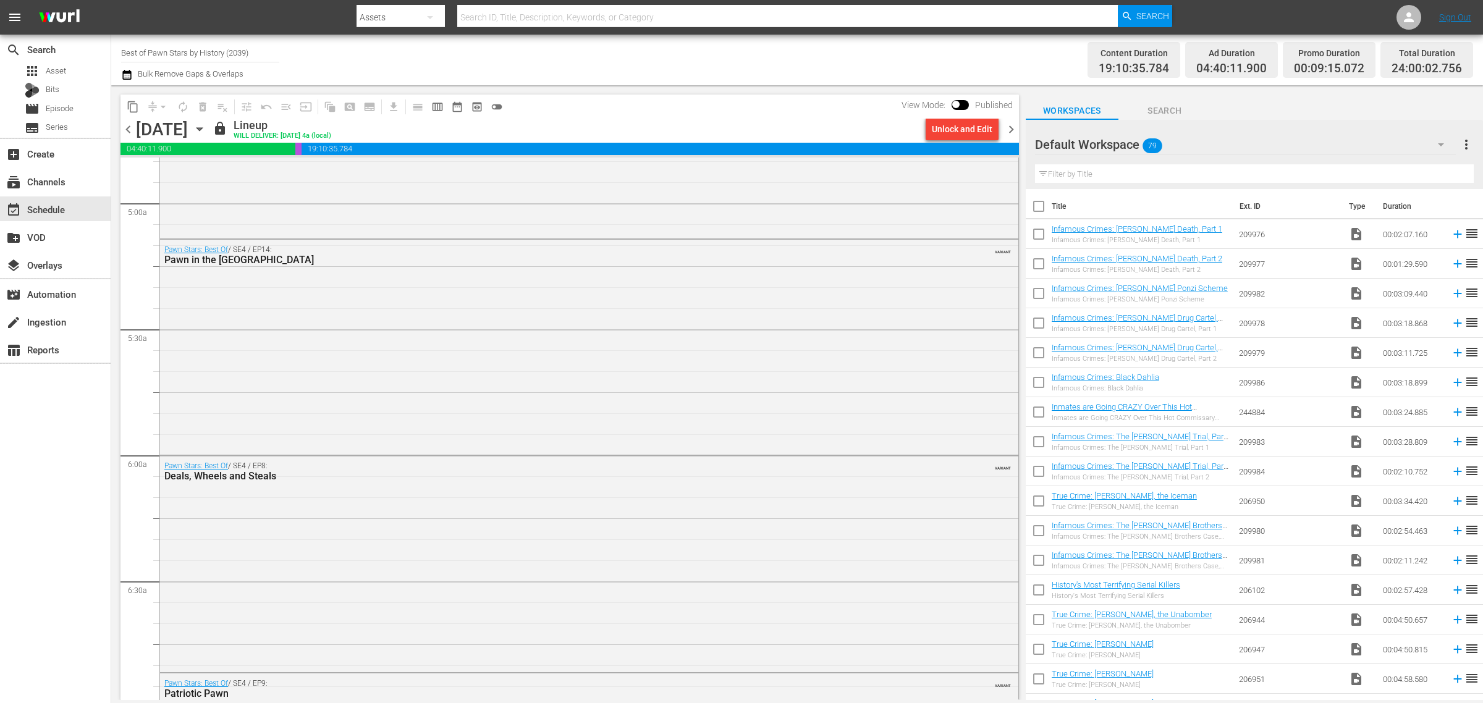
click at [788, 63] on div "Channel Title Best of Pawn Stars by History (2039) Bulk Remove Gaps & Overlaps" at bounding box center [489, 60] width 737 height 44
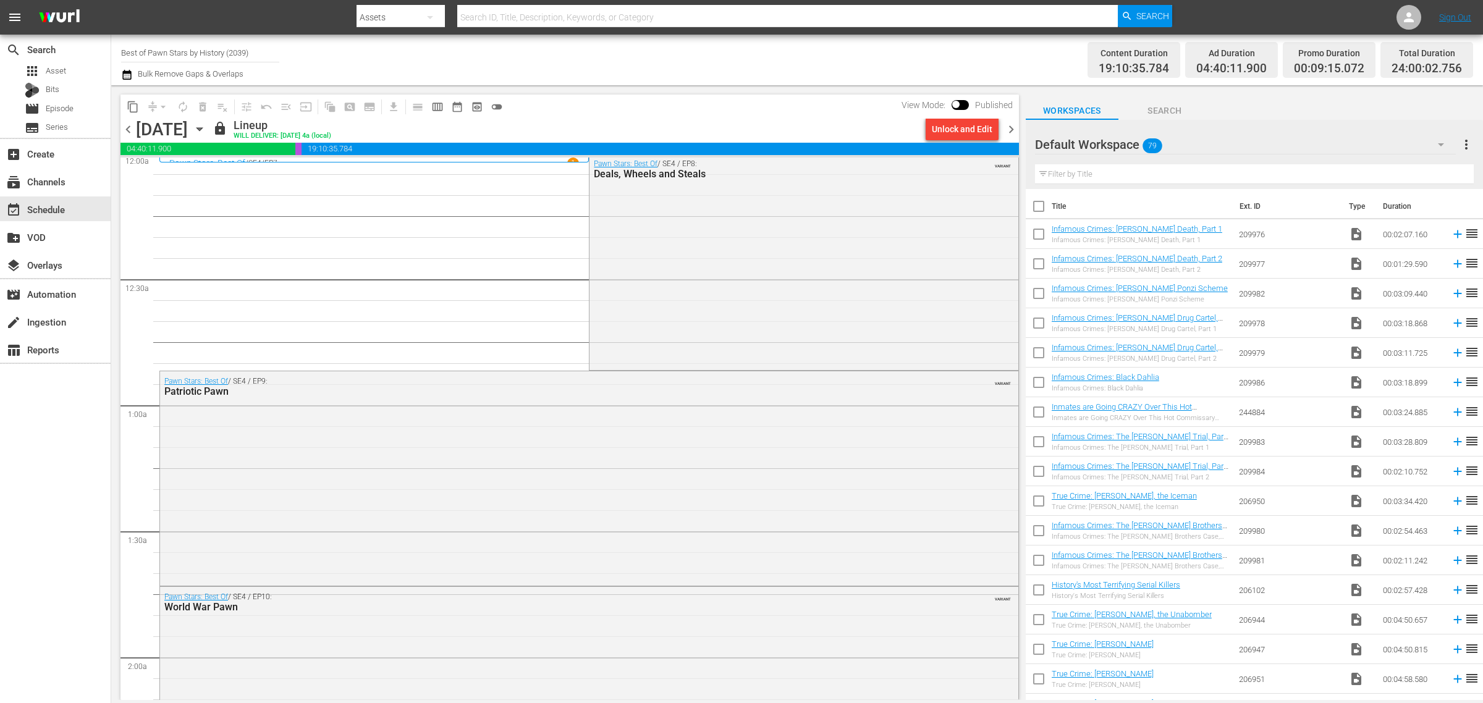
scroll to position [0, 0]
click at [209, 129] on div "Saturday, September 13th September 13th" at bounding box center [173, 129] width 74 height 20
click at [206, 125] on icon "button" at bounding box center [200, 129] width 14 height 14
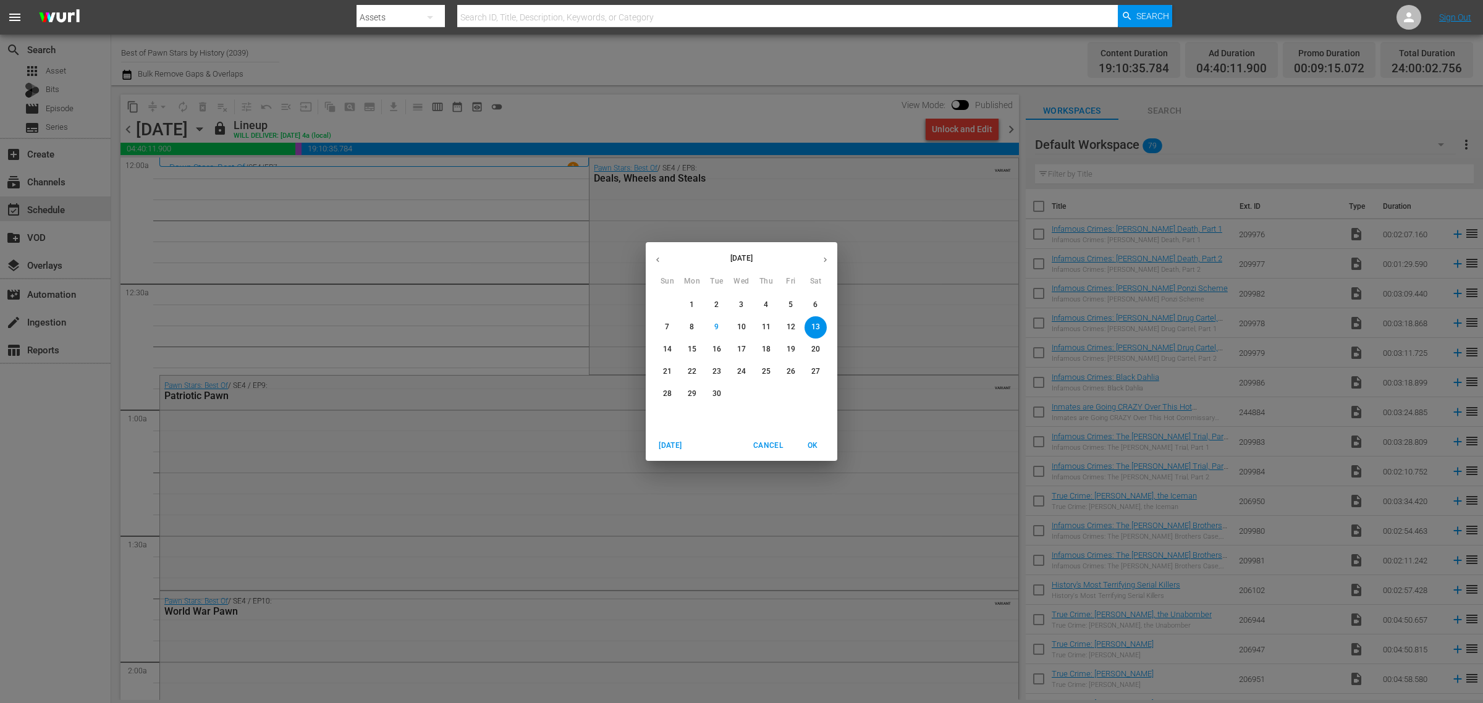
click at [665, 397] on p "28" at bounding box center [667, 394] width 9 height 11
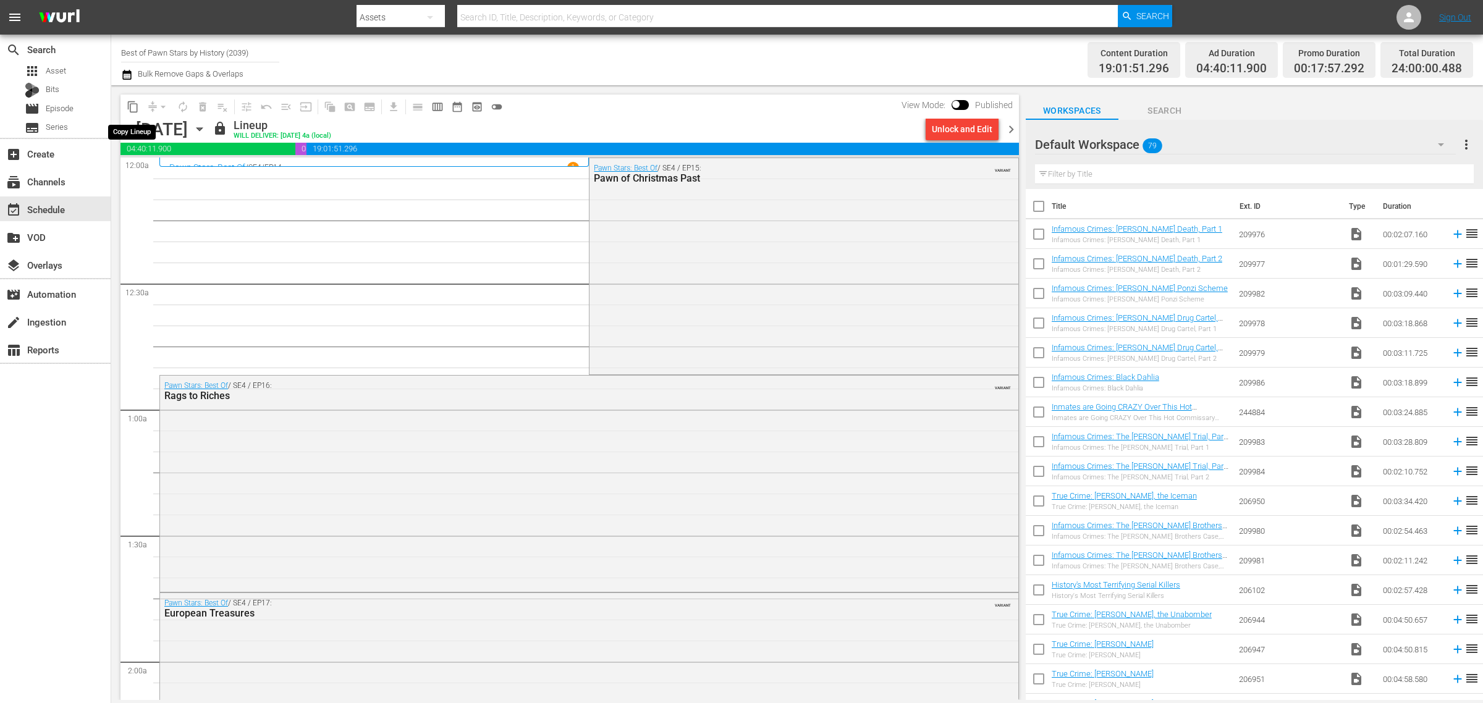
click at [132, 105] on span "content_copy" at bounding box center [133, 107] width 12 height 12
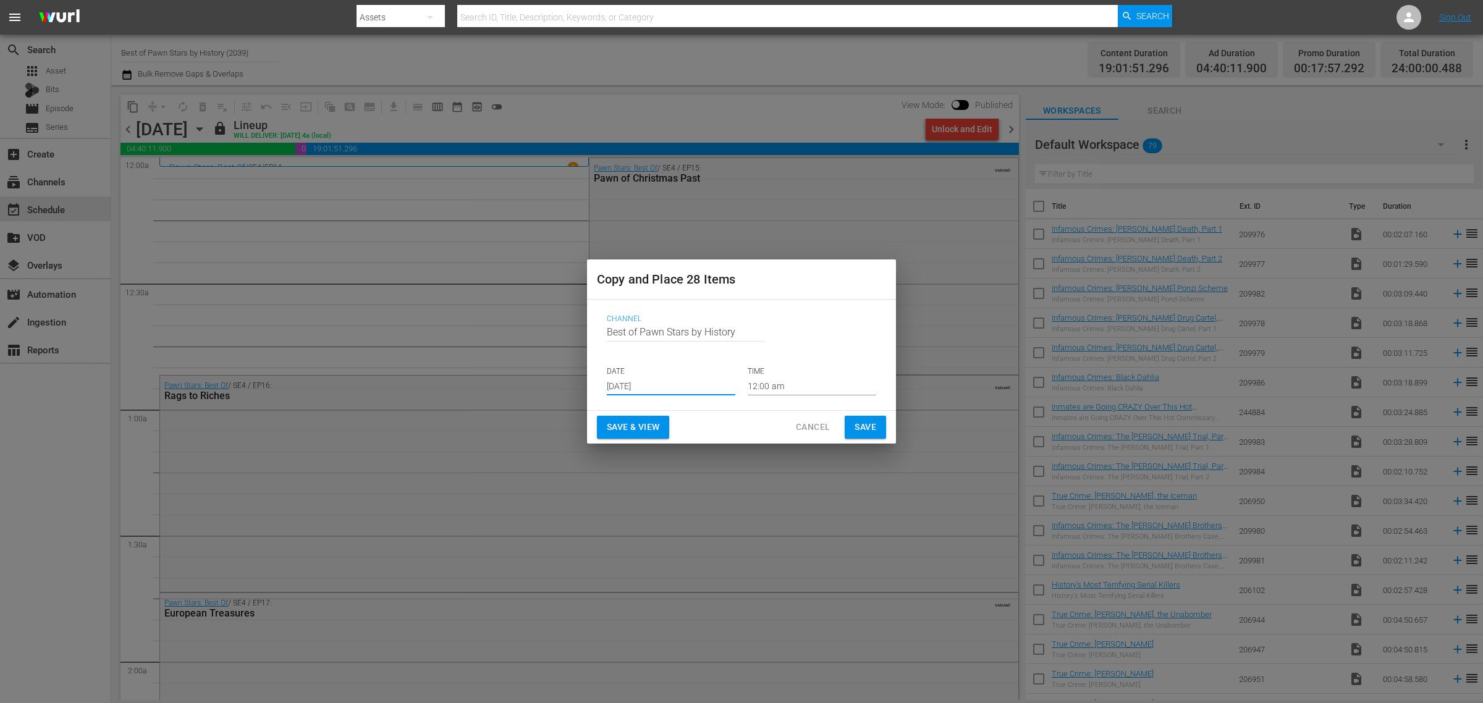
click at [658, 383] on input "Sep 11th 2025" at bounding box center [671, 386] width 129 height 19
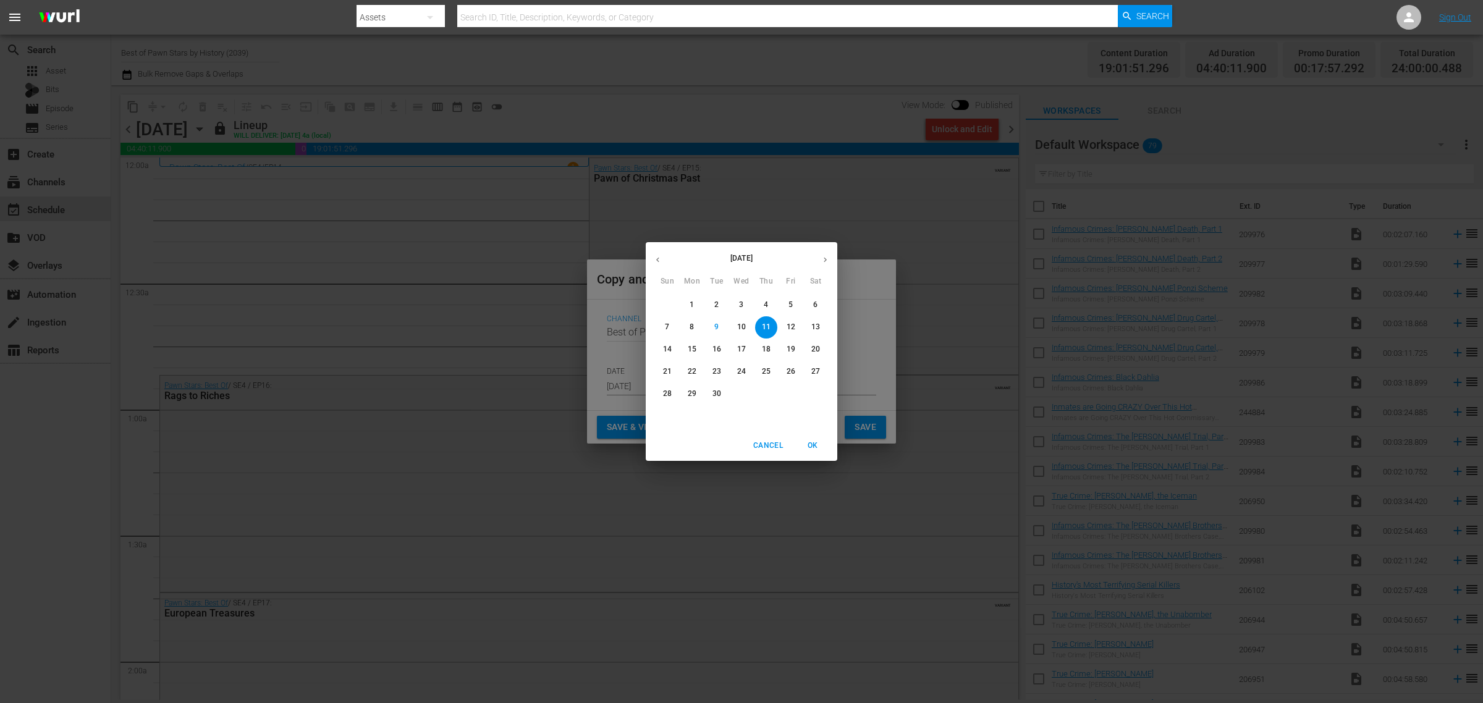
click at [671, 371] on p "21" at bounding box center [667, 371] width 9 height 11
type input "Sep 21st 2025"
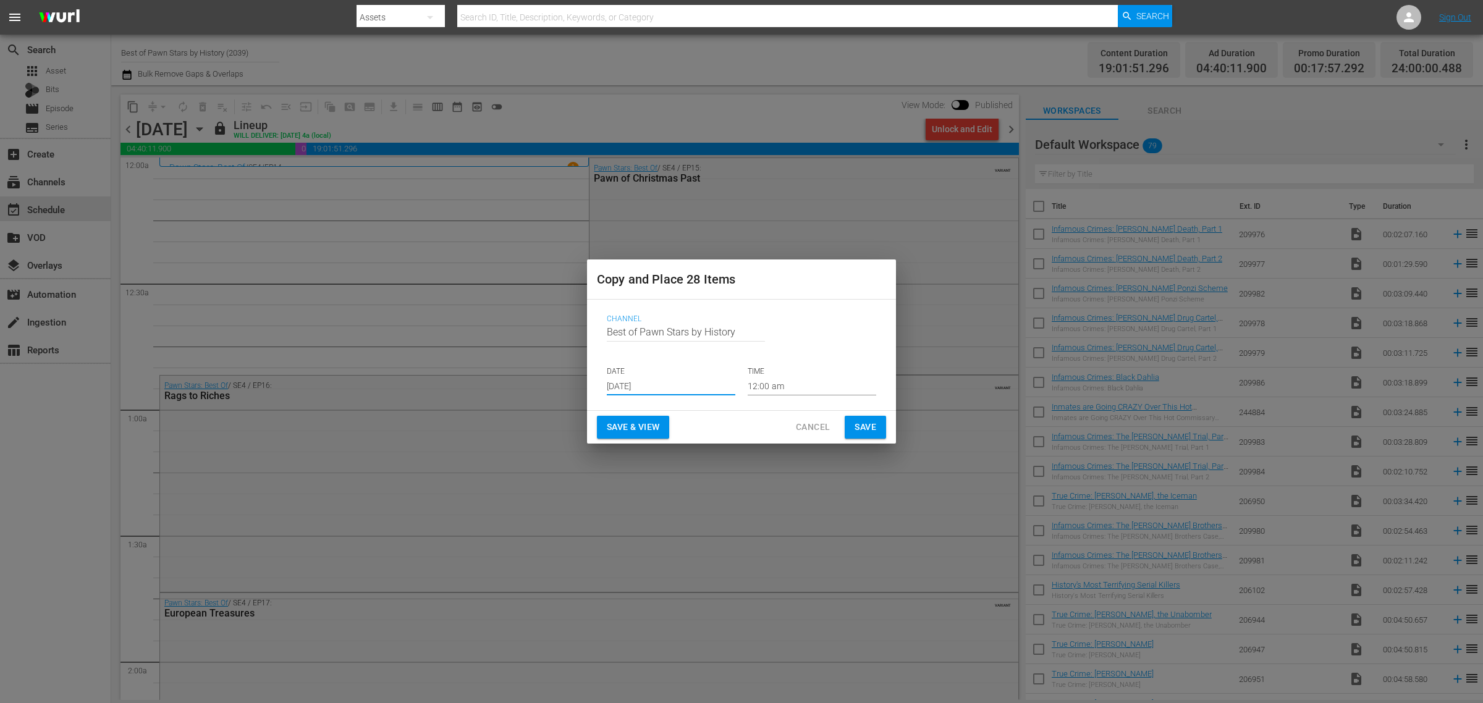
click at [622, 424] on span "Save & View" at bounding box center [633, 427] width 53 height 15
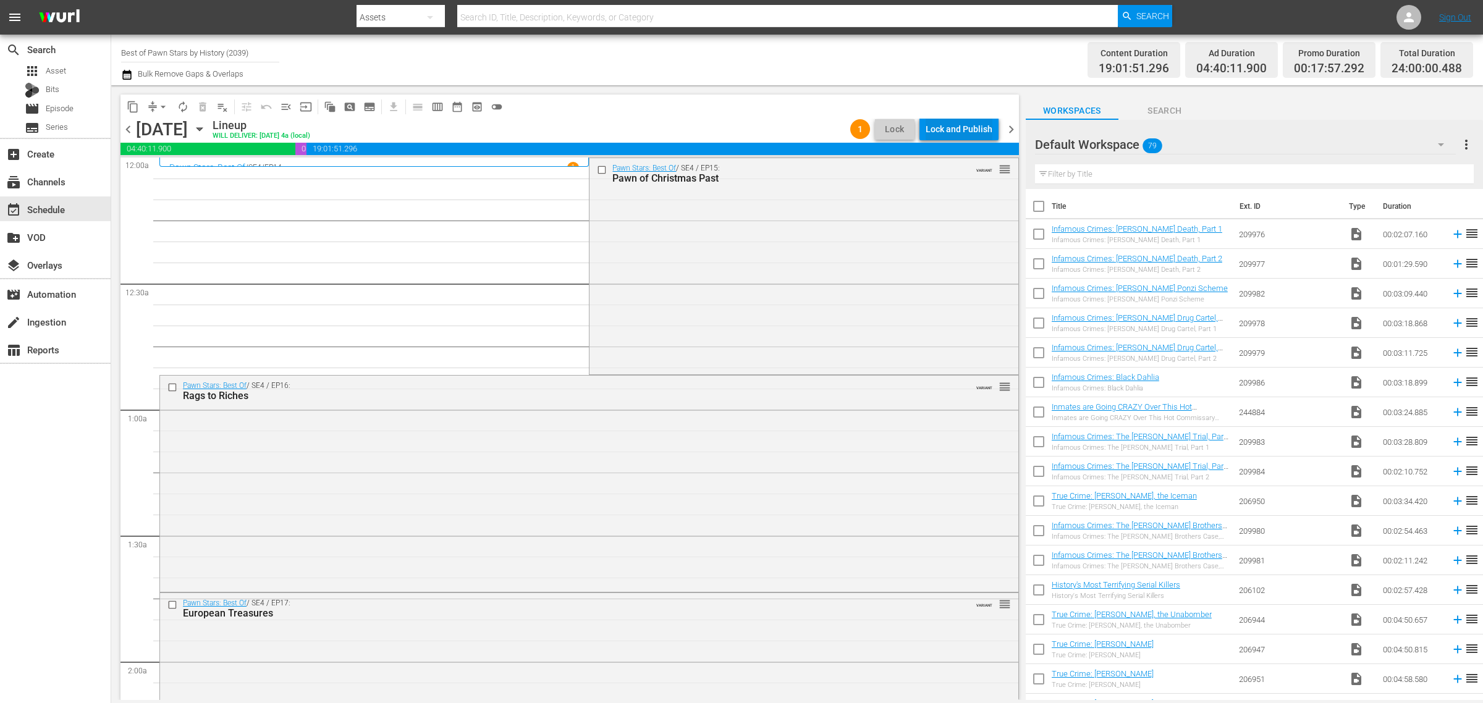
click at [950, 130] on div "Lock and Publish" at bounding box center [959, 129] width 67 height 22
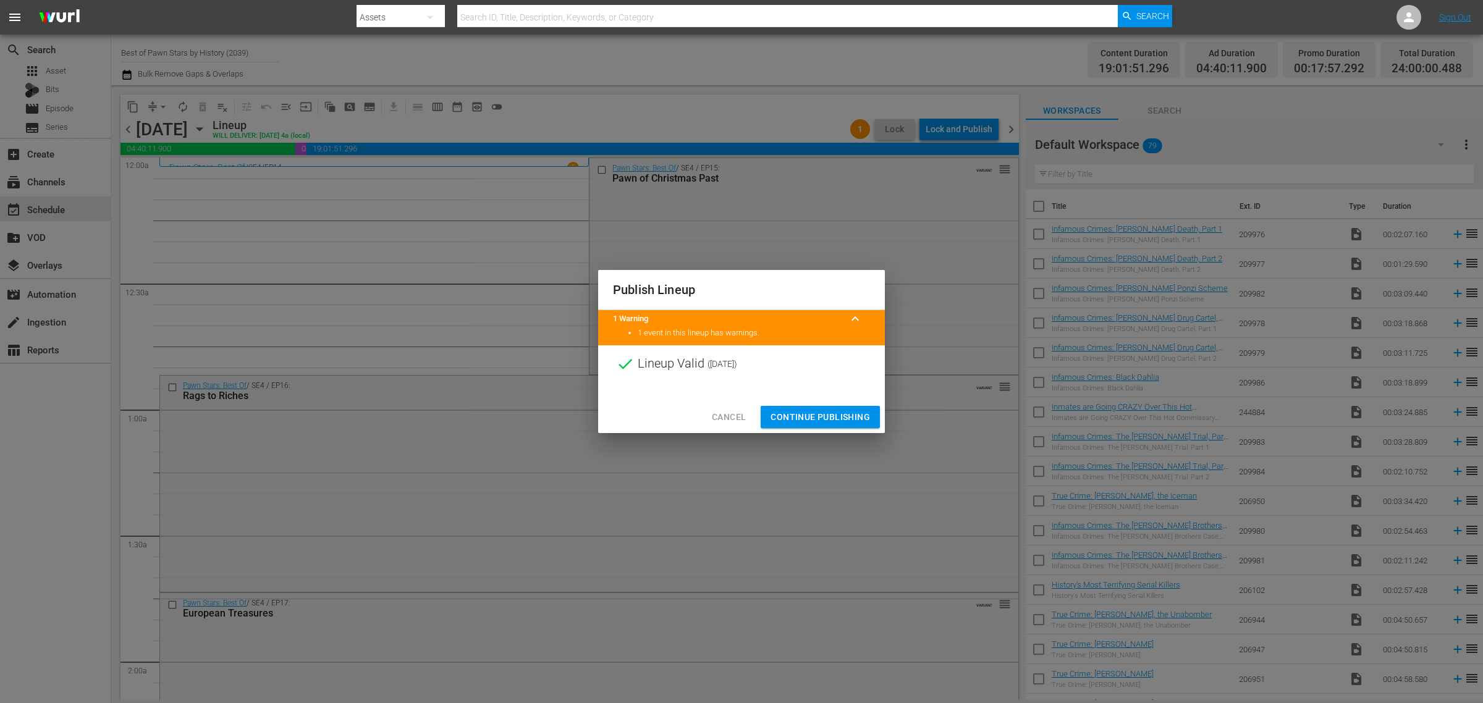
click at [811, 421] on span "Continue Publishing" at bounding box center [819, 417] width 99 height 15
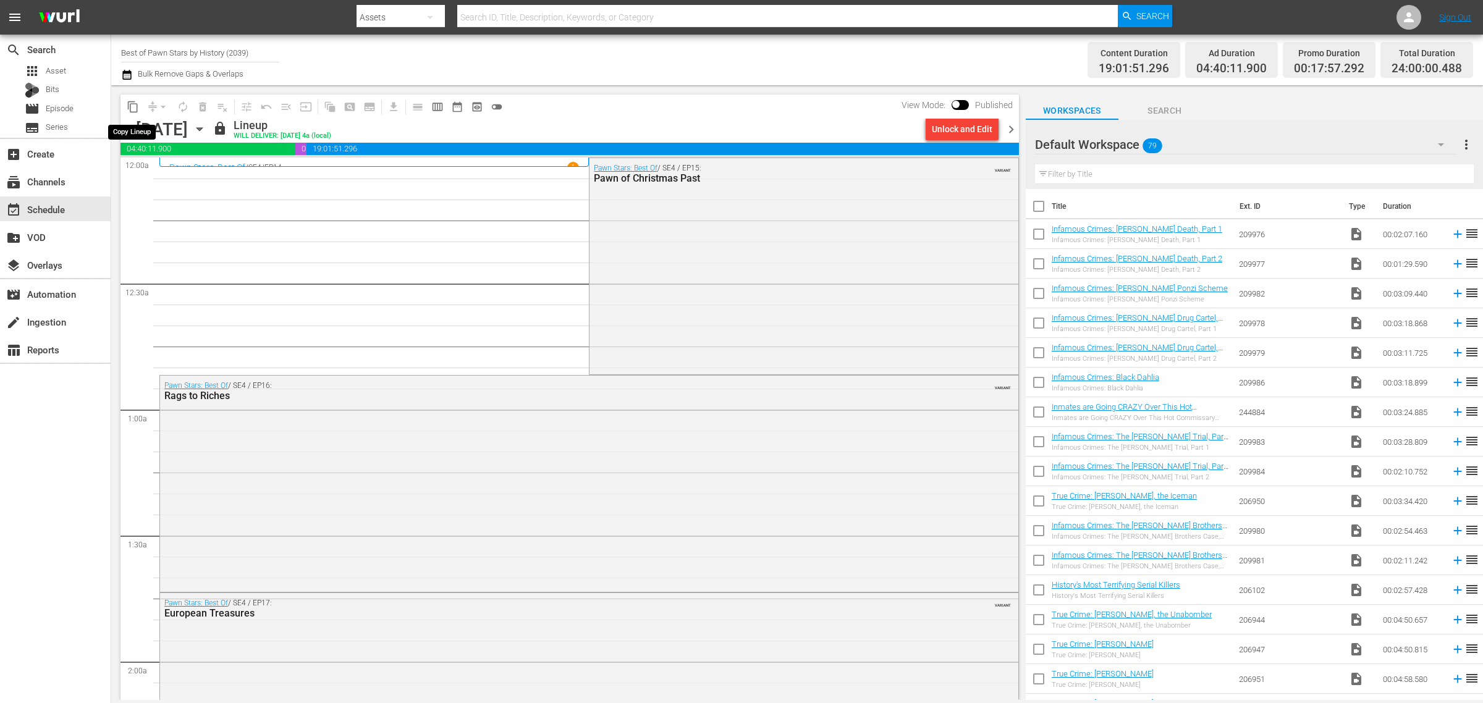
click at [133, 103] on span "content_copy" at bounding box center [133, 107] width 12 height 12
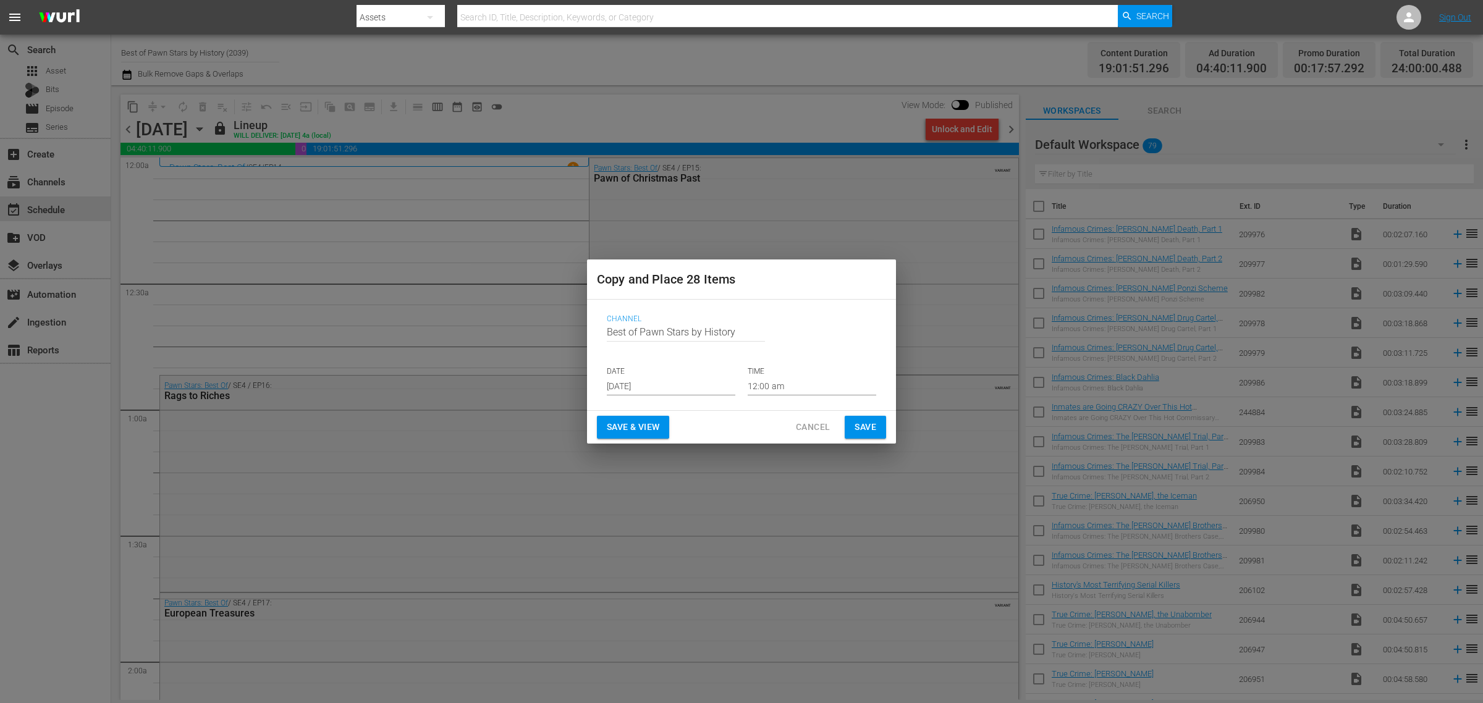
click at [638, 389] on input "Sep 11th 2025" at bounding box center [671, 386] width 129 height 19
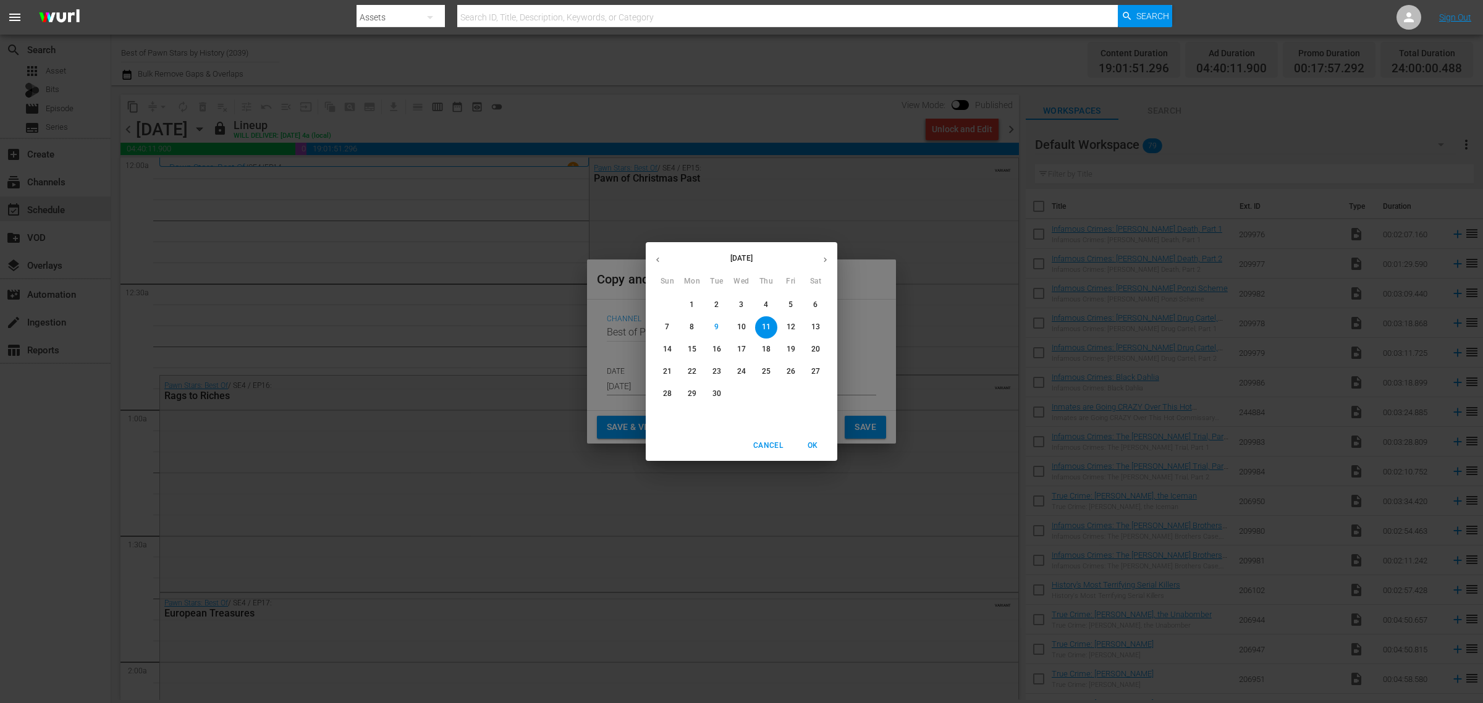
click at [668, 347] on p "14" at bounding box center [667, 349] width 9 height 11
type input "Sep 14th 2025"
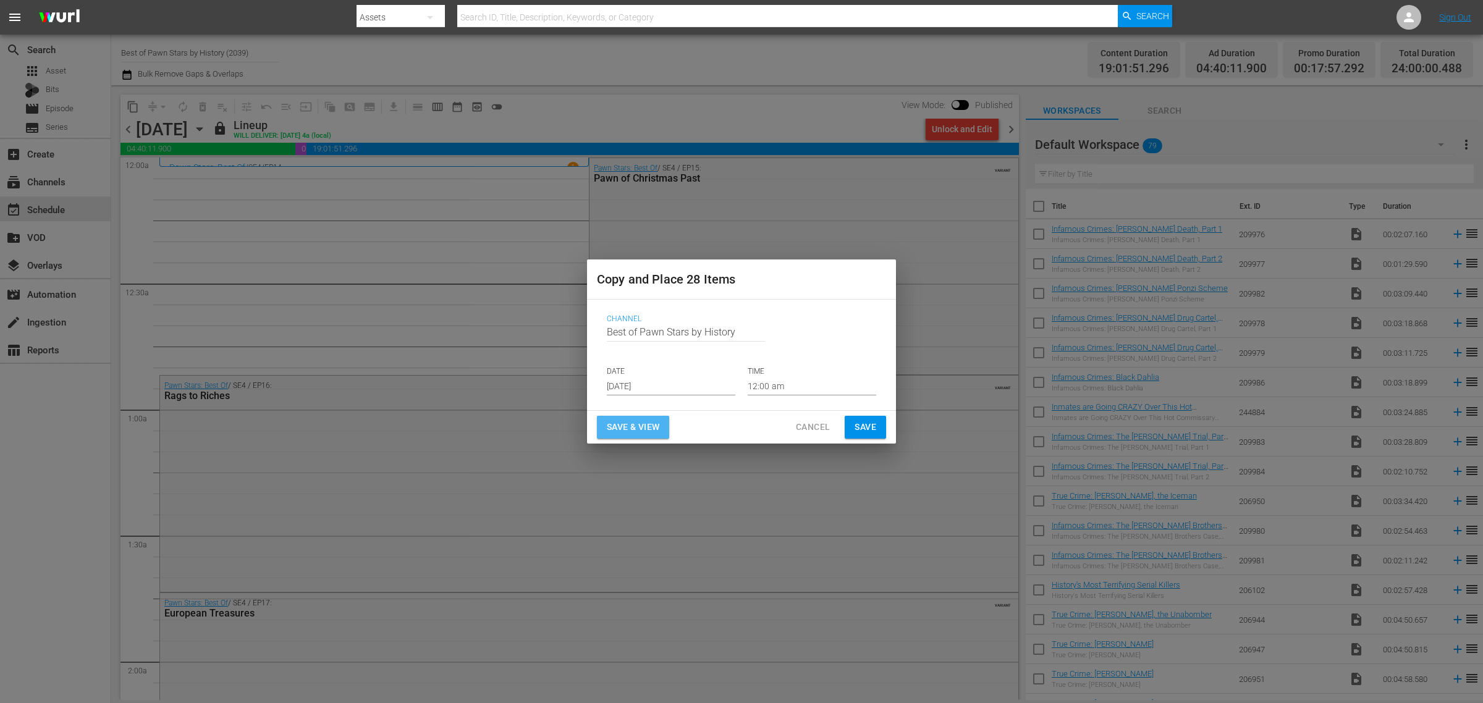
click at [644, 424] on span "Save & View" at bounding box center [633, 427] width 53 height 15
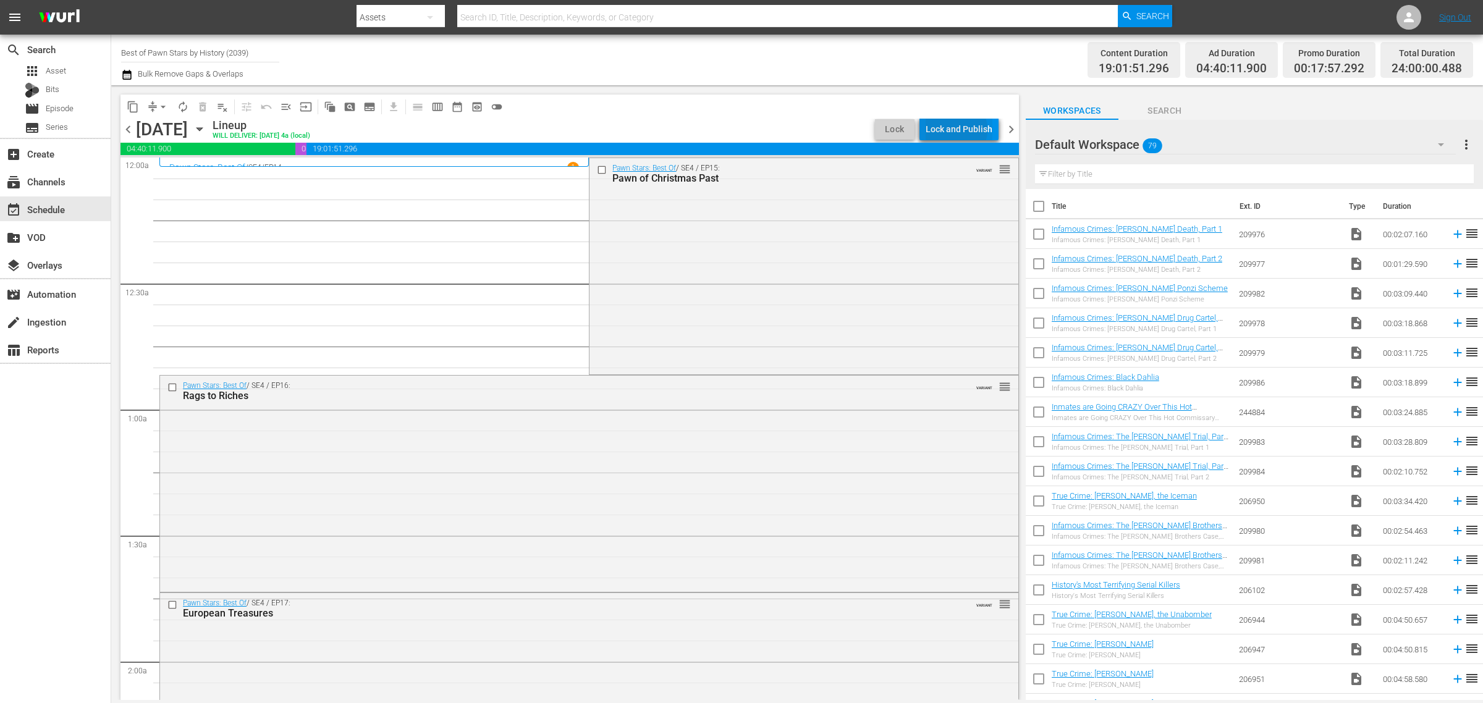
click at [955, 130] on div "Lock and Publish" at bounding box center [959, 129] width 67 height 22
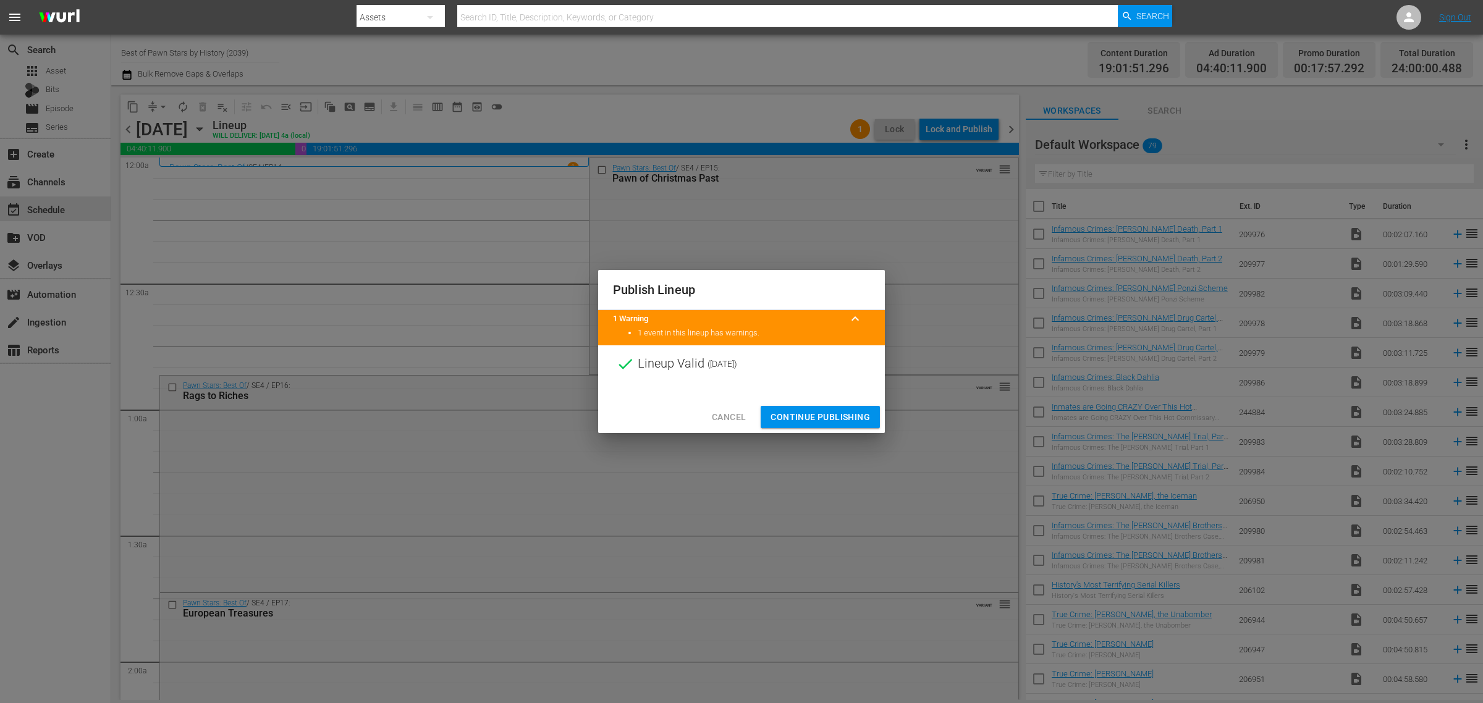
click at [834, 416] on span "Continue Publishing" at bounding box center [819, 417] width 99 height 15
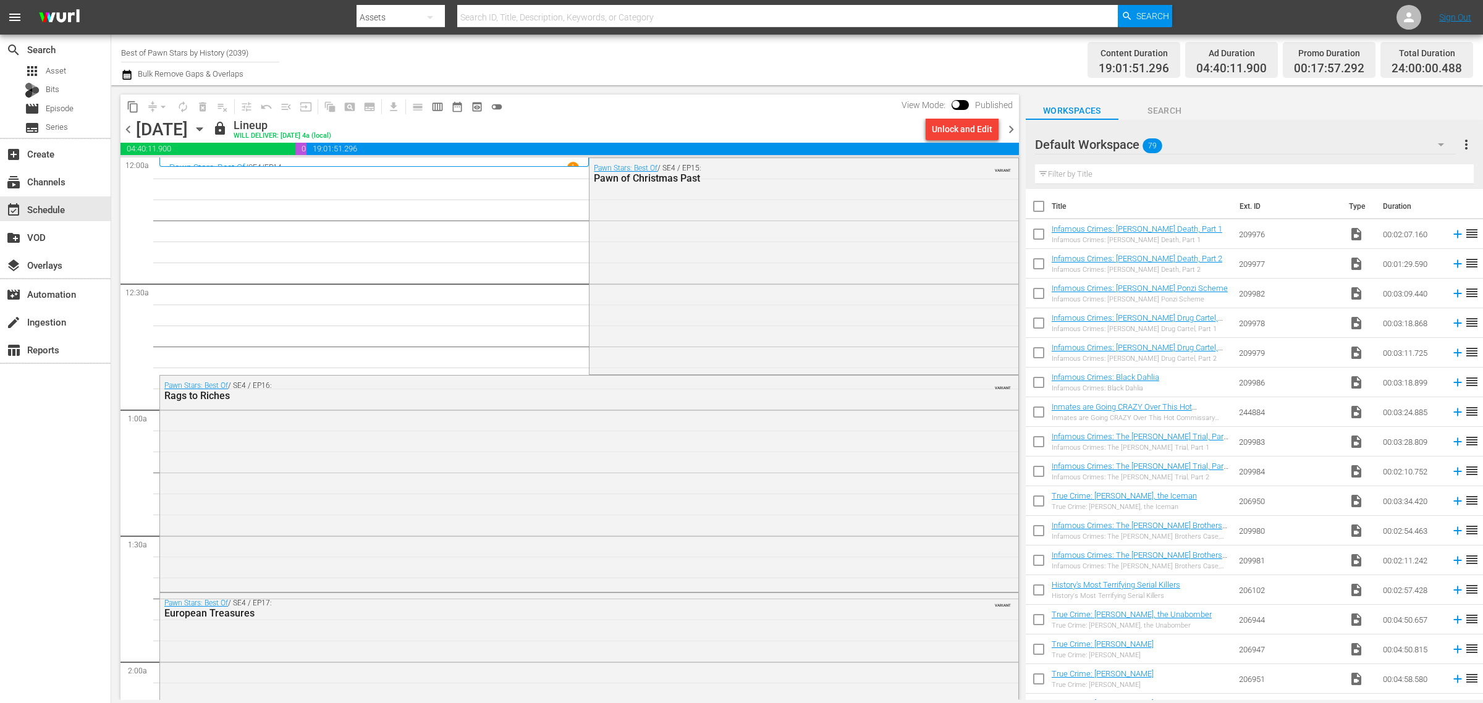
click at [798, 76] on div "Channel Title Best of Pawn Stars by History (2039) Bulk Remove Gaps & Overlaps" at bounding box center [489, 60] width 737 height 44
click at [206, 128] on icon "button" at bounding box center [200, 129] width 14 height 14
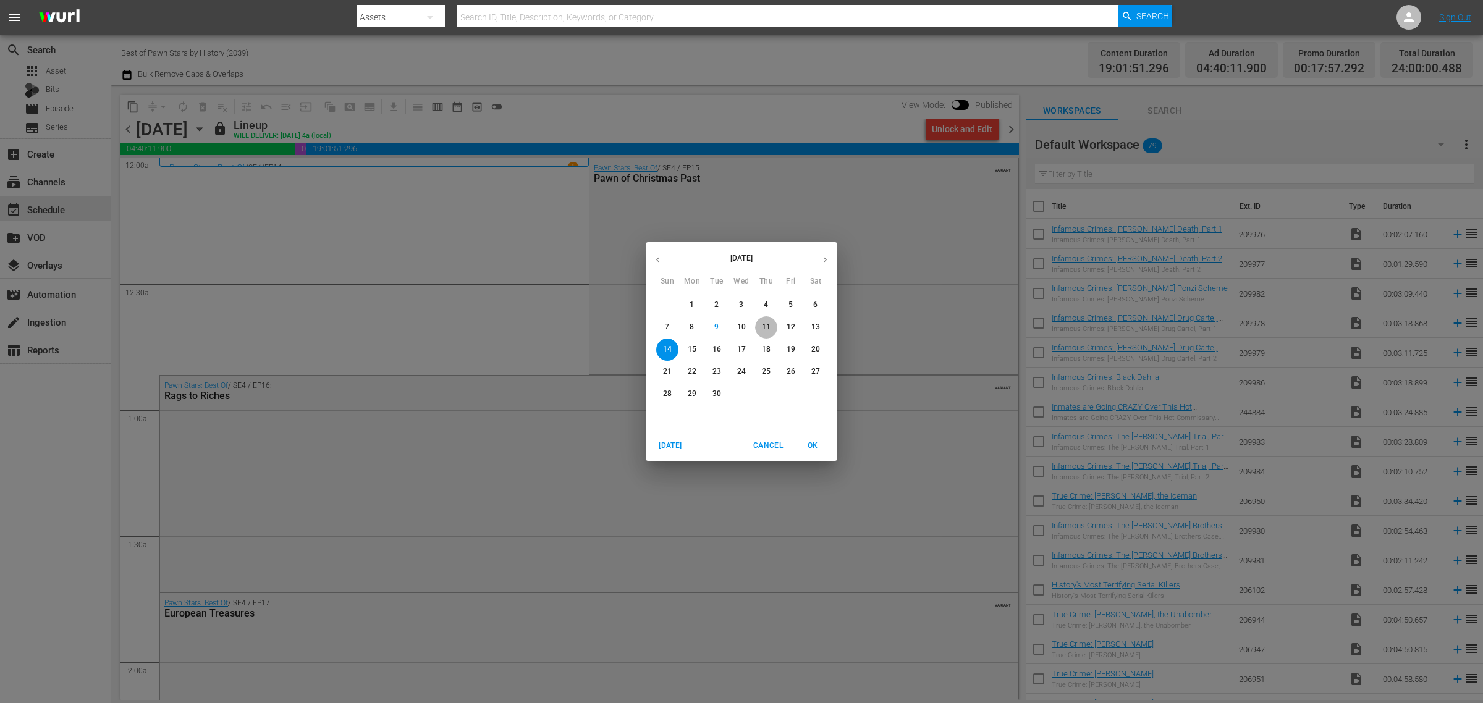
click at [766, 326] on p "11" at bounding box center [766, 327] width 9 height 11
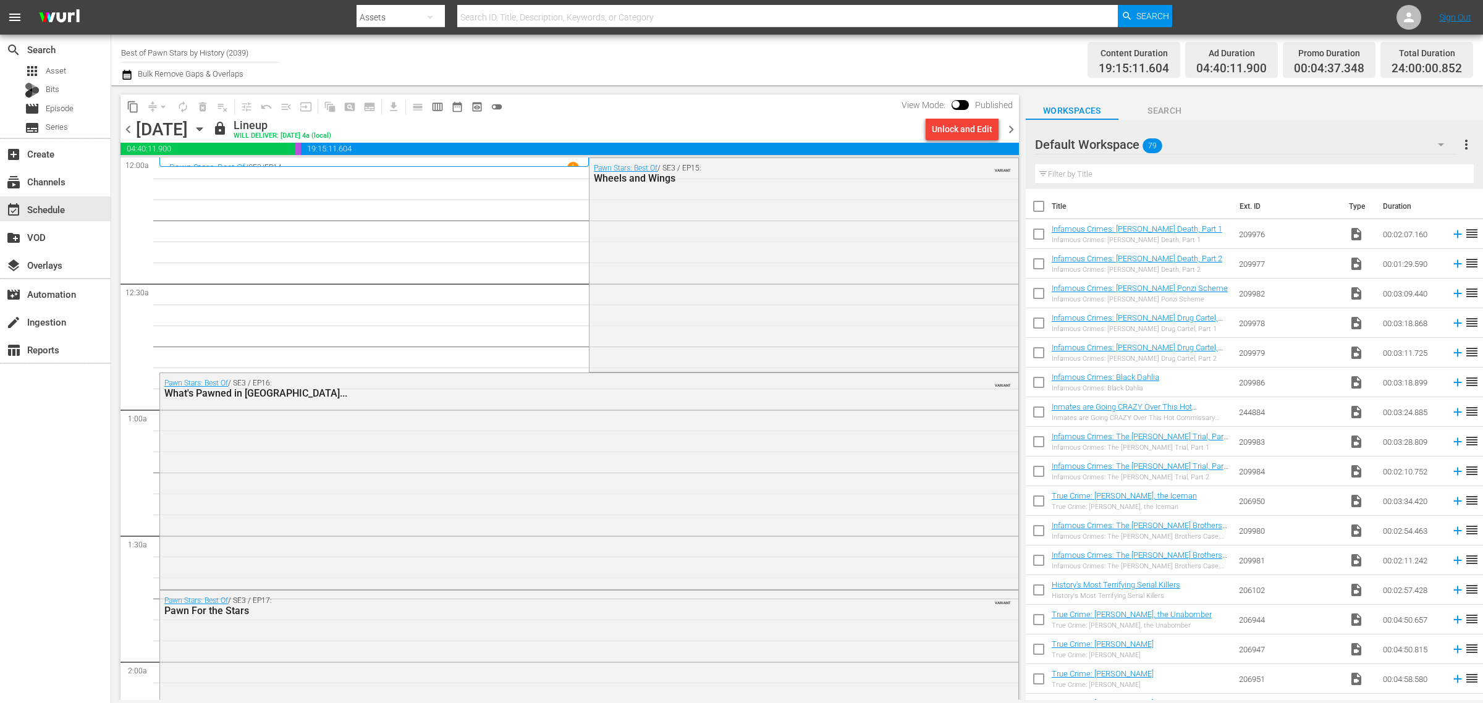
click at [789, 282] on div "Pawn Stars: Best Of / SE3 / EP15: Wheels and Wings VARIANT" at bounding box center [803, 263] width 428 height 211
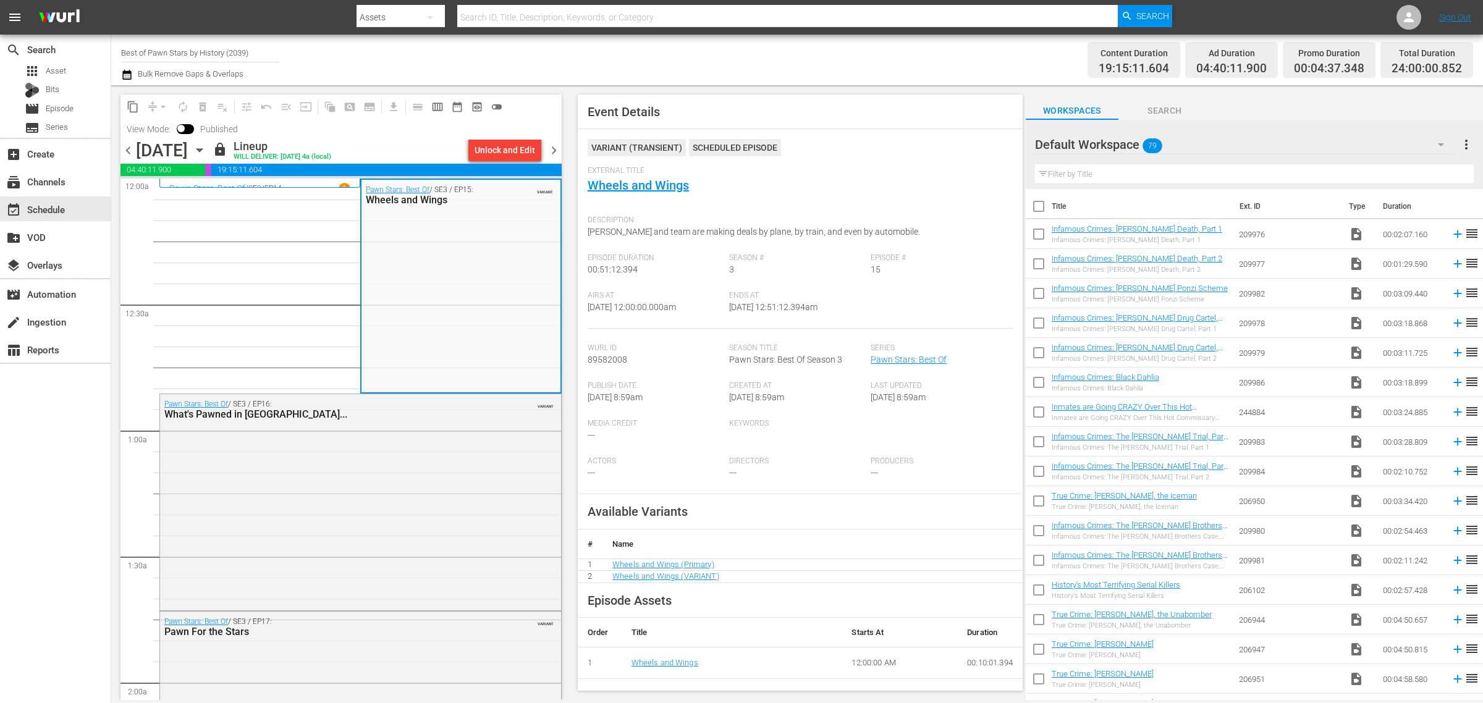
click at [559, 153] on span "chevron_right" at bounding box center [553, 150] width 15 height 15
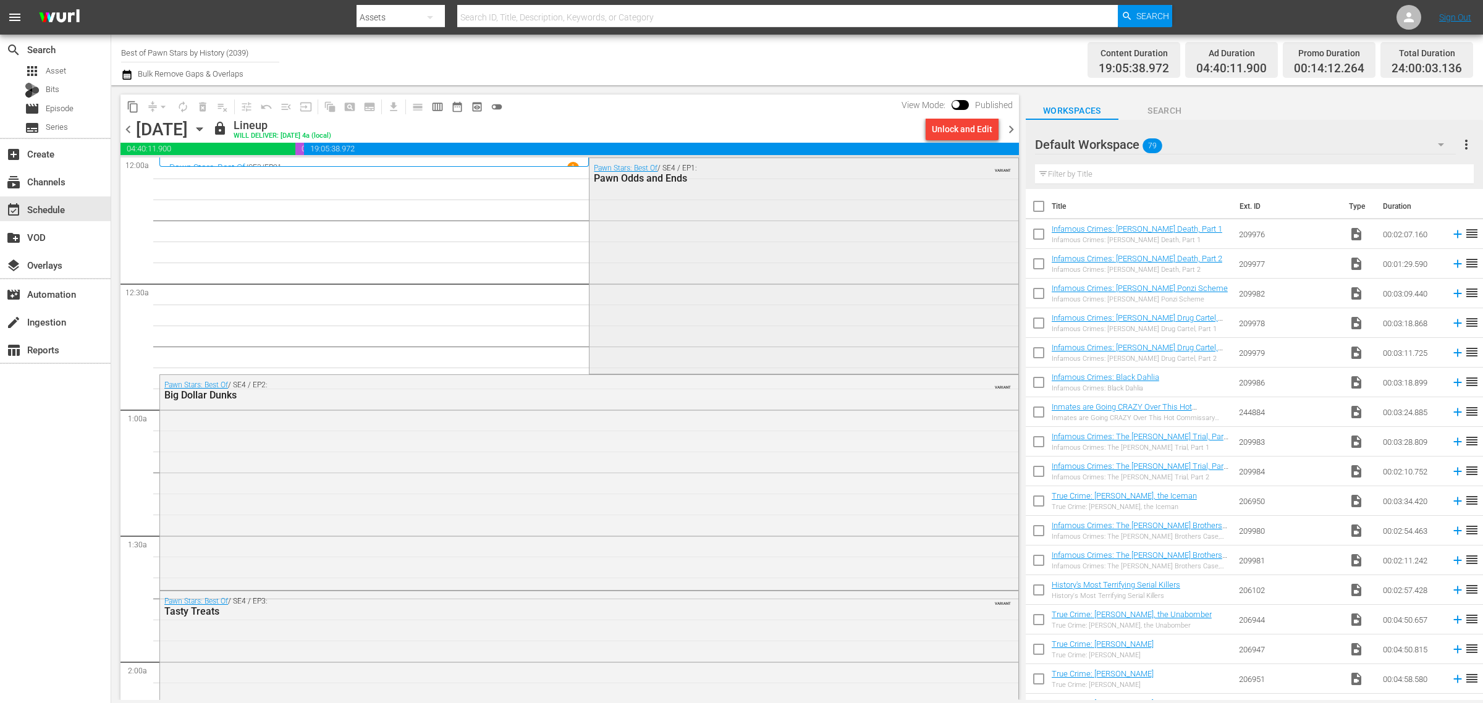
click at [734, 292] on div "Pawn Stars: Best Of / SE4 / EP1: Pawn Odds and Ends VARIANT" at bounding box center [803, 265] width 428 height 214
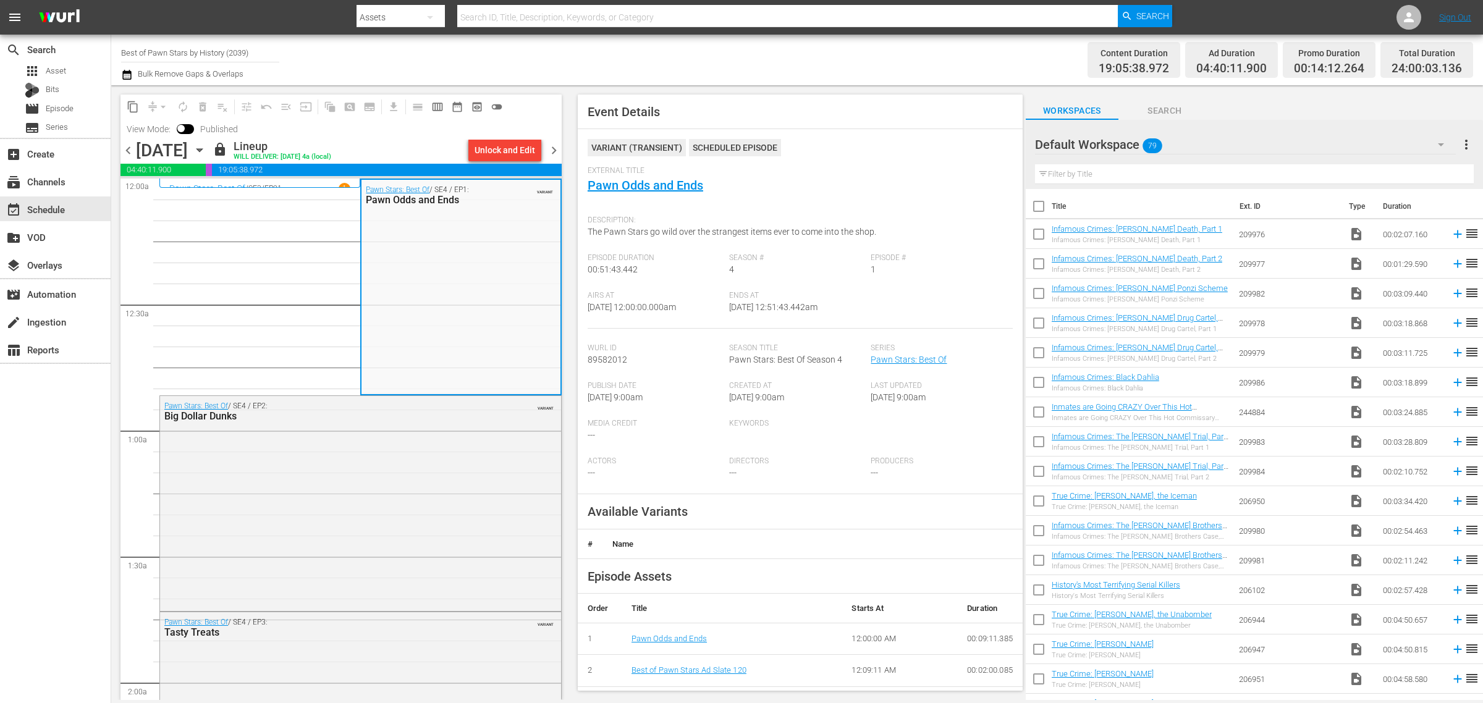
click at [552, 145] on span "chevron_right" at bounding box center [553, 150] width 15 height 15
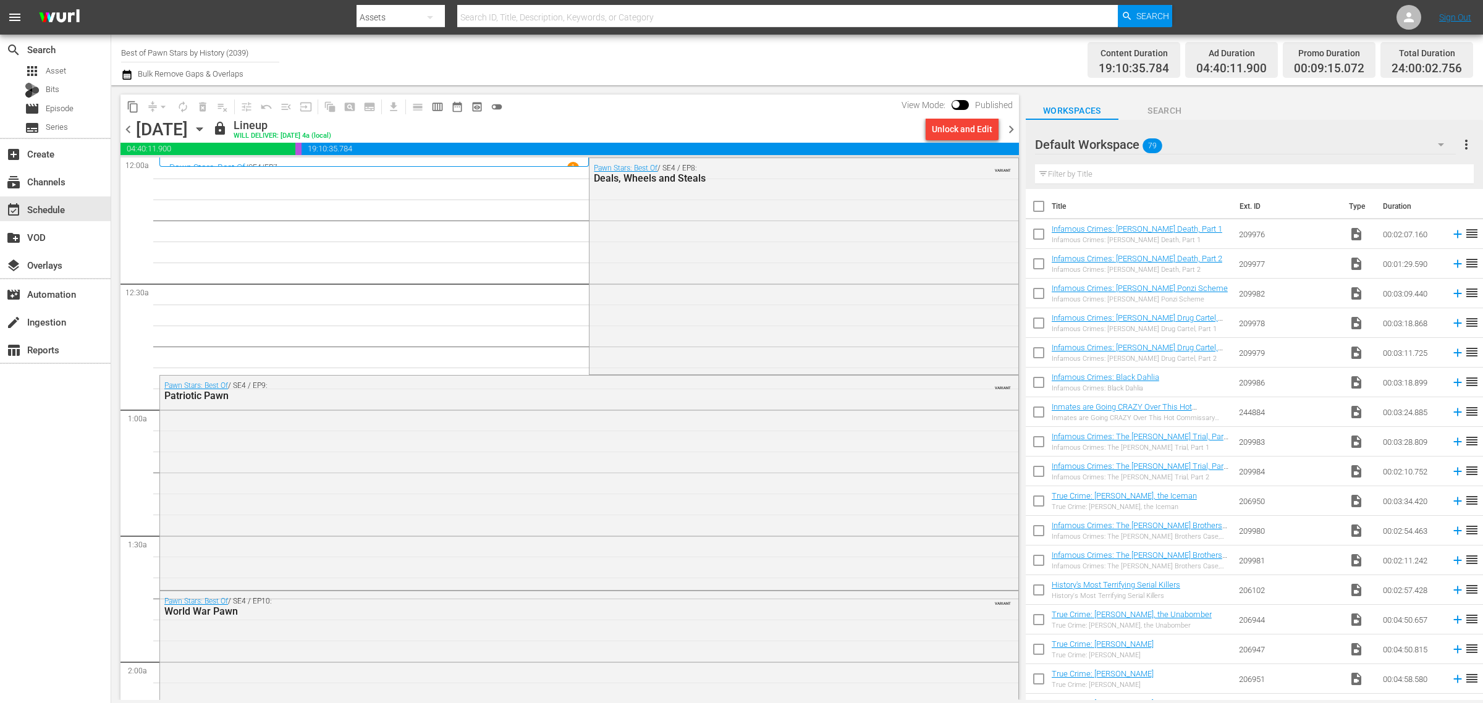
click at [736, 309] on div "Pawn Stars: Best Of / SE4 / EP8: Deals, Wheels and Steals VARIANT" at bounding box center [803, 265] width 428 height 214
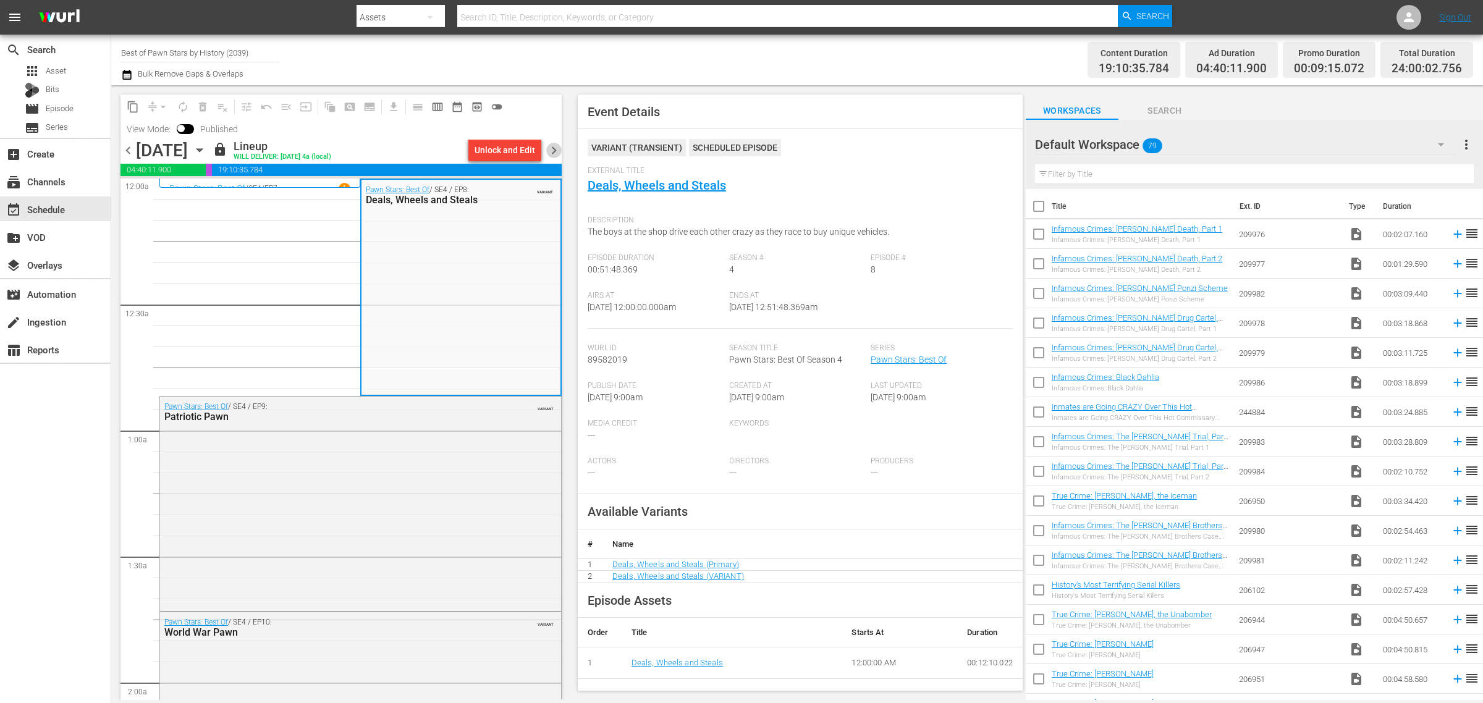
click at [554, 146] on span "chevron_right" at bounding box center [553, 150] width 15 height 15
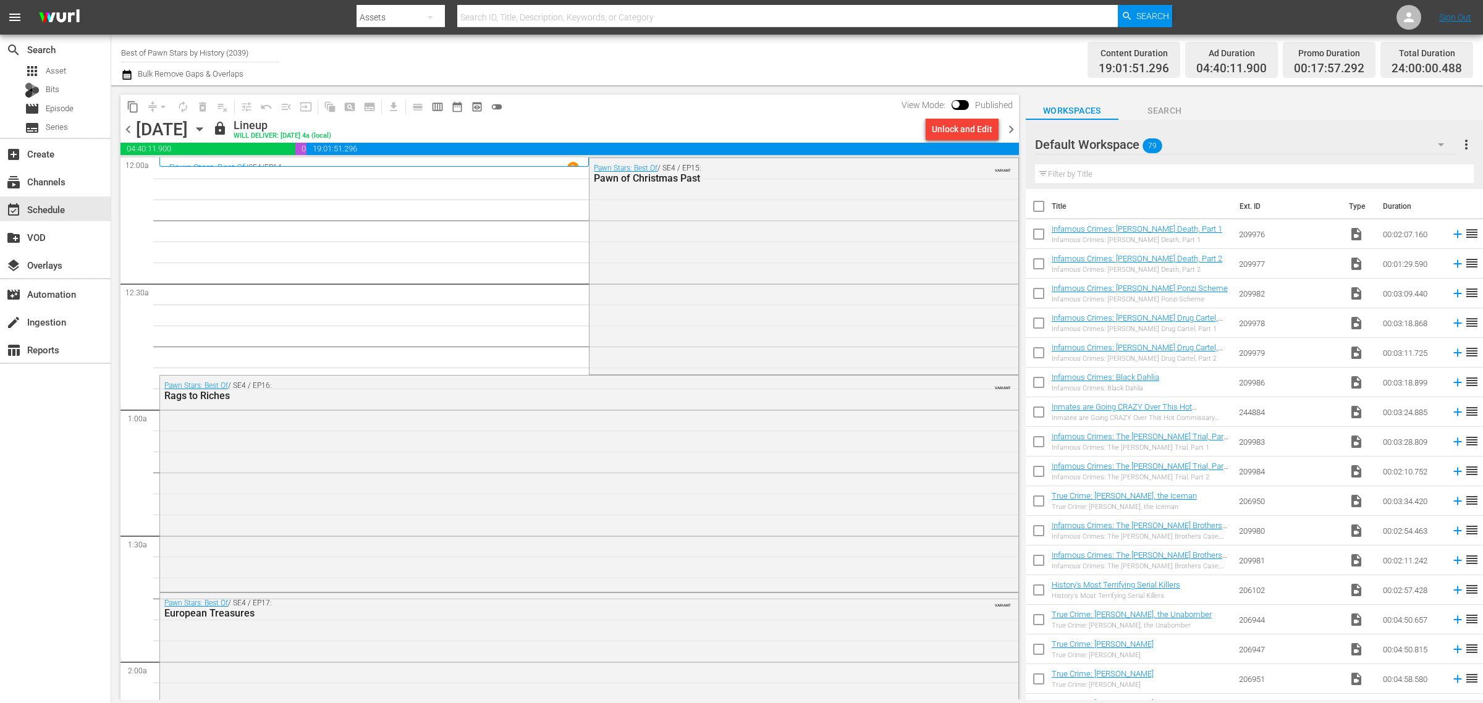
click at [720, 260] on div "Pawn Stars: Best Of / SE4 / EP15: Pawn of Christmas Past VARIANT" at bounding box center [803, 265] width 428 height 214
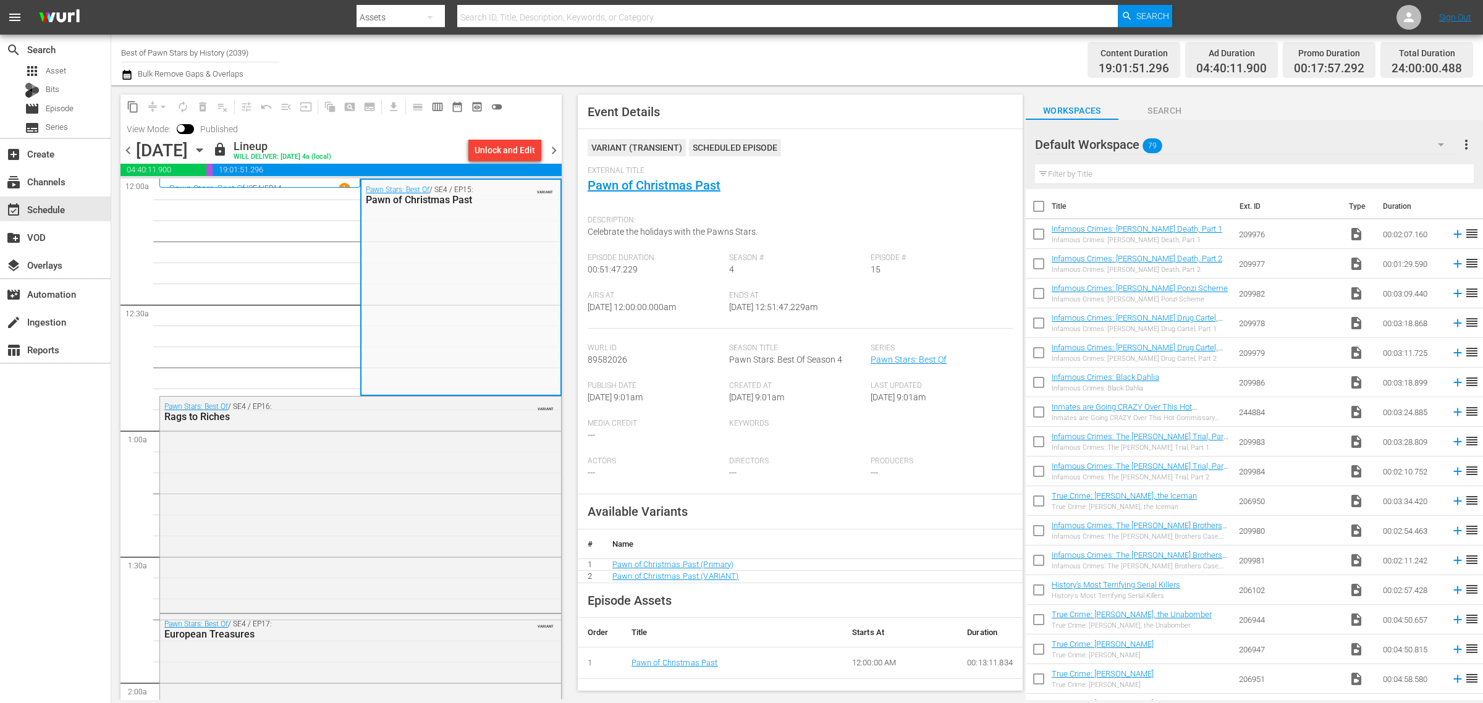
drag, startPoint x: 557, startPoint y: 150, endPoint x: 653, endPoint y: 128, distance: 98.8
click at [557, 150] on span "chevron_right" at bounding box center [553, 150] width 15 height 15
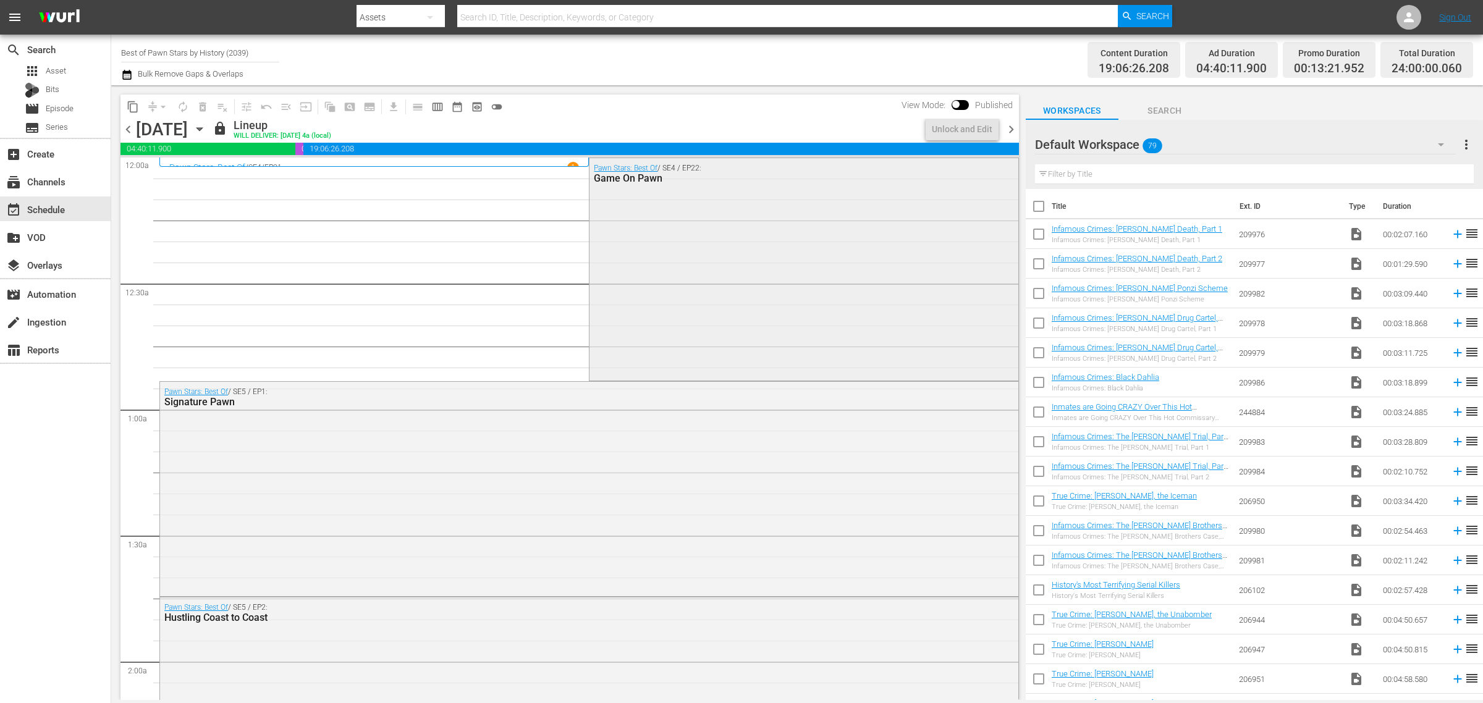
click at [638, 270] on div "Pawn Stars: Best Of / SE4 / EP22: Game On Pawn" at bounding box center [803, 268] width 428 height 220
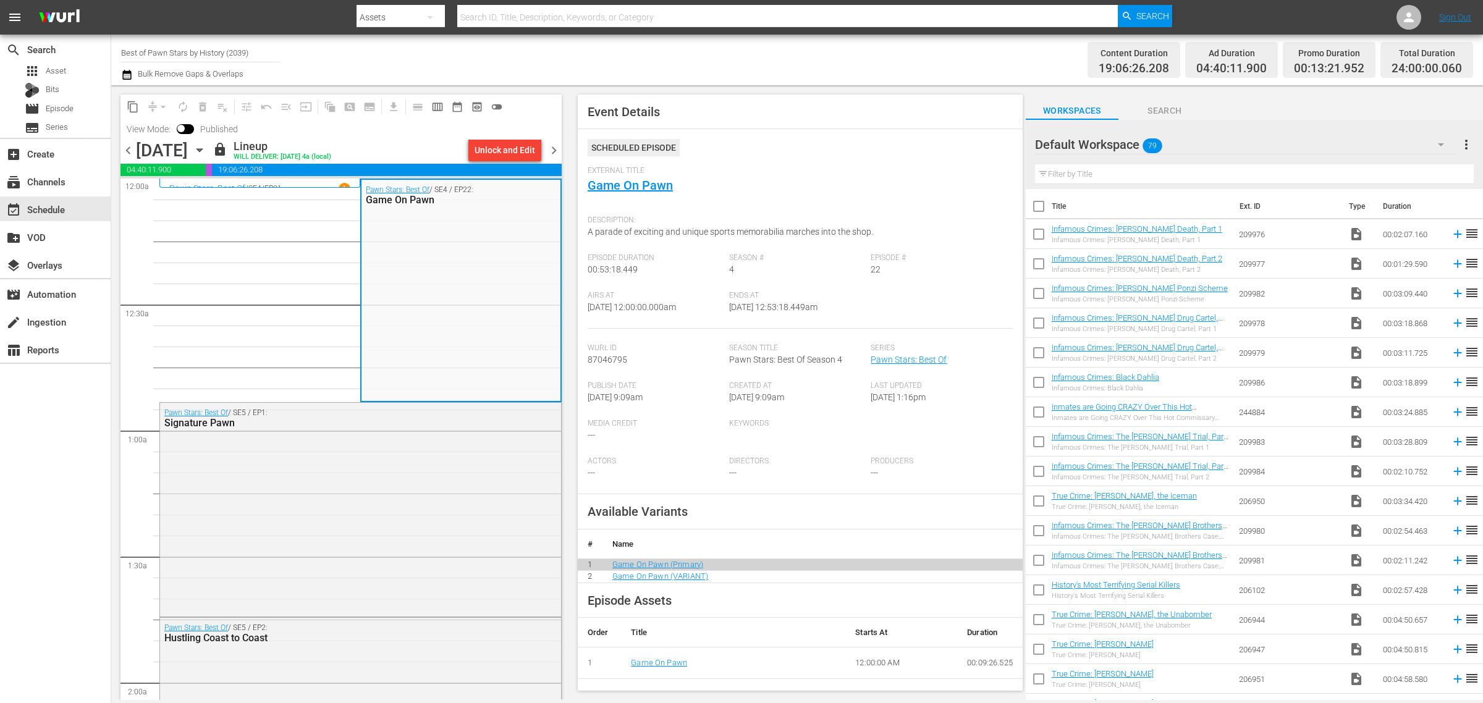
click at [546, 150] on span "chevron_right" at bounding box center [553, 150] width 15 height 15
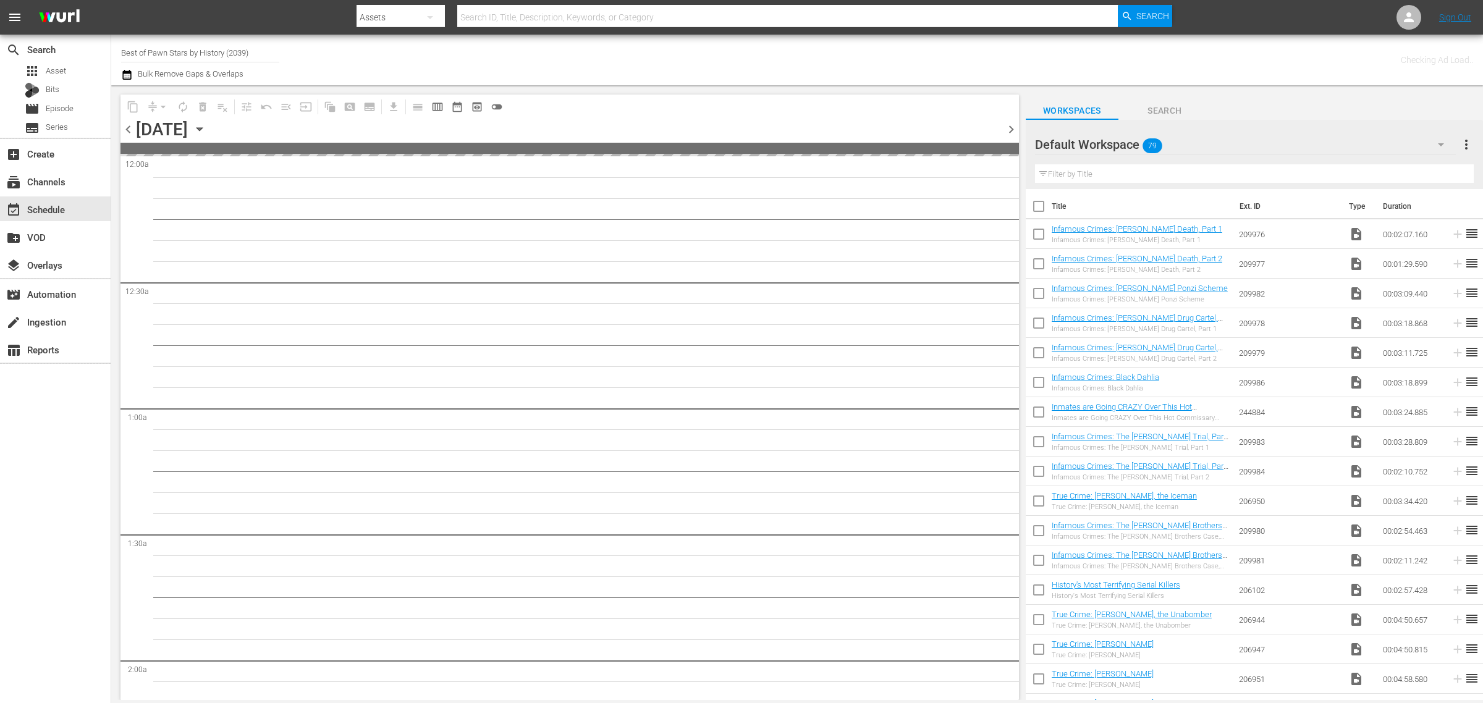
click at [838, 50] on div "Channel Title Best of Pawn Stars by History (2039) Bulk Remove Gaps & Overlaps" at bounding box center [489, 60] width 737 height 44
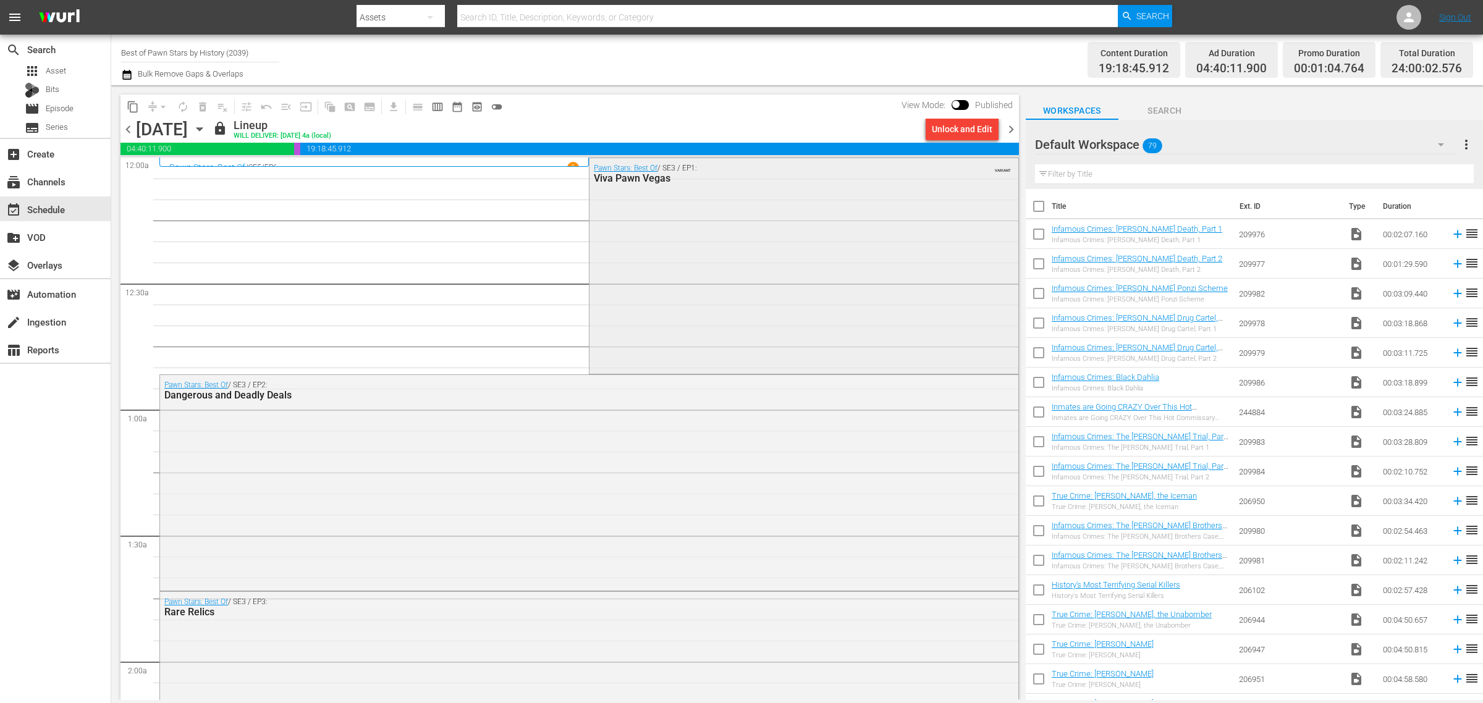
click at [741, 280] on div "Pawn Stars: Best Of / SE3 / EP1: Viva Pawn Vegas VARIANT" at bounding box center [803, 265] width 428 height 214
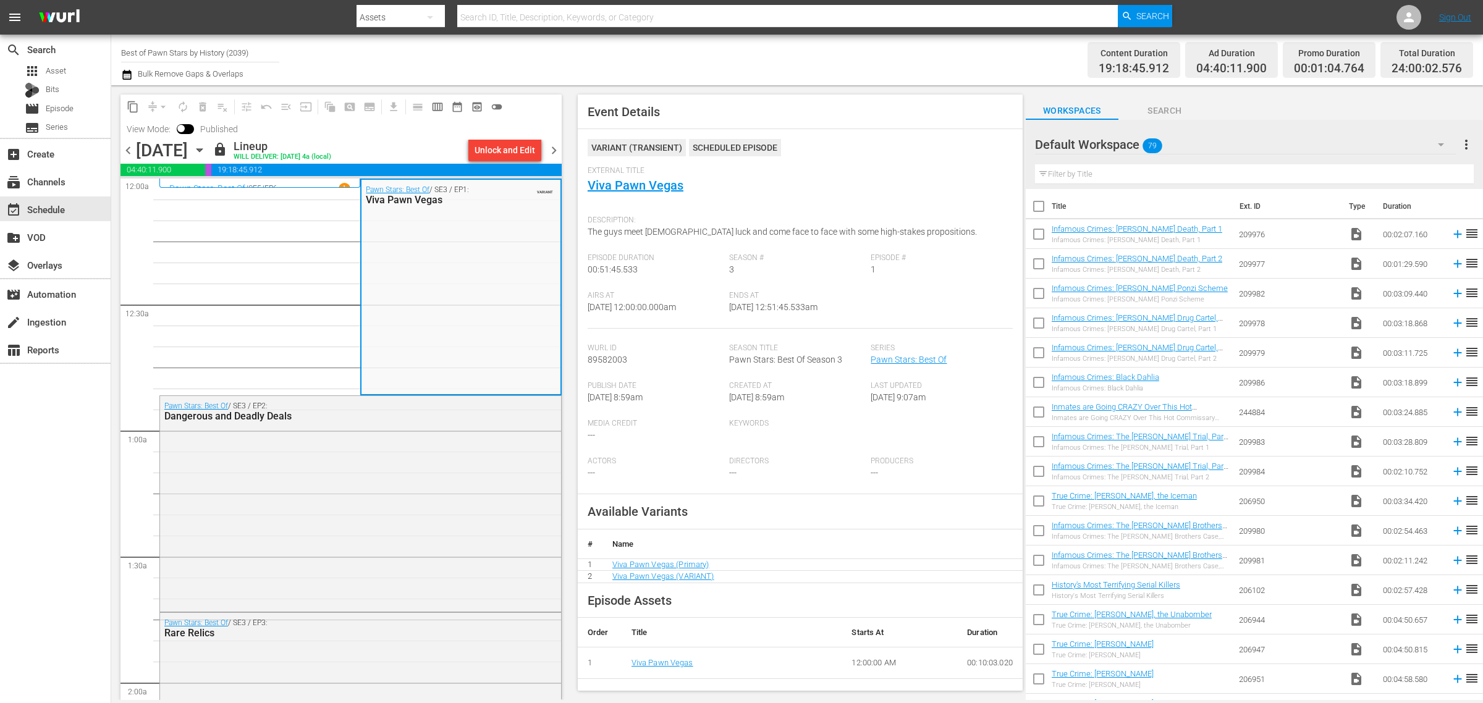
click at [550, 143] on span "chevron_right" at bounding box center [553, 150] width 15 height 15
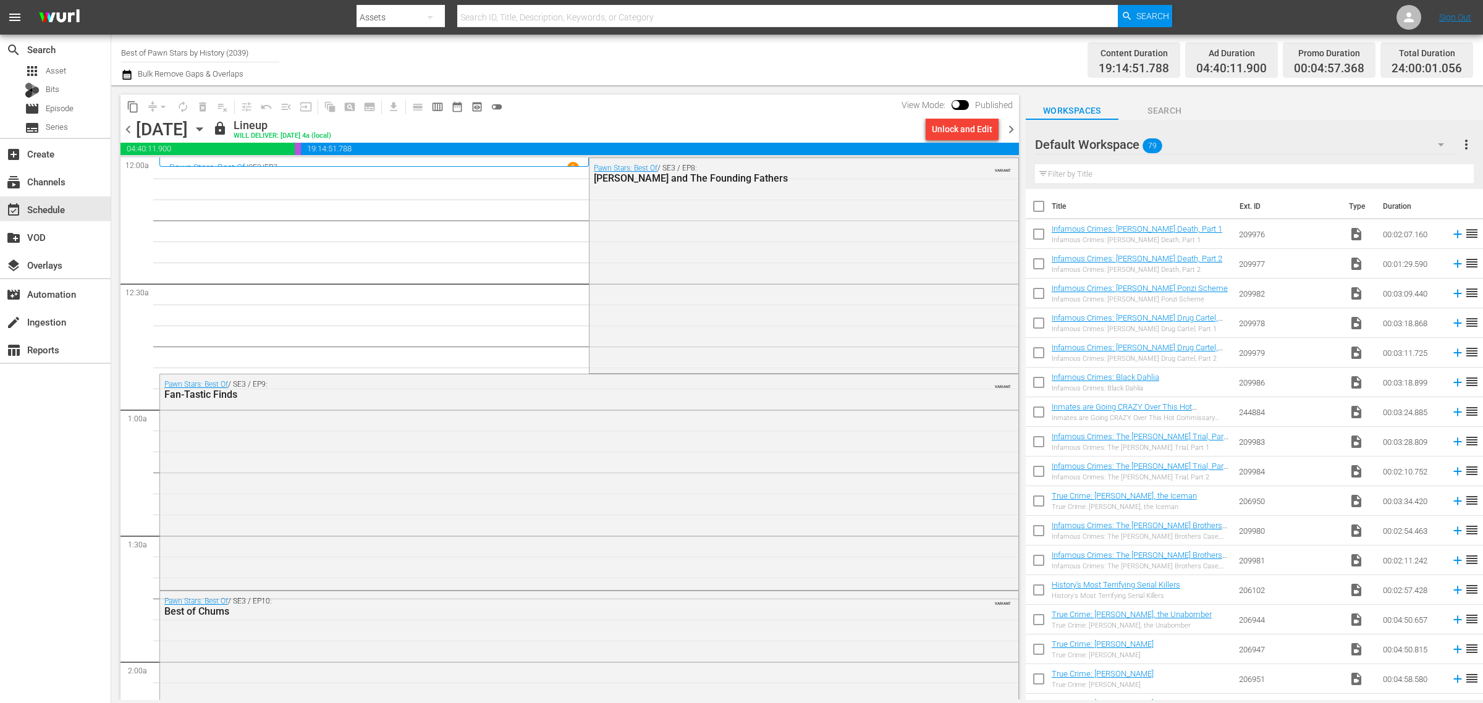
click at [827, 70] on div "Channel Title Best of Pawn Stars by History (2039) Bulk Remove Gaps & Overlaps" at bounding box center [489, 60] width 737 height 44
click at [686, 284] on div "Pawn Stars: Best Of / SE3 / EP8: Rick and The Founding Fathers VARIANT" at bounding box center [803, 264] width 428 height 213
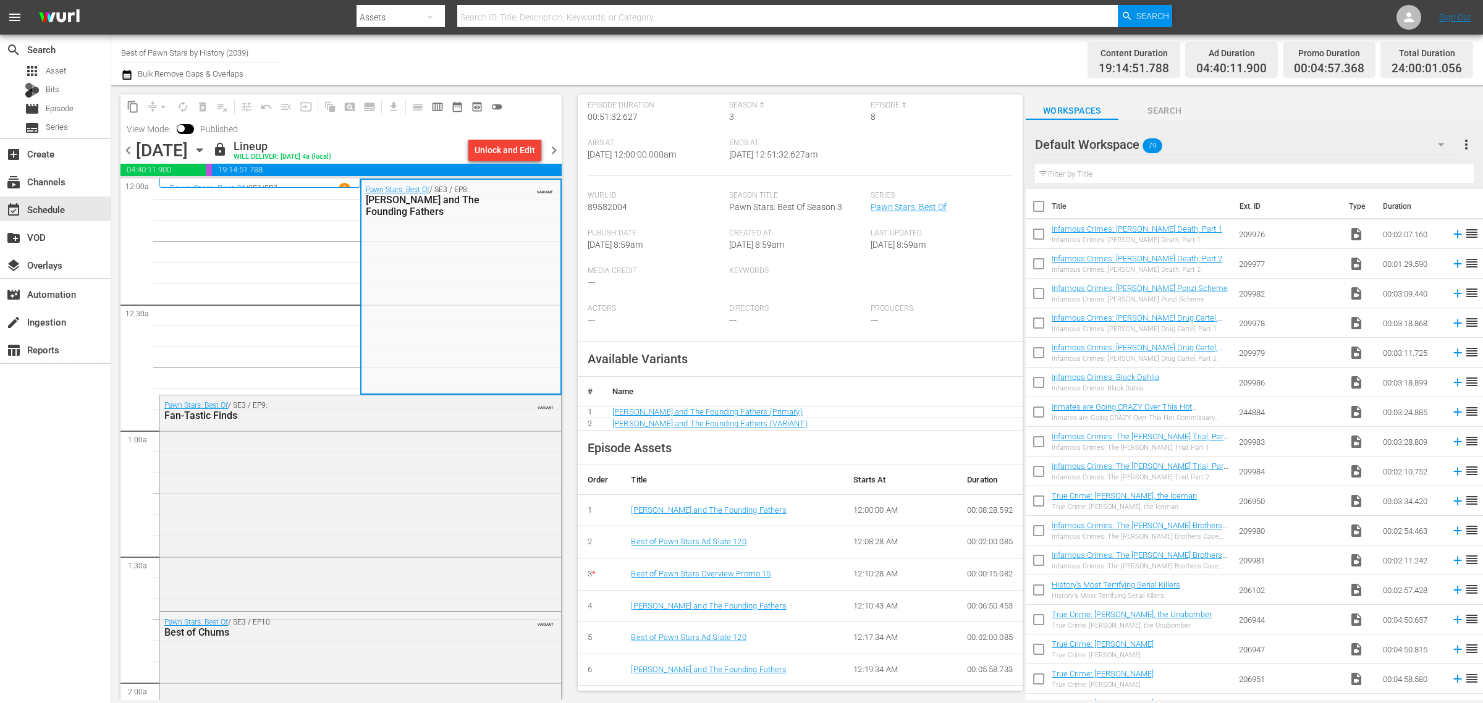
scroll to position [154, 0]
click at [556, 149] on span "chevron_right" at bounding box center [553, 150] width 15 height 15
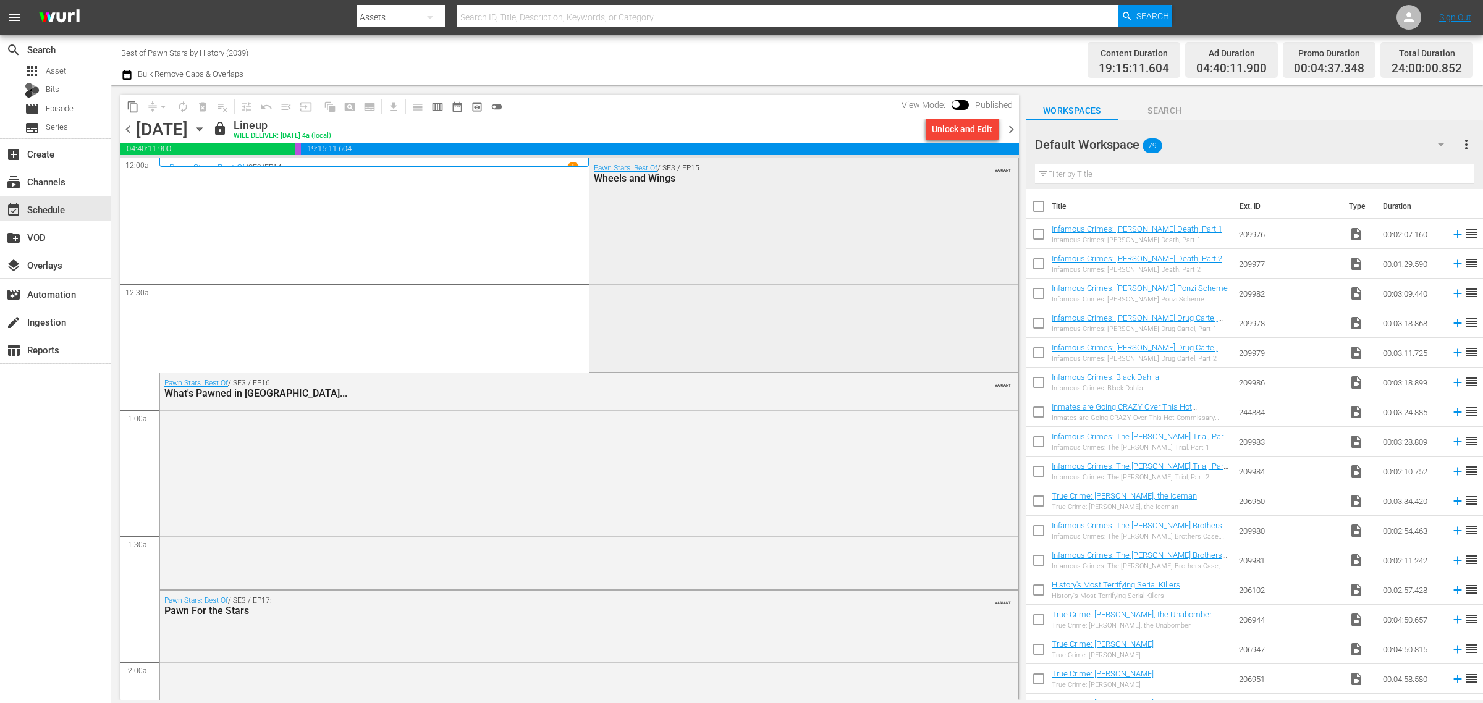
click at [631, 259] on div "Pawn Stars: Best Of / SE3 / EP15: Wheels and Wings VARIANT" at bounding box center [803, 263] width 428 height 211
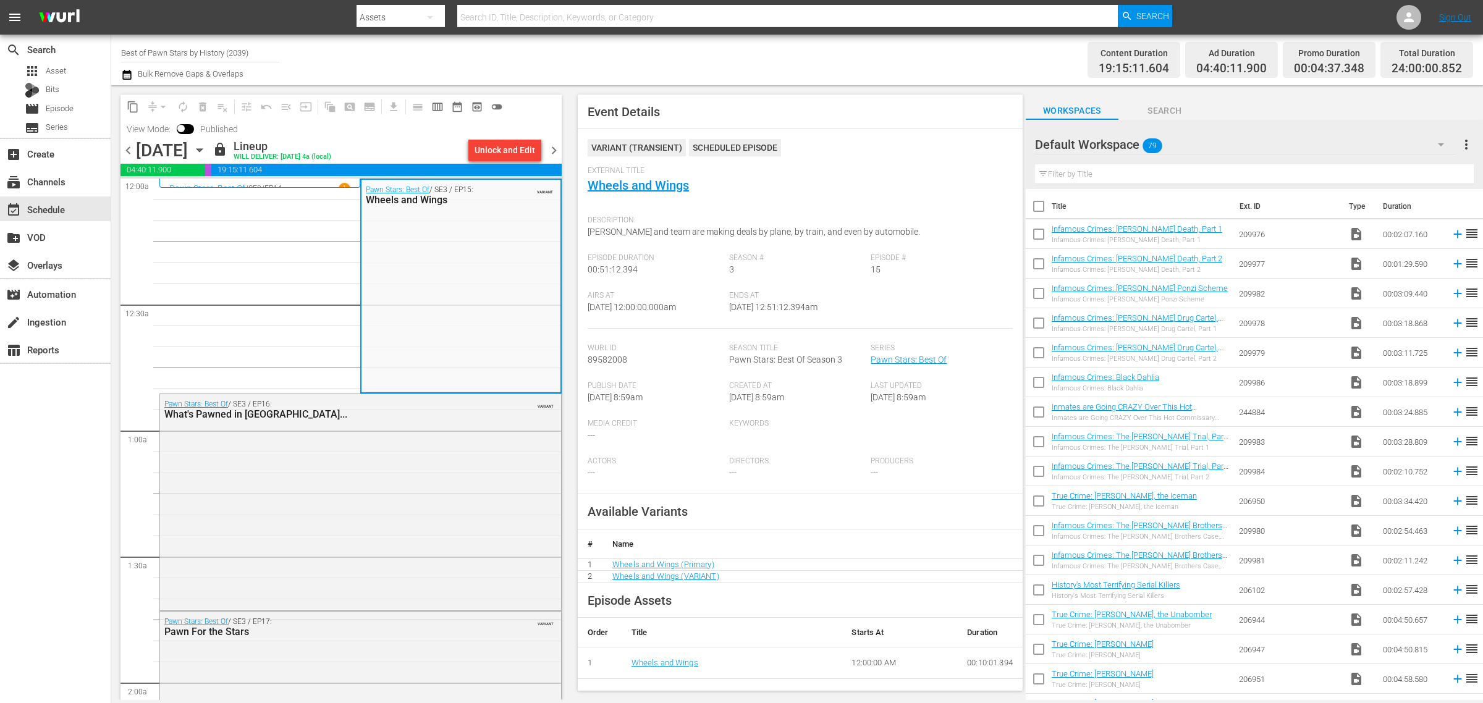
click at [848, 61] on div "Channel Title Best of Pawn Stars by History (2039) Bulk Remove Gaps & Overlaps" at bounding box center [489, 60] width 737 height 44
click at [550, 145] on span "chevron_right" at bounding box center [553, 150] width 15 height 15
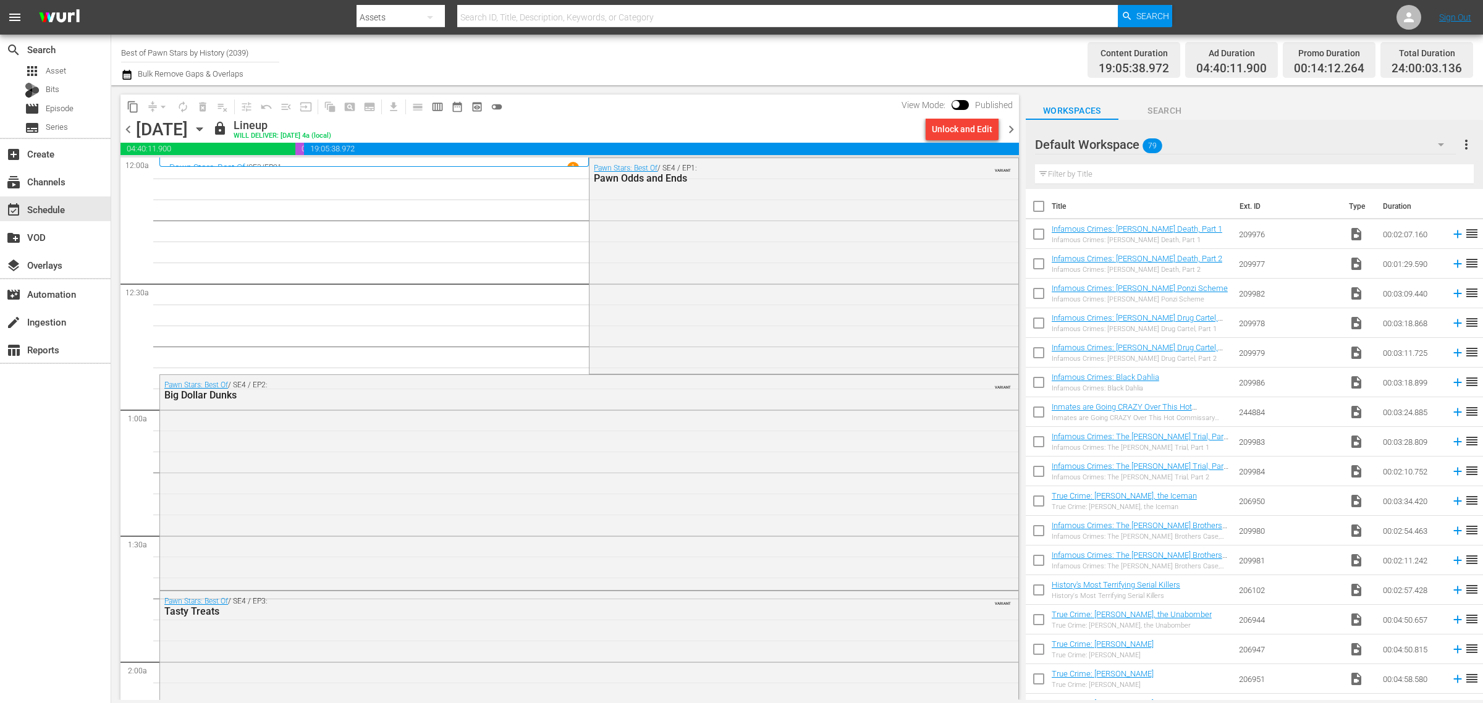
click at [1009, 134] on span "chevron_right" at bounding box center [1010, 129] width 15 height 15
click at [804, 70] on div "Channel Title Best of Pawn Stars by History (2039) Bulk Remove Gaps & Overlaps" at bounding box center [489, 60] width 737 height 44
click at [206, 125] on icon "button" at bounding box center [200, 129] width 14 height 14
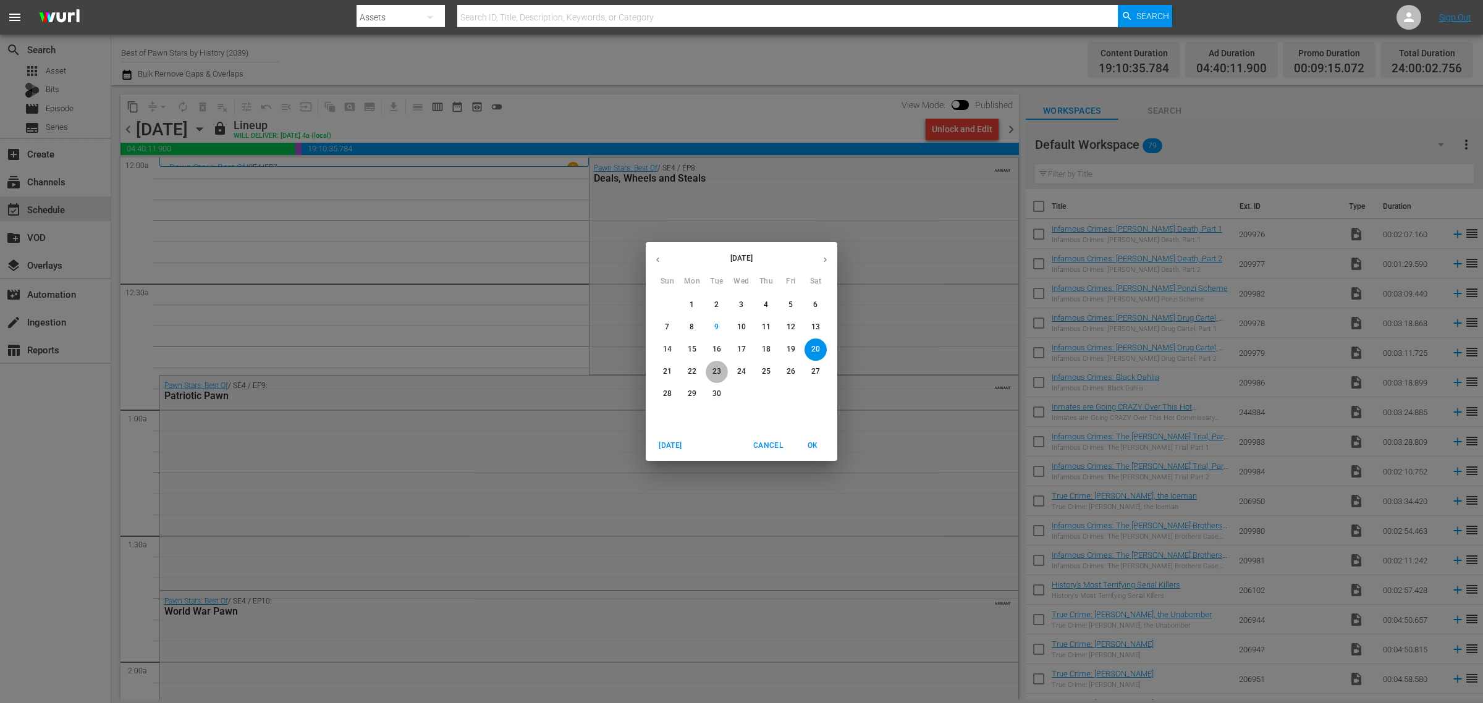
click at [720, 369] on p "23" at bounding box center [716, 371] width 9 height 11
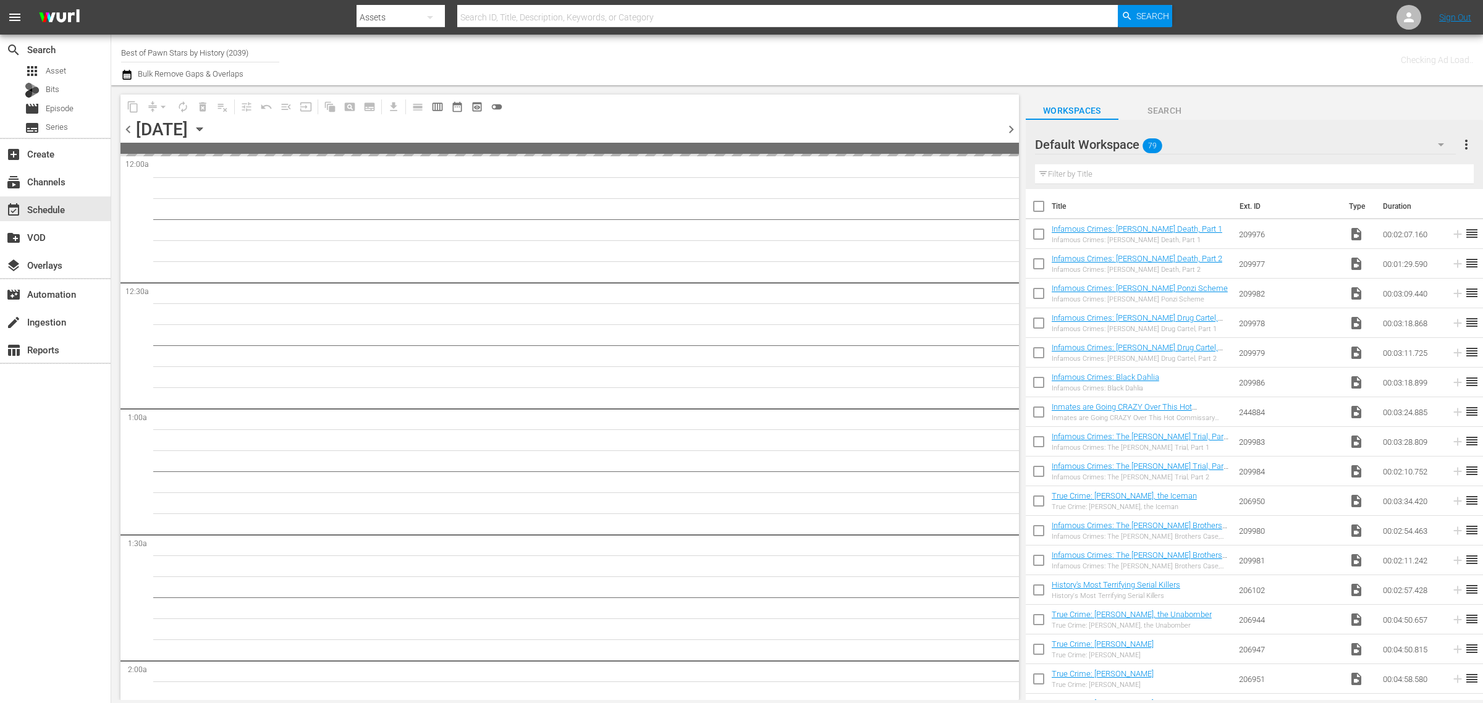
click at [734, 60] on div "Channel Title Best of Pawn Stars by History (2039) Bulk Remove Gaps & Overlaps" at bounding box center [489, 60] width 737 height 44
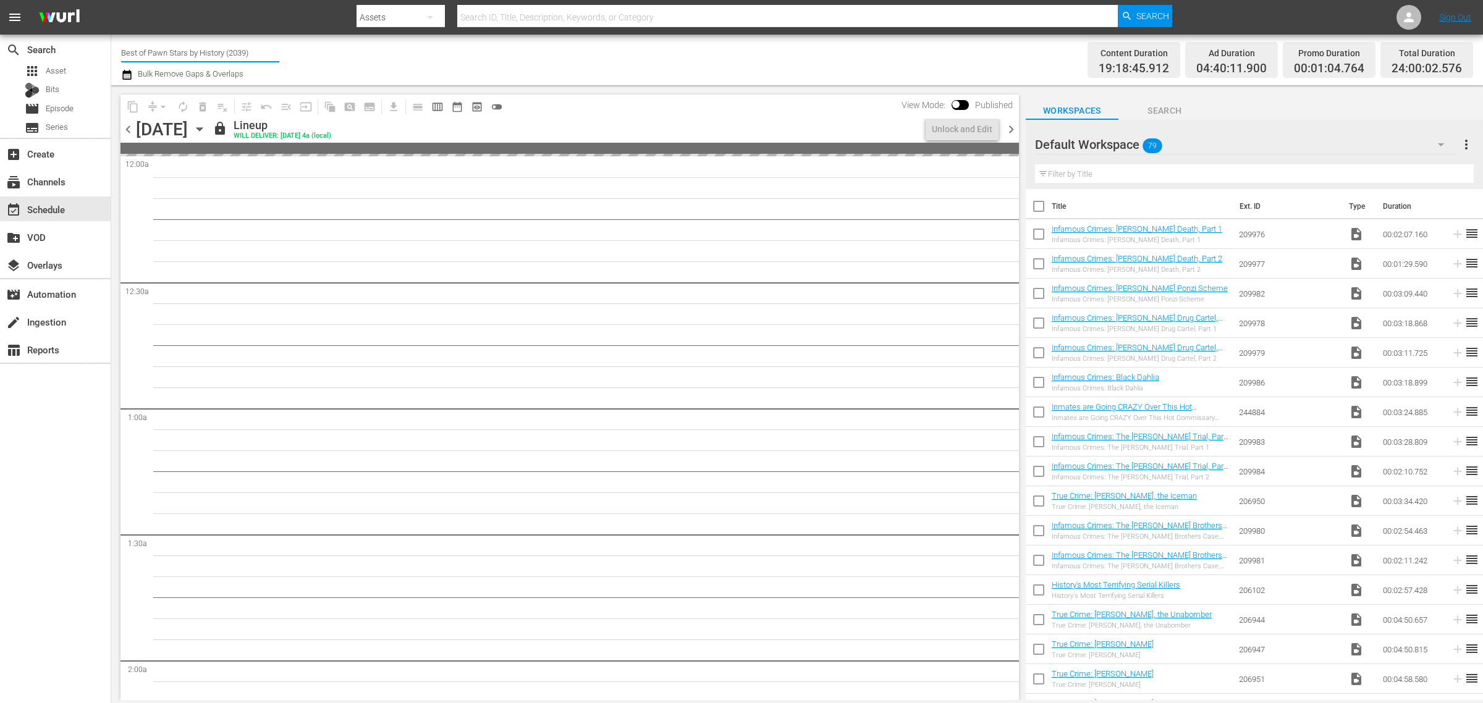
drag, startPoint x: 260, startPoint y: 49, endPoint x: -345, endPoint y: 25, distance: 605.4
click at [0, 25] on html "menu Search By Assets Search ID, Title, Description, Keywords, or Category Sear…" at bounding box center [741, 351] width 1483 height 703
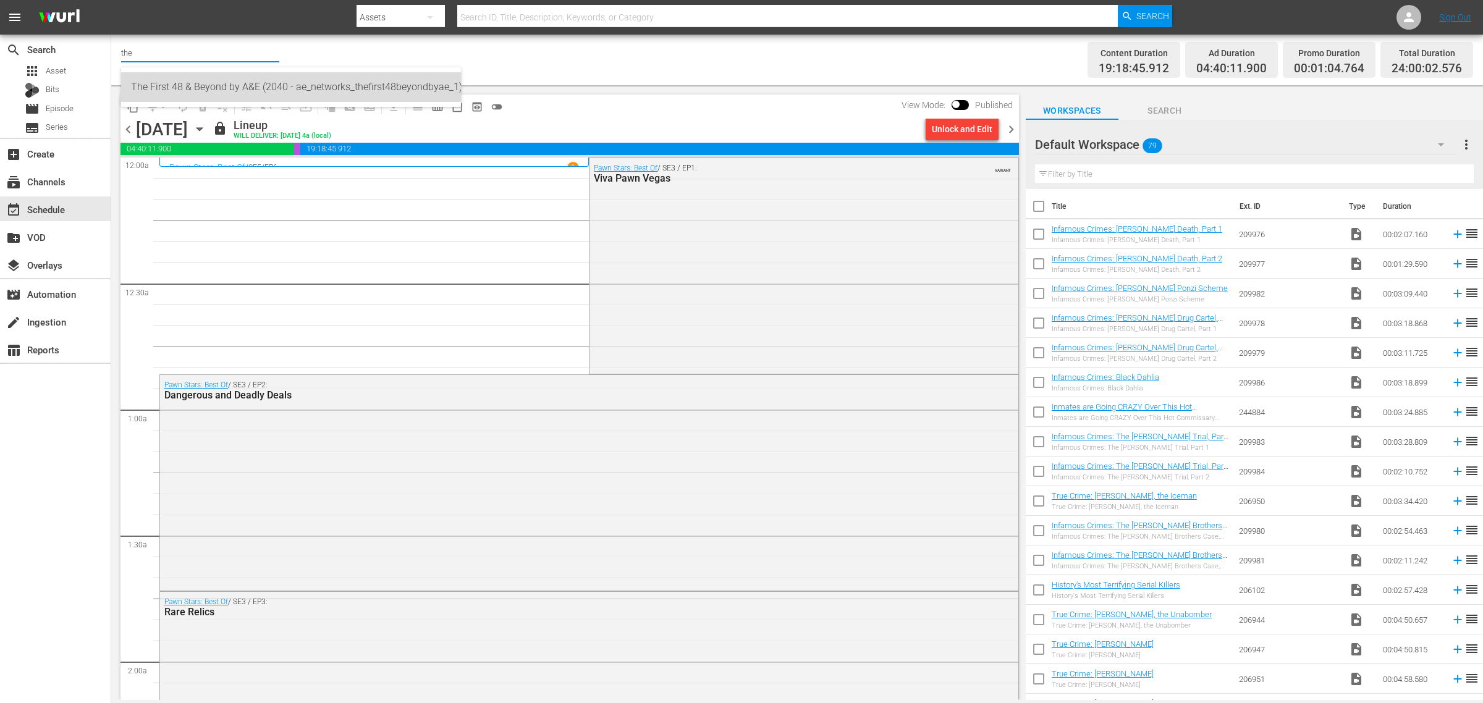
click at [266, 84] on div "The First 48 & Beyond by A&E (2040 - ae_networks_thefirst48beyondbyae_1)" at bounding box center [291, 87] width 320 height 30
type input "The First 48 & Beyond by A&E (2040 - ae_networks_thefirst48beyondbyae_1)"
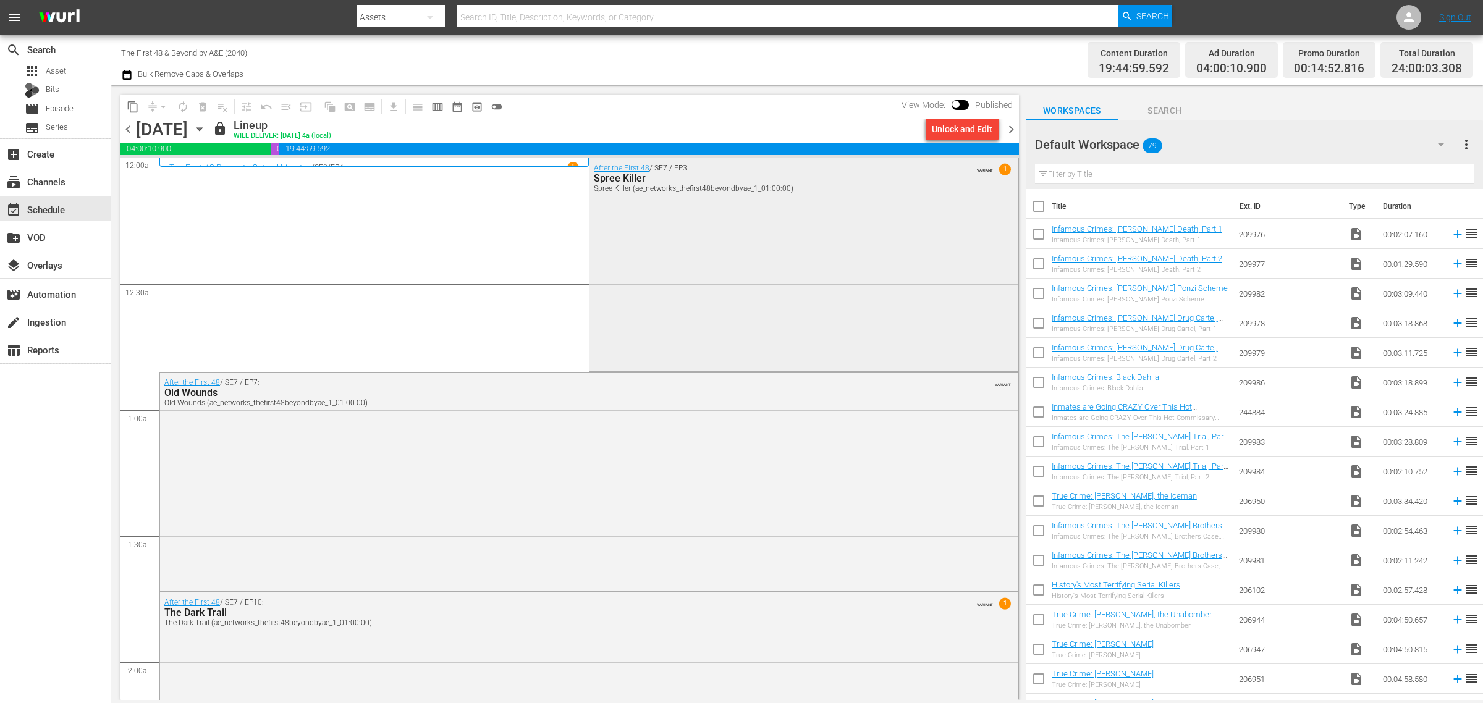
click at [757, 301] on div "After the First 48 / SE7 / EP3: Spree Killer Spree Killer (ae_networks_thefirst…" at bounding box center [803, 263] width 428 height 211
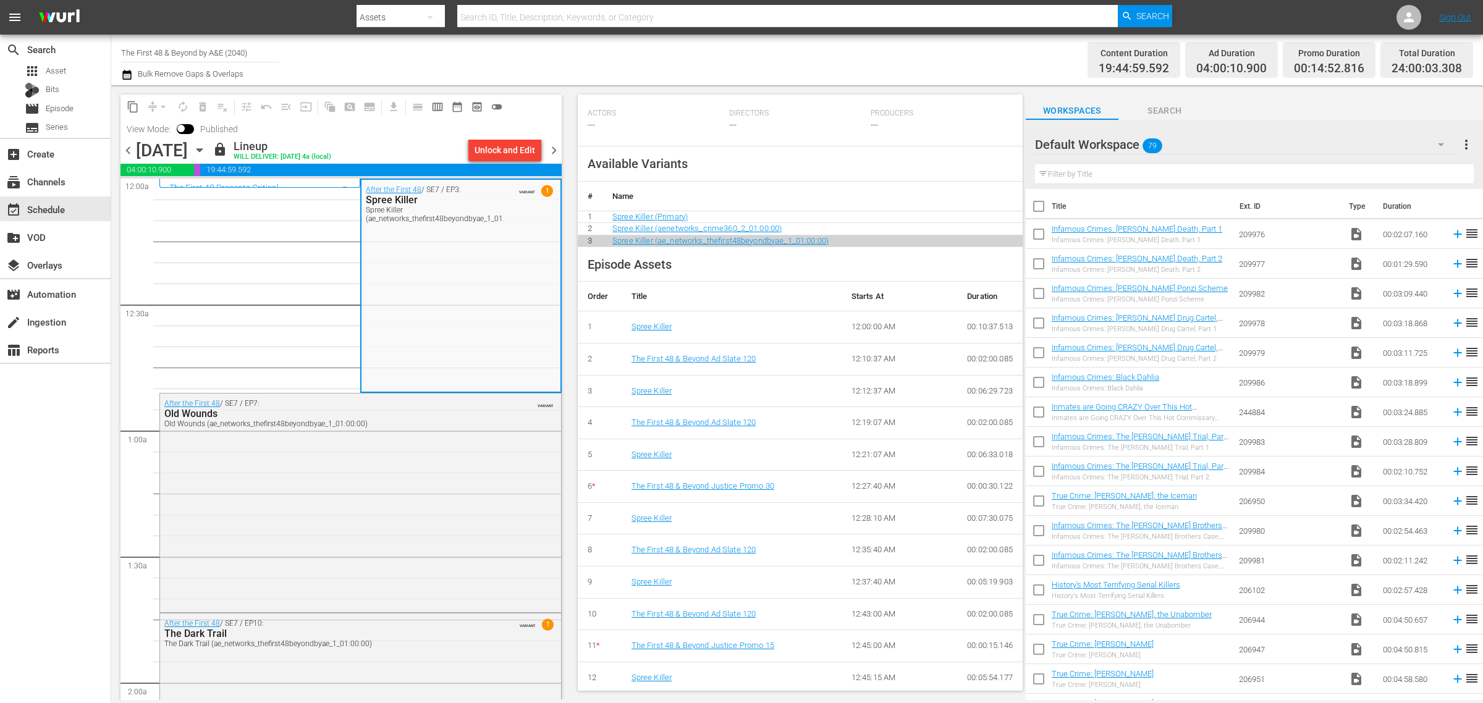
scroll to position [400, 0]
click at [129, 149] on span "chevron_left" at bounding box center [127, 150] width 15 height 15
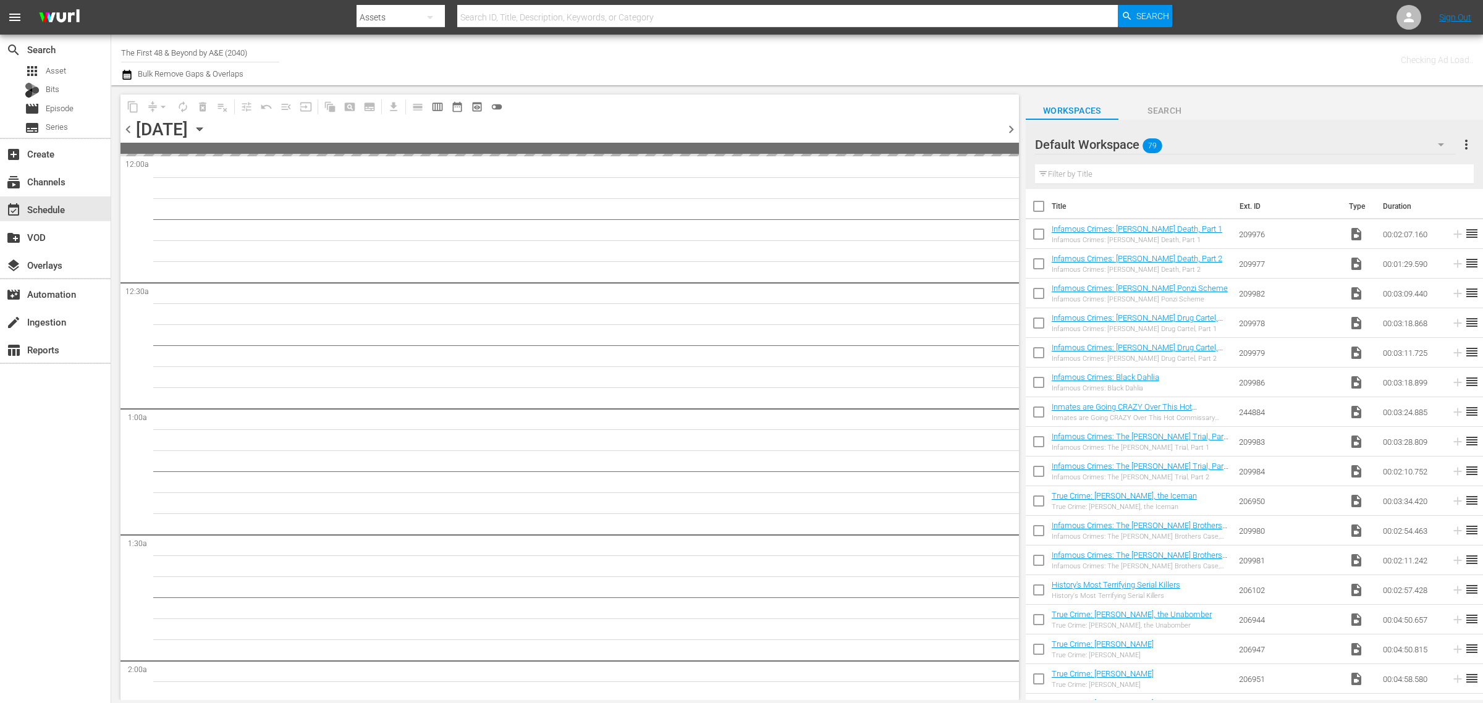
click at [649, 57] on div "Channel Title The First 48 & Beyond by A&E (2040) Bulk Remove Gaps & Overlaps" at bounding box center [489, 60] width 737 height 44
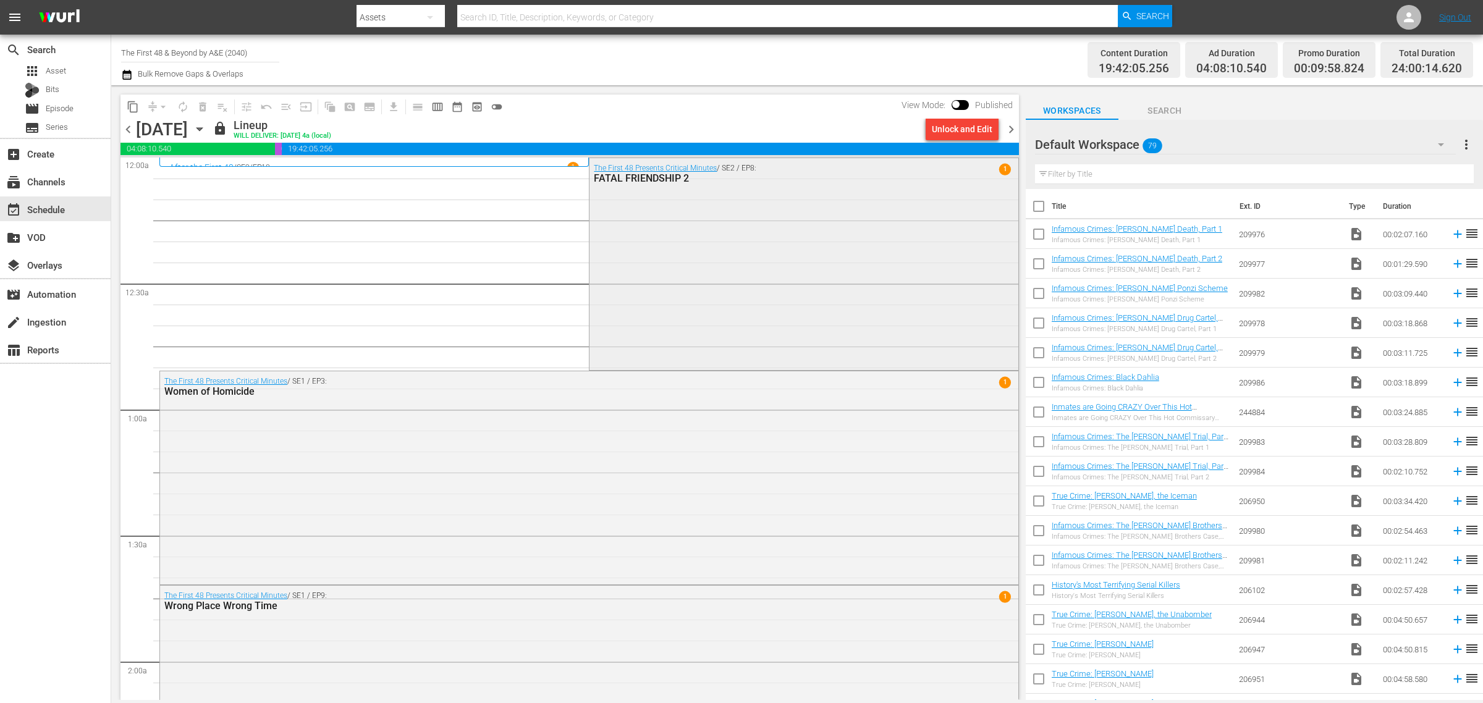
click at [656, 269] on div "The First 48 Presents Critical Minutes / SE2 / EP8: FATAL FRIENDSHIP 2 1" at bounding box center [803, 263] width 428 height 210
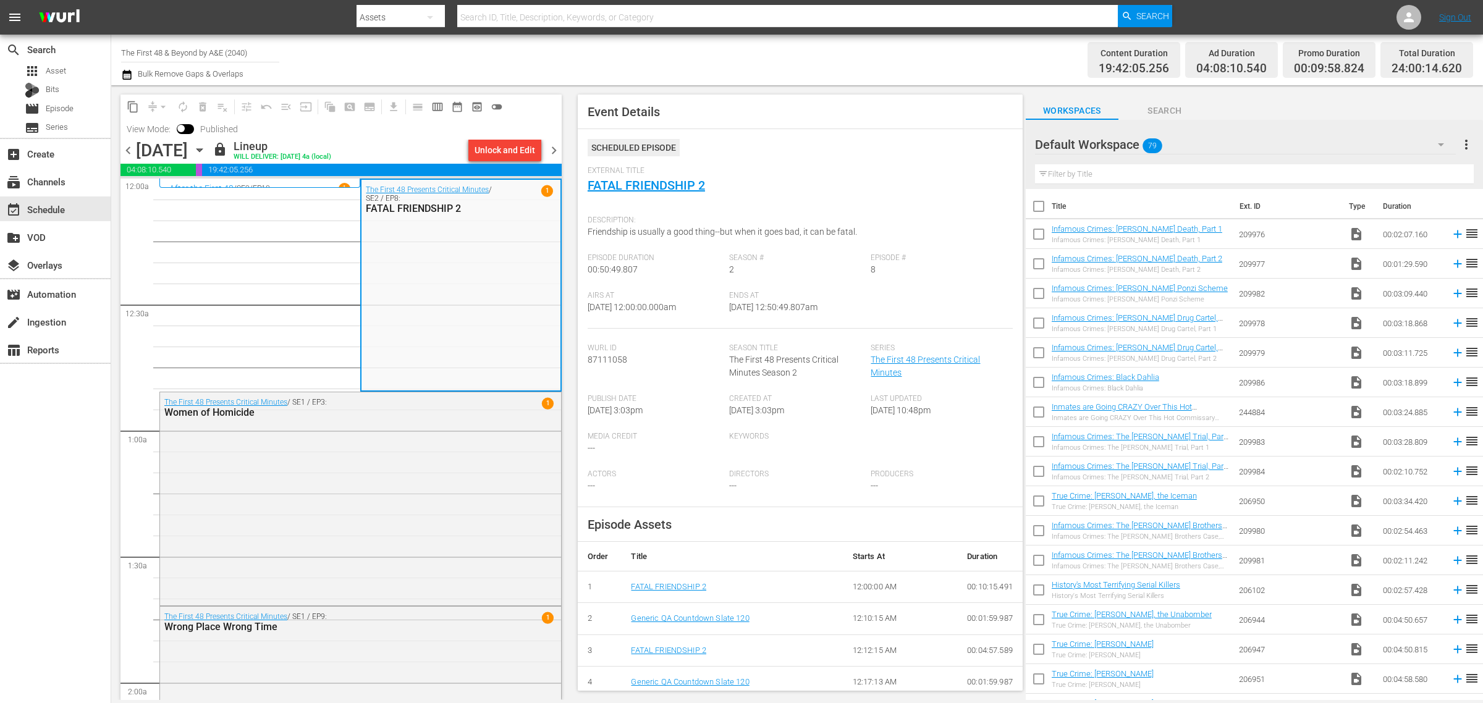
drag, startPoint x: 746, startPoint y: 66, endPoint x: 783, endPoint y: 184, distance: 123.5
click at [746, 67] on div "Channel Title The First 48 & Beyond by A&E (2040) Bulk Remove Gaps & Overlaps" at bounding box center [489, 60] width 737 height 44
click at [510, 155] on div "Unlock and Edit" at bounding box center [504, 150] width 61 height 22
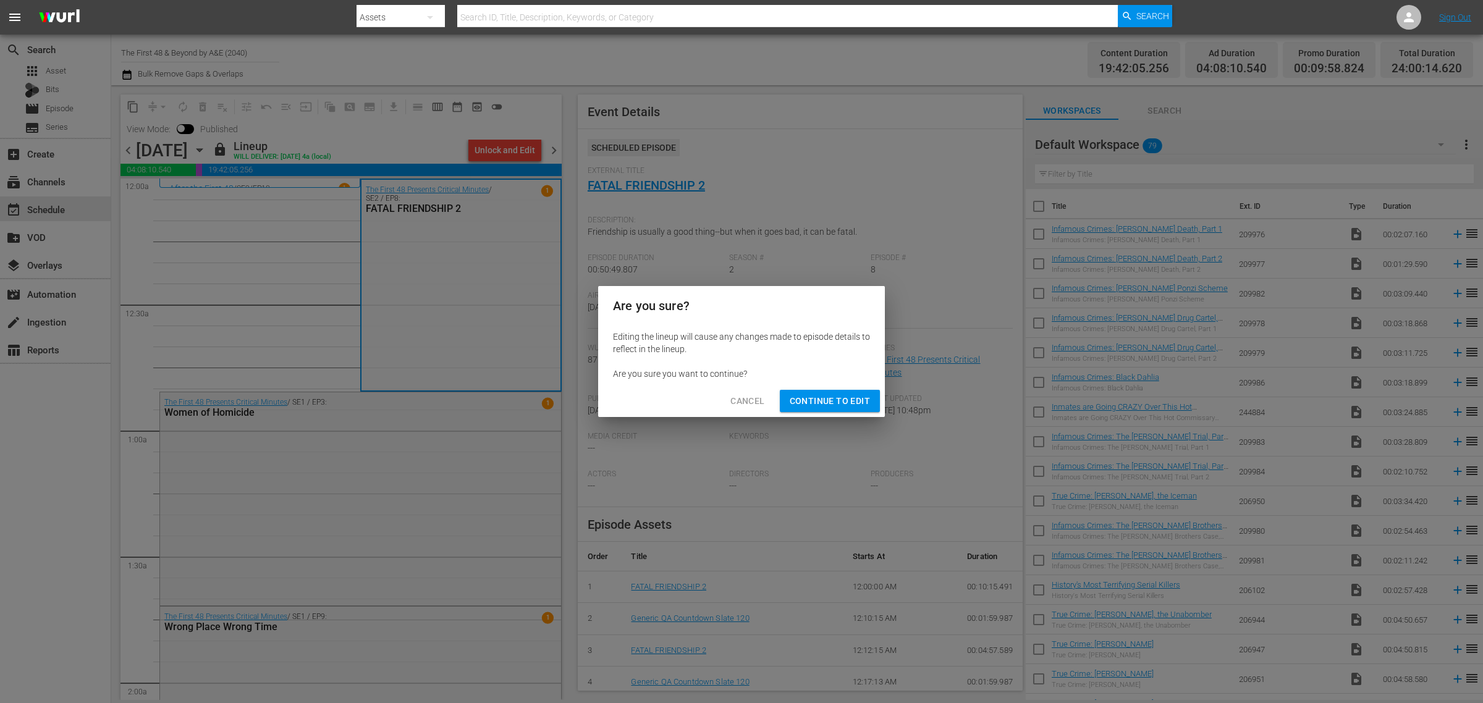
click at [810, 397] on span "Continue to Edit" at bounding box center [830, 401] width 80 height 15
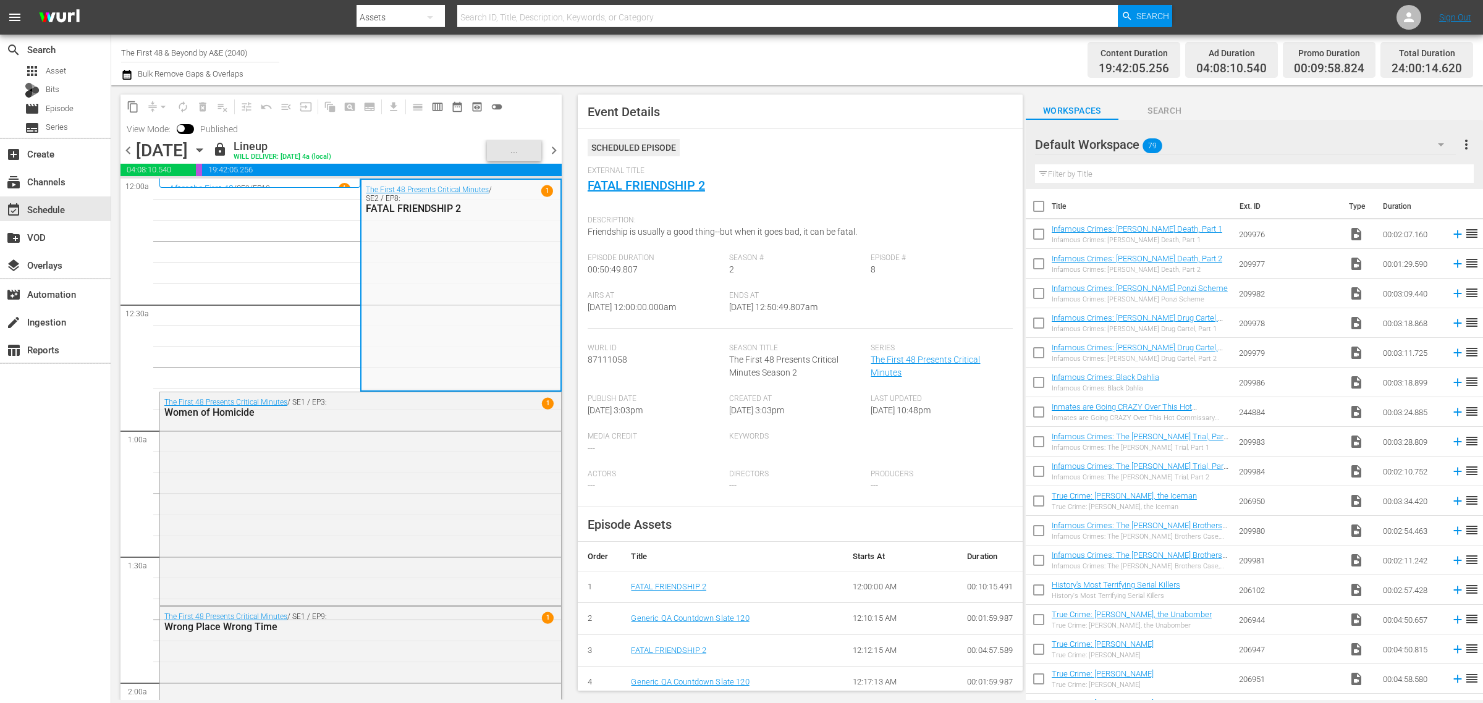
click at [792, 57] on div "Channel Title The First 48 & Beyond by A&E (2040) Bulk Remove Gaps & Overlaps" at bounding box center [489, 60] width 737 height 44
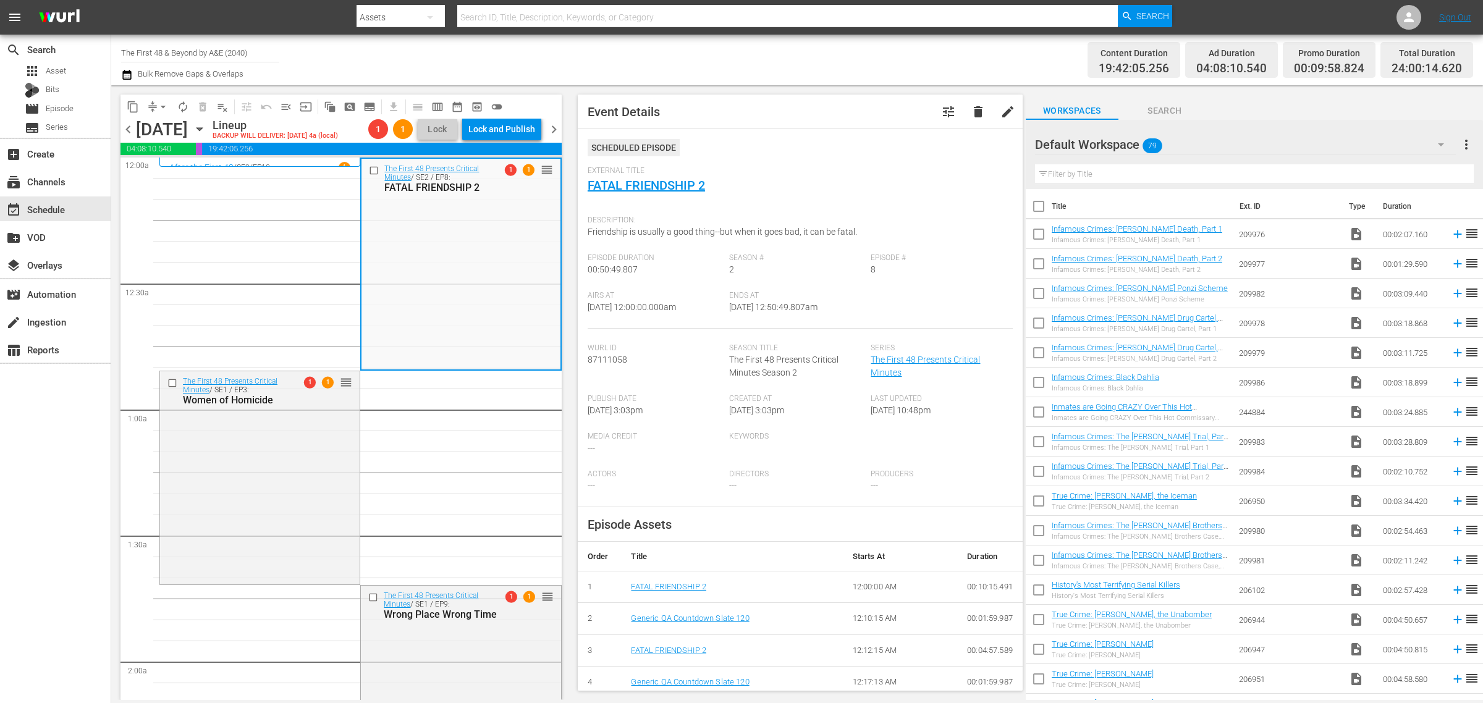
click at [782, 51] on div "Channel Title The First 48 & Beyond by A&E (2040) Bulk Remove Gaps & Overlaps" at bounding box center [489, 60] width 737 height 44
click at [161, 106] on span "arrow_drop_down" at bounding box center [163, 107] width 12 height 12
click at [166, 130] on li "Align to Midnight" at bounding box center [164, 131] width 130 height 20
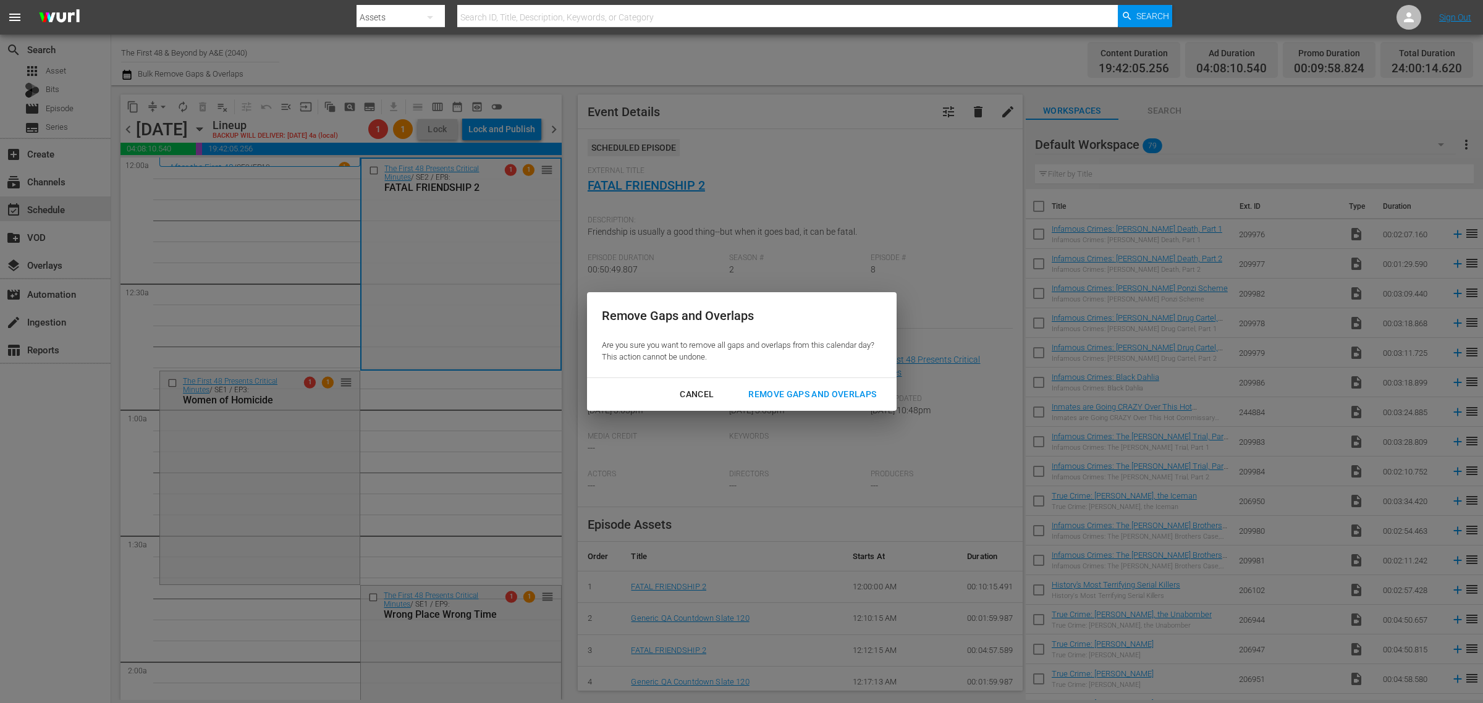
click at [801, 388] on div "Remove Gaps and Overlaps" at bounding box center [812, 394] width 148 height 15
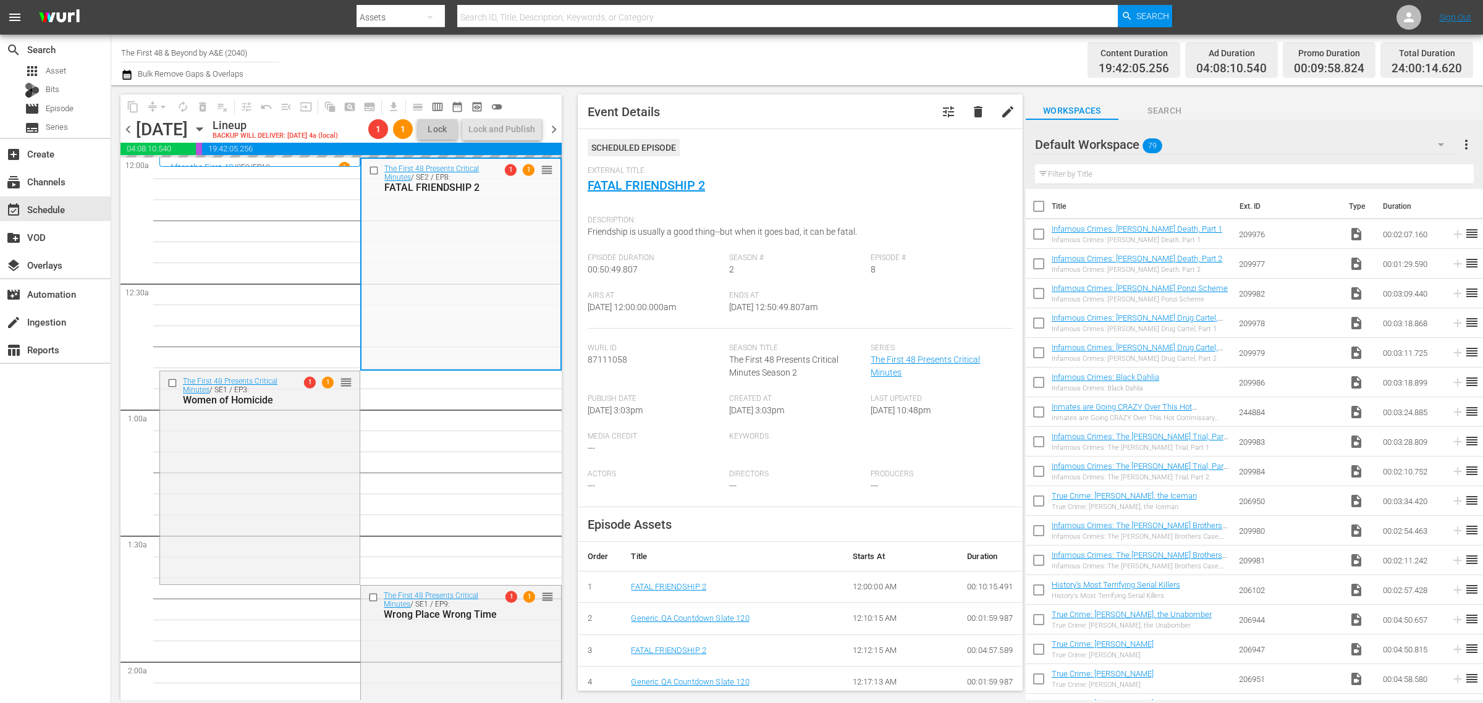
click at [752, 61] on div "Channel Title The First 48 & Beyond by A&E (2040) Bulk Remove Gaps & Overlaps" at bounding box center [489, 60] width 737 height 44
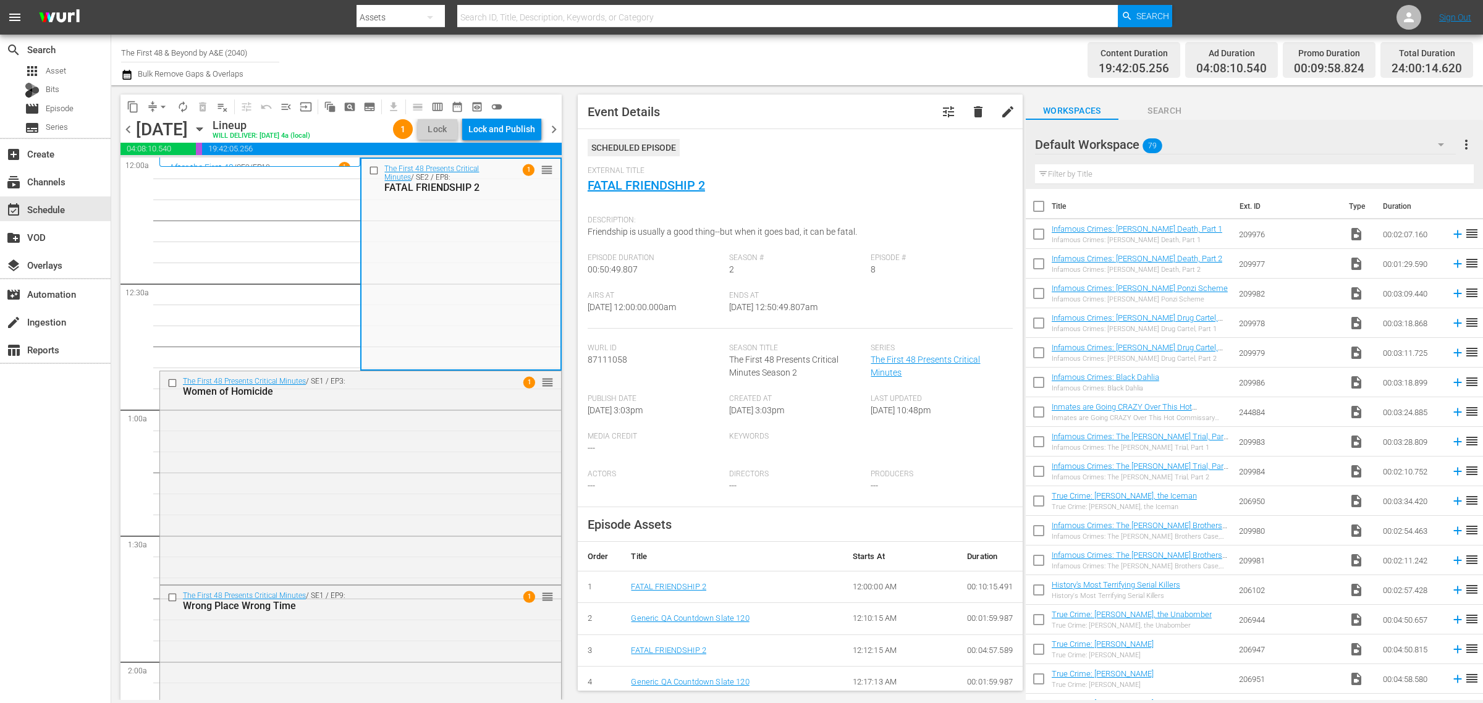
click at [638, 35] on div "Channel Title The First 48 & Beyond by A&E (2040) Bulk Remove Gaps & Overlaps C…" at bounding box center [797, 60] width 1372 height 51
click at [420, 68] on div "Channel Title The First 48 & Beyond by A&E (2040) Bulk Remove Gaps & Overlaps" at bounding box center [489, 60] width 737 height 44
click at [407, 242] on div "The First 48 Presents Critical Minutes / SE2 / EP8: FATAL FRIENDSHIP 2 1 reorder" at bounding box center [460, 264] width 198 height 210
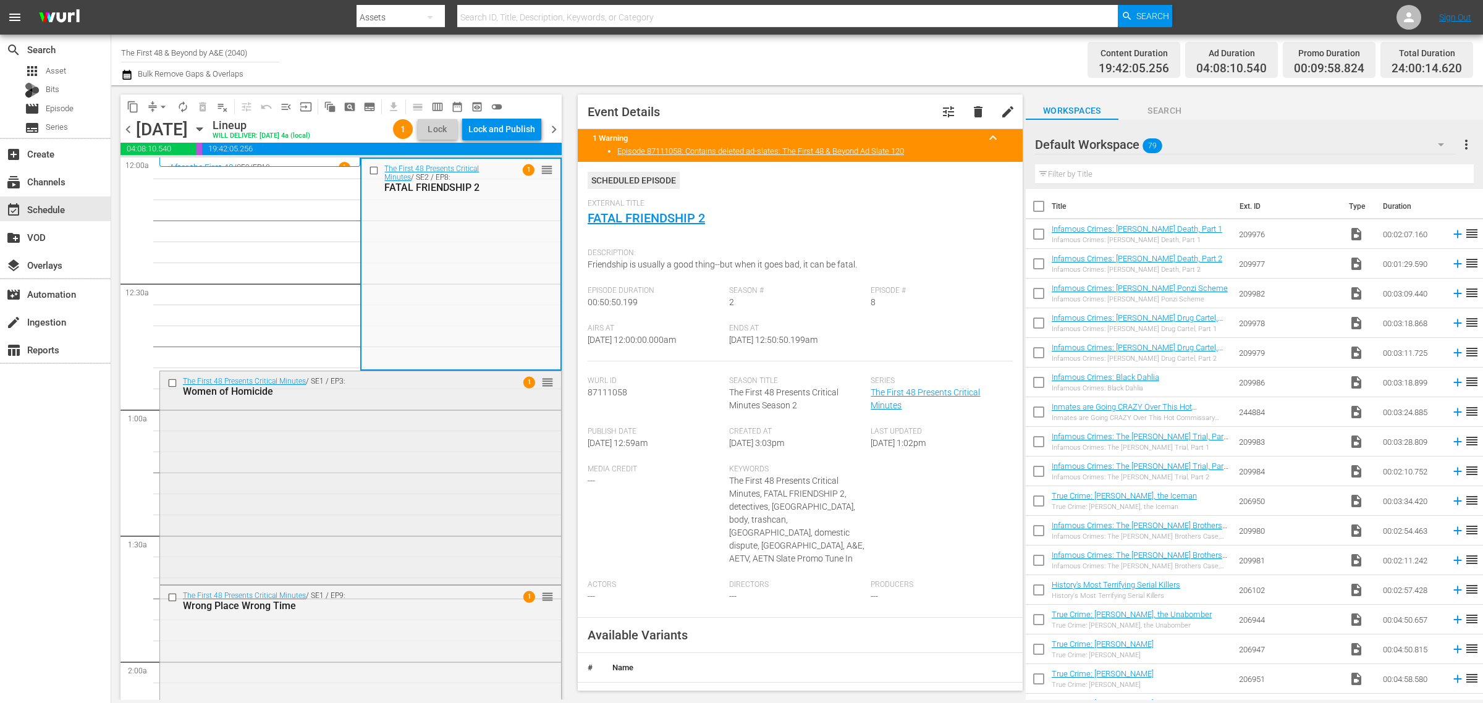
click at [353, 470] on div "The First 48 Presents Critical Minutes / SE1 / EP3: Women of Homicide 1 reorder" at bounding box center [360, 476] width 401 height 210
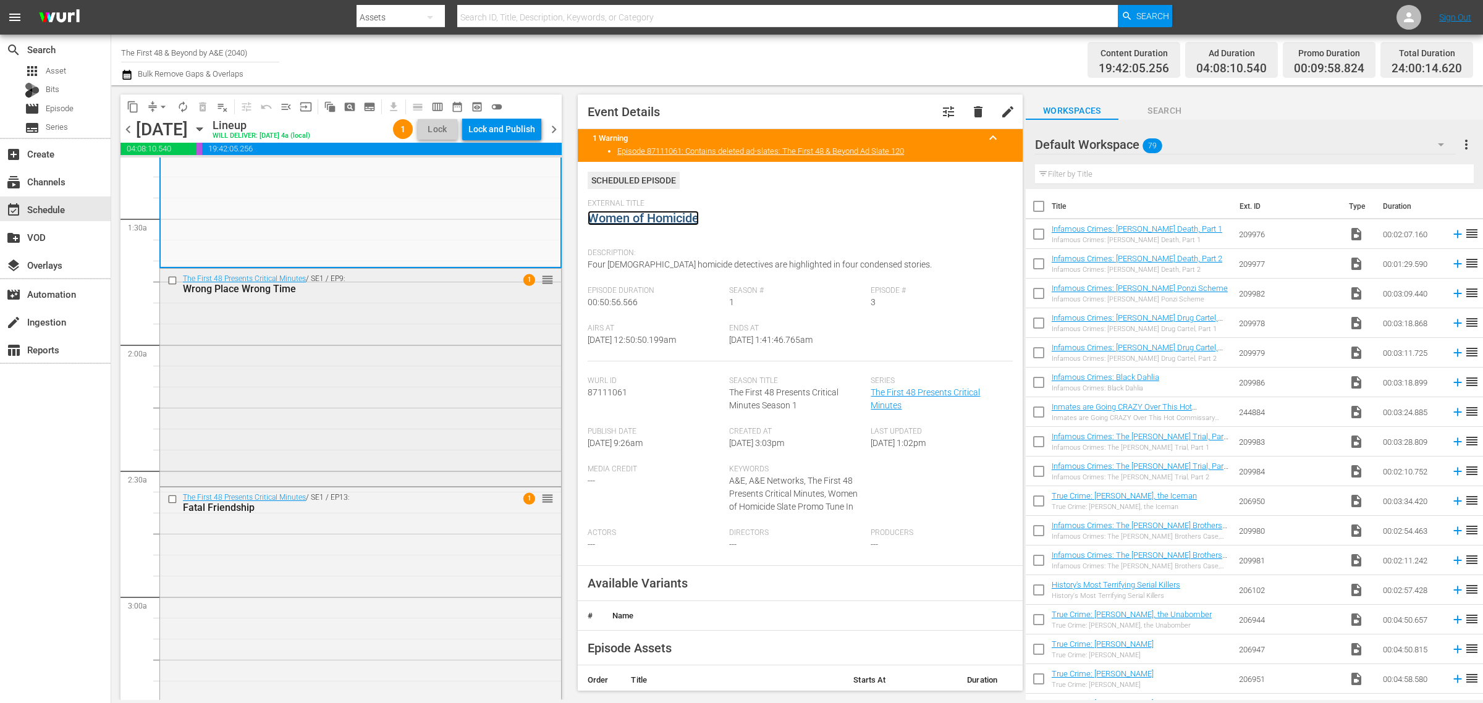
scroll to position [386, 0]
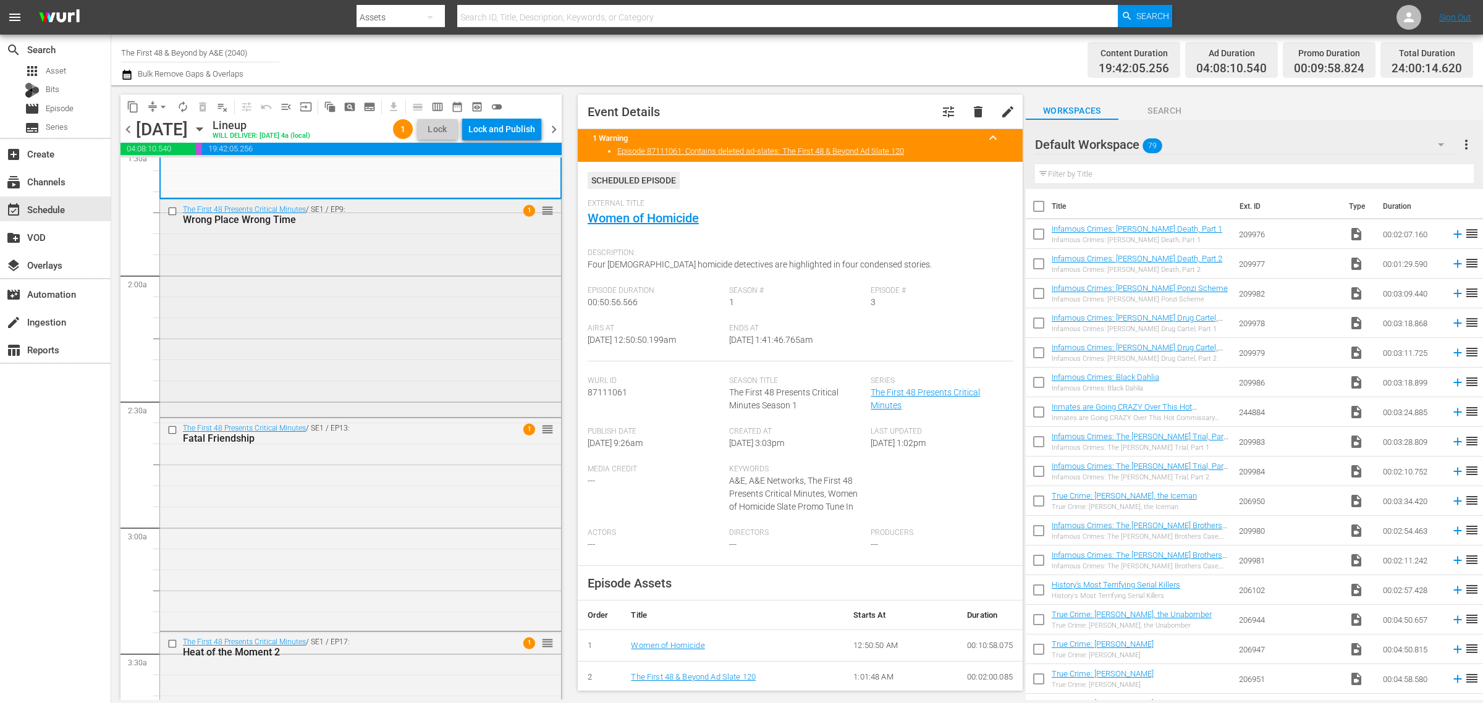
click at [308, 358] on div "The First 48 Presents Critical Minutes / SE1 / EP9: Wrong Place Wrong Time 1 re…" at bounding box center [360, 308] width 401 height 216
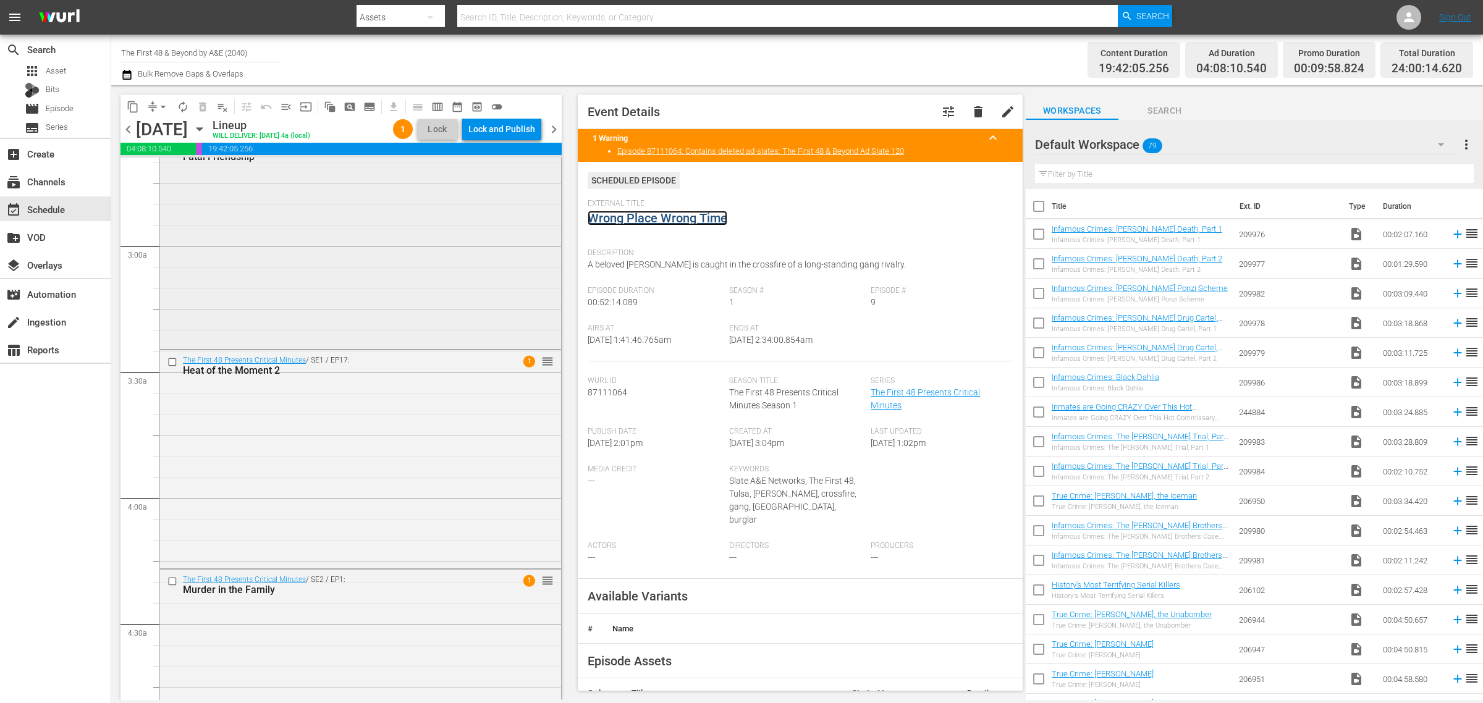
scroll to position [695, 0]
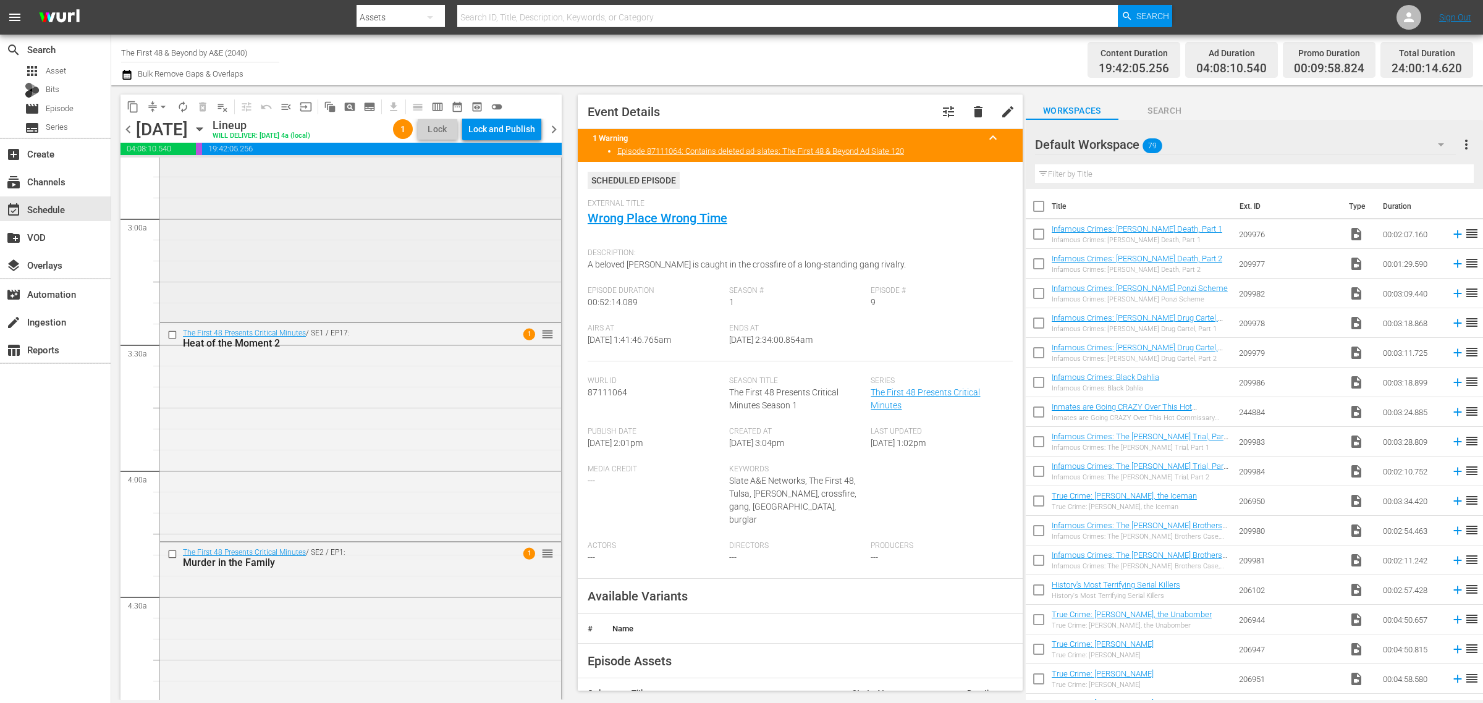
click at [241, 235] on div "The First 48 Presents Critical Minutes / SE1 / EP13: Fatal Friendship 1 reorder" at bounding box center [360, 213] width 401 height 209
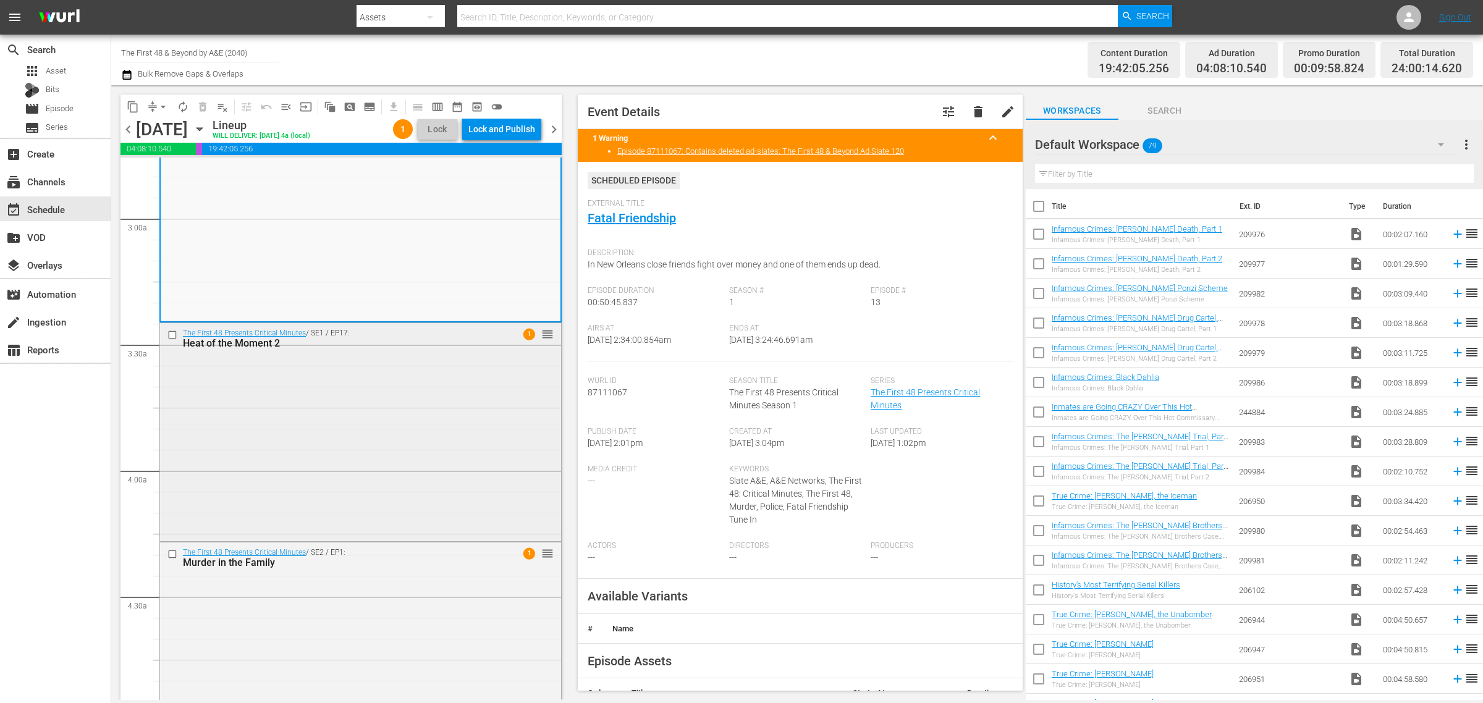
click at [279, 449] on div "The First 48 Presents Critical Minutes / SE1 / EP17: Heat of the Moment 2 1 reo…" at bounding box center [360, 430] width 401 height 215
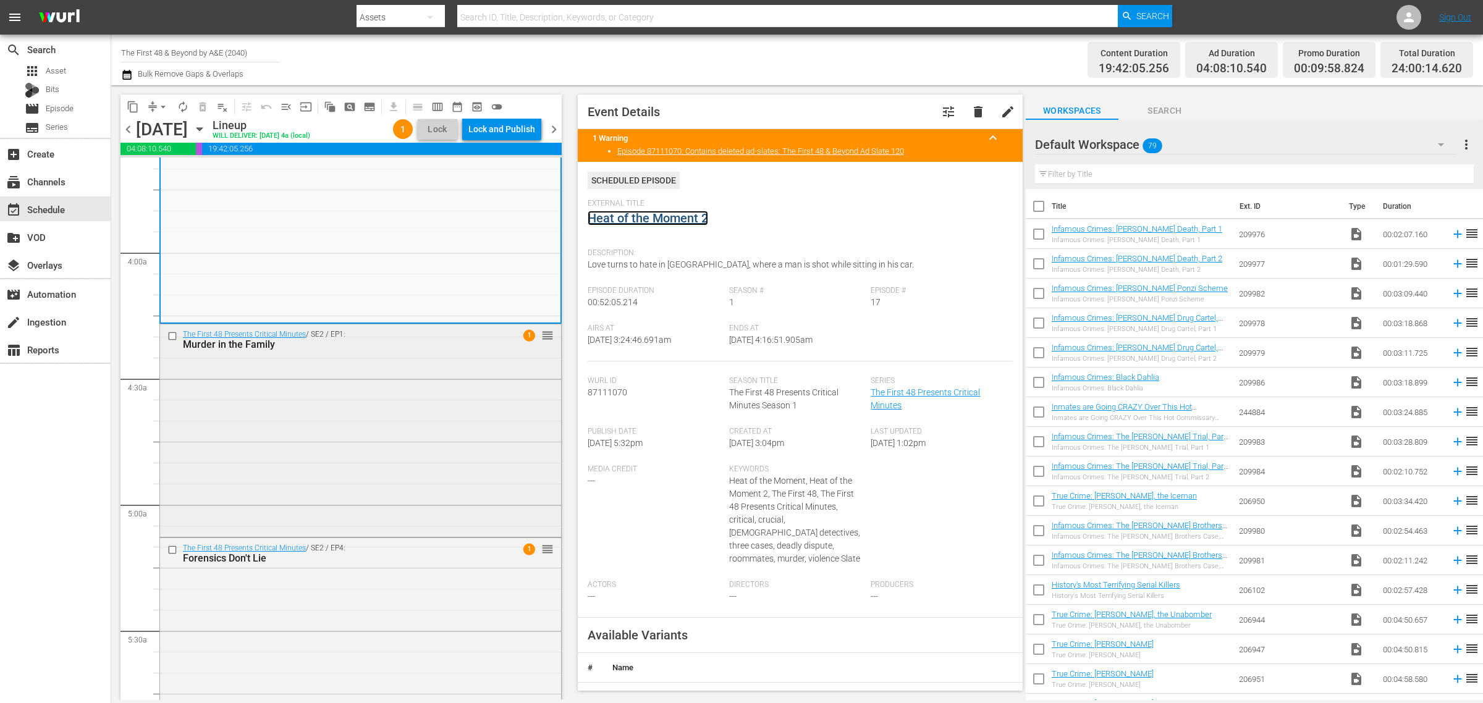
scroll to position [1004, 0]
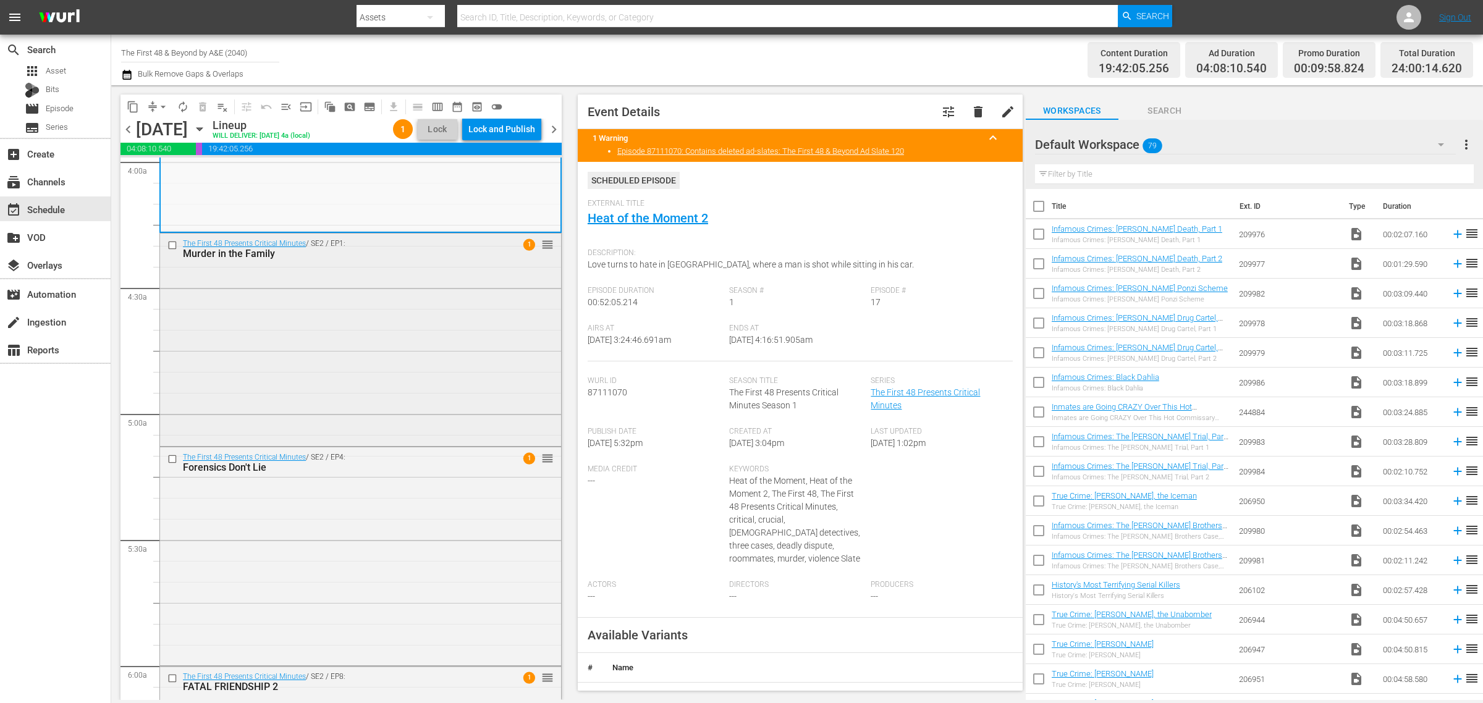
click at [274, 307] on div "The First 48 Presents Critical Minutes / SE2 / EP1: Murder in the Family 1 reor…" at bounding box center [360, 339] width 401 height 211
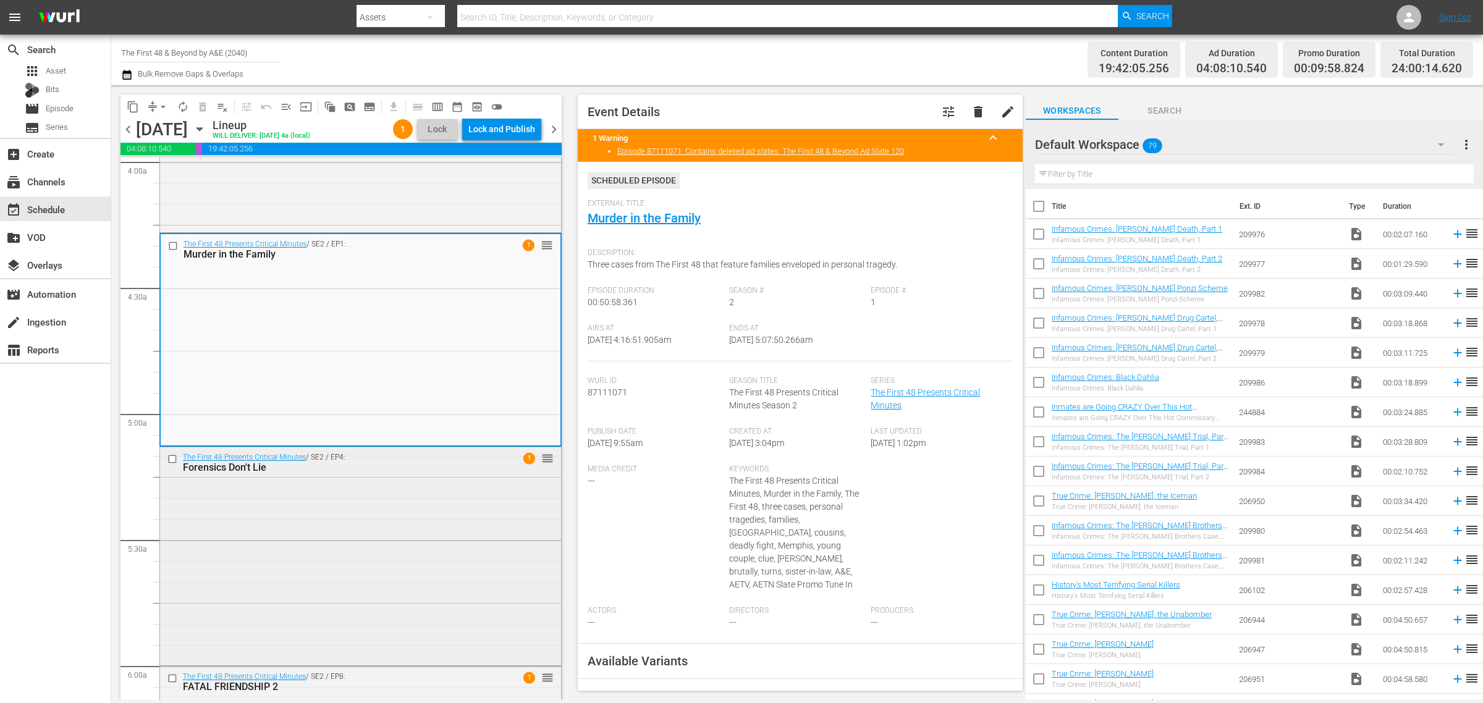
click at [390, 513] on div "The First 48 Presents Critical Minutes / SE2 / EP4: Forensics Don't Lie 1 reord…" at bounding box center [360, 555] width 401 height 216
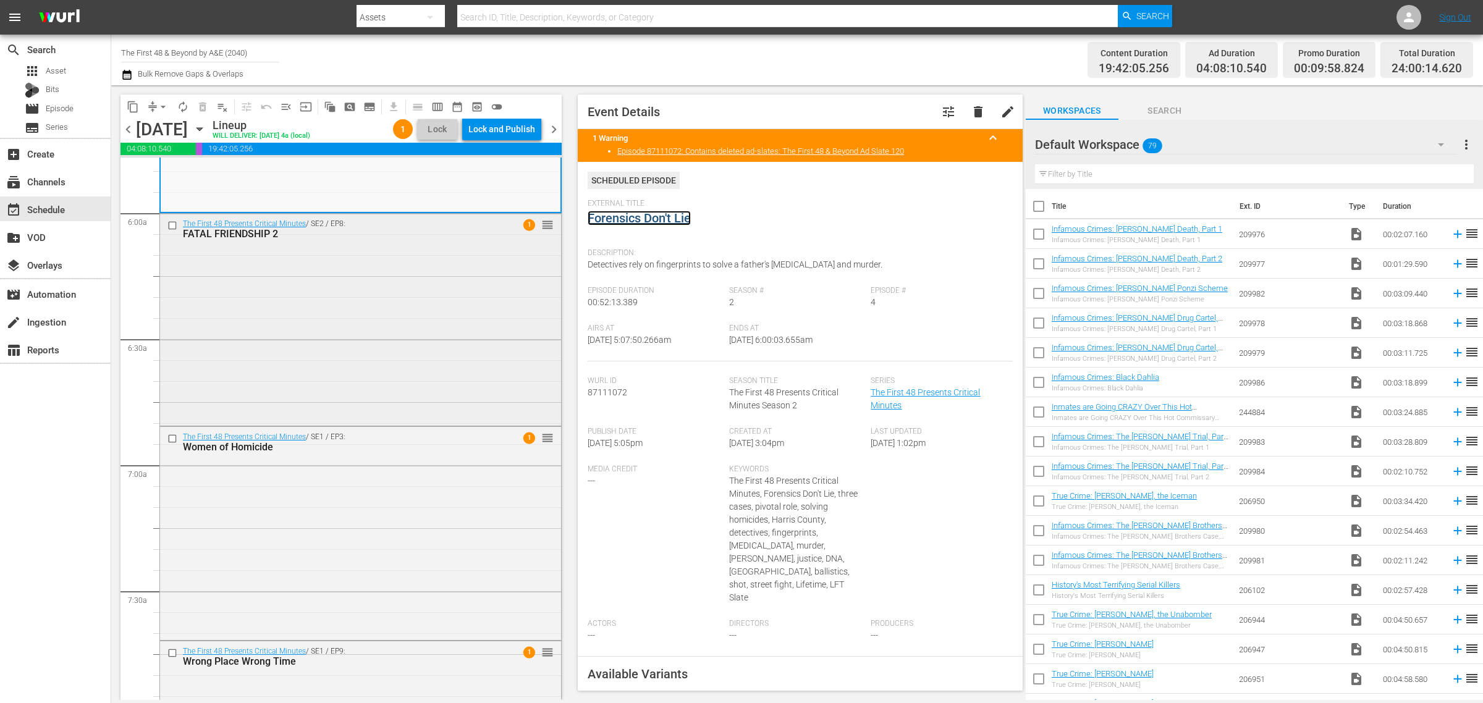
scroll to position [1467, 0]
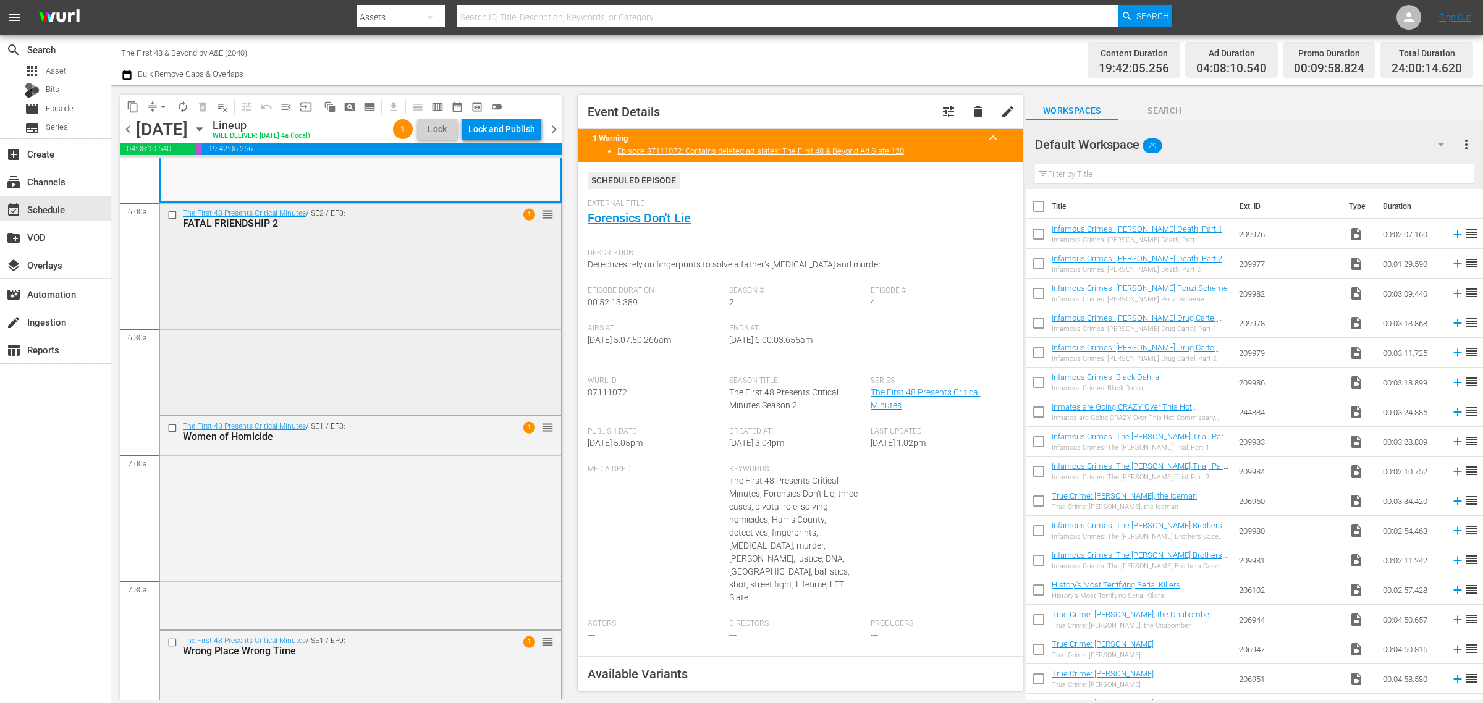
click at [175, 214] on input "checkbox" at bounding box center [173, 214] width 13 height 11
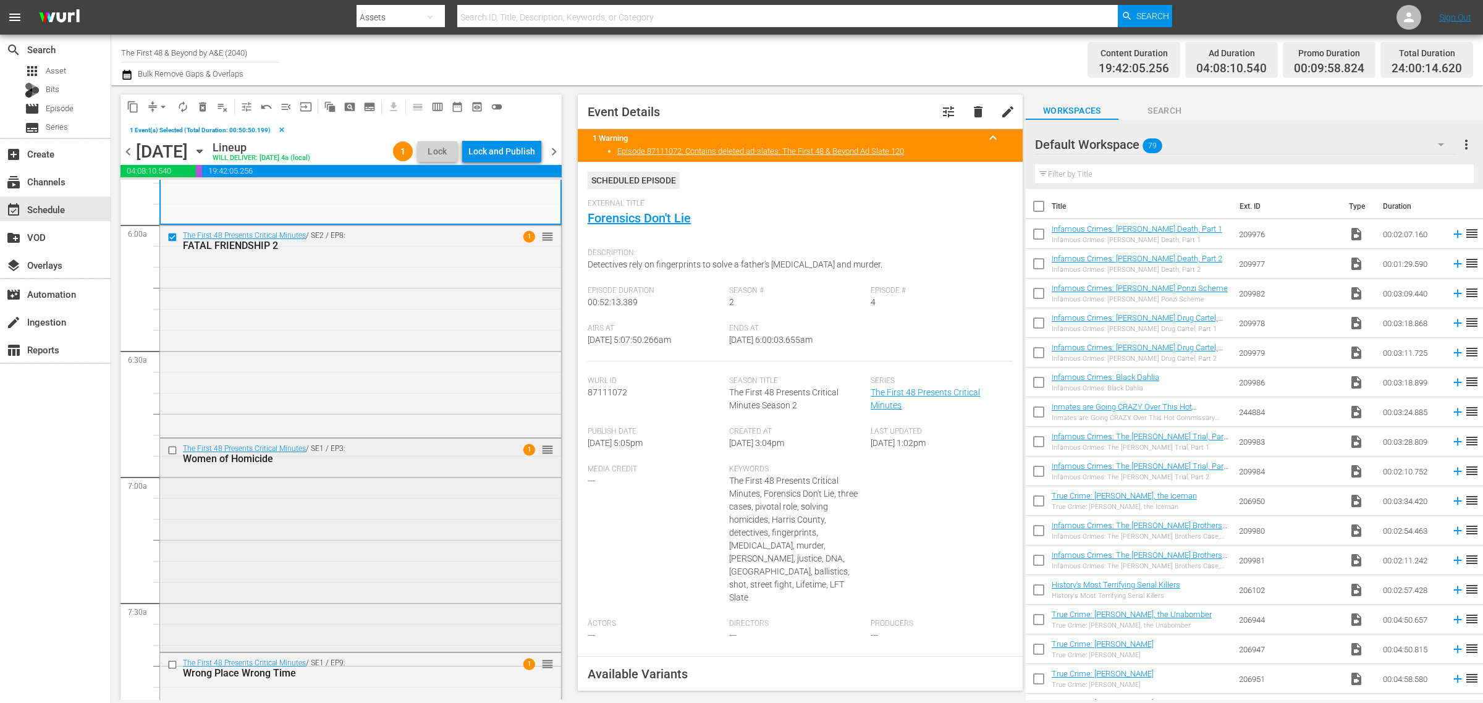
click at [172, 452] on input "checkbox" at bounding box center [173, 450] width 13 height 11
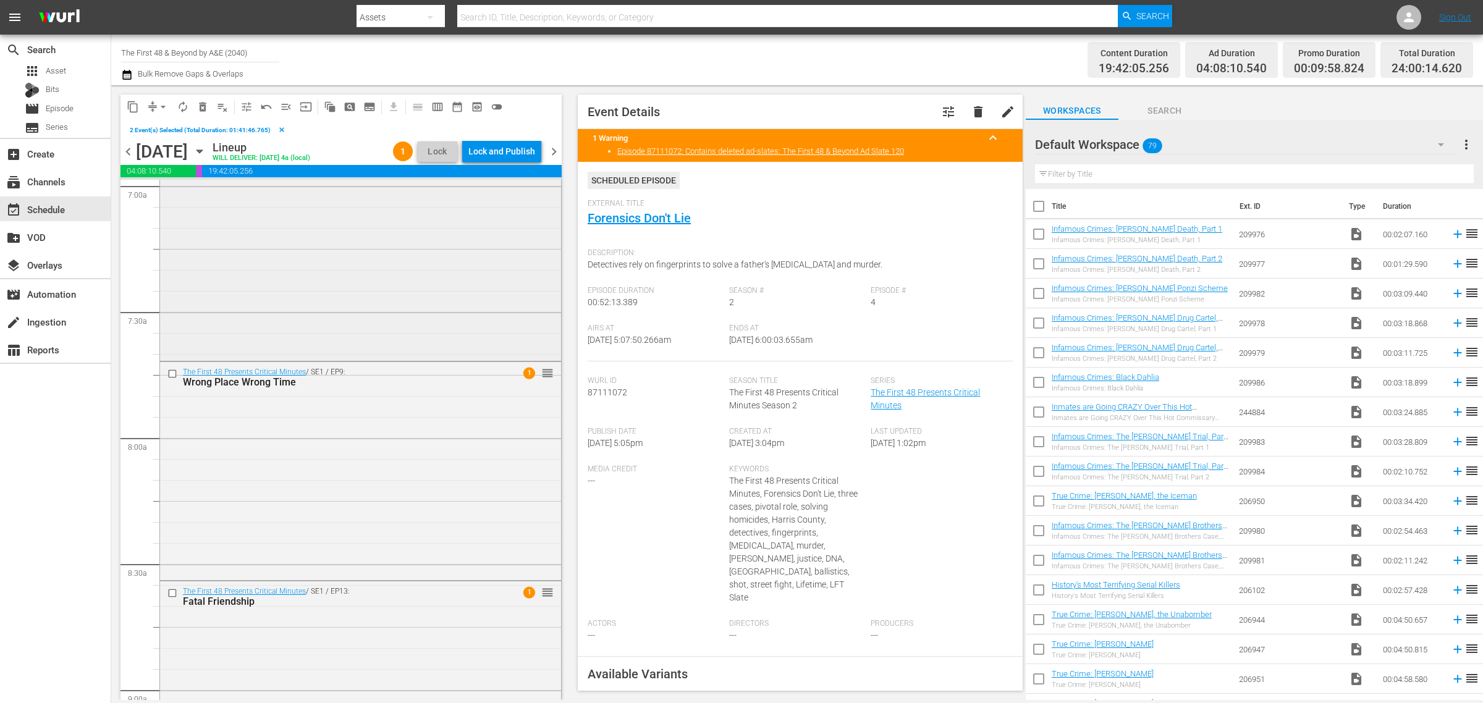
scroll to position [1776, 0]
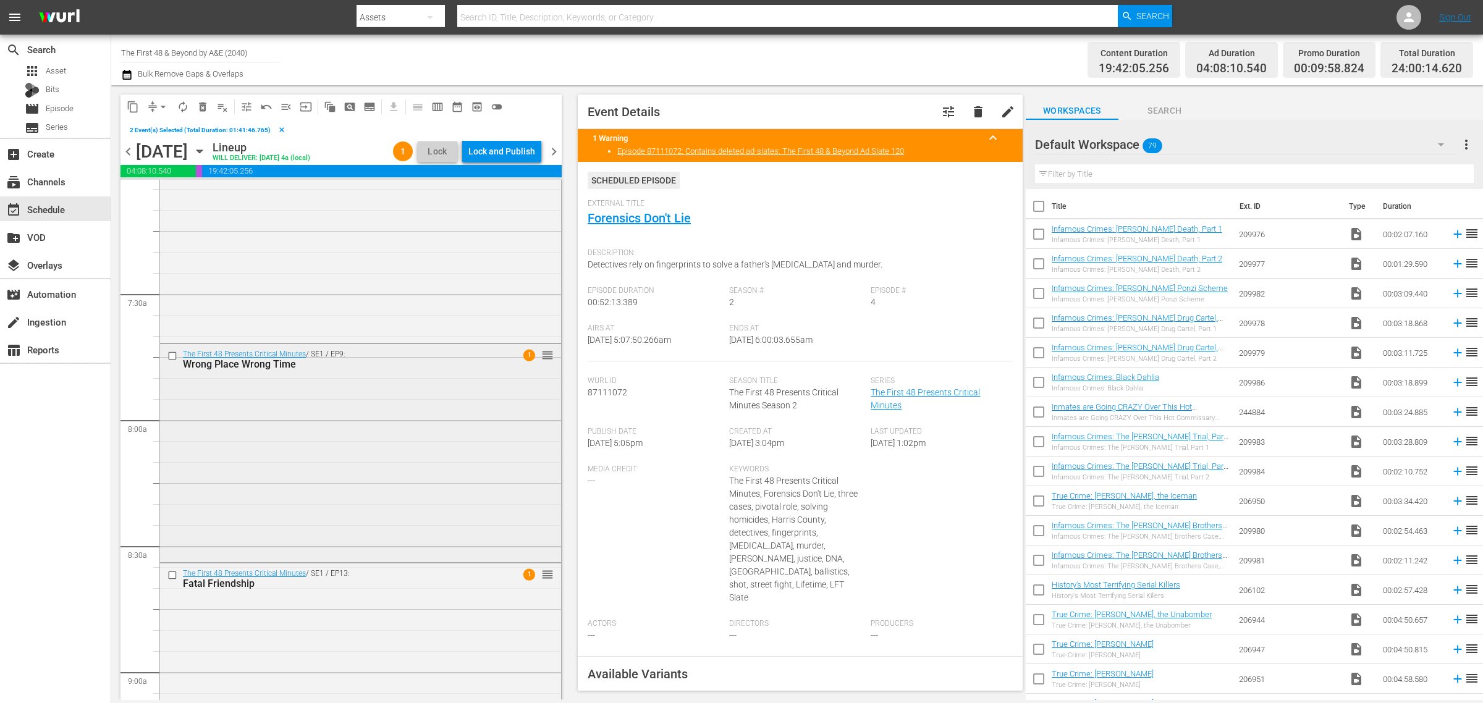
click at [174, 355] on input "checkbox" at bounding box center [173, 355] width 13 height 11
click at [171, 575] on input "checkbox" at bounding box center [173, 575] width 13 height 11
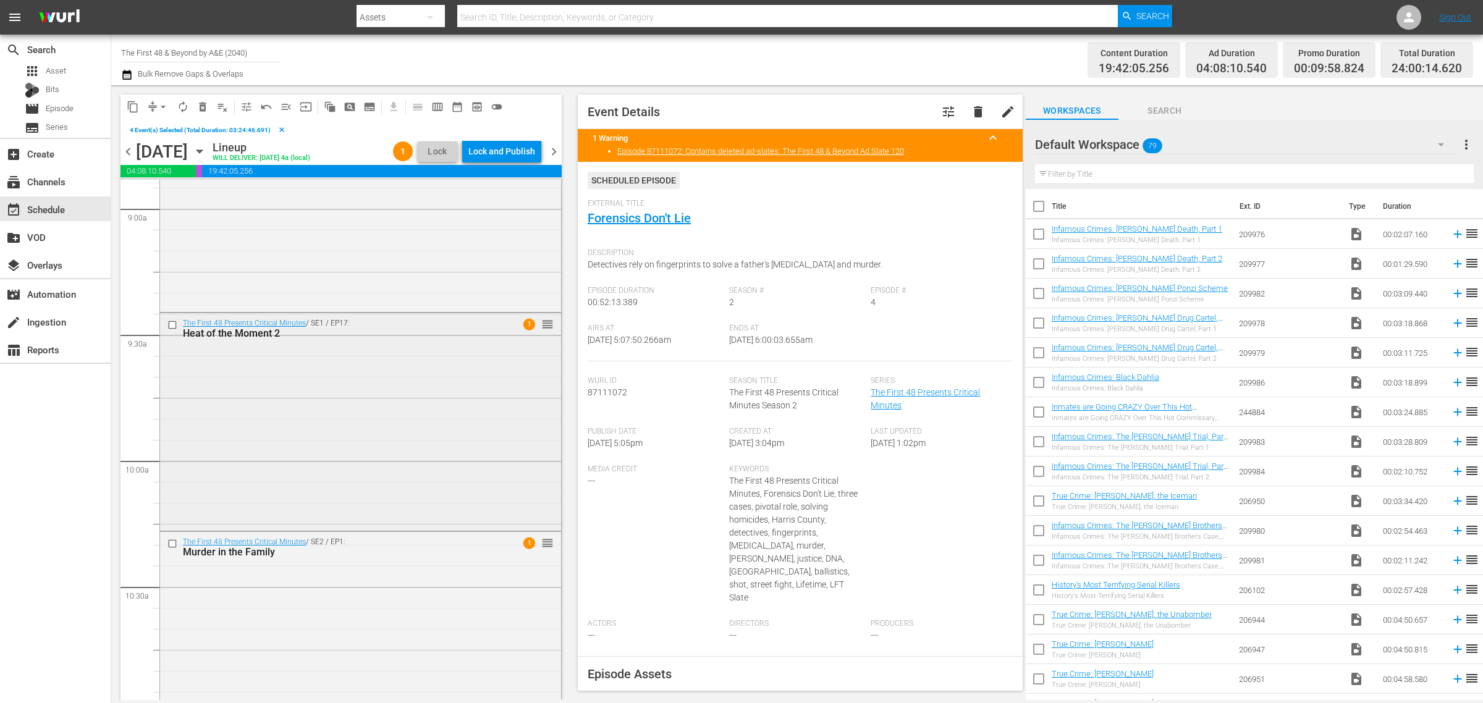
click at [172, 323] on input "checkbox" at bounding box center [173, 325] width 13 height 11
click at [171, 544] on input "checkbox" at bounding box center [173, 544] width 13 height 11
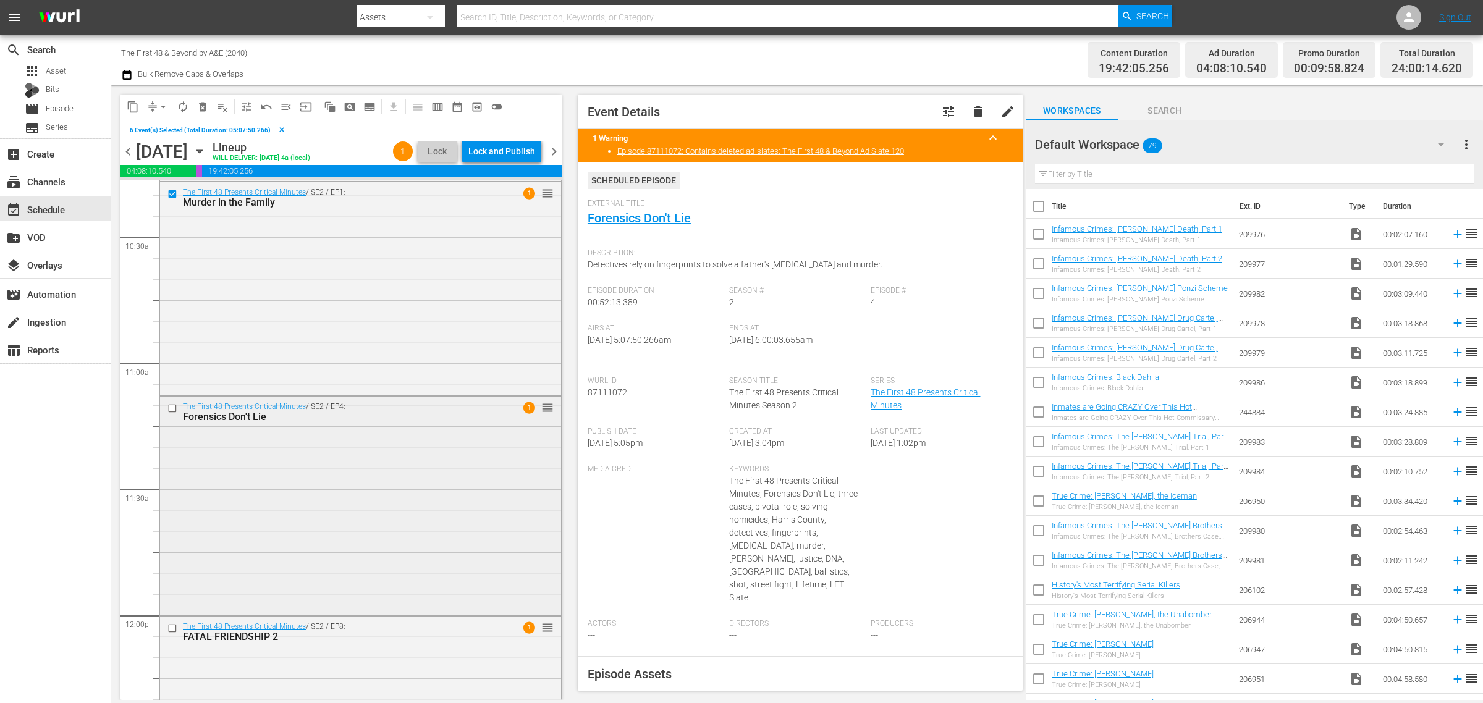
scroll to position [2703, 0]
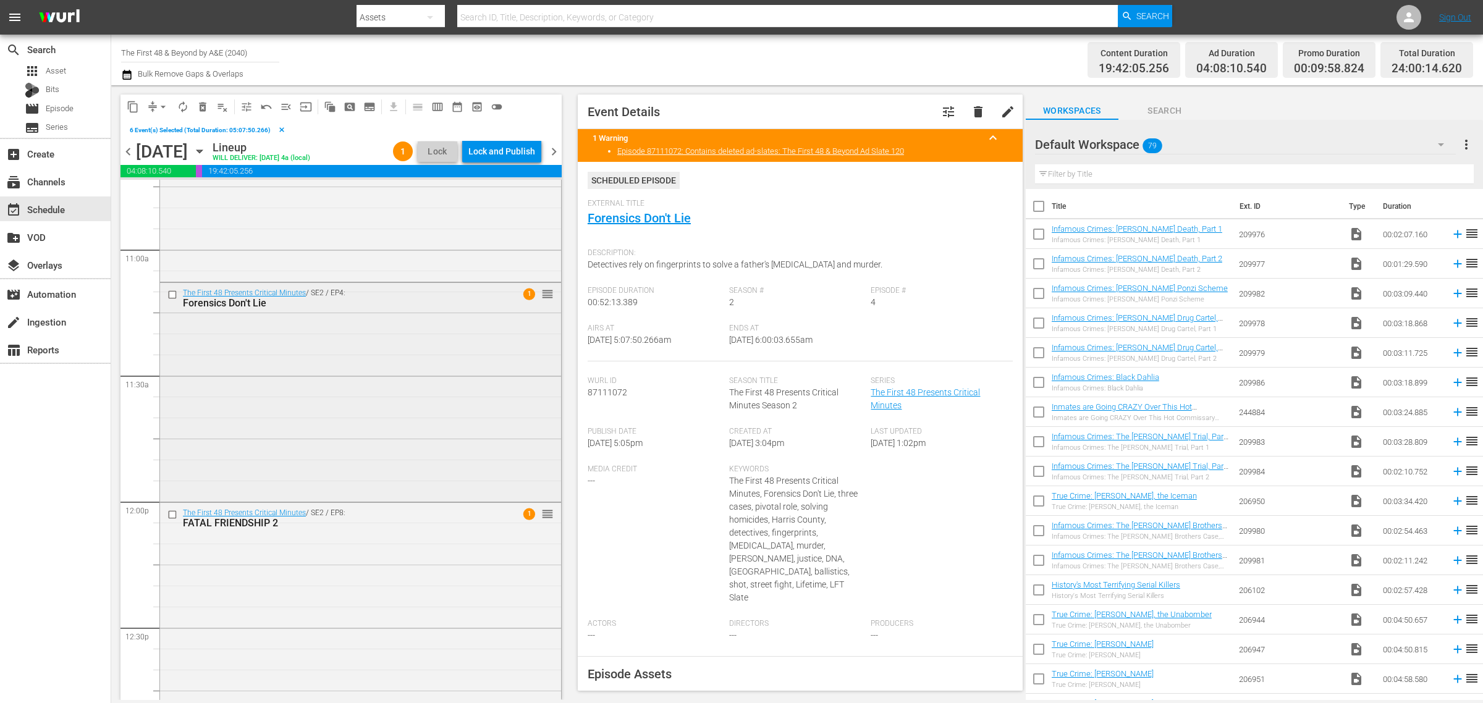
click at [174, 295] on input "checkbox" at bounding box center [173, 295] width 13 height 11
click at [171, 516] on input "checkbox" at bounding box center [173, 514] width 13 height 11
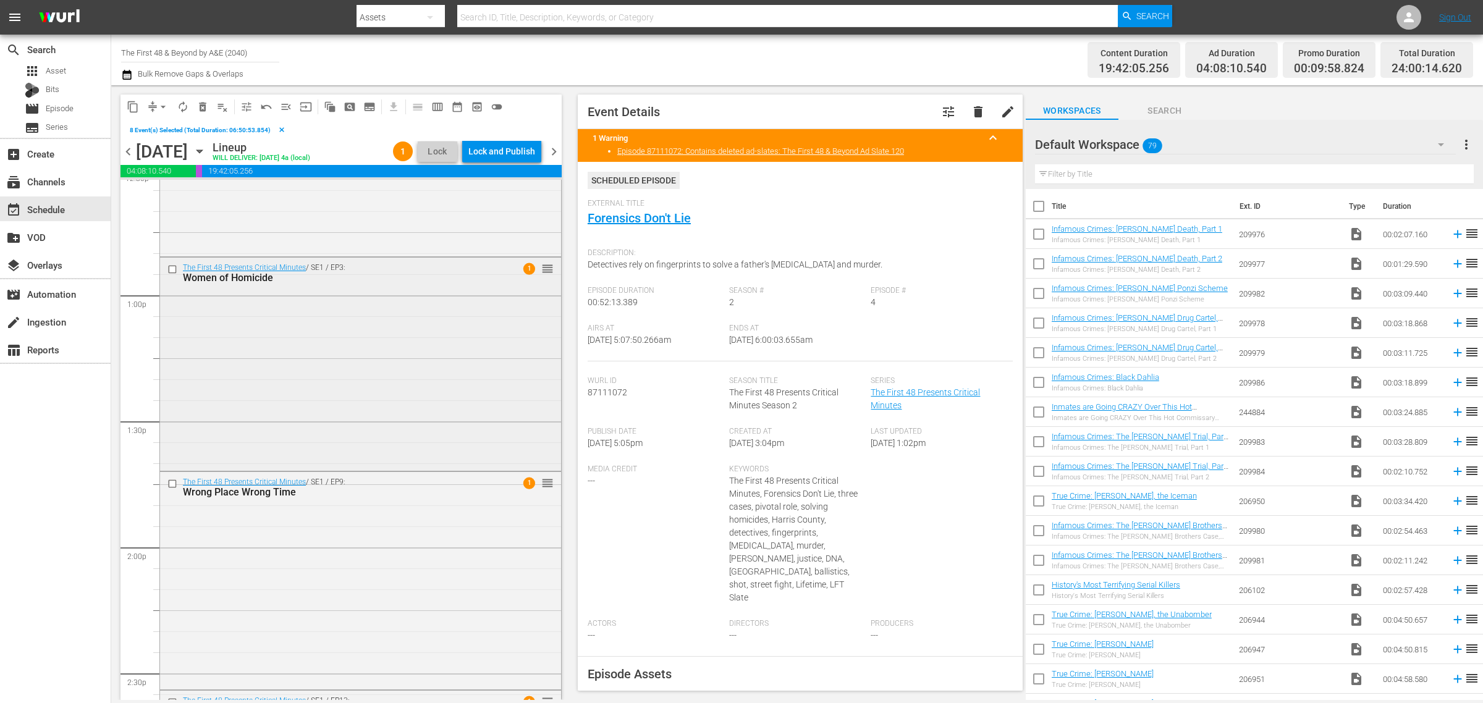
scroll to position [3166, 0]
click at [174, 268] on input "checkbox" at bounding box center [173, 264] width 13 height 11
click at [171, 479] on input "checkbox" at bounding box center [173, 478] width 13 height 11
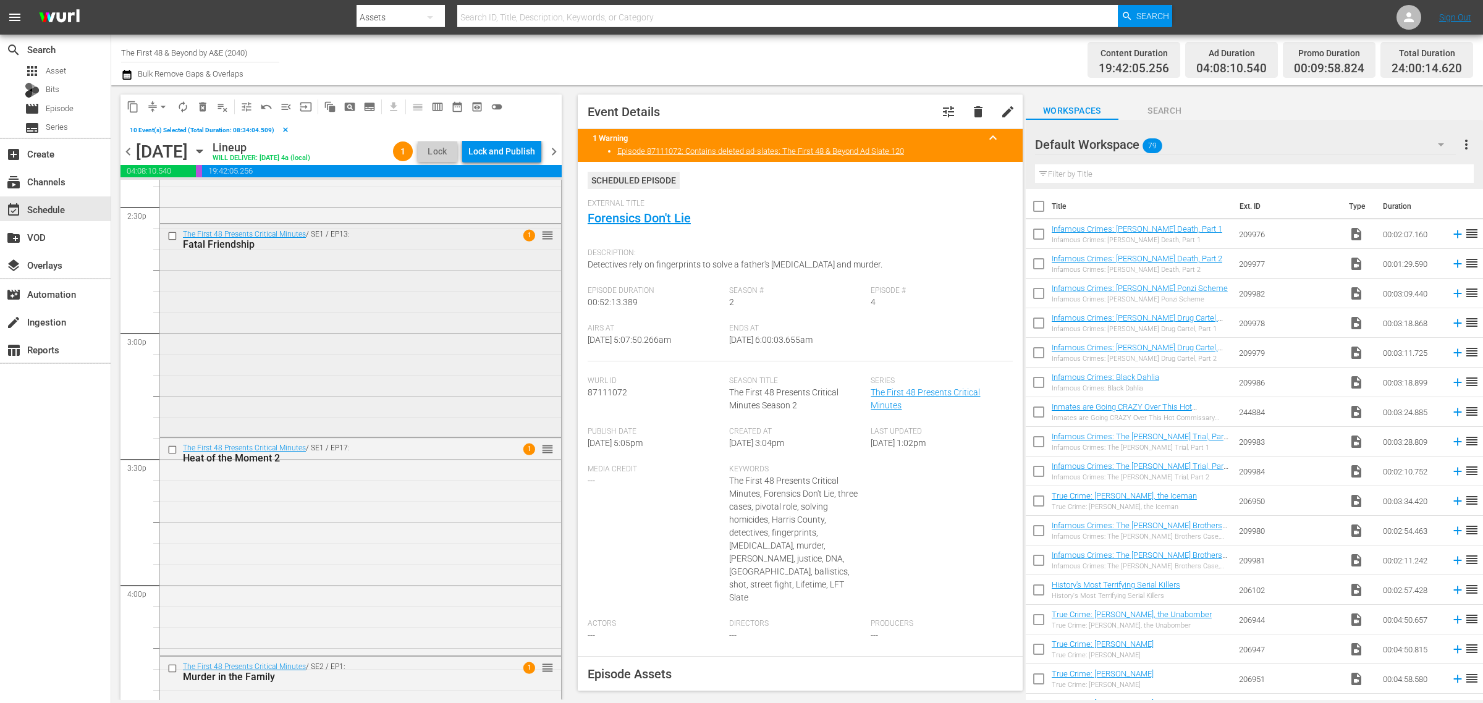
scroll to position [3630, 0]
click at [174, 232] on input "checkbox" at bounding box center [173, 234] width 13 height 11
click at [171, 444] on input "checkbox" at bounding box center [173, 448] width 13 height 11
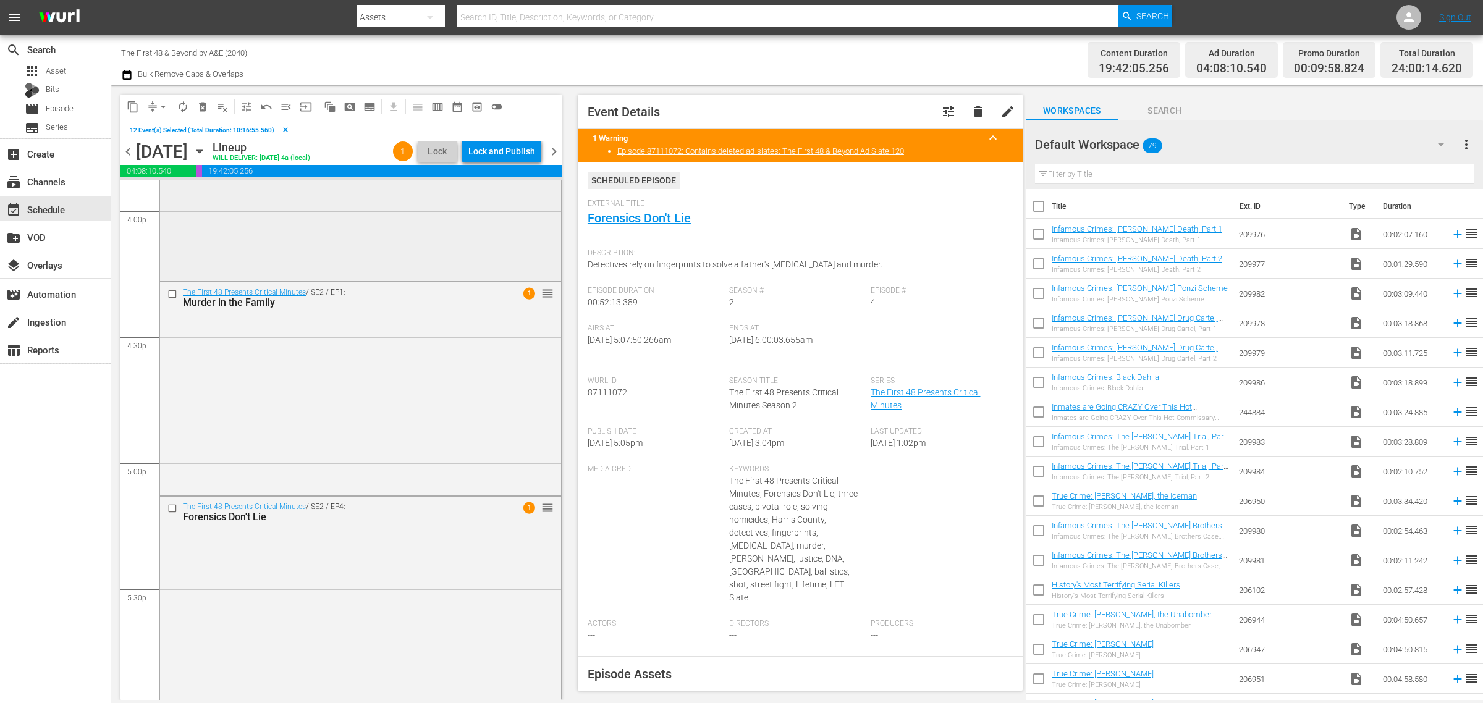
scroll to position [4016, 0]
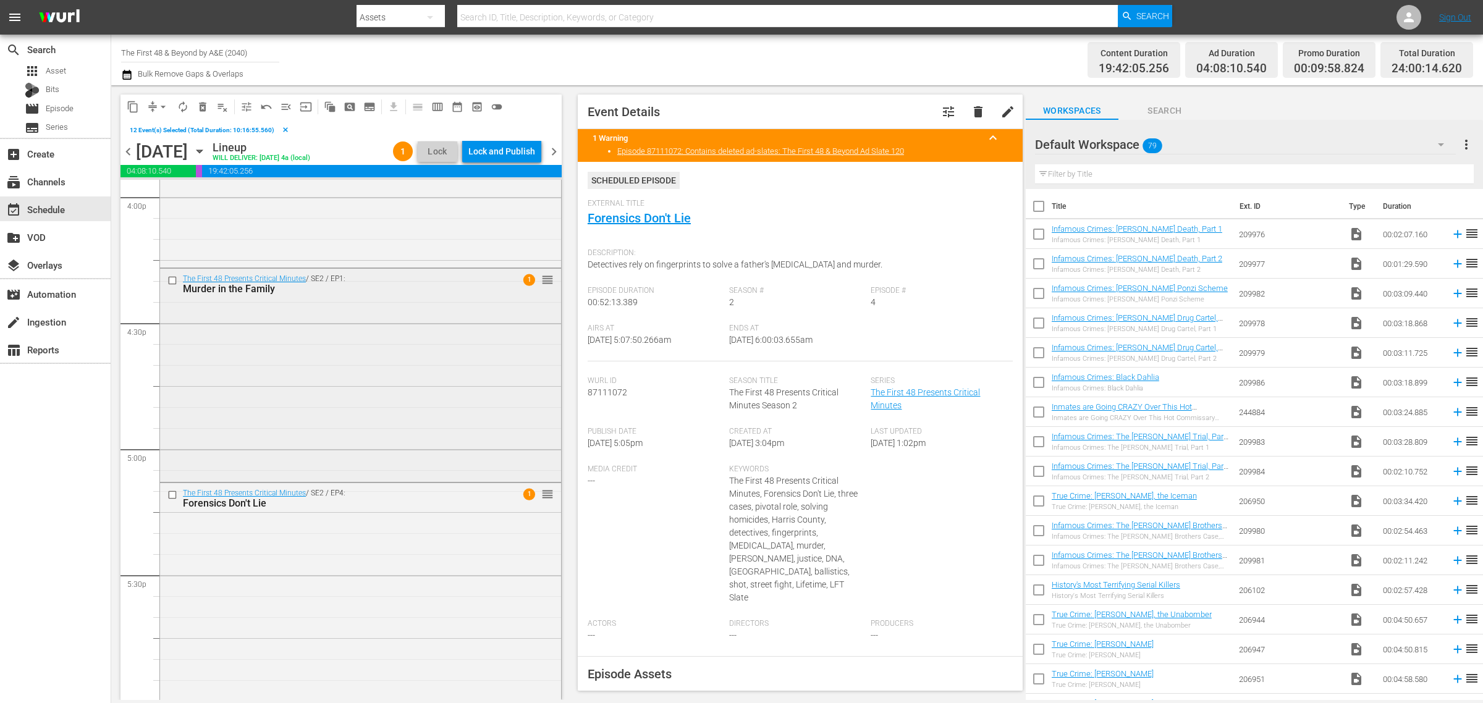
click at [172, 281] on input "checkbox" at bounding box center [173, 281] width 13 height 11
click at [172, 492] on input "checkbox" at bounding box center [173, 495] width 13 height 11
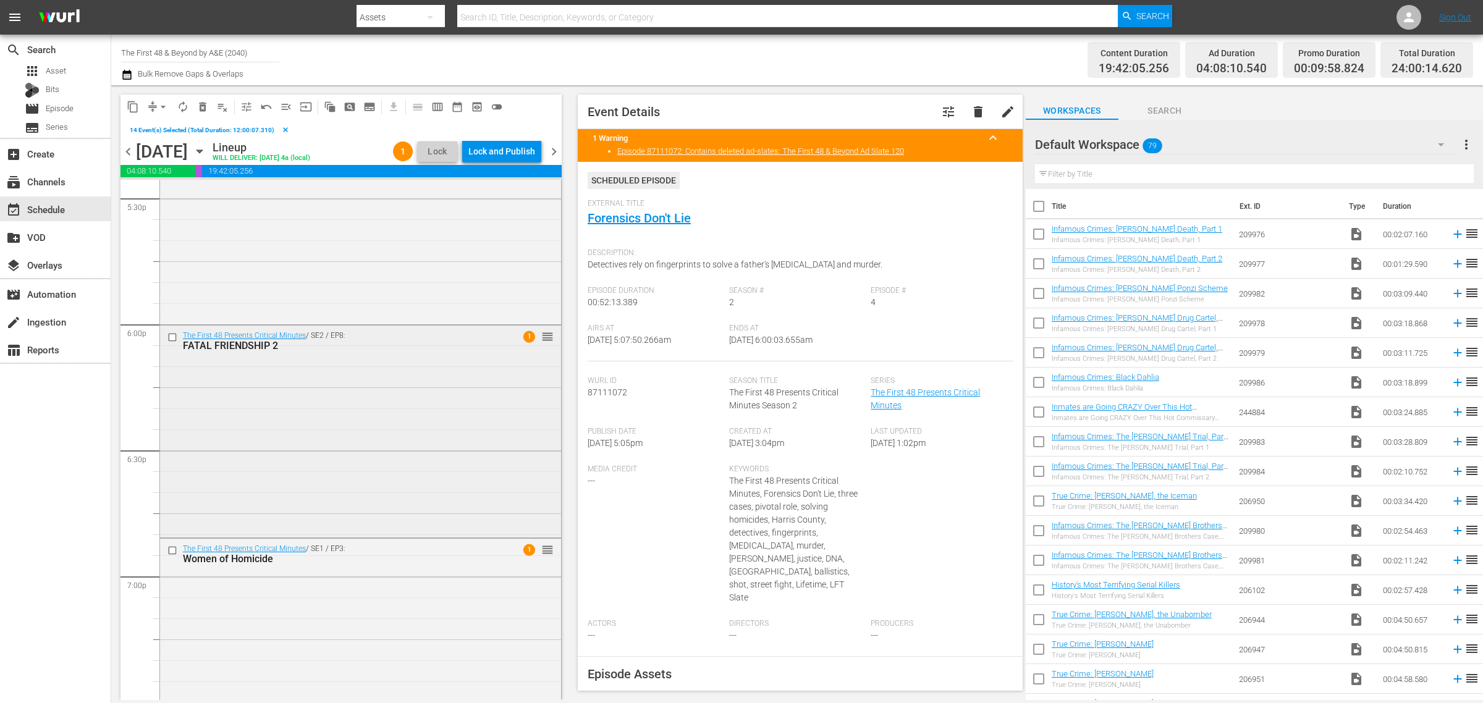
scroll to position [4402, 0]
click at [175, 326] on input "checkbox" at bounding box center [173, 328] width 13 height 11
click at [173, 541] on input "checkbox" at bounding box center [173, 541] width 13 height 11
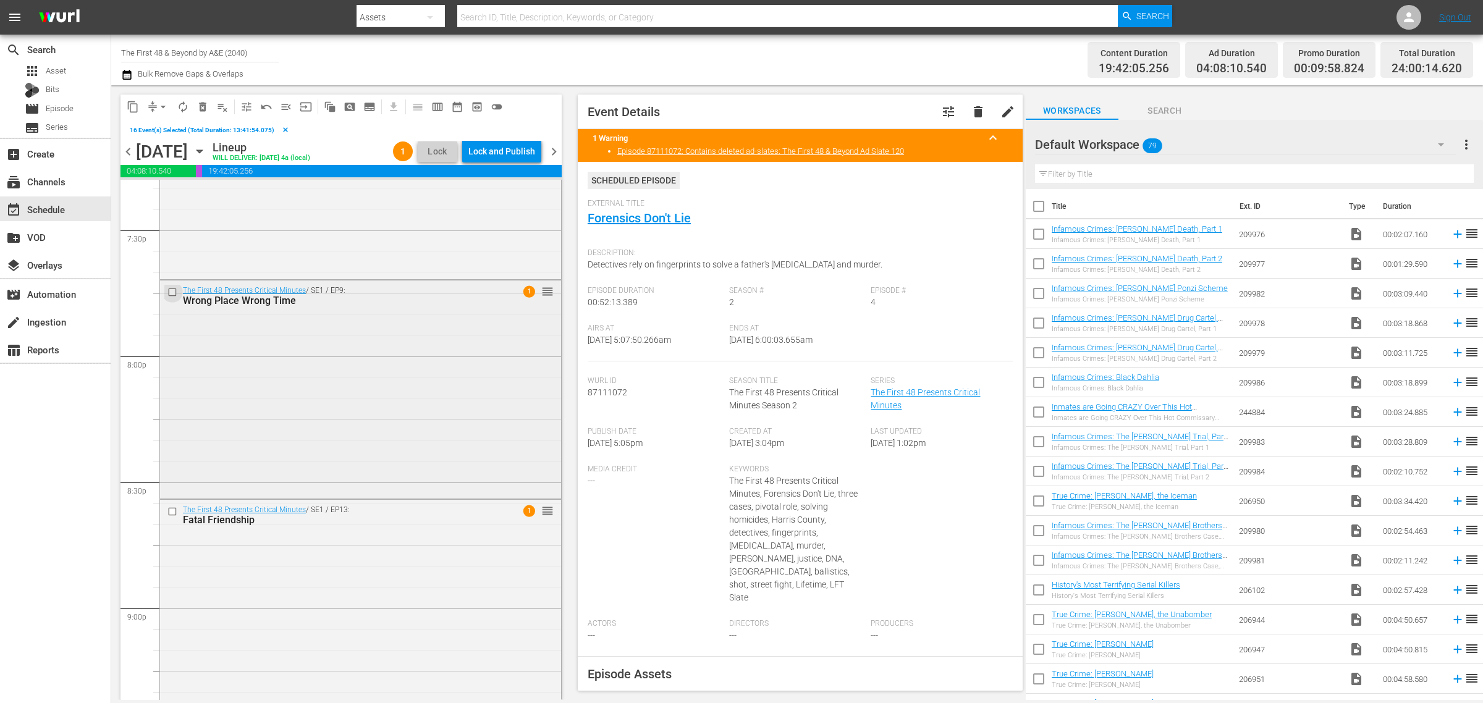
click at [174, 294] on input "checkbox" at bounding box center [173, 292] width 13 height 11
click at [169, 508] on input "checkbox" at bounding box center [173, 512] width 13 height 11
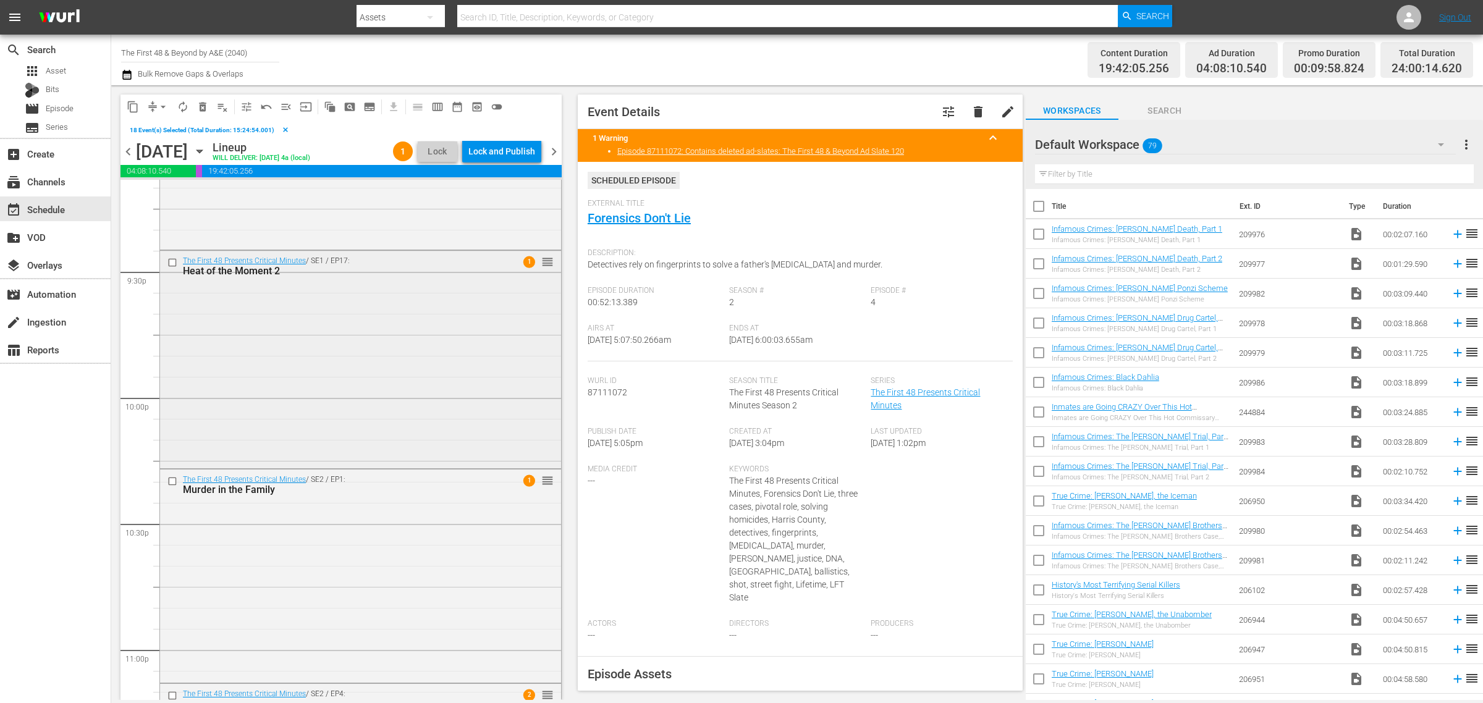
scroll to position [5329, 0]
click at [175, 260] on input "checkbox" at bounding box center [173, 261] width 13 height 11
click at [170, 483] on input "checkbox" at bounding box center [173, 480] width 13 height 11
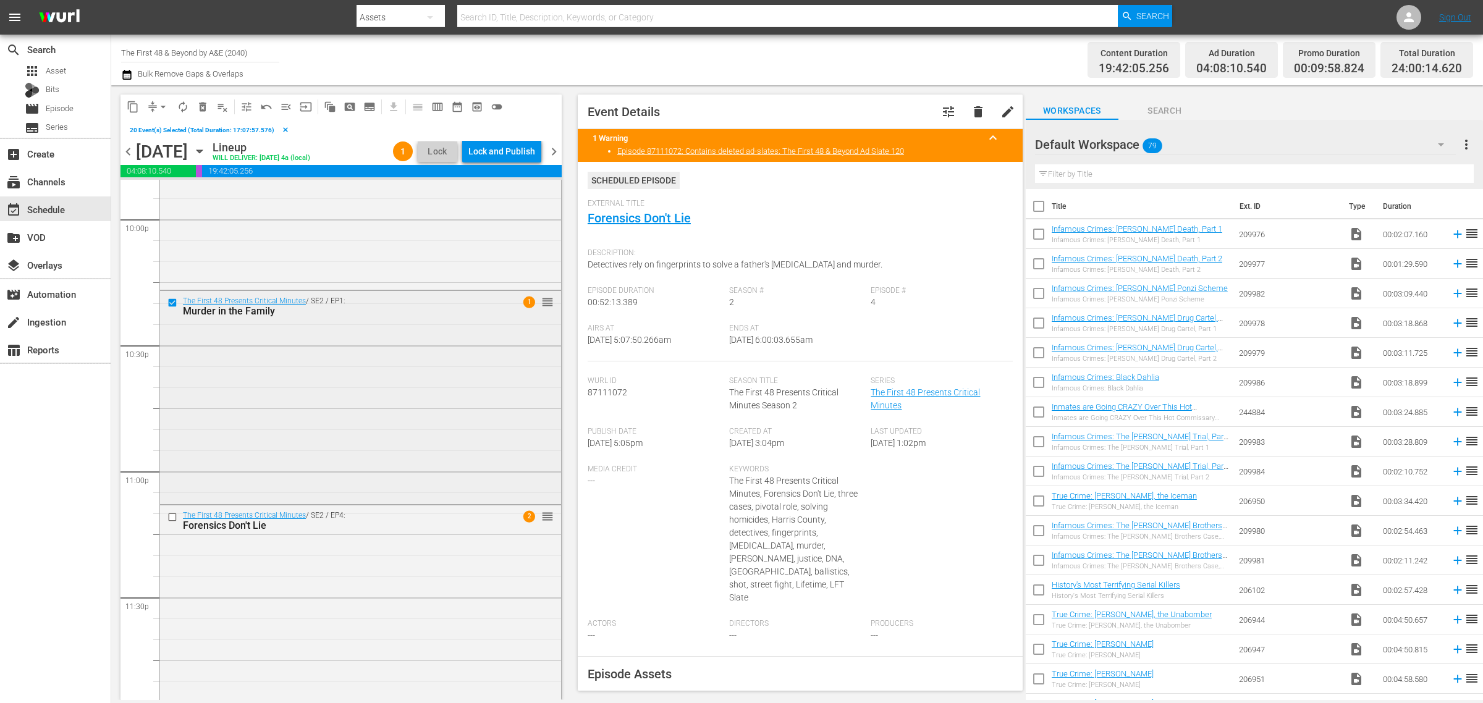
scroll to position [5530, 0]
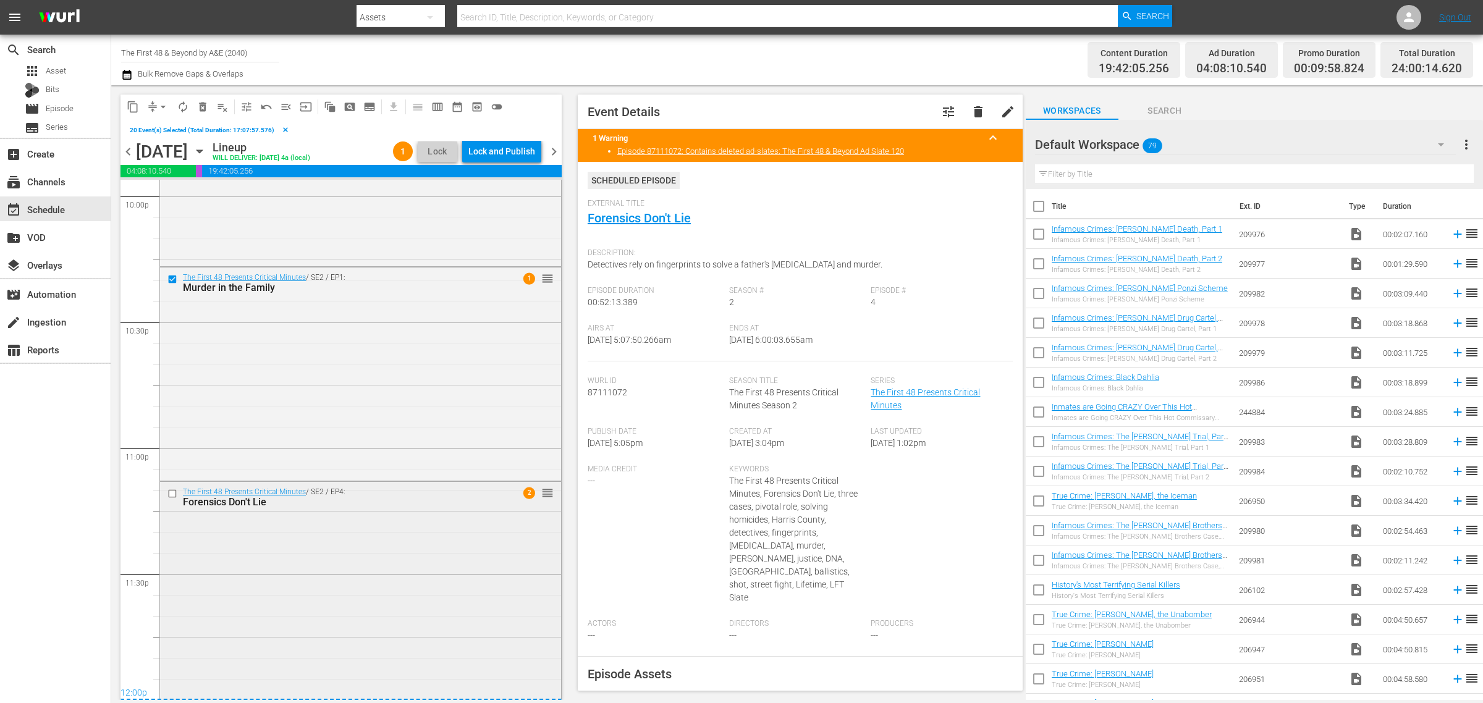
click at [174, 496] on input "checkbox" at bounding box center [173, 494] width 13 height 11
click at [203, 107] on span "delete_forever_outlined" at bounding box center [202, 107] width 12 height 12
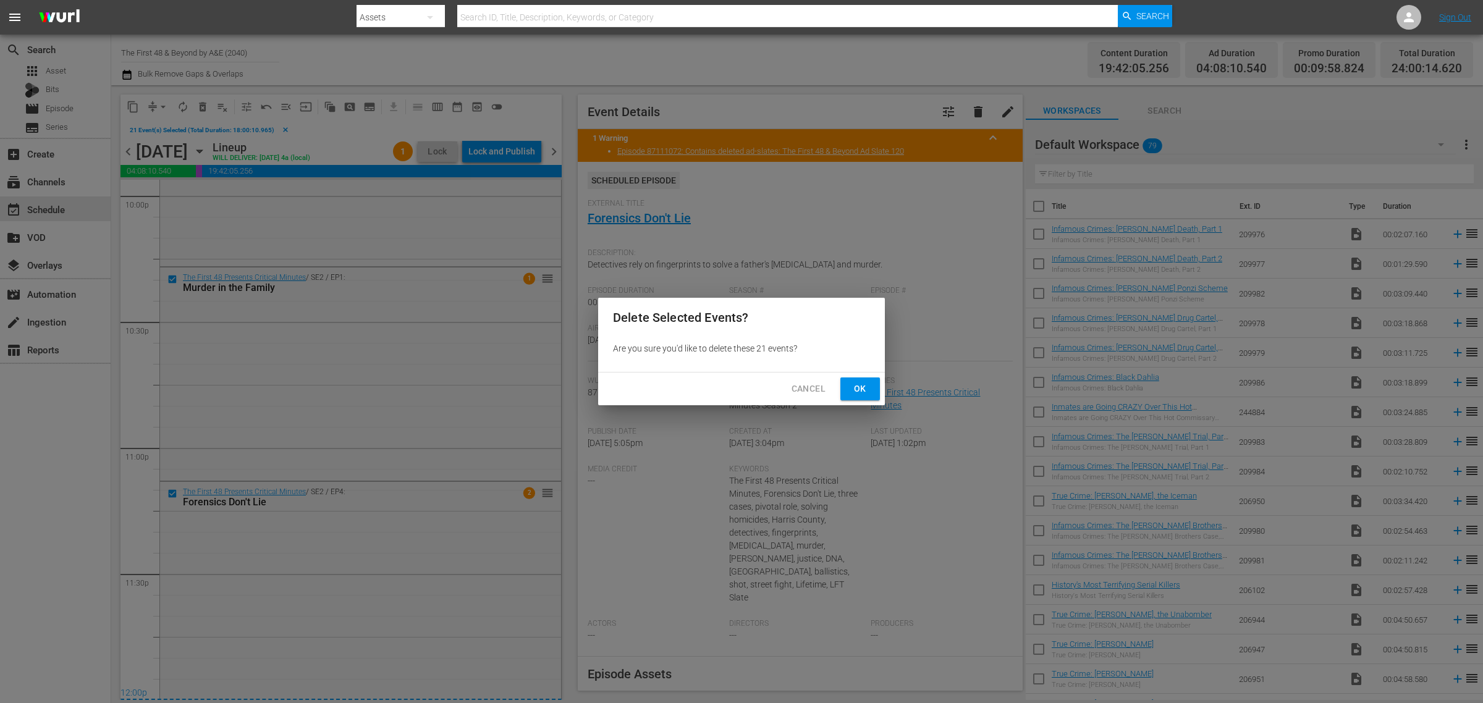
click at [858, 385] on span "Ok" at bounding box center [860, 388] width 20 height 15
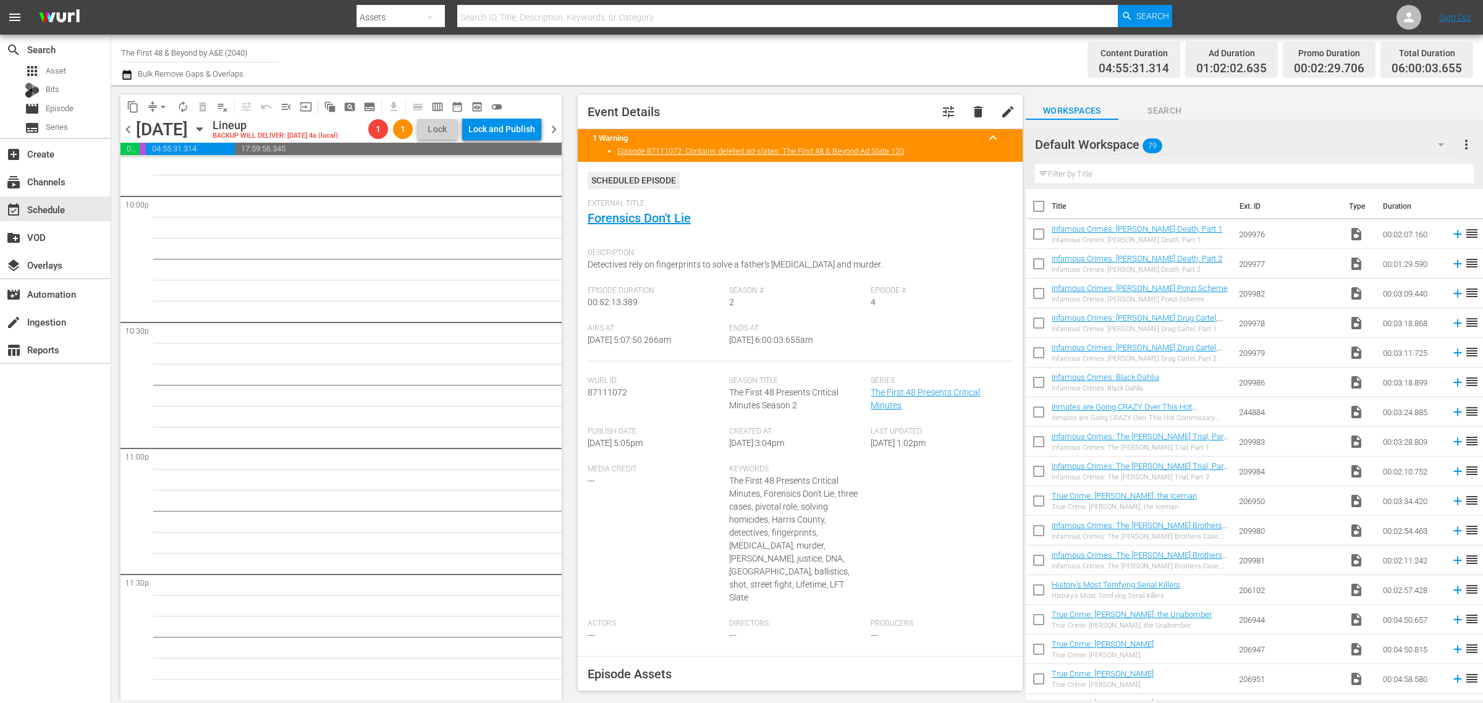
scroll to position [5507, 0]
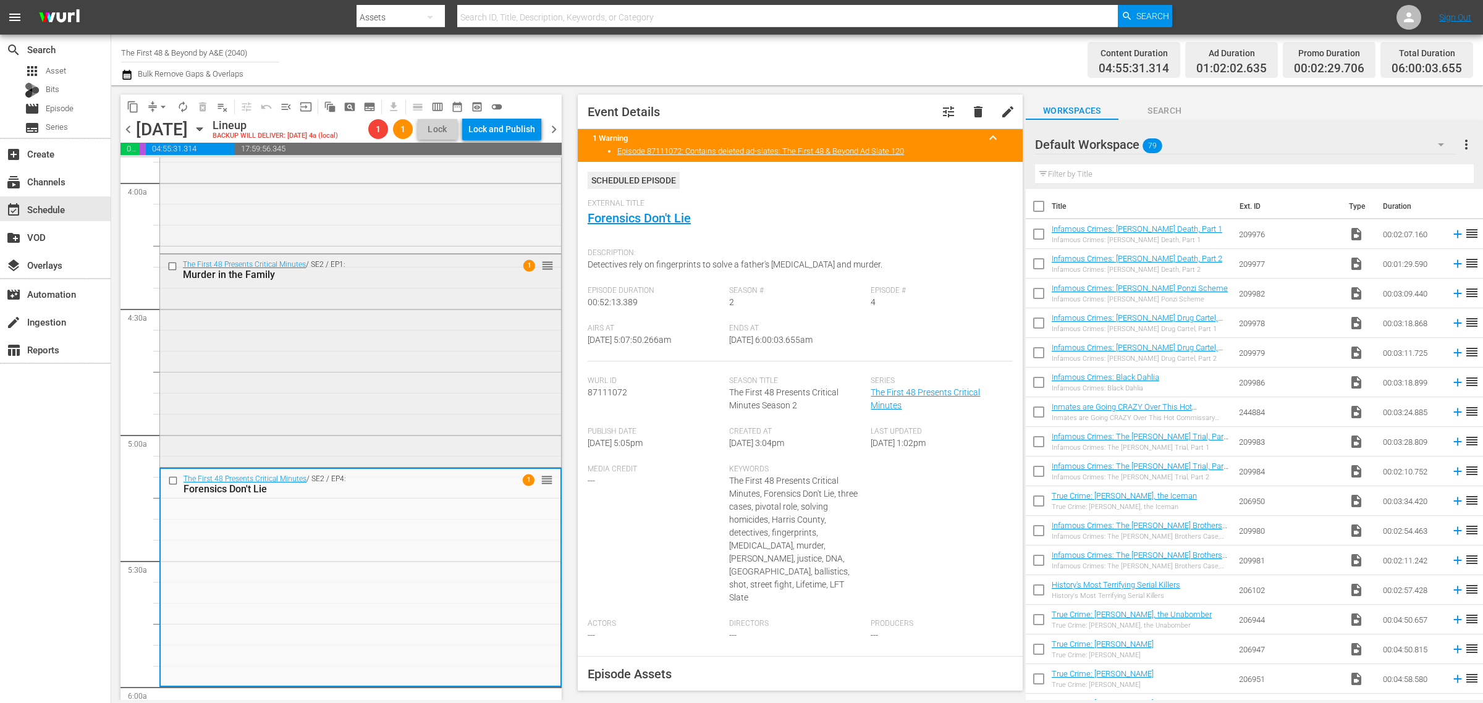
click at [371, 415] on div "The First 48 Presents Critical Minutes / SE2 / EP1: Murder in the Family 1 reor…" at bounding box center [360, 360] width 401 height 211
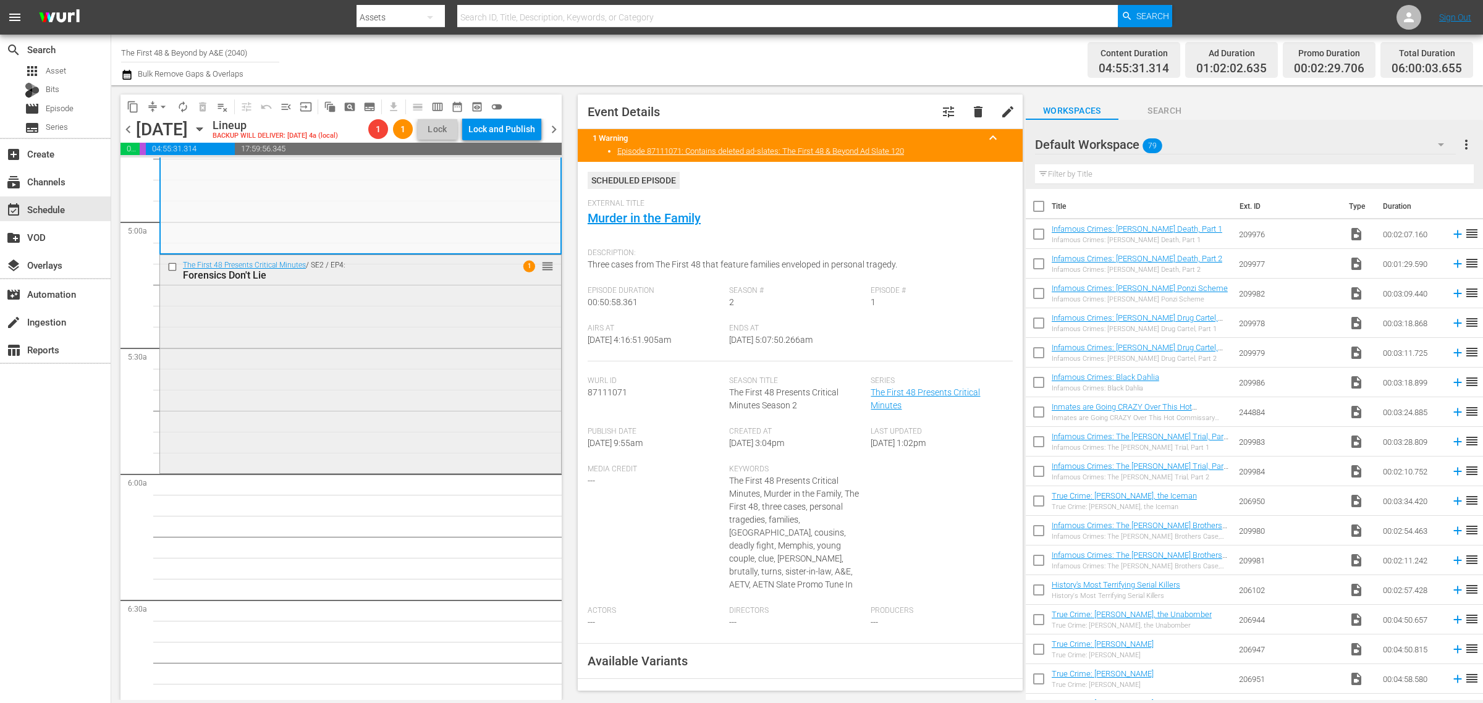
scroll to position [1215, 0]
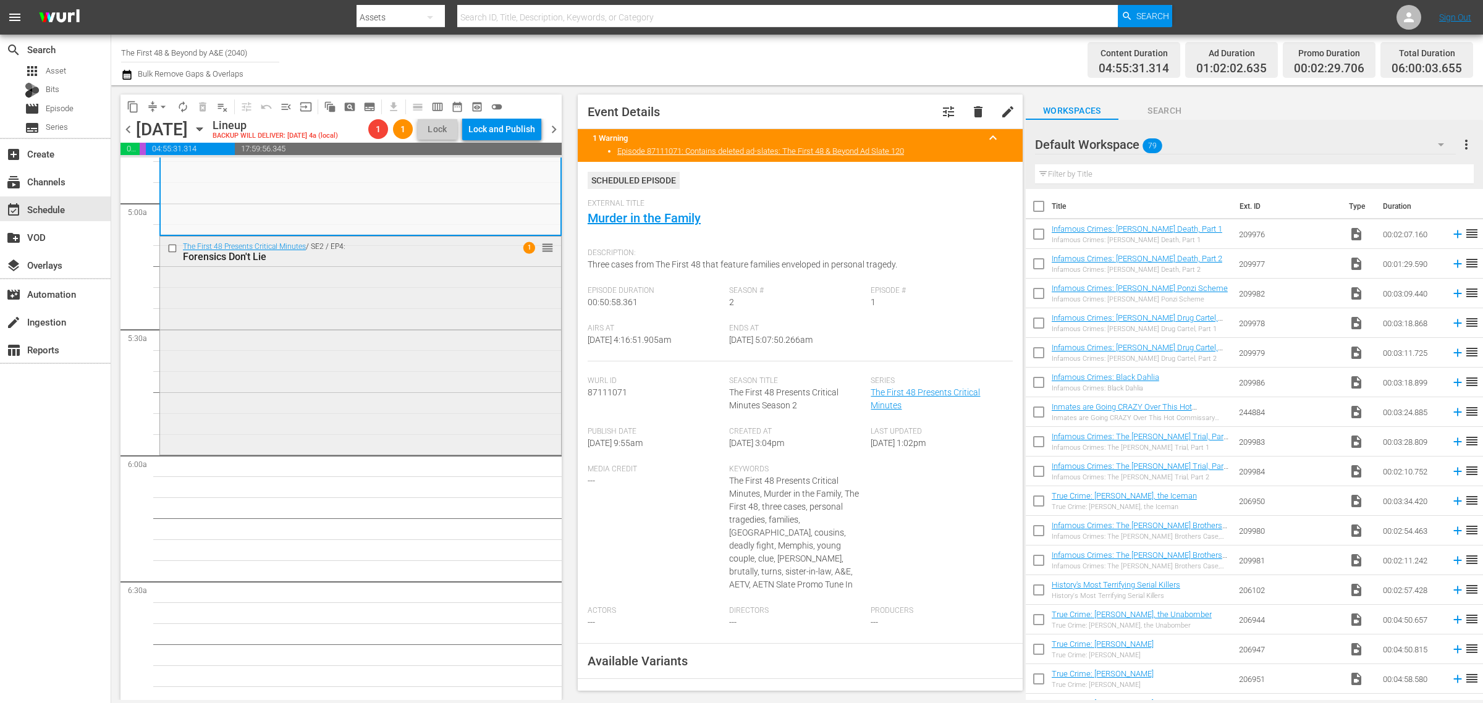
click at [376, 405] on div "The First 48 Presents Critical Minutes / SE2 / EP4: Forensics Don't Lie 1 reord…" at bounding box center [360, 345] width 401 height 216
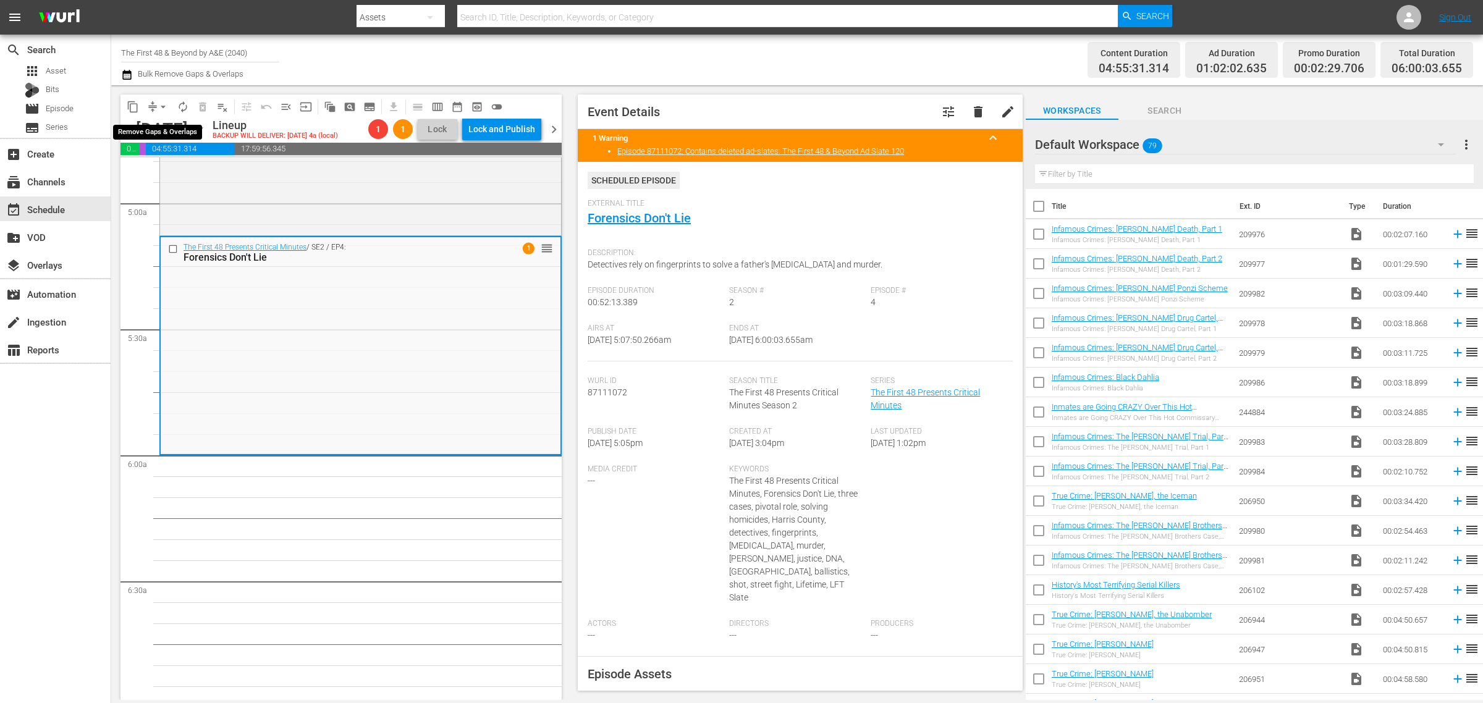
click at [162, 103] on span "arrow_drop_down" at bounding box center [163, 107] width 12 height 12
click at [159, 125] on li "Align to Midnight" at bounding box center [164, 131] width 130 height 20
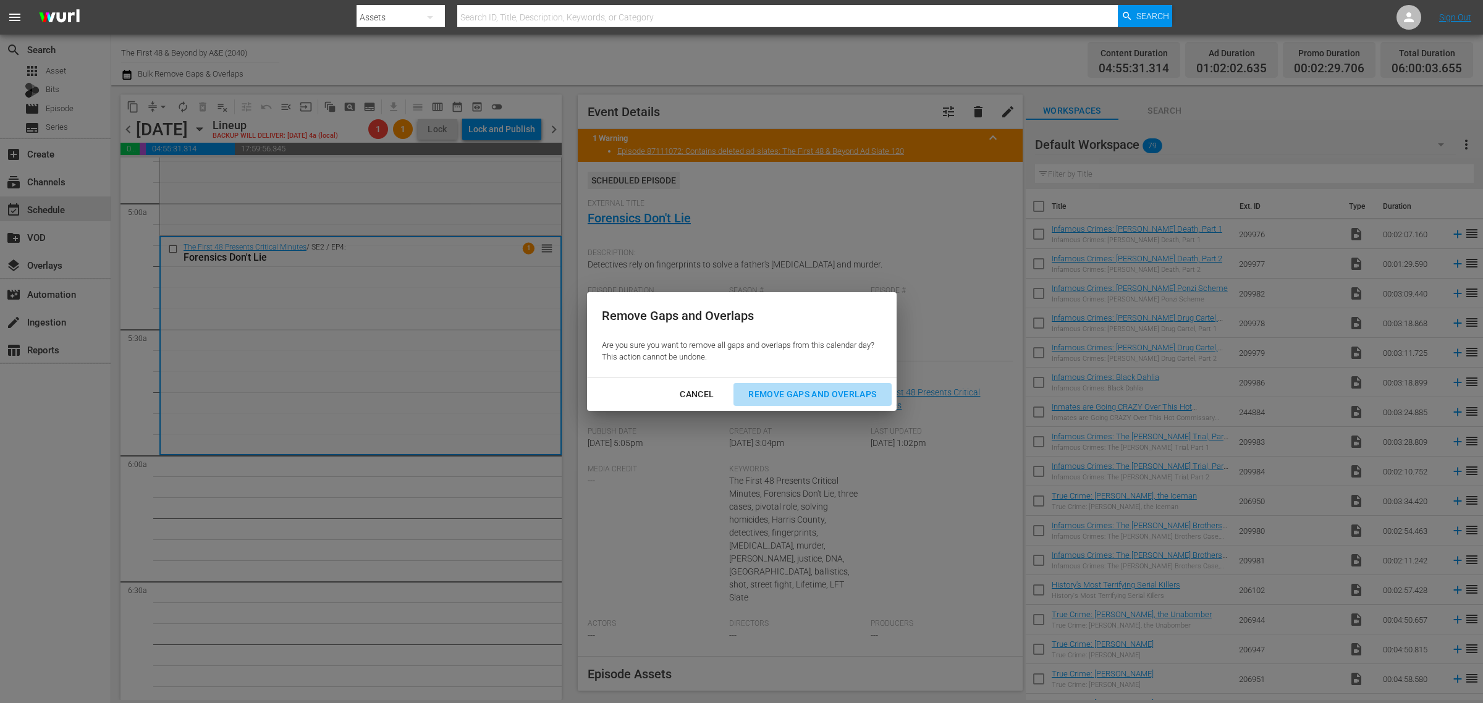
drag, startPoint x: 778, startPoint y: 390, endPoint x: 775, endPoint y: 167, distance: 222.4
click at [780, 390] on div "Remove Gaps and Overlaps" at bounding box center [812, 394] width 148 height 15
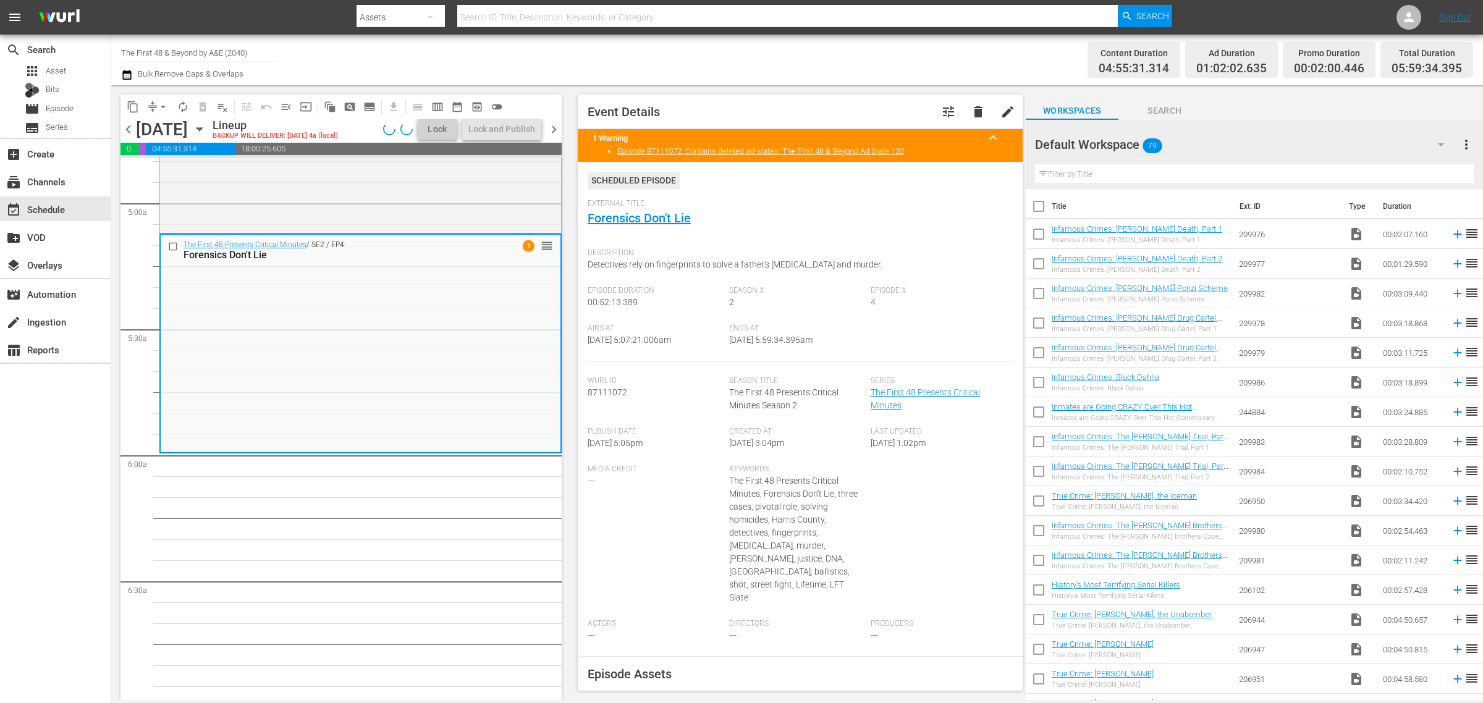
scroll to position [1194, 0]
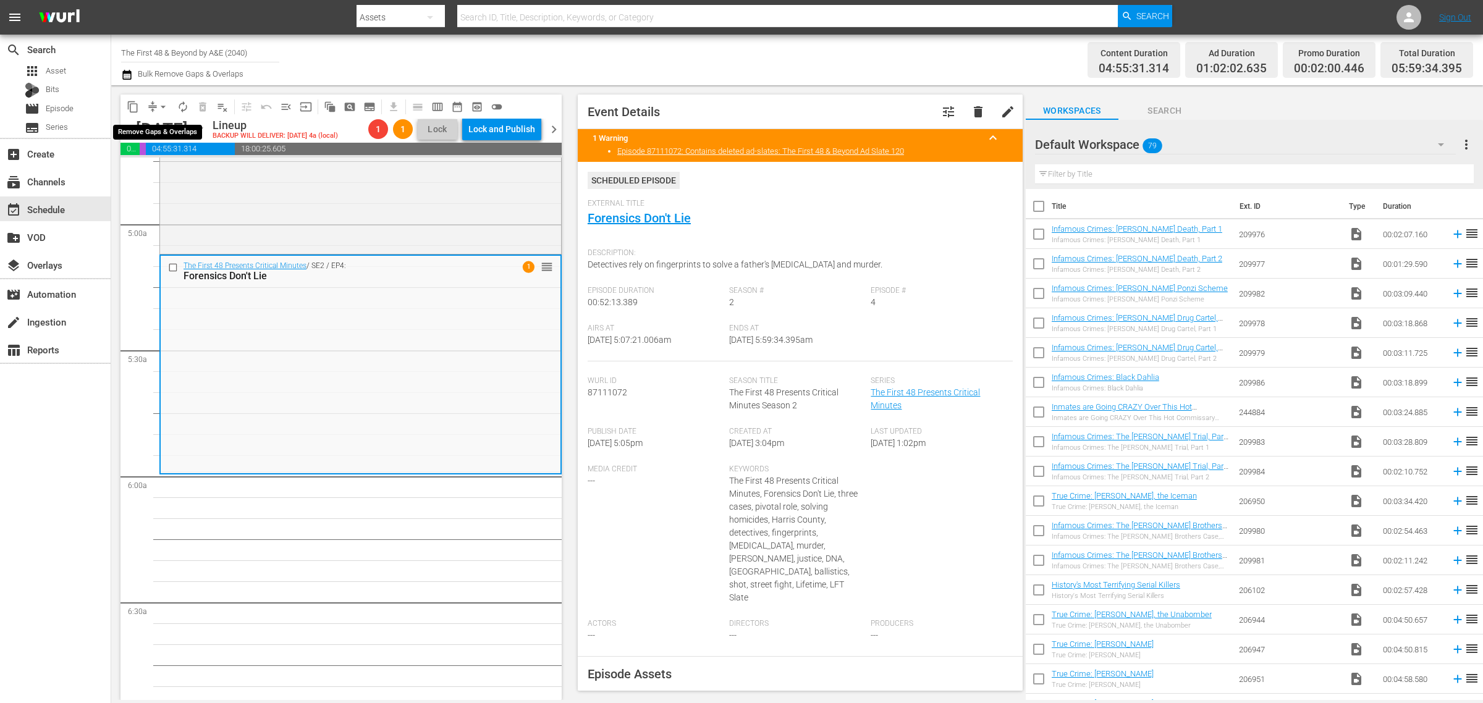
click at [159, 103] on span "arrow_drop_down" at bounding box center [163, 107] width 12 height 12
click at [161, 127] on li "Align to Midnight" at bounding box center [164, 131] width 130 height 20
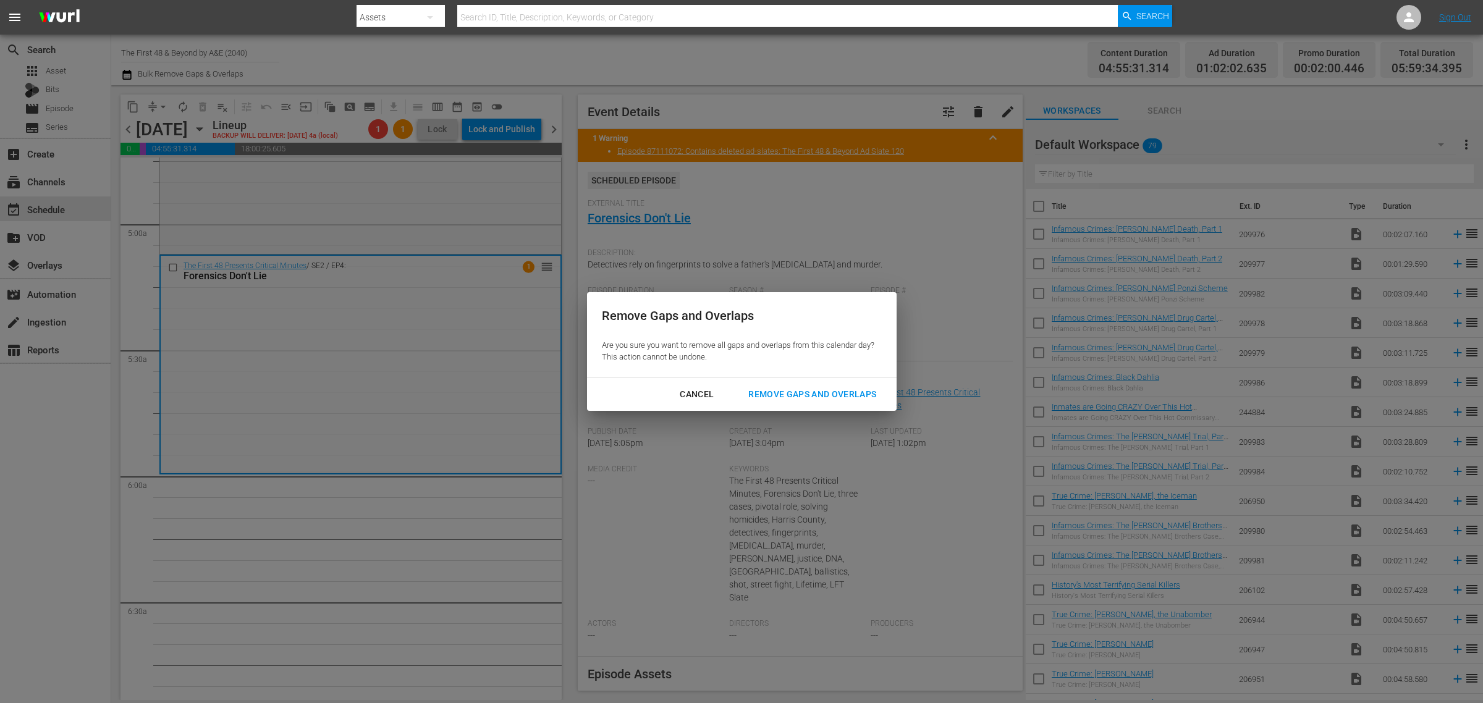
click at [161, 127] on div "Remove Gaps and Overlaps Are you sure you want to remove all gaps and overlaps …" at bounding box center [741, 351] width 1483 height 703
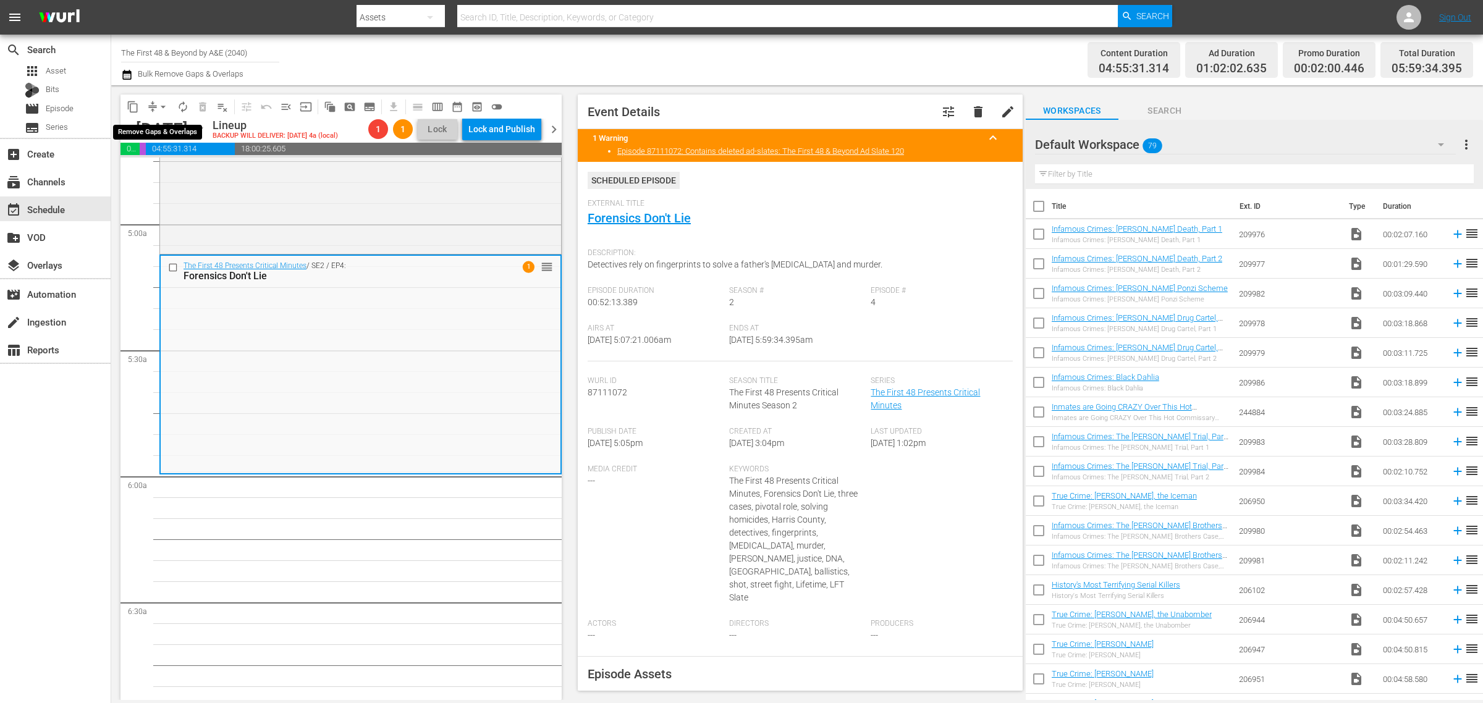
click at [165, 106] on span "arrow_drop_down" at bounding box center [163, 107] width 12 height 12
click at [156, 130] on li "Align to Midnight" at bounding box center [164, 131] width 130 height 20
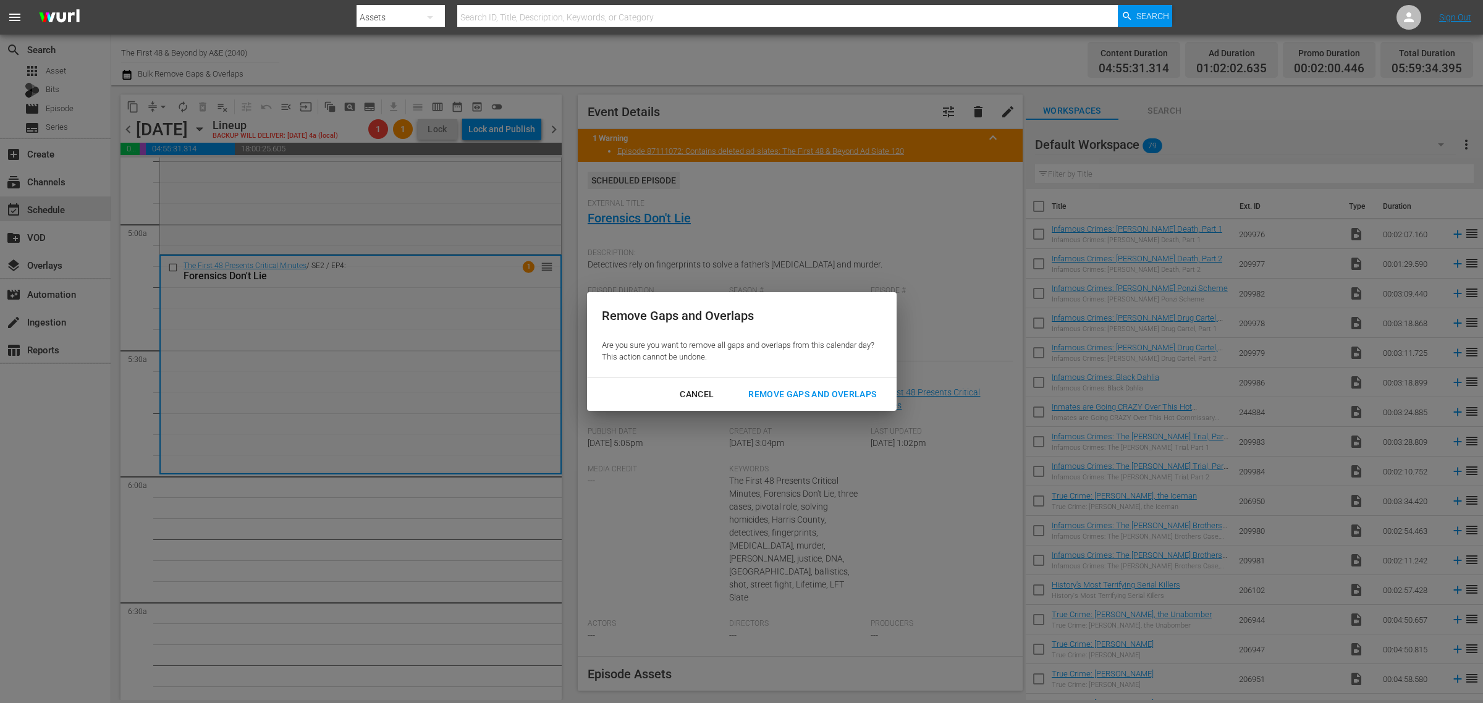
click at [807, 392] on div "Remove Gaps and Overlaps" at bounding box center [812, 394] width 148 height 15
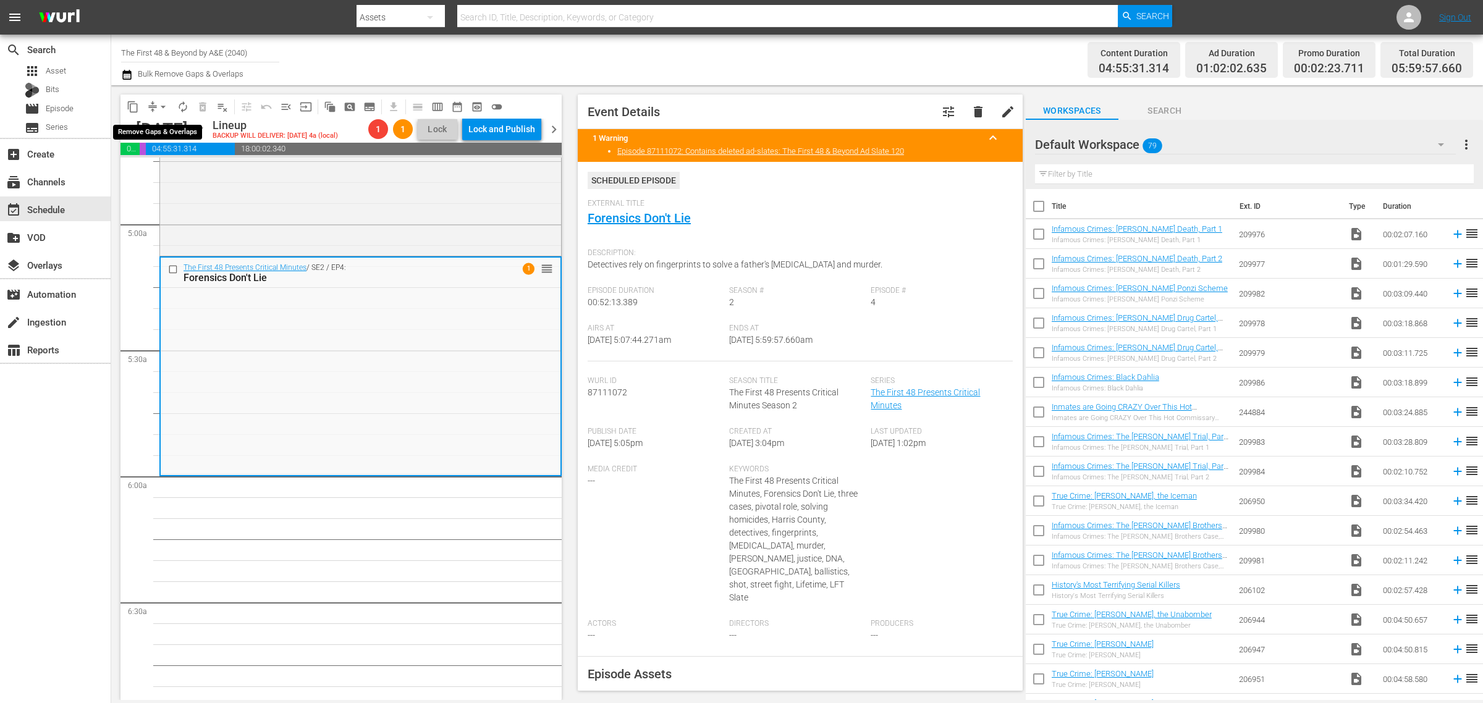
click at [162, 103] on span "arrow_drop_down" at bounding box center [163, 107] width 12 height 12
click at [169, 125] on li "Align to Midnight" at bounding box center [164, 131] width 130 height 20
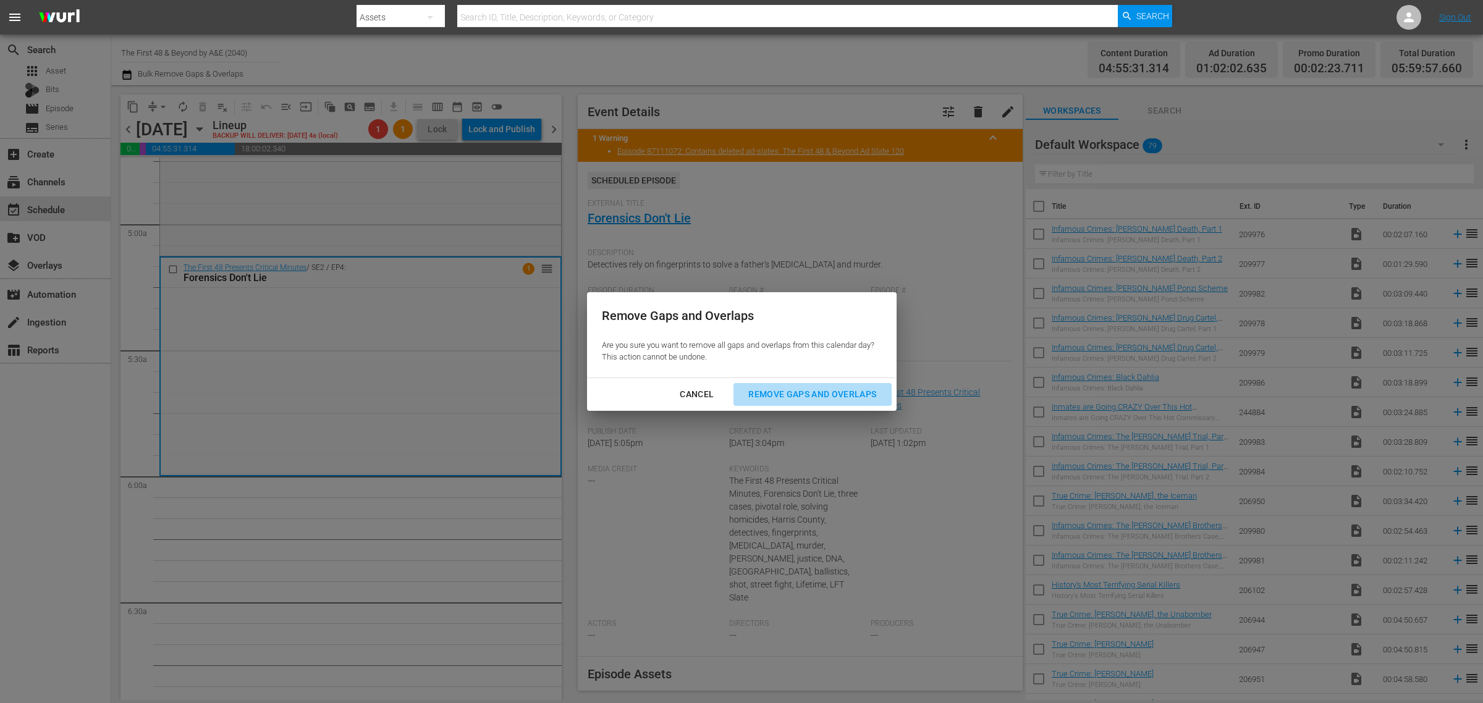
click at [808, 392] on div "Remove Gaps and Overlaps" at bounding box center [812, 394] width 148 height 15
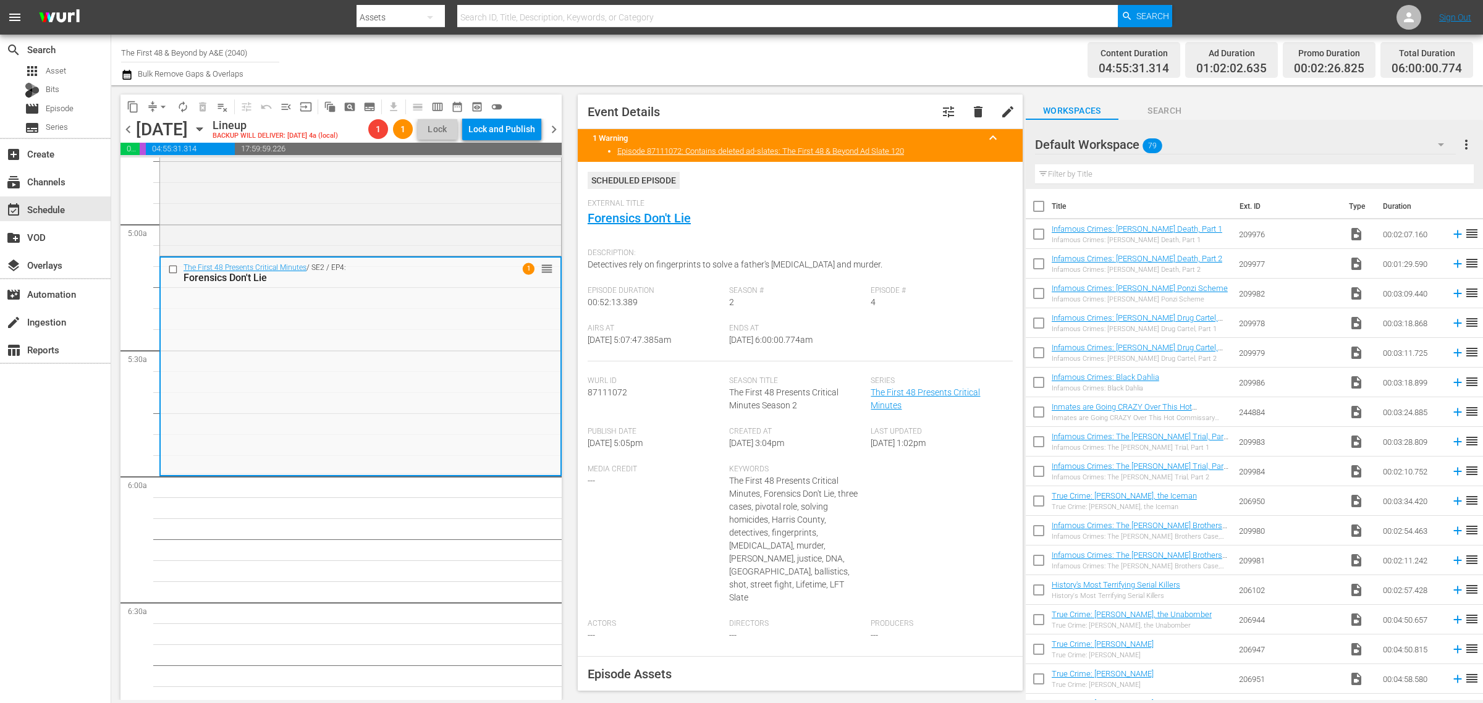
click at [842, 53] on div "Channel Title The First 48 & Beyond by A&E (2040) Bulk Remove Gaps & Overlaps" at bounding box center [489, 60] width 737 height 44
click at [179, 104] on span "autorenew_outlined" at bounding box center [183, 107] width 12 height 12
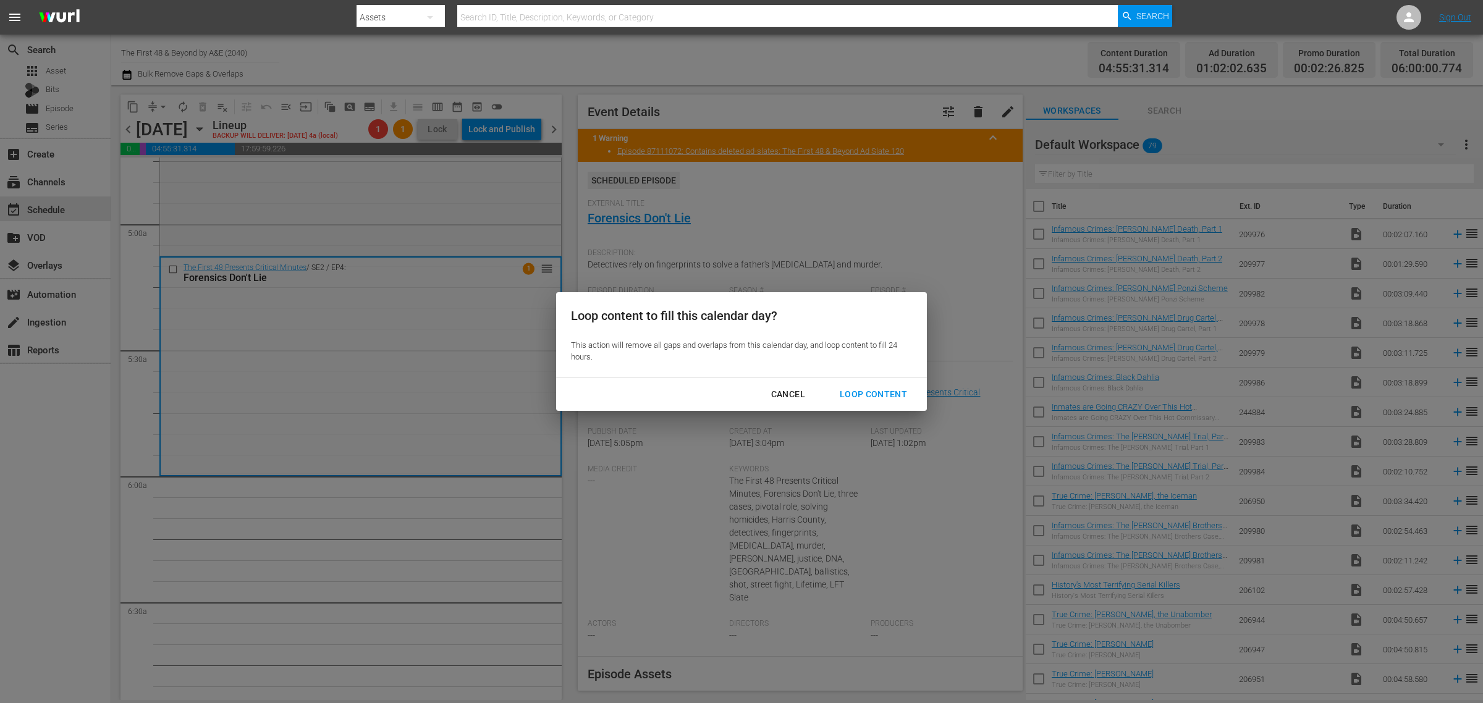
click at [861, 392] on div "Loop Content" at bounding box center [873, 394] width 87 height 15
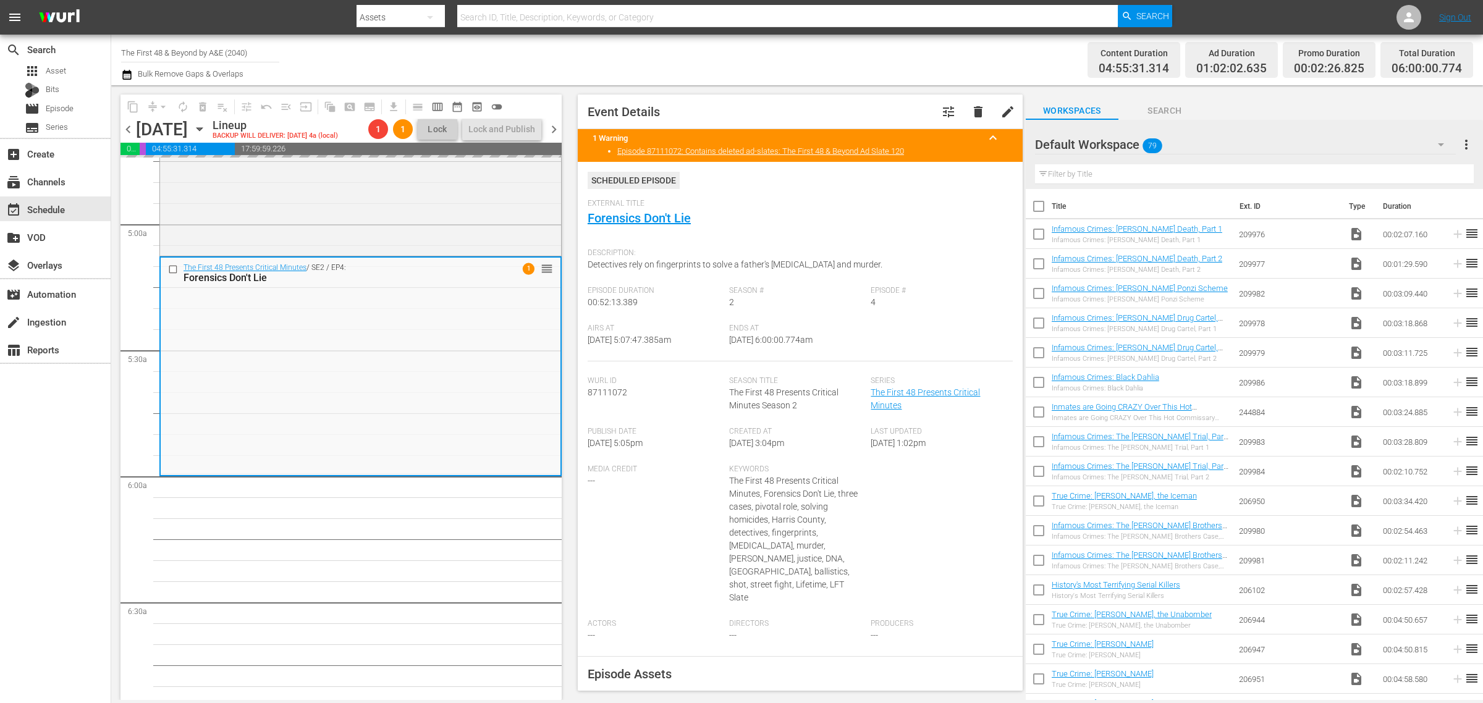
click at [786, 61] on div "Channel Title The First 48 & Beyond by A&E (2040) Bulk Remove Gaps & Overlaps" at bounding box center [489, 60] width 737 height 44
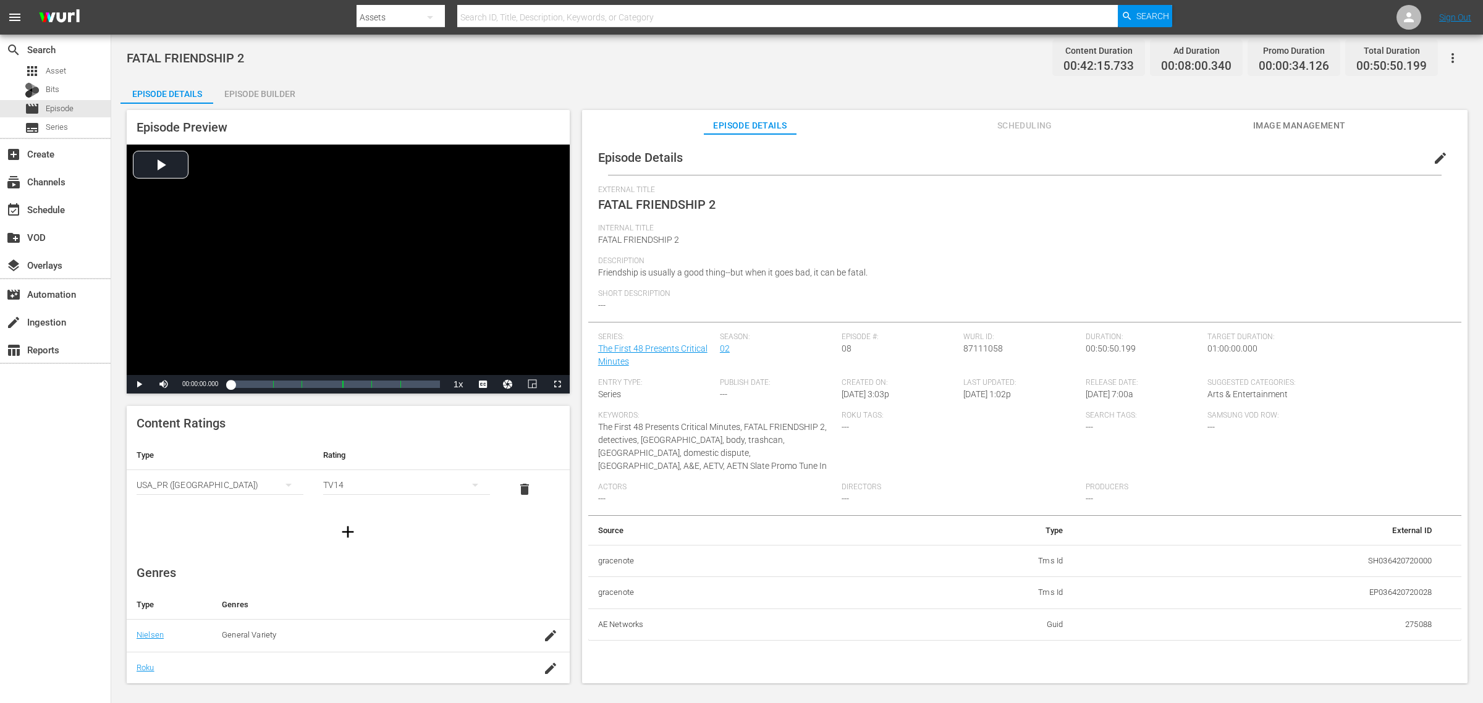
drag, startPoint x: 258, startPoint y: 106, endPoint x: 274, endPoint y: 101, distance: 16.4
click at [258, 106] on div "Episode Preview Video Player is loading. Play Video Play Mute Current Time 00:0…" at bounding box center [796, 398] width 1353 height 589
click at [274, 100] on div "Episode Builder" at bounding box center [259, 94] width 93 height 30
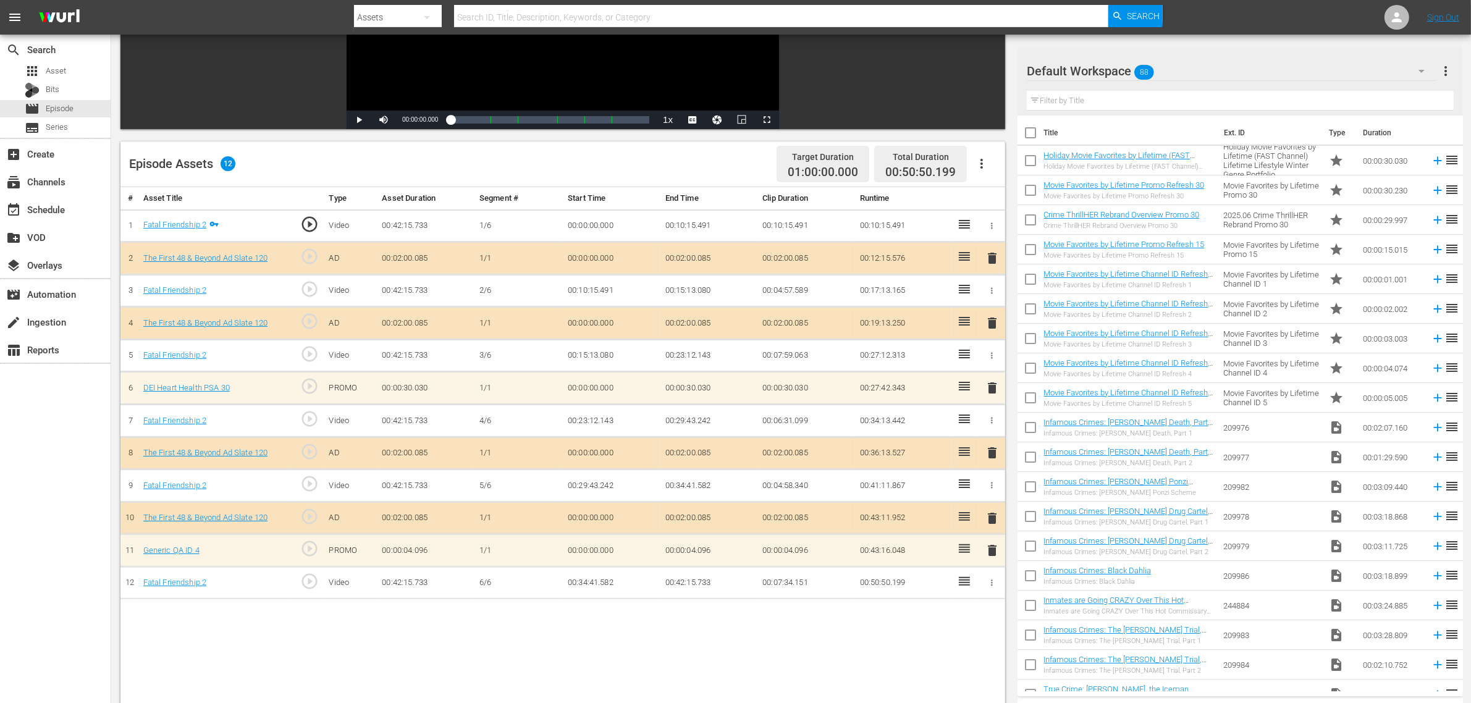
scroll to position [309, 0]
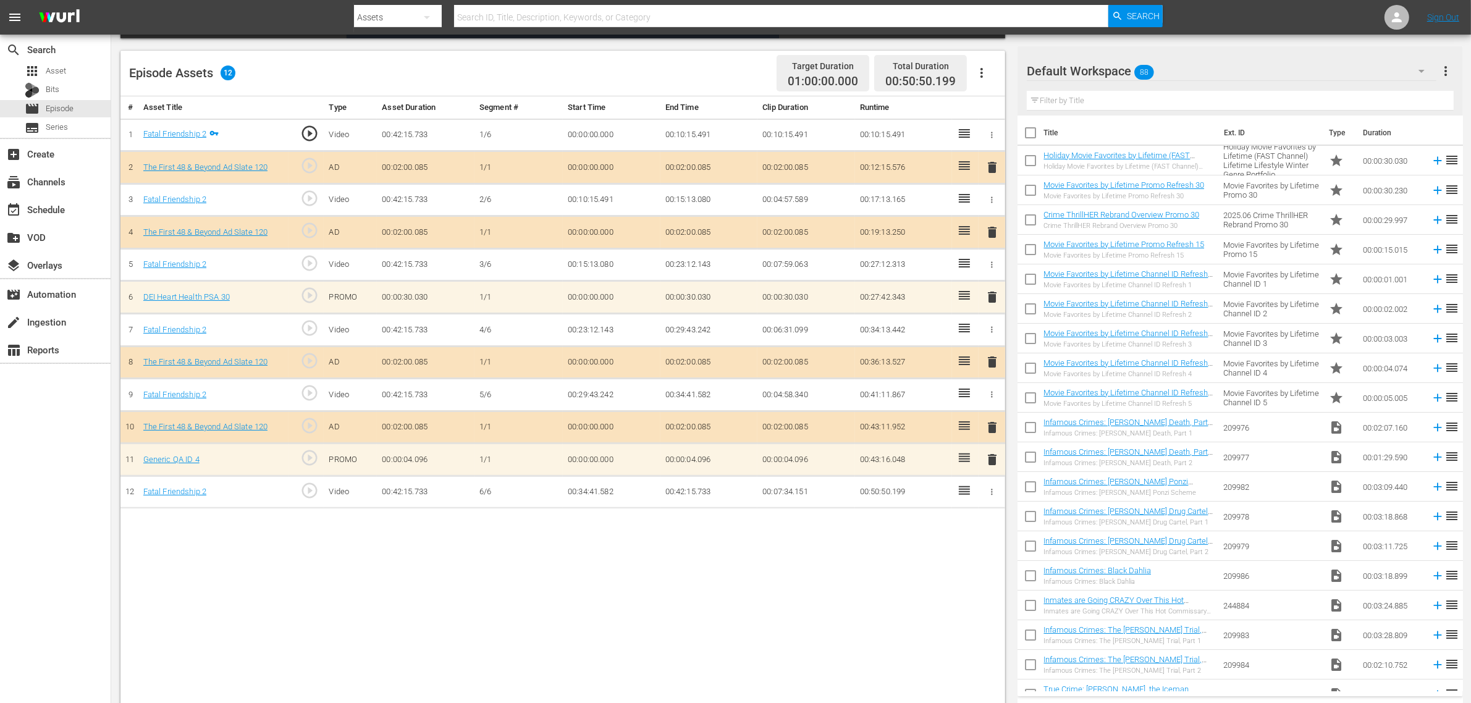
click at [1186, 73] on div "Default Workspace 88" at bounding box center [1232, 71] width 410 height 35
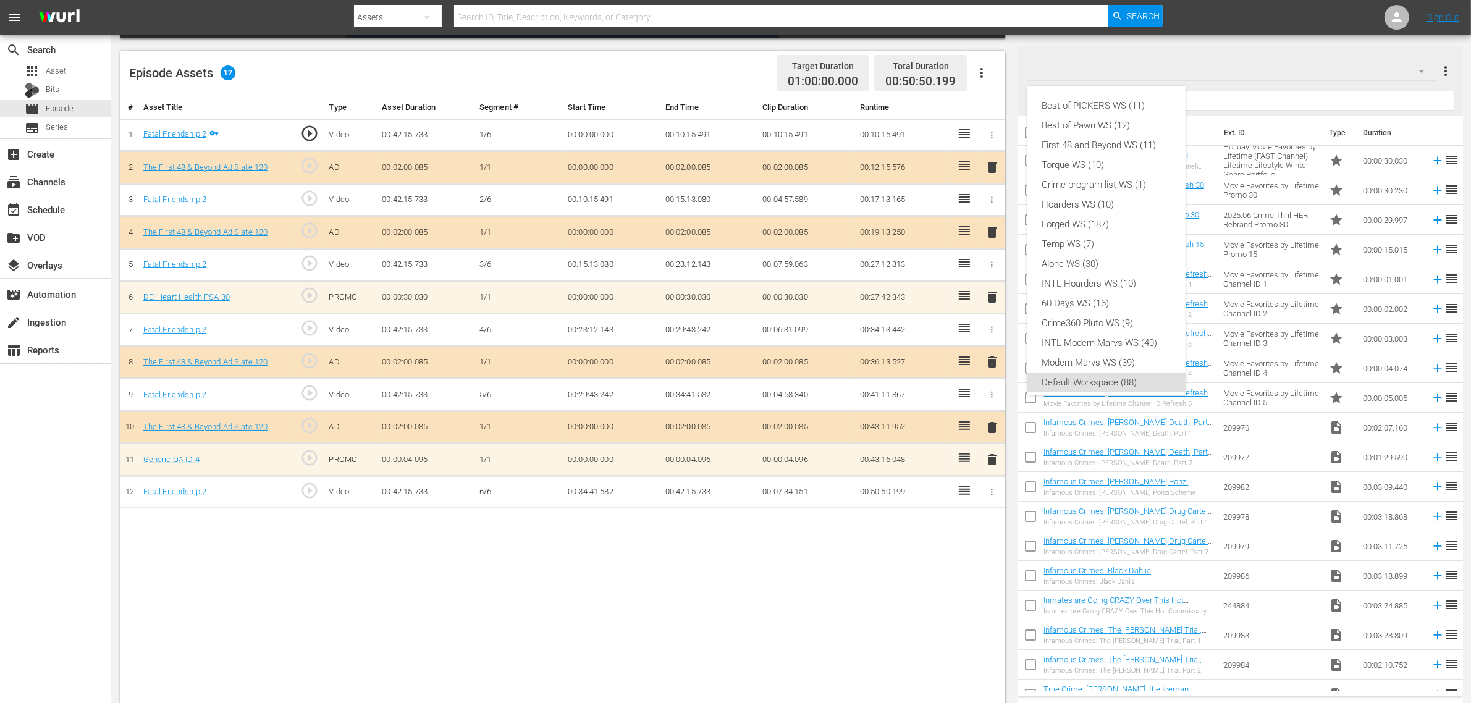
scroll to position [7, 0]
click at [1136, 144] on div "First 48 and Beyond WS (11)" at bounding box center [1106, 138] width 129 height 20
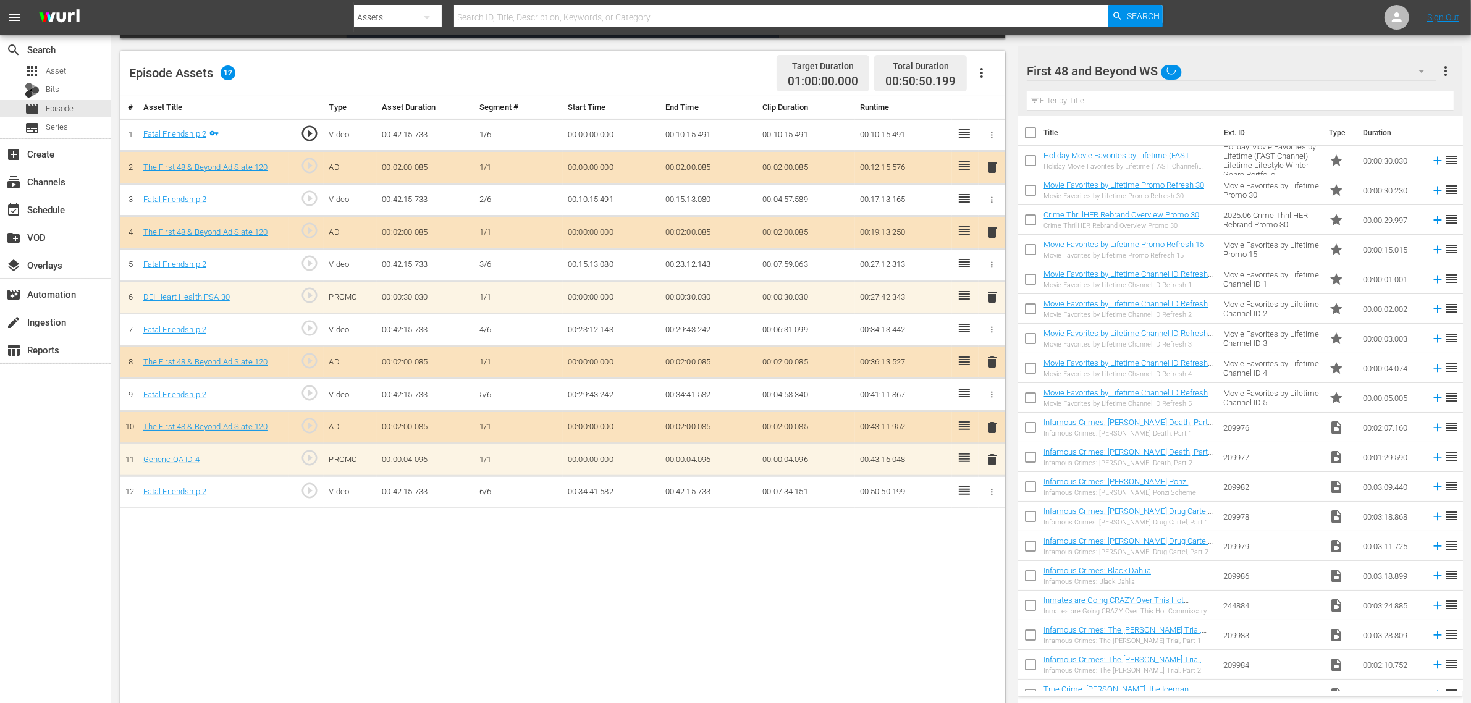
click at [638, 81] on div "Episode Assets 12 Target Duration 01:00:00.000 Total Duration 00:50:50.199" at bounding box center [562, 74] width 885 height 46
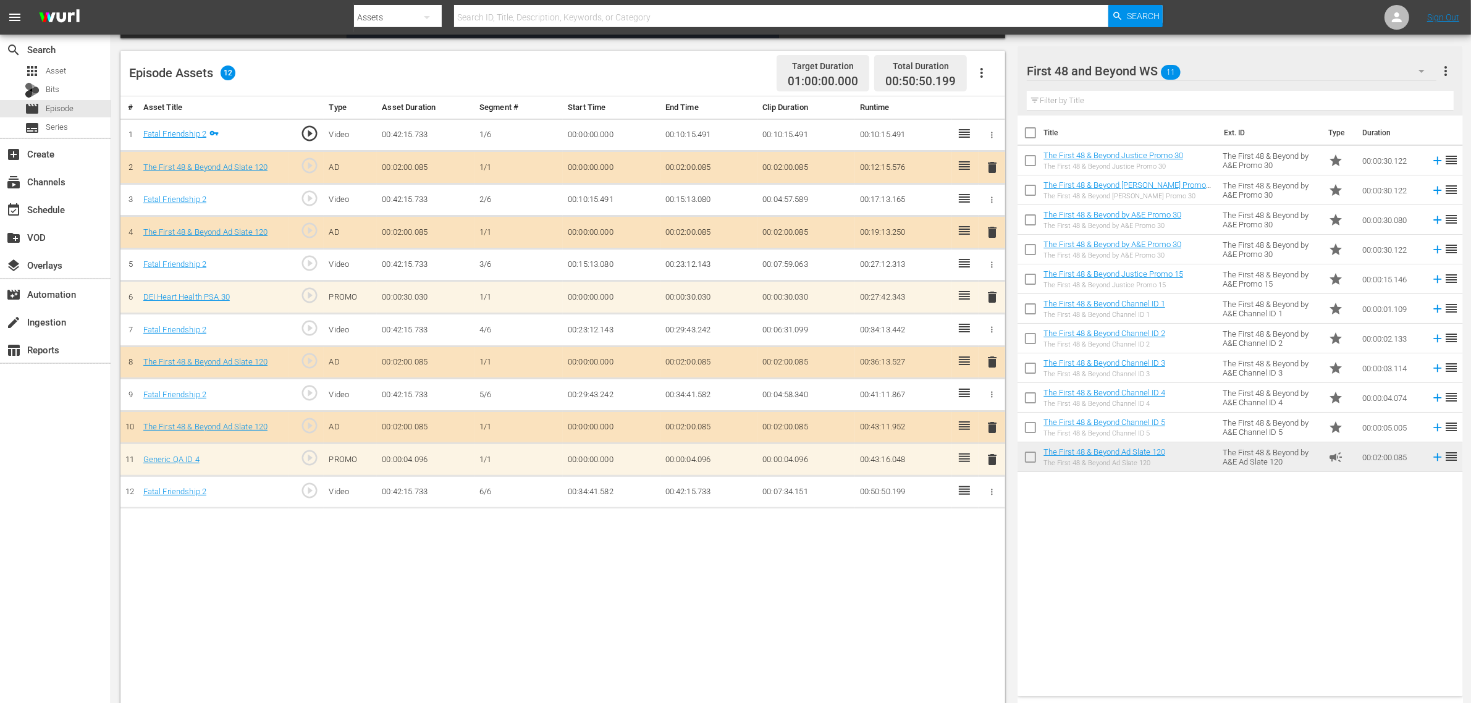
click at [992, 302] on span "delete" at bounding box center [992, 297] width 15 height 15
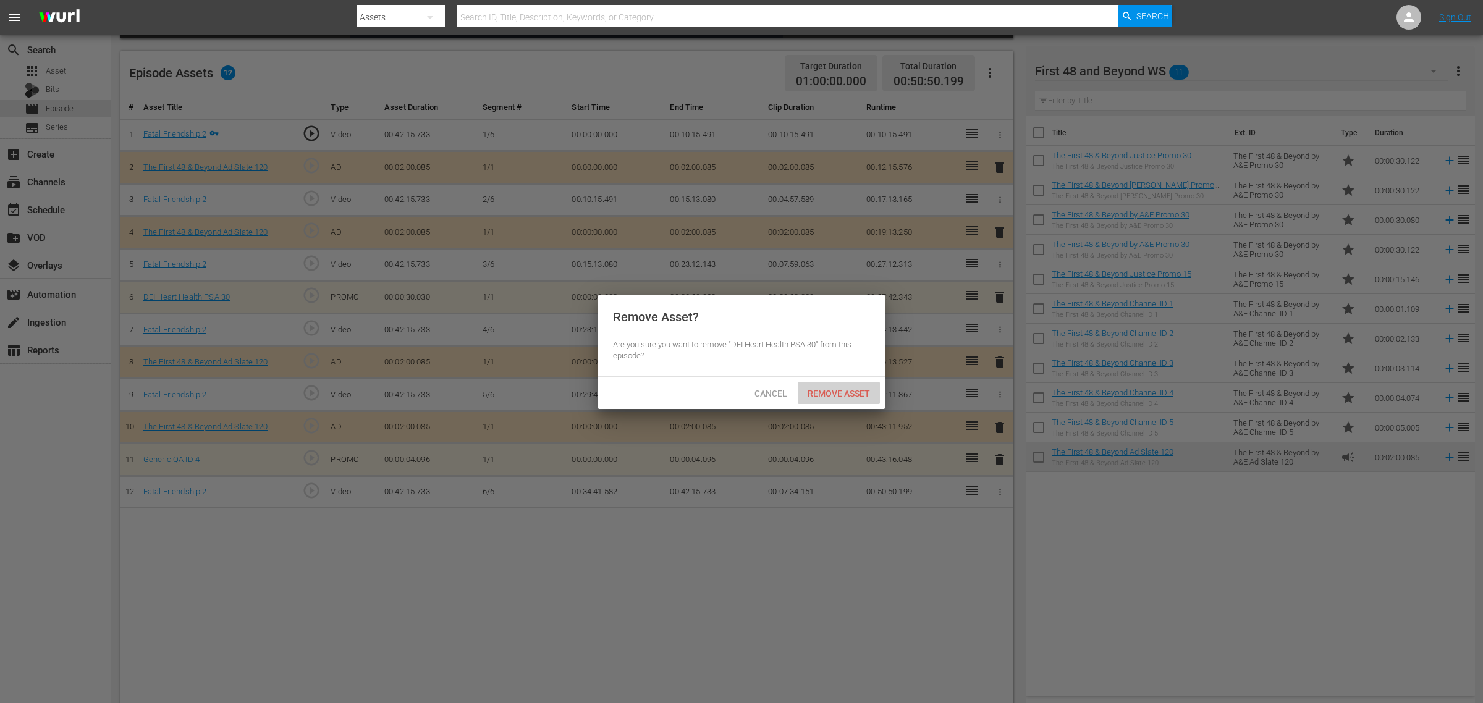
click at [854, 392] on span "Remove Asset" at bounding box center [839, 394] width 82 height 10
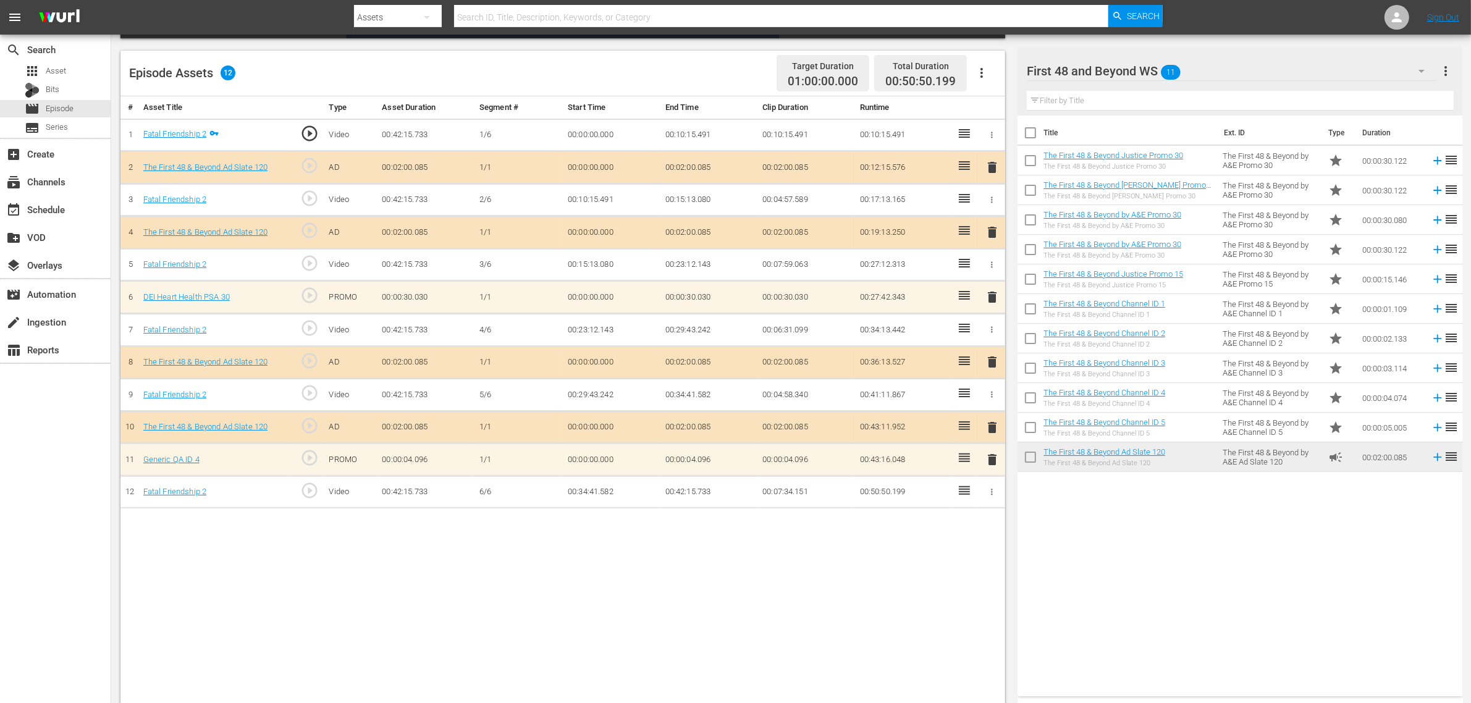
click at [1116, 562] on div "Title Ext. ID Type Duration The First 48 & Beyond Justice Promo 30 The First 48…" at bounding box center [1240, 404] width 445 height 576
click at [992, 465] on span "delete" at bounding box center [992, 459] width 15 height 15
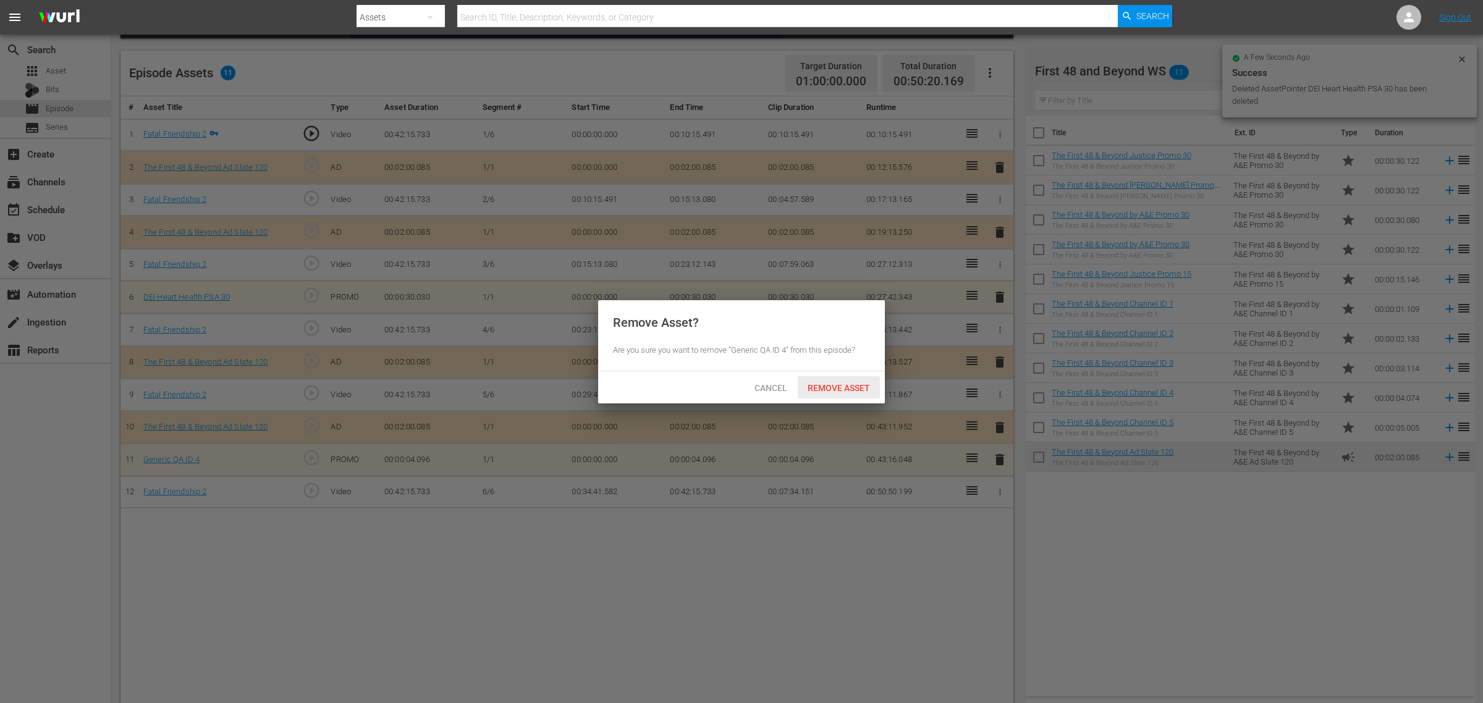
click at [828, 383] on span "Remove Asset" at bounding box center [839, 388] width 82 height 10
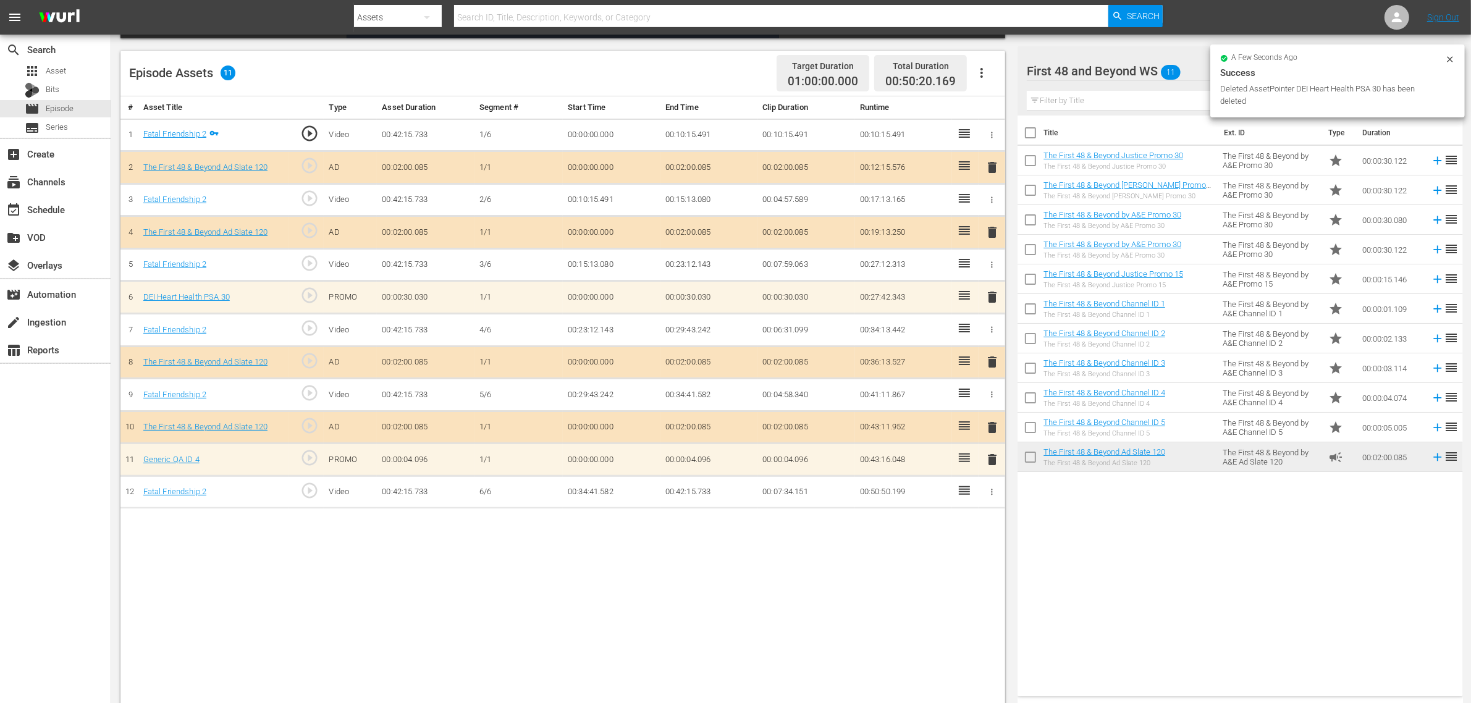
click at [1126, 562] on div "Title Ext. ID Type Duration The First 48 & Beyond Justice Promo 30 The First 48…" at bounding box center [1240, 404] width 445 height 576
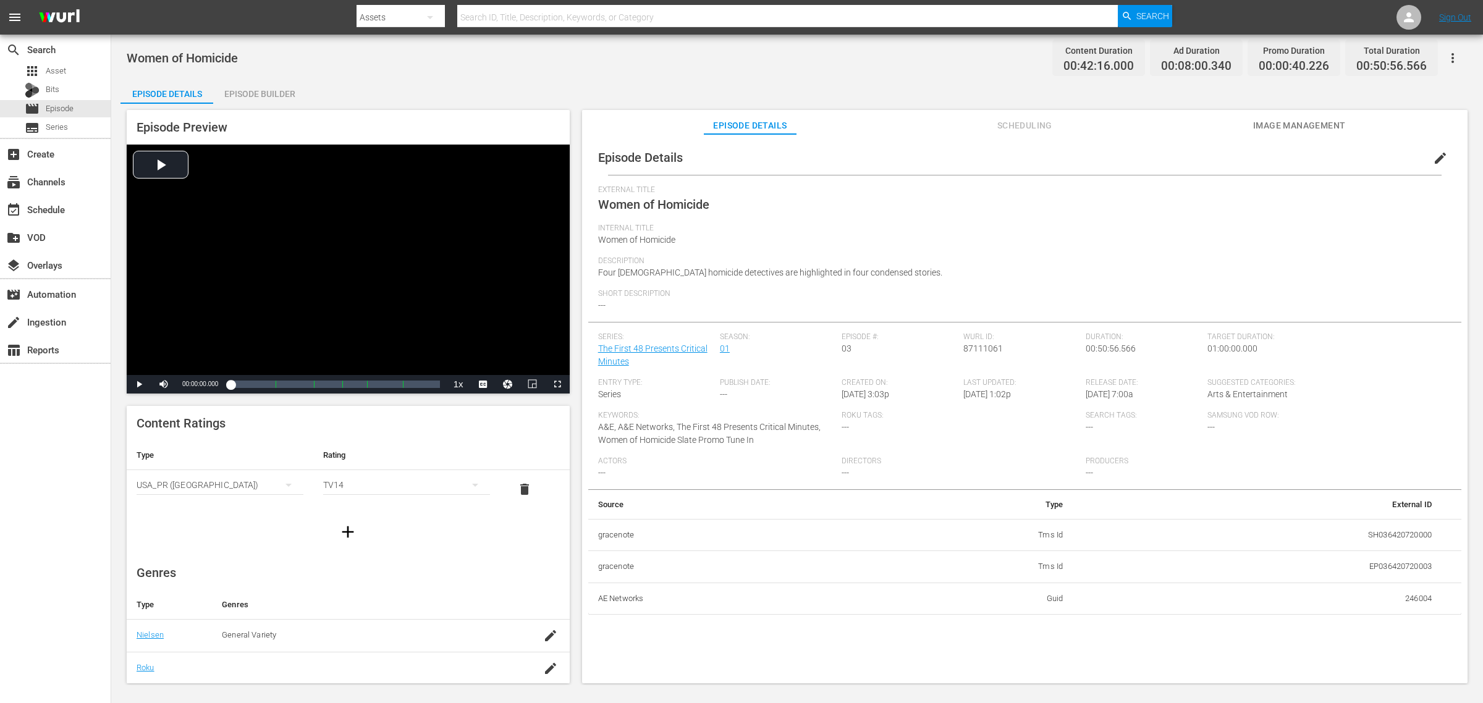
click at [249, 88] on div "Episode Builder" at bounding box center [259, 94] width 93 height 30
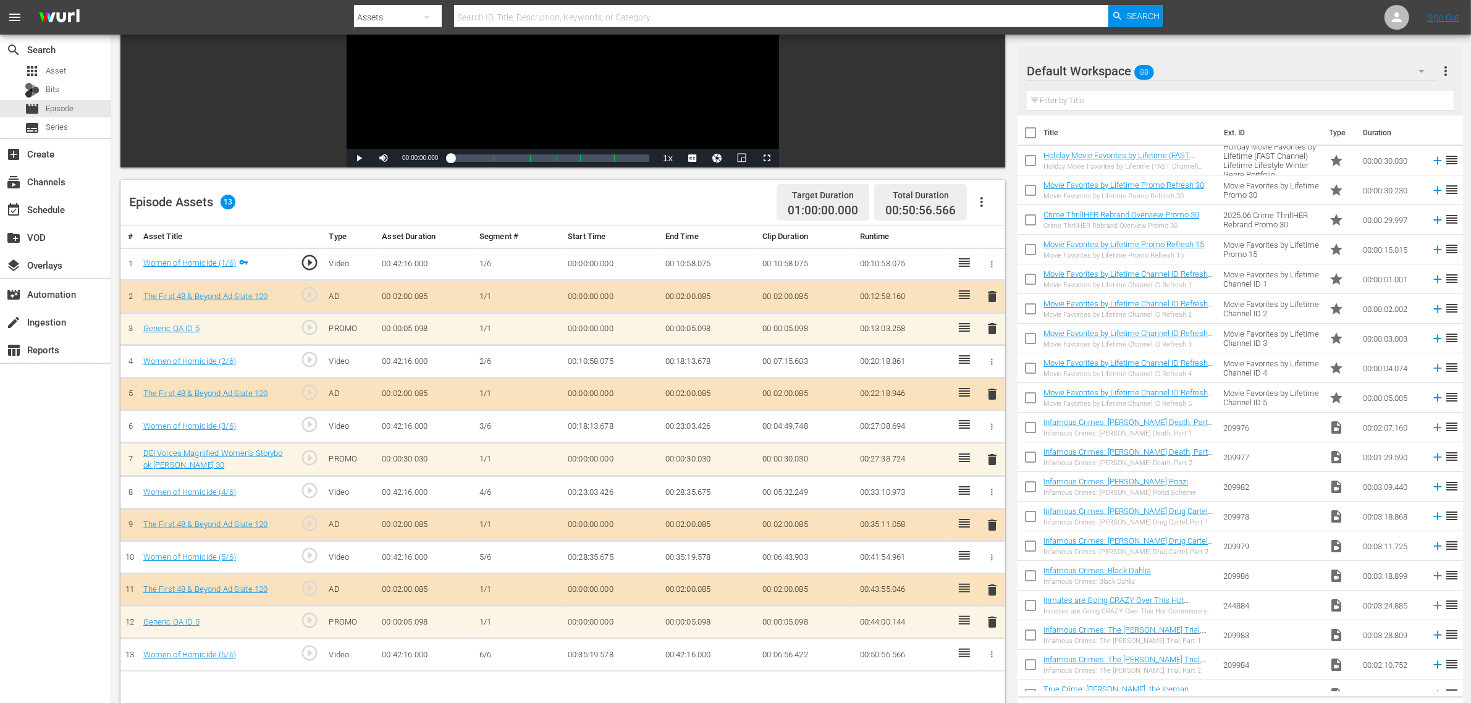
scroll to position [232, 0]
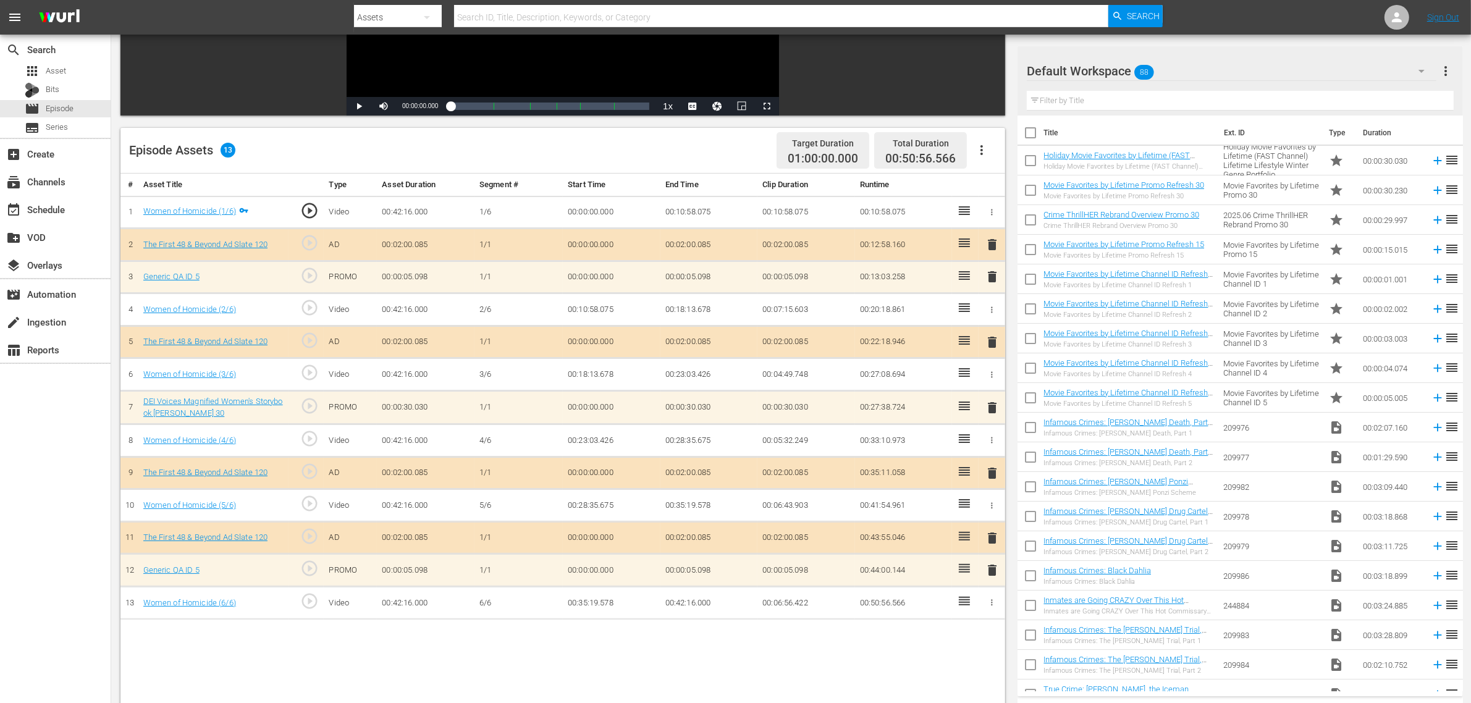
click at [993, 562] on span "delete" at bounding box center [992, 570] width 15 height 15
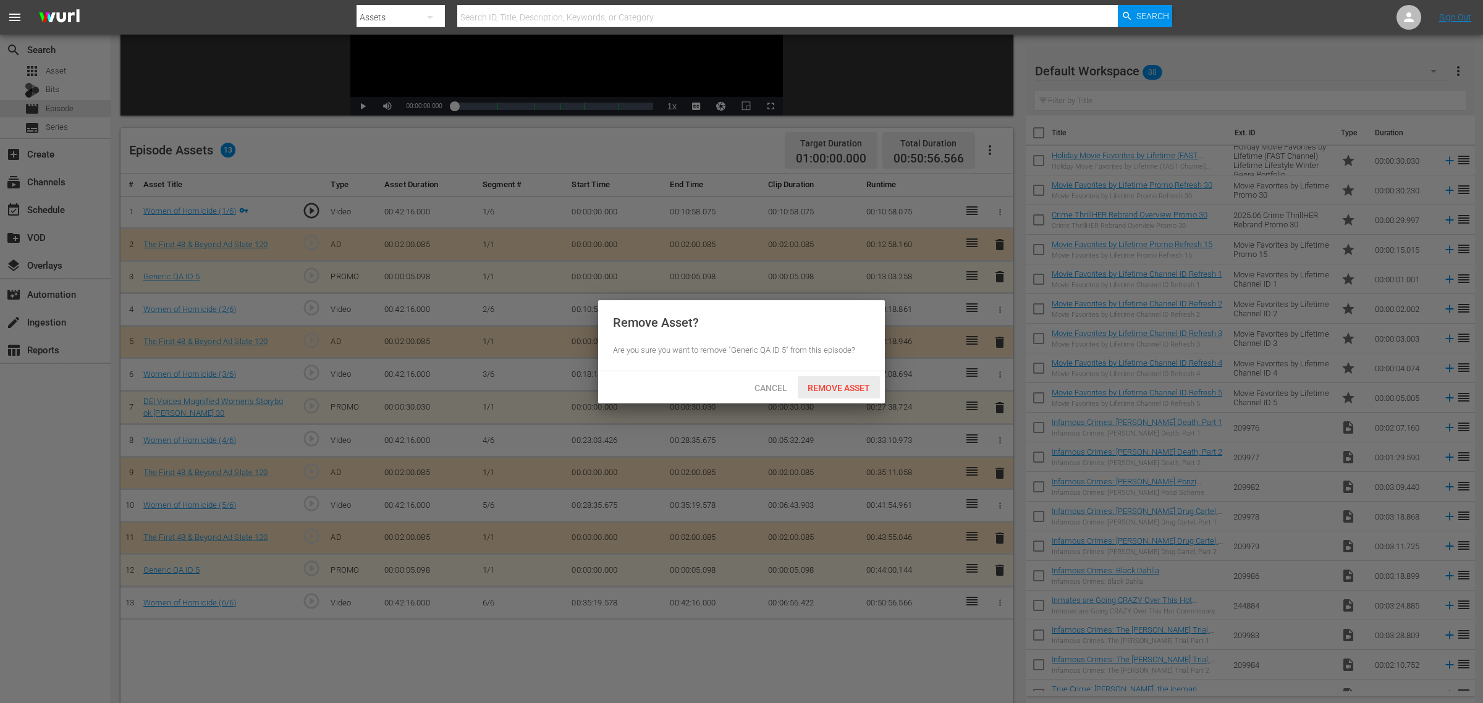
click at [832, 383] on span "Remove Asset" at bounding box center [839, 388] width 82 height 10
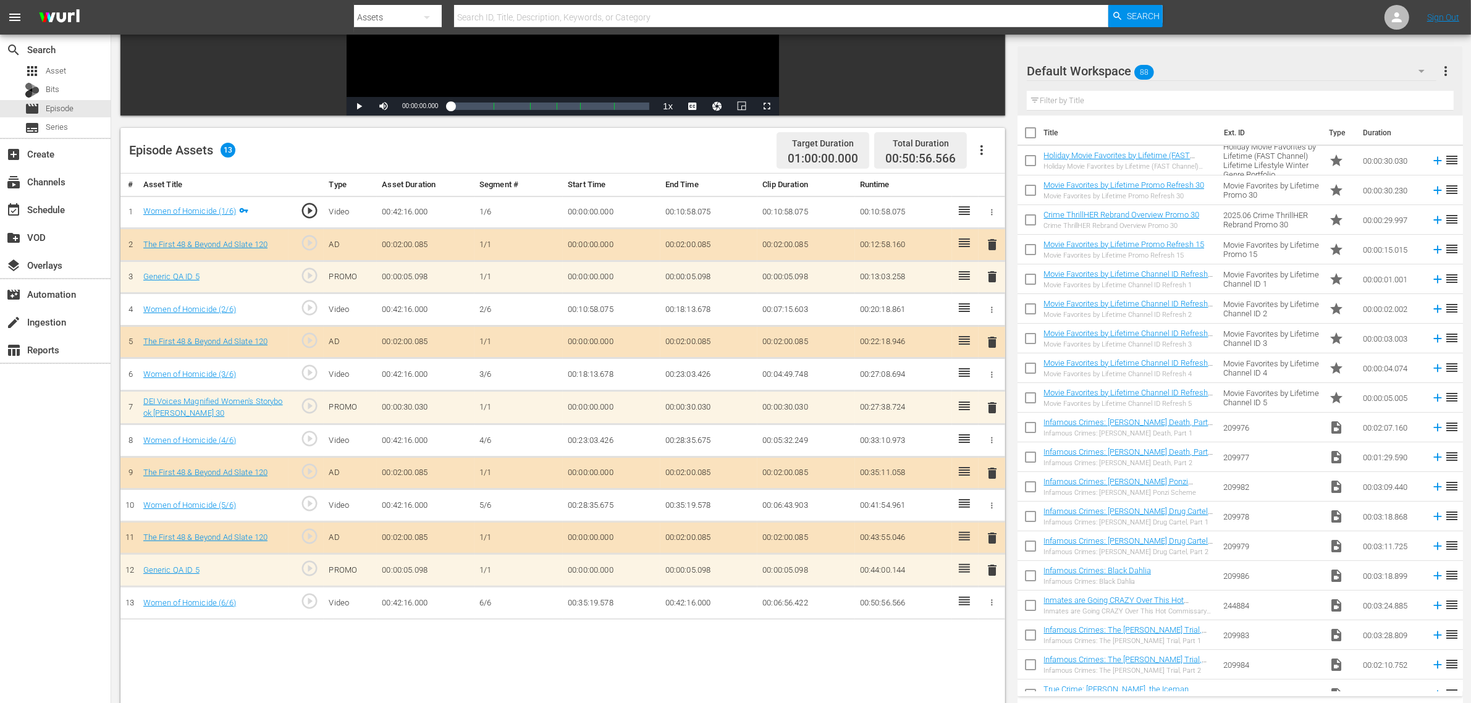
click at [1186, 65] on div "Default Workspace 88" at bounding box center [1232, 71] width 410 height 35
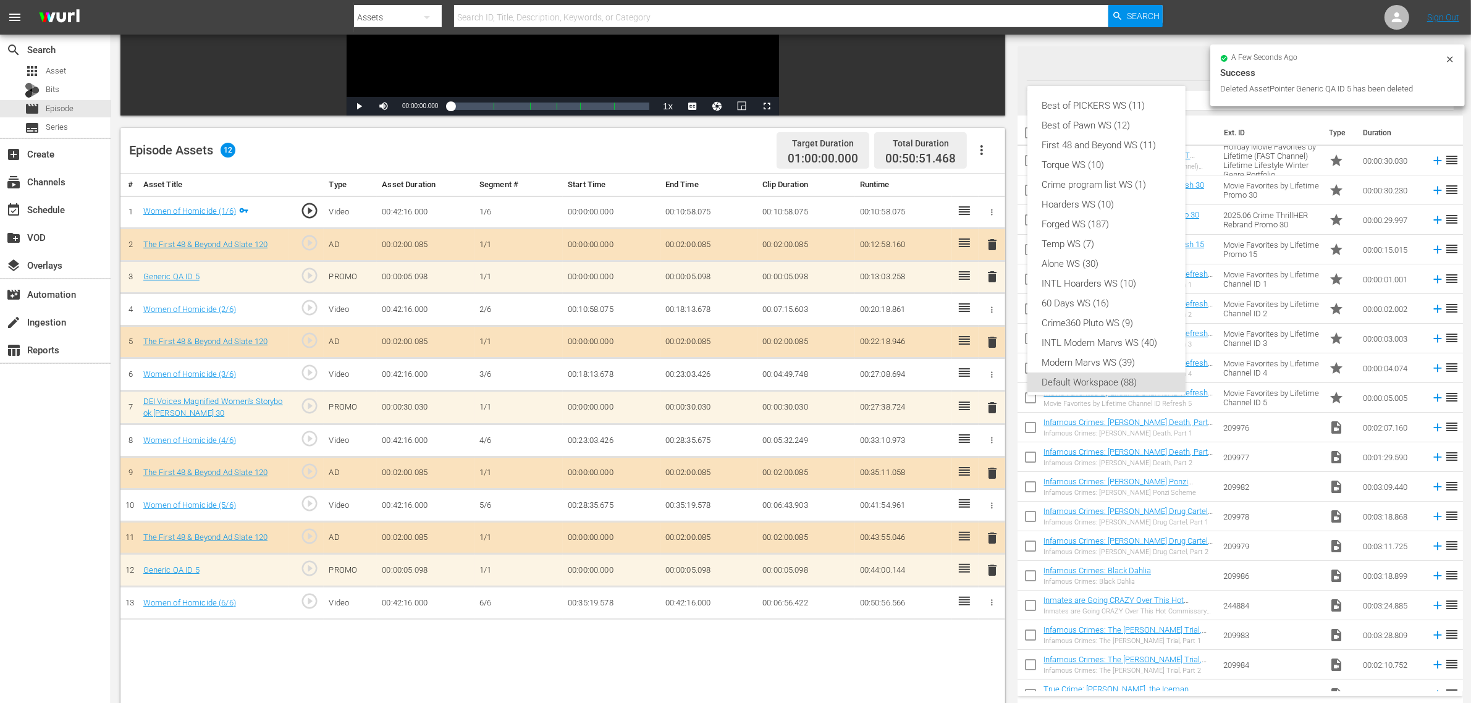
scroll to position [7, 0]
click at [1103, 133] on div "First 48 and Beyond WS (11)" at bounding box center [1106, 138] width 129 height 20
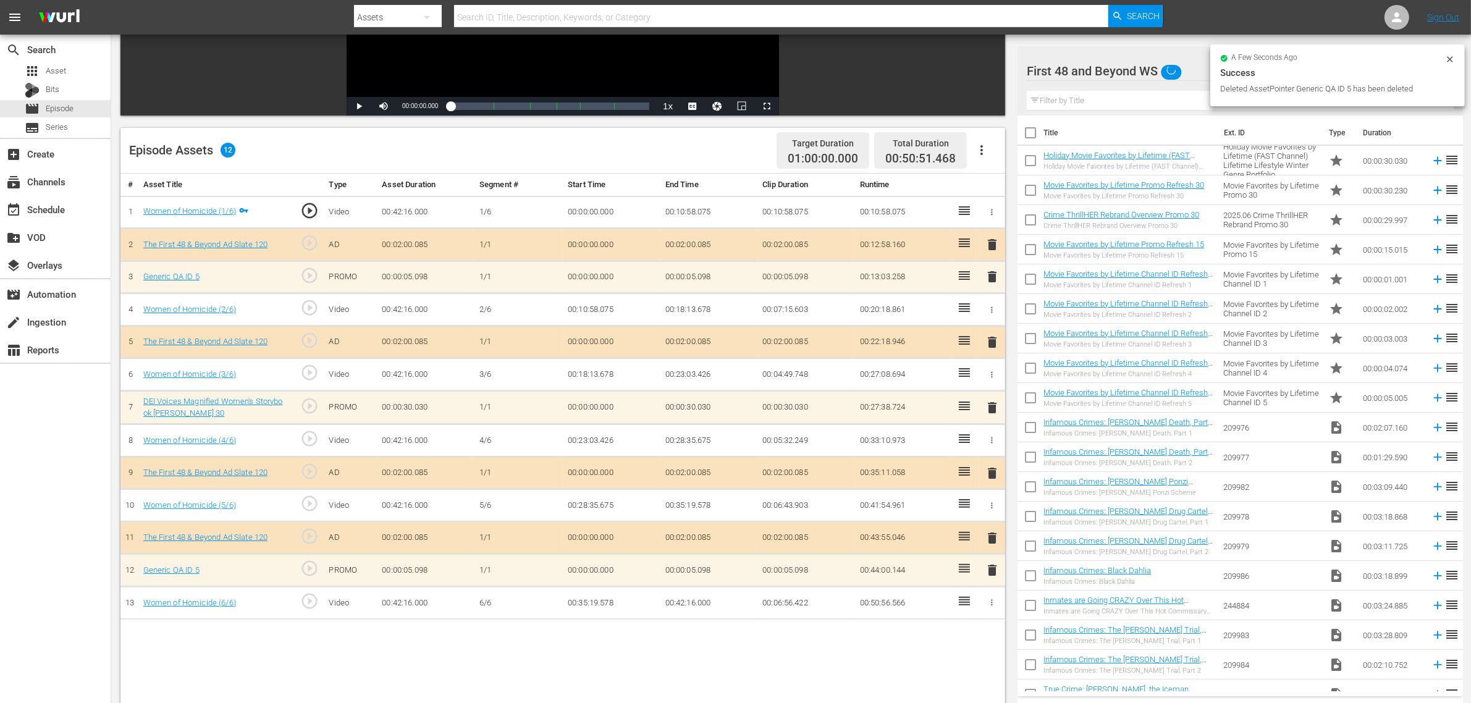
click at [702, 158] on div "Episode Assets 12 Target Duration 01:00:00.000 Total Duration 00:50:51.468" at bounding box center [562, 151] width 885 height 46
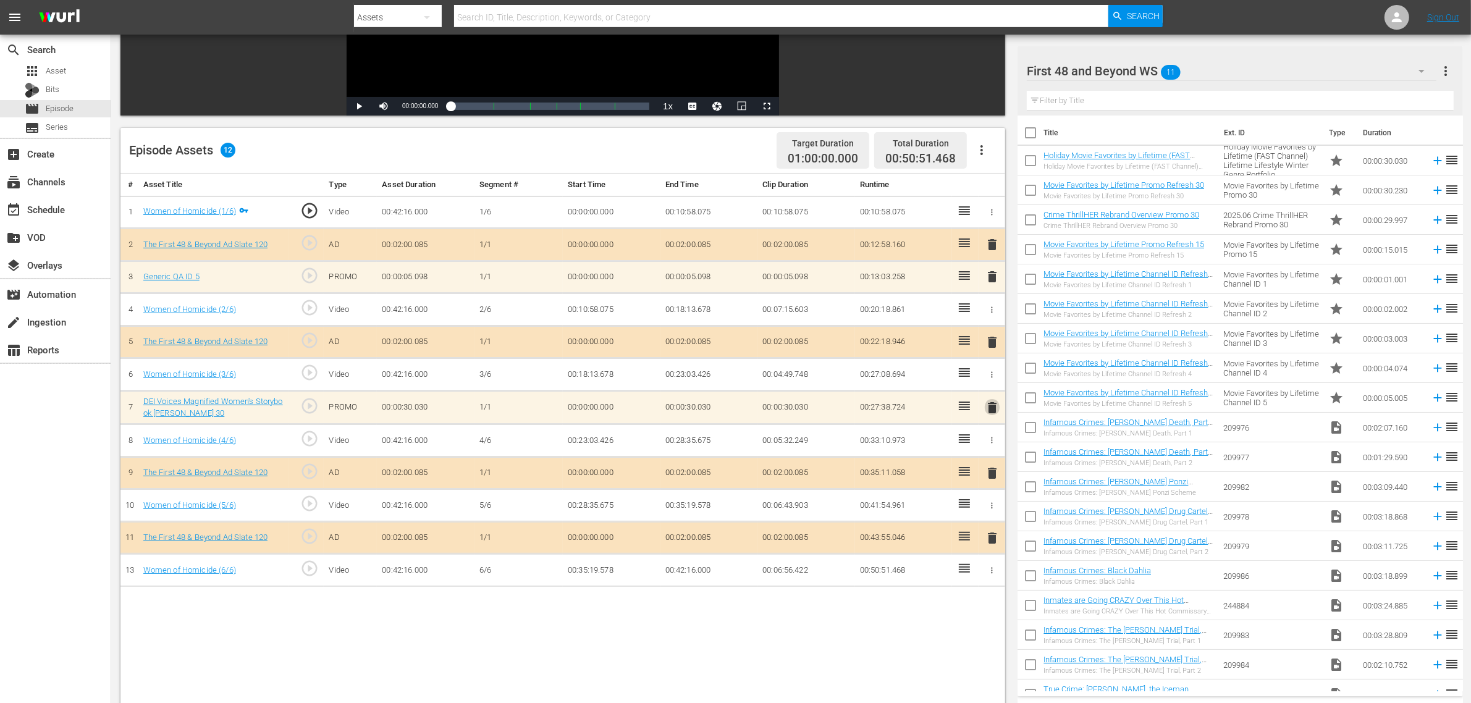
click at [989, 407] on span "delete" at bounding box center [992, 407] width 15 height 15
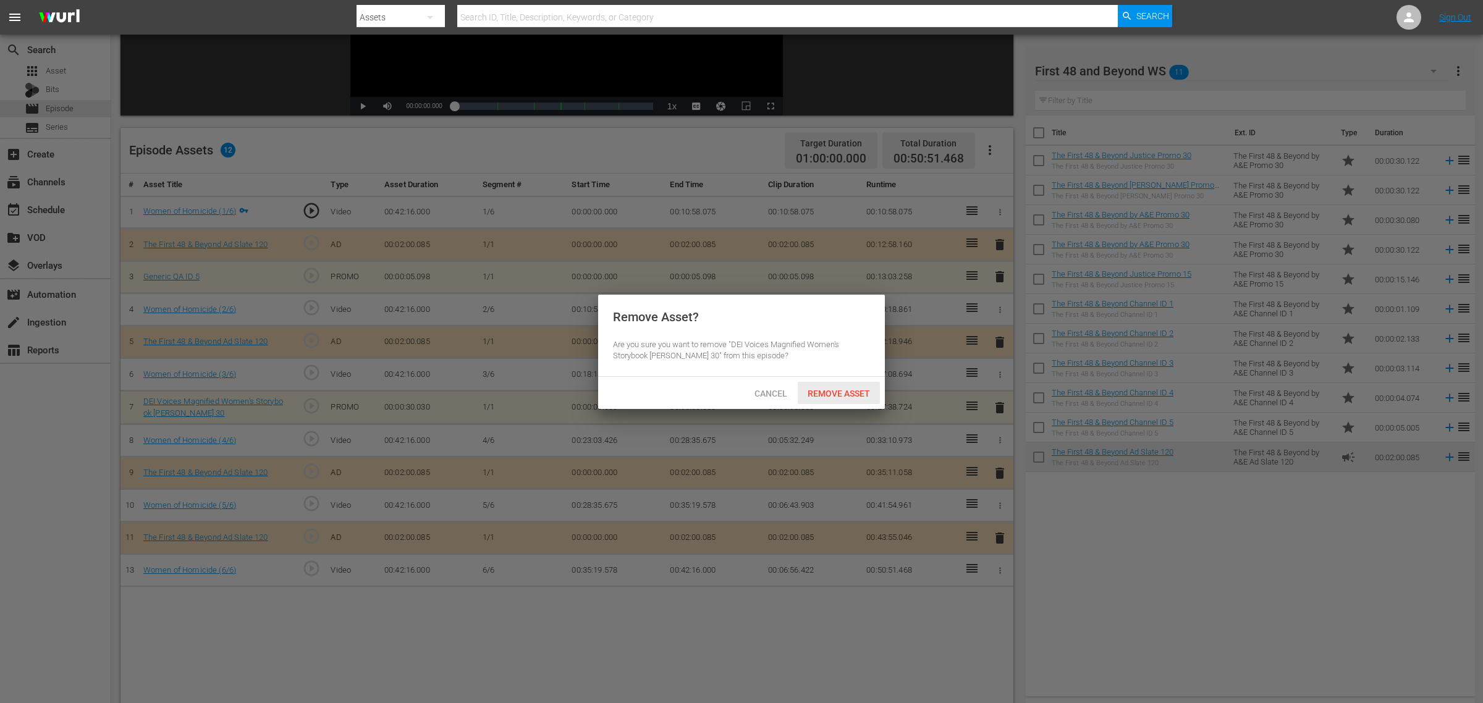
click at [833, 389] on span "Remove Asset" at bounding box center [839, 394] width 82 height 10
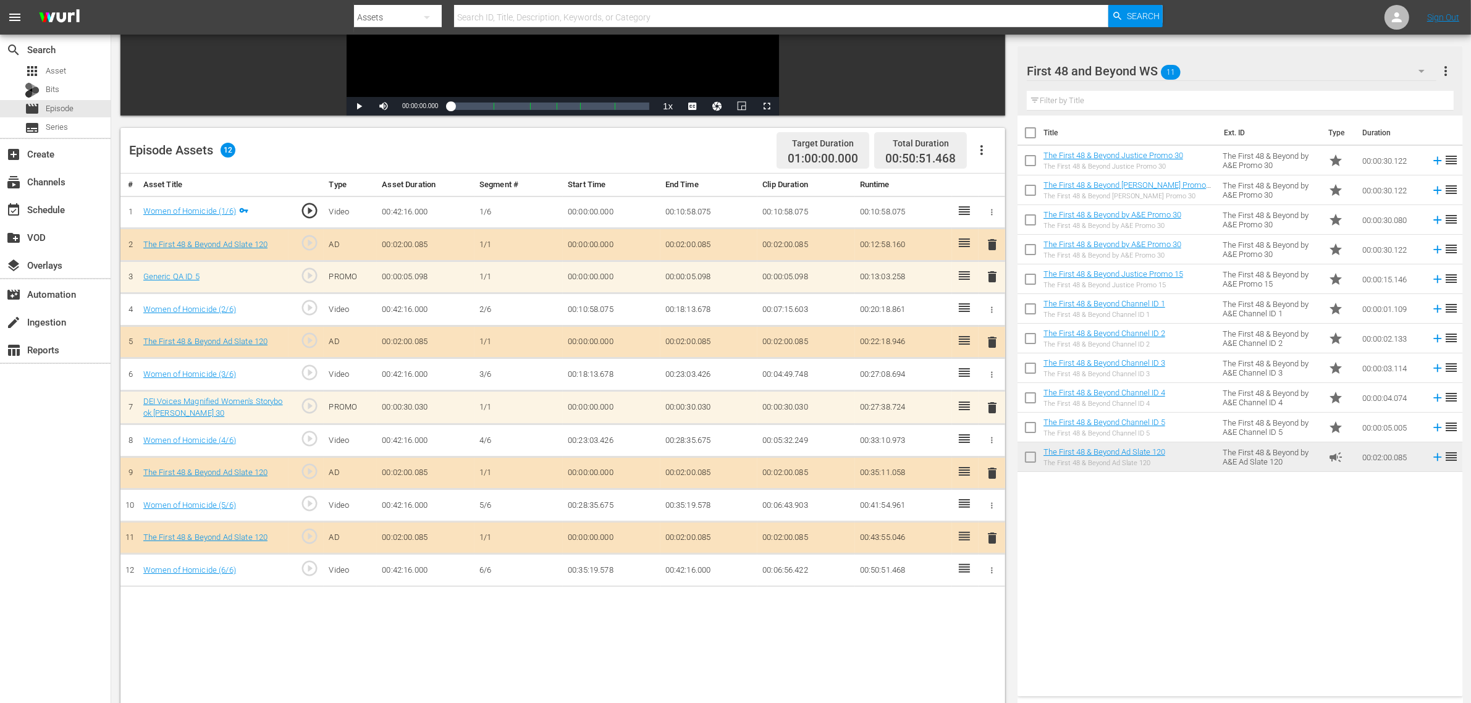
click at [693, 159] on div "Episode Assets 12 Target Duration 01:00:00.000 Total Duration 00:50:51.468" at bounding box center [562, 151] width 885 height 46
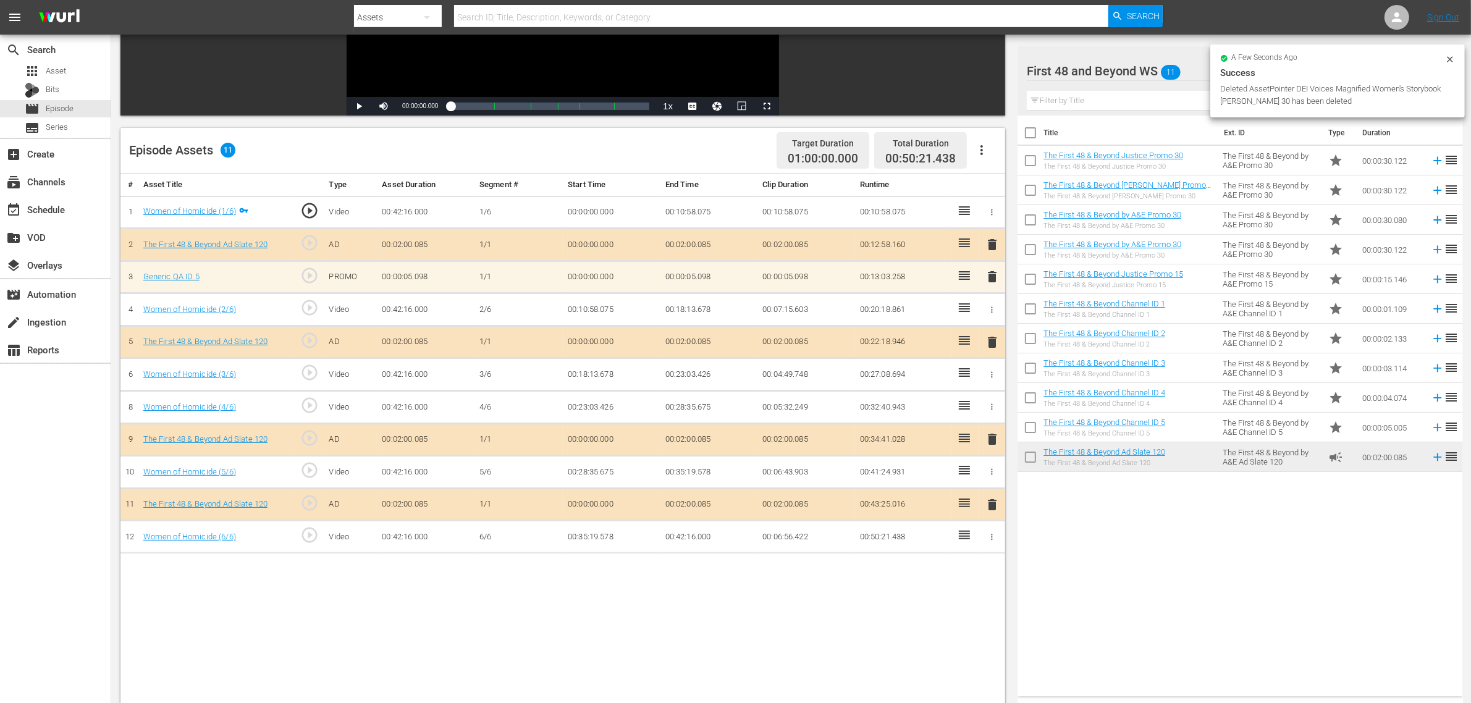
click at [990, 276] on span "delete" at bounding box center [992, 276] width 15 height 15
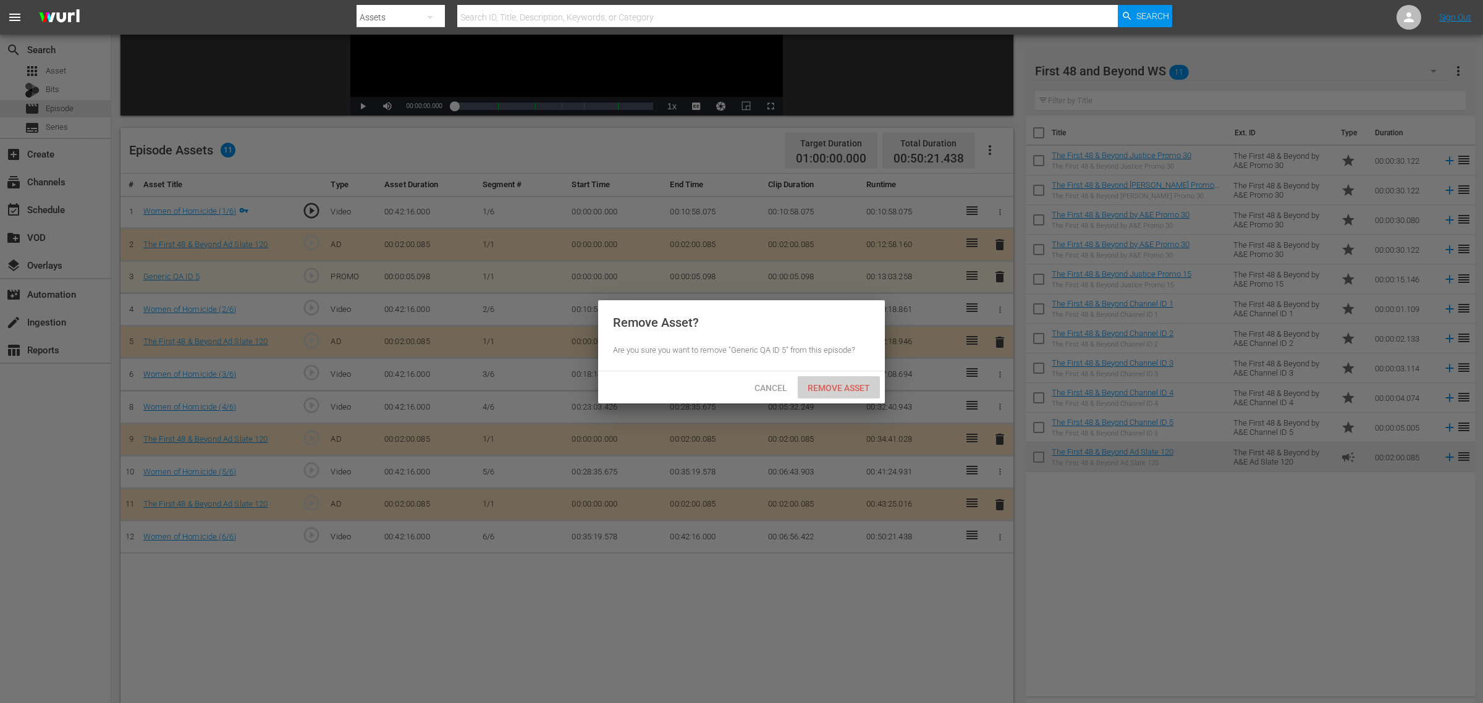
click at [848, 378] on div "Remove Asset" at bounding box center [839, 387] width 82 height 23
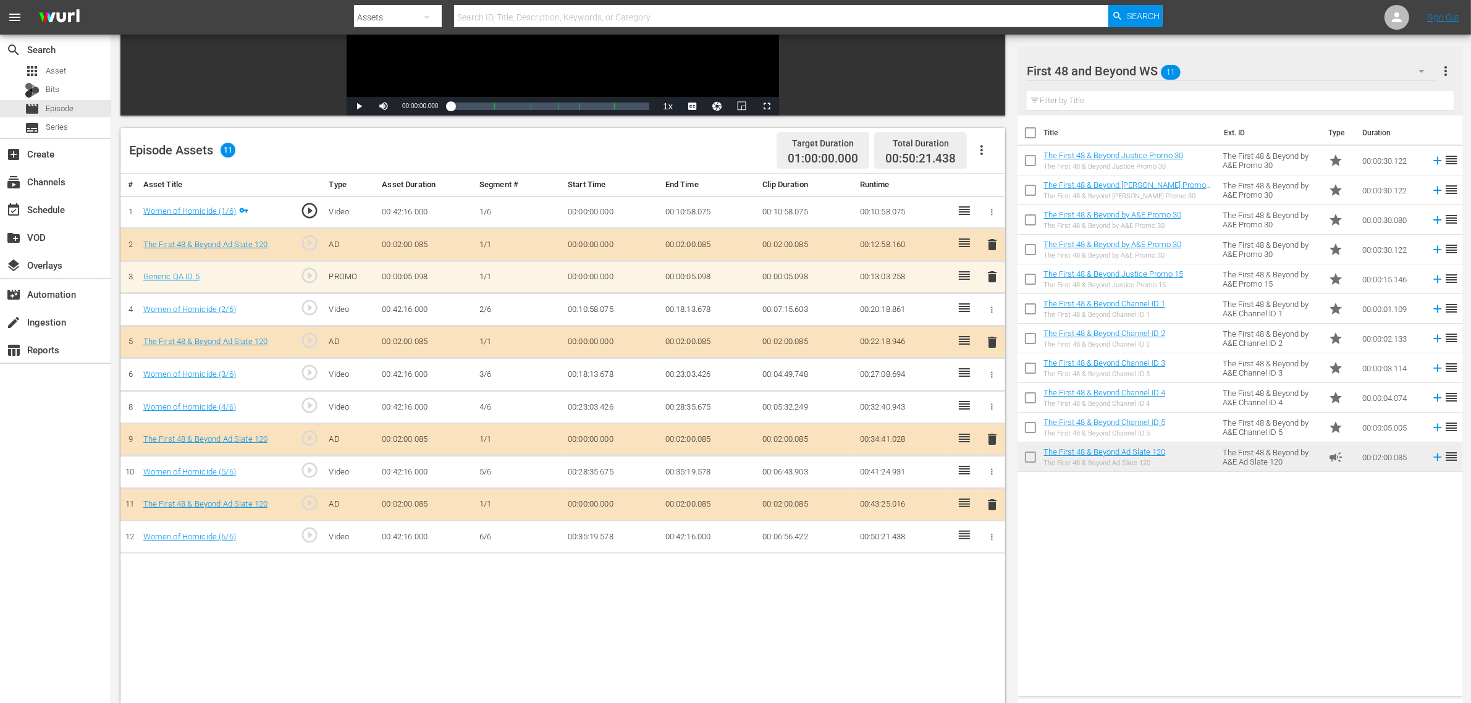
drag, startPoint x: 1208, startPoint y: 572, endPoint x: 1200, endPoint y: 557, distance: 16.9
click at [1186, 562] on div "Title Ext. ID Type Duration The First 48 & Beyond Justice Promo 30 The First 48…" at bounding box center [1240, 404] width 445 height 576
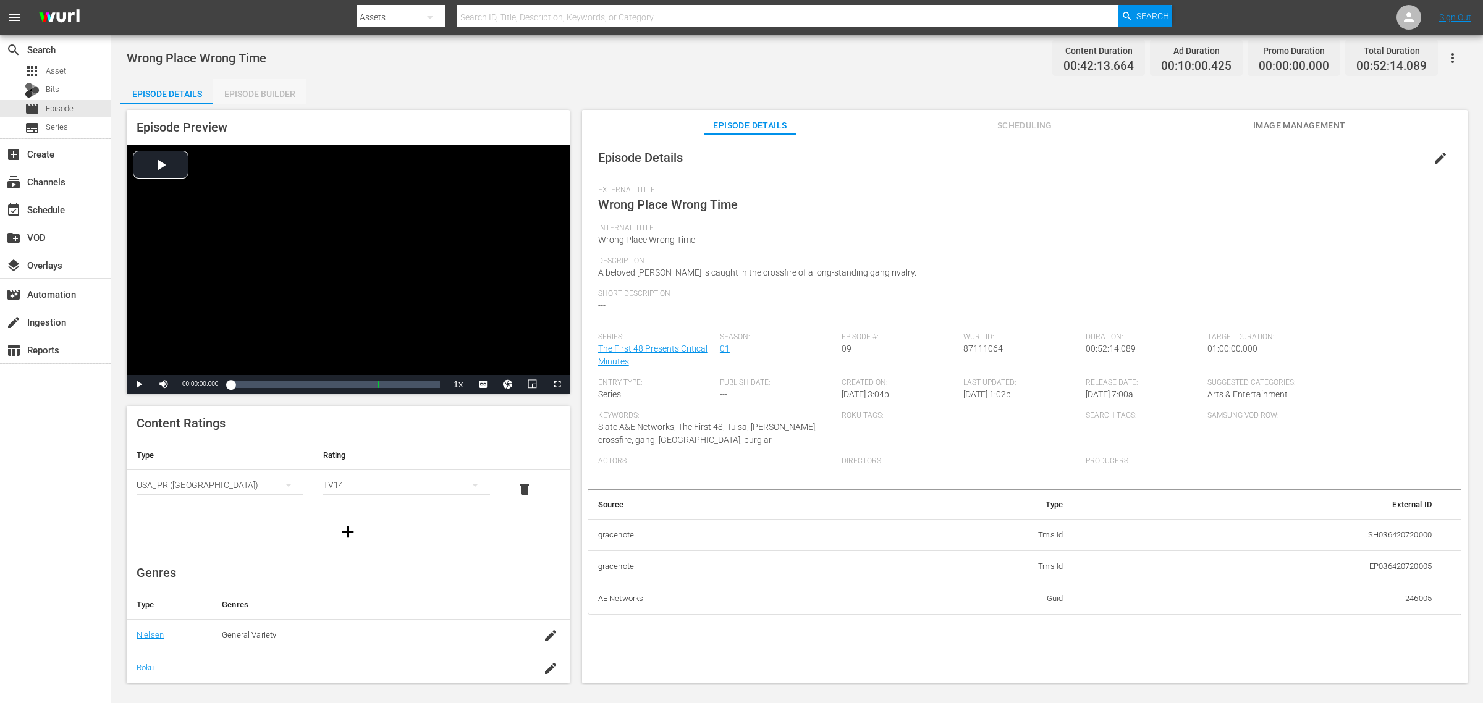
click at [237, 90] on div "Episode Builder" at bounding box center [259, 94] width 93 height 30
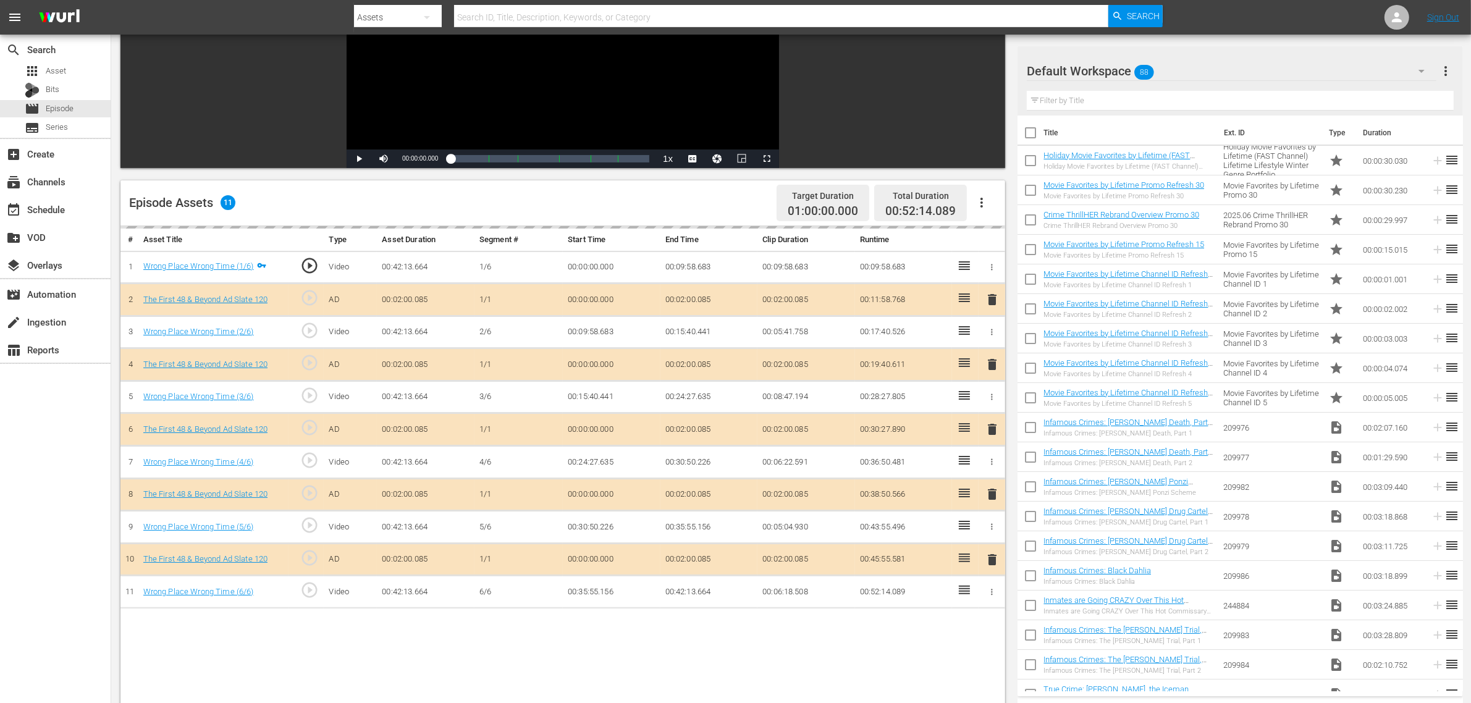
scroll to position [232, 0]
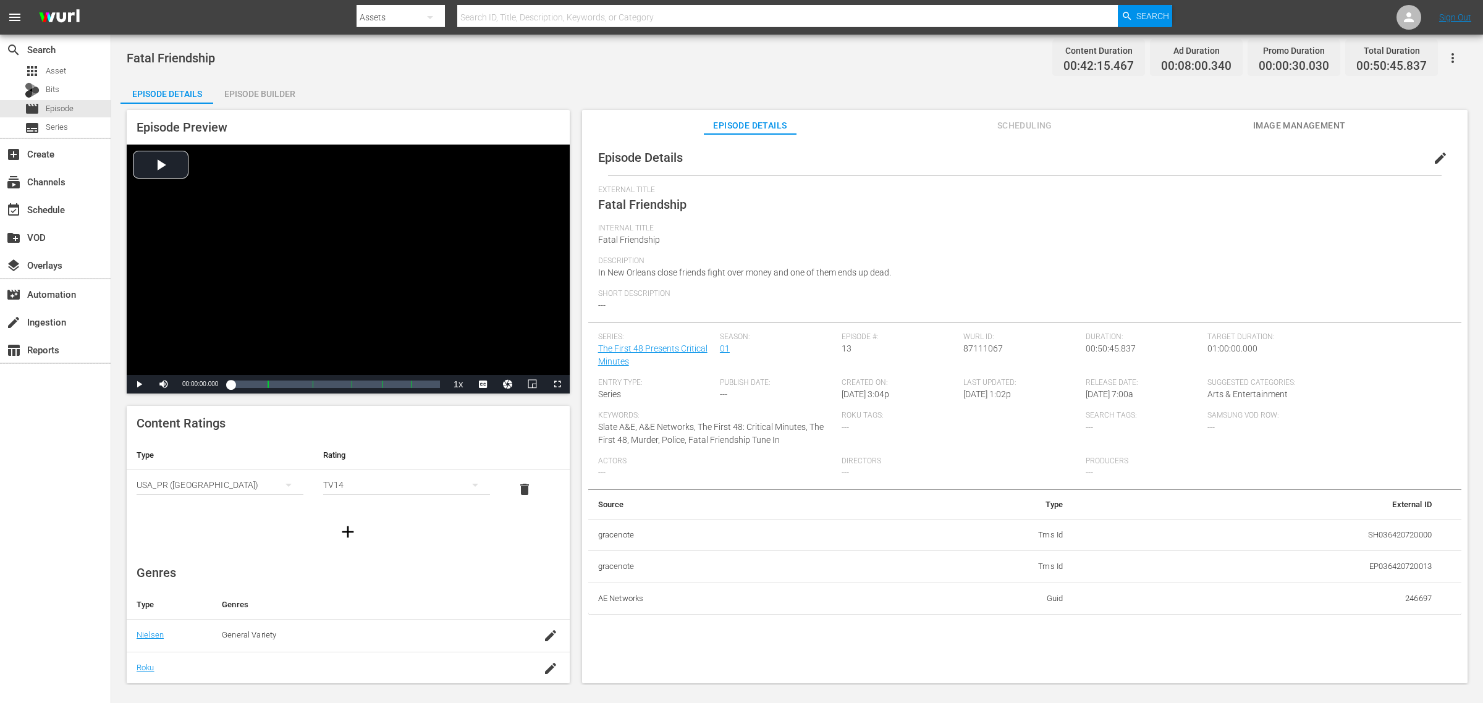
click at [276, 91] on div "Episode Builder" at bounding box center [259, 94] width 93 height 30
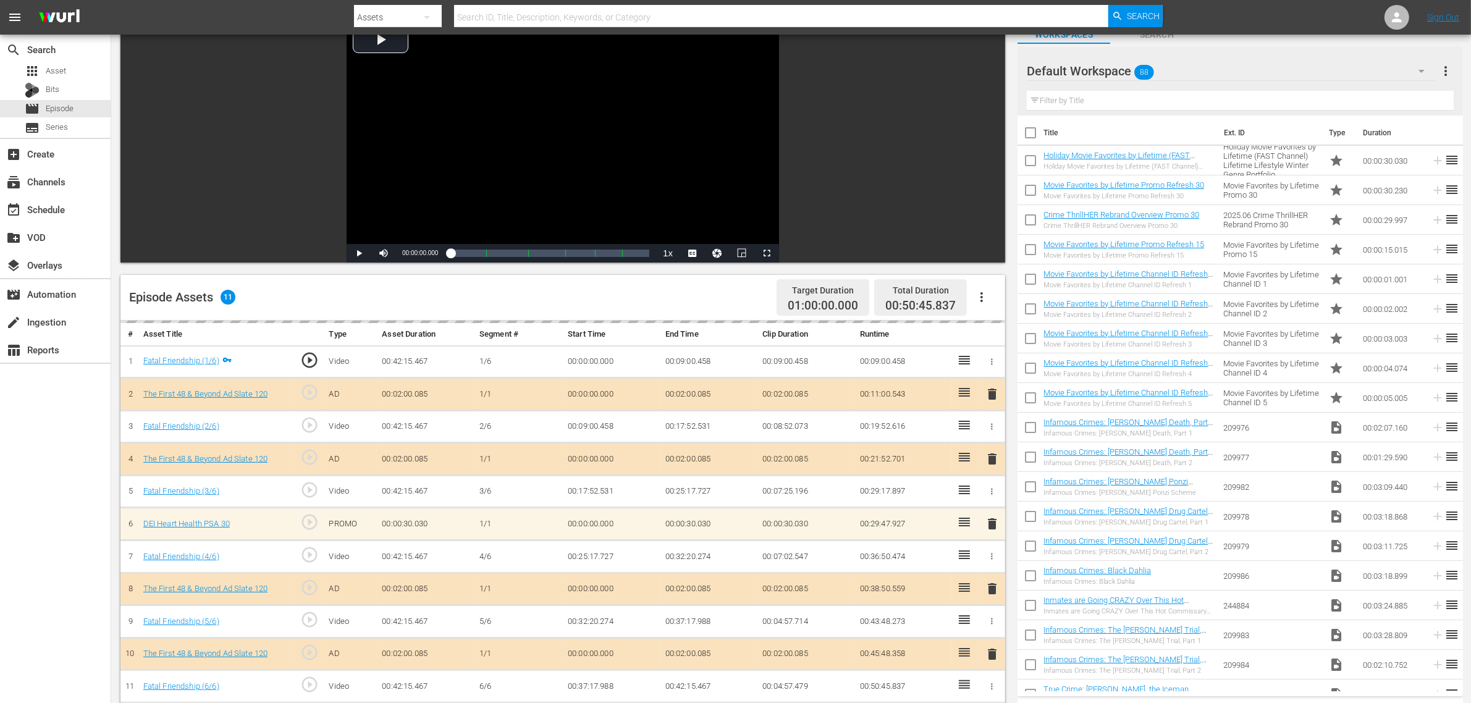
scroll to position [309, 0]
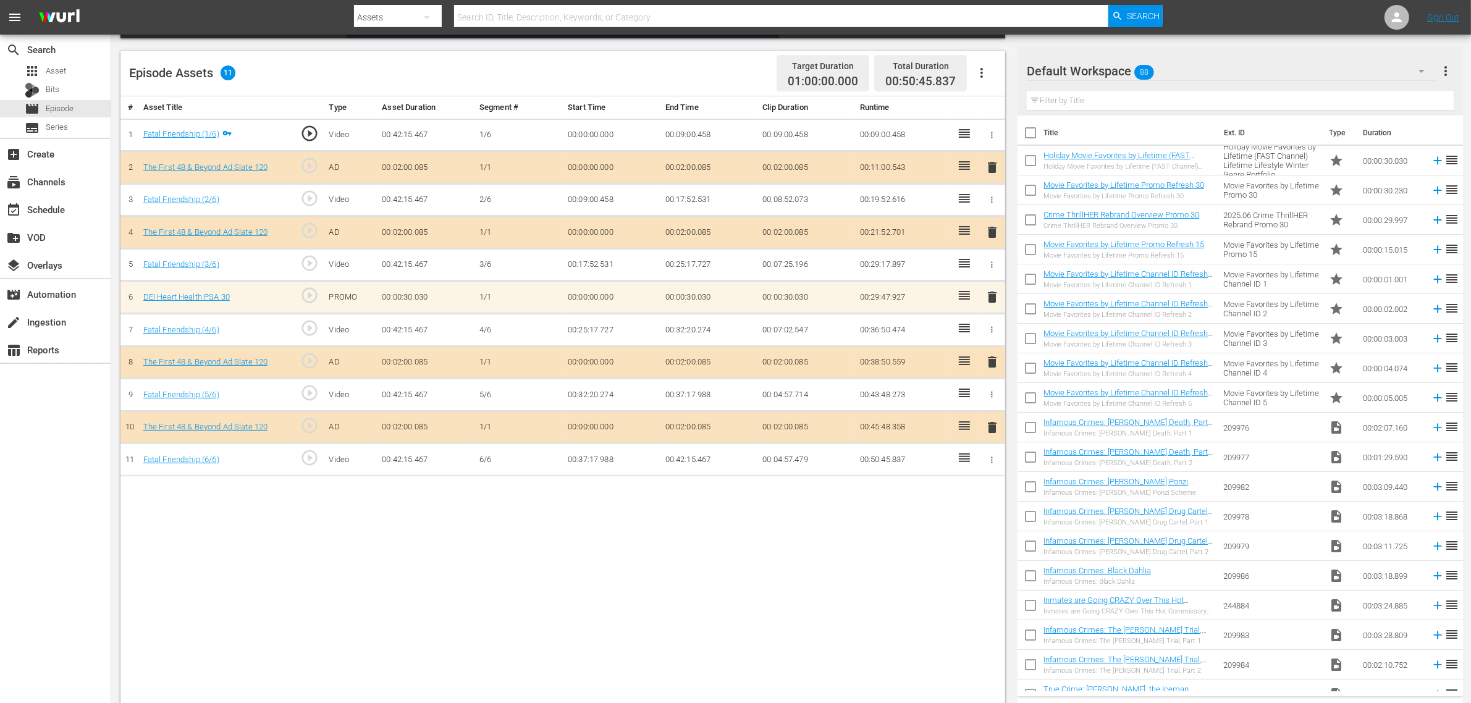
click at [992, 303] on span "delete" at bounding box center [992, 297] width 15 height 15
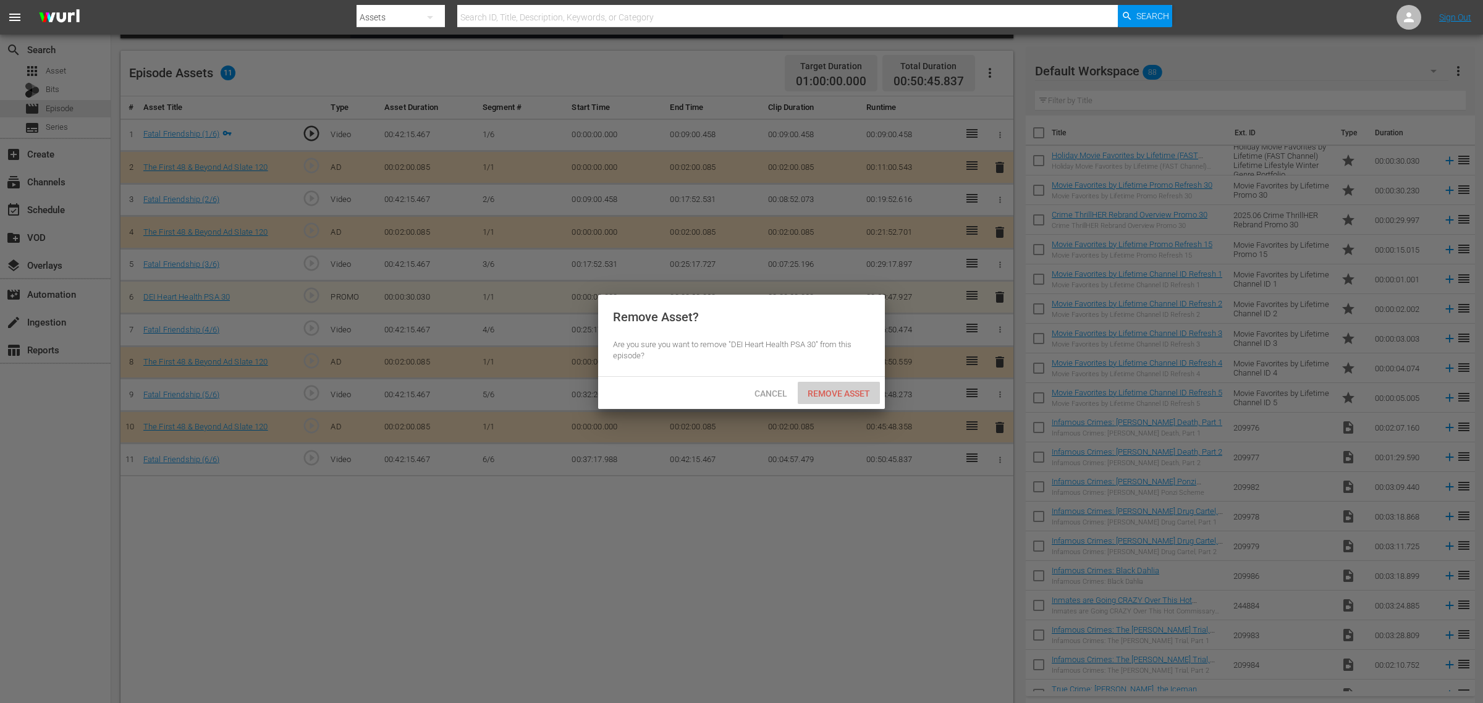
click at [846, 386] on div "Remove Asset" at bounding box center [839, 393] width 82 height 23
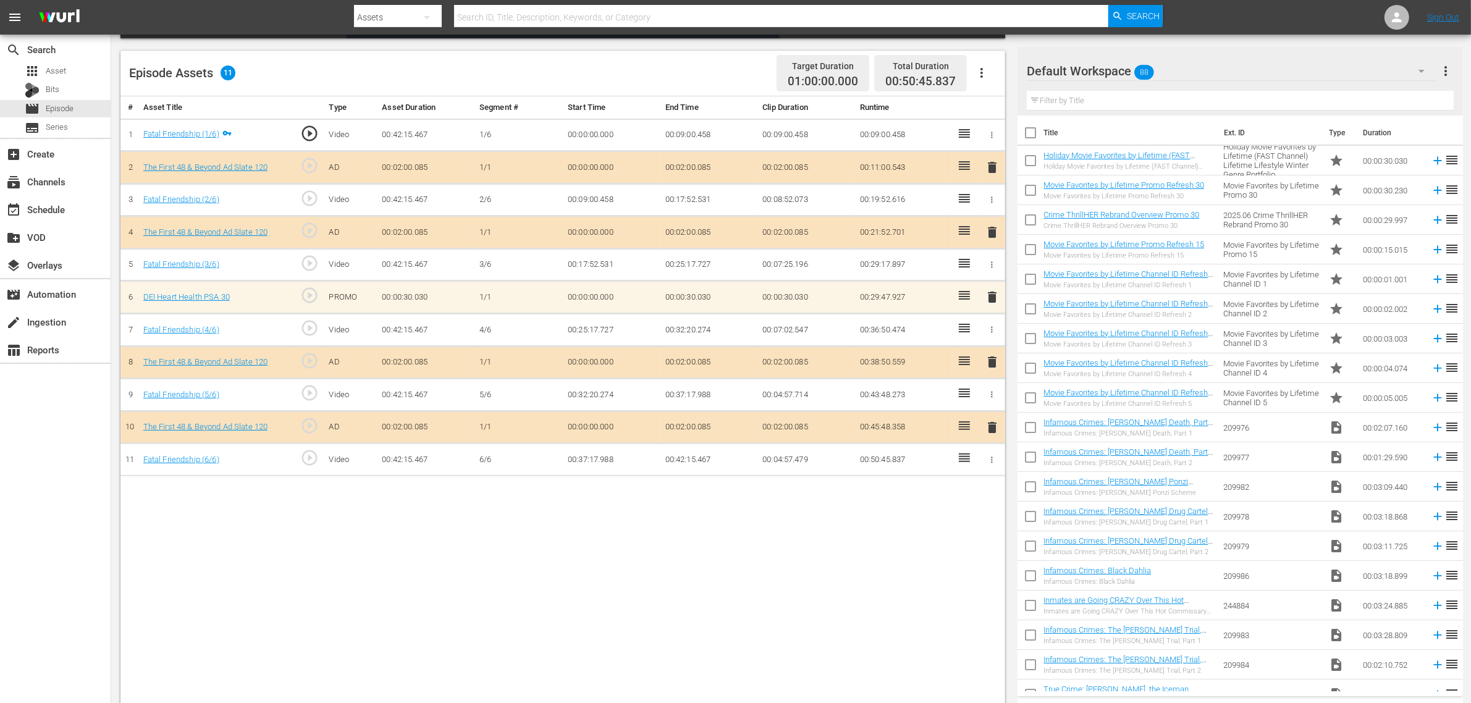
click at [1186, 68] on div "Default Workspace 88" at bounding box center [1232, 71] width 410 height 35
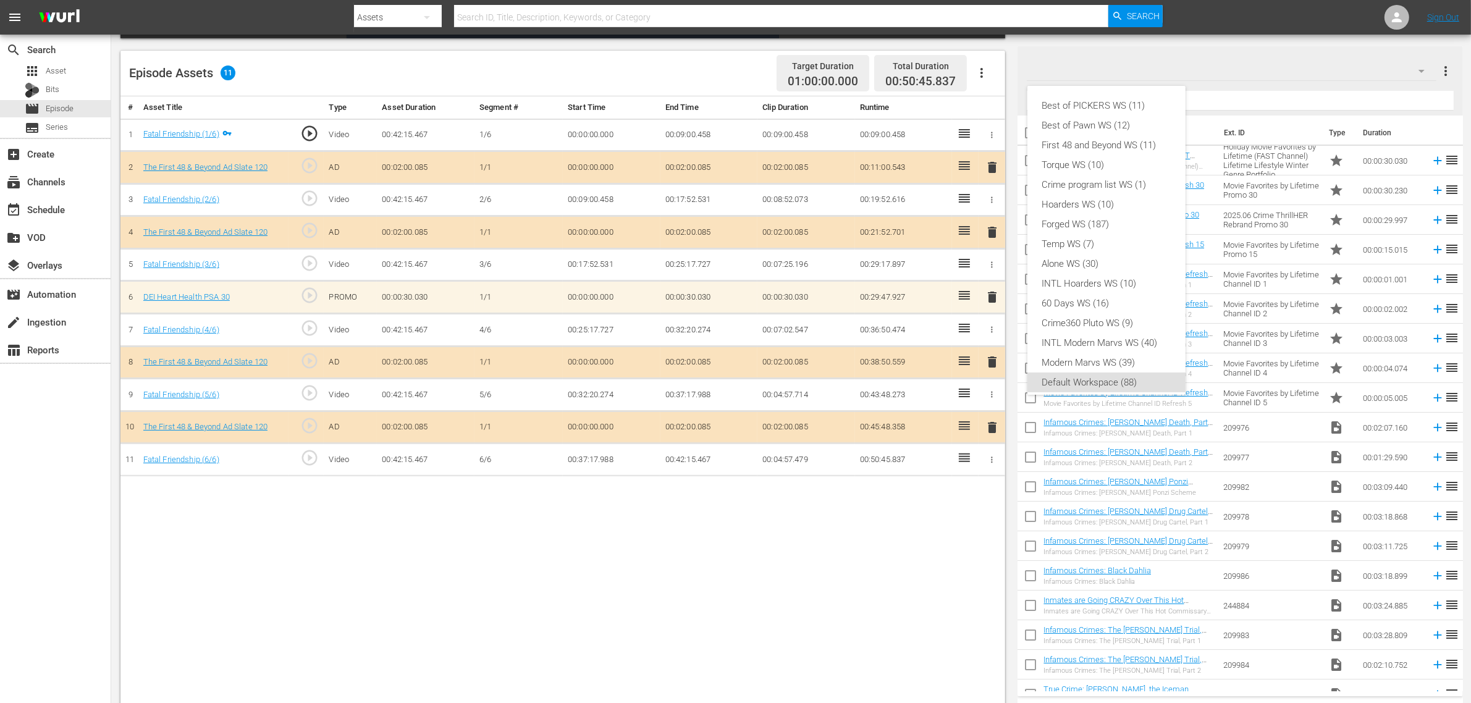
scroll to position [7, 0]
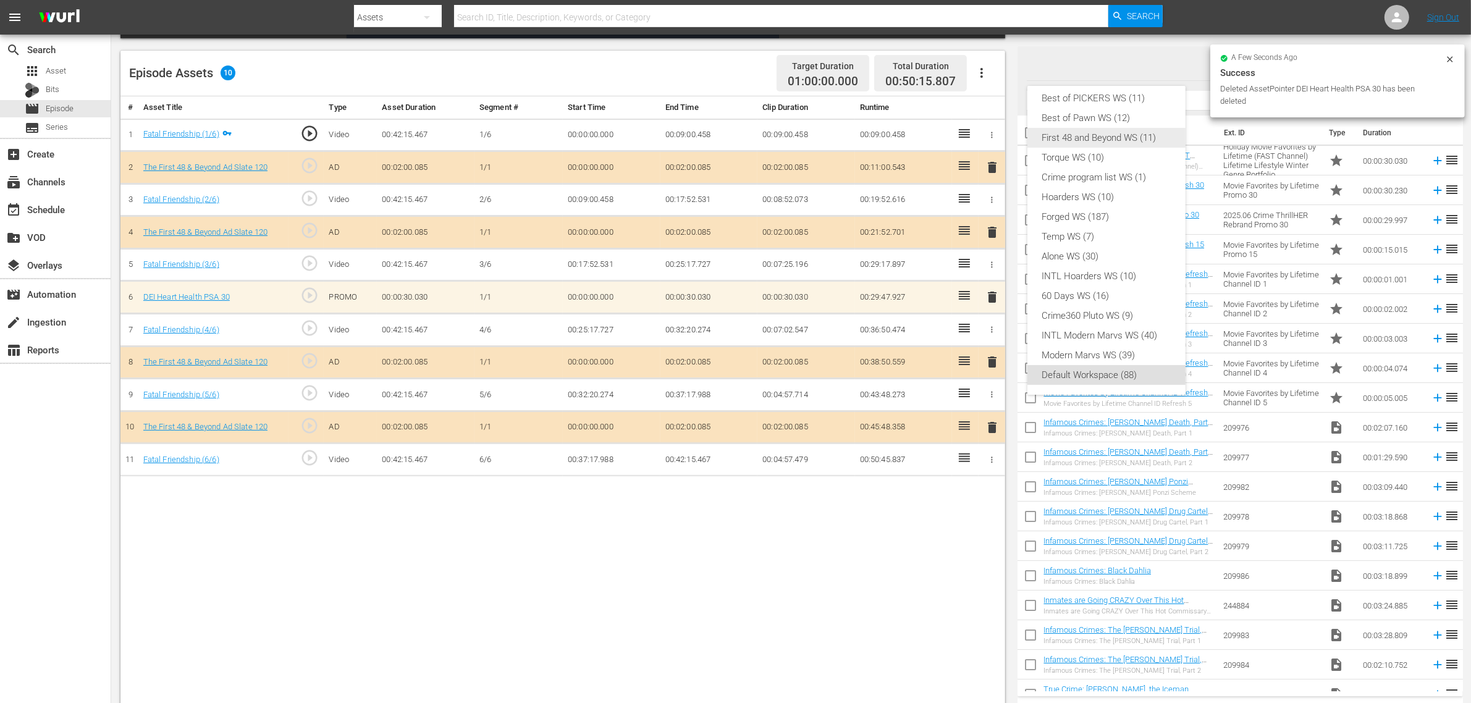
click at [1107, 130] on div "First 48 and Beyond WS (11)" at bounding box center [1106, 138] width 129 height 20
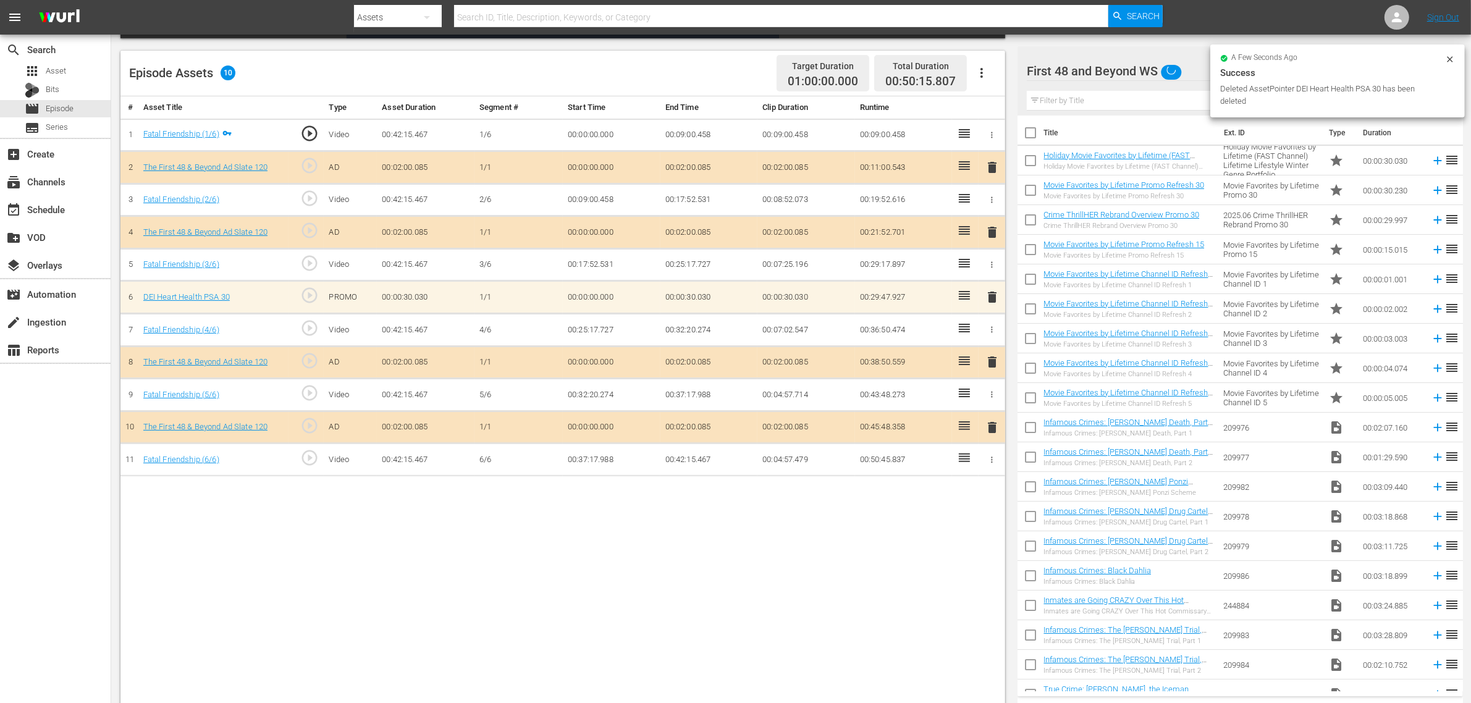
click at [677, 75] on div "Episode Assets 10 Target Duration 01:00:00.000 Total Duration 00:50:15.807" at bounding box center [562, 74] width 885 height 46
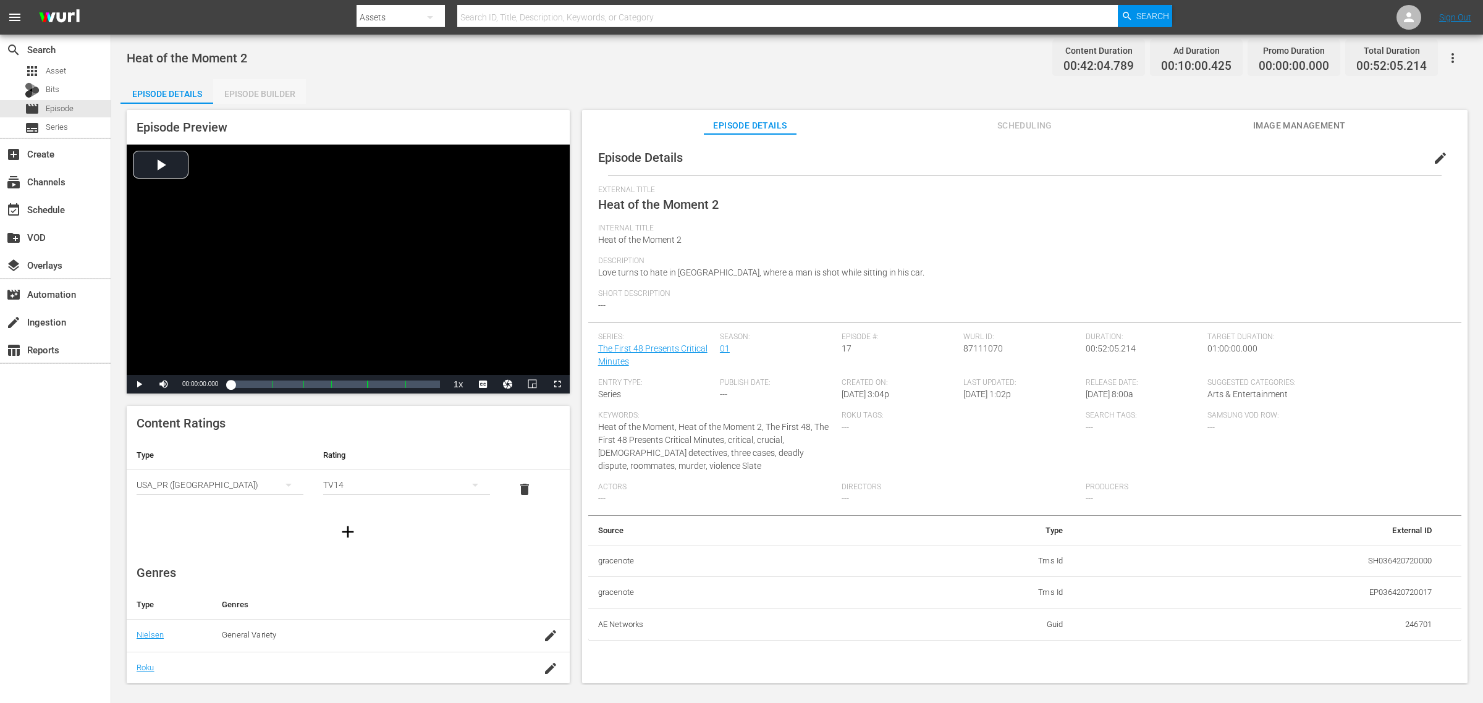
click at [269, 94] on div "Episode Builder" at bounding box center [259, 94] width 93 height 30
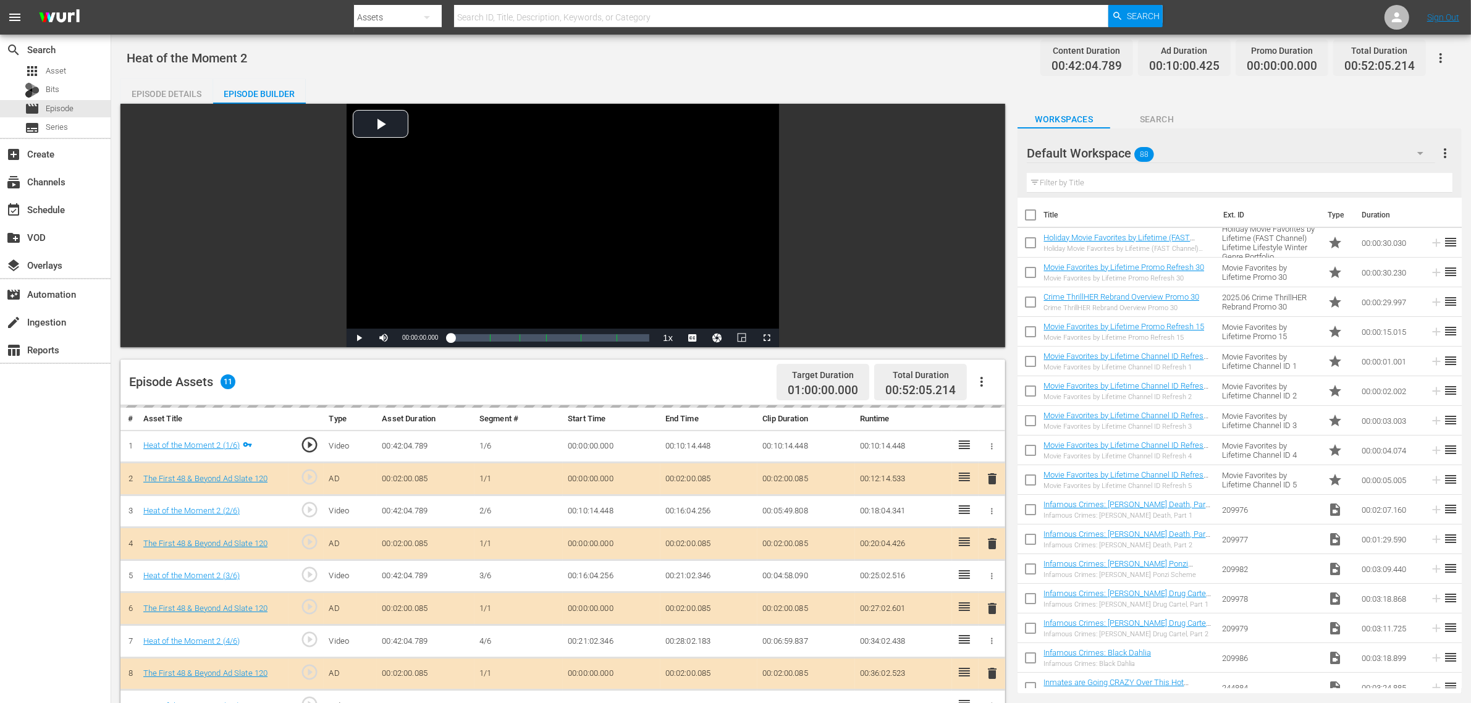
click at [772, 48] on div "Heat of the Moment 2 Content Duration 00:42:04.789 Ad Duration 00:10:00.425 Pro…" at bounding box center [791, 58] width 1329 height 28
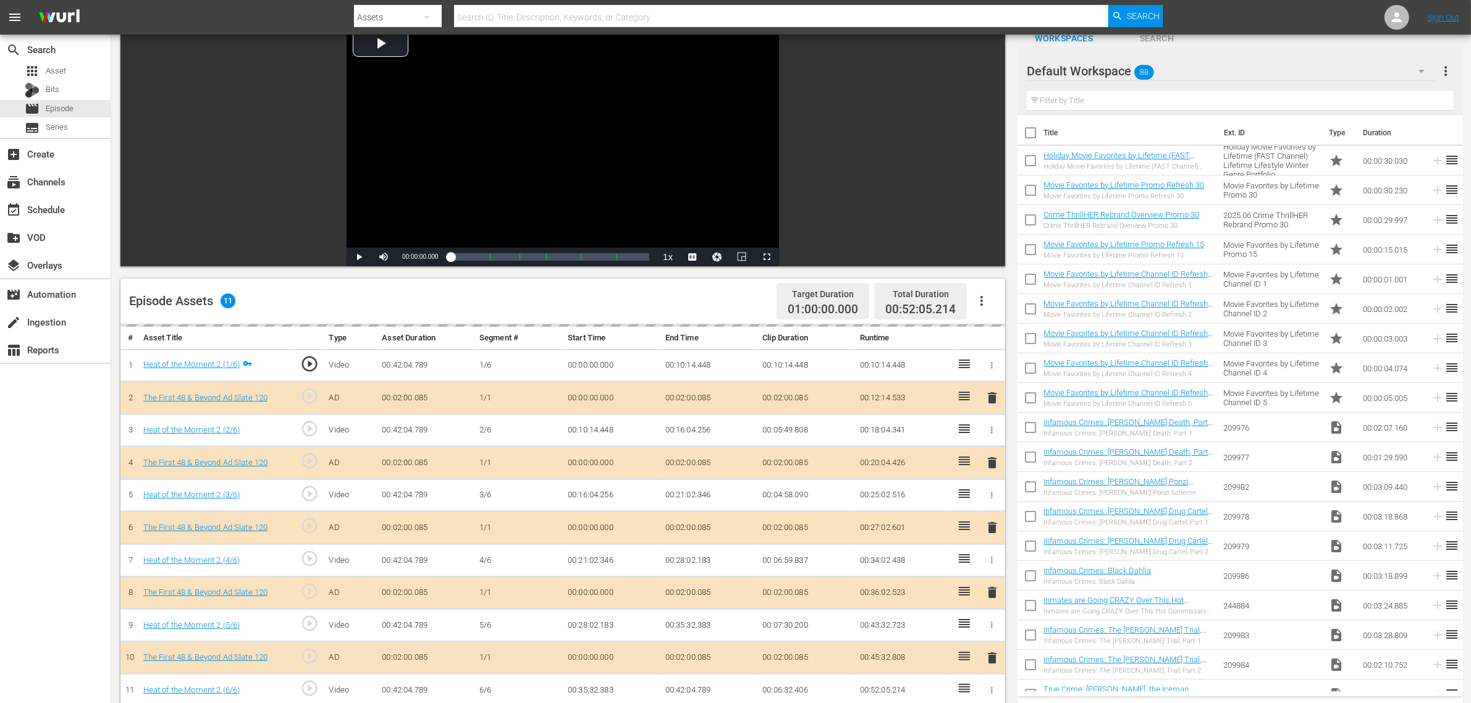
scroll to position [309, 0]
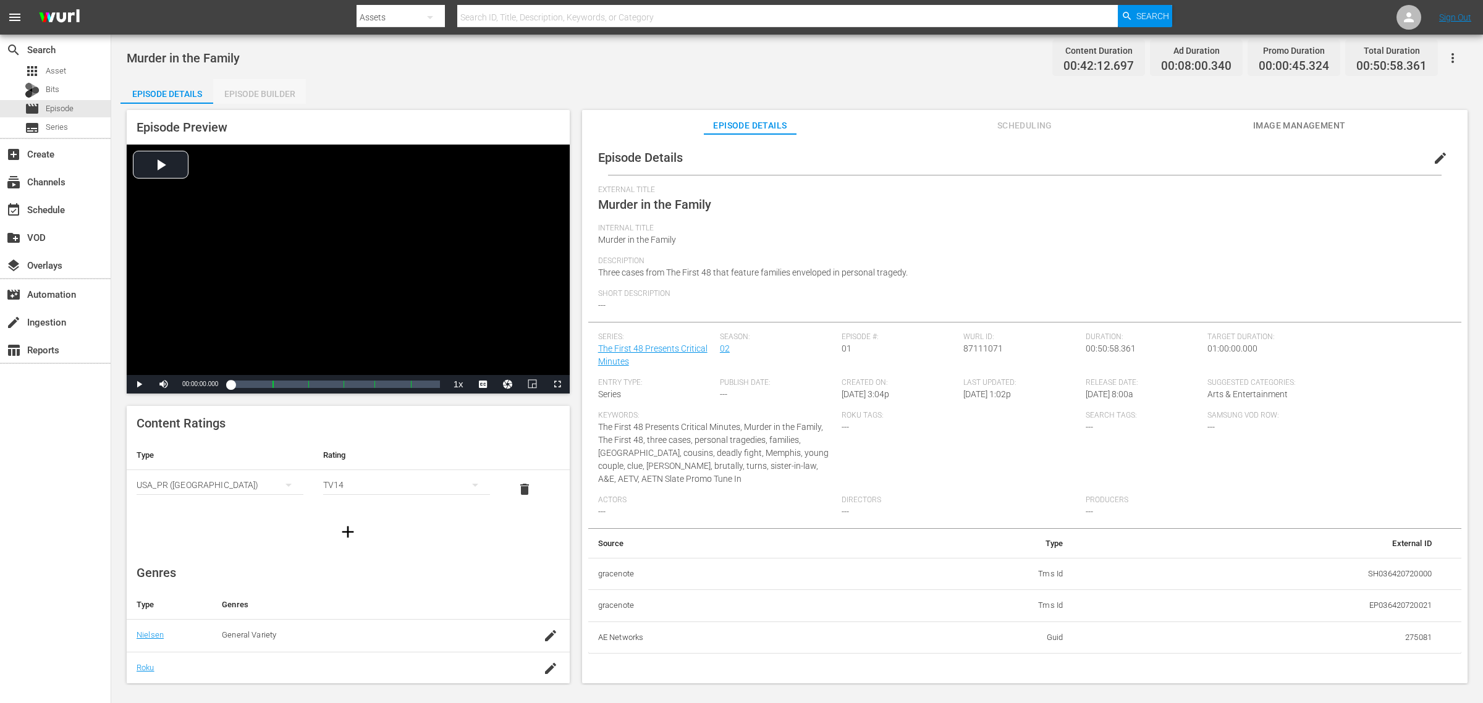
click at [281, 90] on div "Episode Builder" at bounding box center [259, 94] width 93 height 30
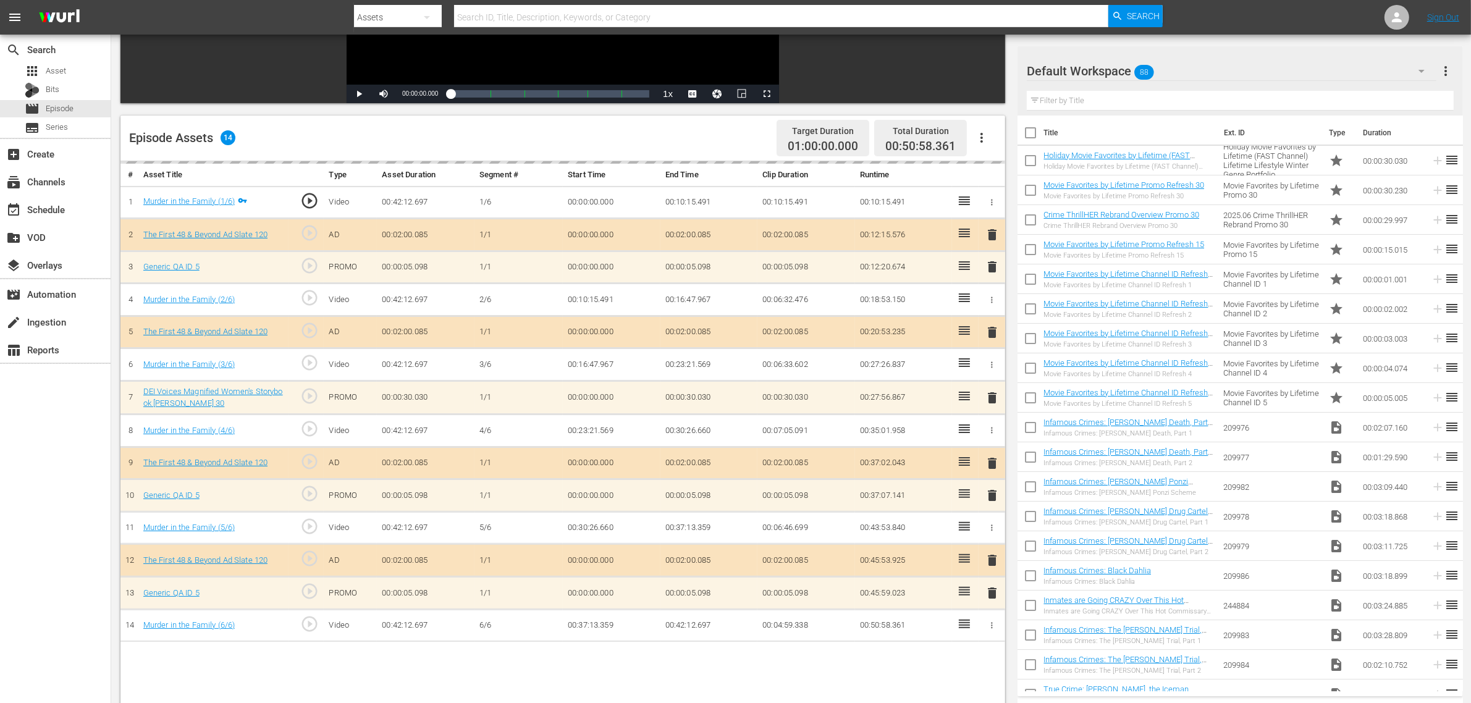
scroll to position [309, 0]
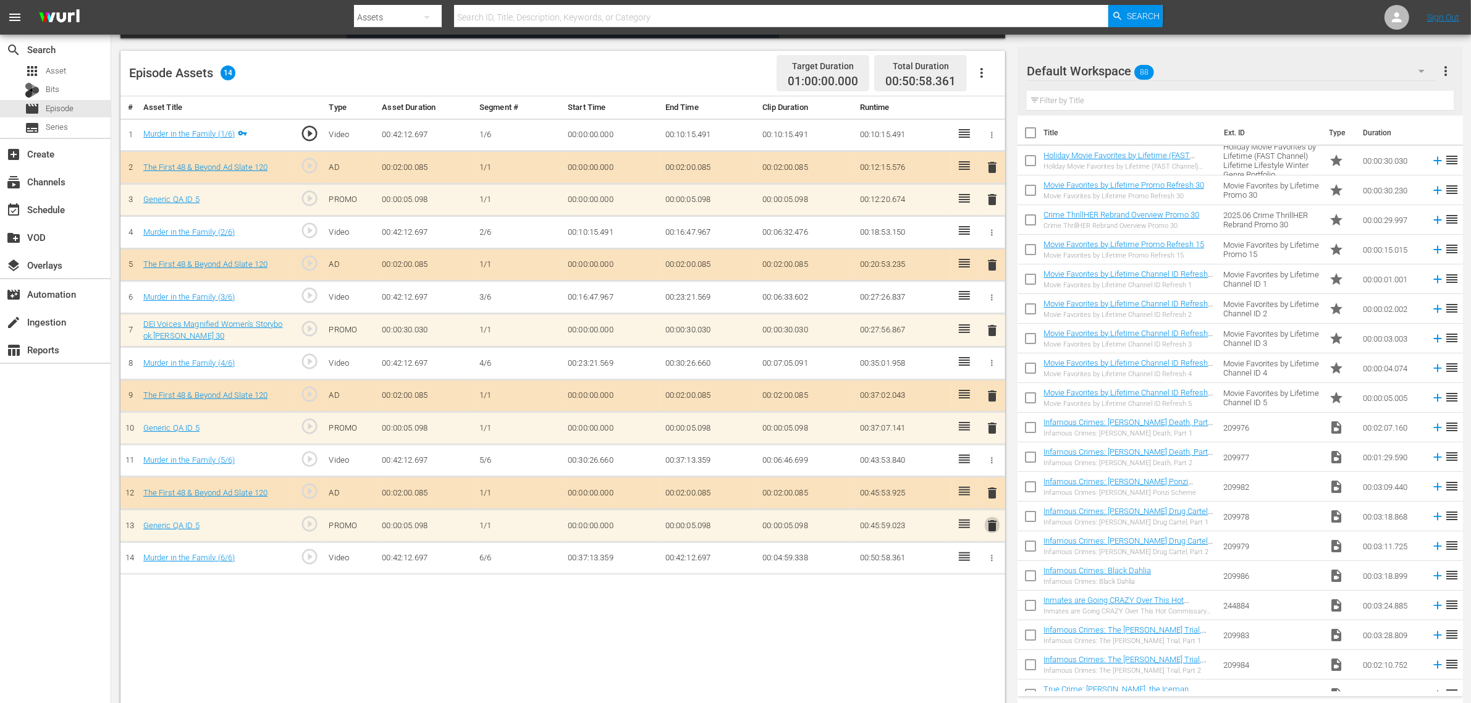
click at [992, 532] on span "delete" at bounding box center [992, 525] width 15 height 15
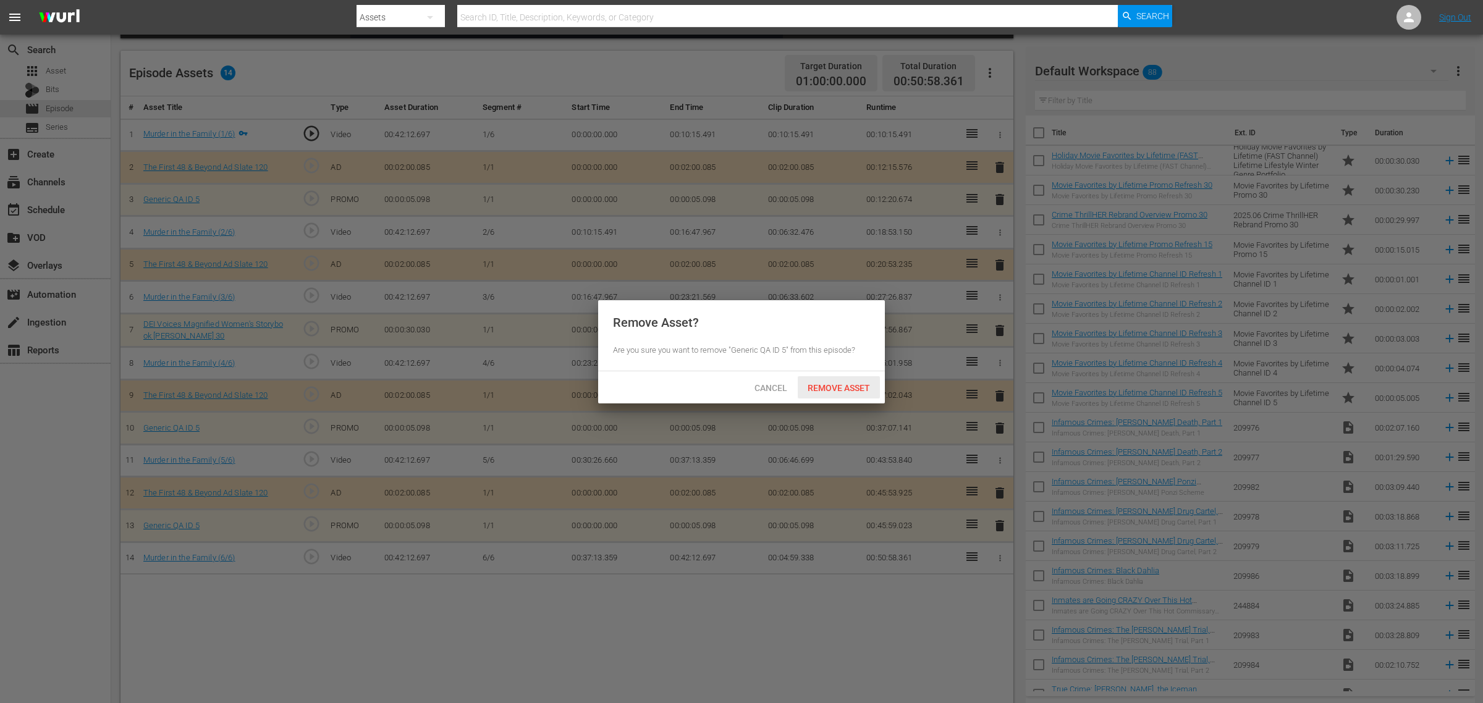
click at [847, 384] on span "Remove Asset" at bounding box center [839, 388] width 82 height 10
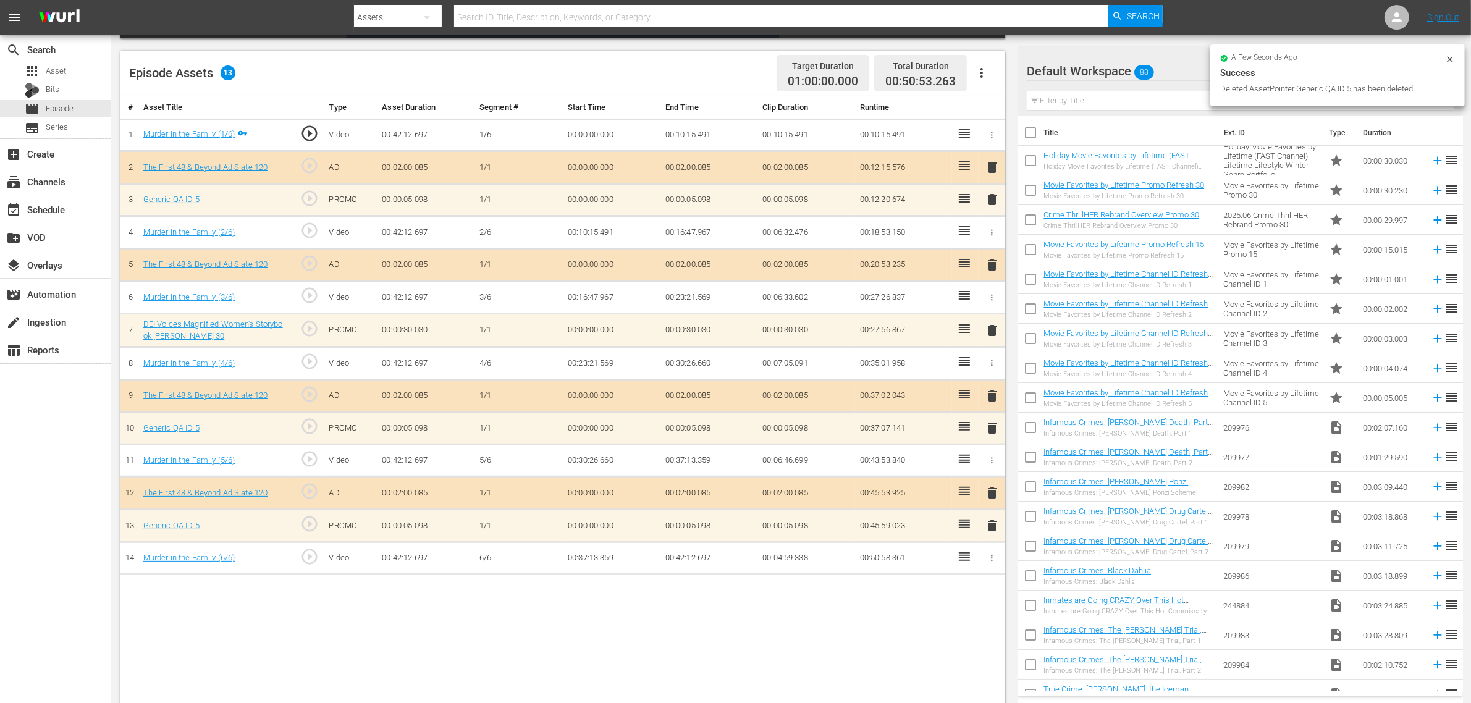
click at [989, 430] on span "delete" at bounding box center [992, 428] width 15 height 15
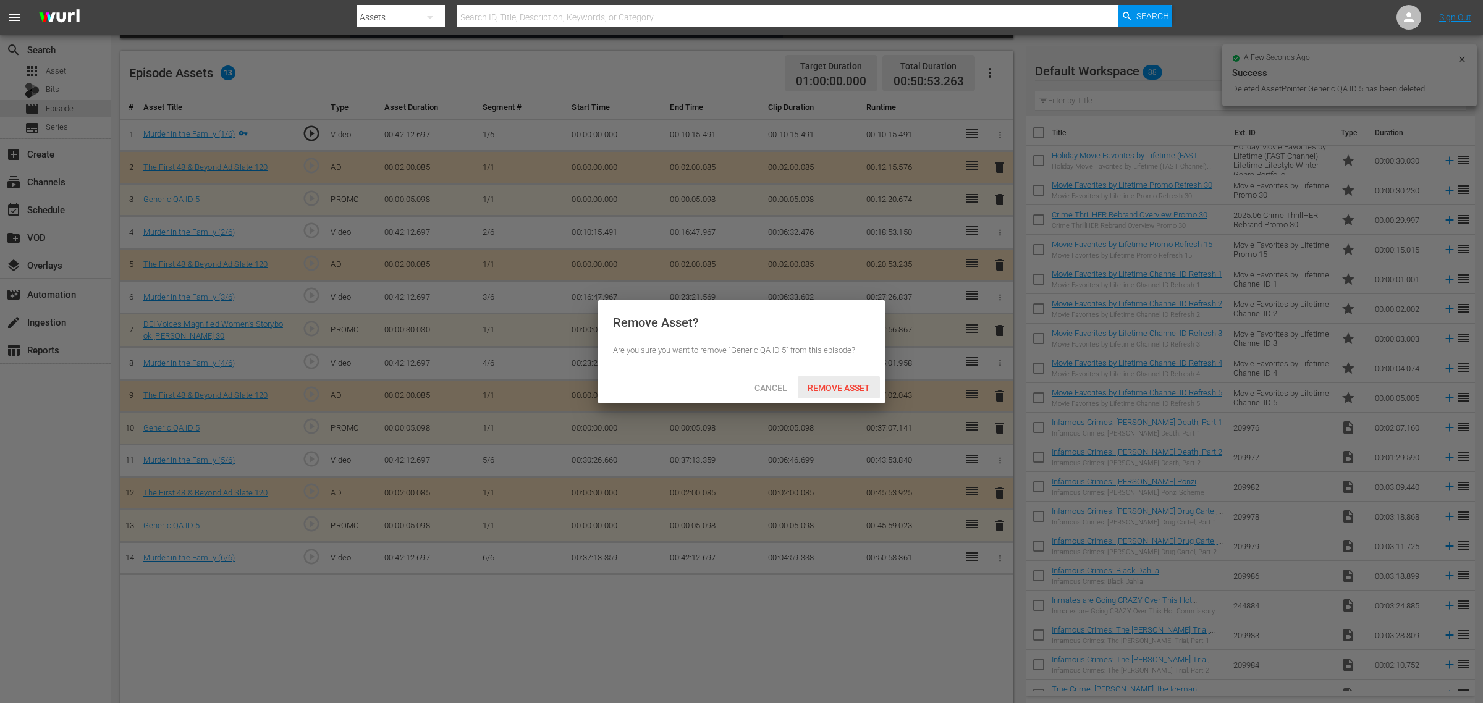
click at [859, 388] on span "Remove Asset" at bounding box center [839, 388] width 82 height 10
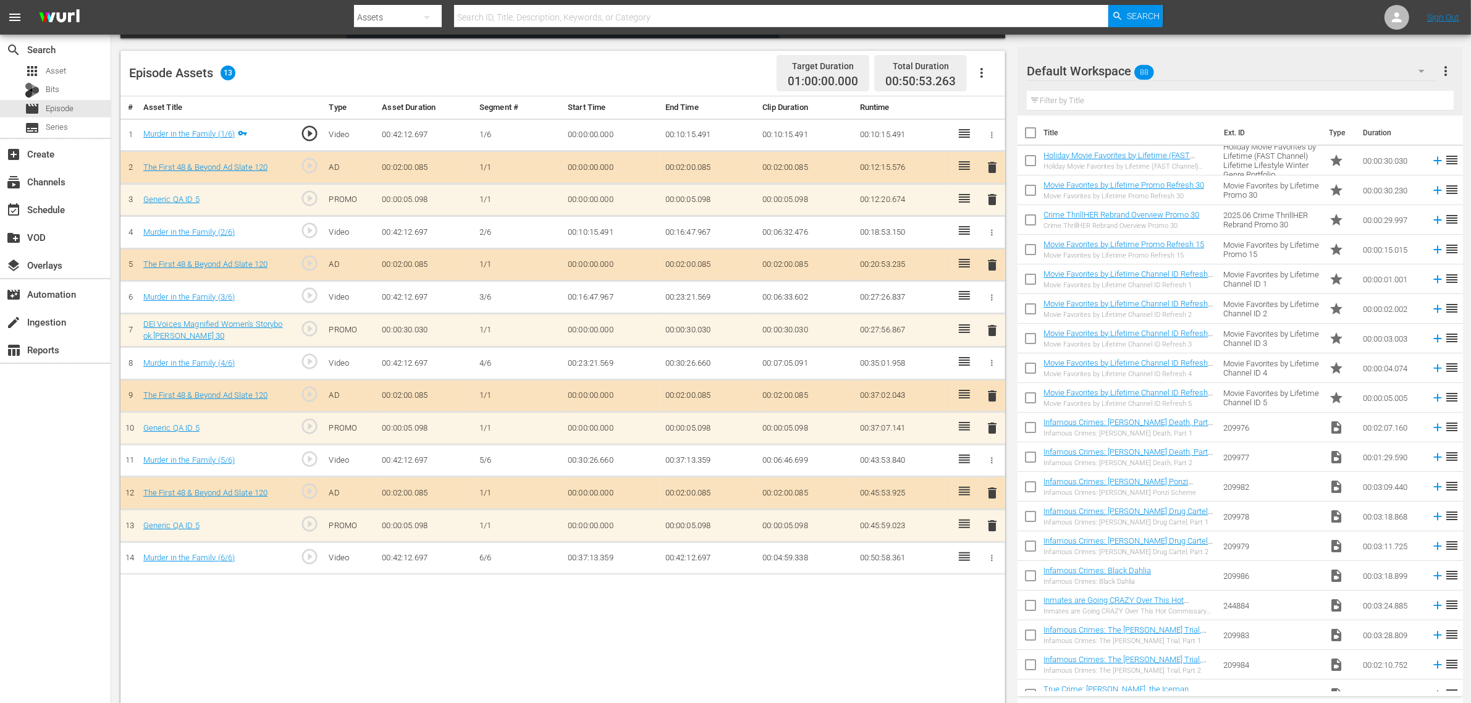
click at [990, 332] on span "delete" at bounding box center [992, 330] width 15 height 15
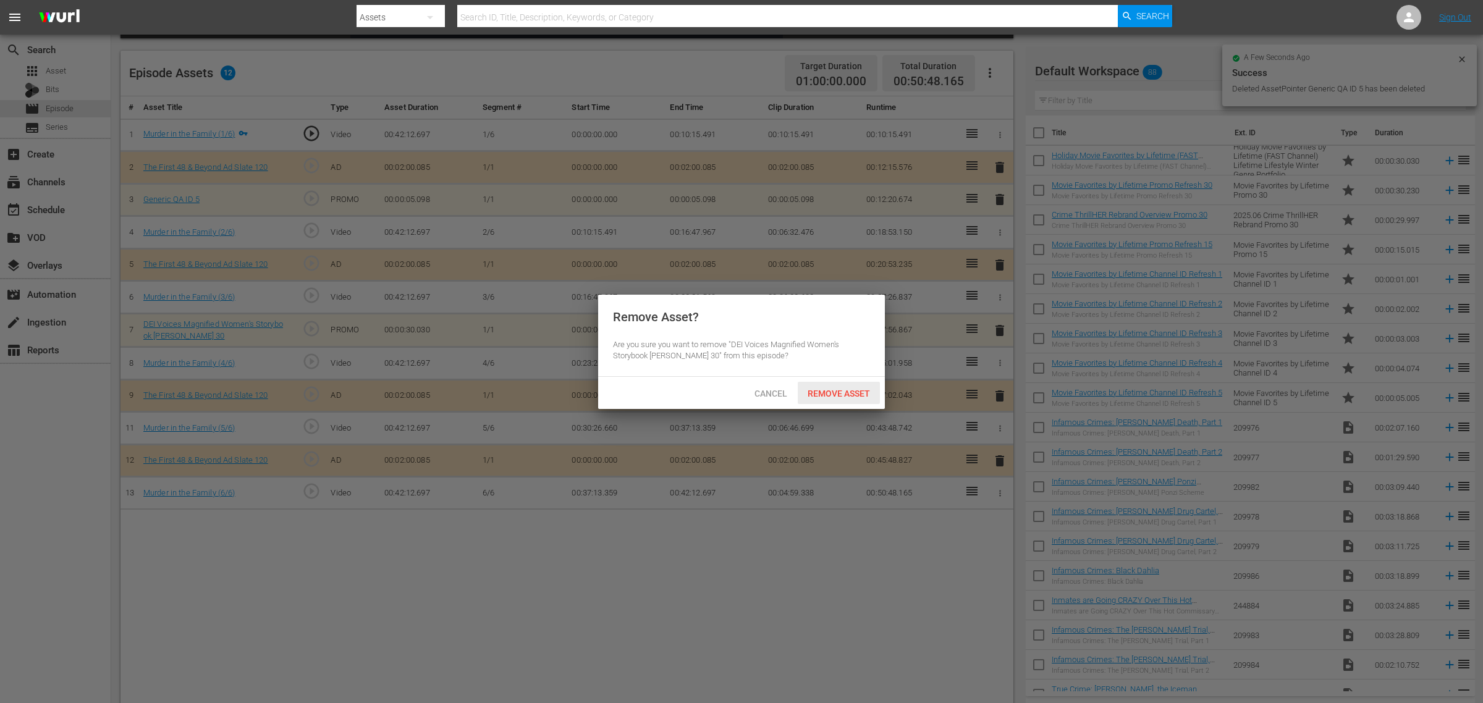
click at [846, 395] on span "Remove Asset" at bounding box center [839, 394] width 82 height 10
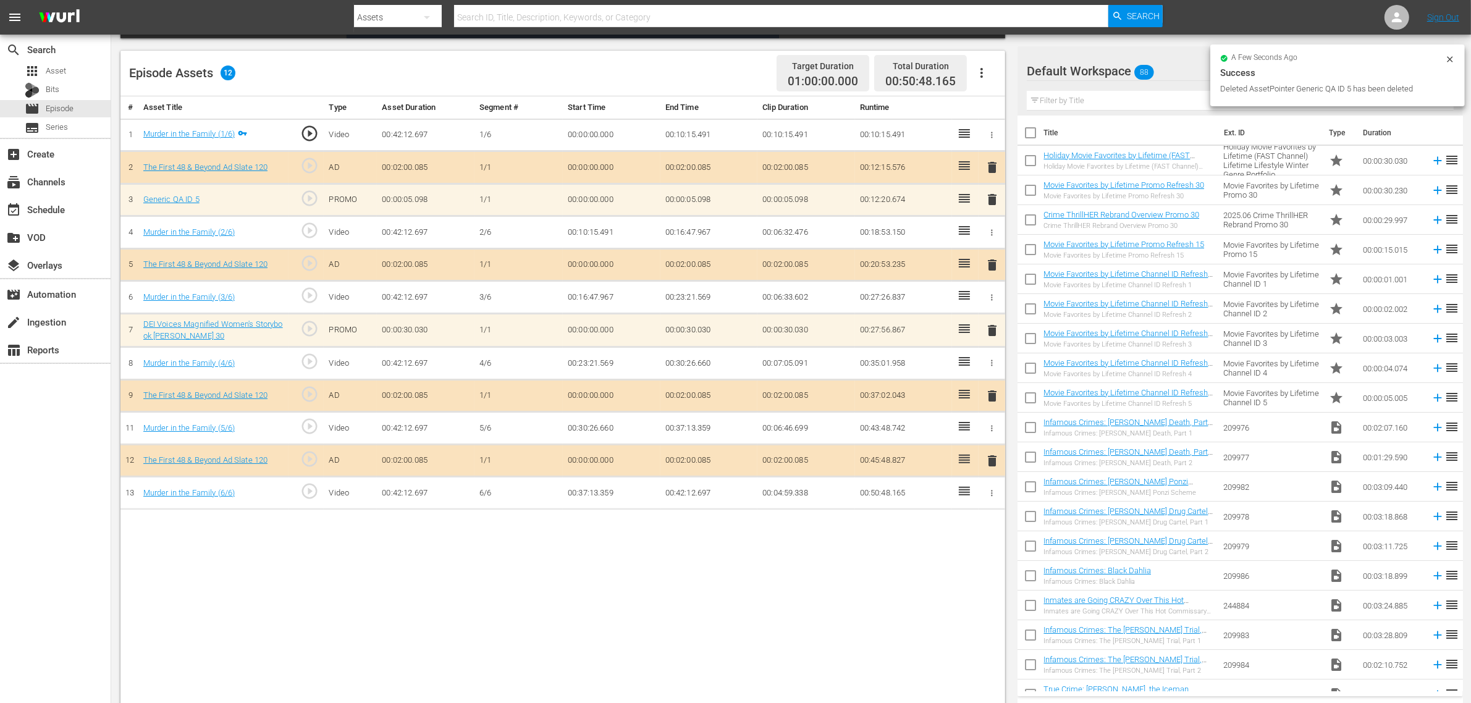
click at [990, 201] on span "delete" at bounding box center [992, 199] width 15 height 15
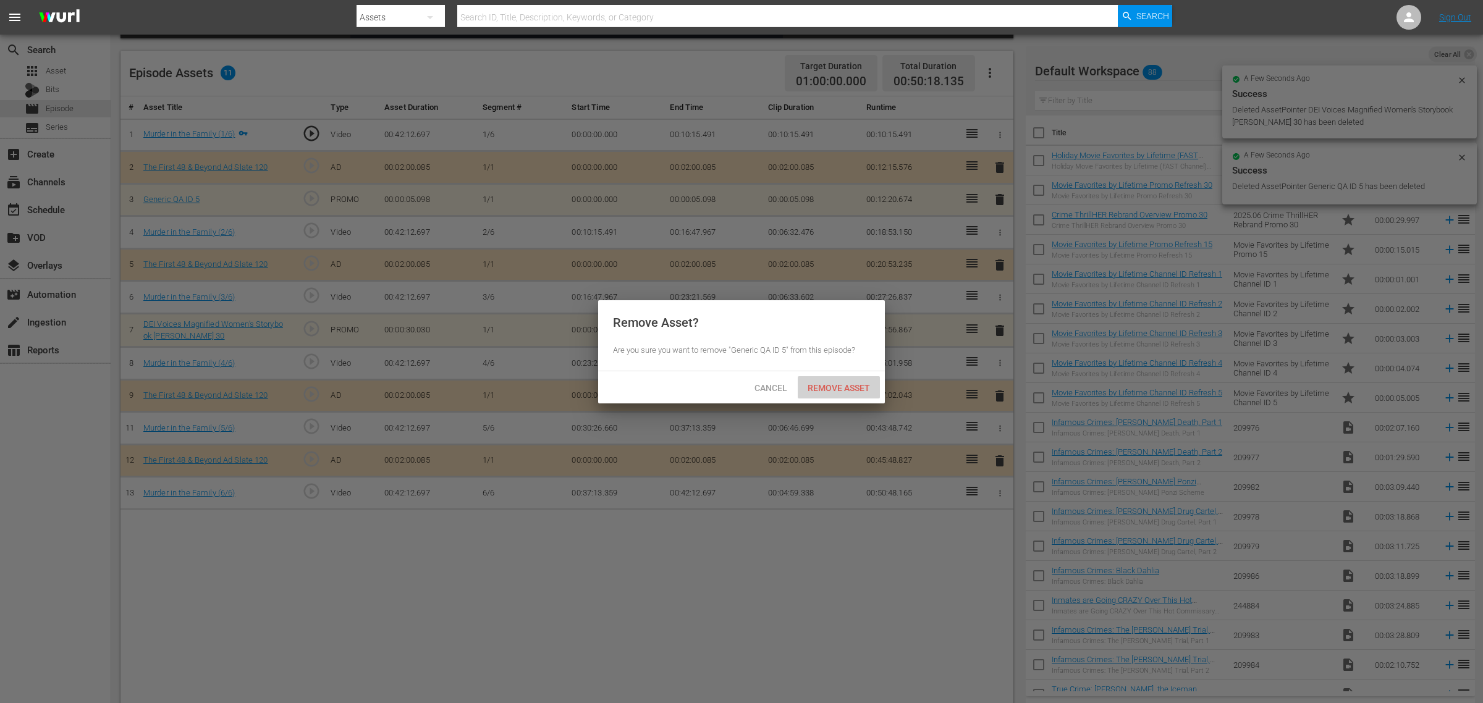
click at [848, 384] on span "Remove Asset" at bounding box center [839, 388] width 82 height 10
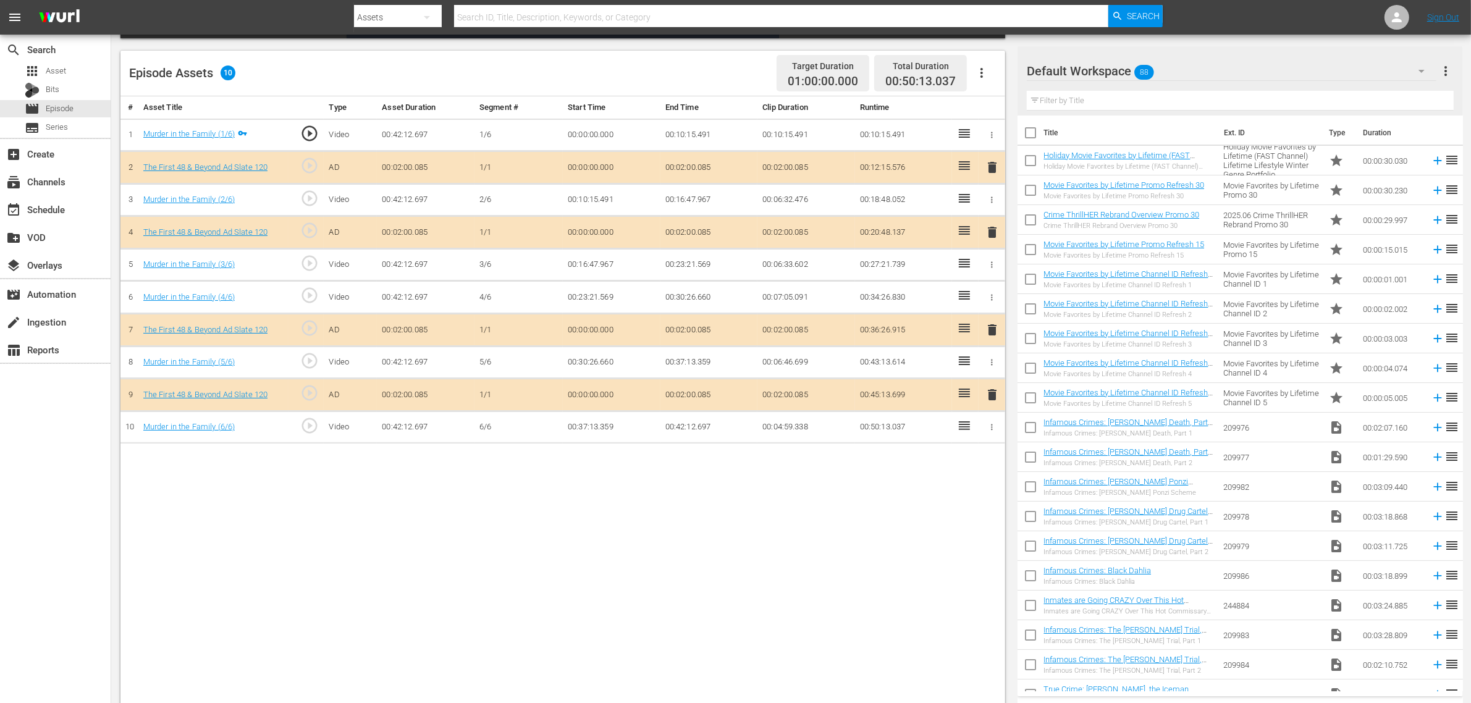
click at [1186, 62] on div "Default Workspace 88" at bounding box center [1232, 71] width 410 height 35
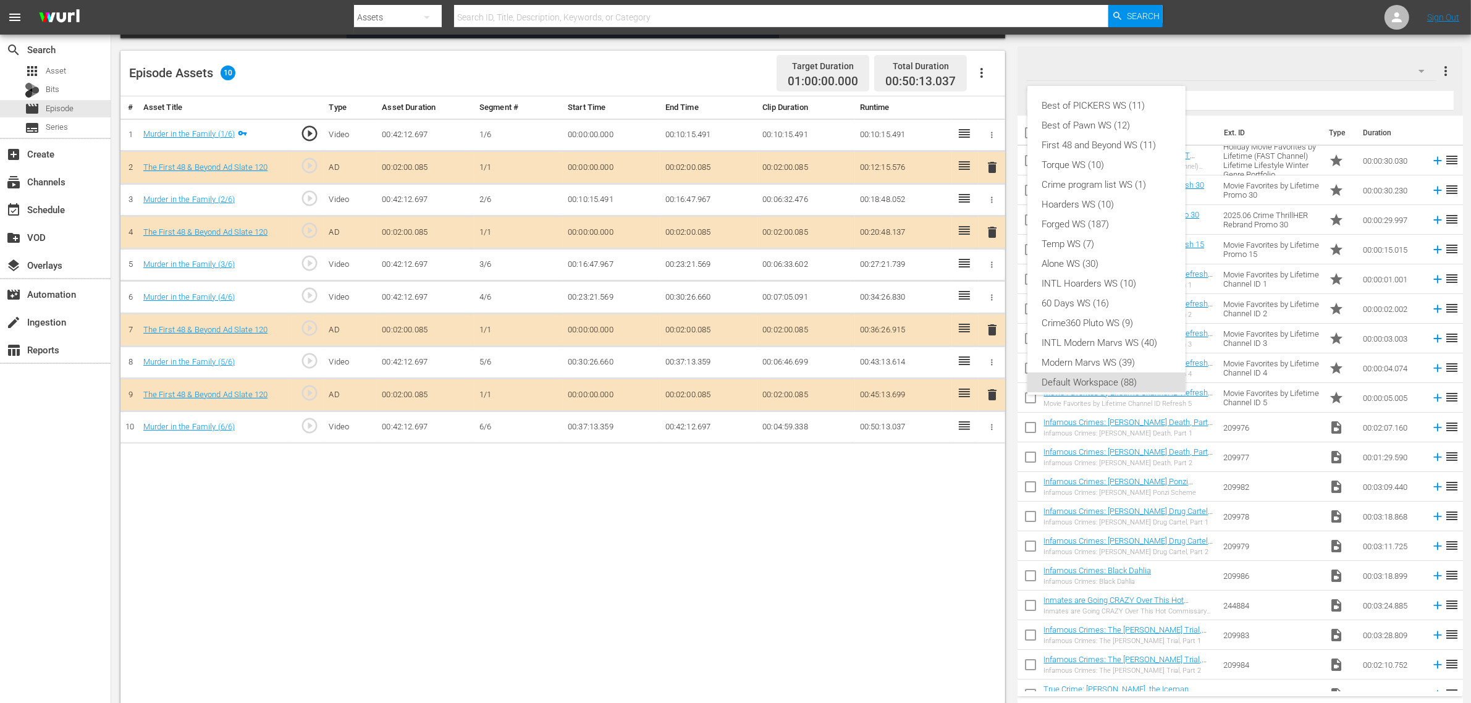
scroll to position [7, 0]
click at [1120, 141] on div "First 48 and Beyond WS (11)" at bounding box center [1106, 138] width 129 height 20
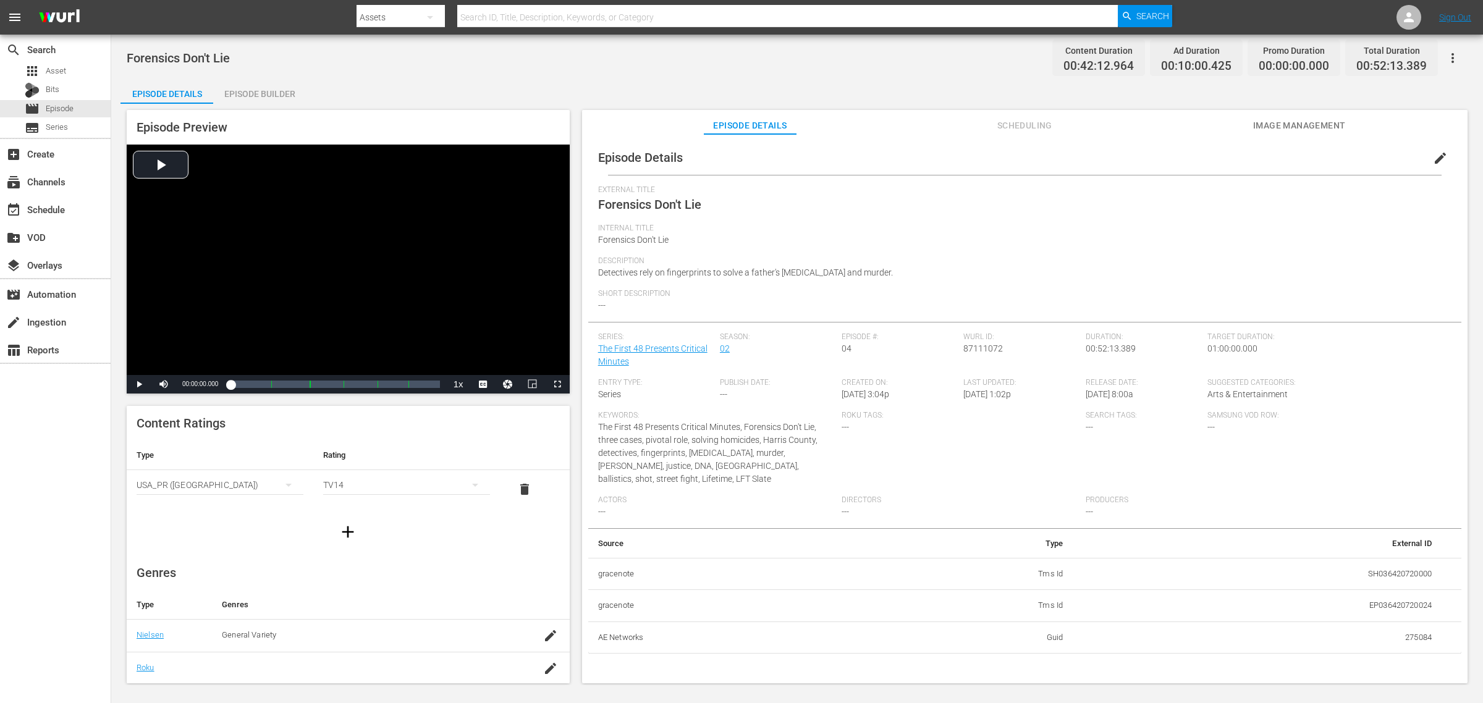
click at [259, 91] on div "Episode Builder" at bounding box center [259, 94] width 93 height 30
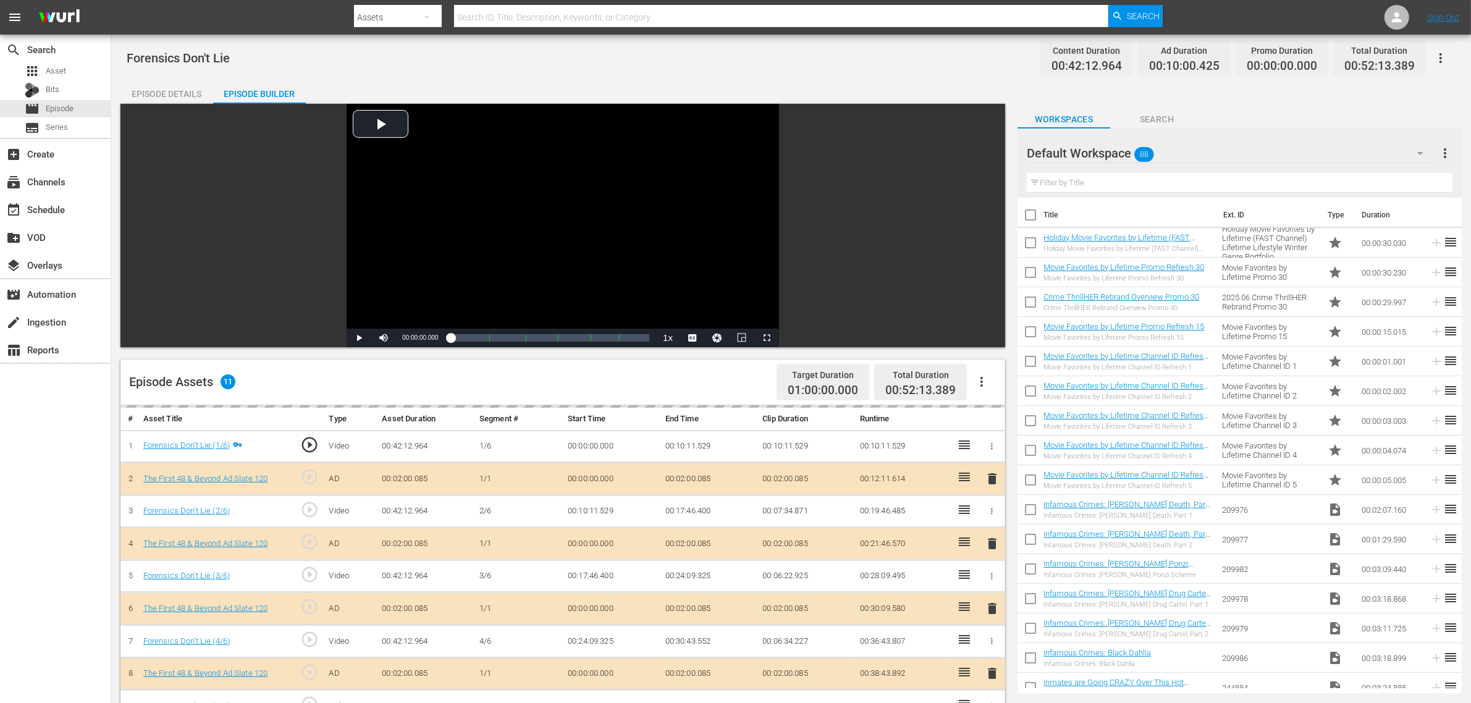
click at [589, 79] on div "Episode Details Episode Builder Episode Preview Video Player is loading. Play V…" at bounding box center [790, 547] width 1341 height 937
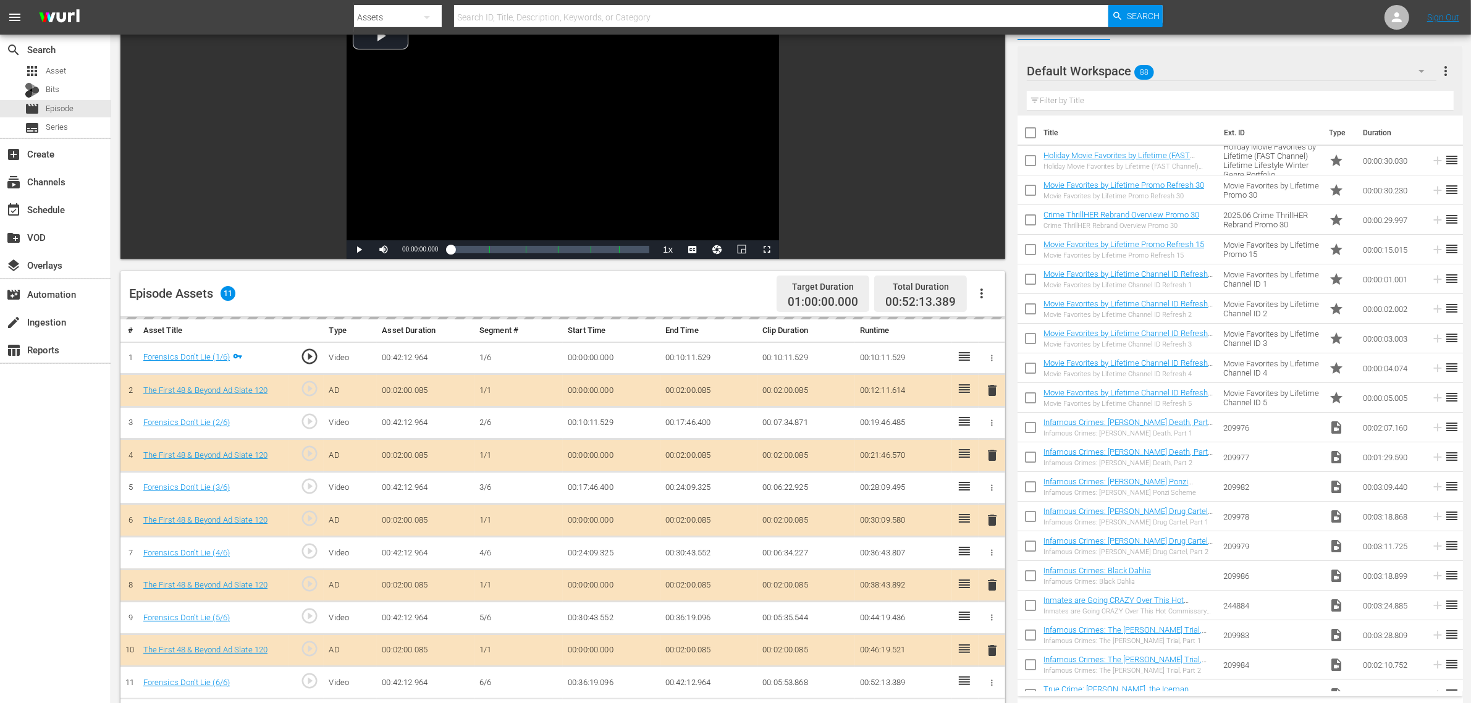
scroll to position [309, 0]
